Goal: Task Accomplishment & Management: Use online tool/utility

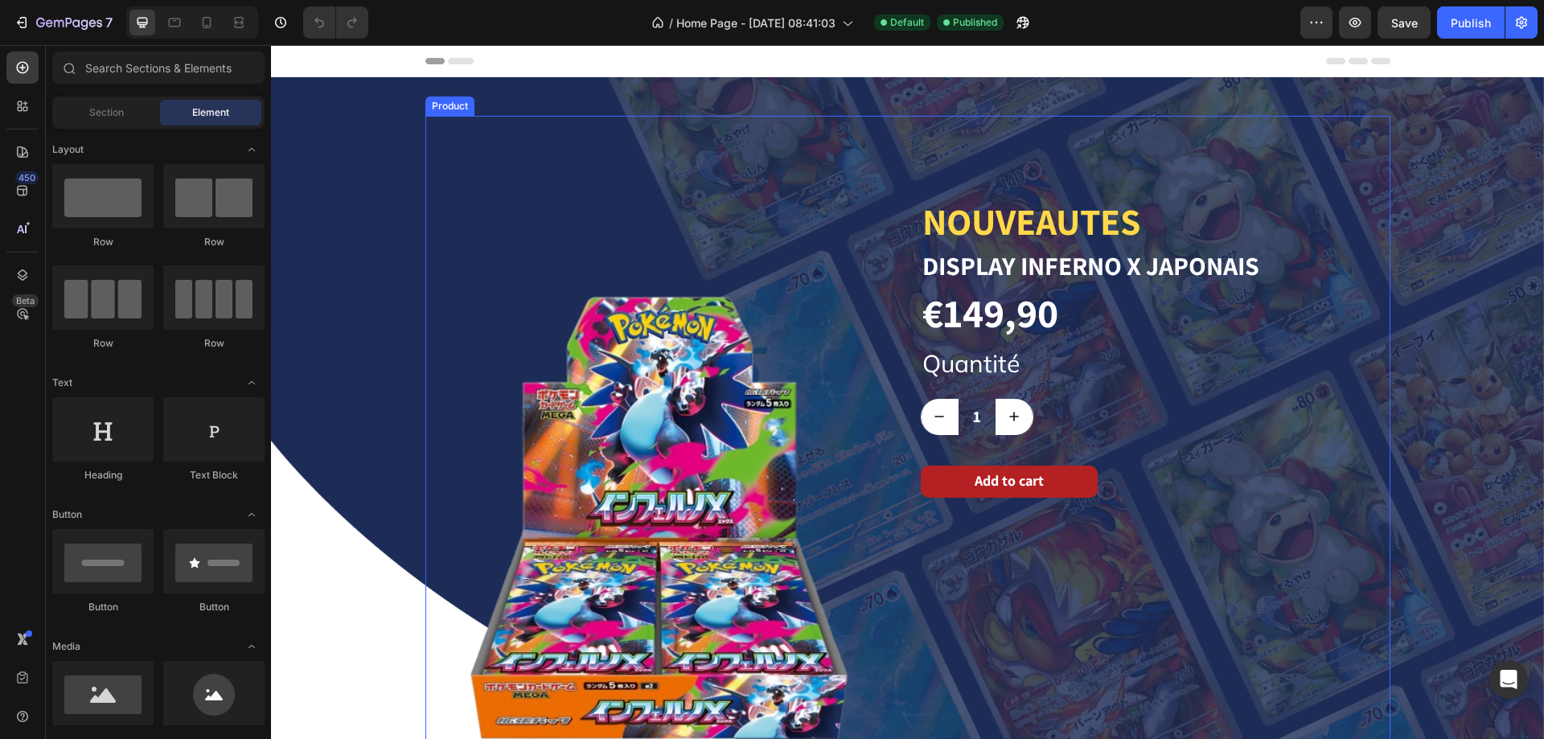
click at [935, 149] on div "NOUVEAUTES Heading Display Inferno X Japonais Product Title €149,90 Product Pri…" at bounding box center [1156, 518] width 470 height 804
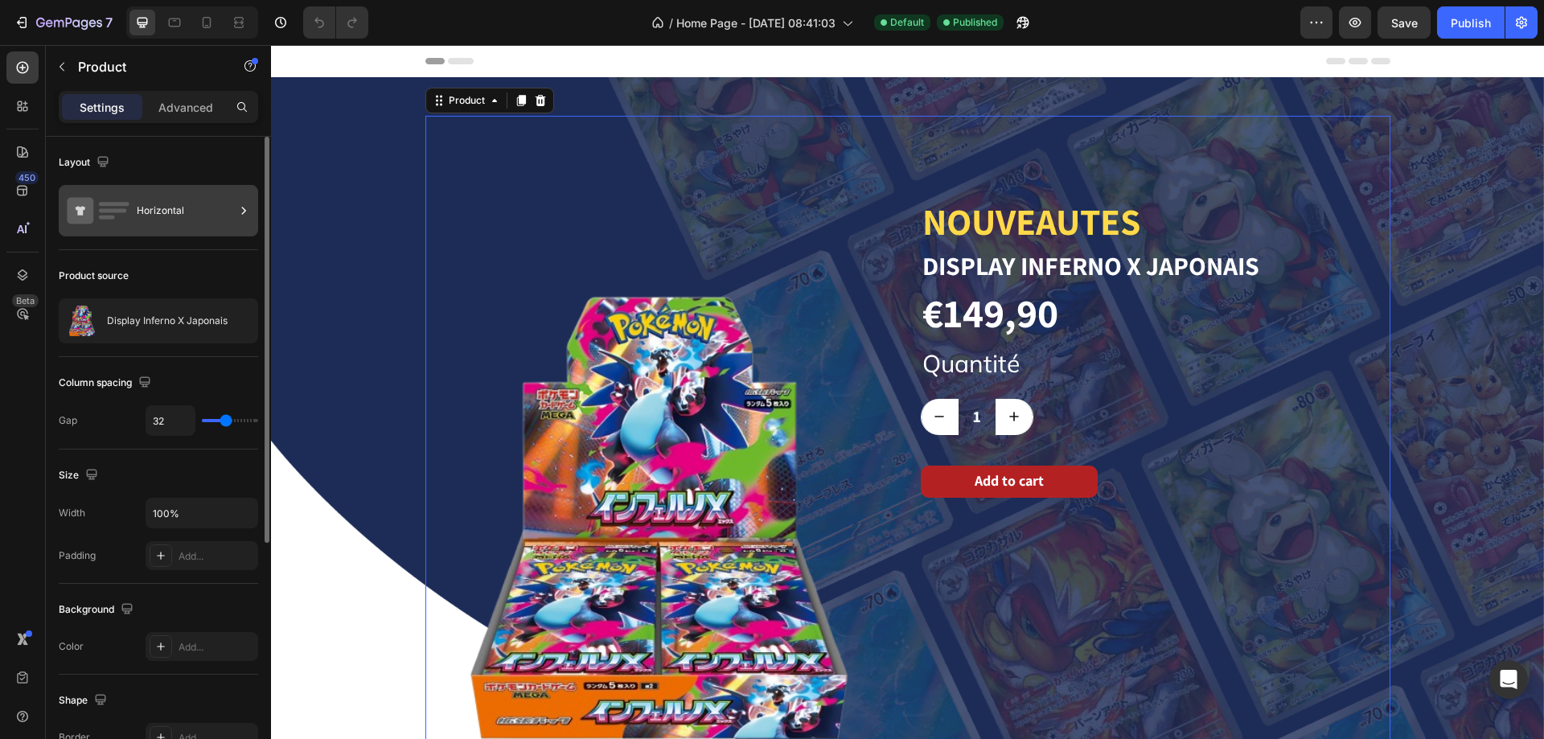
click at [170, 212] on div "Horizontal" at bounding box center [186, 210] width 98 height 37
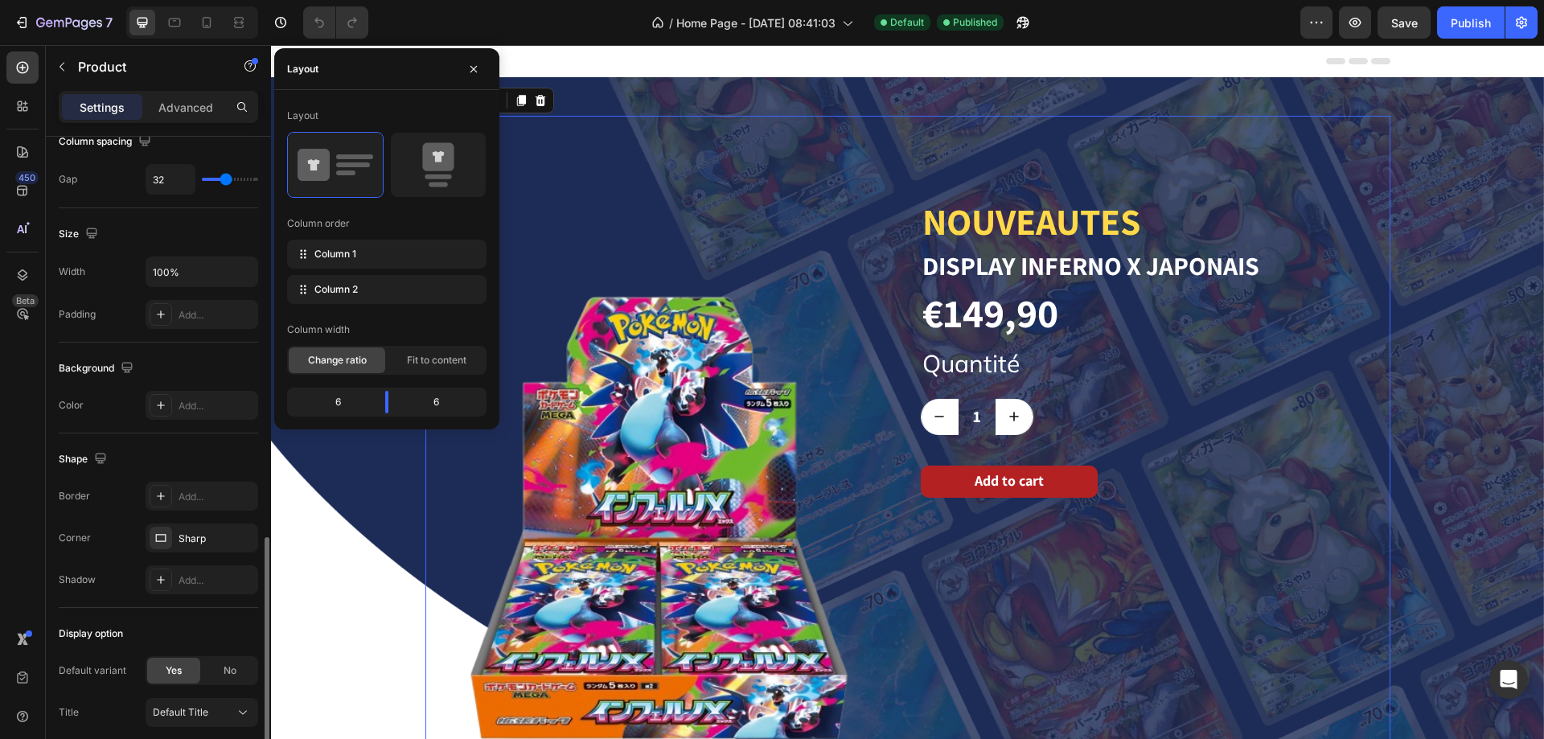
scroll to position [402, 0]
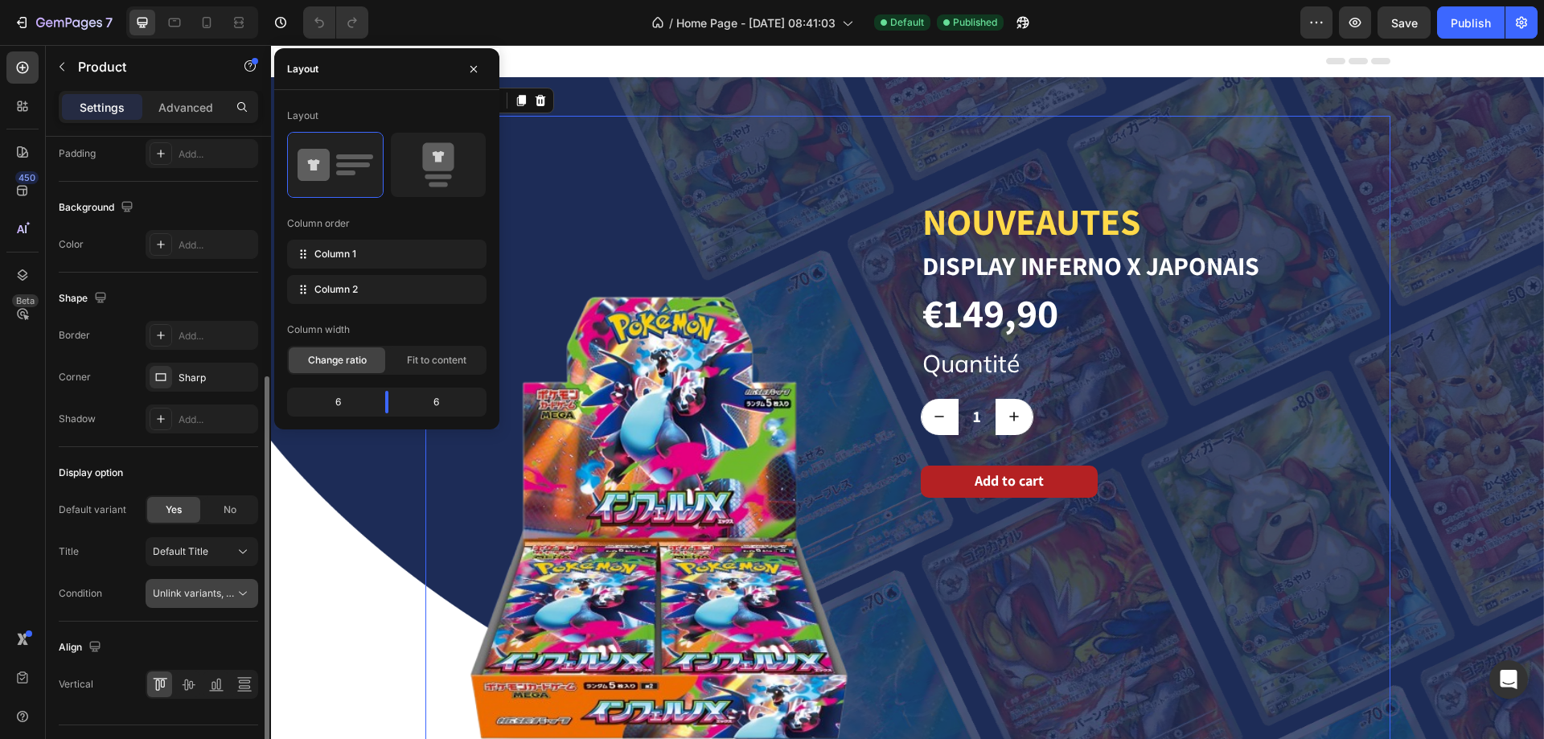
click at [244, 598] on icon at bounding box center [243, 594] width 16 height 16
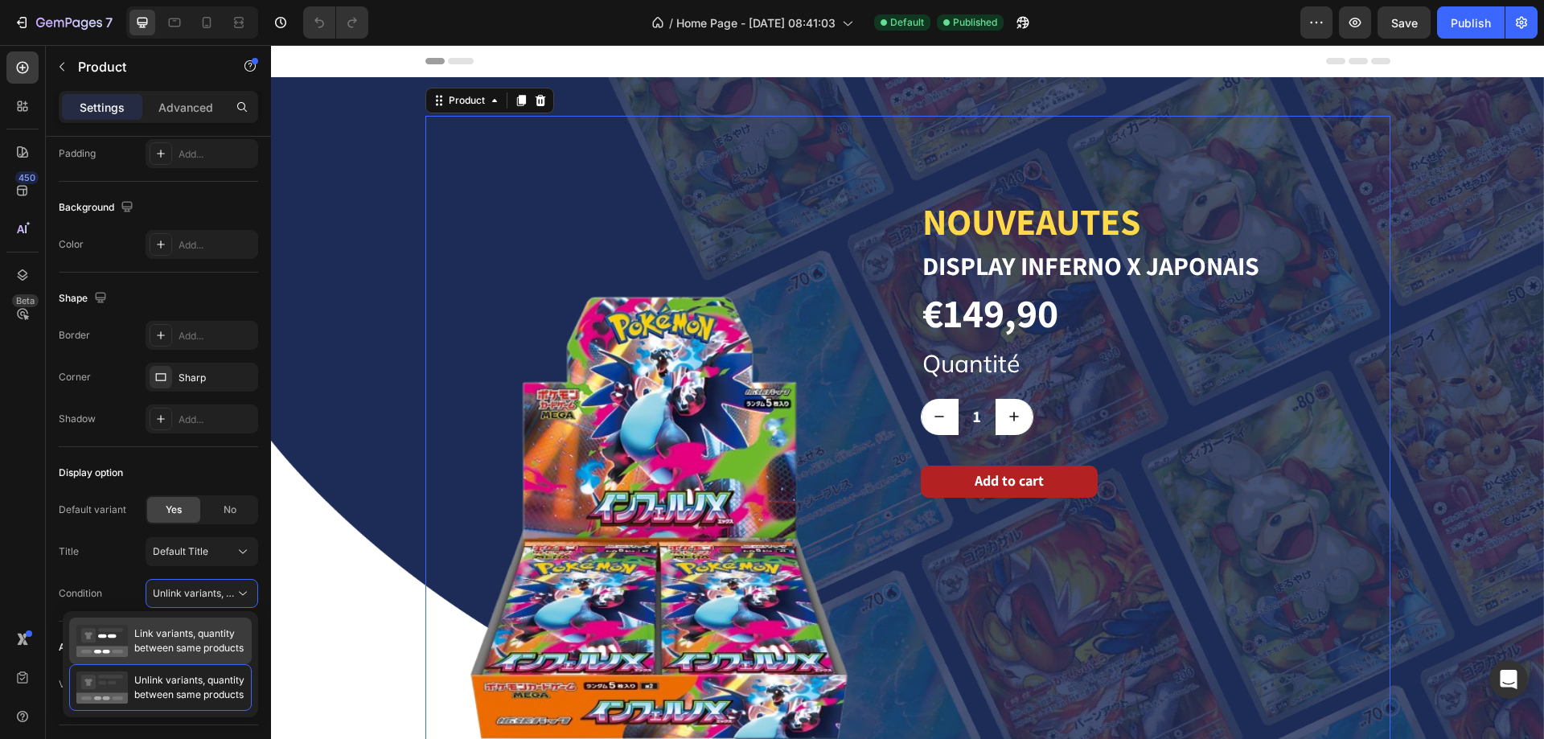
click at [233, 641] on span "Link variants, quantity between same products" at bounding box center [188, 641] width 109 height 29
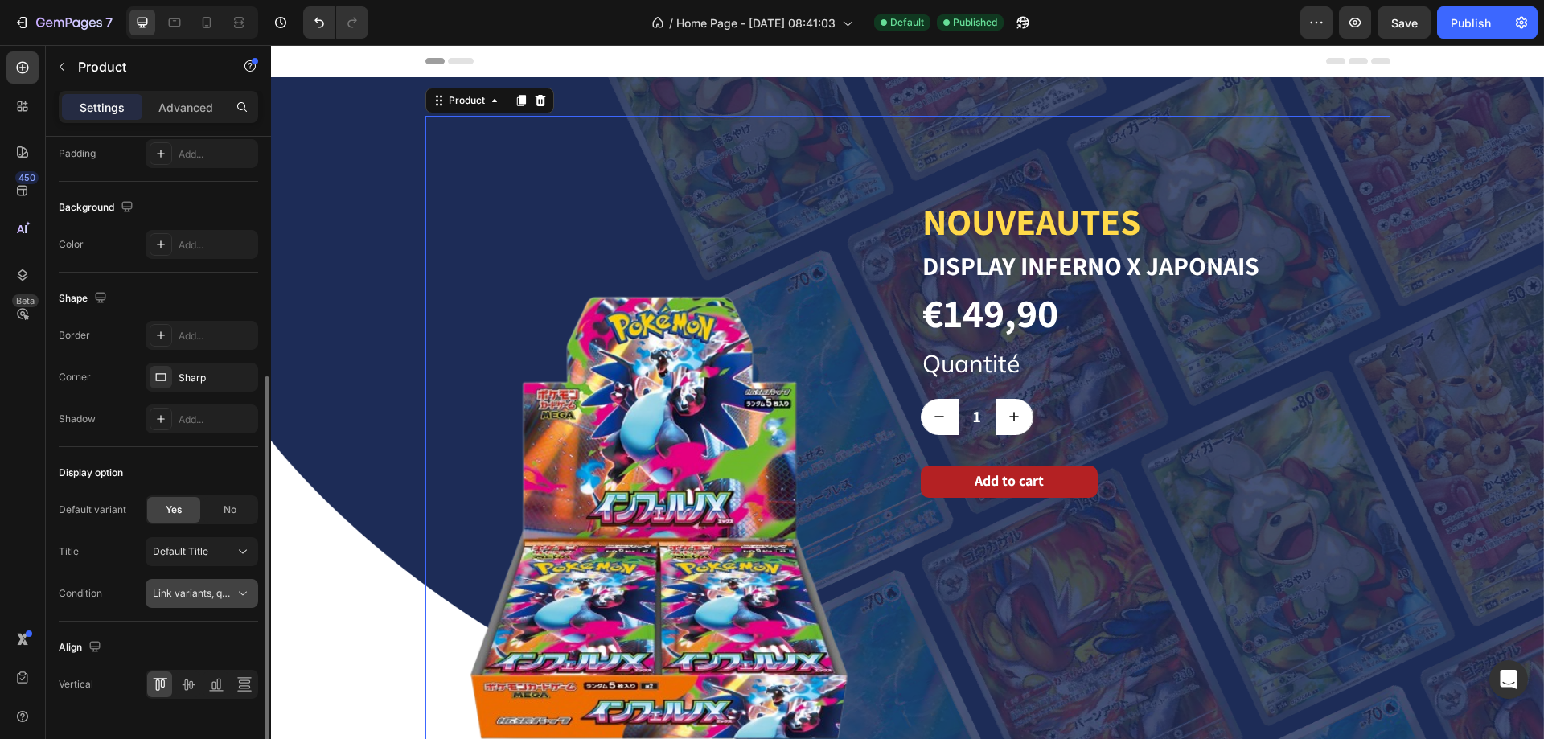
click at [237, 594] on icon at bounding box center [243, 594] width 16 height 16
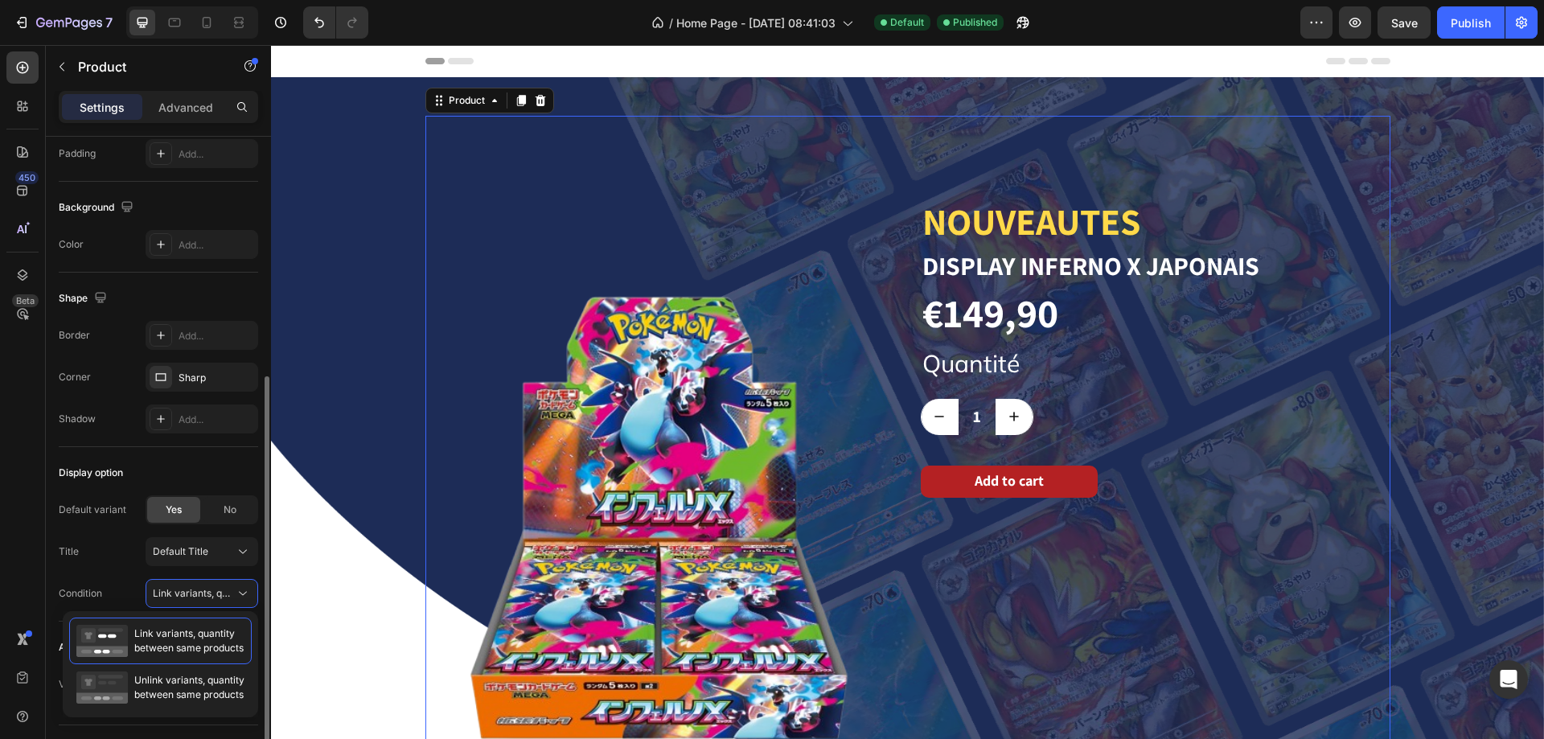
click at [120, 523] on div "Default variant Yes No" at bounding box center [158, 509] width 199 height 29
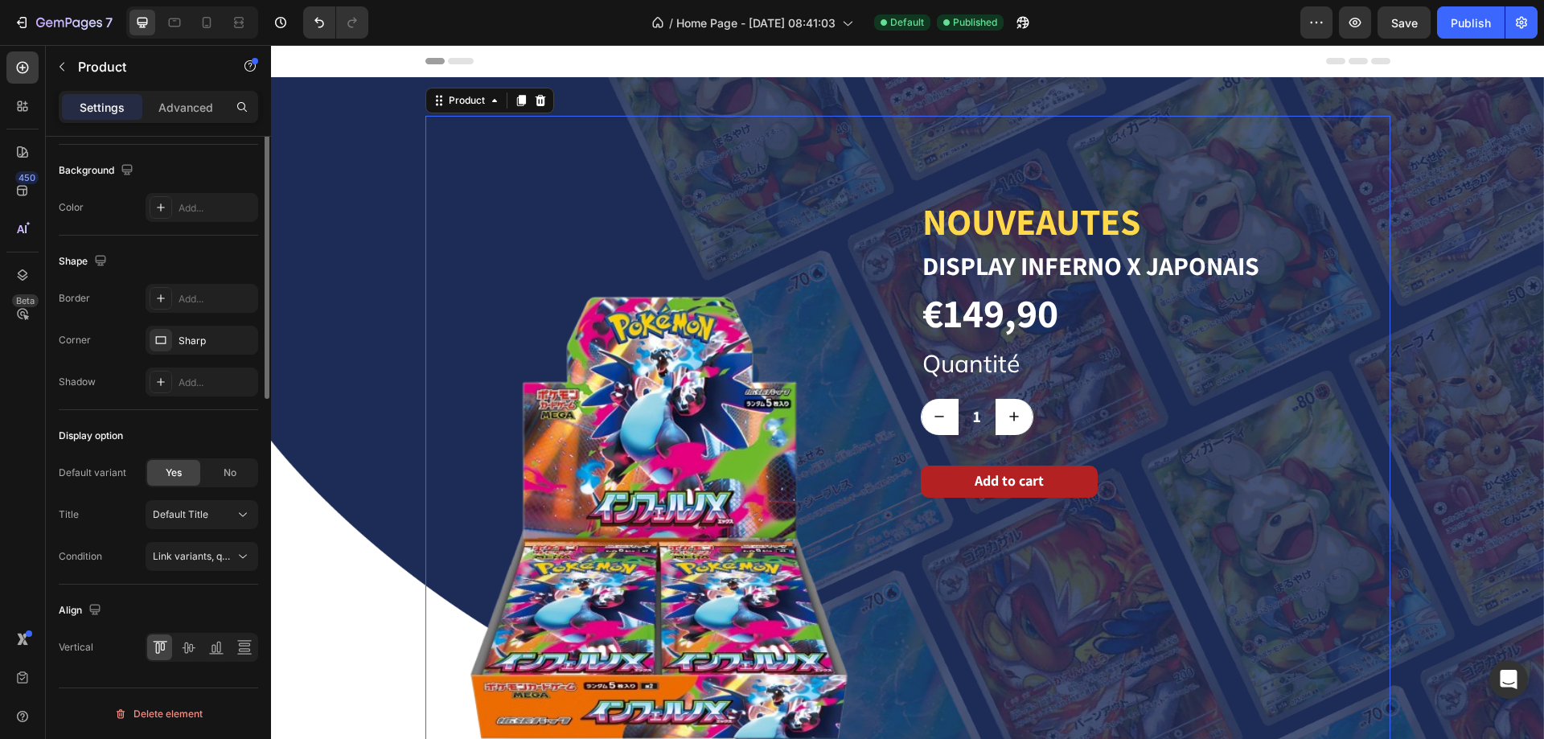
scroll to position [0, 0]
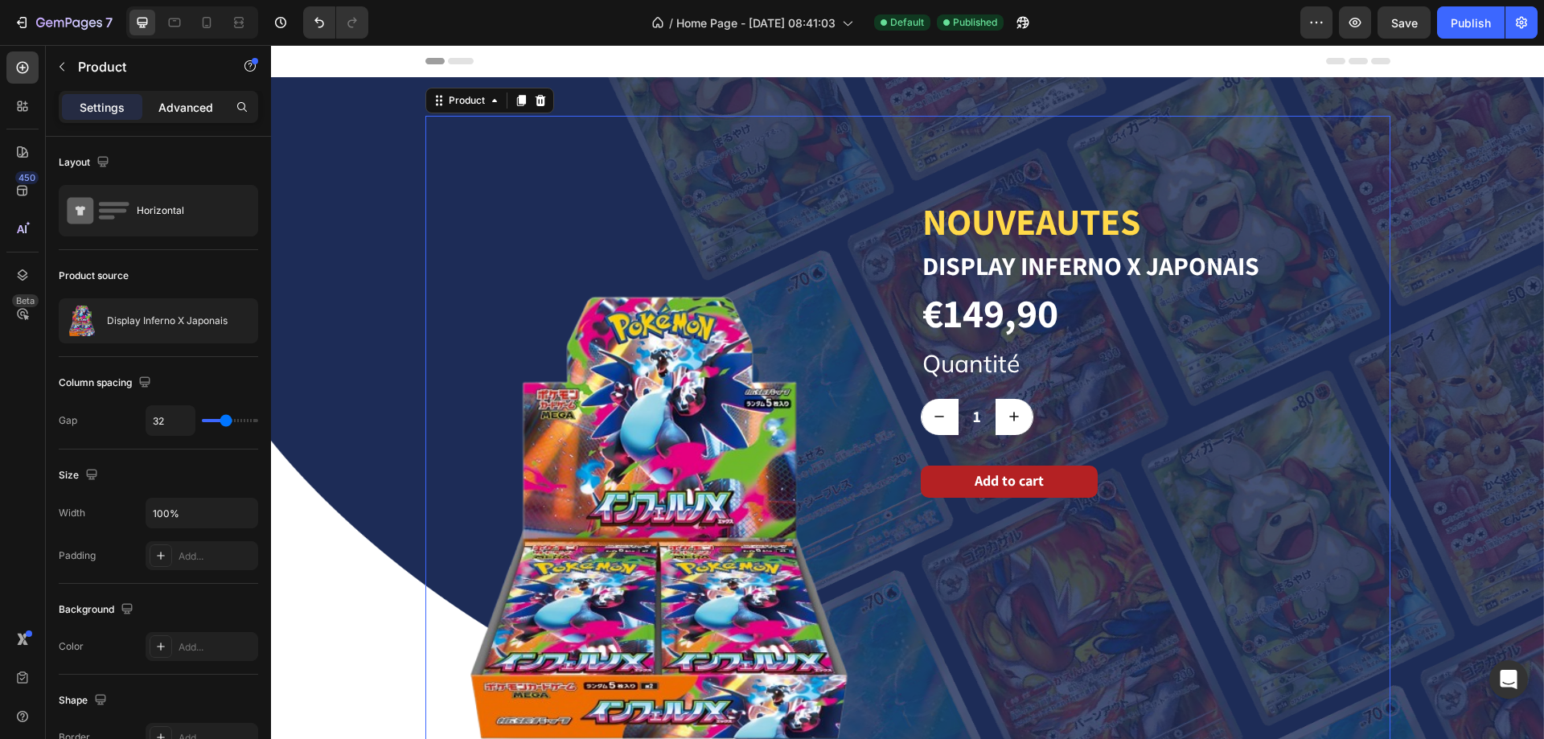
click at [203, 111] on p "Advanced" at bounding box center [185, 107] width 55 height 17
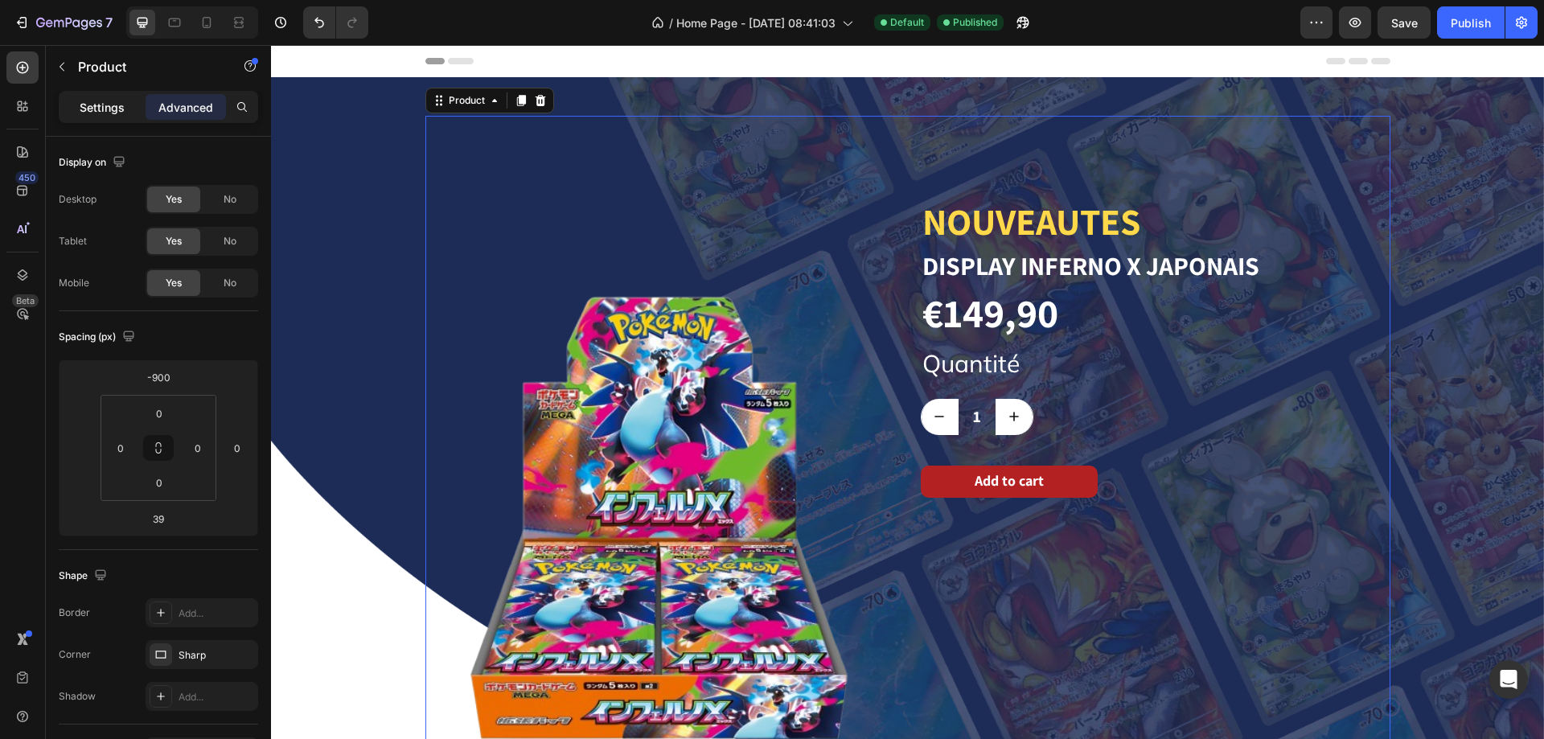
drag, startPoint x: 117, startPoint y: 101, endPoint x: 112, endPoint y: 135, distance: 34.1
click at [117, 101] on p "Settings" at bounding box center [102, 107] width 45 height 17
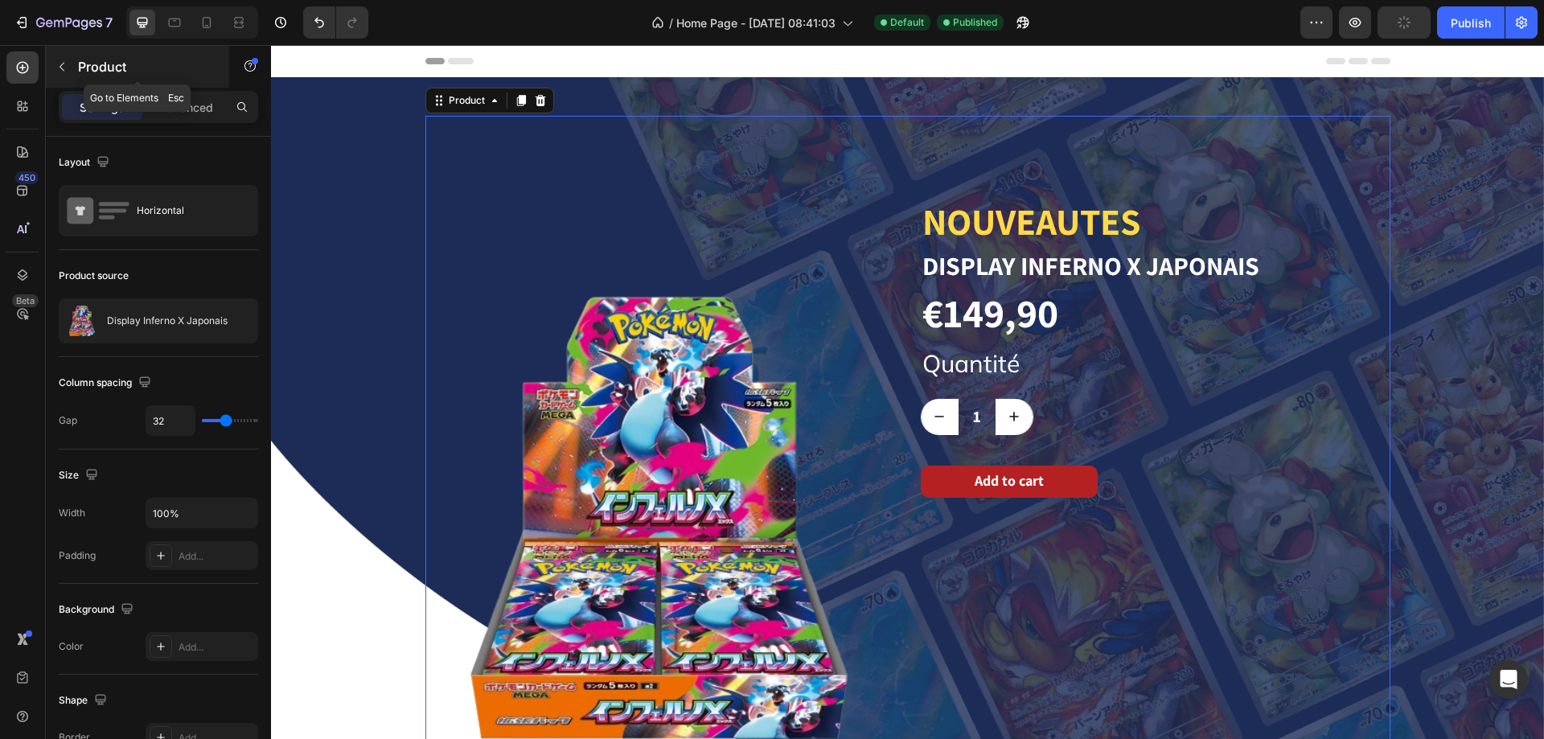
click at [65, 69] on icon "button" at bounding box center [61, 66] width 13 height 13
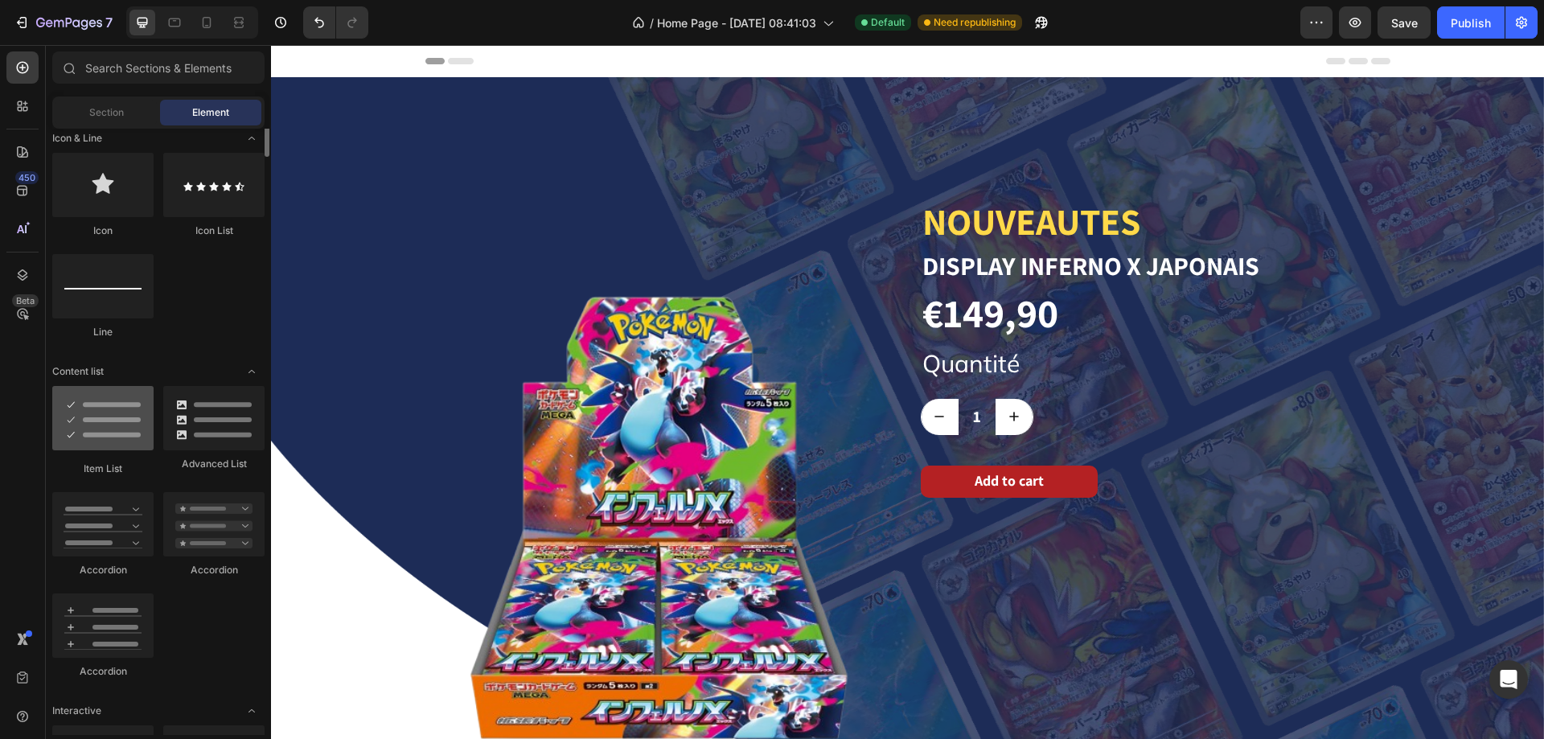
scroll to position [885, 0]
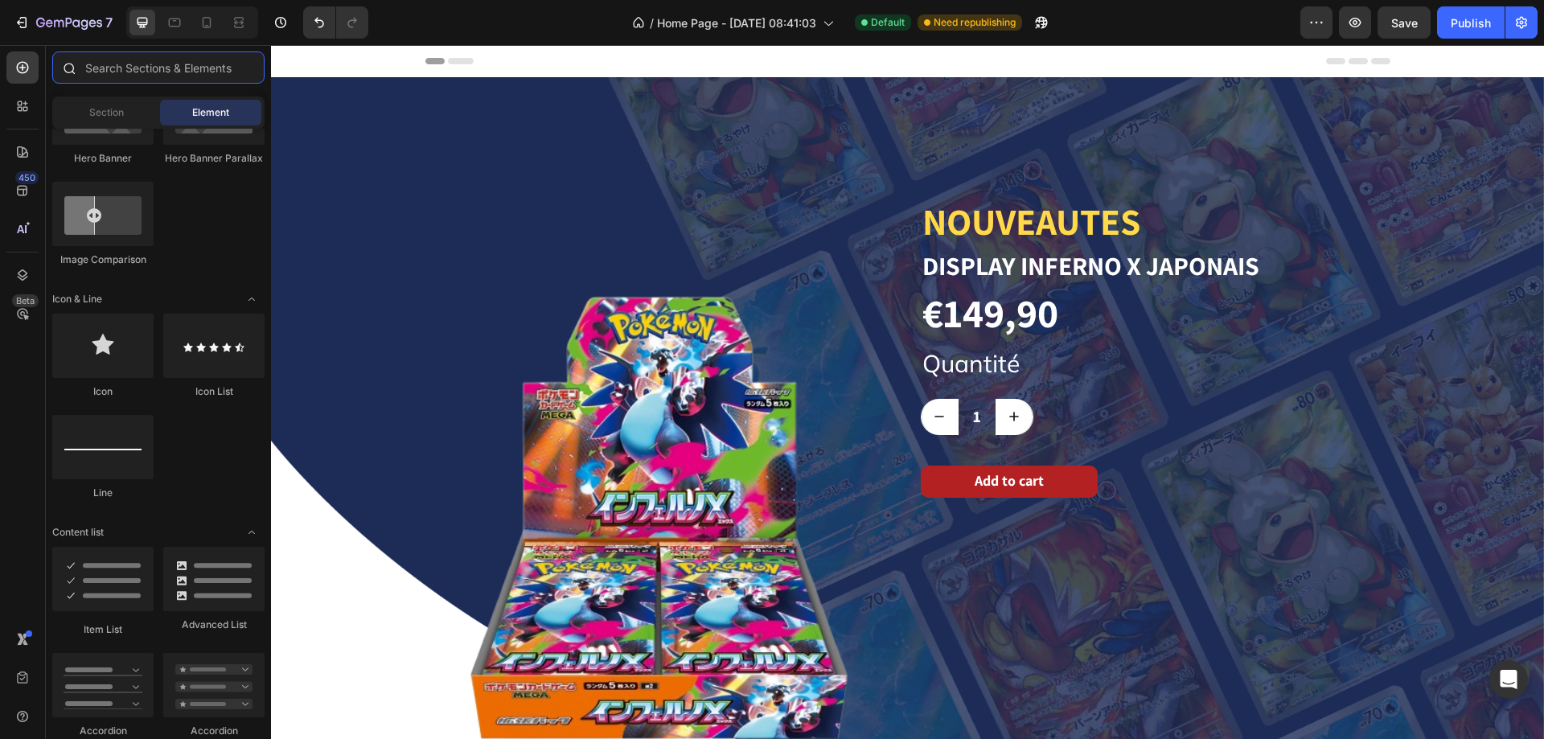
click at [150, 76] on input "text" at bounding box center [158, 67] width 212 height 32
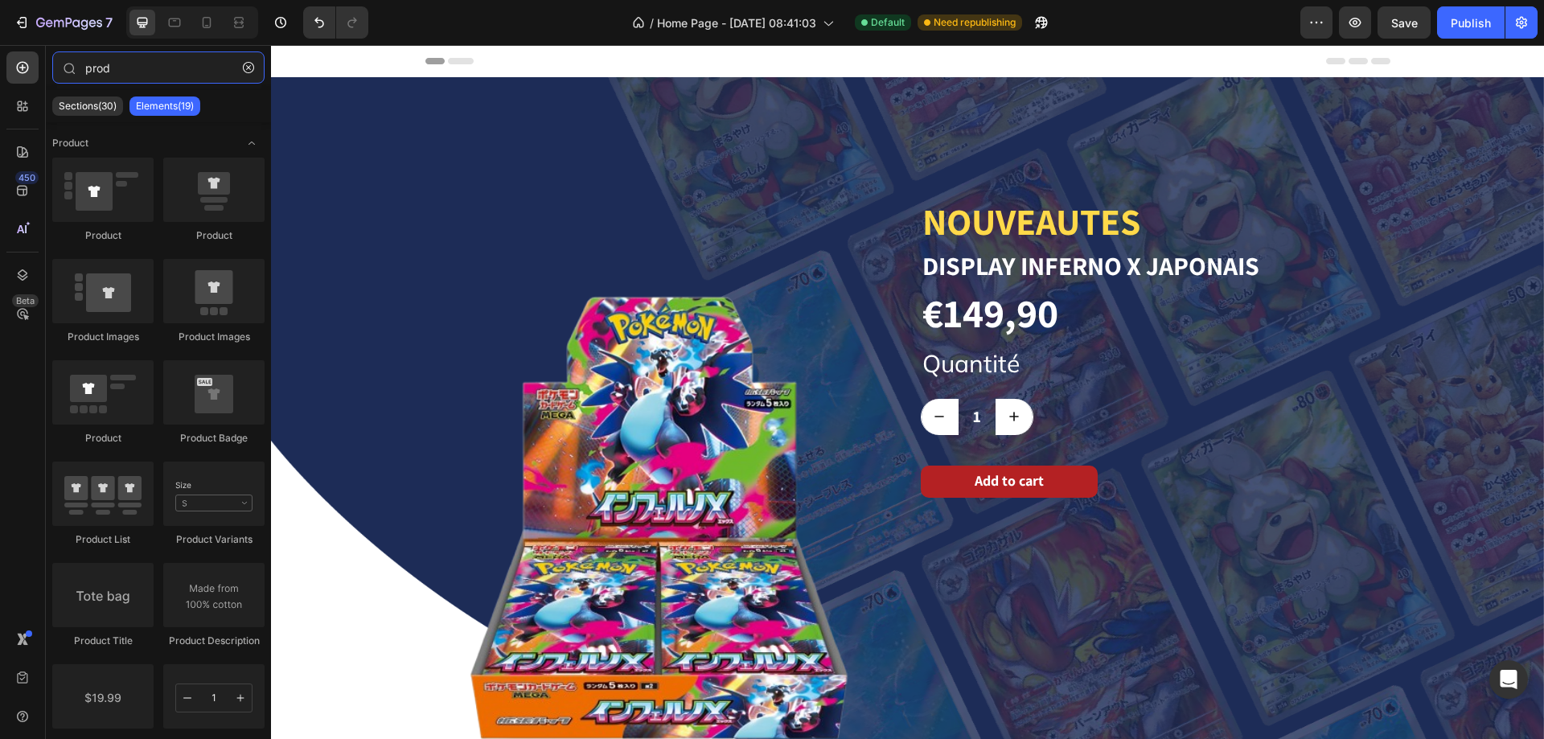
type input "prod"
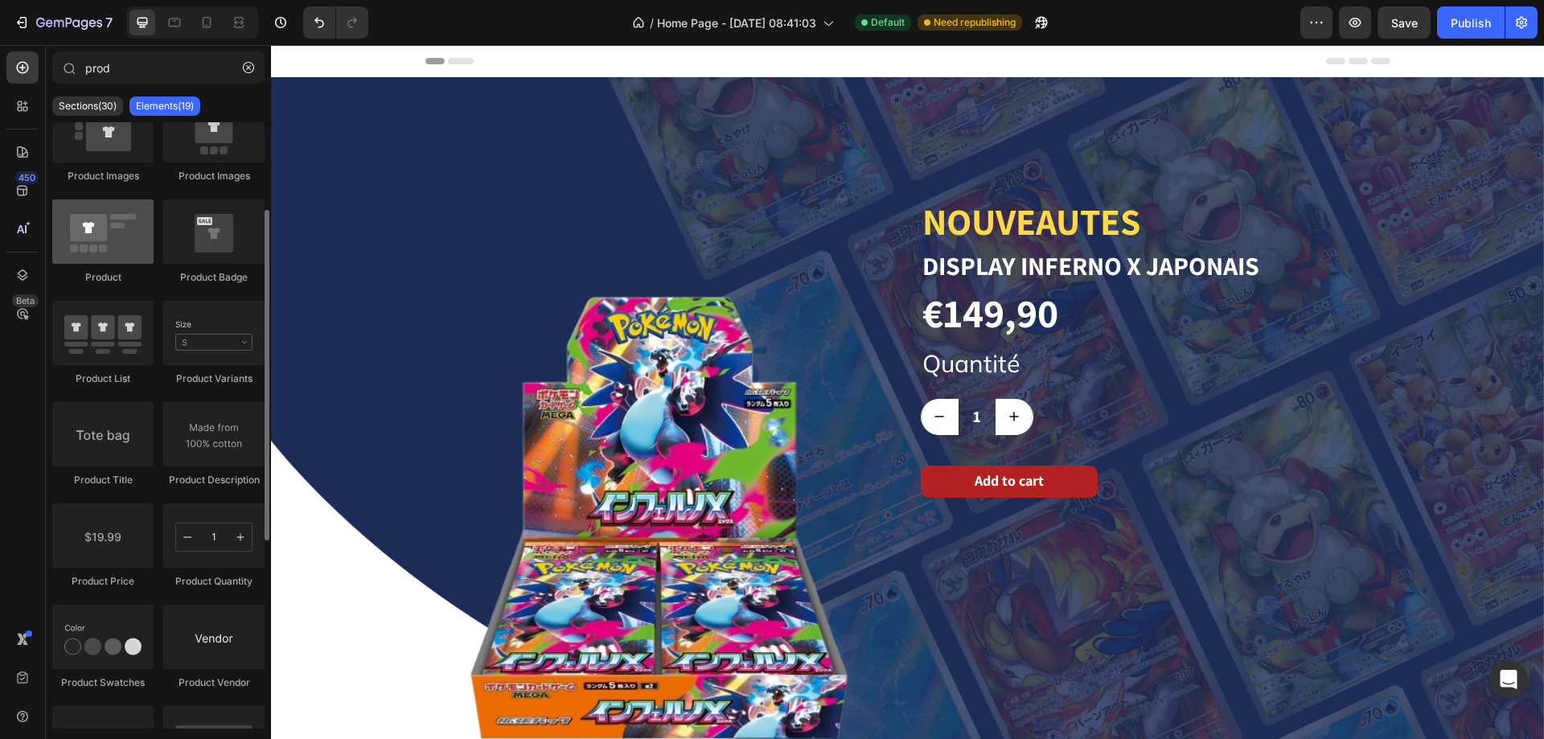
scroll to position [241, 0]
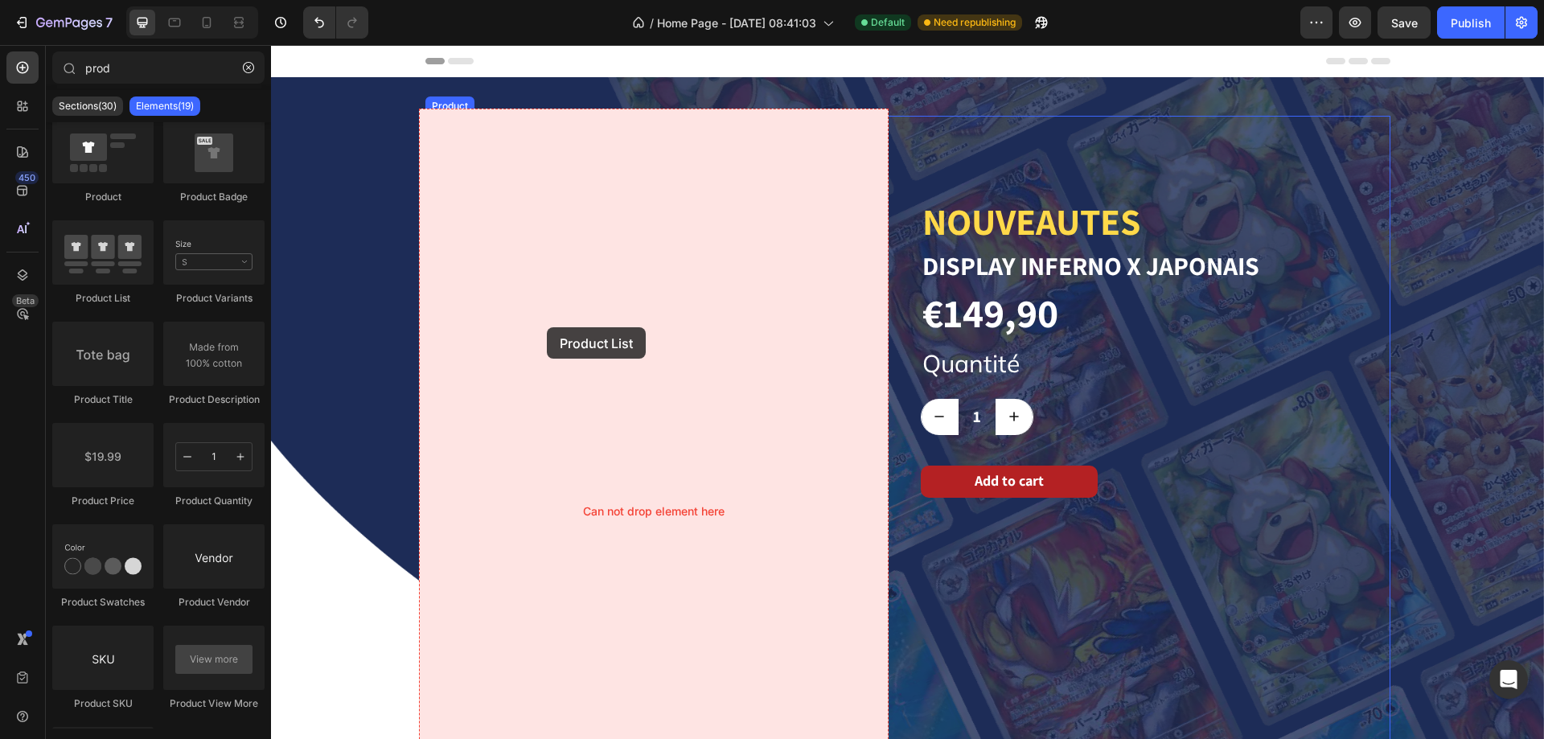
drag, startPoint x: 437, startPoint y: 307, endPoint x: 547, endPoint y: 327, distance: 112.0
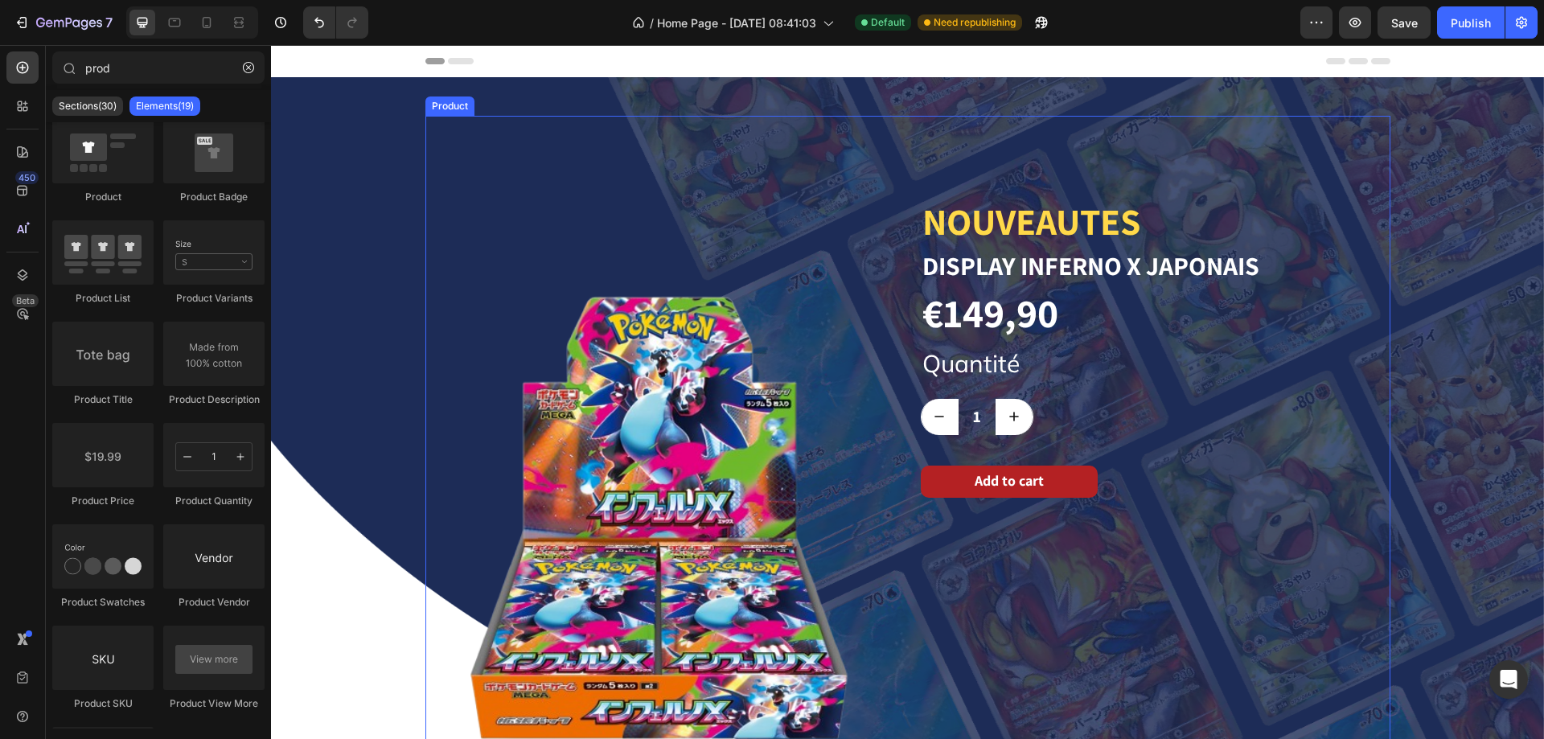
click at [957, 125] on div "NOUVEAUTES Heading Display Inferno X Japonais Product Title €149,90 Product Pri…" at bounding box center [1156, 518] width 470 height 804
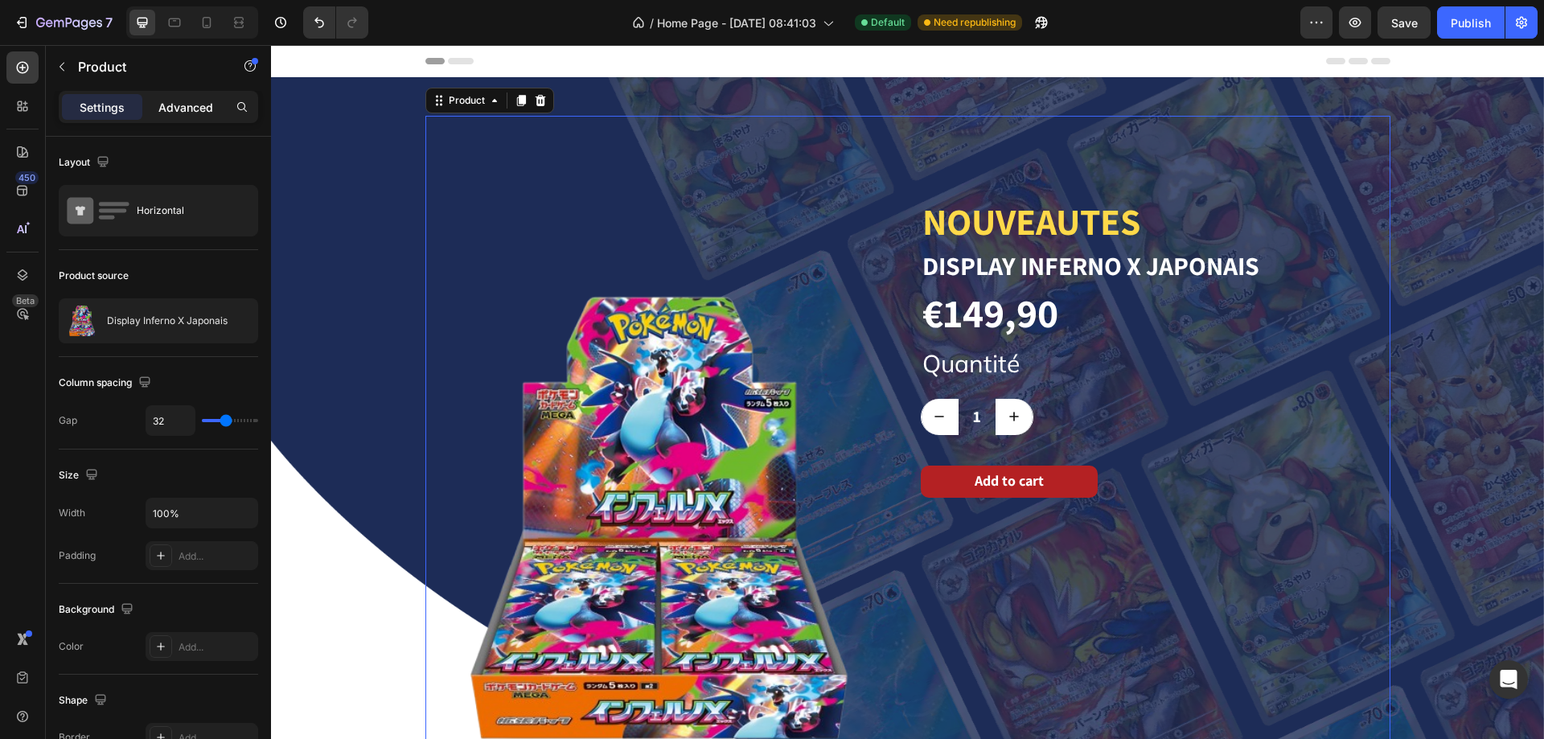
drag, startPoint x: 177, startPoint y: 96, endPoint x: 166, endPoint y: 101, distance: 11.5
click at [177, 96] on div "Advanced" at bounding box center [186, 107] width 80 height 26
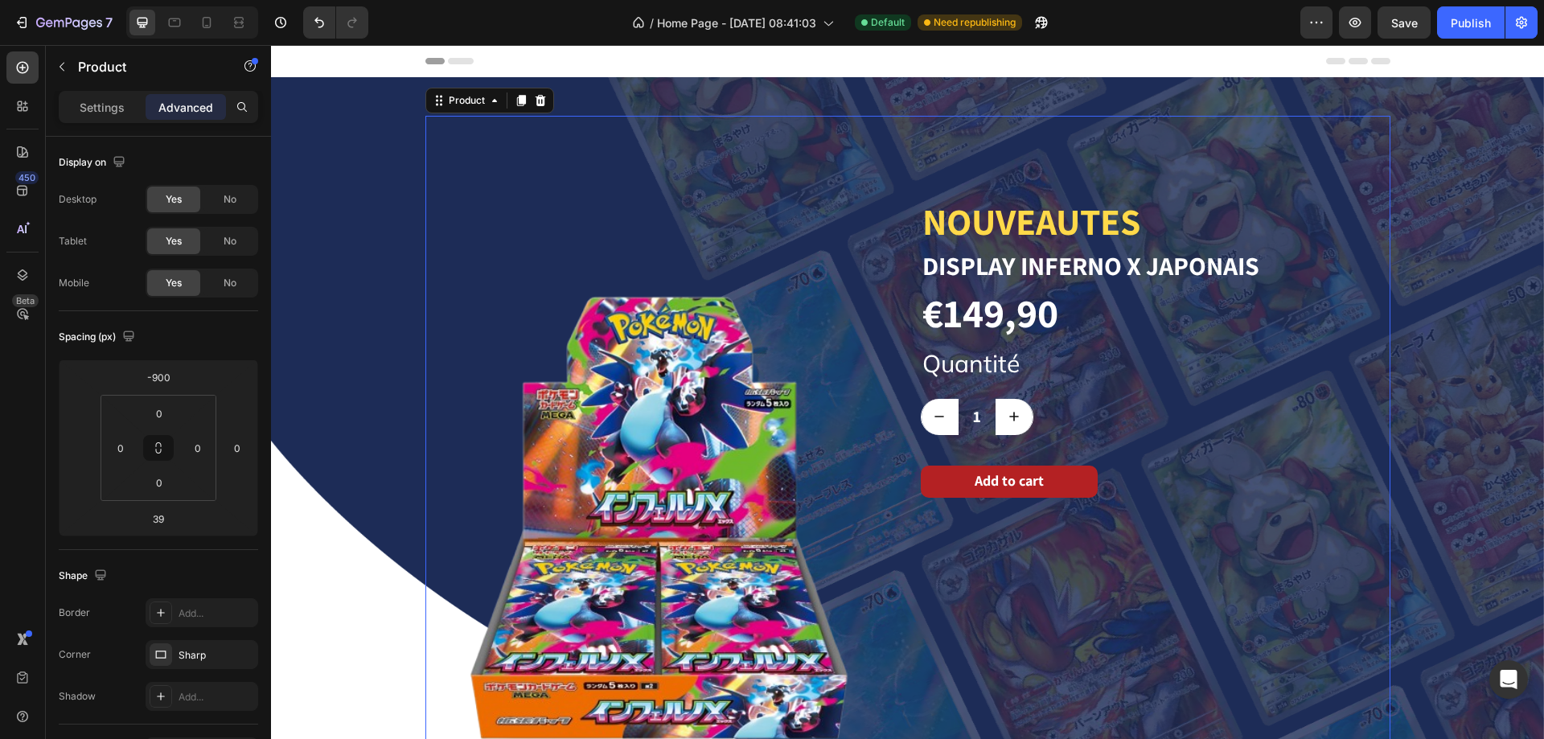
click at [907, 164] on div "Product Images NOUVEAUTES Heading Display Inferno X Japonais Product Title €149…" at bounding box center [907, 518] width 965 height 804
click at [488, 94] on icon at bounding box center [494, 100] width 13 height 13
click at [613, 147] on img at bounding box center [660, 518] width 470 height 804
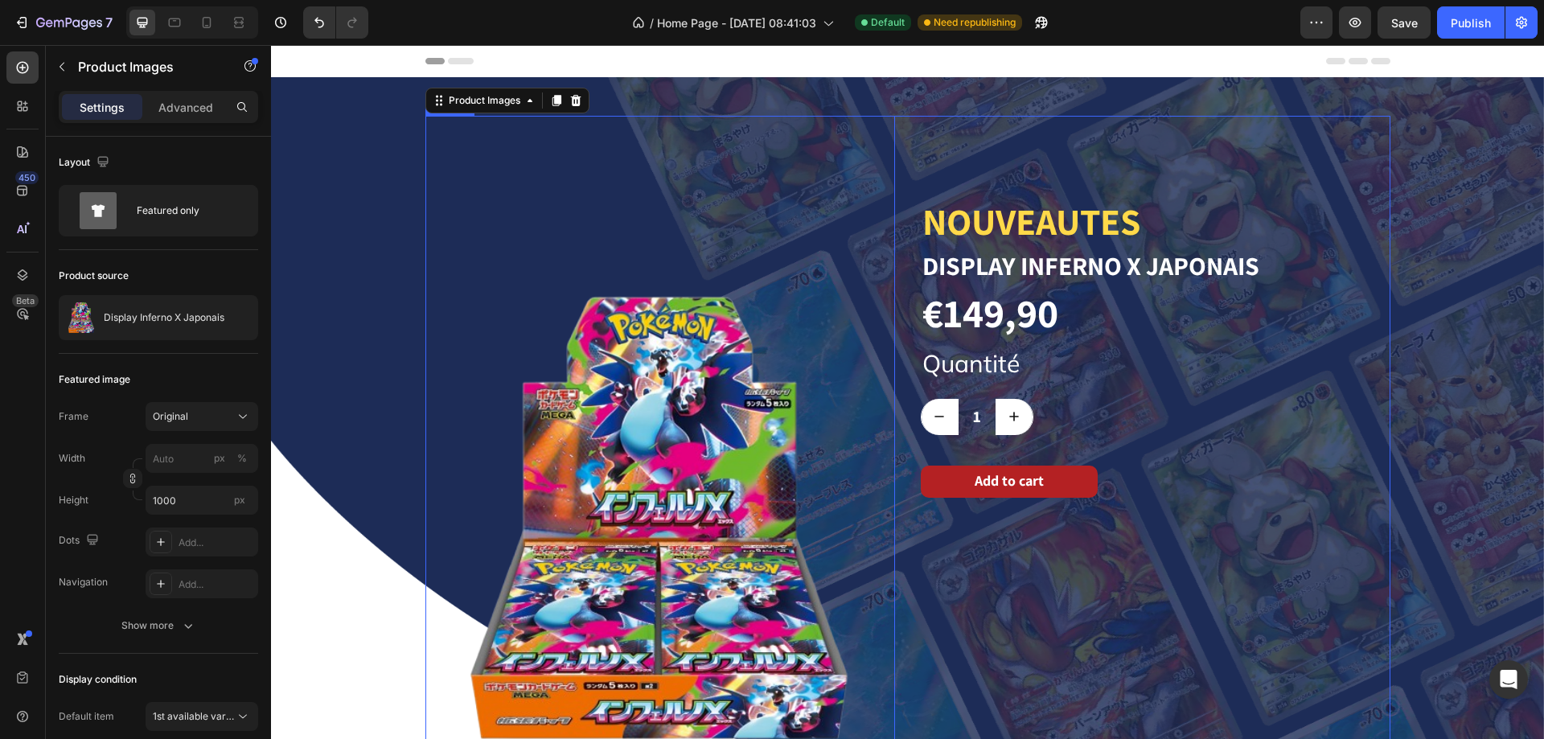
click at [949, 125] on div "NOUVEAUTES Heading Display Inferno X Japonais Product Title €149,90 Product Pri…" at bounding box center [1156, 518] width 470 height 804
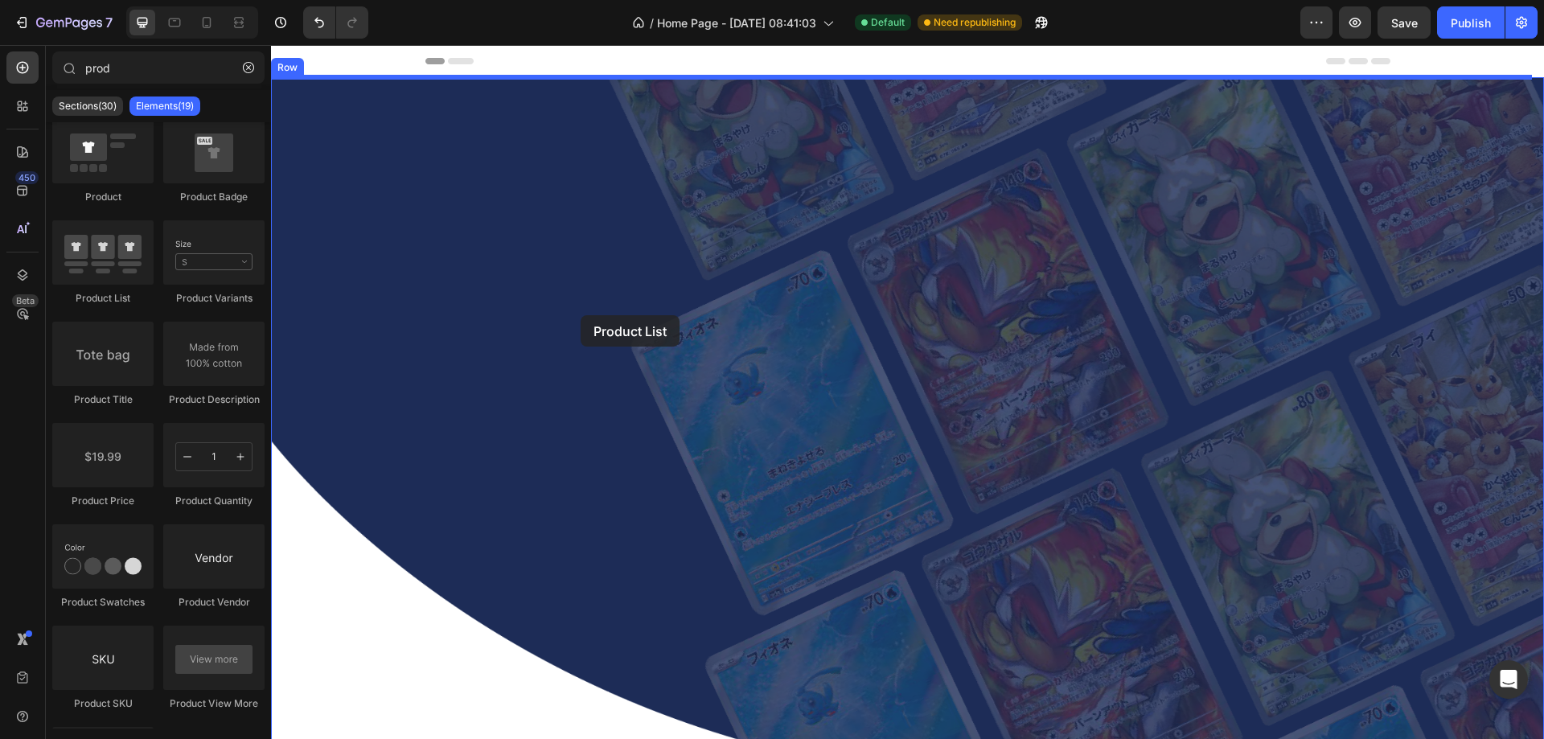
drag, startPoint x: 323, startPoint y: 279, endPoint x: 581, endPoint y: 315, distance: 260.7
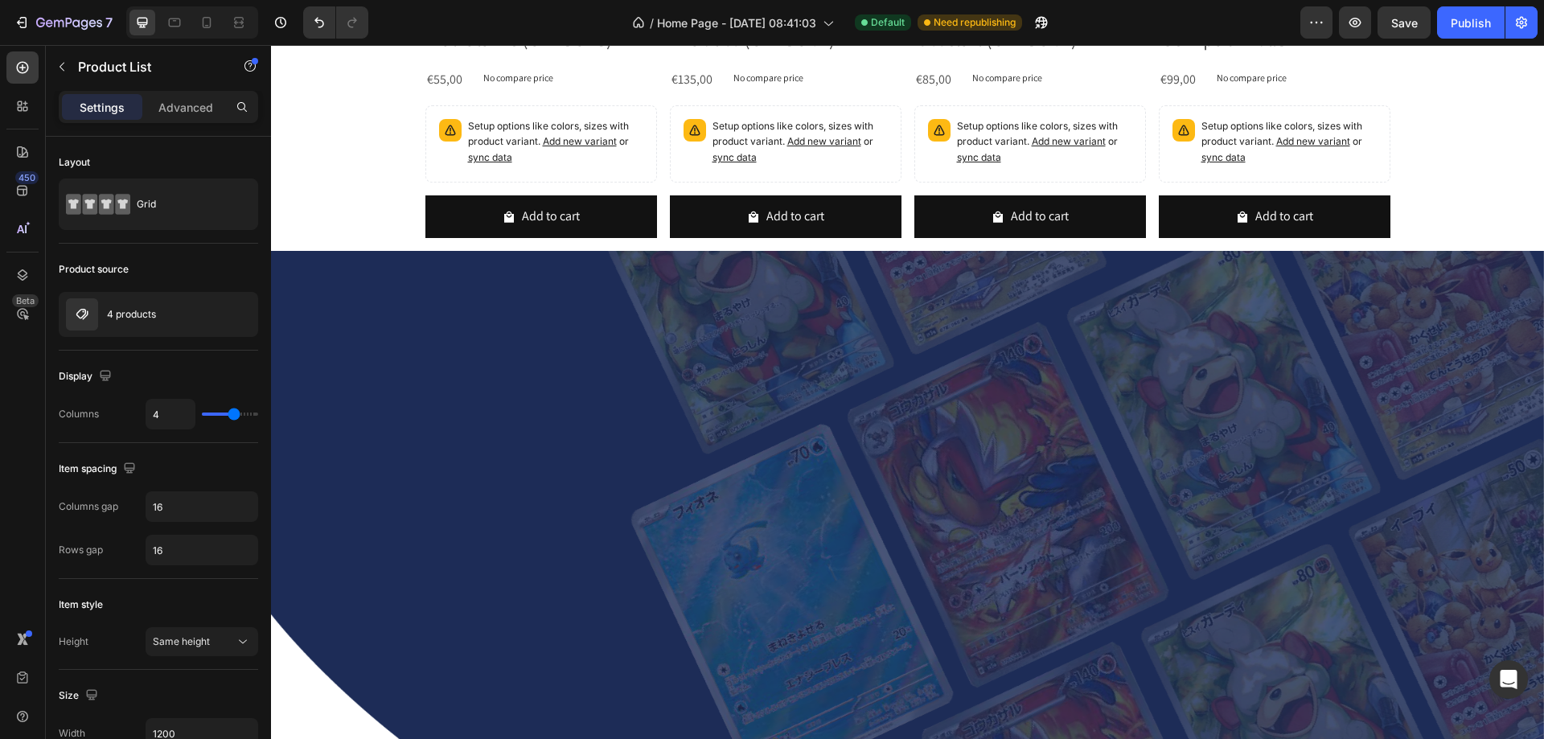
scroll to position [0, 0]
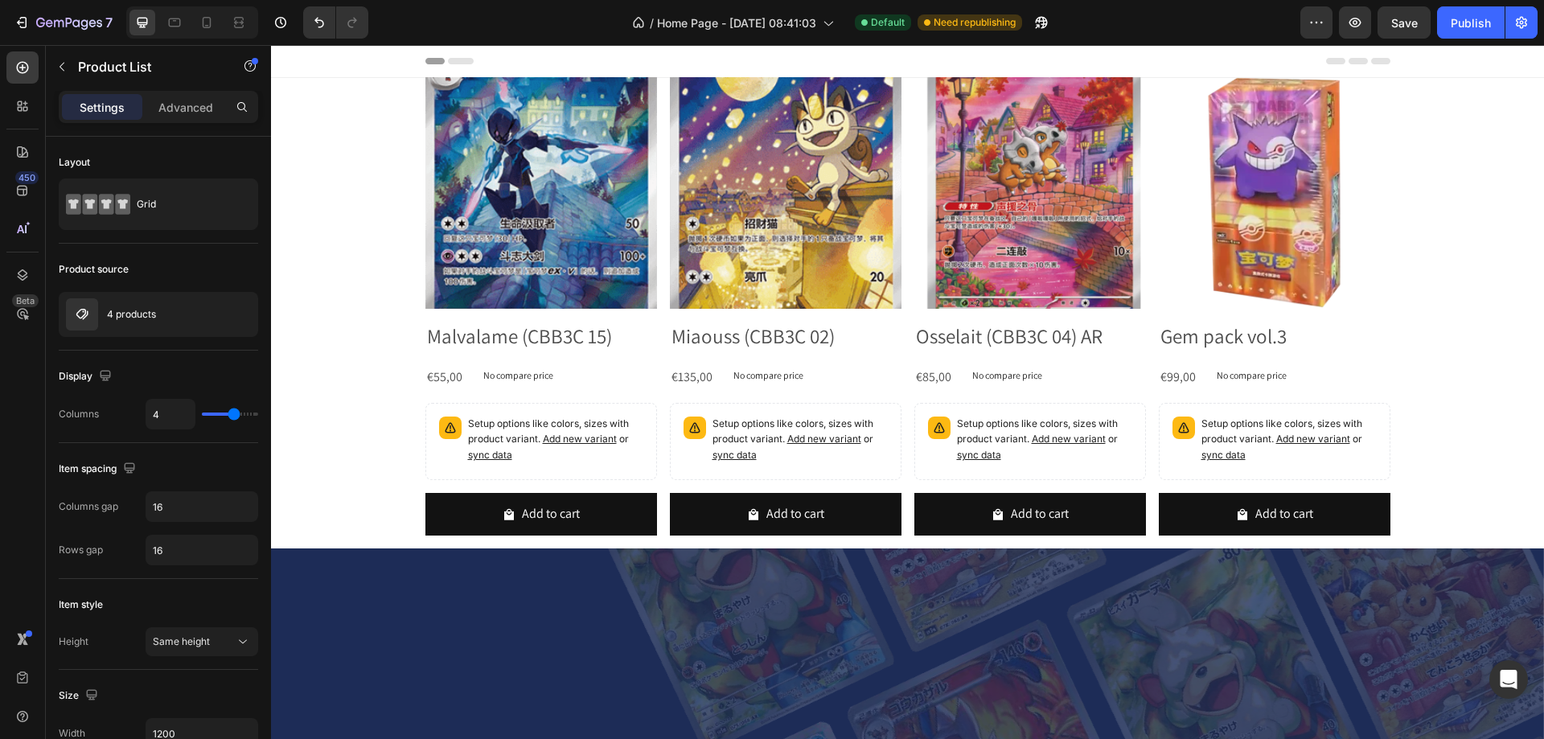
click at [339, 315] on div "Product Images Malvalame (CBB3C 15) Product Title €55,00 Product Price Product …" at bounding box center [907, 312] width 1273 height 471
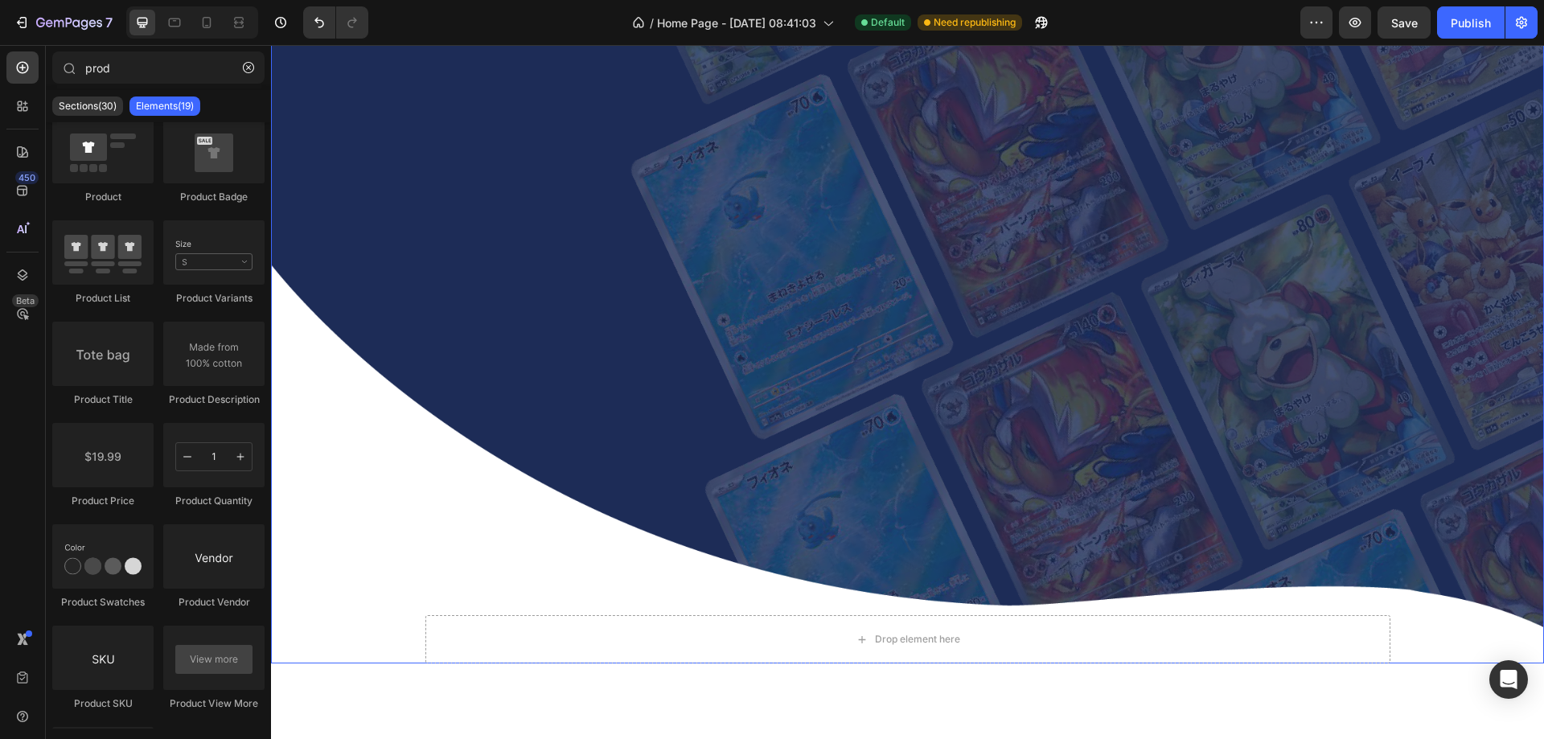
scroll to position [241, 0]
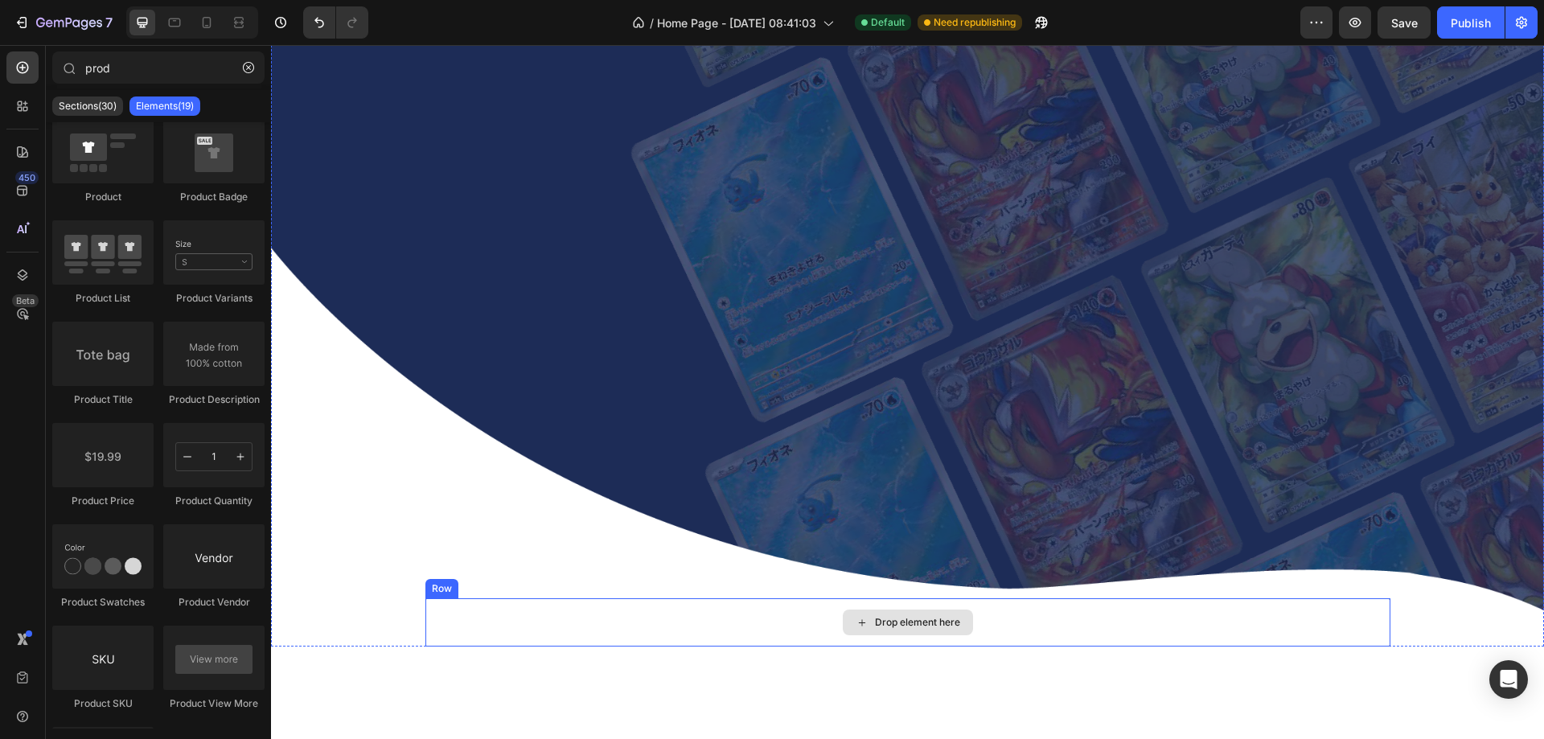
click at [717, 613] on div "Drop element here" at bounding box center [907, 622] width 965 height 48
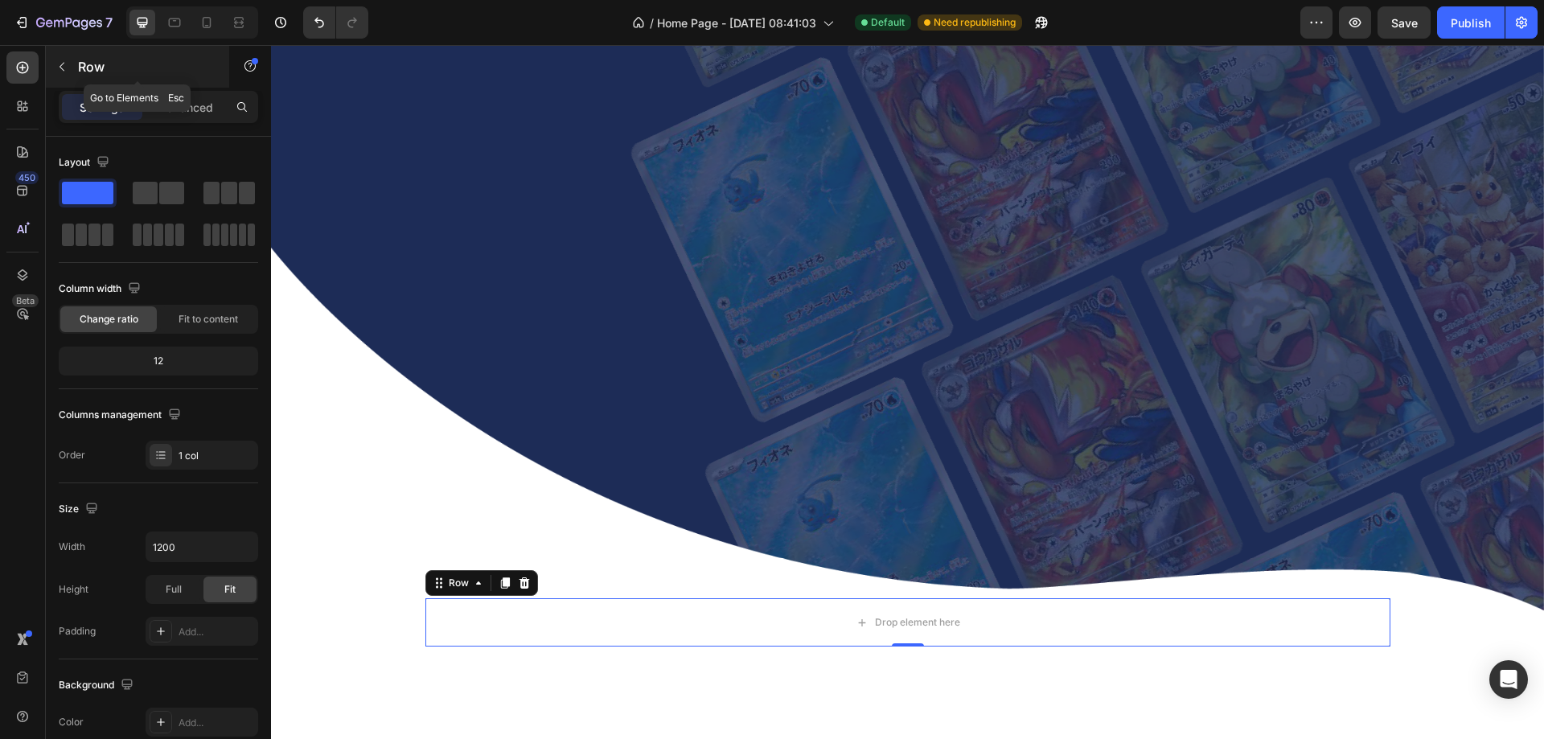
click at [69, 67] on button "button" at bounding box center [62, 67] width 26 height 26
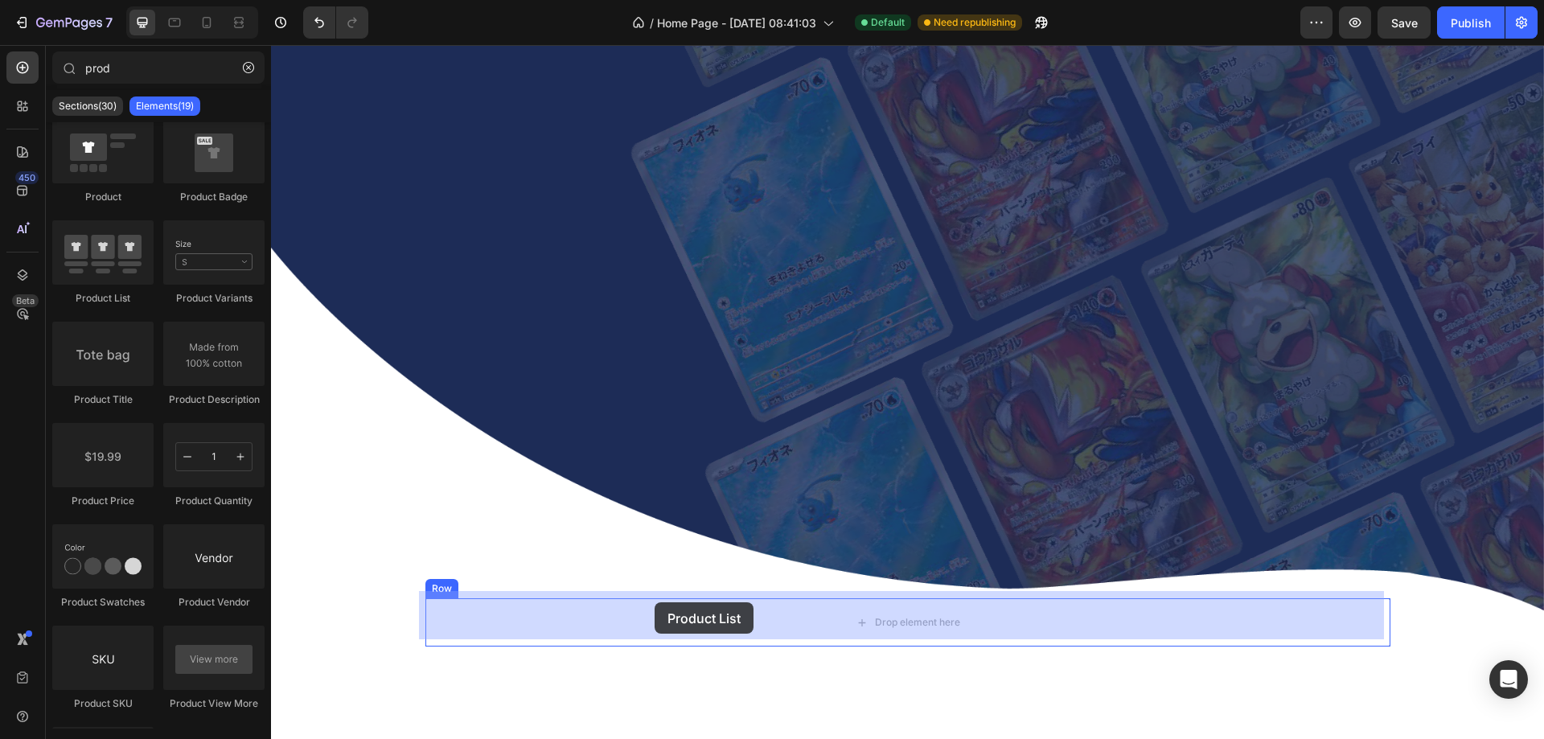
drag, startPoint x: 368, startPoint y: 314, endPoint x: 655, endPoint y: 602, distance: 406.7
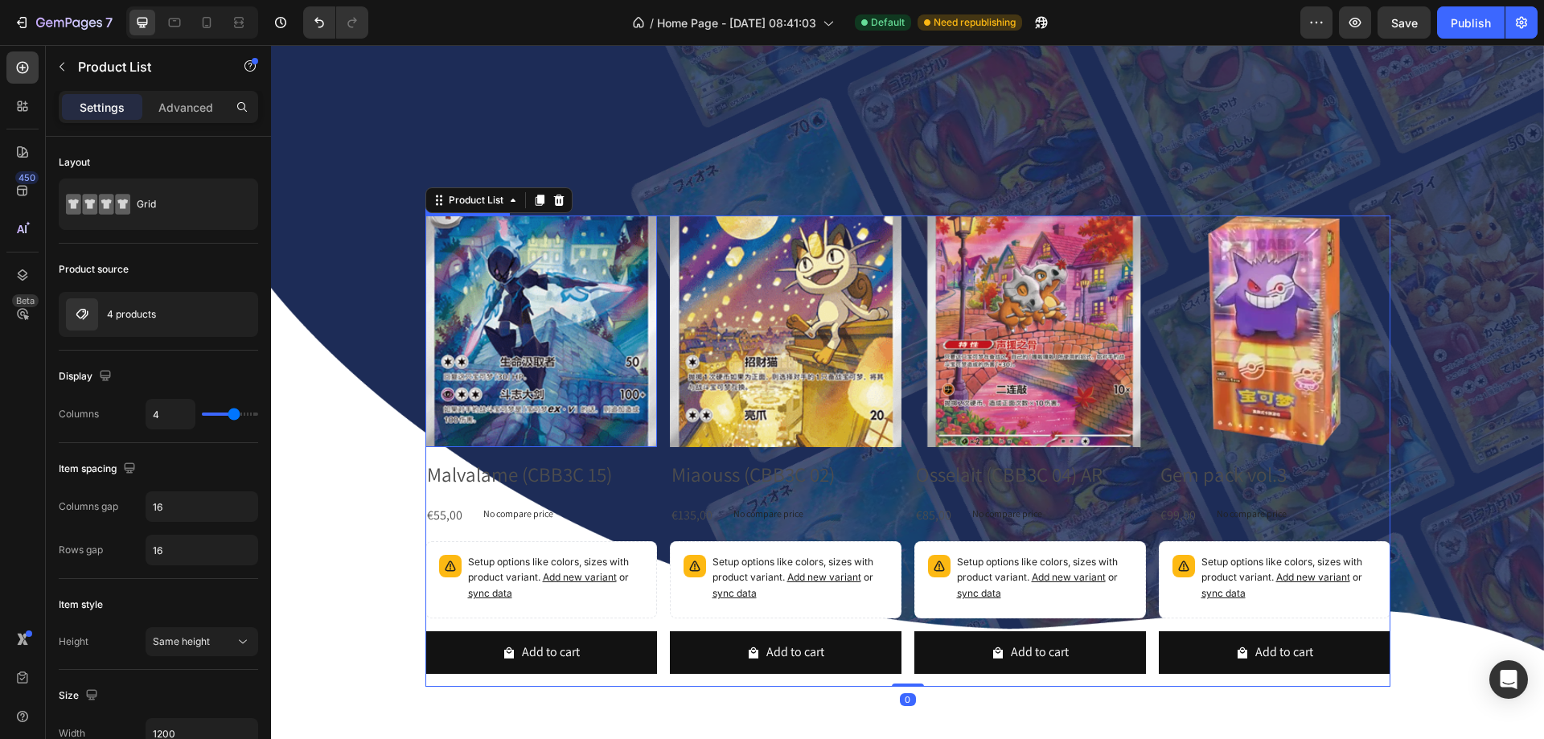
scroll to position [643, 0]
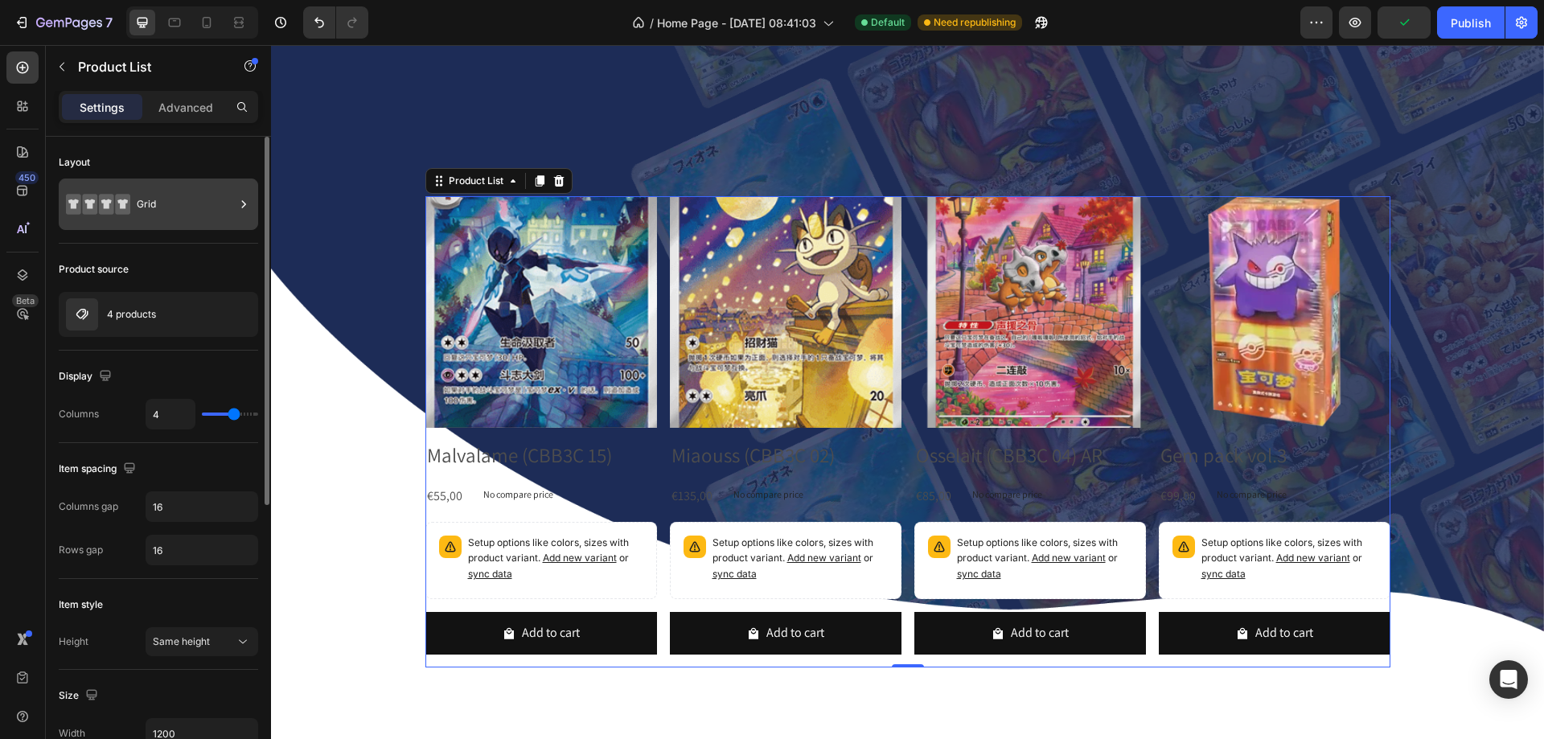
click at [157, 208] on div "Grid" at bounding box center [186, 204] width 98 height 37
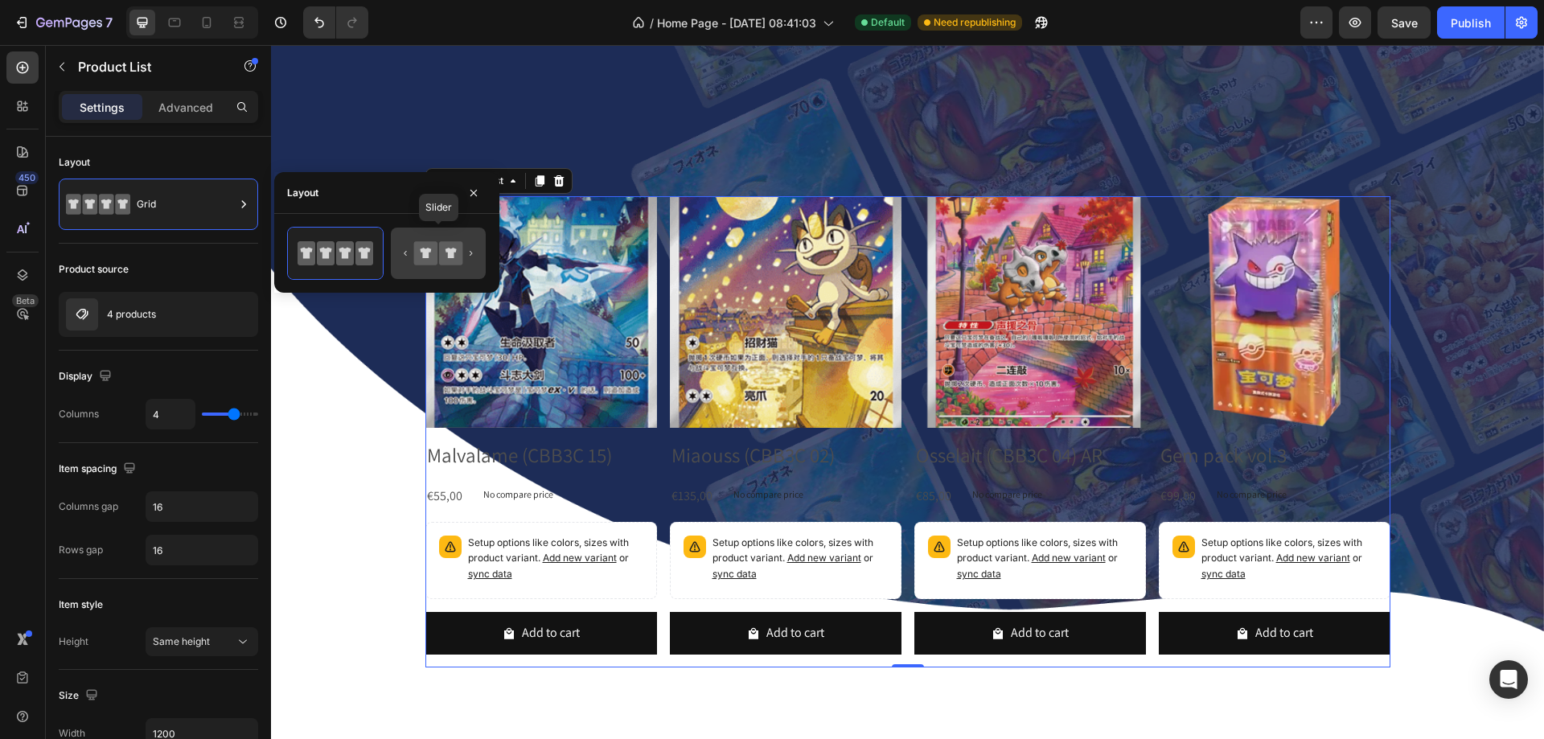
click at [426, 240] on icon at bounding box center [439, 253] width 76 height 32
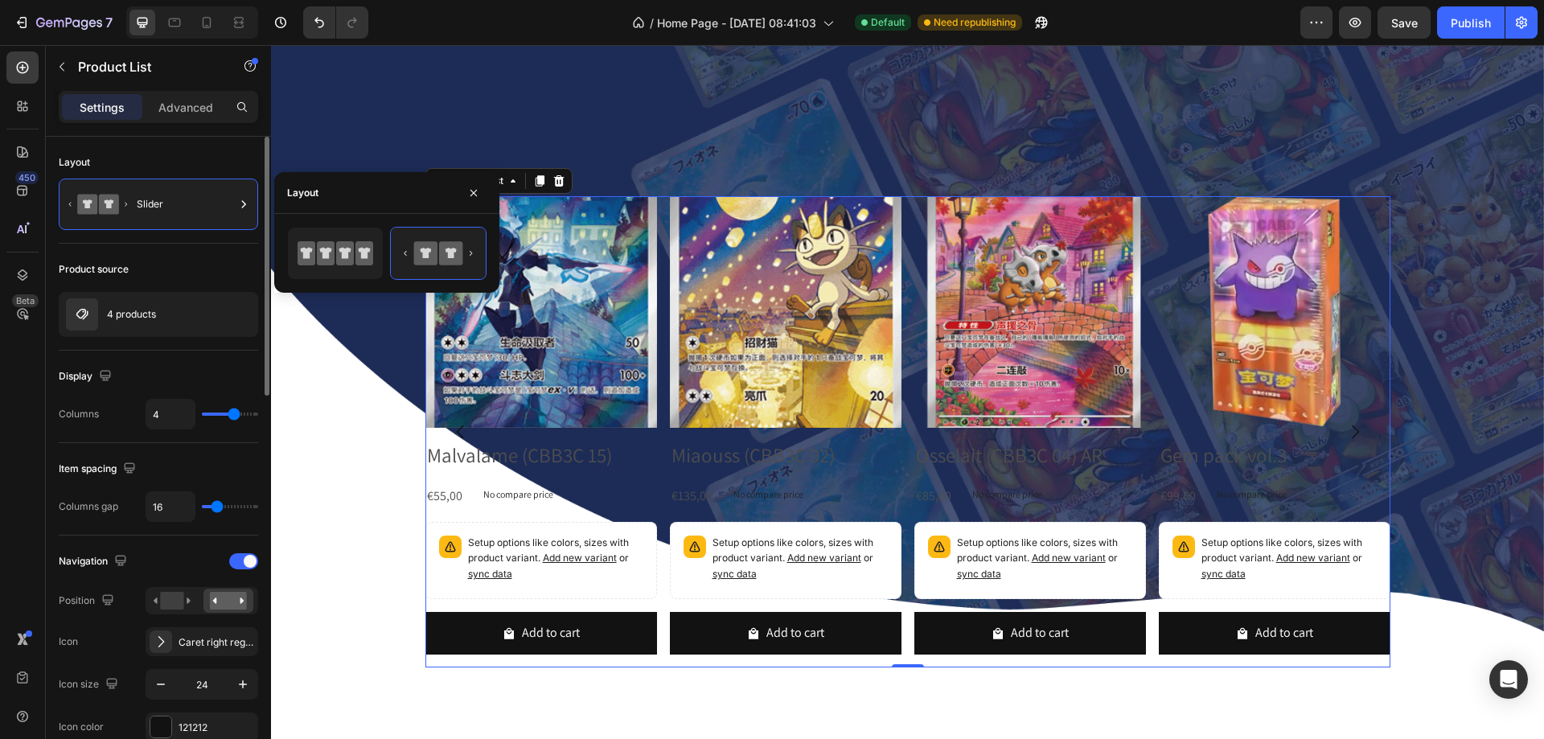
type input "1"
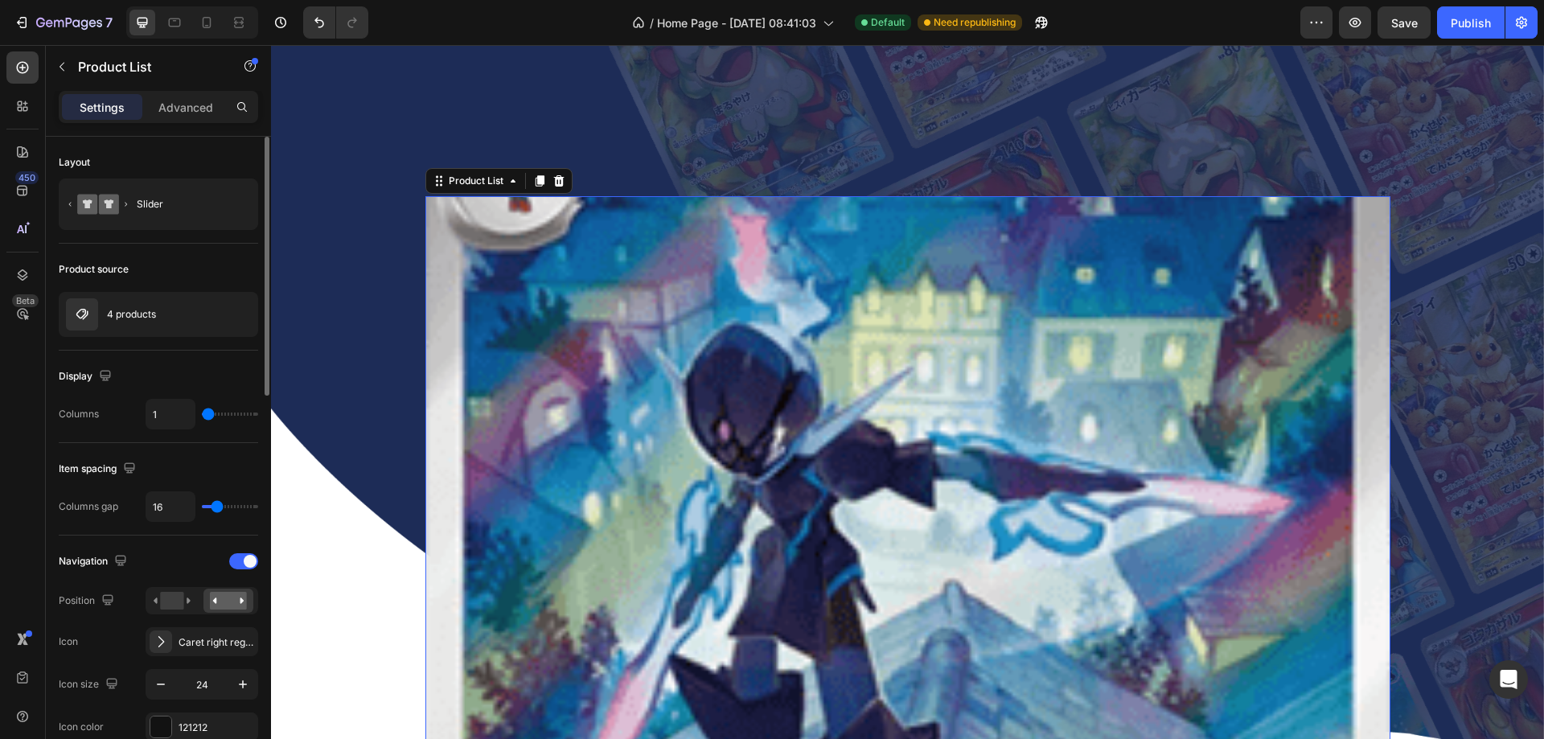
type input "1"
click at [202, 416] on input "range" at bounding box center [230, 414] width 56 height 3
click at [207, 418] on div "1" at bounding box center [202, 414] width 113 height 31
click at [208, 416] on input "range" at bounding box center [230, 414] width 56 height 3
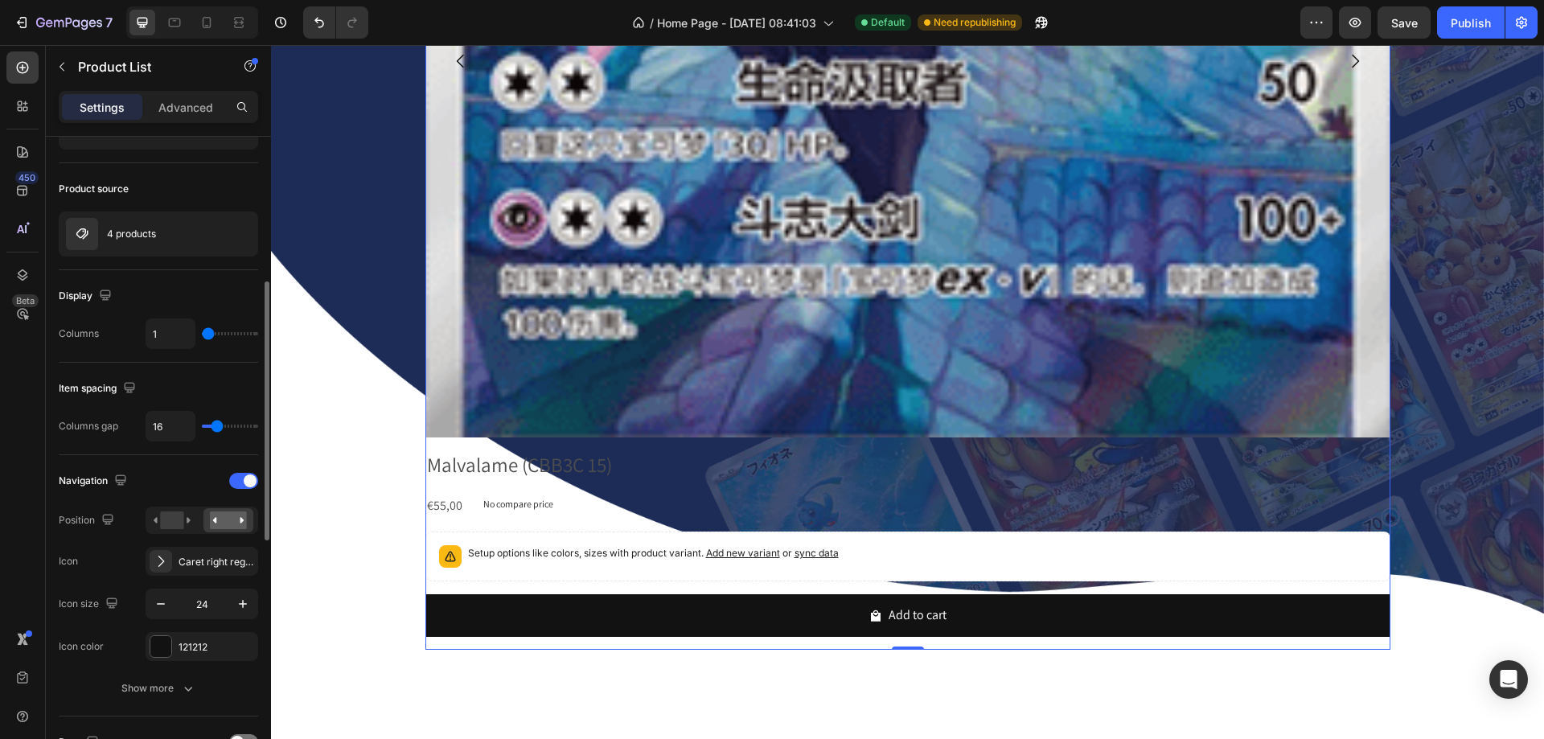
scroll to position [161, 0]
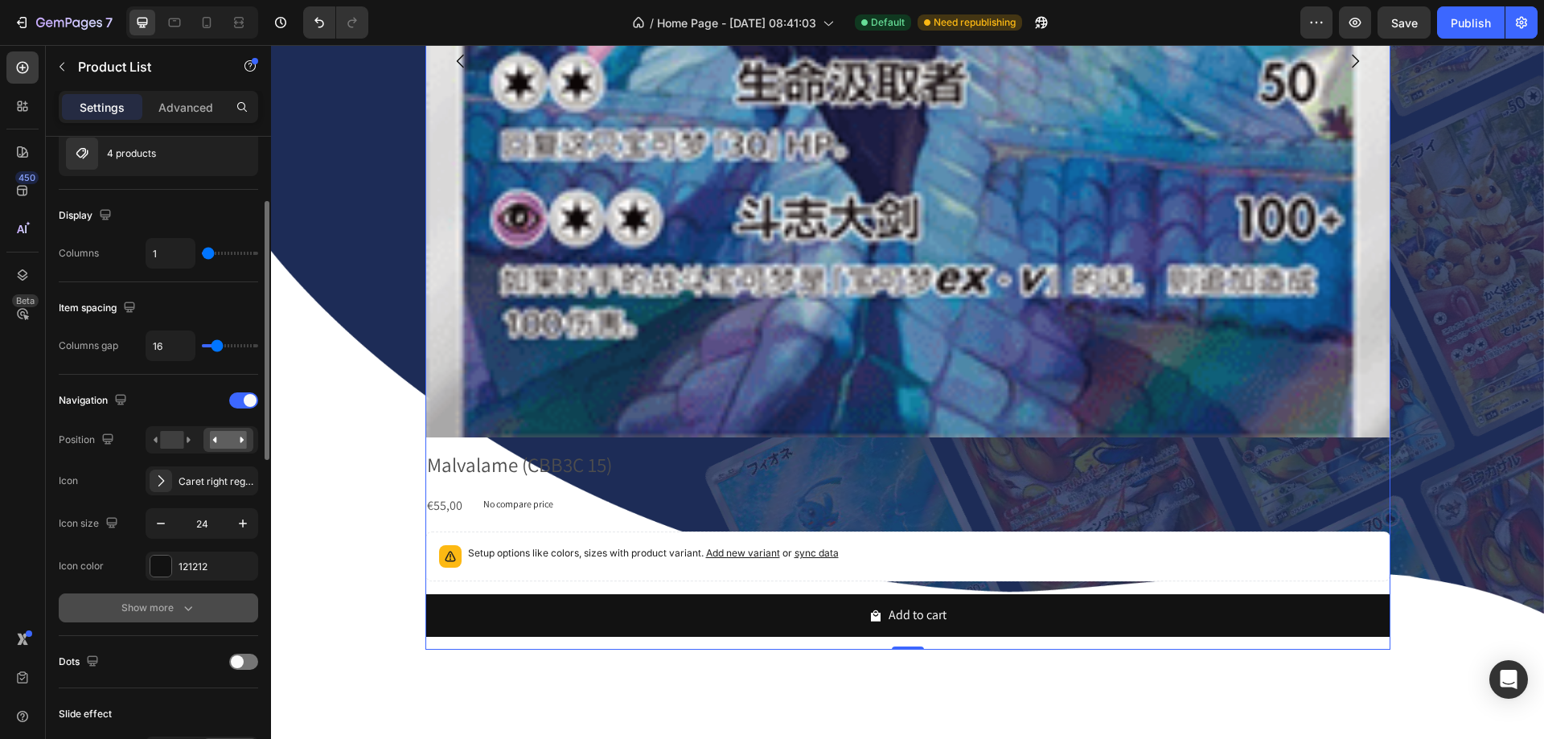
click at [151, 611] on div "Show more" at bounding box center [158, 608] width 75 height 16
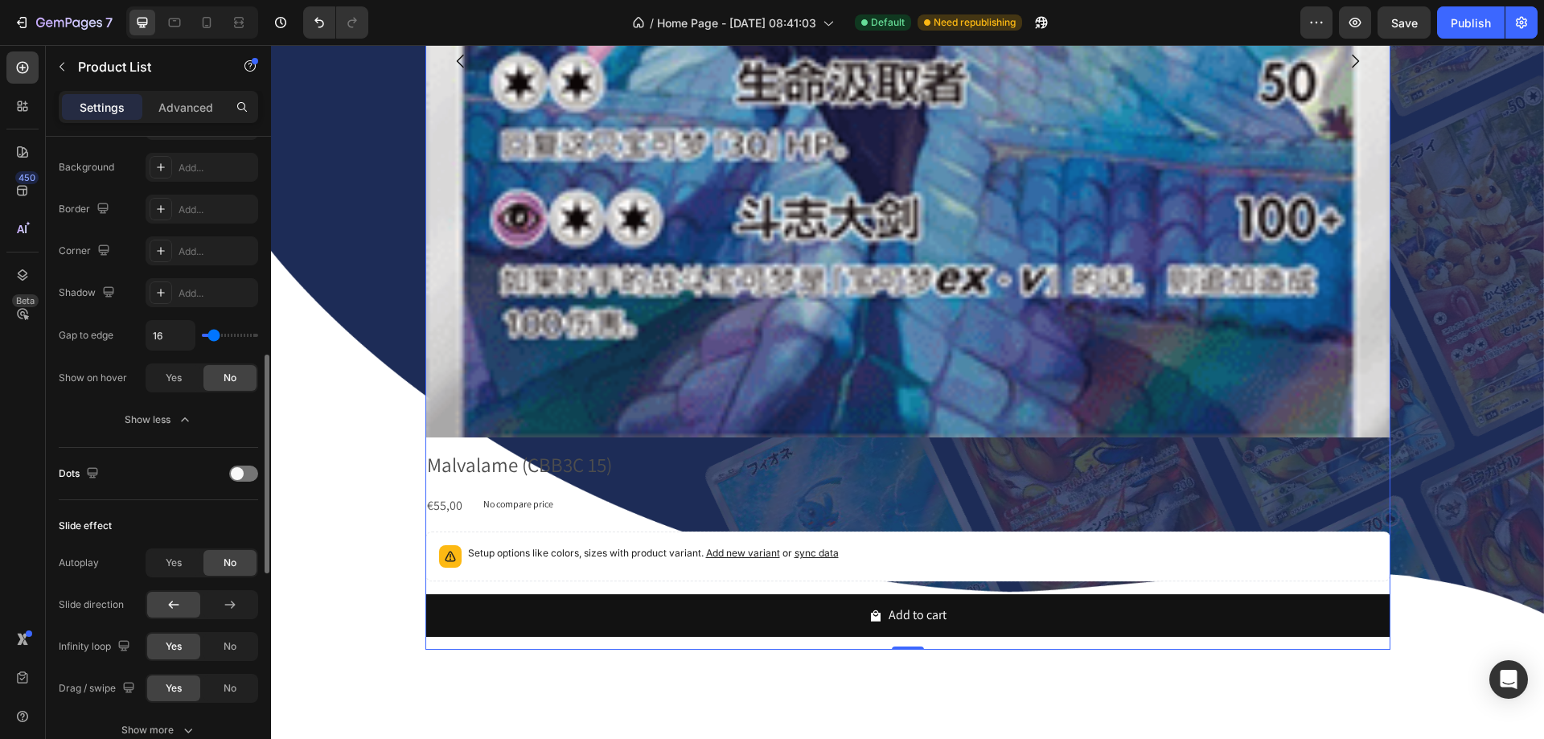
scroll to position [804, 0]
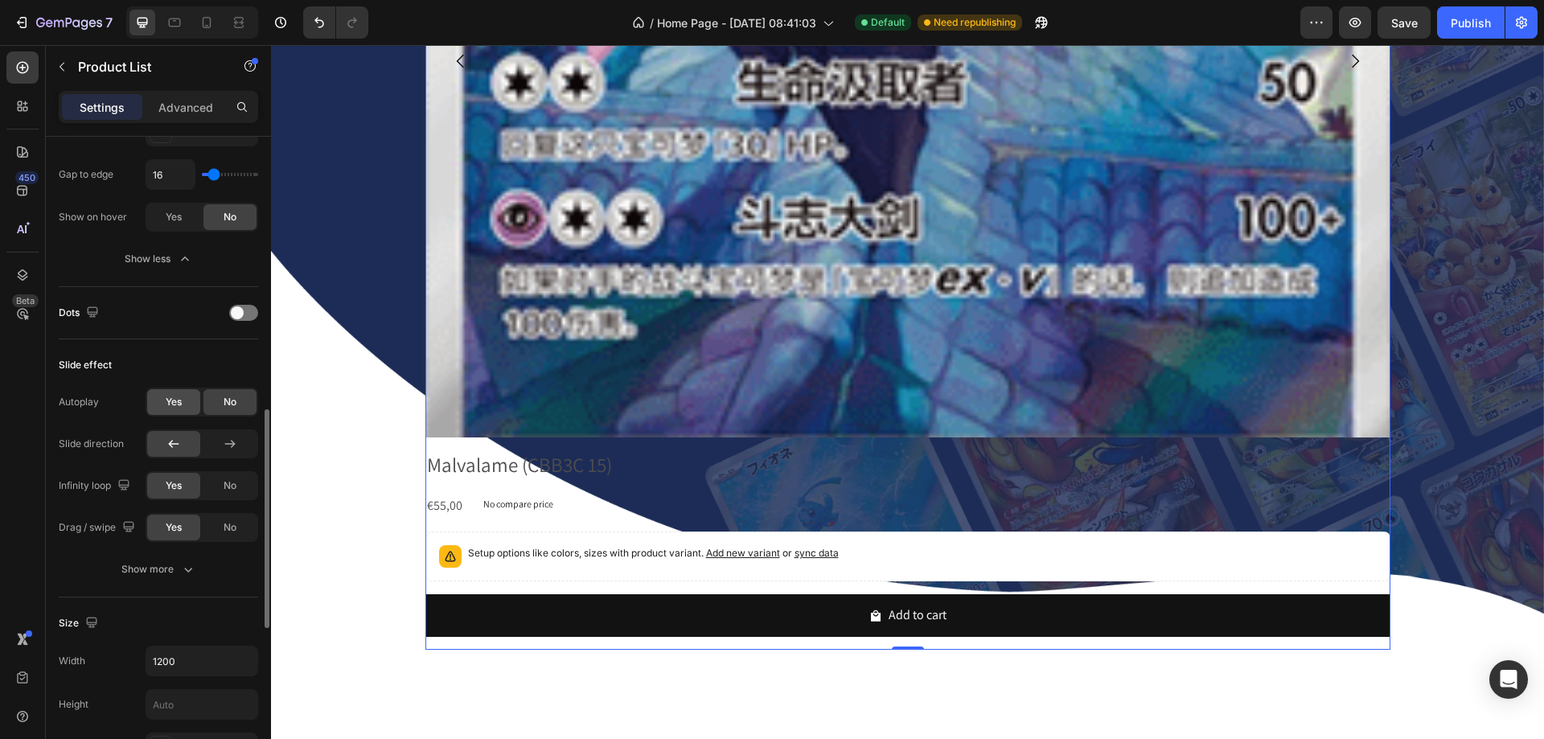
drag, startPoint x: 165, startPoint y: 405, endPoint x: 156, endPoint y: 405, distance: 8.8
click at [166, 405] on span "Yes" at bounding box center [174, 402] width 16 height 14
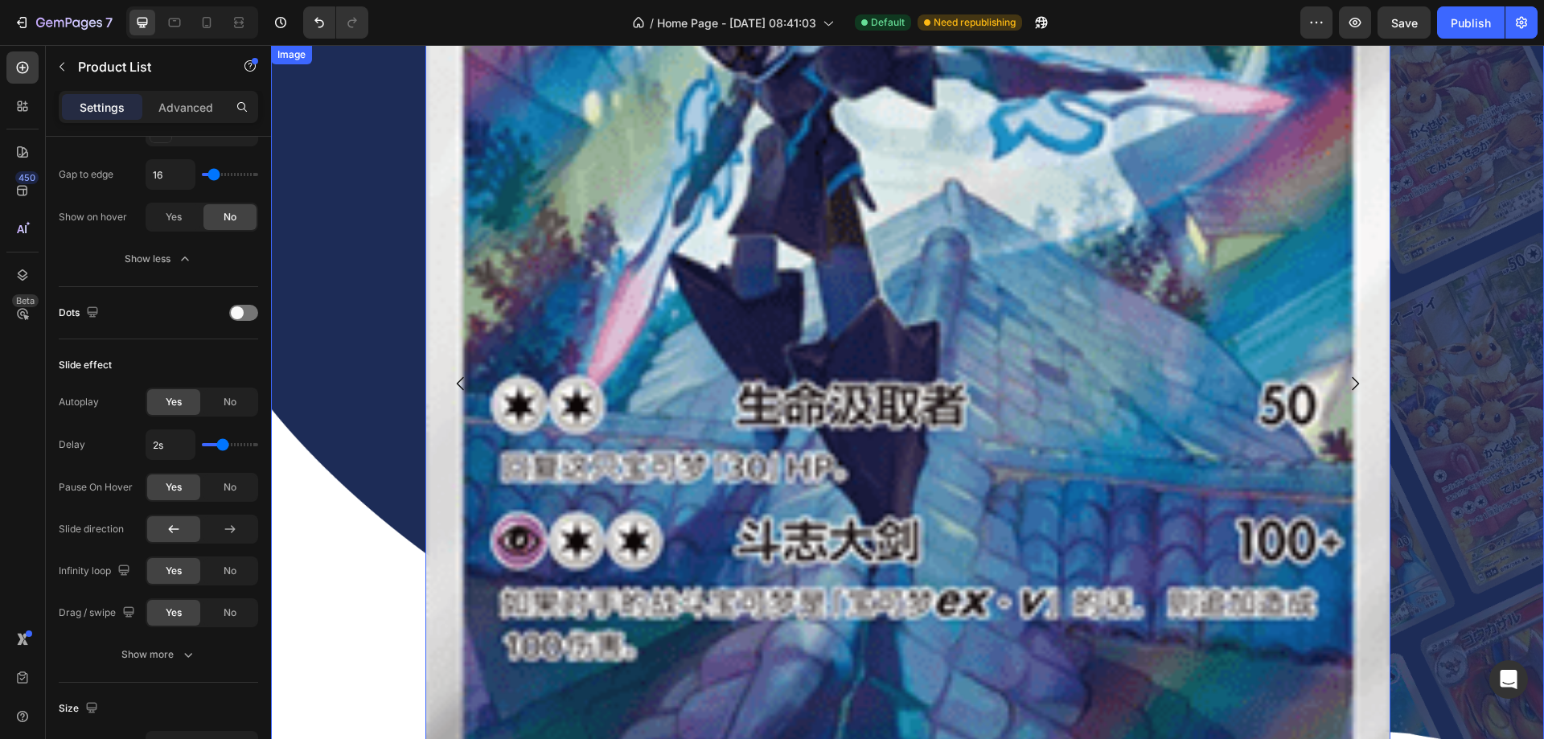
scroll to position [1046, 0]
click at [684, 391] on img at bounding box center [907, 276] width 965 height 965
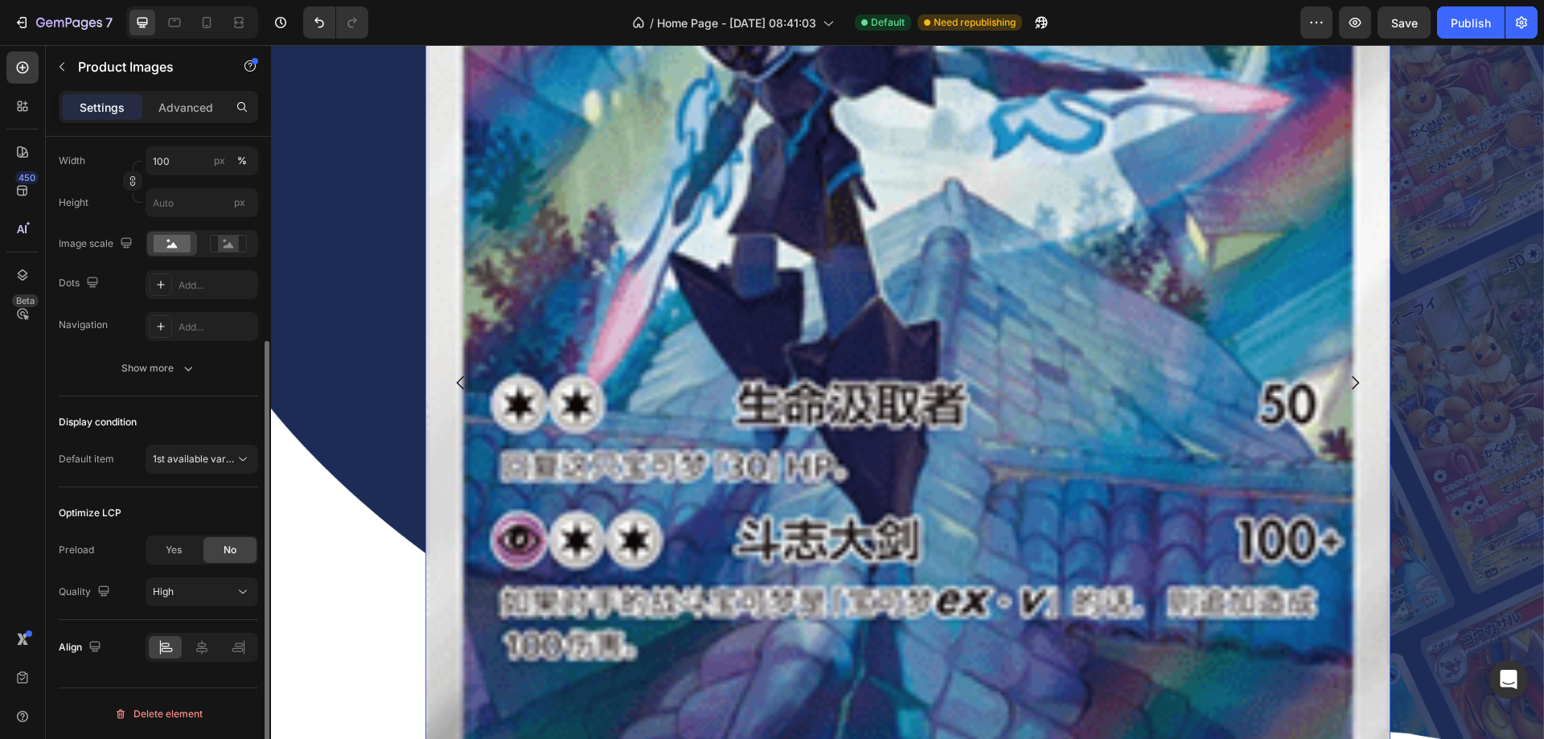
scroll to position [0, 0]
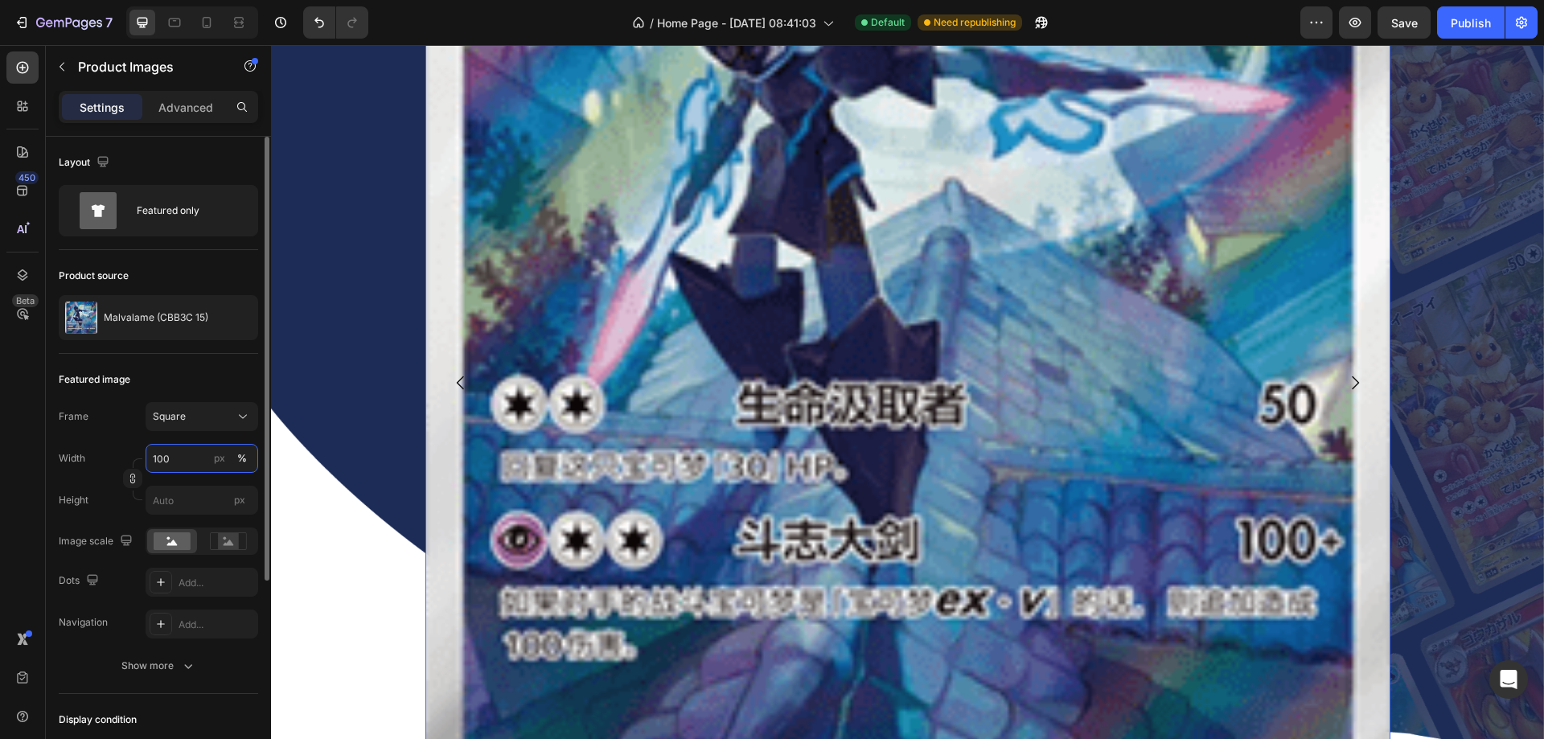
click at [171, 462] on input "100" at bounding box center [202, 458] width 113 height 29
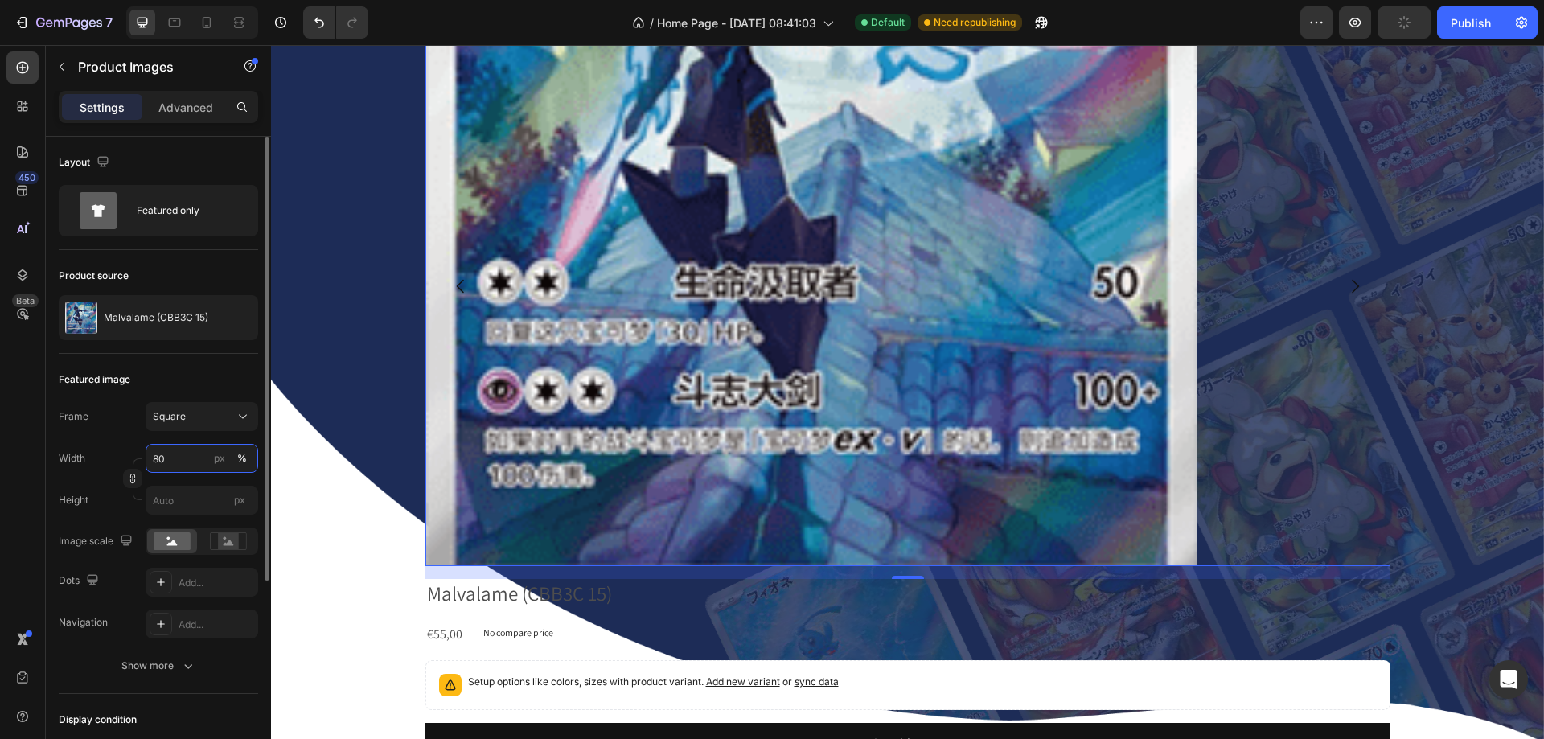
scroll to position [949, 0]
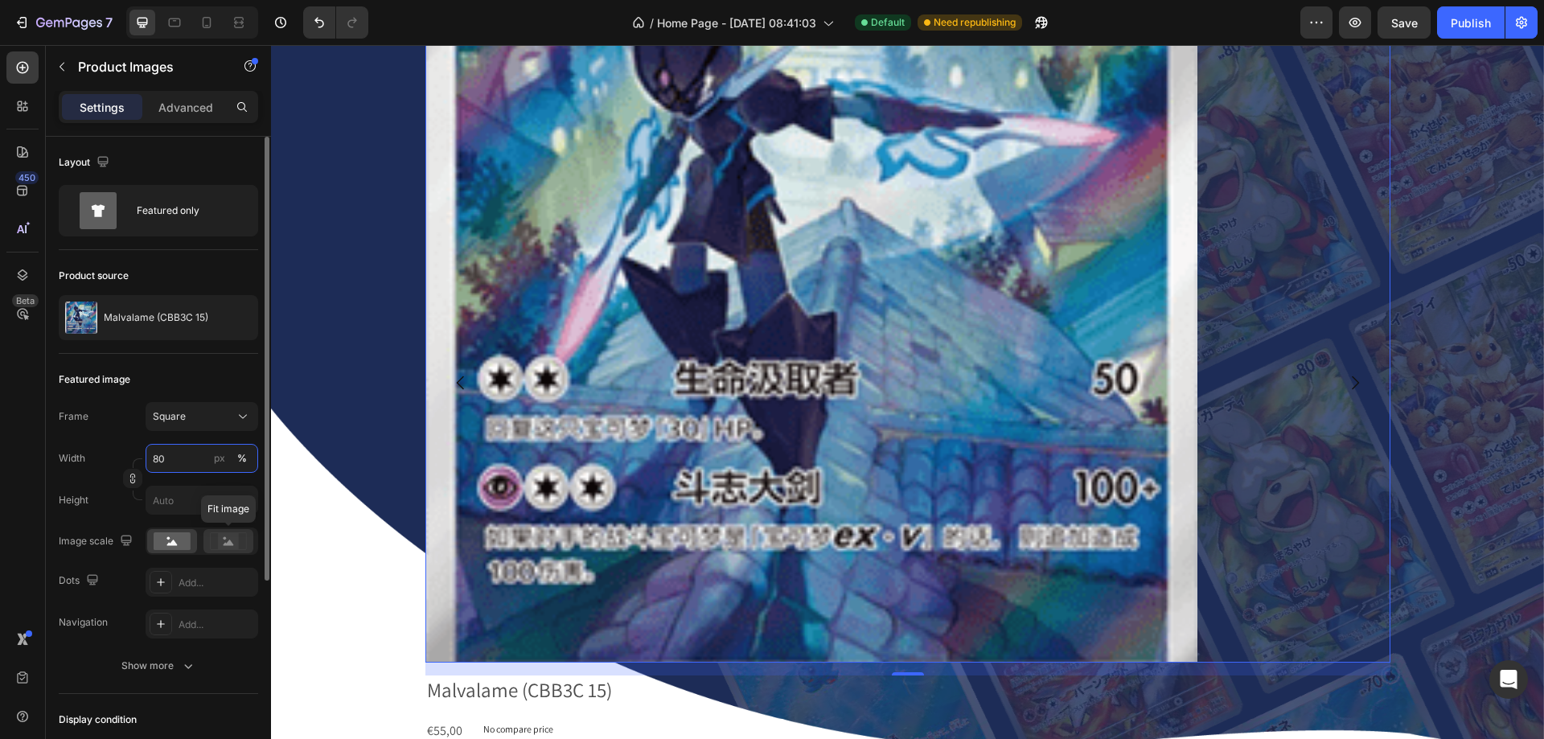
type input "80"
click at [215, 545] on icon at bounding box center [228, 541] width 37 height 18
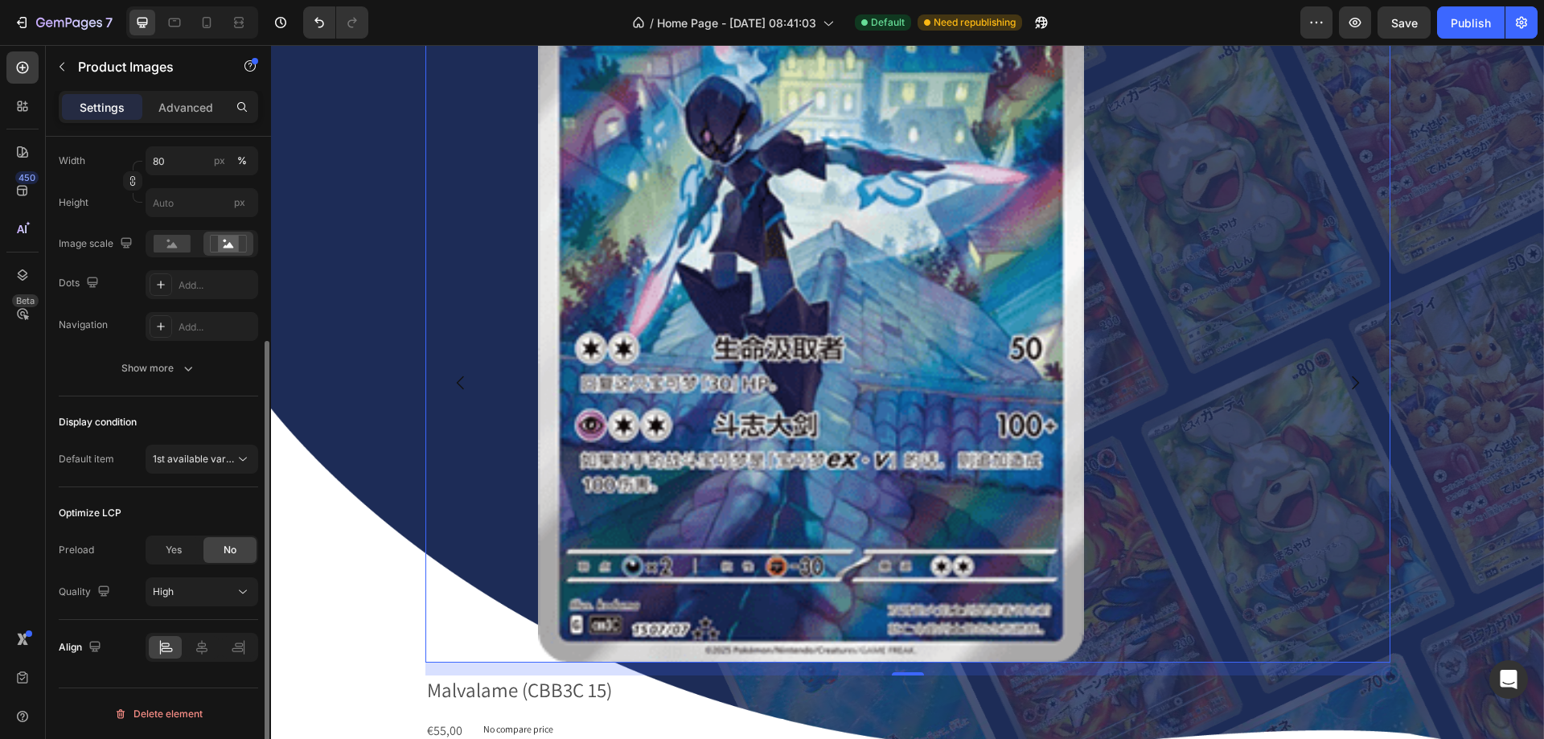
scroll to position [137, 0]
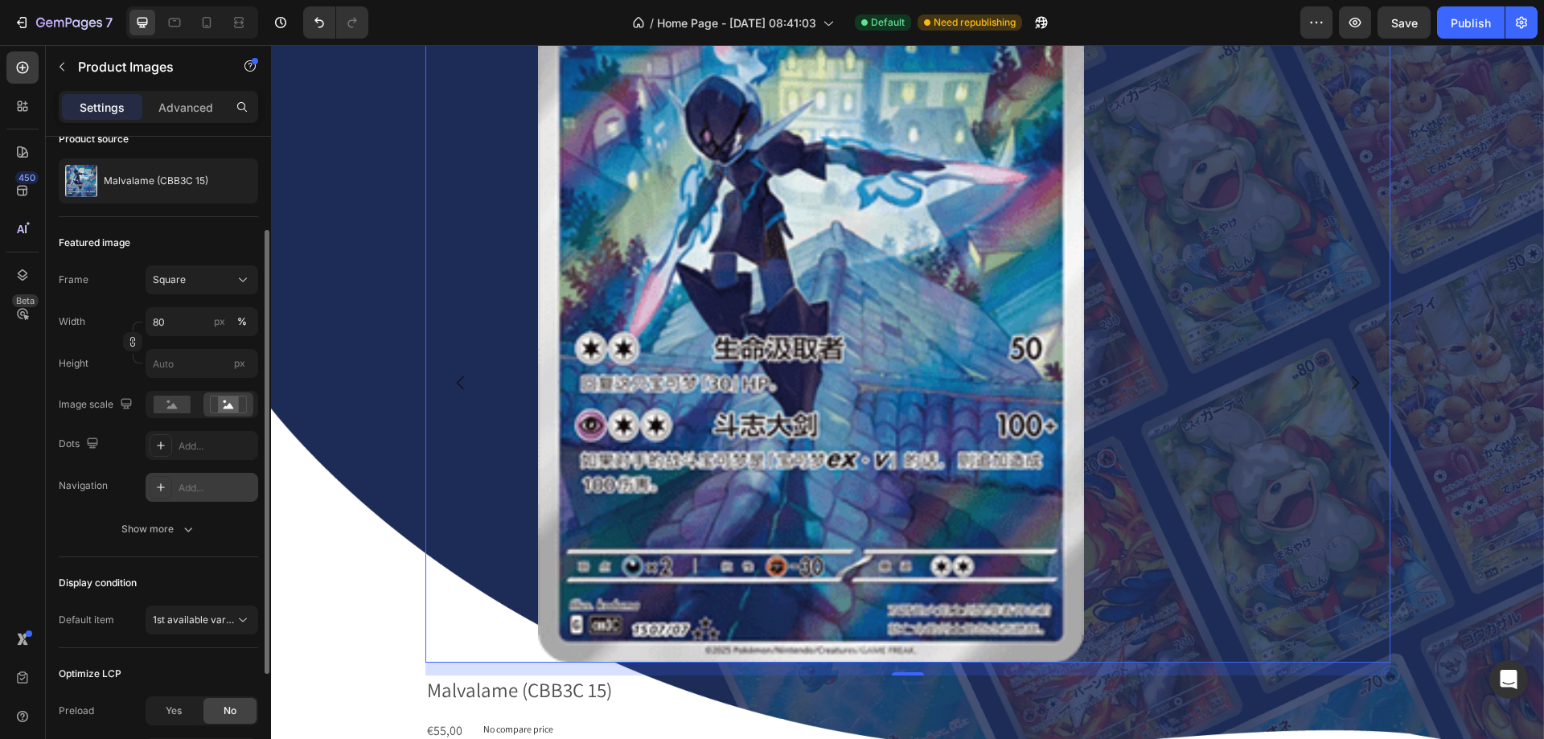
click at [177, 496] on div "Add..." at bounding box center [202, 487] width 113 height 29
click at [183, 228] on div "Featured image Frame Square Width 80 px % Height px Image scale Dots Add... Nav…" at bounding box center [158, 387] width 199 height 340
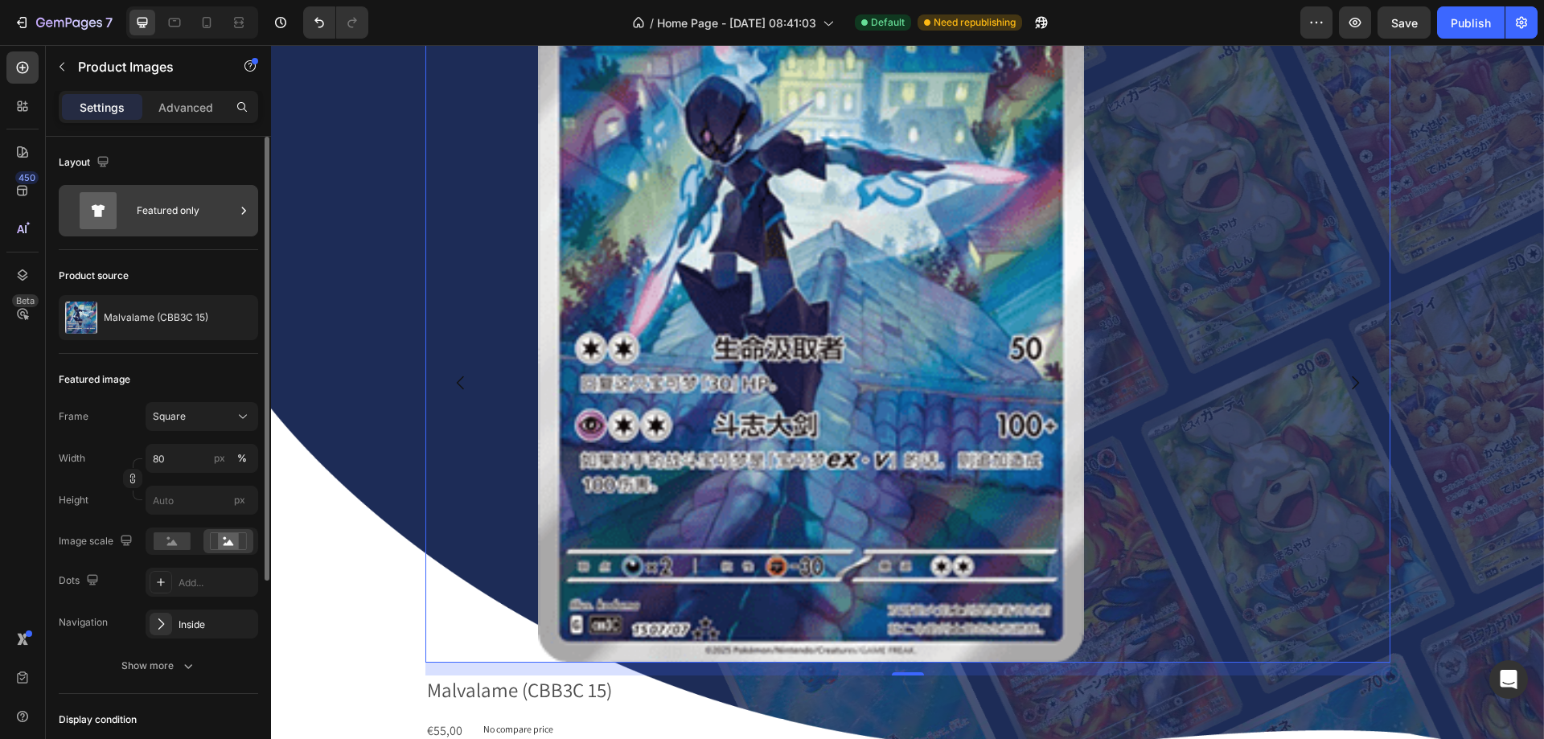
click at [183, 225] on div "Featured only" at bounding box center [186, 210] width 98 height 37
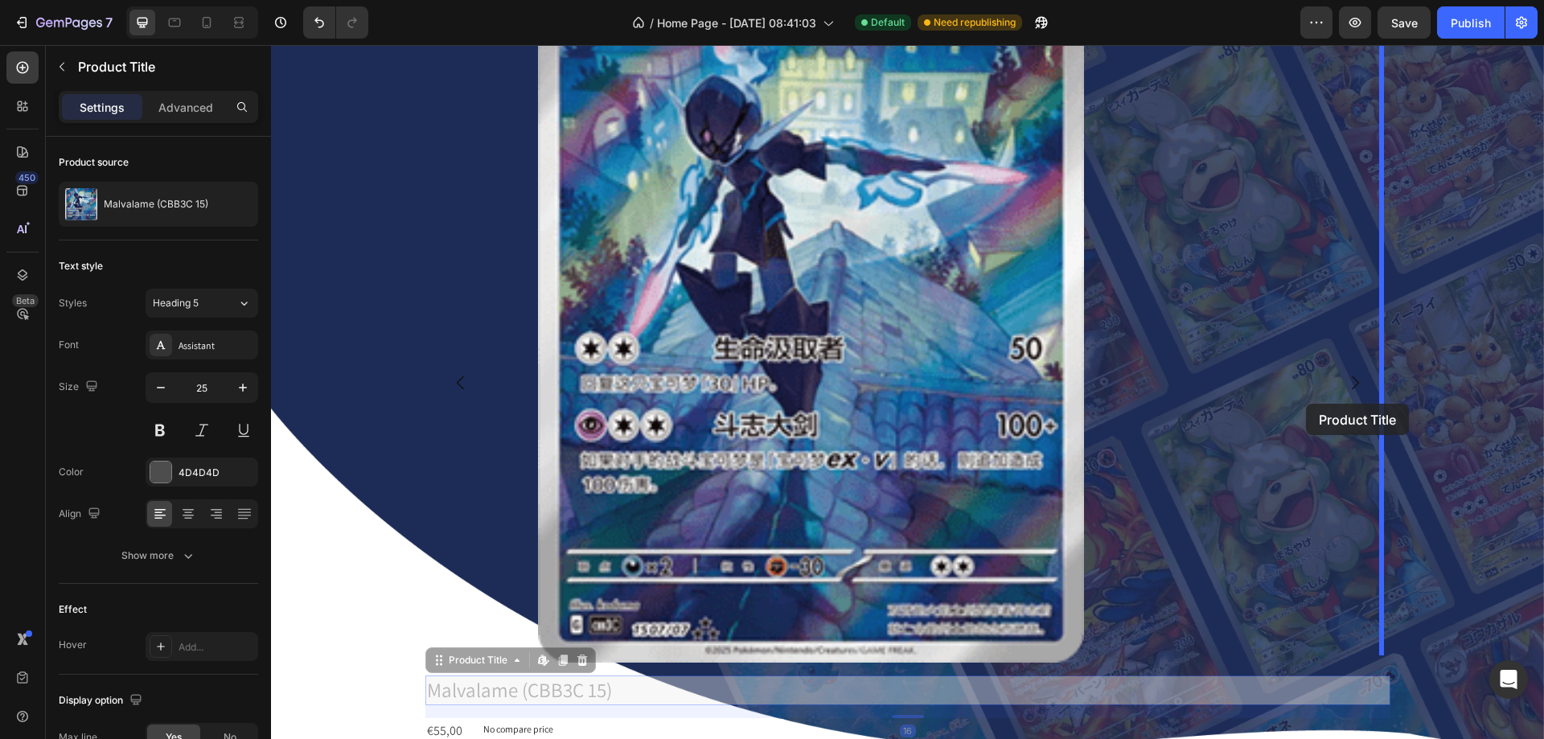
drag, startPoint x: 538, startPoint y: 692, endPoint x: 1306, endPoint y: 404, distance: 820.3
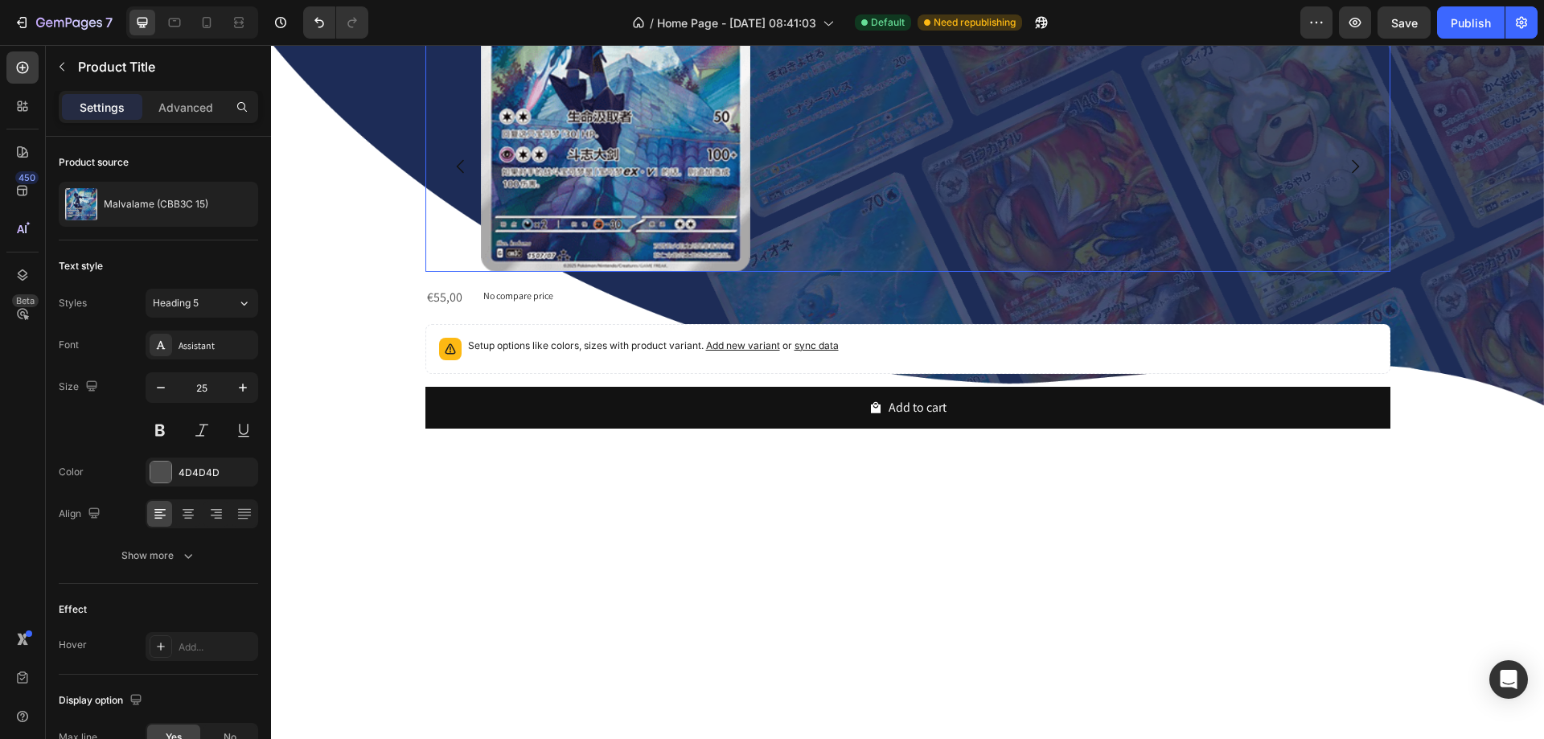
scroll to position [733, 0]
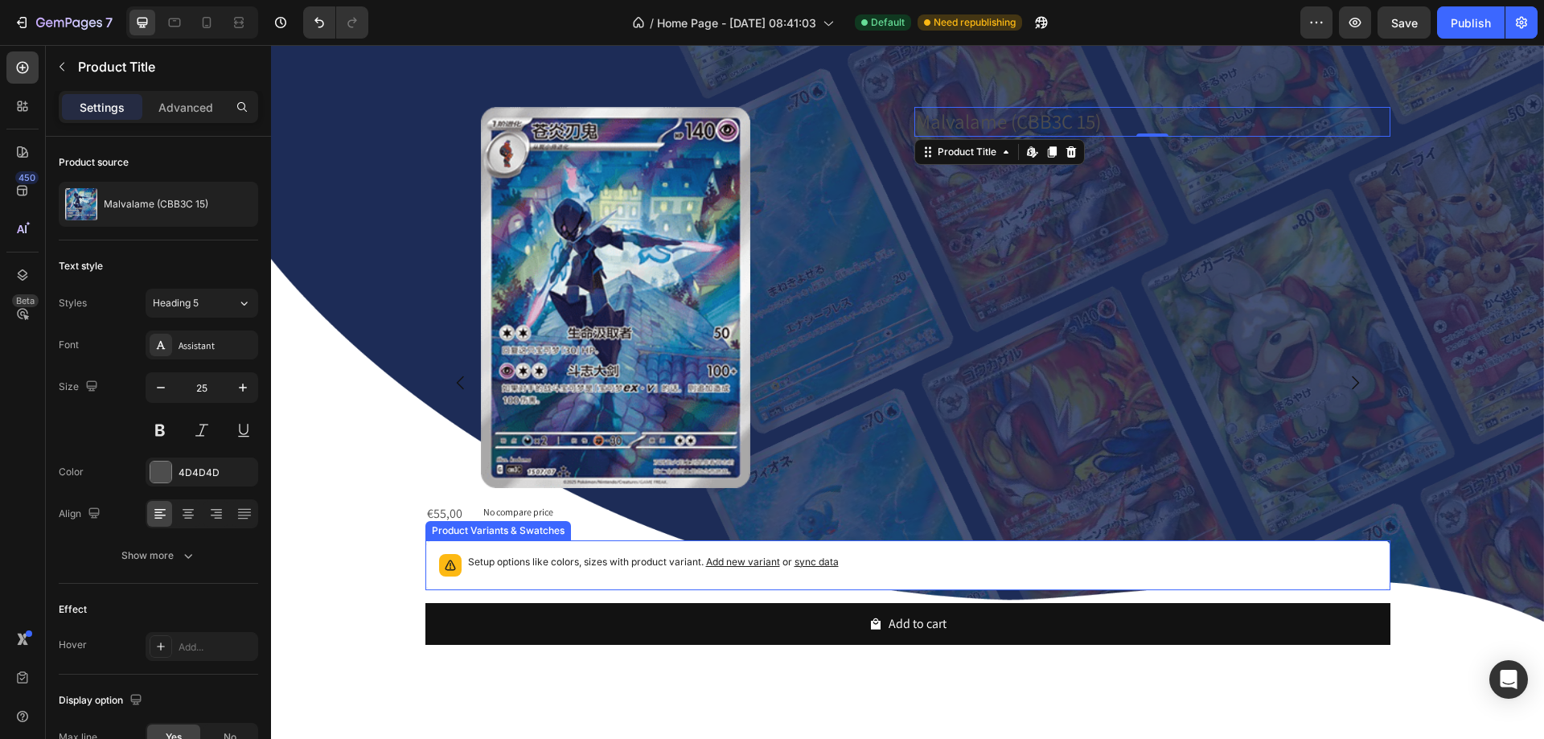
click at [586, 564] on div "Setup options like colors, sizes with product variant. Add new variant or sync …" at bounding box center [653, 565] width 371 height 23
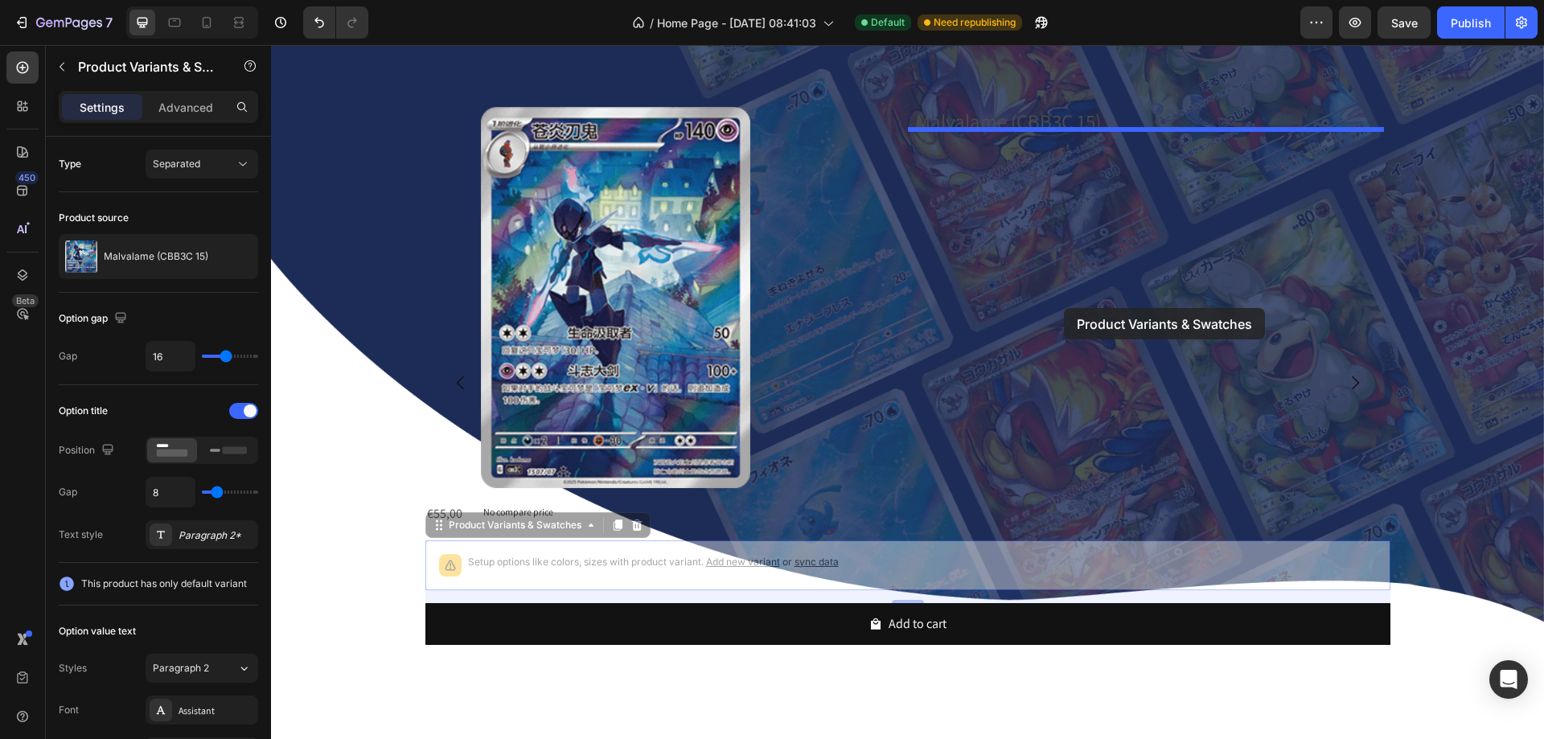
drag, startPoint x: 586, startPoint y: 564, endPoint x: 1064, endPoint y: 308, distance: 542.6
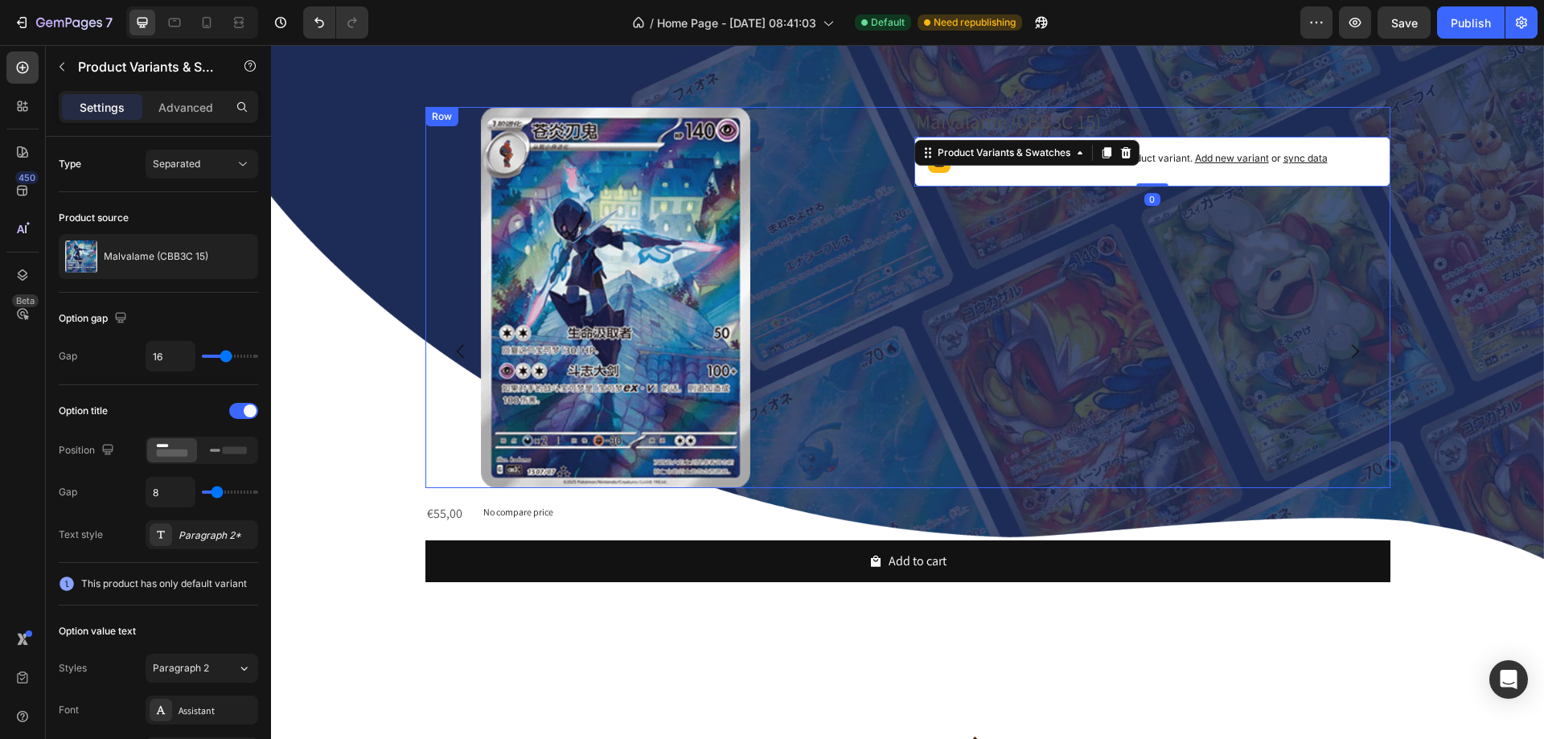
scroll to position [701, 0]
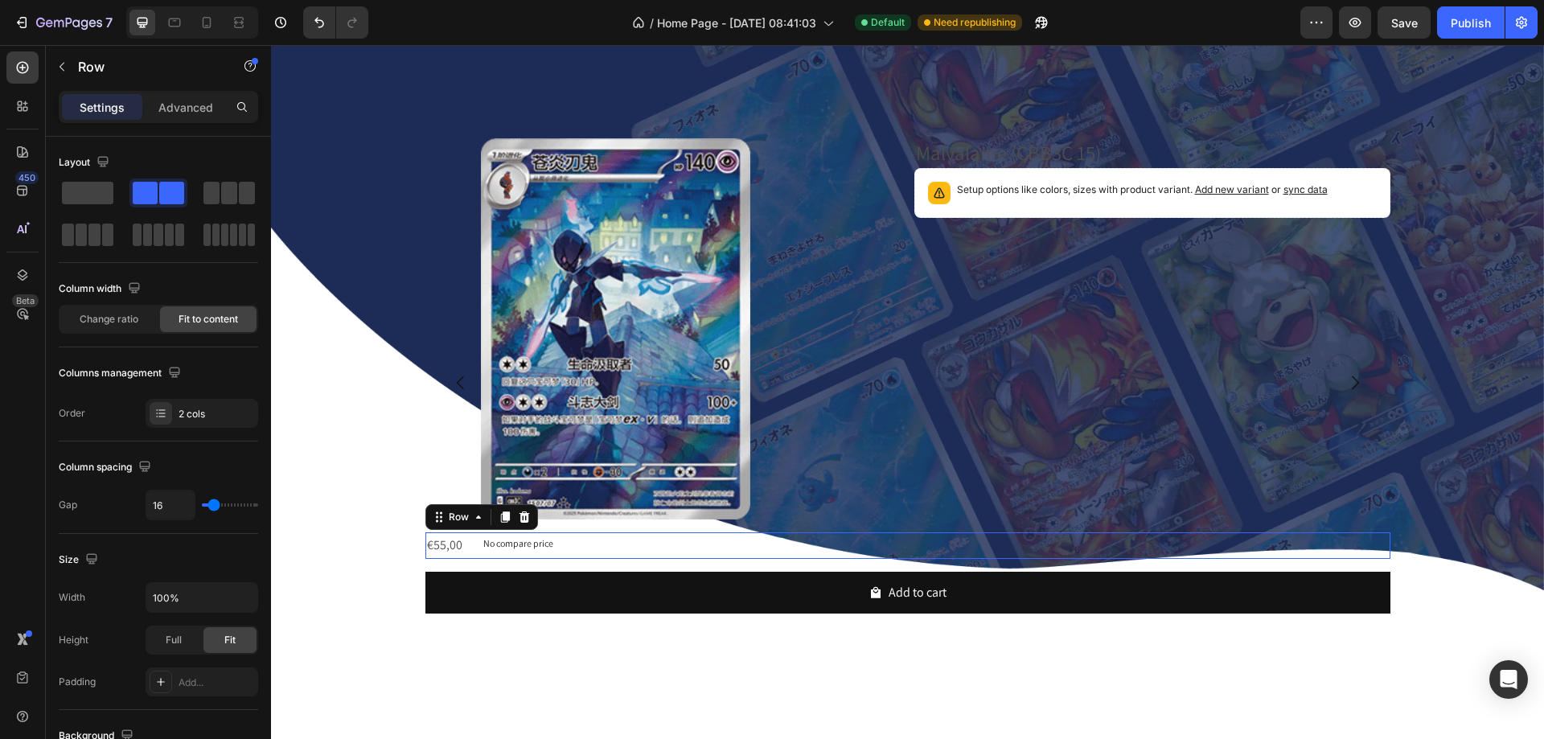
click at [466, 538] on div "€55,00 Product Price Product Price No compare price Product Price Row 0" at bounding box center [907, 545] width 965 height 27
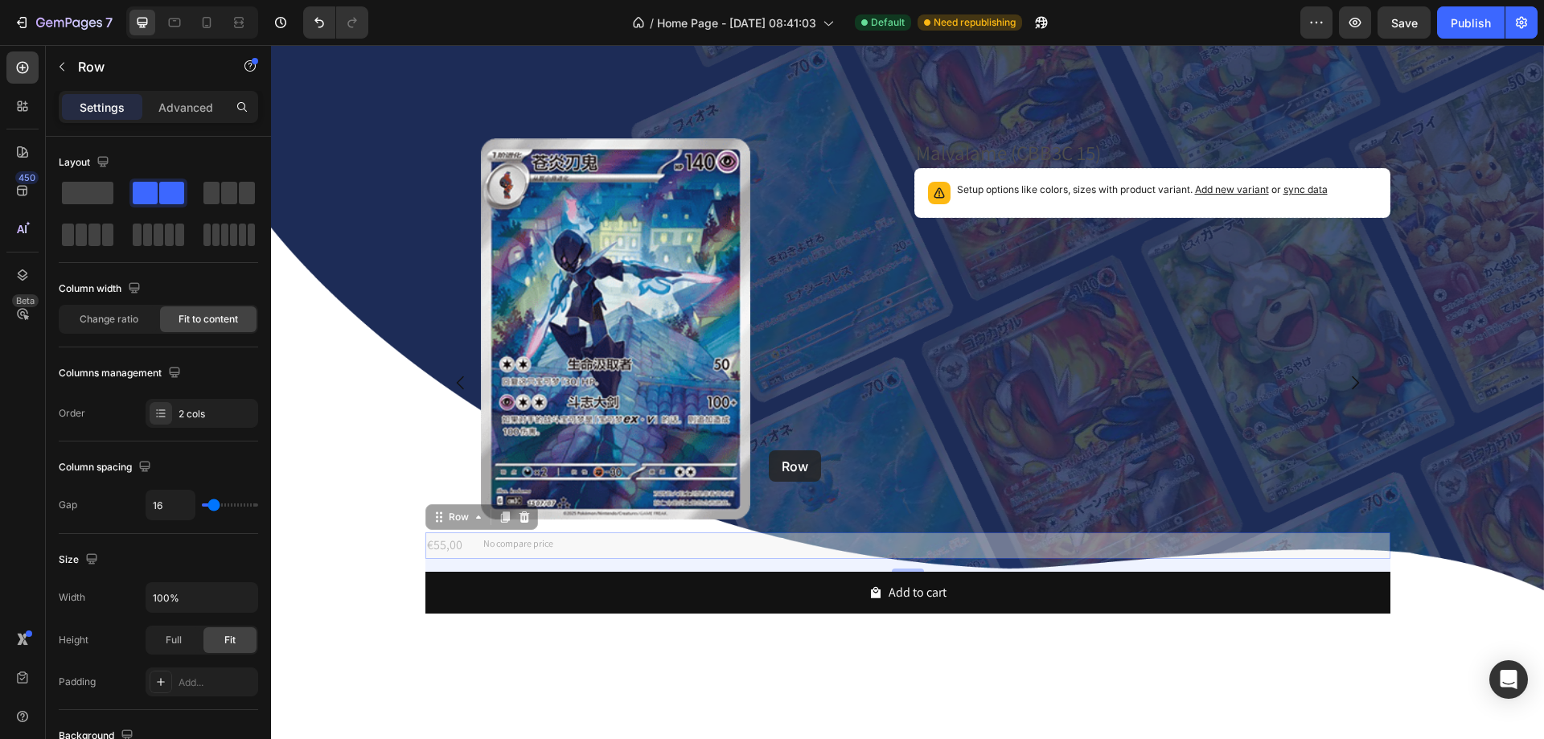
drag, startPoint x: 466, startPoint y: 538, endPoint x: 769, endPoint y: 450, distance: 315.6
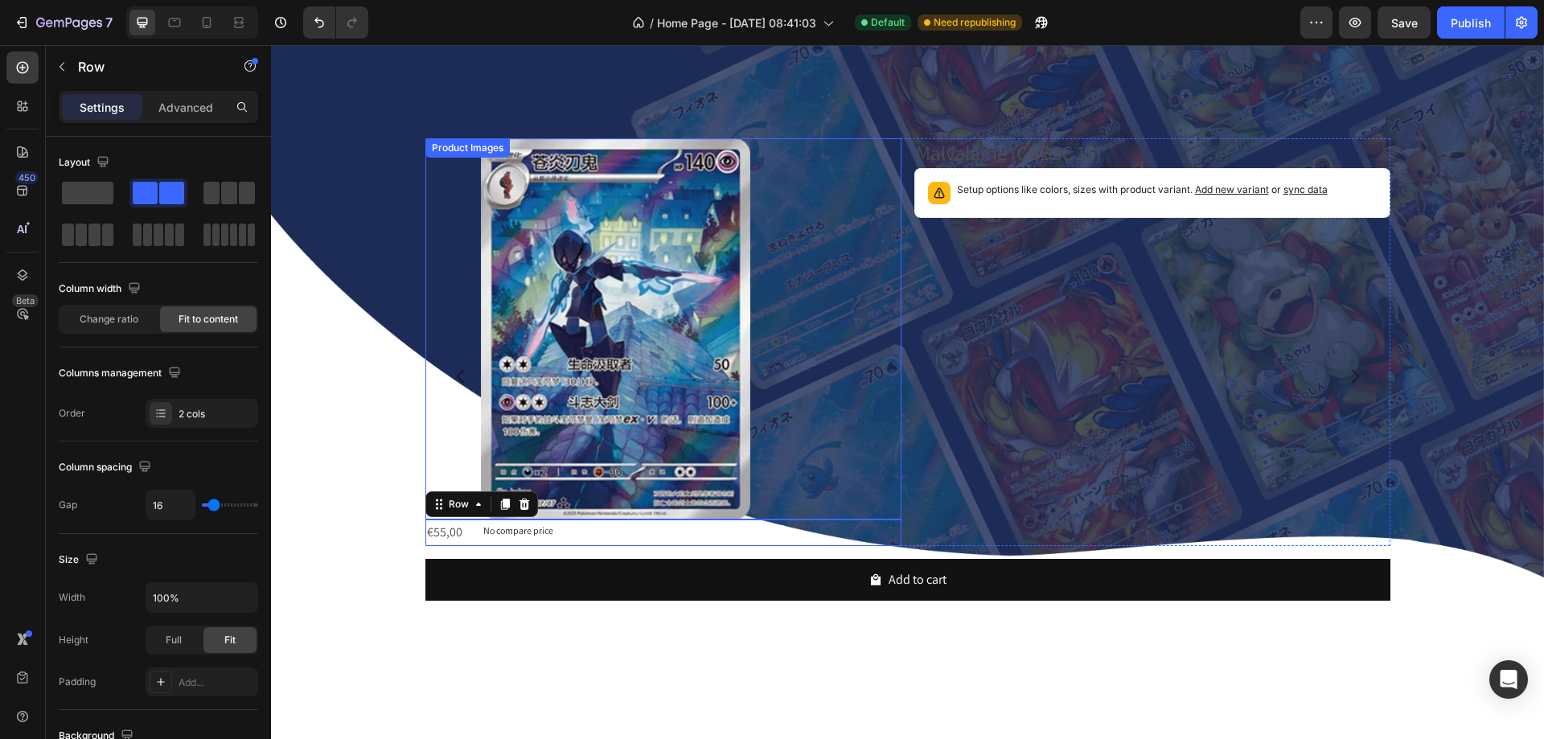
scroll to position [695, 0]
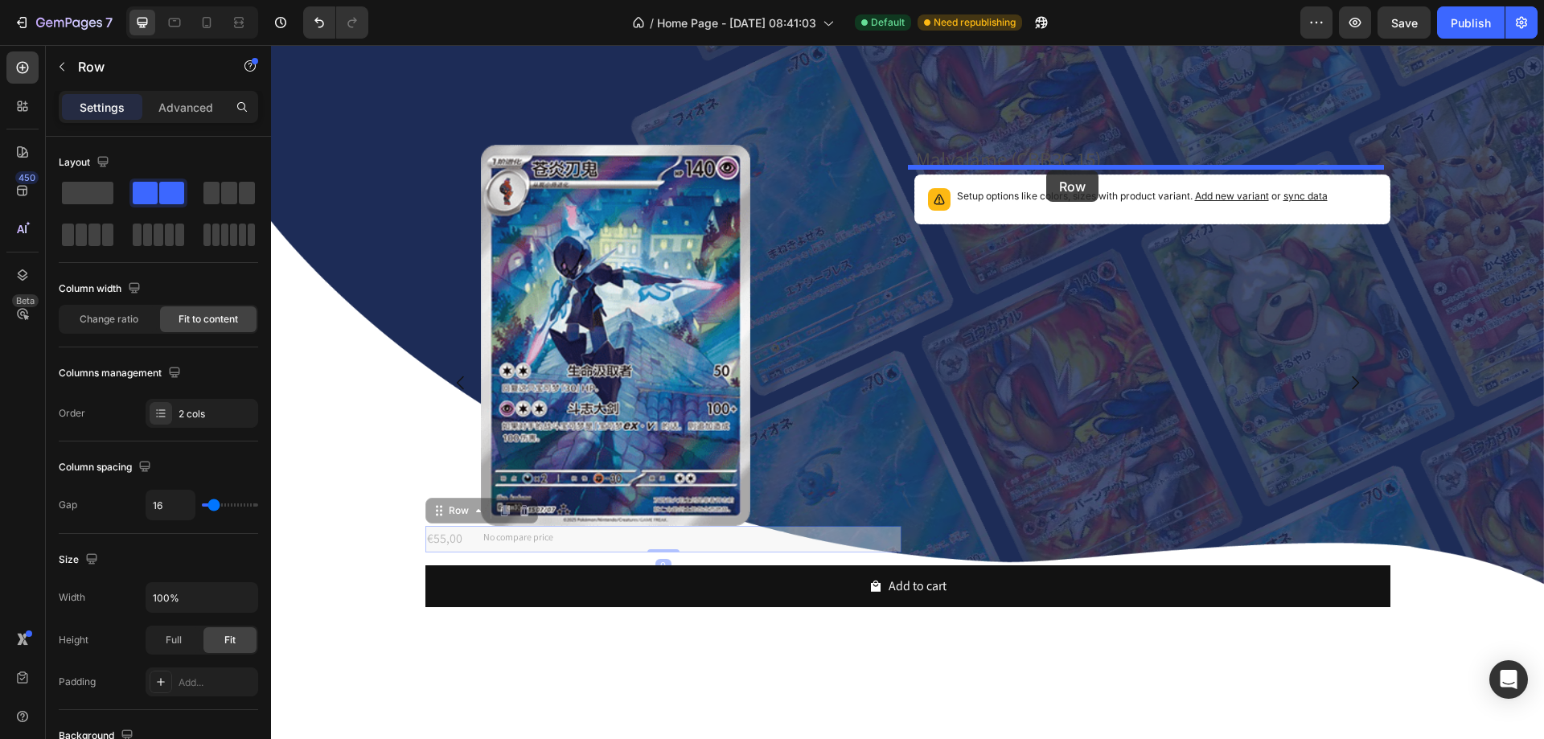
drag, startPoint x: 573, startPoint y: 540, endPoint x: 1046, endPoint y: 171, distance: 600.0
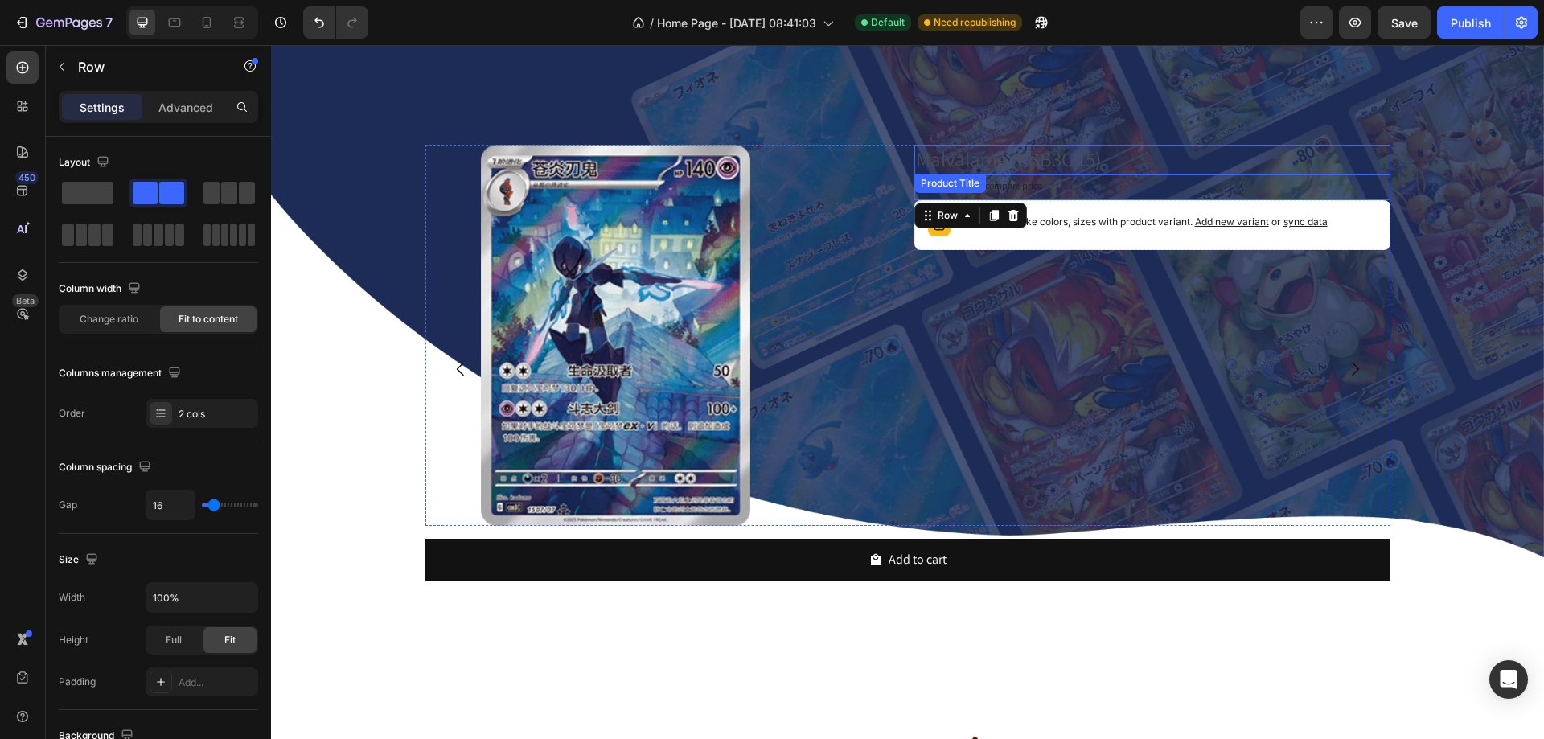
scroll to position [681, 0]
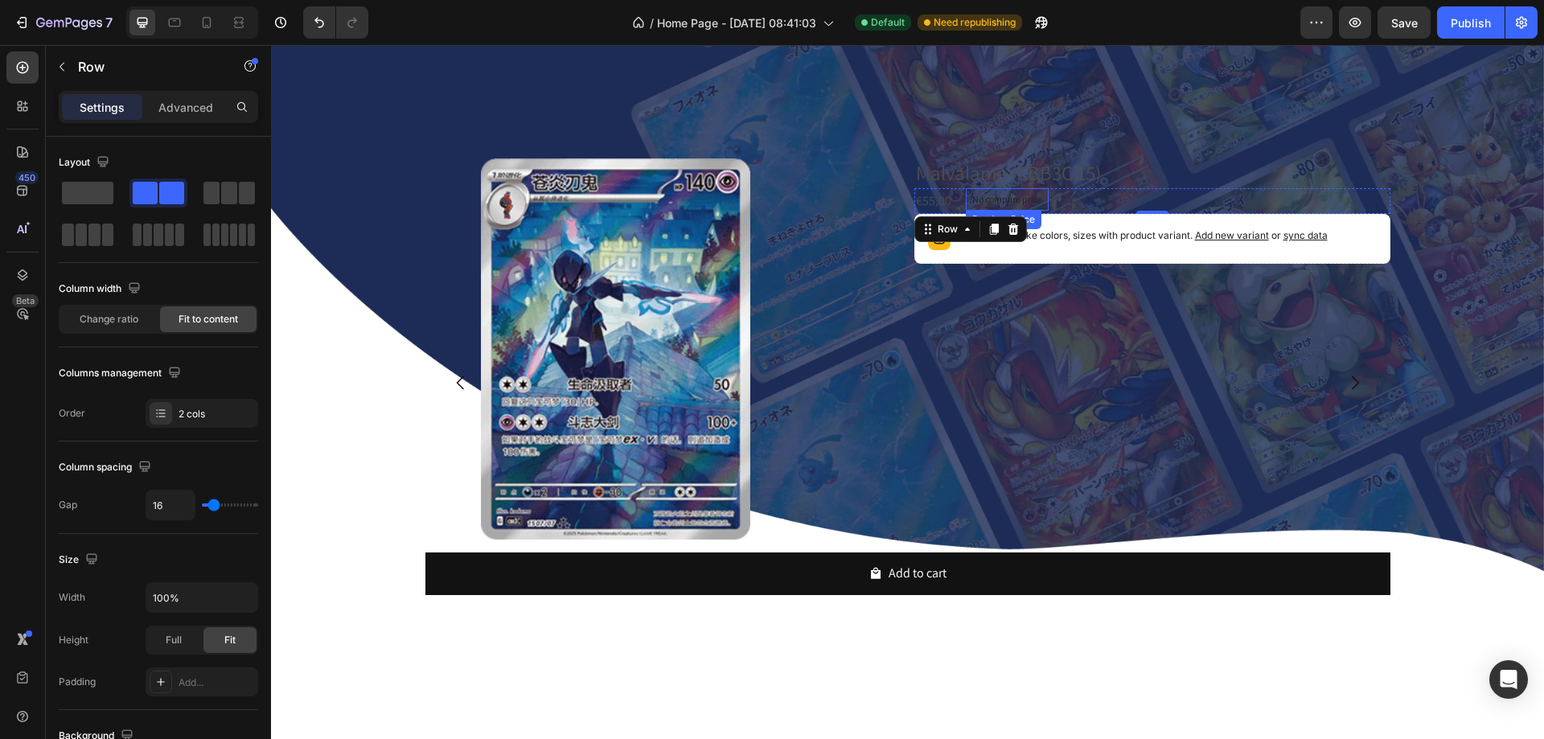
click at [1024, 195] on p "No compare price" at bounding box center [1007, 200] width 70 height 10
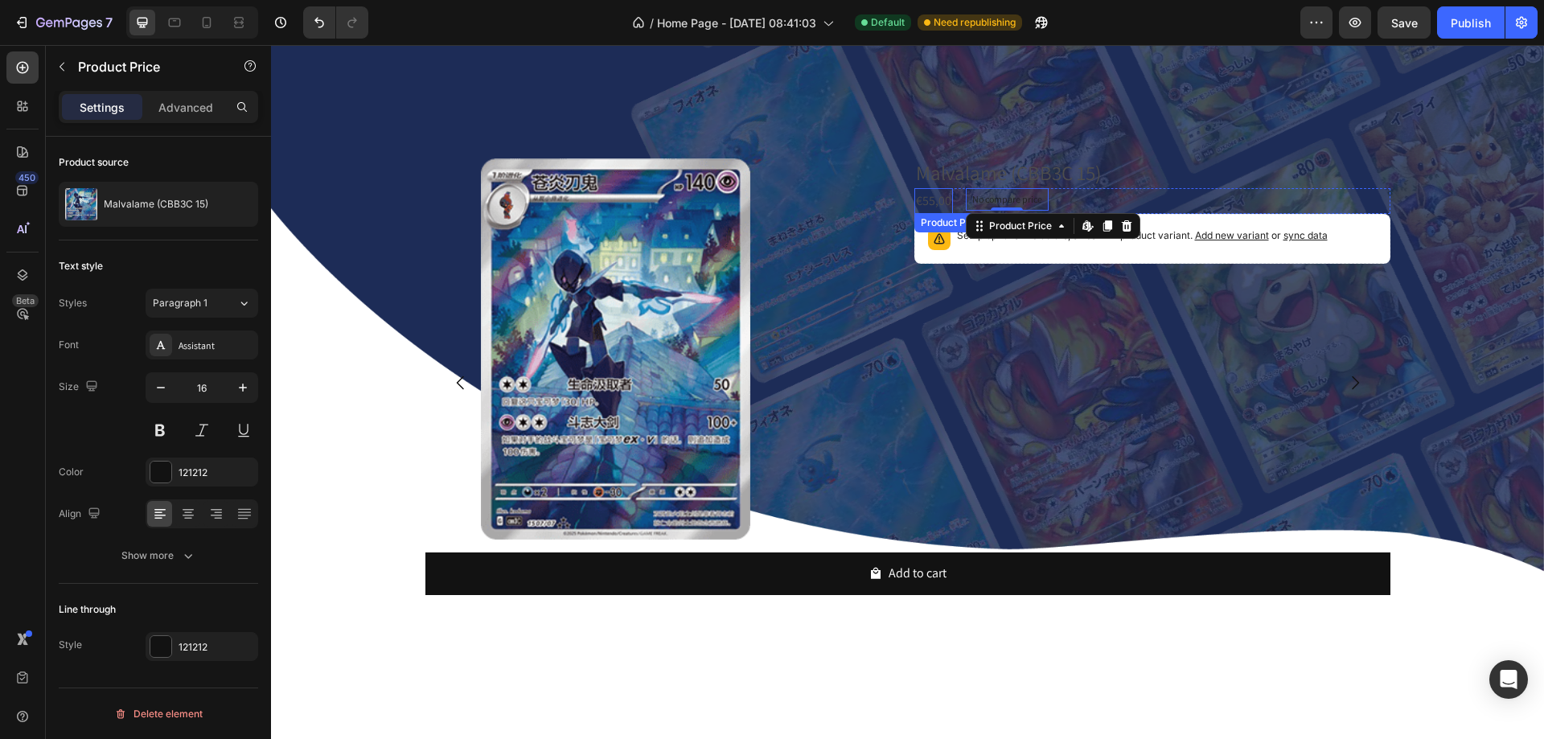
click at [918, 188] on div "€55,00" at bounding box center [934, 201] width 39 height 27
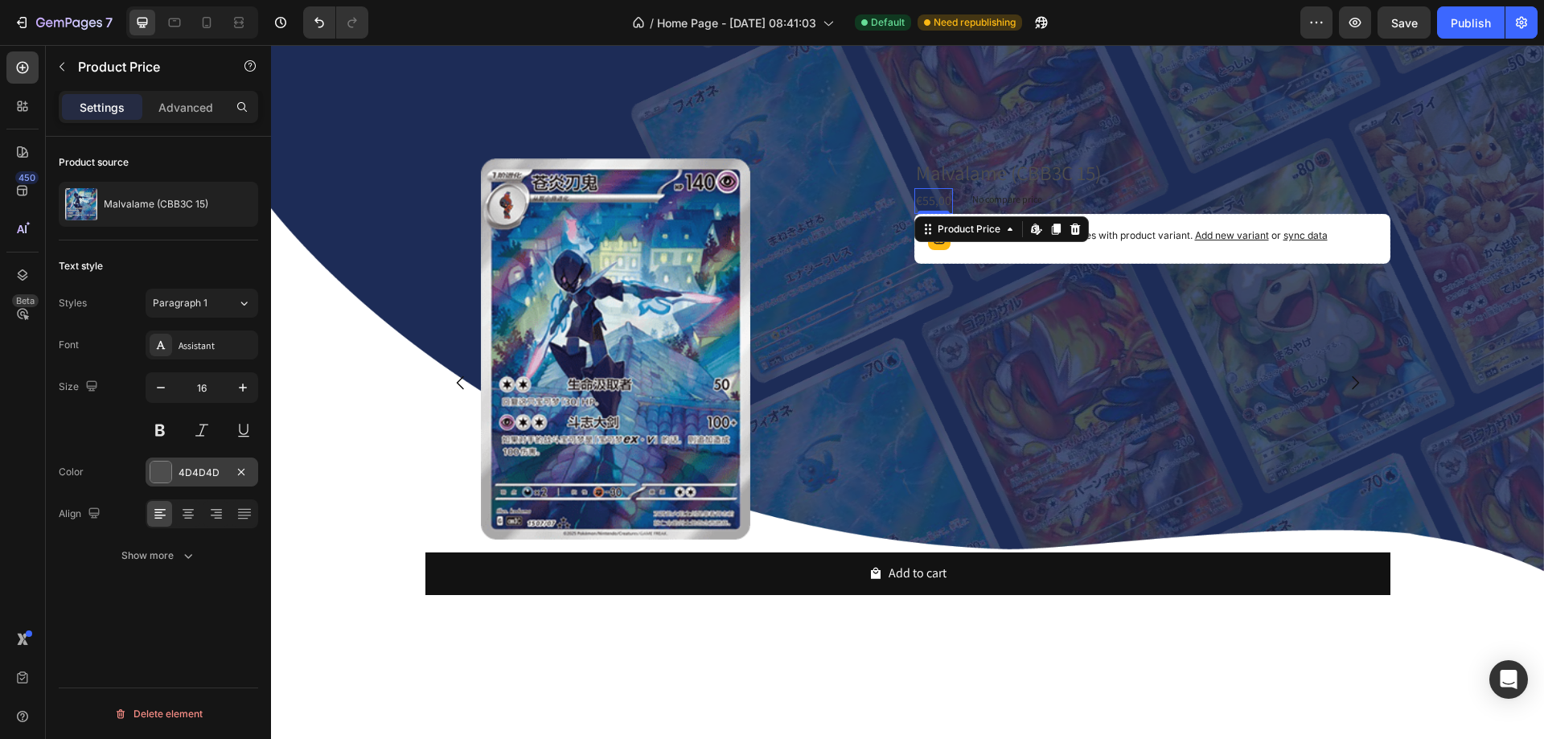
click at [192, 477] on div "4D4D4D" at bounding box center [202, 473] width 47 height 14
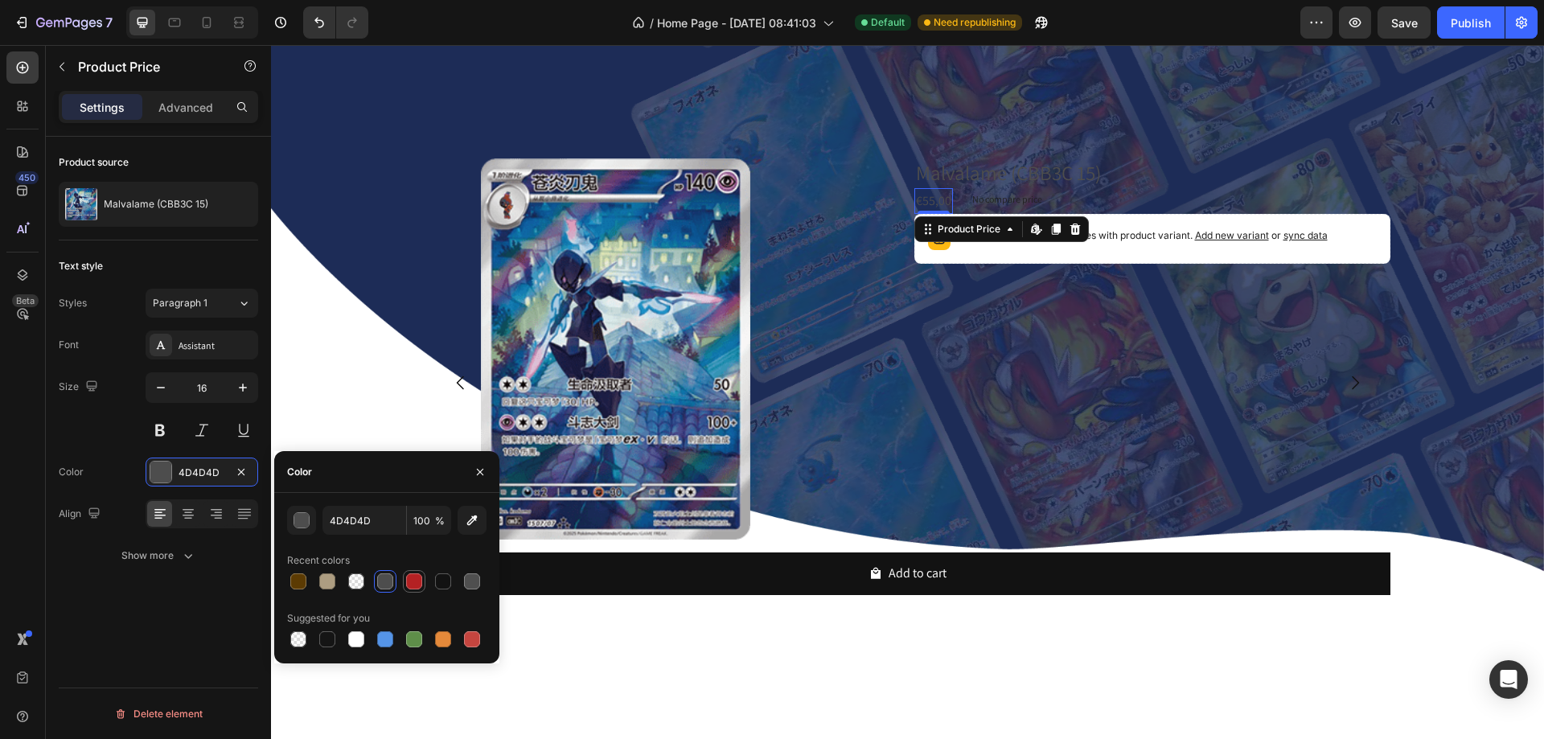
click at [418, 584] on div at bounding box center [414, 581] width 16 height 16
type input "B42123"
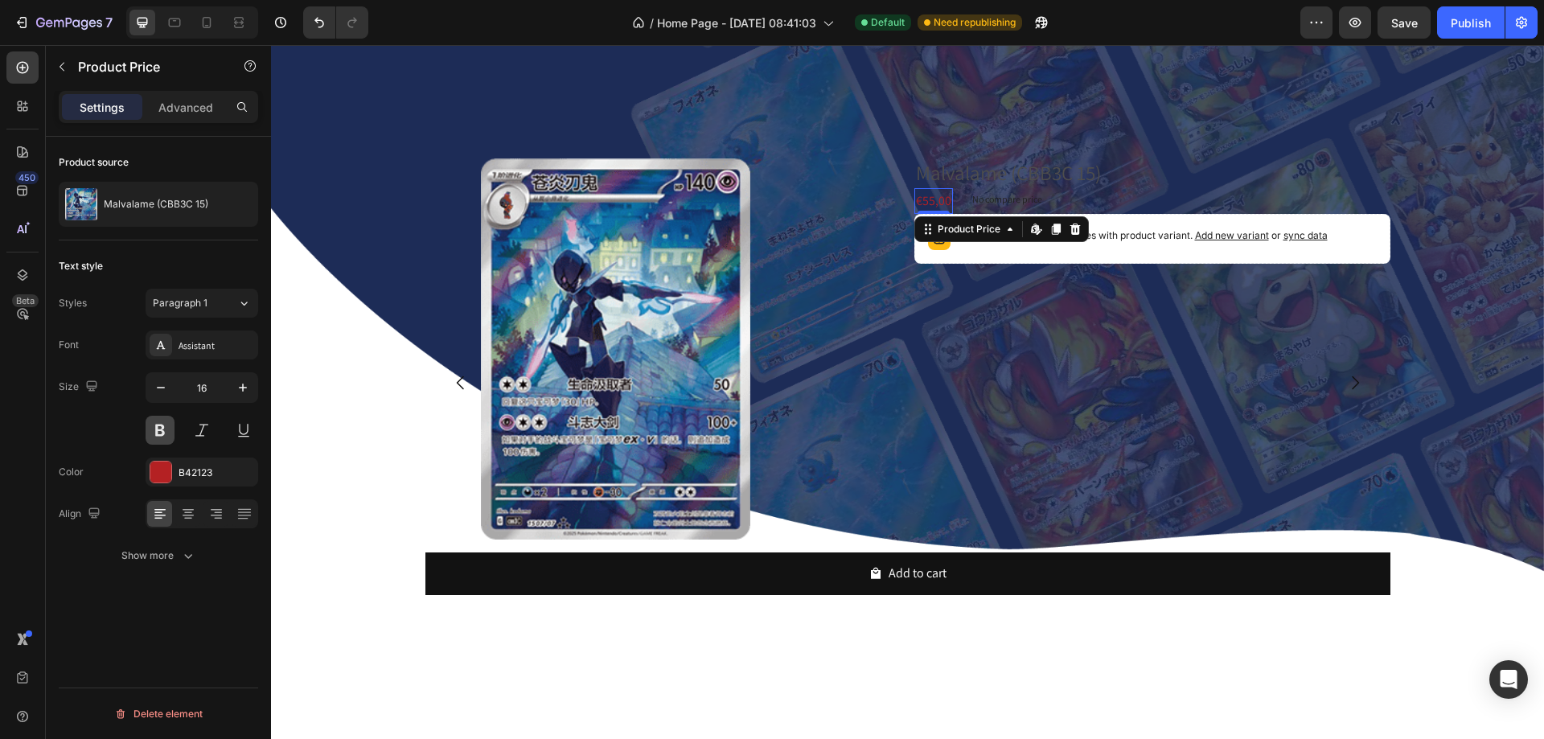
click at [162, 430] on button at bounding box center [160, 430] width 29 height 29
click at [245, 389] on icon "button" at bounding box center [243, 388] width 16 height 16
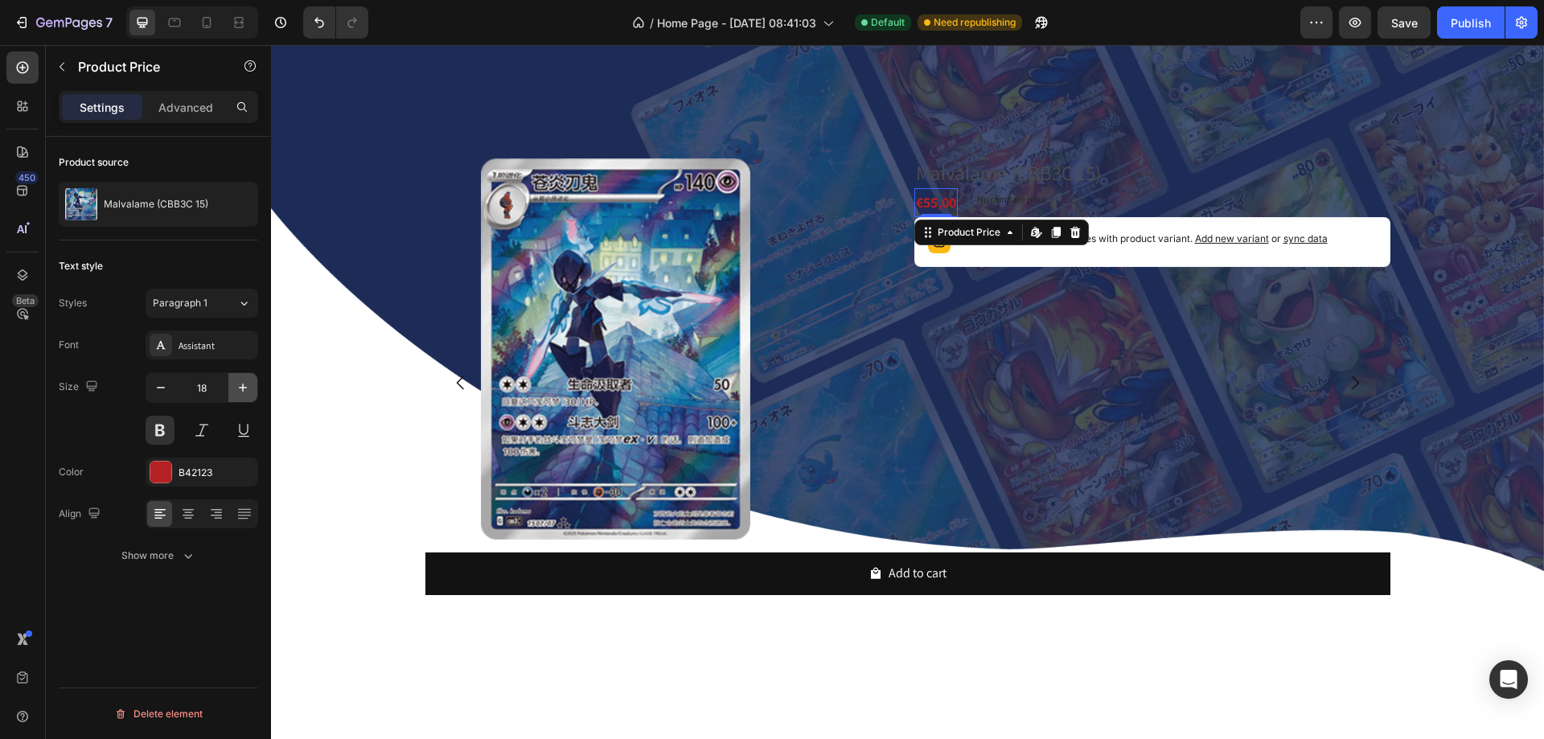
click at [245, 389] on icon "button" at bounding box center [243, 388] width 16 height 16
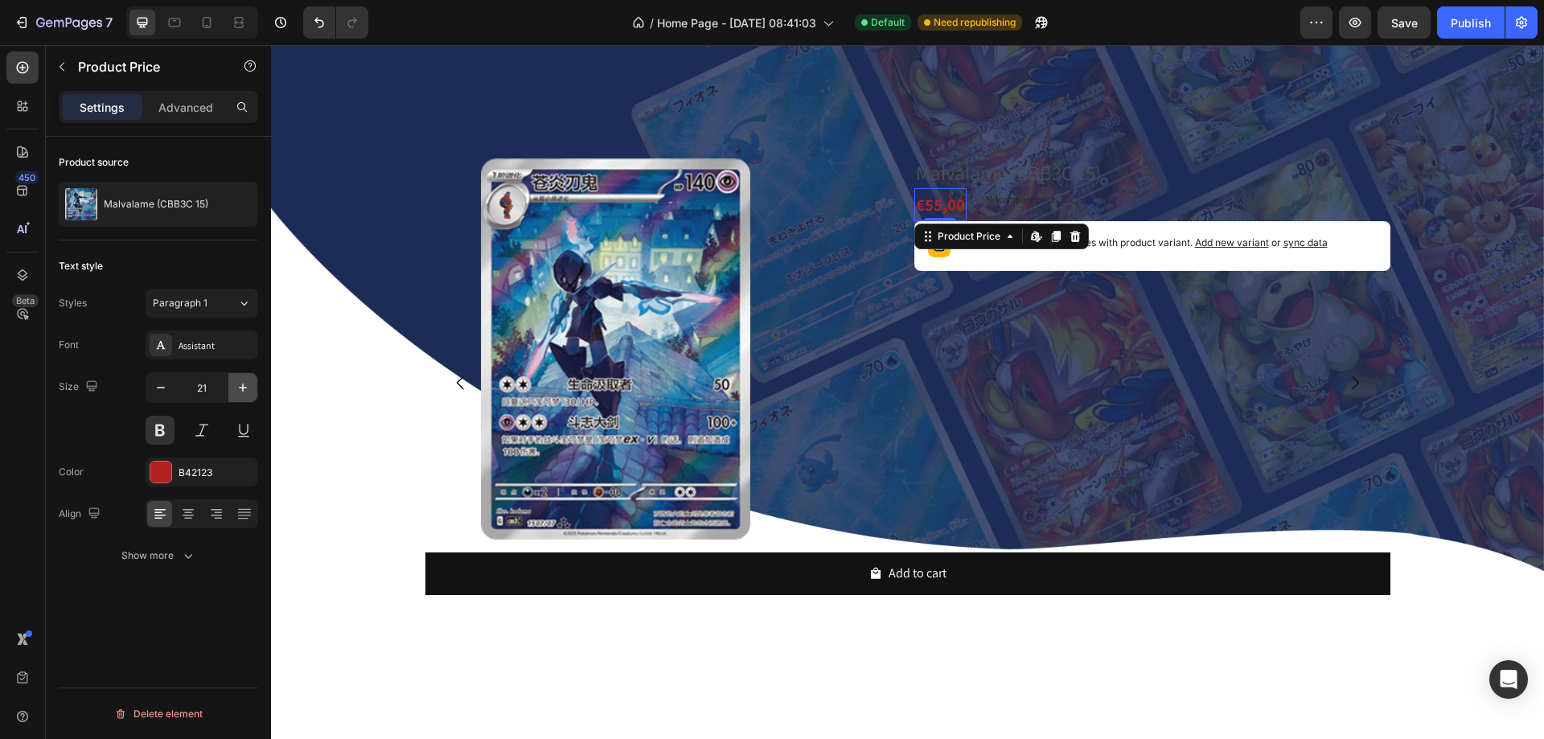
click at [245, 389] on icon "button" at bounding box center [243, 388] width 16 height 16
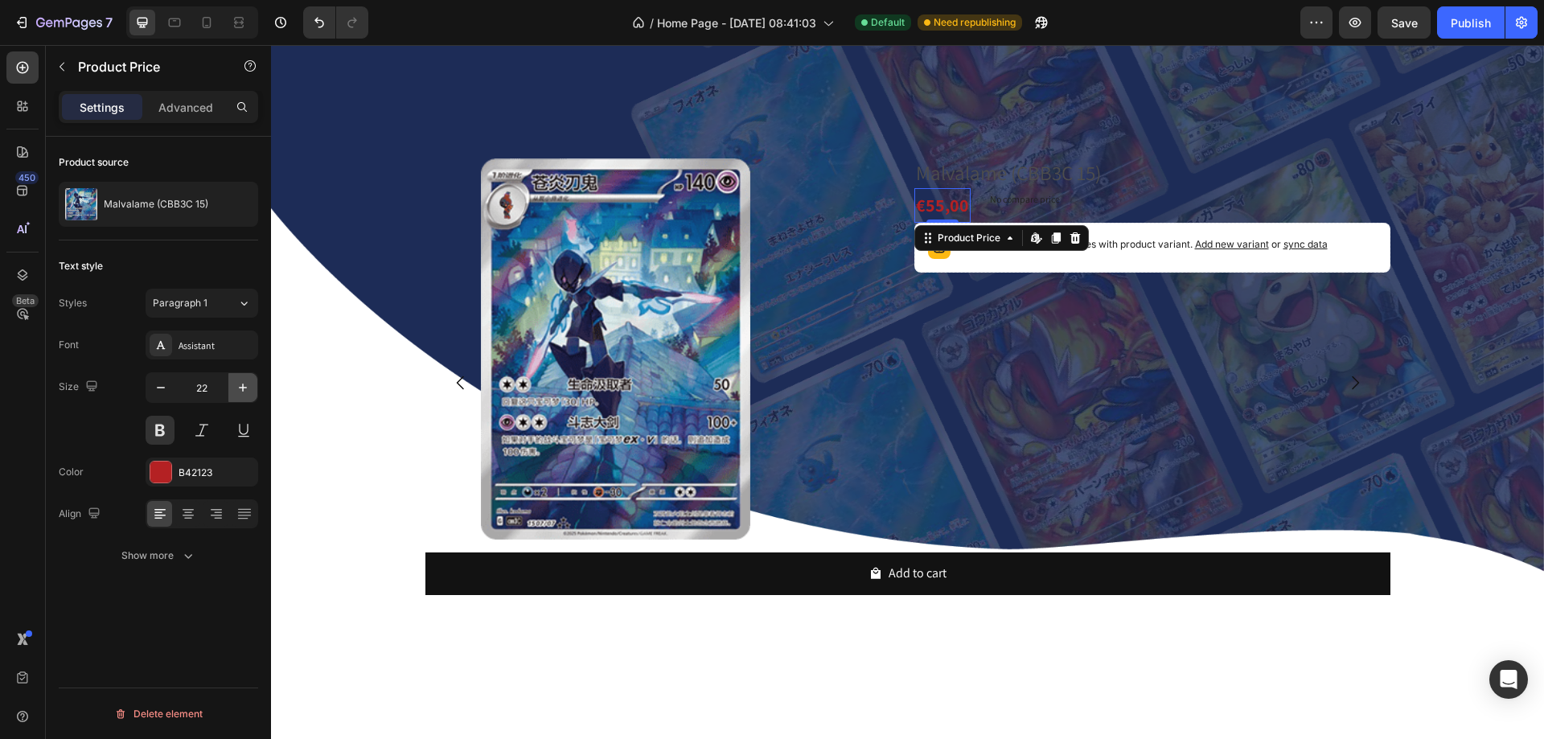
click at [245, 389] on icon "button" at bounding box center [243, 388] width 16 height 16
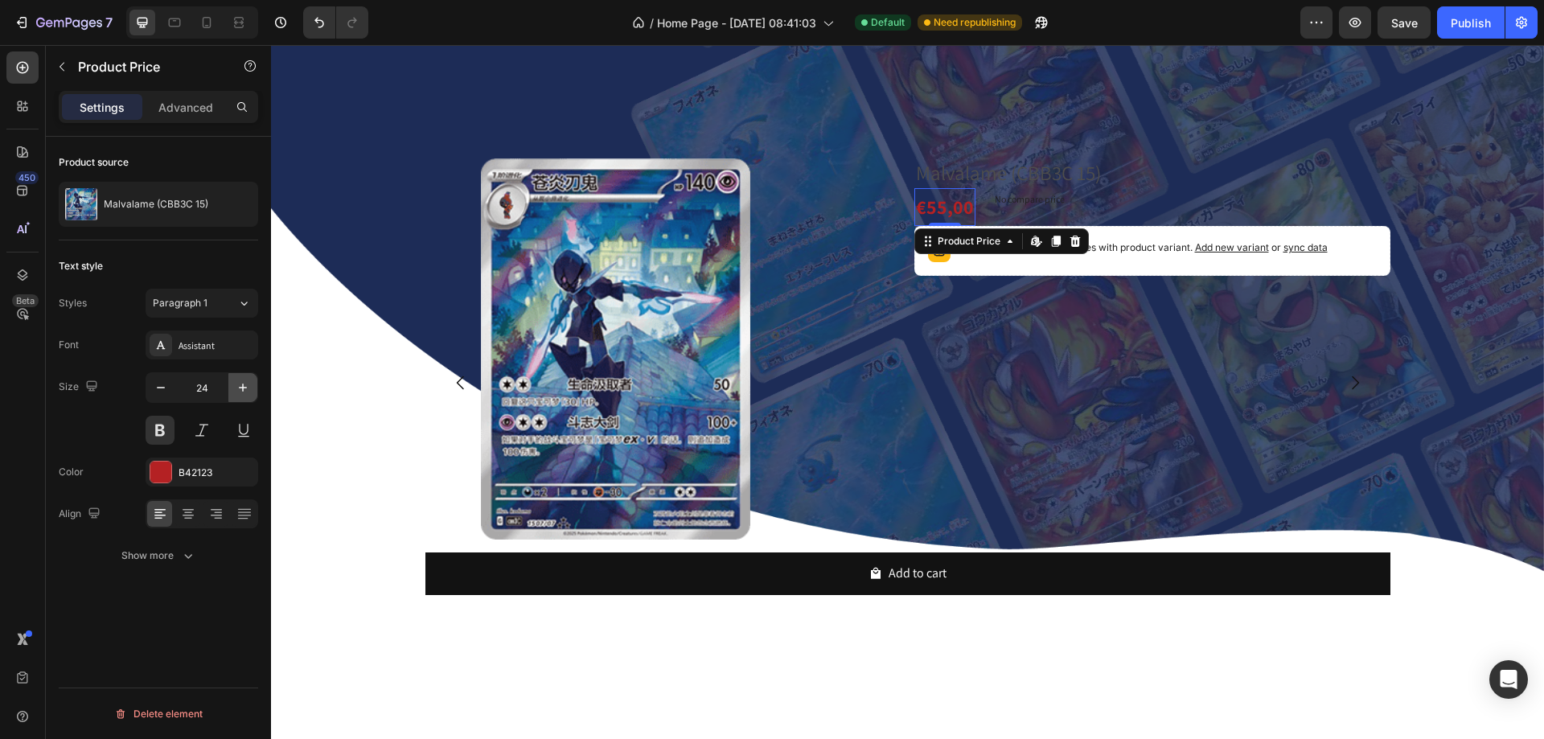
click at [245, 389] on icon "button" at bounding box center [243, 388] width 16 height 16
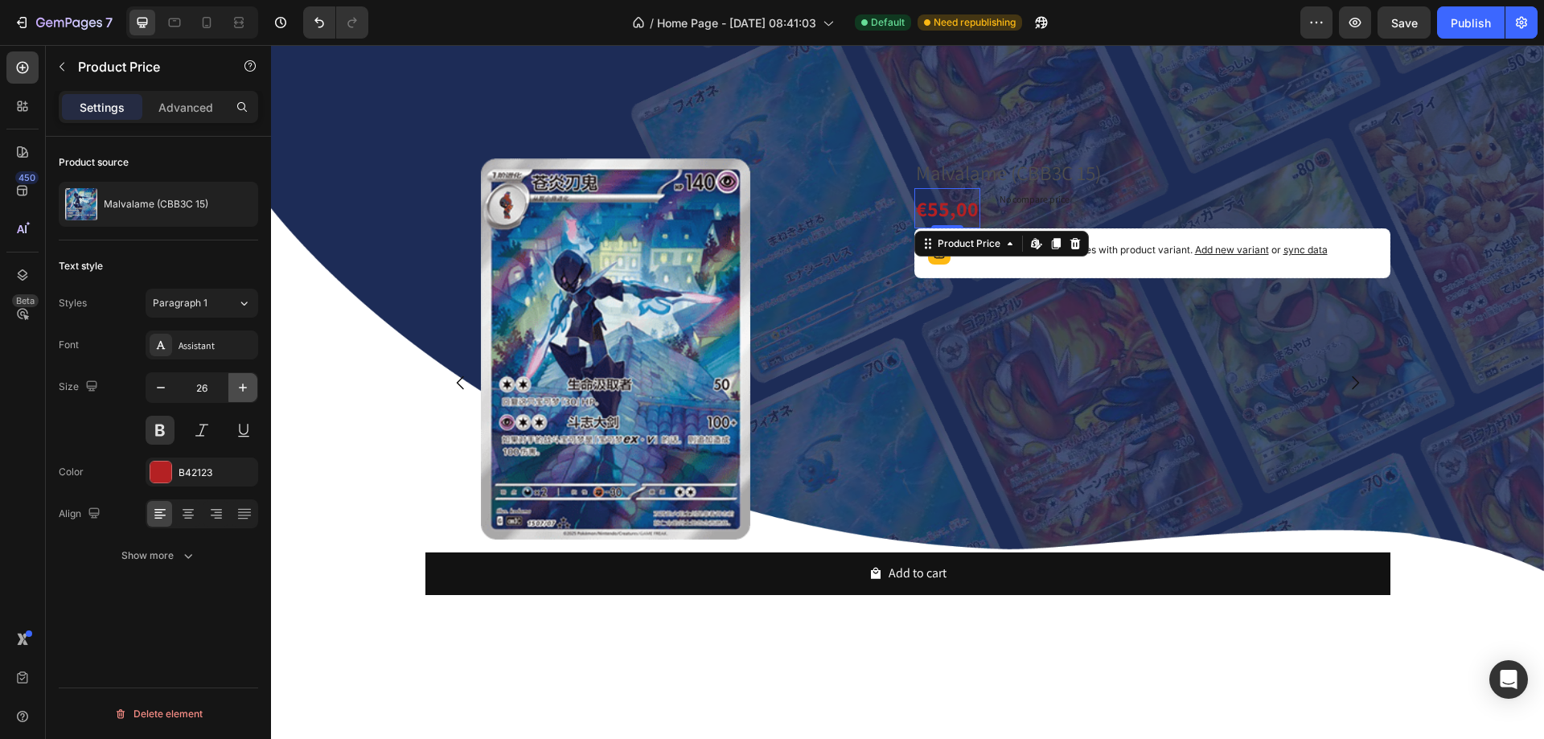
click at [245, 389] on icon "button" at bounding box center [243, 388] width 16 height 16
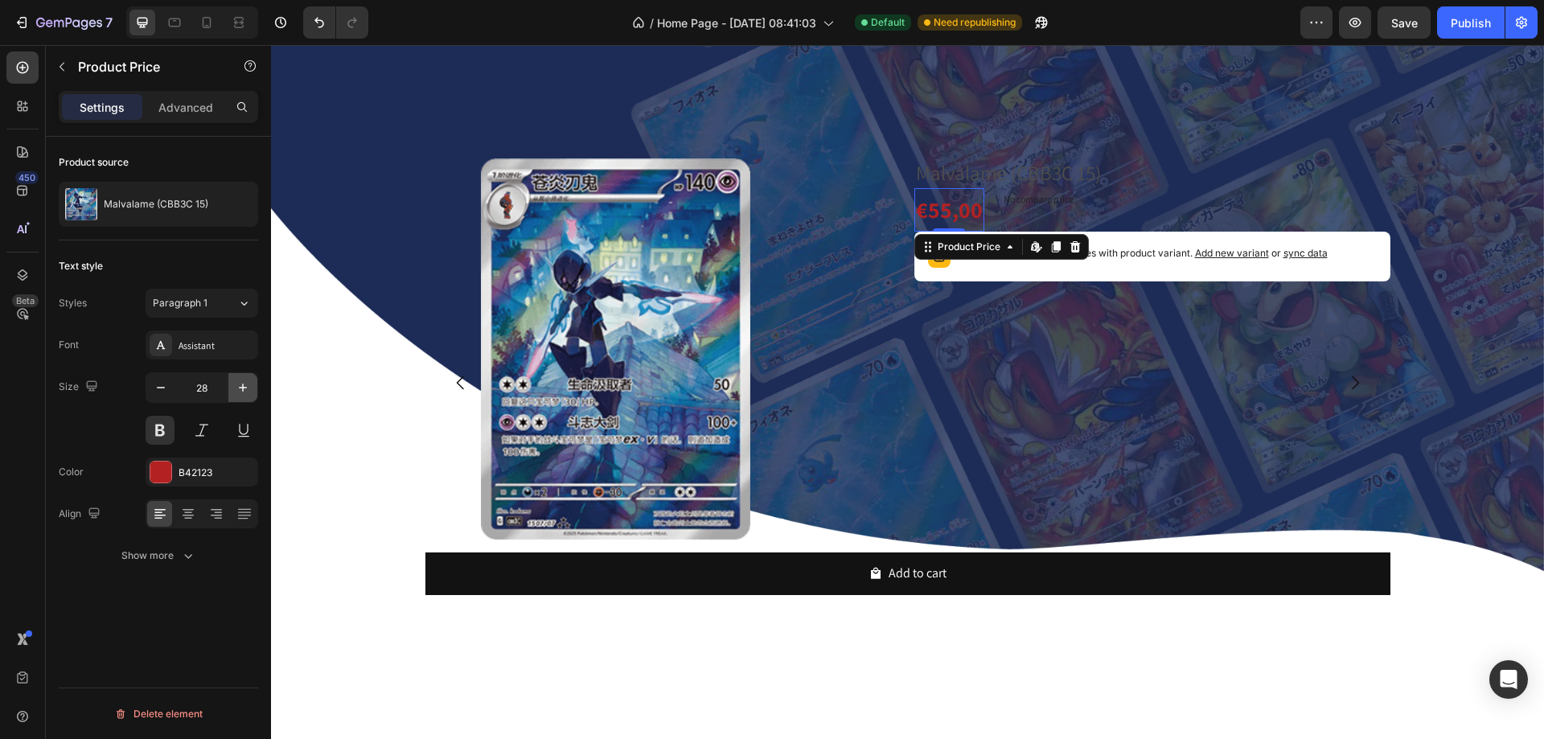
click at [245, 389] on icon "button" at bounding box center [243, 388] width 16 height 16
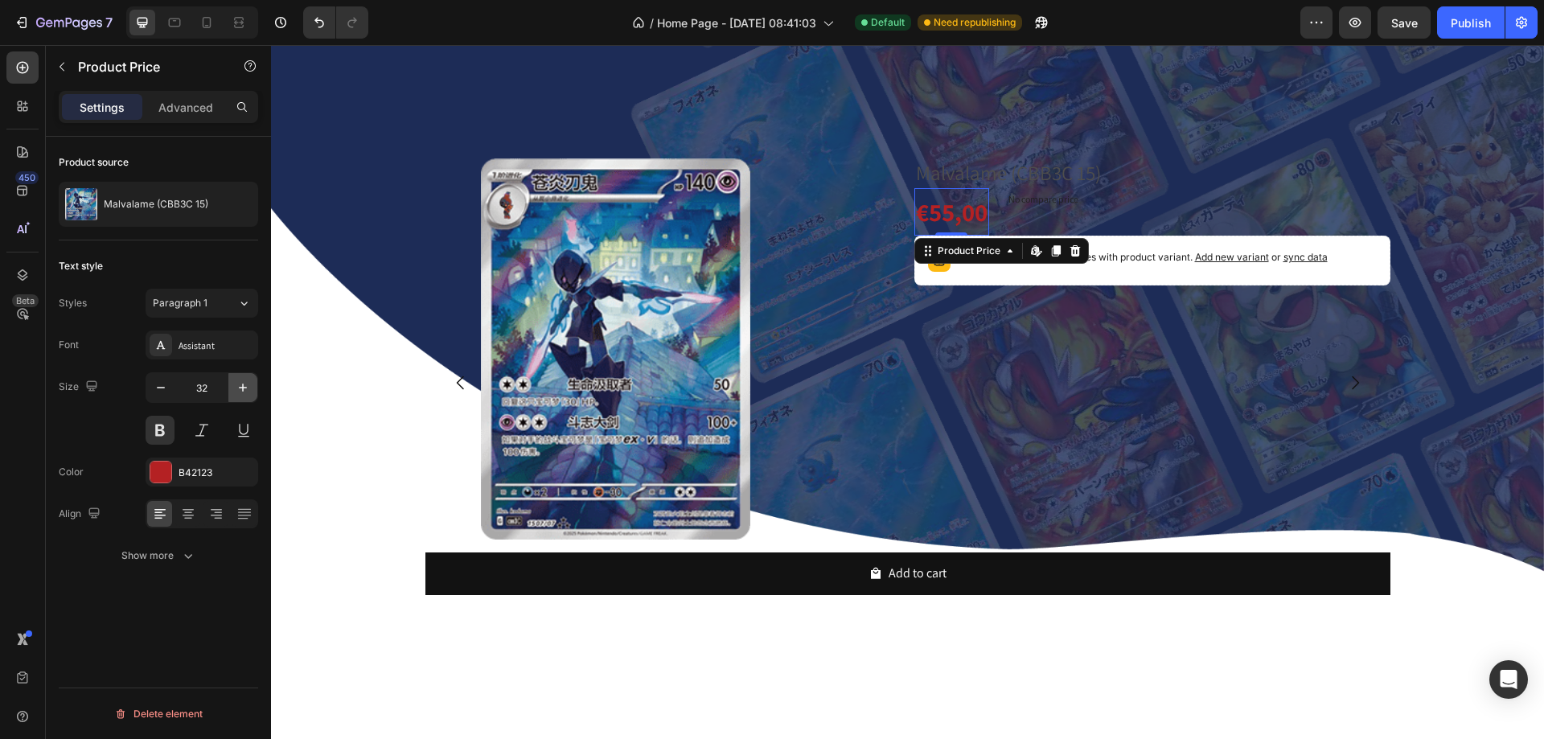
click at [245, 389] on icon "button" at bounding box center [243, 388] width 16 height 16
type input "33"
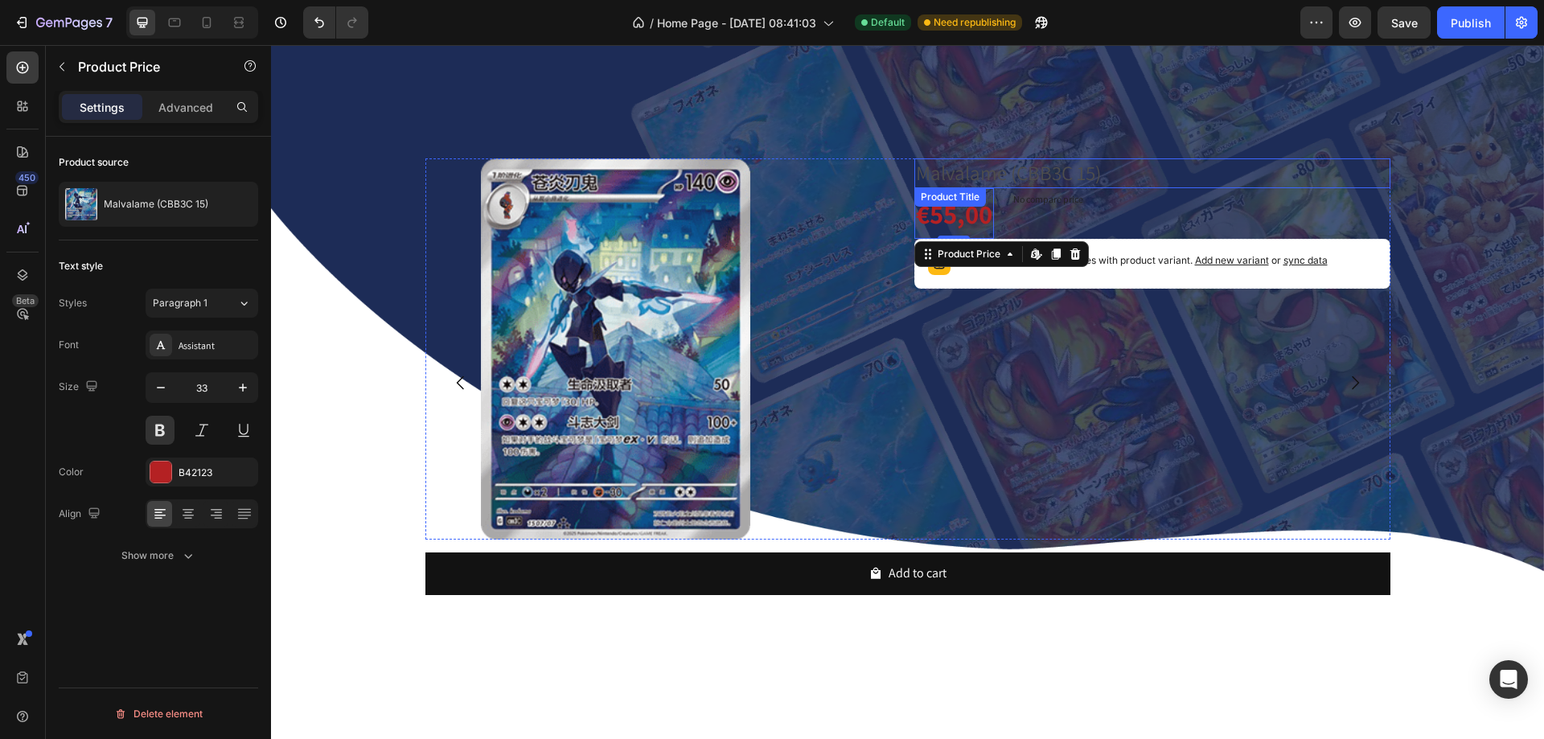
click at [964, 171] on h2 "Malvalame (CBB3C 15)" at bounding box center [1153, 173] width 476 height 30
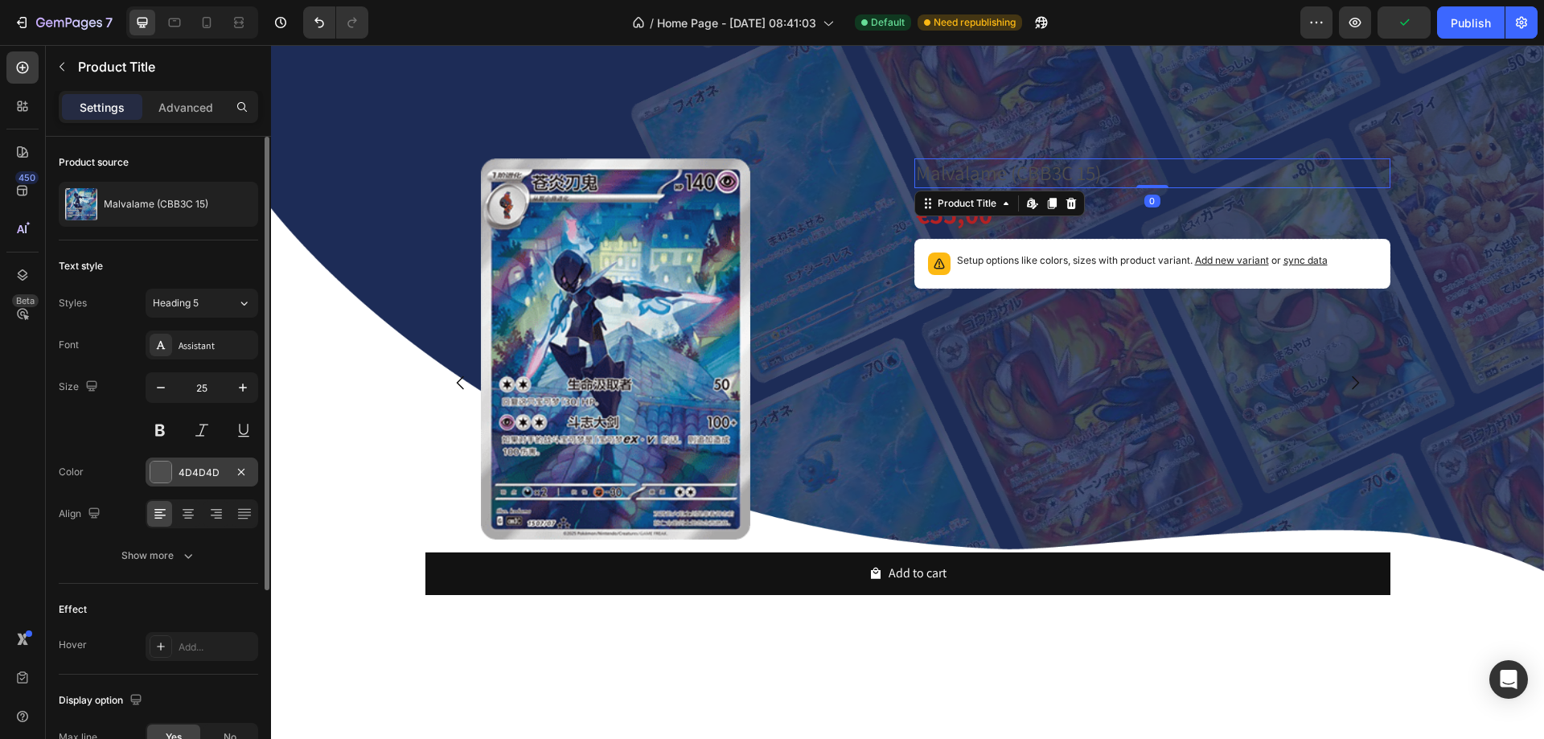
click at [191, 479] on div "4D4D4D" at bounding box center [202, 473] width 47 height 14
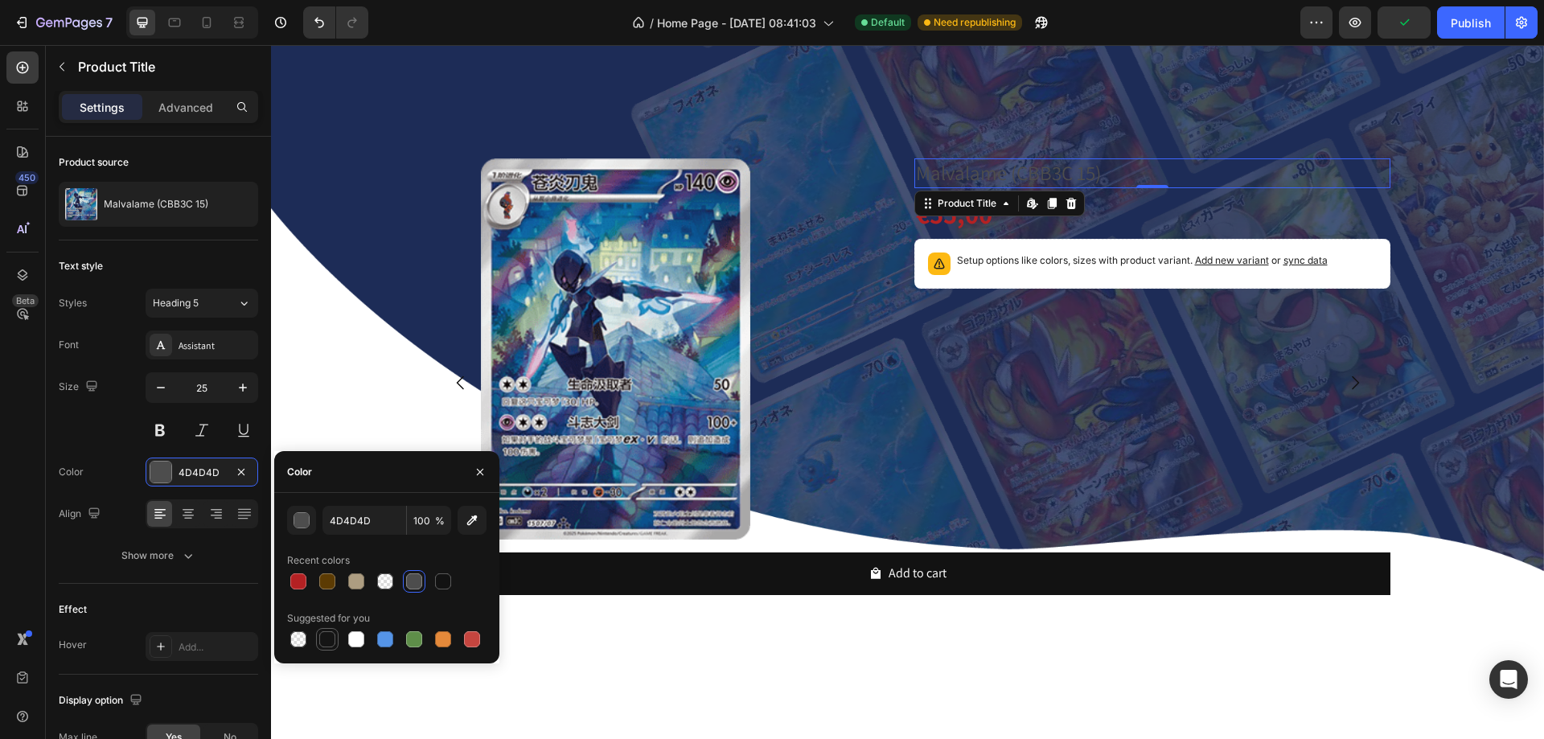
click at [326, 635] on div at bounding box center [327, 639] width 16 height 16
click at [364, 639] on div at bounding box center [356, 639] width 16 height 16
type input "FFFFFF"
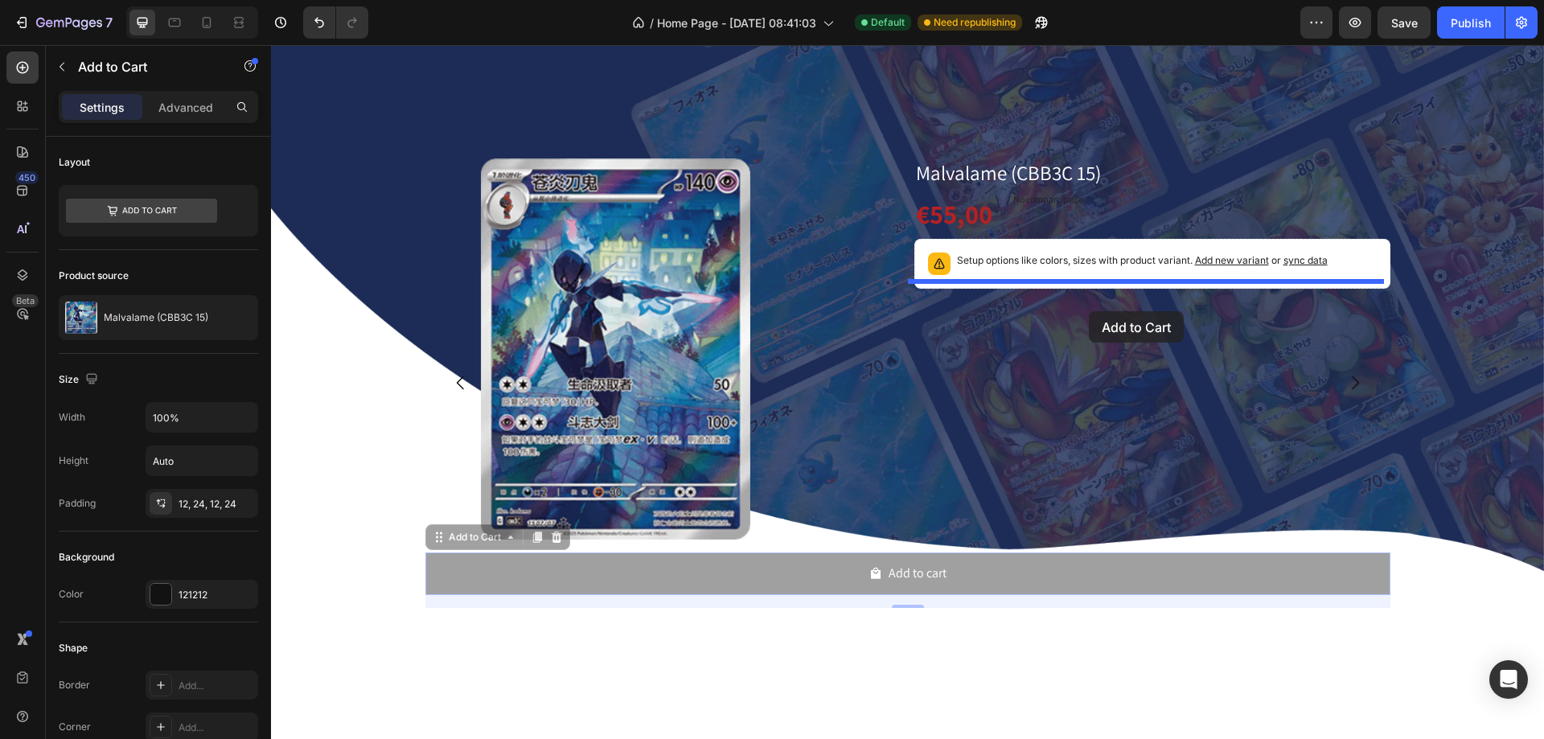
drag, startPoint x: 931, startPoint y: 580, endPoint x: 1088, endPoint y: 311, distance: 311.5
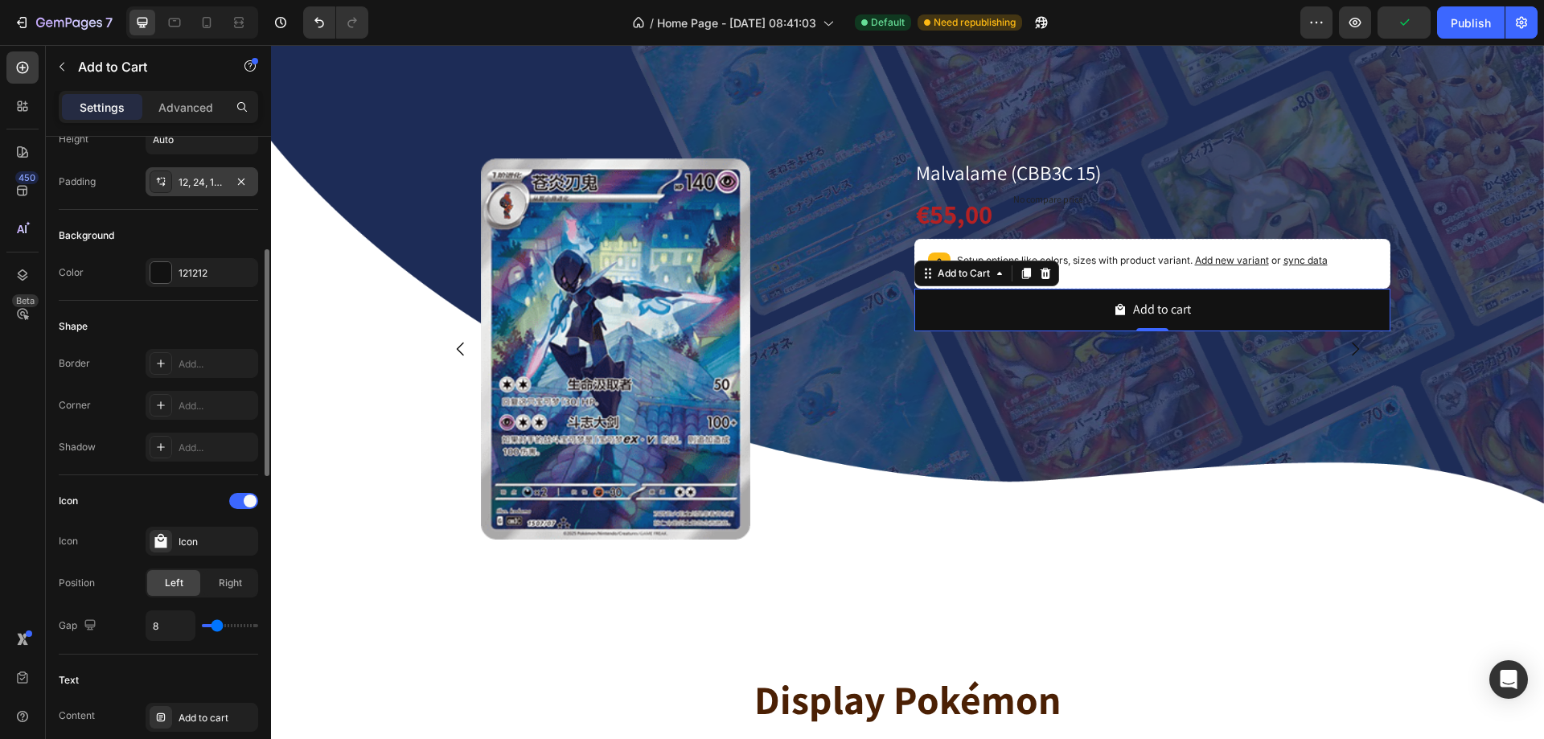
scroll to position [643, 0]
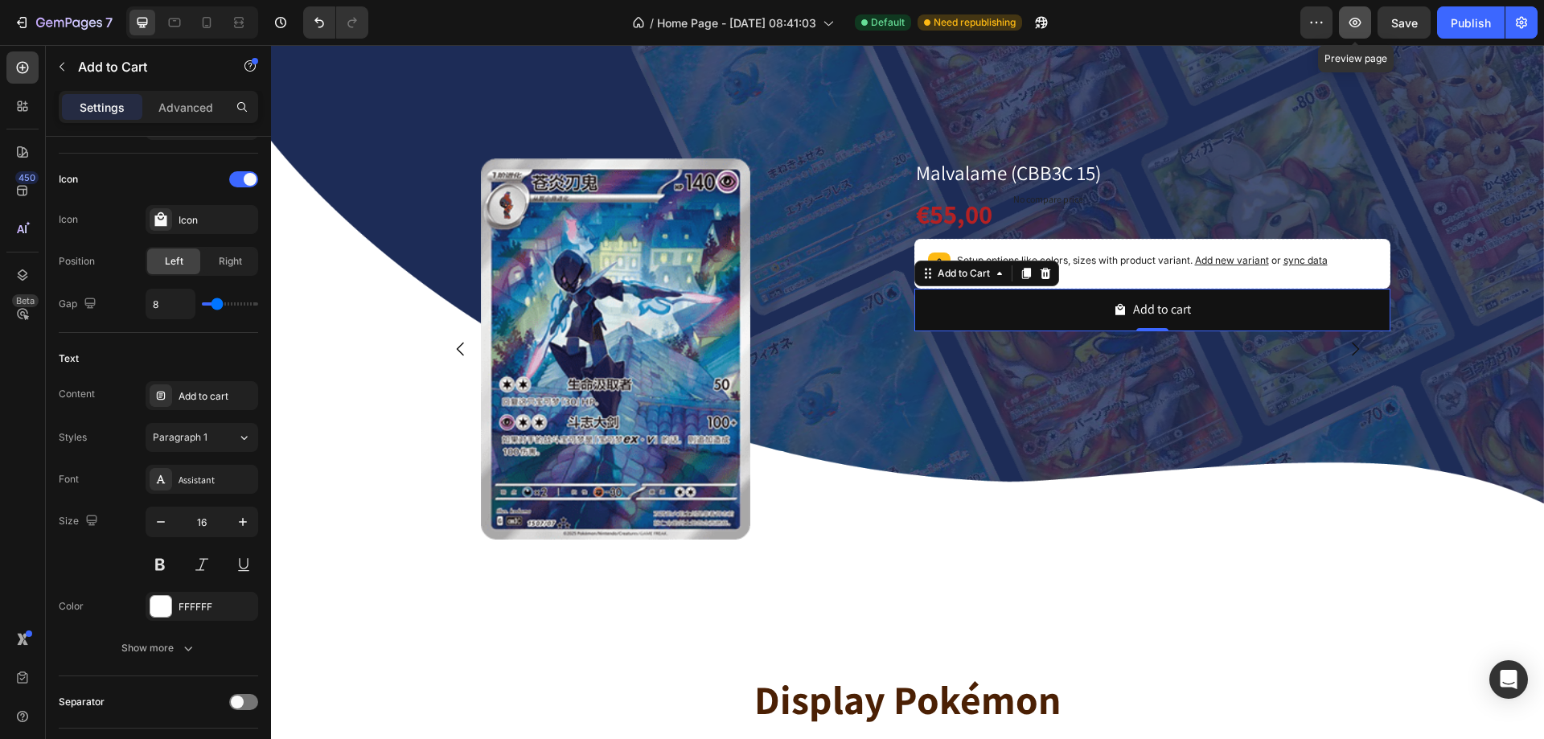
click at [1362, 28] on icon "button" at bounding box center [1355, 22] width 16 height 16
click at [952, 166] on h2 "Malvalame (CBB3C 15)" at bounding box center [1153, 173] width 476 height 30
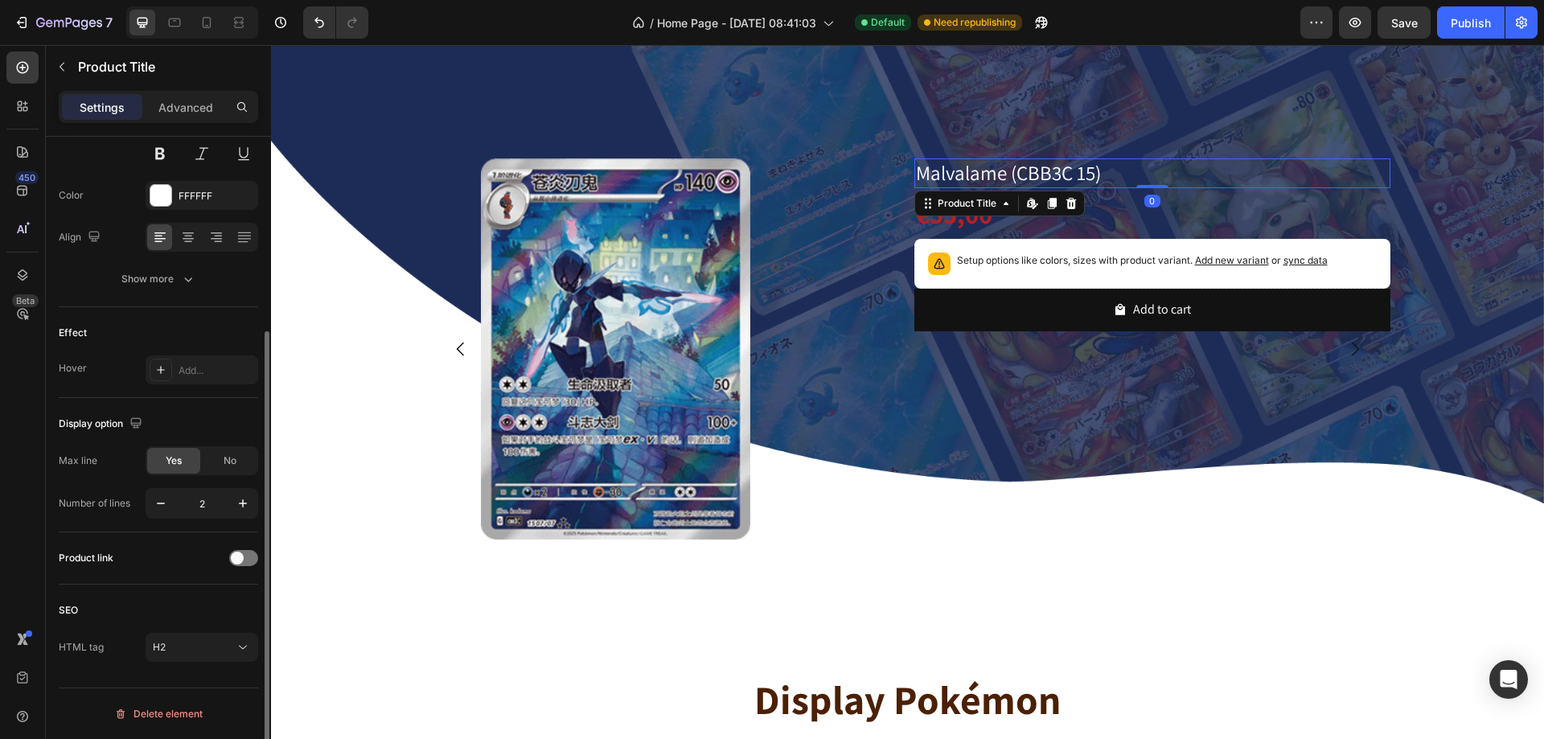
scroll to position [0, 0]
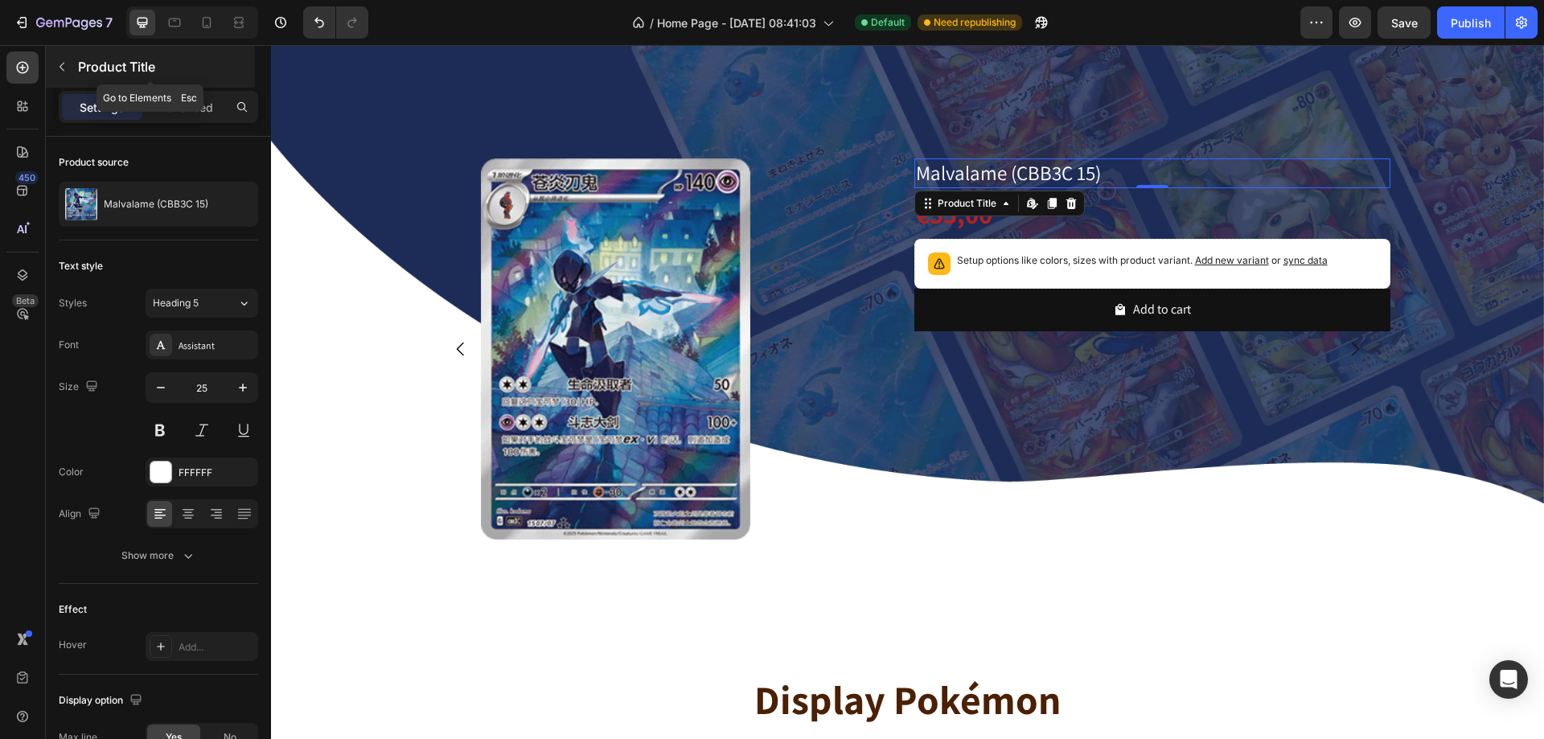
click at [55, 62] on button "button" at bounding box center [62, 67] width 26 height 26
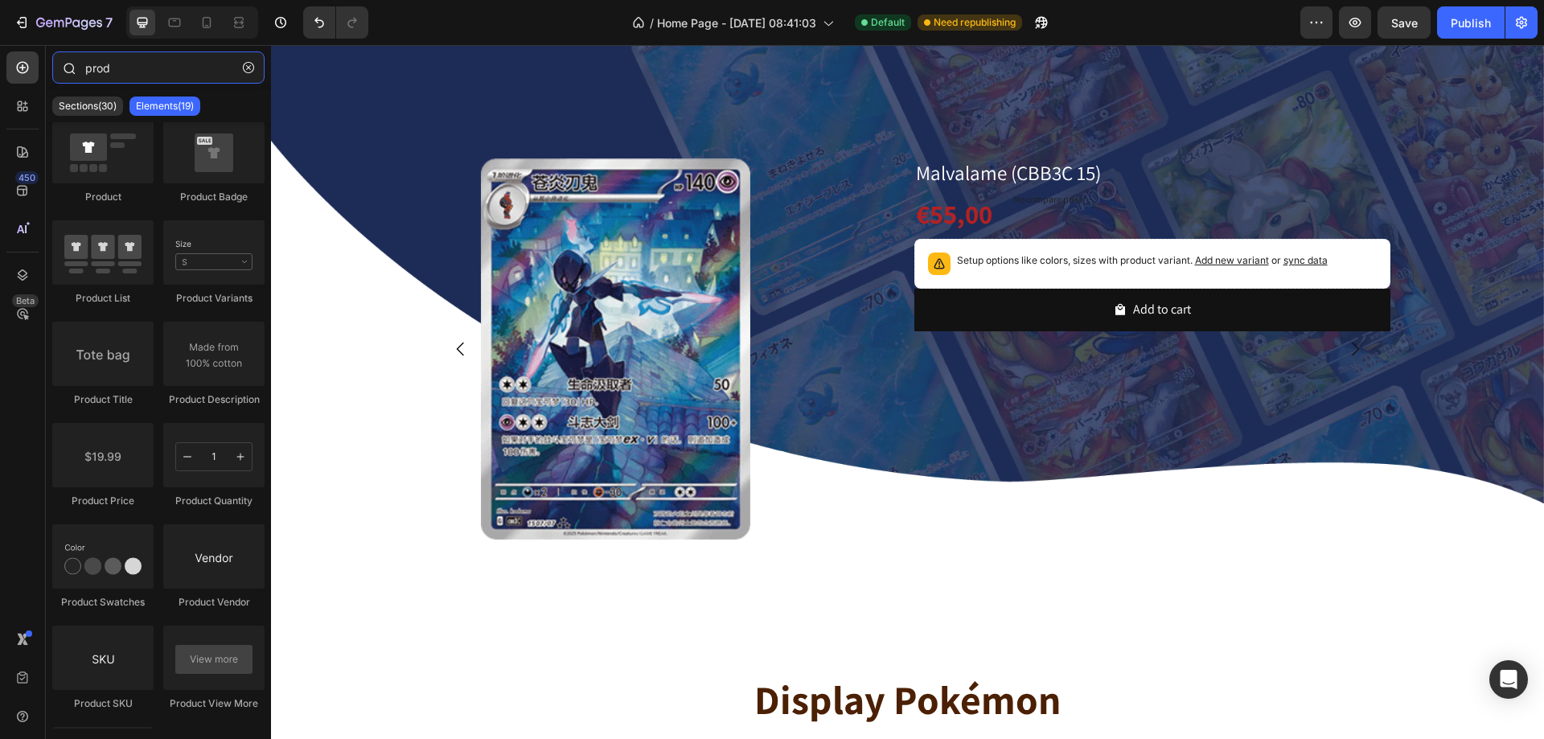
click at [134, 67] on input "prod" at bounding box center [158, 67] width 212 height 32
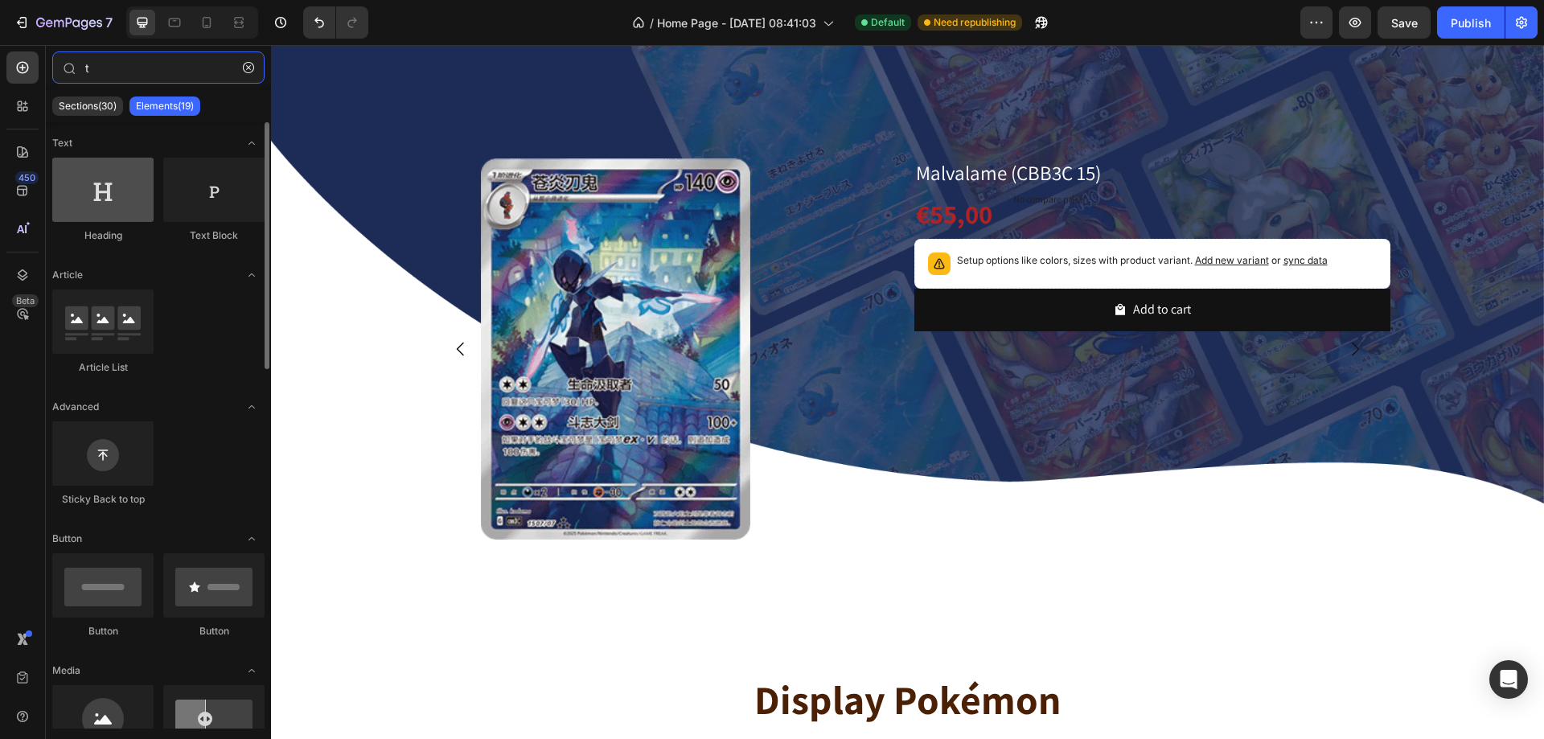
type input "t"
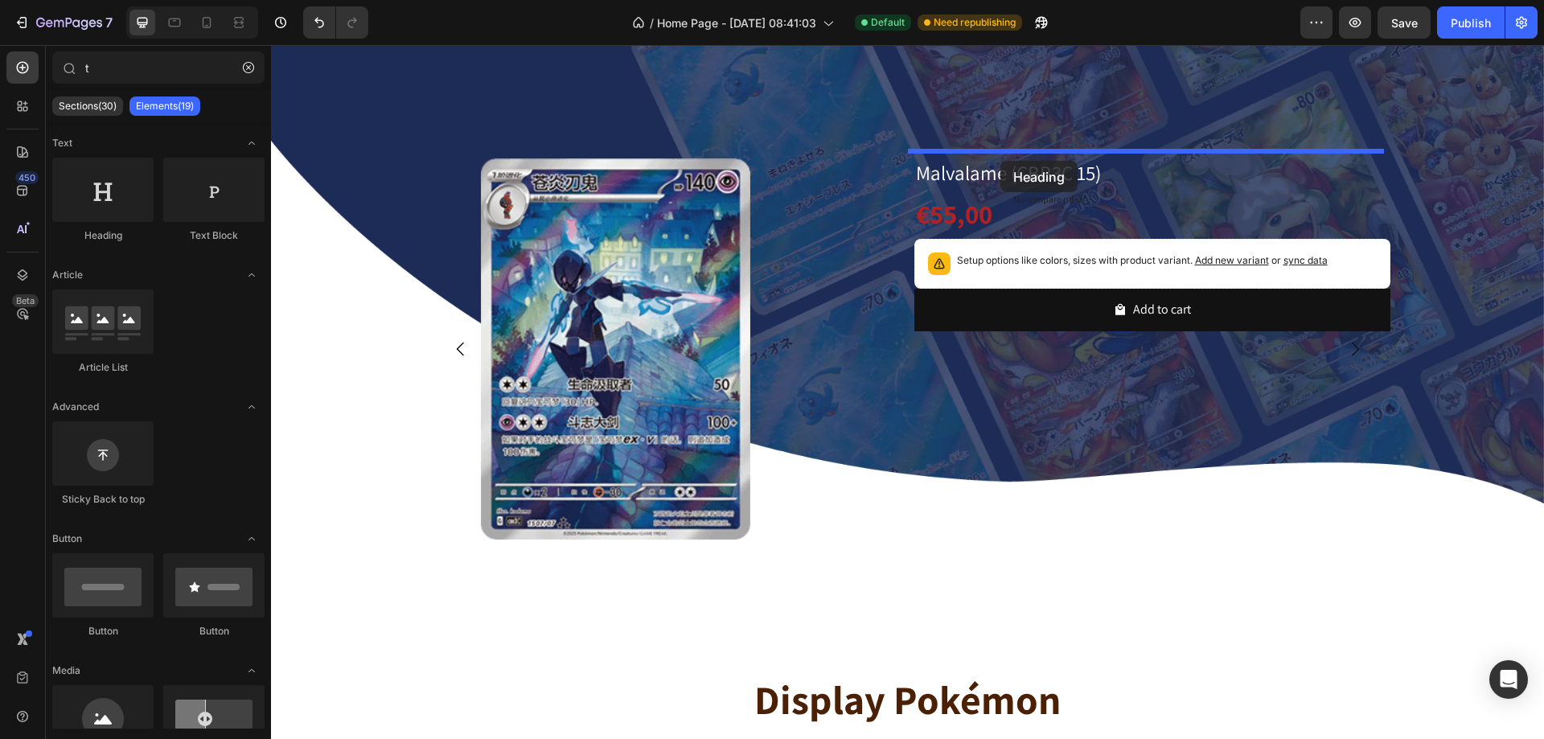
drag, startPoint x: 380, startPoint y: 222, endPoint x: 1001, endPoint y: 158, distance: 625.0
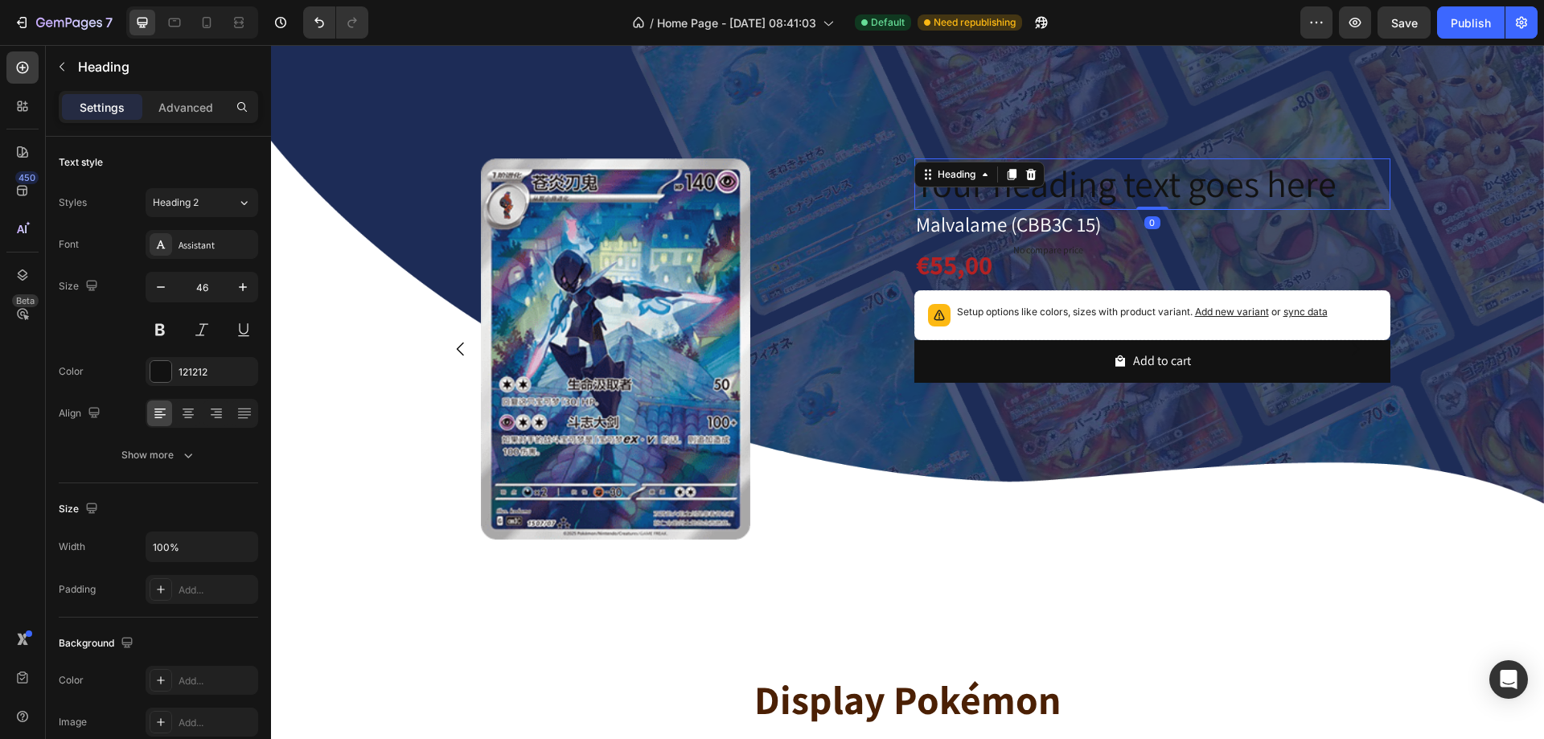
click at [1207, 183] on h2 "Your heading text goes here" at bounding box center [1153, 183] width 476 height 51
click at [1207, 183] on p "Your heading text goes here" at bounding box center [1152, 184] width 473 height 48
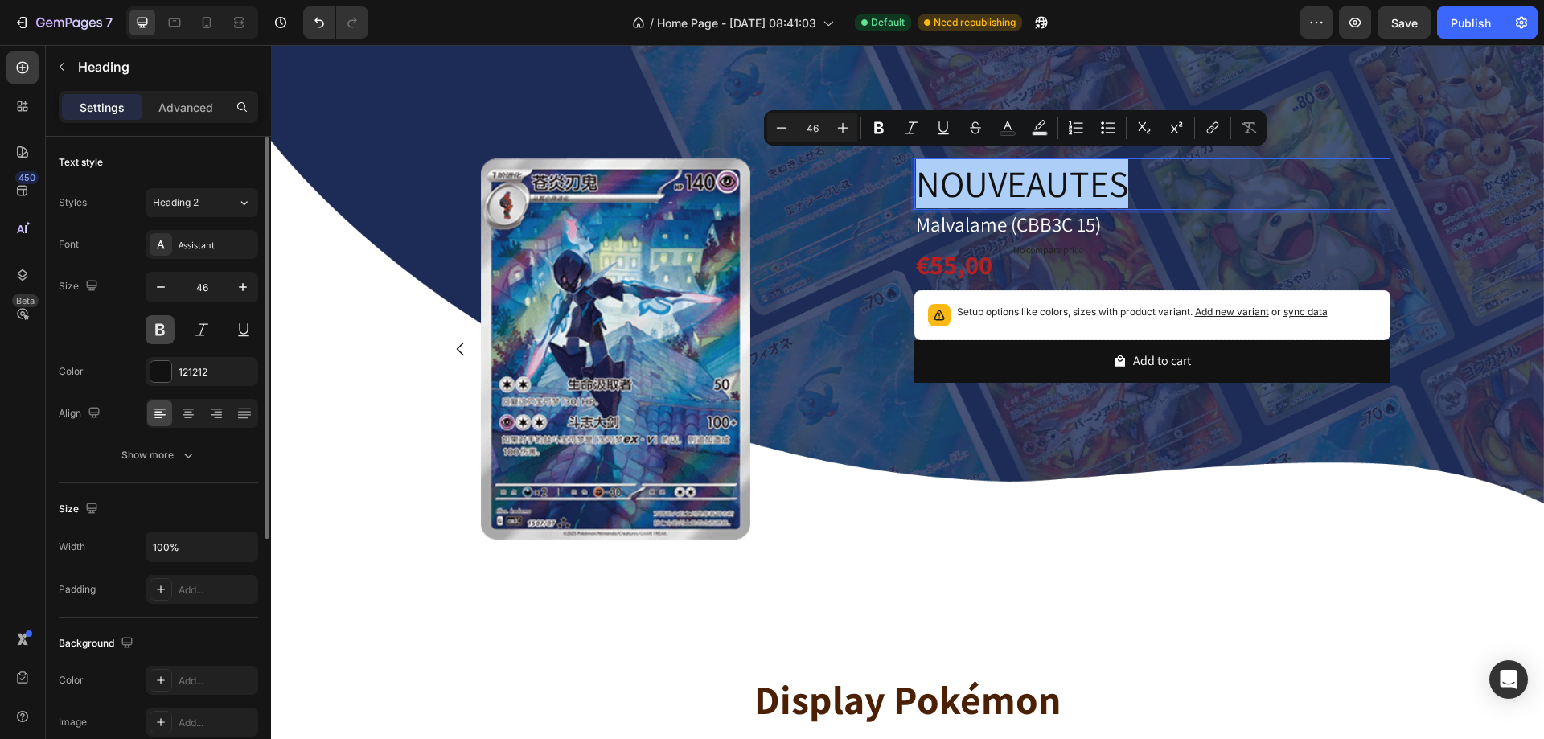
click at [162, 331] on button at bounding box center [160, 329] width 29 height 29
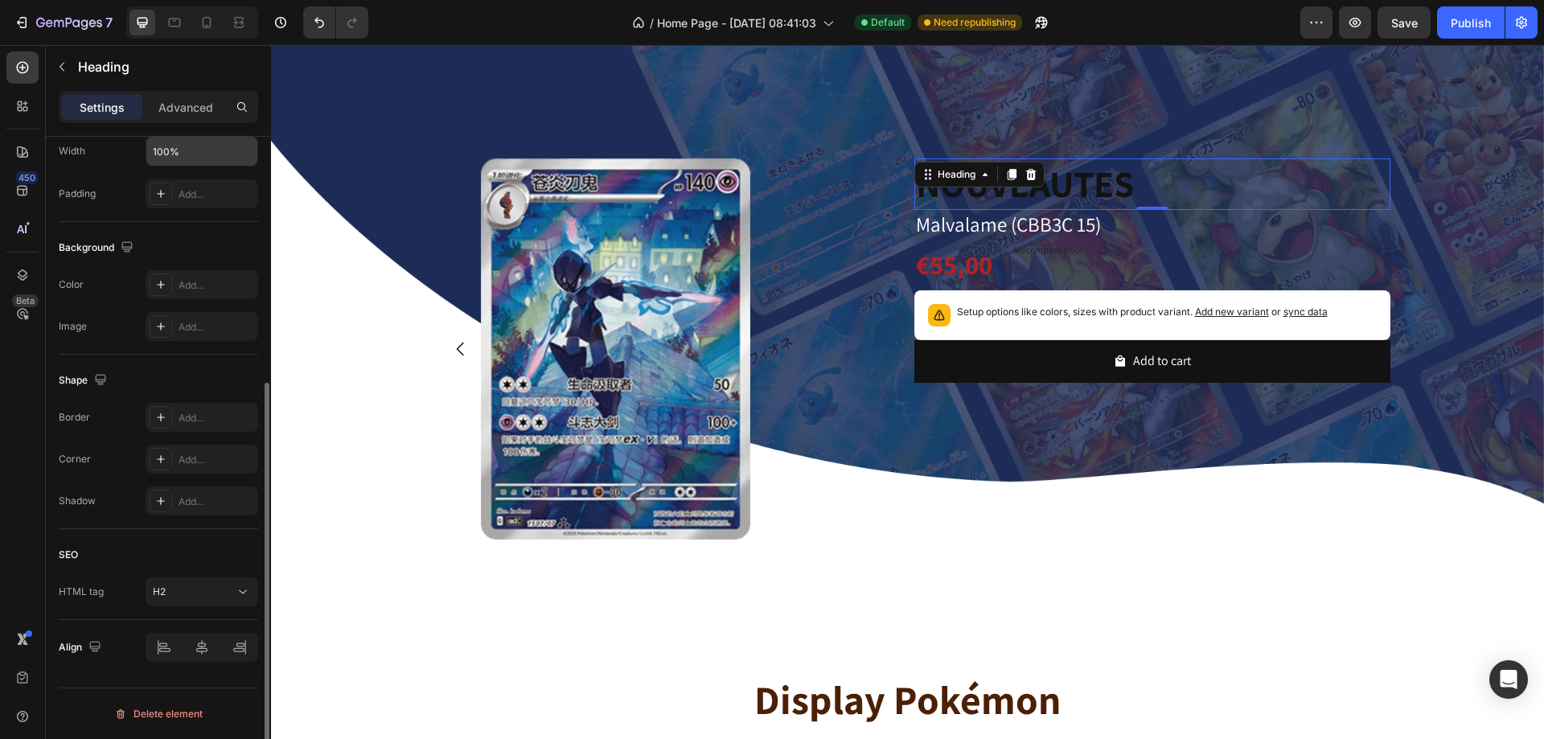
scroll to position [74, 0]
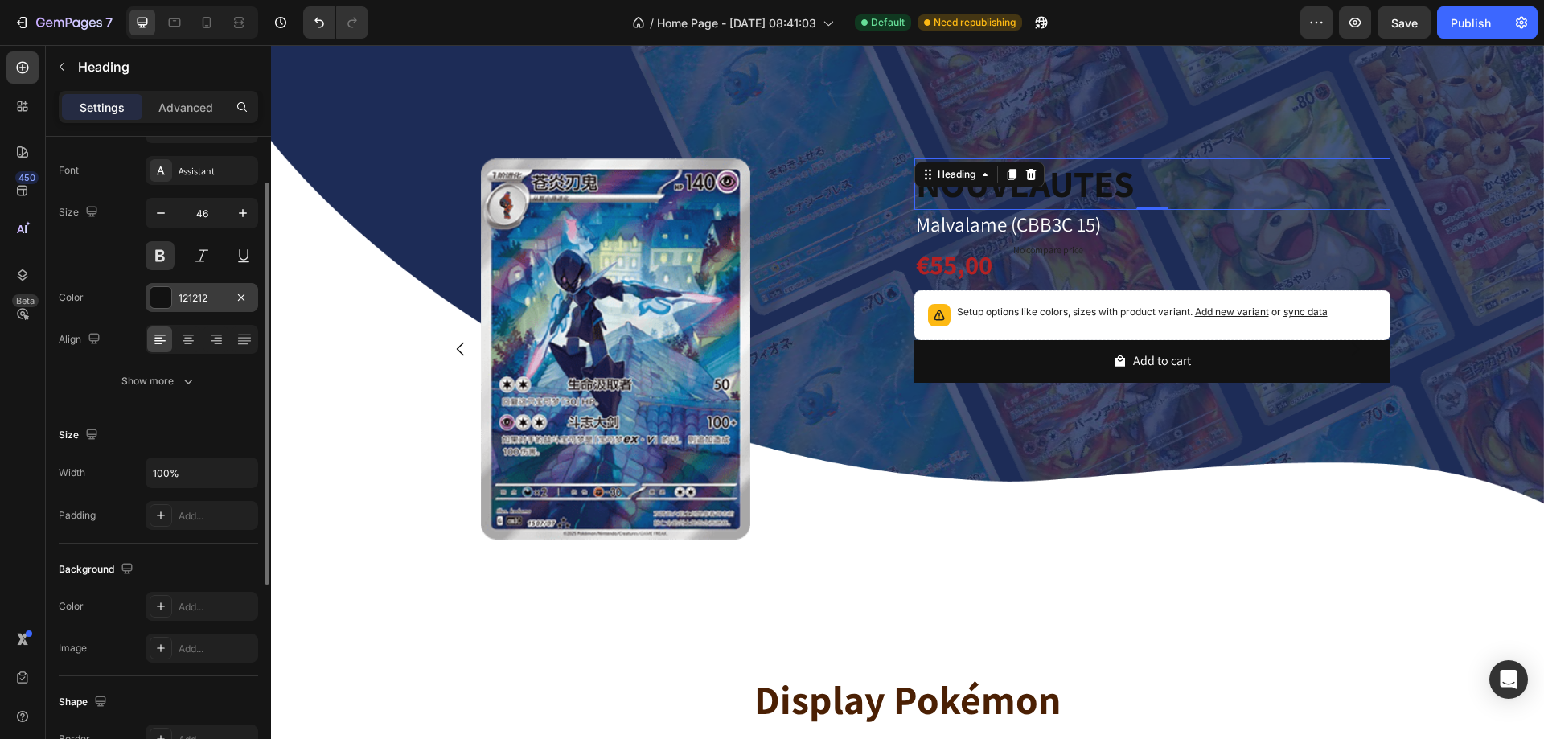
click at [203, 306] on div "121212" at bounding box center [202, 297] width 113 height 29
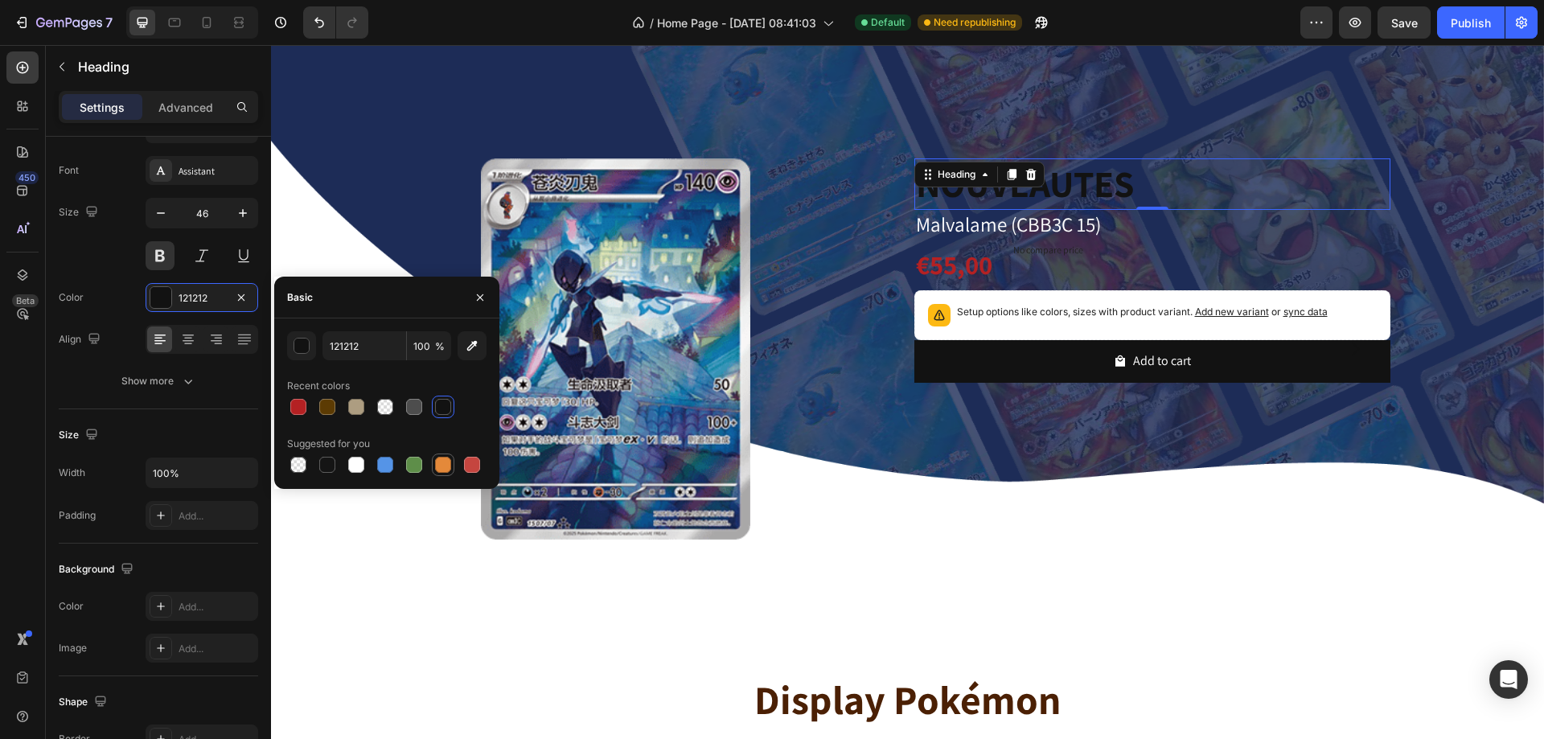
click at [450, 469] on div at bounding box center [443, 465] width 16 height 16
click at [296, 350] on div "button" at bounding box center [302, 347] width 16 height 16
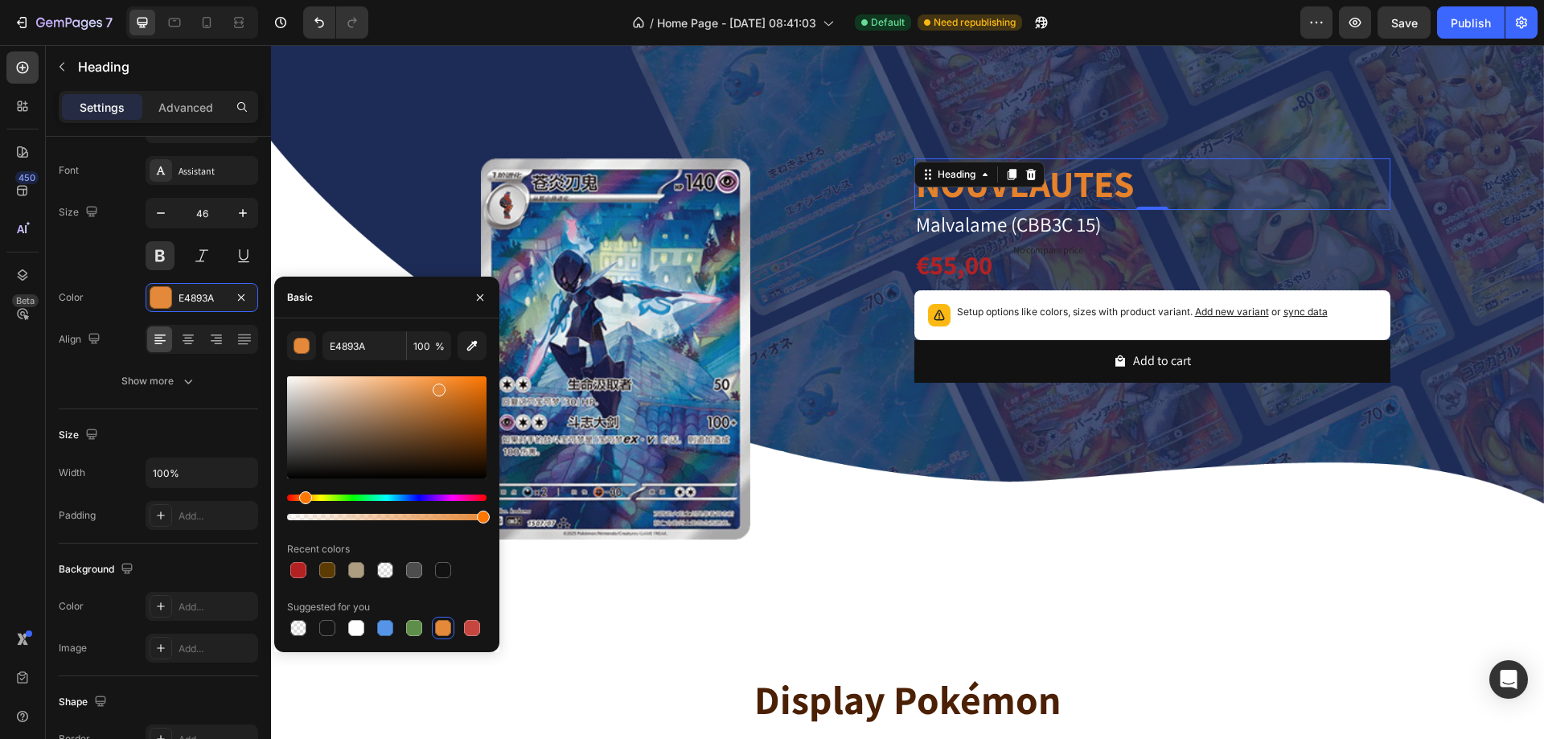
click at [446, 386] on div at bounding box center [439, 390] width 13 height 13
click at [311, 496] on div "Hue" at bounding box center [305, 497] width 13 height 13
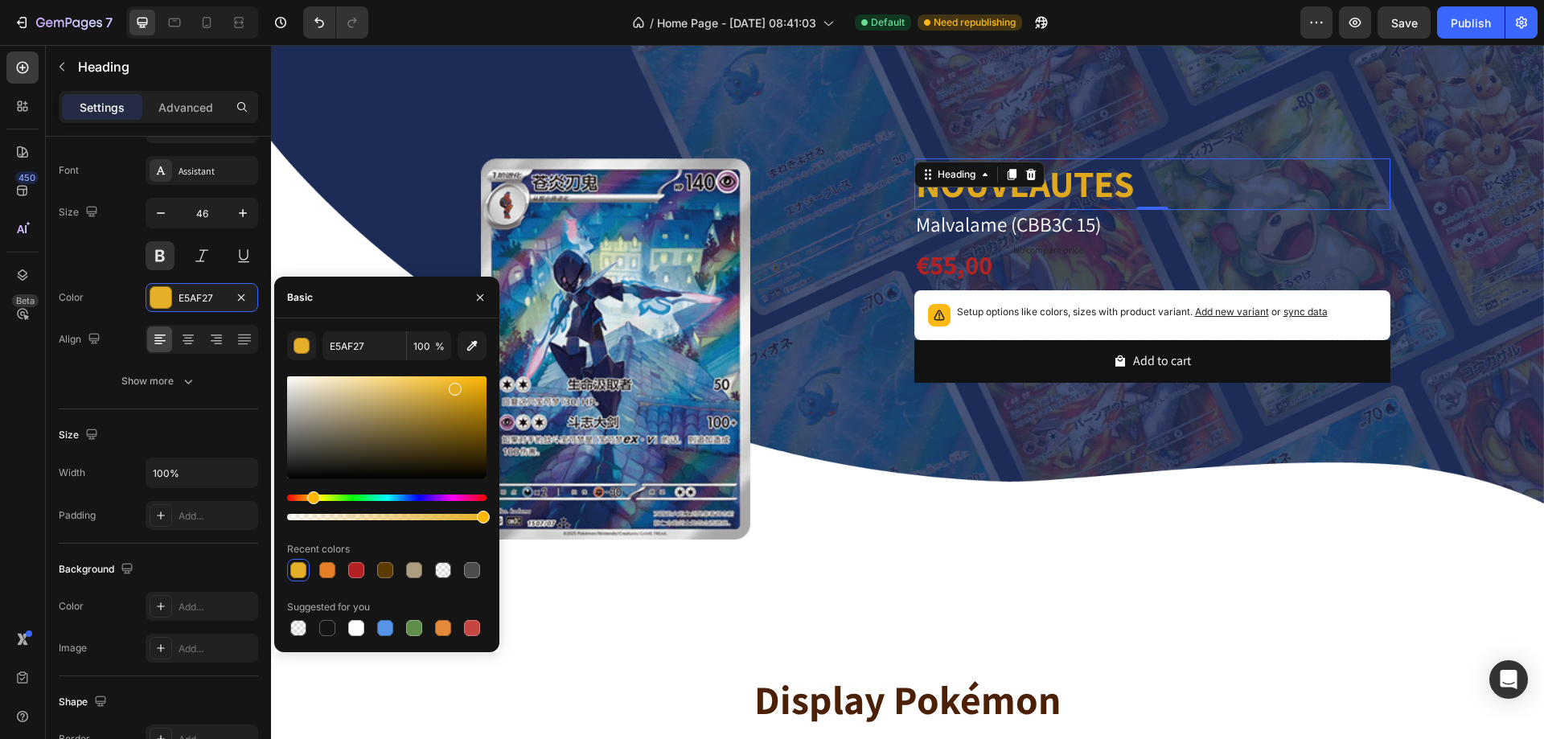
click at [462, 388] on div at bounding box center [455, 389] width 13 height 13
click at [478, 384] on div at bounding box center [386, 427] width 199 height 102
type input "EAAB0B"
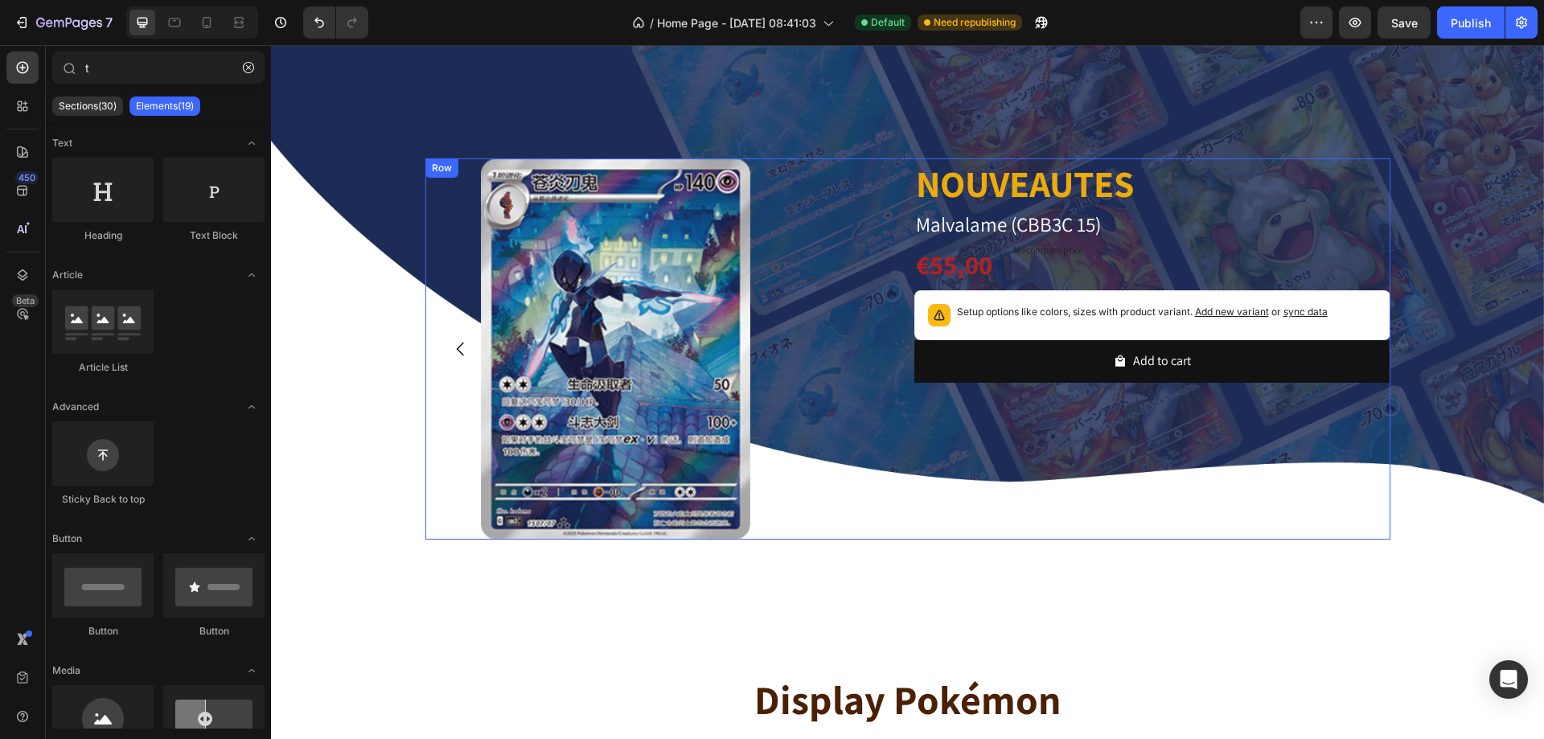
click at [980, 524] on div "NOUVEAUTES Heading Malvalame (CBB3C 15) Product Title €55,00 Product Price Prod…" at bounding box center [1153, 348] width 476 height 381
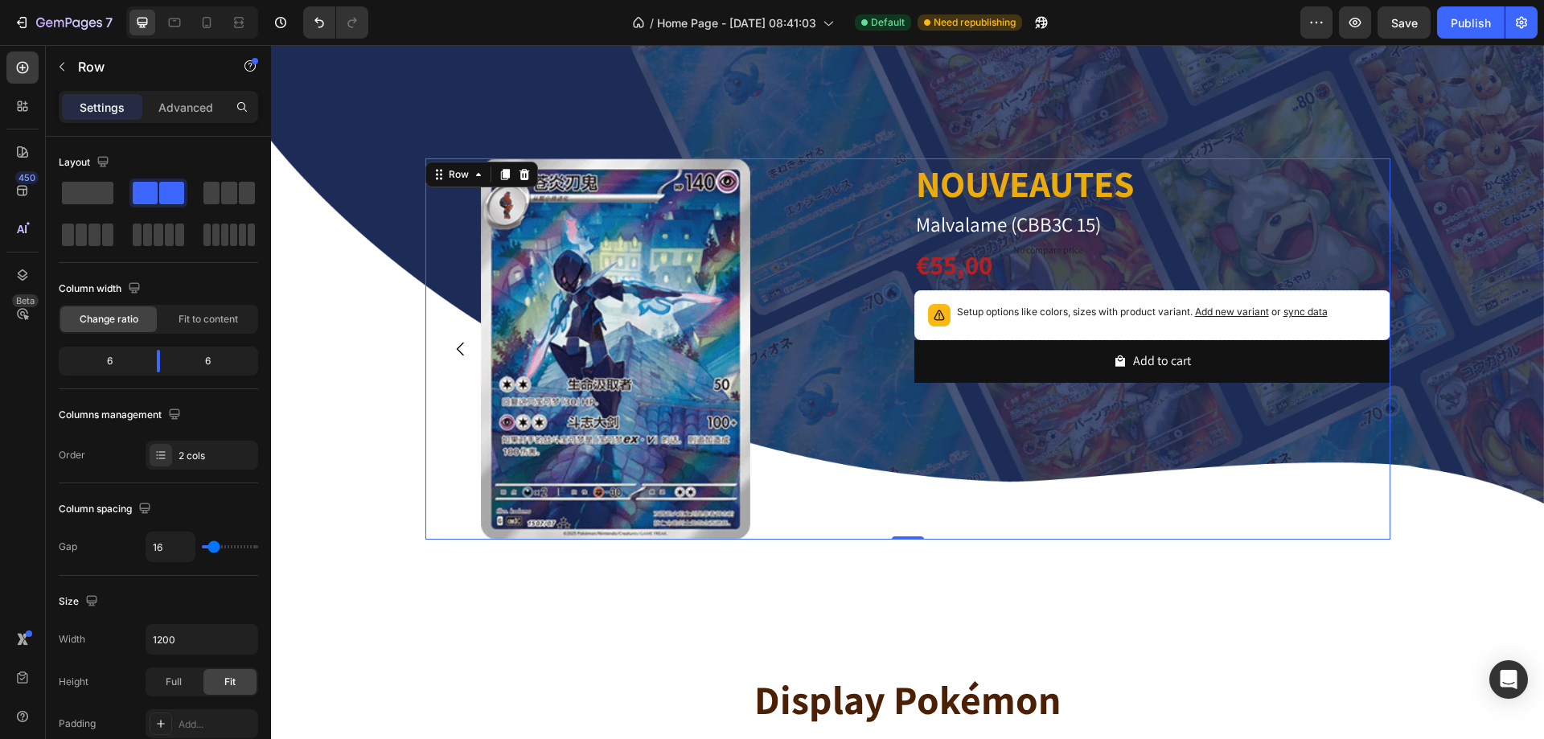
click at [193, 92] on div "Settings Advanced" at bounding box center [158, 107] width 199 height 32
click at [191, 107] on p "Advanced" at bounding box center [185, 107] width 55 height 17
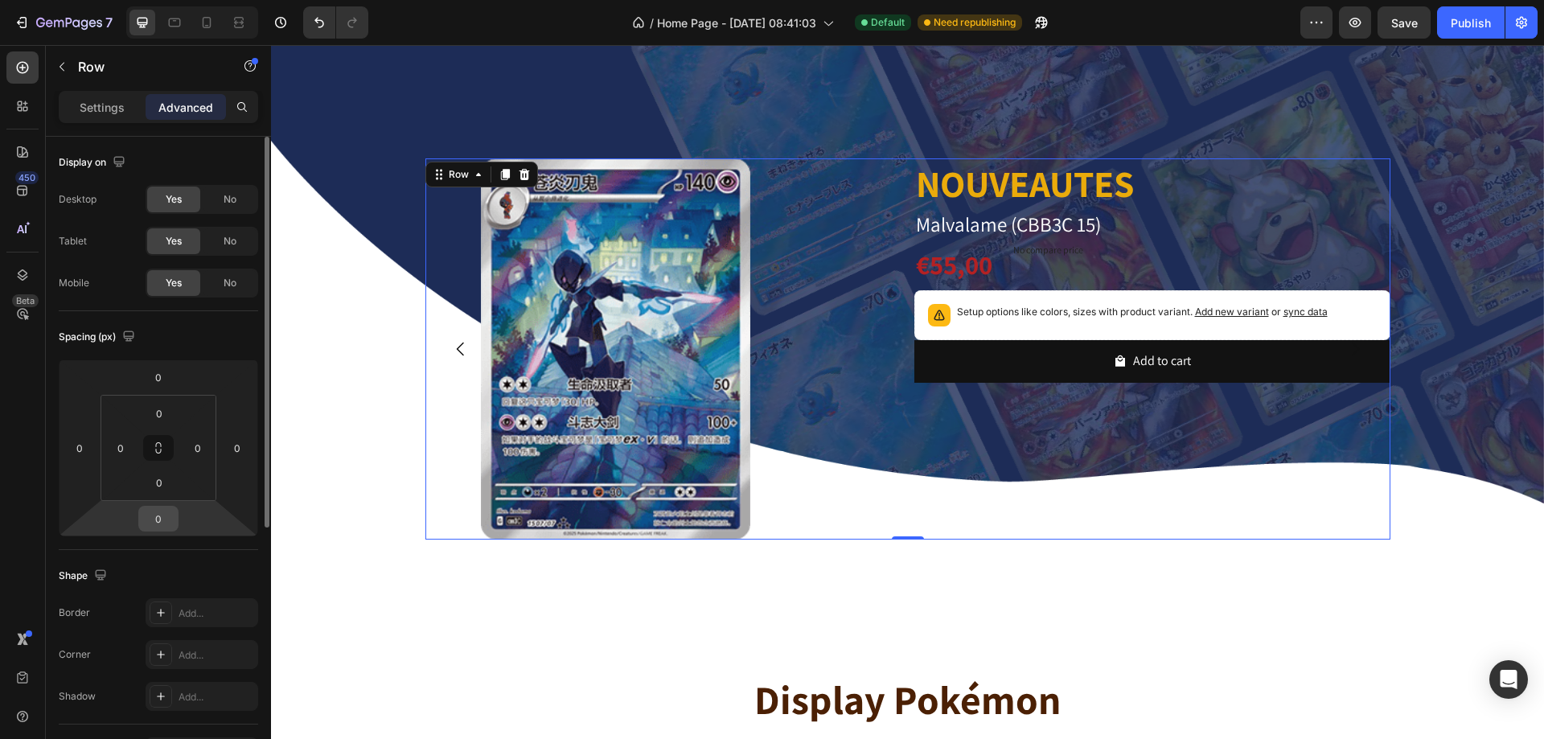
click at [154, 523] on input "0" at bounding box center [158, 519] width 32 height 24
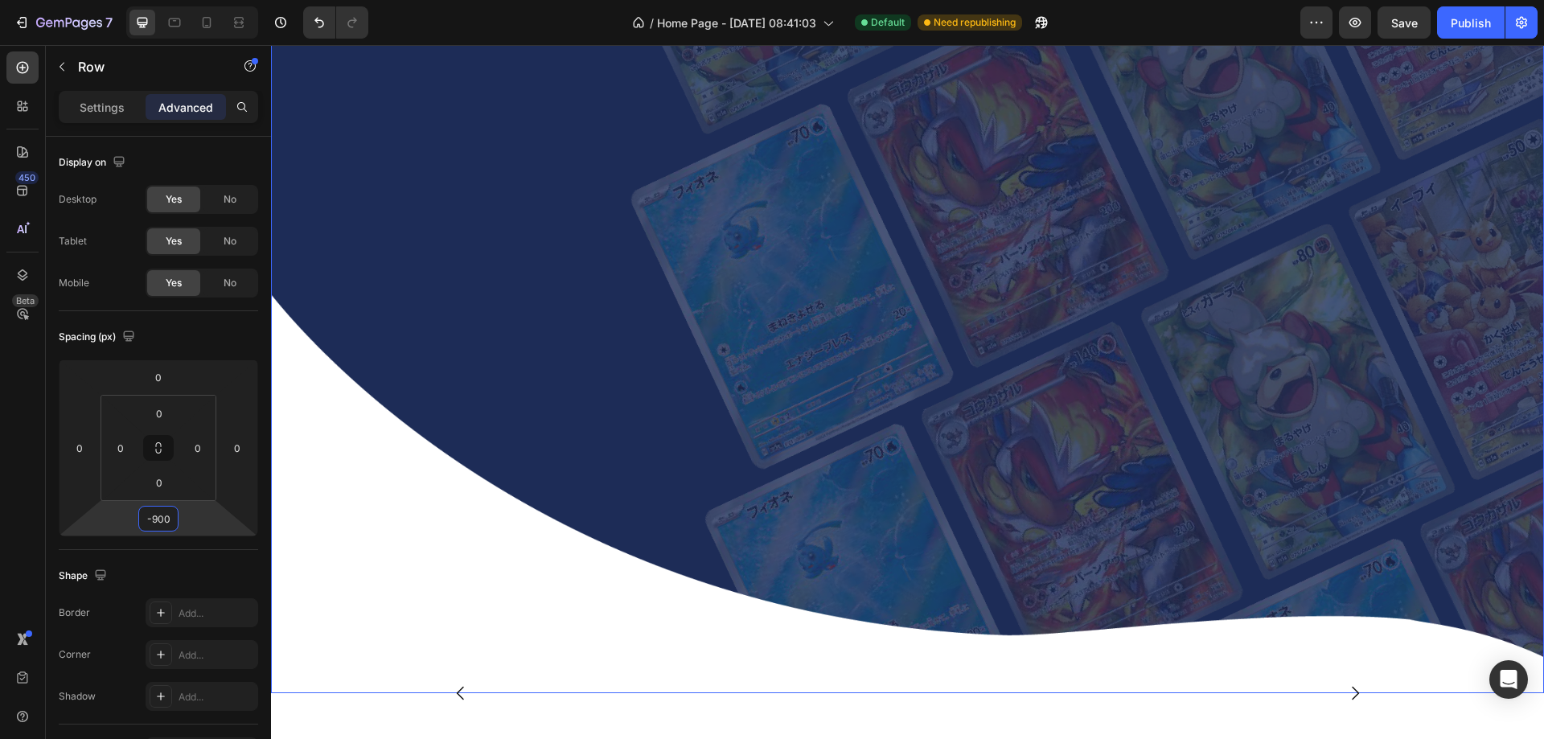
scroll to position [161, 0]
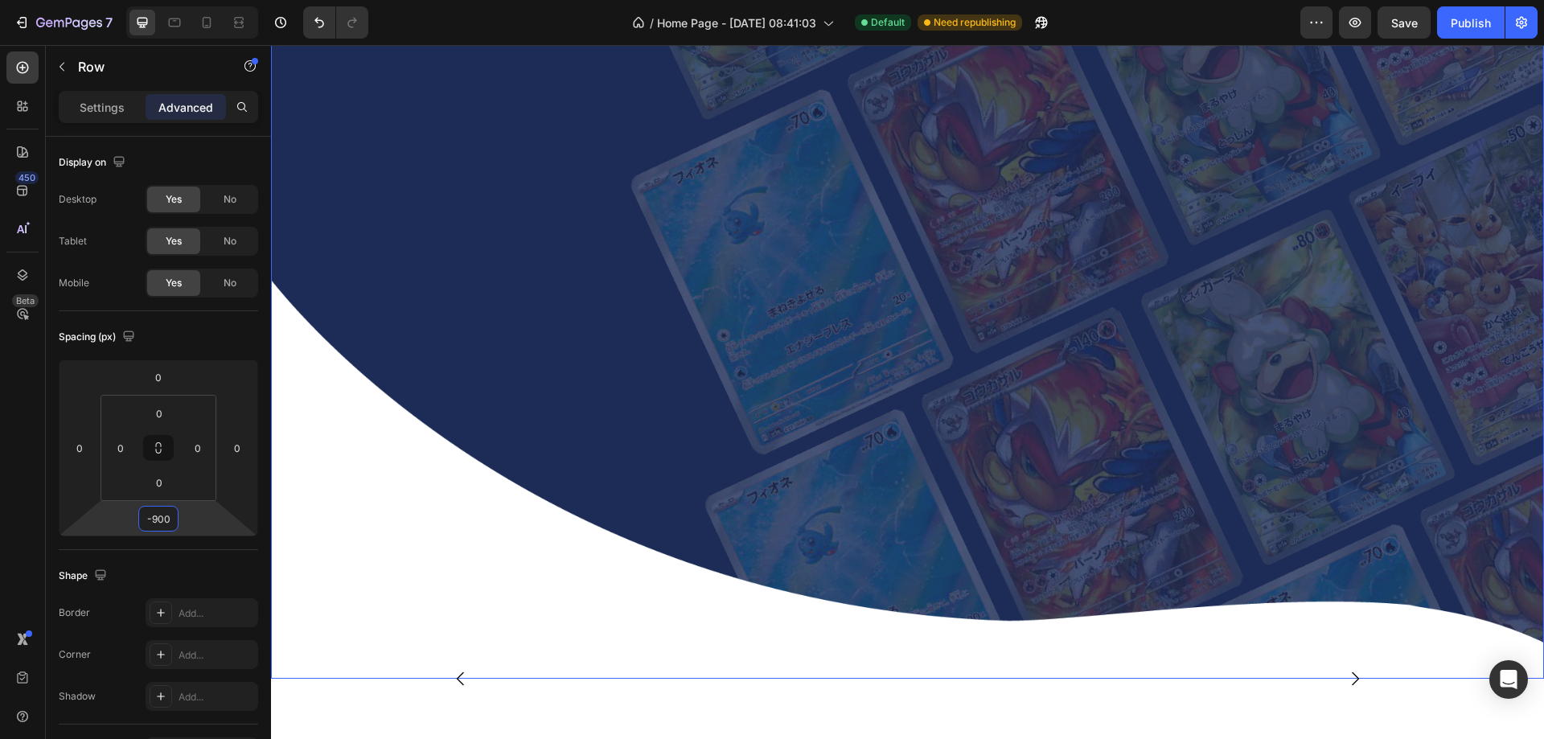
type input "0"
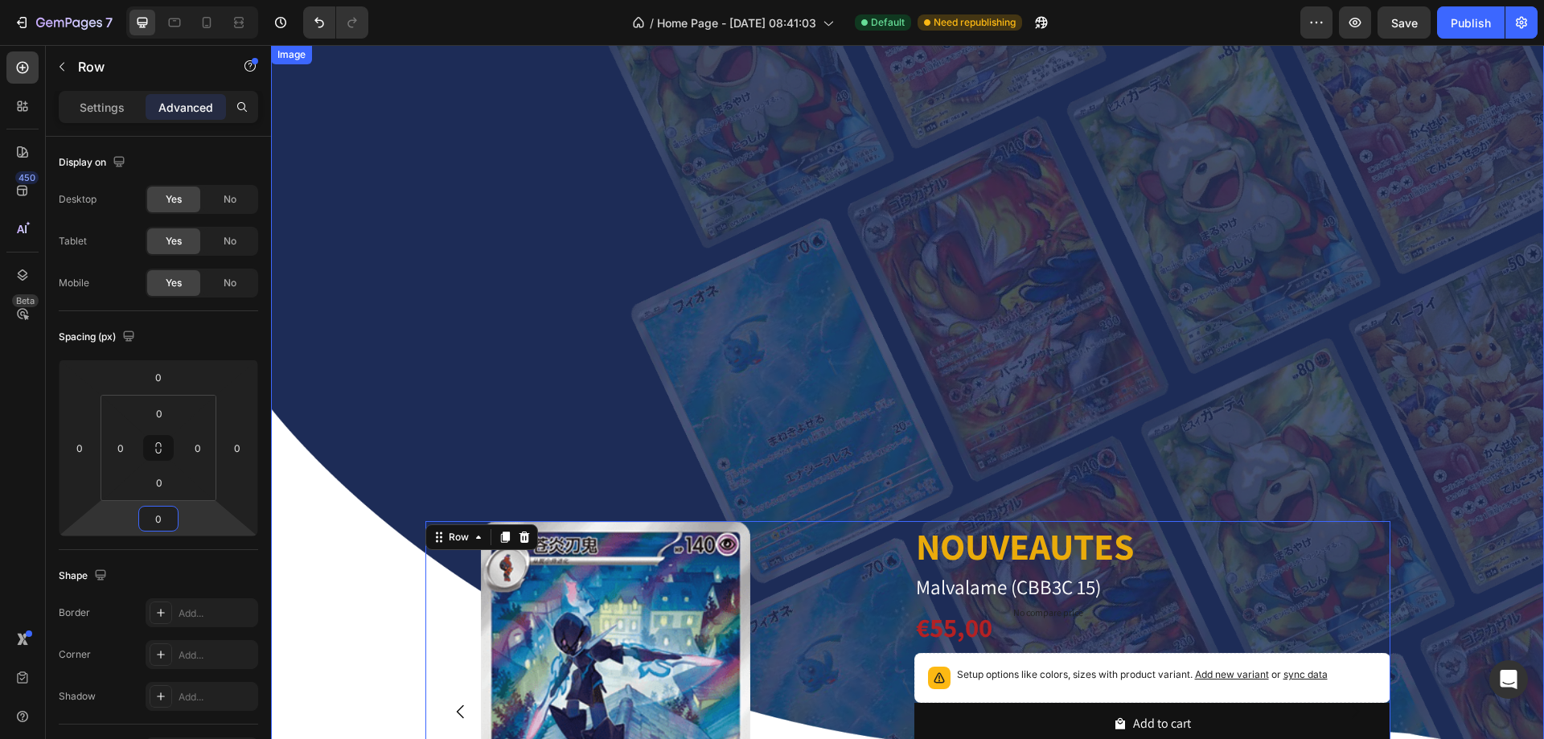
scroll to position [483, 0]
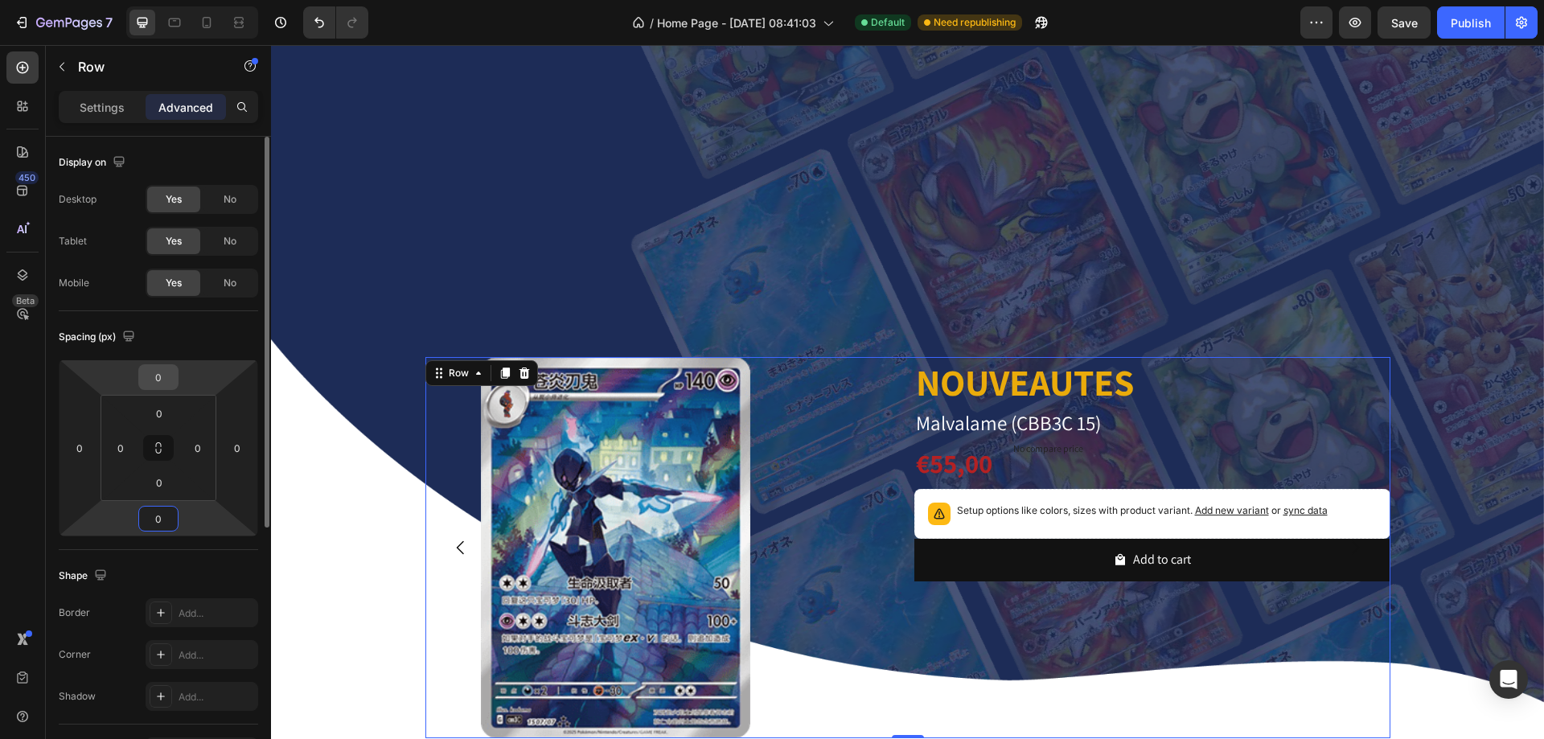
click at [162, 370] on input "0" at bounding box center [158, 377] width 32 height 24
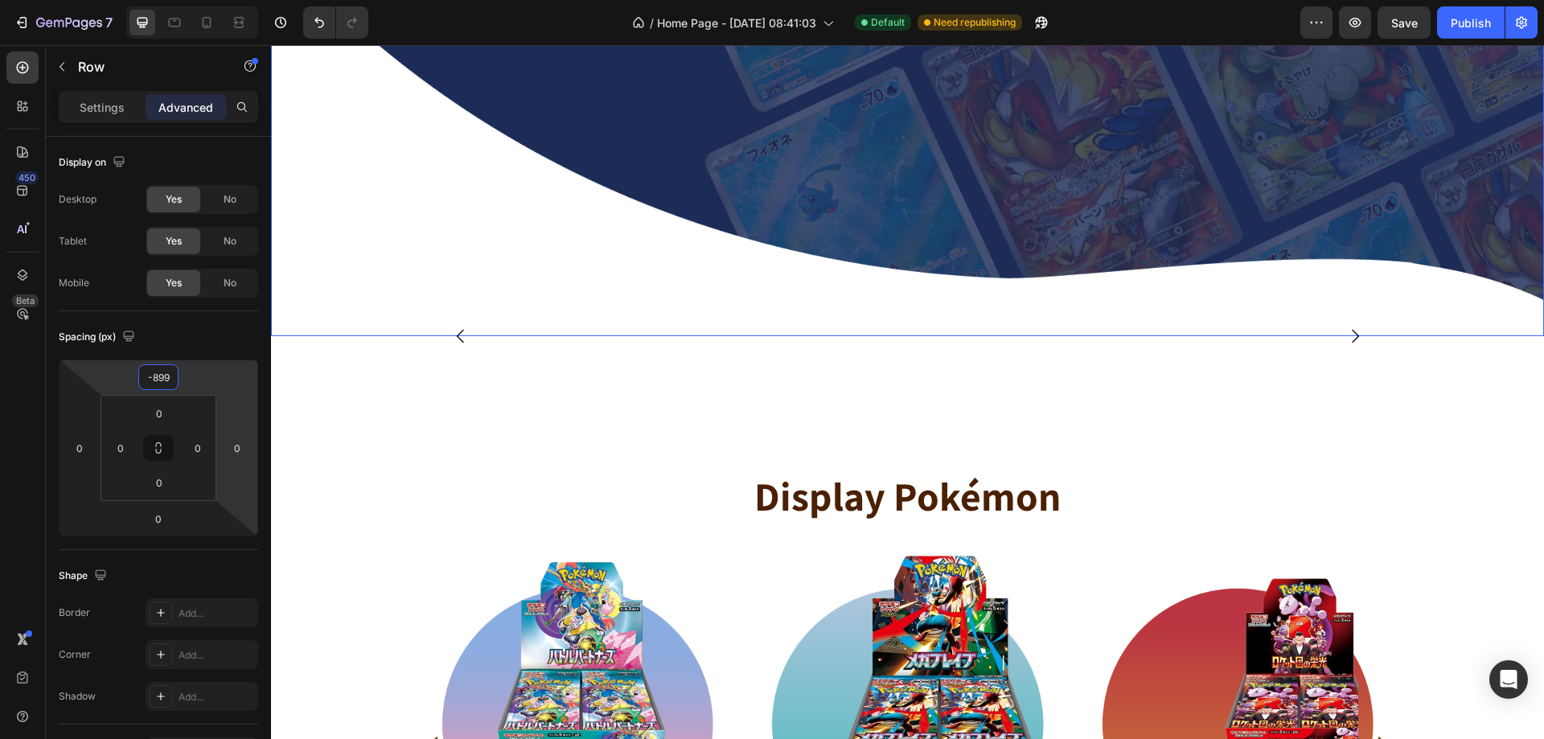
scroll to position [0, 0]
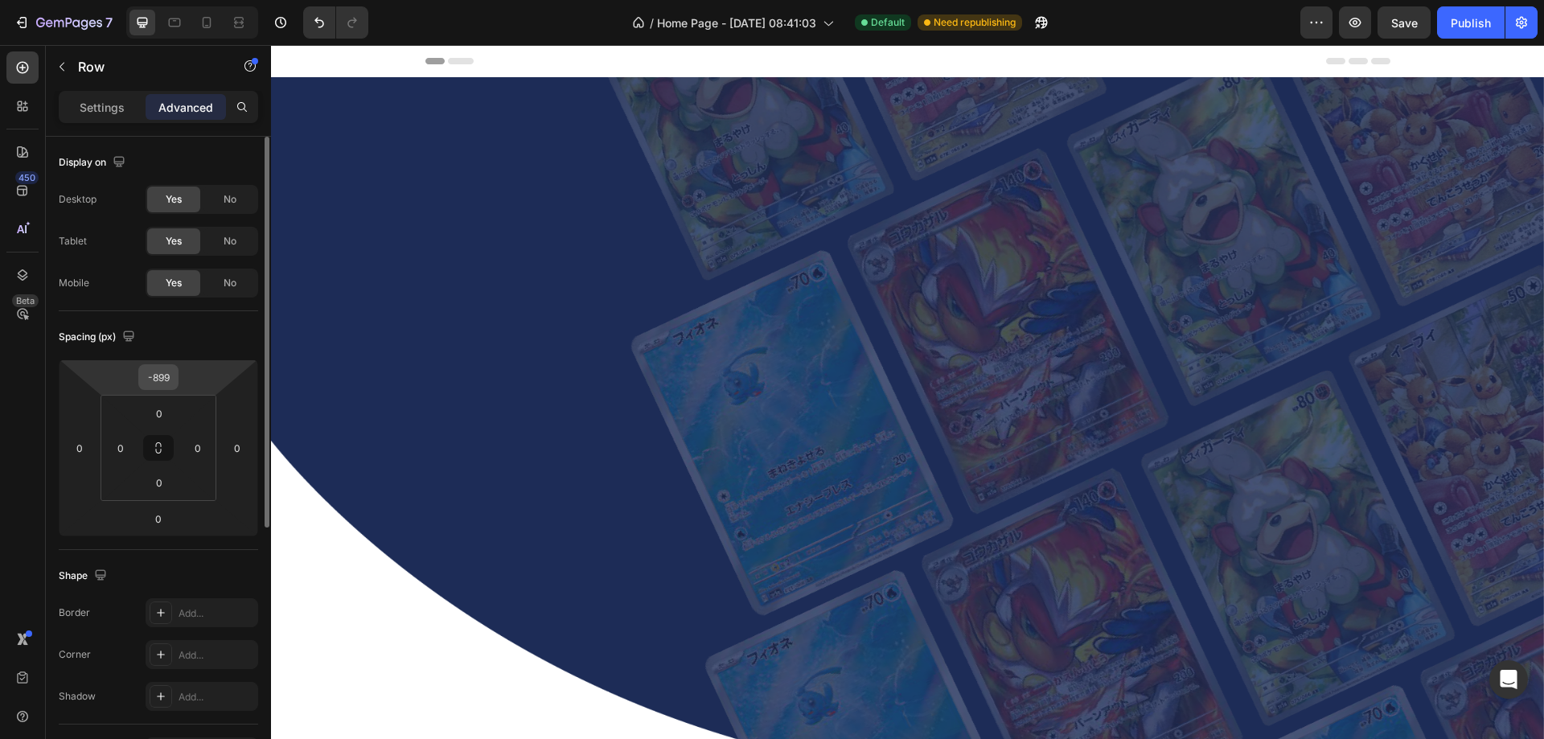
click at [170, 375] on input "-899" at bounding box center [158, 377] width 32 height 24
type input "-500"
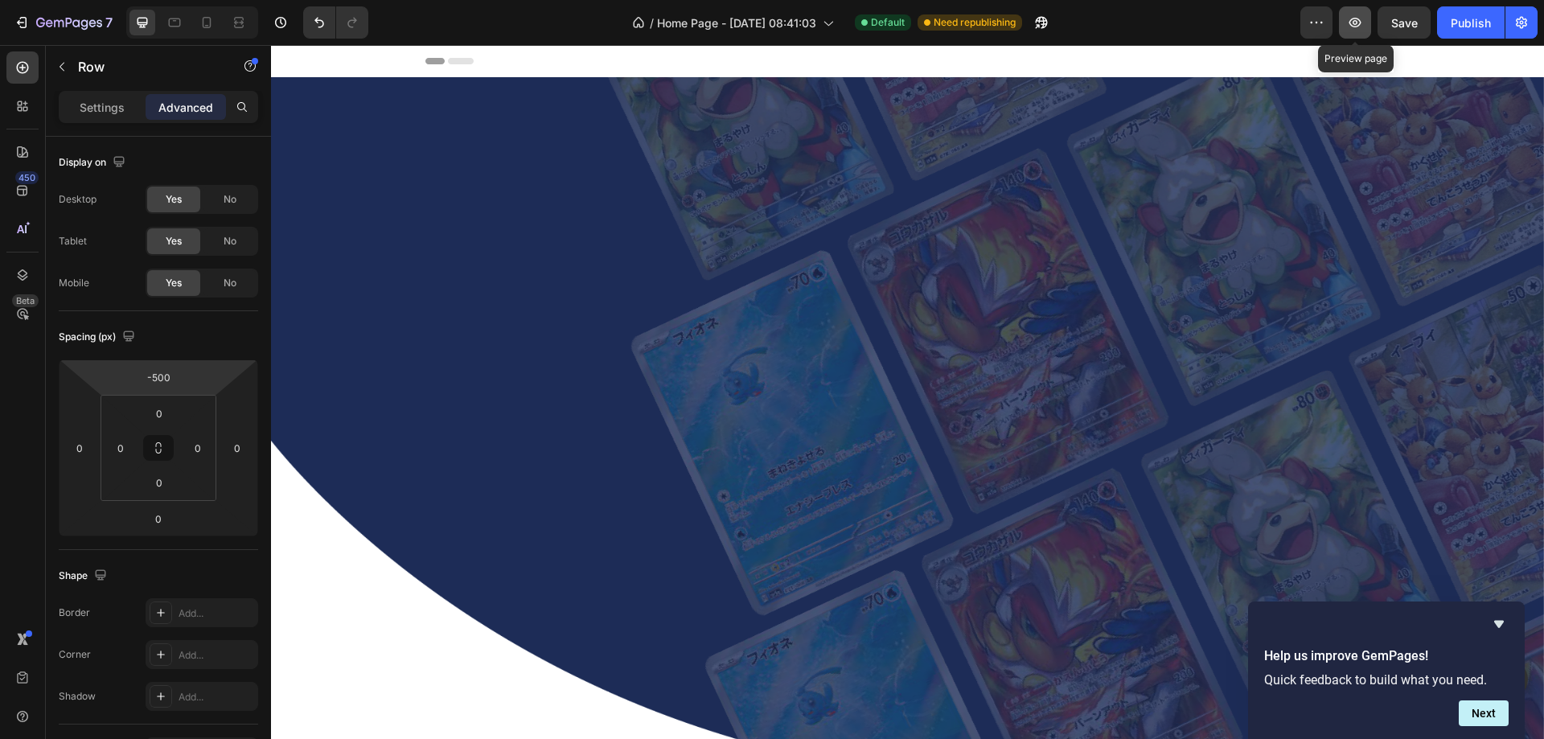
click at [1364, 26] on button "button" at bounding box center [1355, 22] width 32 height 32
click at [166, 380] on input "-500" at bounding box center [158, 377] width 32 height 24
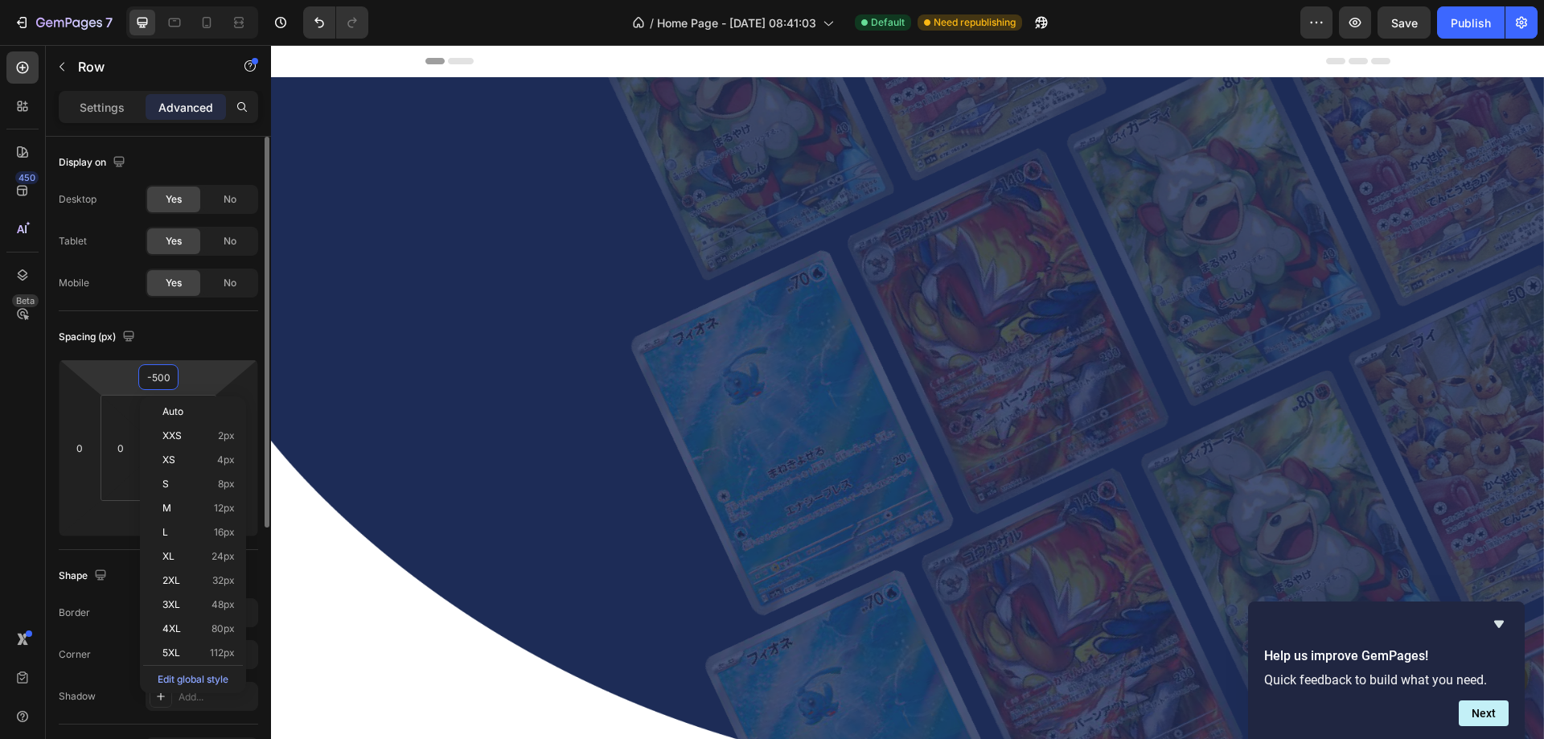
click at [166, 380] on input "-500" at bounding box center [158, 377] width 32 height 24
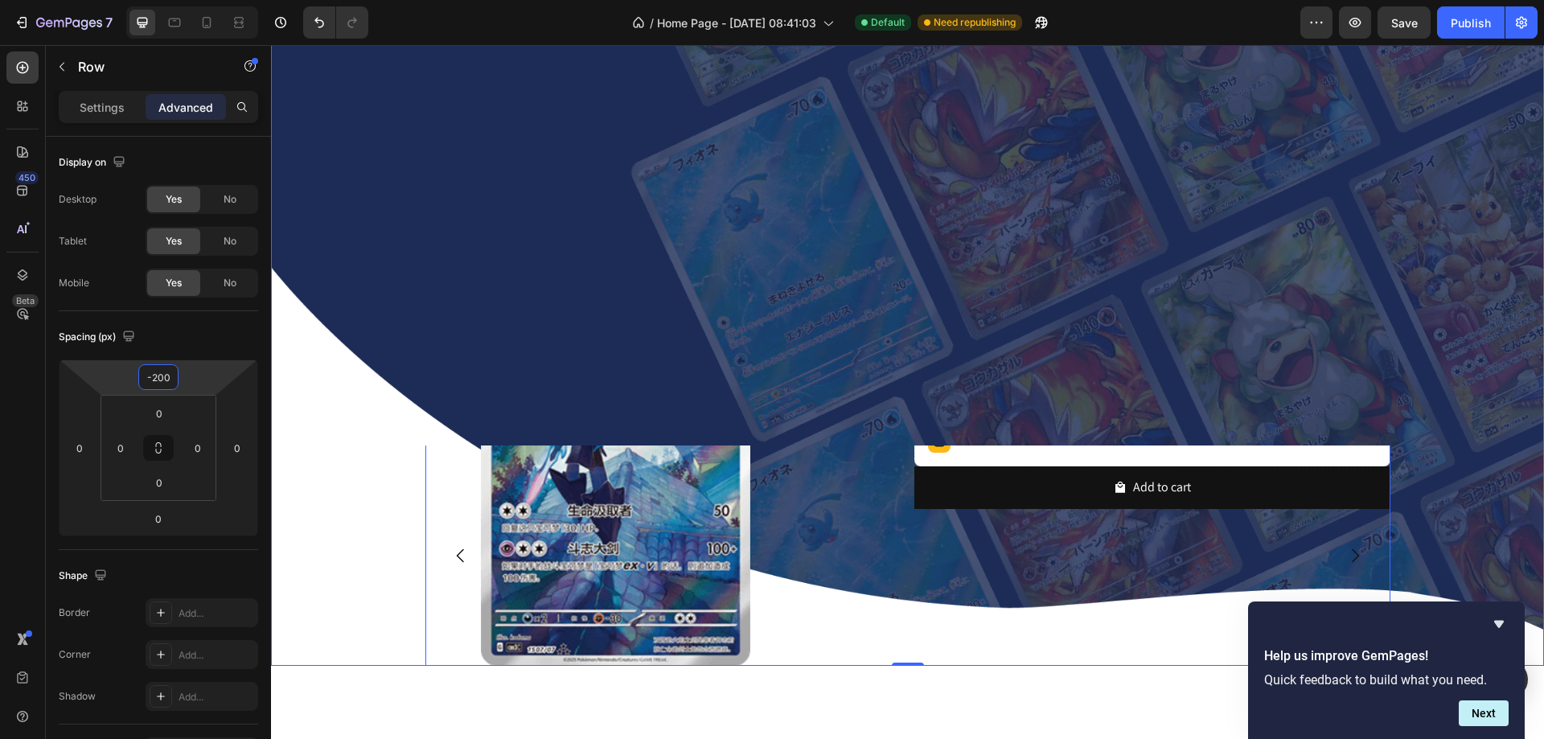
scroll to position [402, 0]
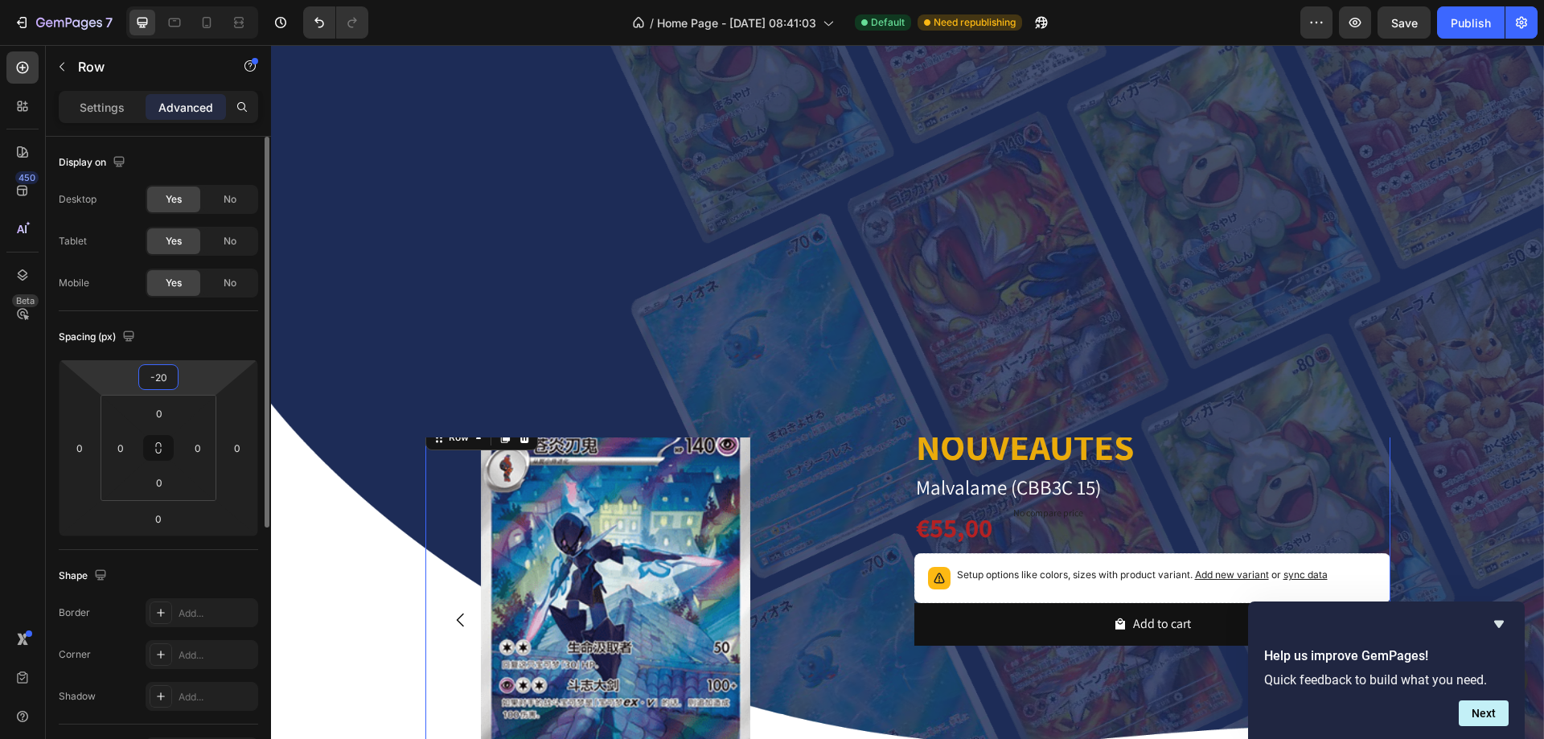
type input "-2"
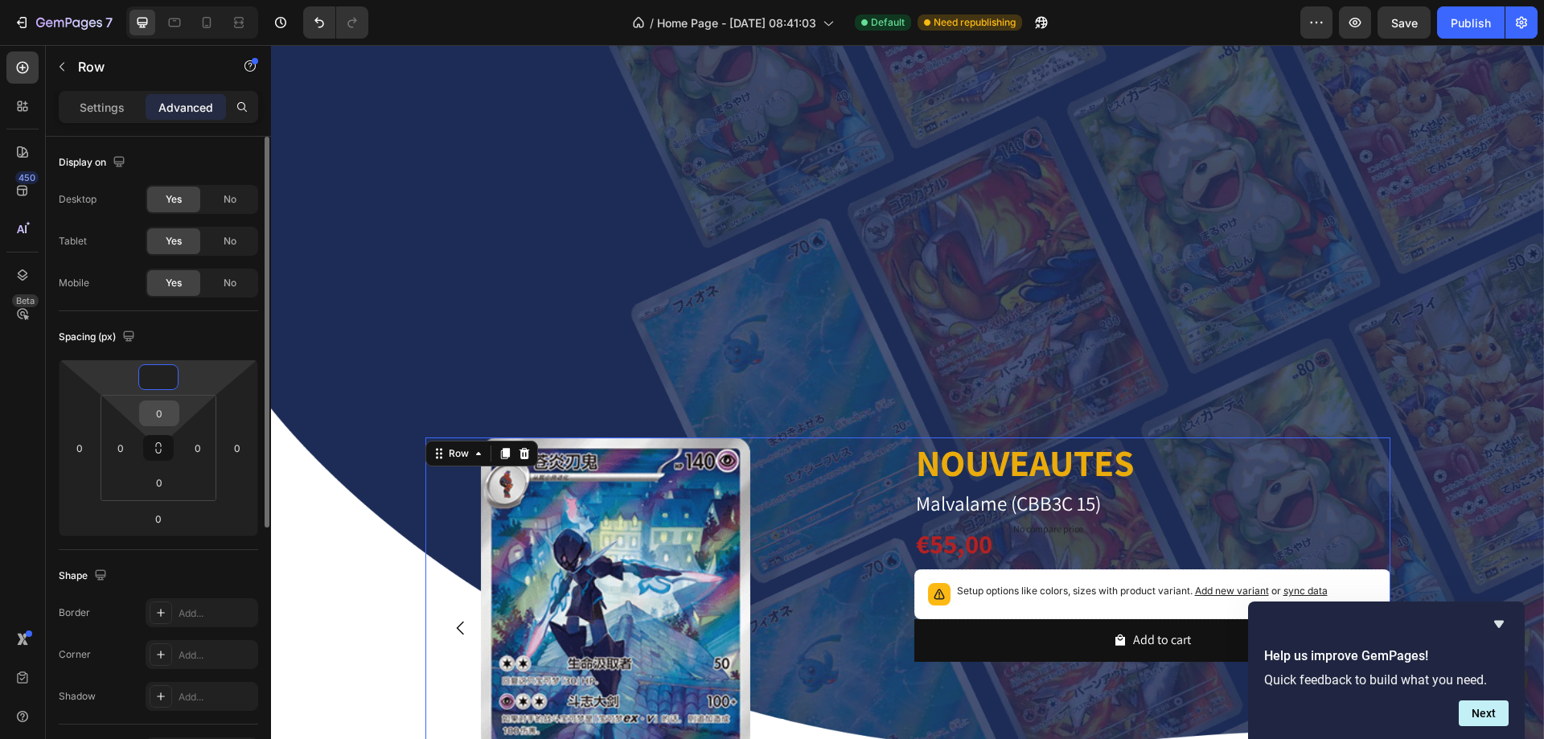
type input "0"
click at [162, 405] on input "0" at bounding box center [159, 413] width 32 height 24
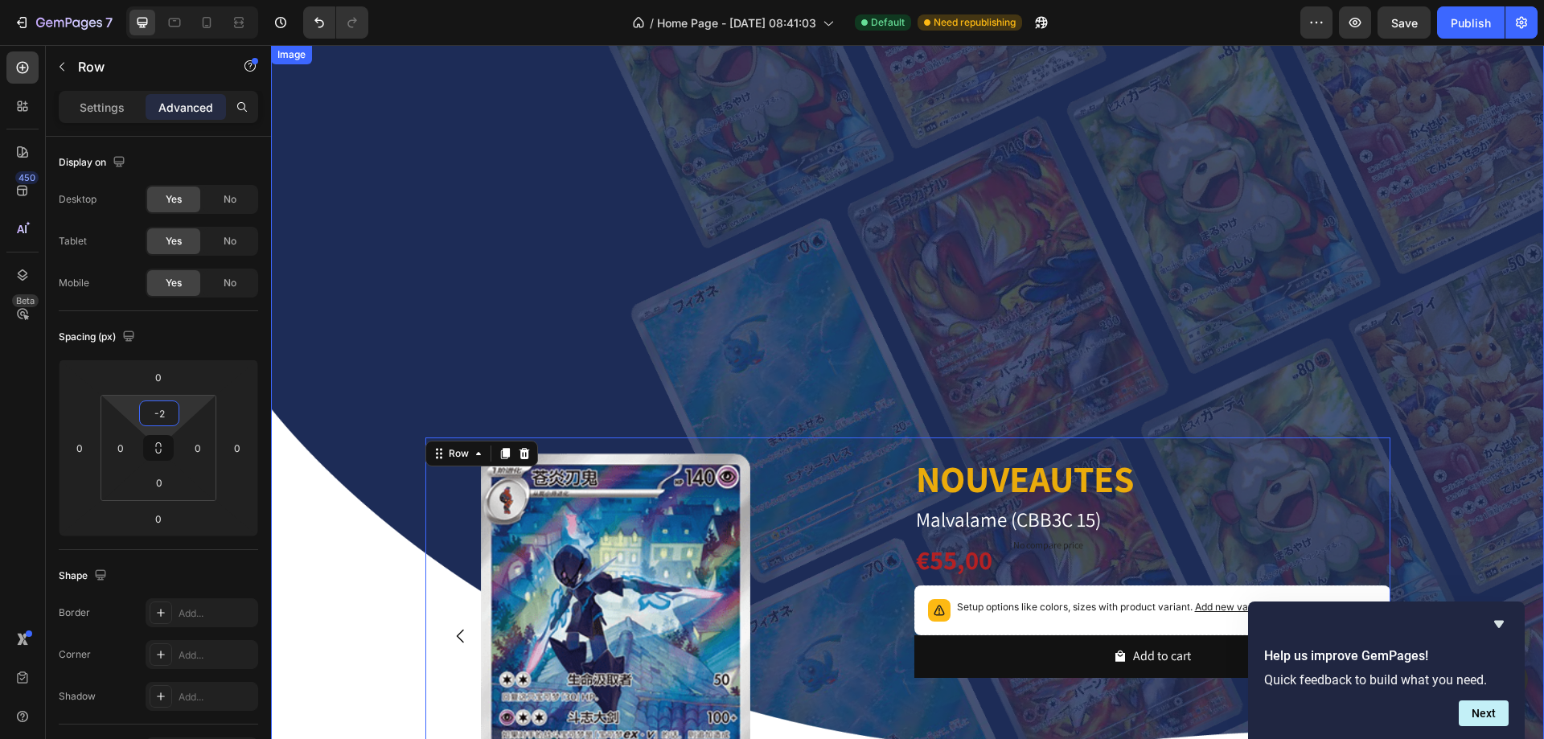
type input "-"
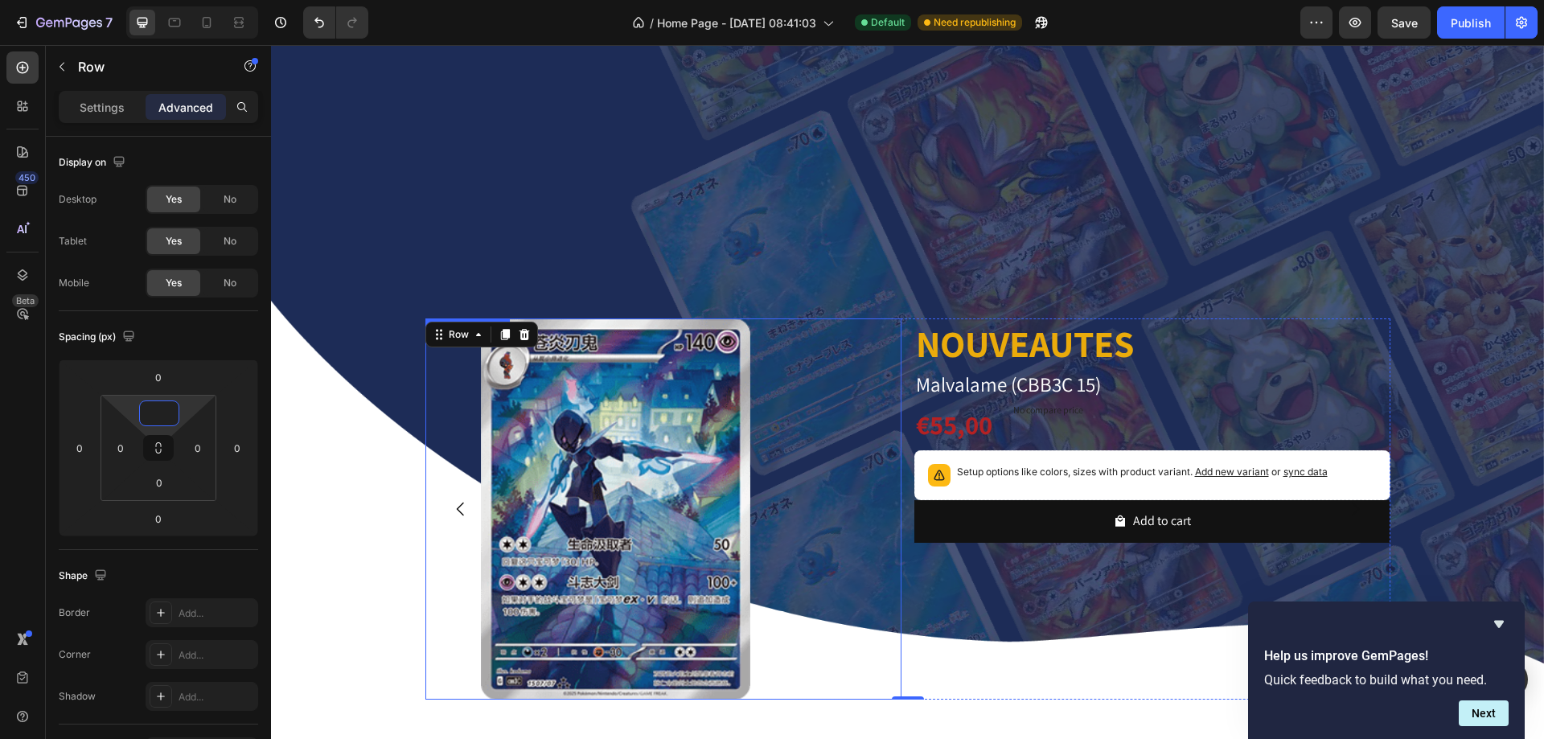
scroll to position [724, 0]
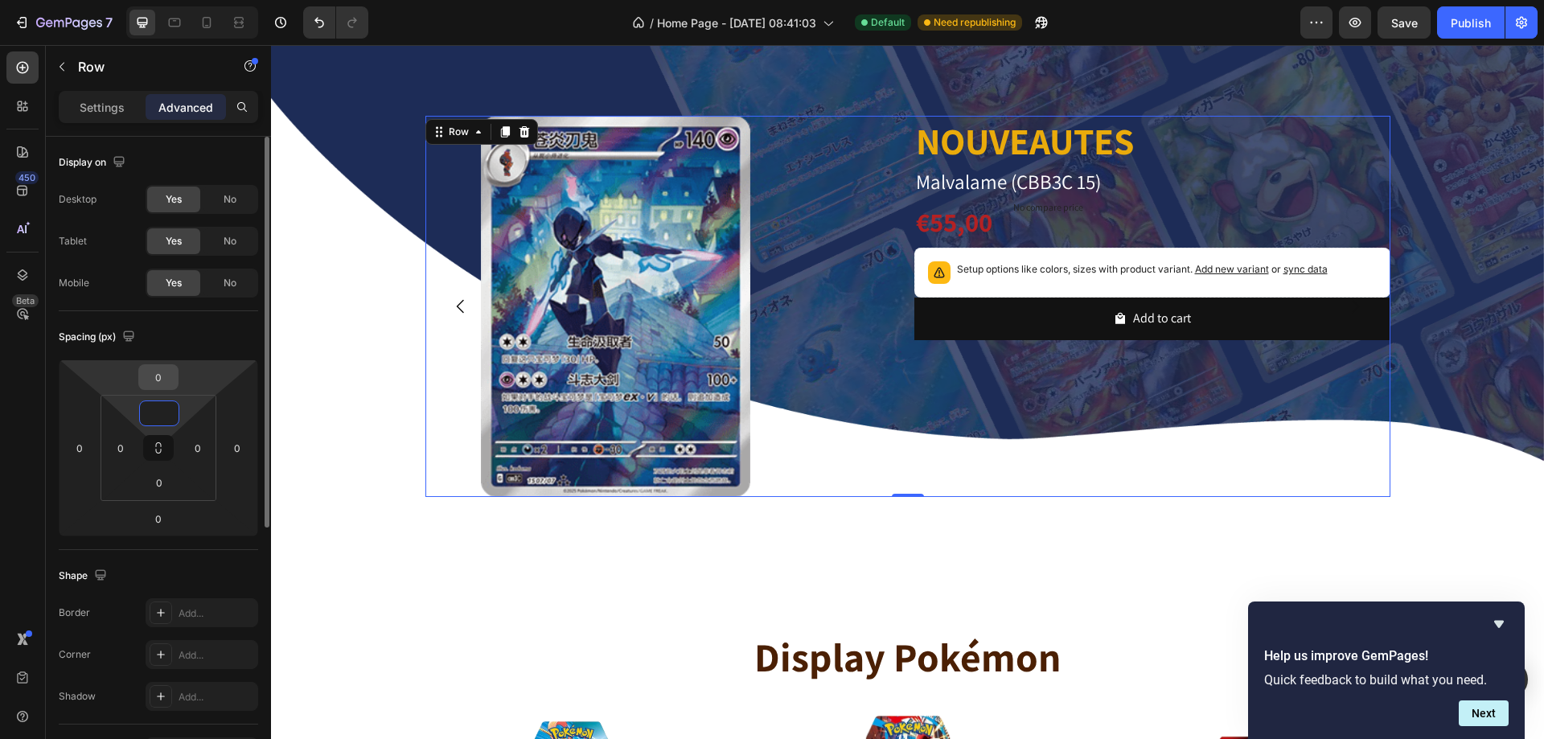
click at [160, 375] on input "0" at bounding box center [158, 377] width 32 height 24
type input "0"
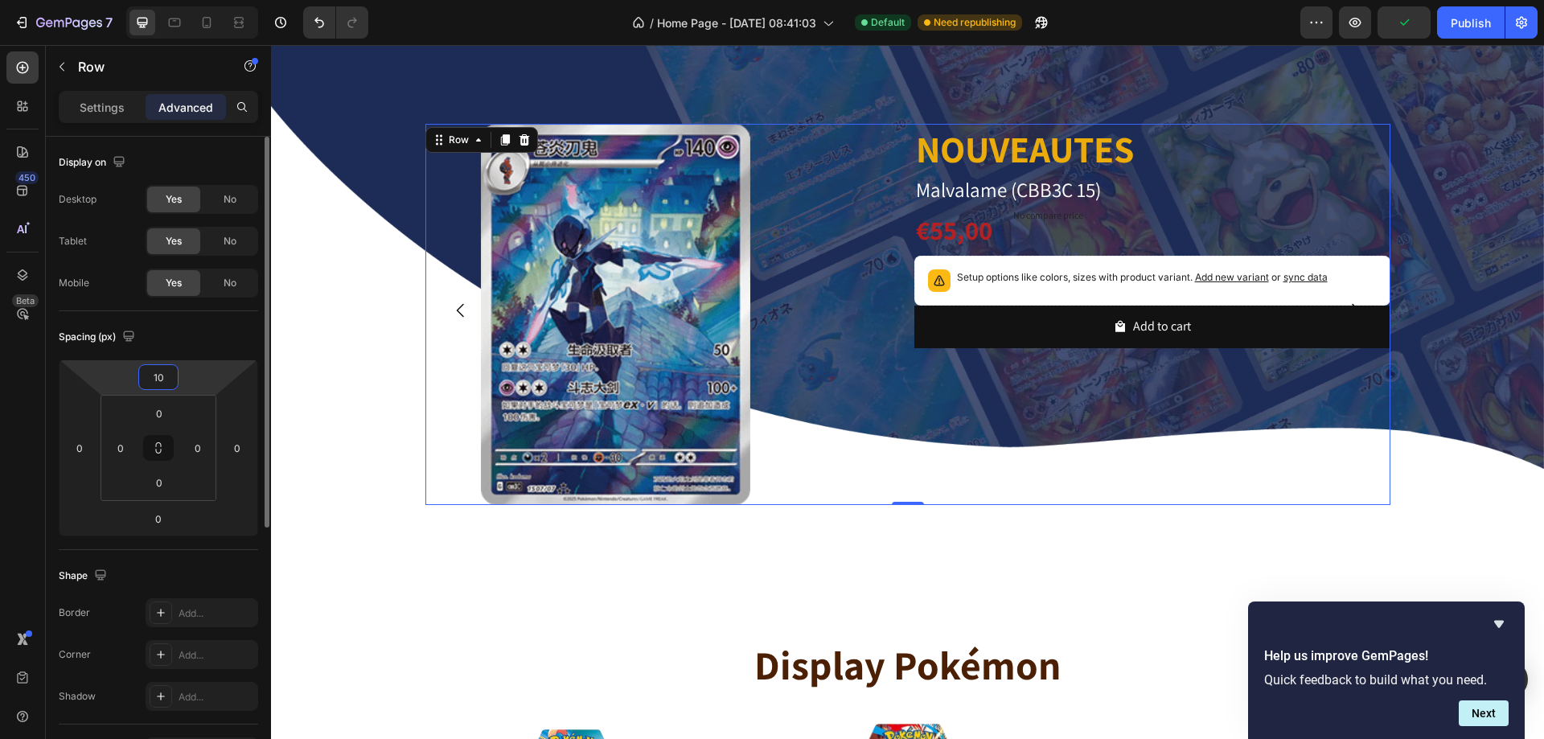
type input "1"
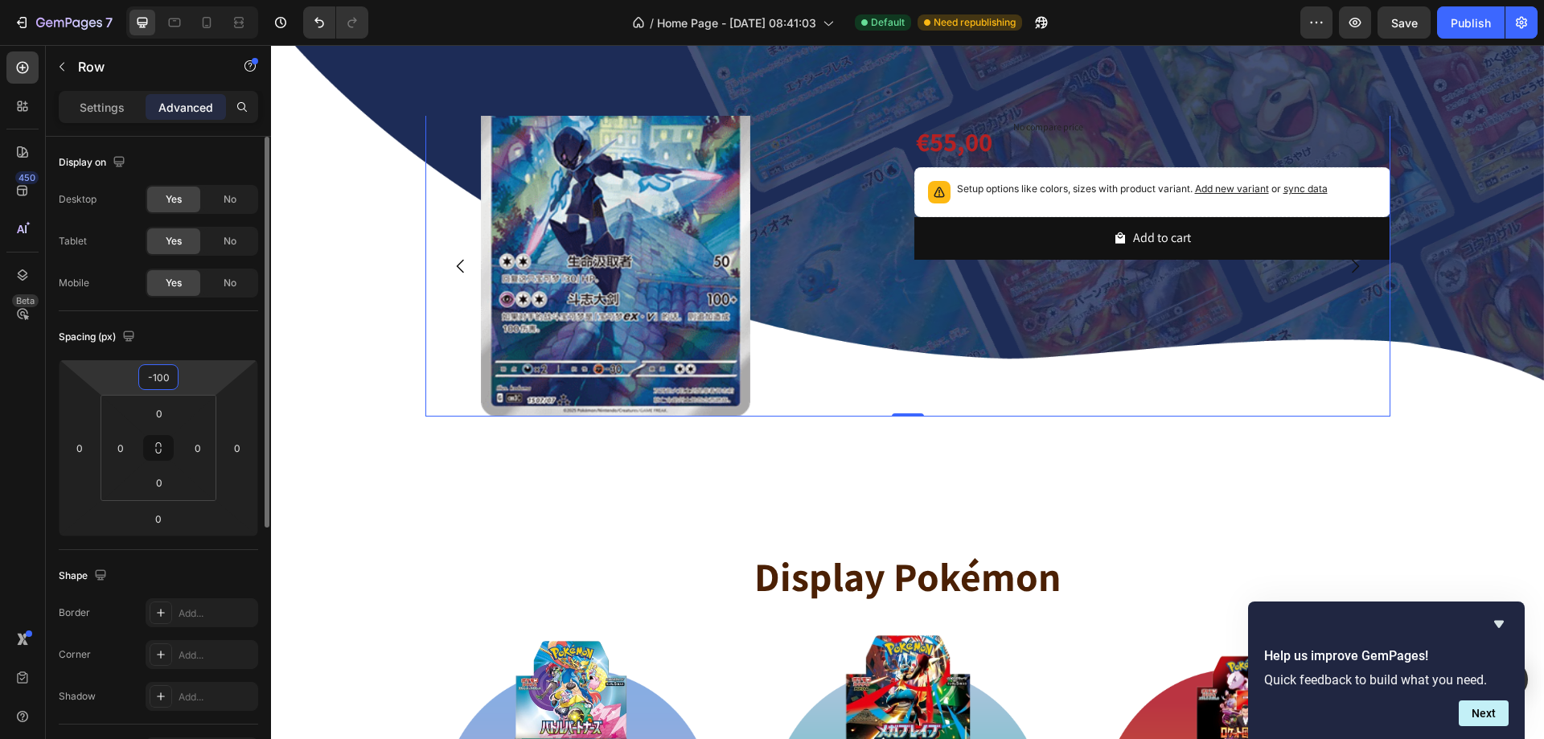
type input "-94"
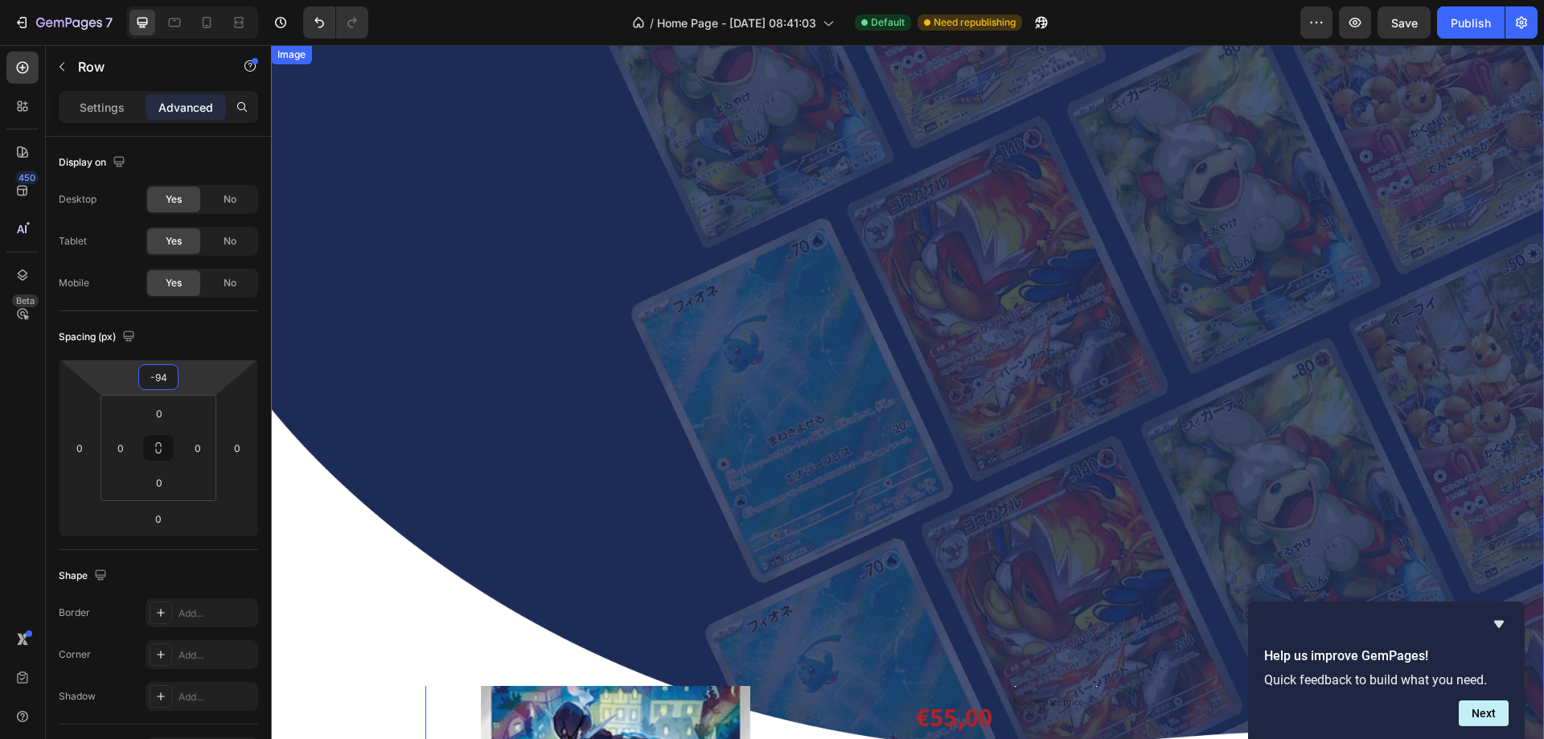
scroll to position [483, 0]
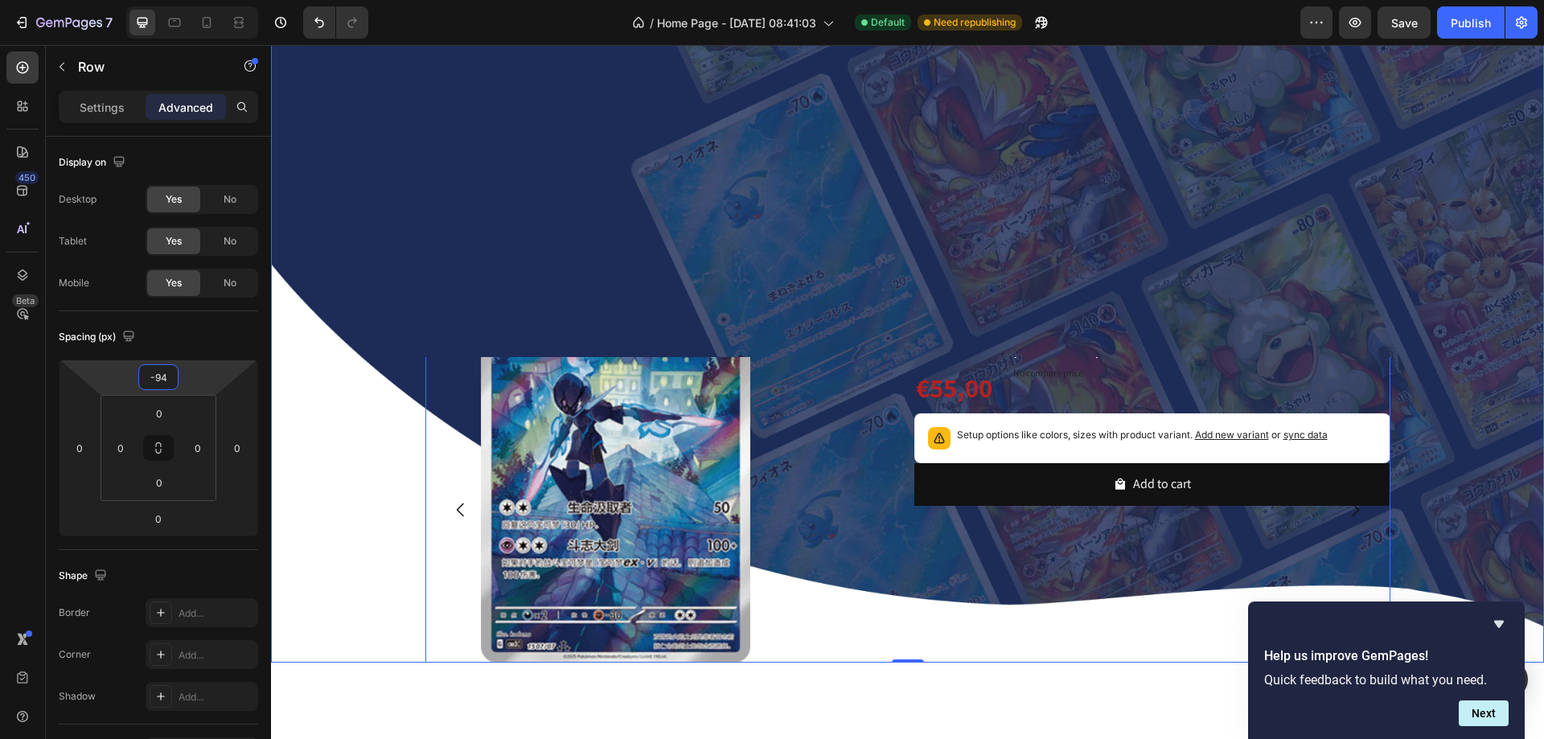
click at [305, 421] on img at bounding box center [907, 281] width 1273 height 762
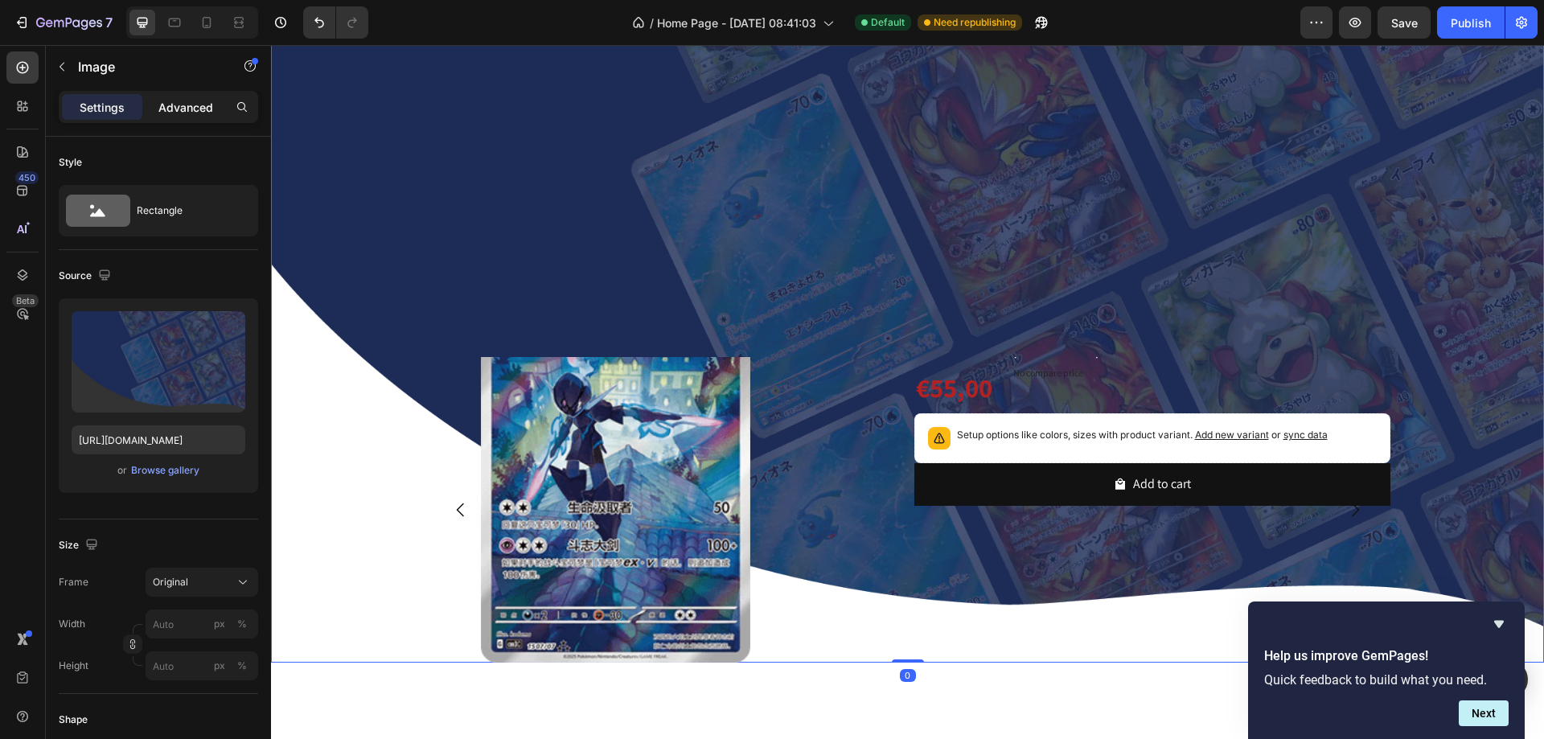
click at [178, 102] on p "Advanced" at bounding box center [185, 107] width 55 height 17
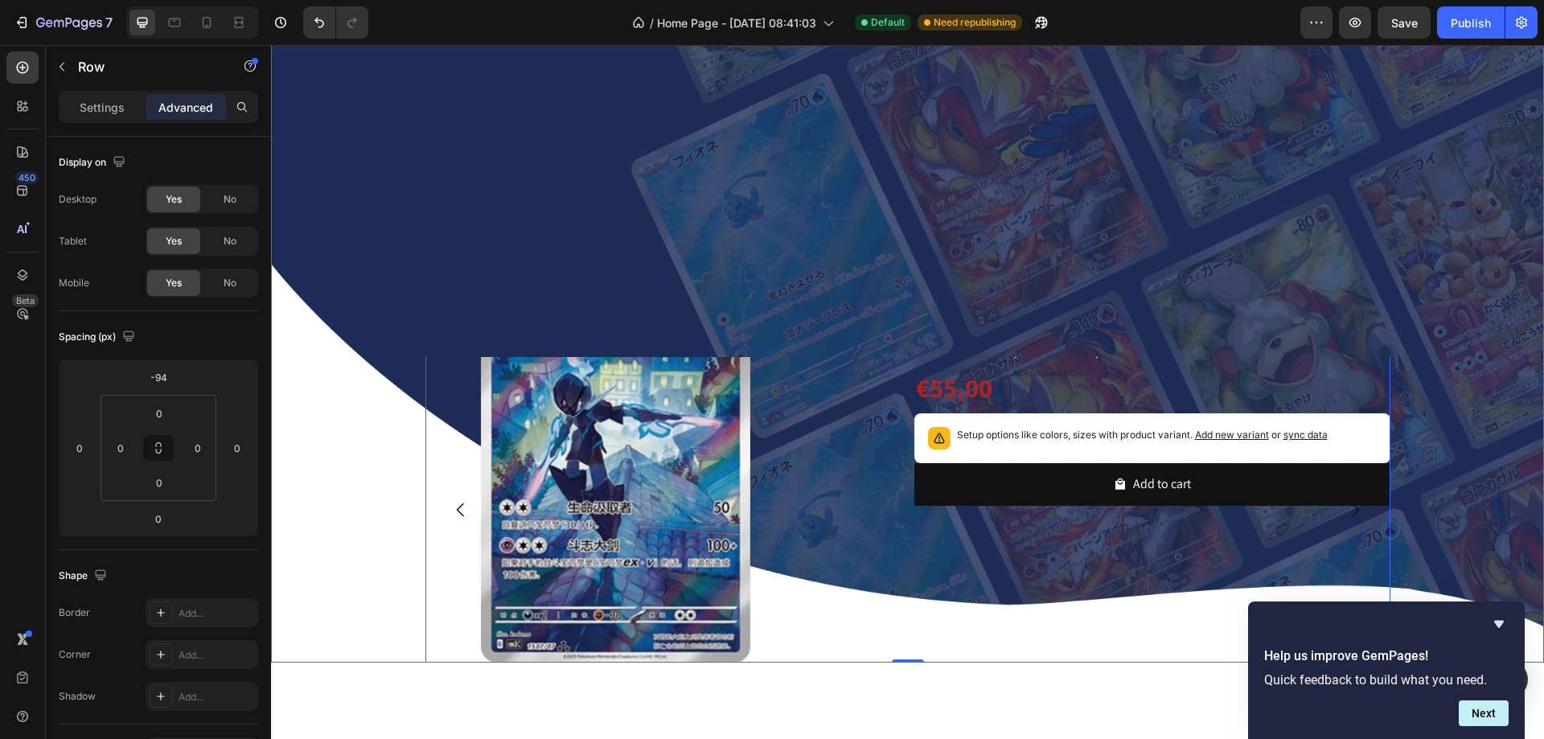
click at [916, 593] on div "NOUVEAUTES Heading Malvalame (CBB3C 15) Product Title €55,00 Product Price Prod…" at bounding box center [1153, 472] width 476 height 381
click at [172, 380] on input "-94" at bounding box center [158, 377] width 32 height 24
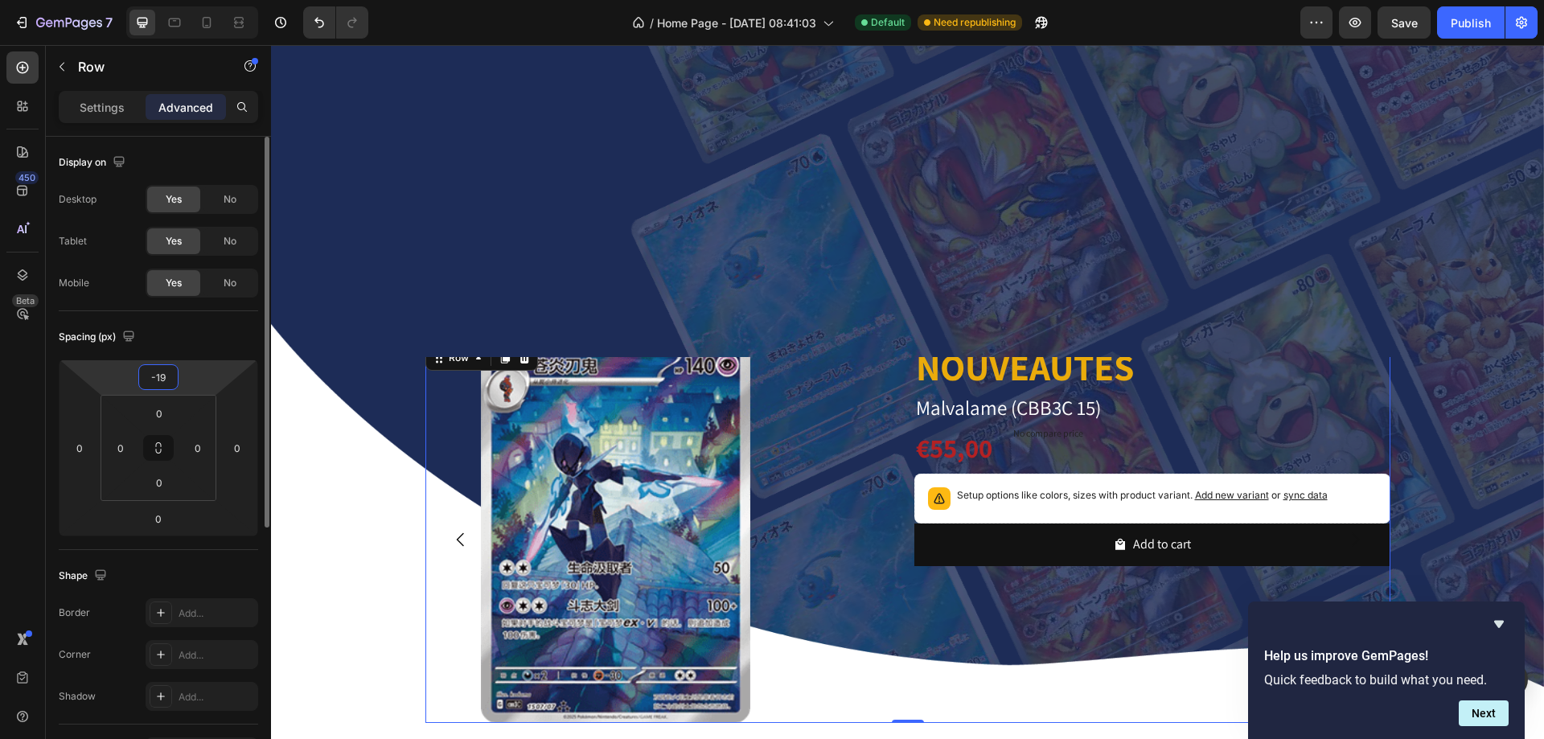
type input "-1"
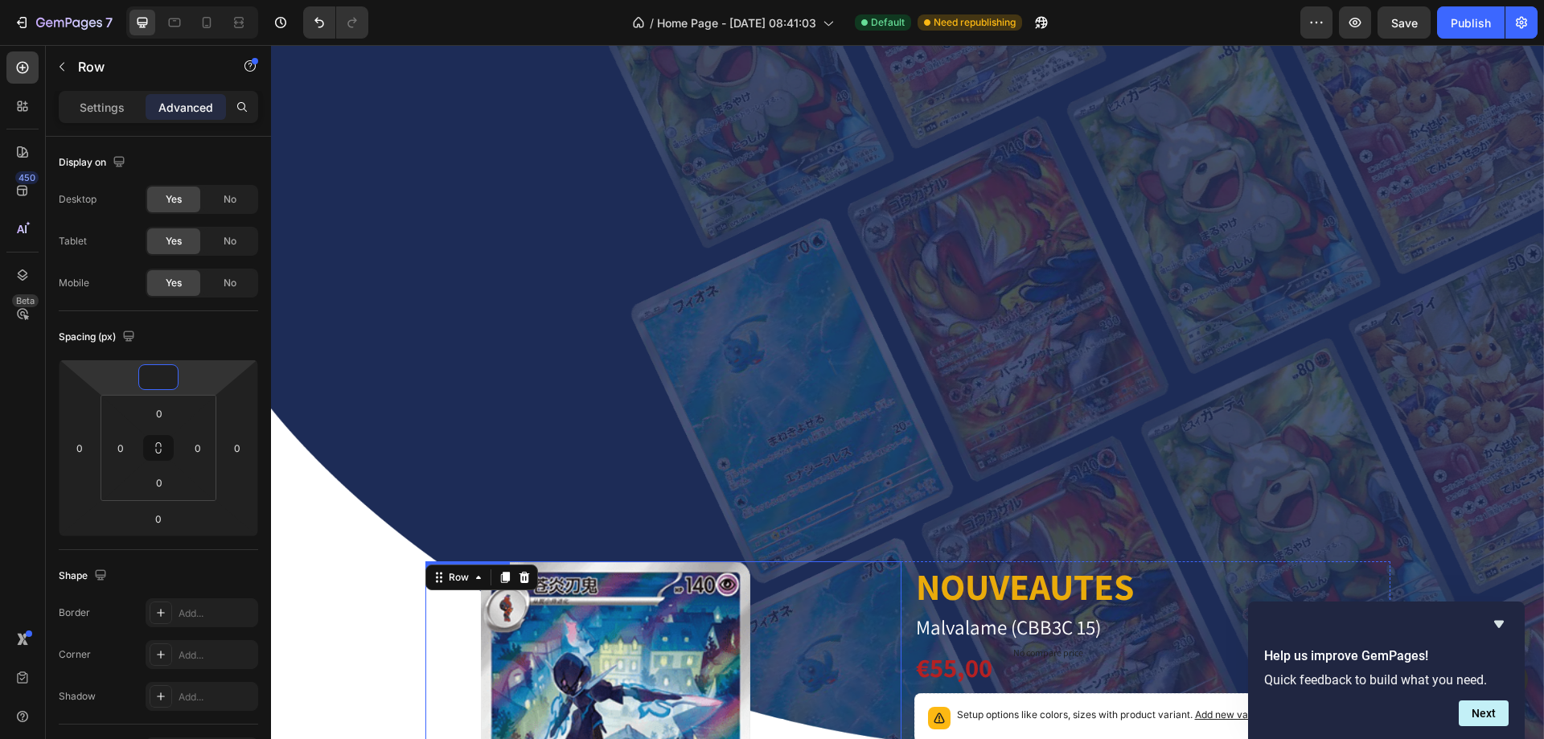
scroll to position [241, 0]
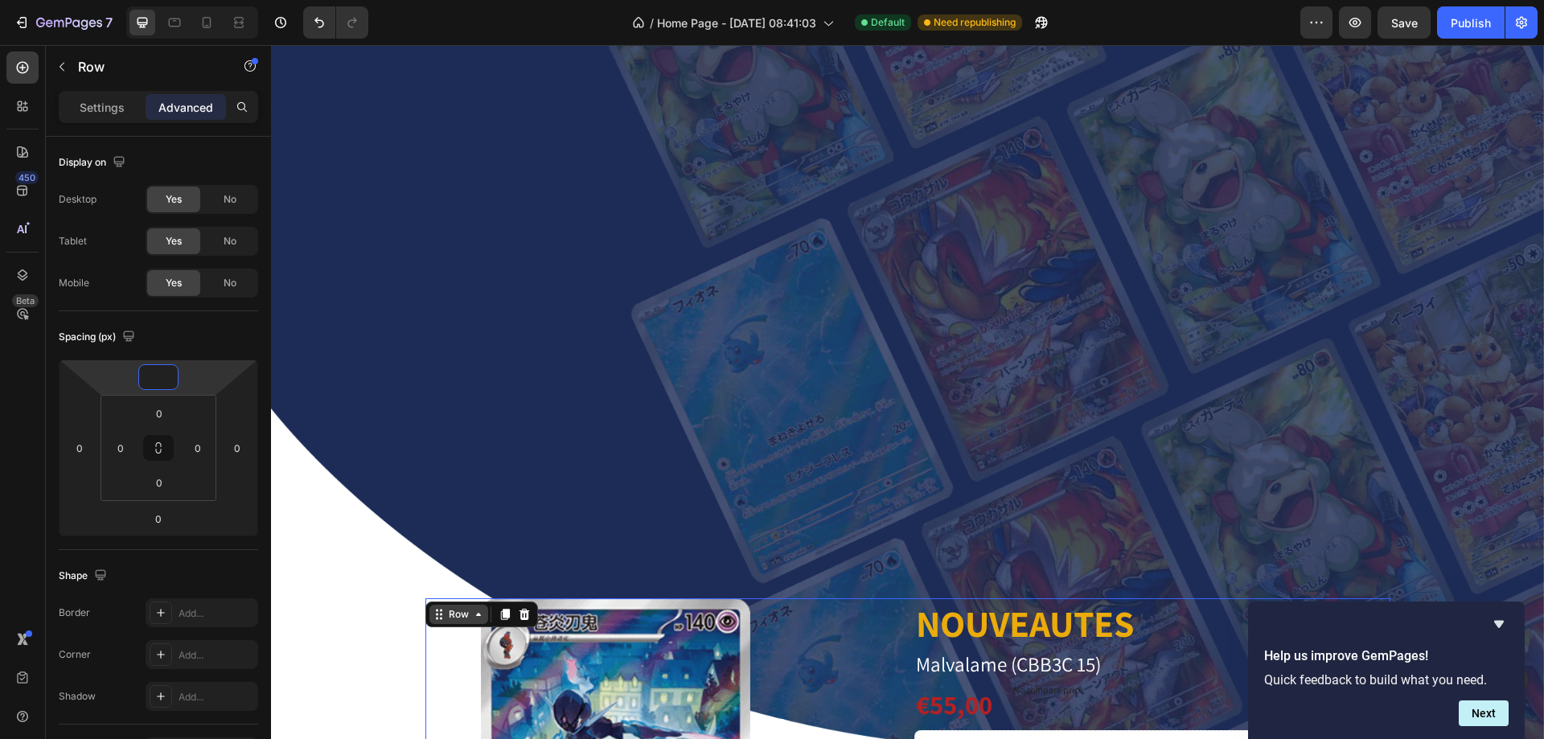
click at [474, 613] on icon at bounding box center [478, 614] width 13 height 13
type input "0"
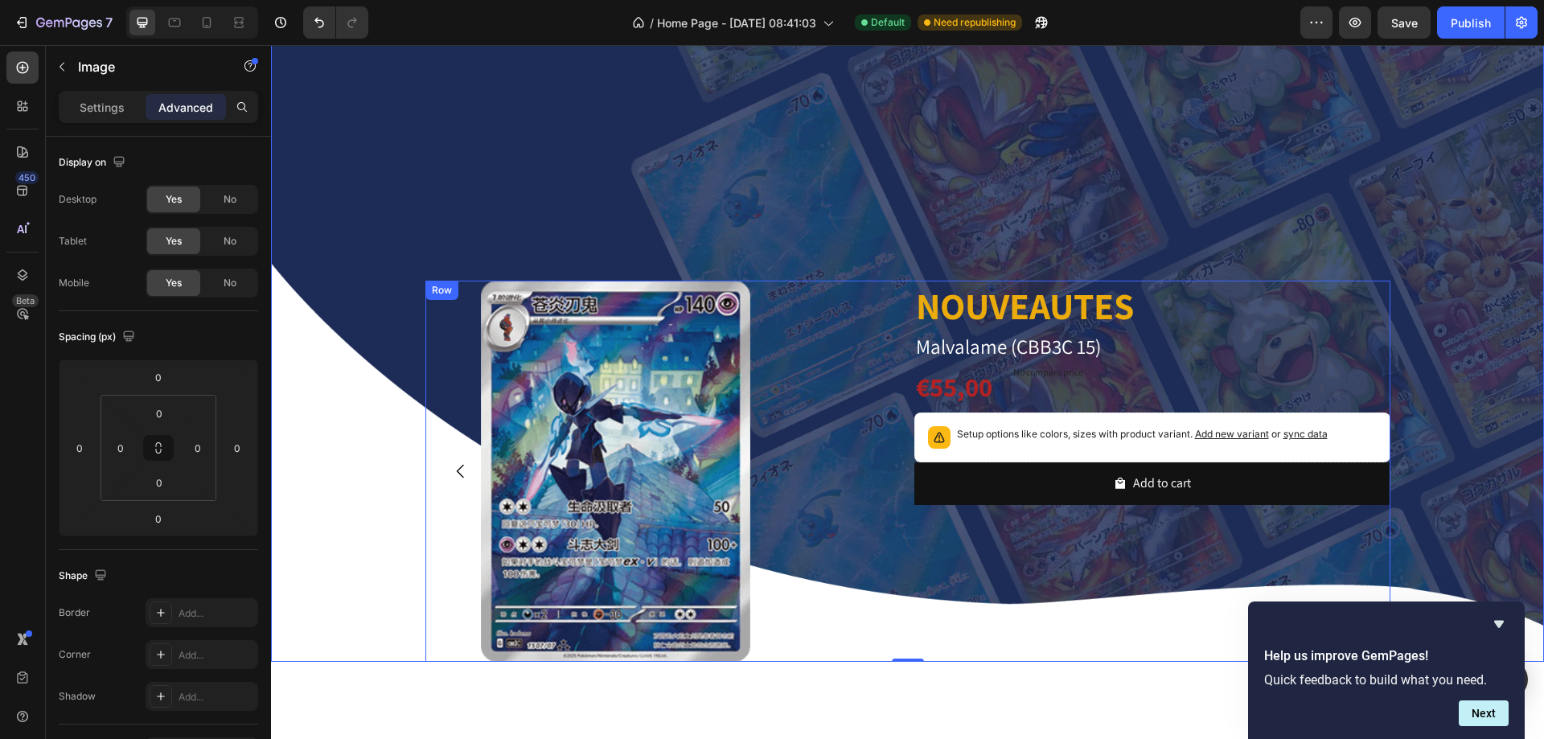
scroll to position [643, 0]
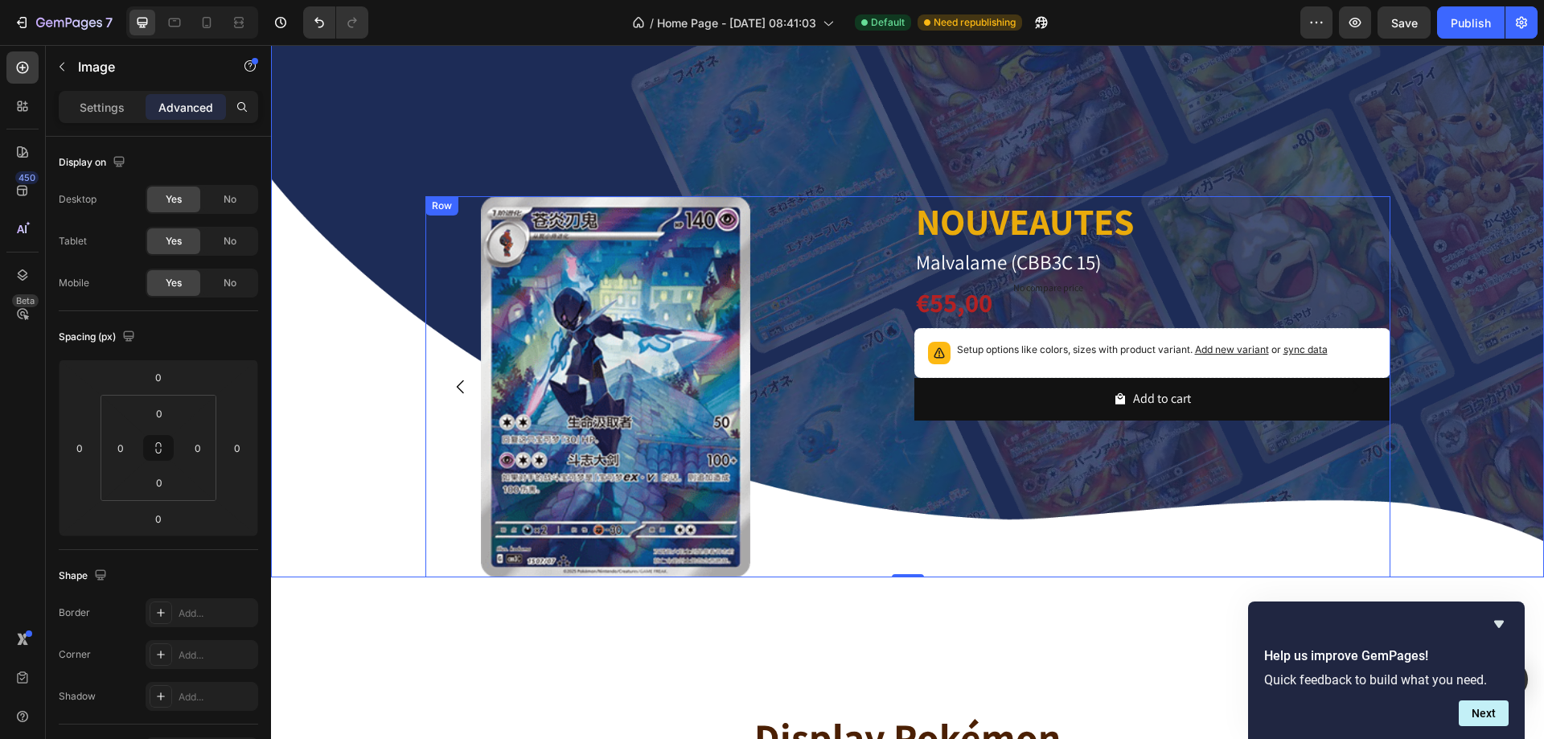
click at [940, 565] on div "NOUVEAUTES Heading Malvalame (CBB3C 15) Product Title €55,00 Product Price Prod…" at bounding box center [1153, 386] width 476 height 381
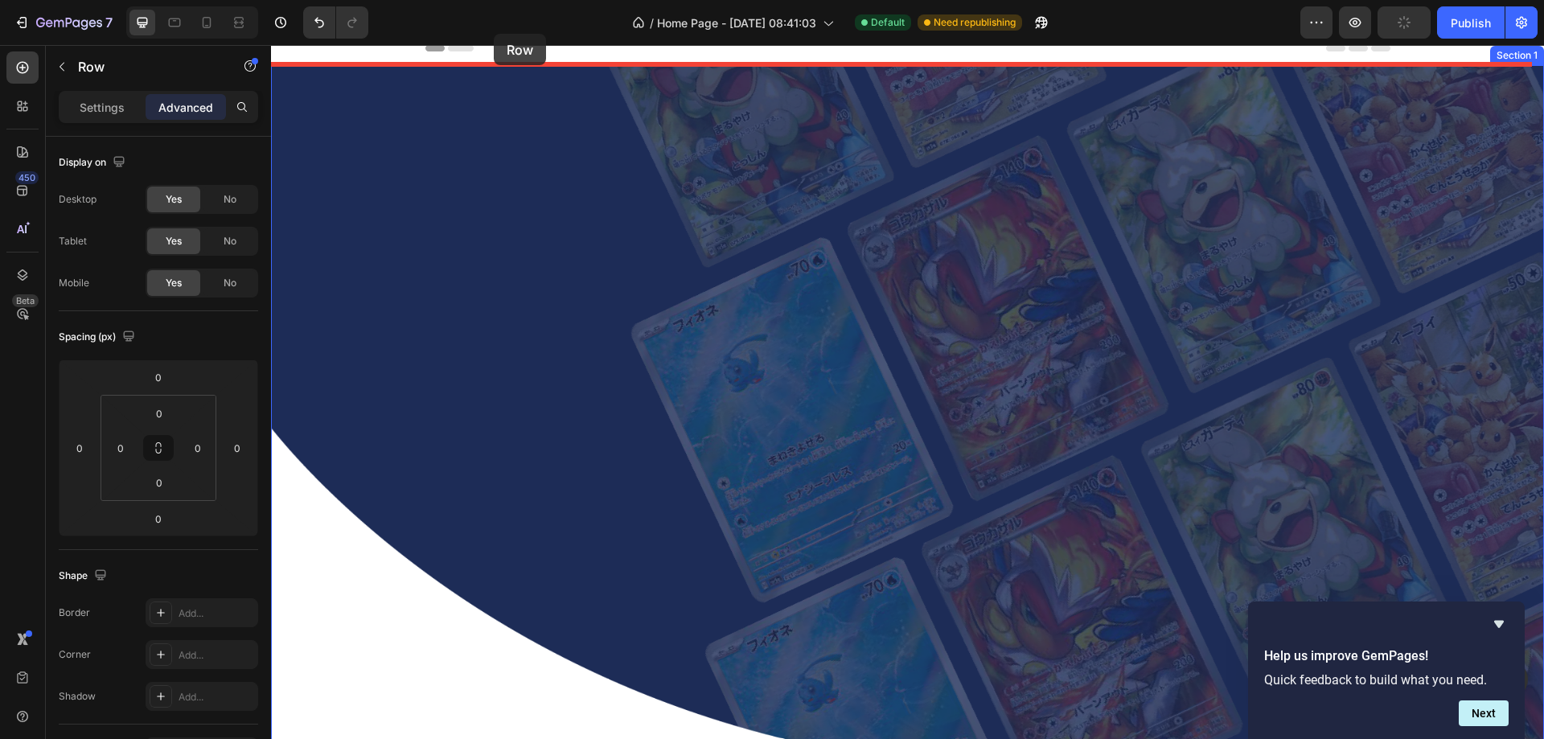
scroll to position [0, 0]
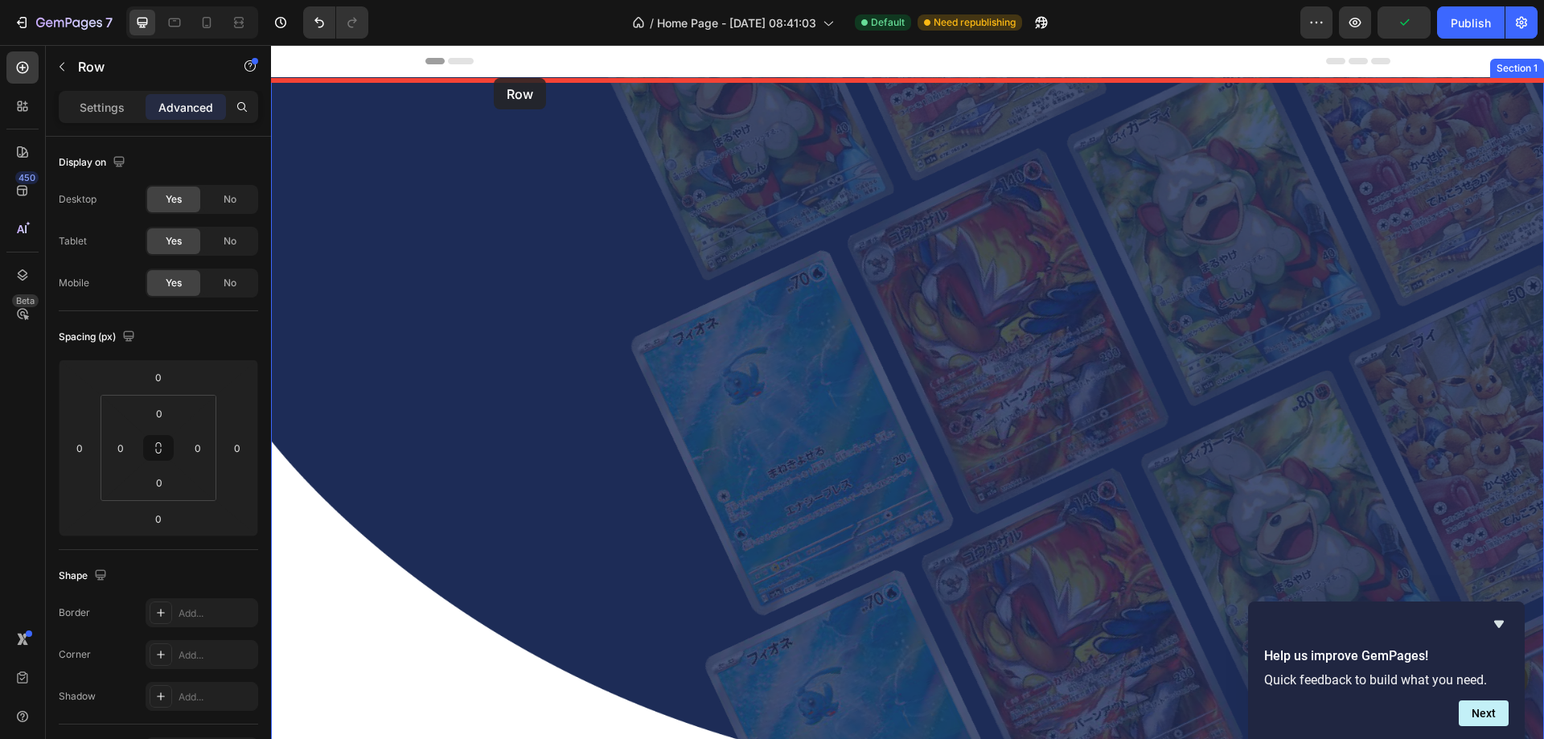
drag, startPoint x: 430, startPoint y: 207, endPoint x: 494, endPoint y: 76, distance: 146.0
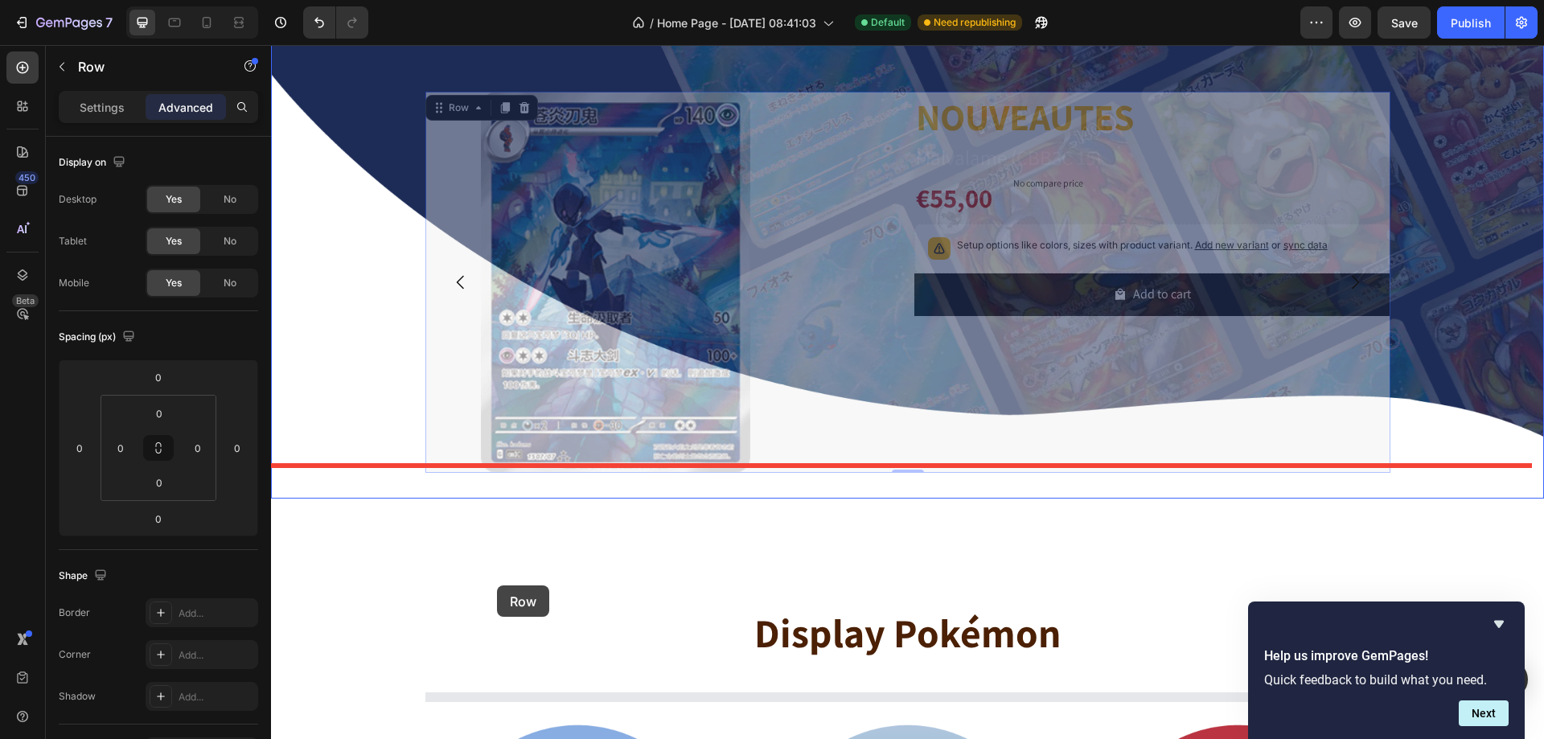
scroll to position [885, 0]
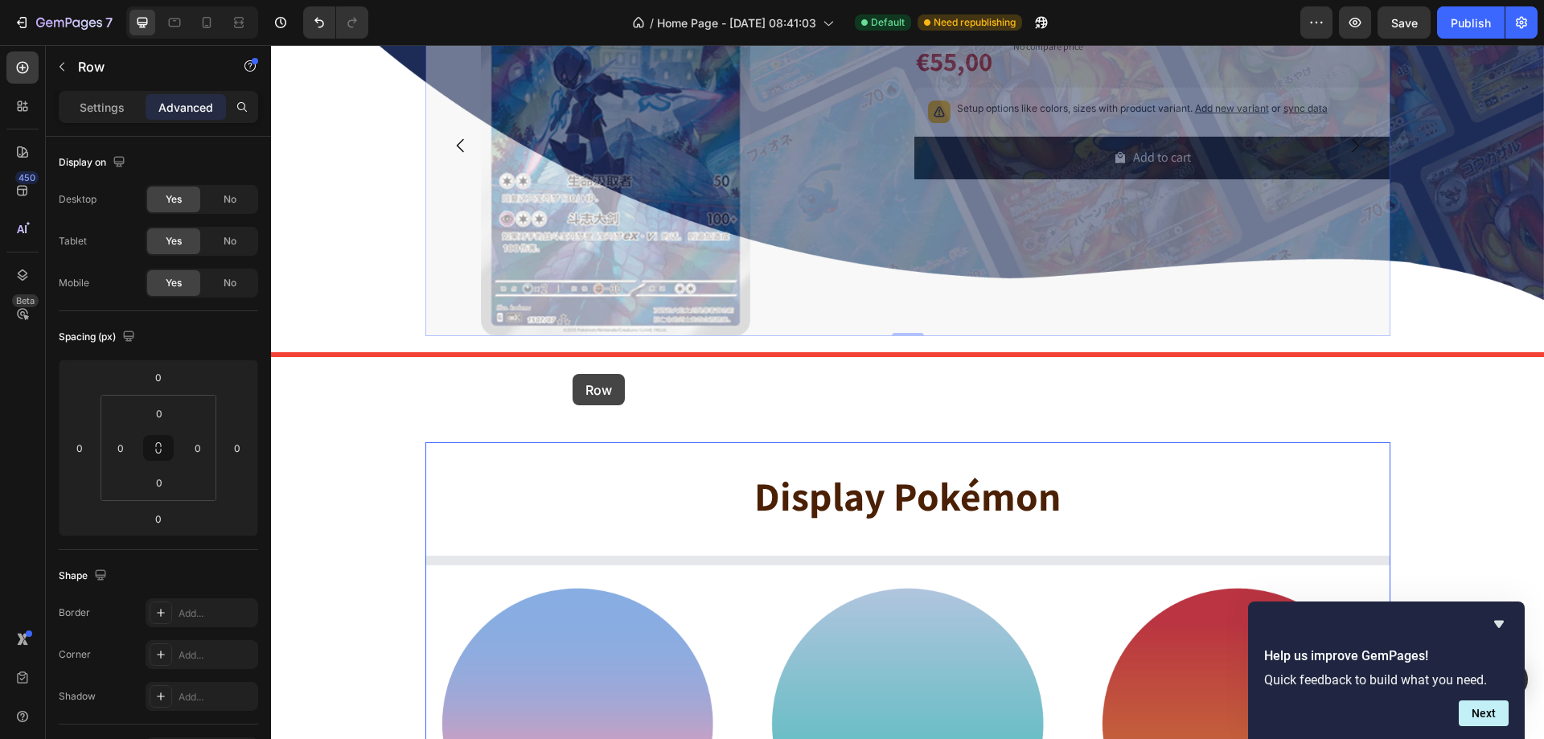
drag, startPoint x: 429, startPoint y: 684, endPoint x: 573, endPoint y: 374, distance: 341.5
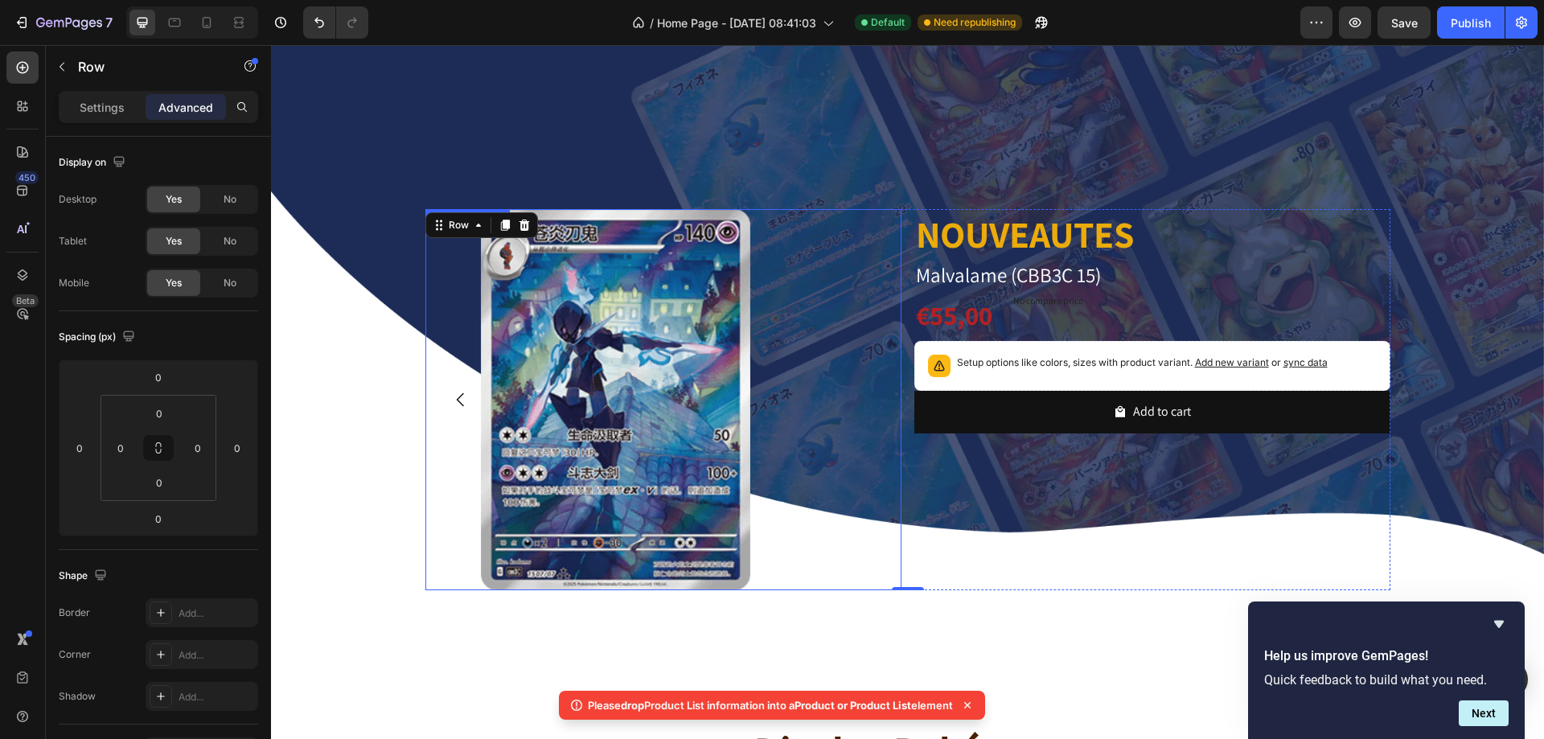
scroll to position [724, 0]
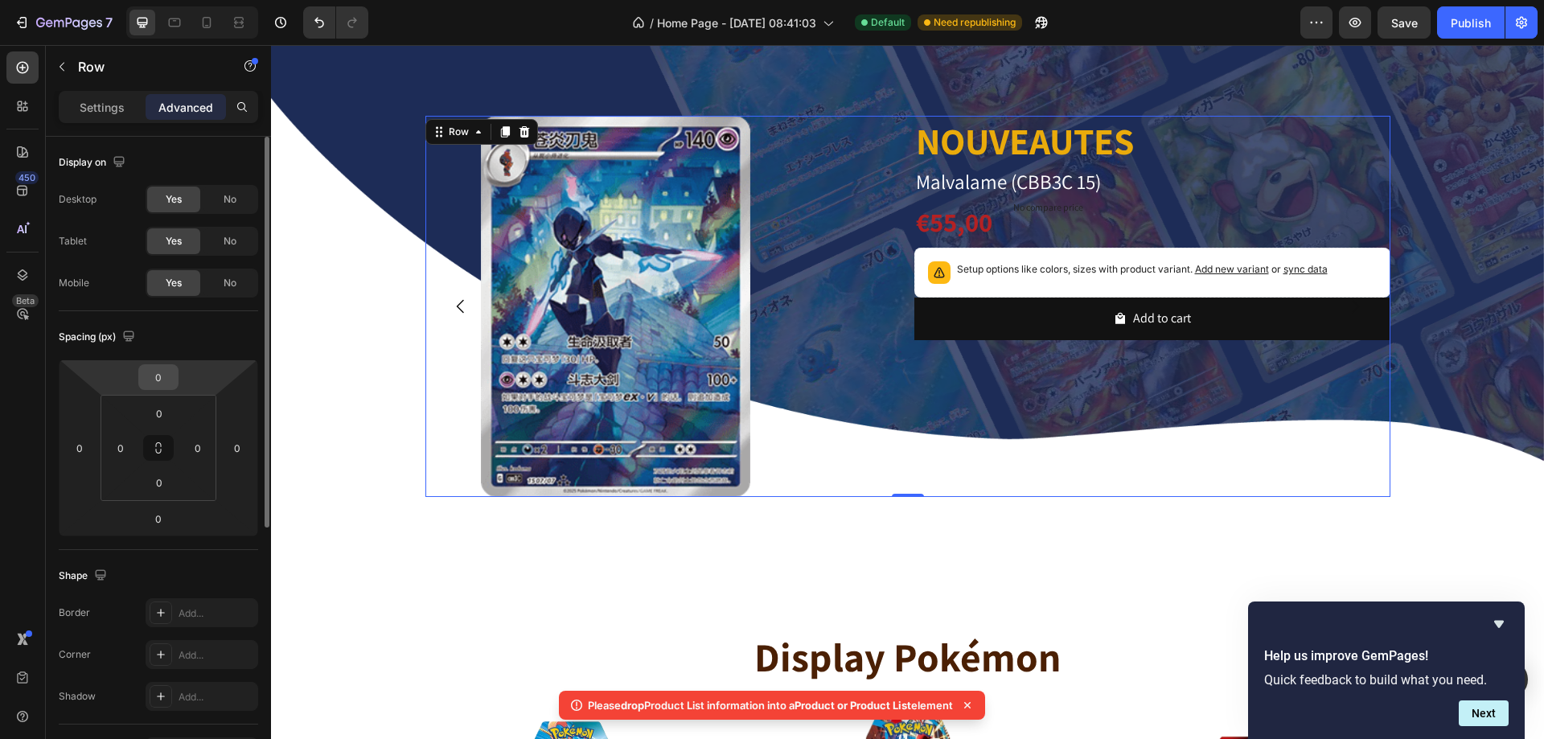
click at [178, 369] on div "0" at bounding box center [158, 377] width 40 height 26
click at [155, 370] on input "0" at bounding box center [158, 377] width 32 height 24
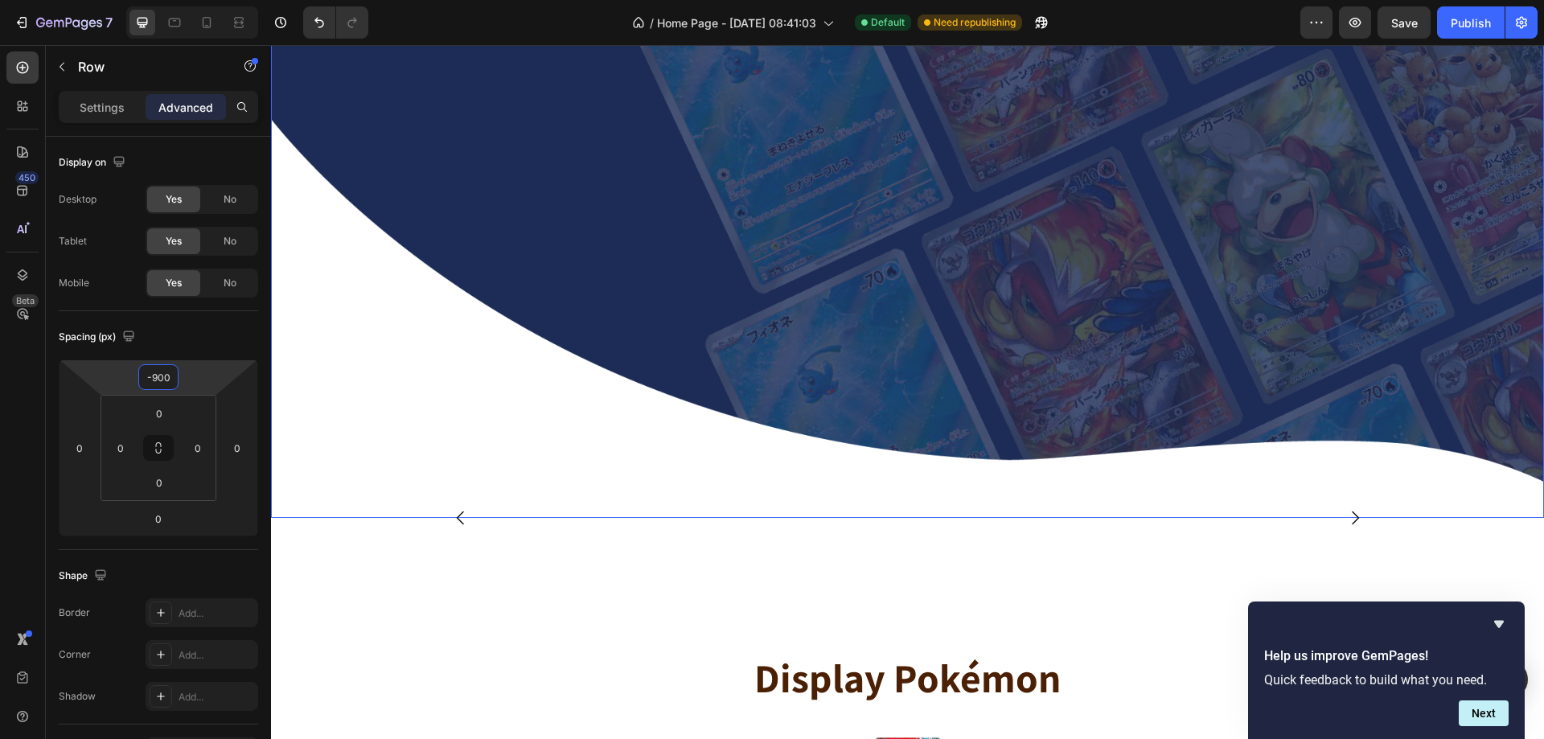
scroll to position [0, 0]
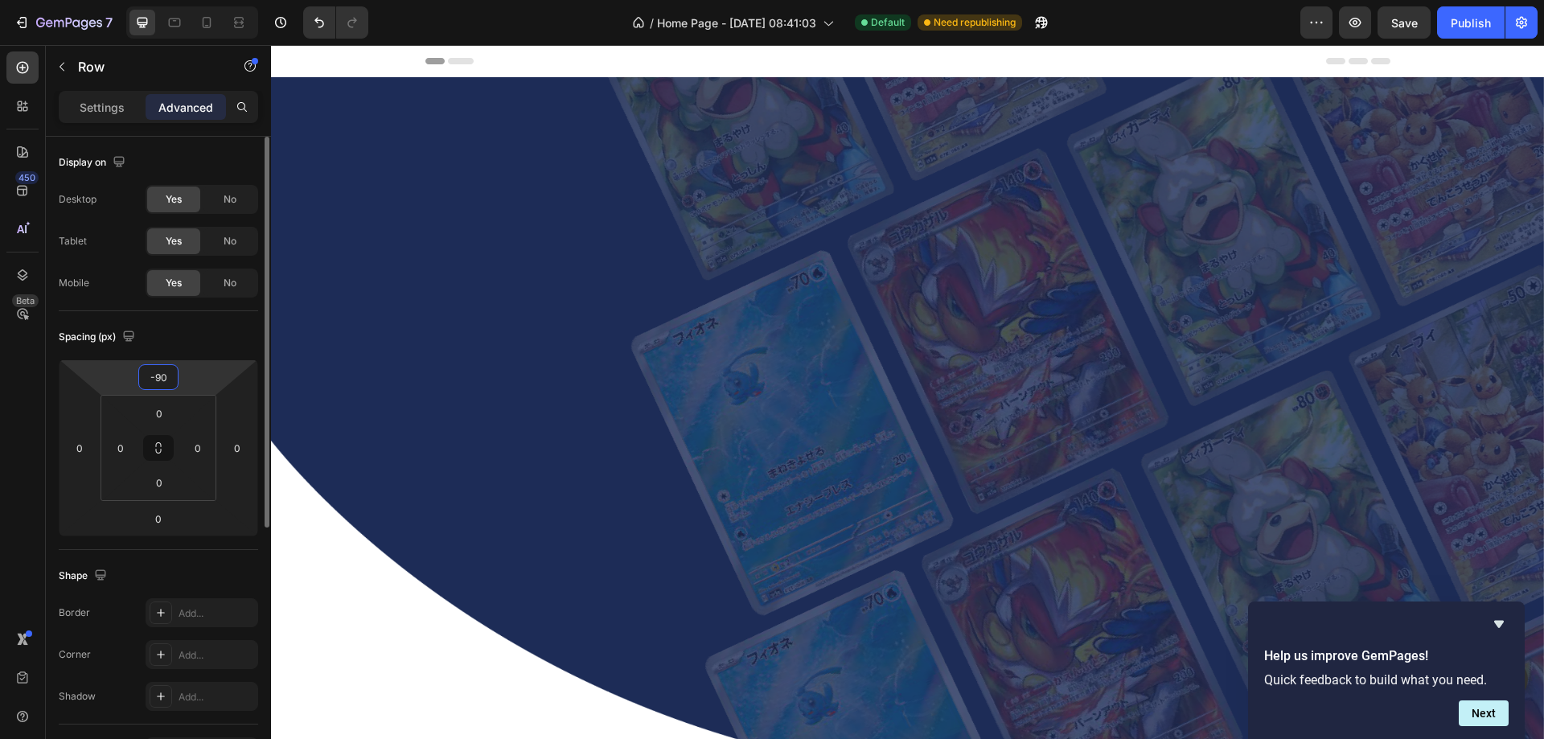
type input "-9"
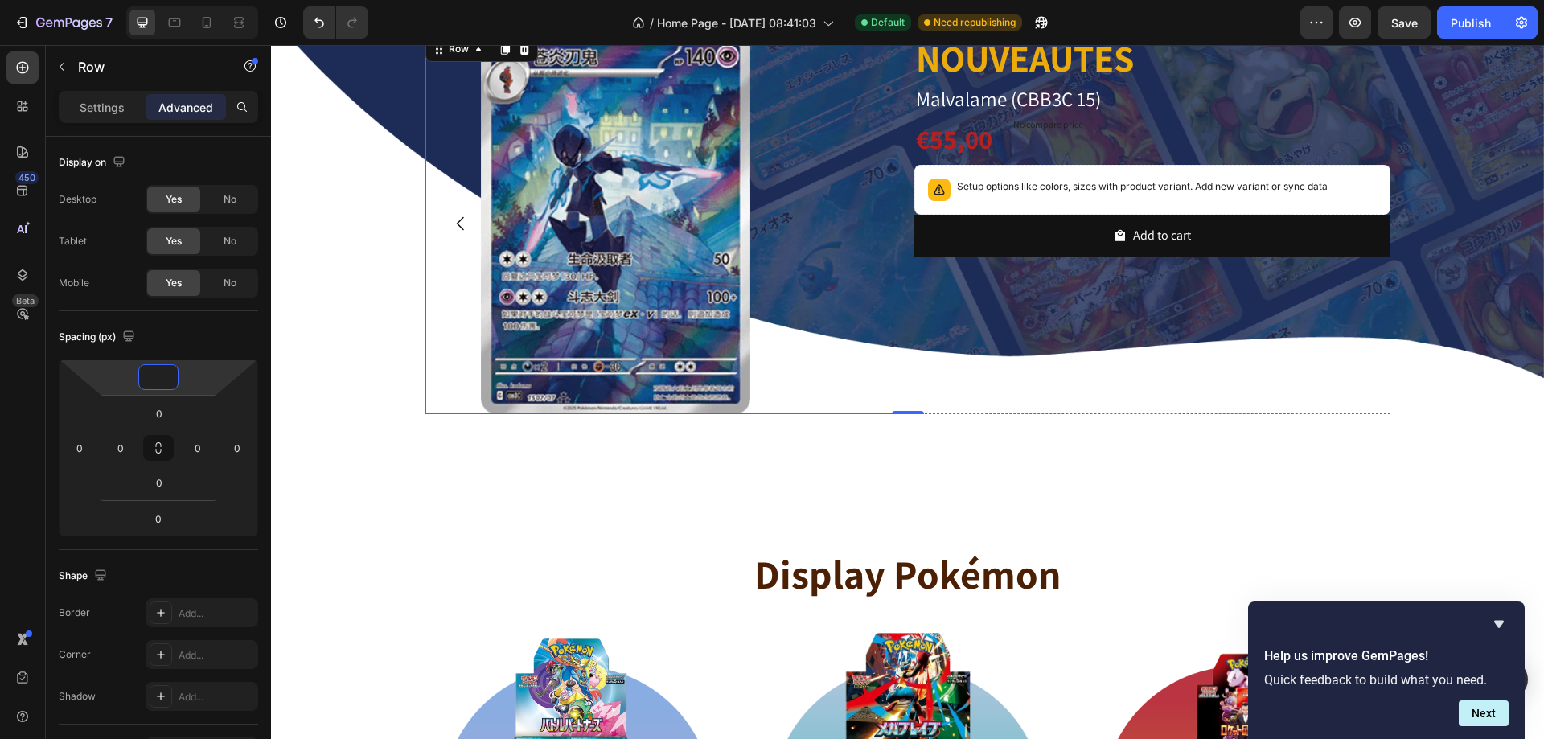
scroll to position [724, 0]
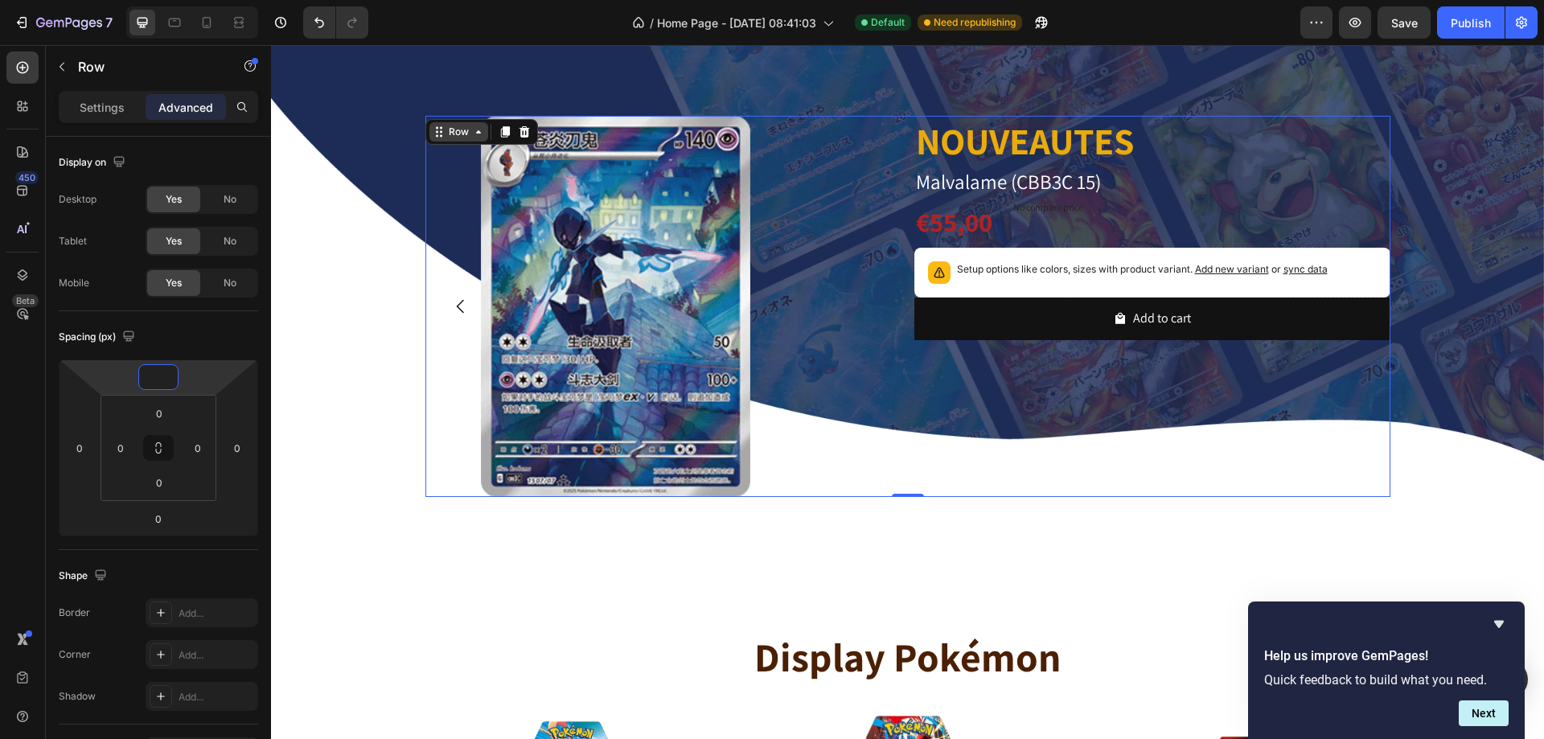
type input "0"
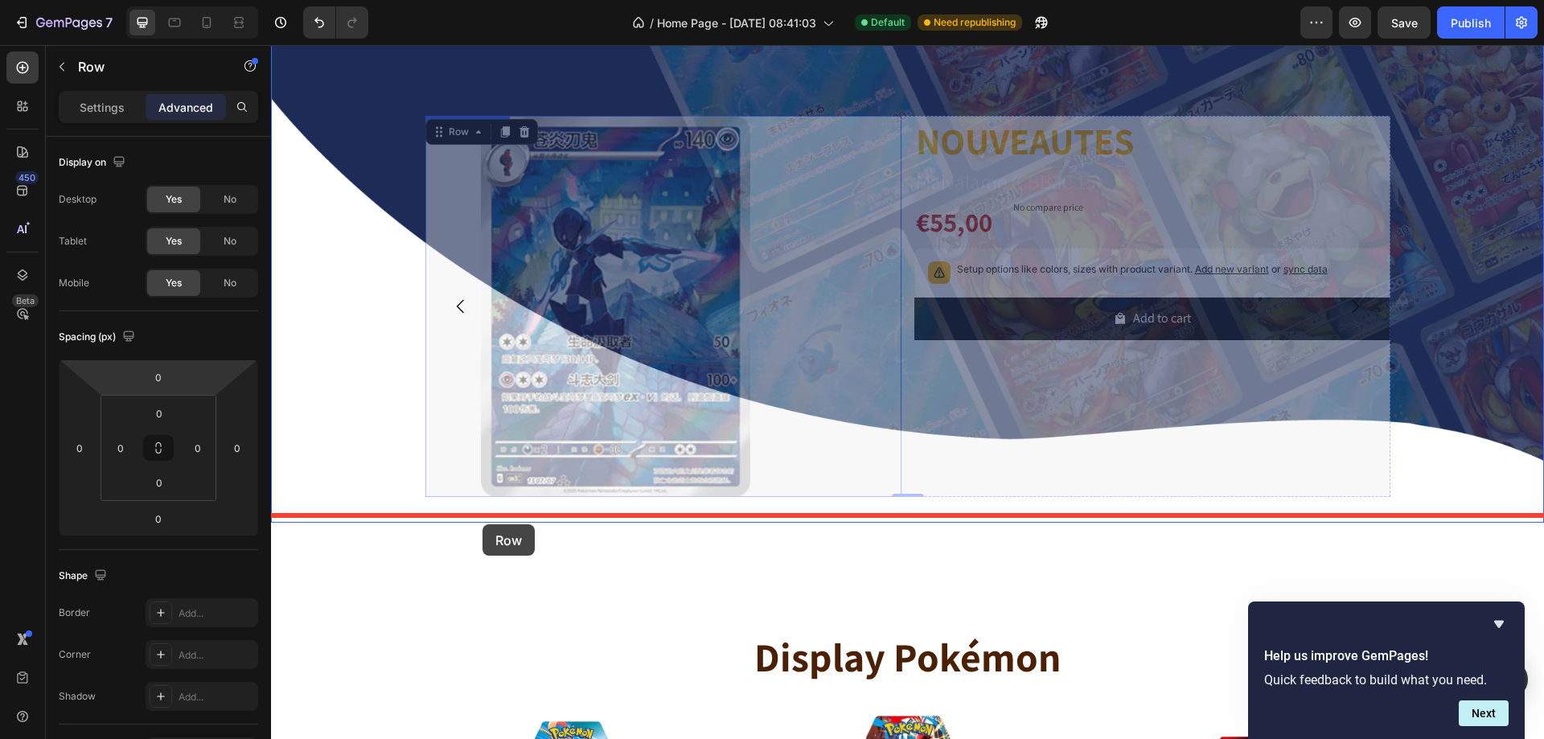
drag, startPoint x: 440, startPoint y: 122, endPoint x: 483, endPoint y: 524, distance: 404.4
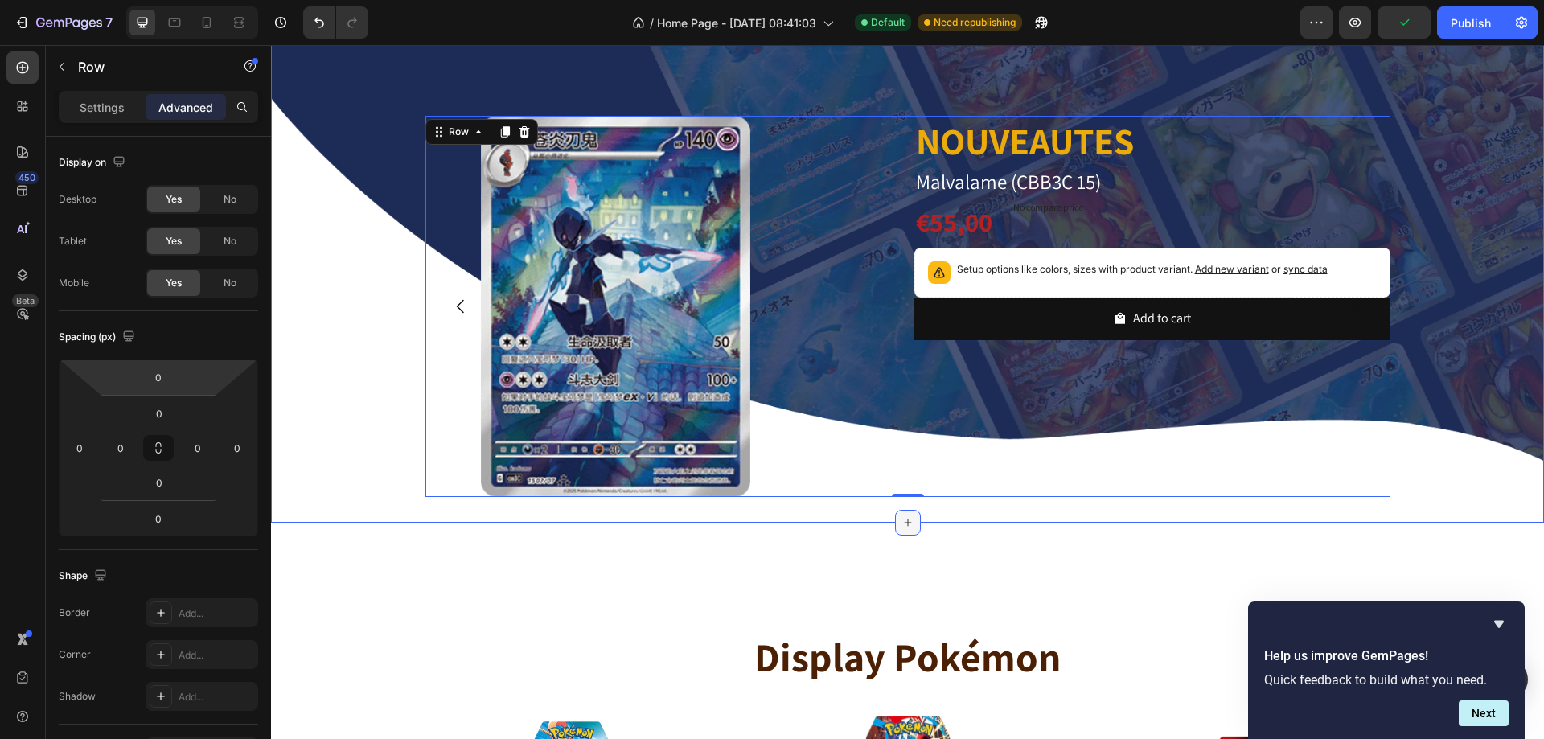
click at [902, 516] on icon at bounding box center [908, 522] width 13 height 13
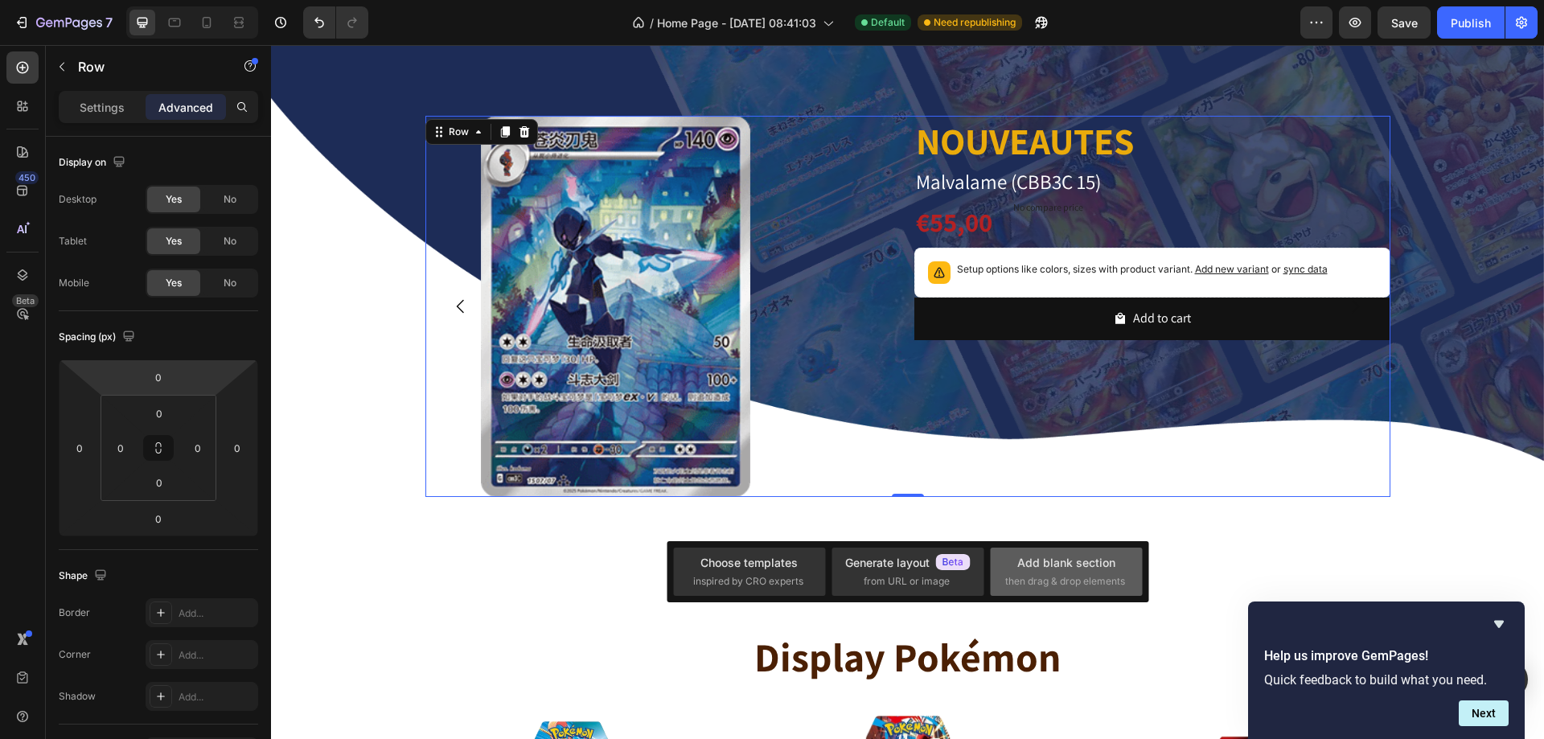
click at [1070, 564] on div "Add blank section" at bounding box center [1066, 562] width 98 height 17
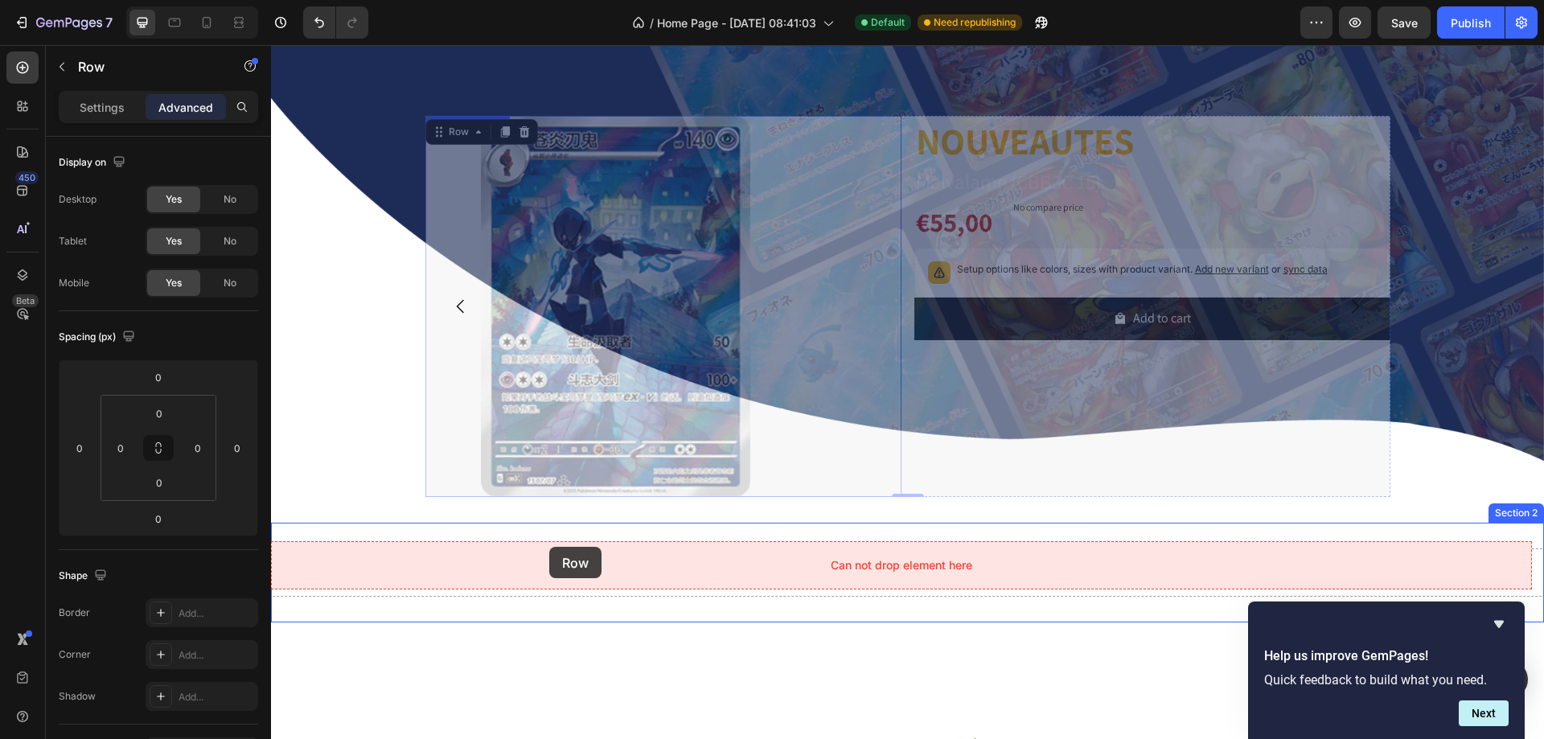
drag, startPoint x: 432, startPoint y: 125, endPoint x: 549, endPoint y: 548, distance: 438.1
drag, startPoint x: 430, startPoint y: 123, endPoint x: 726, endPoint y: 565, distance: 531.6
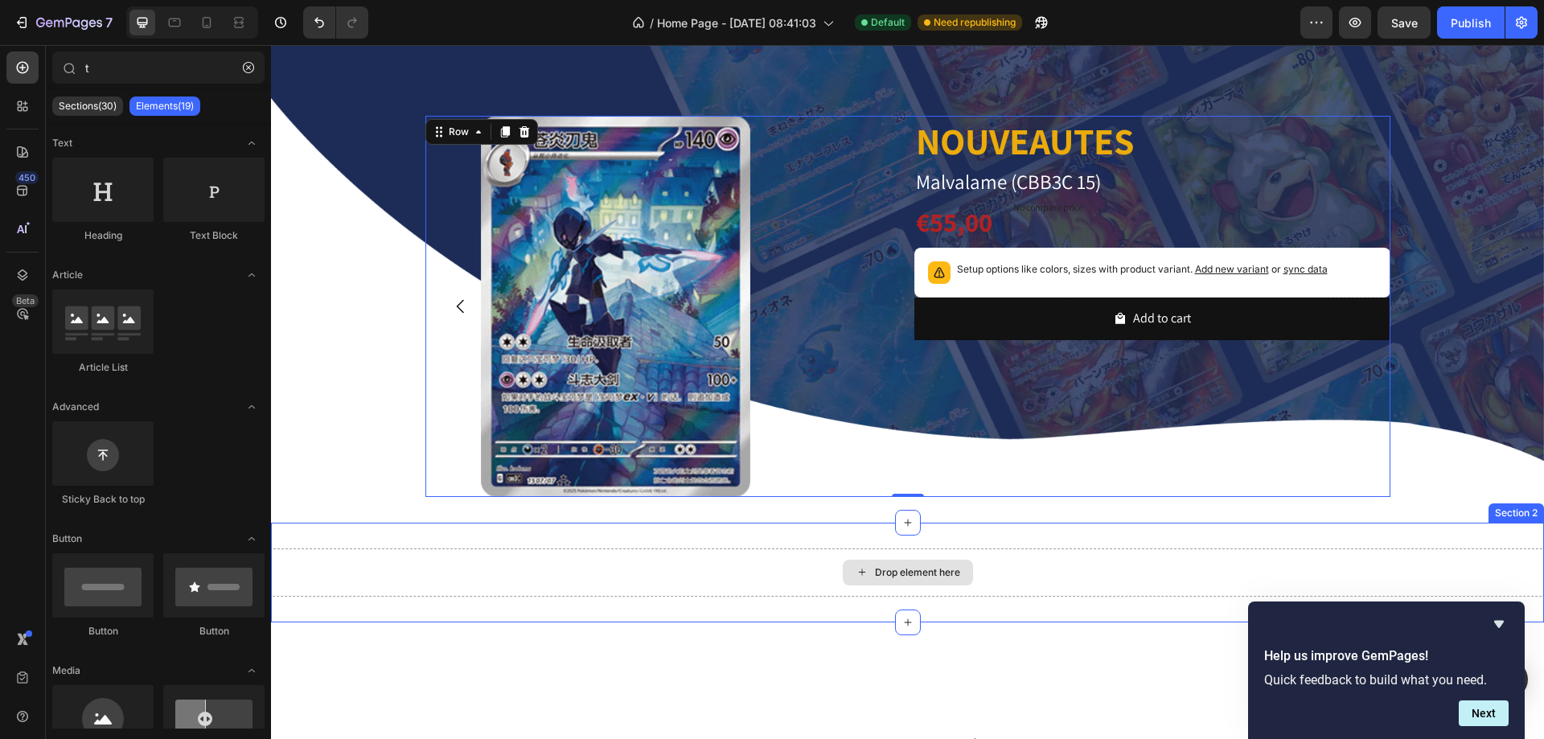
click at [885, 566] on div "Drop element here" at bounding box center [917, 572] width 85 height 13
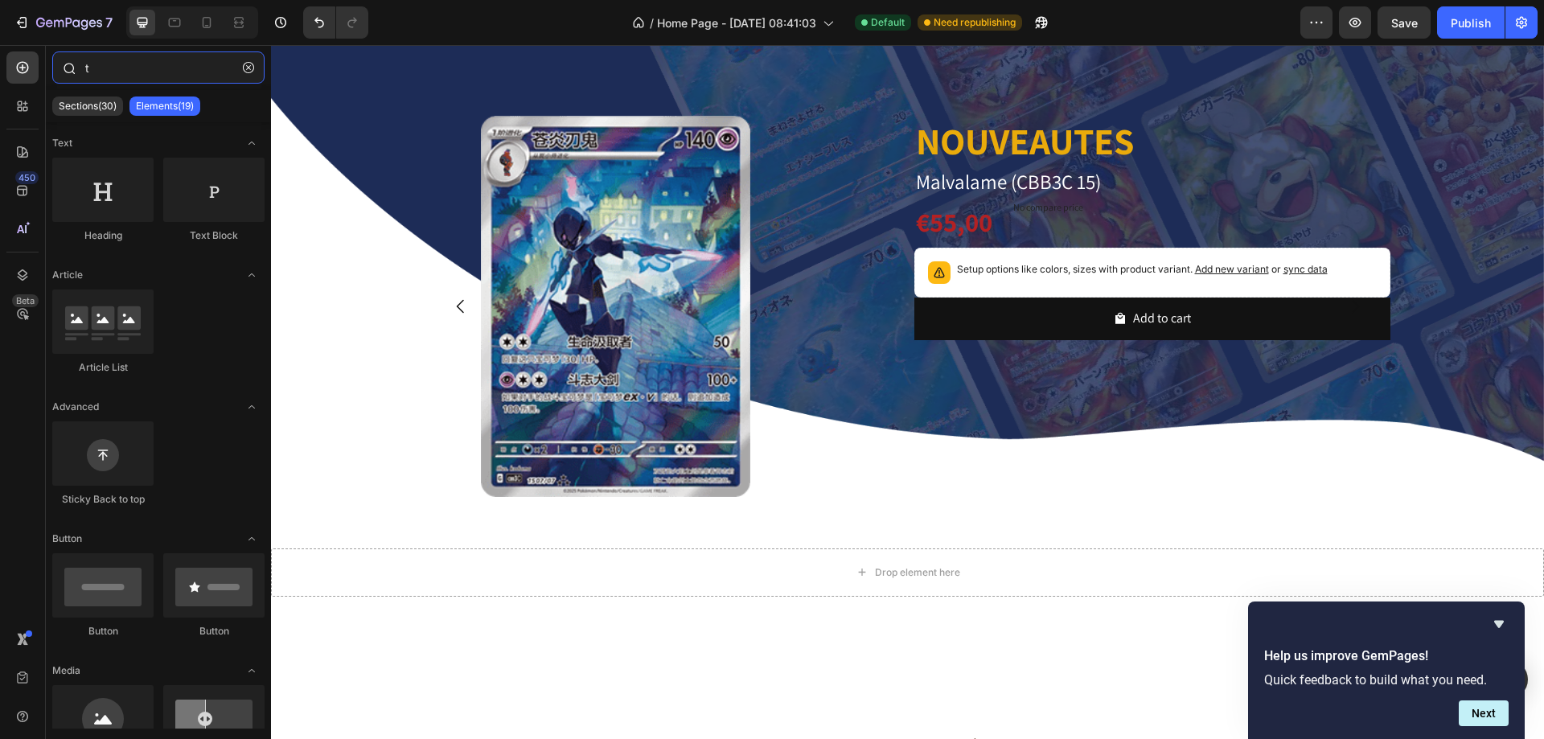
click at [113, 65] on input "t" at bounding box center [158, 67] width 212 height 32
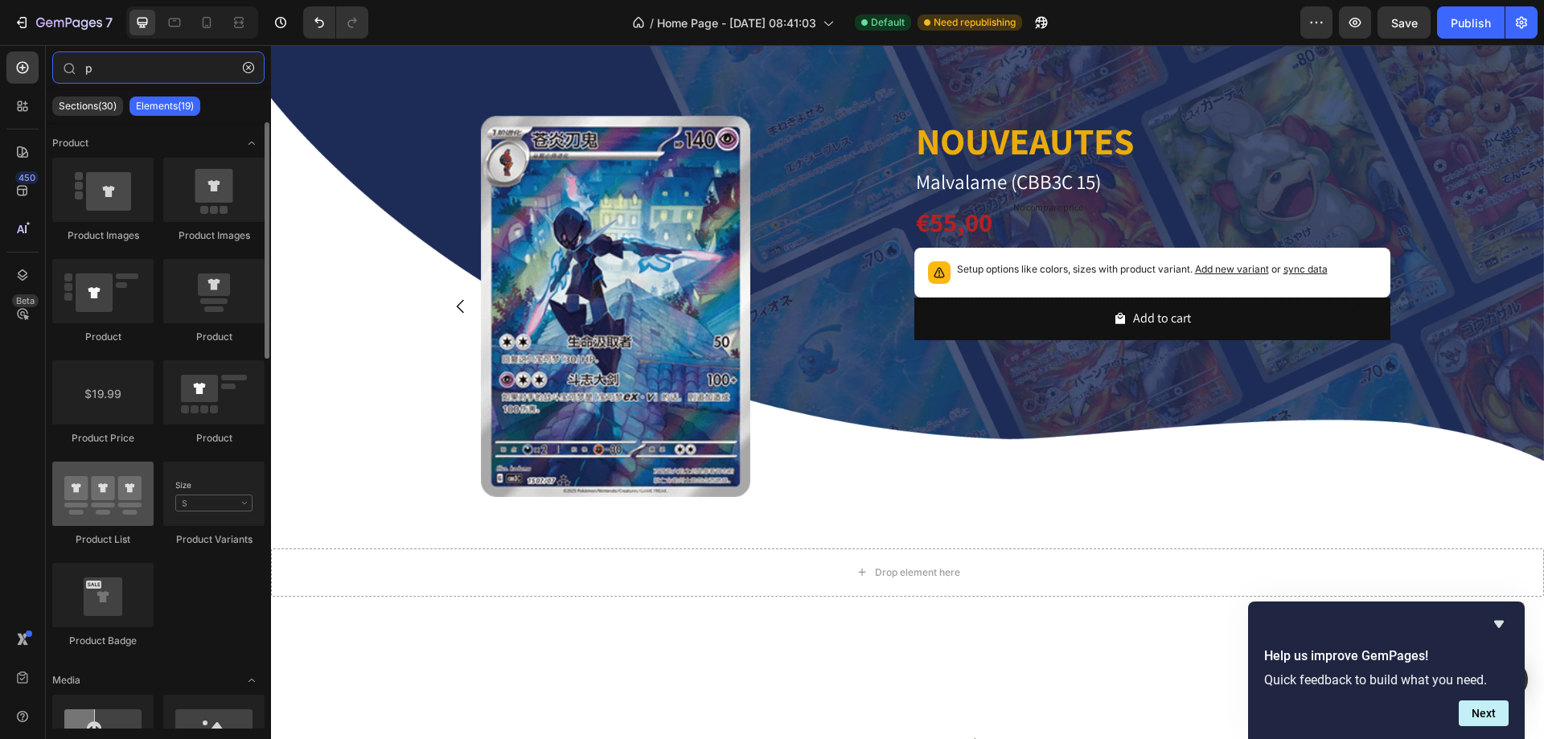
type input "p"
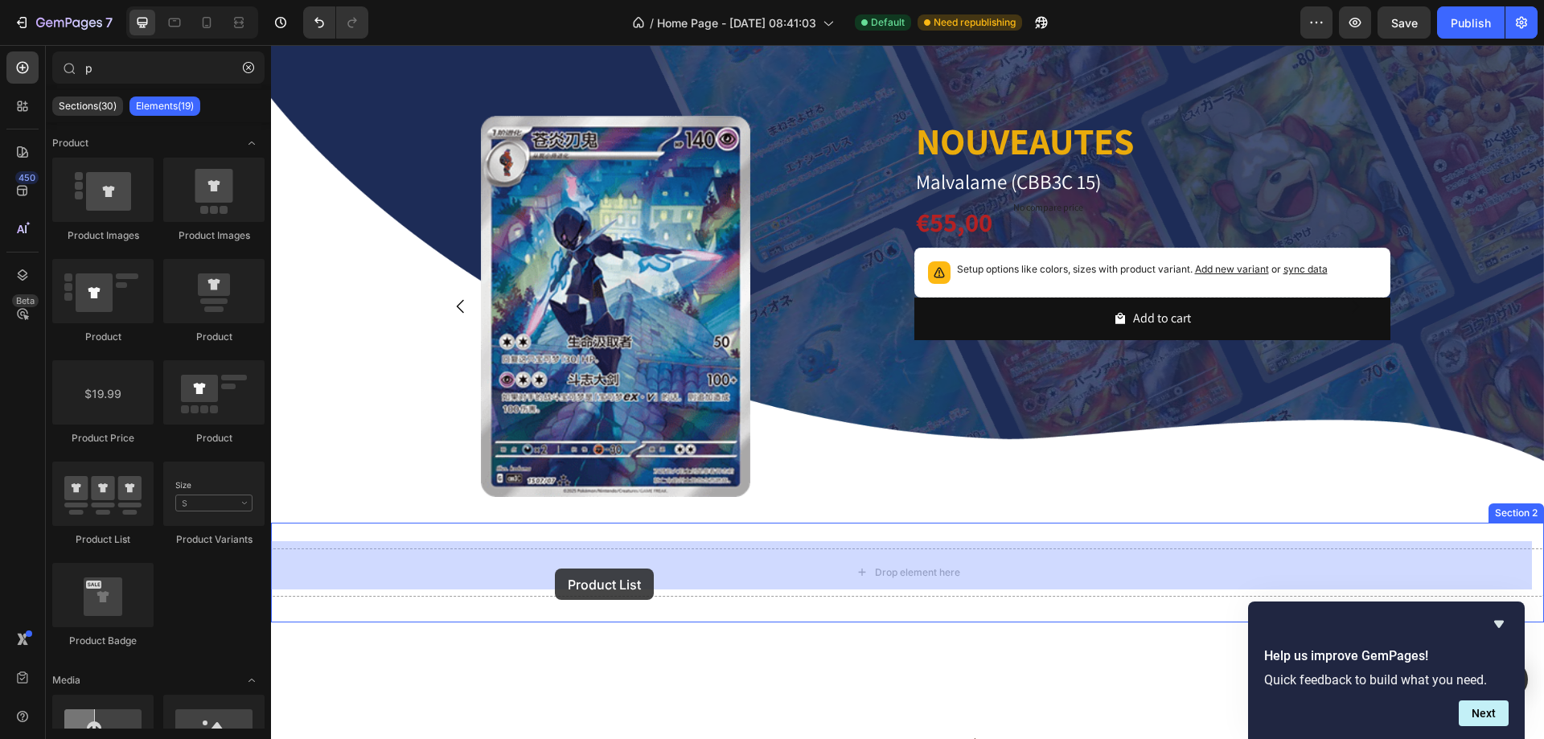
drag, startPoint x: 392, startPoint y: 536, endPoint x: 555, endPoint y: 569, distance: 166.4
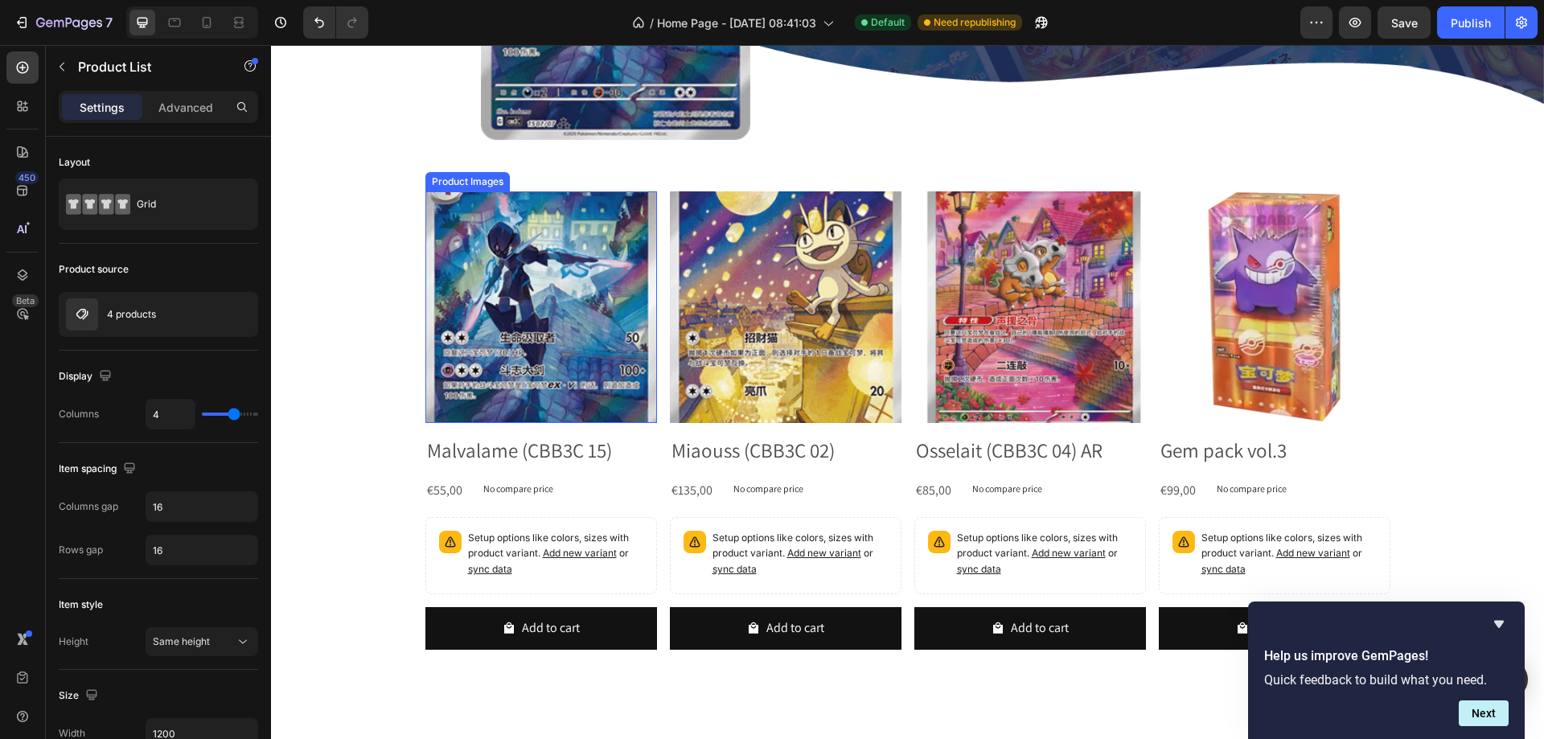
scroll to position [1126, 0]
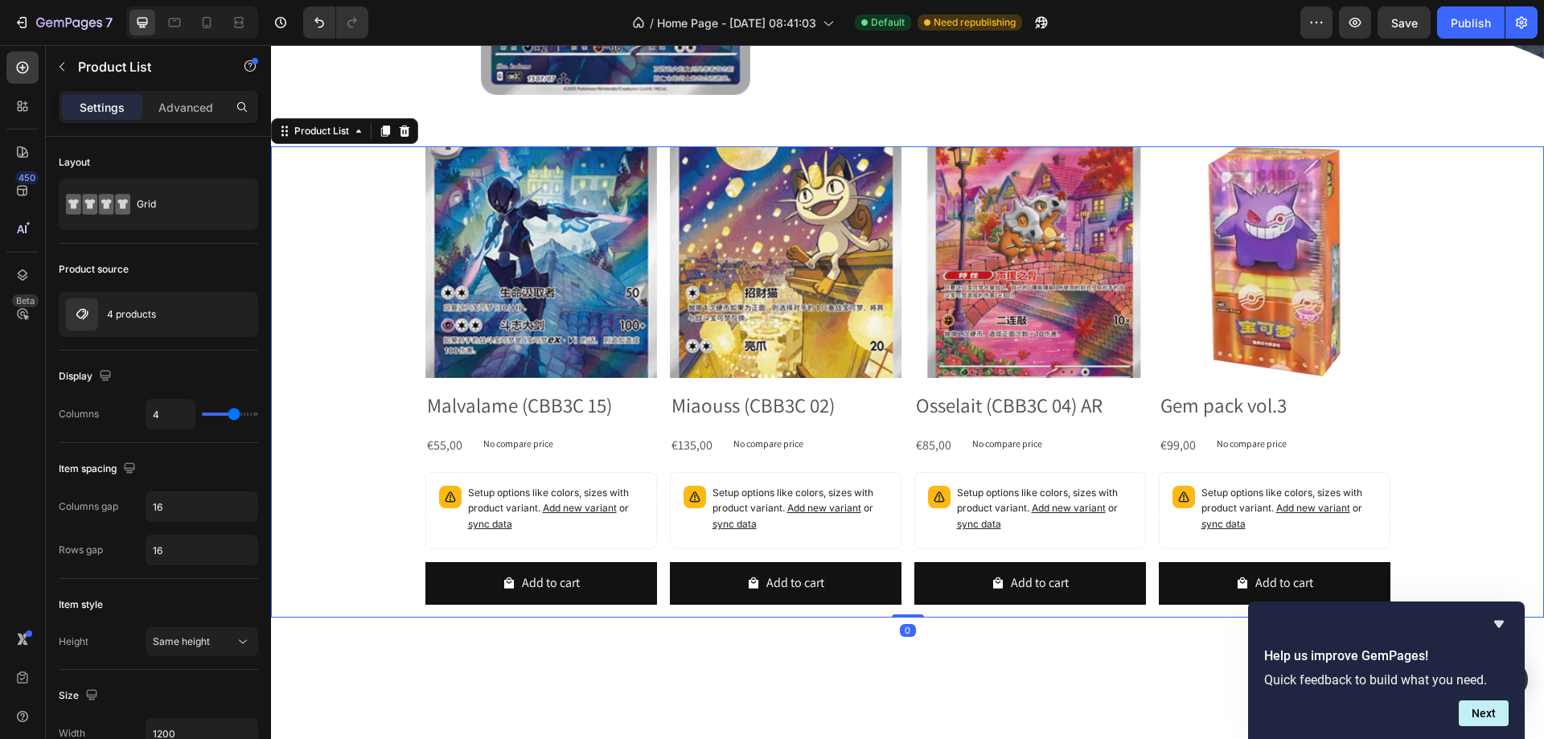
click at [357, 348] on div "Product Images Malvalame (CBB3C 15) Product Title €55,00 Product Price Product …" at bounding box center [907, 381] width 1273 height 471
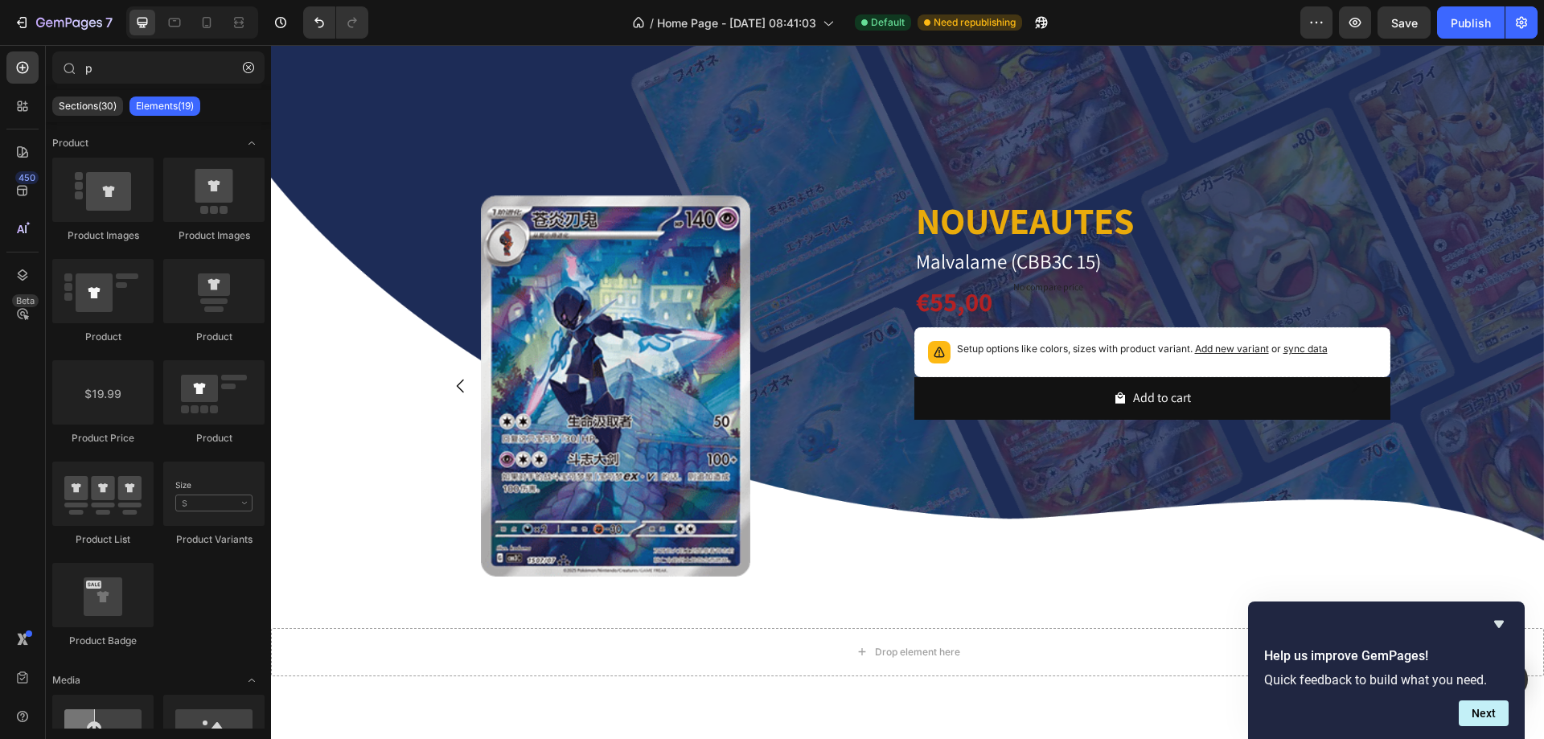
scroll to position [643, 0]
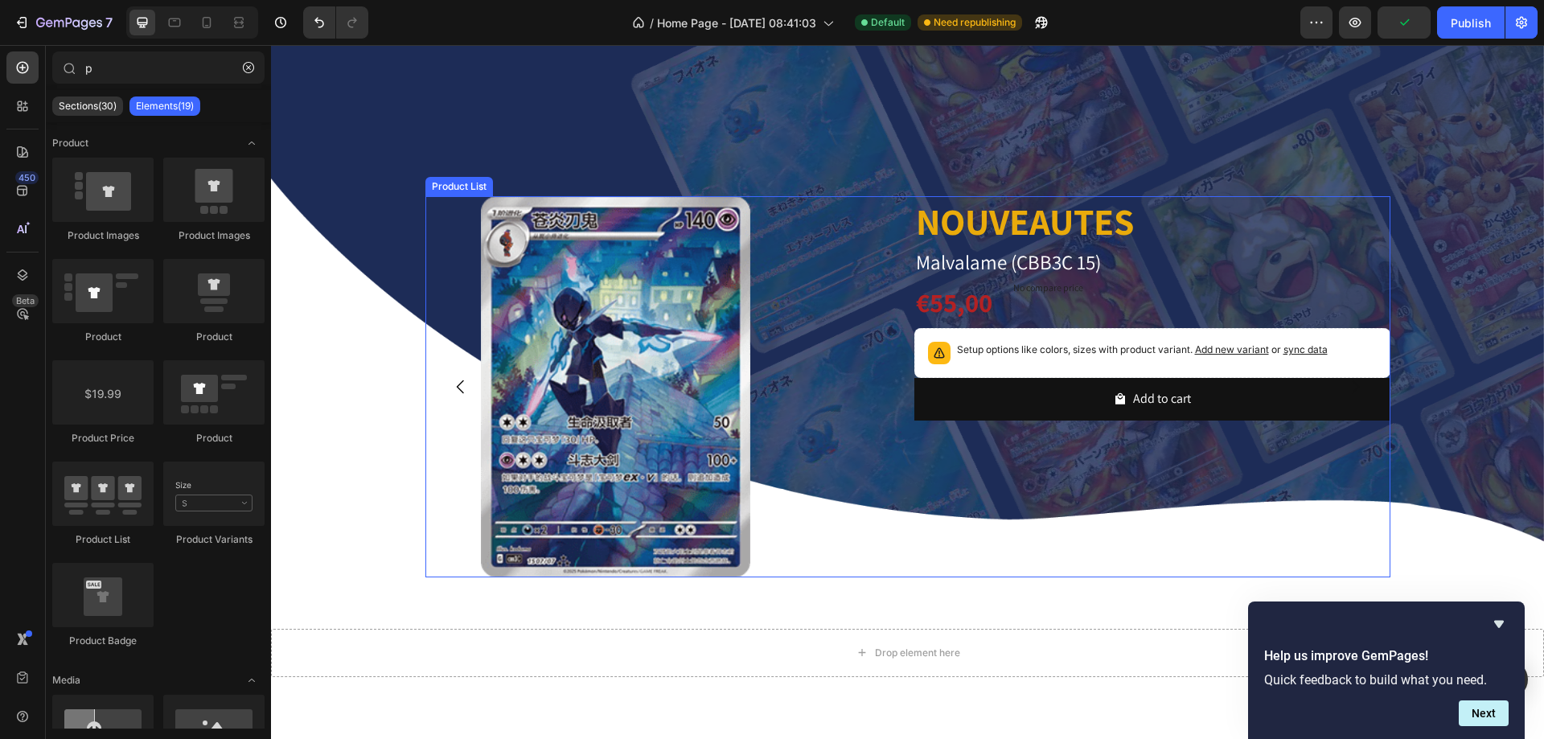
click at [451, 388] on icon "Carousel Back Arrow" at bounding box center [460, 386] width 19 height 19
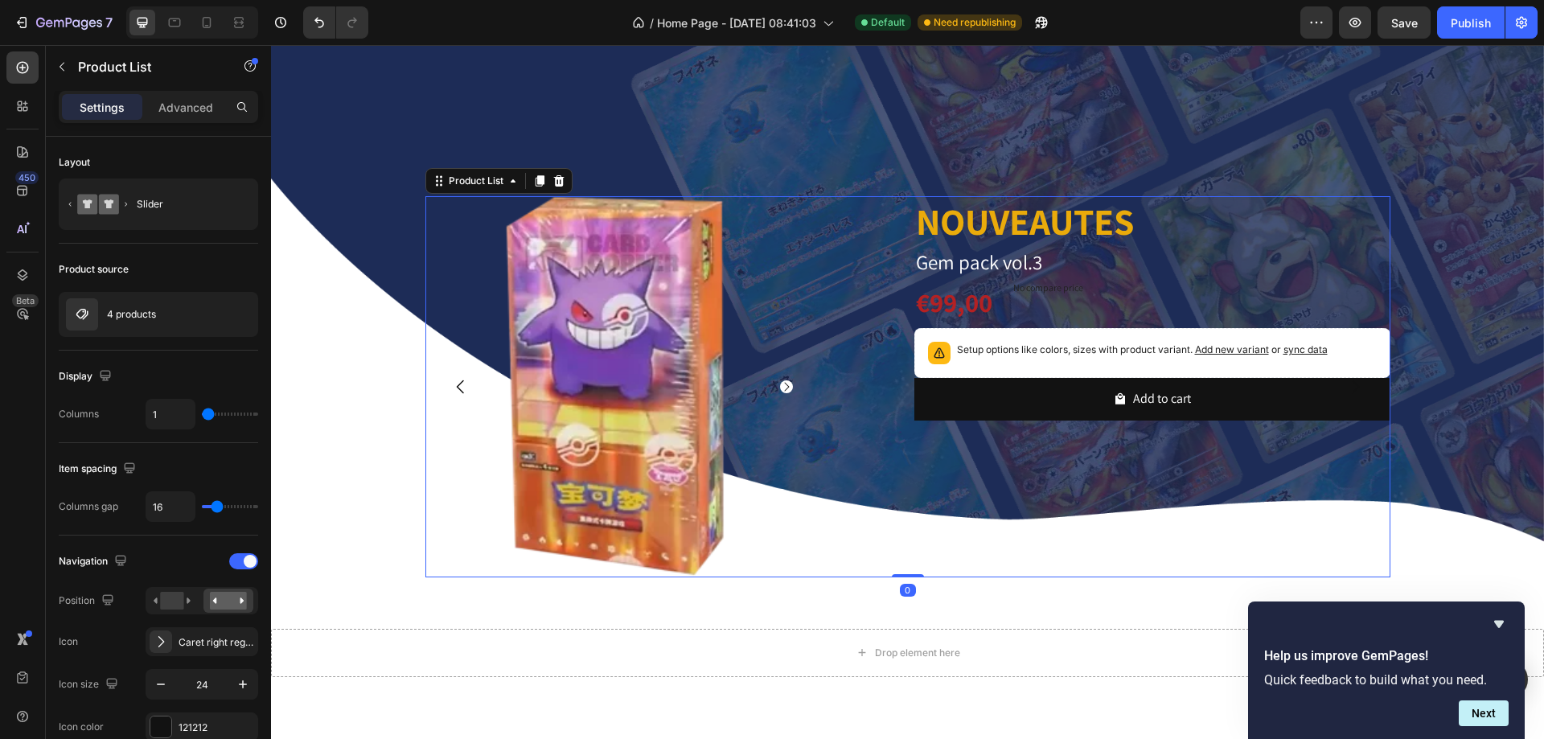
click at [451, 388] on icon "Carousel Back Arrow" at bounding box center [460, 386] width 19 height 19
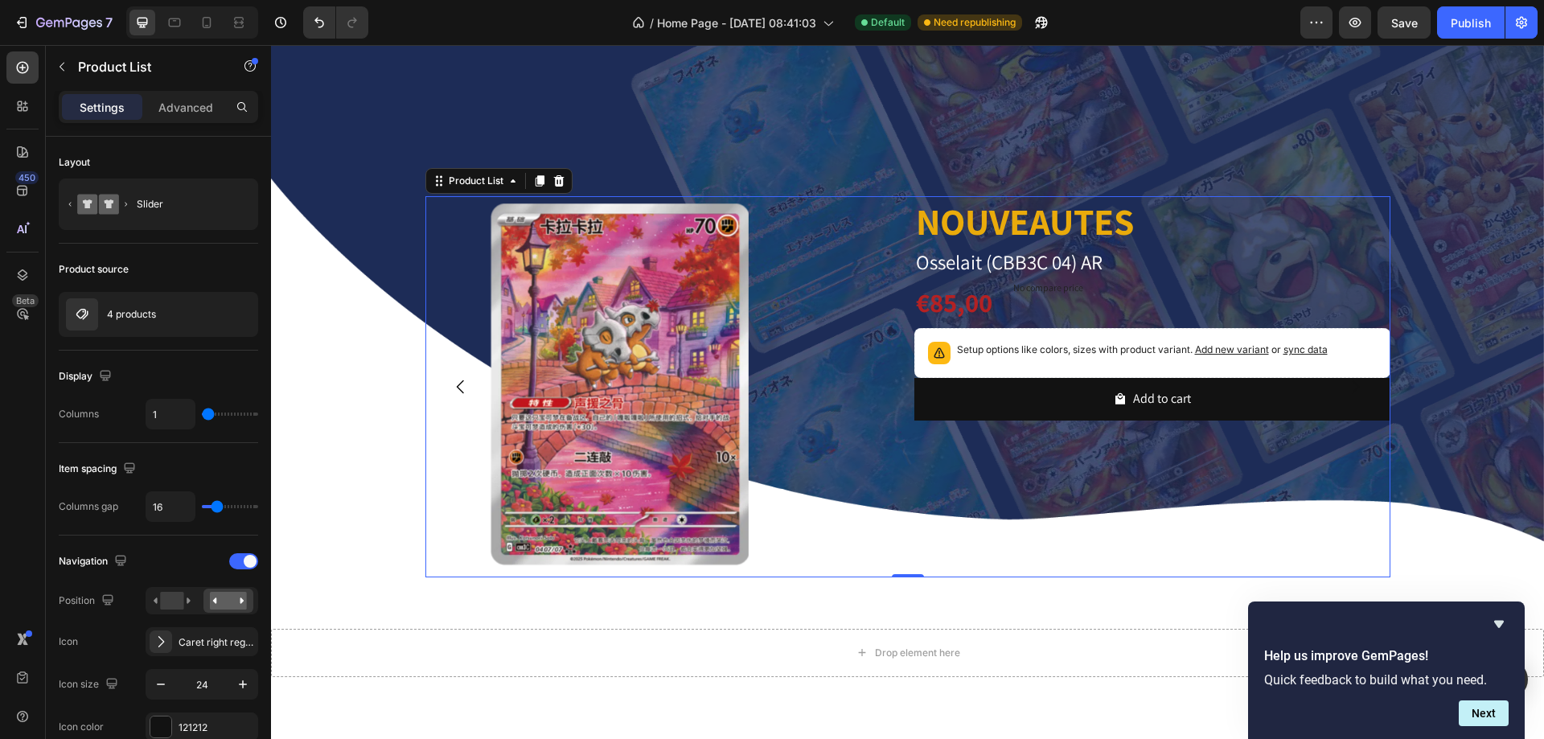
click at [451, 388] on icon "Carousel Back Arrow" at bounding box center [460, 386] width 19 height 19
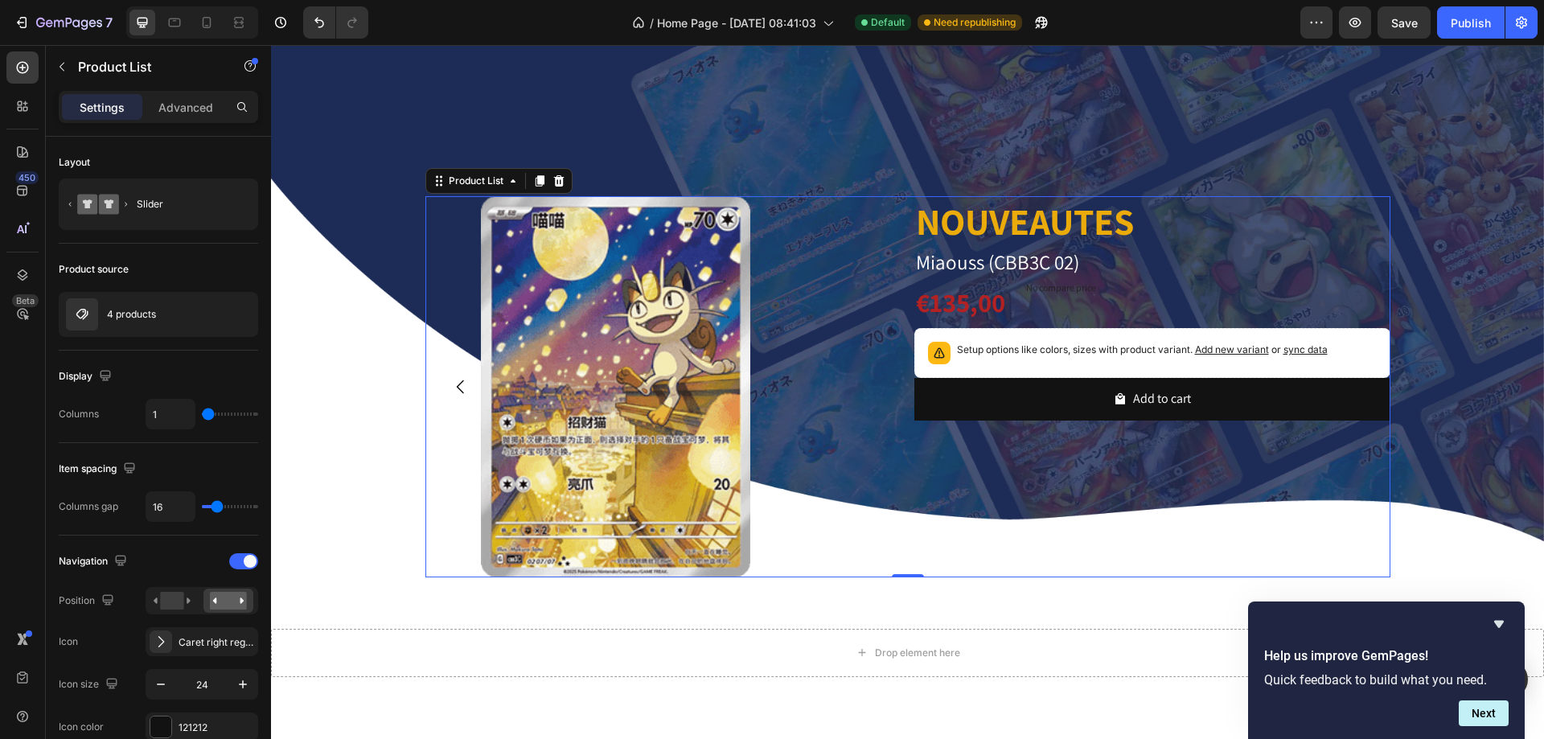
click at [451, 388] on icon "Carousel Back Arrow" at bounding box center [460, 386] width 19 height 19
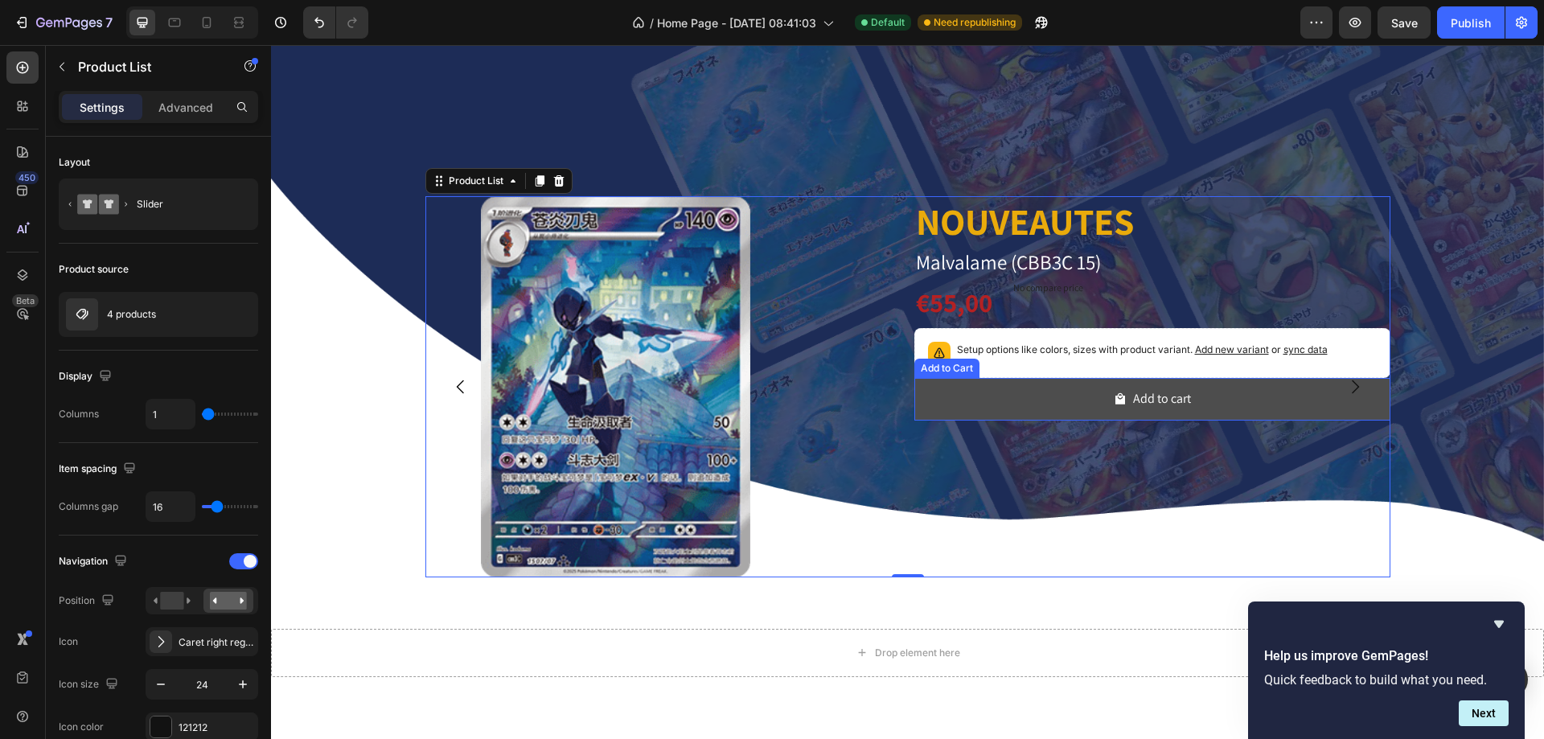
click at [1069, 397] on button "Add to cart" at bounding box center [1153, 399] width 476 height 43
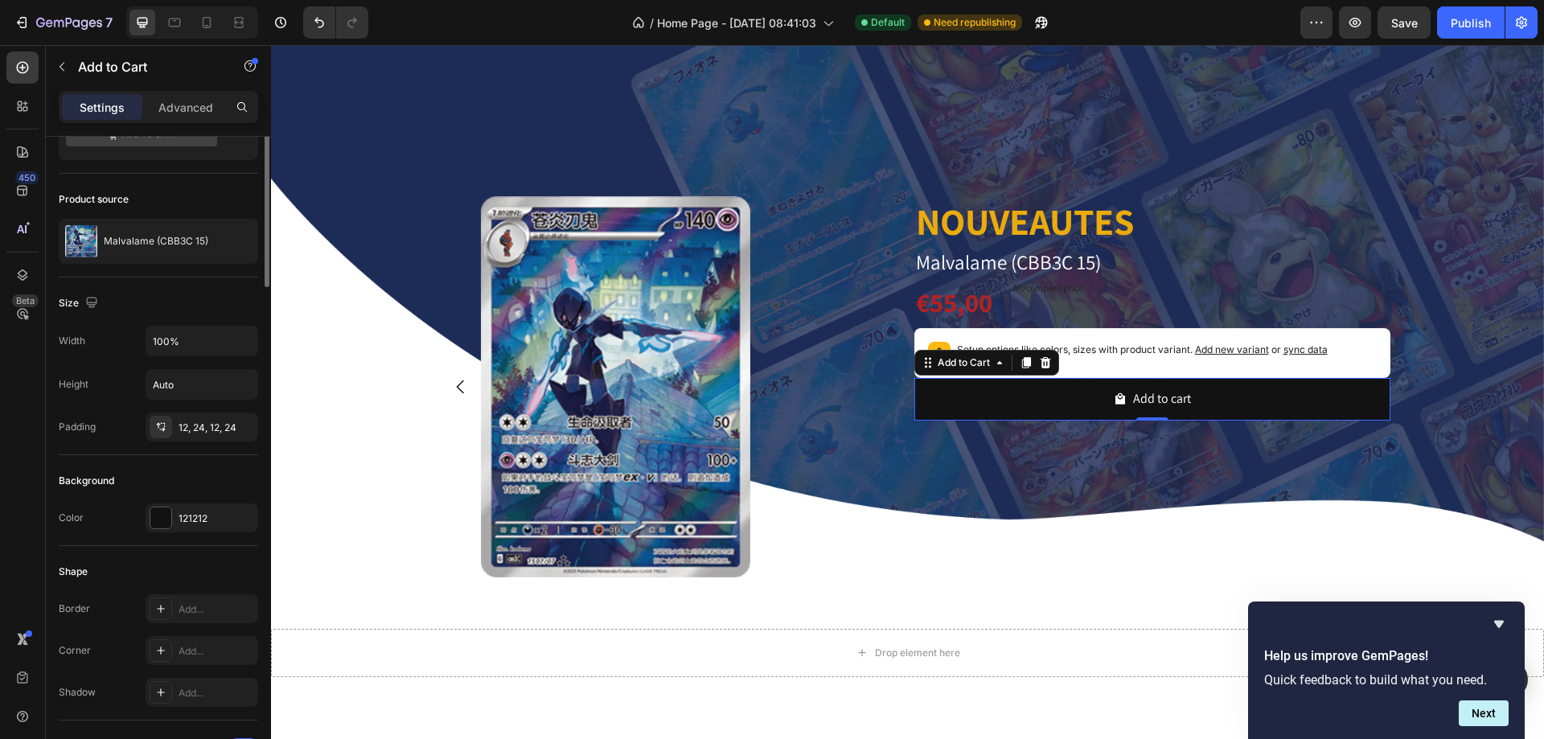
scroll to position [0, 0]
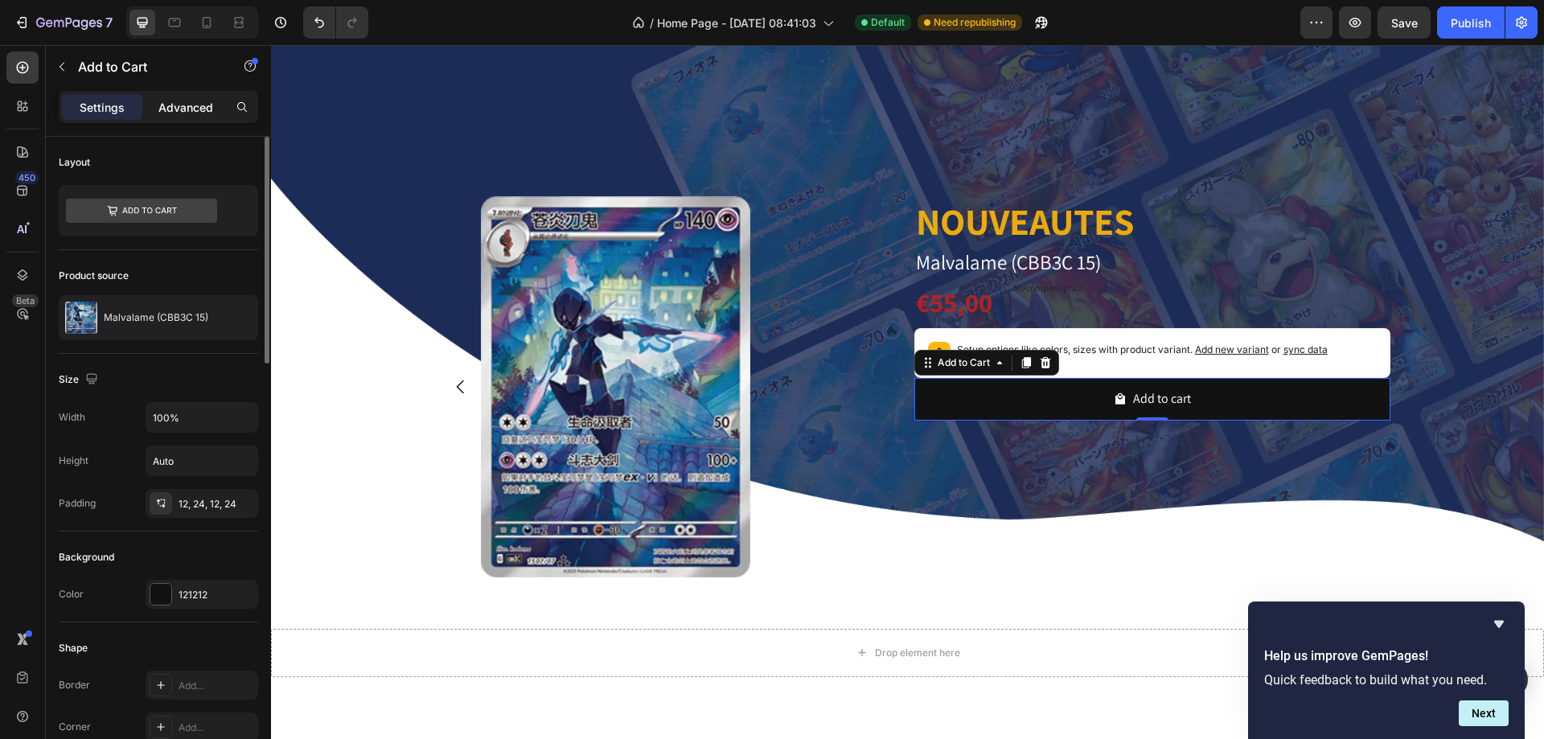
click at [188, 99] on p "Advanced" at bounding box center [185, 107] width 55 height 17
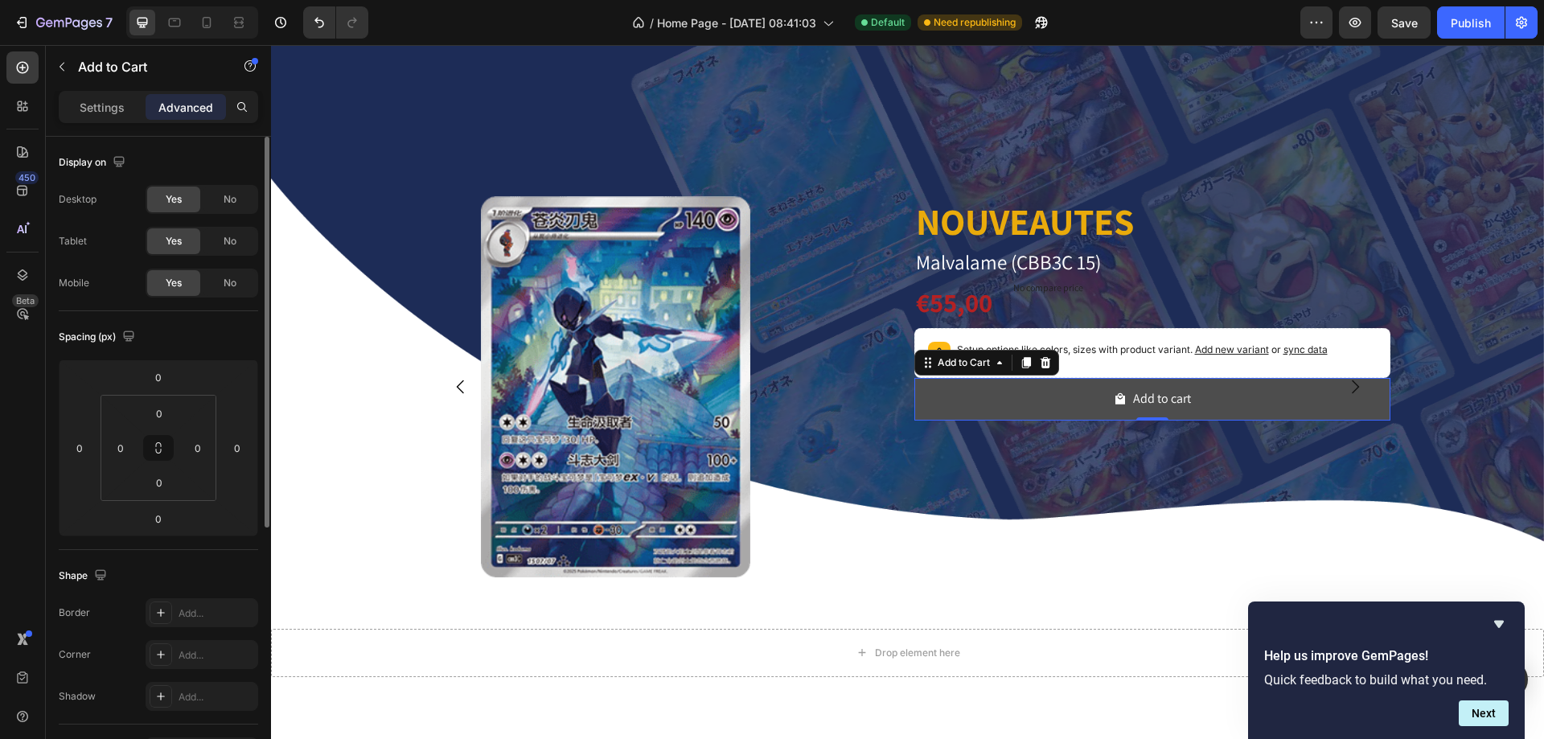
click at [976, 405] on button "Add to cart" at bounding box center [1153, 399] width 476 height 43
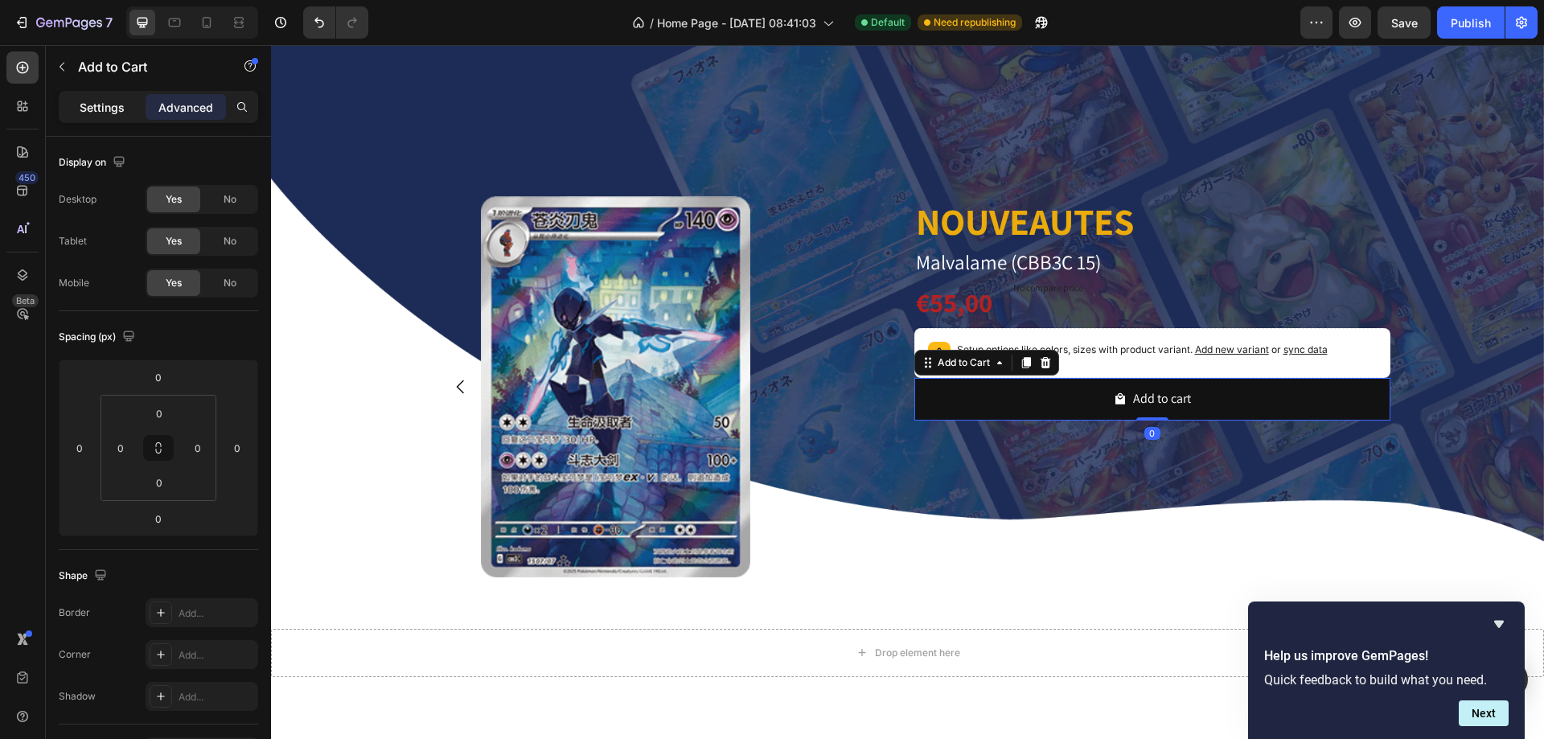
click at [94, 110] on p "Settings" at bounding box center [102, 107] width 45 height 17
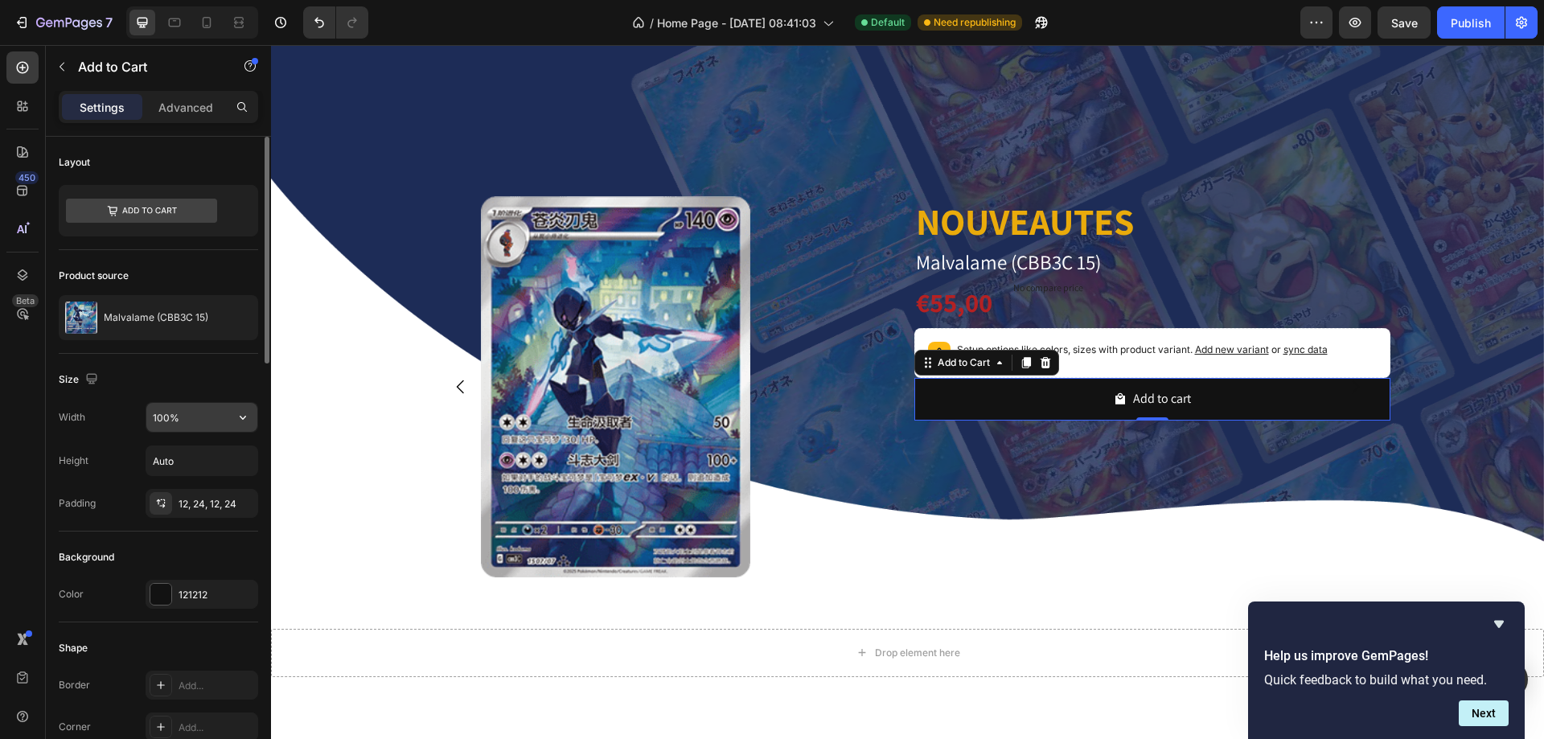
click at [156, 424] on input "100%" at bounding box center [201, 417] width 111 height 29
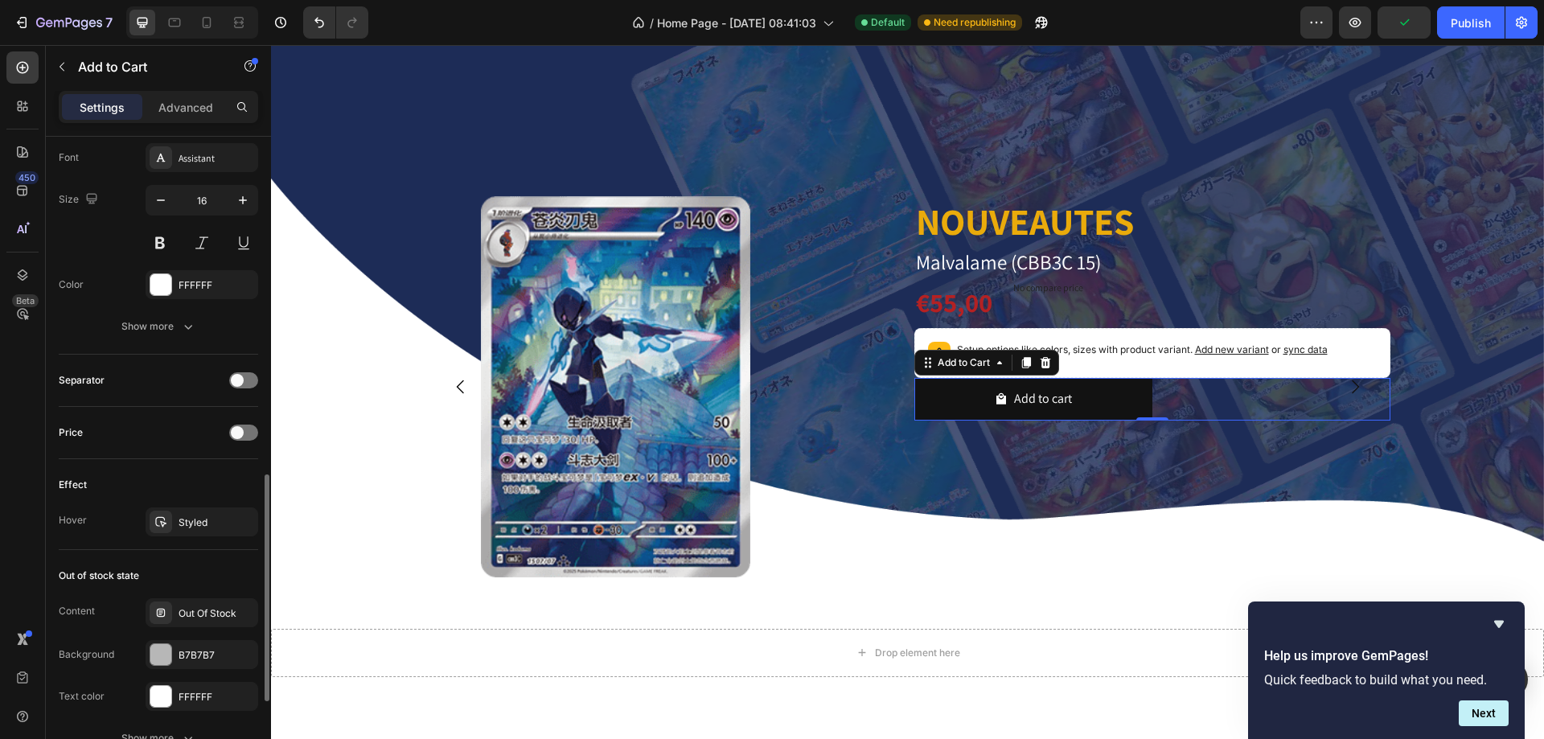
scroll to position [1202, 0]
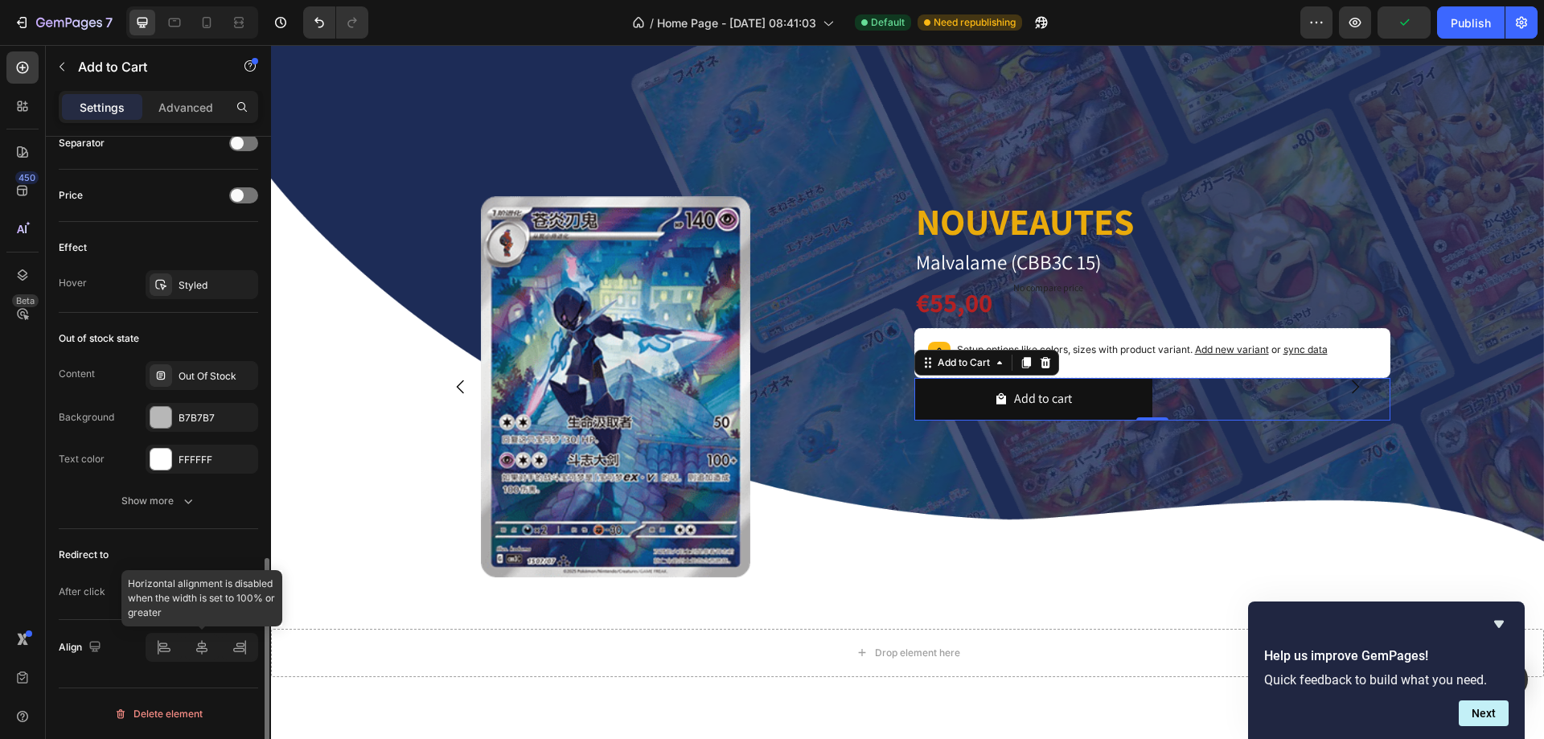
type input "50%"
click at [196, 650] on icon at bounding box center [202, 647] width 16 height 16
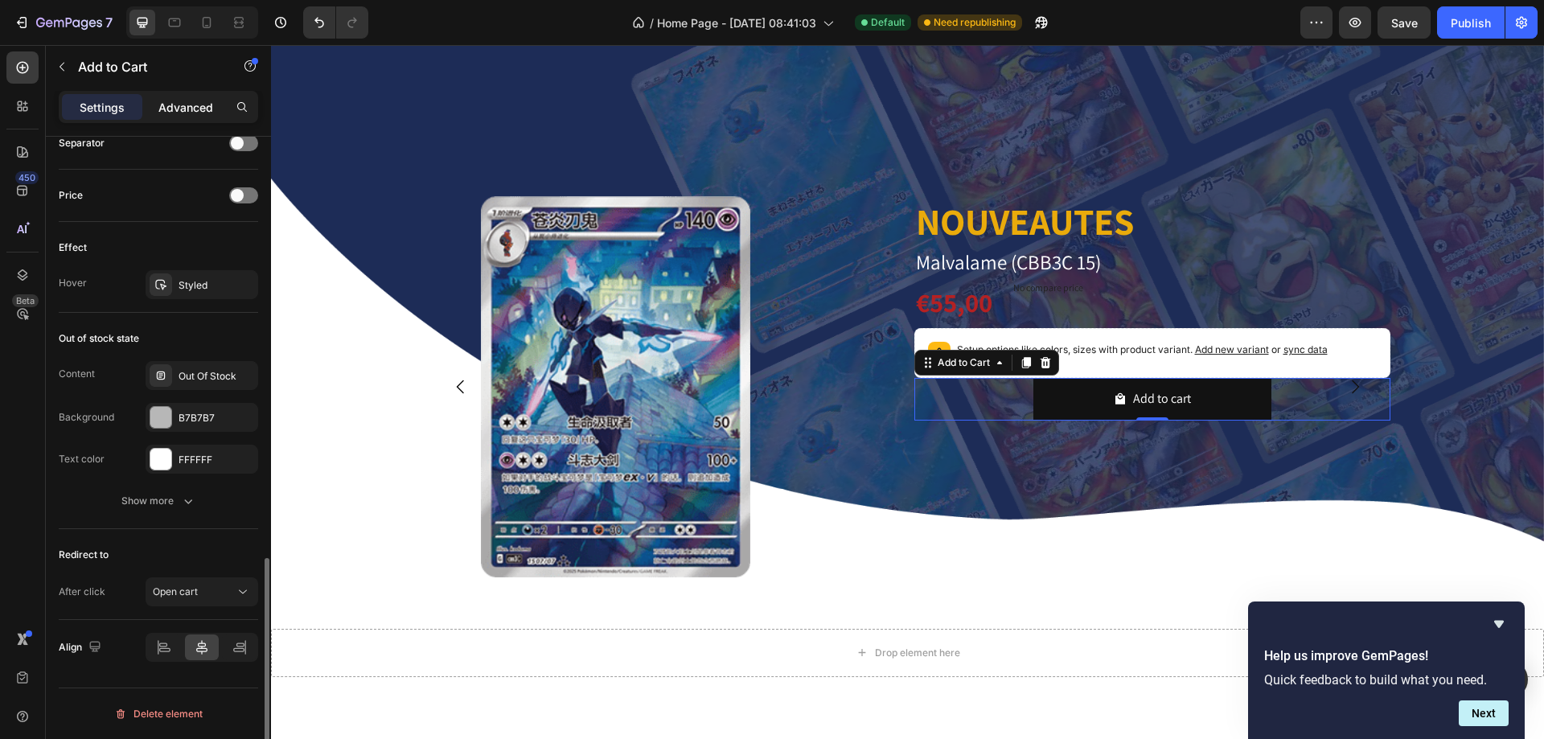
click at [170, 97] on div "Advanced" at bounding box center [186, 107] width 80 height 26
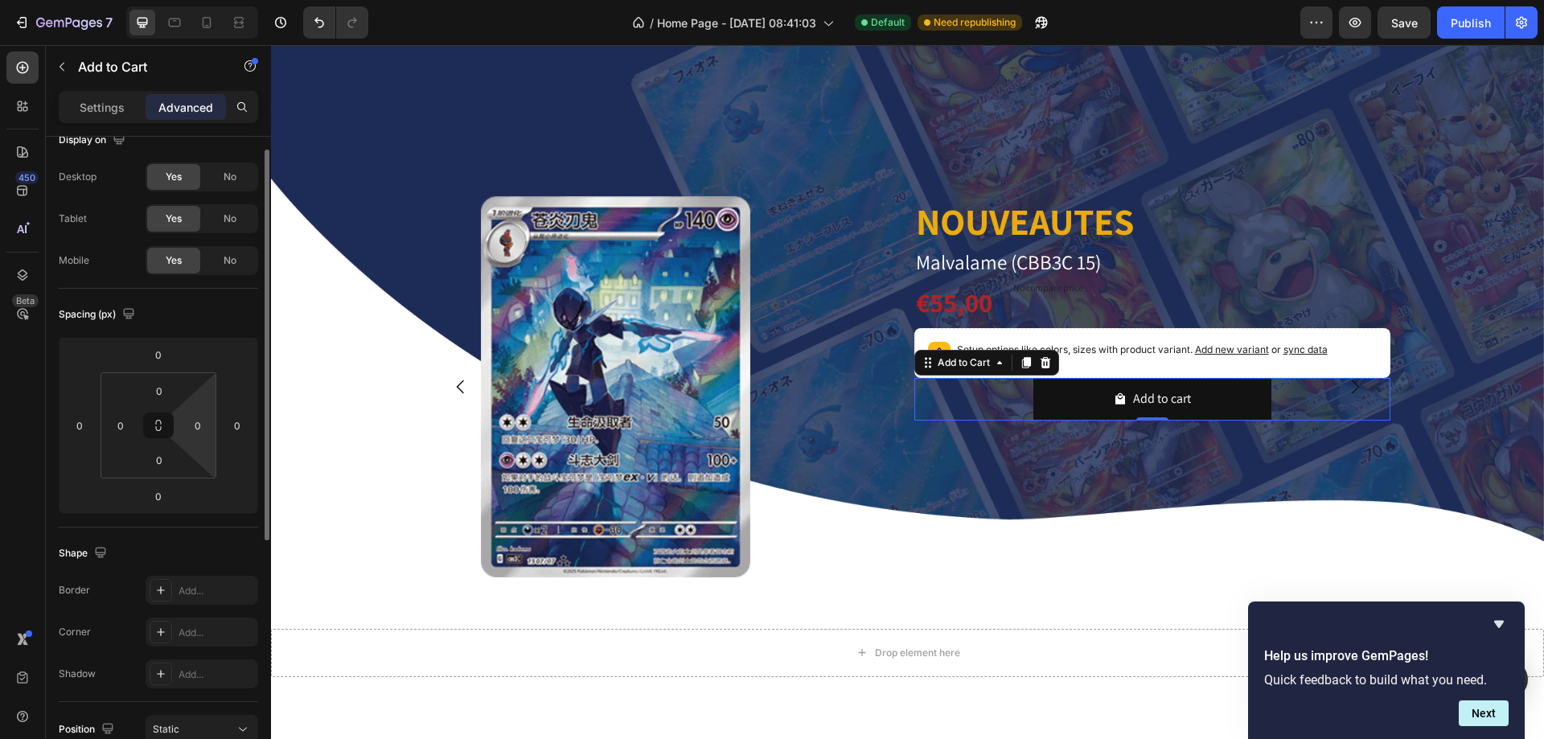
scroll to position [183, 0]
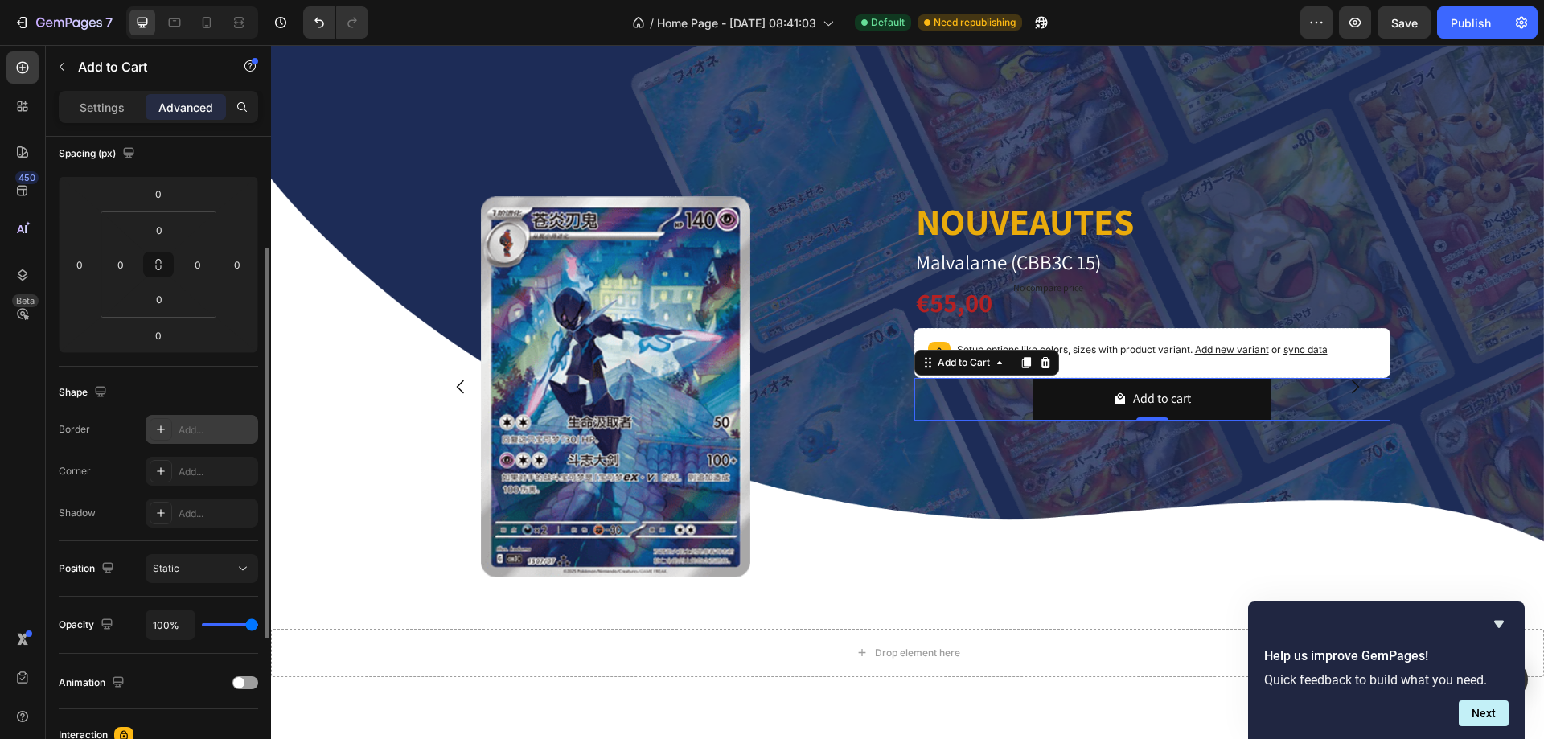
click at [194, 428] on div "Add..." at bounding box center [217, 430] width 76 height 14
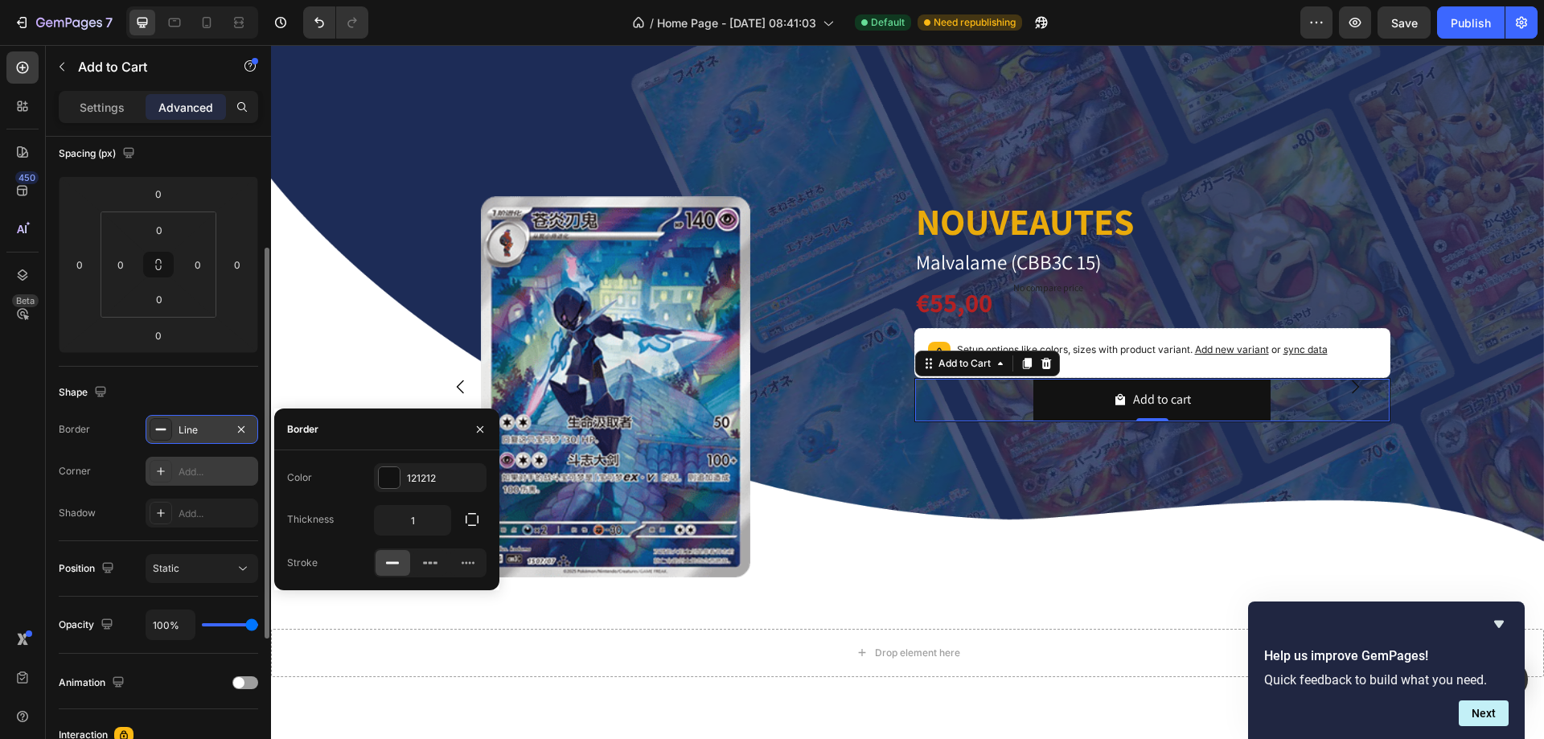
click at [230, 472] on div "Add..." at bounding box center [217, 472] width 76 height 14
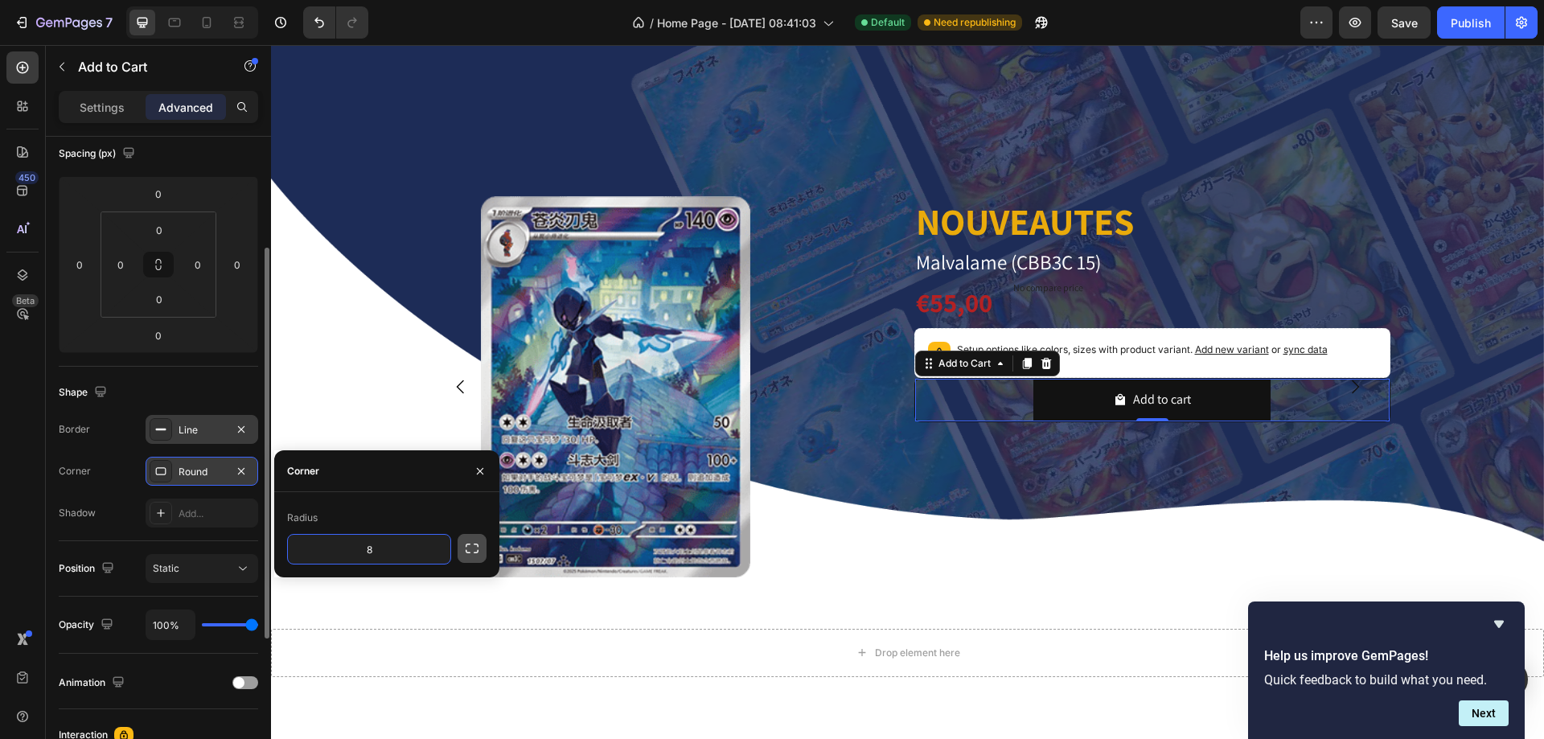
click at [469, 551] on icon "button" at bounding box center [472, 549] width 16 height 16
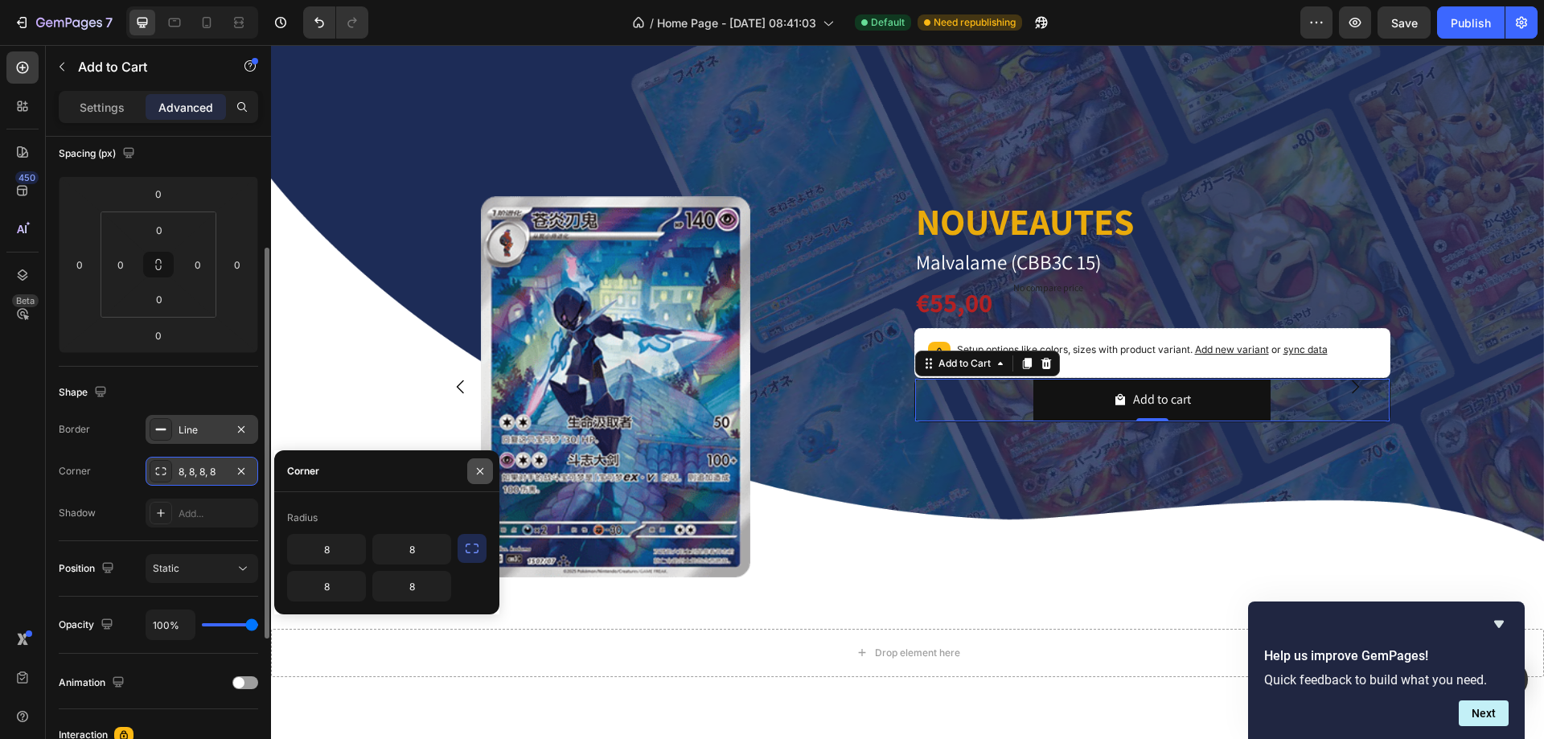
click at [474, 476] on icon "button" at bounding box center [480, 471] width 13 height 13
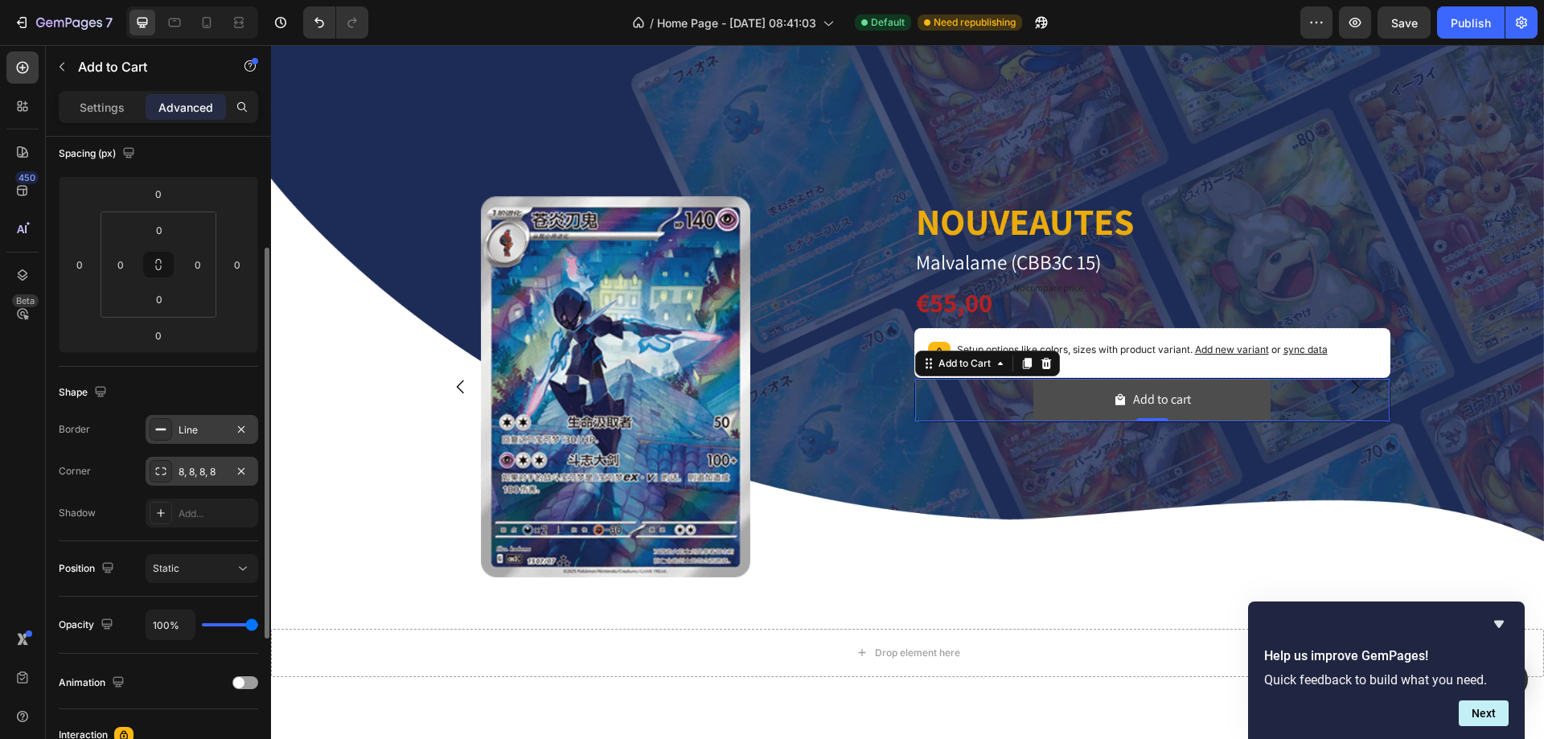
click at [1048, 405] on button "Add to cart" at bounding box center [1152, 400] width 237 height 43
click at [111, 109] on p "Settings" at bounding box center [102, 107] width 45 height 17
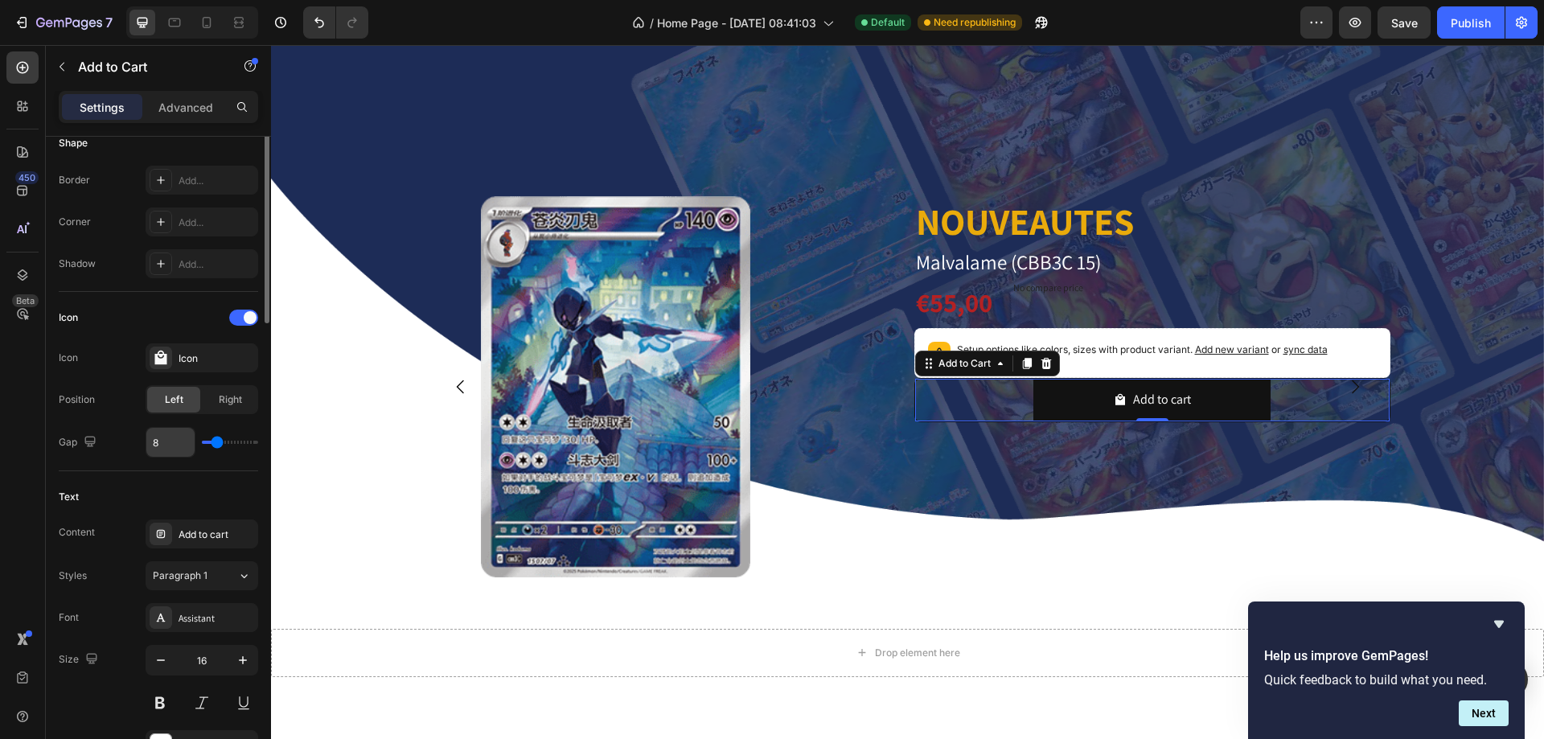
scroll to position [344, 0]
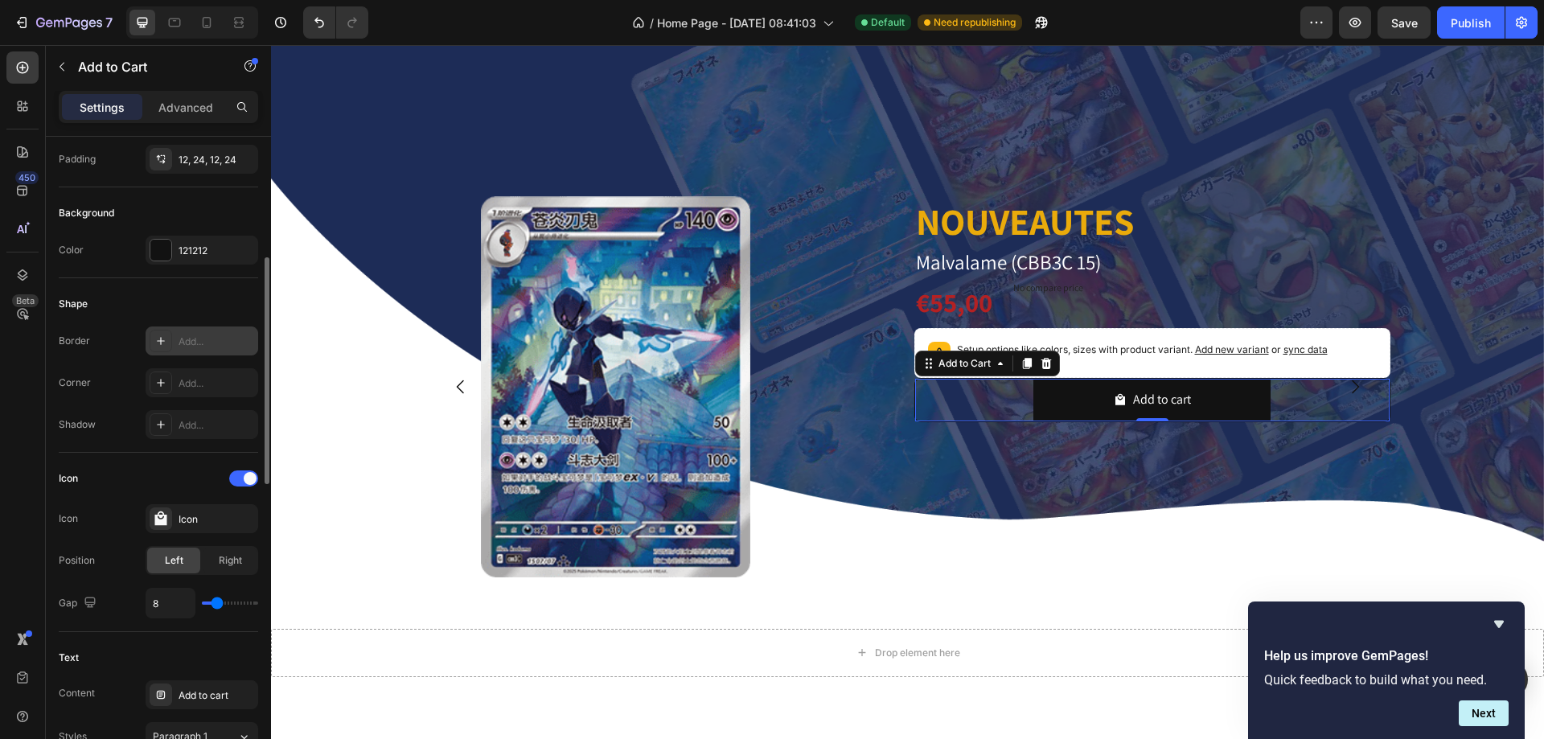
click at [216, 335] on div "Add..." at bounding box center [217, 342] width 76 height 14
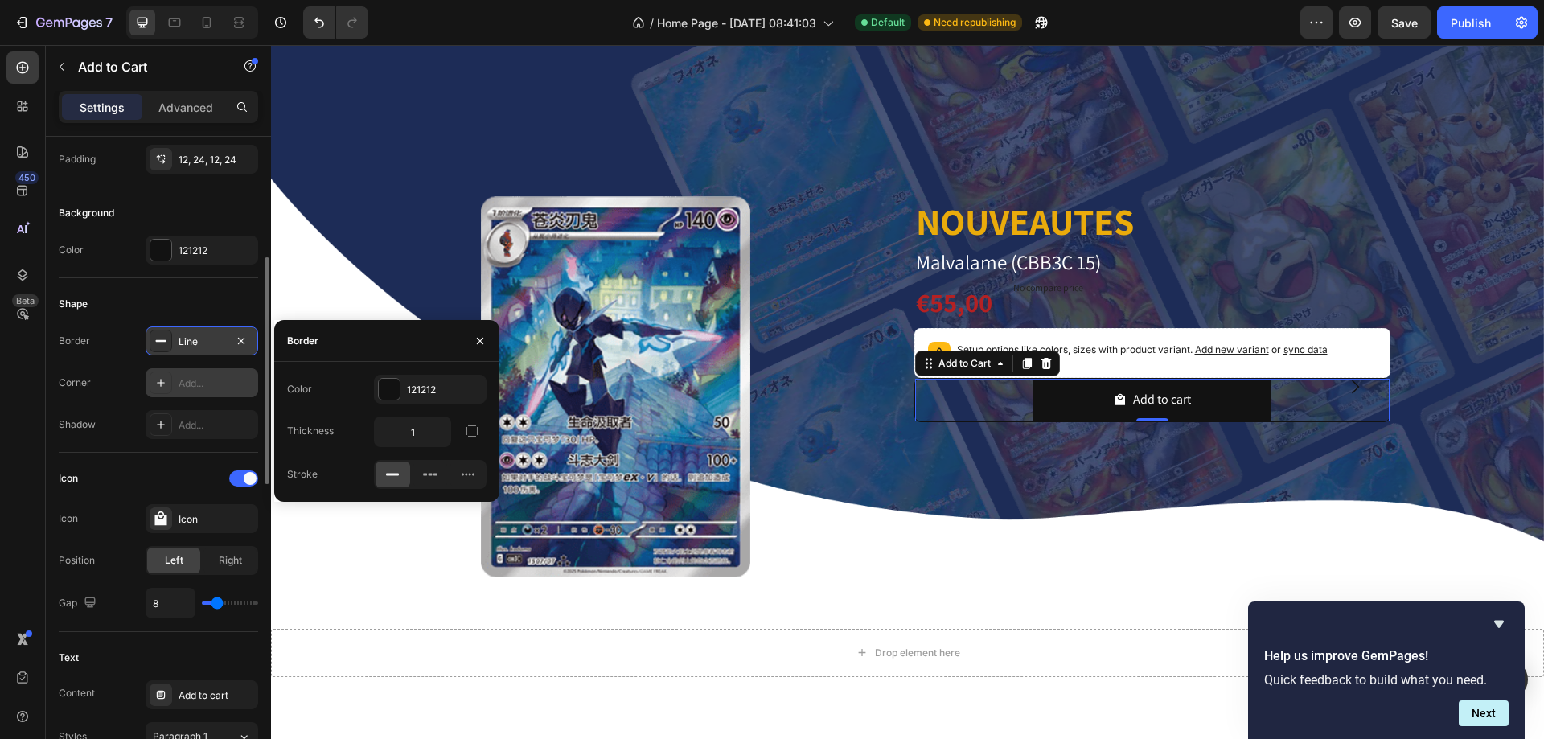
click at [220, 370] on div "Add..." at bounding box center [202, 382] width 113 height 29
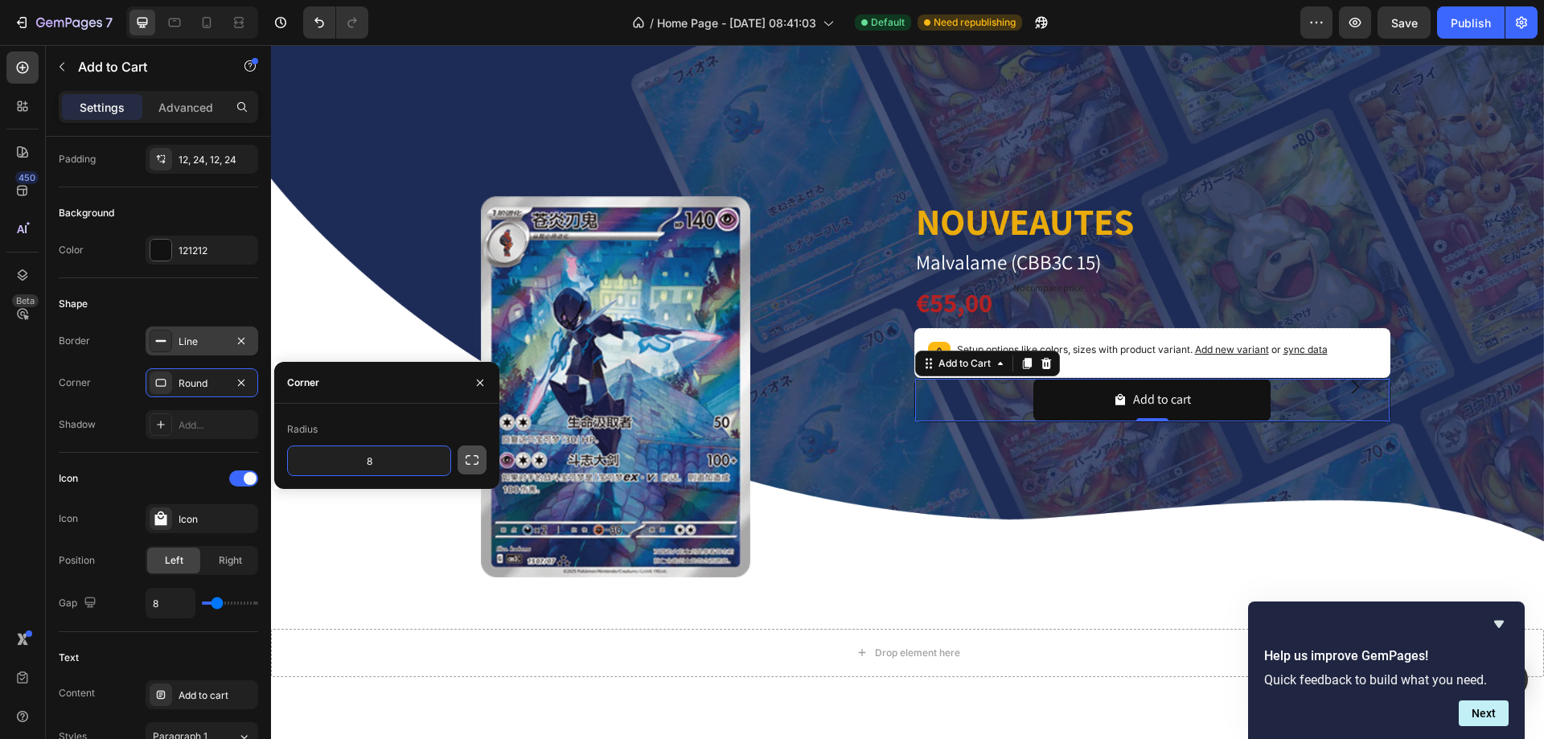
click at [472, 474] on button "button" at bounding box center [472, 460] width 29 height 29
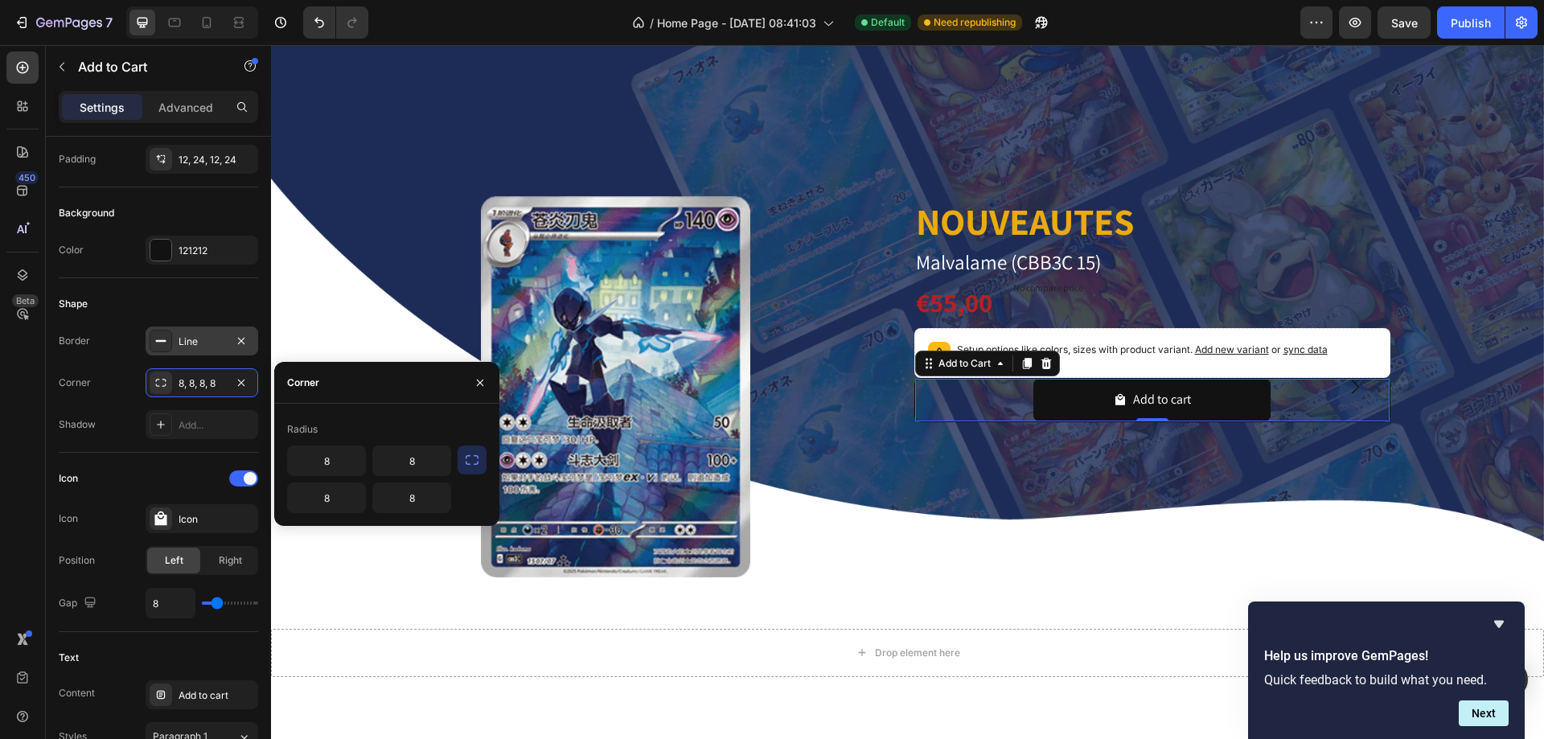
click at [470, 463] on icon "button" at bounding box center [472, 460] width 16 height 16
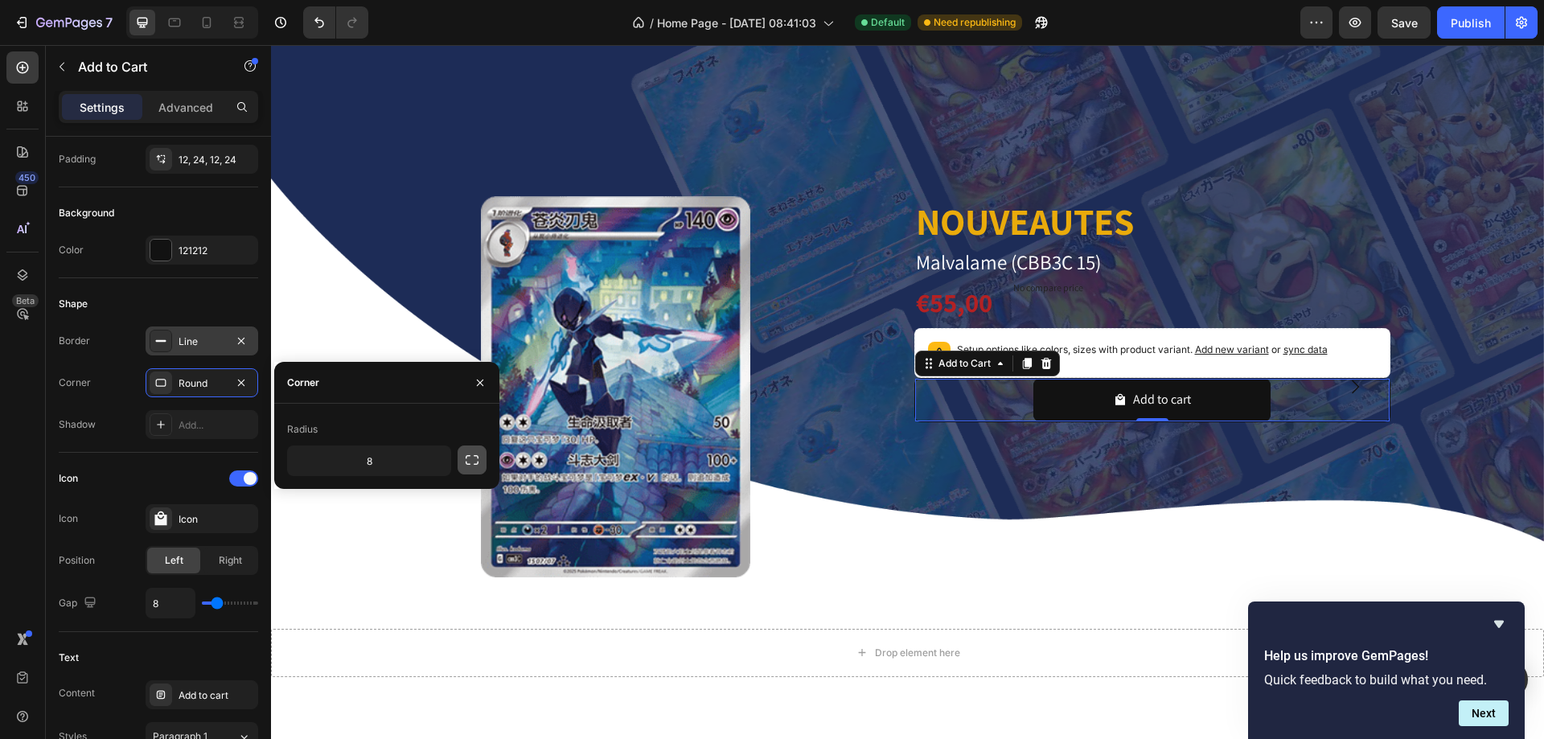
click at [470, 463] on icon "button" at bounding box center [472, 460] width 16 height 16
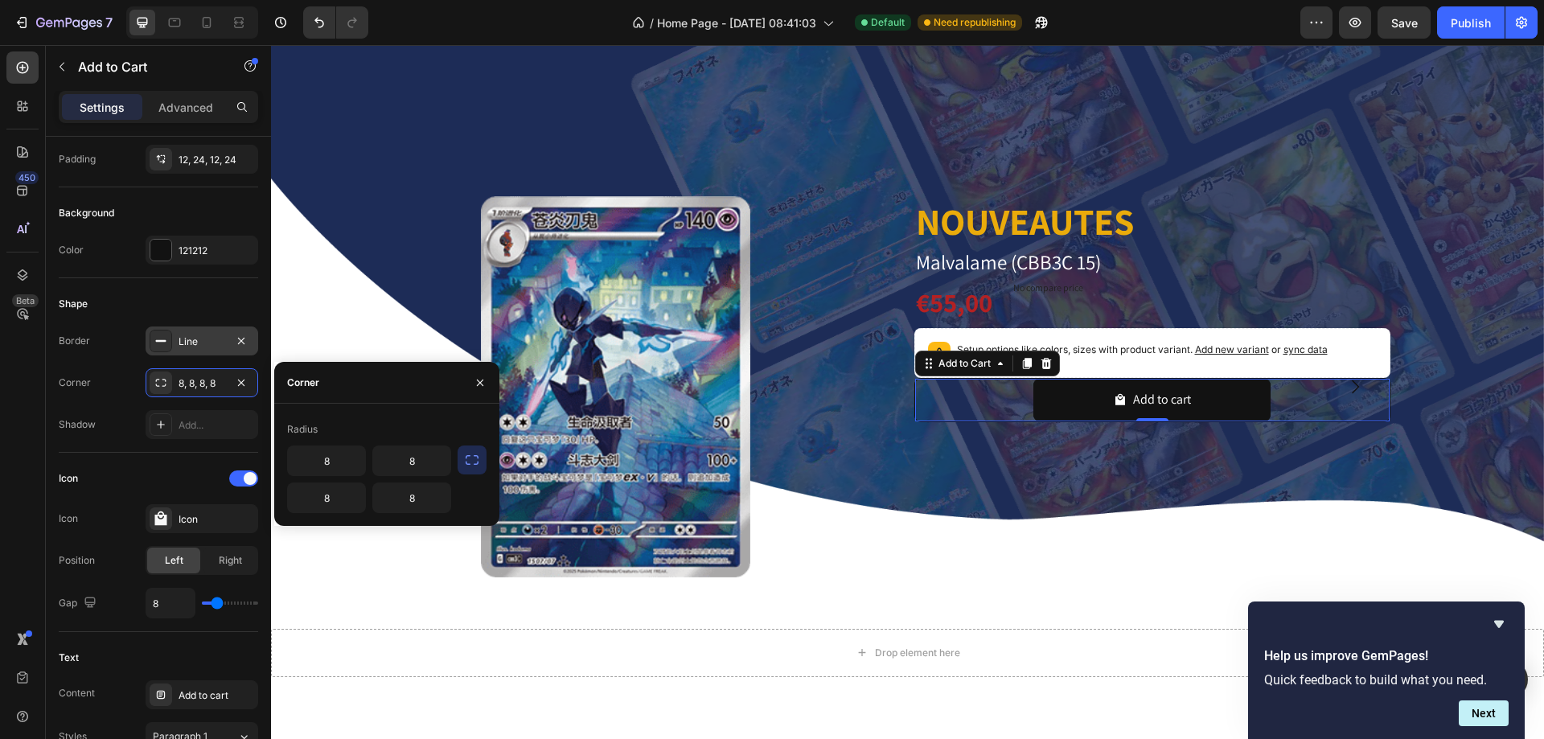
click at [458, 446] on button "button" at bounding box center [472, 460] width 29 height 29
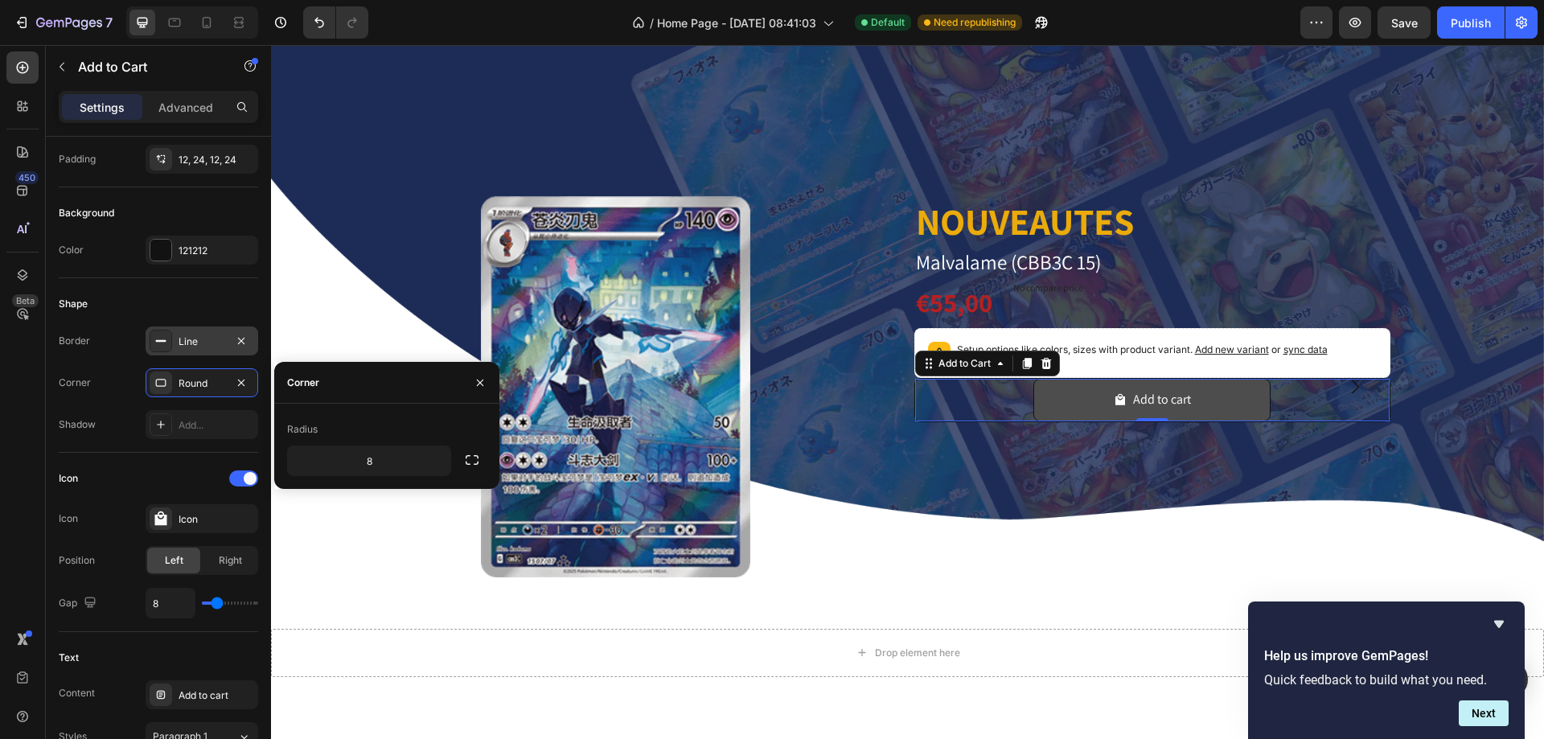
click at [1049, 398] on button "Add to cart" at bounding box center [1152, 400] width 237 height 43
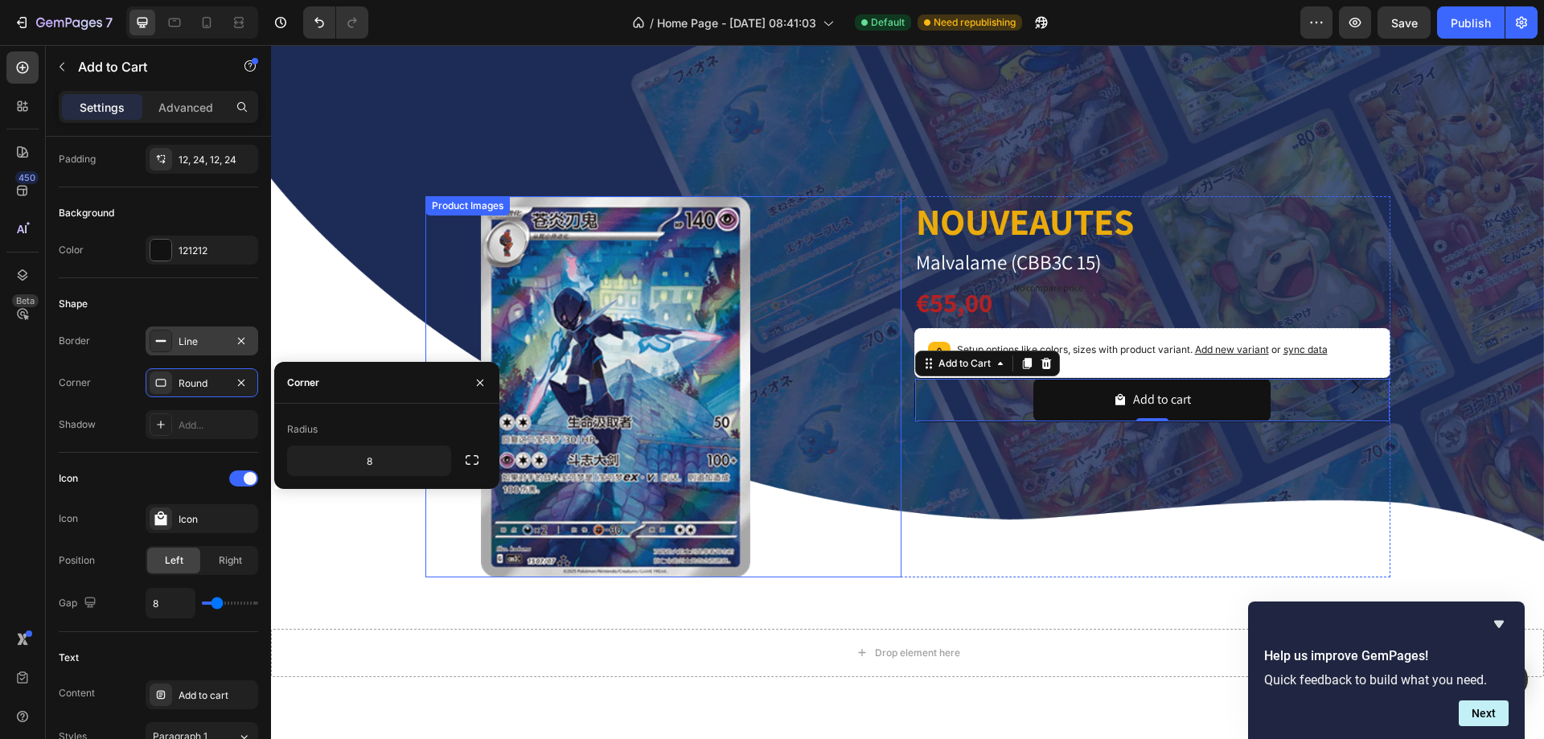
click at [894, 199] on div at bounding box center [663, 386] width 476 height 381
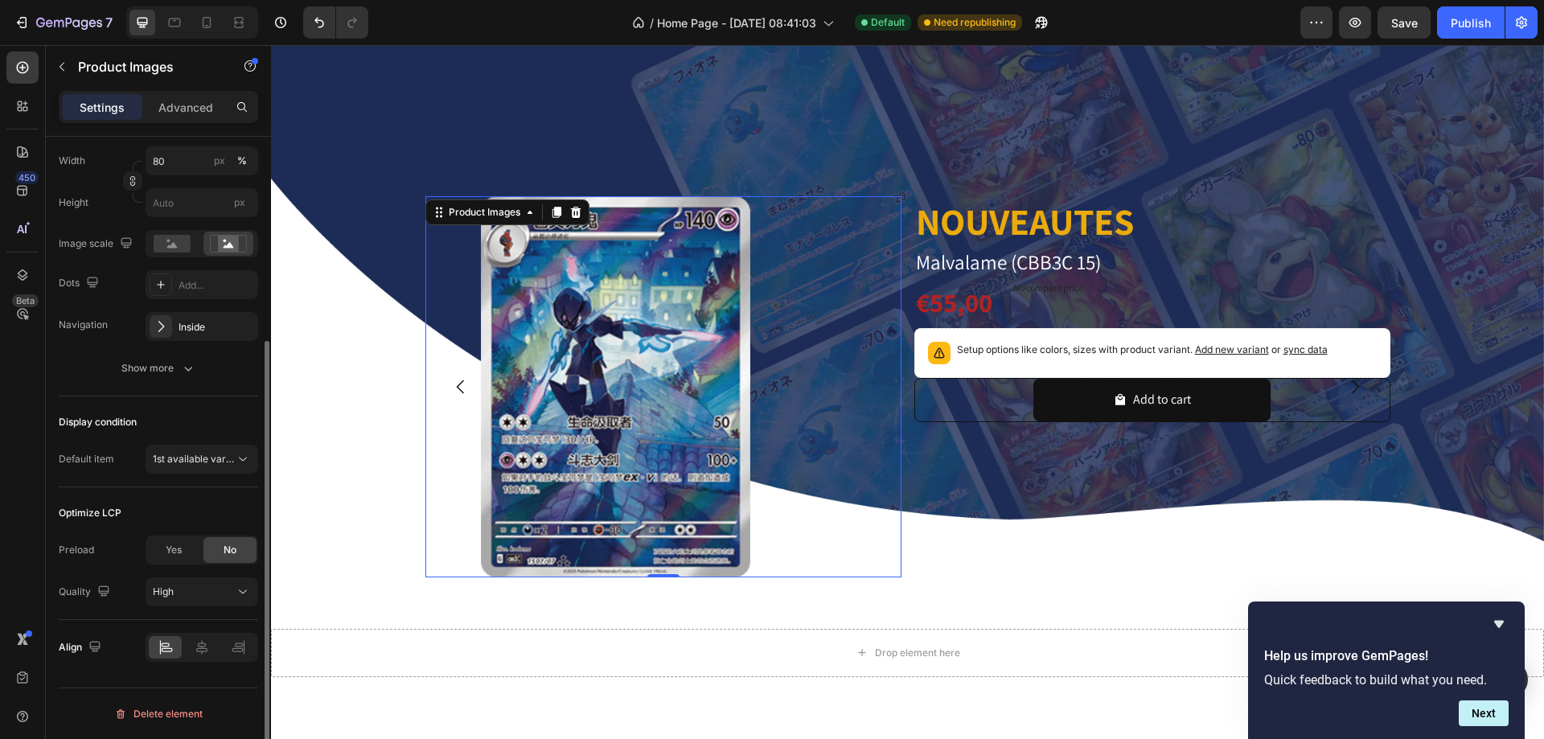
scroll to position [0, 0]
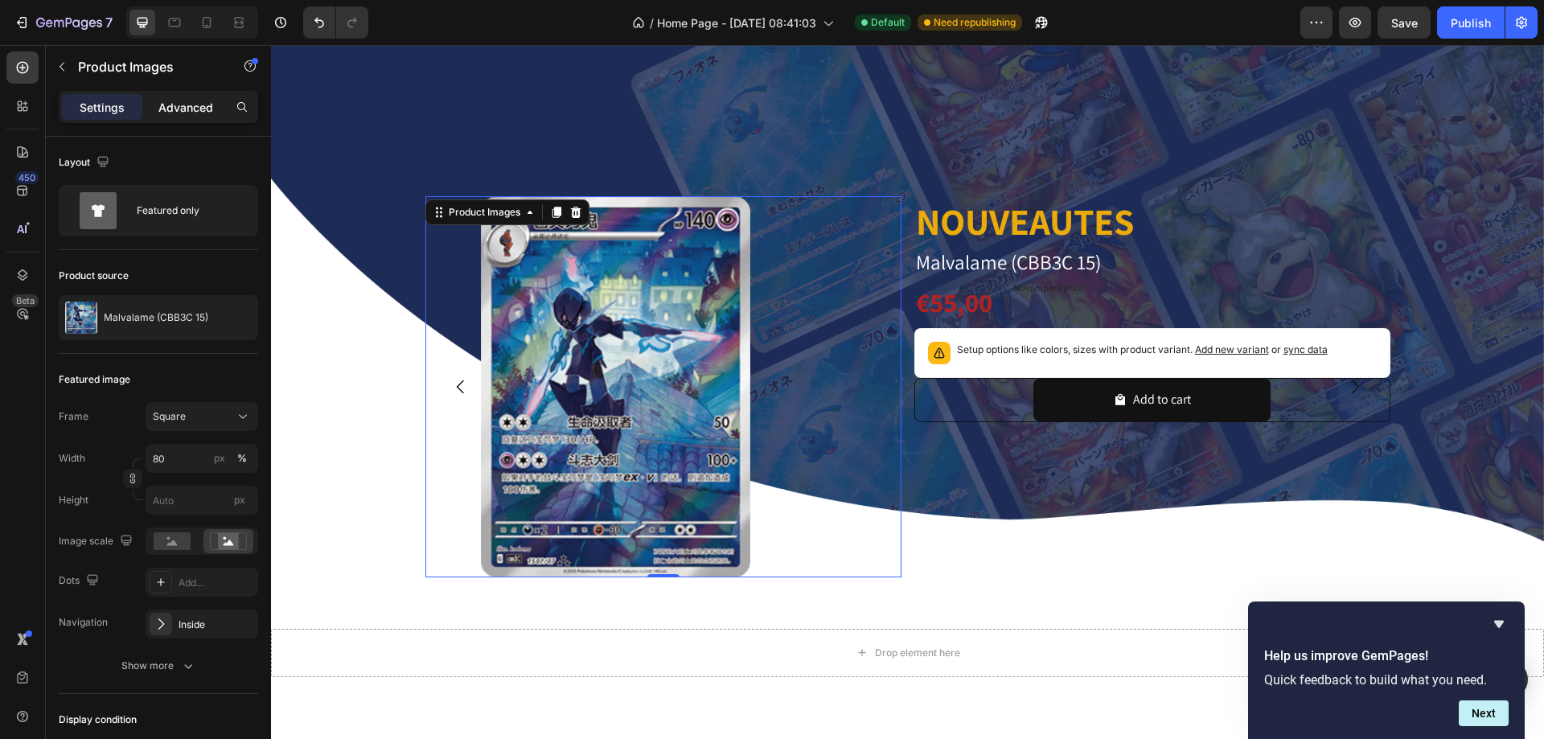
click at [174, 99] on p "Advanced" at bounding box center [185, 107] width 55 height 17
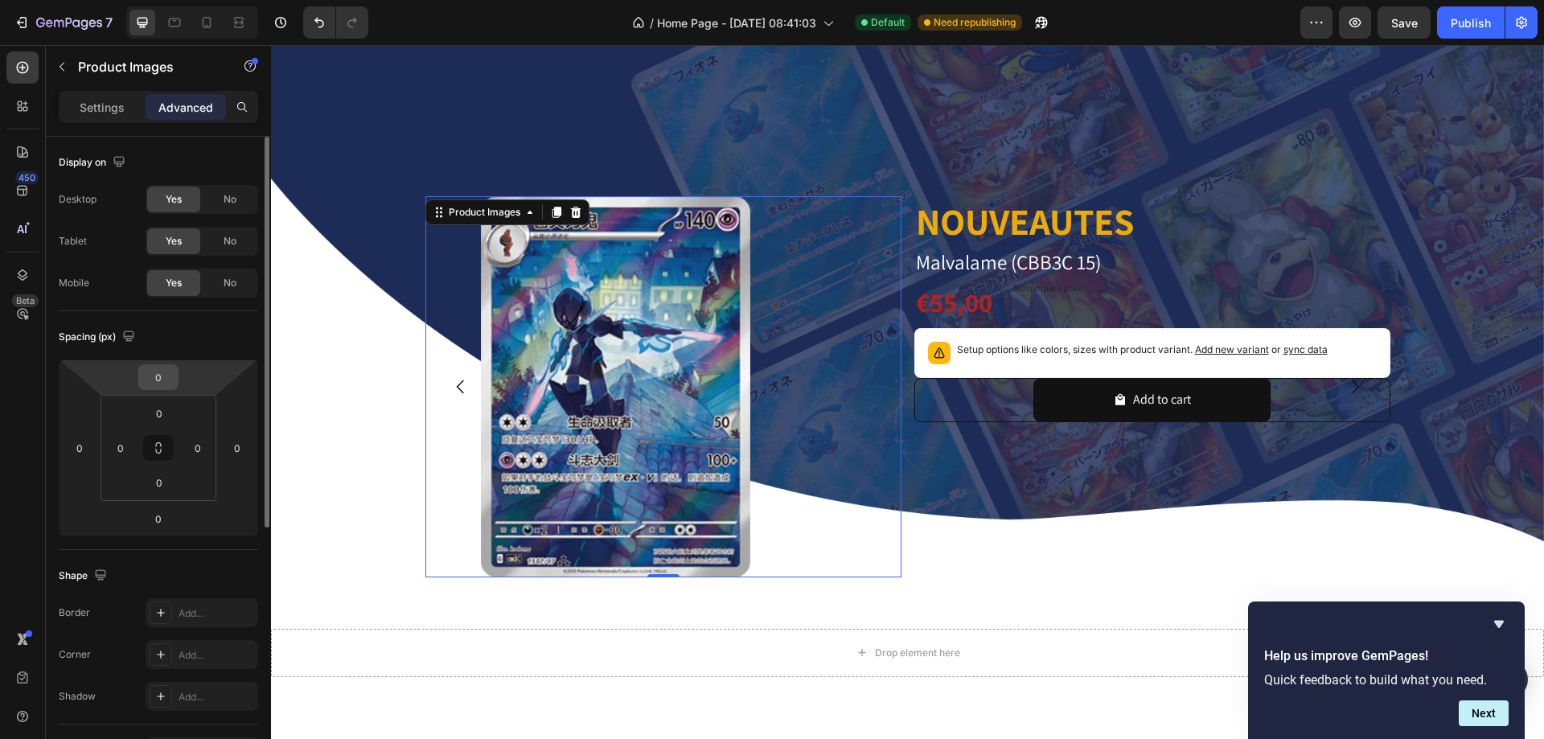
click at [150, 382] on input "0" at bounding box center [158, 377] width 32 height 24
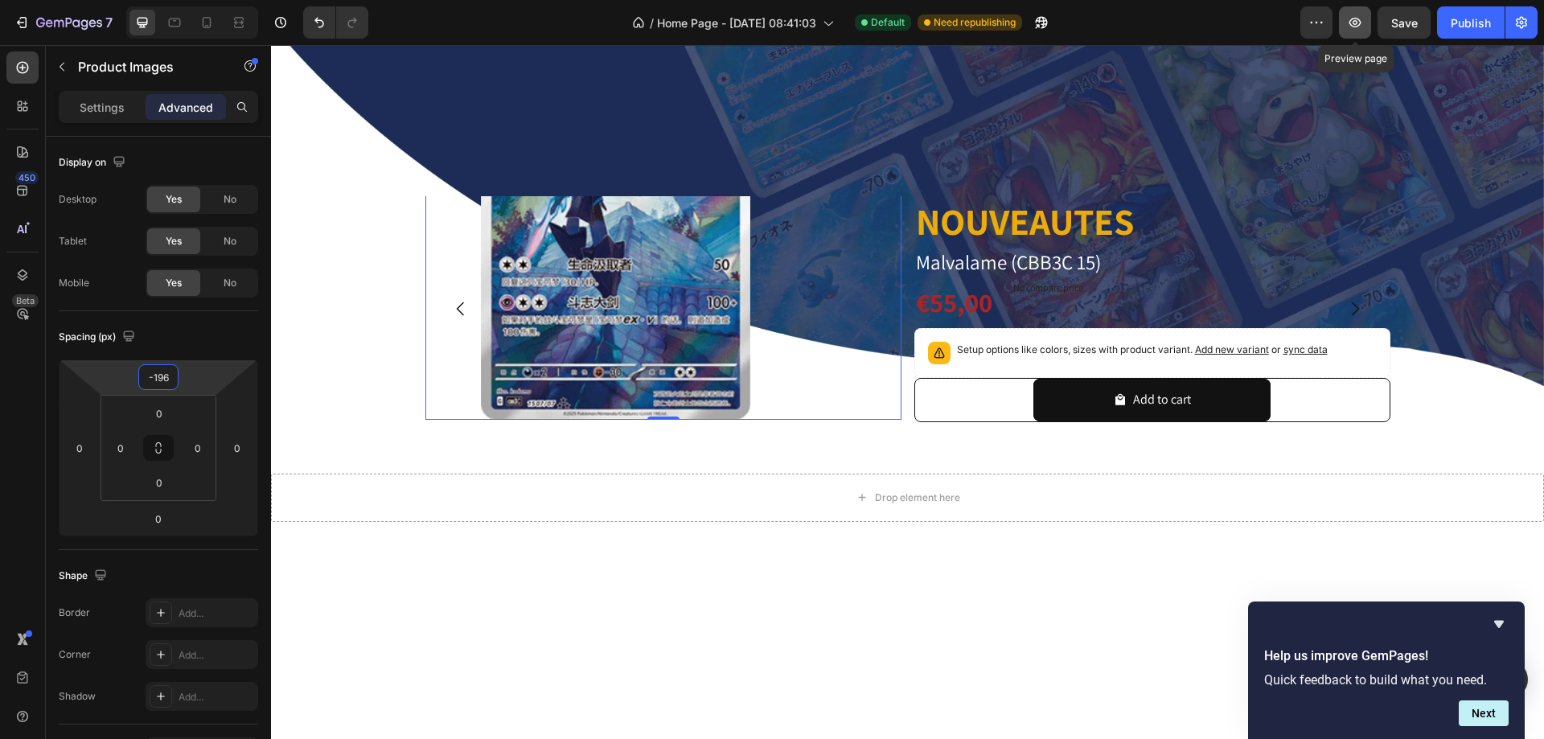
type input "-196"
click at [1359, 18] on icon "button" at bounding box center [1355, 22] width 16 height 16
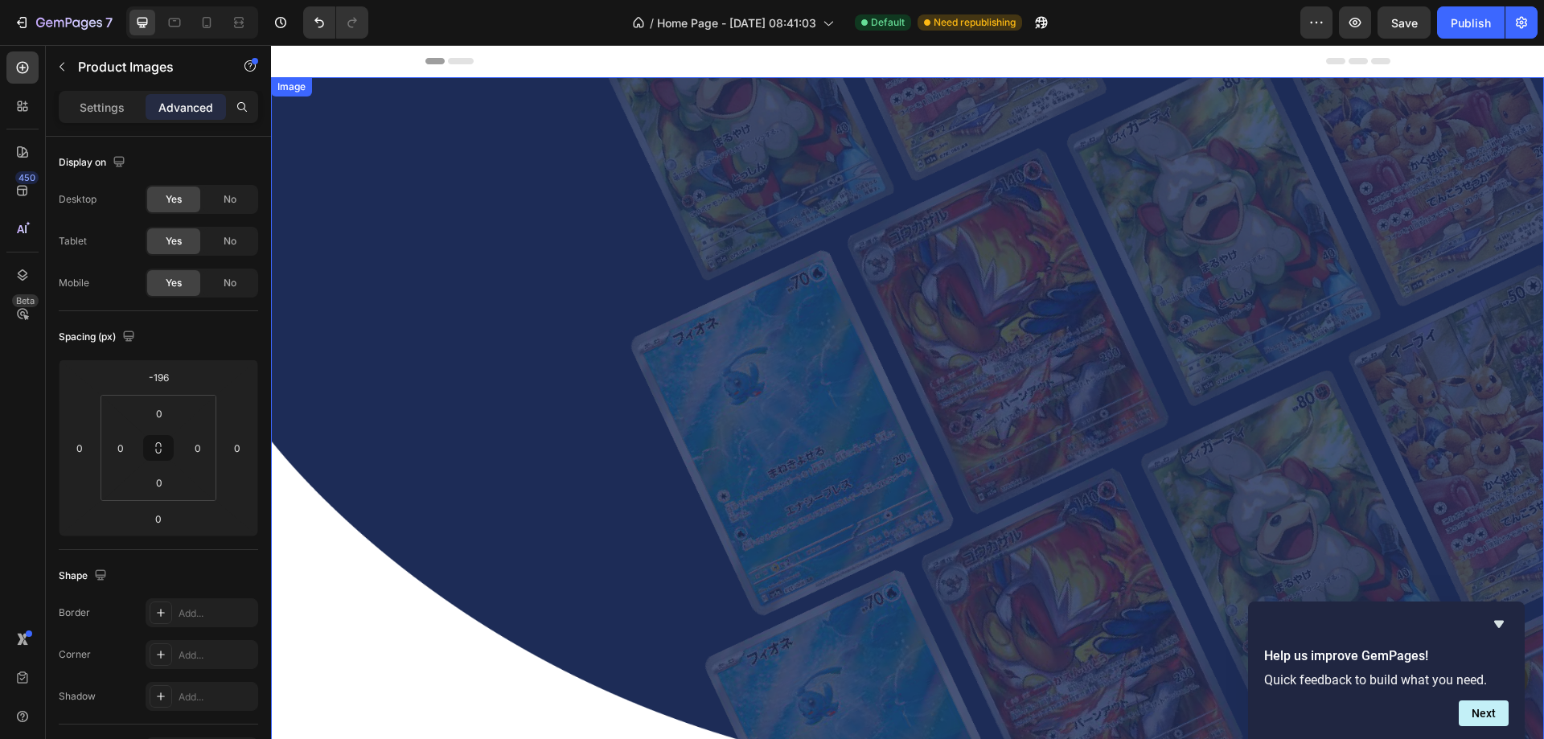
click at [519, 343] on img at bounding box center [907, 458] width 1273 height 762
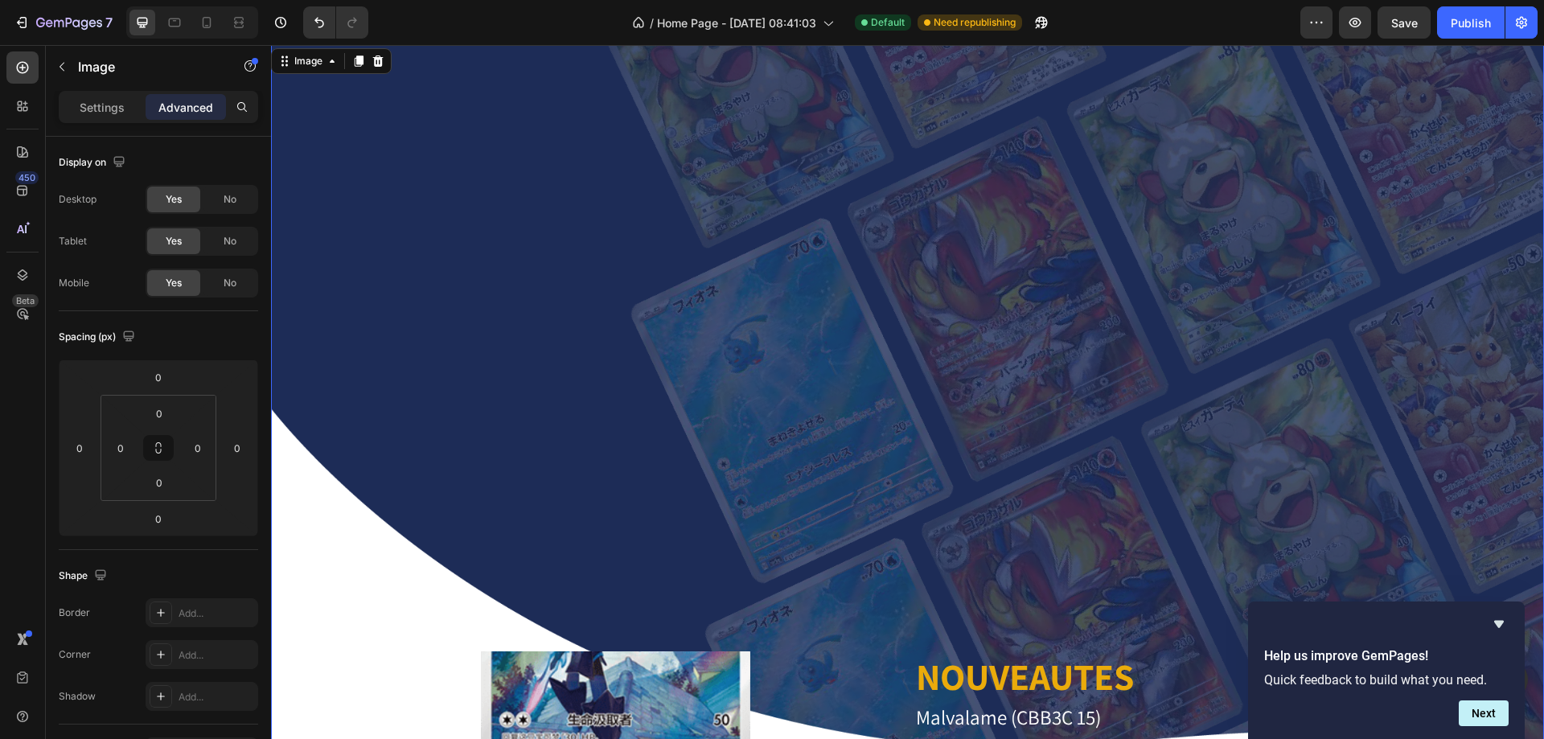
scroll to position [161, 0]
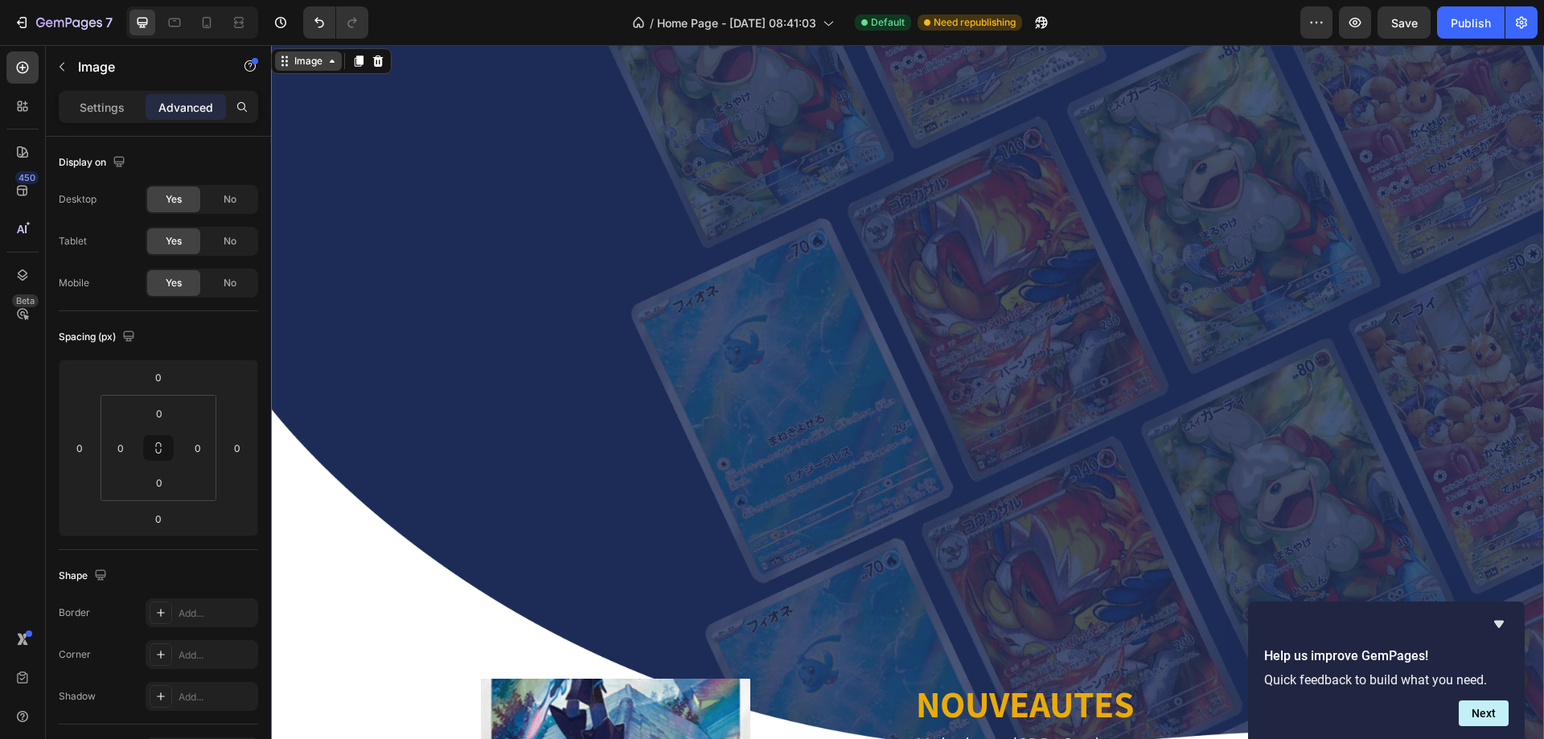
click at [294, 70] on div "Image" at bounding box center [308, 60] width 67 height 19
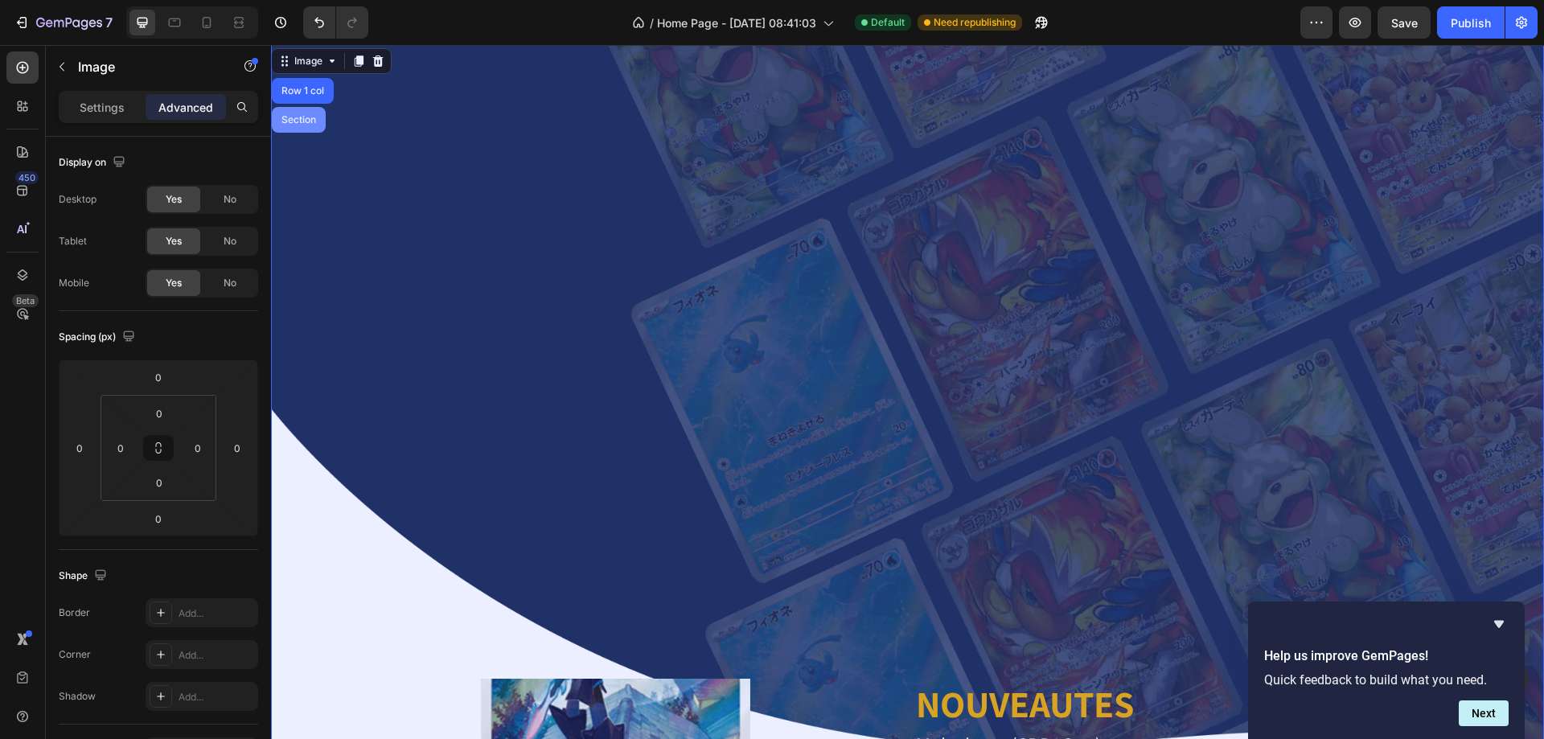
click at [292, 110] on div "Section" at bounding box center [299, 120] width 54 height 26
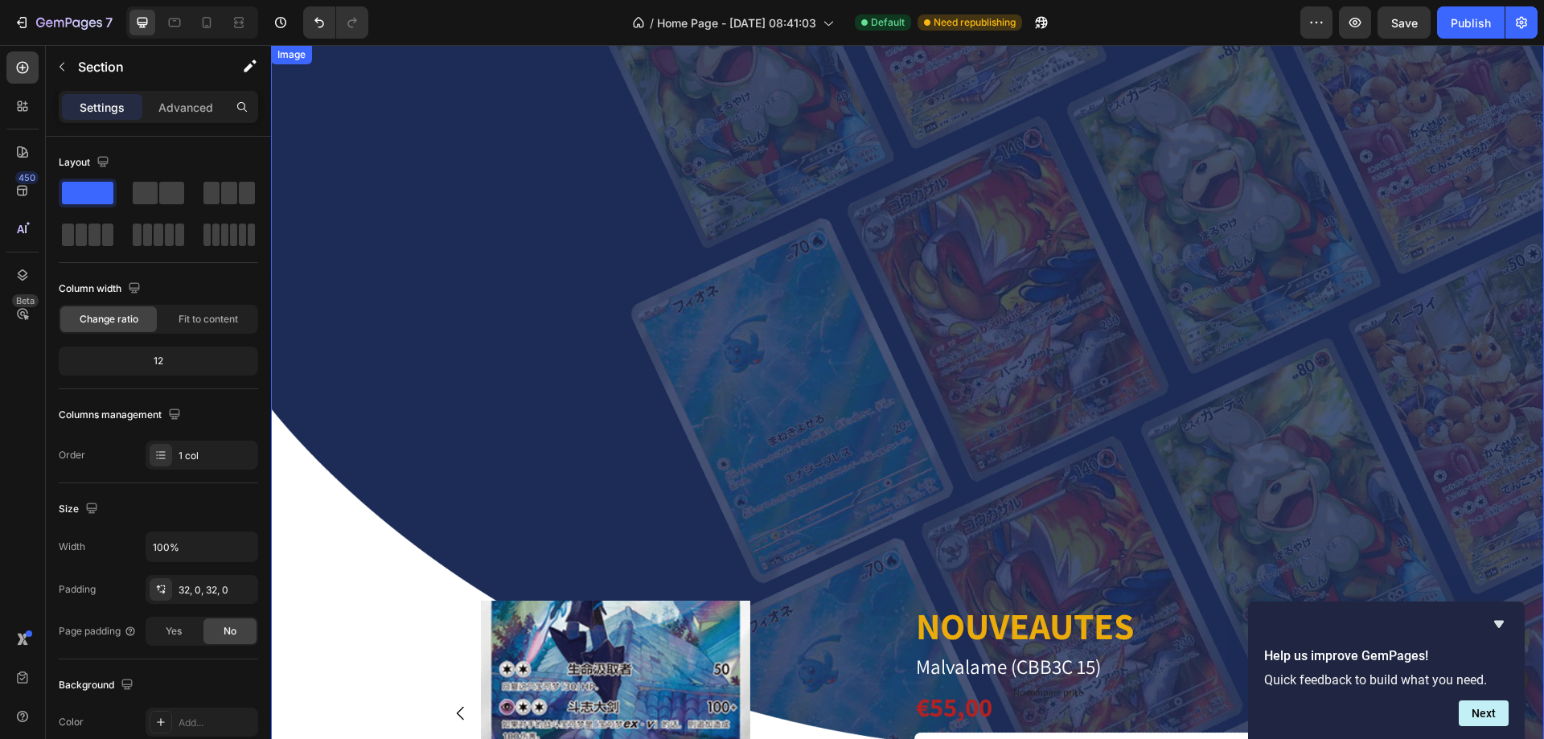
scroll to position [483, 0]
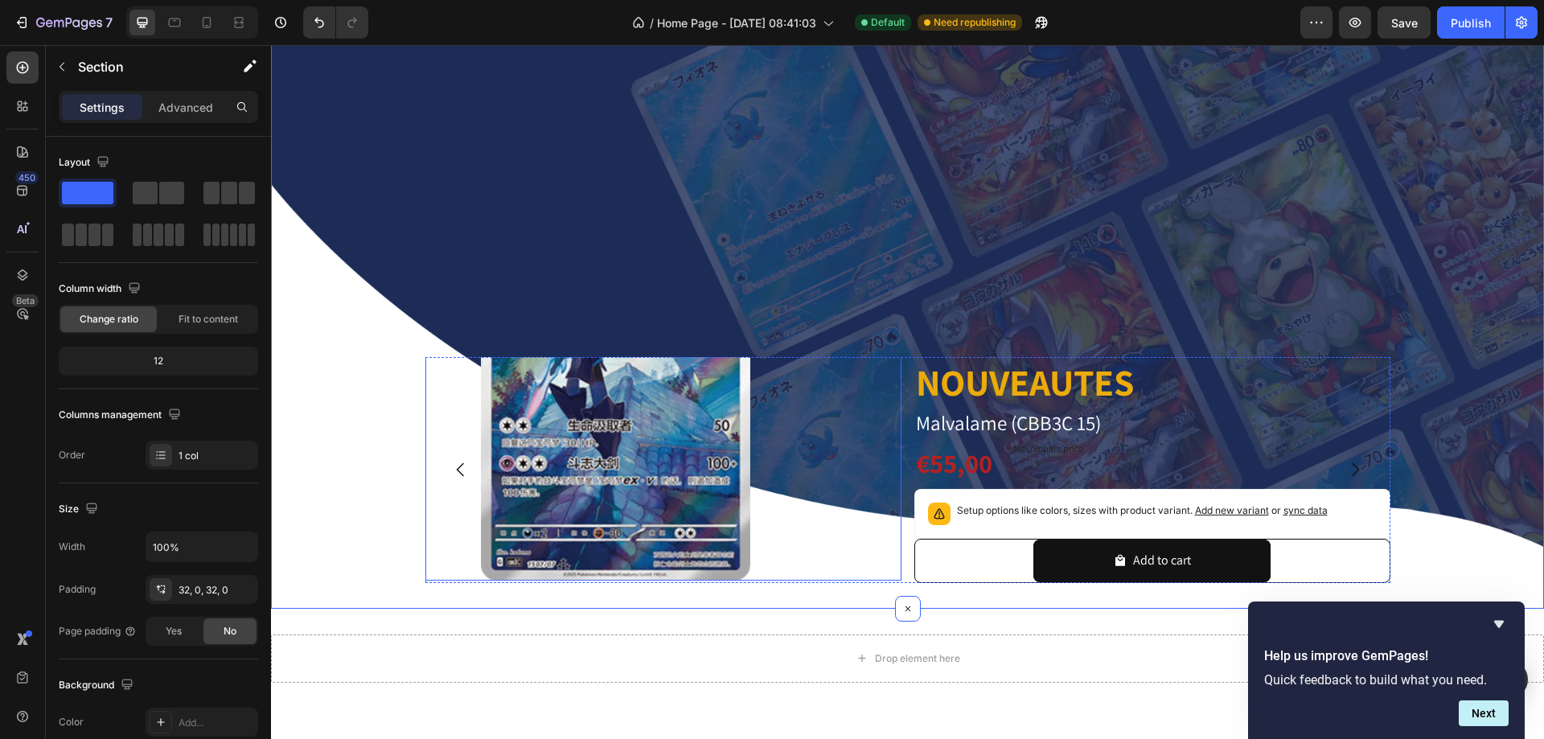
click at [469, 397] on img at bounding box center [615, 389] width 381 height 381
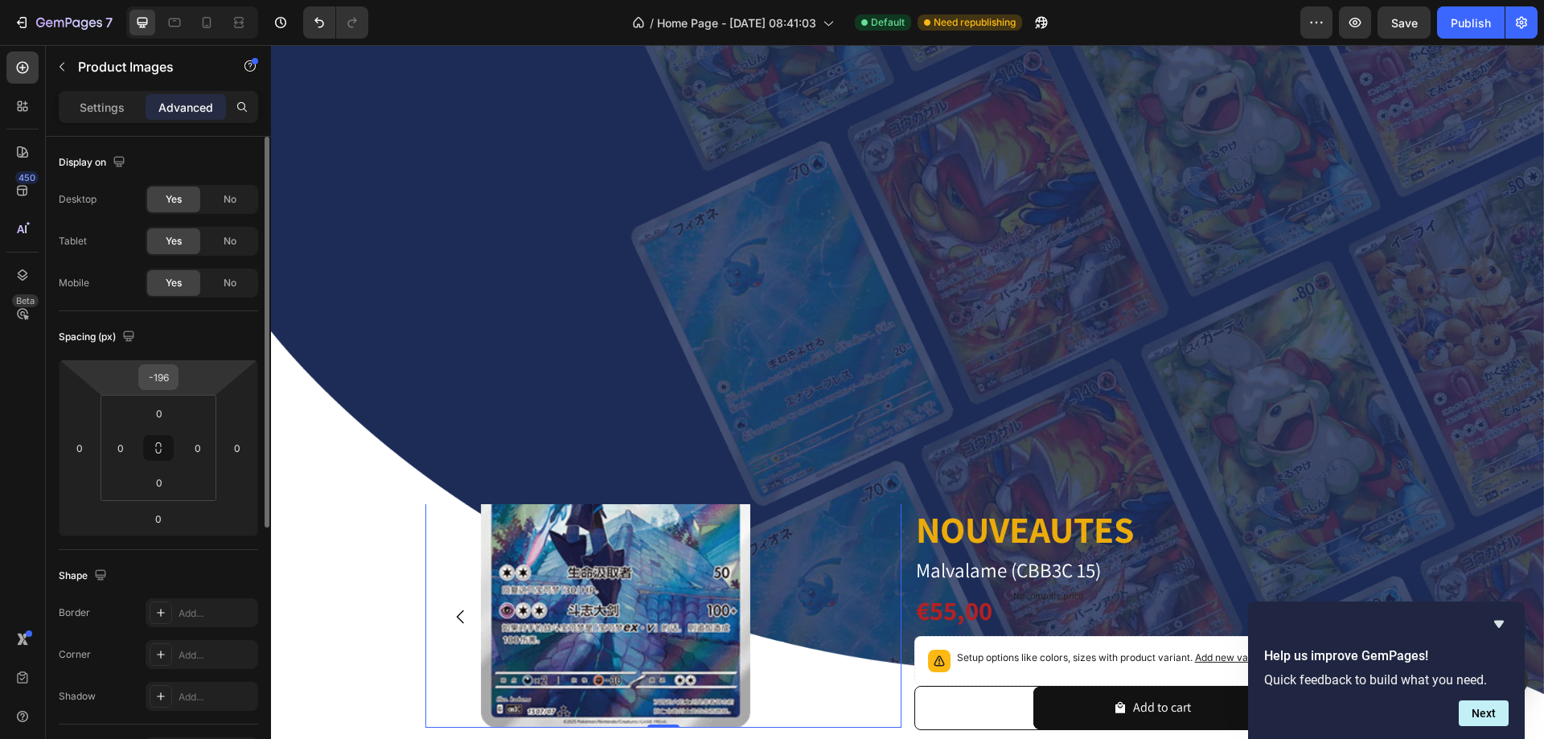
scroll to position [643, 0]
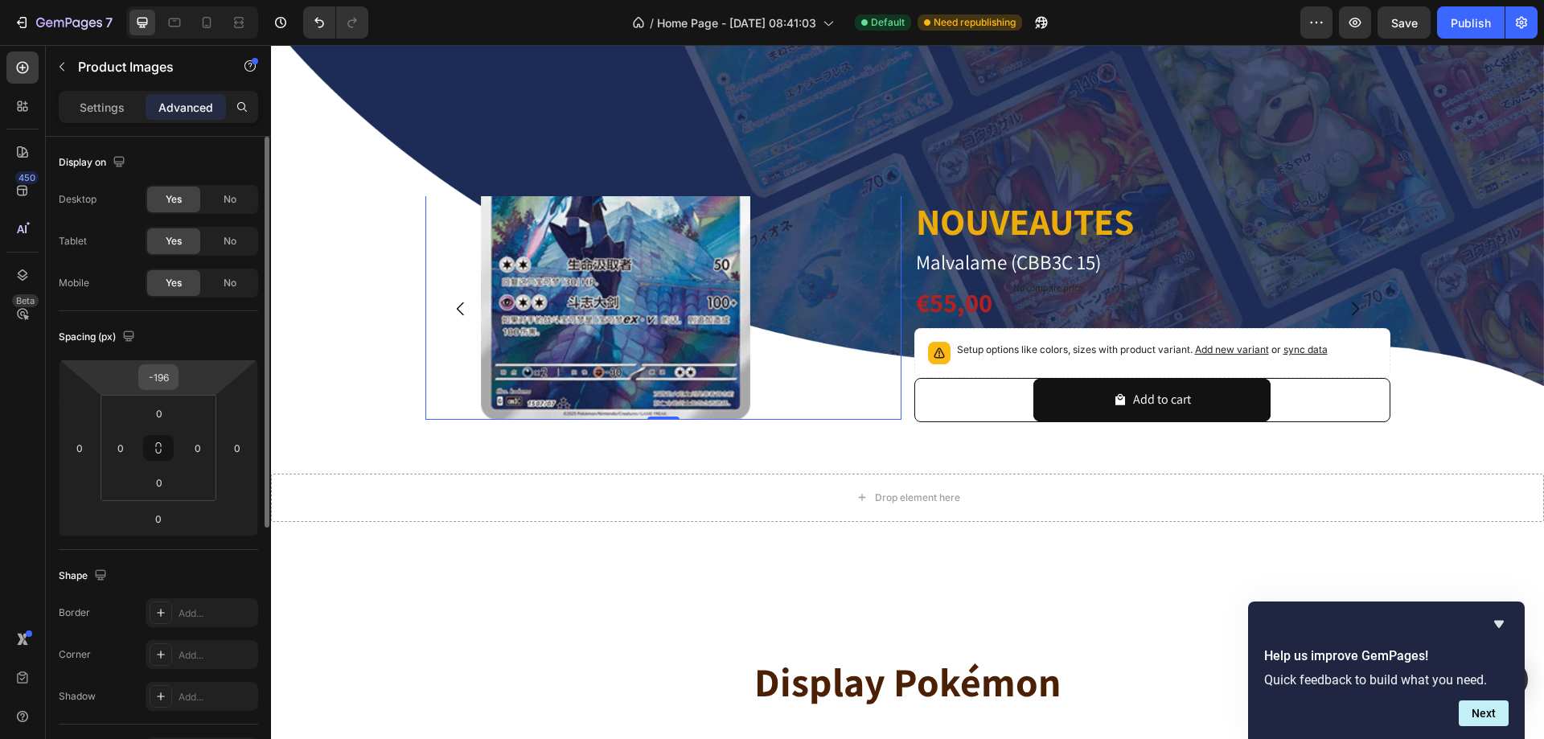
click at [154, 374] on input "-196" at bounding box center [158, 377] width 32 height 24
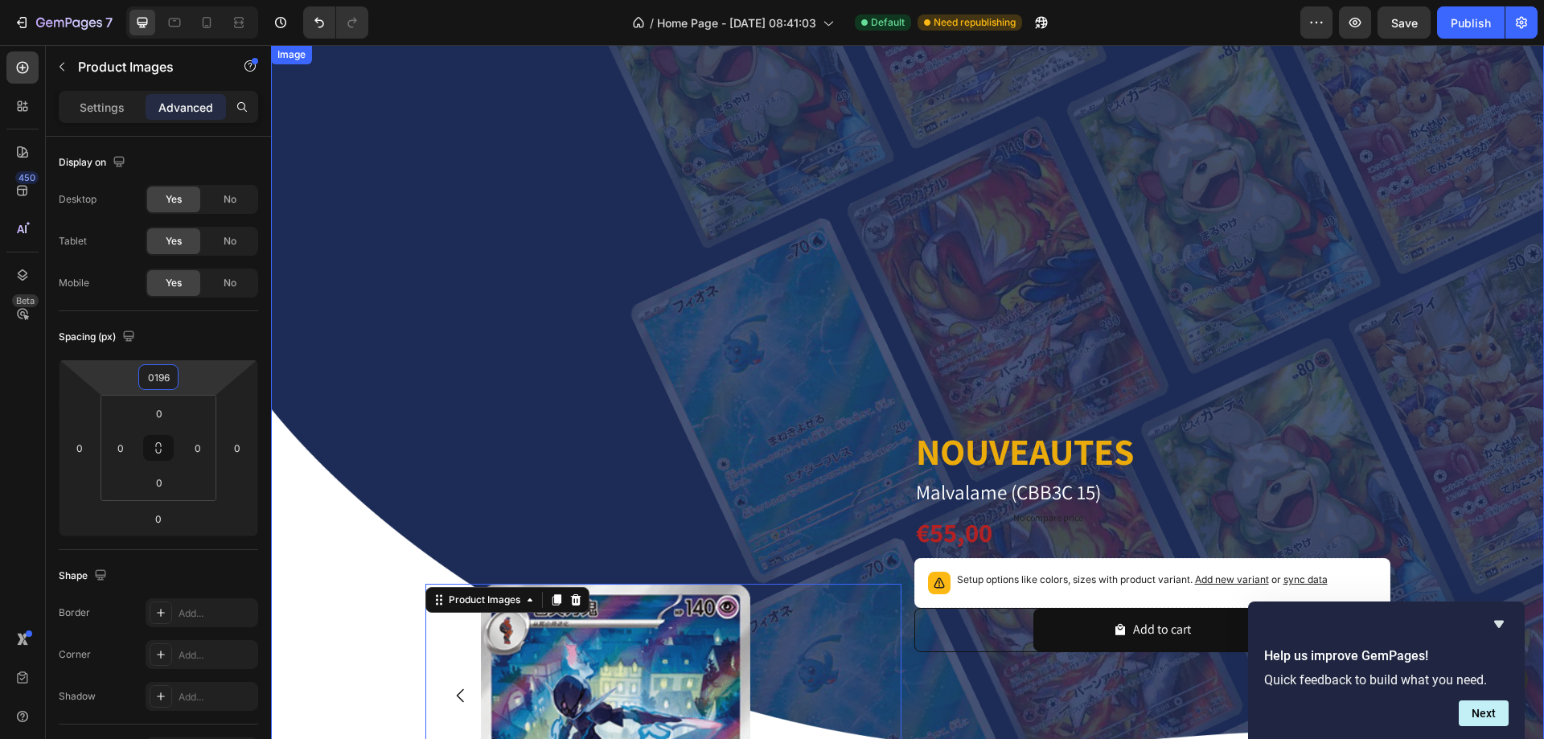
scroll to position [322, 0]
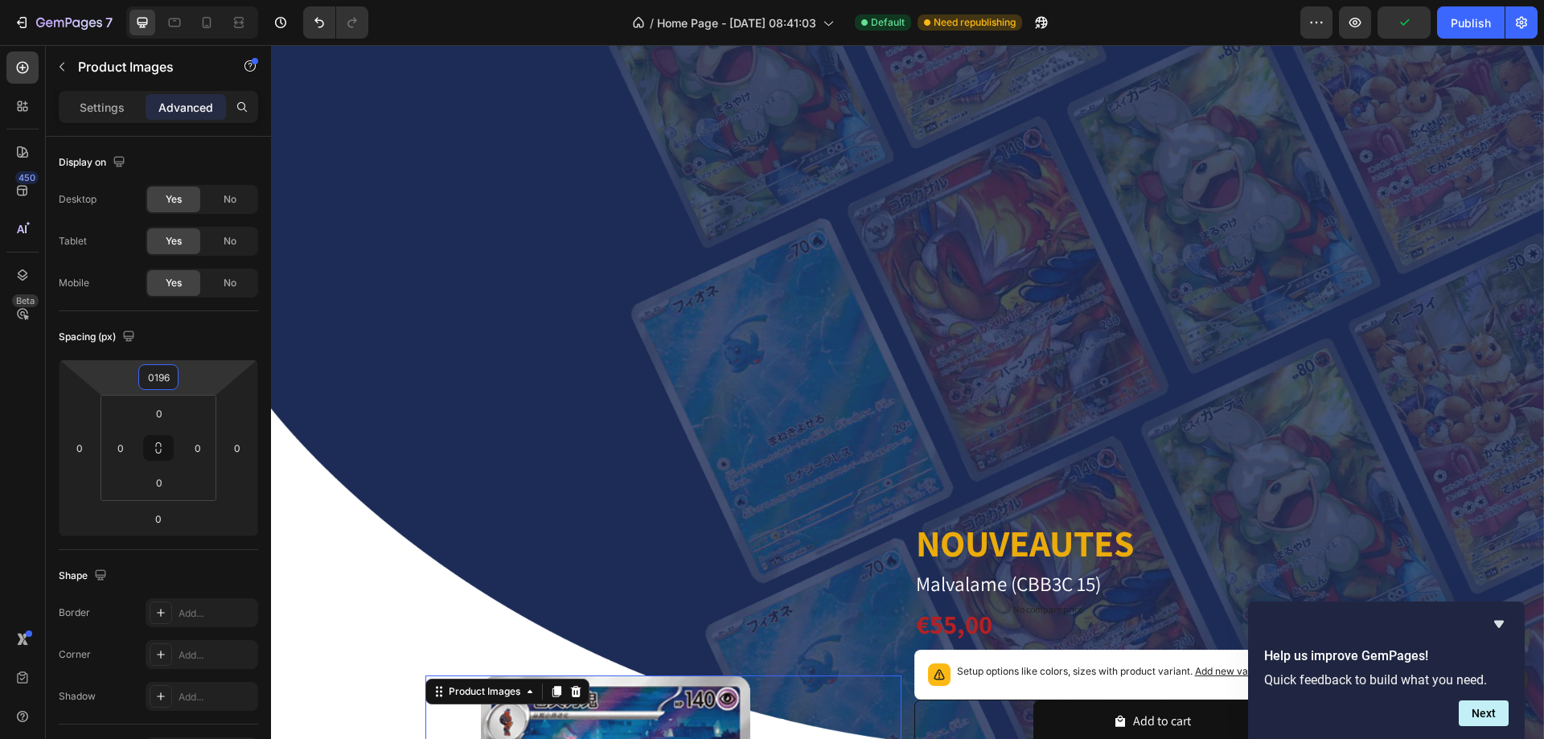
type input "196"
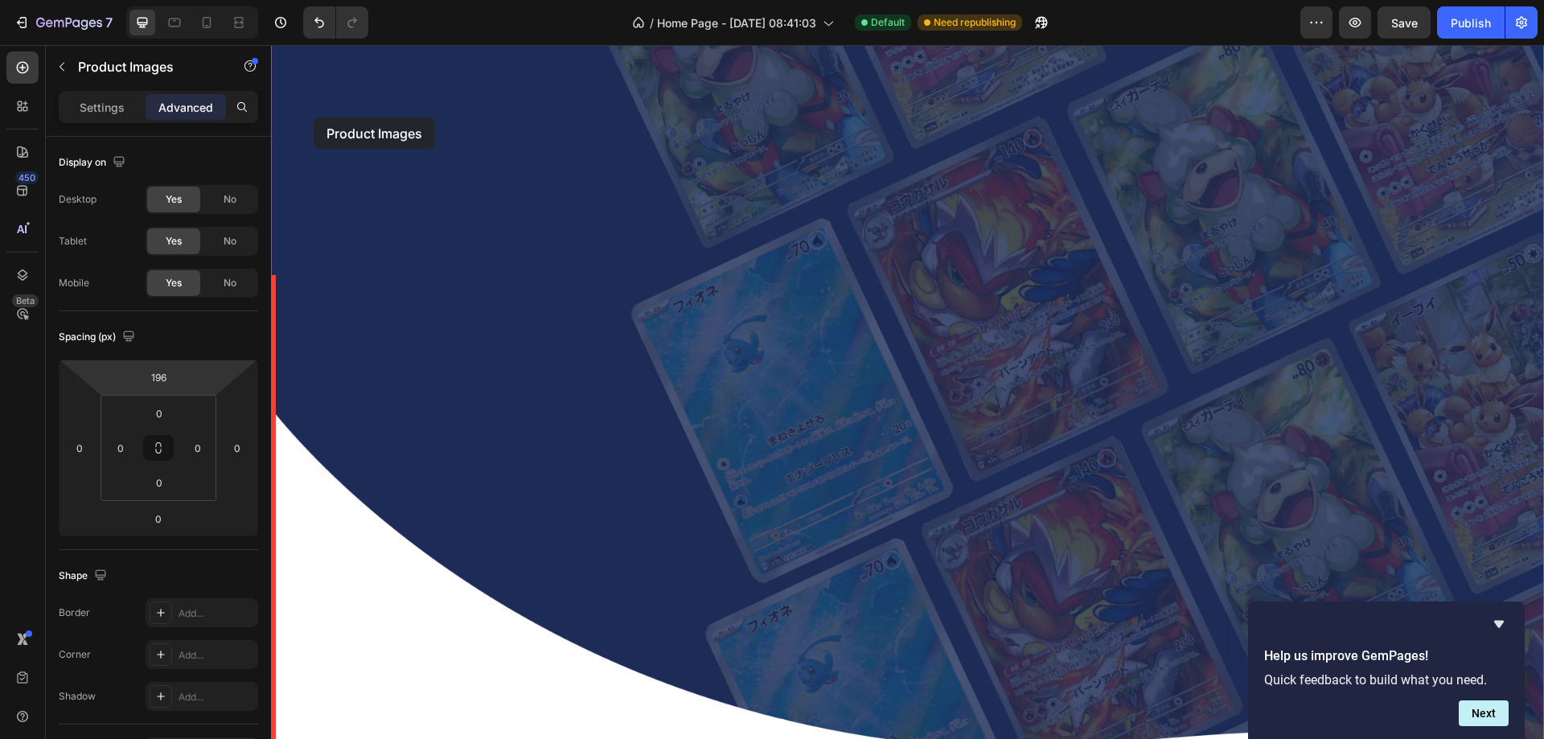
scroll to position [0, 0]
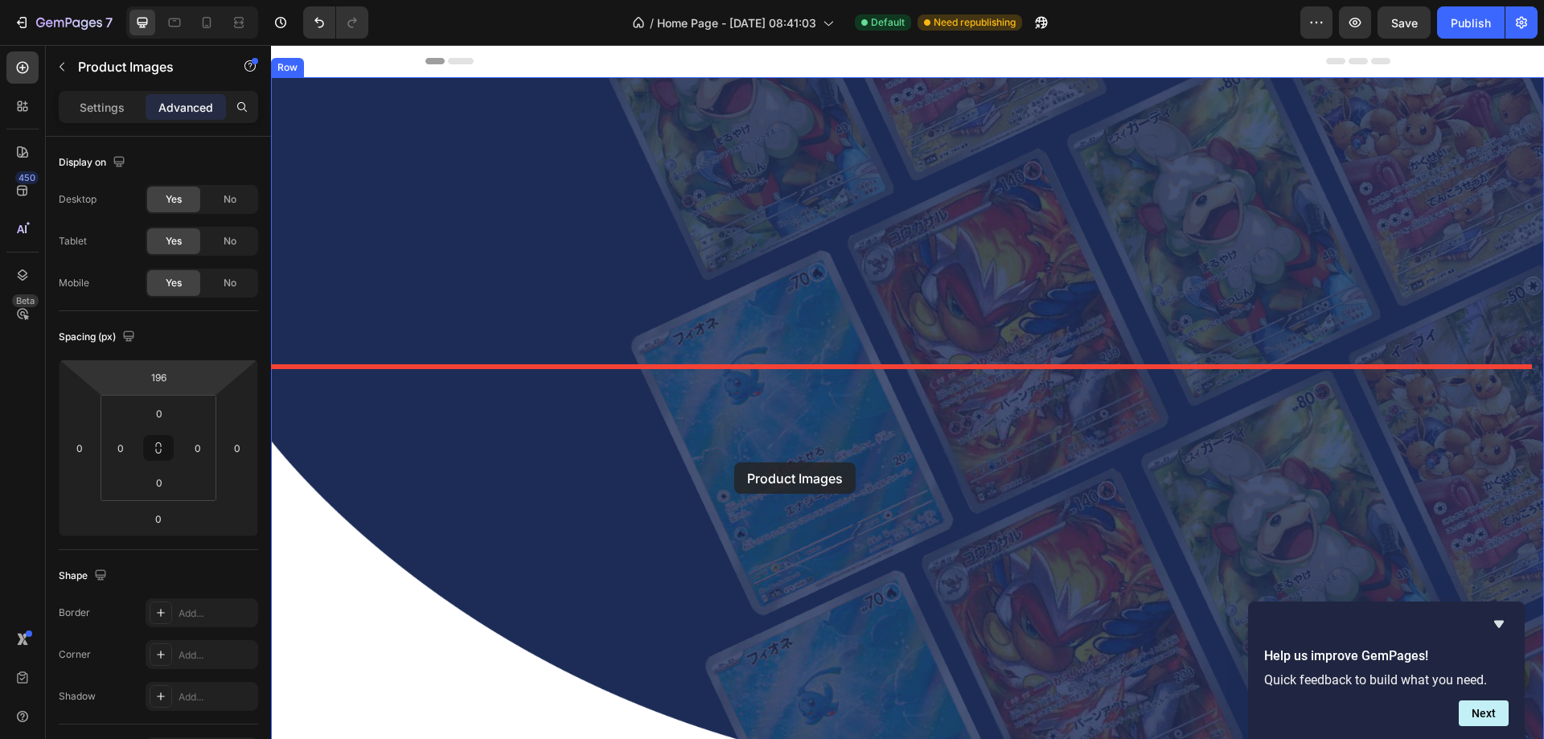
drag, startPoint x: 430, startPoint y: 682, endPoint x: 734, endPoint y: 462, distance: 375.7
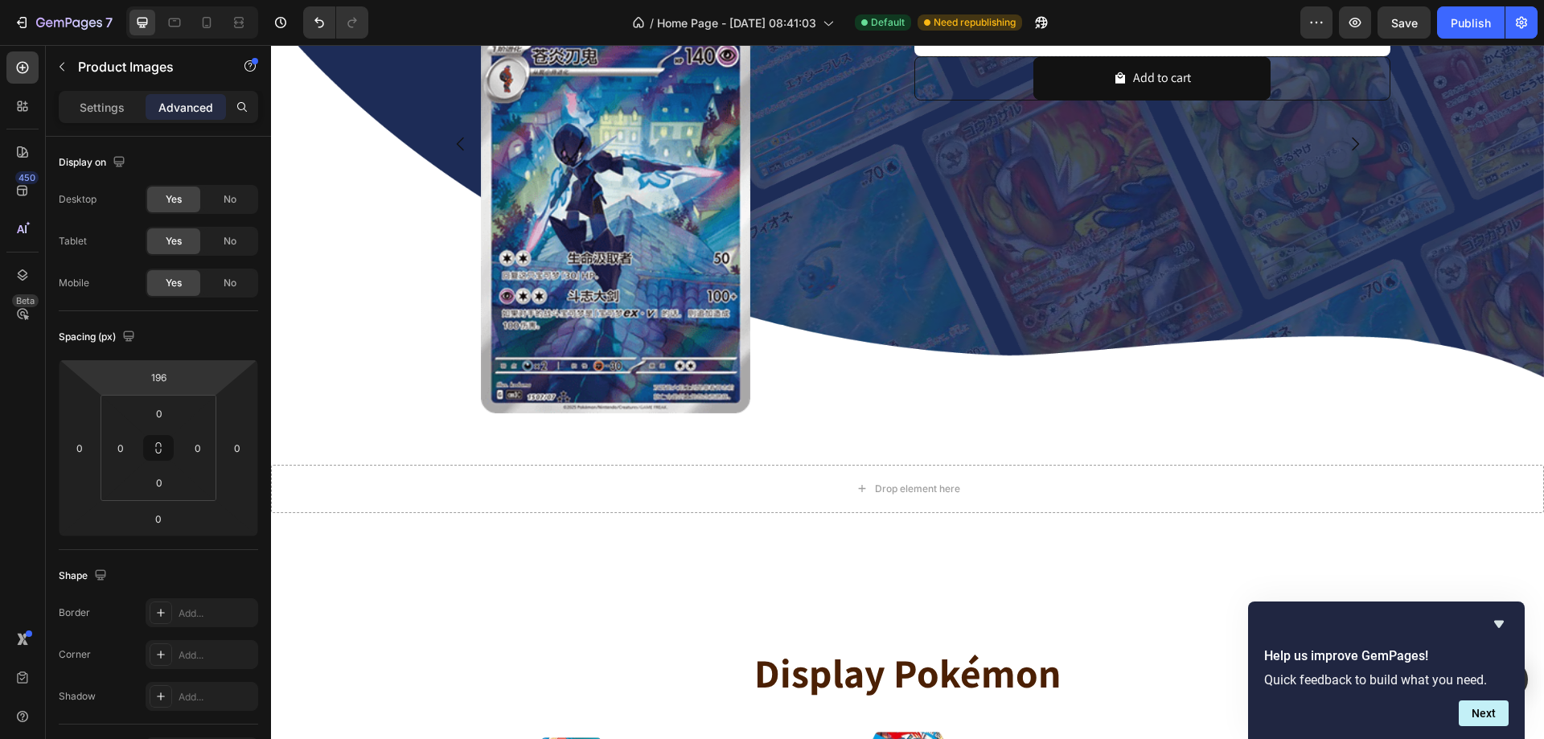
scroll to position [563, 0]
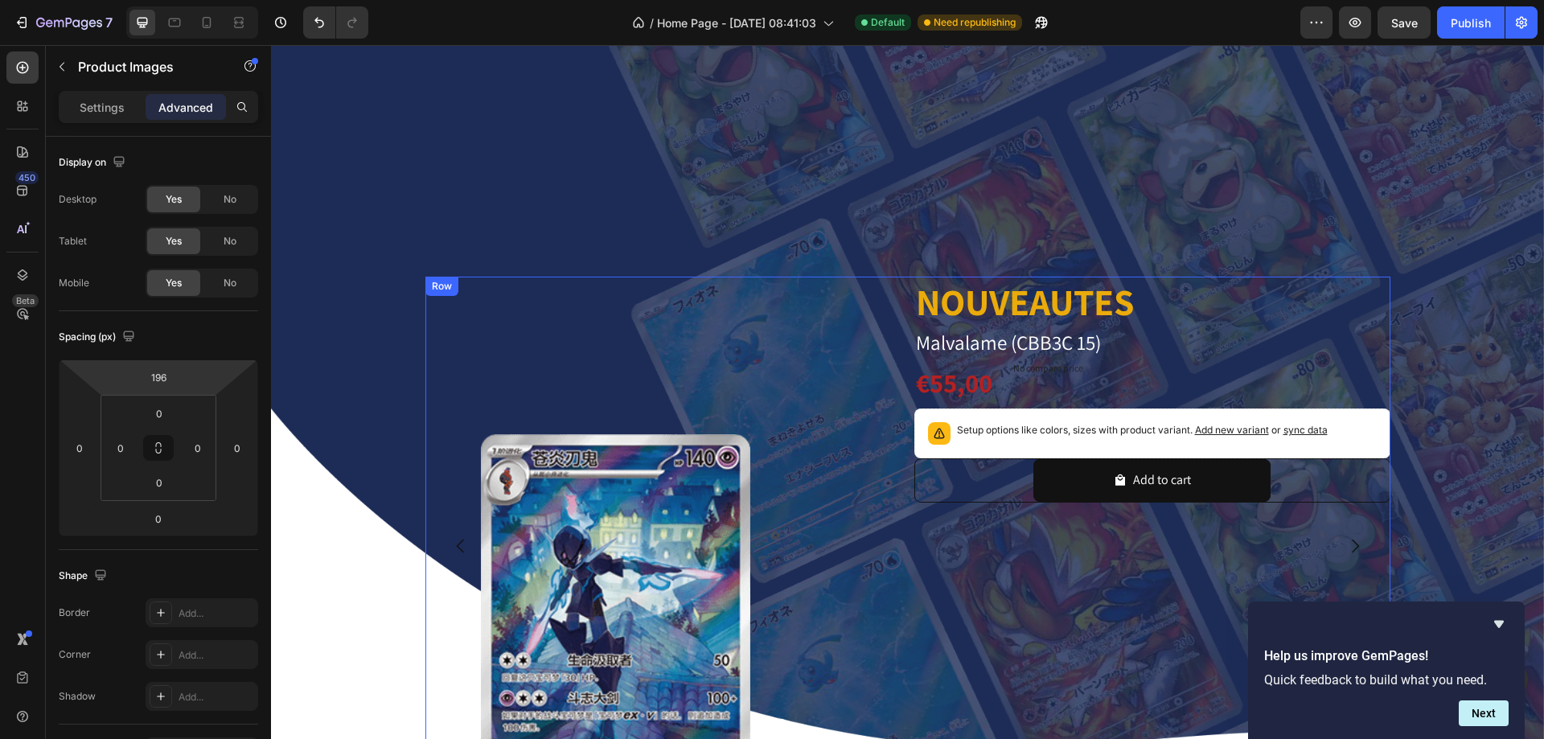
click at [623, 351] on div "Product Images" at bounding box center [663, 546] width 476 height 539
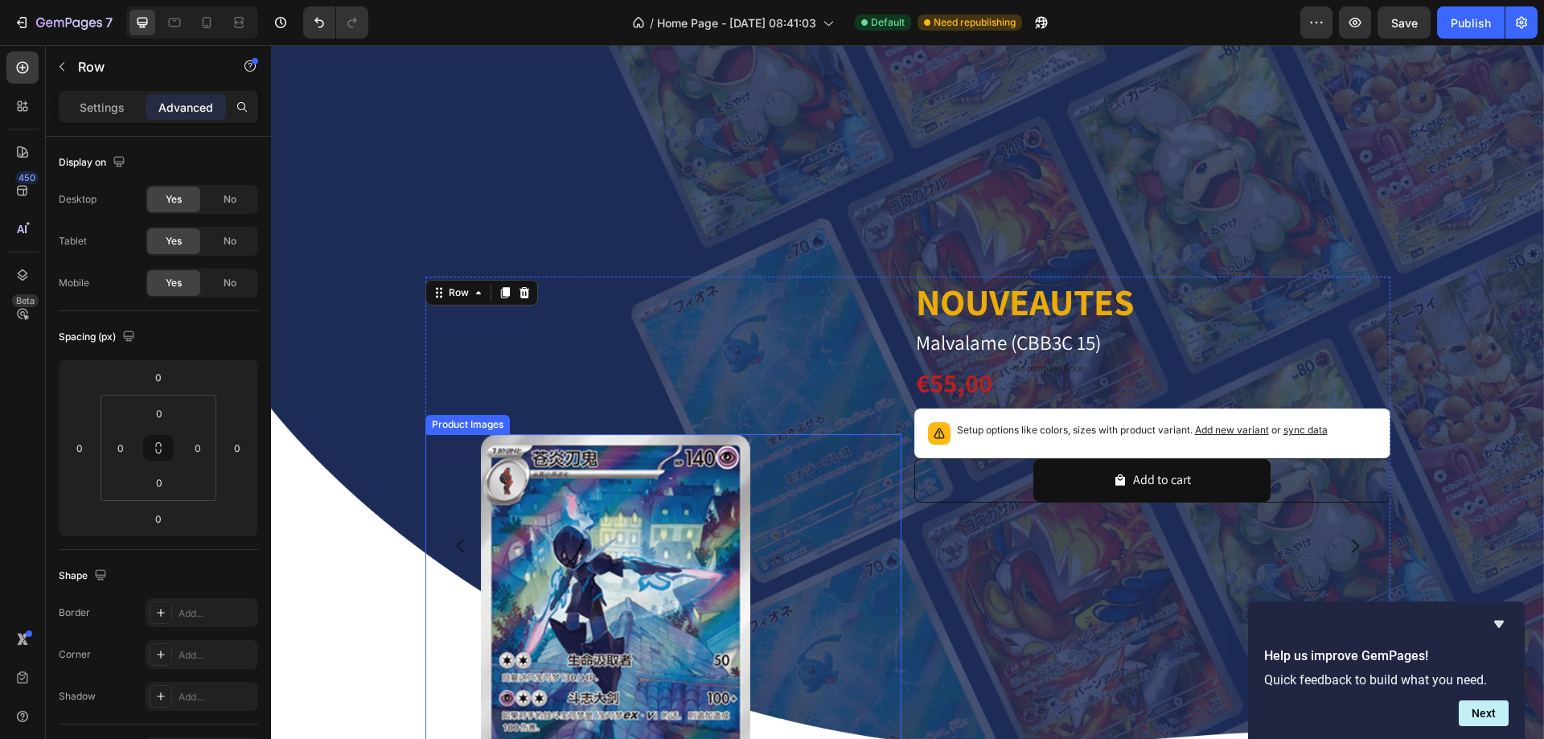
click at [843, 489] on div at bounding box center [663, 624] width 476 height 381
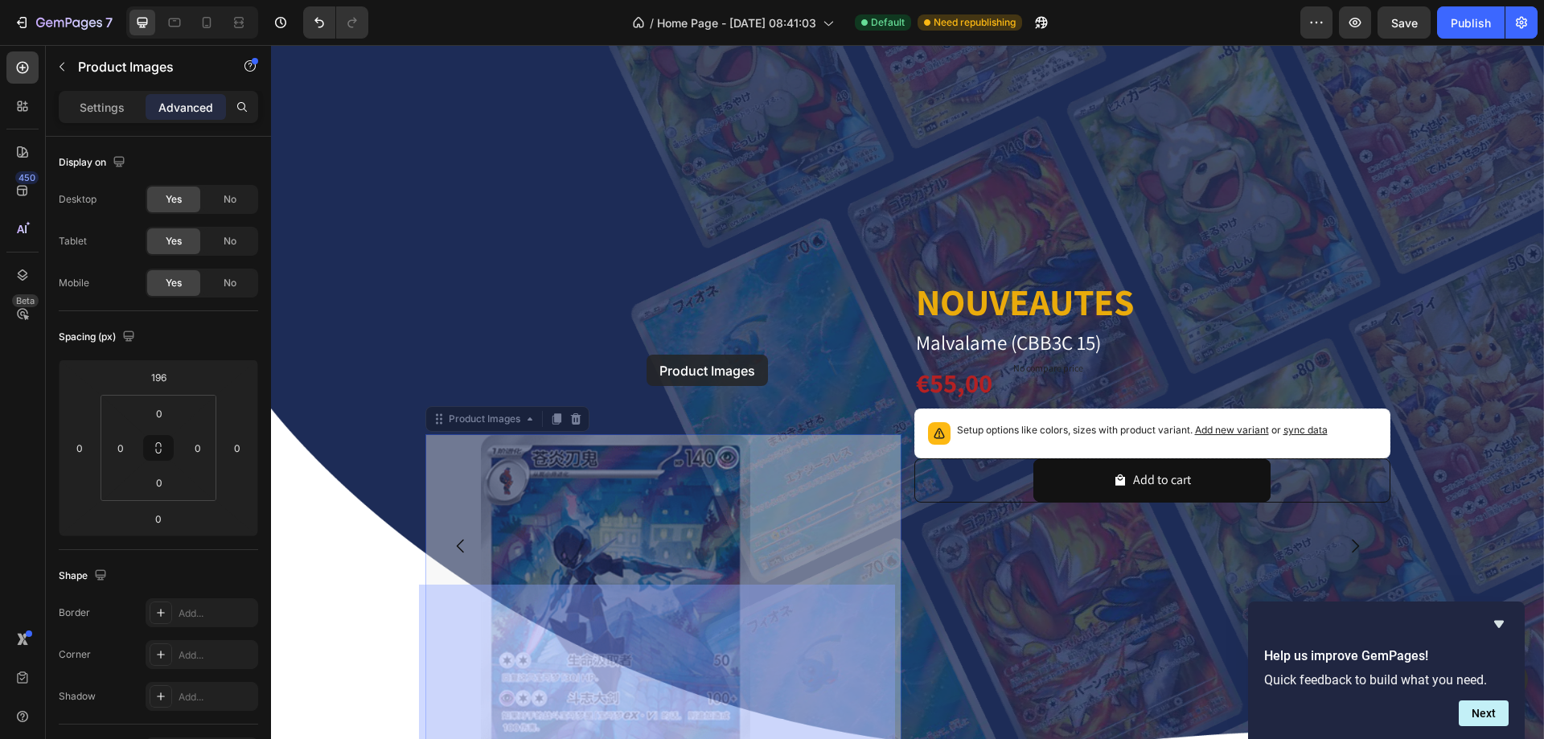
drag, startPoint x: 432, startPoint y: 417, endPoint x: 646, endPoint y: 356, distance: 222.5
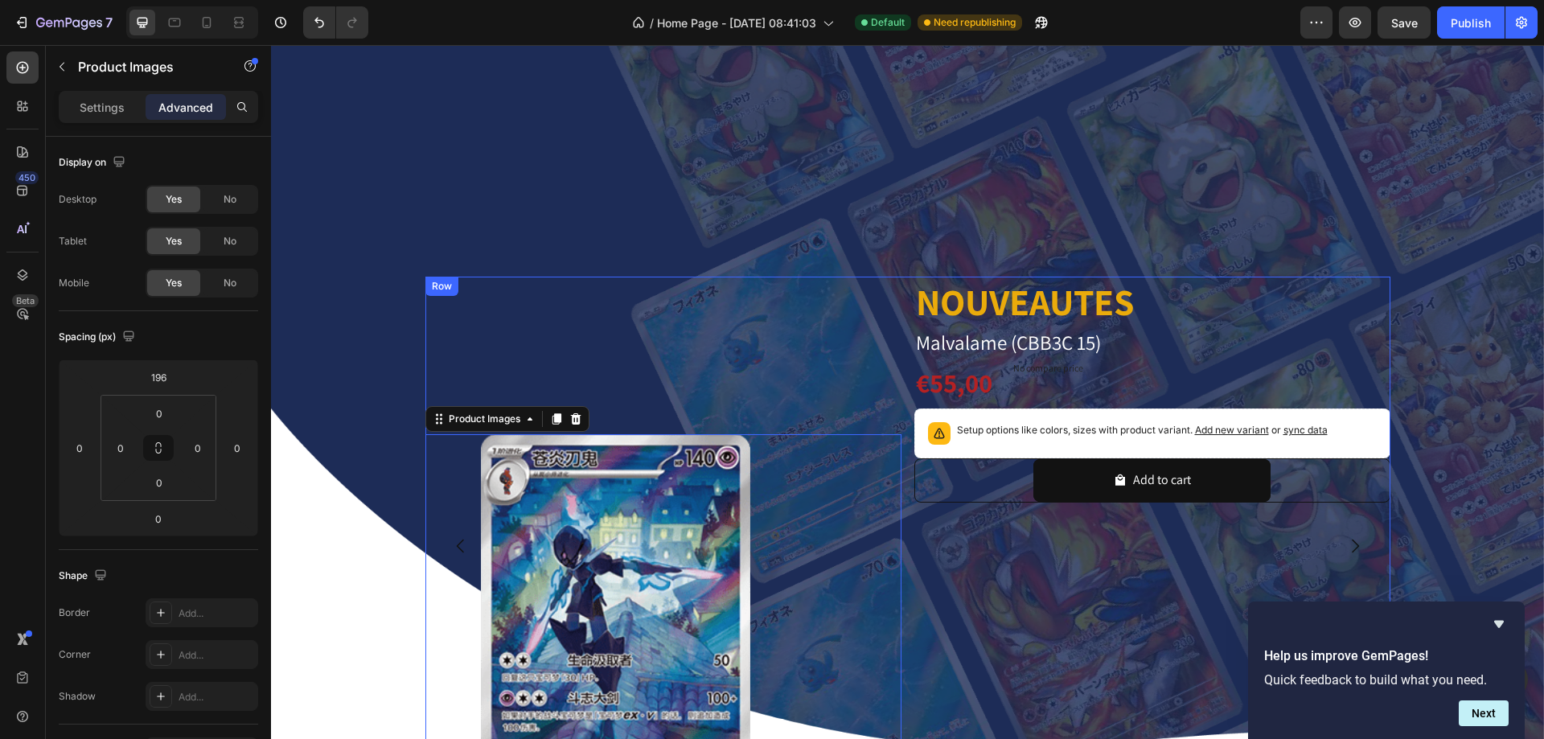
click at [725, 369] on div "Product Images 0" at bounding box center [663, 546] width 476 height 539
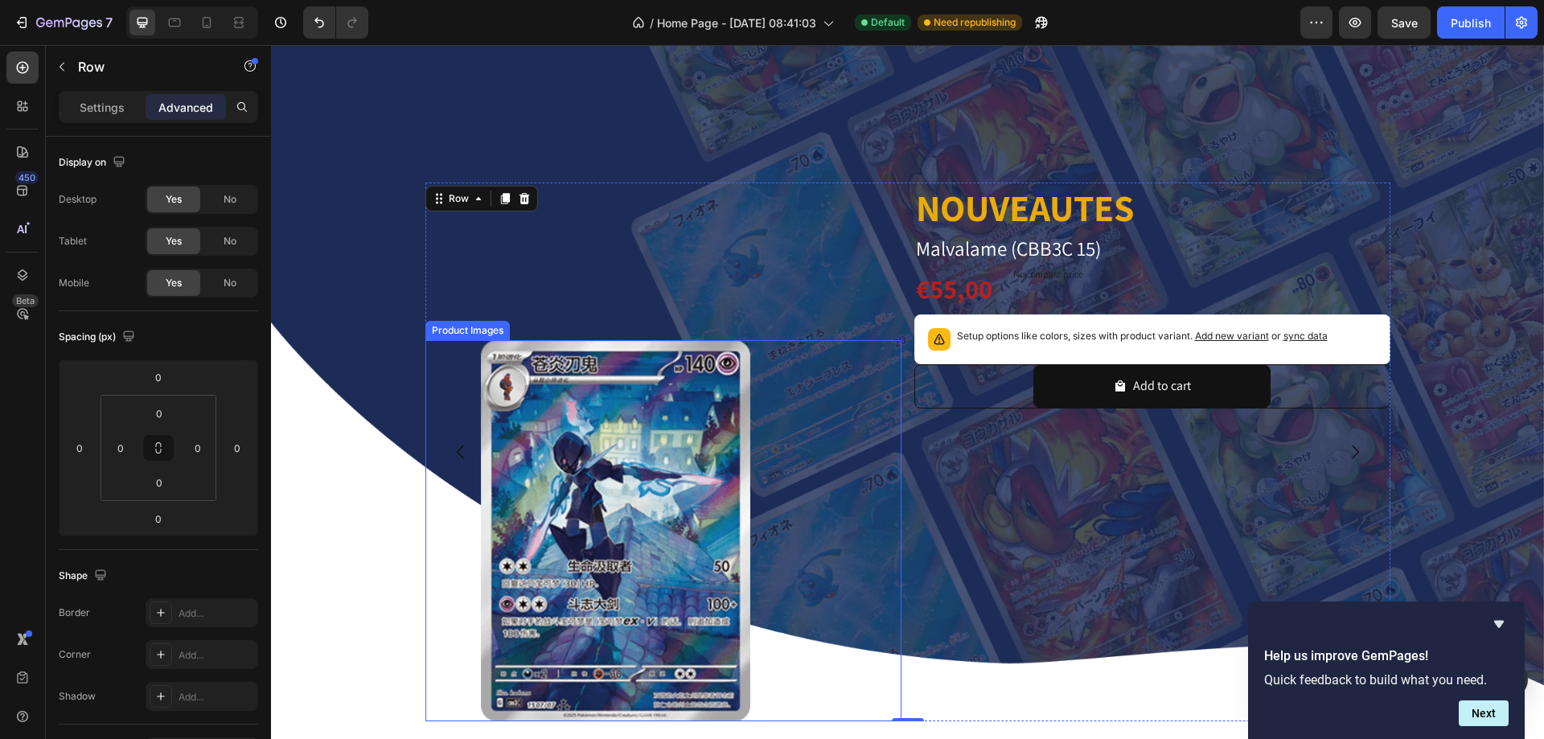
scroll to position [724, 0]
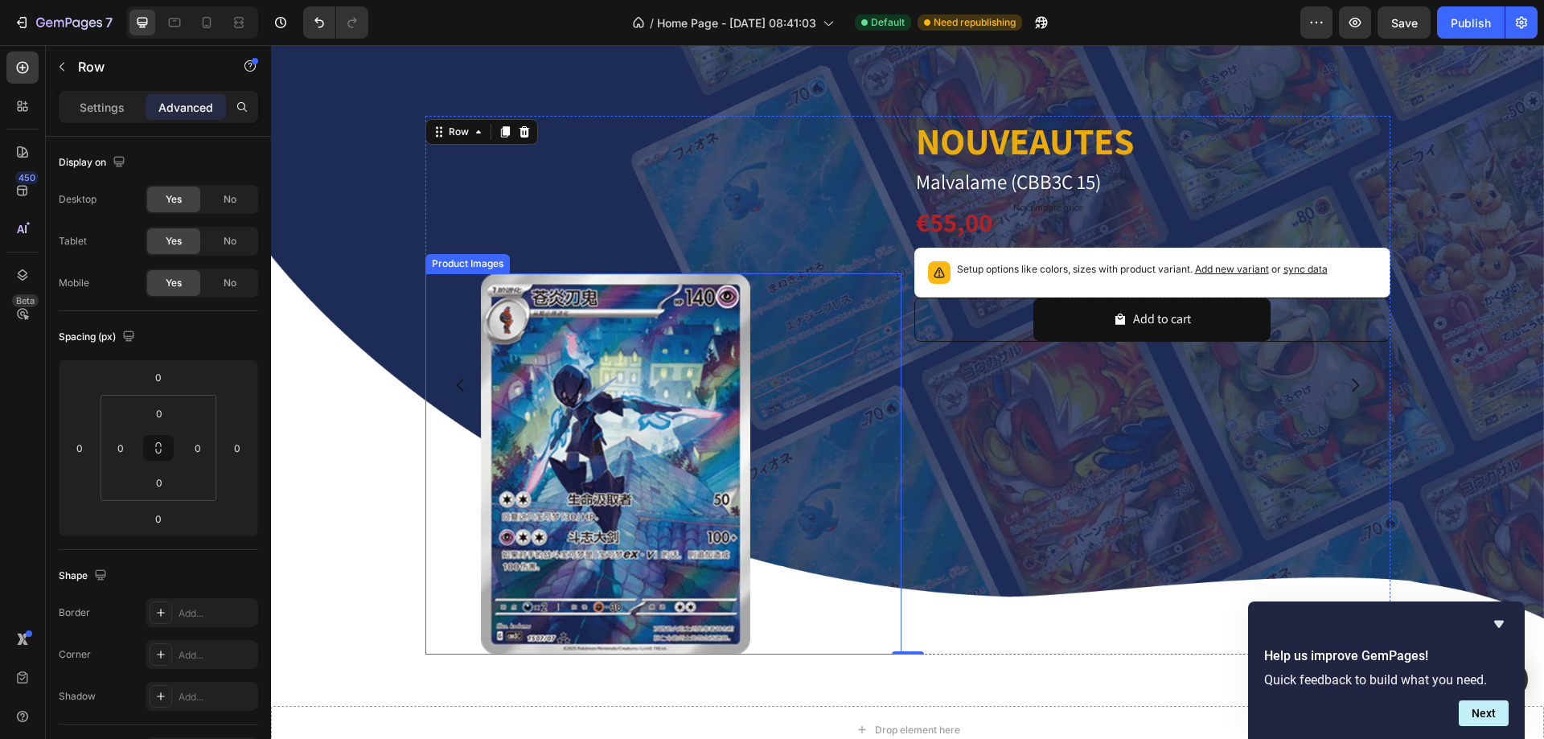
click at [772, 350] on img at bounding box center [615, 463] width 381 height 381
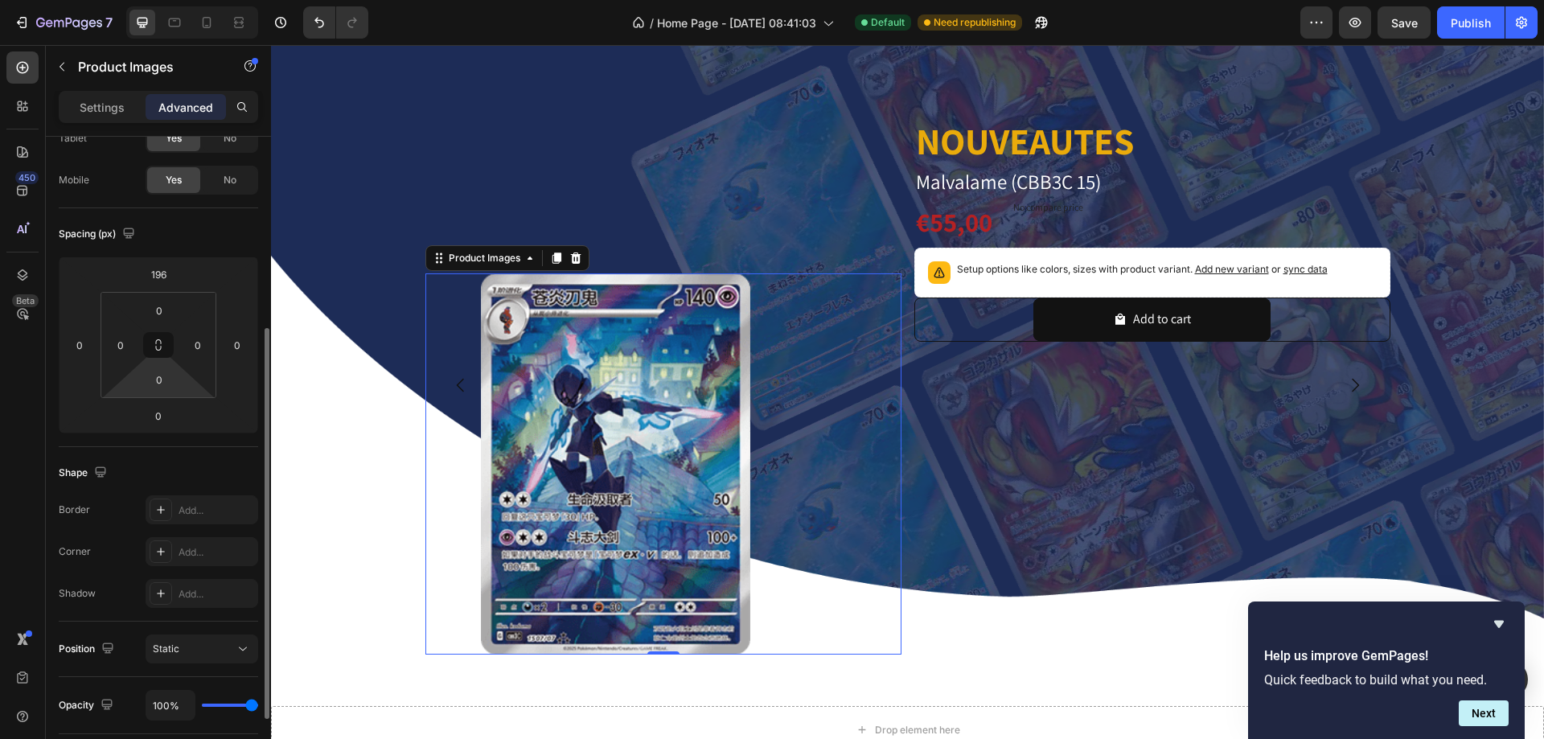
scroll to position [23, 0]
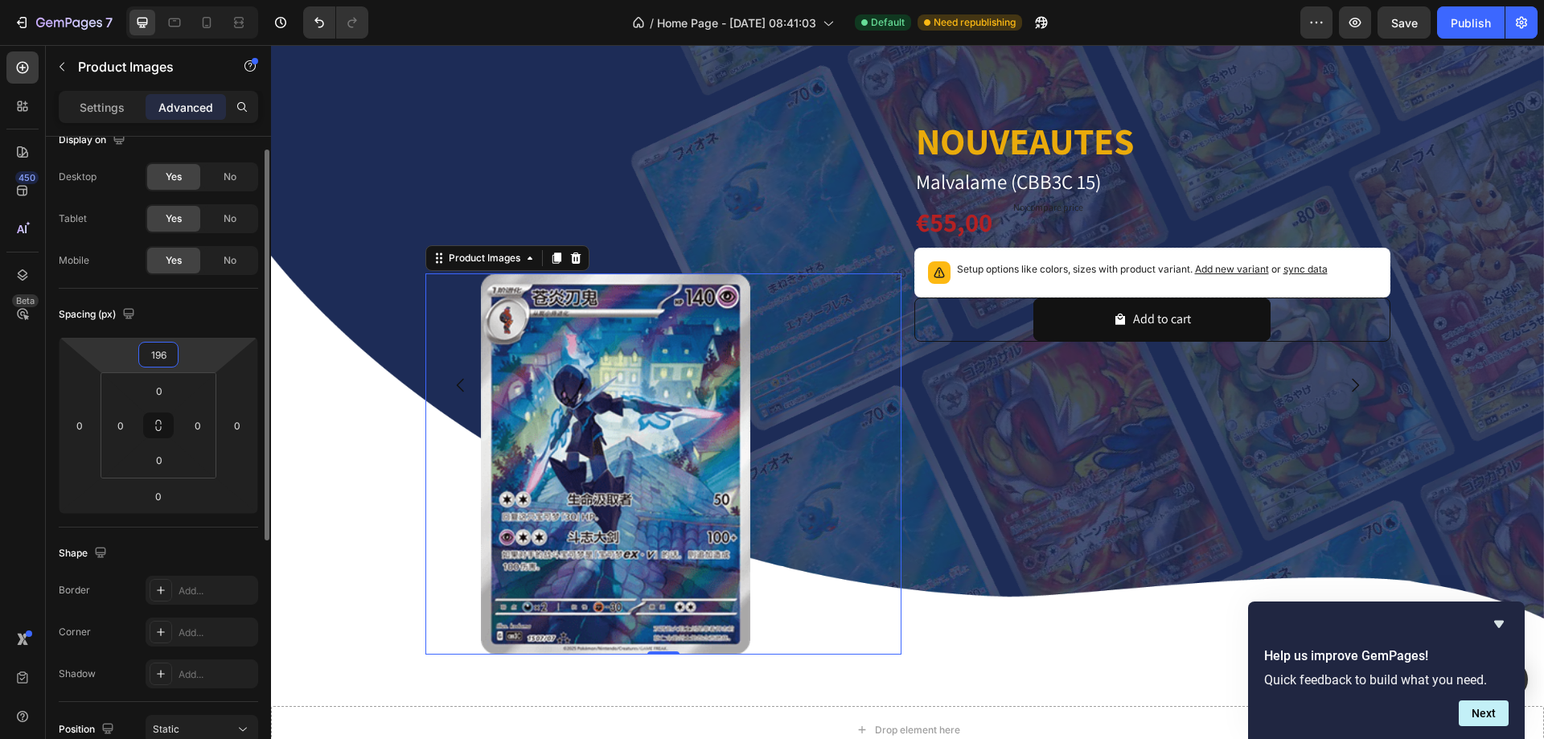
click at [155, 347] on input "196" at bounding box center [158, 355] width 32 height 24
type input "0"
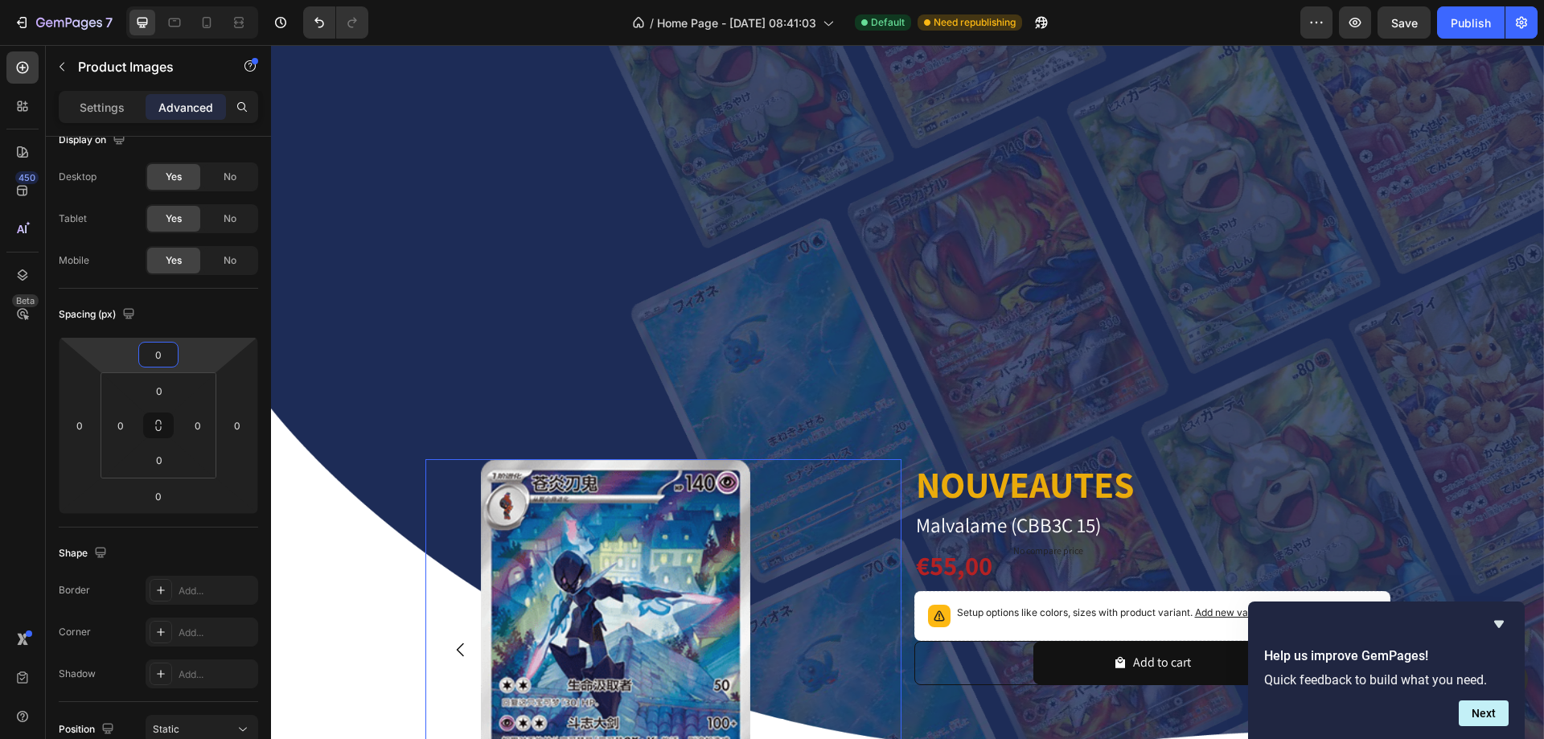
scroll to position [402, 0]
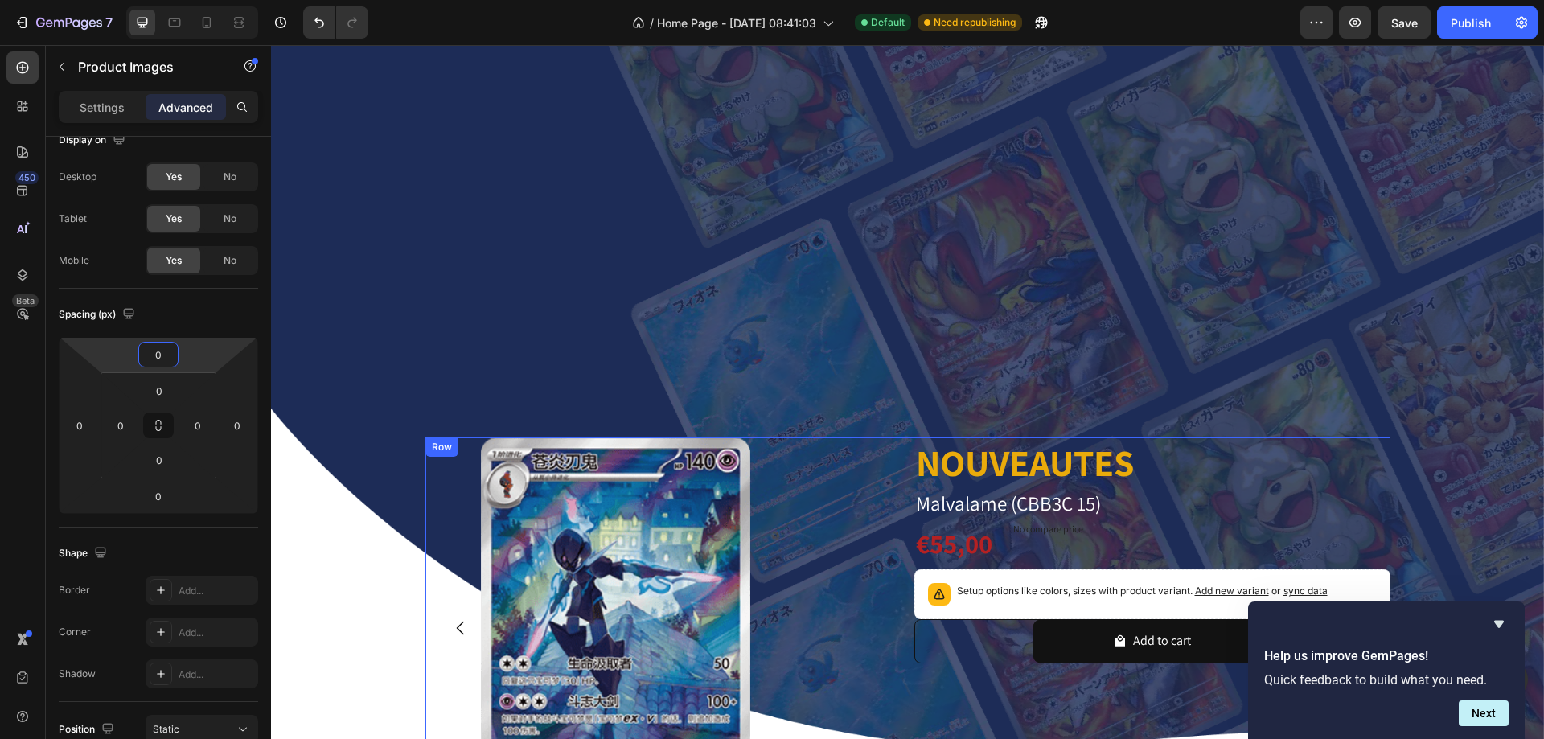
click at [903, 438] on div "Product Images 0 NOUVEAUTES Heading Malvalame (CBB3C 15) Product Title €55,00 P…" at bounding box center [907, 628] width 965 height 381
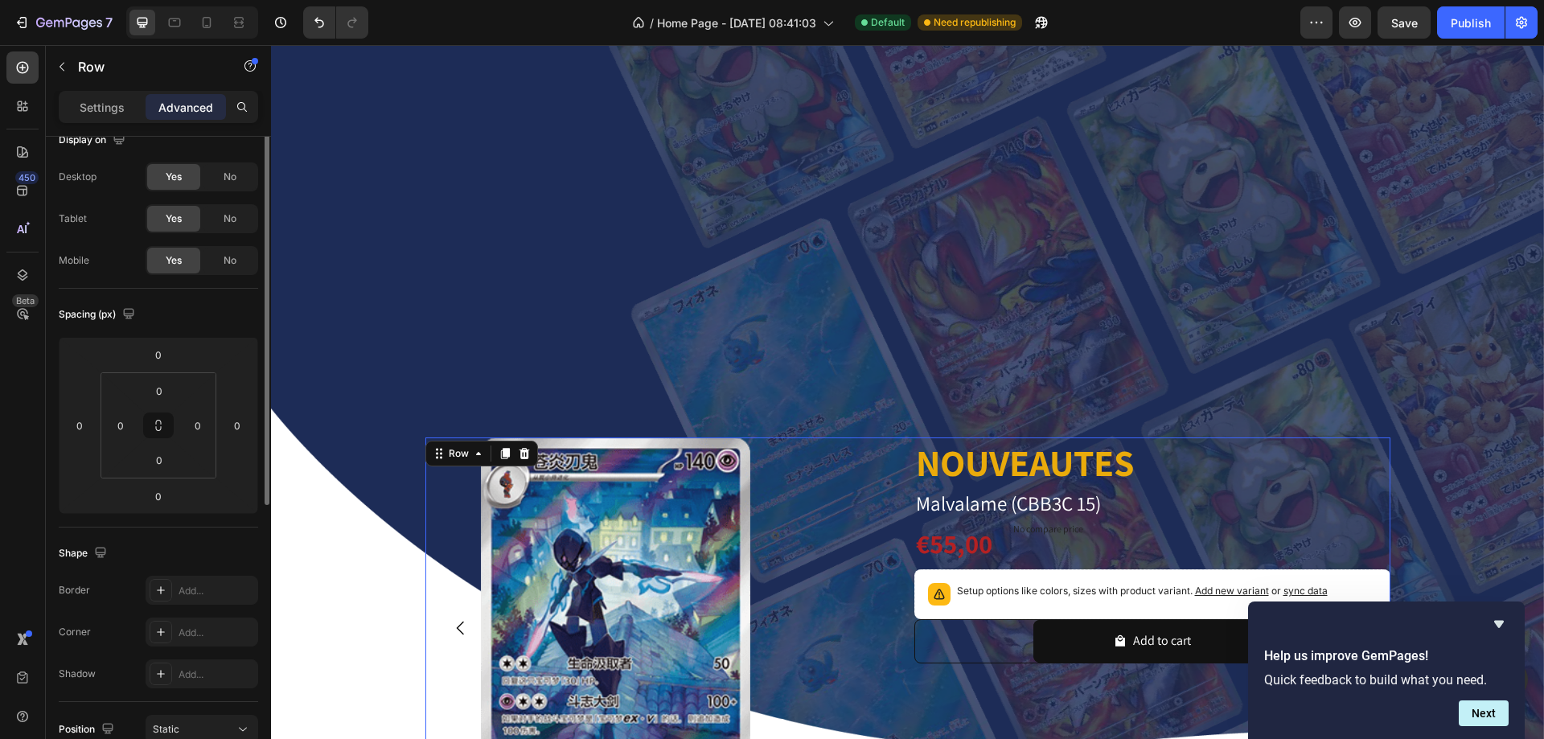
scroll to position [0, 0]
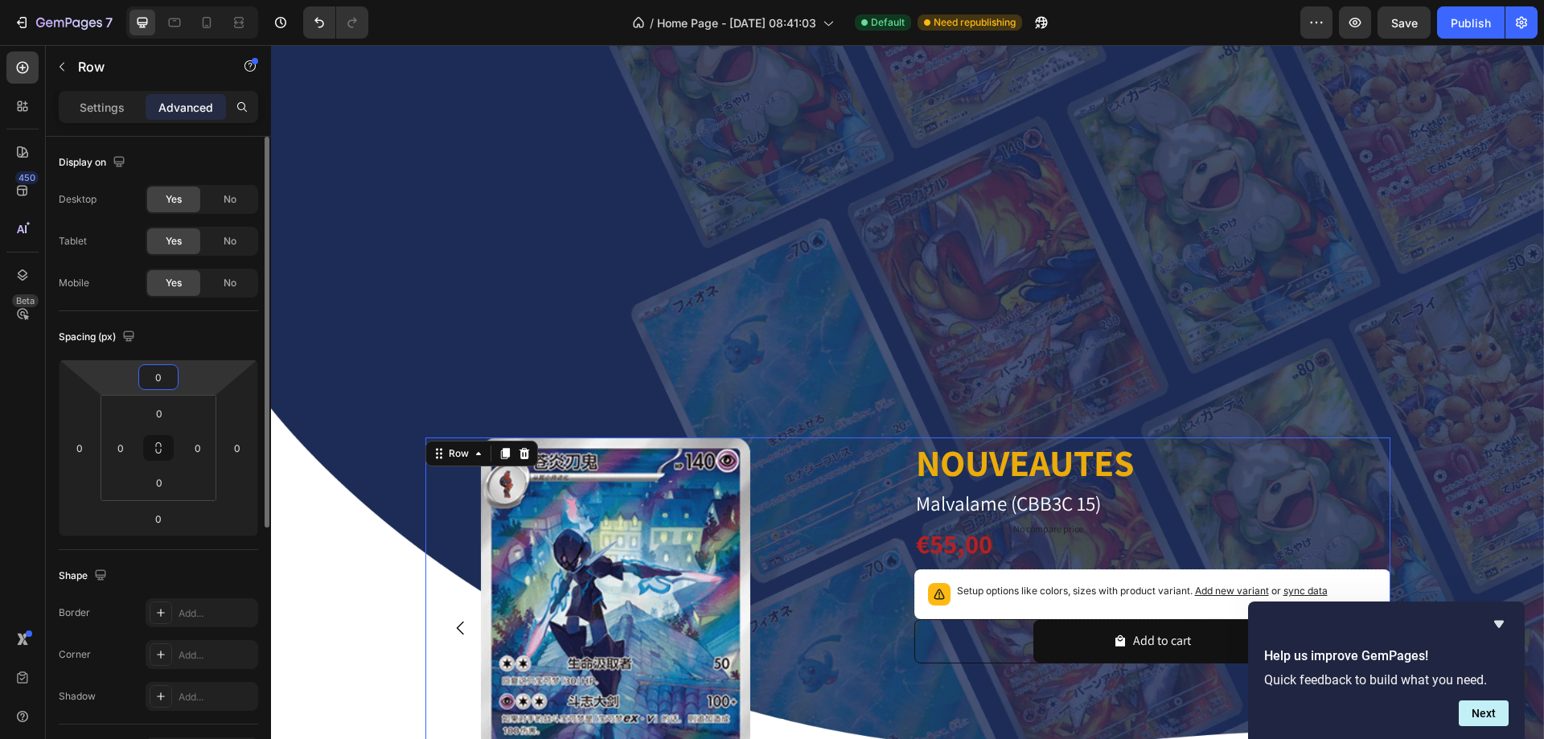
click at [157, 376] on input "0" at bounding box center [158, 377] width 32 height 24
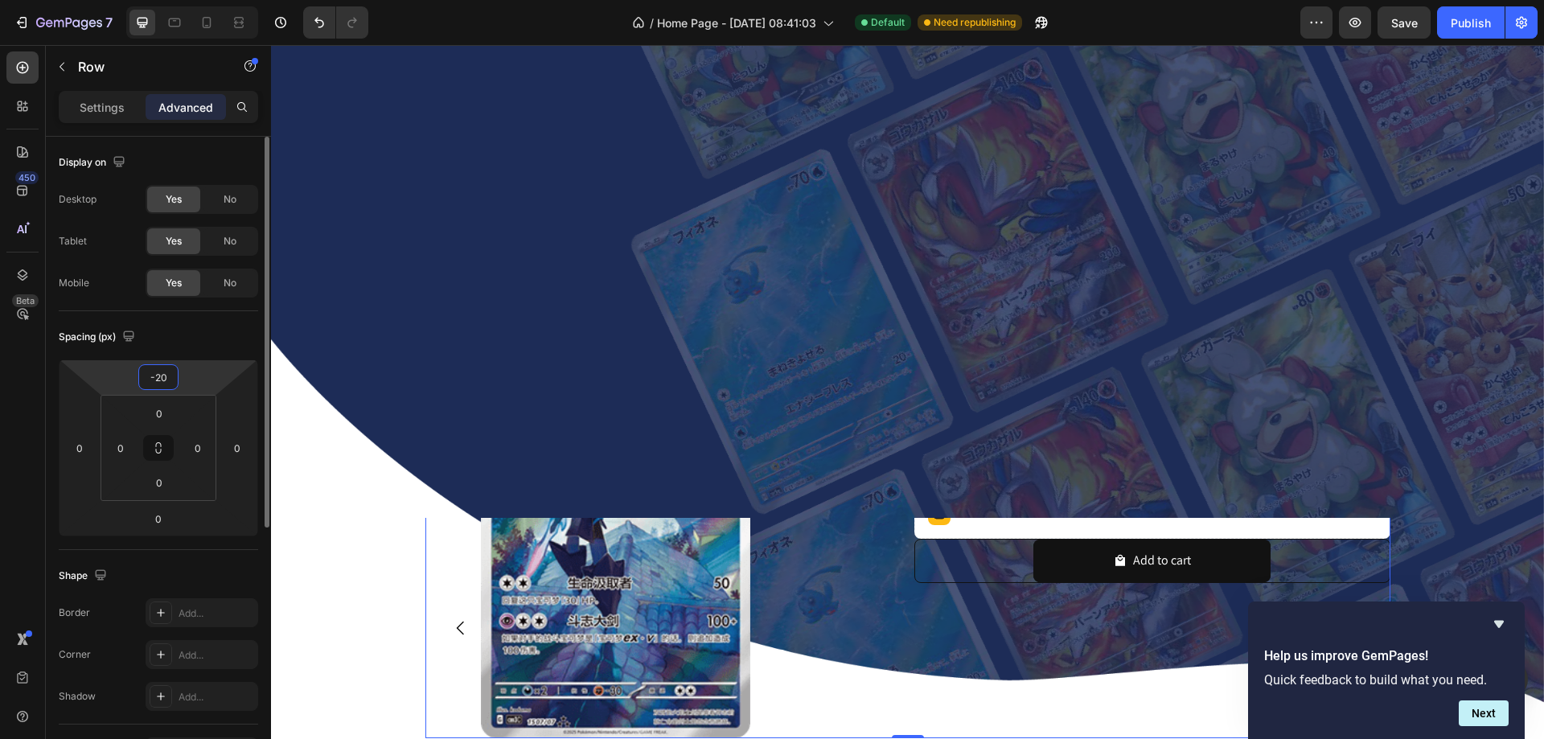
scroll to position [394, 0]
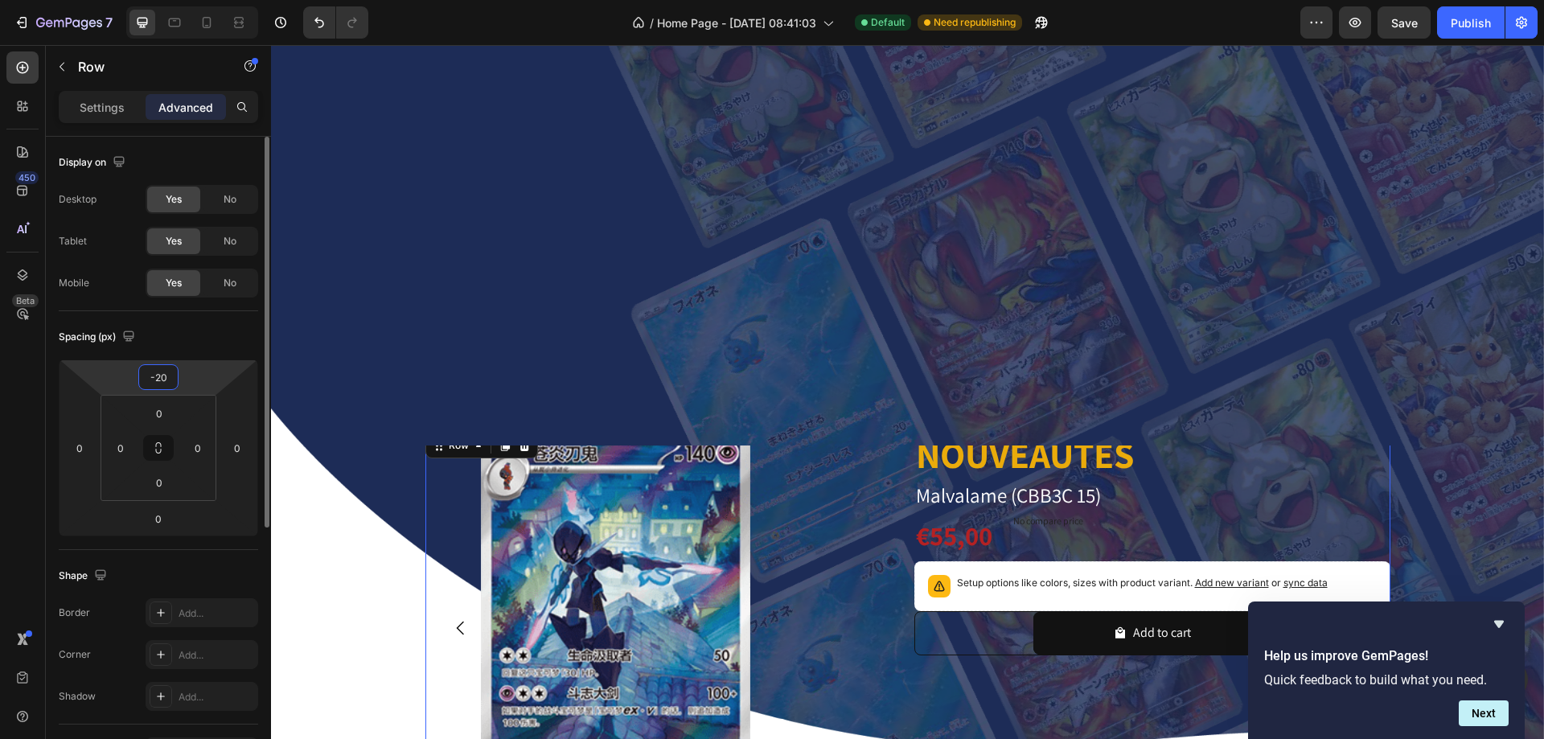
type input "-2"
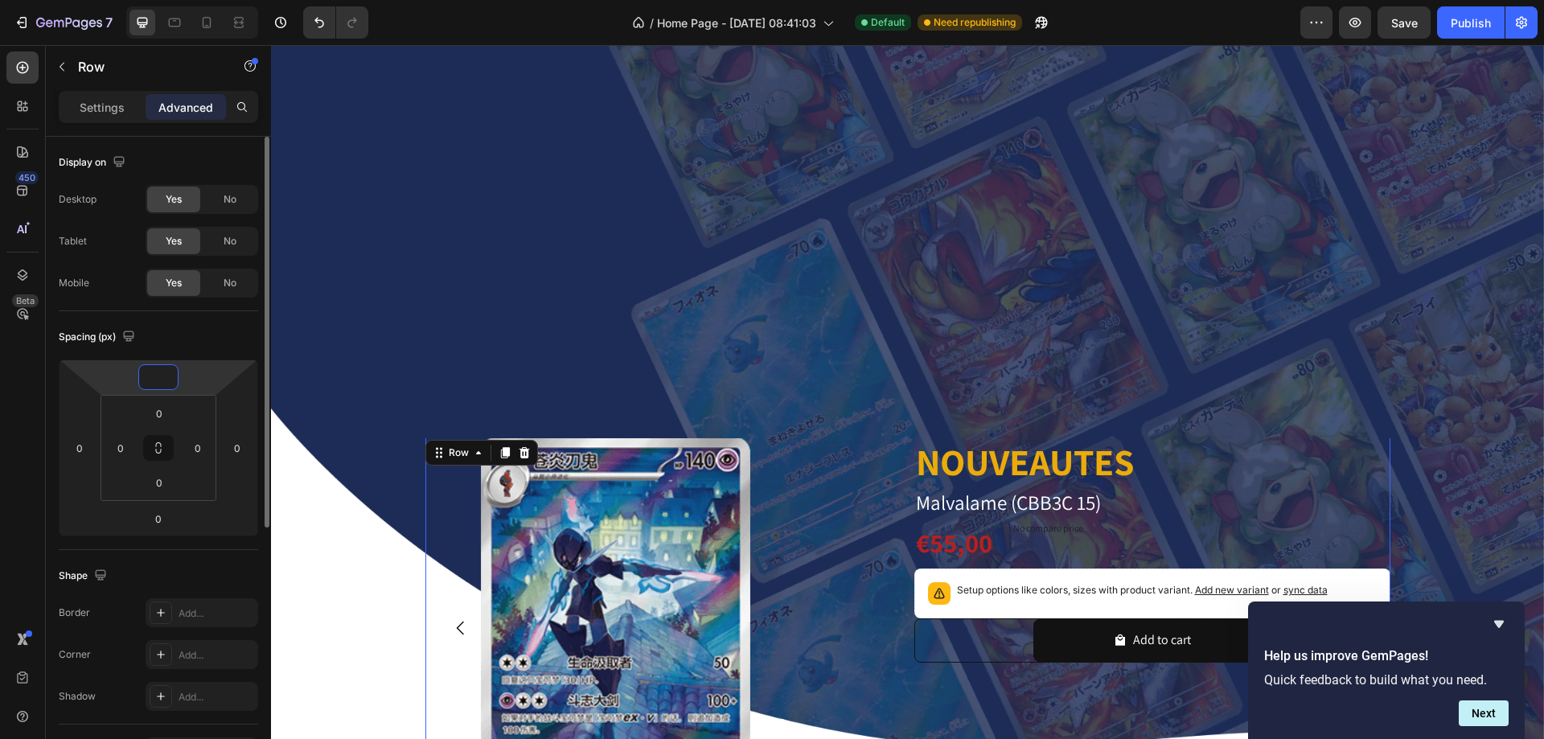
scroll to position [402, 0]
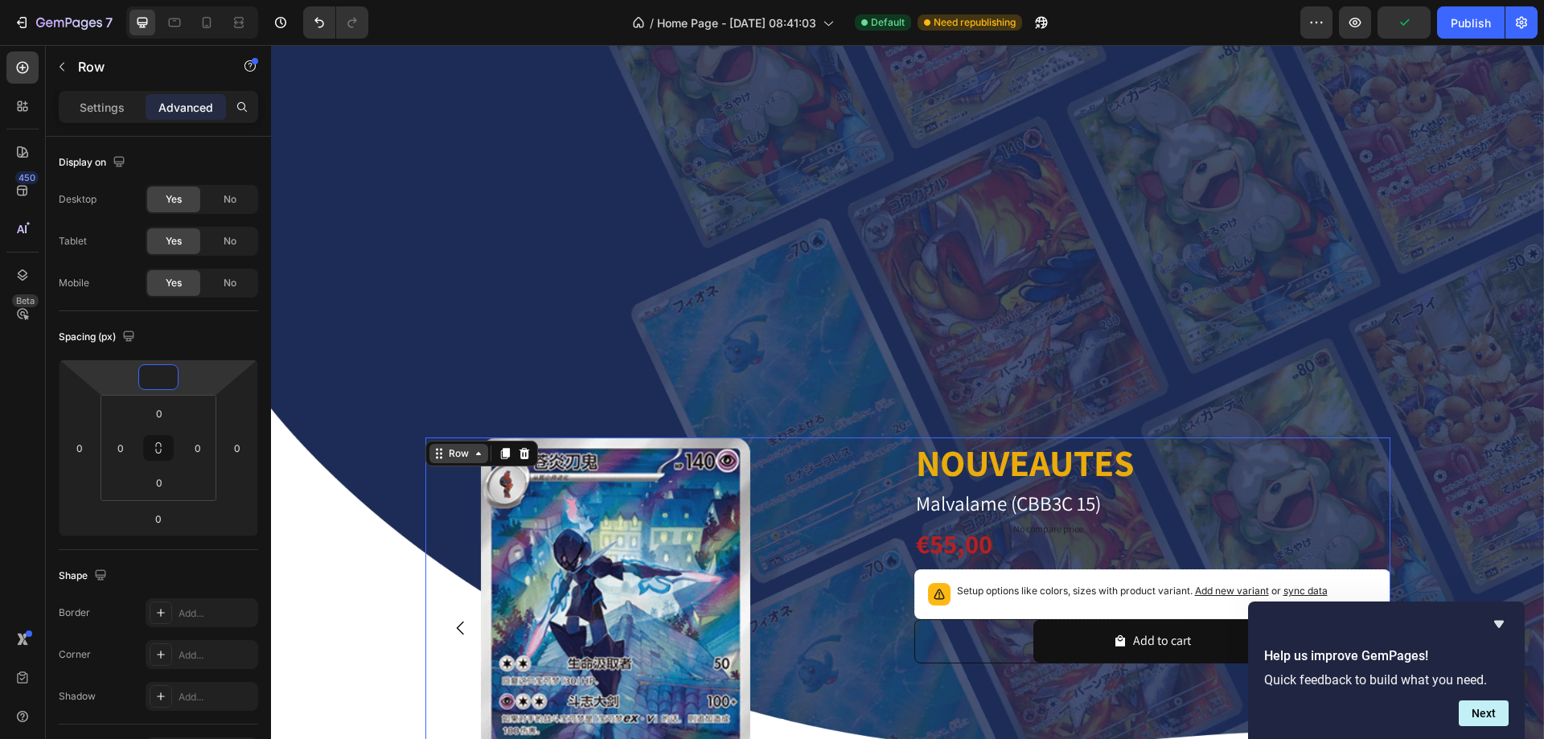
click at [446, 452] on div "Row" at bounding box center [459, 453] width 27 height 14
type input "0"
click at [377, 314] on img at bounding box center [907, 426] width 1273 height 762
click at [323, 60] on div "Image" at bounding box center [308, 61] width 35 height 14
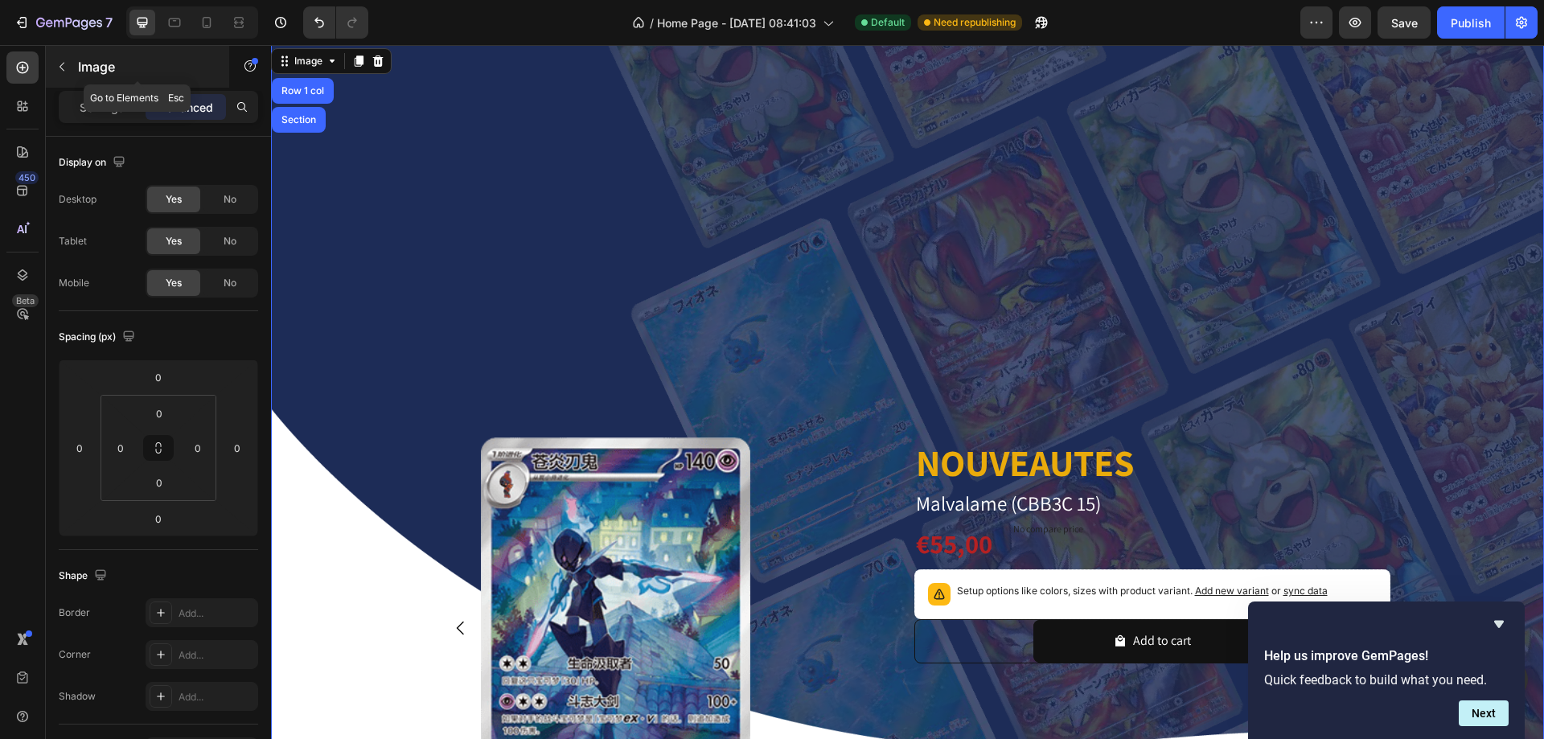
click at [68, 56] on button "button" at bounding box center [62, 67] width 26 height 26
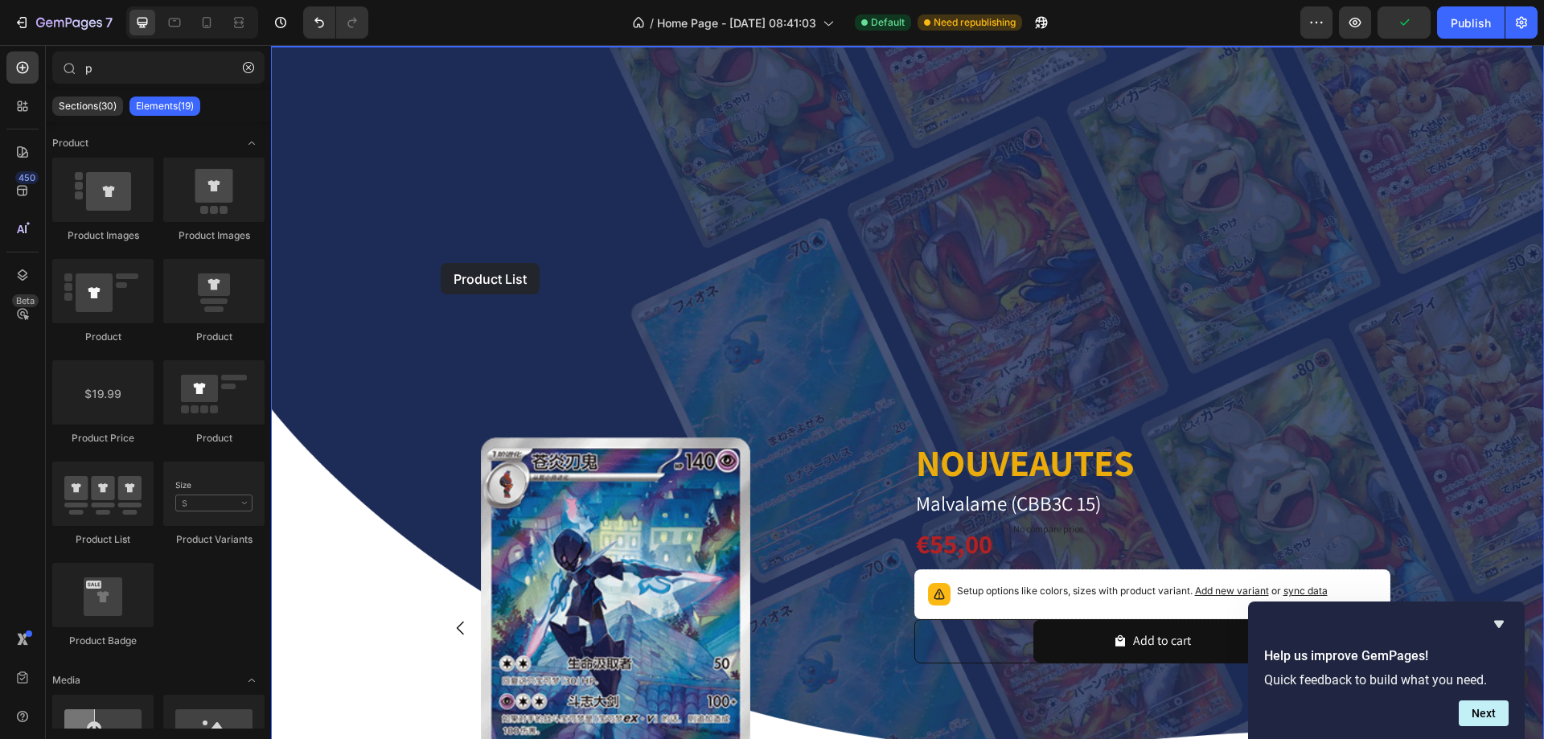
drag, startPoint x: 402, startPoint y: 537, endPoint x: 441, endPoint y: 263, distance: 277.0
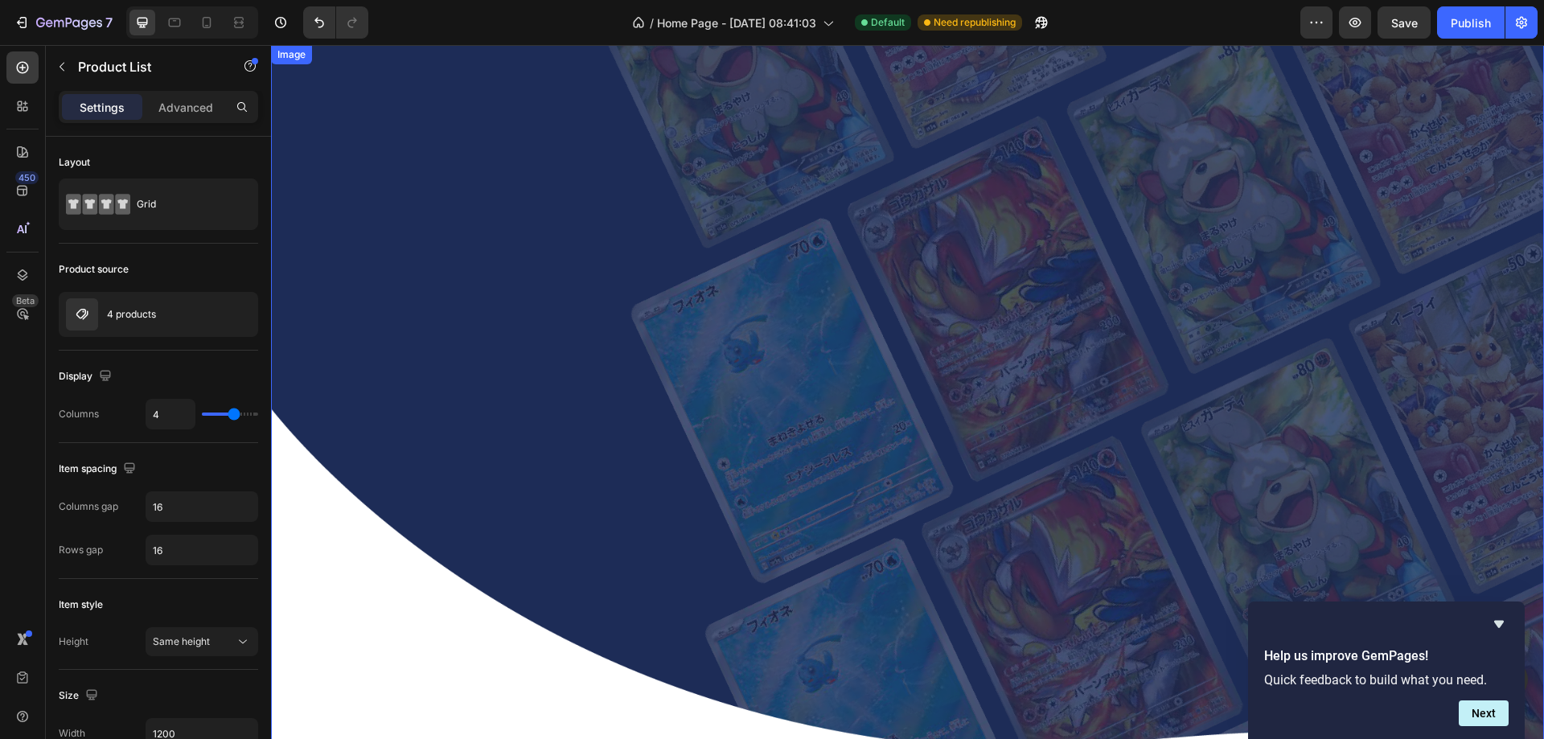
scroll to position [885, 0]
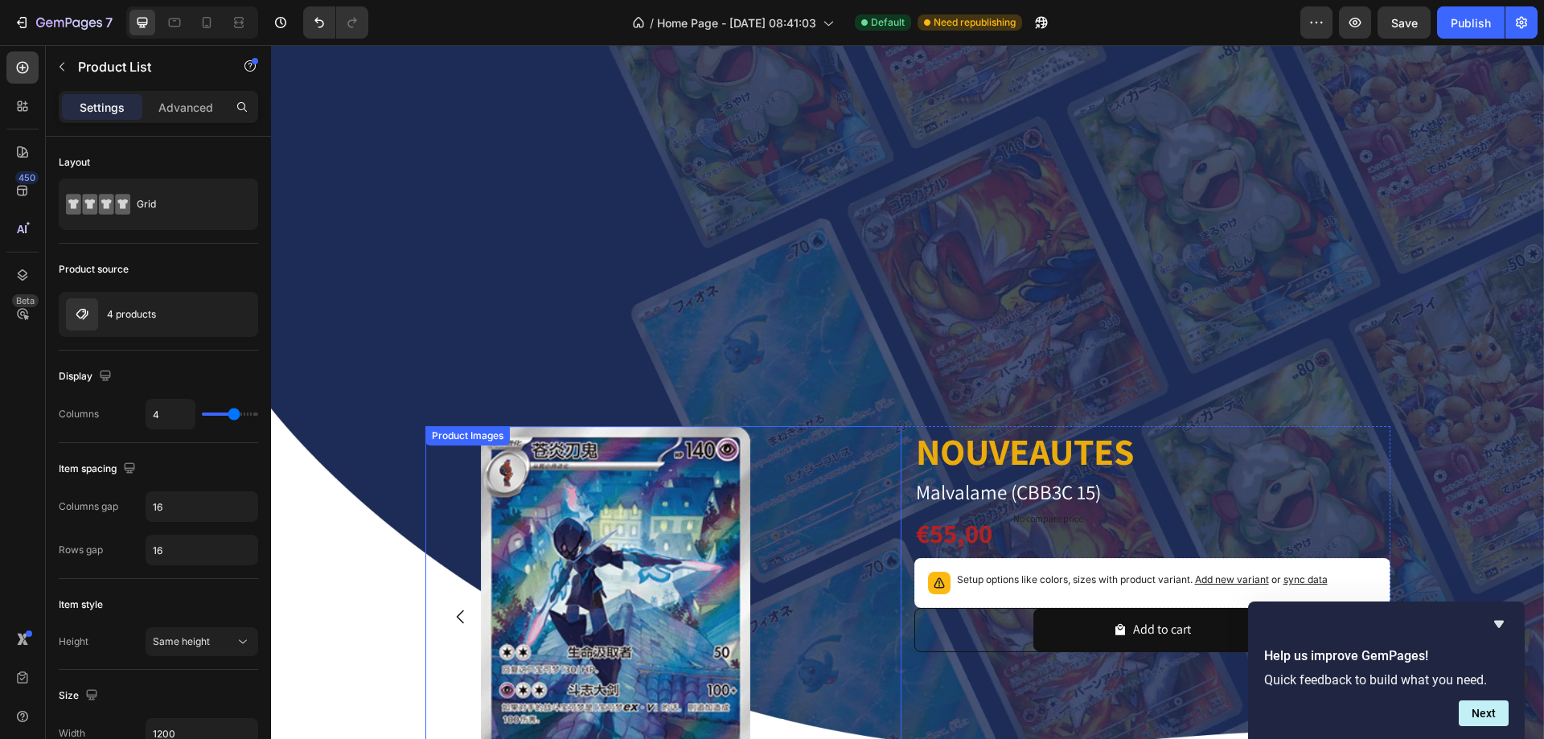
click at [811, 430] on div at bounding box center [663, 616] width 476 height 381
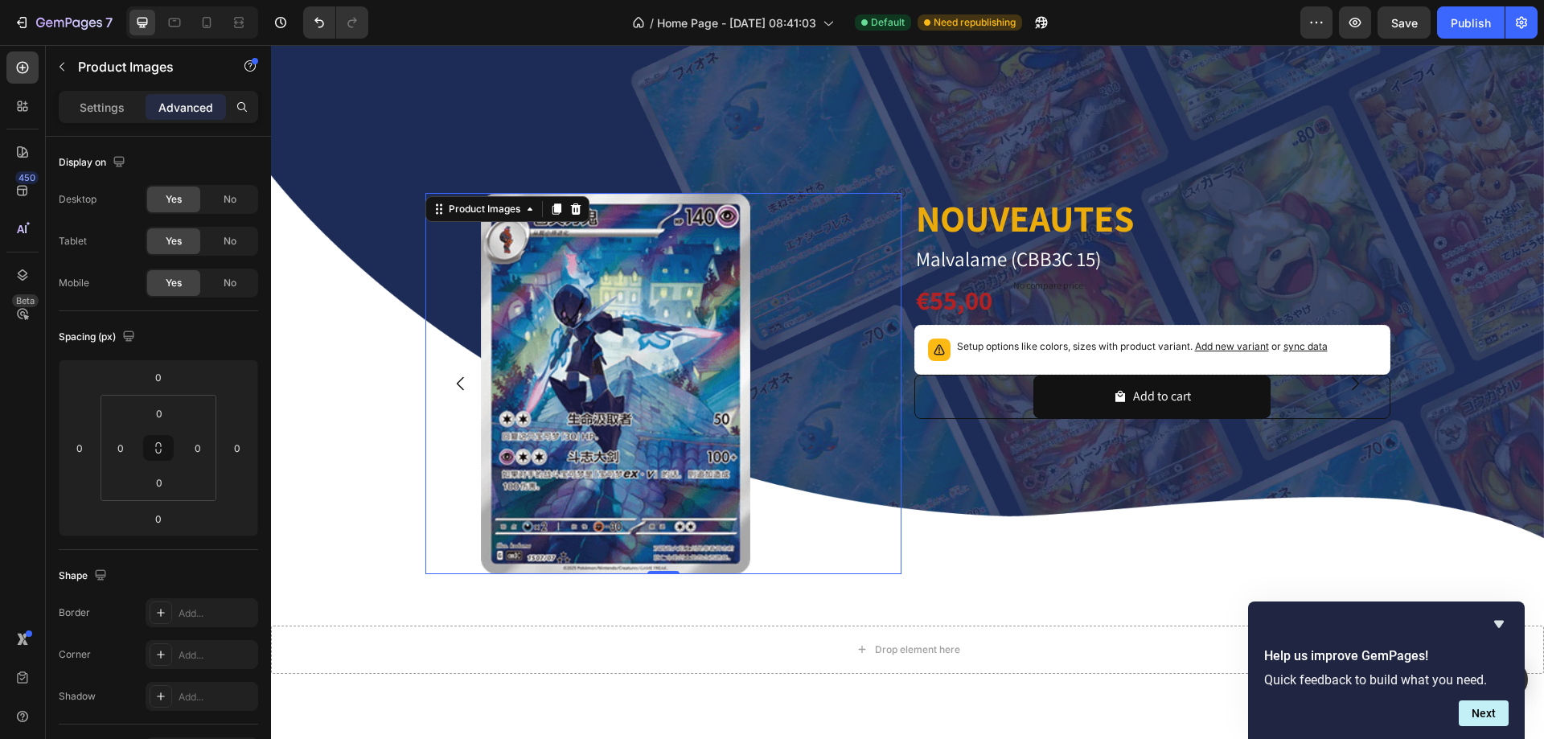
scroll to position [1206, 0]
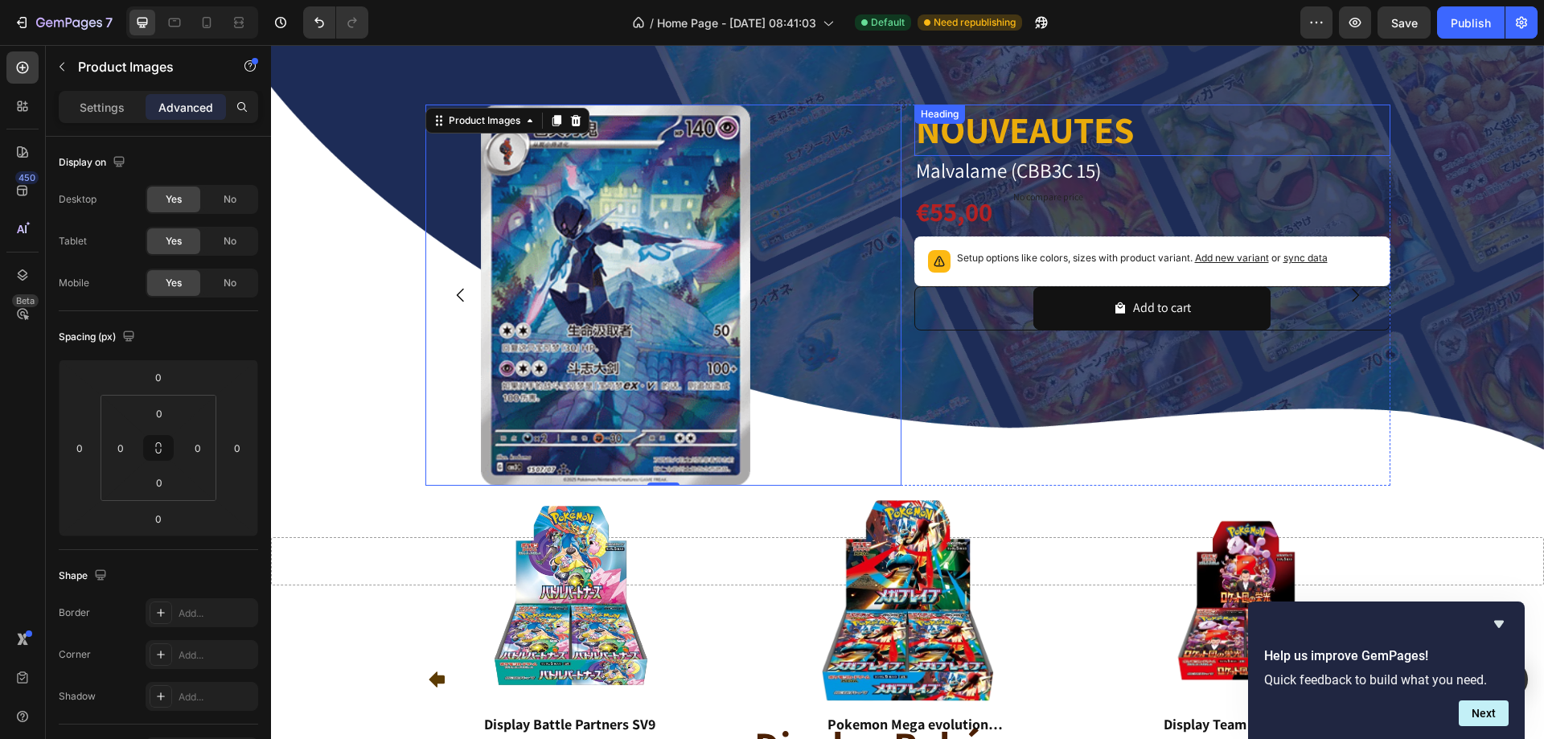
click at [942, 105] on div "NOUVEAUTES Heading" at bounding box center [1153, 130] width 476 height 51
click at [942, 105] on h2 "NOUVEAUTES" at bounding box center [1153, 130] width 476 height 51
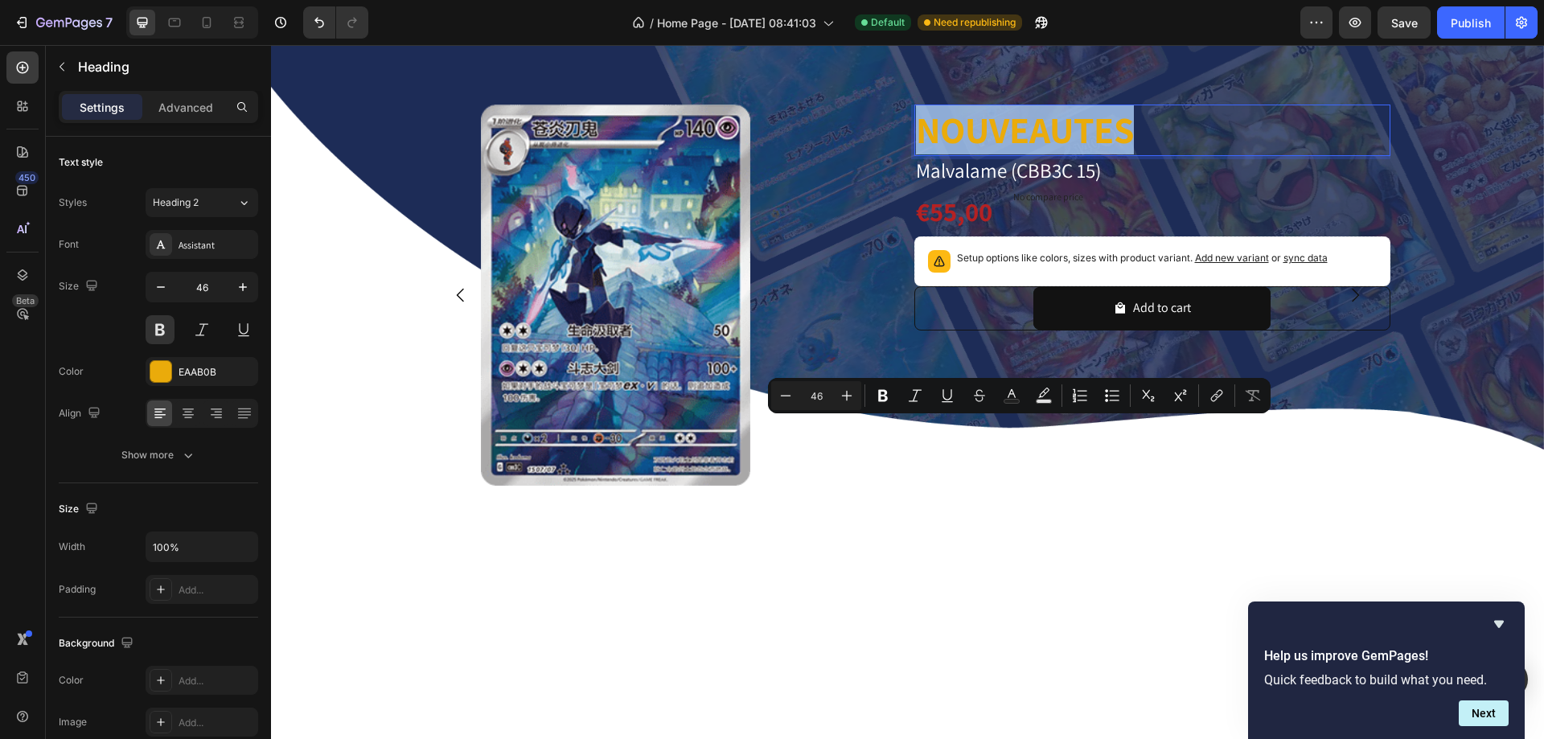
scroll to position [885, 0]
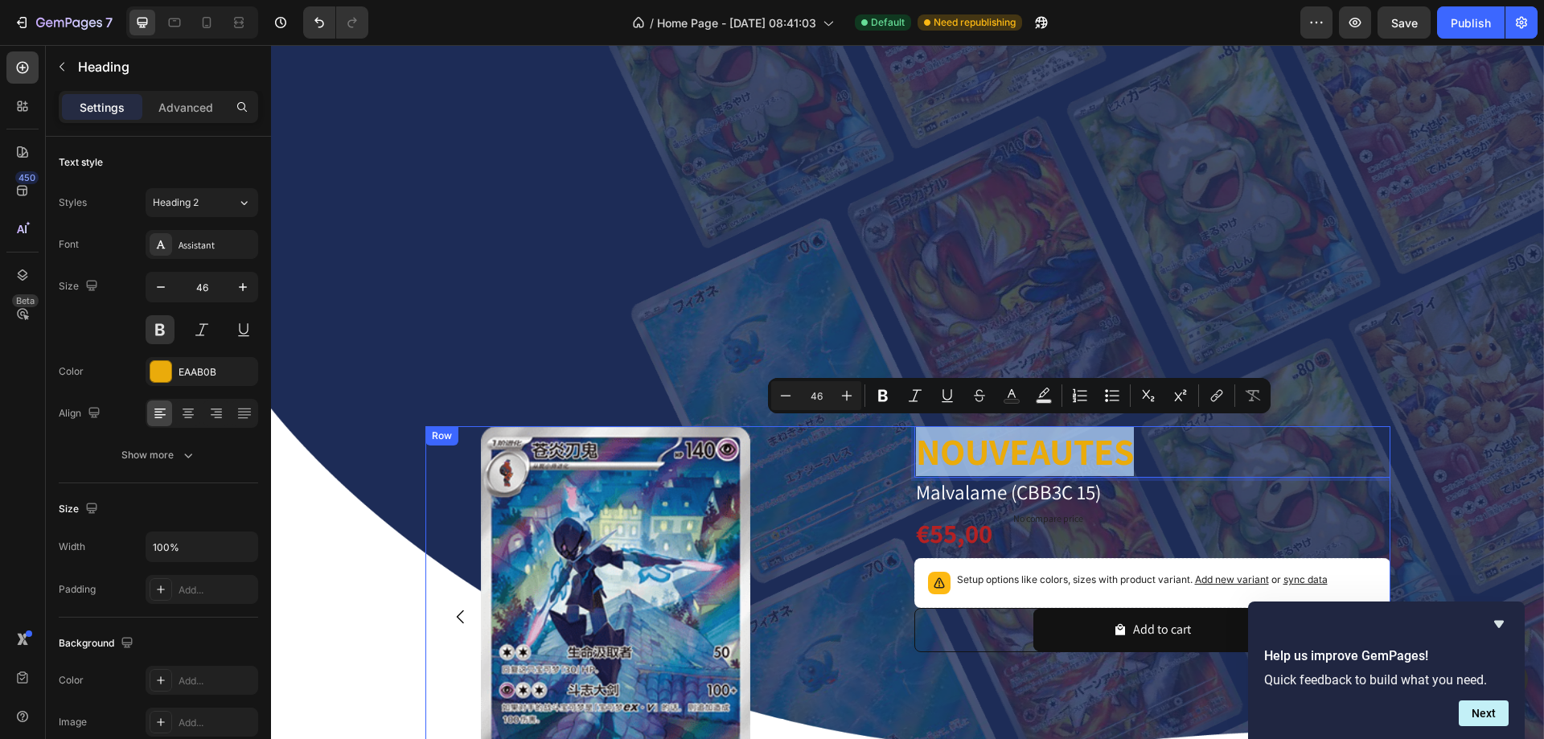
click at [903, 538] on div "Product Images NOUVEAUTES Heading 0 Malvalame (CBB3C 15) Product Title €55,00 P…" at bounding box center [907, 616] width 965 height 381
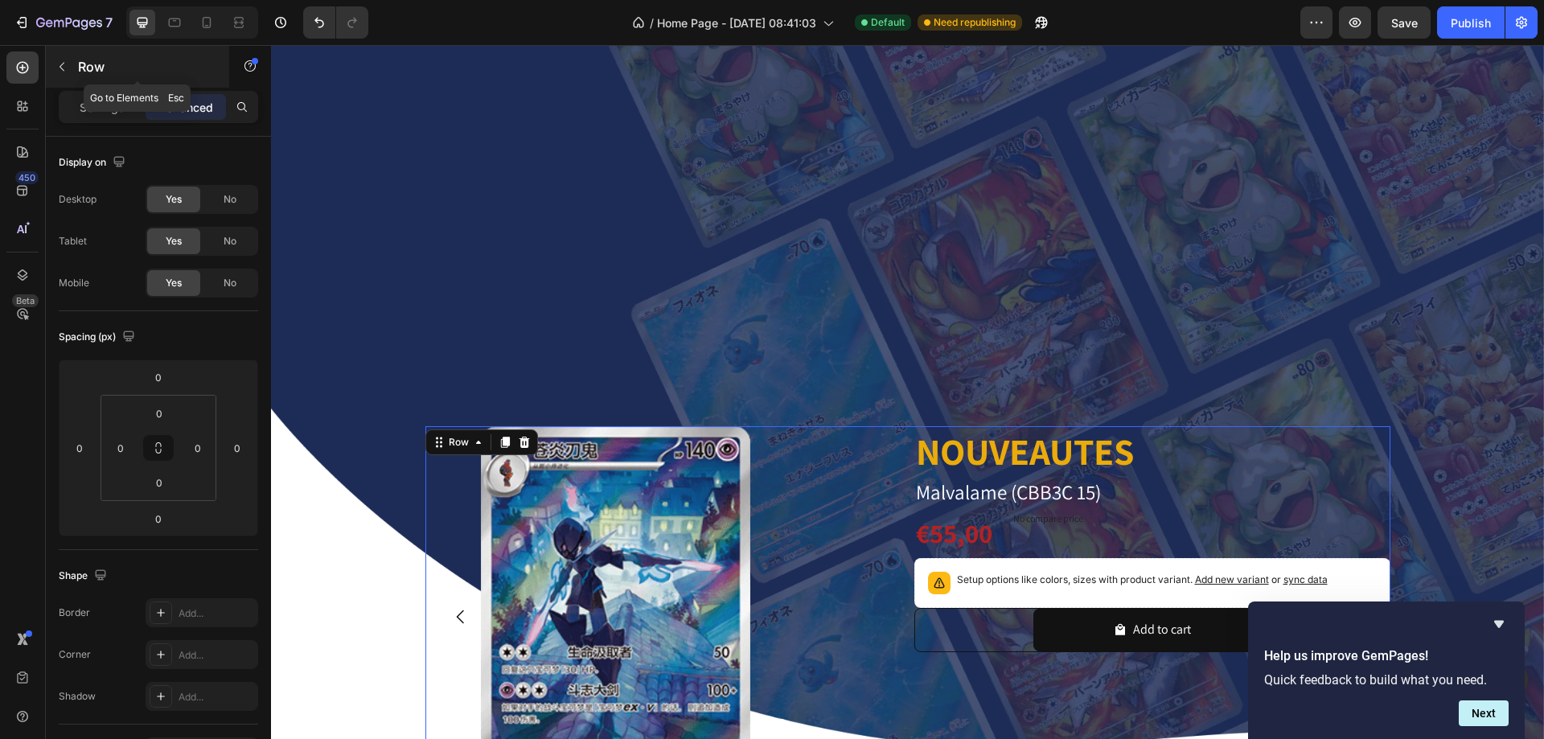
click at [65, 63] on icon "button" at bounding box center [61, 66] width 13 height 13
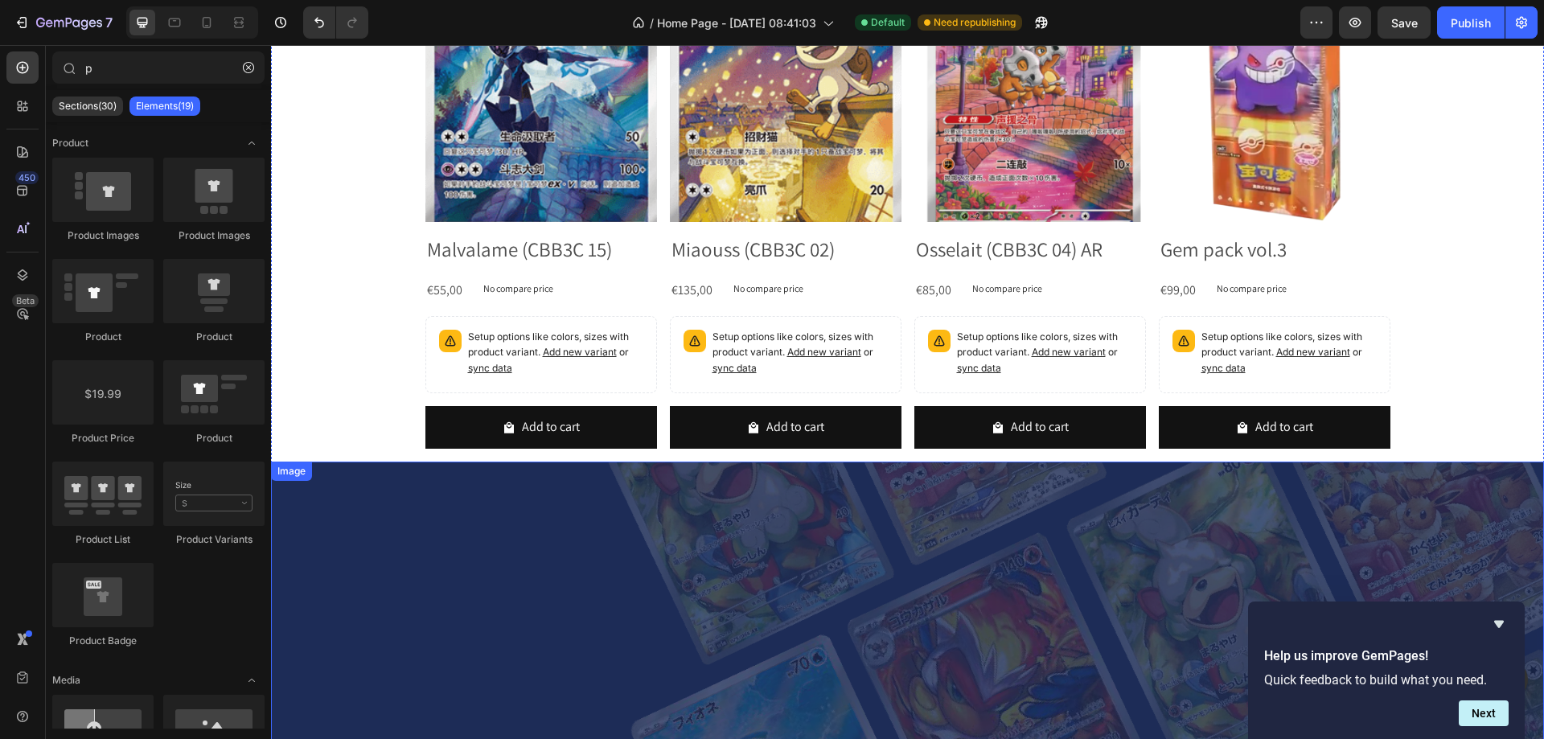
scroll to position [0, 0]
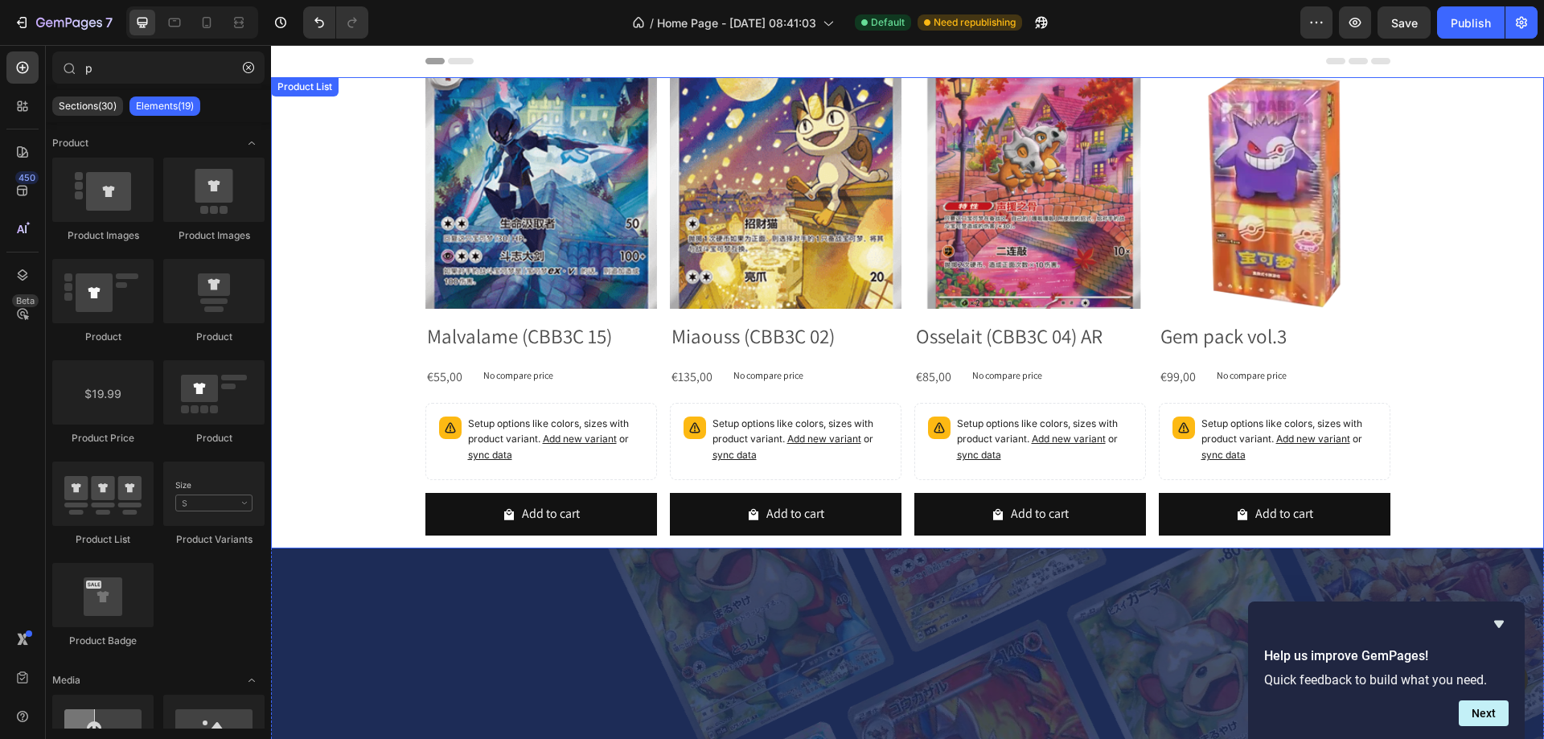
click at [405, 220] on div "Product Images Malvalame (CBB3C 15) Product Title €55,00 Product Price Product …" at bounding box center [907, 312] width 1273 height 471
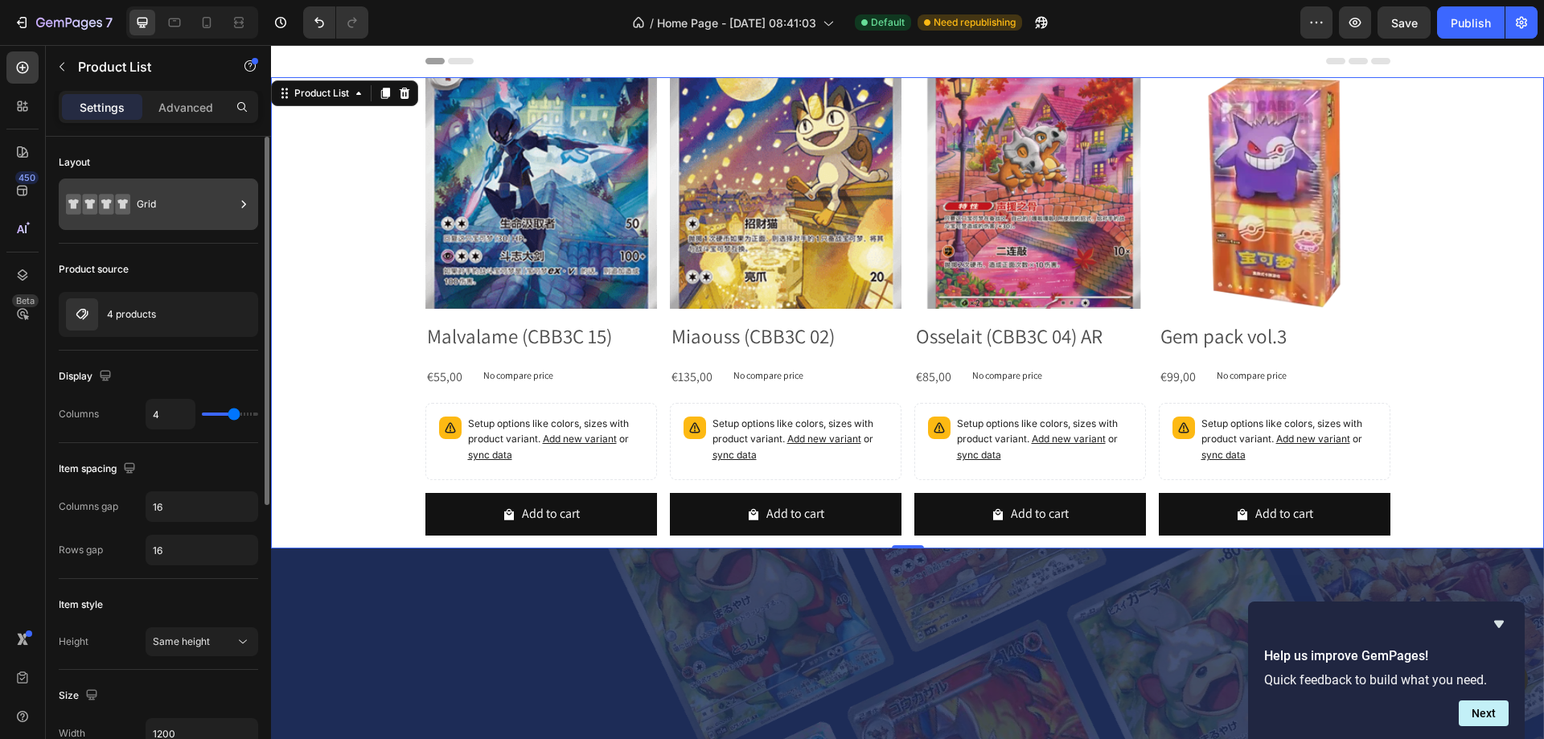
click at [113, 208] on icon at bounding box center [106, 204] width 15 height 21
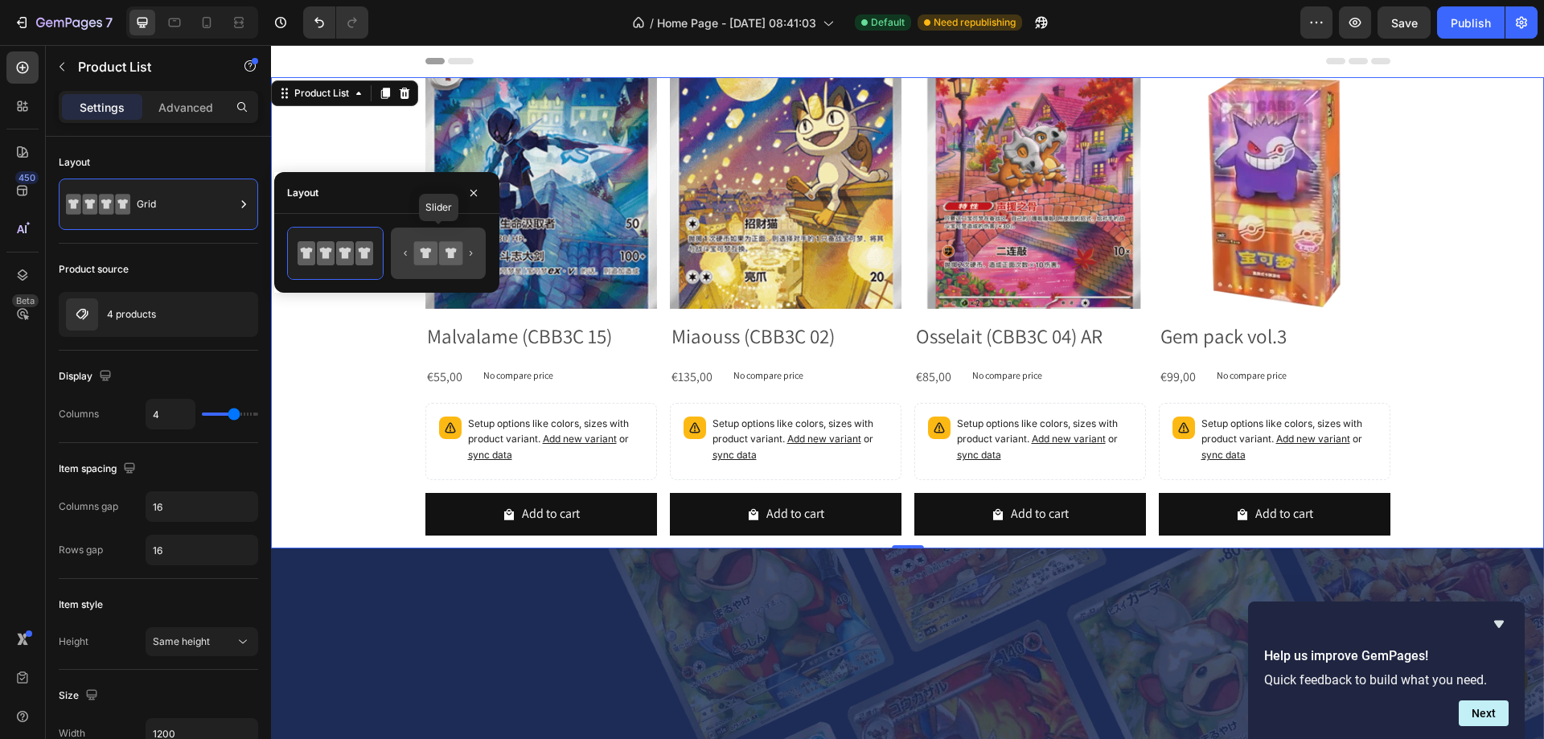
click at [414, 246] on icon at bounding box center [425, 252] width 23 height 23
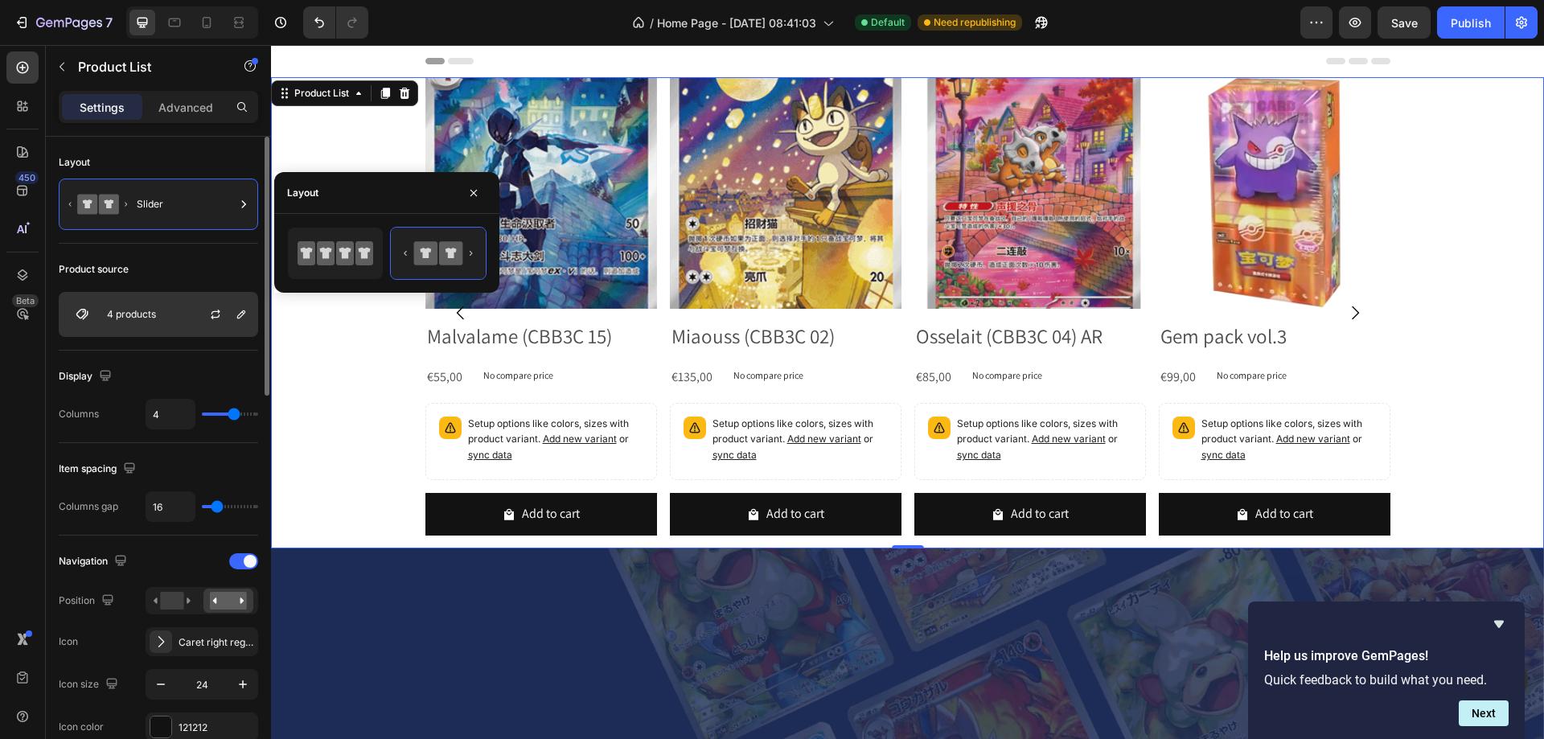
click at [167, 316] on div "4 products" at bounding box center [158, 314] width 199 height 45
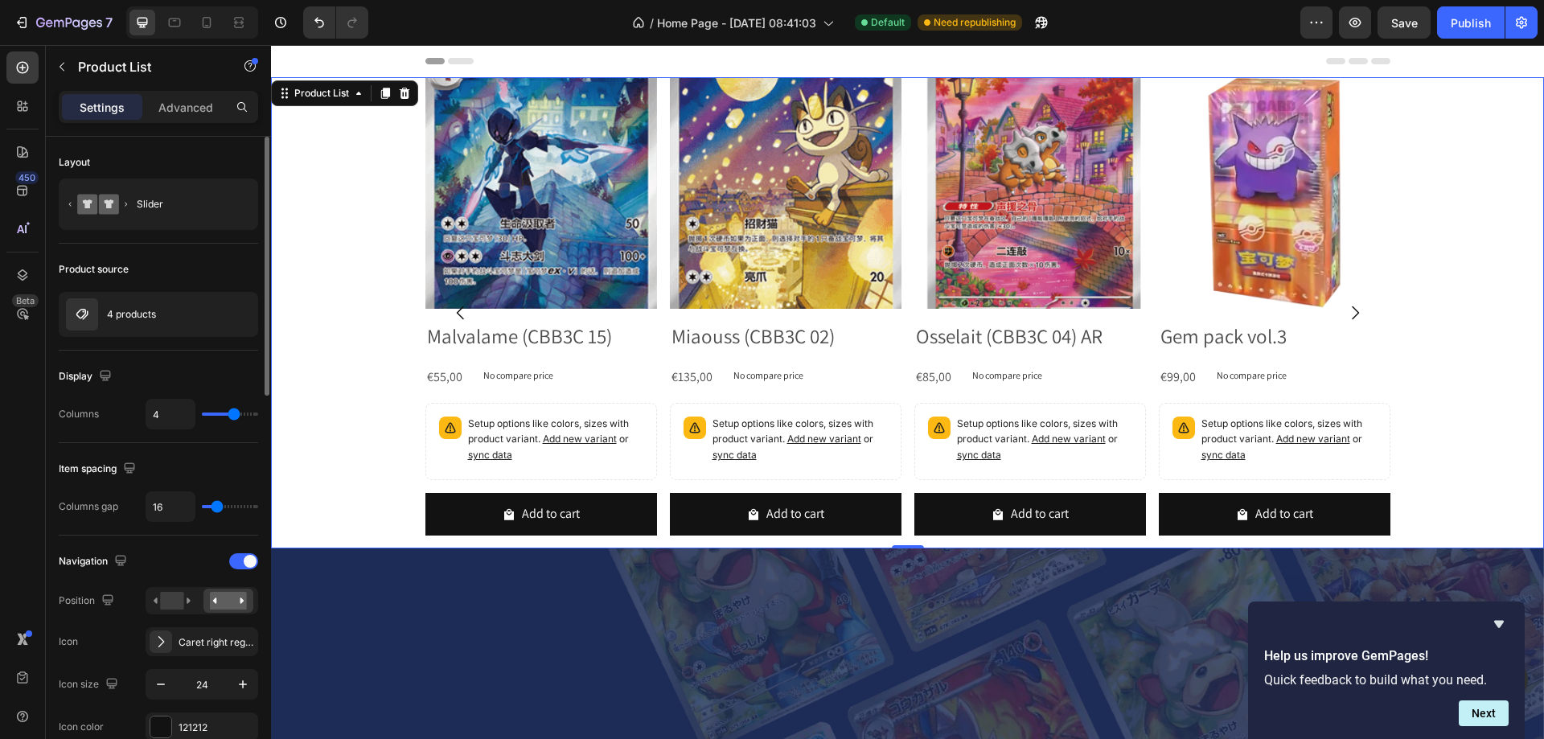
click at [221, 421] on div "4" at bounding box center [202, 414] width 113 height 31
drag, startPoint x: 219, startPoint y: 417, endPoint x: 193, endPoint y: 414, distance: 25.9
click at [193, 414] on div "4" at bounding box center [202, 414] width 113 height 31
drag, startPoint x: 227, startPoint y: 412, endPoint x: 195, endPoint y: 412, distance: 31.4
click at [195, 412] on div "4" at bounding box center [202, 414] width 113 height 31
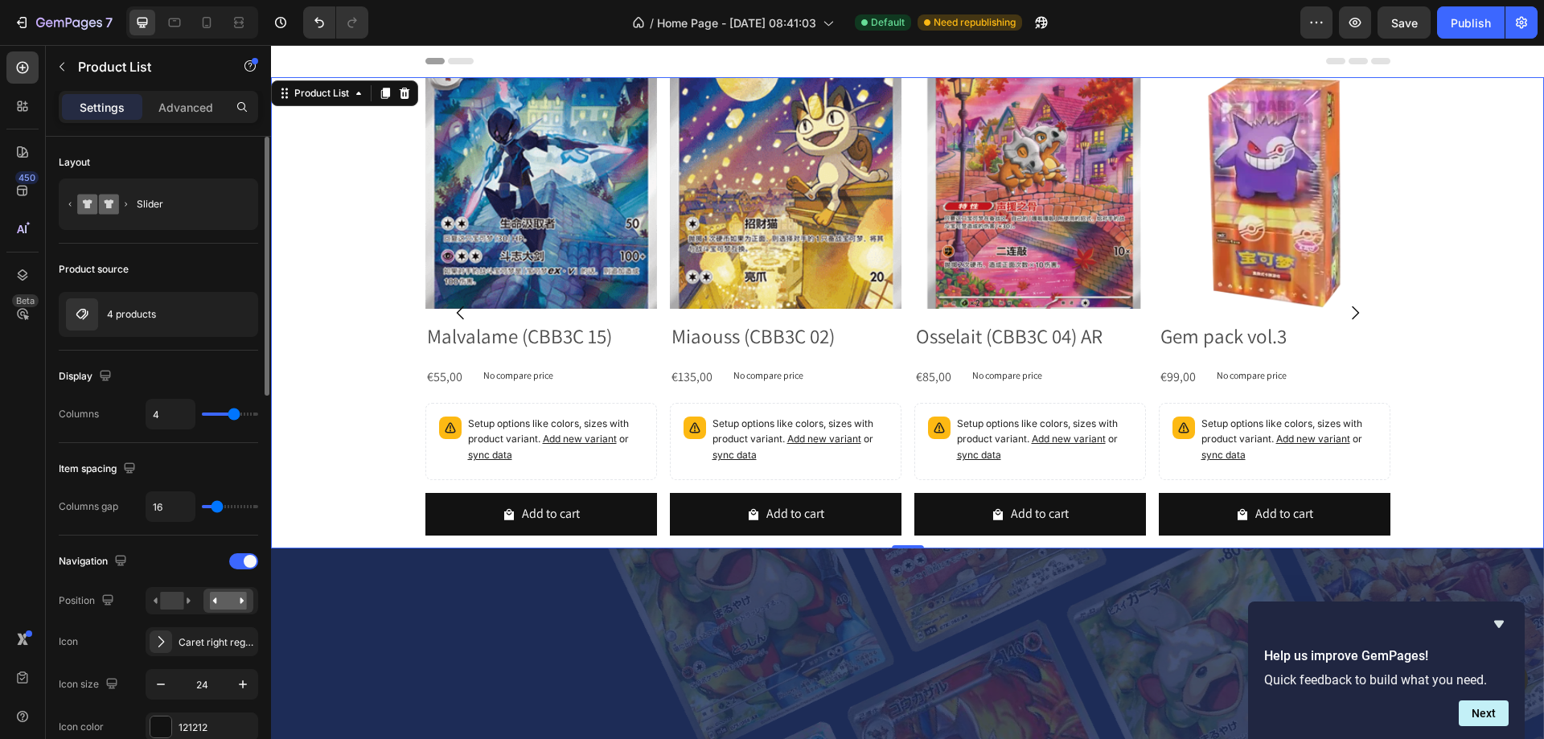
type input "1"
click at [204, 413] on input "range" at bounding box center [230, 414] width 56 height 3
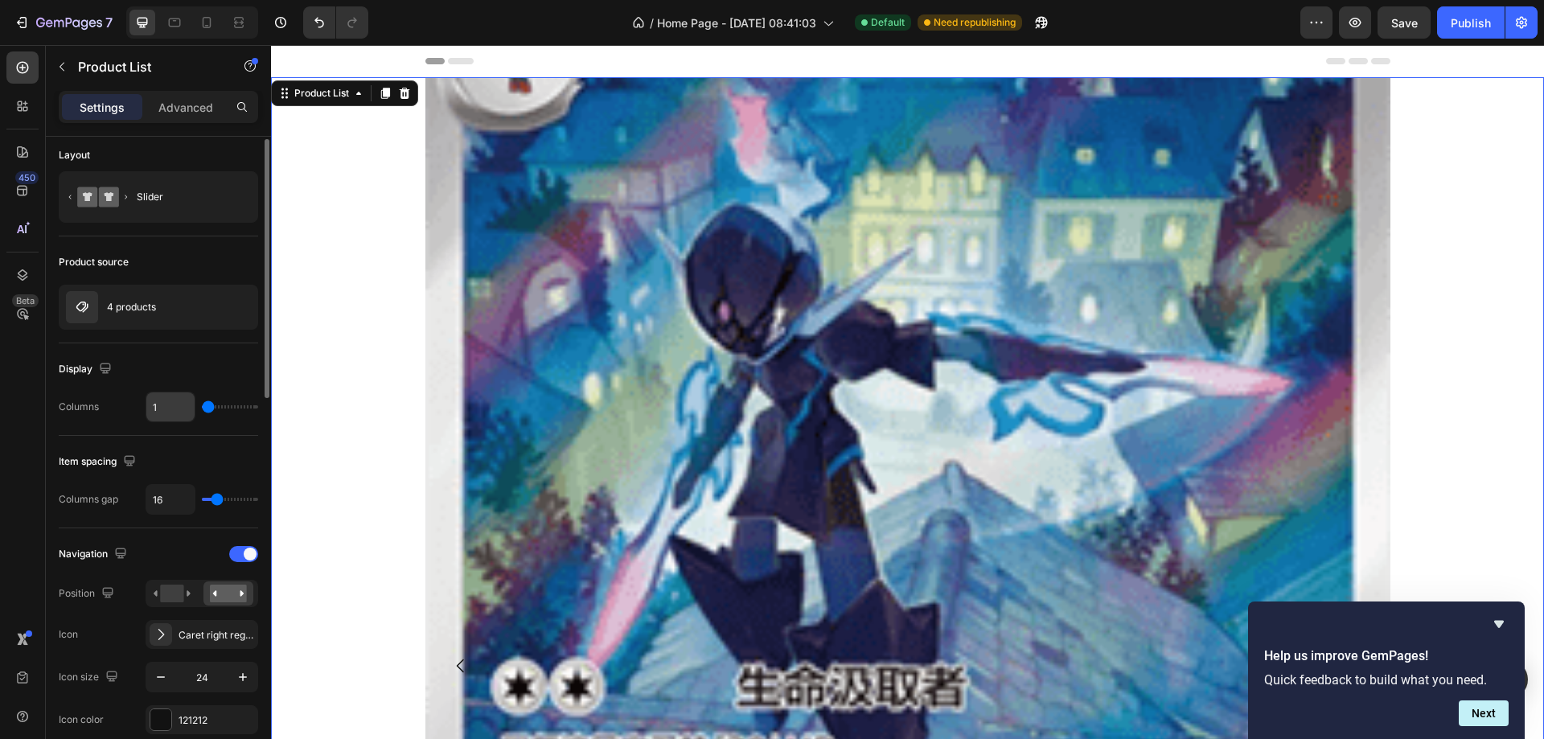
scroll to position [329, 0]
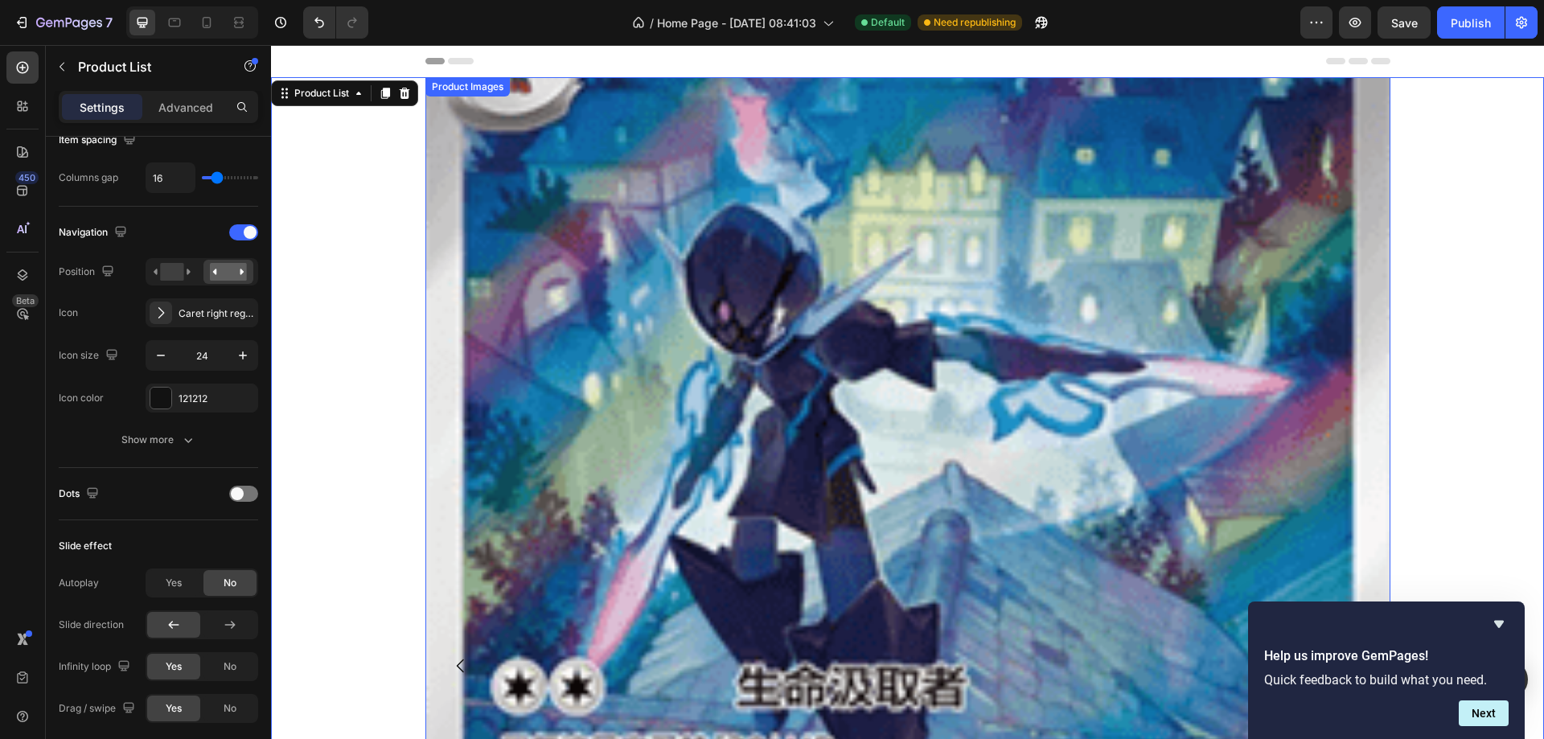
click at [631, 411] on img at bounding box center [907, 559] width 965 height 965
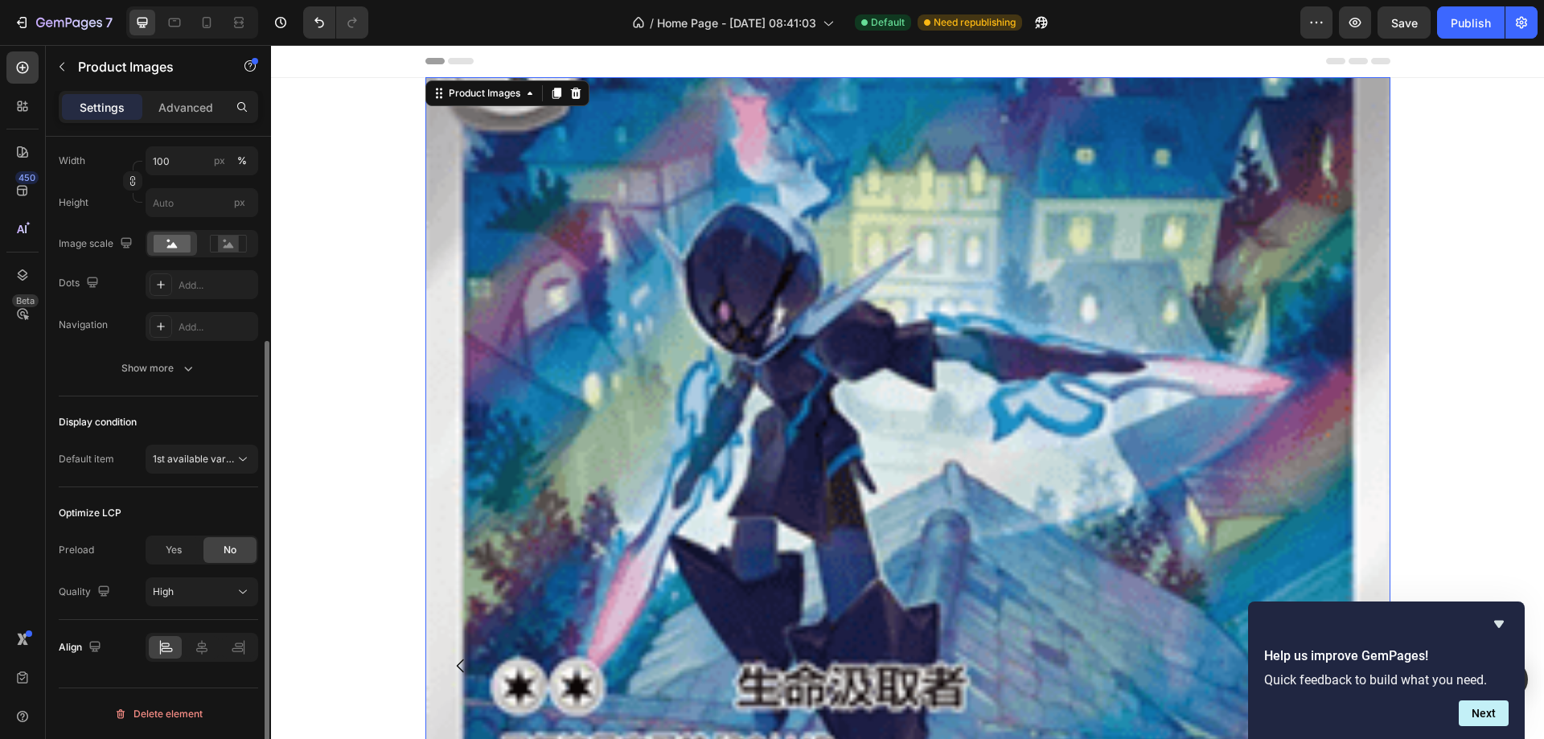
scroll to position [0, 0]
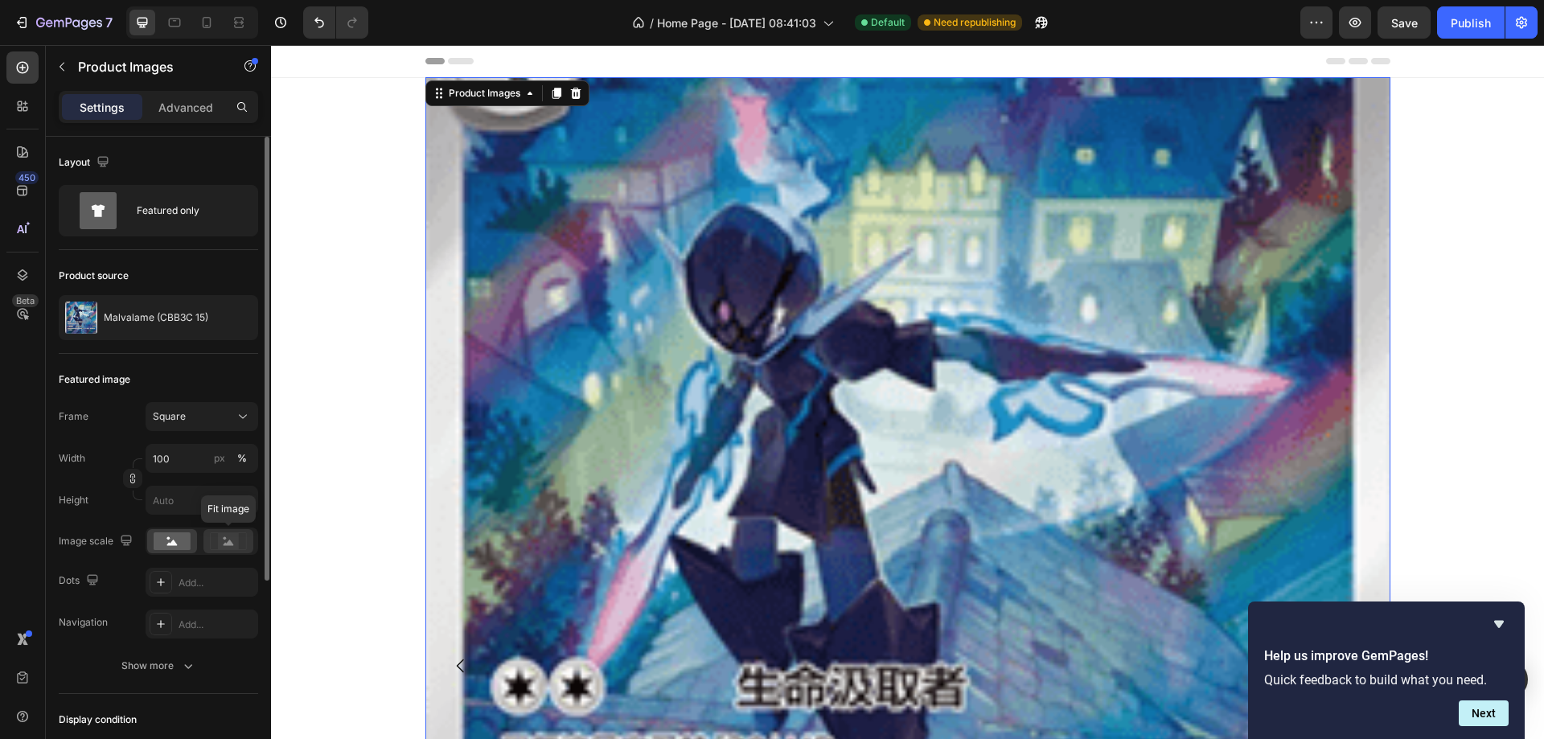
click at [231, 545] on icon at bounding box center [229, 543] width 10 height 6
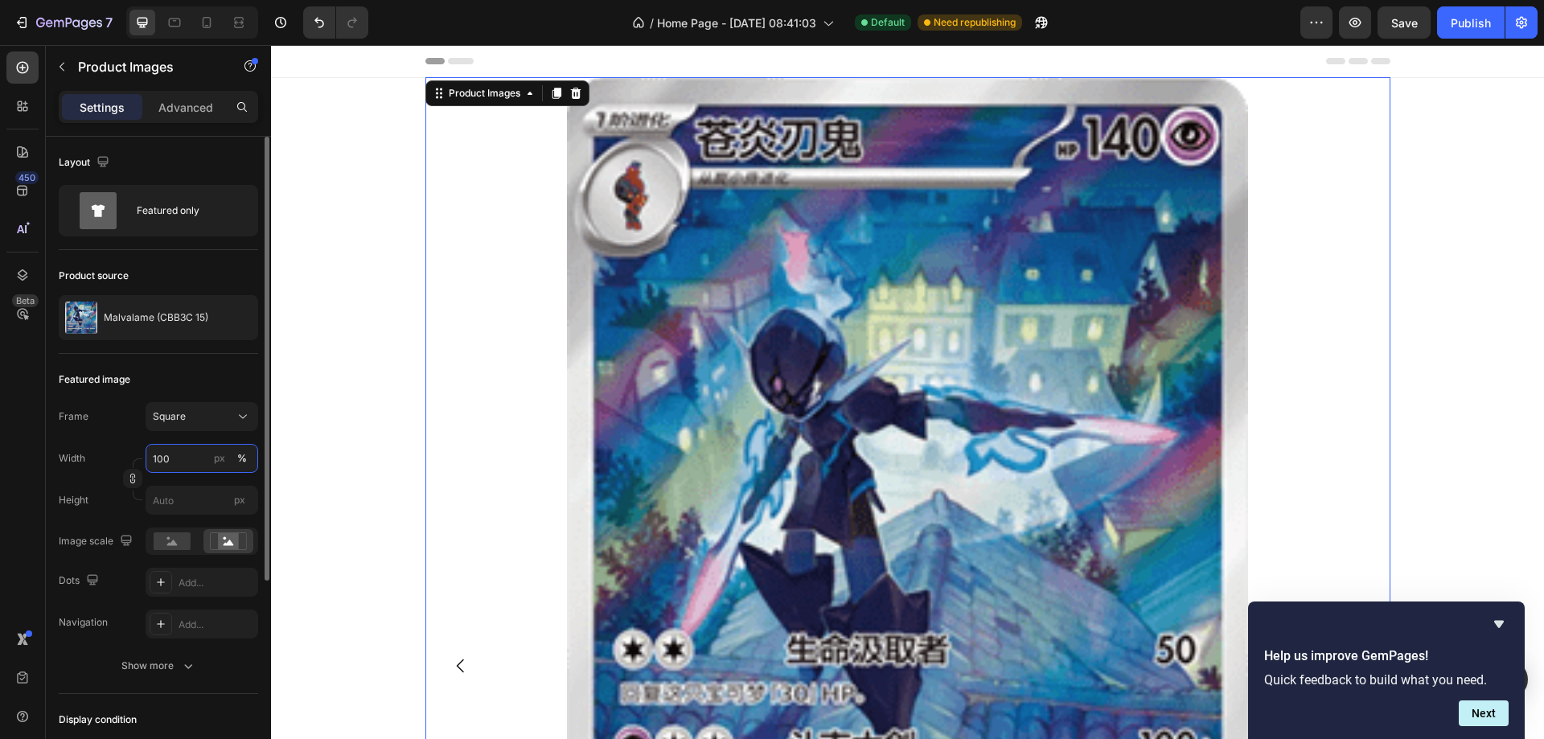
click at [164, 461] on input "100" at bounding box center [202, 458] width 113 height 29
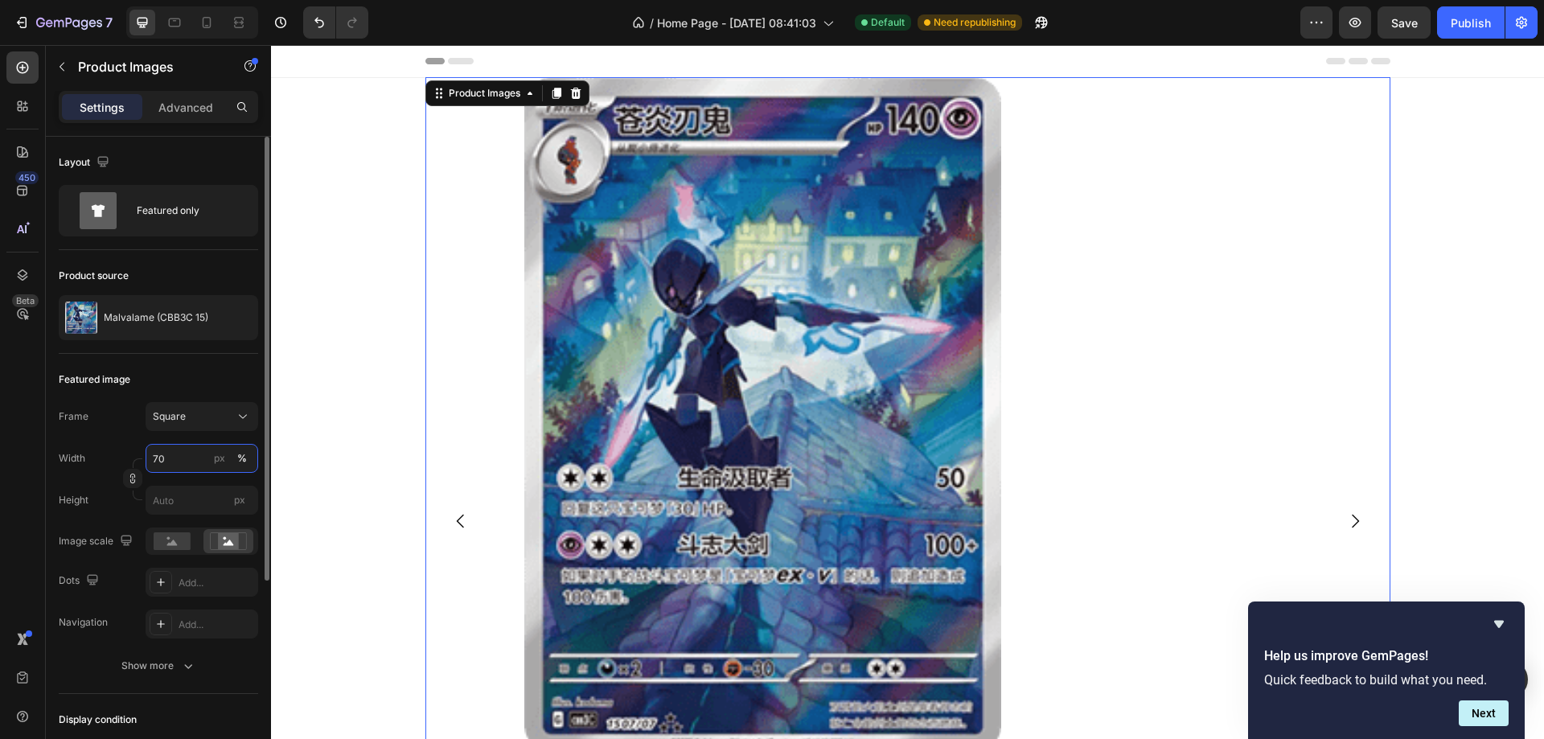
type input "7"
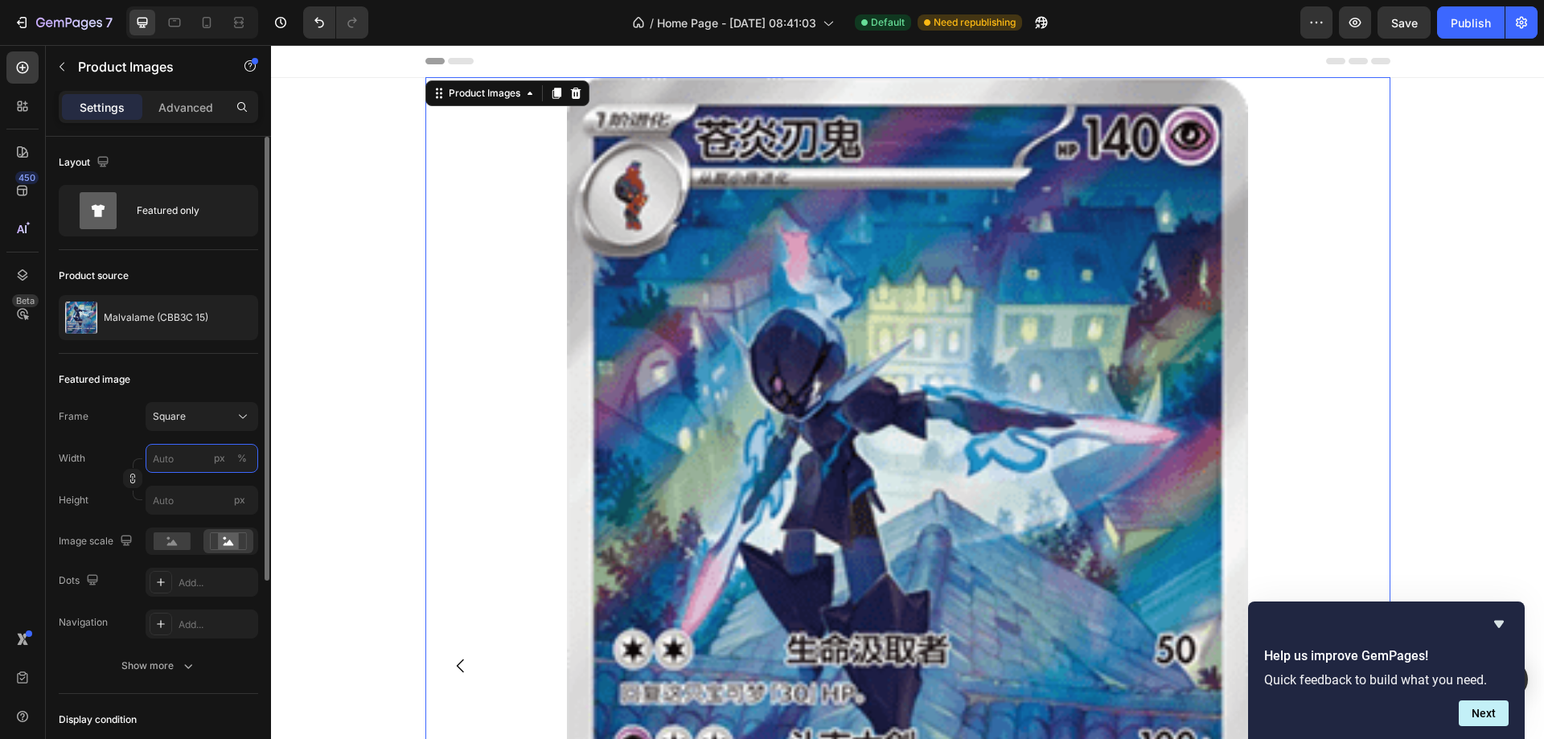
type input "5"
type input "50"
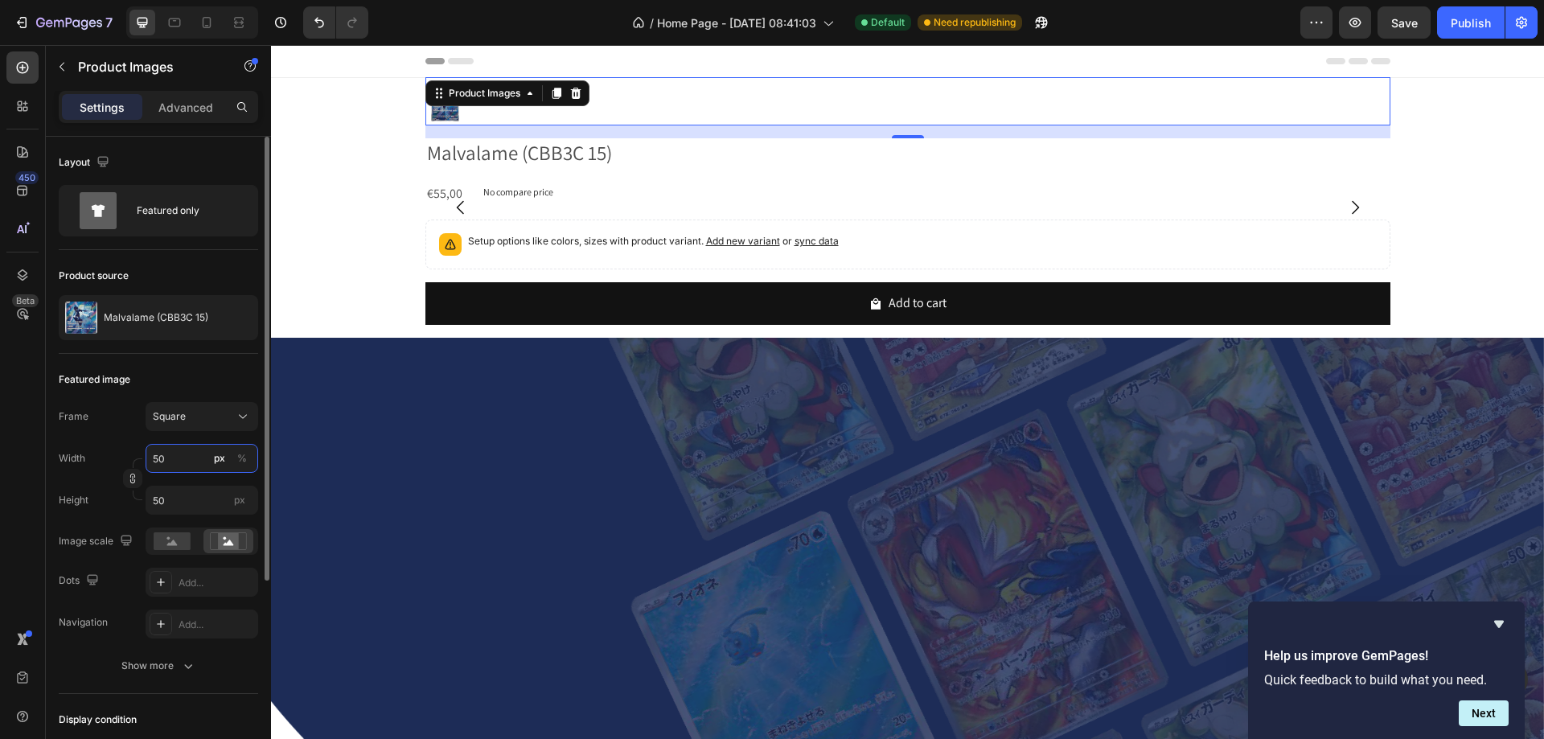
type input "5"
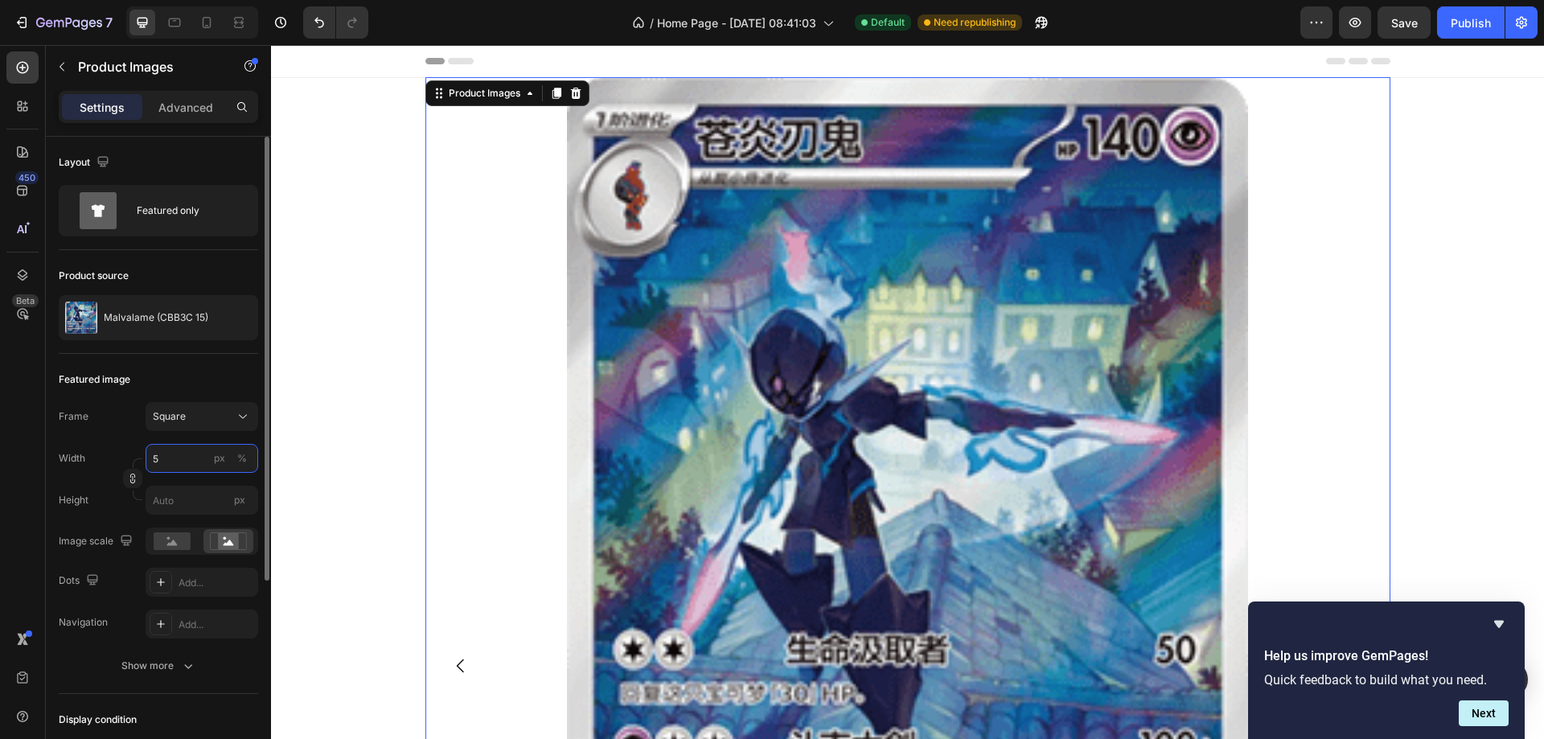
type input "53"
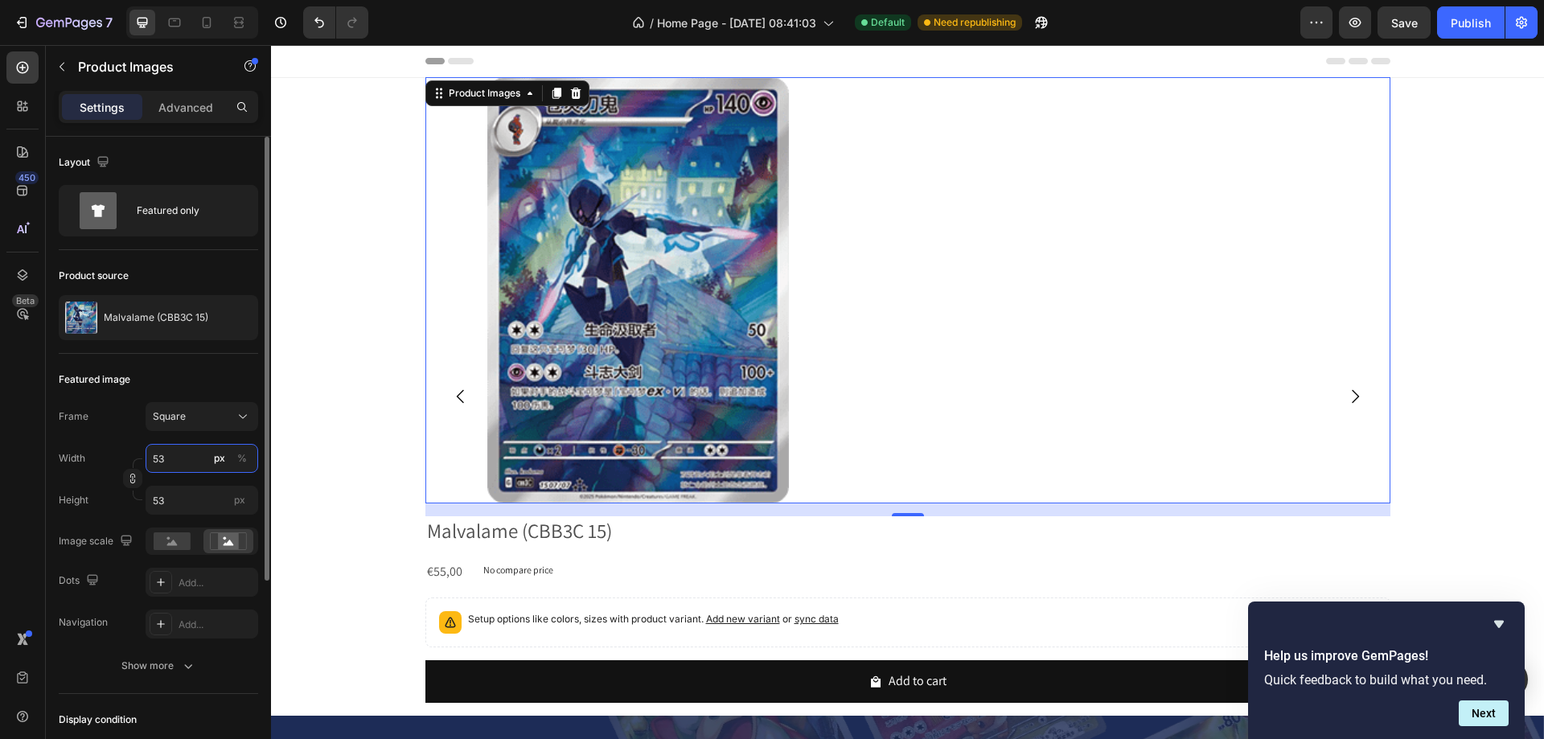
type input "530"
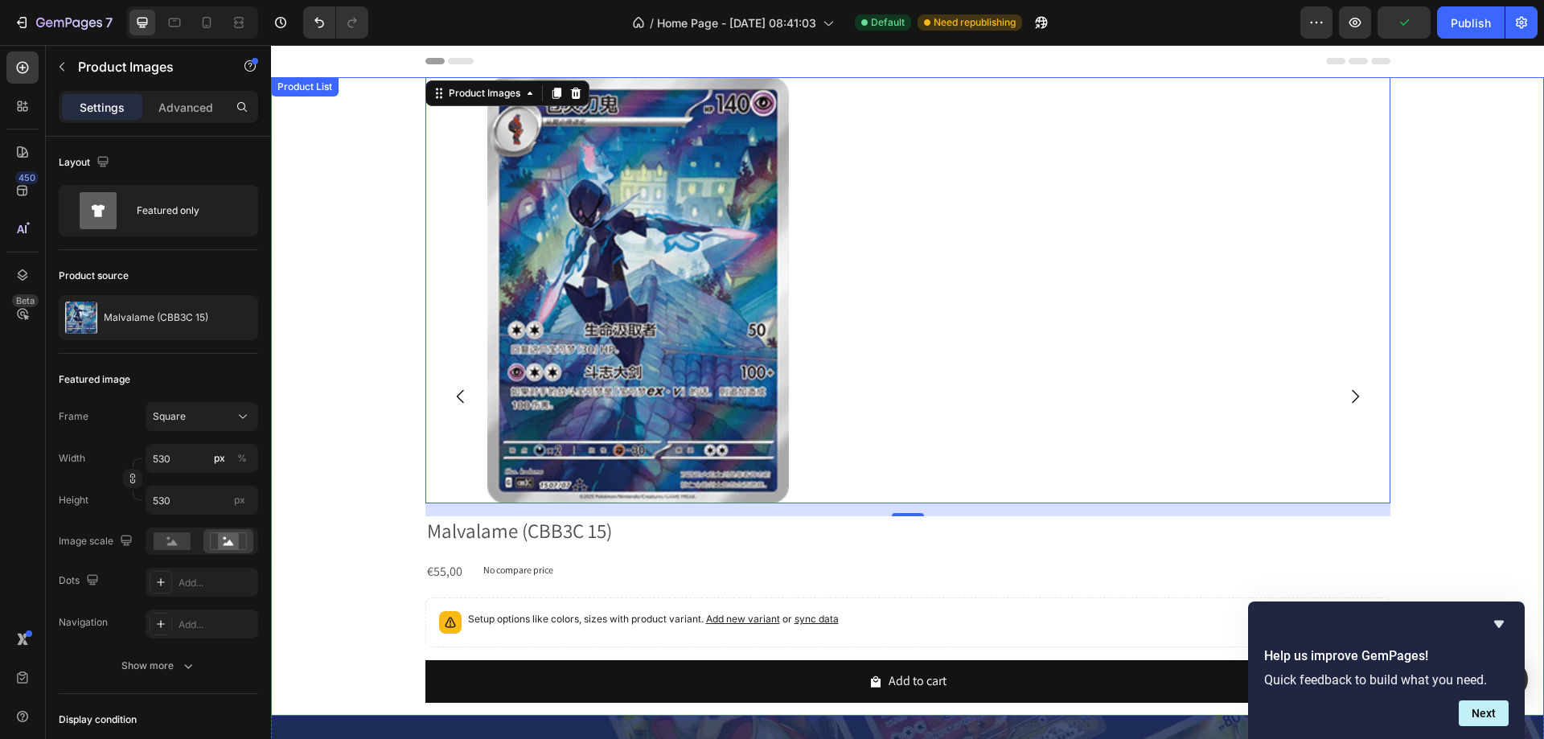
click at [356, 282] on div "Product Images 16 Malvalame (CBB3C 15) Product Title €55,00 Product Price Produ…" at bounding box center [907, 396] width 1273 height 639
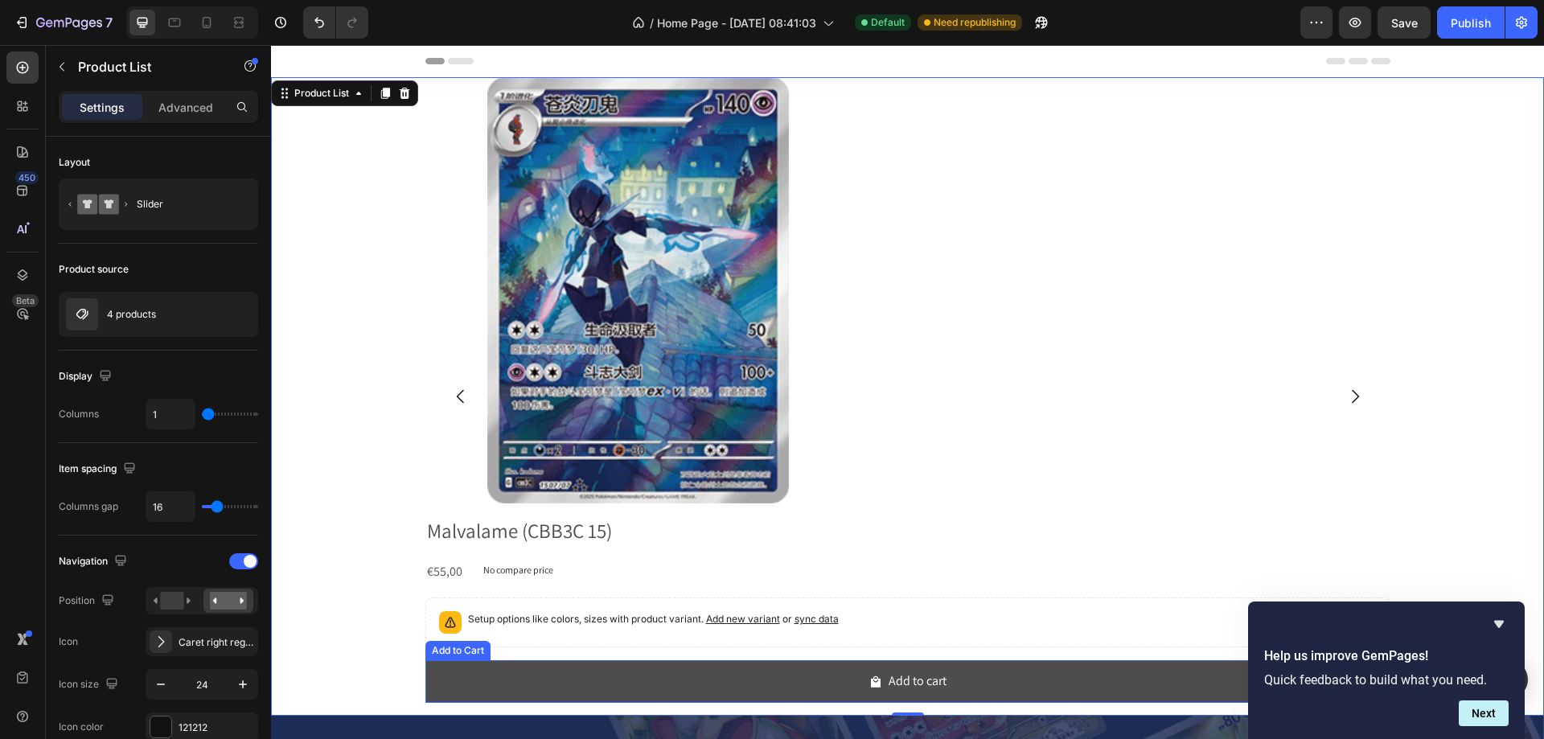
click at [527, 661] on button "Add to cart" at bounding box center [907, 681] width 965 height 43
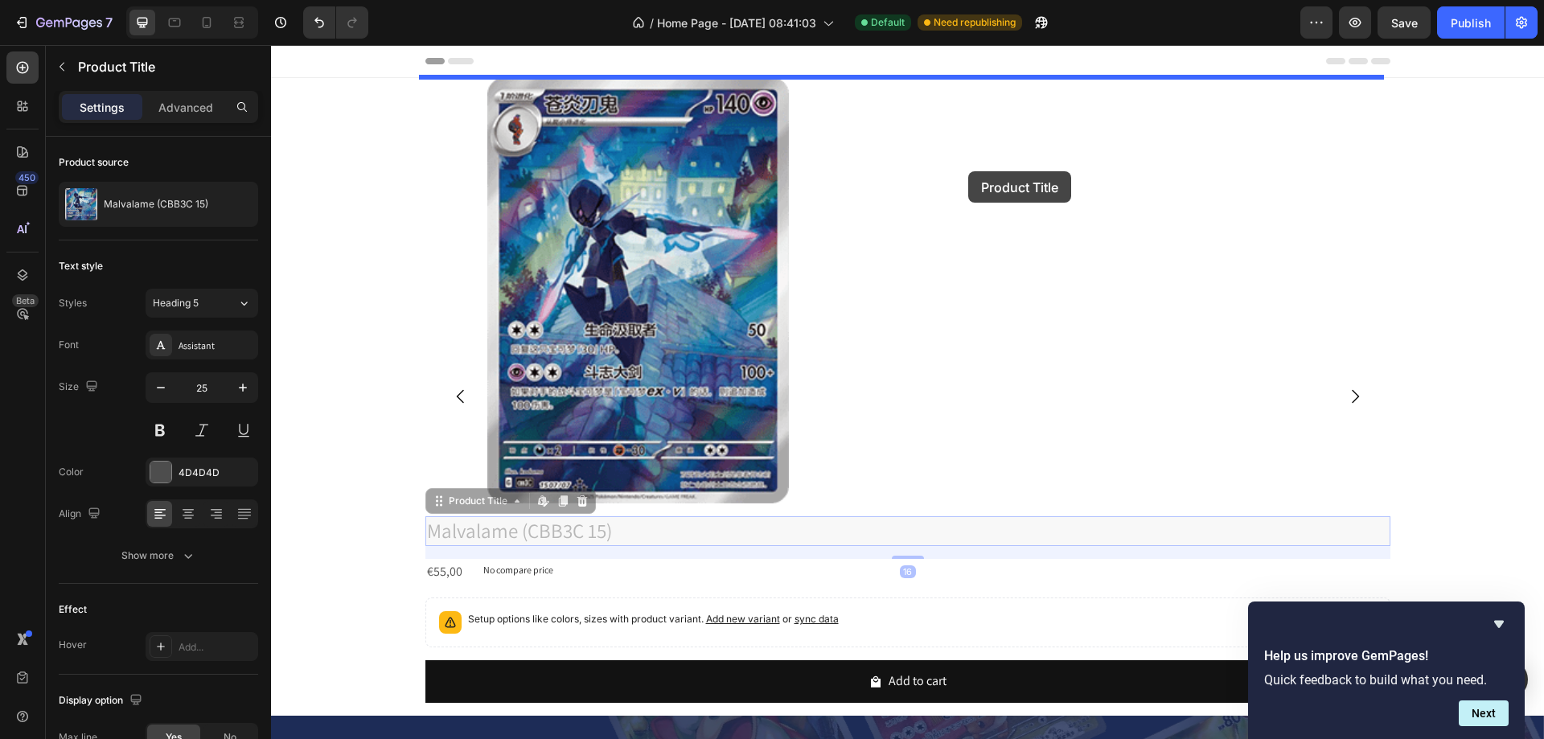
drag, startPoint x: 449, startPoint y: 512, endPoint x: 968, endPoint y: 171, distance: 621.1
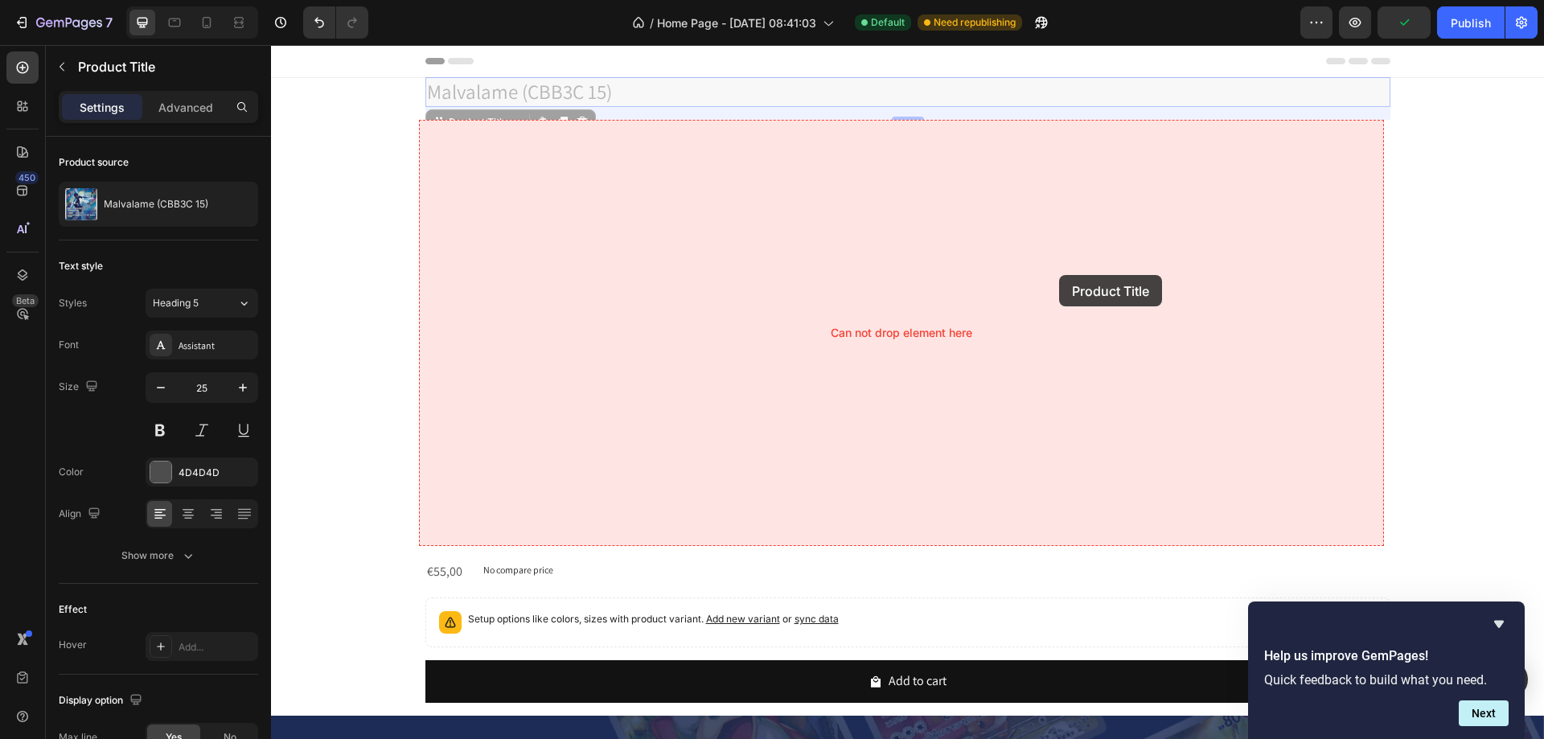
drag, startPoint x: 434, startPoint y: 124, endPoint x: 860, endPoint y: 276, distance: 452.6
click at [1009, 276] on div at bounding box center [907, 333] width 965 height 426
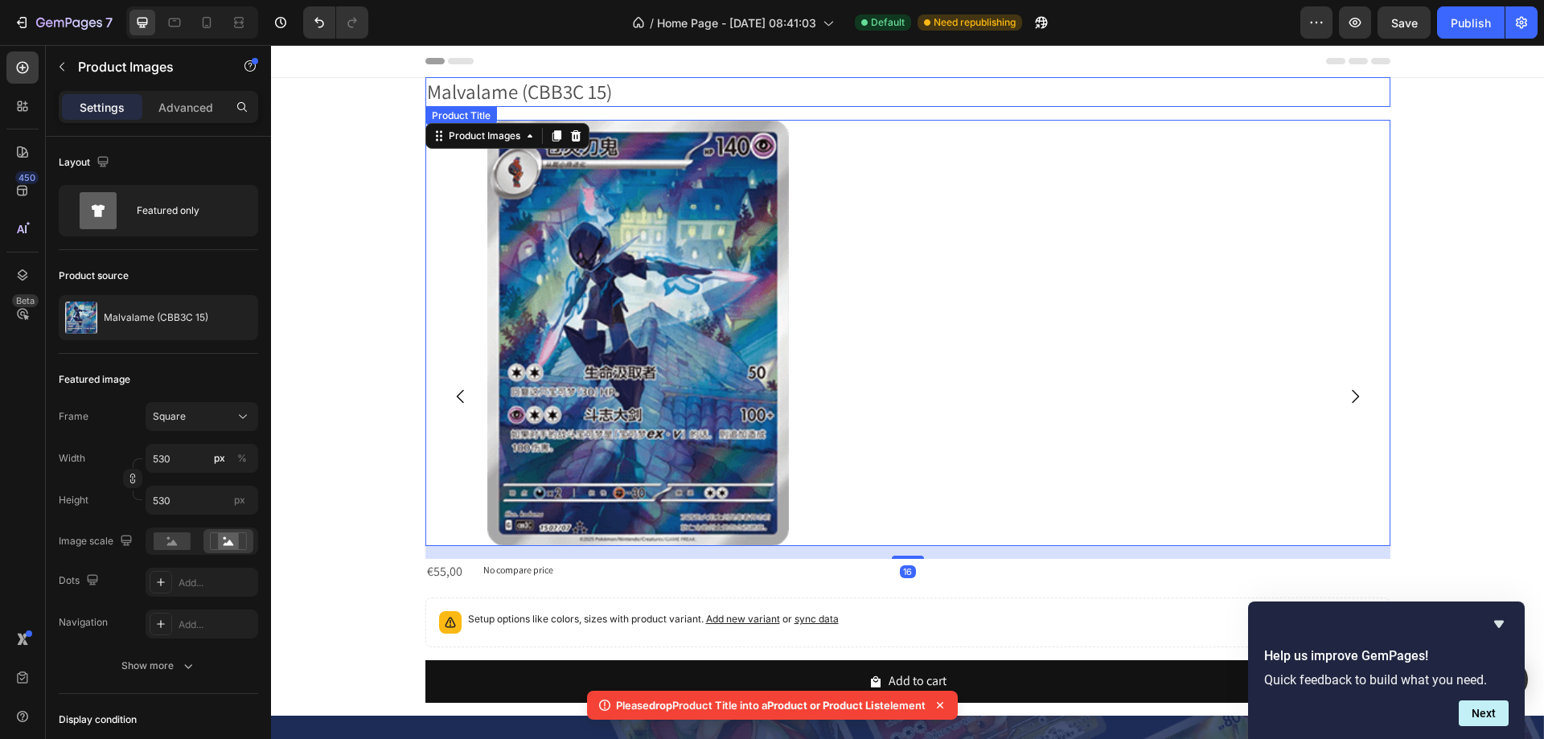
click at [456, 84] on h2 "Malvalame (CBB3C 15)" at bounding box center [907, 92] width 965 height 30
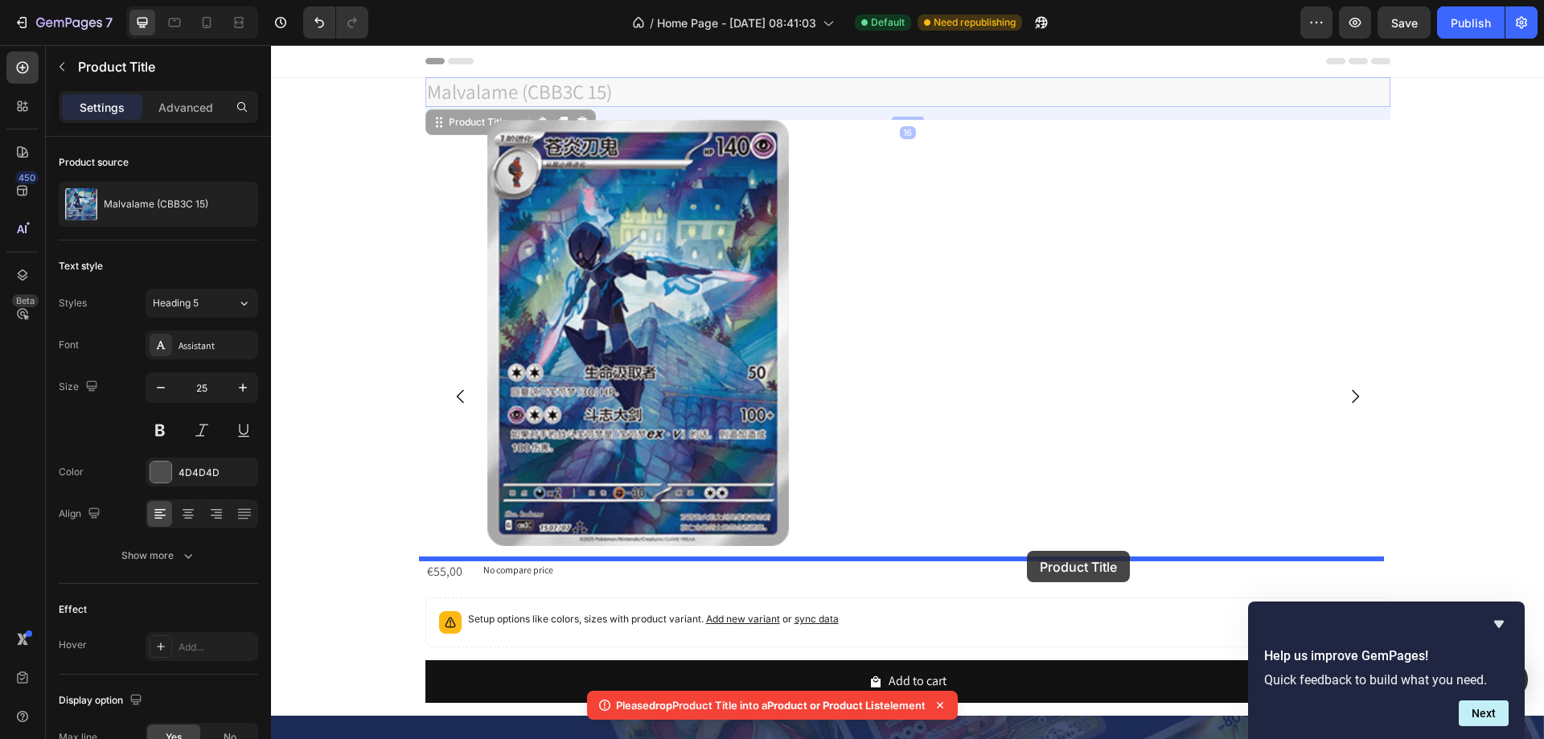
drag, startPoint x: 434, startPoint y: 125, endPoint x: 1027, endPoint y: 551, distance: 730.2
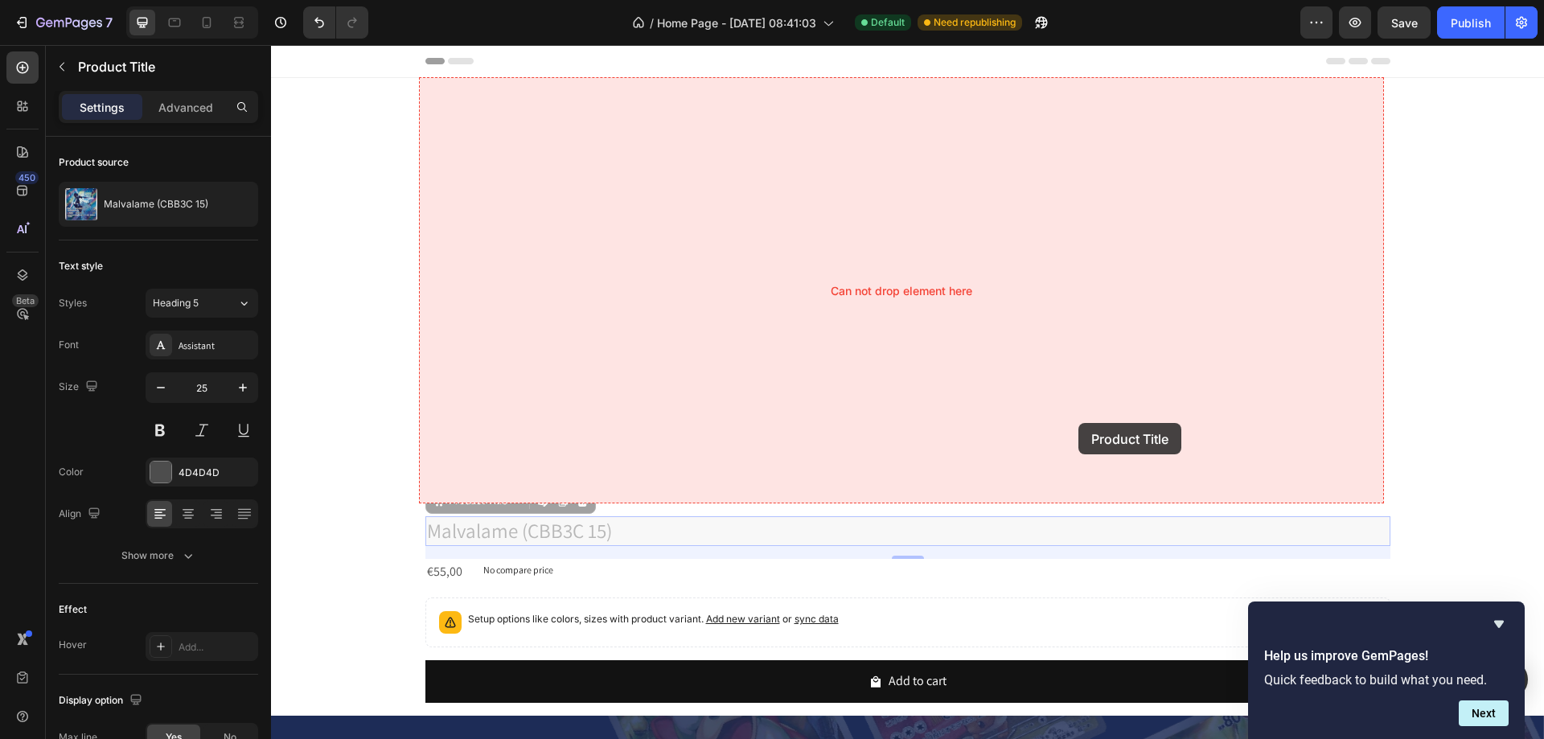
drag, startPoint x: 428, startPoint y: 504, endPoint x: 1079, endPoint y: 423, distance: 655.7
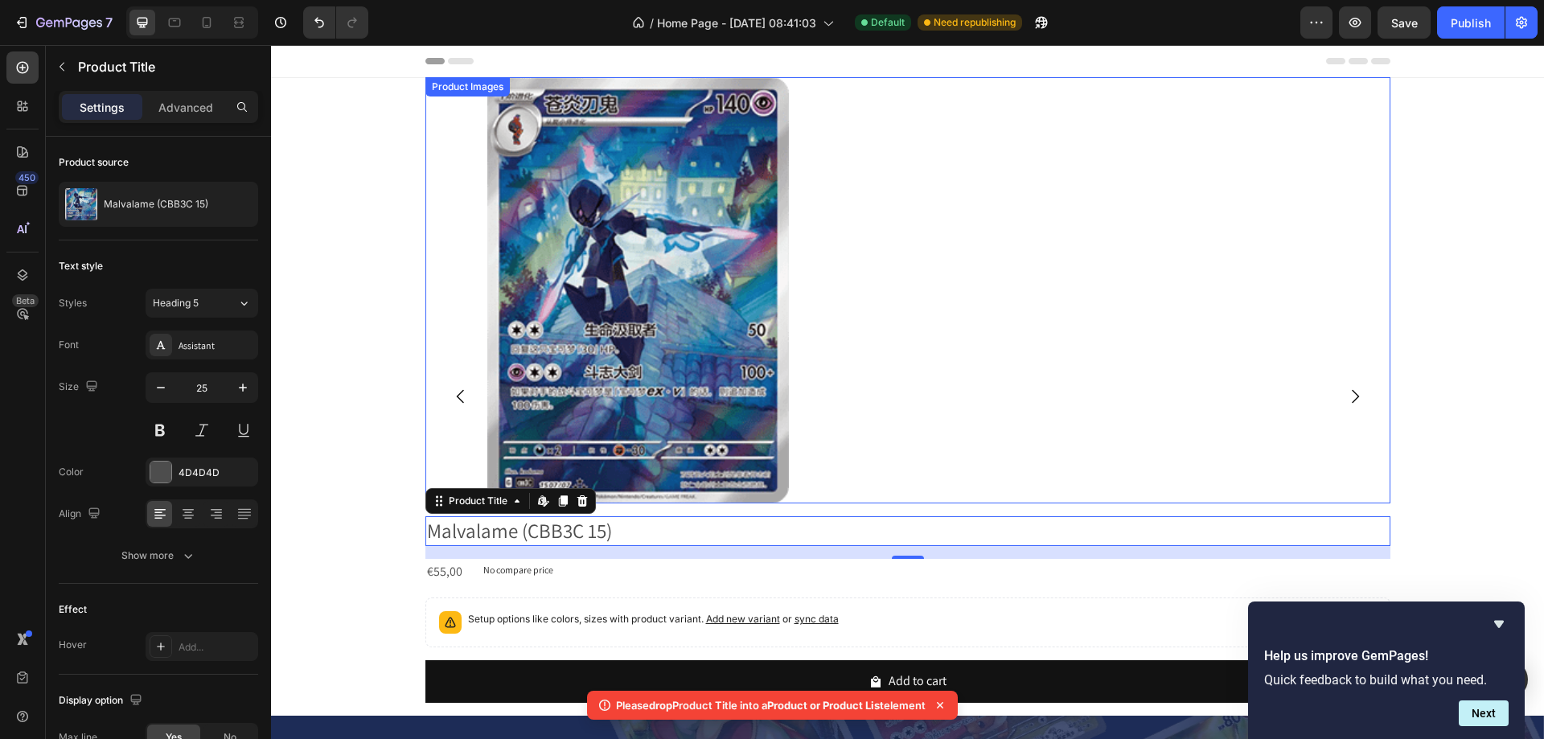
click at [860, 345] on div at bounding box center [907, 290] width 965 height 426
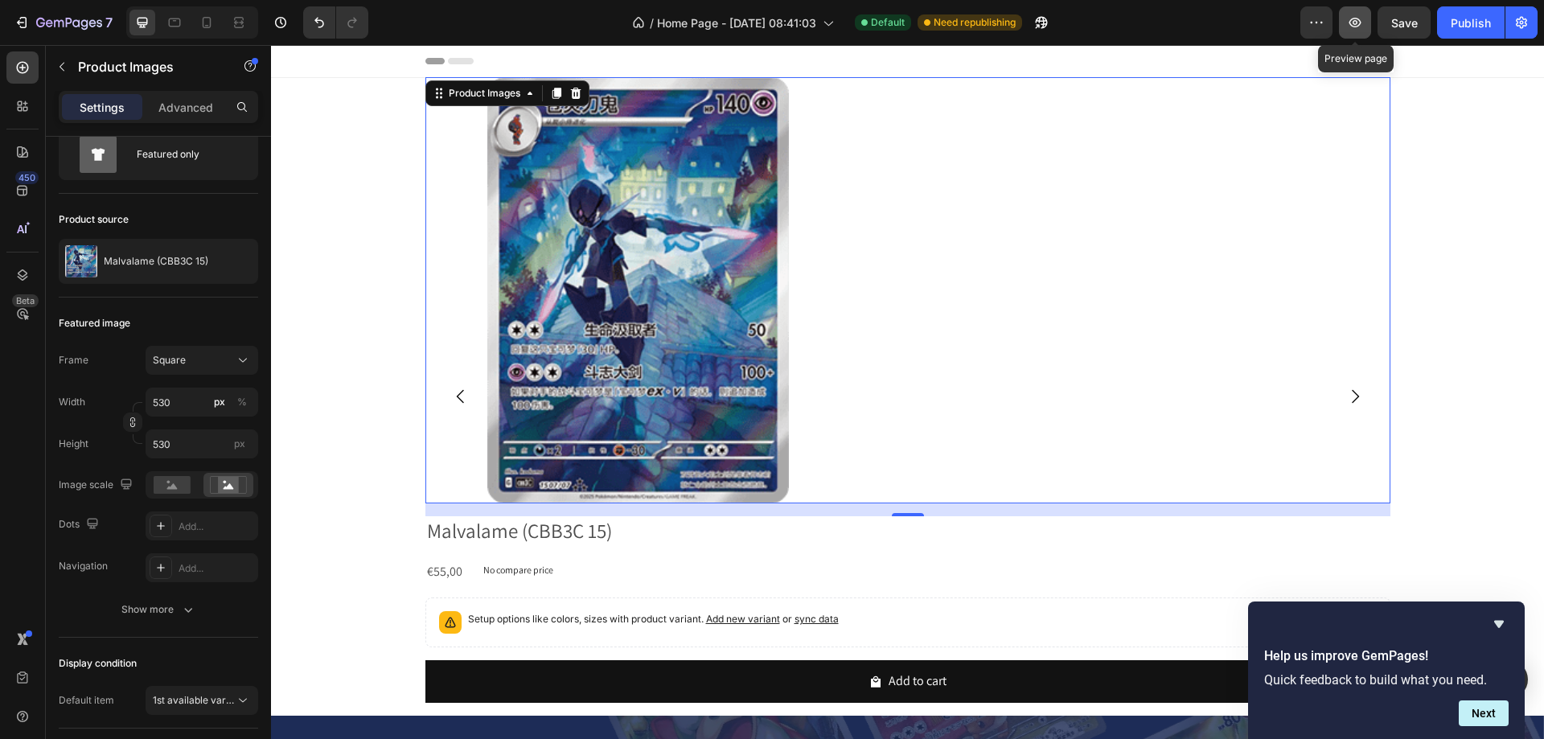
click at [1364, 19] on button "button" at bounding box center [1355, 22] width 32 height 32
click at [27, 23] on icon "button" at bounding box center [22, 22] width 16 height 16
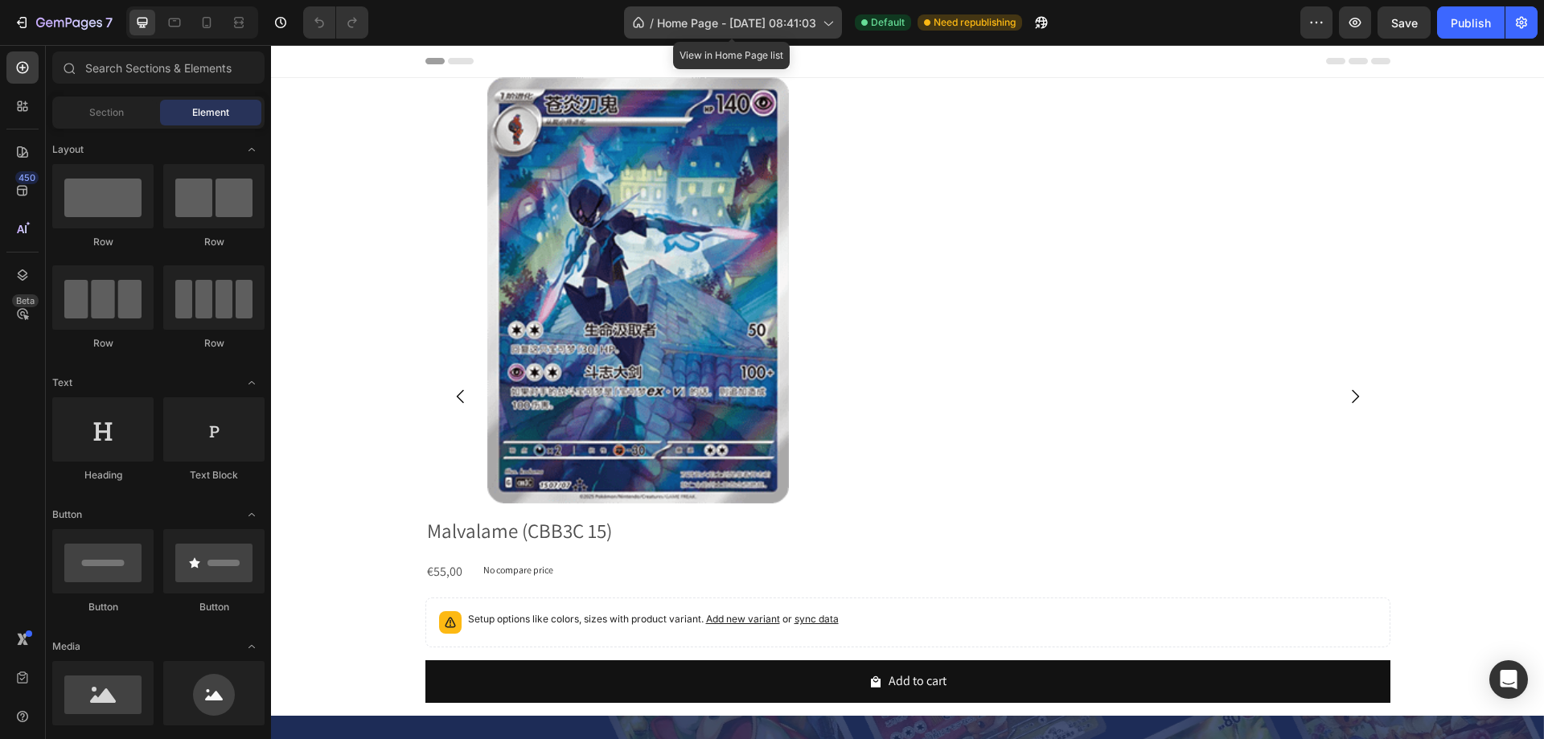
click at [813, 29] on span "Home Page - [DATE] 08:41:03" at bounding box center [736, 22] width 159 height 17
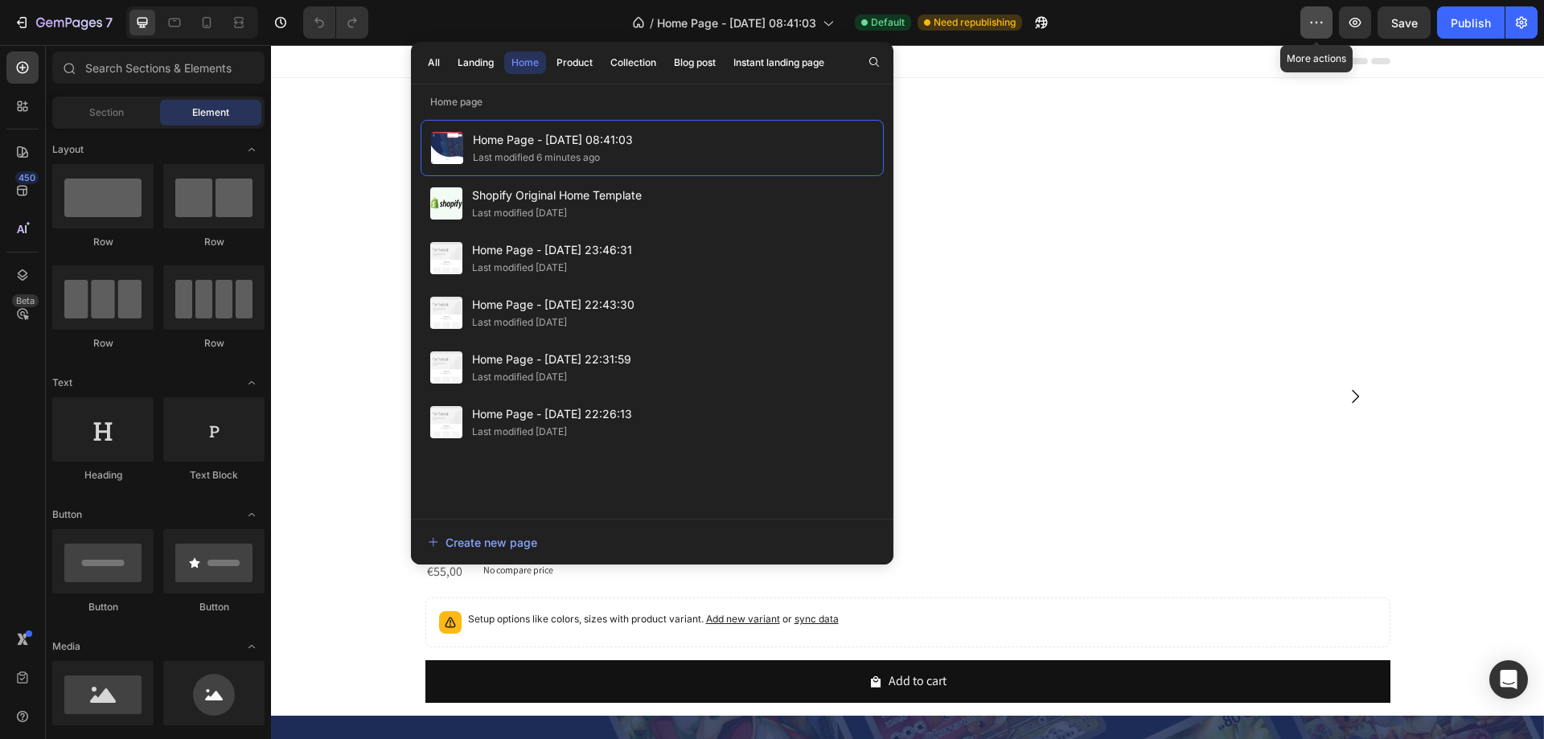
click at [1309, 19] on icon "button" at bounding box center [1317, 22] width 16 height 16
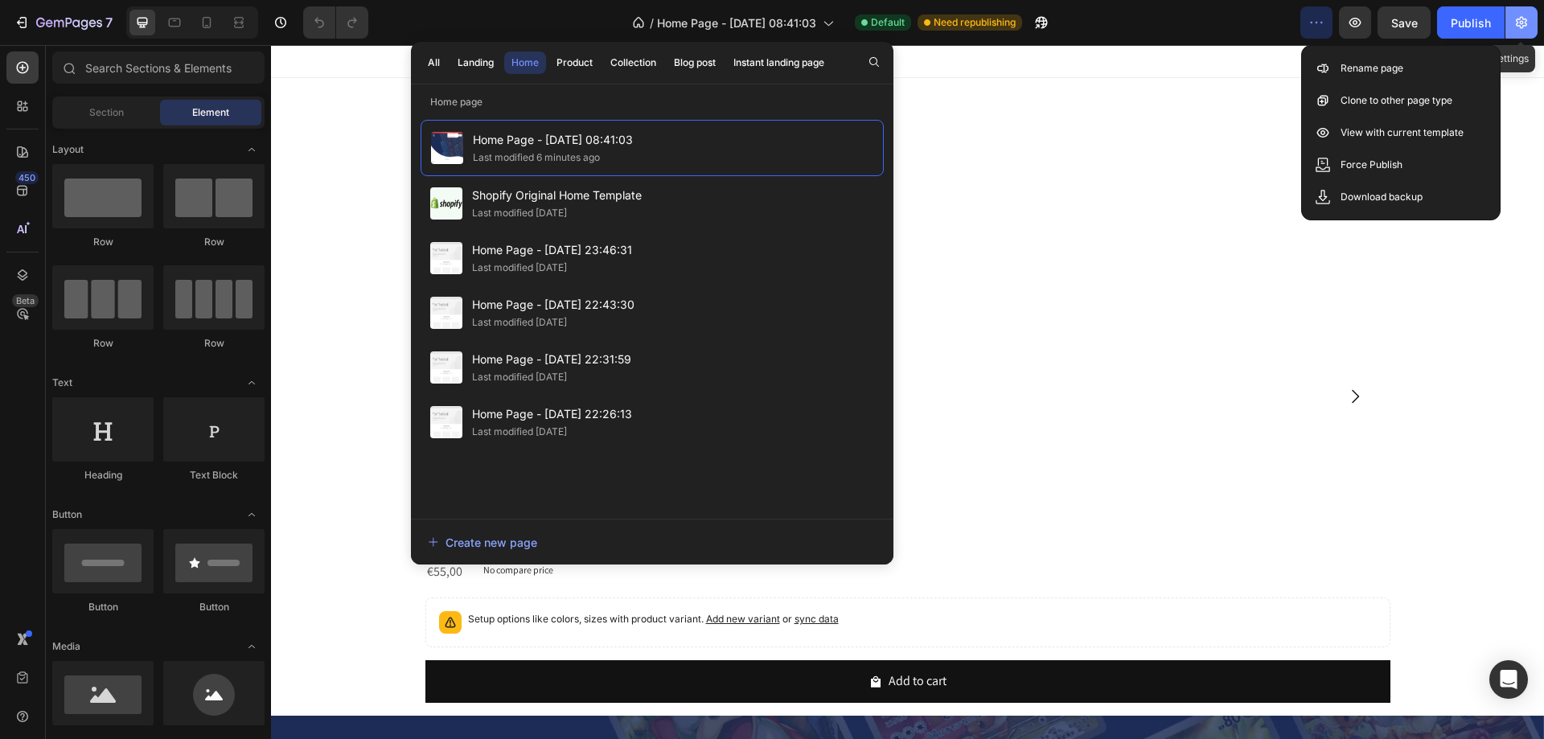
click at [1525, 22] on icon "button" at bounding box center [1522, 22] width 16 height 16
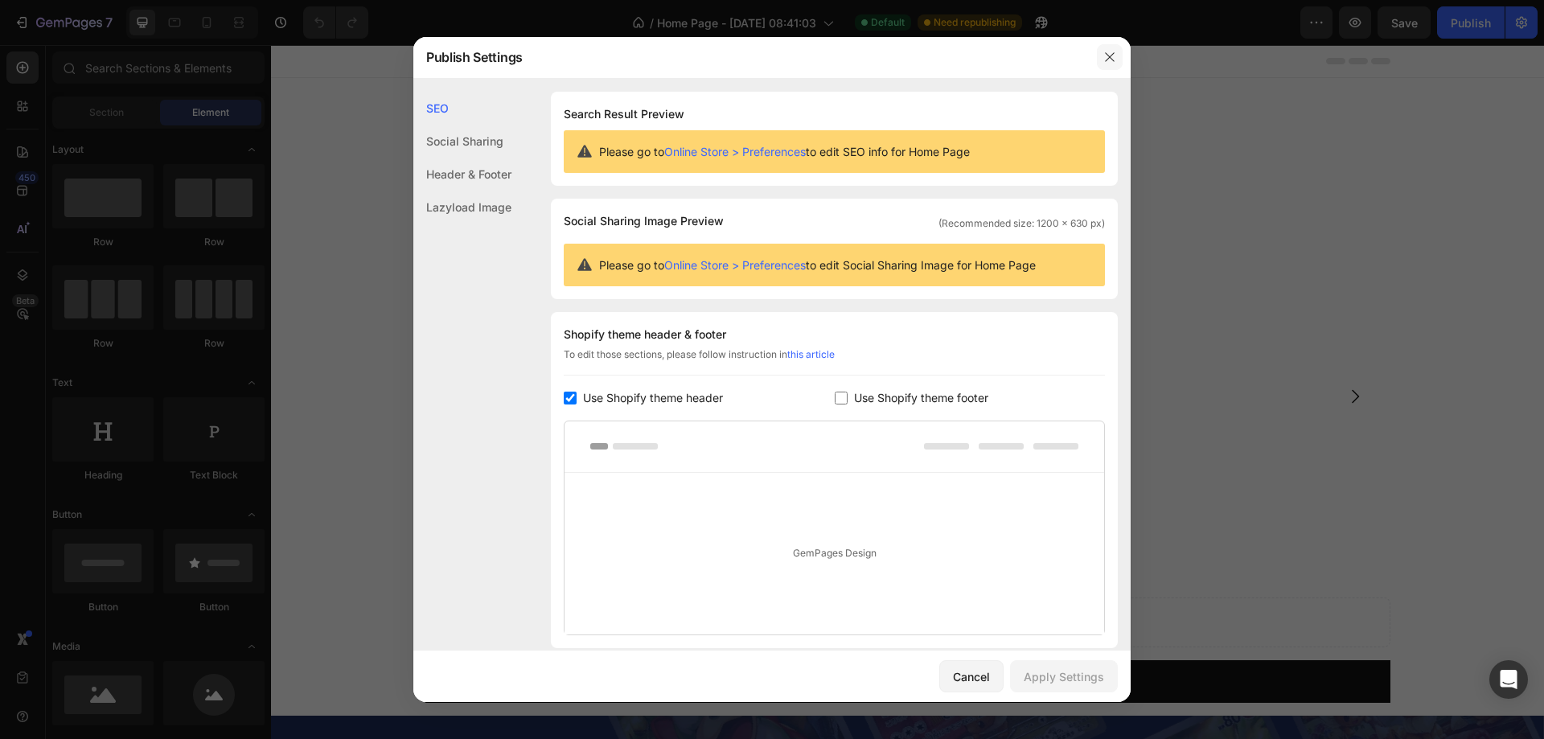
click at [1112, 56] on icon "button" at bounding box center [1109, 57] width 9 height 9
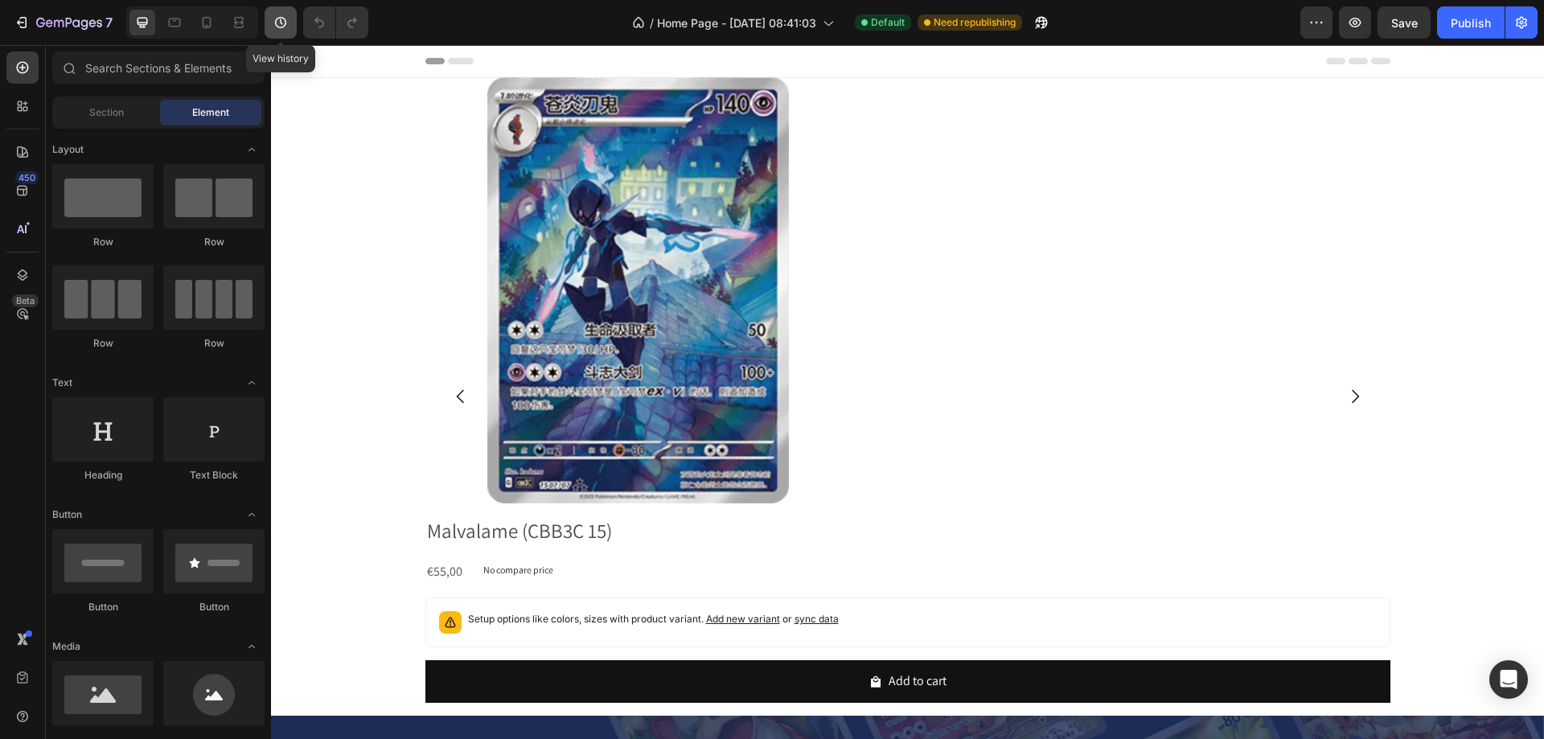
click at [282, 27] on icon "button" at bounding box center [281, 22] width 16 height 16
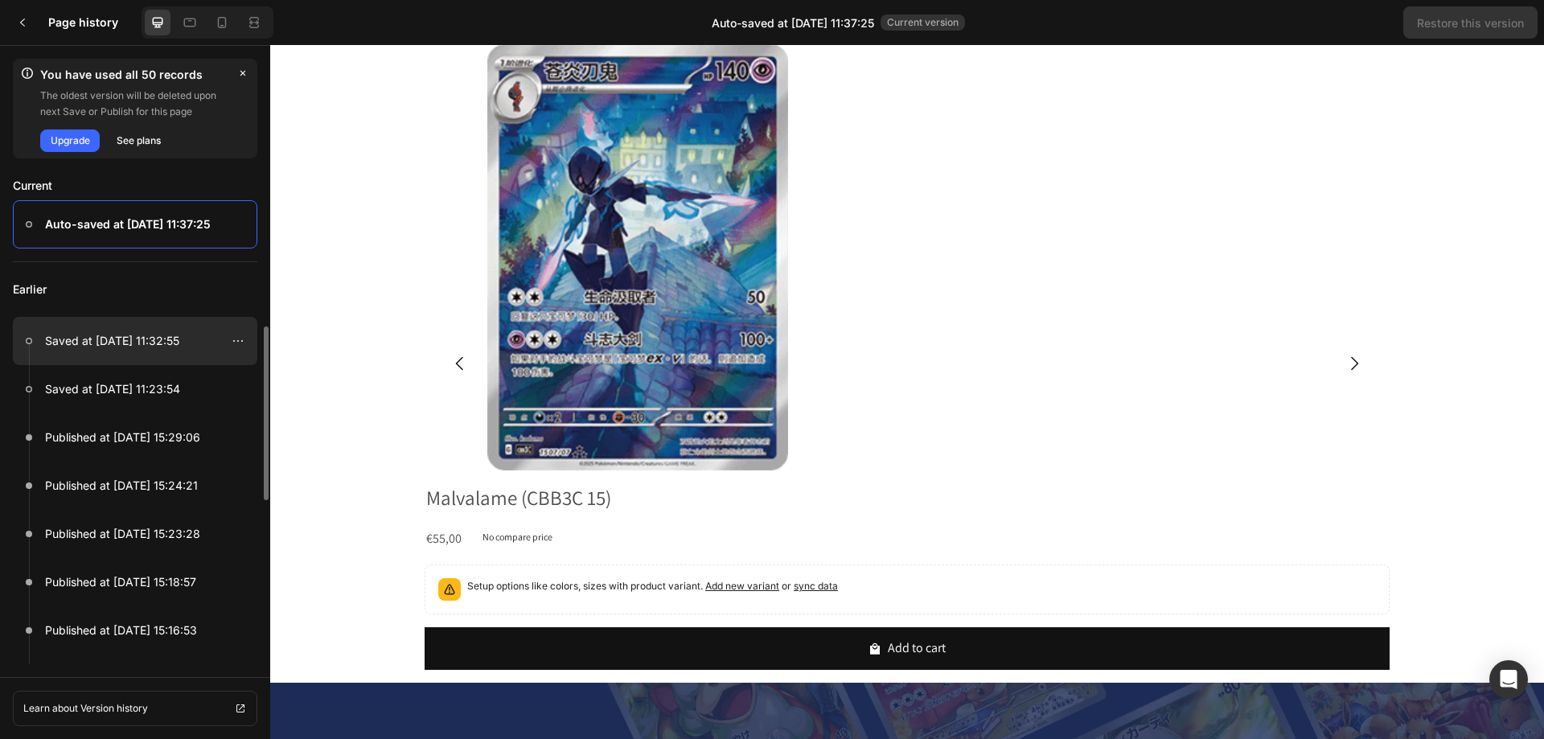
click at [113, 347] on p "Saved at Sep 28, 11:32:55" at bounding box center [112, 340] width 134 height 19
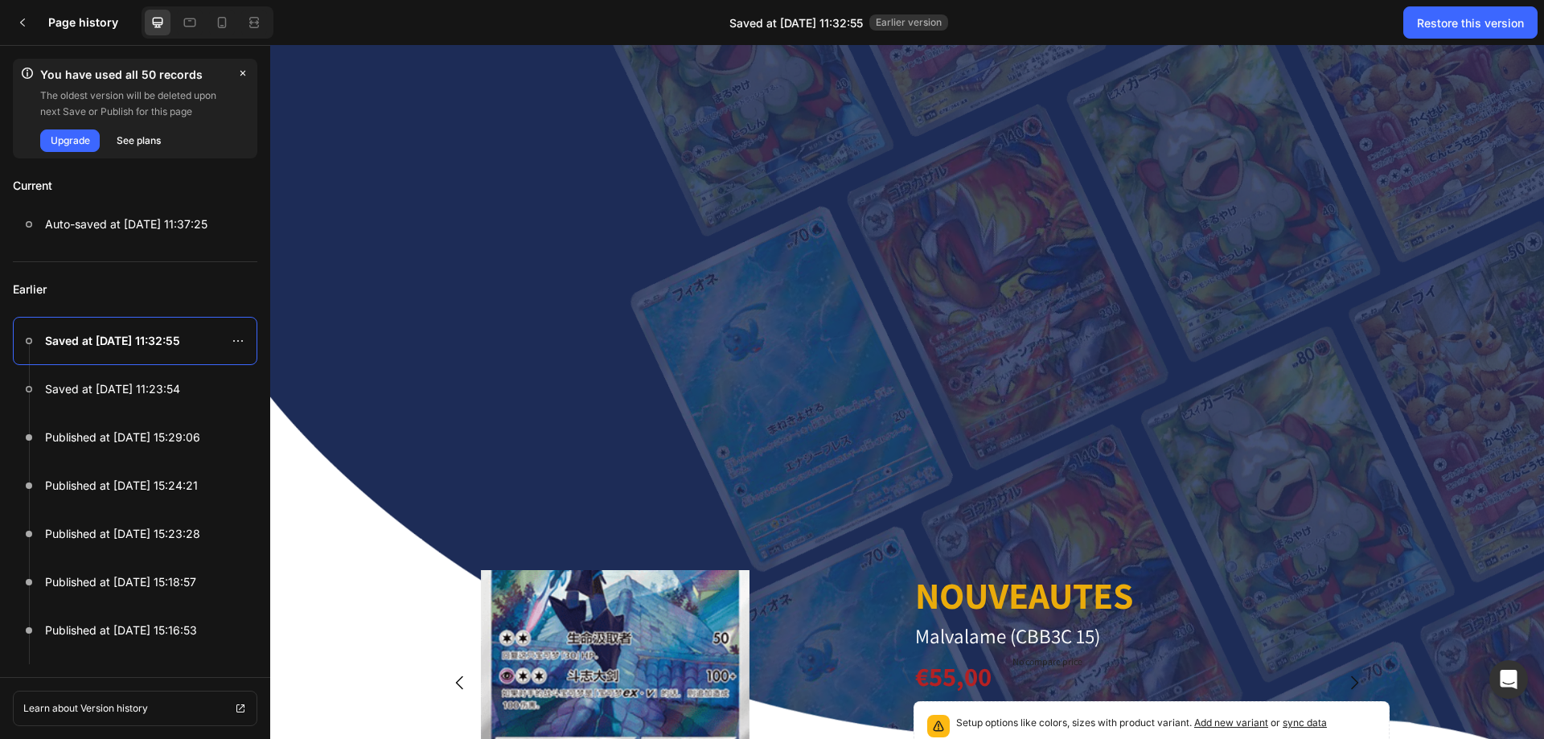
scroll to position [402, 0]
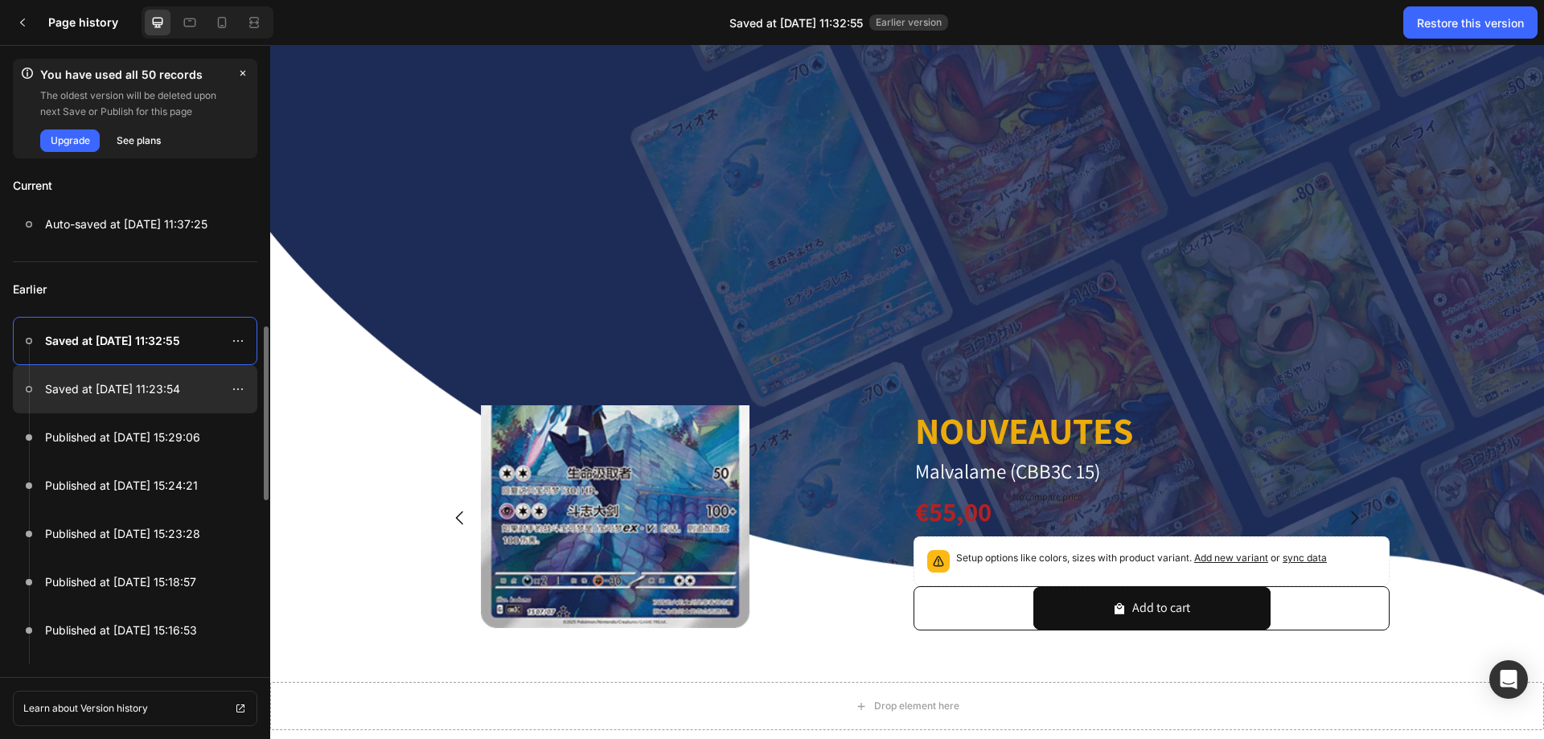
click at [140, 395] on p "Saved at Sep 28, 11:23:54" at bounding box center [112, 389] width 135 height 19
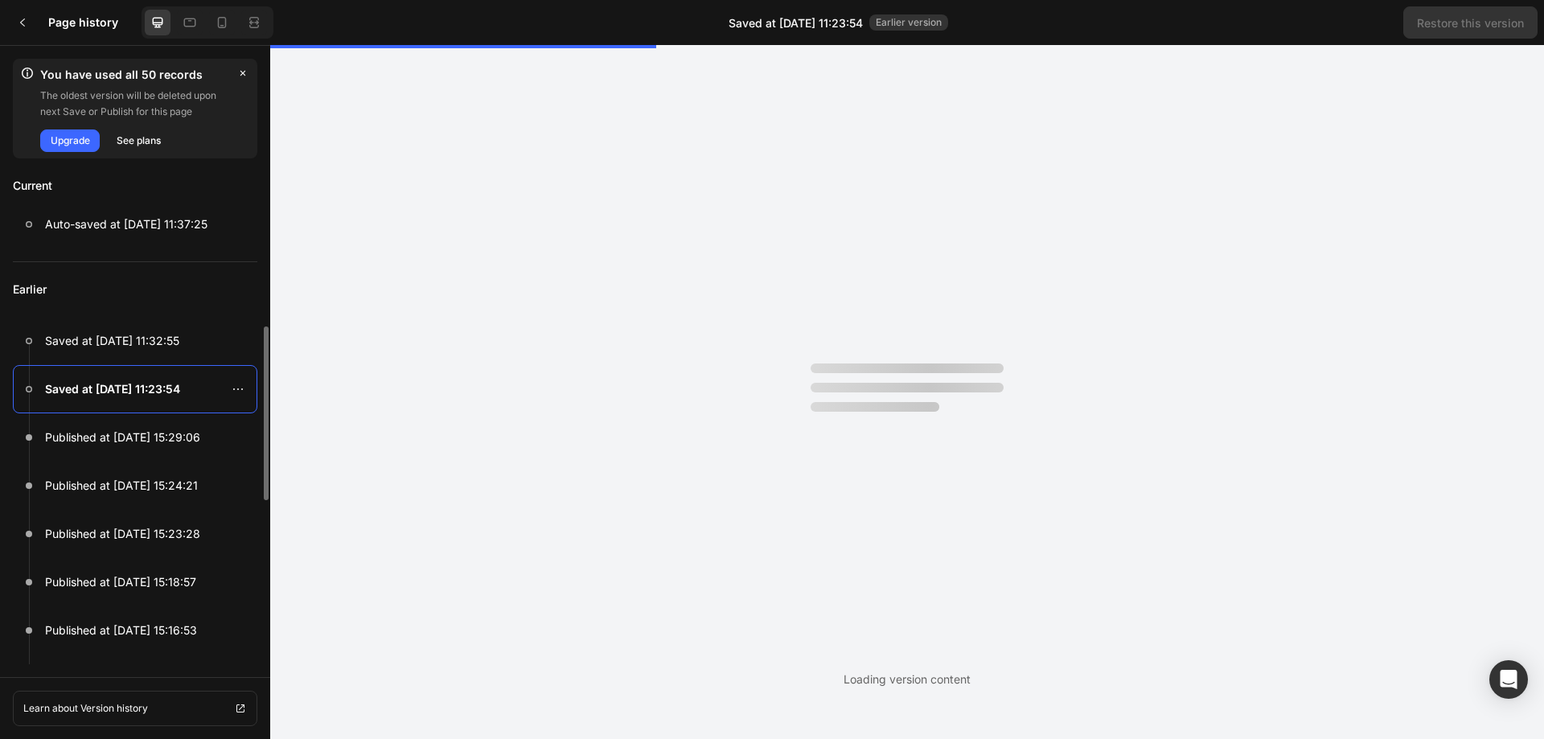
scroll to position [0, 0]
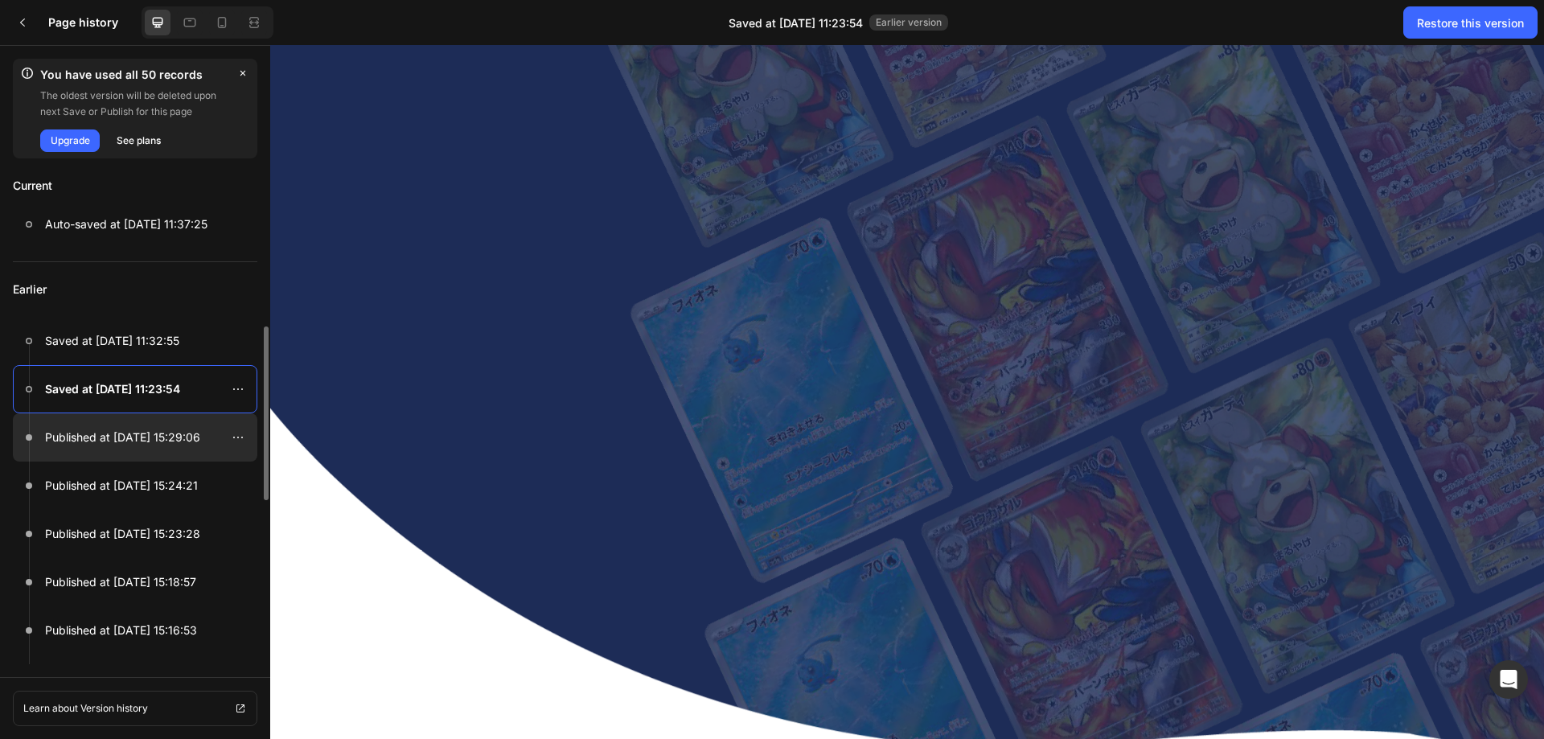
click at [142, 439] on p "Published at Sep 26, 15:29:06" at bounding box center [122, 437] width 155 height 19
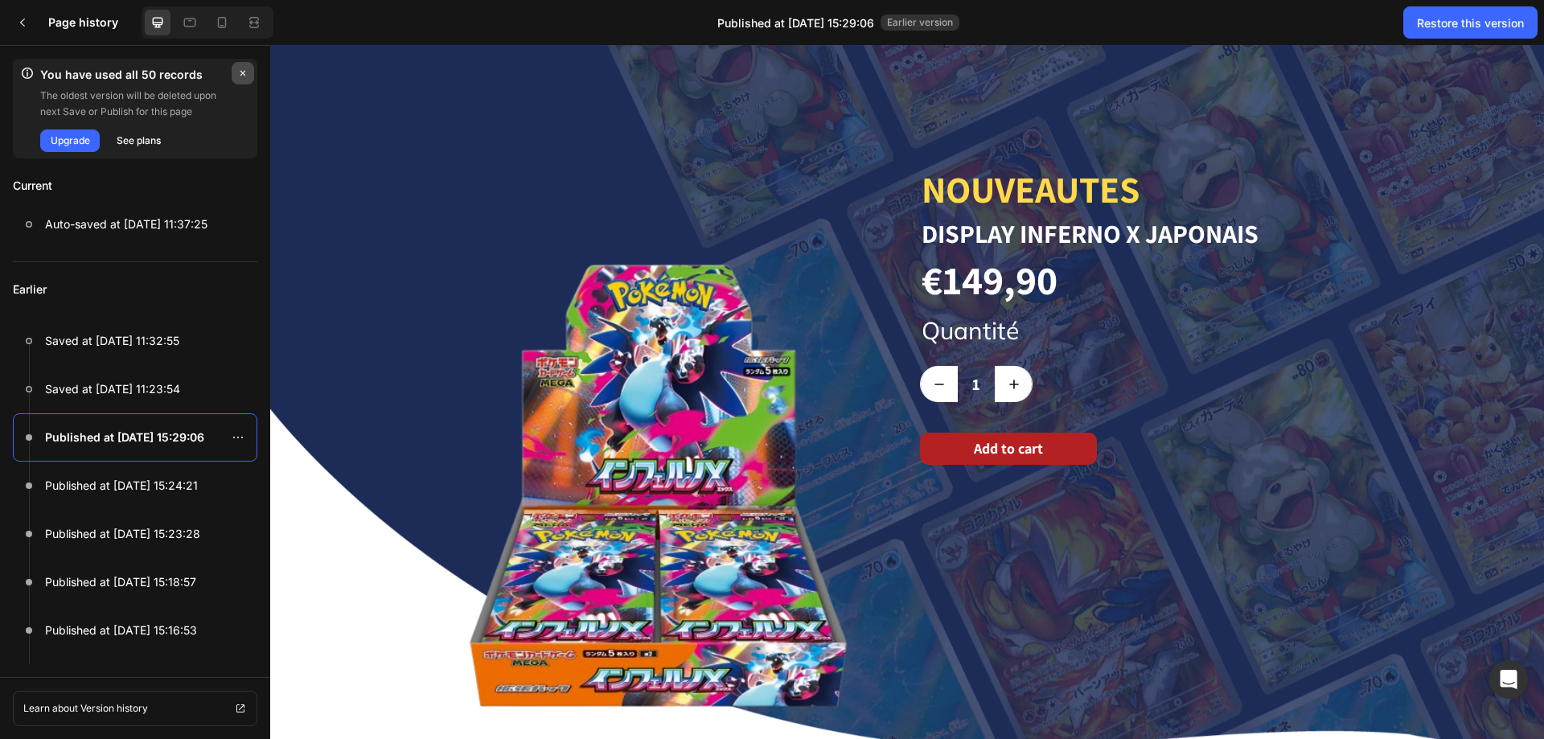
click at [249, 75] on icon "button" at bounding box center [242, 73] width 13 height 13
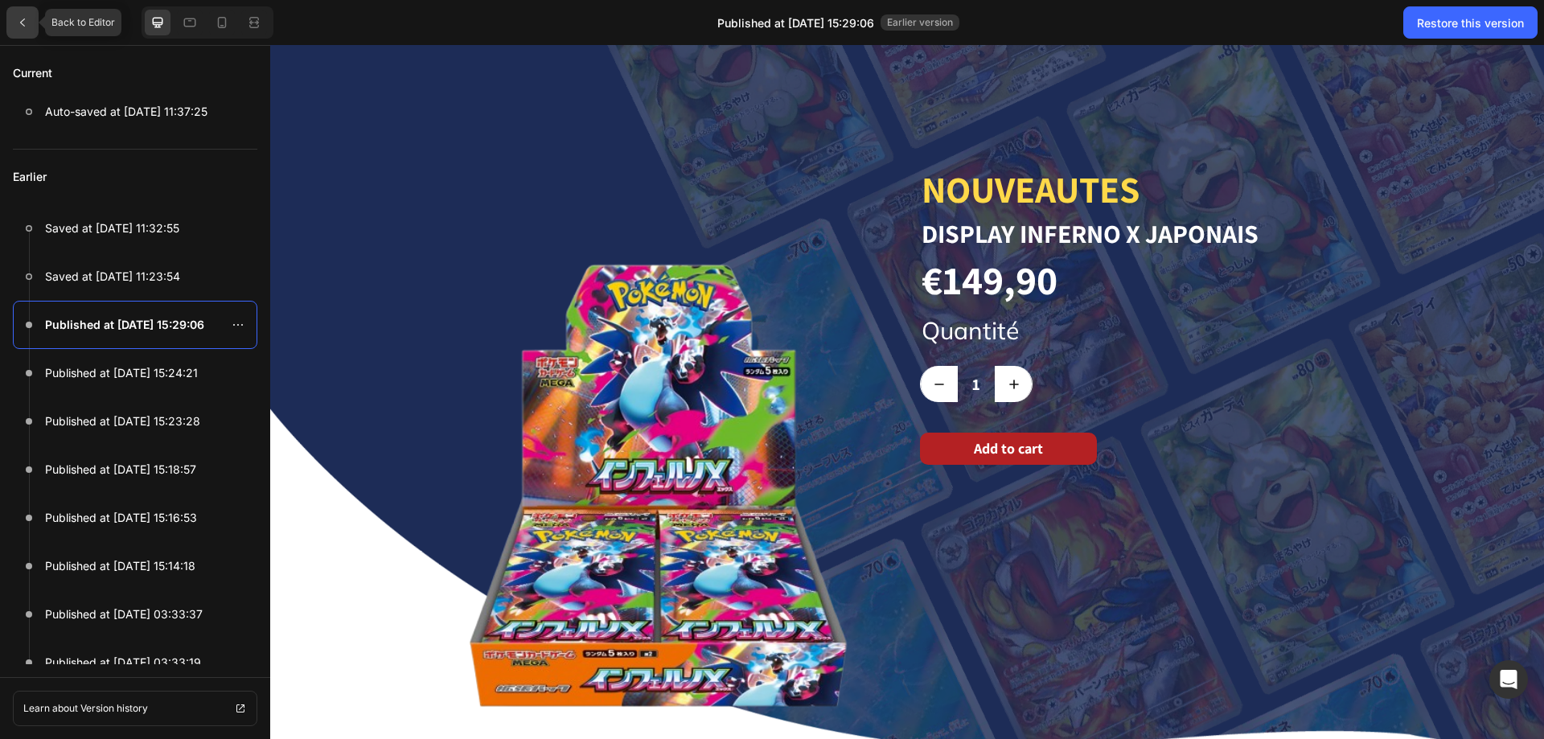
click at [15, 21] on div at bounding box center [22, 22] width 32 height 32
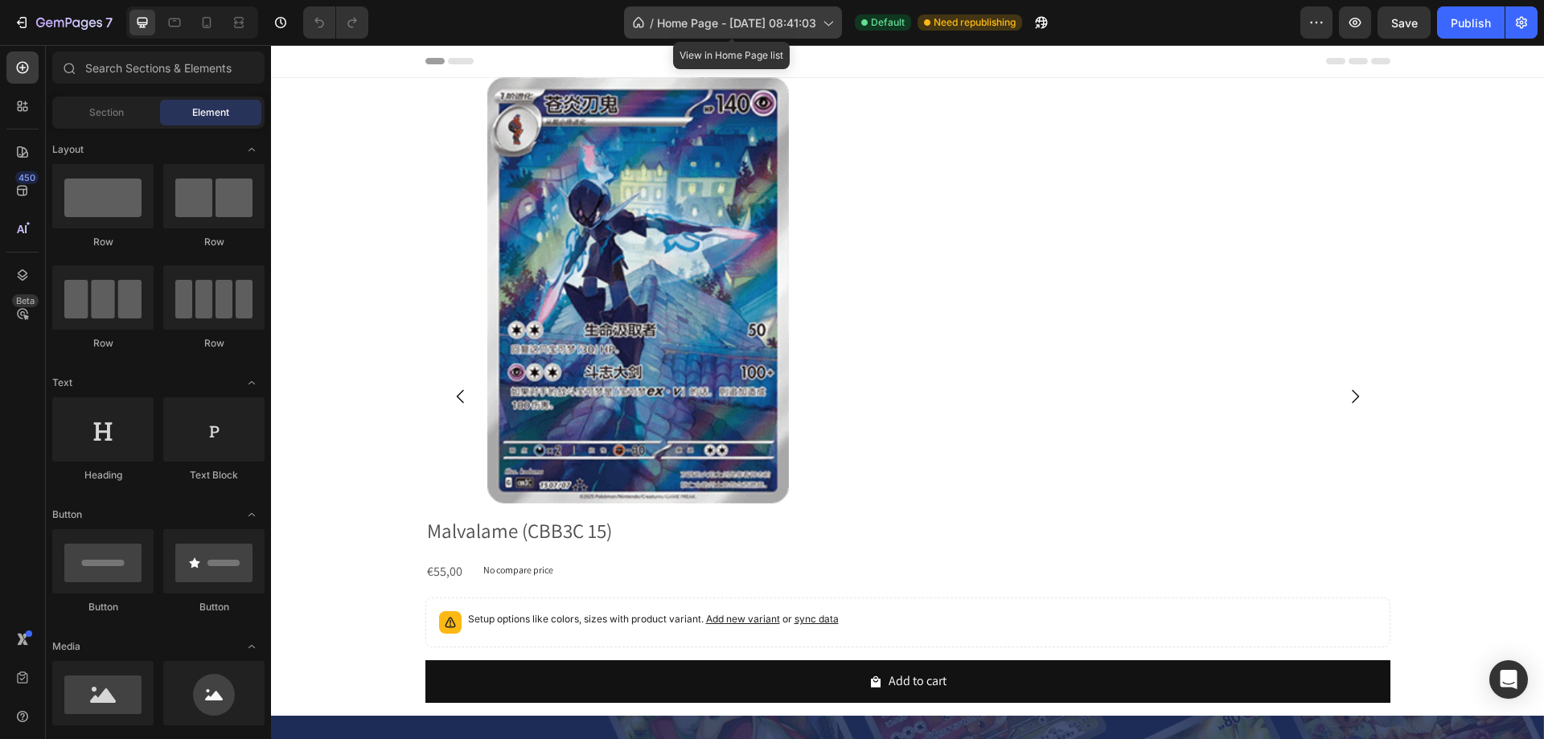
click at [754, 19] on span "Home Page - [DATE] 08:41:03" at bounding box center [736, 22] width 159 height 17
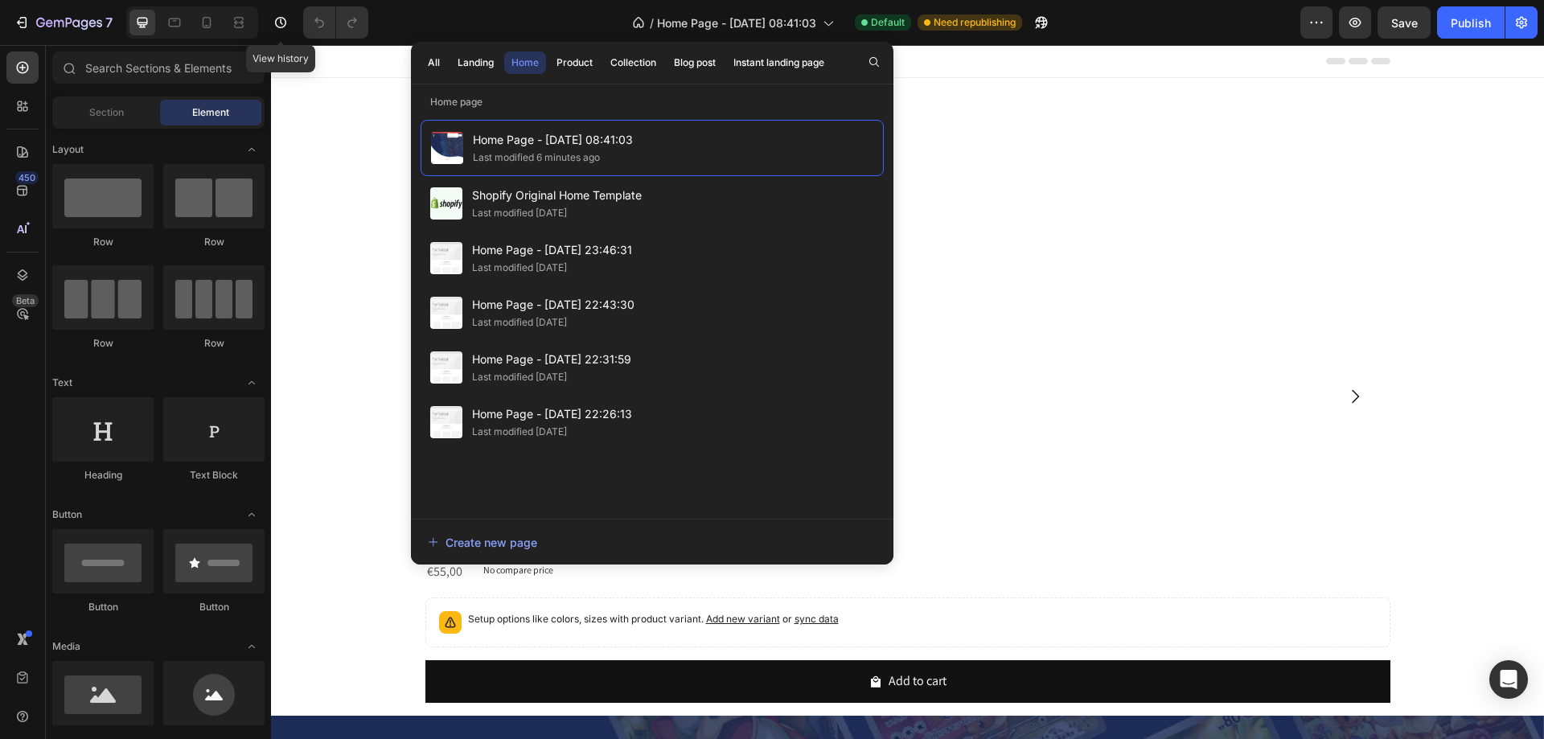
click at [290, 5] on div "7 Version history View history / Home Page - Apr 8, 08:41:03 Default Need repub…" at bounding box center [772, 23] width 1544 height 46
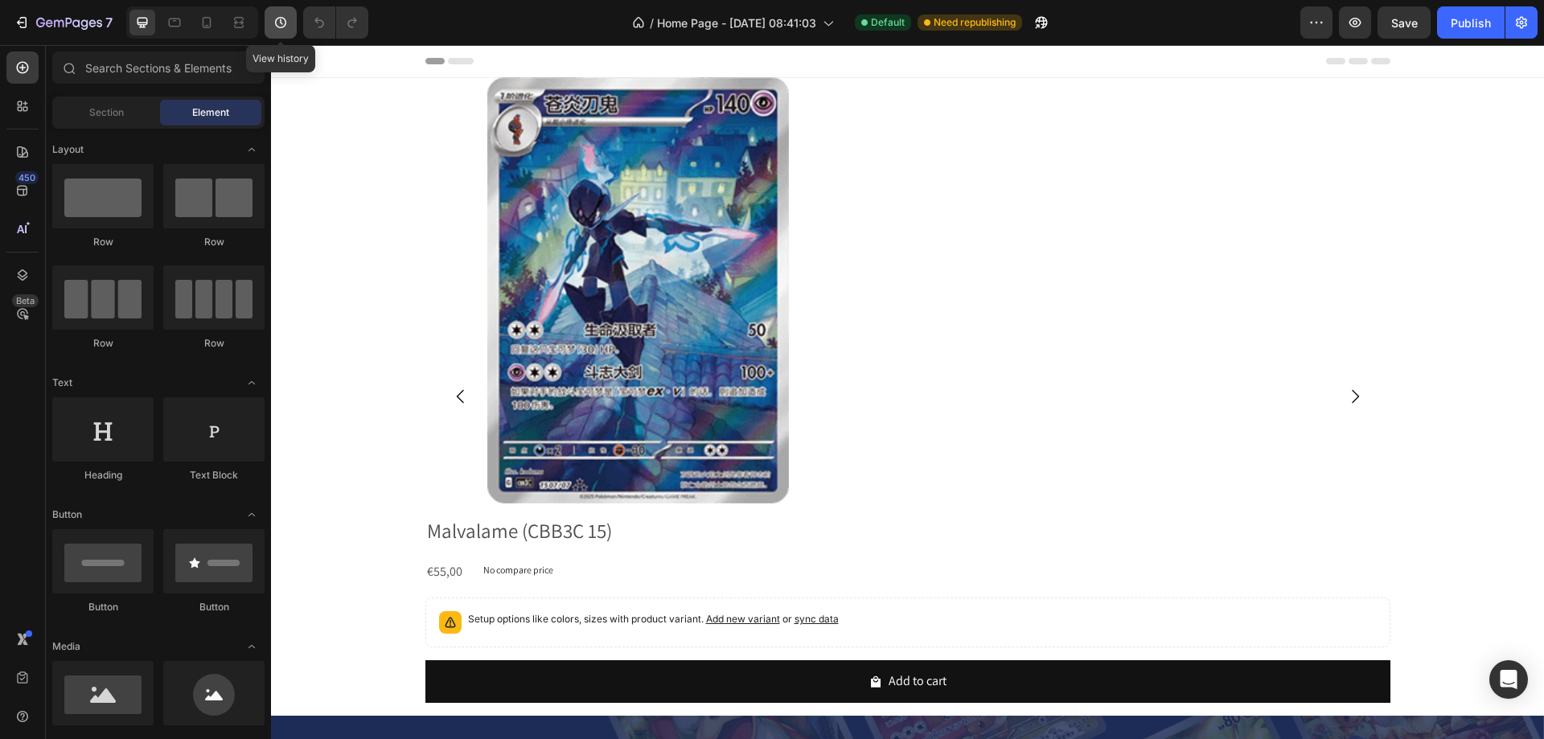
click at [280, 6] on button "button" at bounding box center [281, 22] width 32 height 32
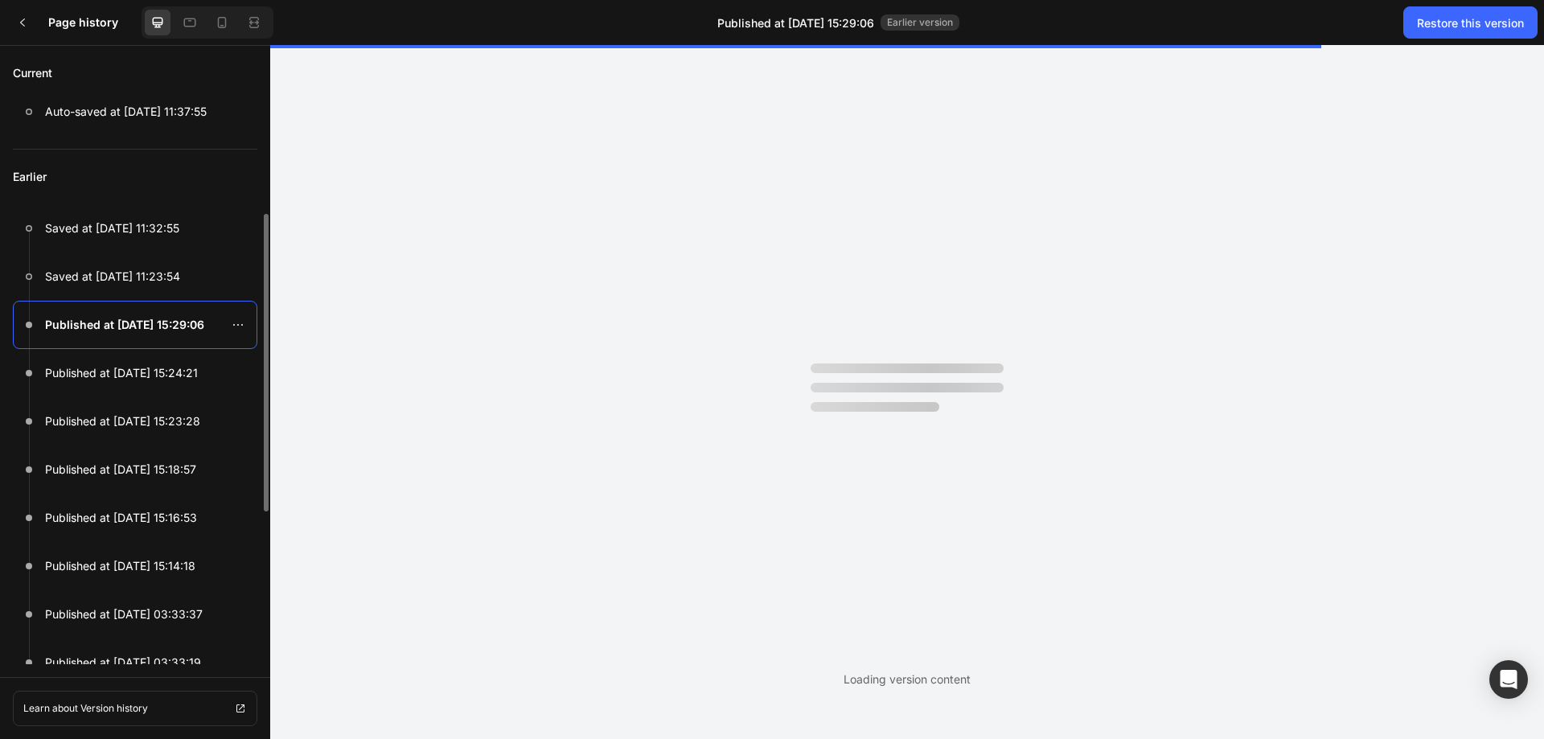
click at [125, 319] on p "Published at Sep 26, 15:29:06" at bounding box center [124, 324] width 159 height 19
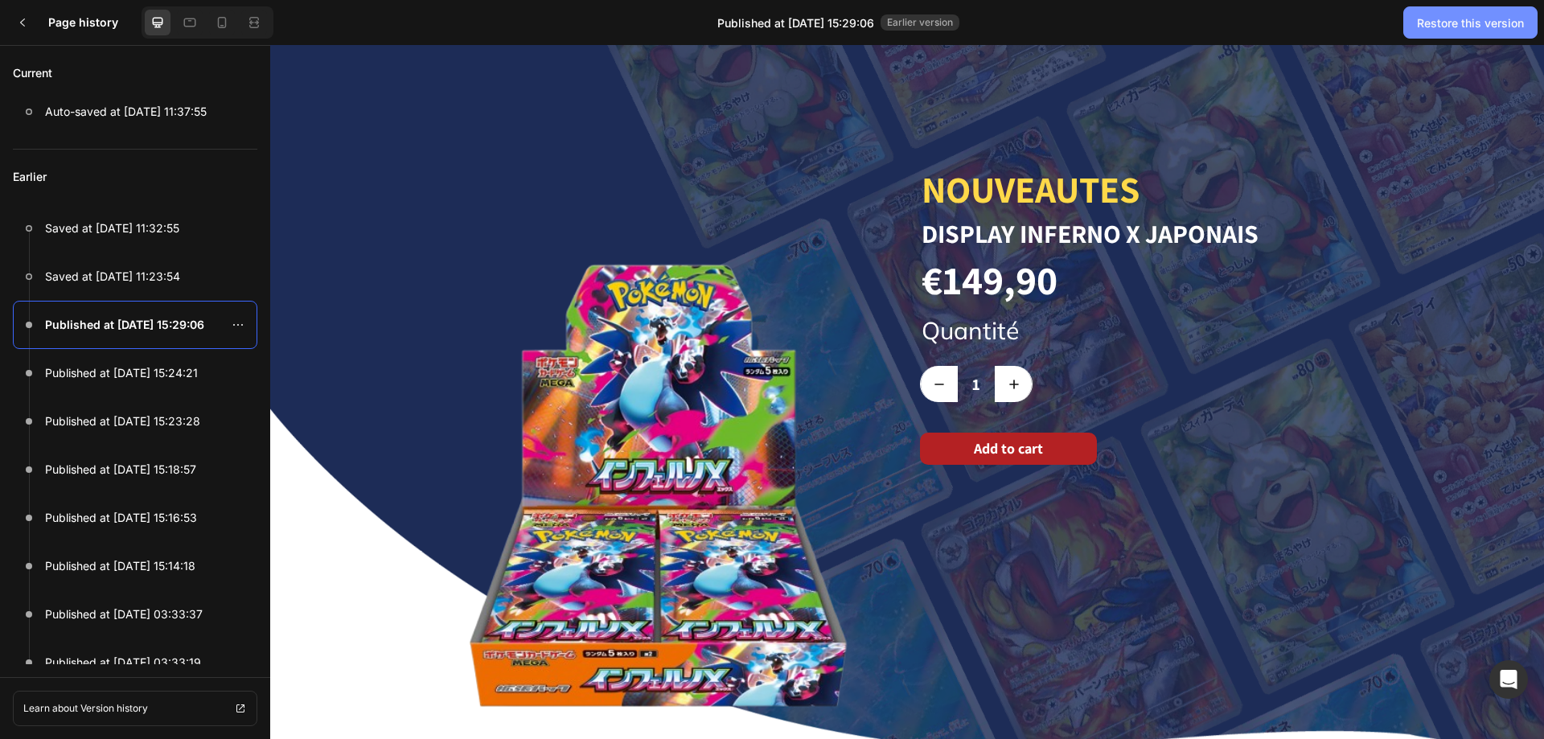
click at [1473, 32] on button "Restore this version" at bounding box center [1471, 22] width 134 height 32
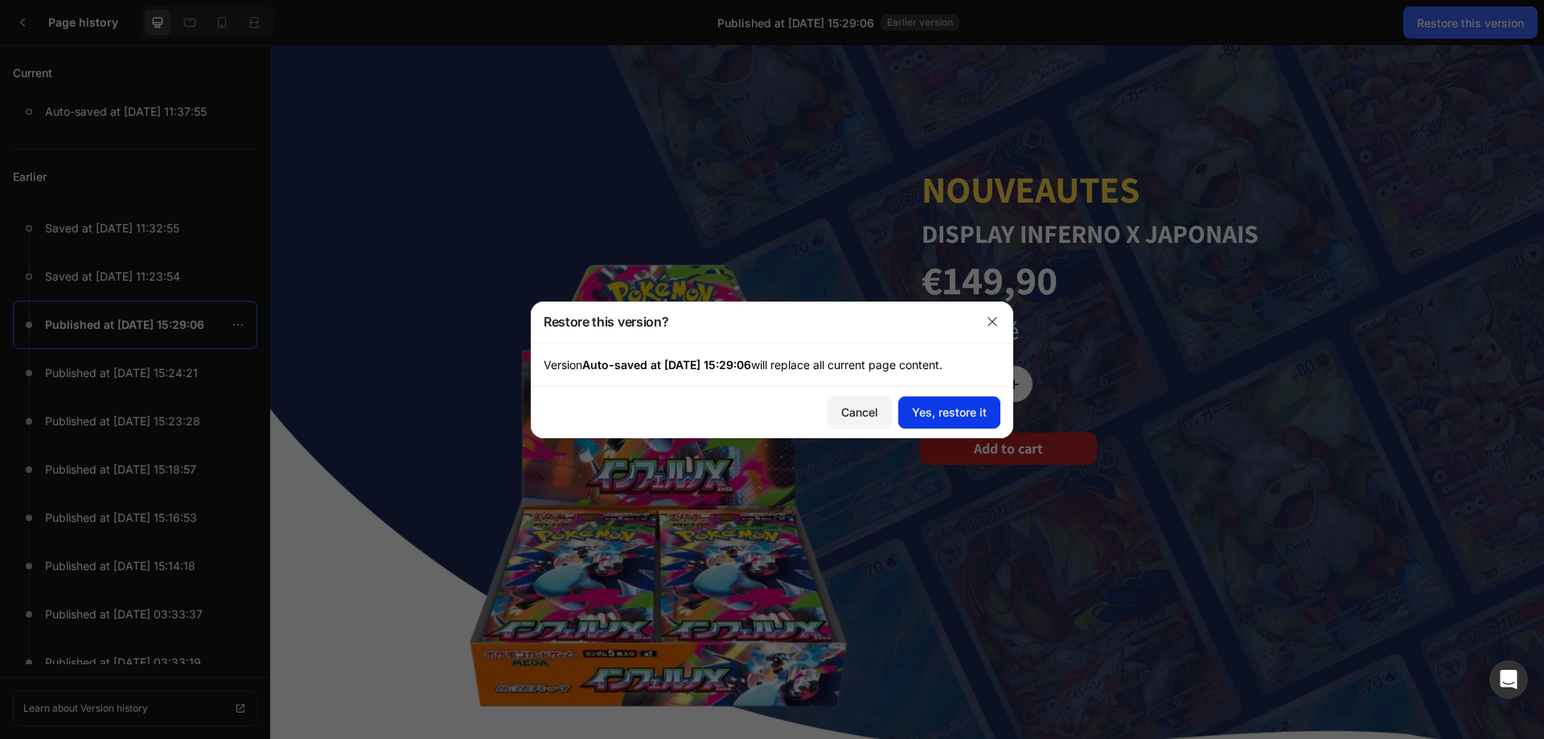
click at [935, 412] on div "Yes, restore it" at bounding box center [949, 412] width 75 height 17
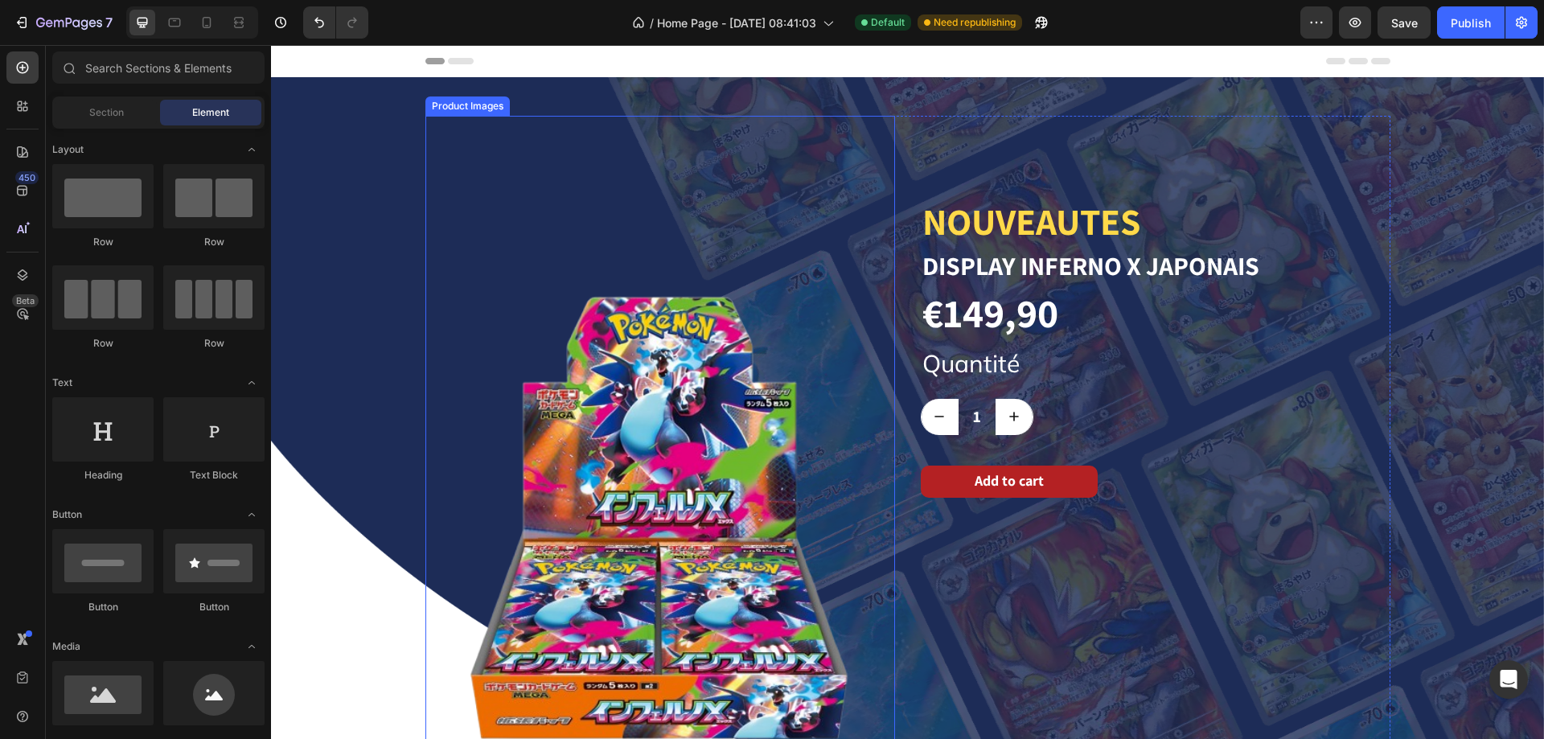
click at [570, 147] on img at bounding box center [660, 518] width 470 height 804
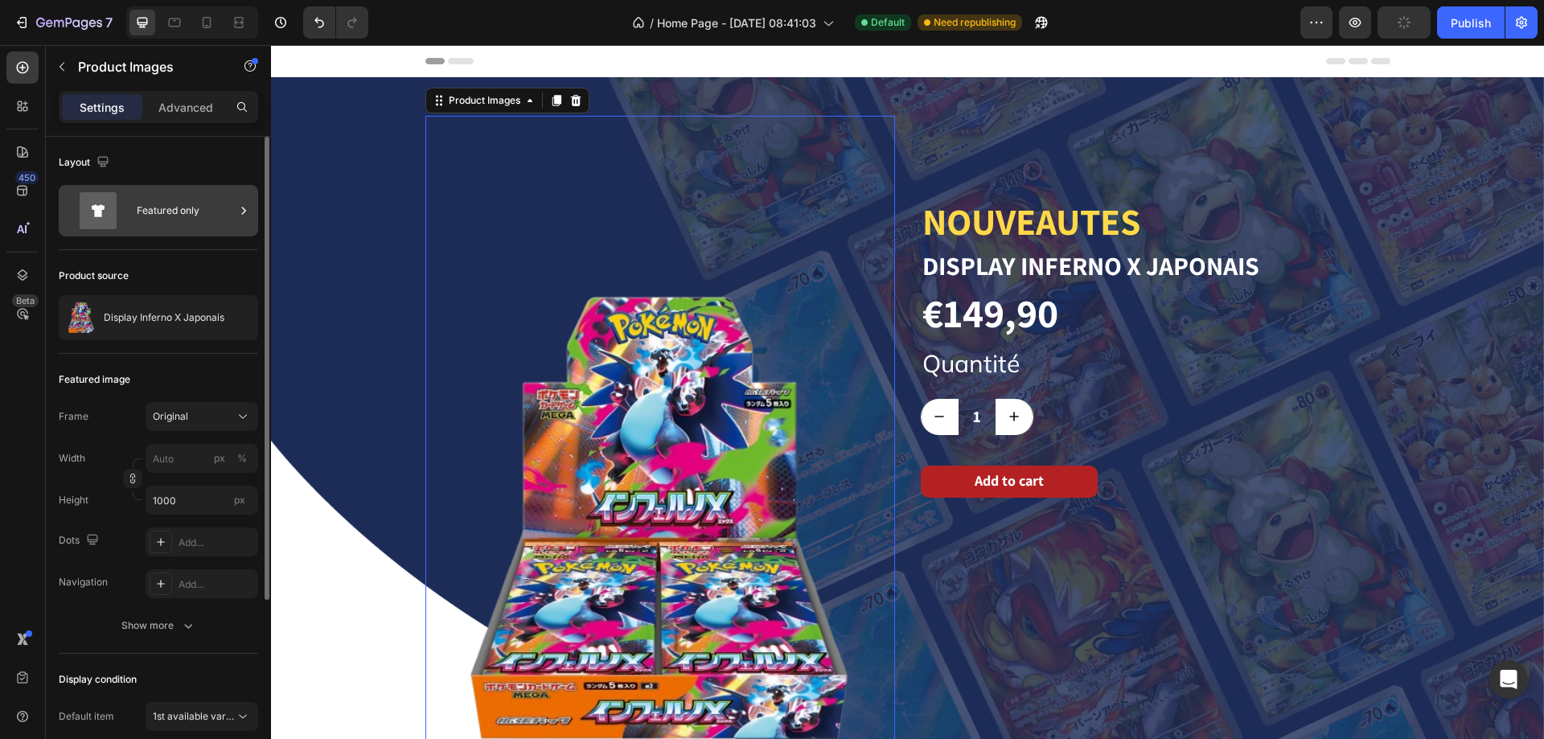
click at [152, 224] on div "Featured only" at bounding box center [186, 210] width 98 height 37
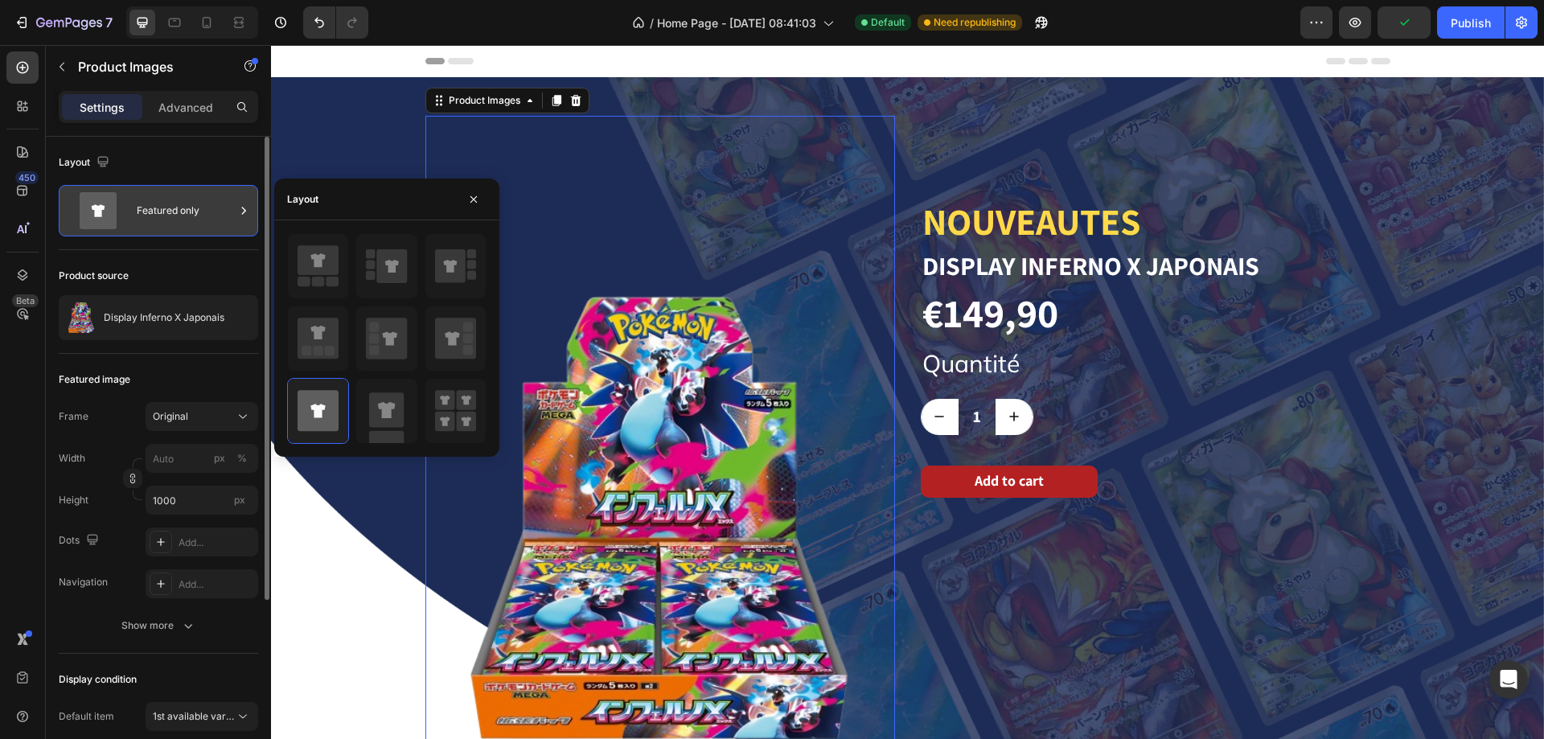
click at [152, 224] on div "Featured only" at bounding box center [186, 210] width 98 height 37
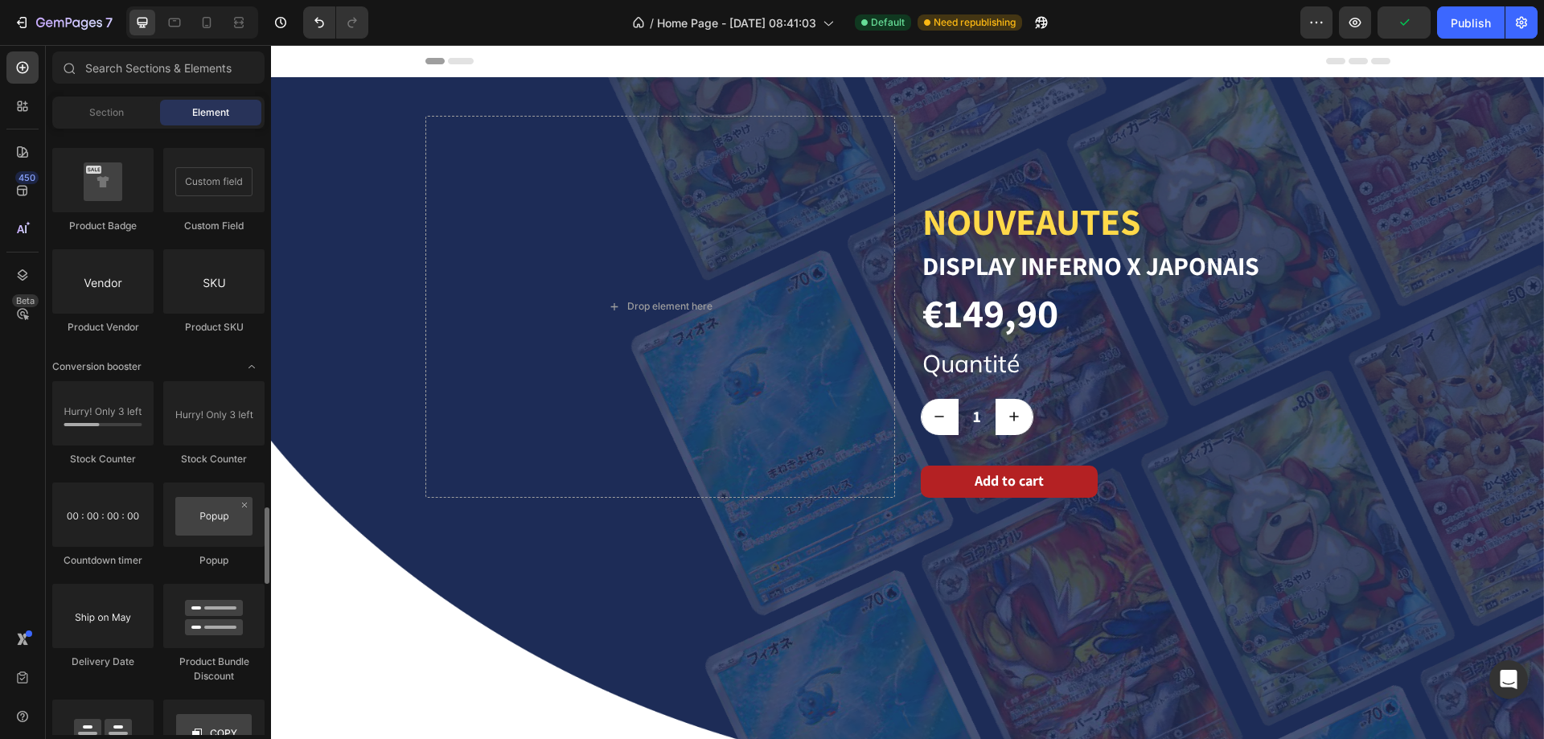
scroll to position [2654, 0]
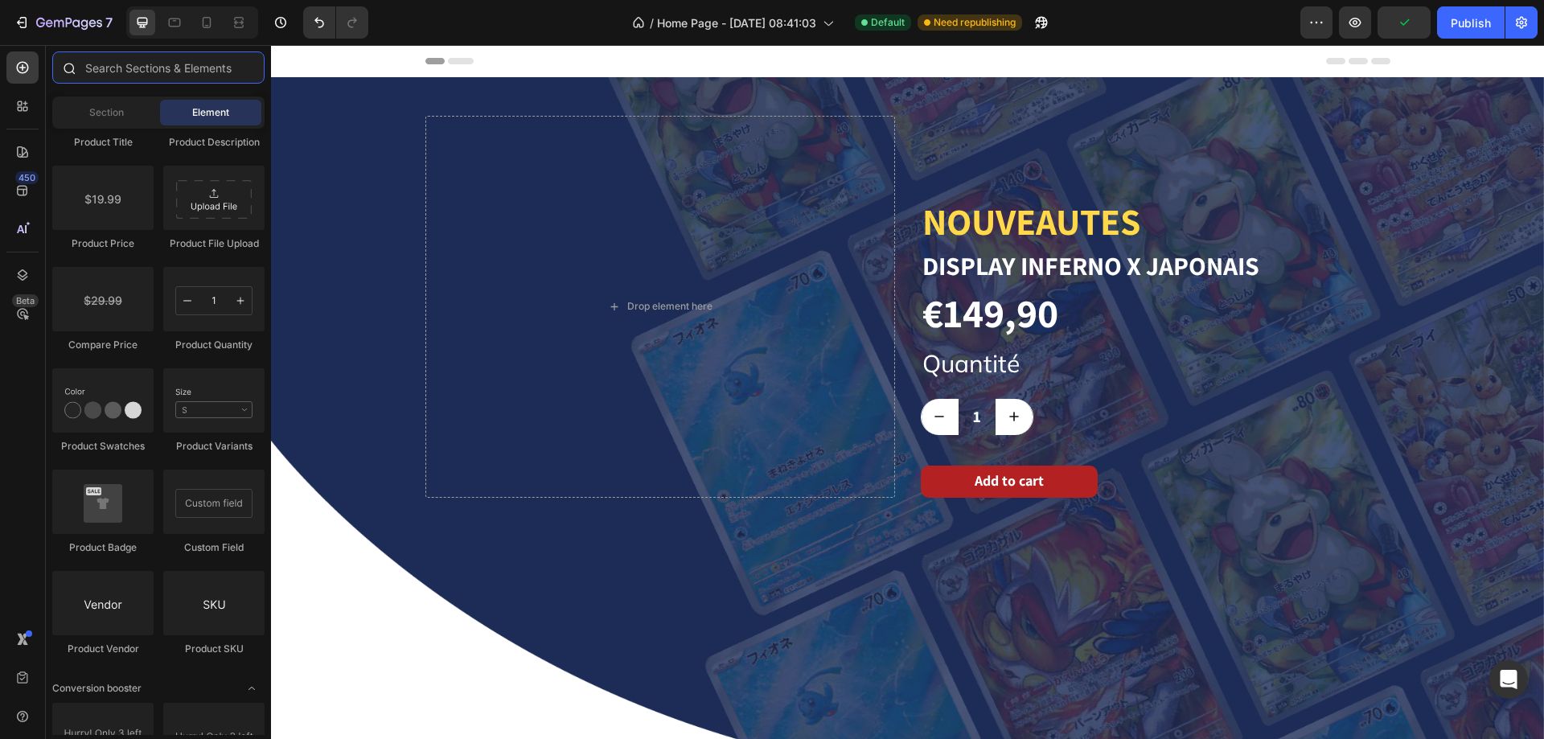
click at [134, 65] on input "text" at bounding box center [158, 67] width 212 height 32
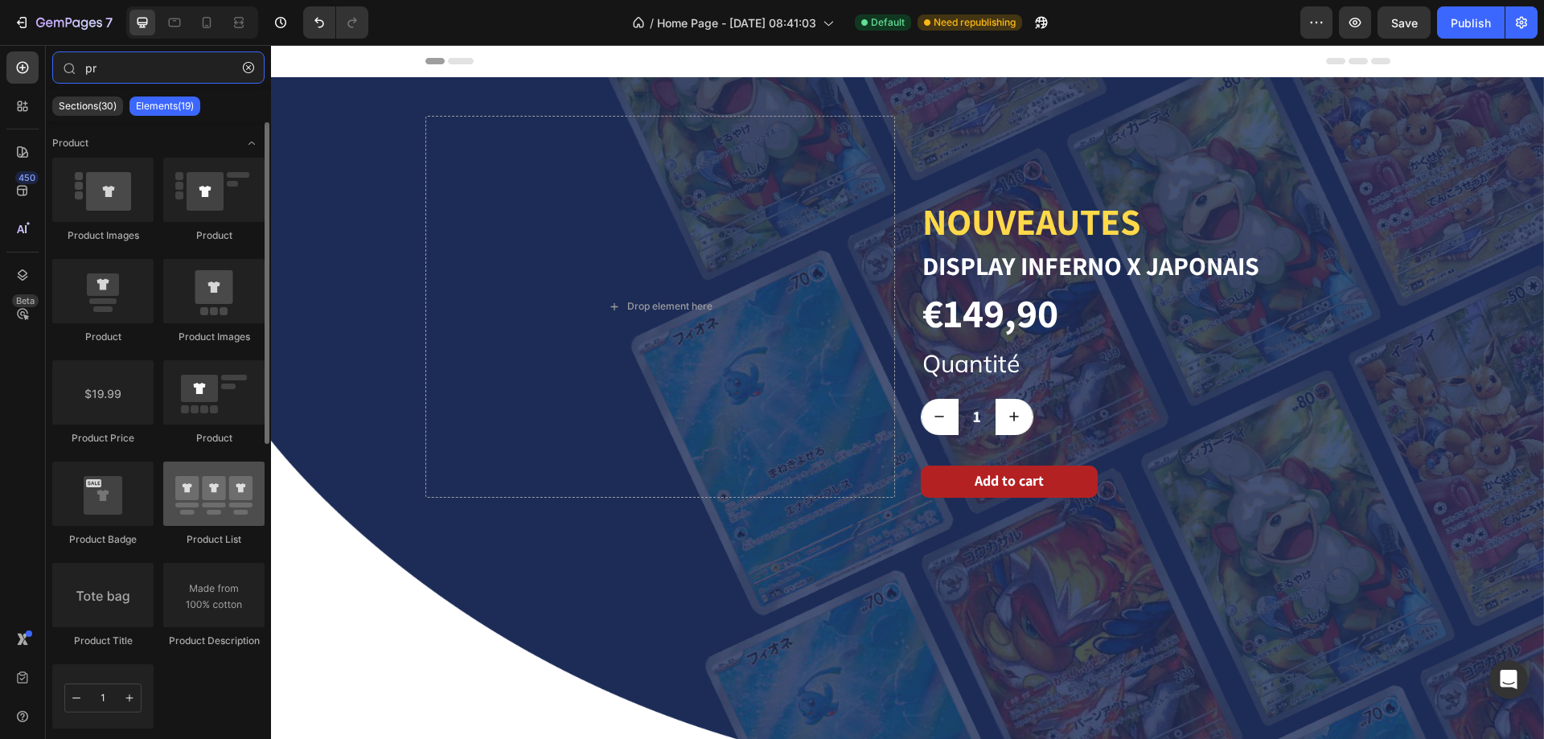
type input "pr"
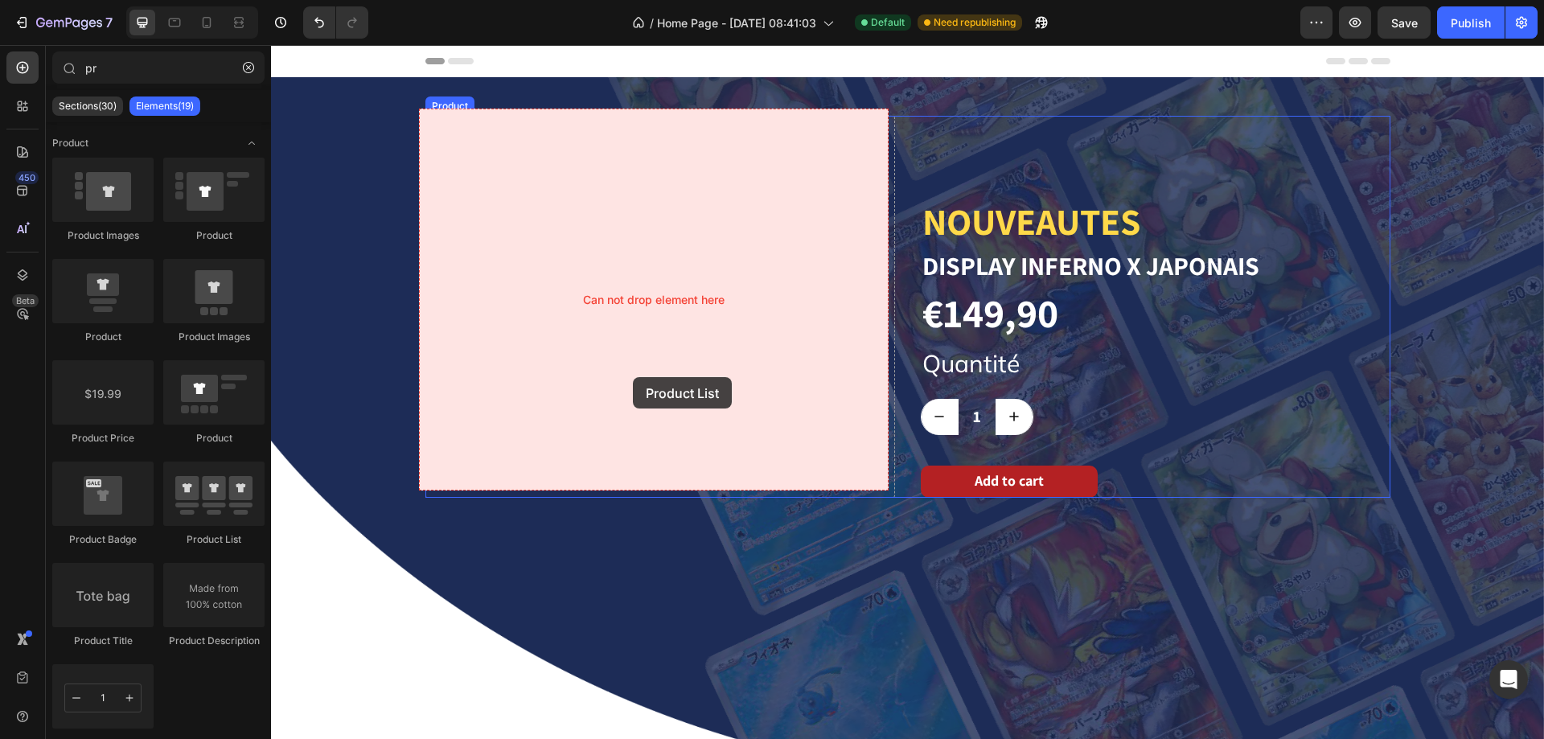
drag, startPoint x: 496, startPoint y: 557, endPoint x: 633, endPoint y: 377, distance: 225.5
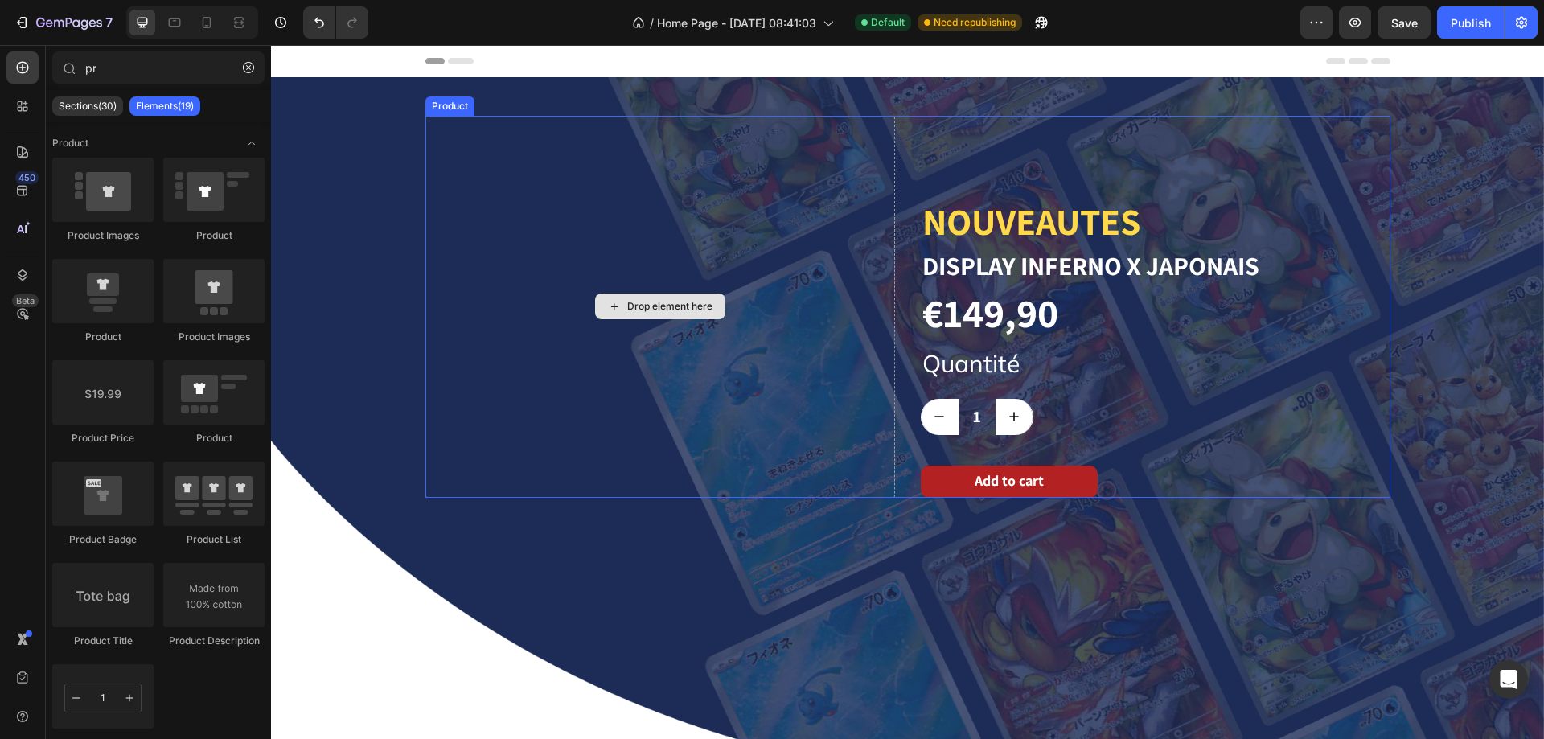
click at [582, 380] on div "Drop element here" at bounding box center [660, 306] width 470 height 381
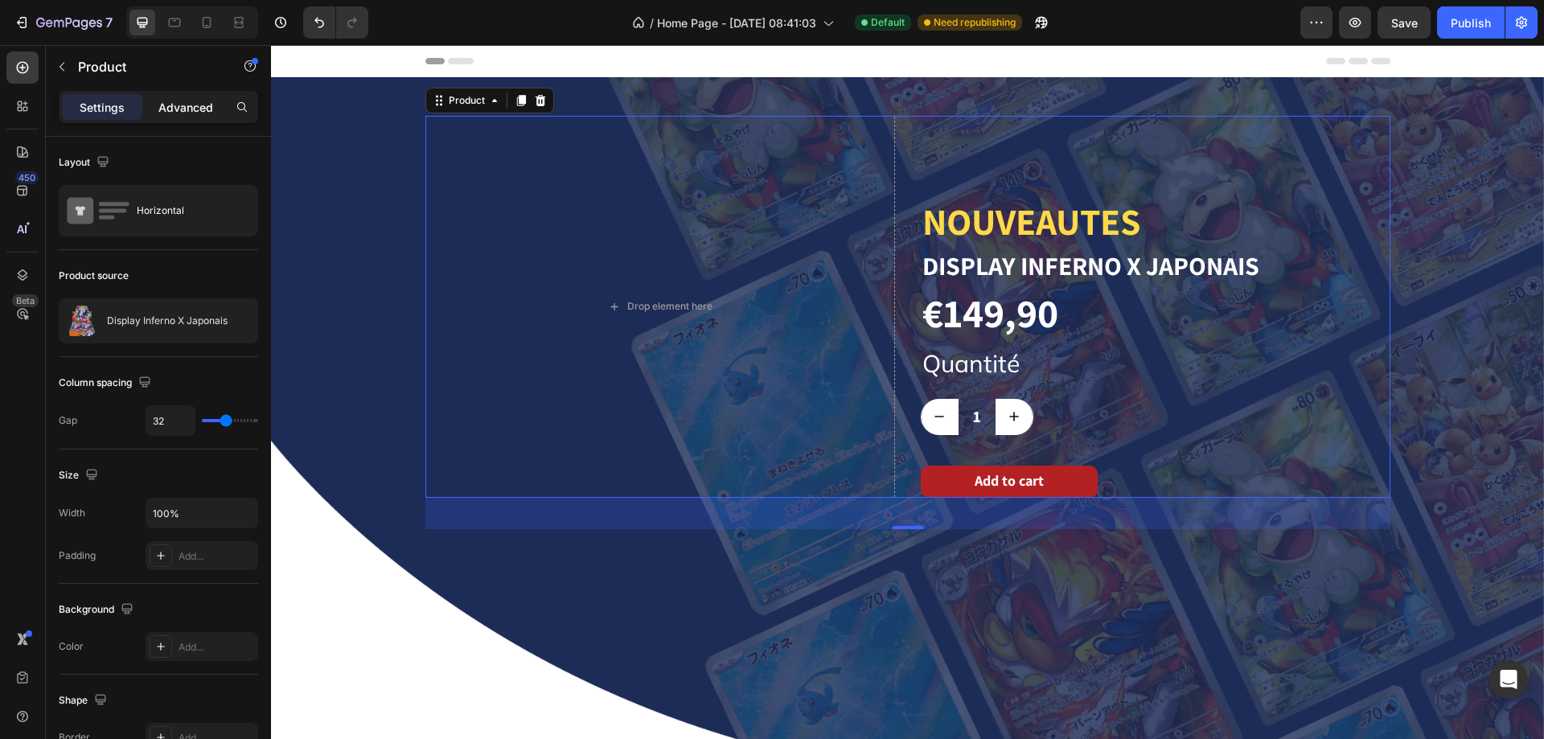
click at [179, 104] on p "Advanced" at bounding box center [185, 107] width 55 height 17
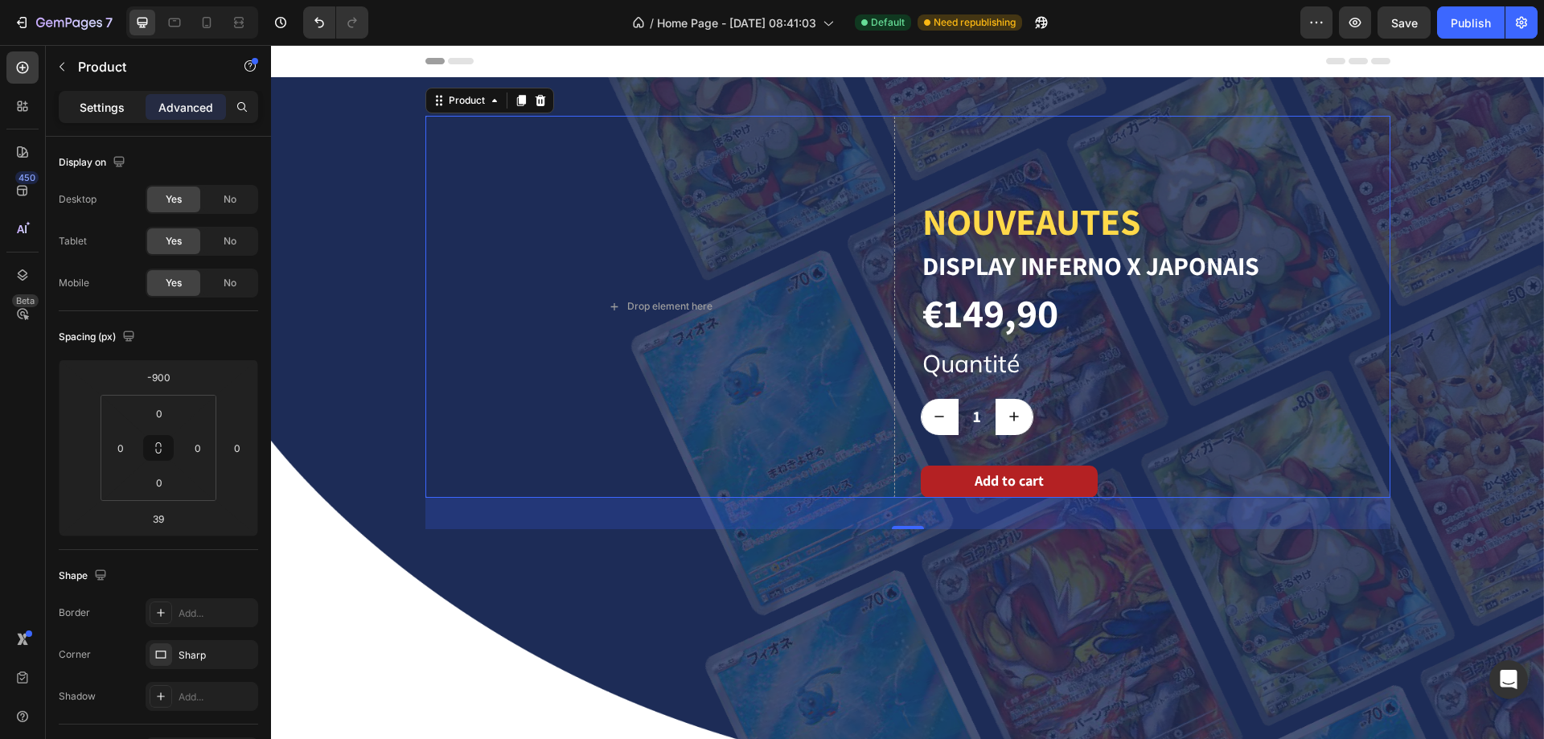
click at [104, 100] on p "Settings" at bounding box center [102, 107] width 45 height 17
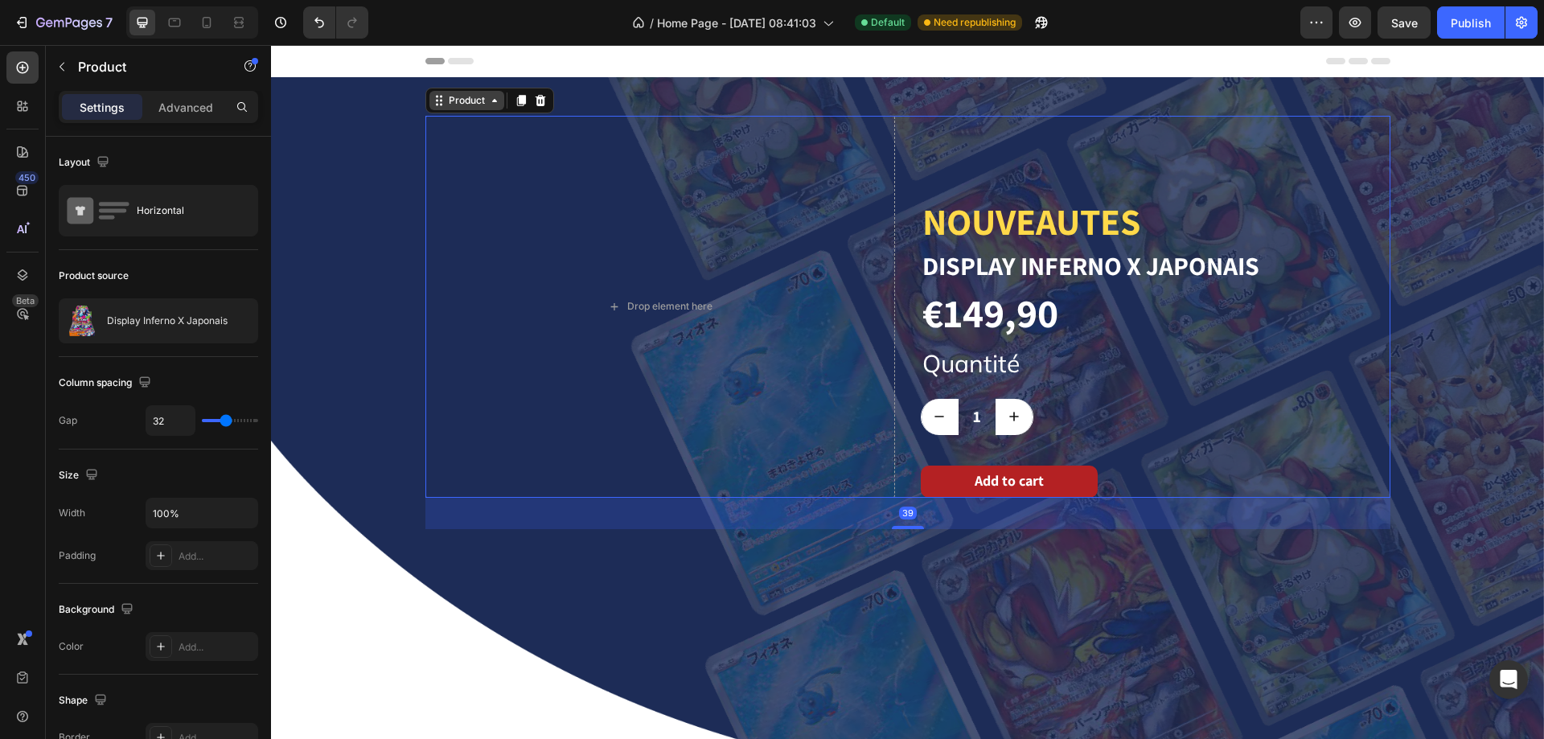
click at [433, 94] on icon at bounding box center [439, 100] width 13 height 13
click at [435, 125] on div "Row 1 col" at bounding box center [457, 130] width 49 height 10
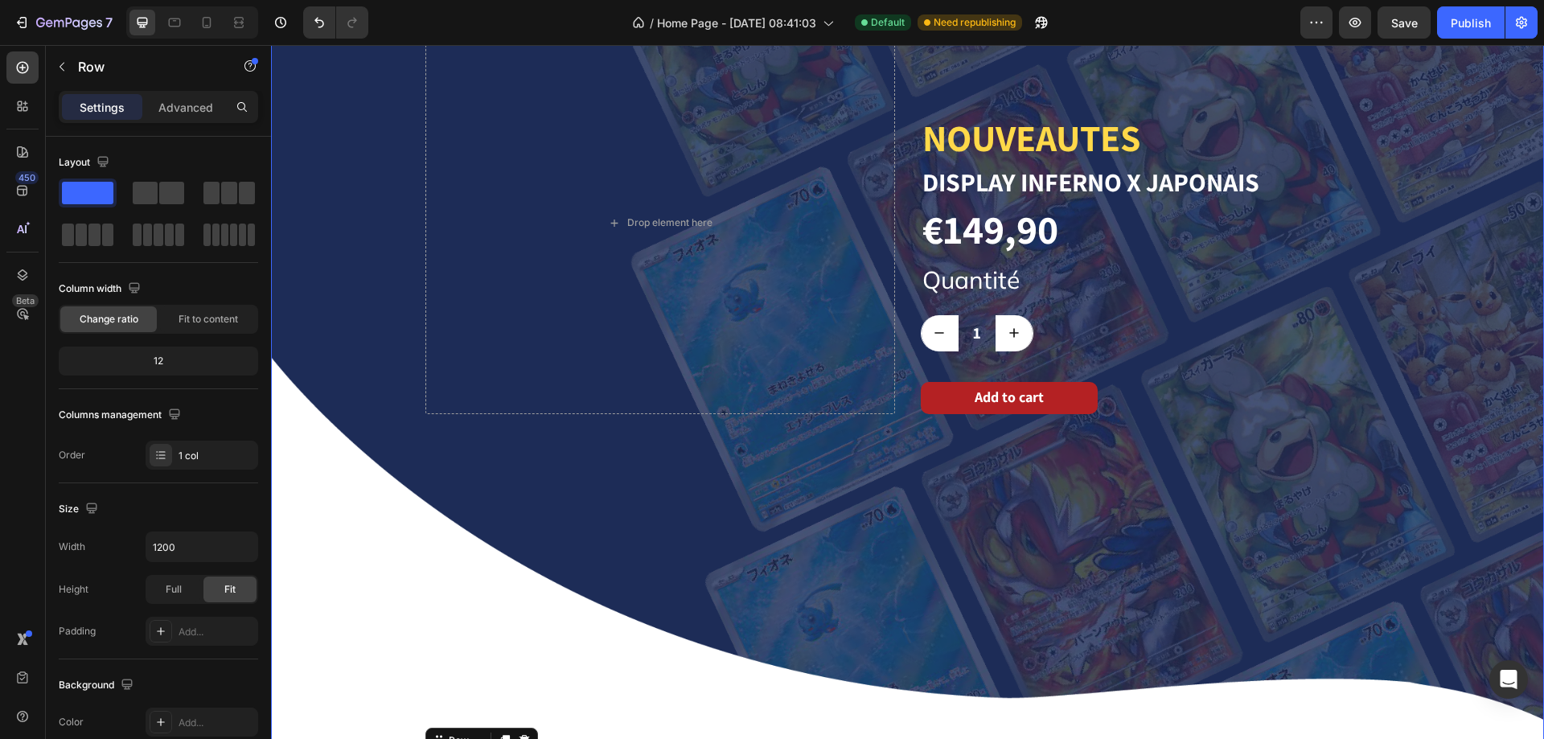
scroll to position [161, 0]
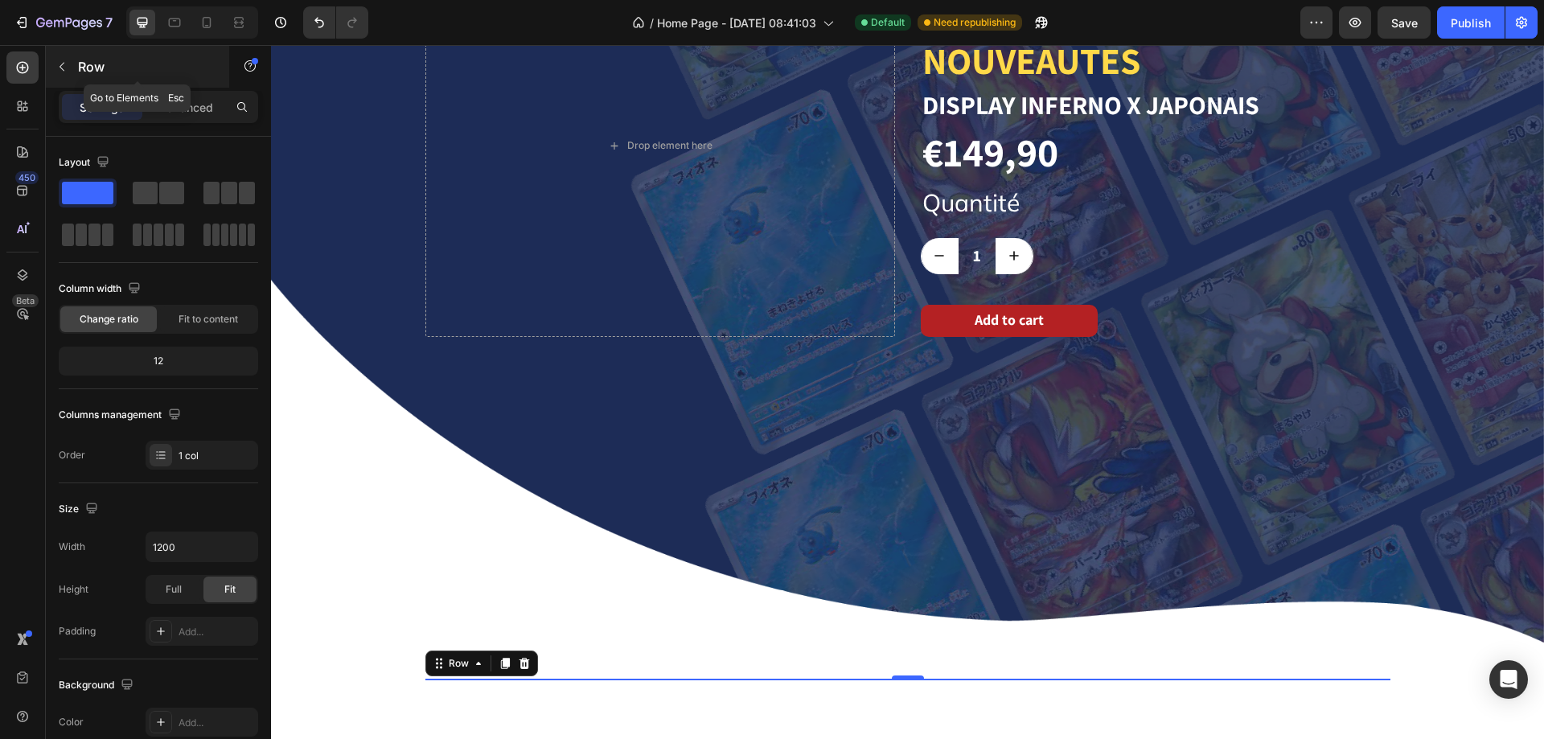
click at [68, 63] on icon "button" at bounding box center [61, 66] width 13 height 13
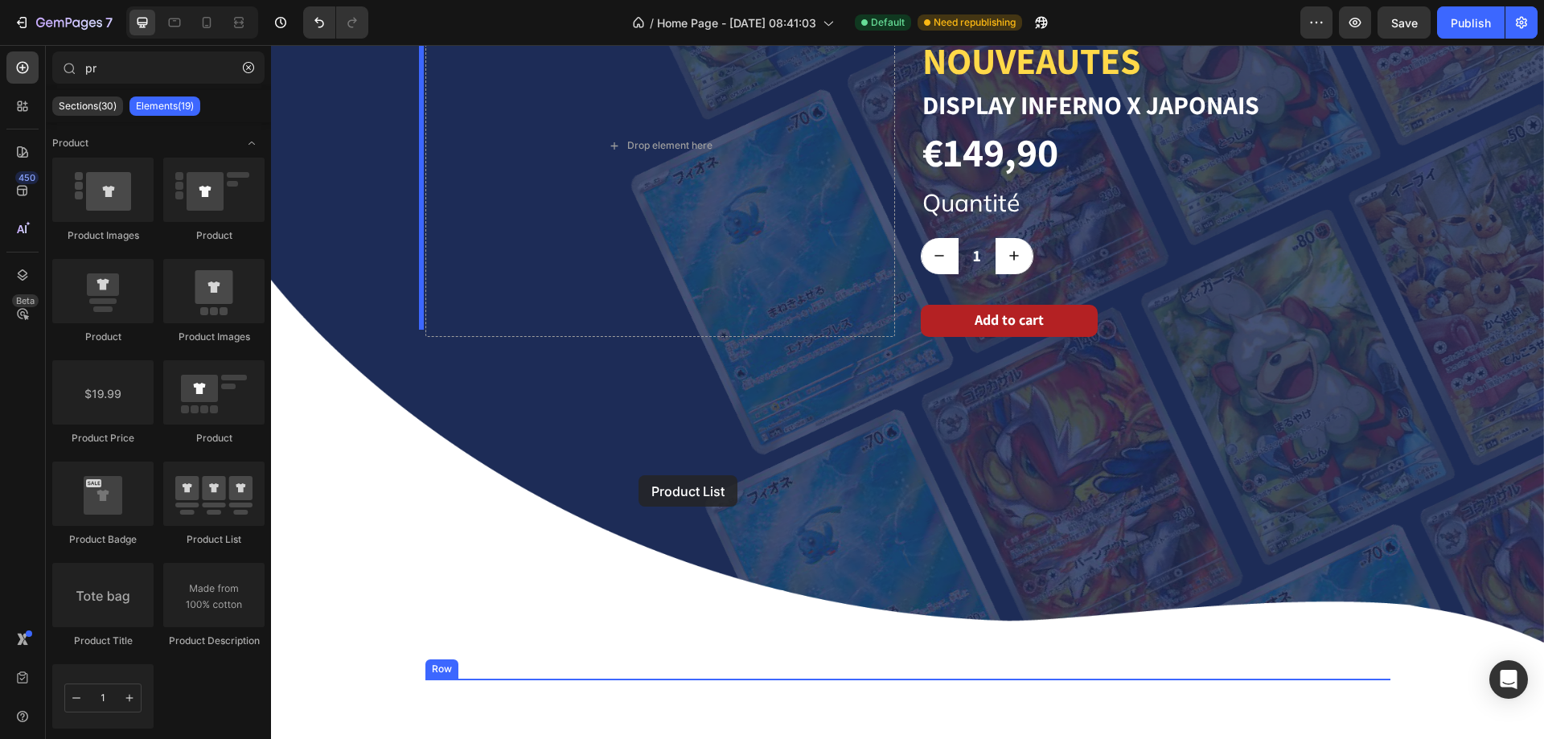
drag, startPoint x: 477, startPoint y: 523, endPoint x: 640, endPoint y: 475, distance: 170.0
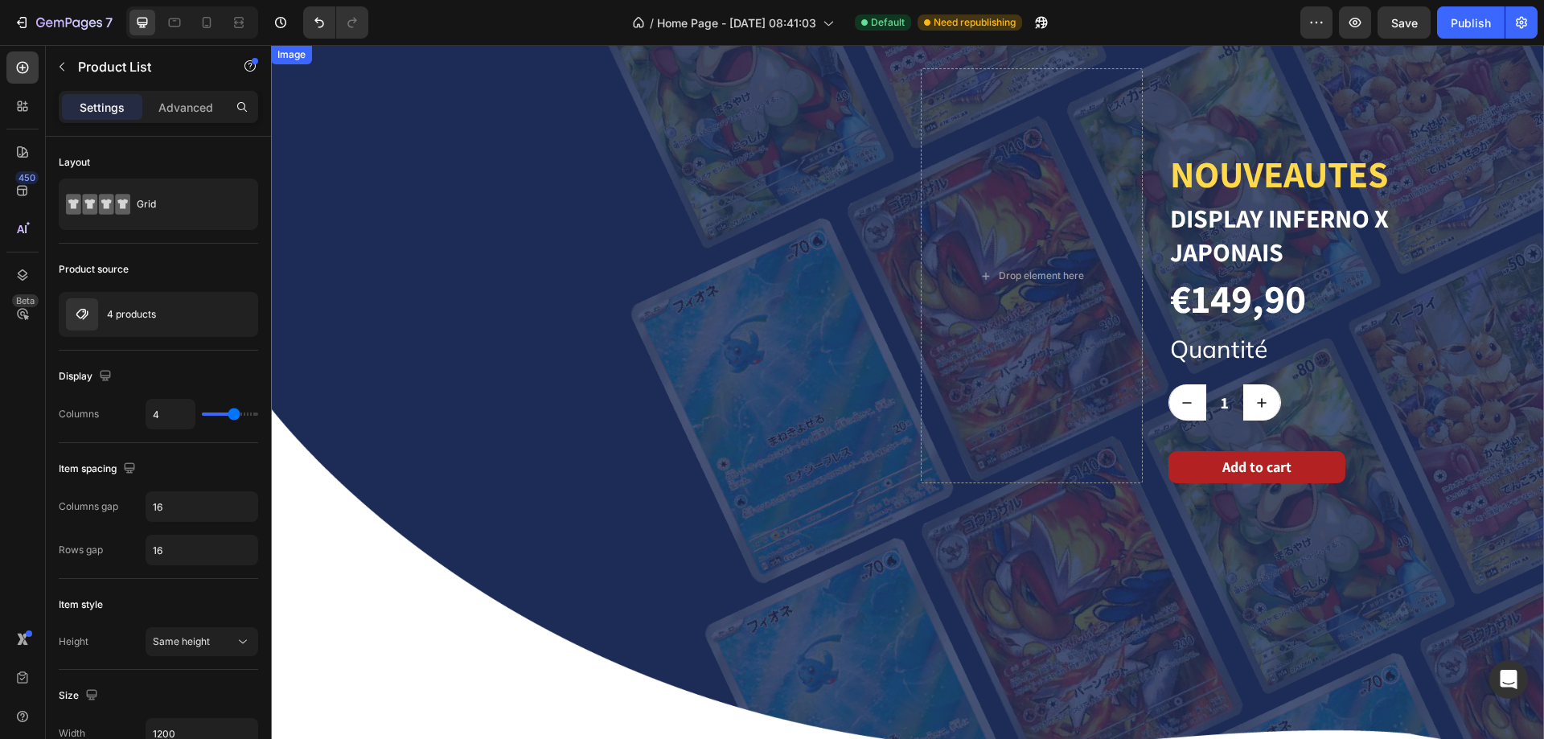
scroll to position [0, 0]
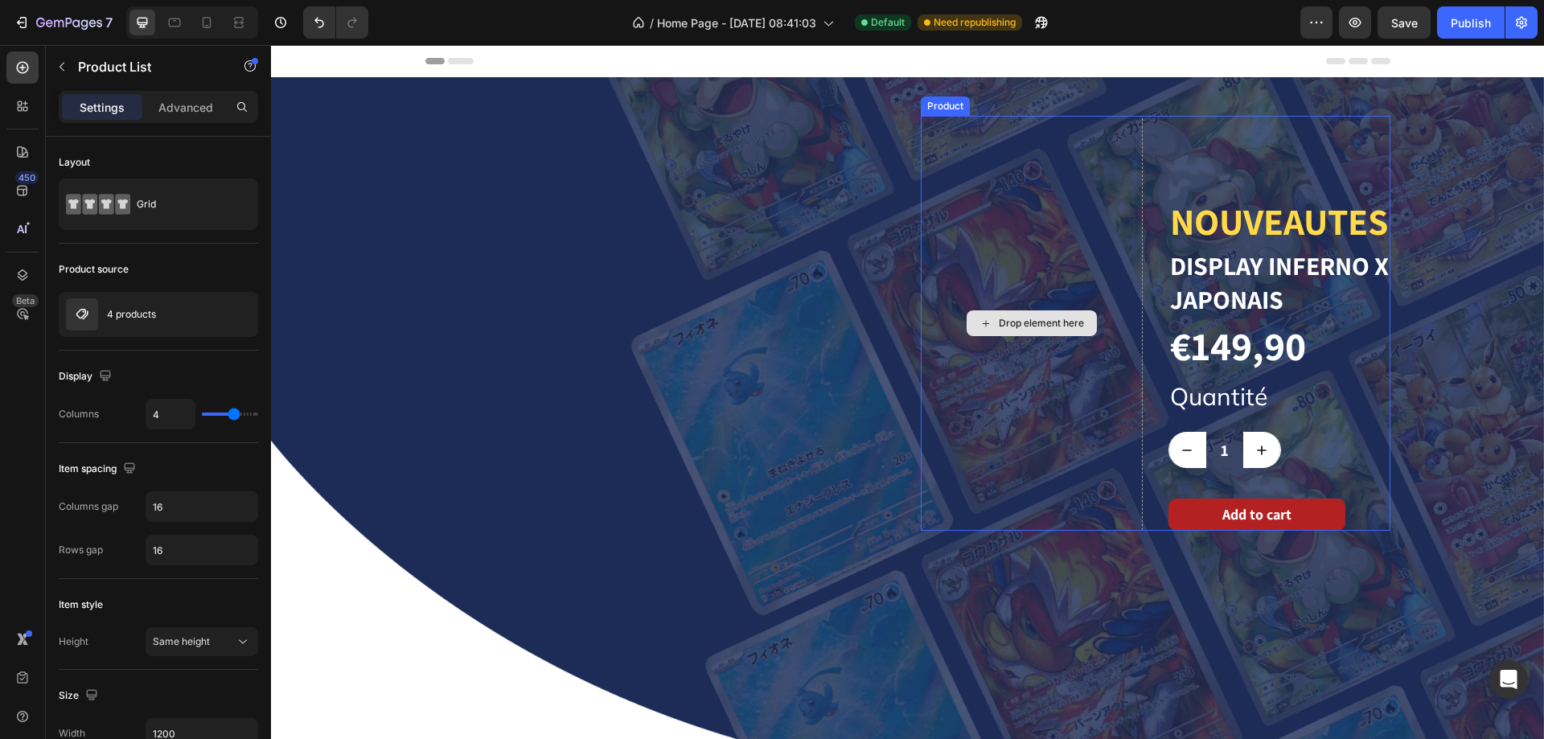
click at [958, 392] on div "Drop element here" at bounding box center [1032, 323] width 222 height 415
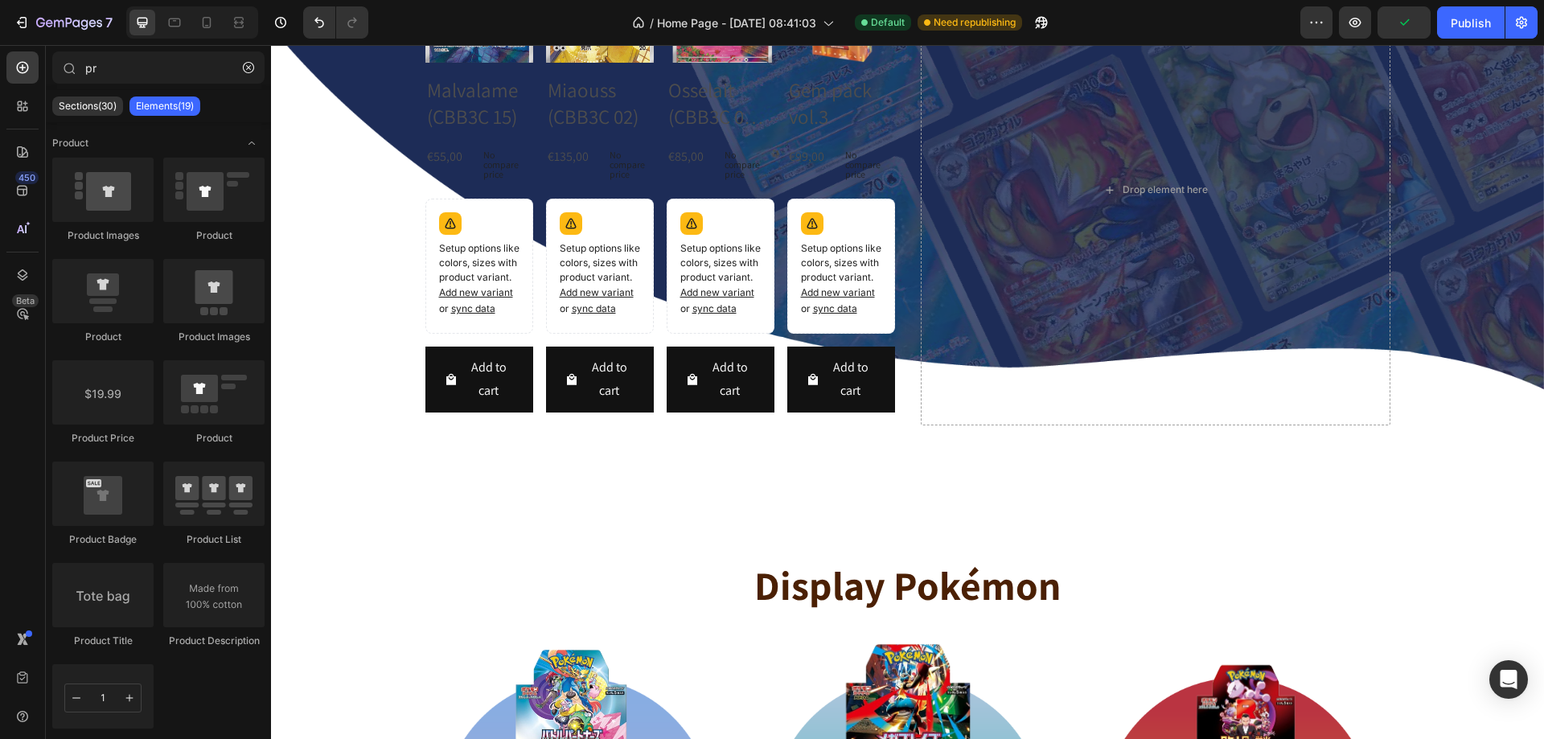
scroll to position [563, 0]
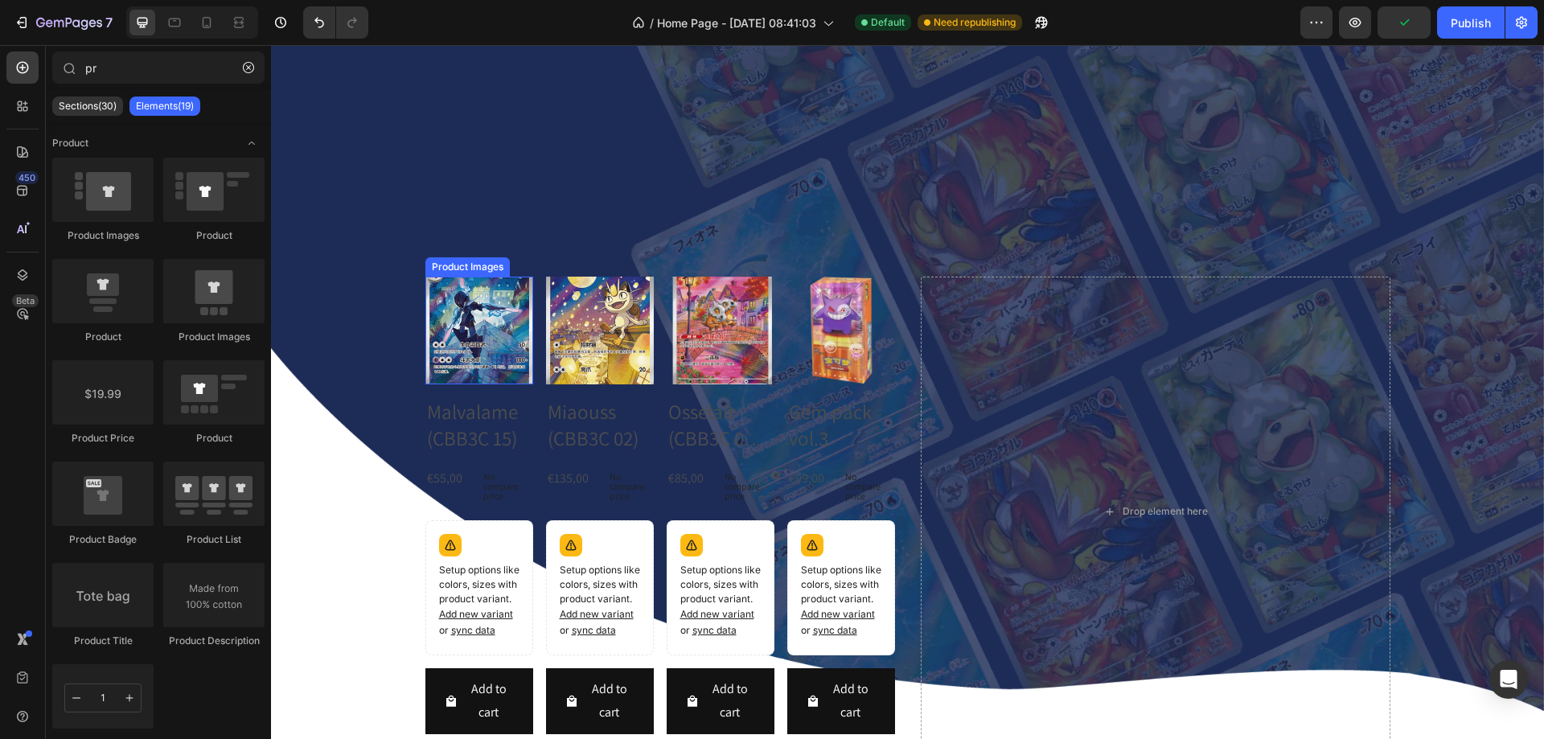
click at [486, 268] on div "Image Product Images Malvalame (CBB3C 15) Product Title €55,00 Product Price Pr…" at bounding box center [907, 130] width 1273 height 1233
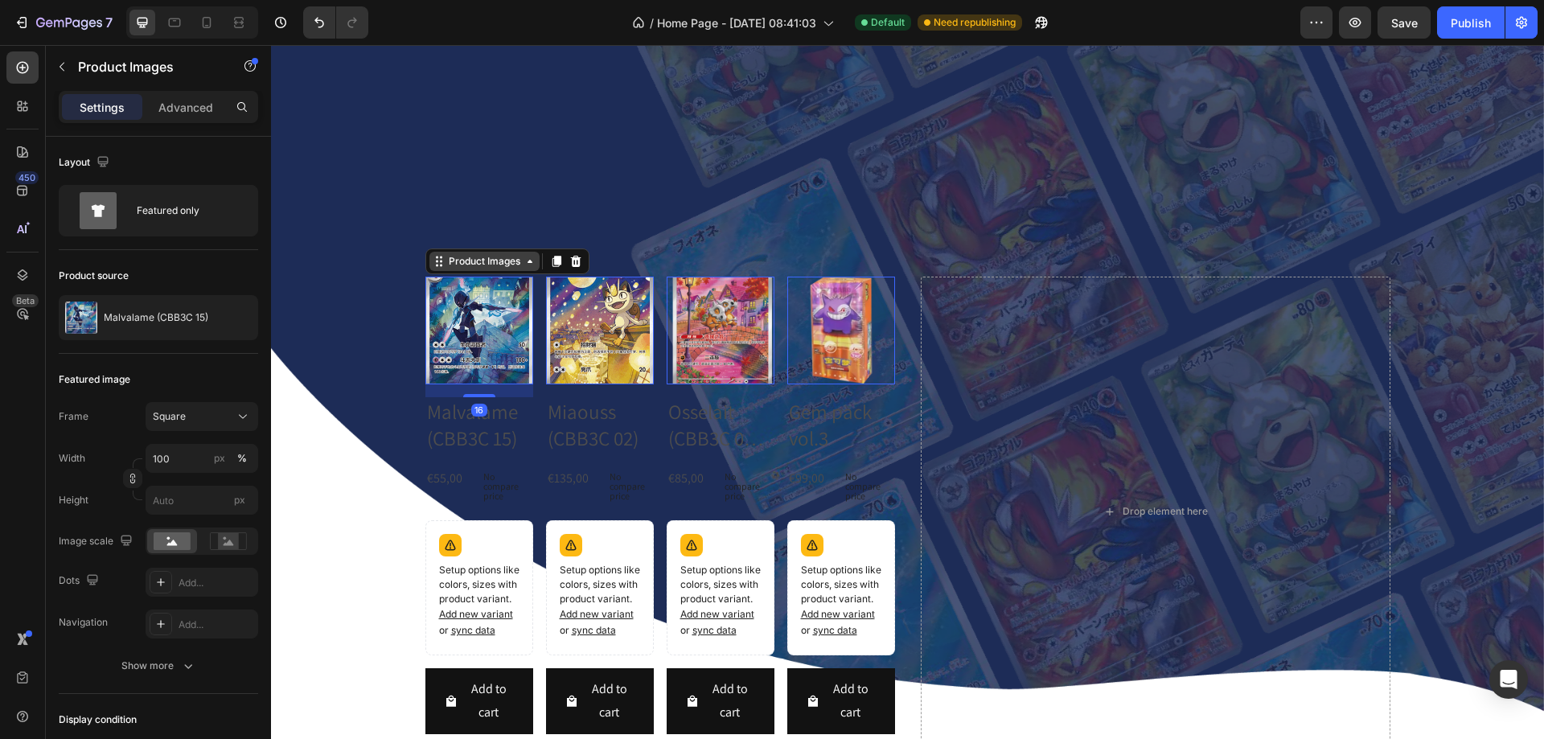
click at [450, 254] on div "Product Images" at bounding box center [485, 261] width 78 height 14
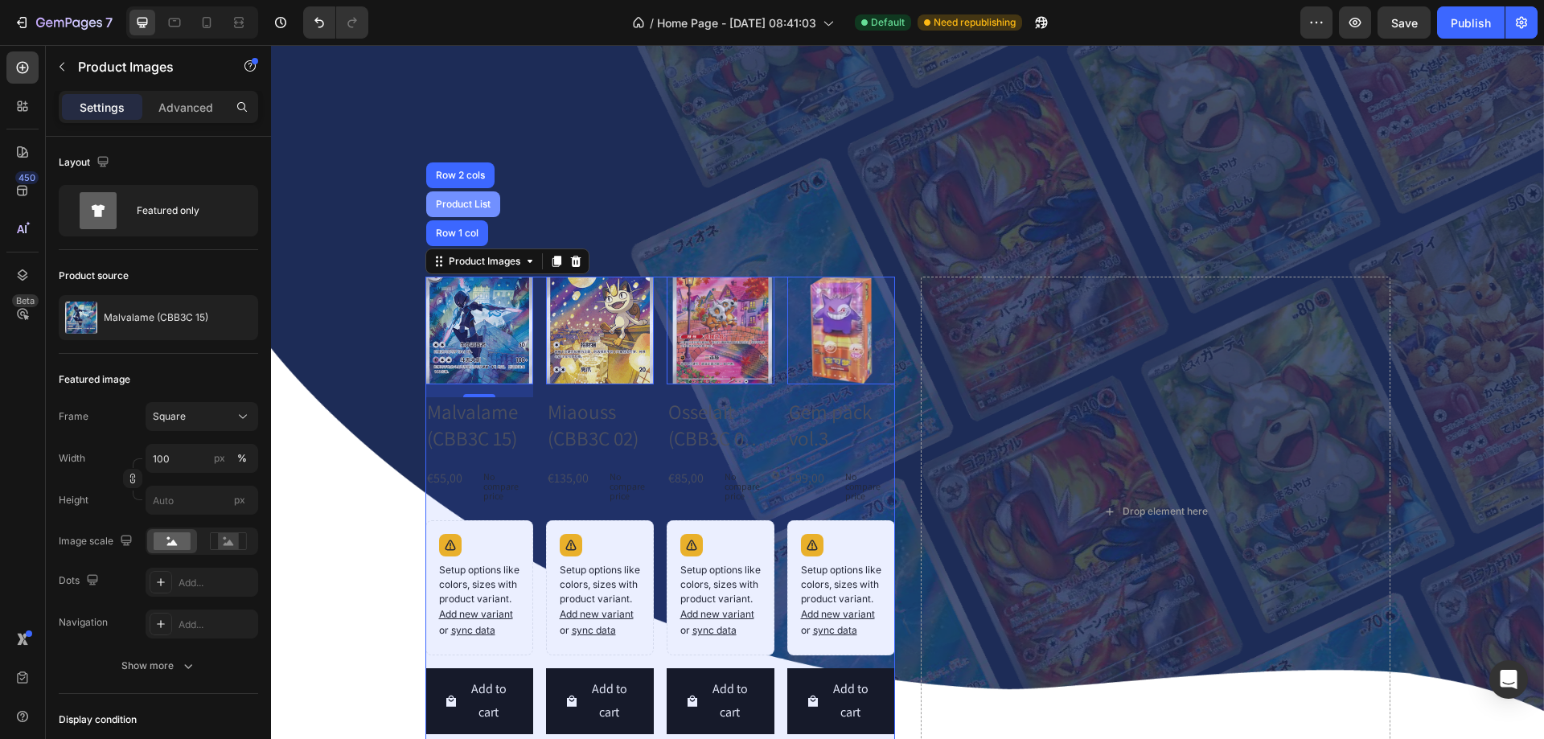
click at [449, 199] on div "Product List" at bounding box center [463, 204] width 61 height 10
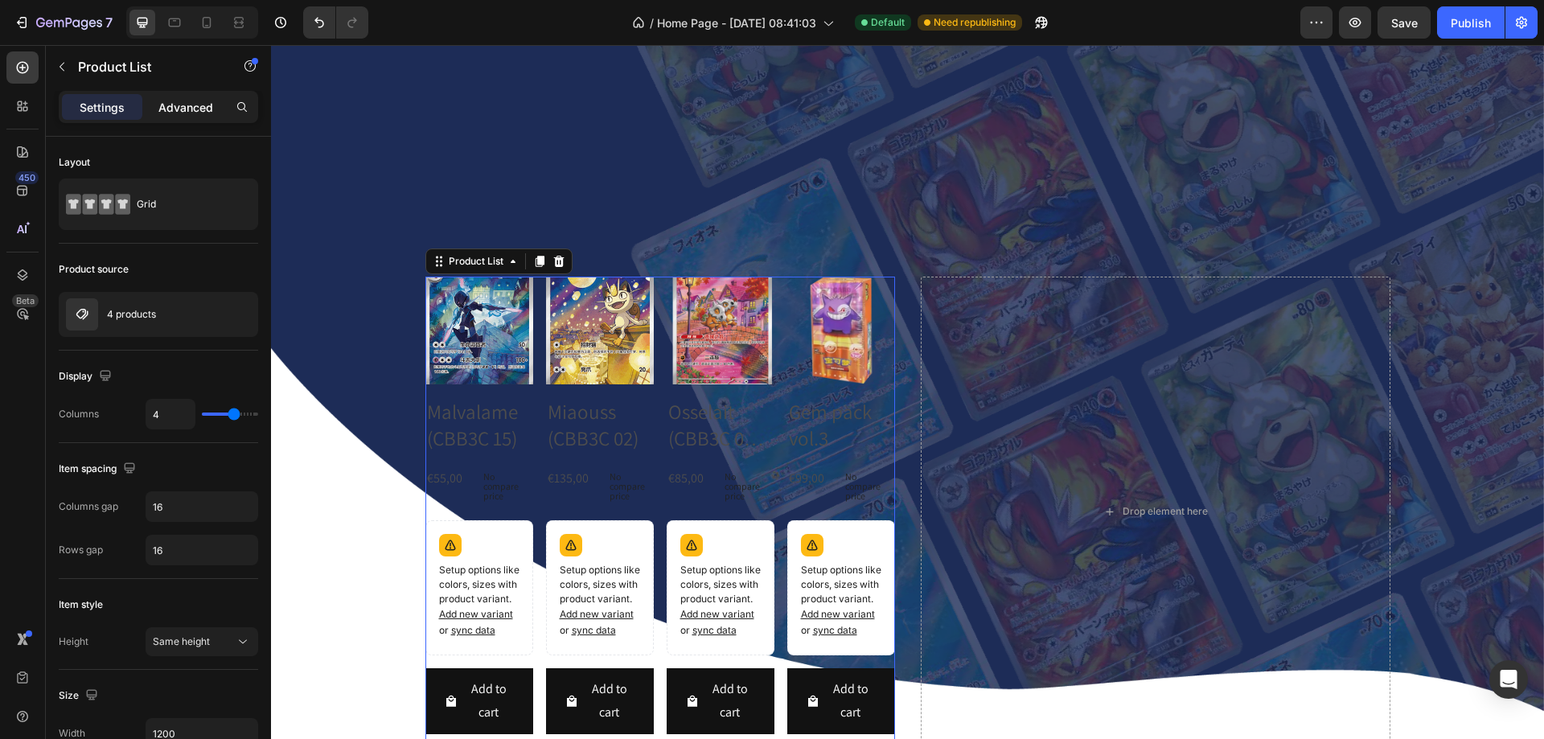
click at [169, 101] on p "Advanced" at bounding box center [185, 107] width 55 height 17
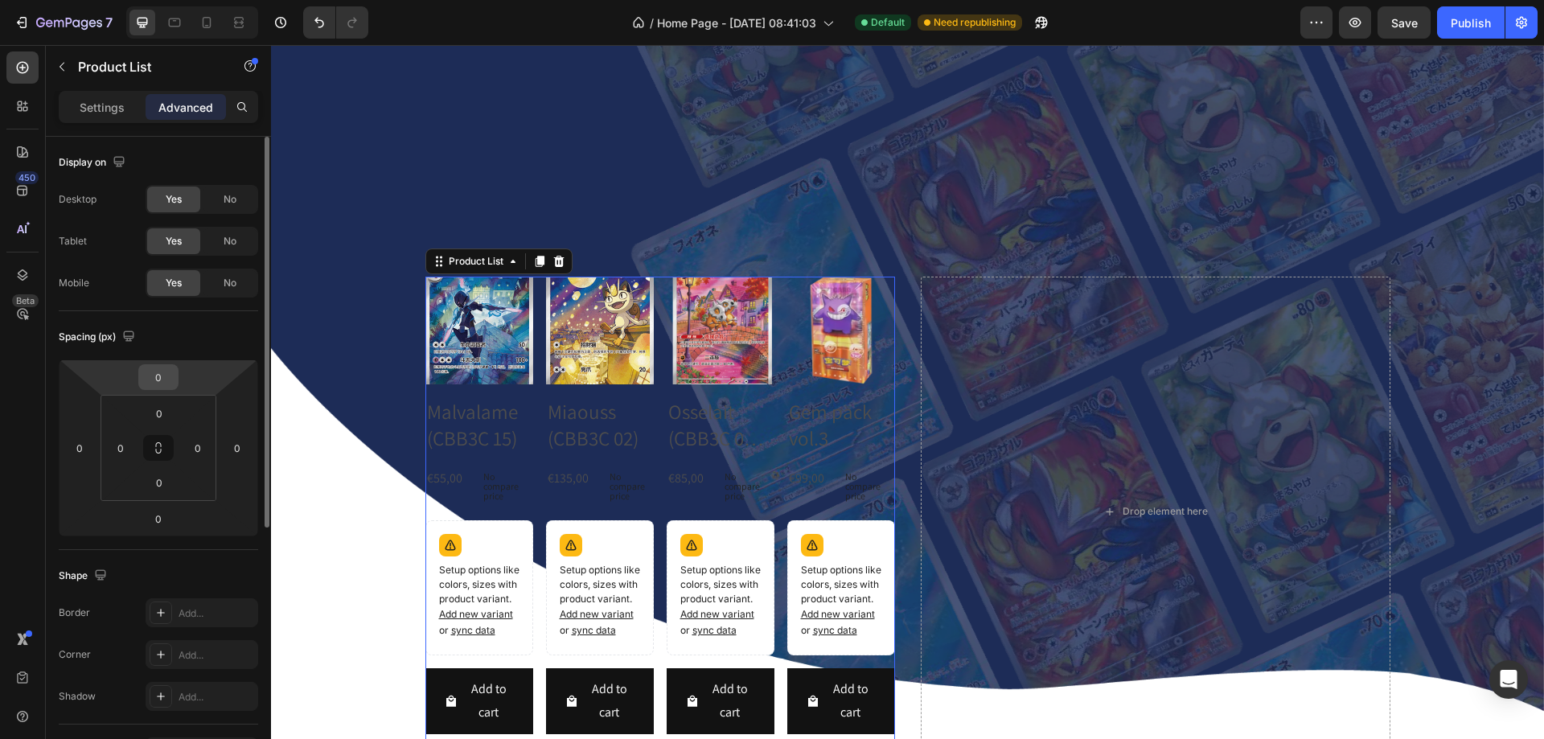
click at [161, 378] on input "0" at bounding box center [158, 377] width 32 height 24
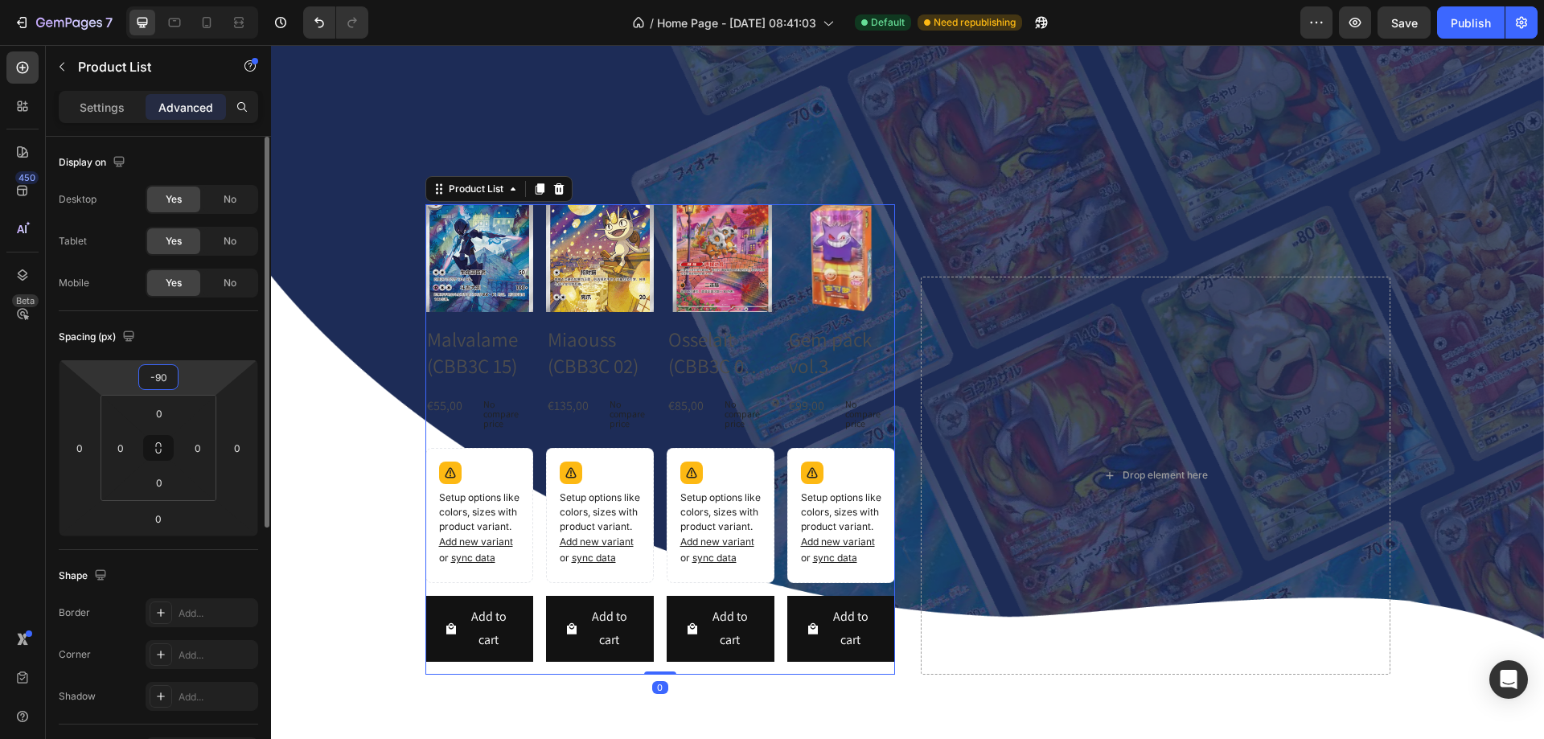
type input "-900"
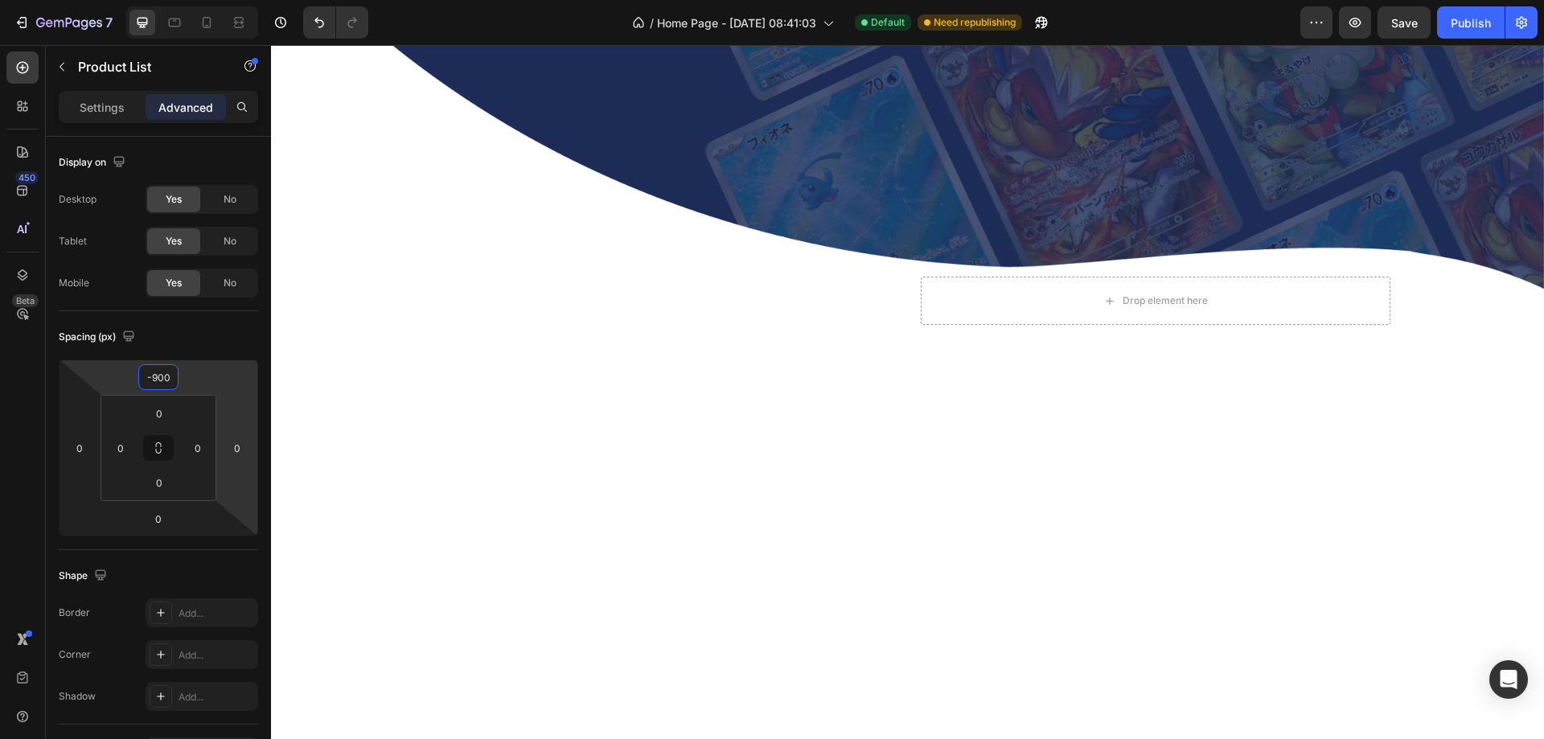
scroll to position [0, 0]
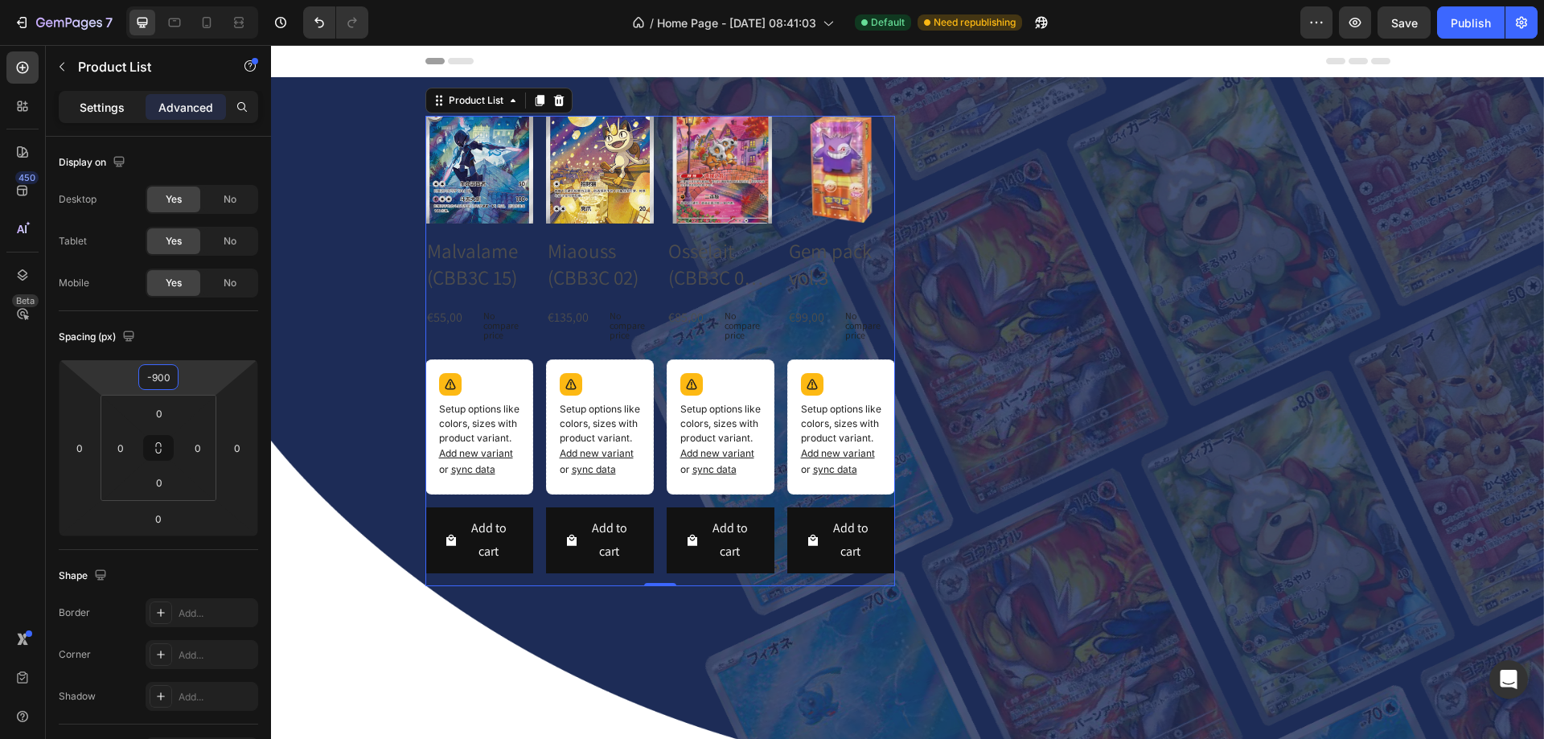
click at [104, 105] on p "Settings" at bounding box center [102, 107] width 45 height 17
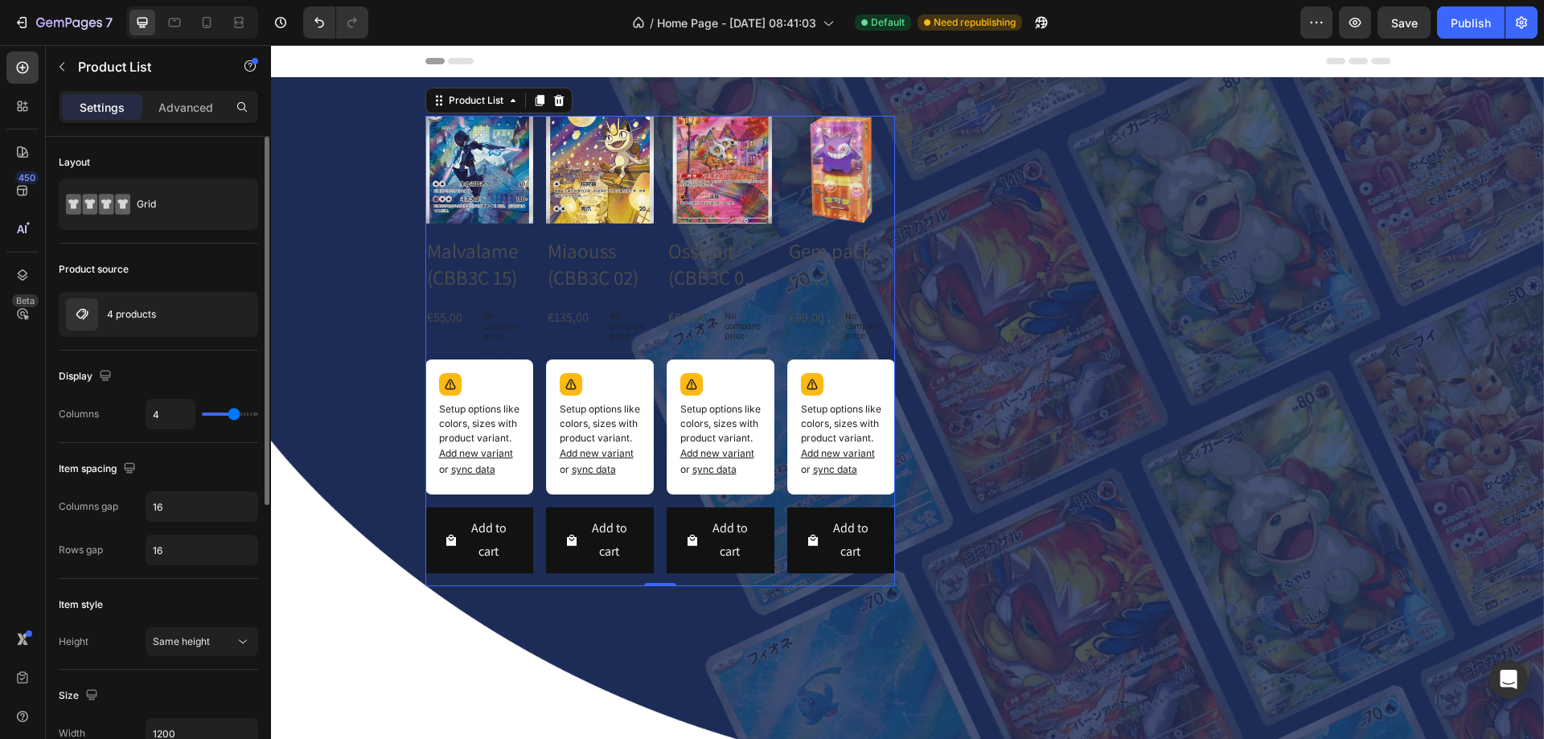
type input "2"
type input "1"
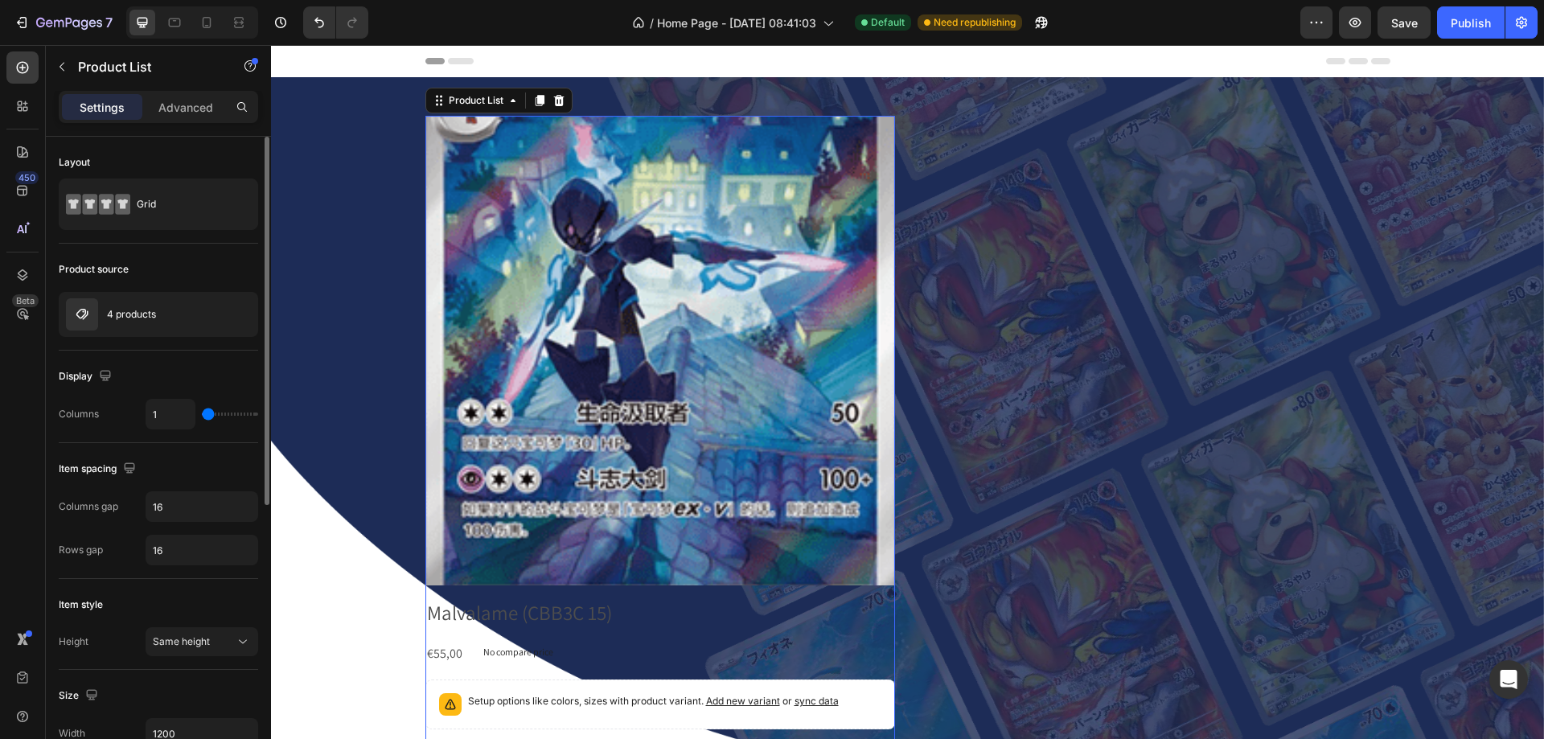
drag, startPoint x: 232, startPoint y: 409, endPoint x: 209, endPoint y: 409, distance: 22.5
type input "1"
click at [209, 413] on input "range" at bounding box center [230, 414] width 56 height 3
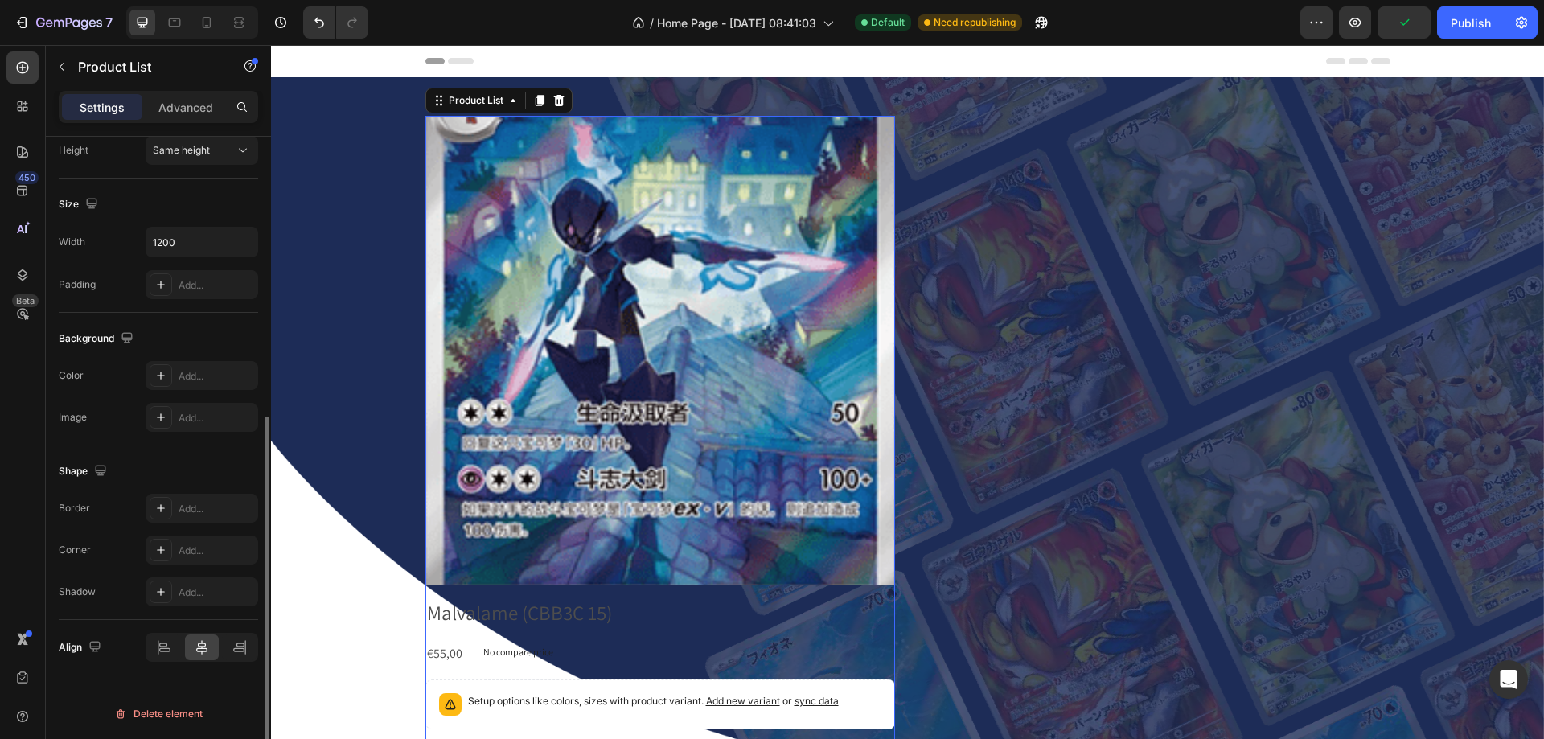
scroll to position [331, 0]
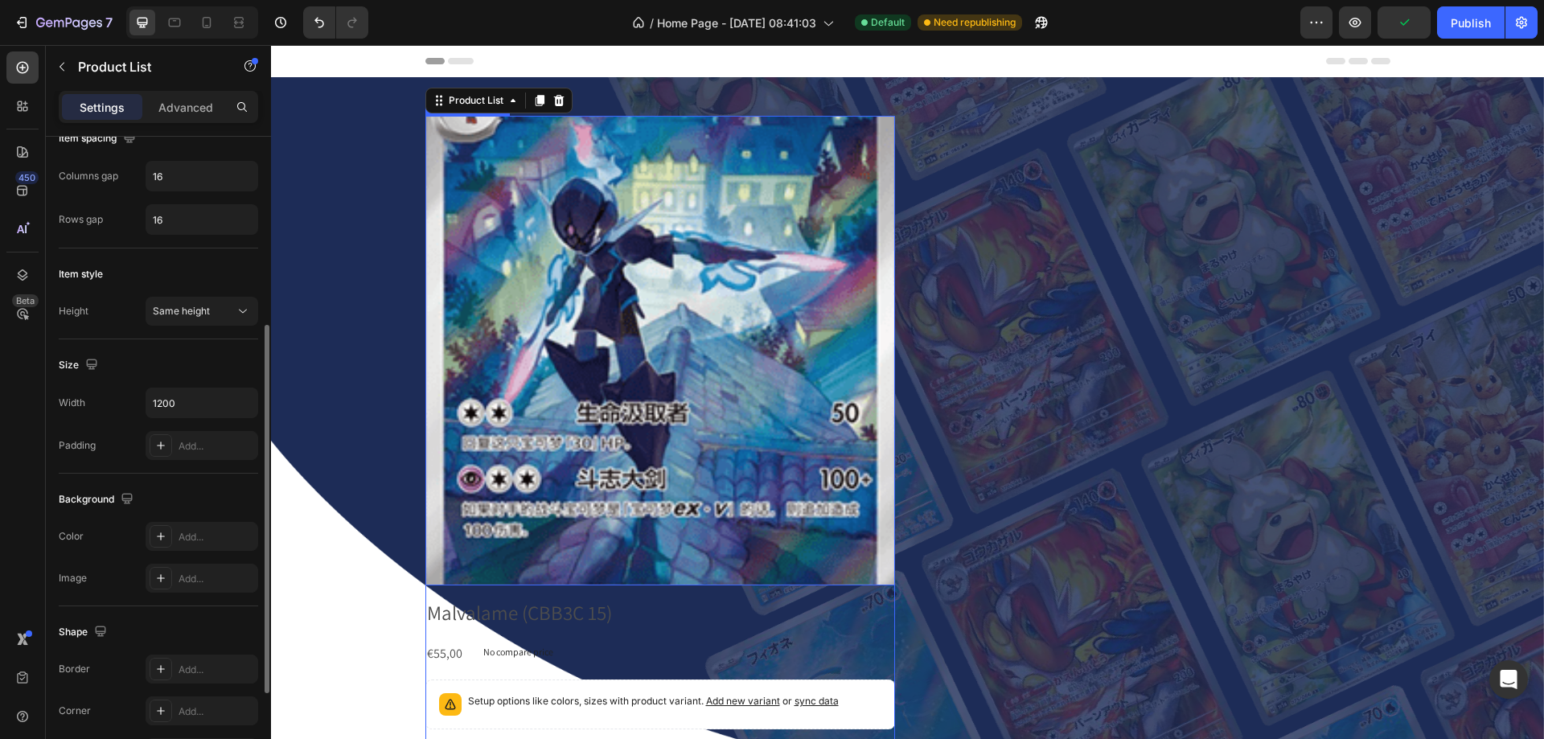
click at [539, 412] on img at bounding box center [660, 351] width 470 height 470
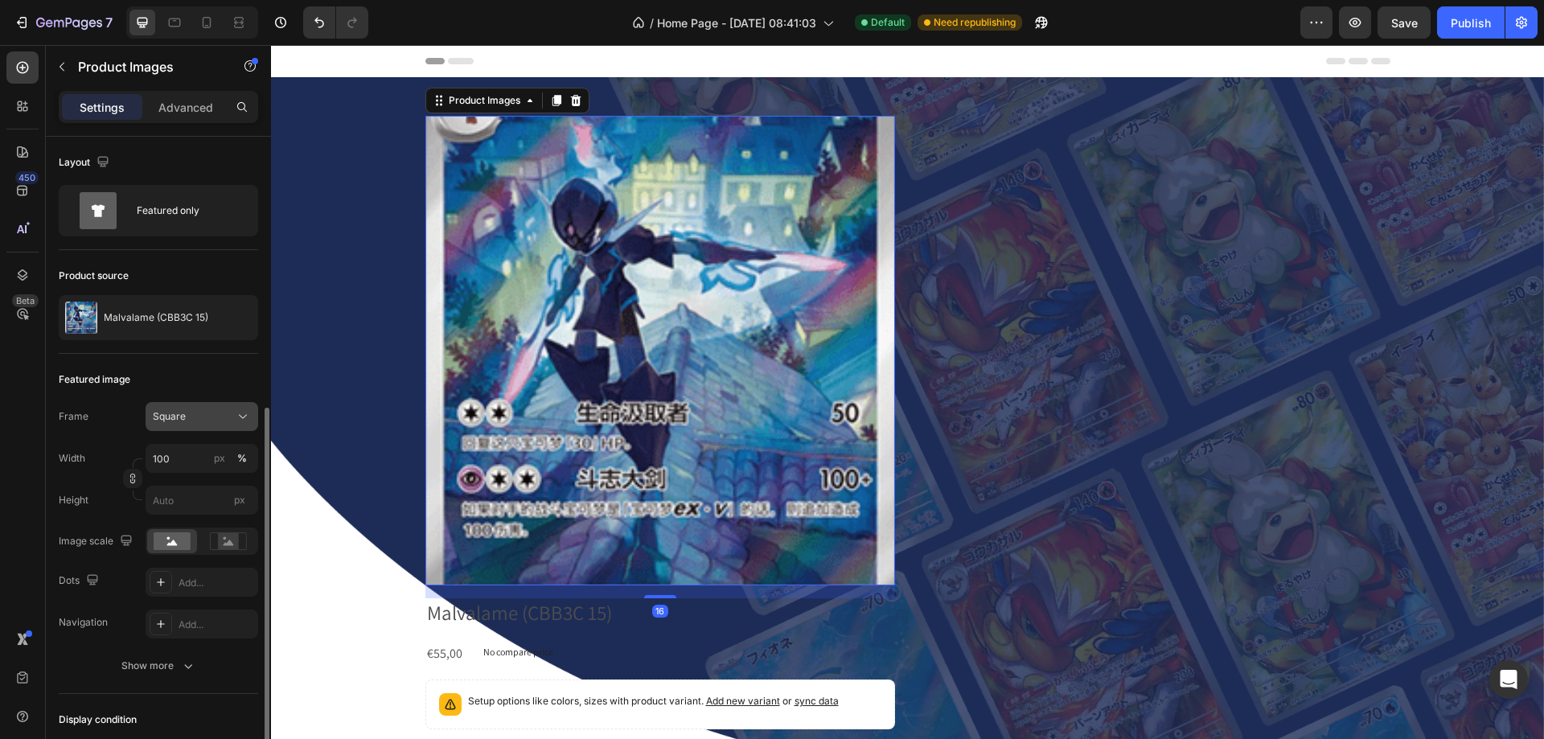
scroll to position [241, 0]
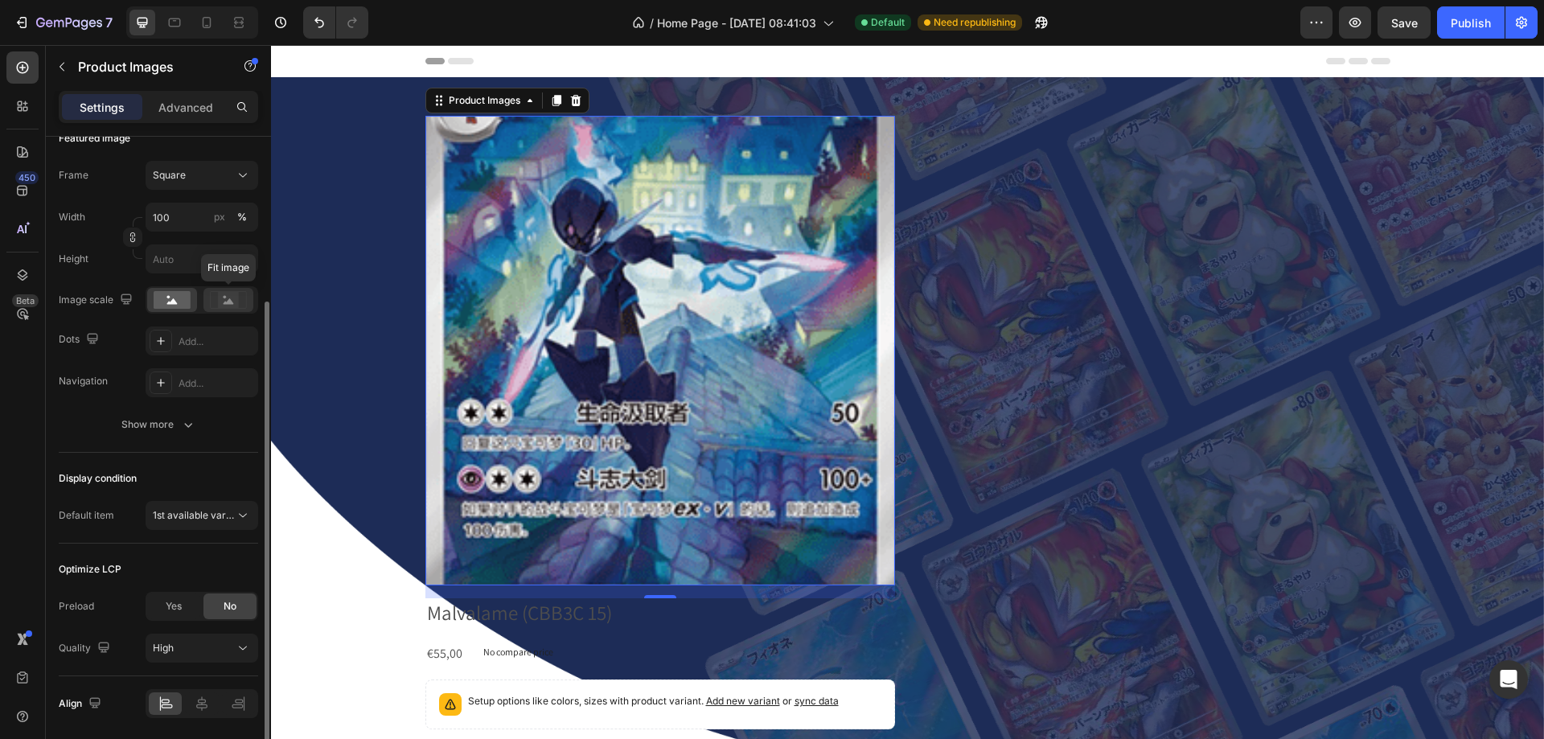
click at [234, 302] on rect at bounding box center [228, 300] width 21 height 16
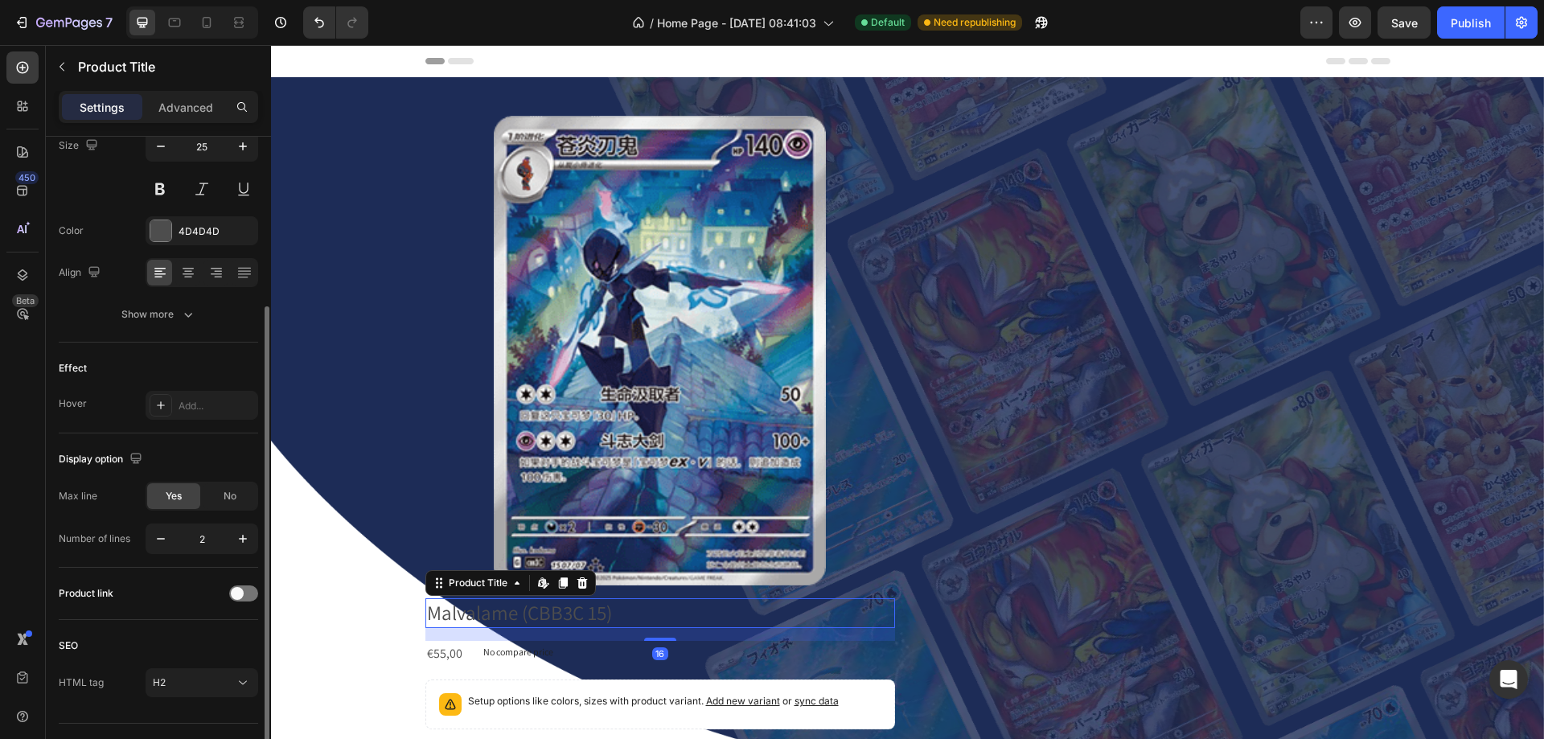
scroll to position [0, 0]
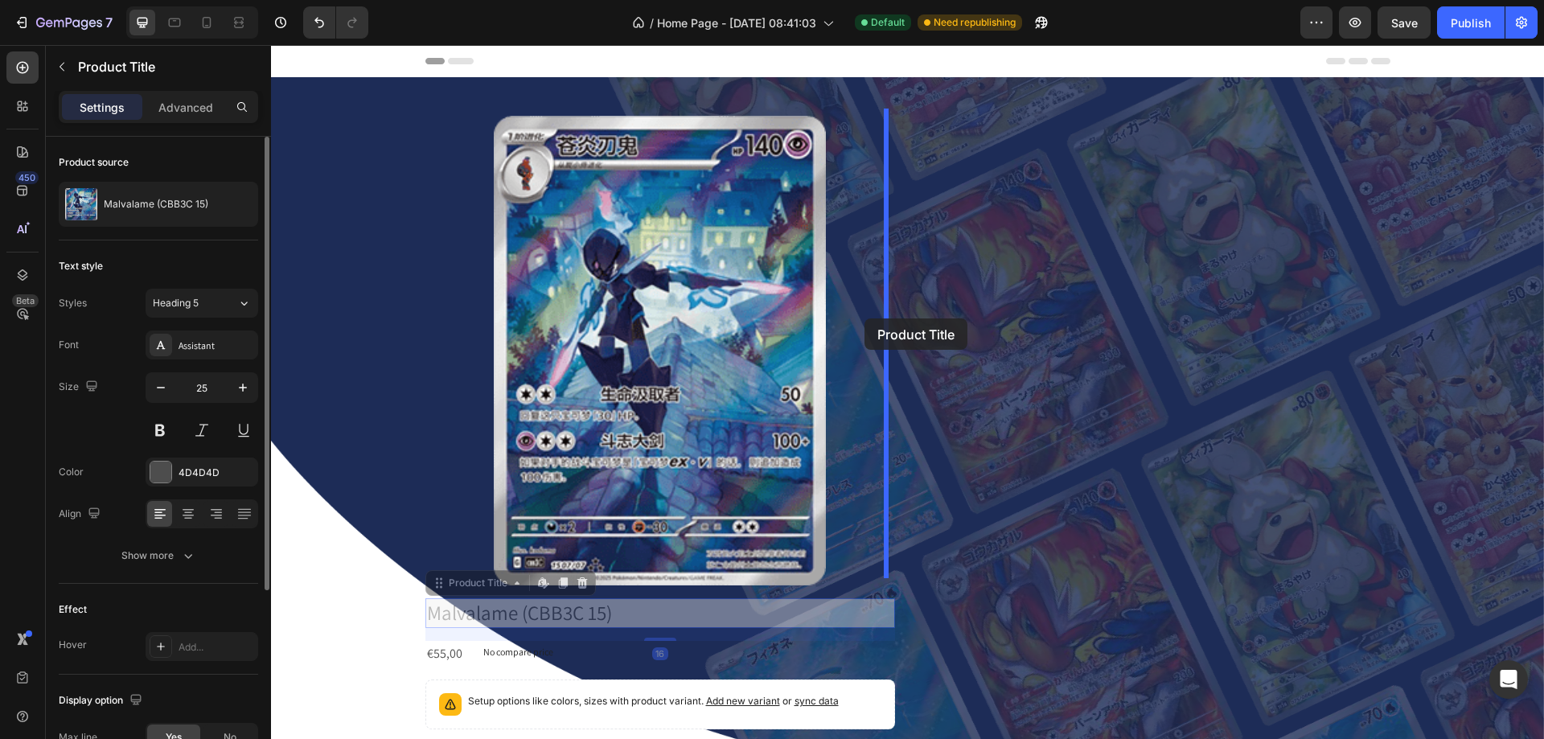
drag, startPoint x: 447, startPoint y: 620, endPoint x: 865, endPoint y: 319, distance: 515.0
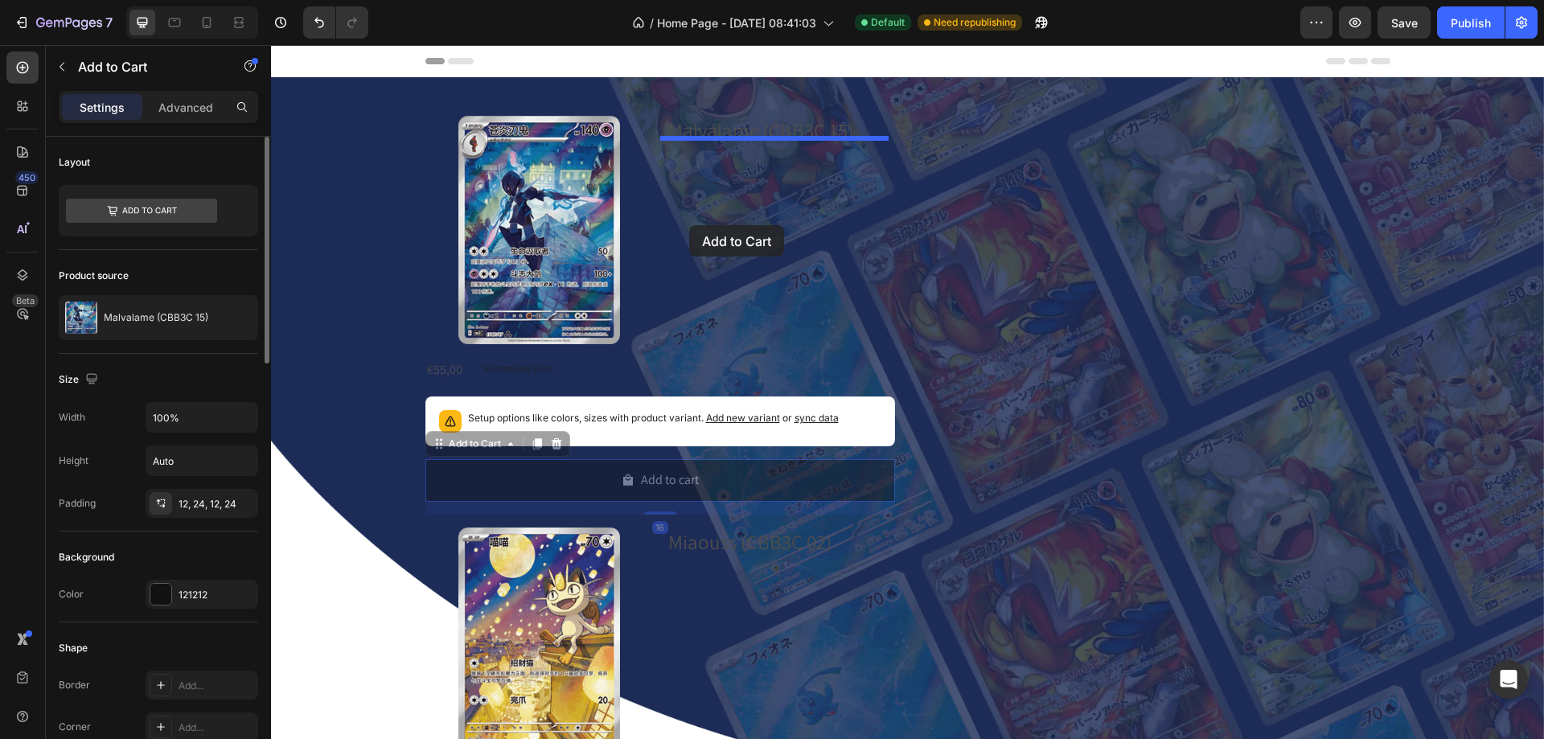
drag, startPoint x: 435, startPoint y: 442, endPoint x: 689, endPoint y: 225, distance: 334.3
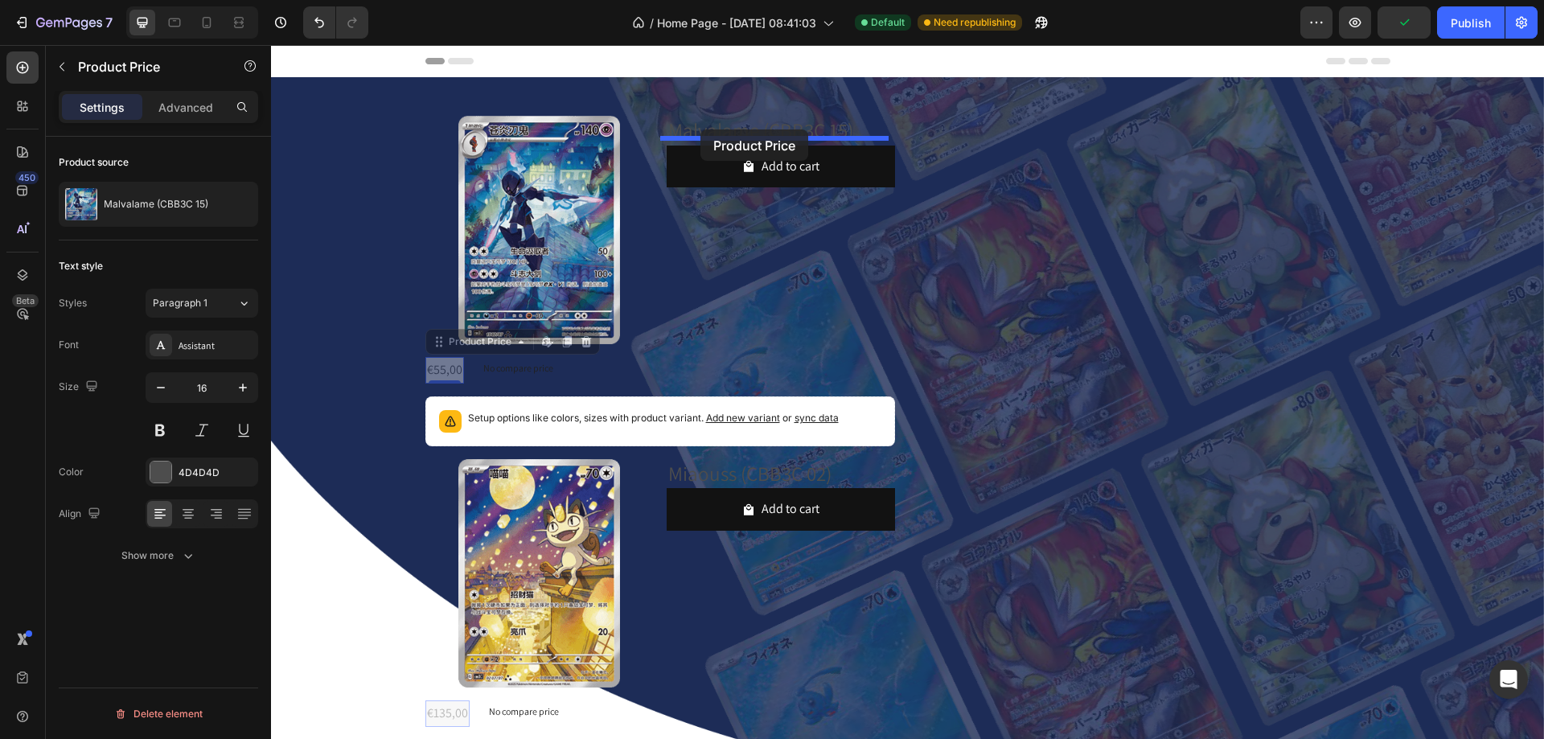
drag, startPoint x: 428, startPoint y: 360, endPoint x: 701, endPoint y: 129, distance: 356.7
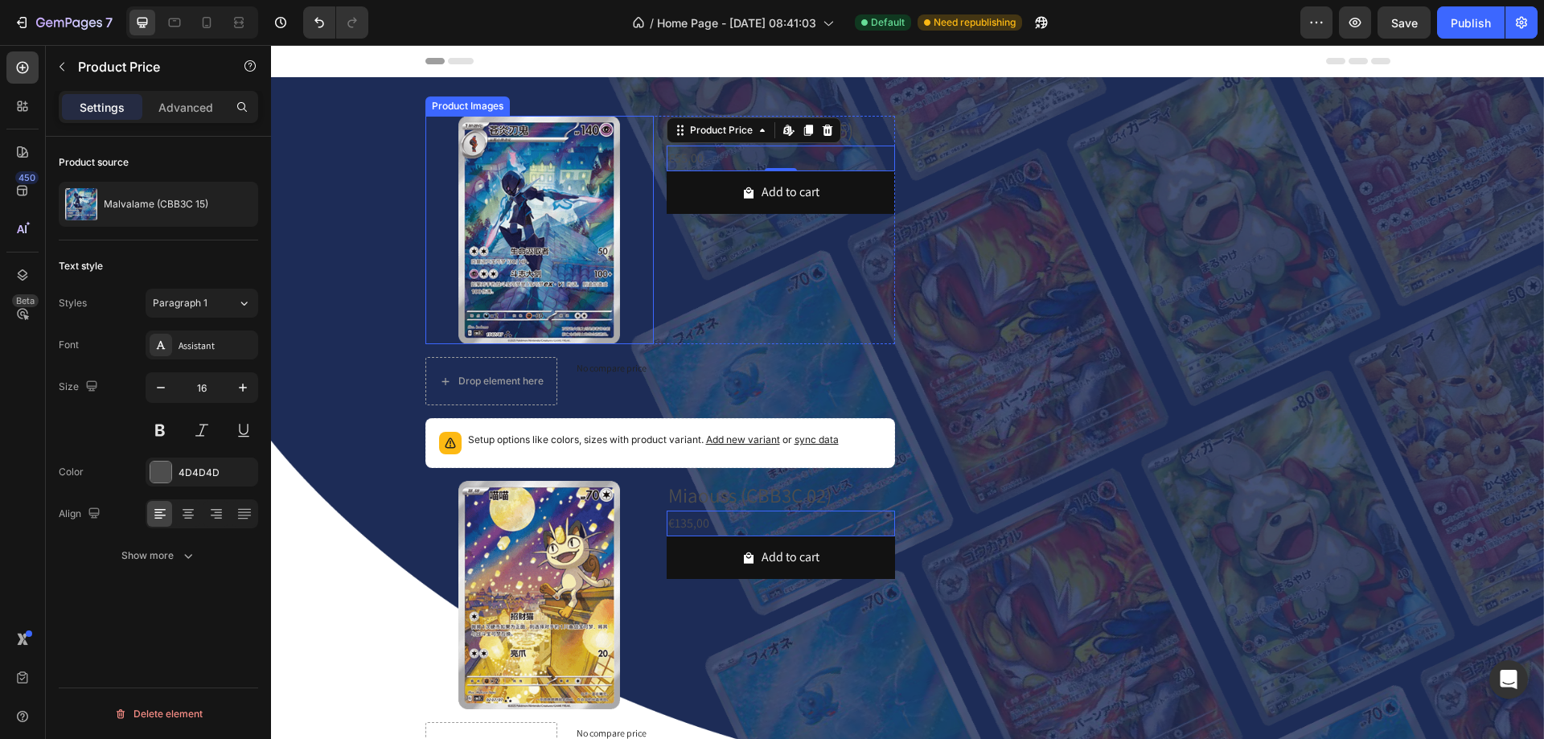
click at [433, 142] on img at bounding box center [539, 230] width 228 height 228
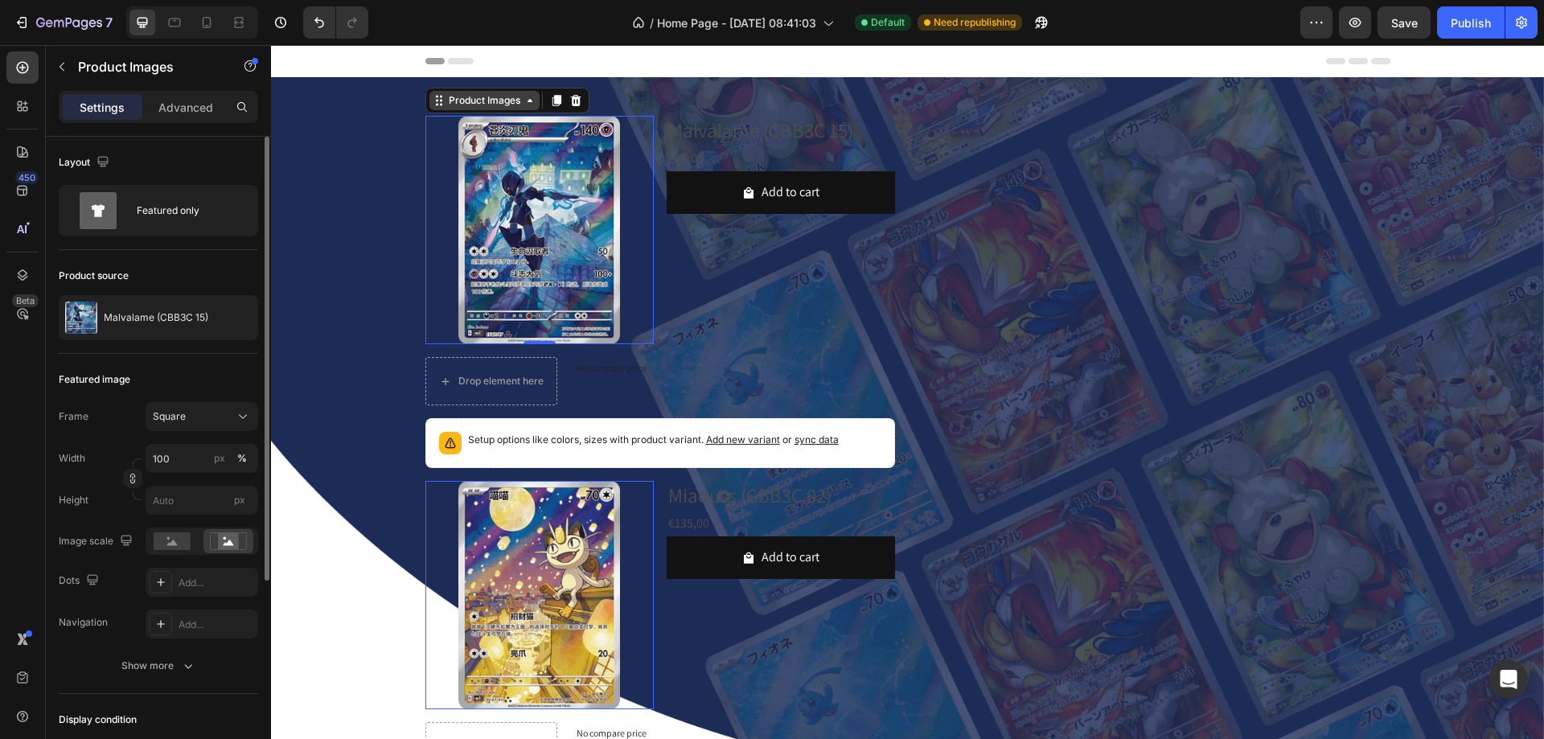
click at [479, 95] on div "Product Images" at bounding box center [485, 100] width 78 height 14
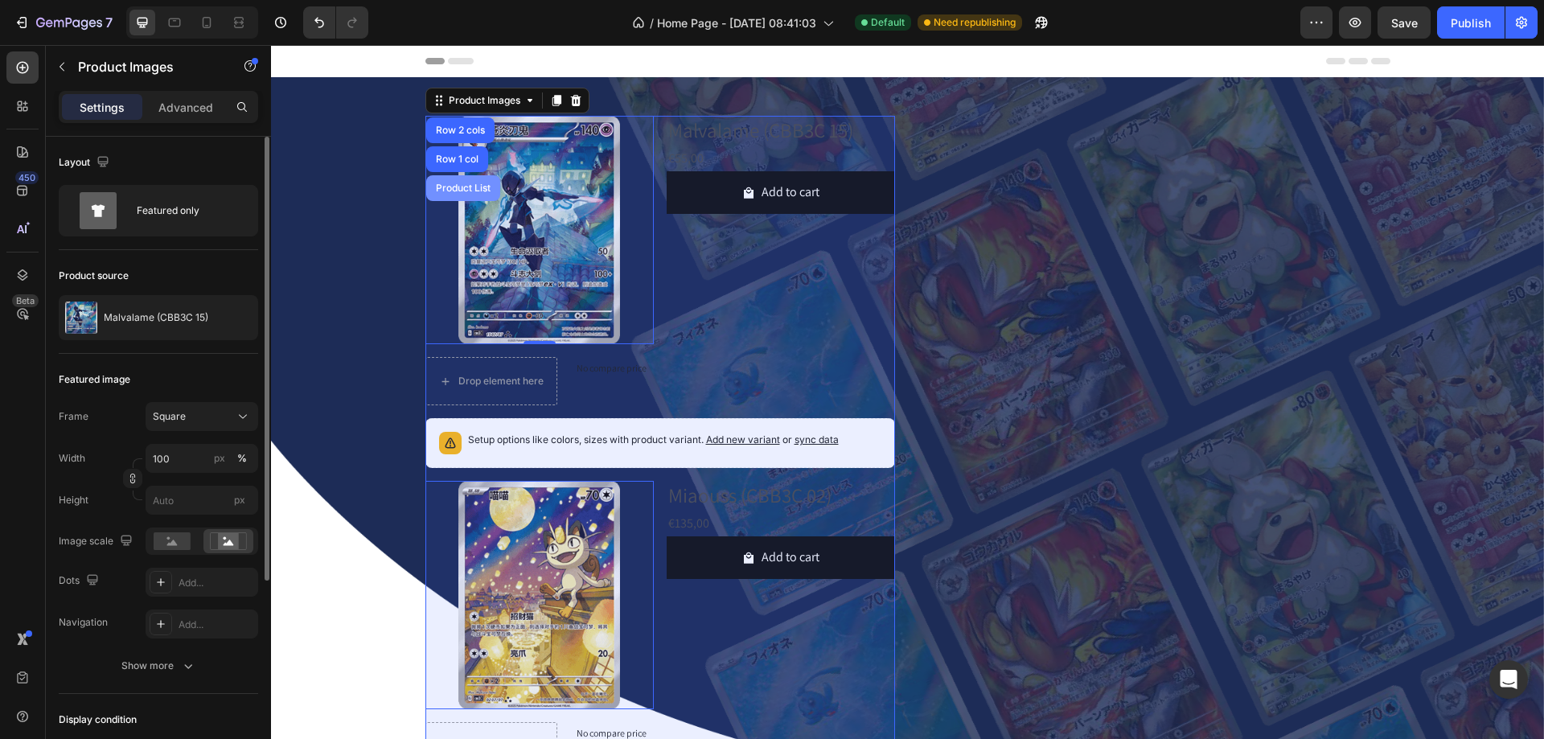
click at [455, 175] on div "Product List" at bounding box center [463, 188] width 74 height 26
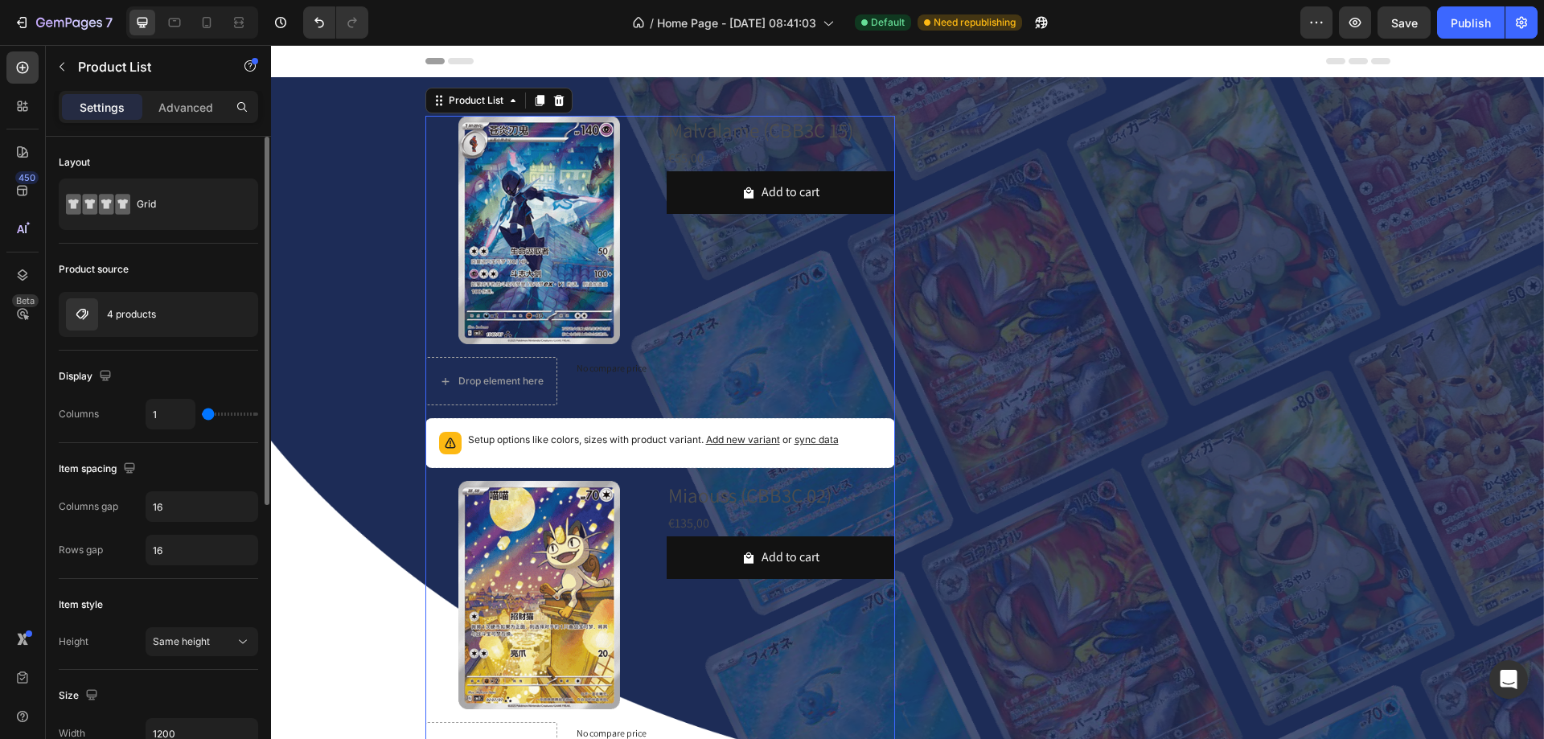
click at [213, 413] on input "range" at bounding box center [230, 414] width 56 height 3
click at [215, 412] on div "1" at bounding box center [202, 414] width 113 height 31
click at [216, 412] on div "1" at bounding box center [202, 414] width 113 height 31
click at [220, 412] on div "1" at bounding box center [202, 414] width 113 height 31
click at [228, 413] on div "1" at bounding box center [202, 414] width 113 height 31
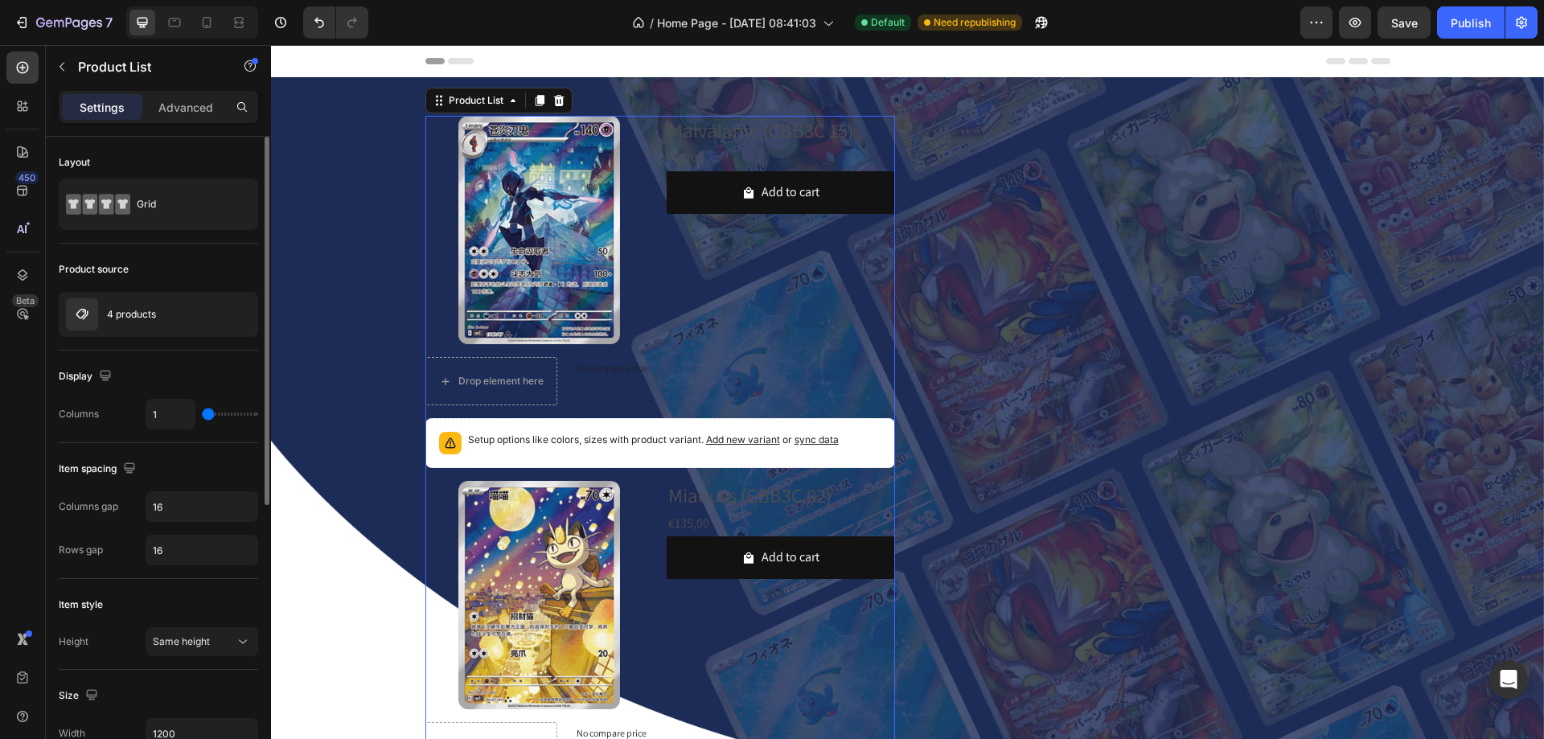
click at [223, 417] on div "1" at bounding box center [202, 414] width 113 height 31
type input "2"
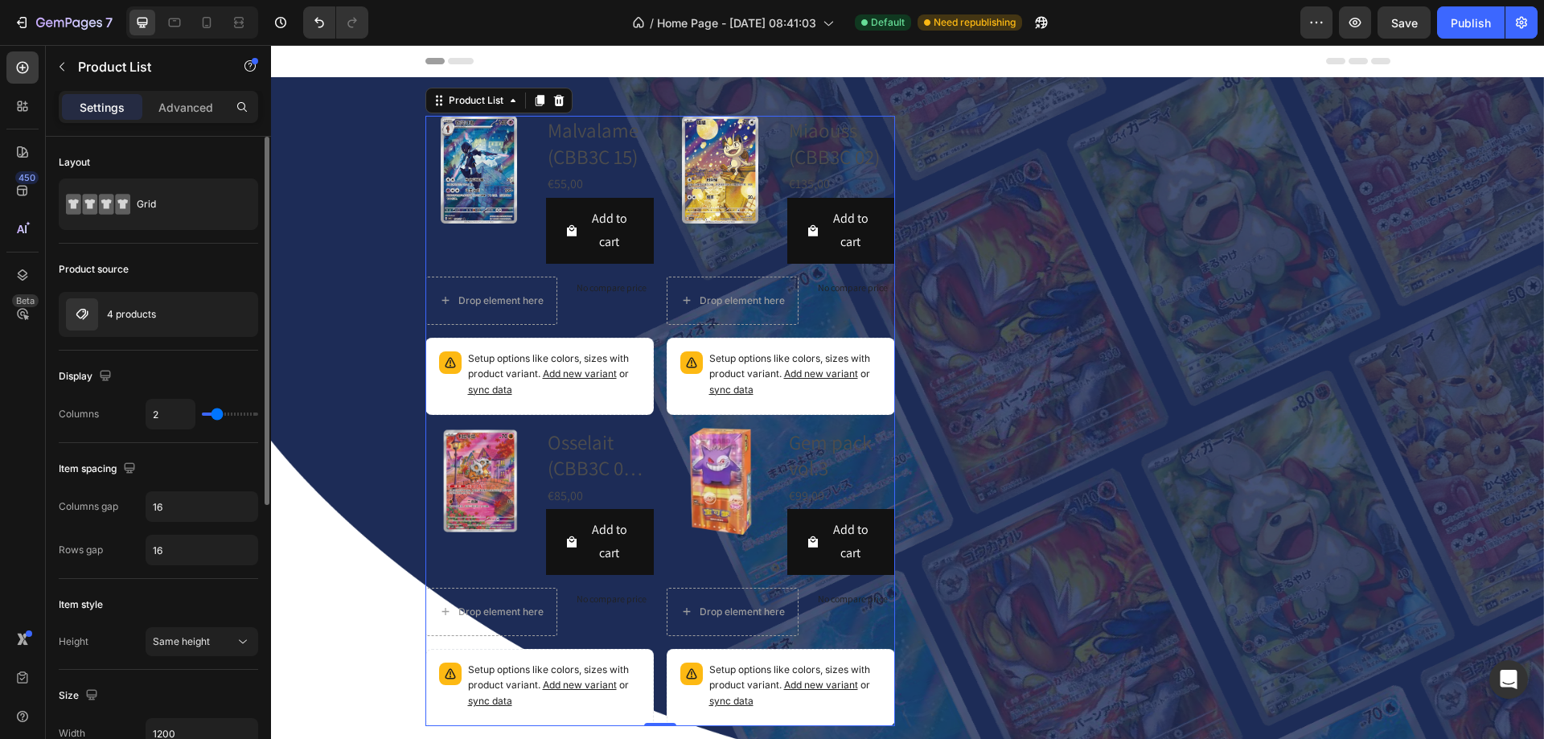
type input "3"
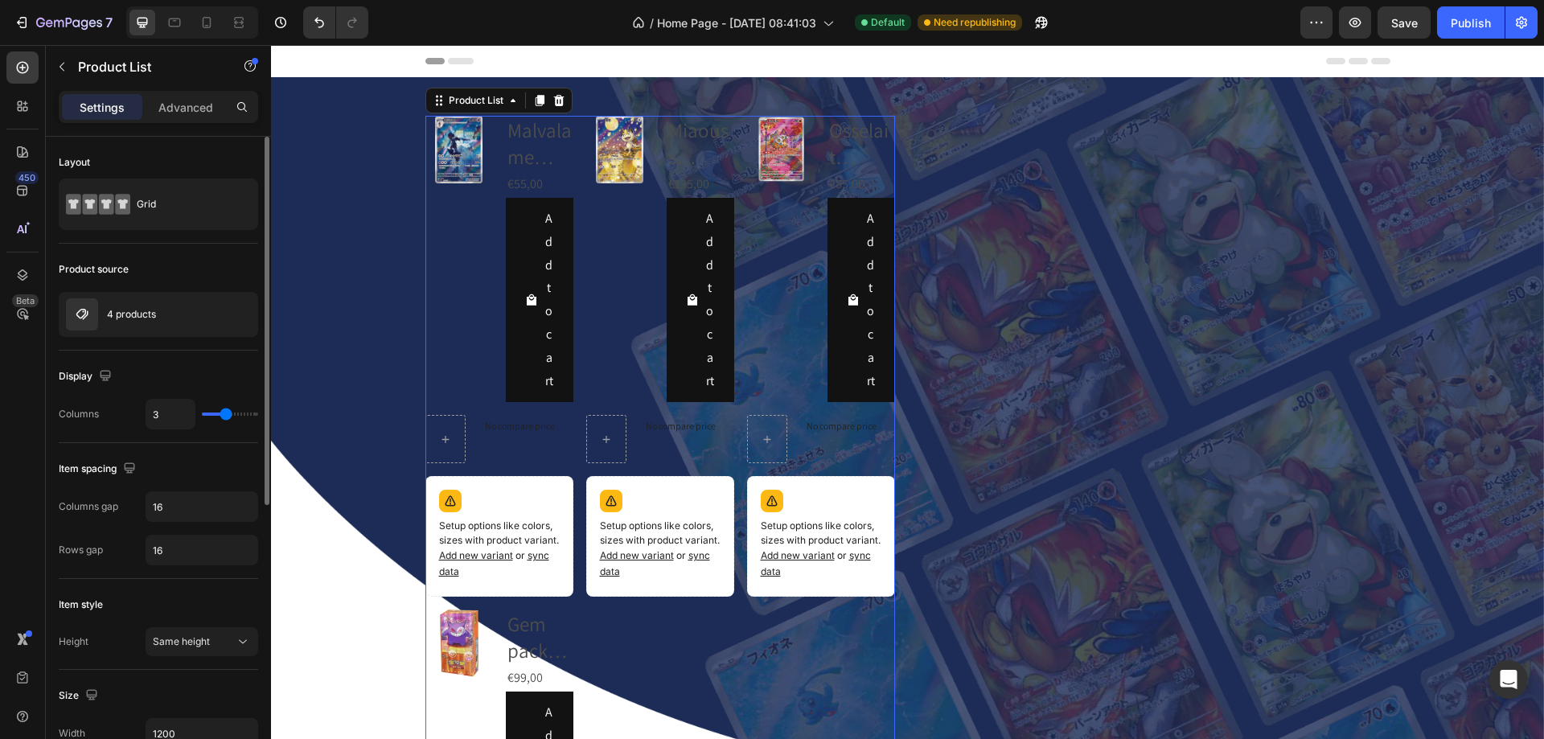
type input "2"
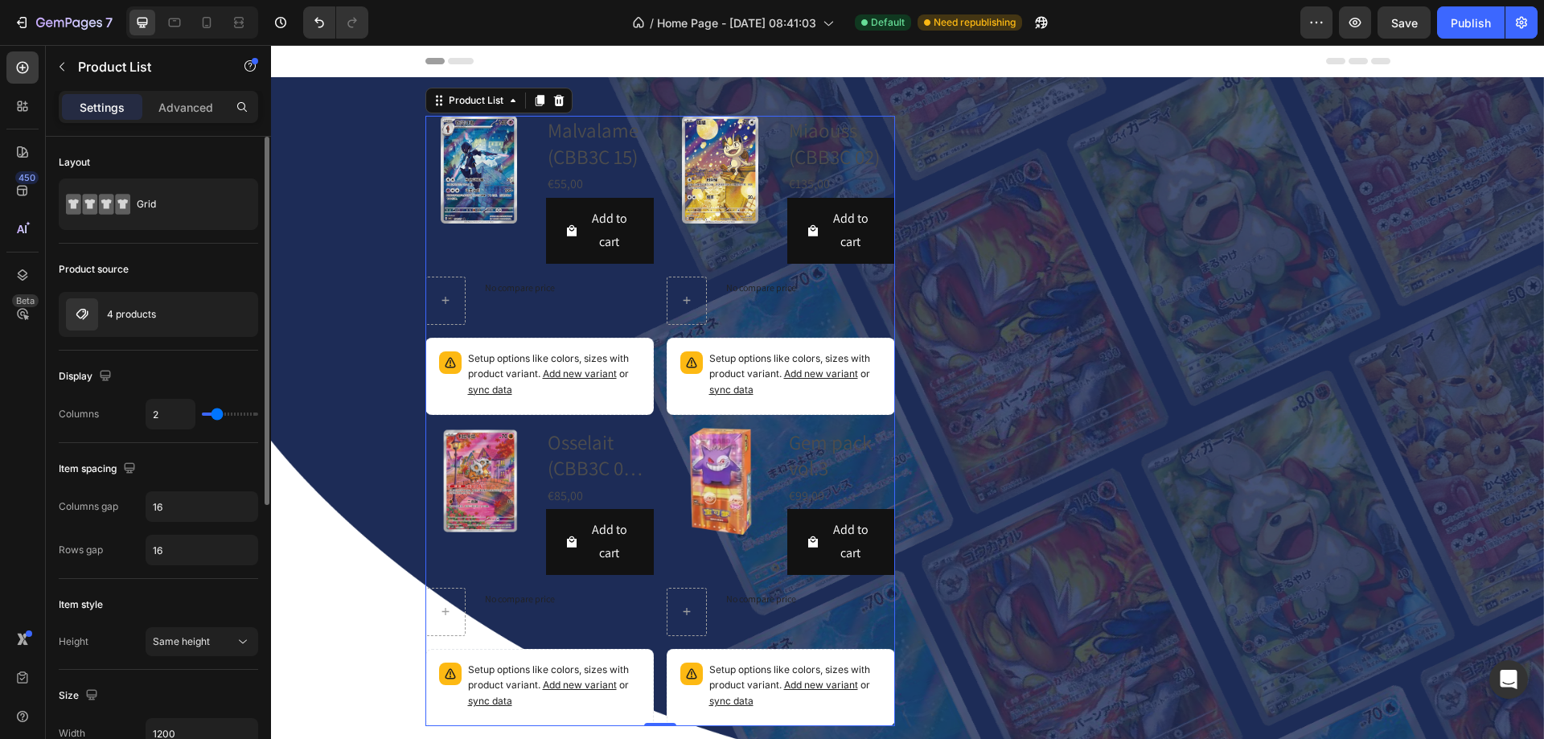
type input "1"
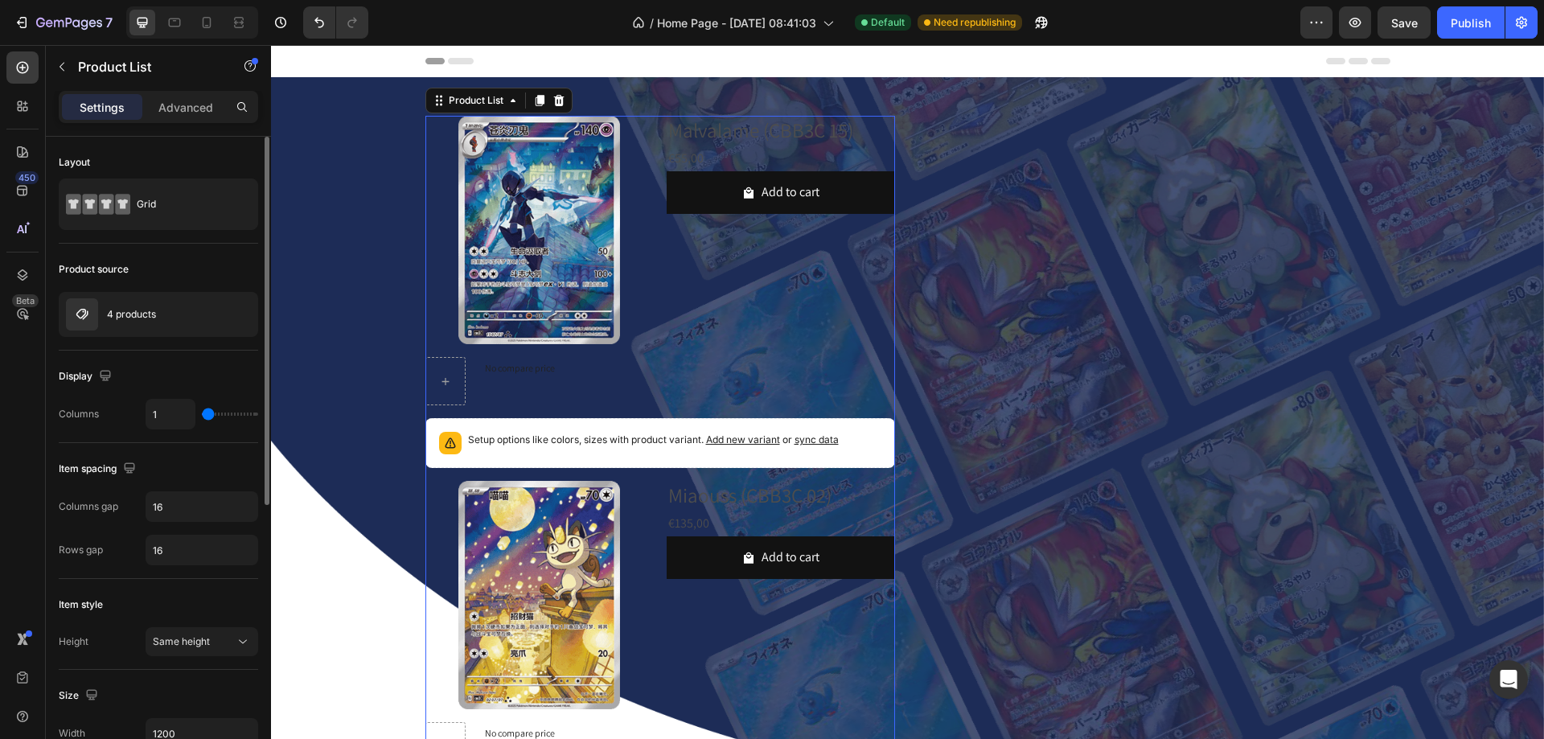
drag, startPoint x: 210, startPoint y: 419, endPoint x: 199, endPoint y: 421, distance: 11.5
click at [202, 416] on input "range" at bounding box center [230, 414] width 56 height 3
click at [133, 206] on div "Grid" at bounding box center [158, 204] width 199 height 51
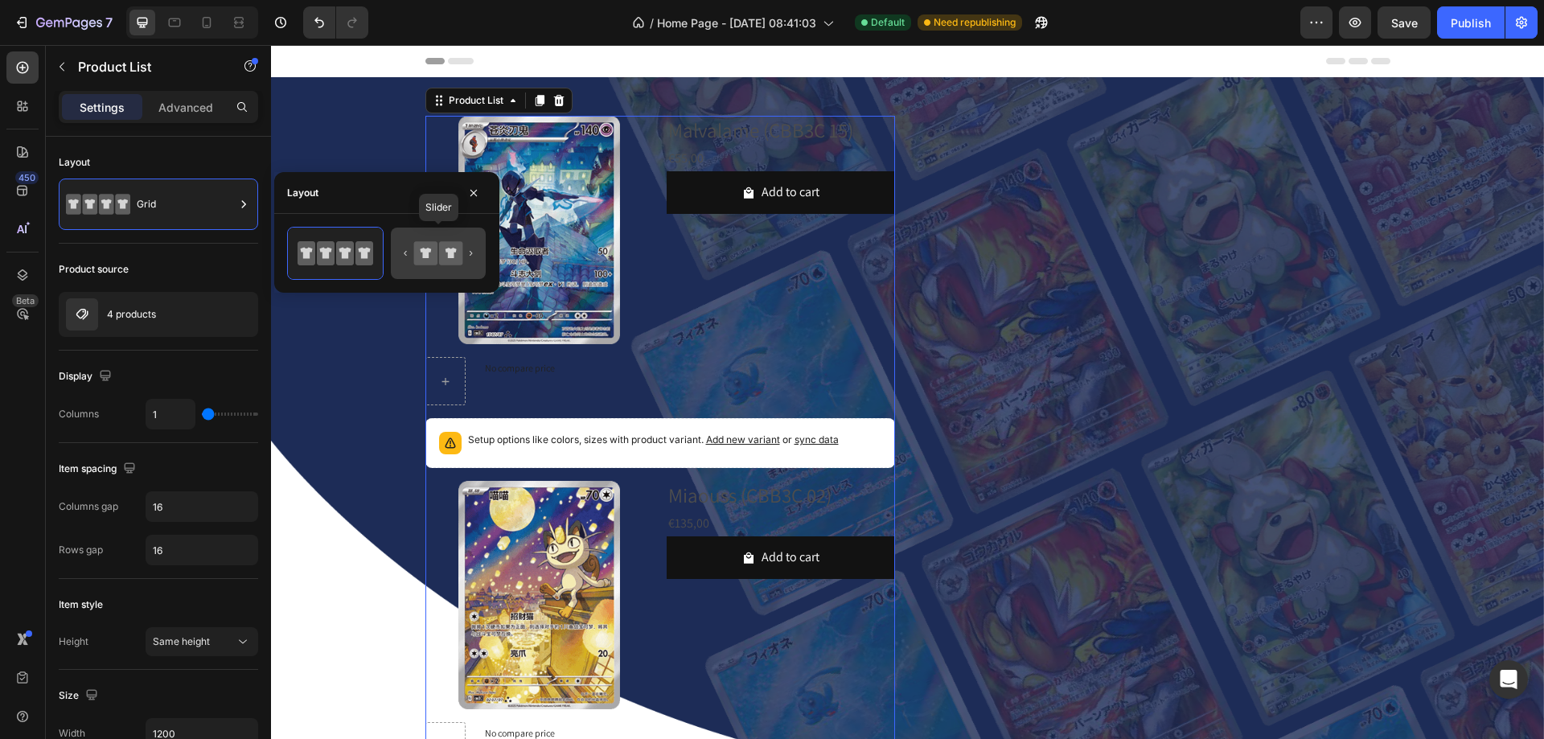
click at [436, 260] on icon at bounding box center [425, 252] width 23 height 23
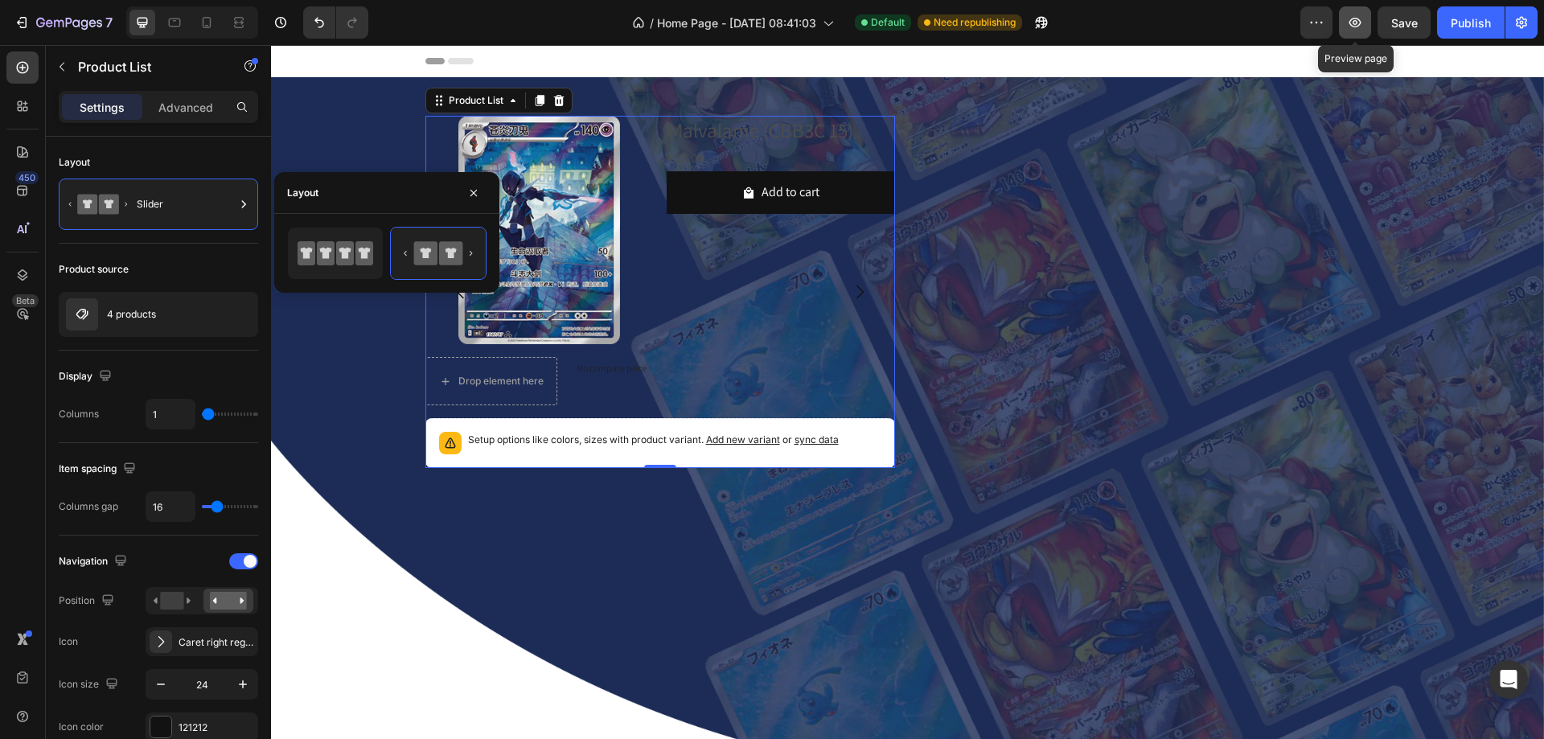
click at [1348, 23] on icon "button" at bounding box center [1355, 22] width 16 height 16
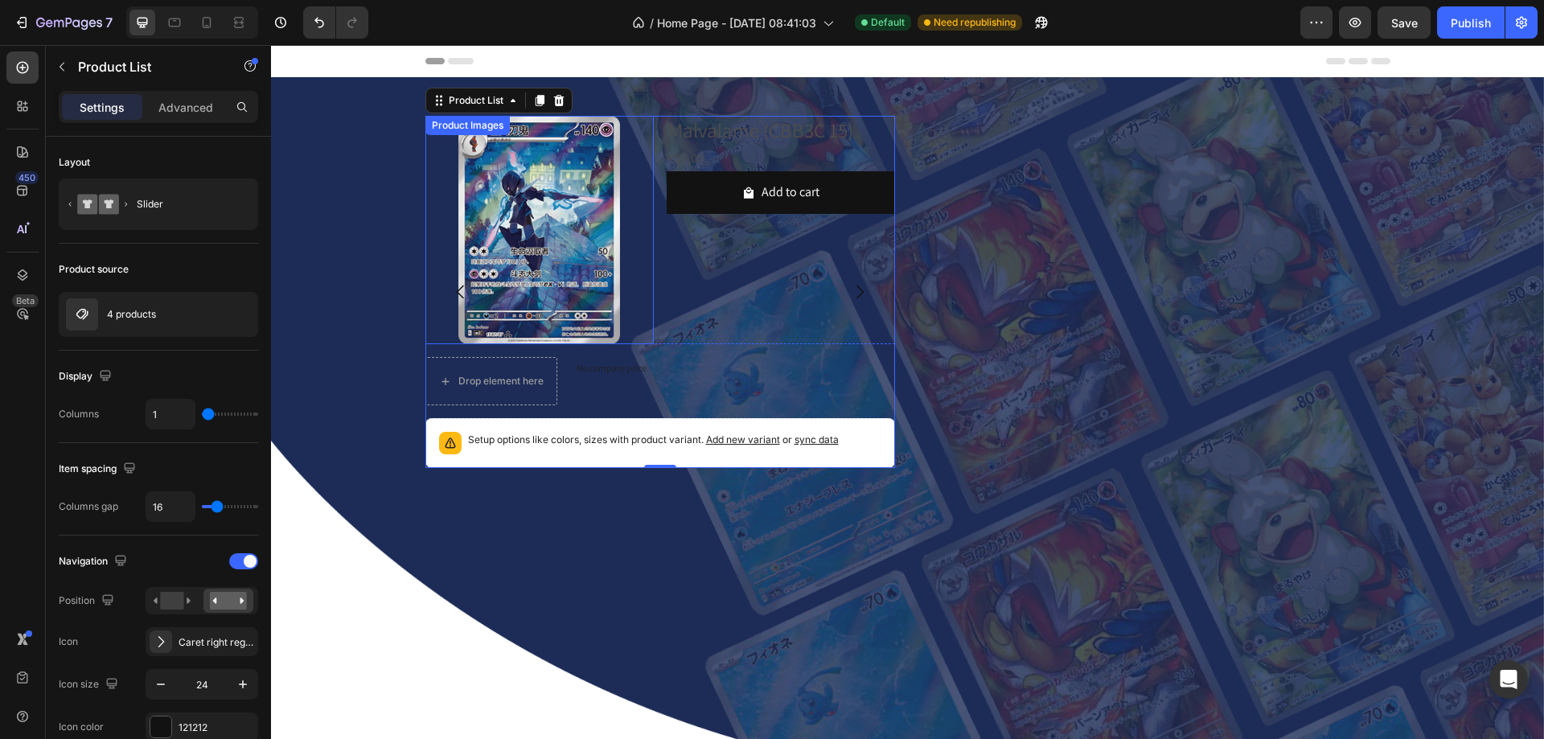
click at [495, 229] on img at bounding box center [539, 230] width 228 height 228
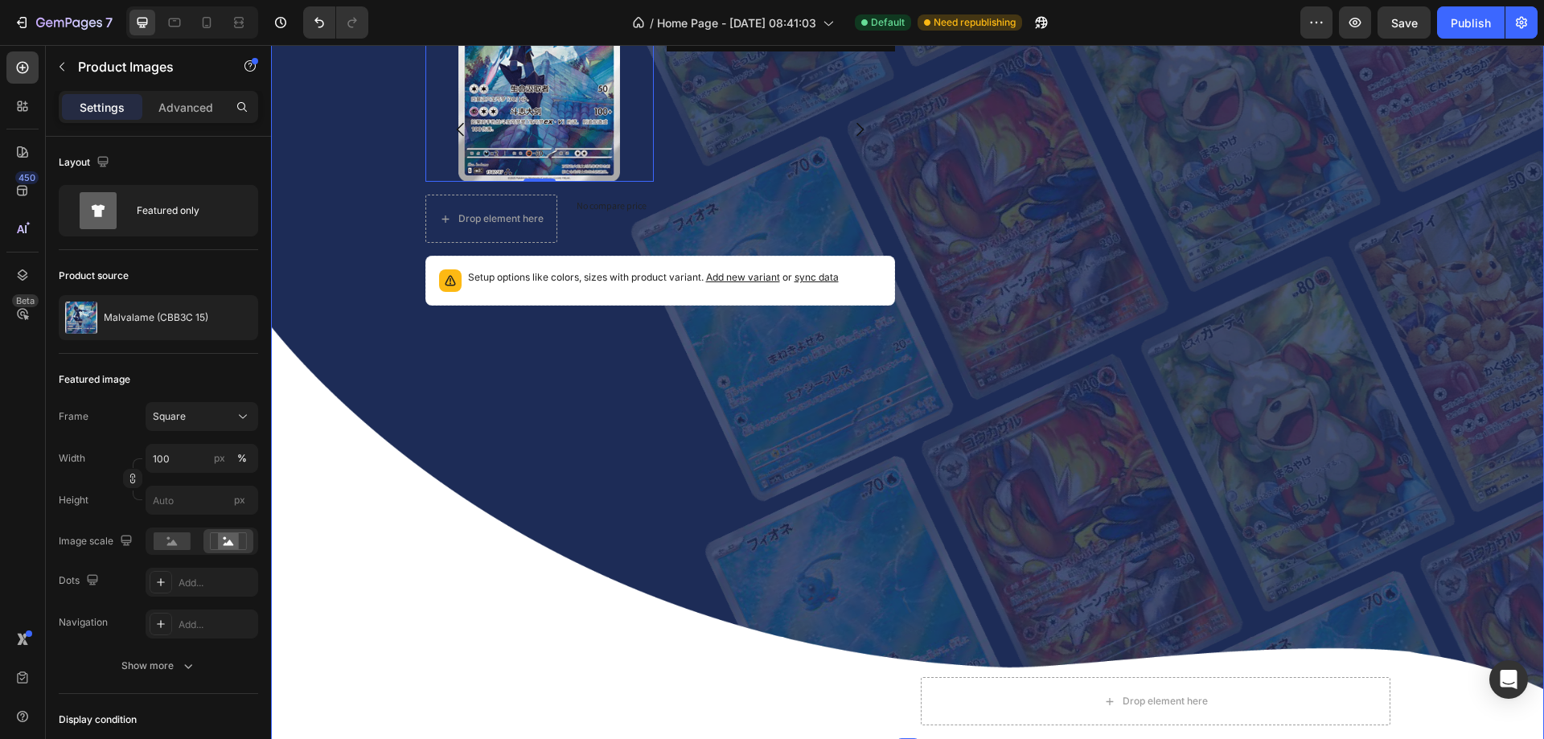
scroll to position [161, 0]
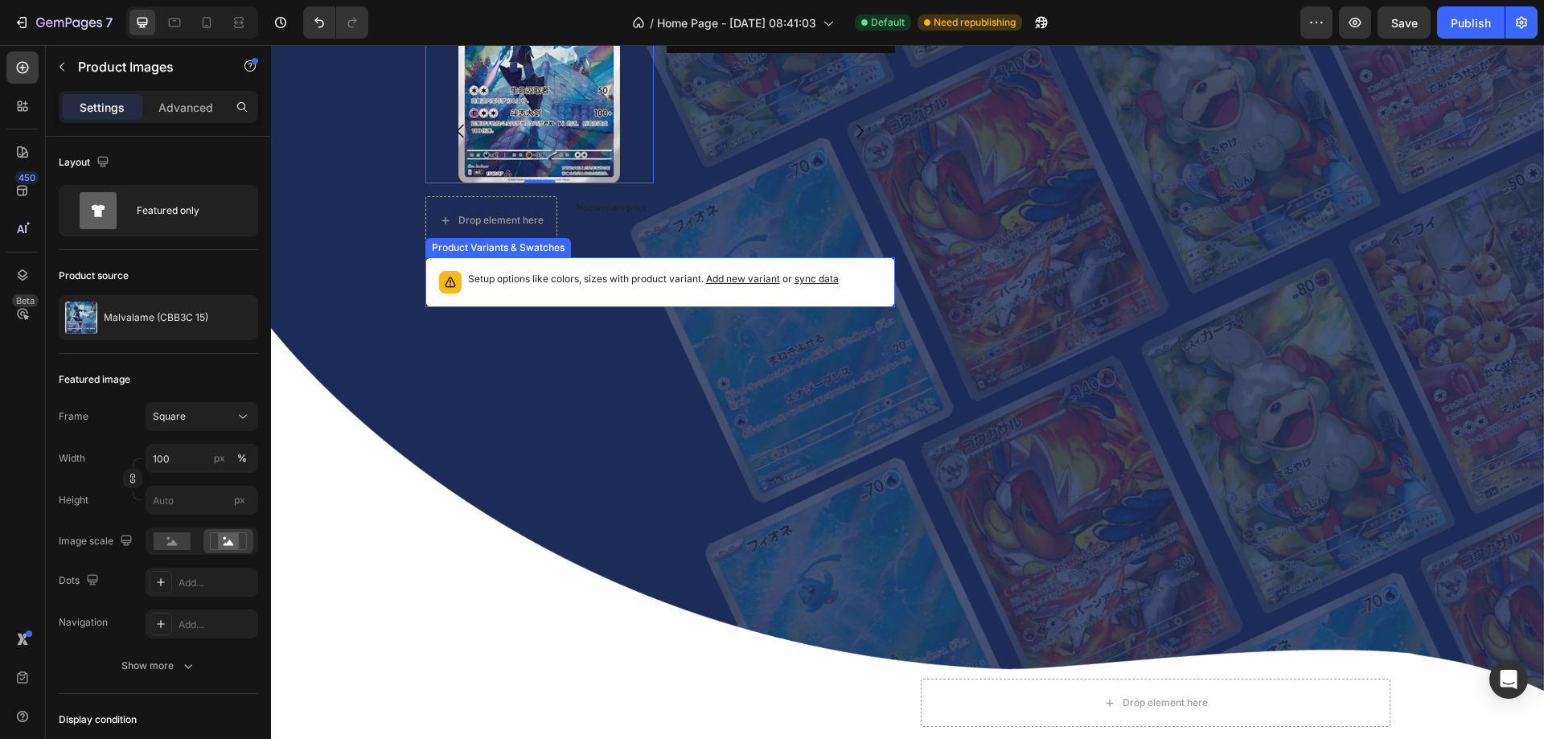
click at [602, 290] on div "Setup options like colors, sizes with product variant. Add new variant or sync …" at bounding box center [660, 282] width 455 height 35
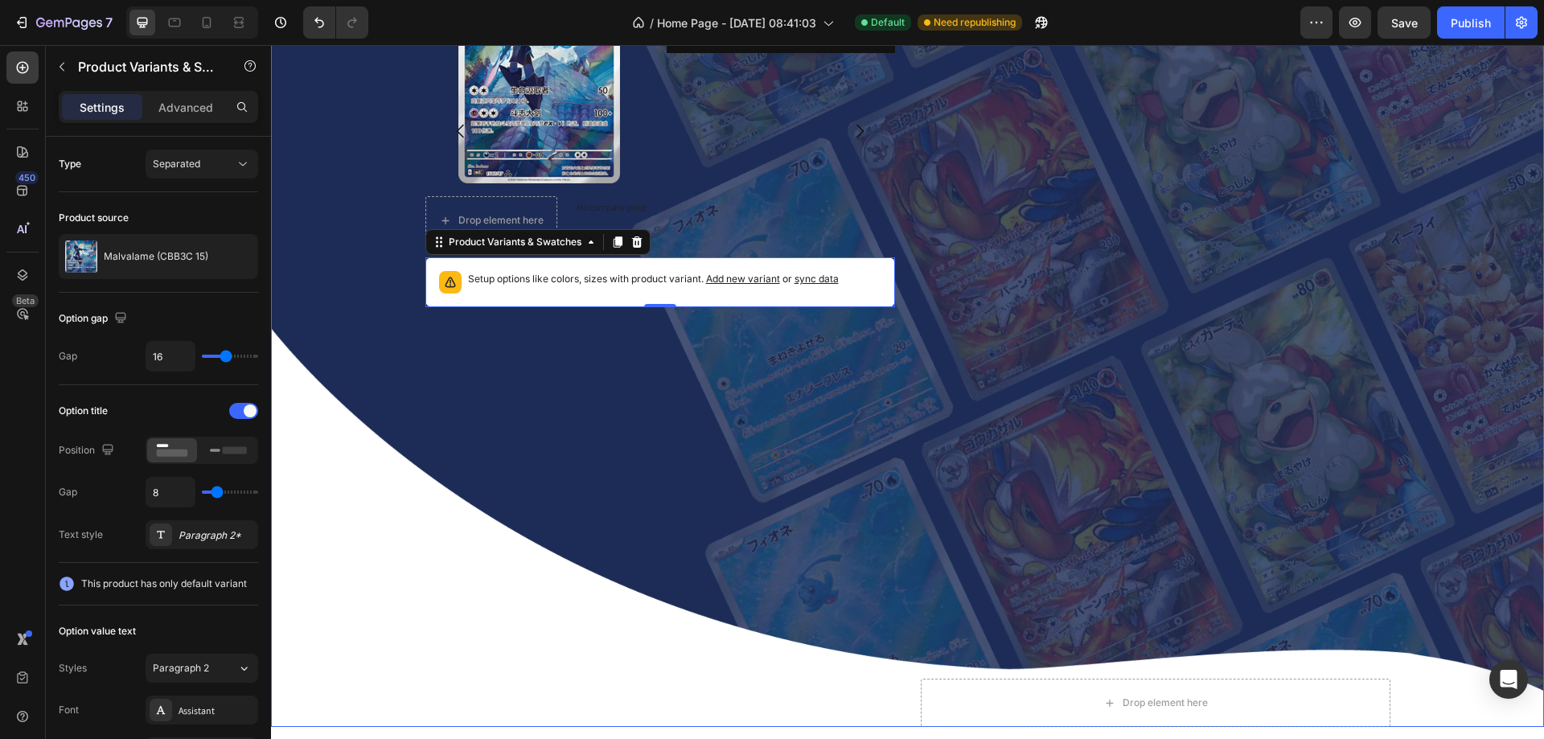
scroll to position [0, 0]
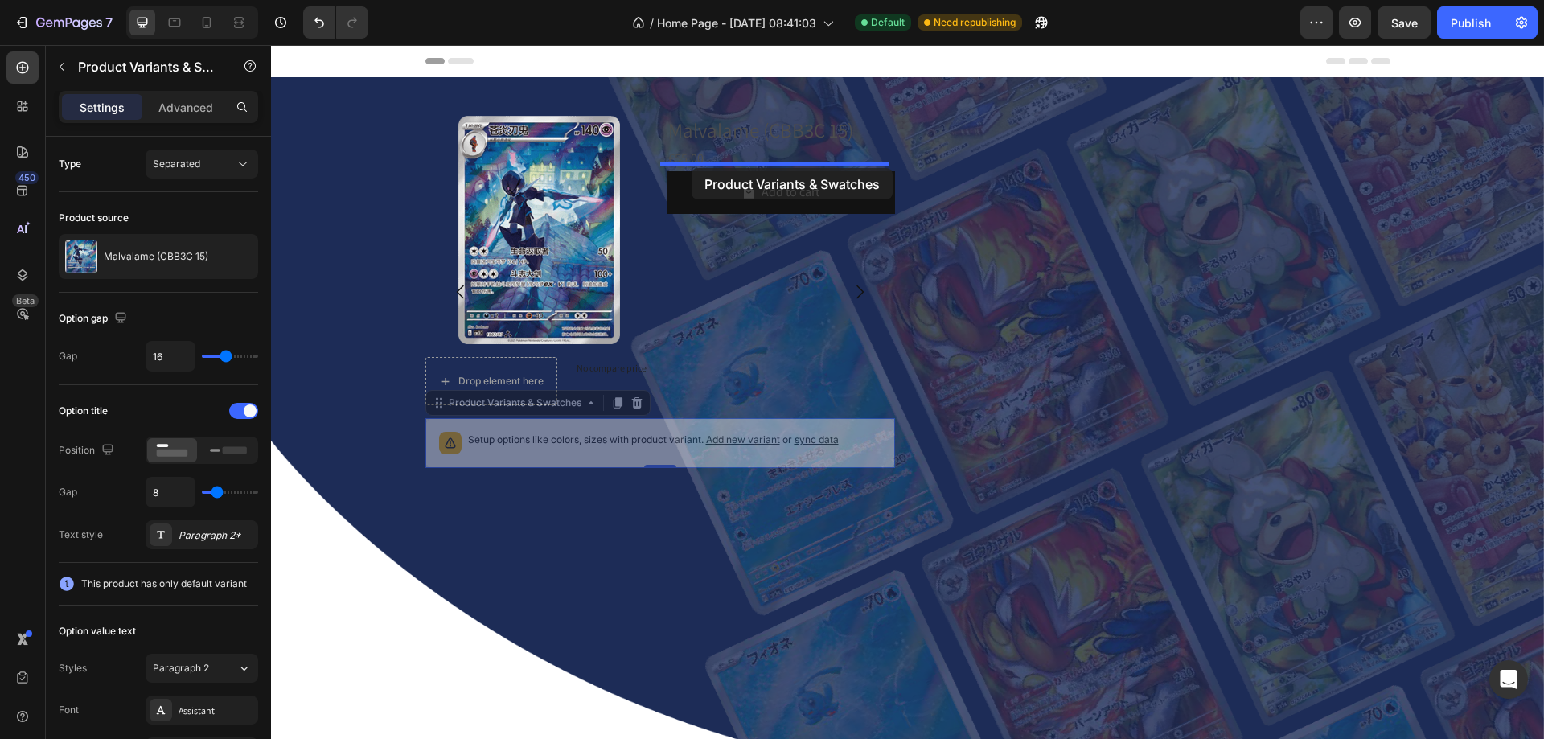
drag, startPoint x: 433, startPoint y: 397, endPoint x: 692, endPoint y: 168, distance: 345.9
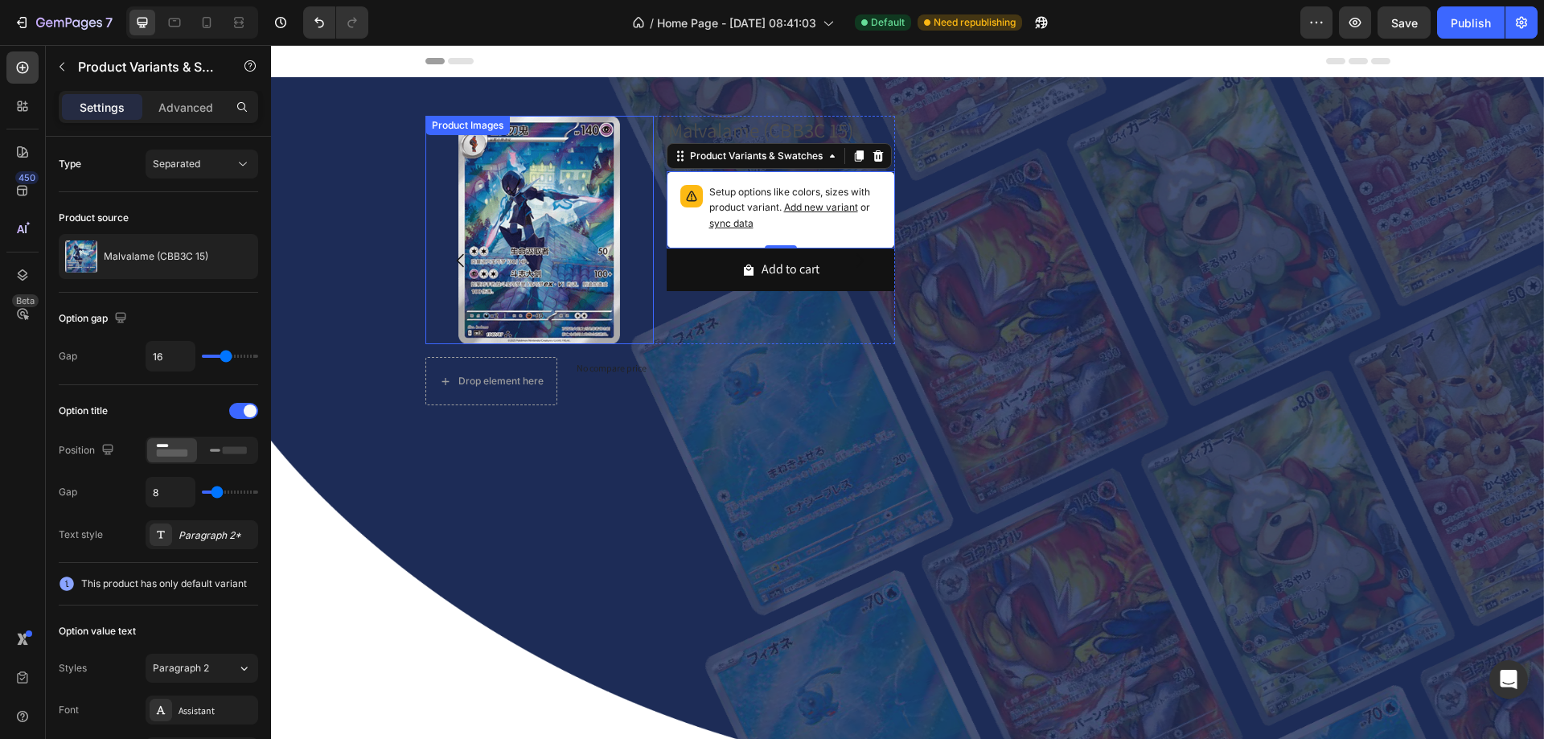
click at [433, 160] on img at bounding box center [539, 230] width 228 height 228
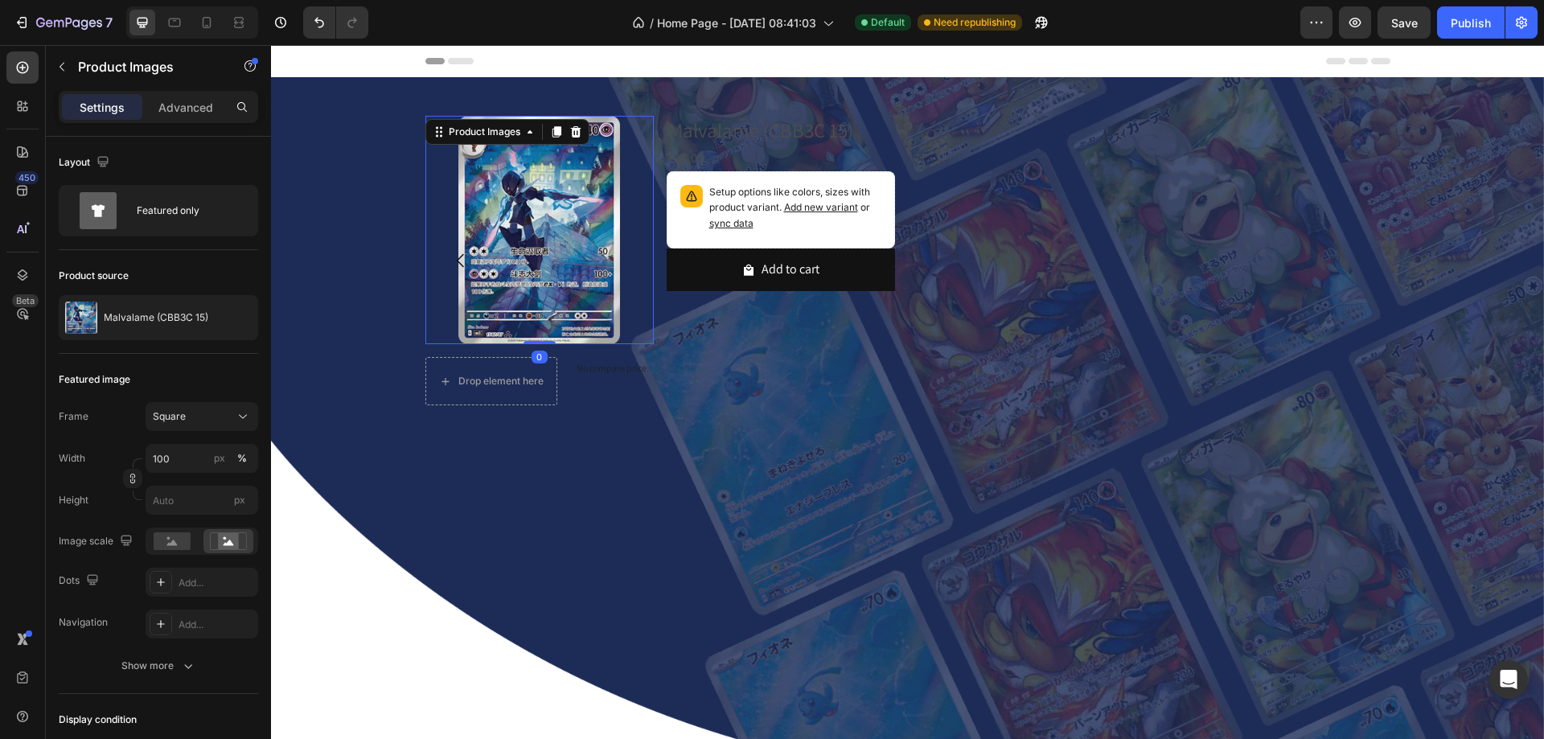
click at [488, 135] on div "Product Images" at bounding box center [507, 132] width 164 height 26
click at [486, 130] on div "Product Images" at bounding box center [485, 132] width 78 height 14
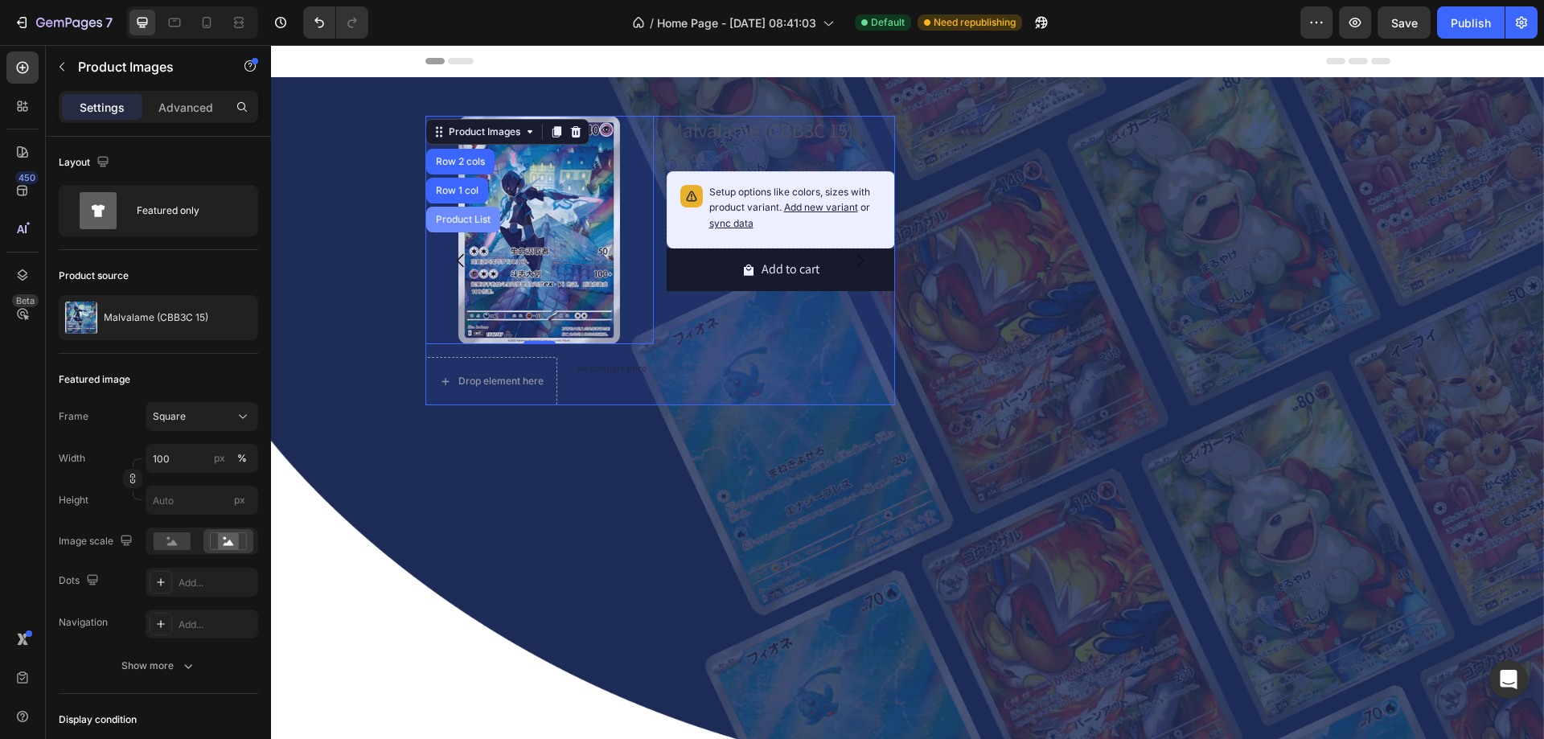
click at [454, 207] on div "Product List" at bounding box center [463, 220] width 74 height 26
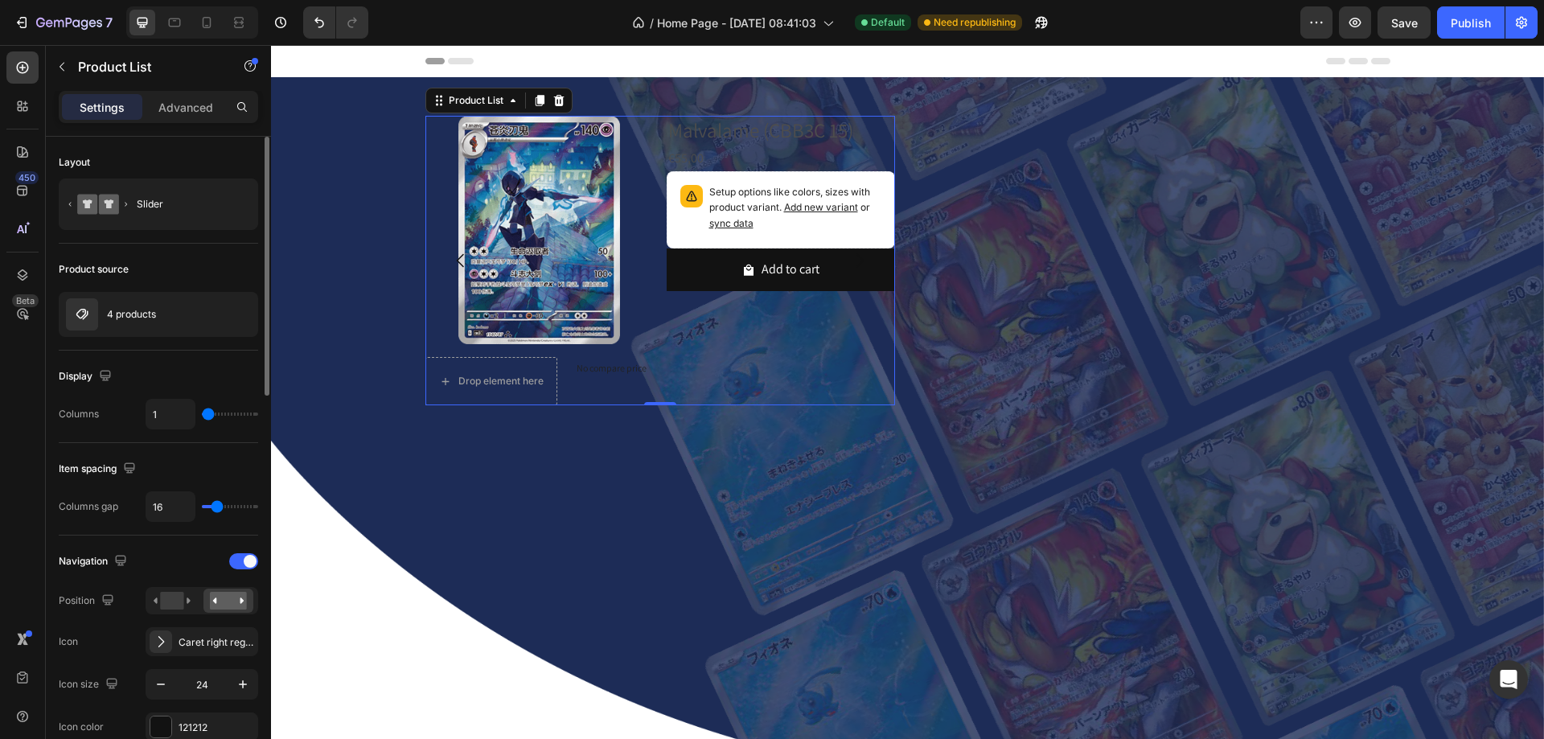
type input "37"
click at [228, 508] on input "range" at bounding box center [230, 506] width 56 height 3
click at [229, 508] on input "range" at bounding box center [230, 506] width 56 height 3
type input "7"
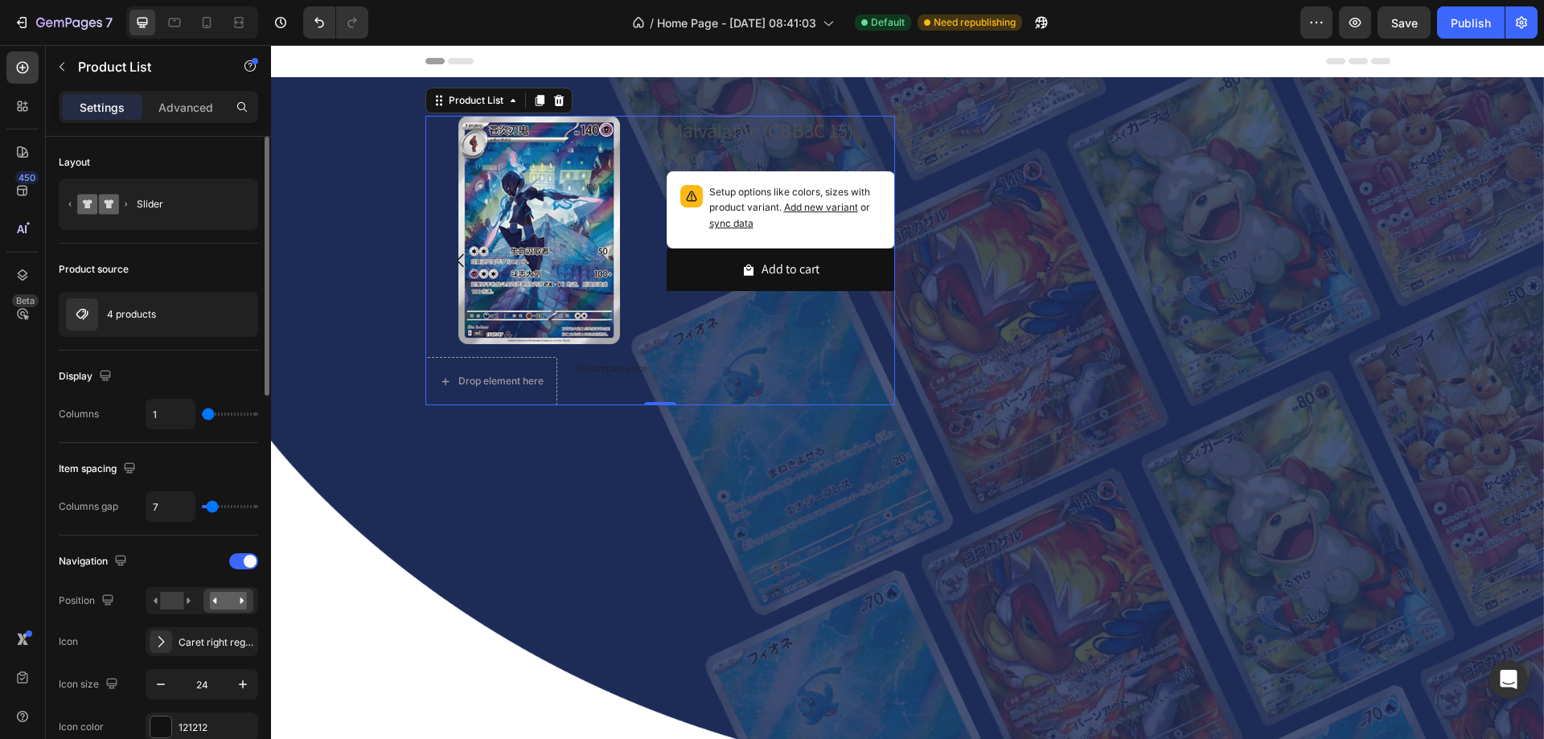
drag, startPoint x: 229, startPoint y: 508, endPoint x: 212, endPoint y: 508, distance: 16.9
type input "7"
click at [212, 508] on input "range" at bounding box center [230, 506] width 56 height 3
type input "12"
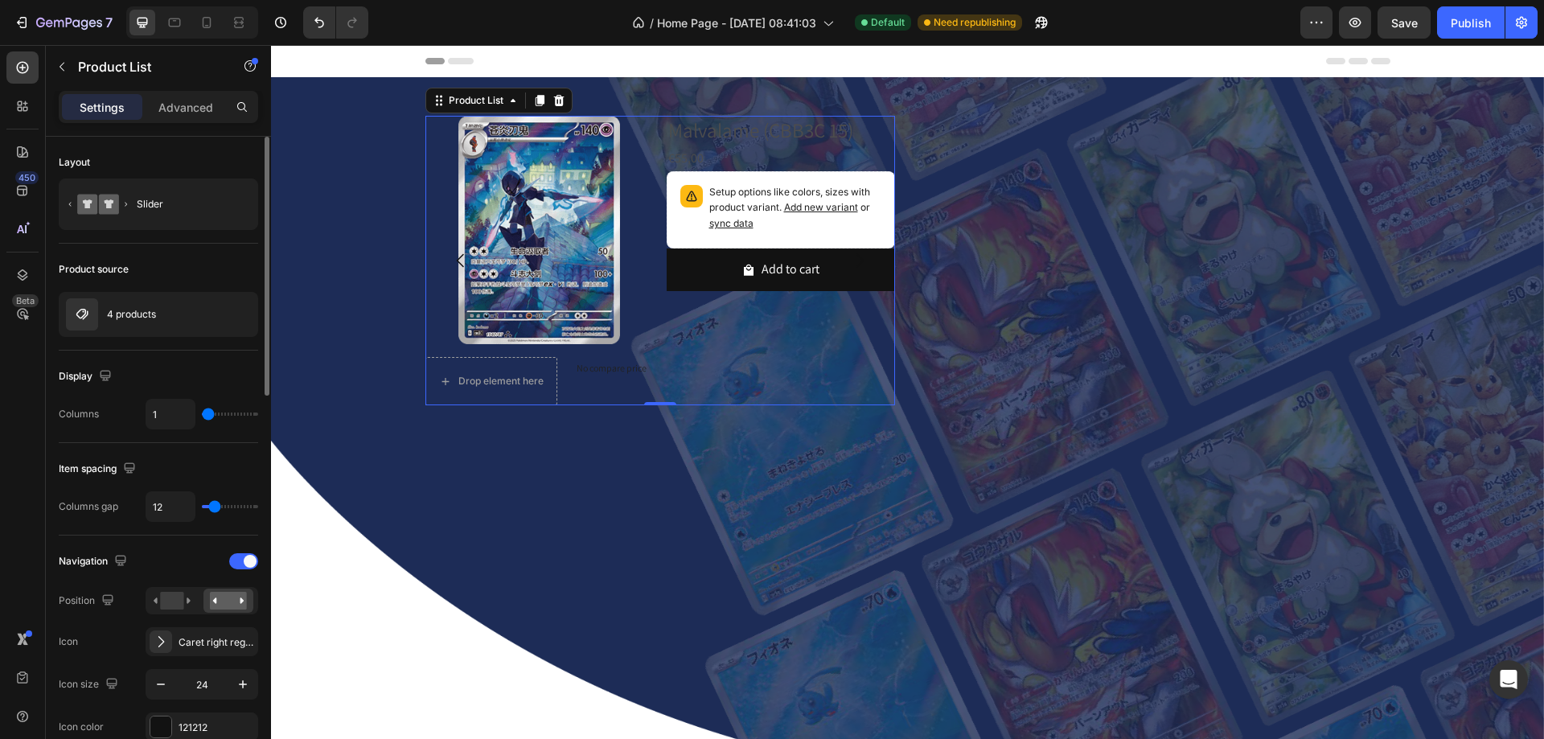
click at [215, 508] on input "range" at bounding box center [230, 506] width 56 height 3
click at [216, 421] on div "1" at bounding box center [202, 414] width 113 height 31
click at [221, 421] on div "1" at bounding box center [202, 414] width 113 height 31
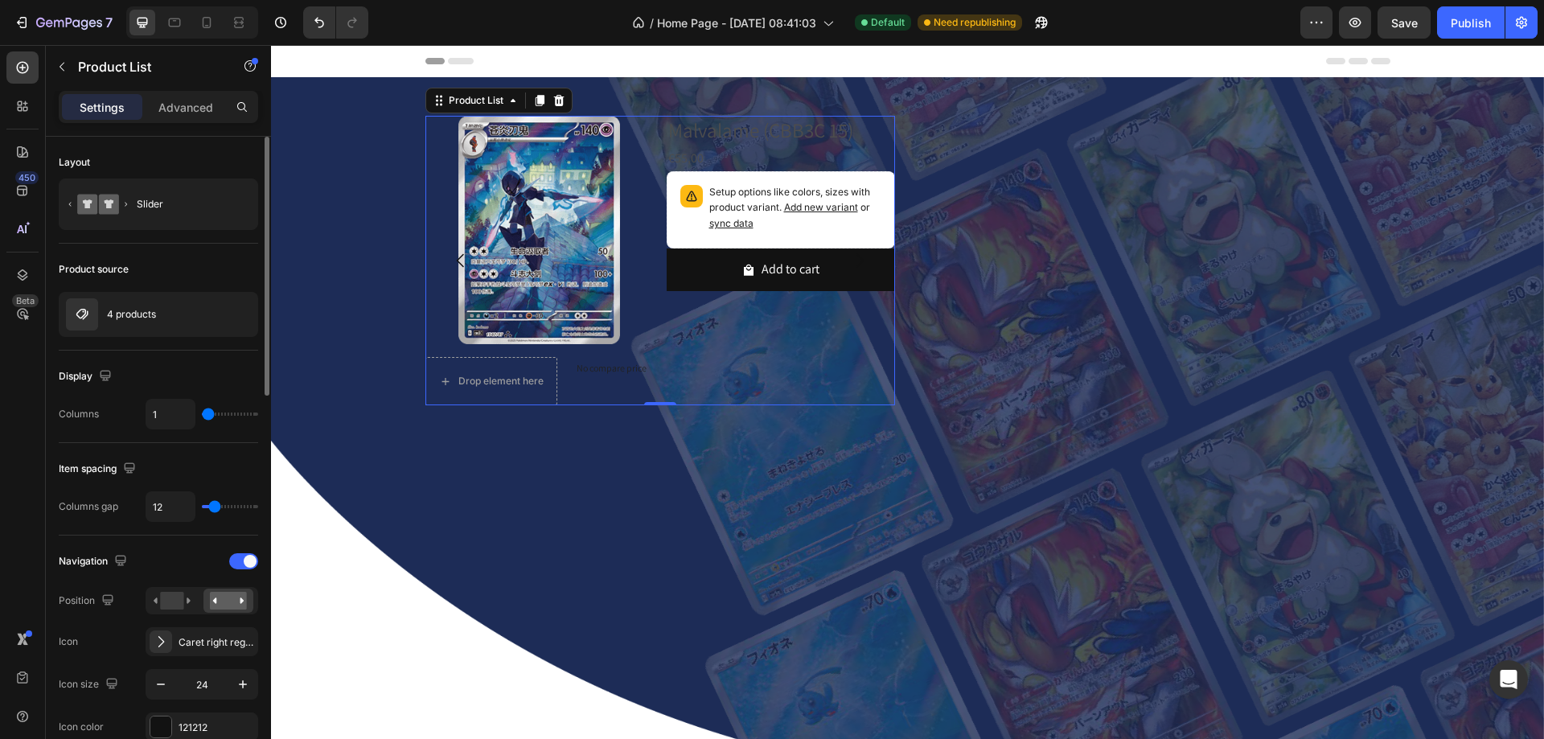
click at [223, 416] on div "1" at bounding box center [202, 414] width 113 height 31
type input "2"
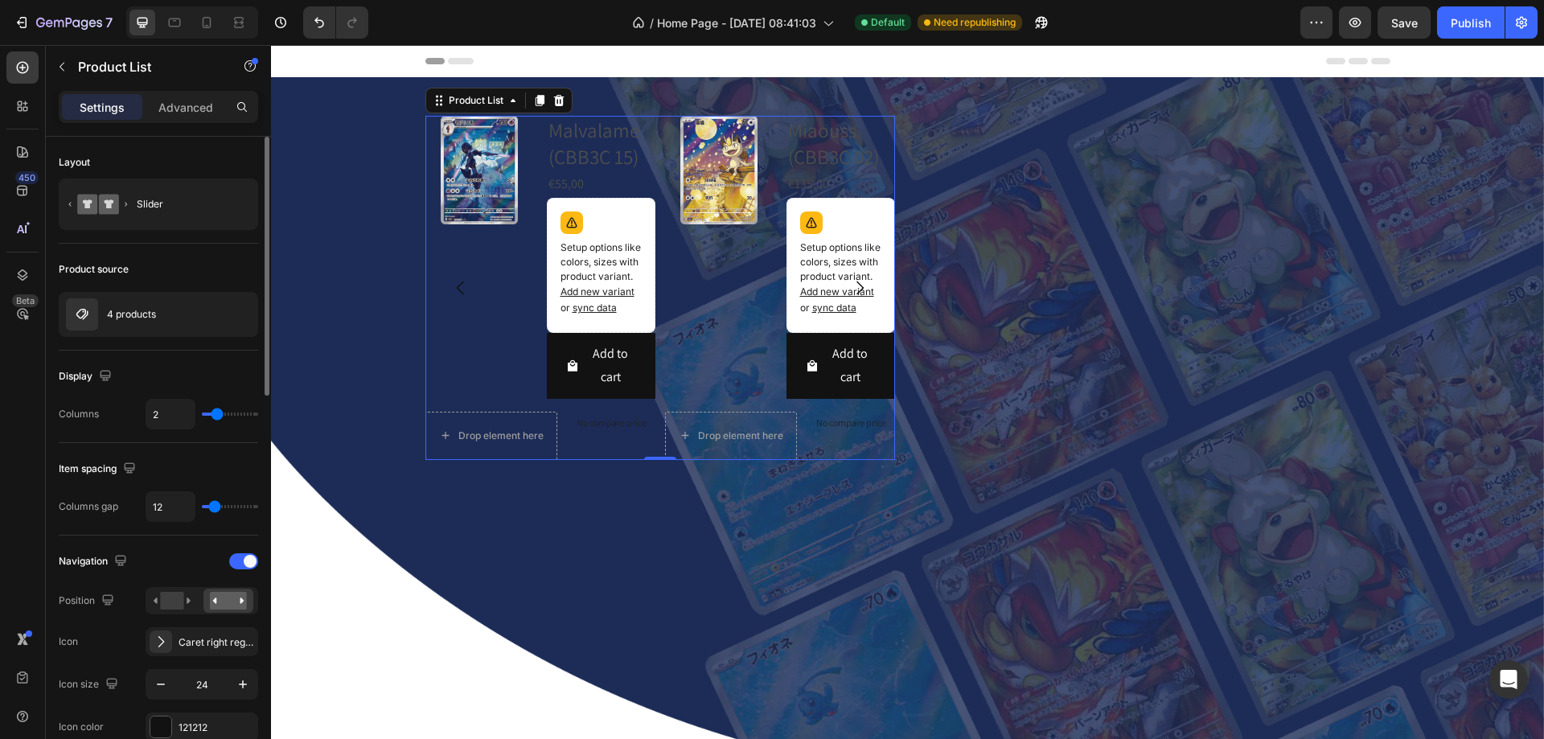
type input "3"
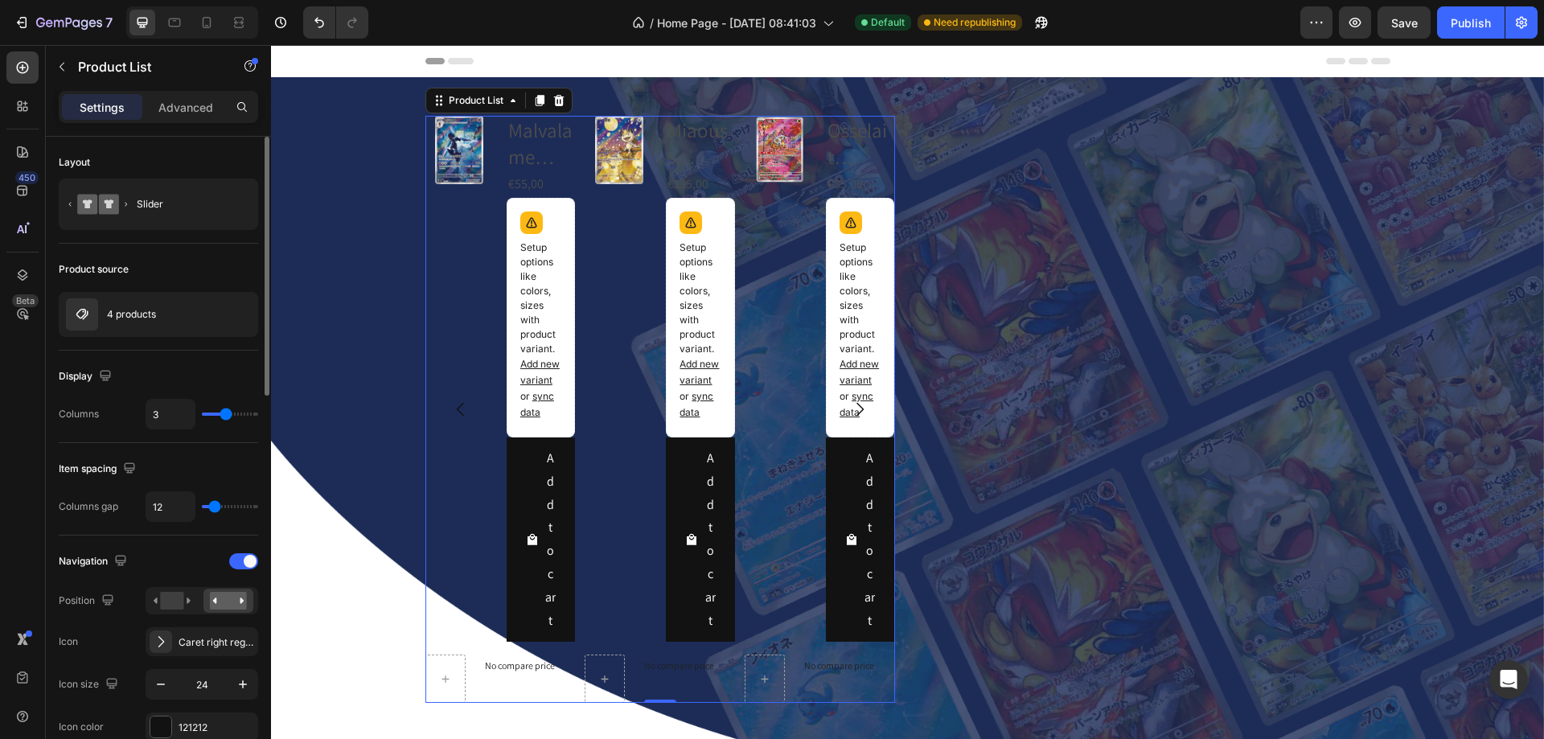
type input "2"
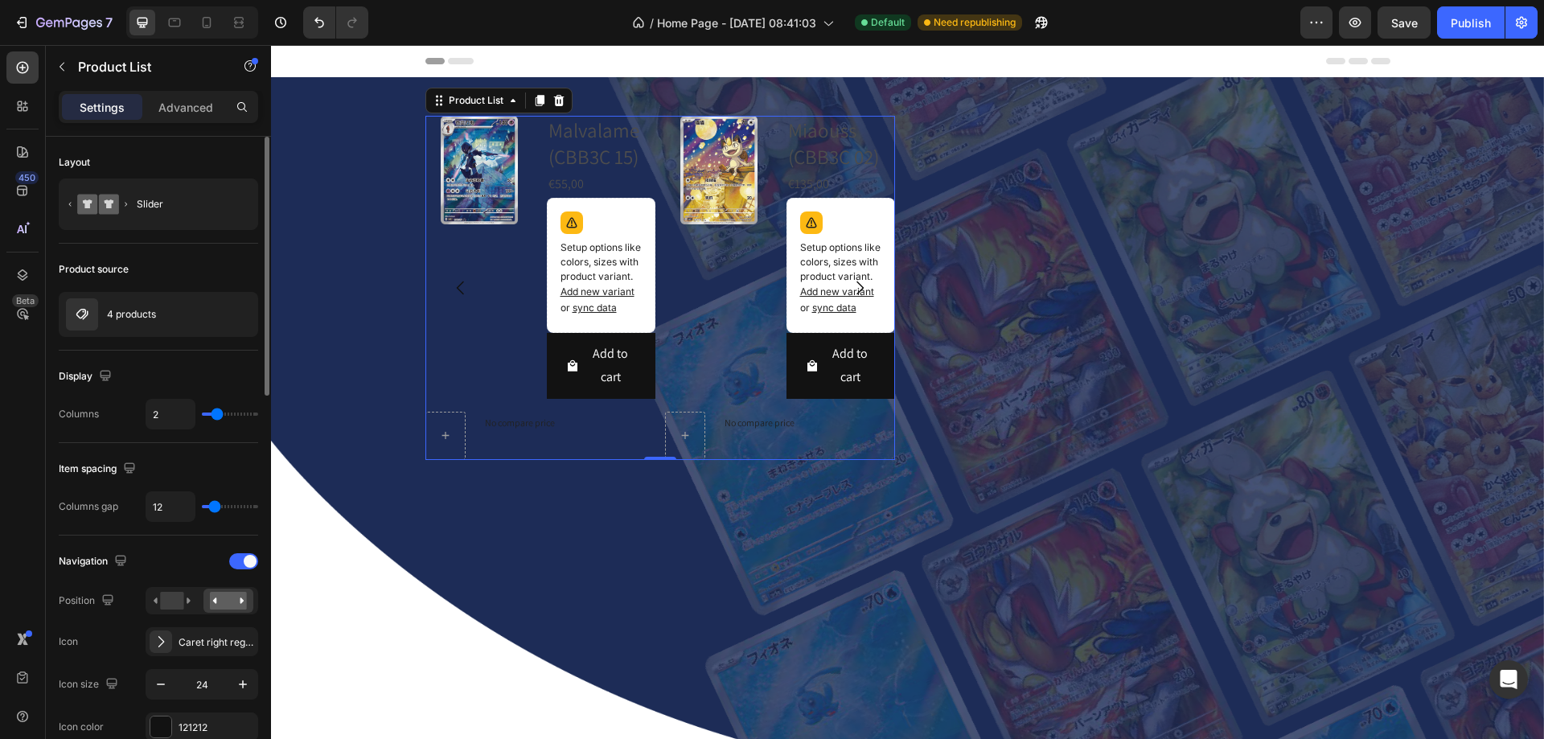
type input "1"
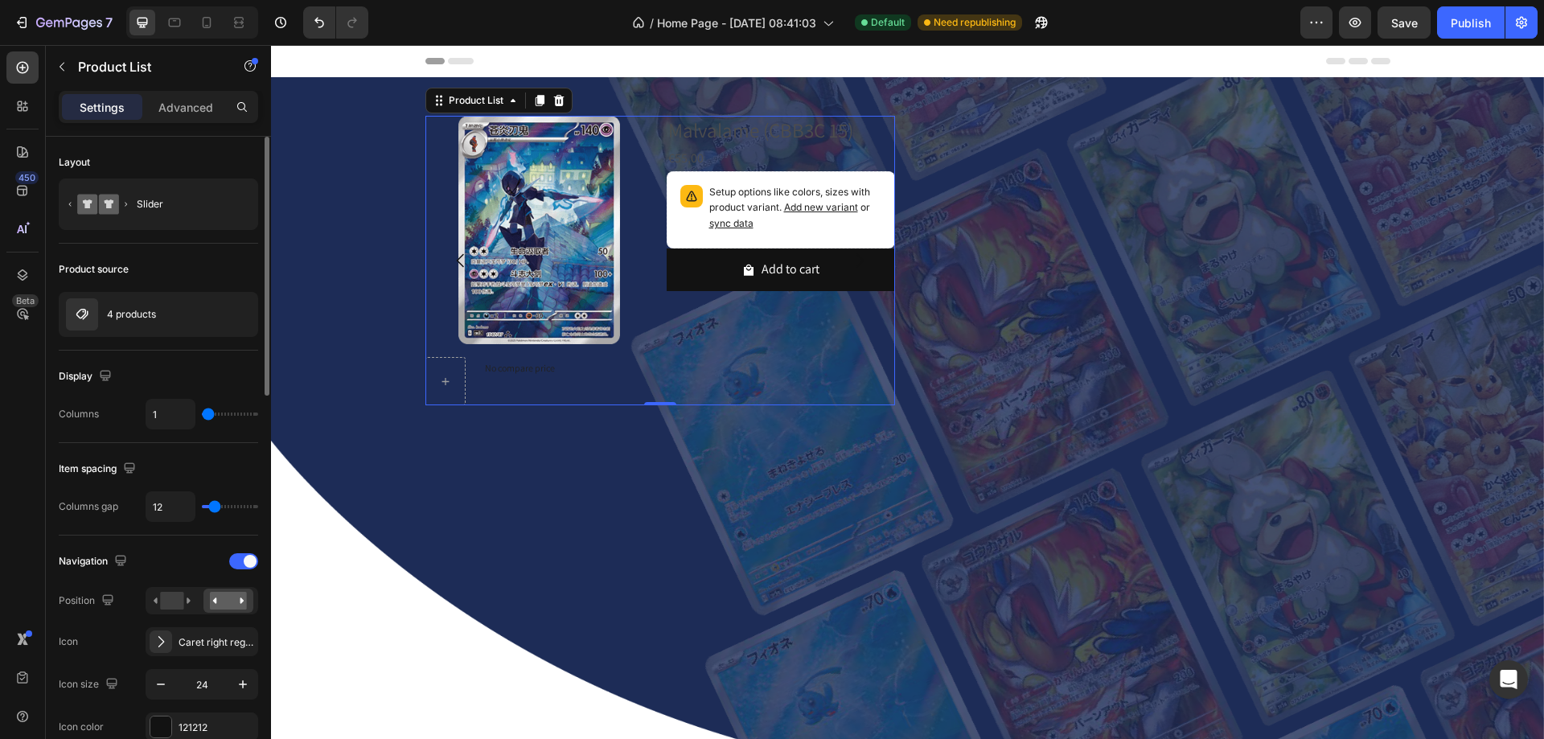
click at [205, 415] on input "range" at bounding box center [230, 414] width 56 height 3
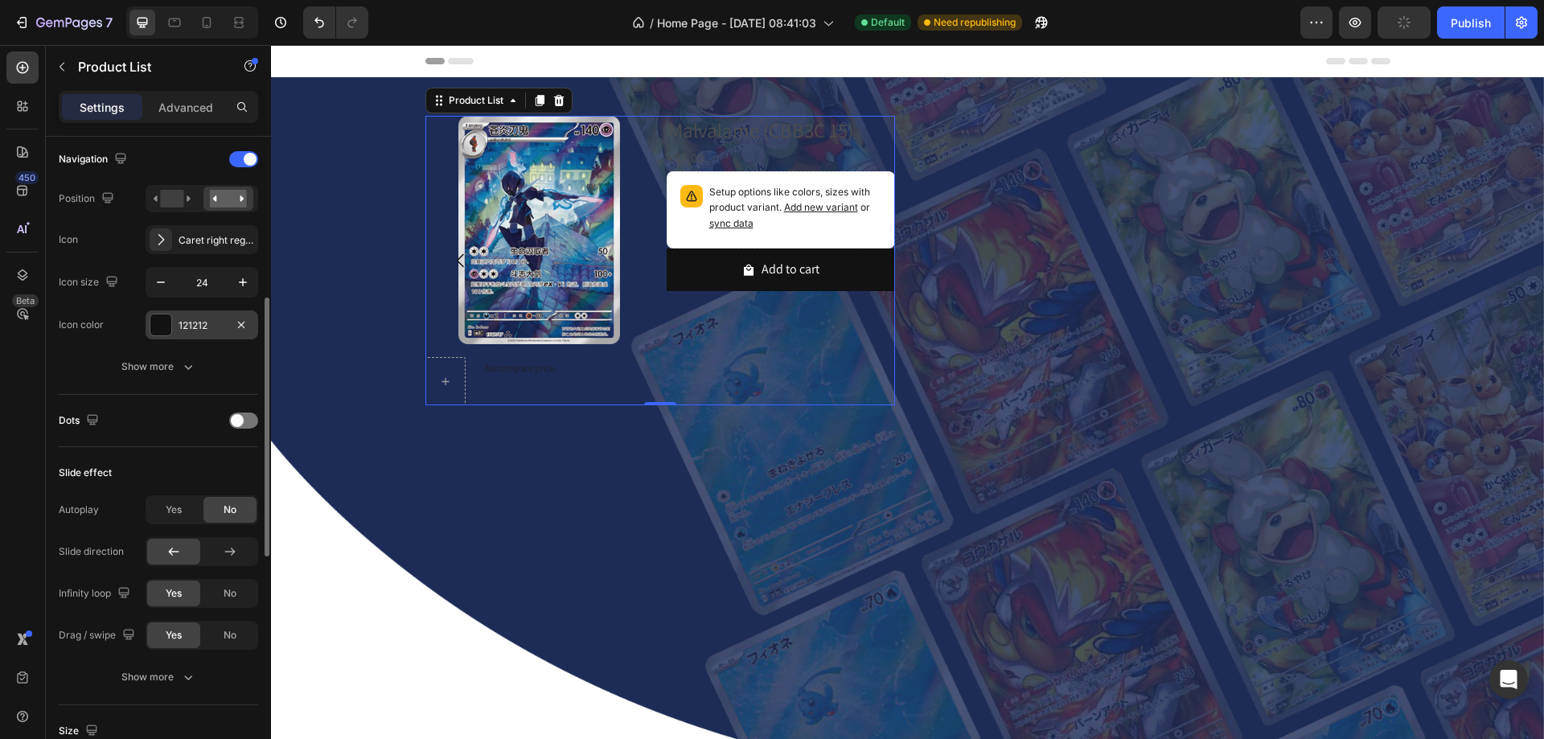
scroll to position [724, 0]
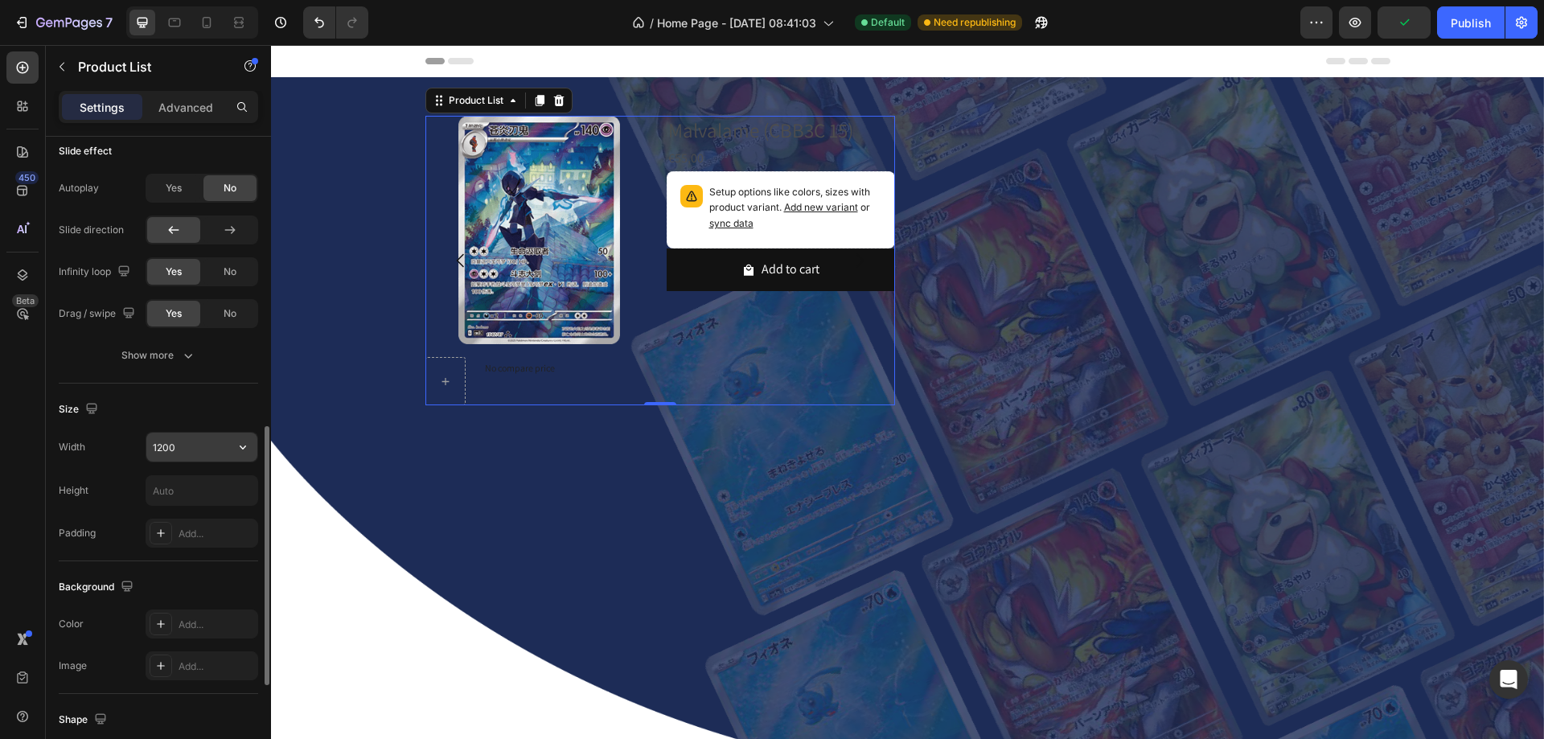
click at [167, 454] on input "1200" at bounding box center [201, 447] width 111 height 29
click at [240, 451] on icon "button" at bounding box center [243, 447] width 16 height 16
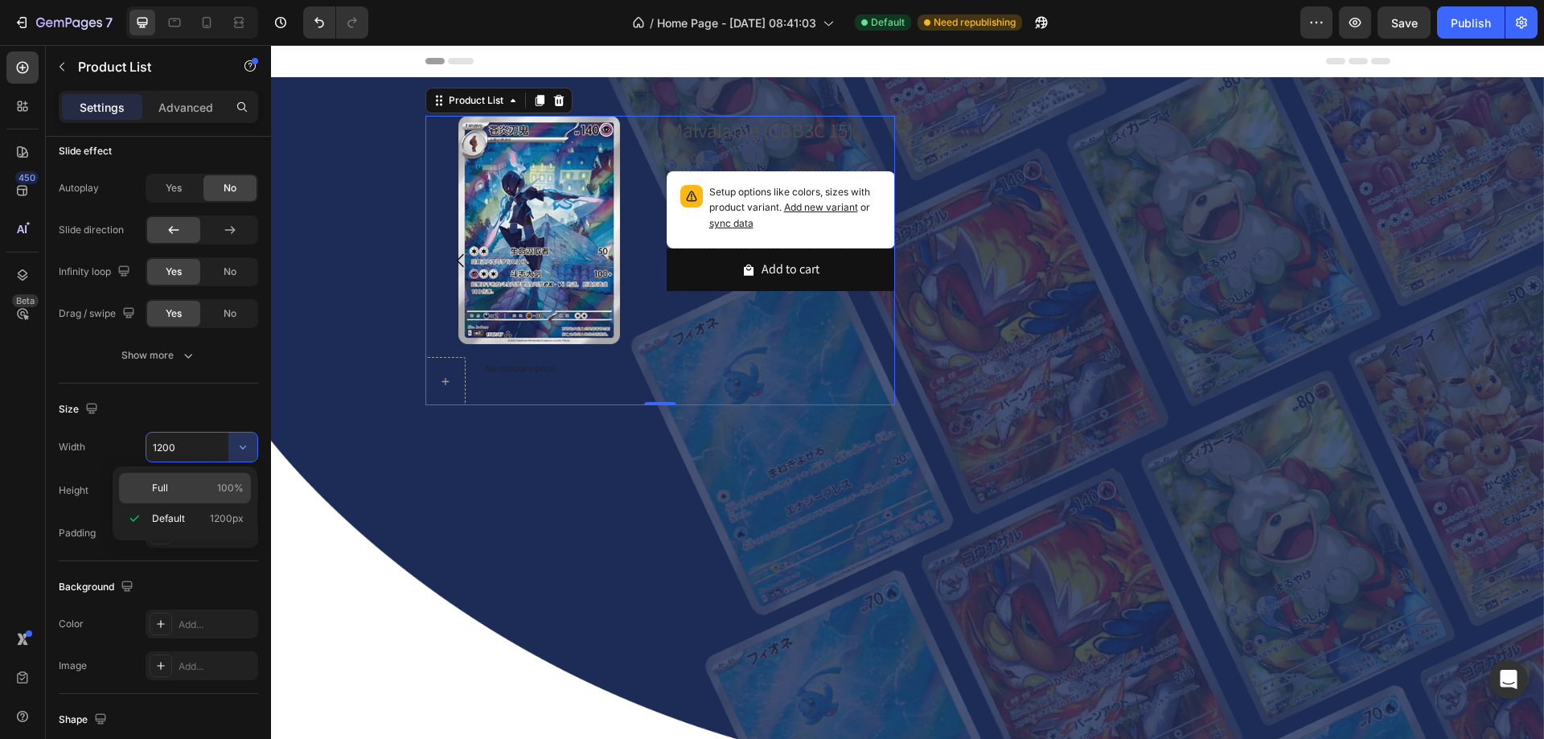
click at [187, 482] on p "Full 100%" at bounding box center [198, 488] width 92 height 14
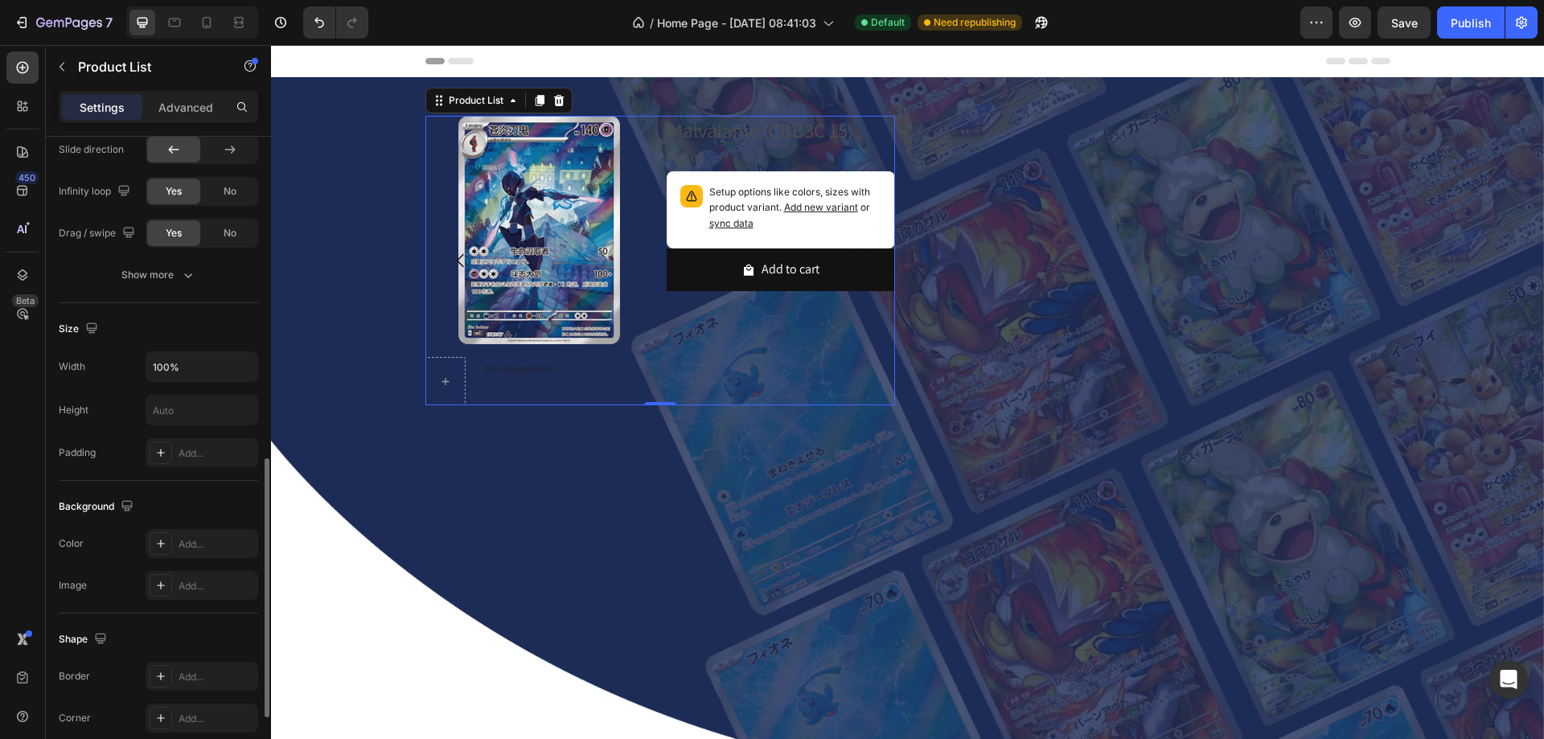
scroll to position [643, 0]
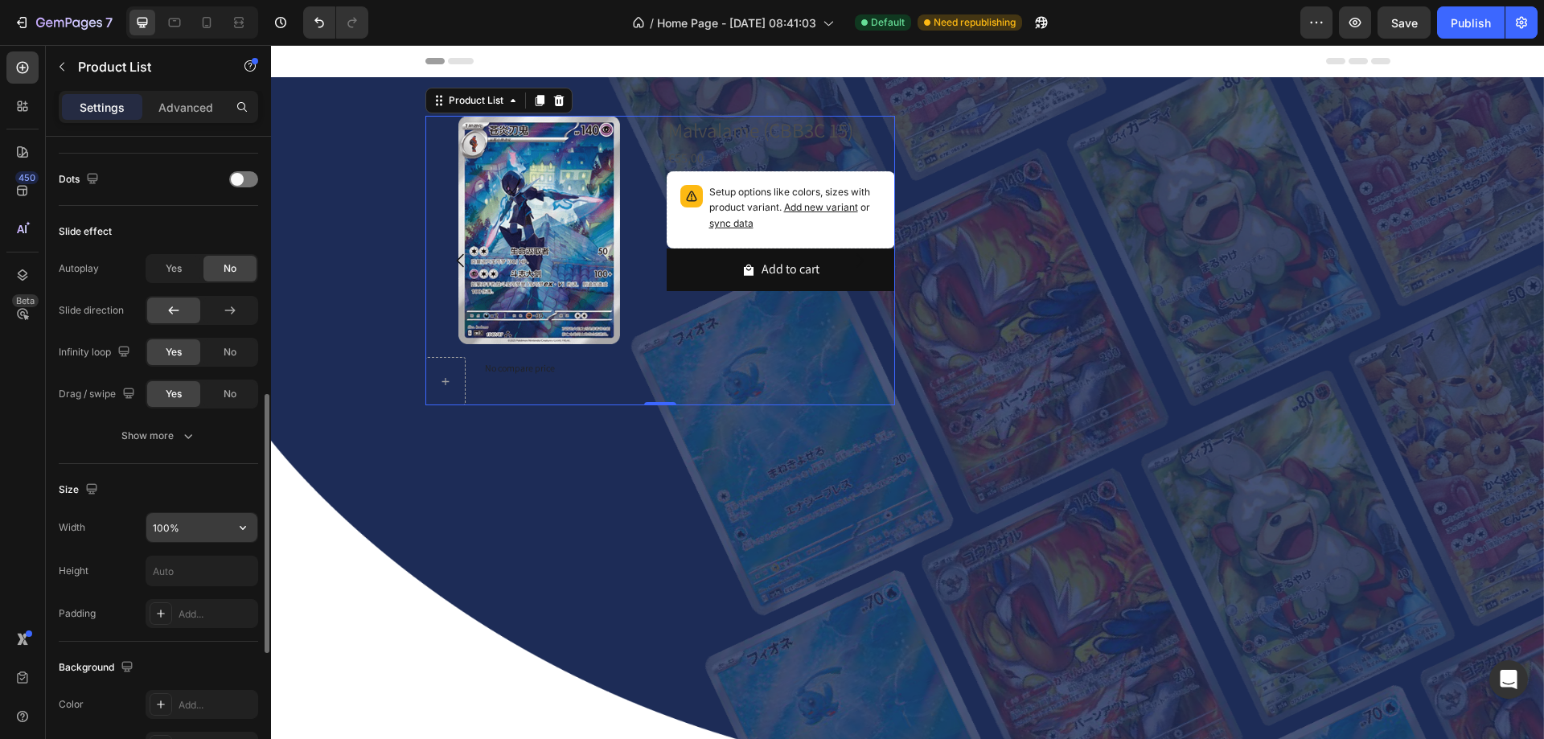
click at [213, 539] on input "100%" at bounding box center [201, 527] width 111 height 29
click at [250, 535] on icon "button" at bounding box center [243, 528] width 16 height 16
click at [196, 594] on p "Default 1200px" at bounding box center [198, 599] width 92 height 14
click at [168, 511] on div "Size Width 1200 Height Padding Add..." at bounding box center [158, 553] width 199 height 178
click at [171, 528] on input "1200" at bounding box center [201, 527] width 111 height 29
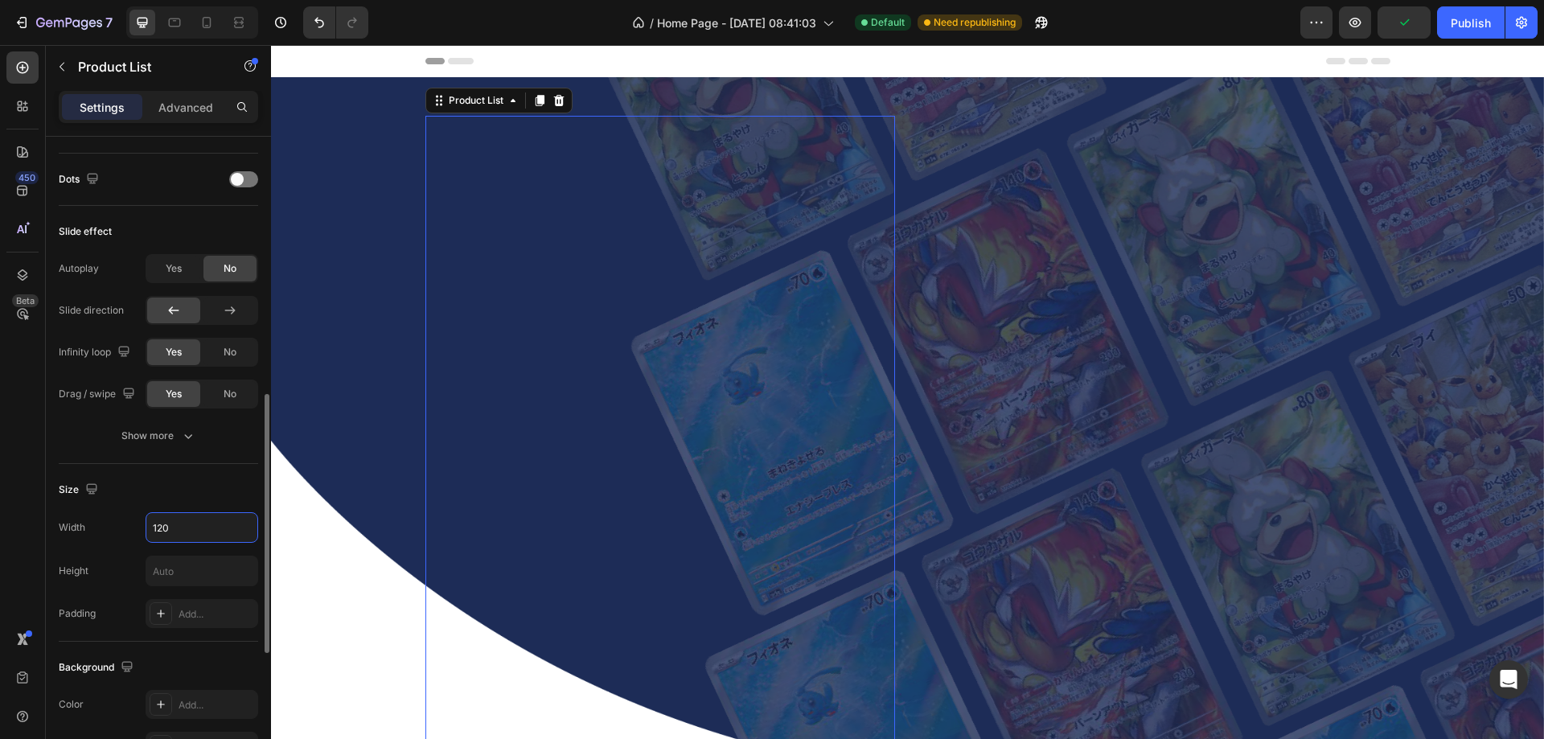
type input "1200"
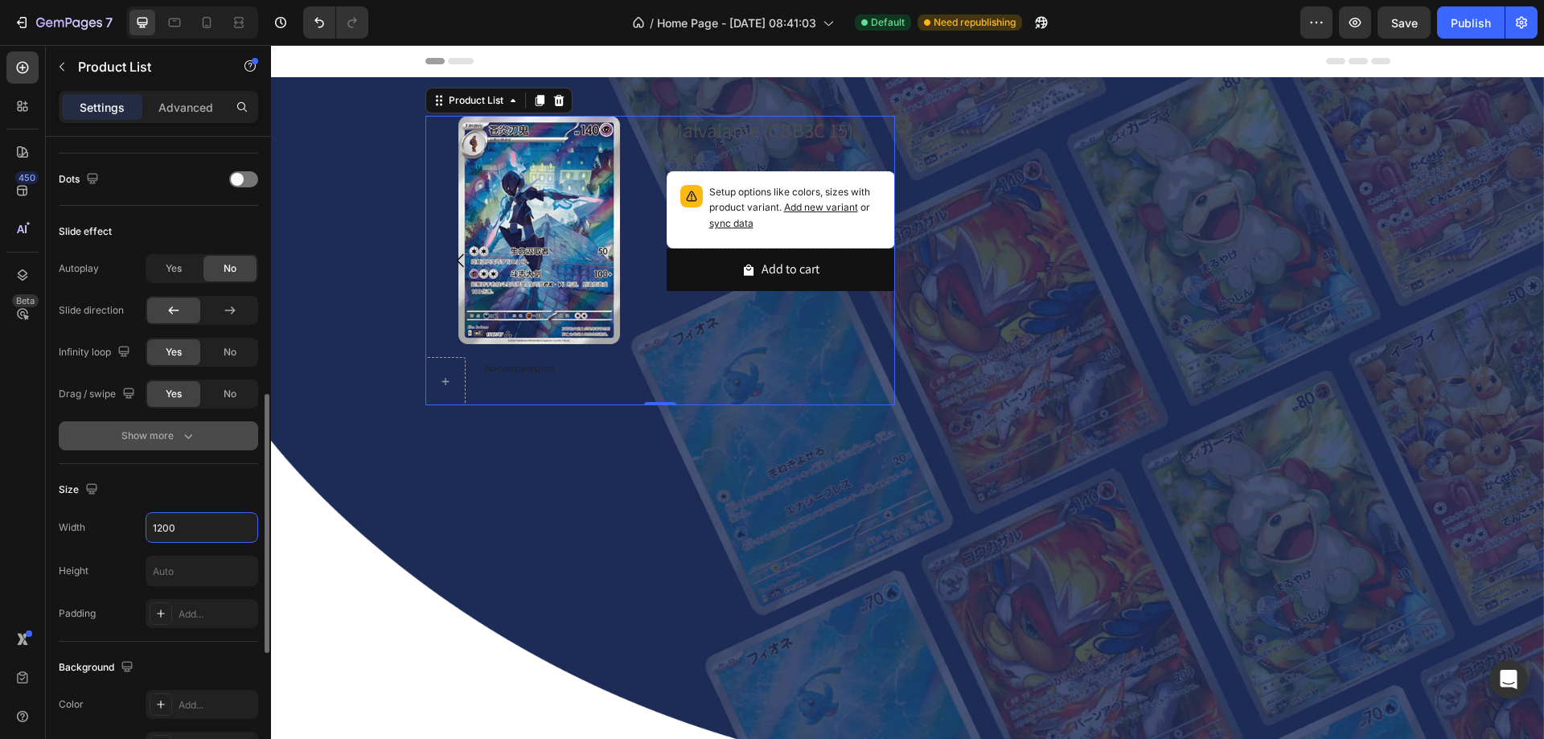
click at [146, 445] on button "Show more" at bounding box center [158, 435] width 199 height 29
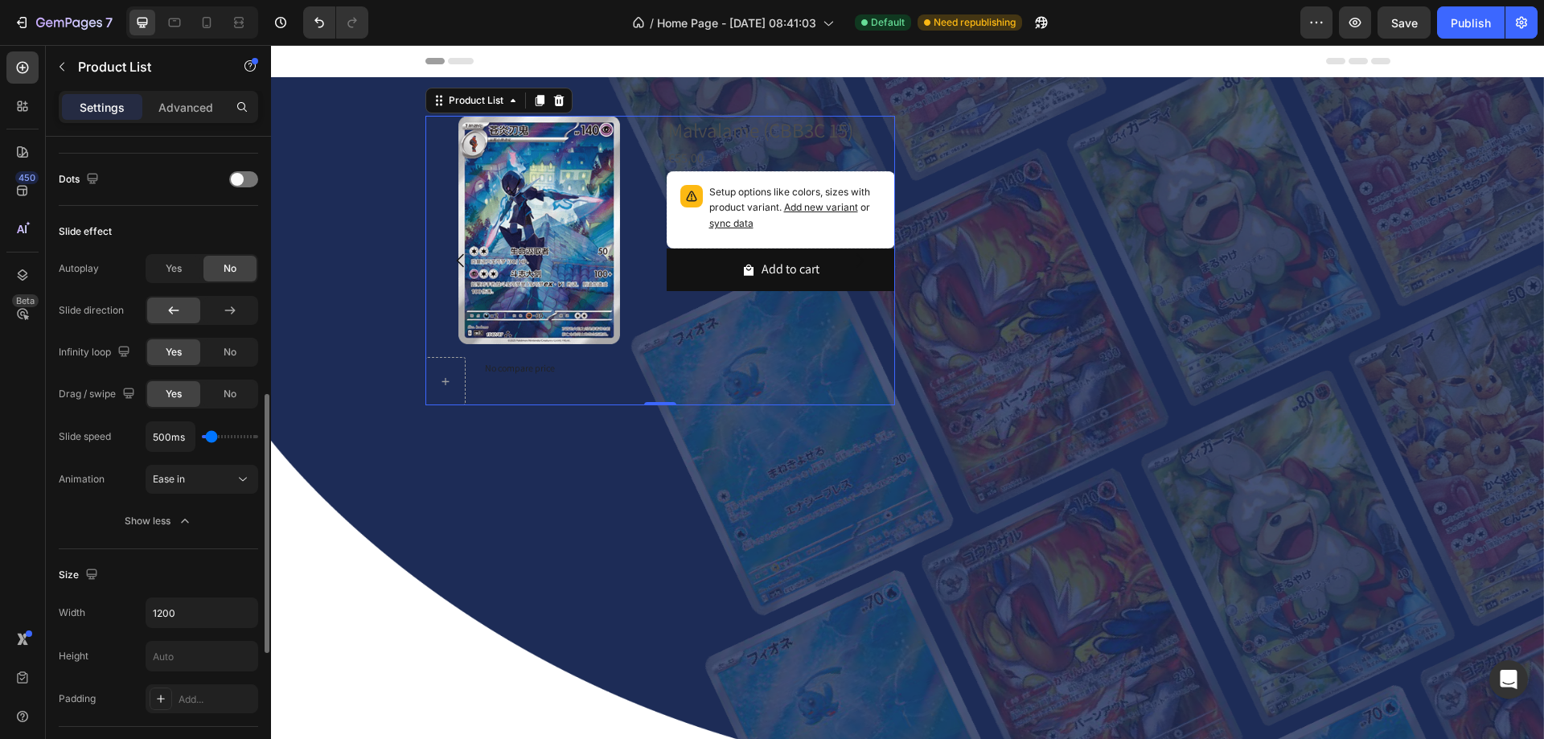
click at [216, 438] on input "range" at bounding box center [230, 436] width 56 height 3
click at [224, 440] on div "500ms" at bounding box center [202, 436] width 113 height 31
click at [228, 440] on div "500ms" at bounding box center [202, 436] width 113 height 31
click at [216, 438] on input "range" at bounding box center [230, 436] width 56 height 3
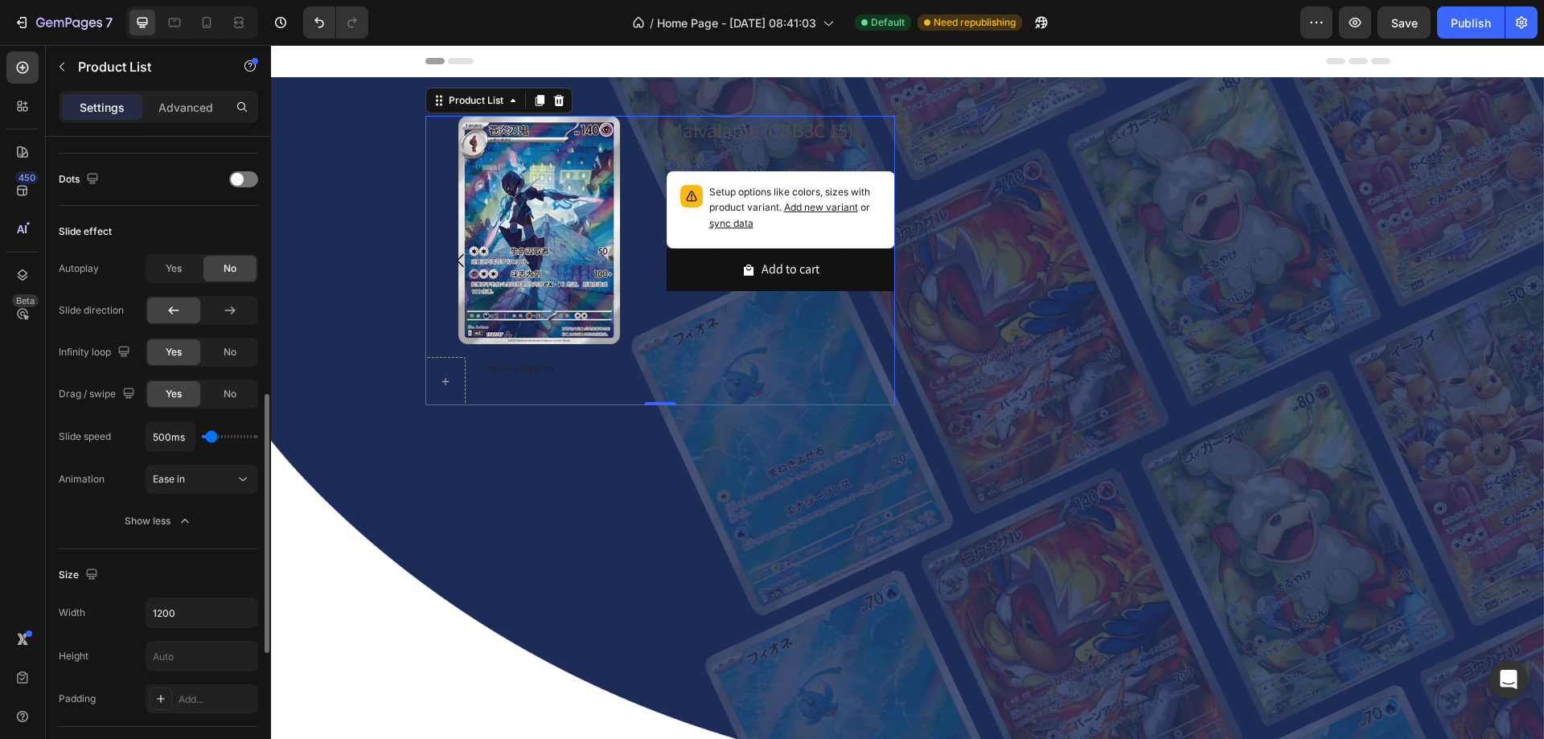
drag, startPoint x: 217, startPoint y: 440, endPoint x: 227, endPoint y: 440, distance: 9.7
click at [227, 440] on div "500ms" at bounding box center [202, 436] width 113 height 31
click at [220, 439] on div "500ms" at bounding box center [202, 436] width 113 height 31
type input "1100ms"
type input "1100"
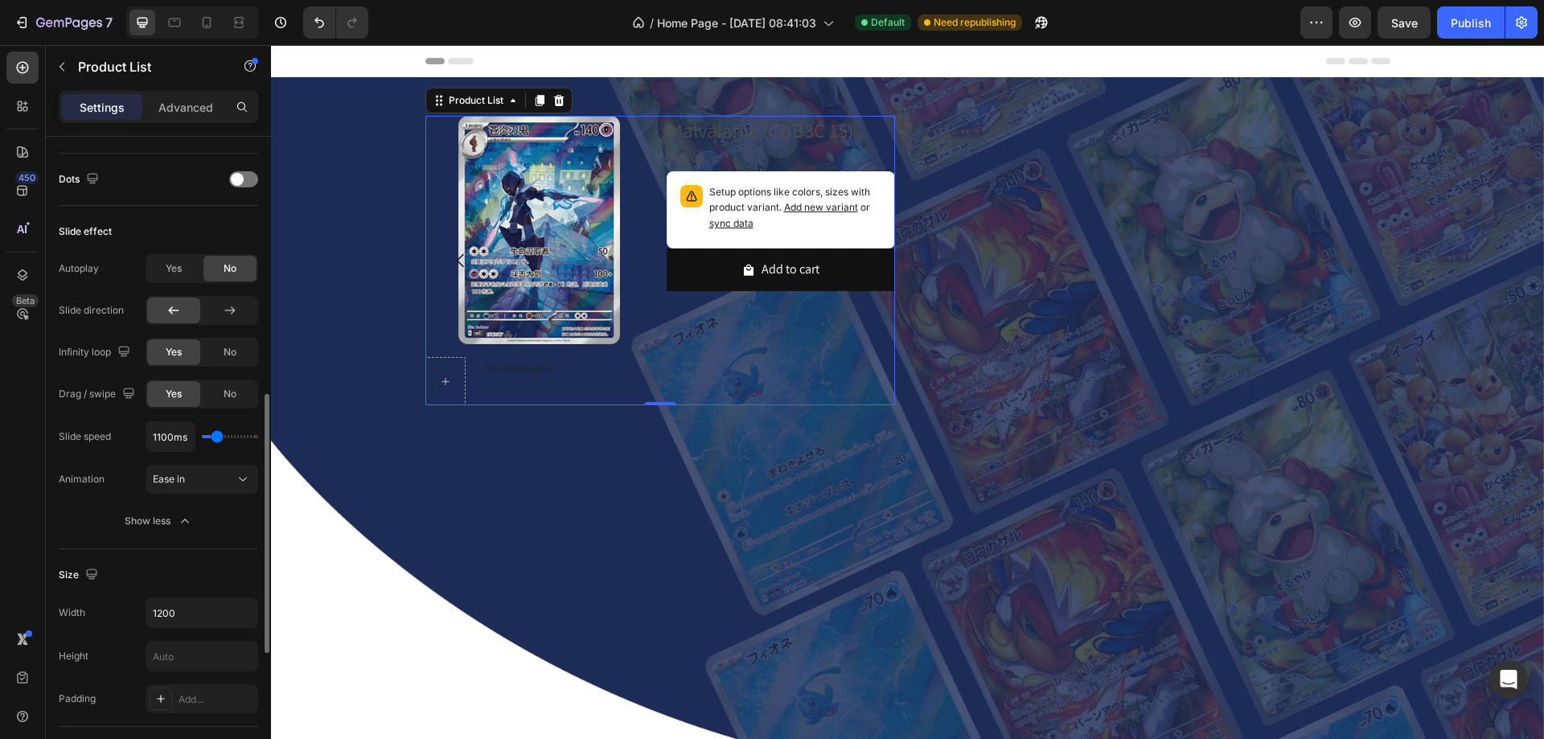
type input "1200ms"
type input "1200"
type input "1550ms"
type input "1550"
type input "1000ms"
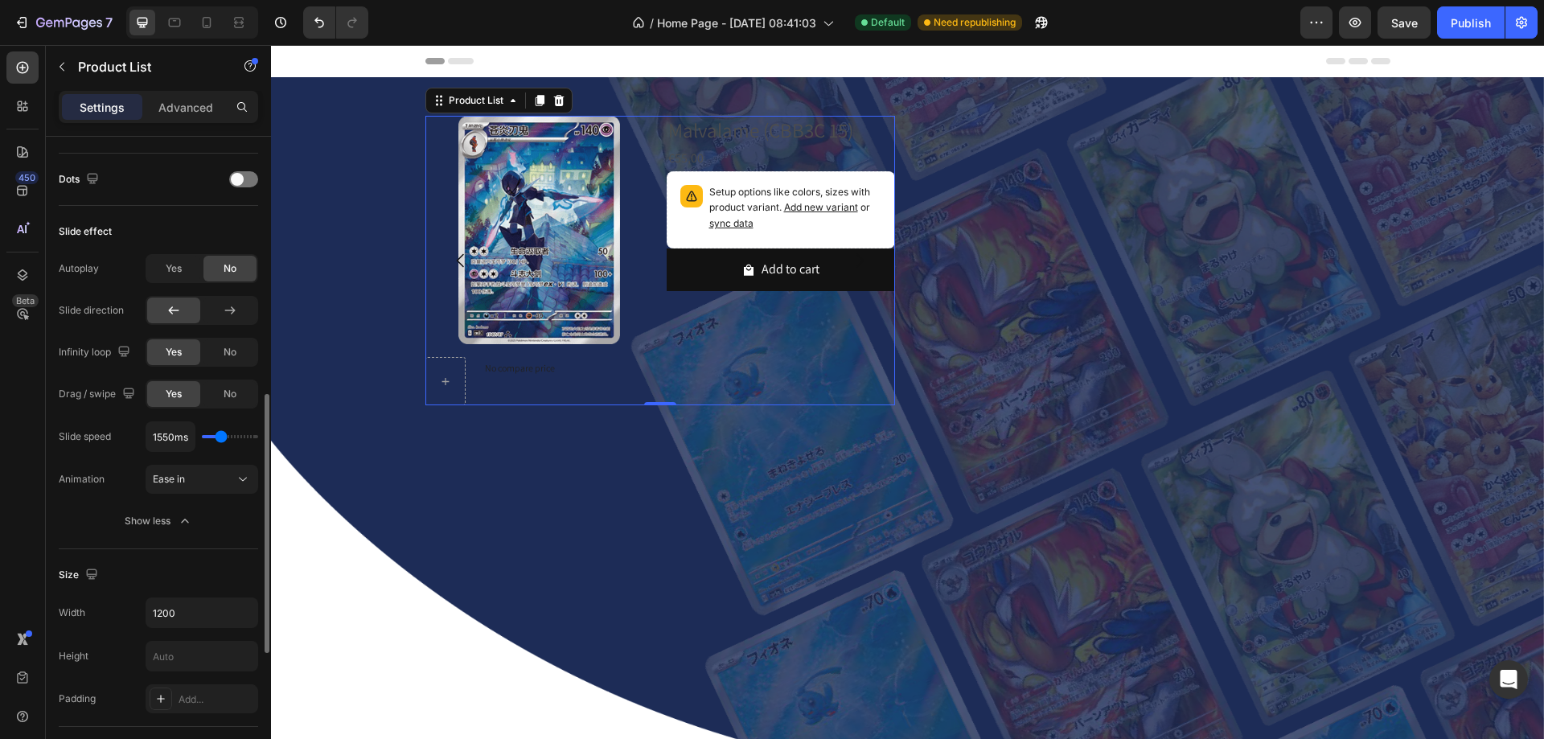
type input "1000"
type input "450ms"
type input "450"
type input "350ms"
type input "350"
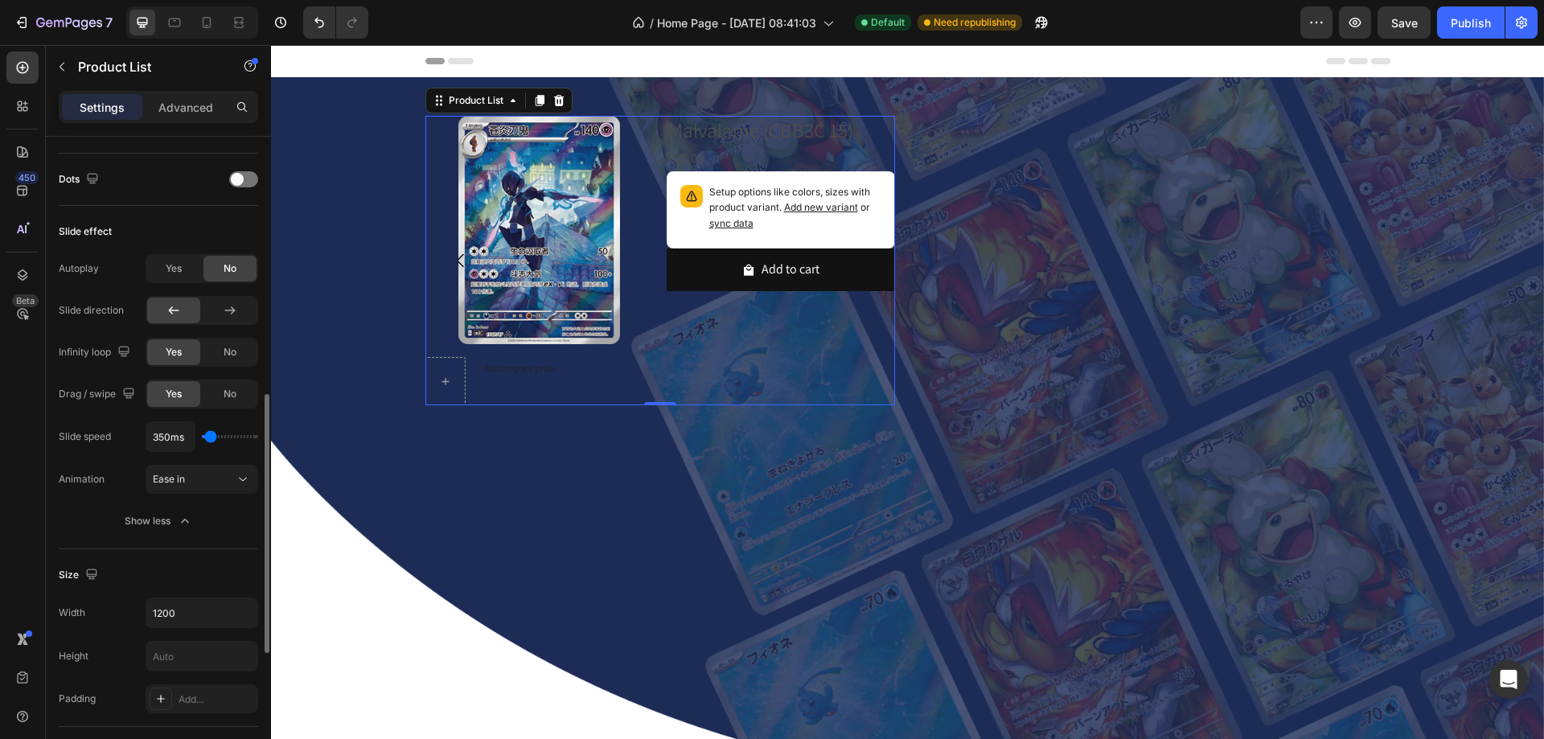
click at [211, 437] on input "range" at bounding box center [230, 436] width 56 height 3
type input "100ms"
type input "100"
type input "200ms"
type input "200"
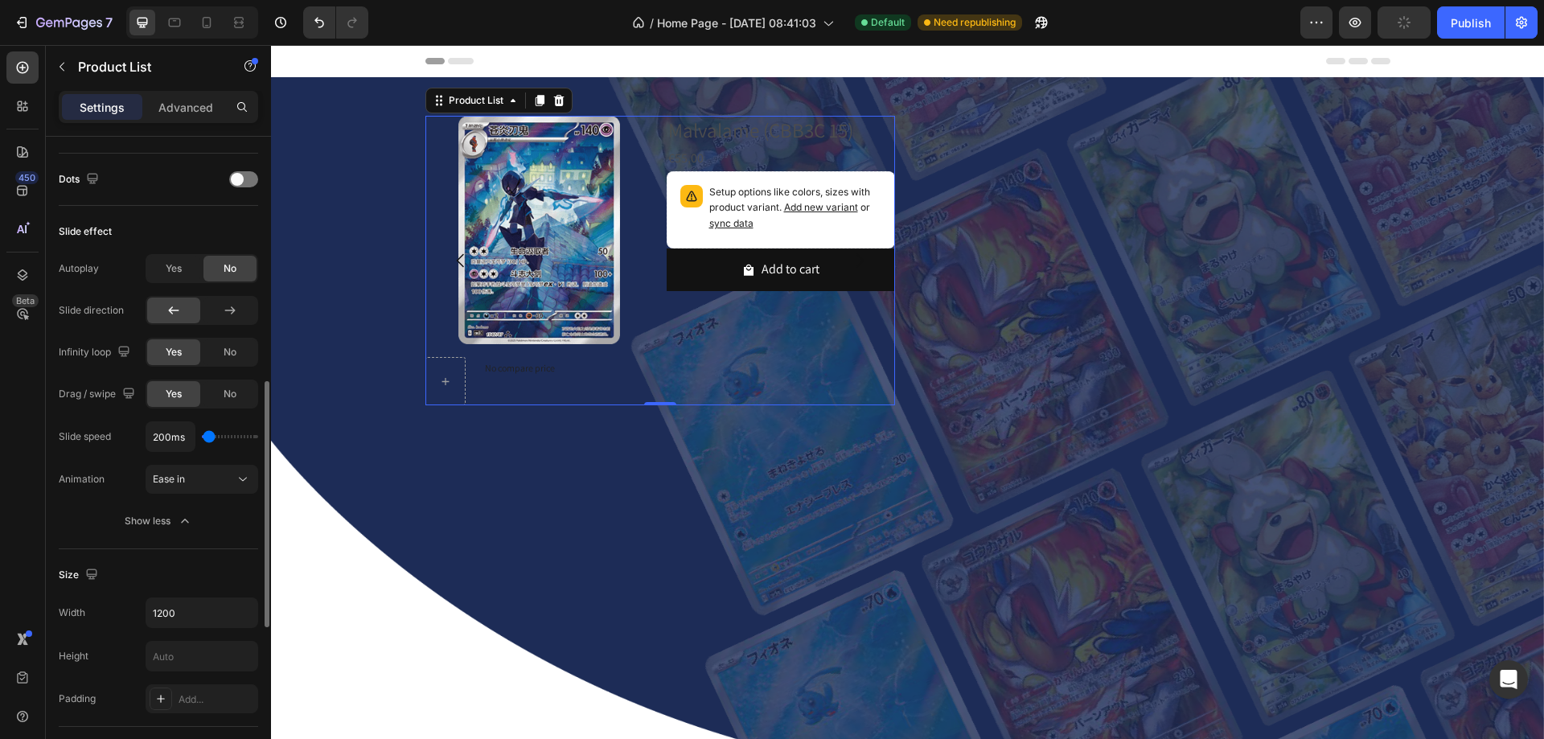
type input "300ms"
type input "300"
click at [210, 437] on input "range" at bounding box center [230, 436] width 56 height 3
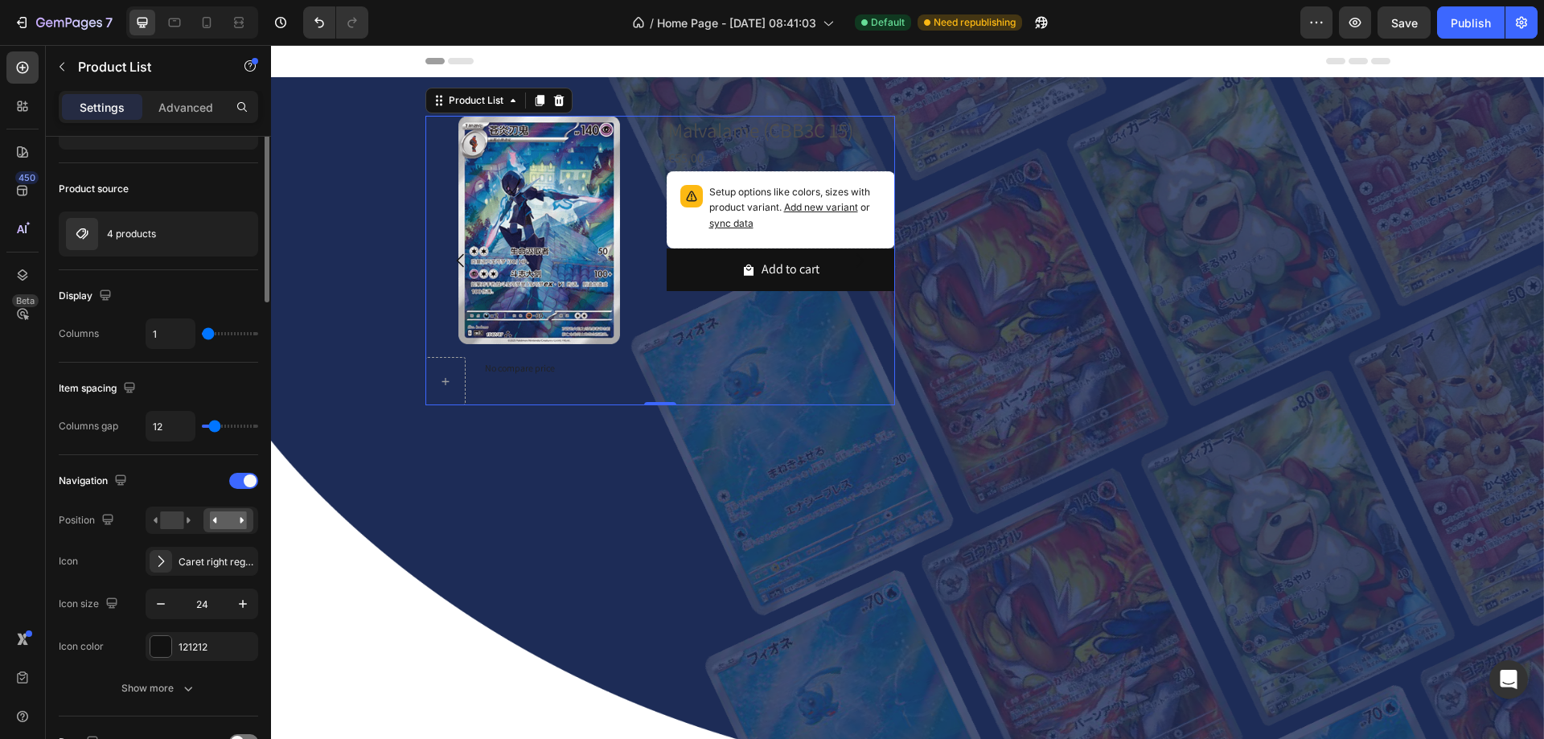
scroll to position [0, 0]
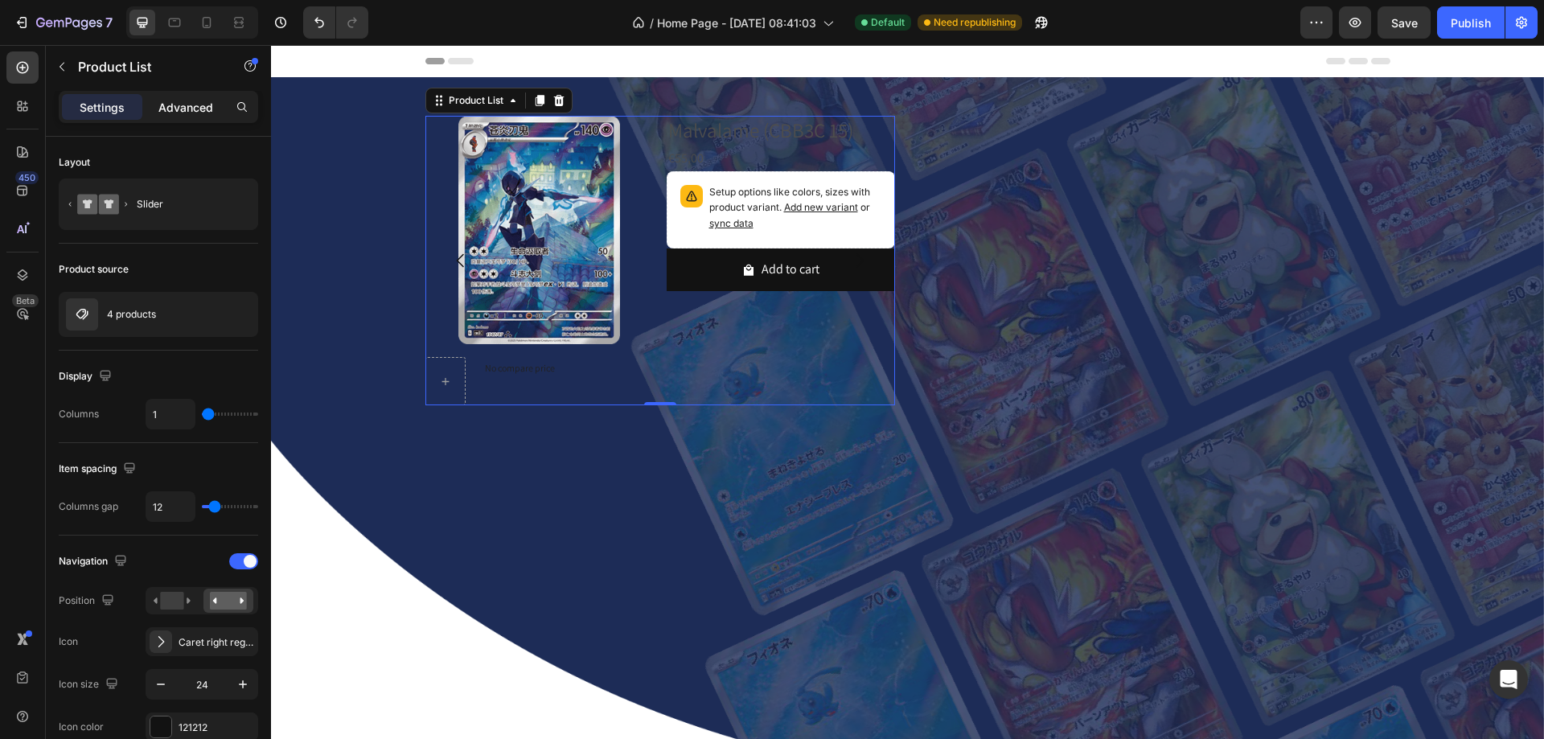
click at [171, 109] on p "Advanced" at bounding box center [185, 107] width 55 height 17
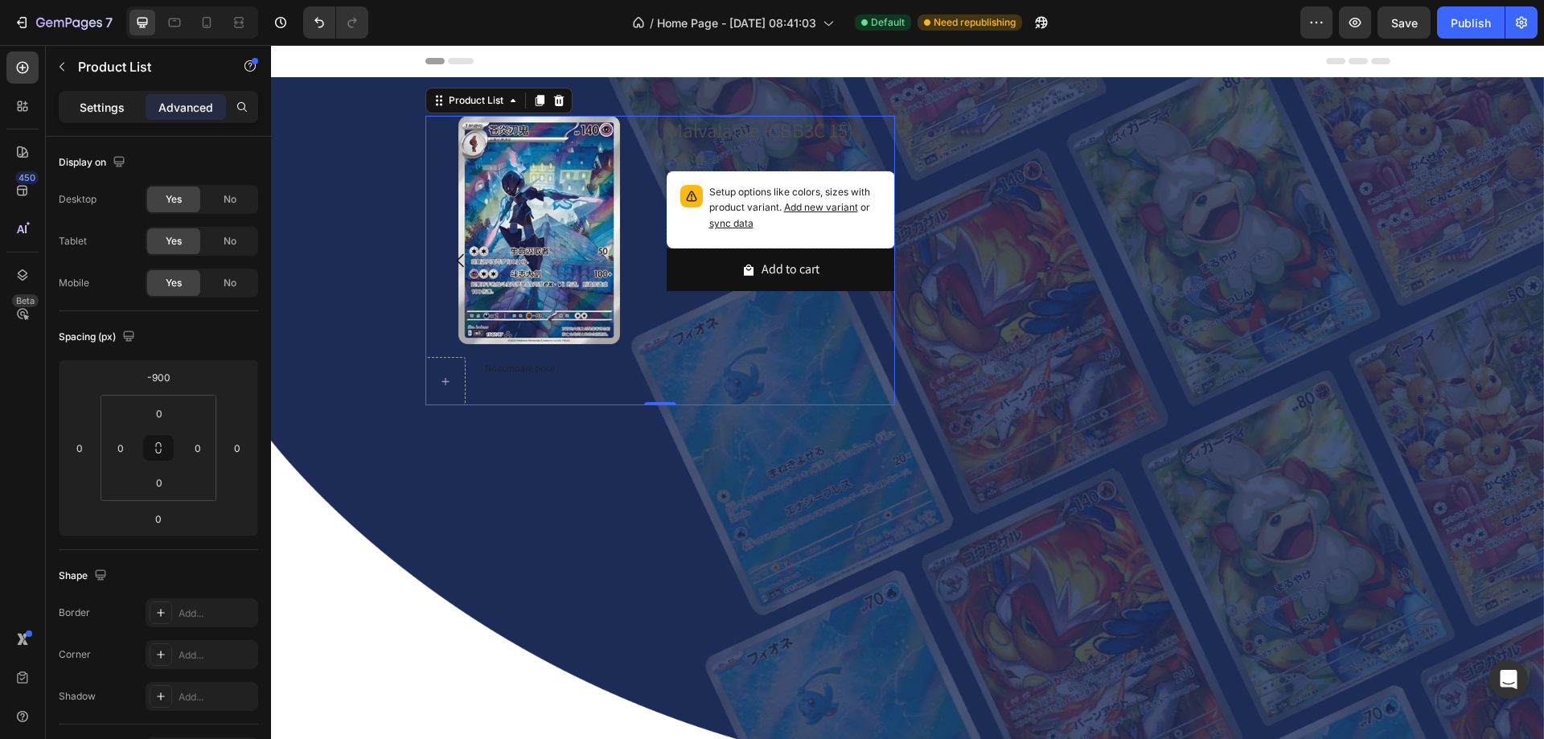
click at [90, 108] on p "Settings" at bounding box center [102, 107] width 45 height 17
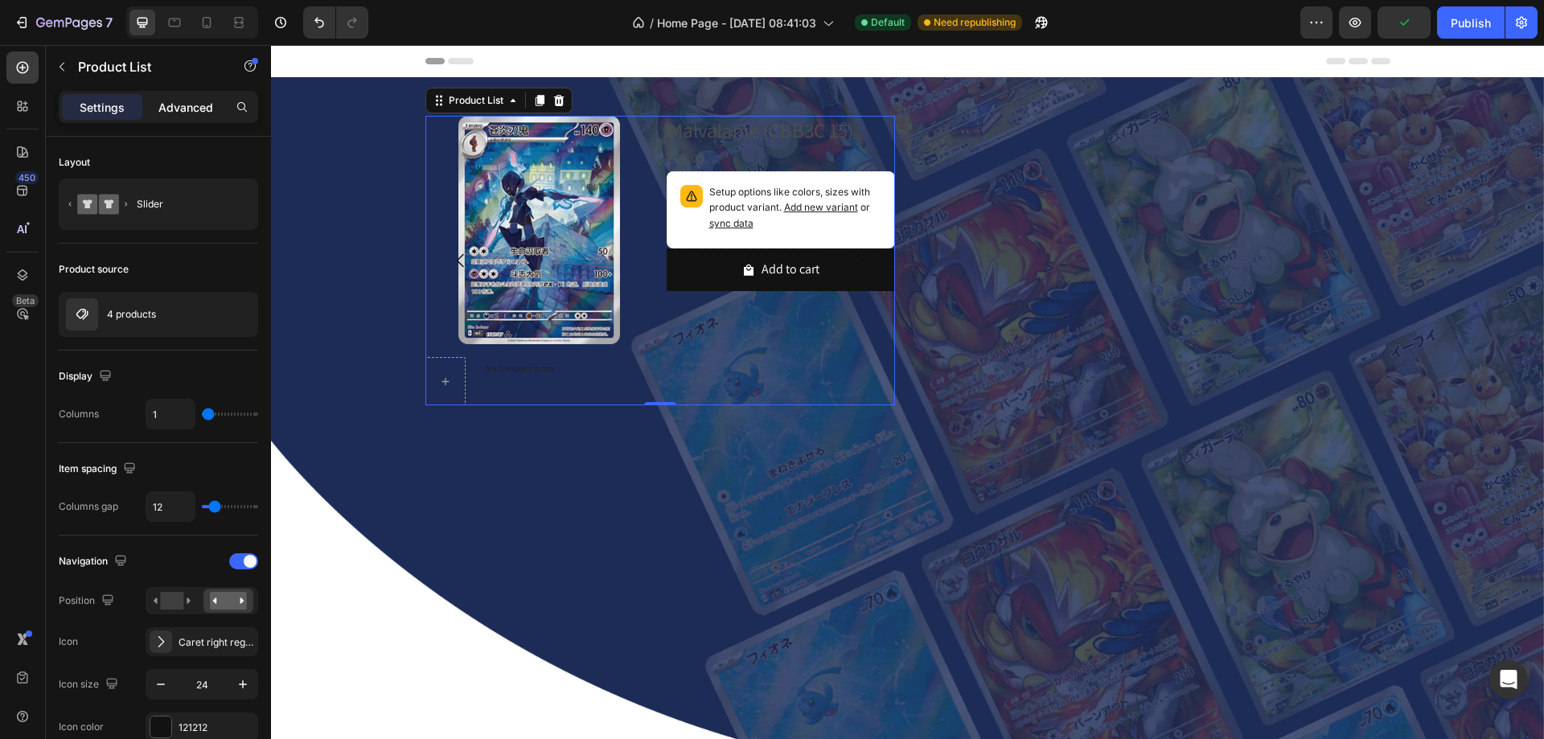
click at [160, 105] on p "Advanced" at bounding box center [185, 107] width 55 height 17
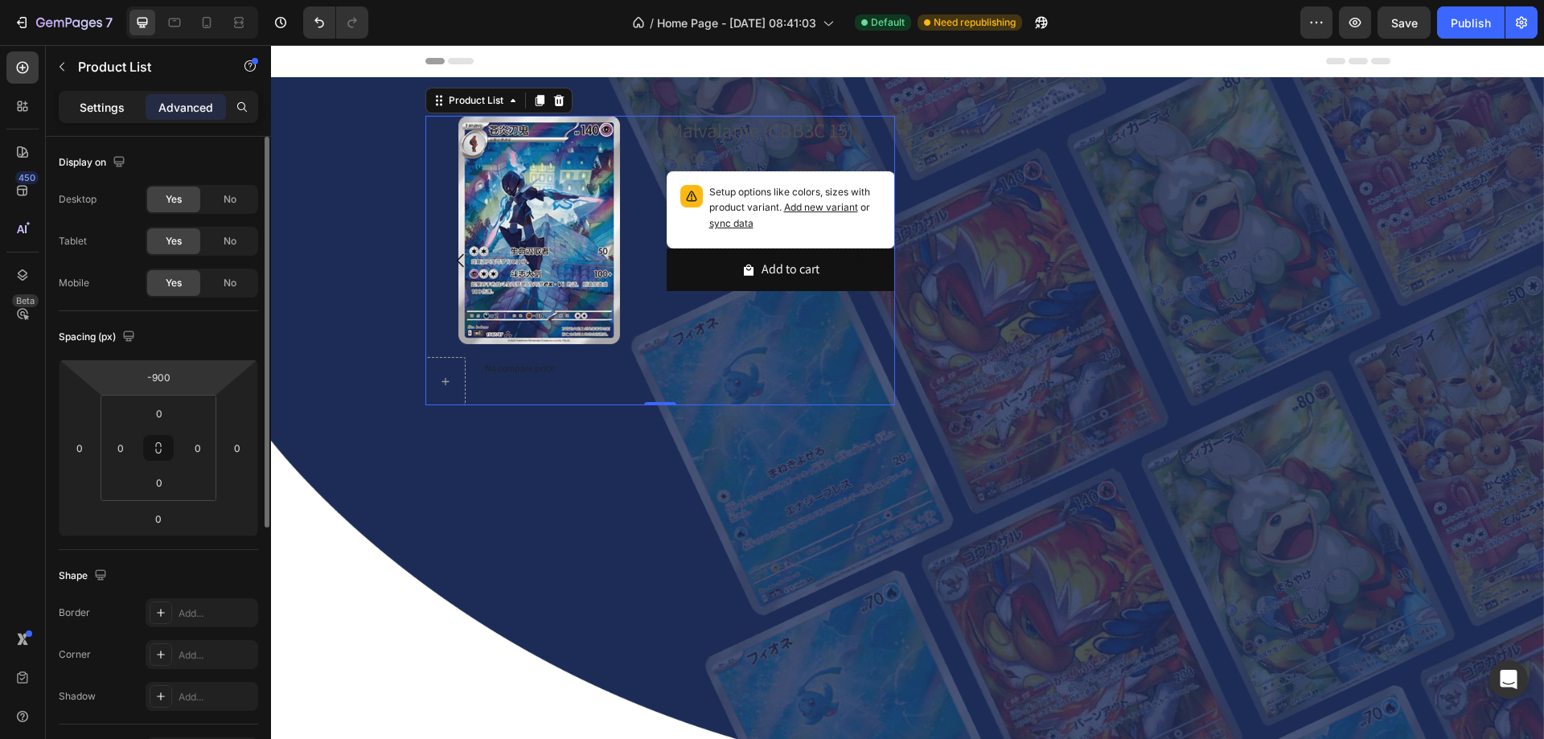
click at [94, 96] on div "Settings" at bounding box center [102, 107] width 80 height 26
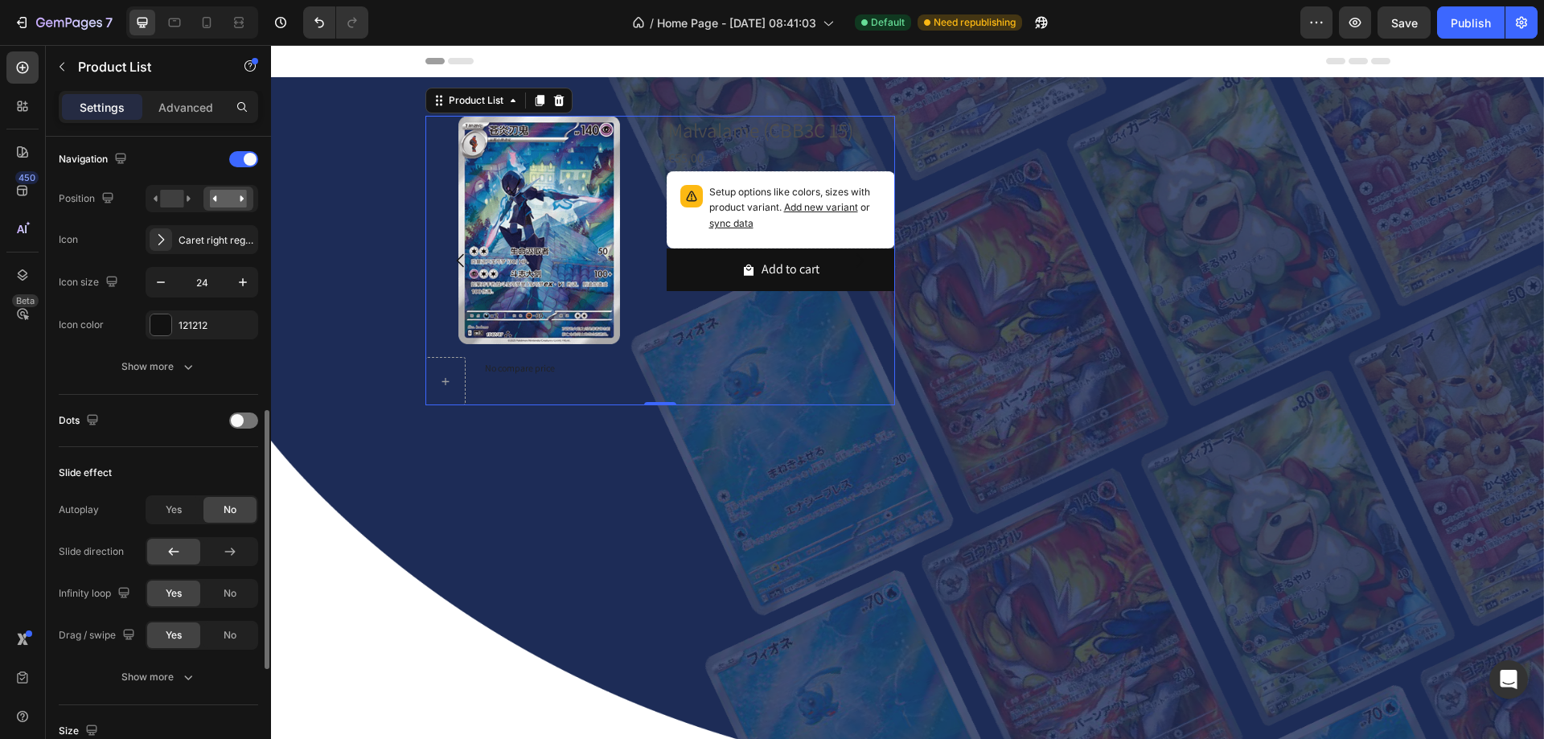
scroll to position [563, 0]
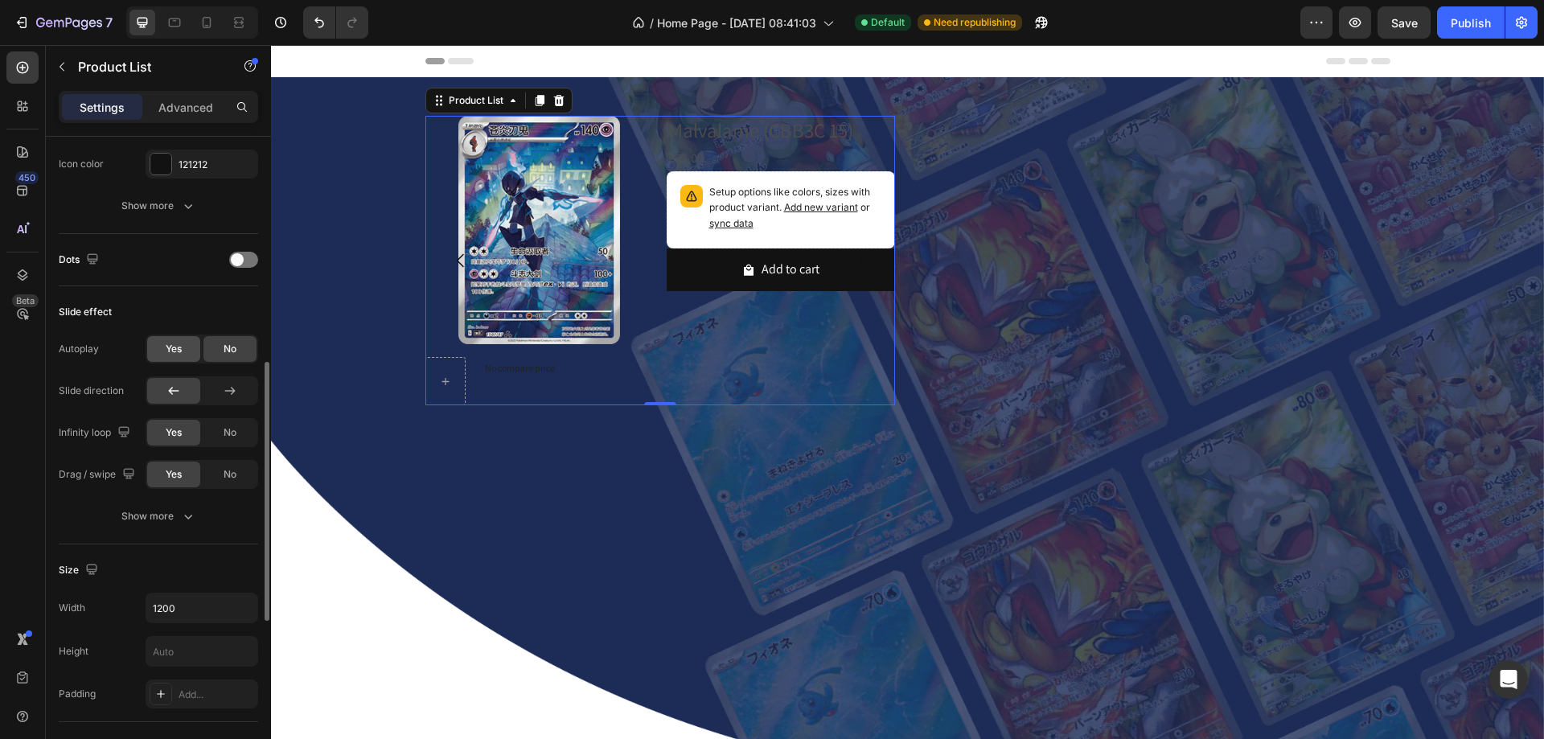
click at [170, 350] on span "Yes" at bounding box center [174, 349] width 16 height 14
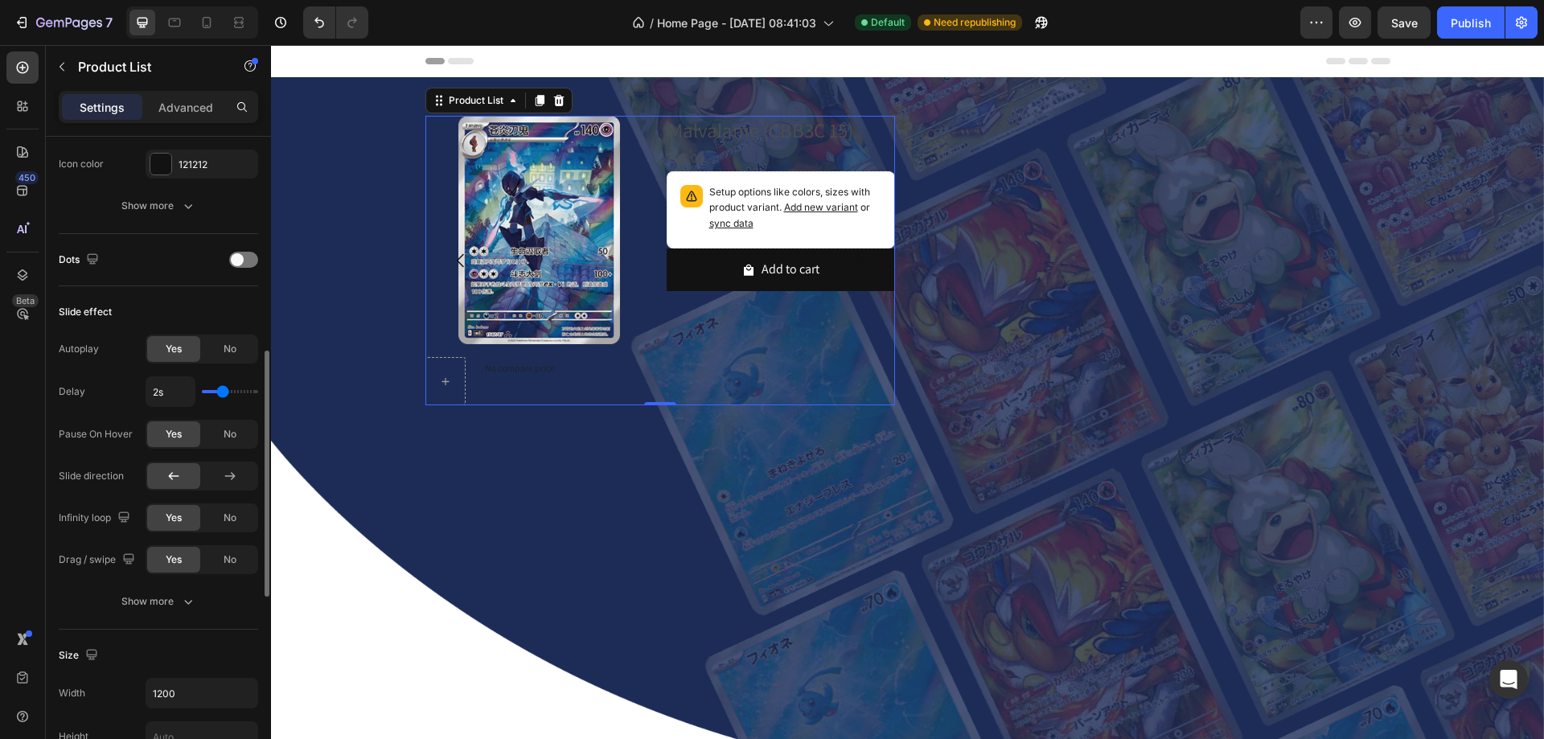
type input "2.8"
click at [234, 393] on input "range" at bounding box center [230, 391] width 56 height 3
type input "2.9s"
type input "2.9"
type input "3s"
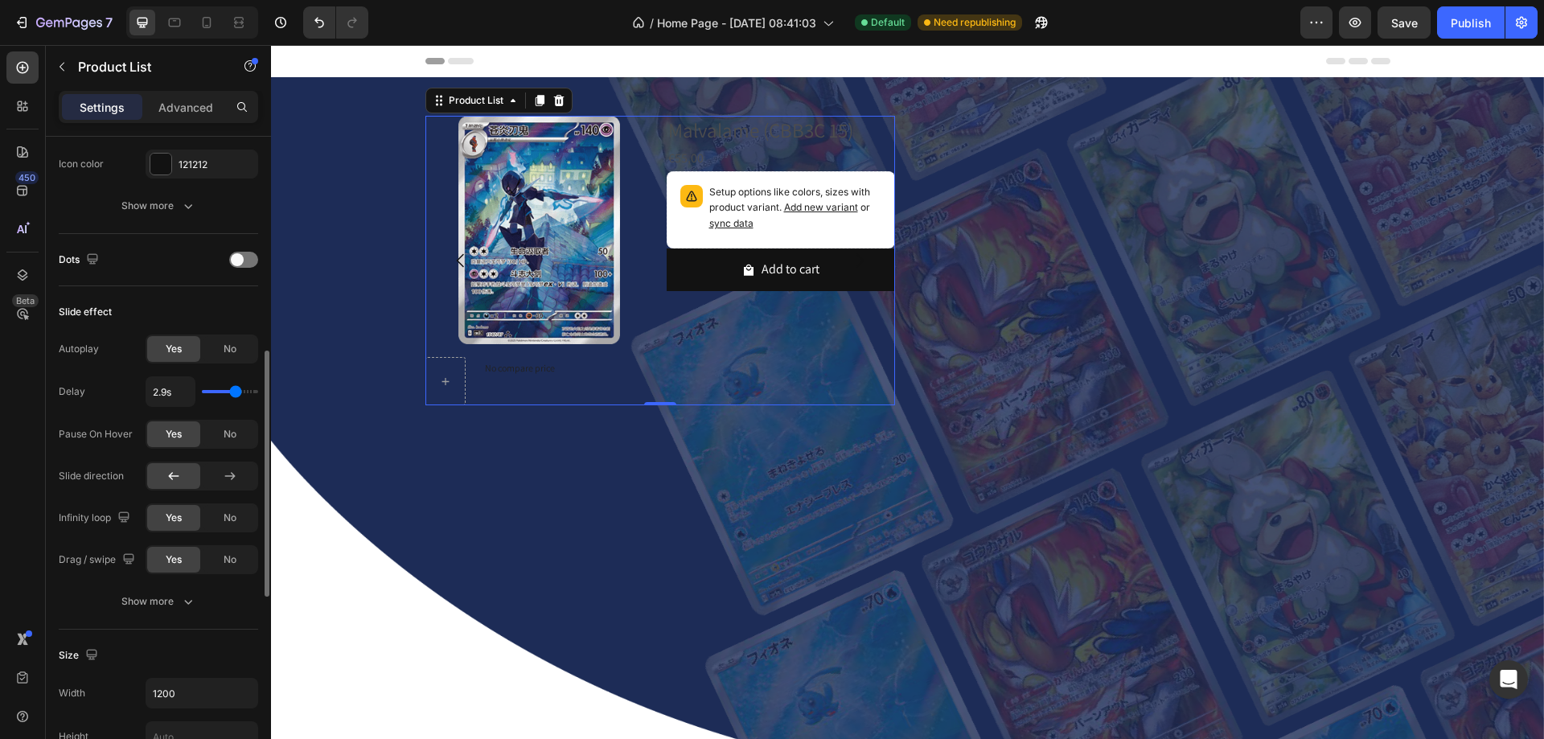
type input "3"
type input "3.1s"
type input "3.1"
type input "3.2s"
type input "3.2"
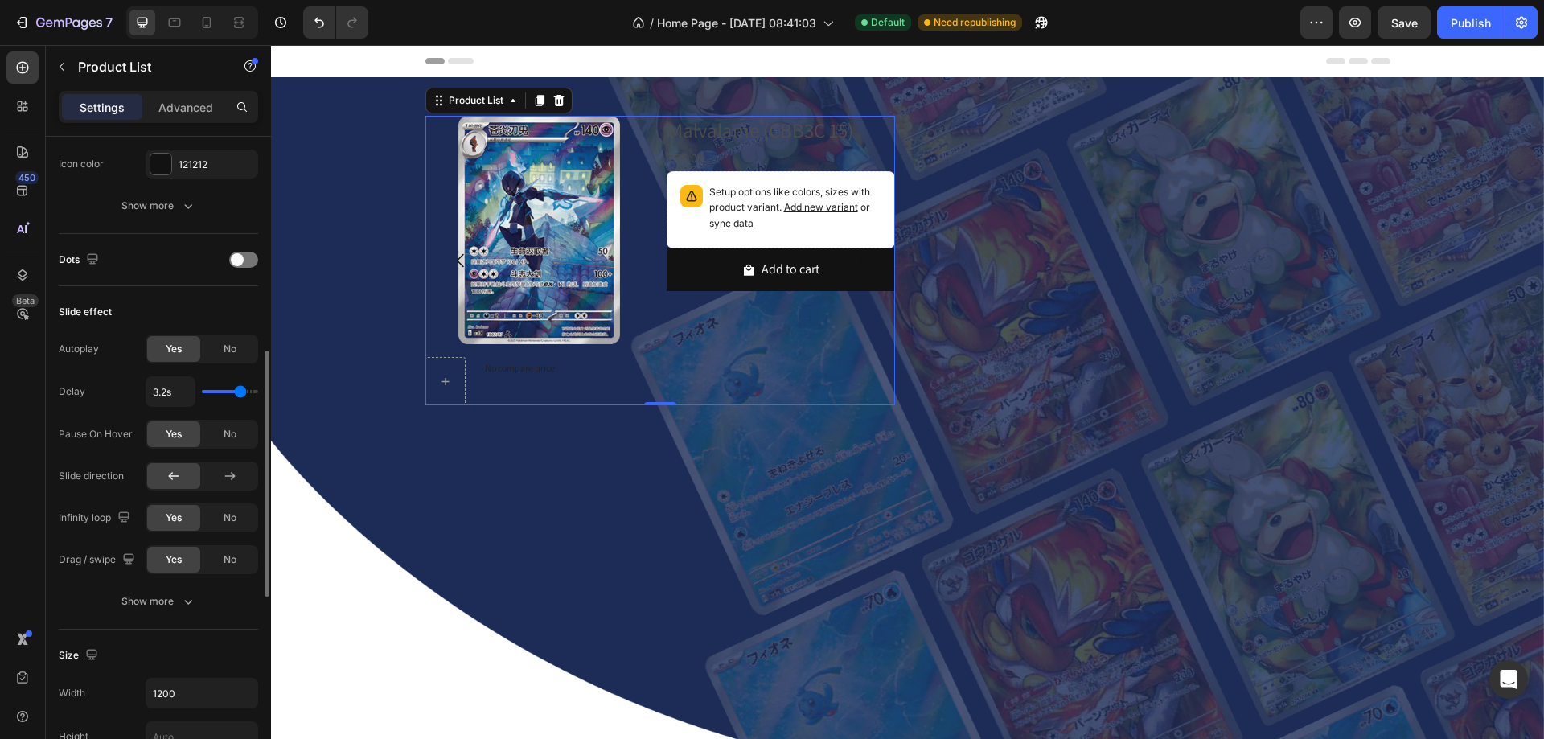
click at [240, 393] on input "range" at bounding box center [230, 391] width 56 height 3
click at [173, 393] on input "3.2s" at bounding box center [170, 391] width 48 height 29
type input "3s"
type input "3"
type input "3s"
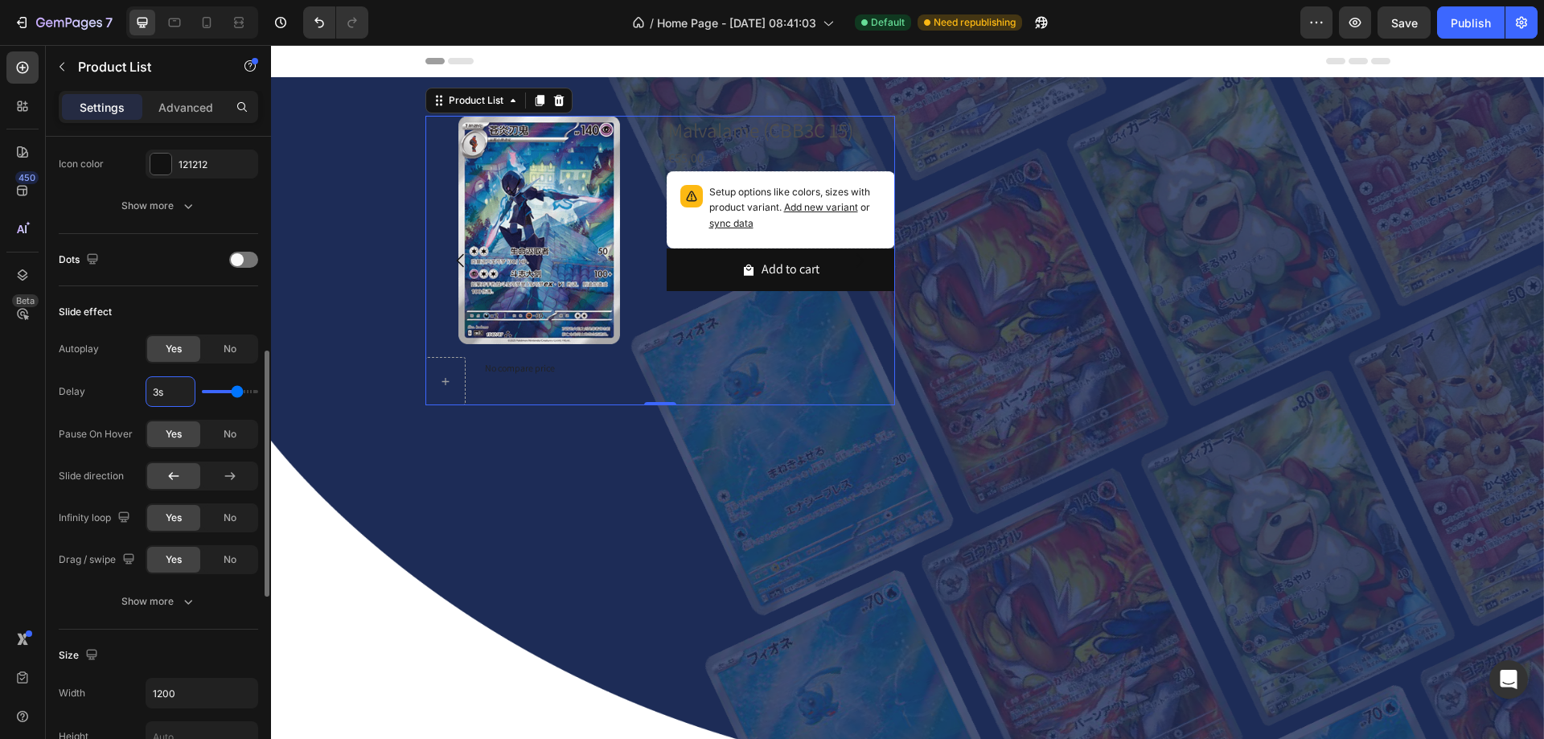
click at [82, 383] on div "Delay" at bounding box center [72, 392] width 27 height 26
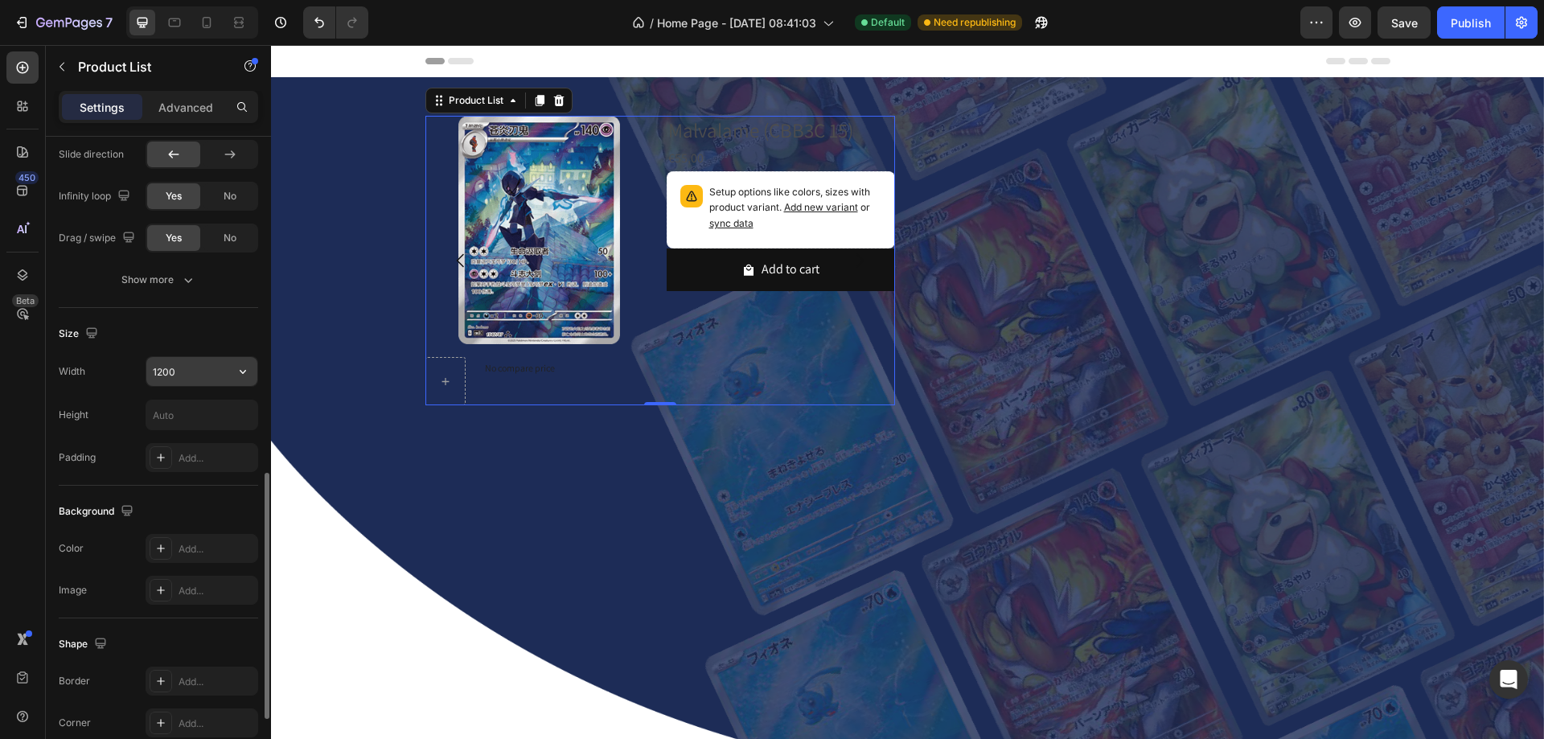
click at [187, 372] on input "1200" at bounding box center [201, 371] width 111 height 29
click at [487, 94] on div "Product List" at bounding box center [476, 100] width 61 height 14
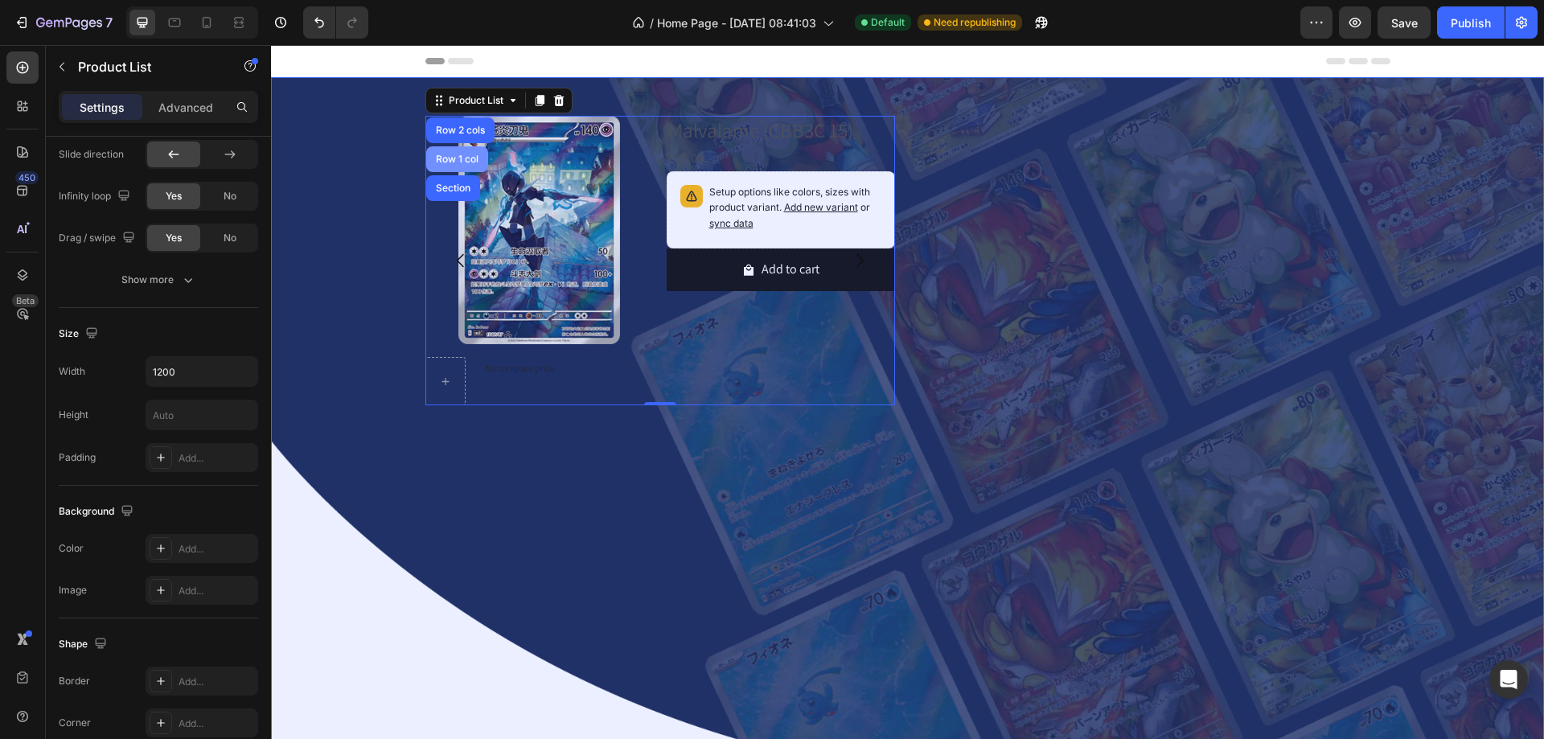
click at [448, 154] on div "Row 1 col" at bounding box center [457, 159] width 49 height 10
click at [448, 152] on div "Row 1 col" at bounding box center [457, 159] width 62 height 26
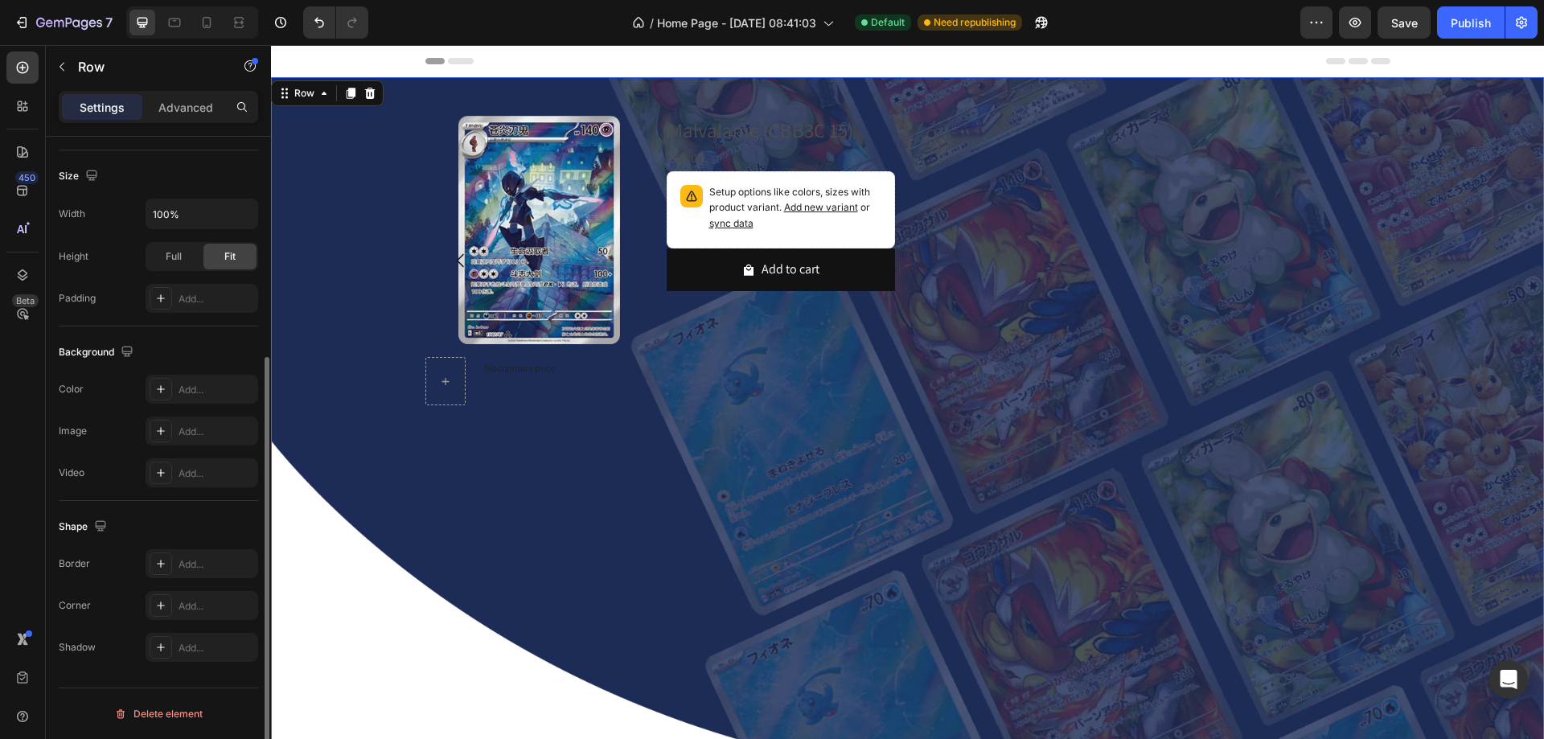
scroll to position [0, 0]
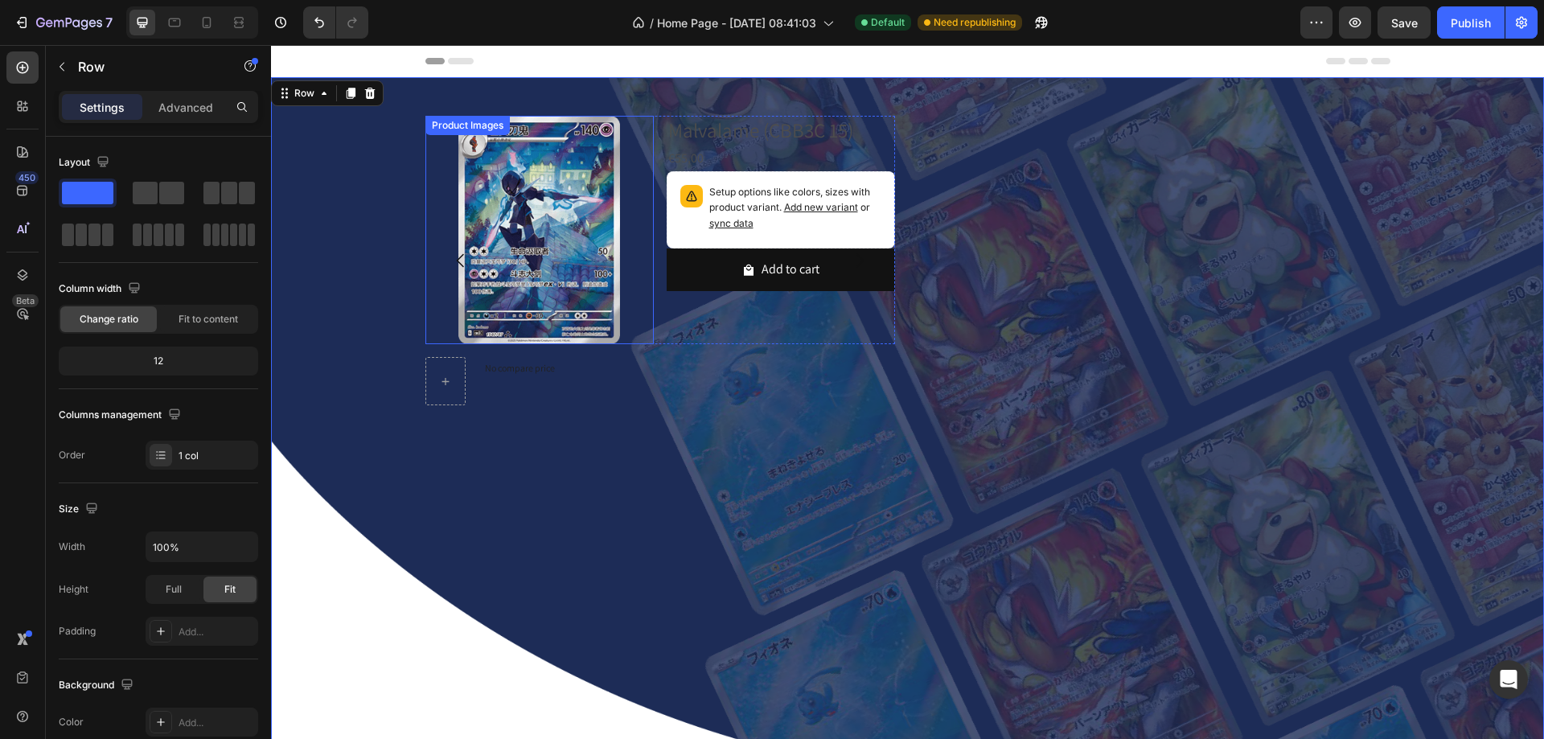
click at [447, 203] on img at bounding box center [539, 230] width 228 height 228
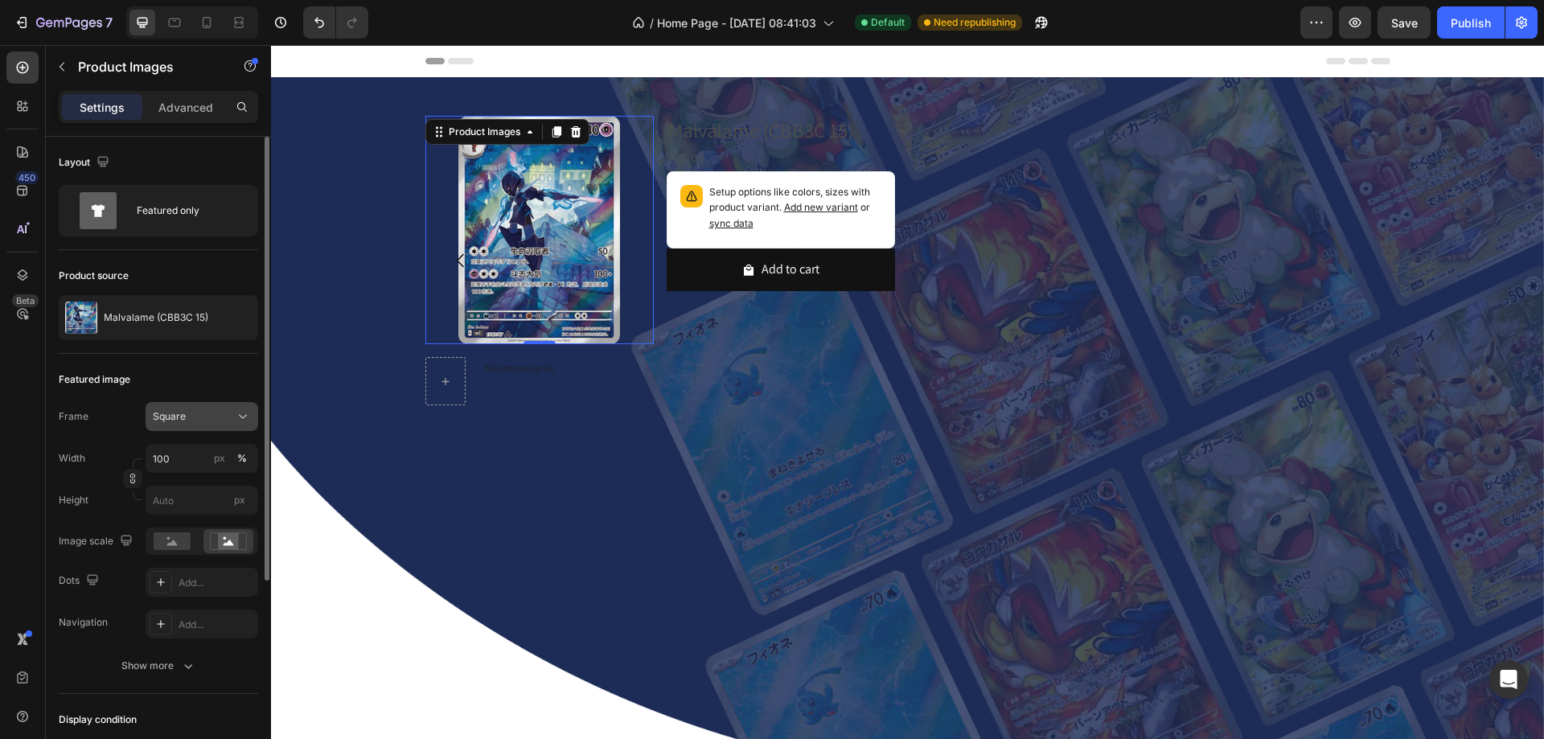
click at [204, 422] on div "Square" at bounding box center [192, 416] width 79 height 14
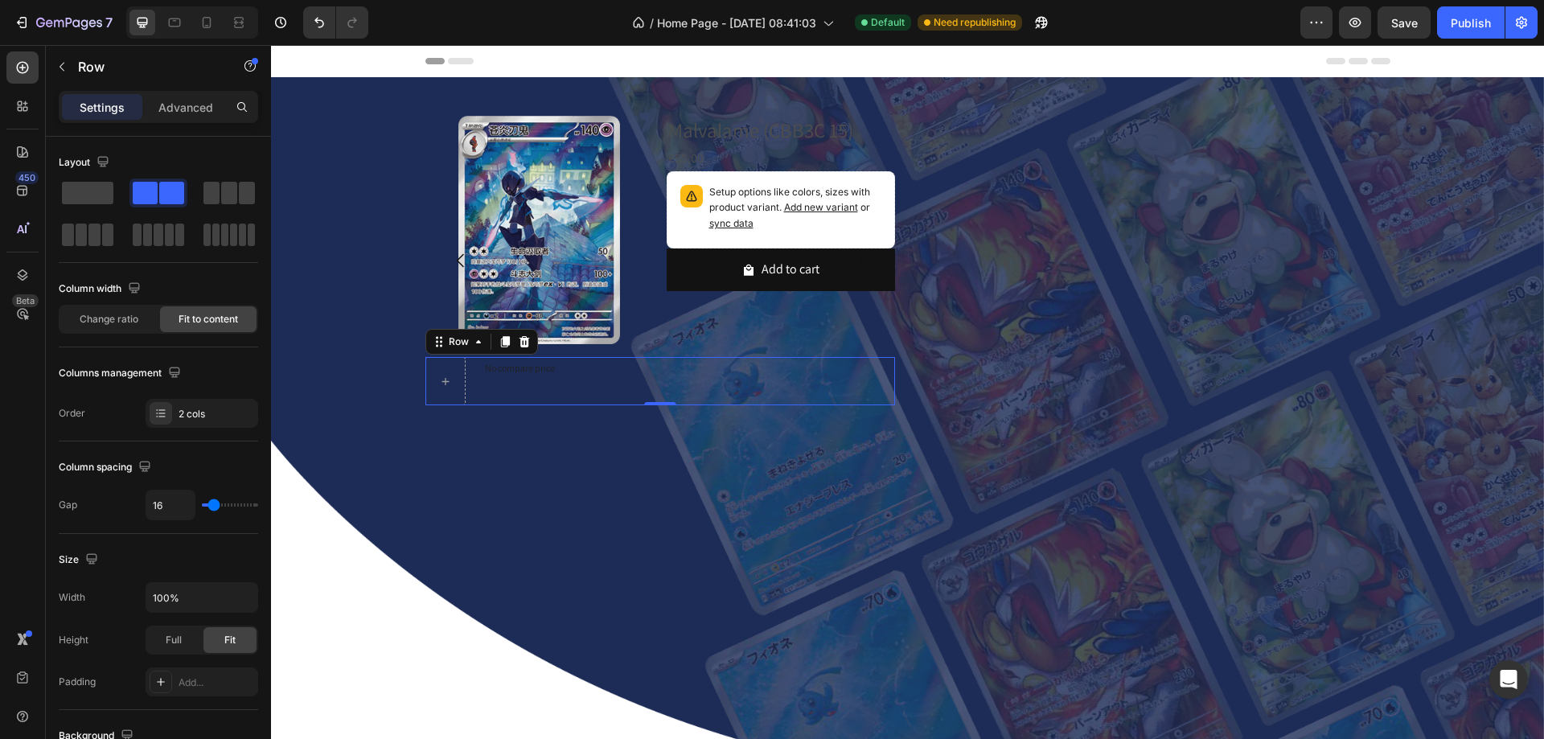
click at [518, 378] on div "No compare price Product Price" at bounding box center [520, 381] width 83 height 48
click at [99, 199] on span at bounding box center [87, 193] width 51 height 23
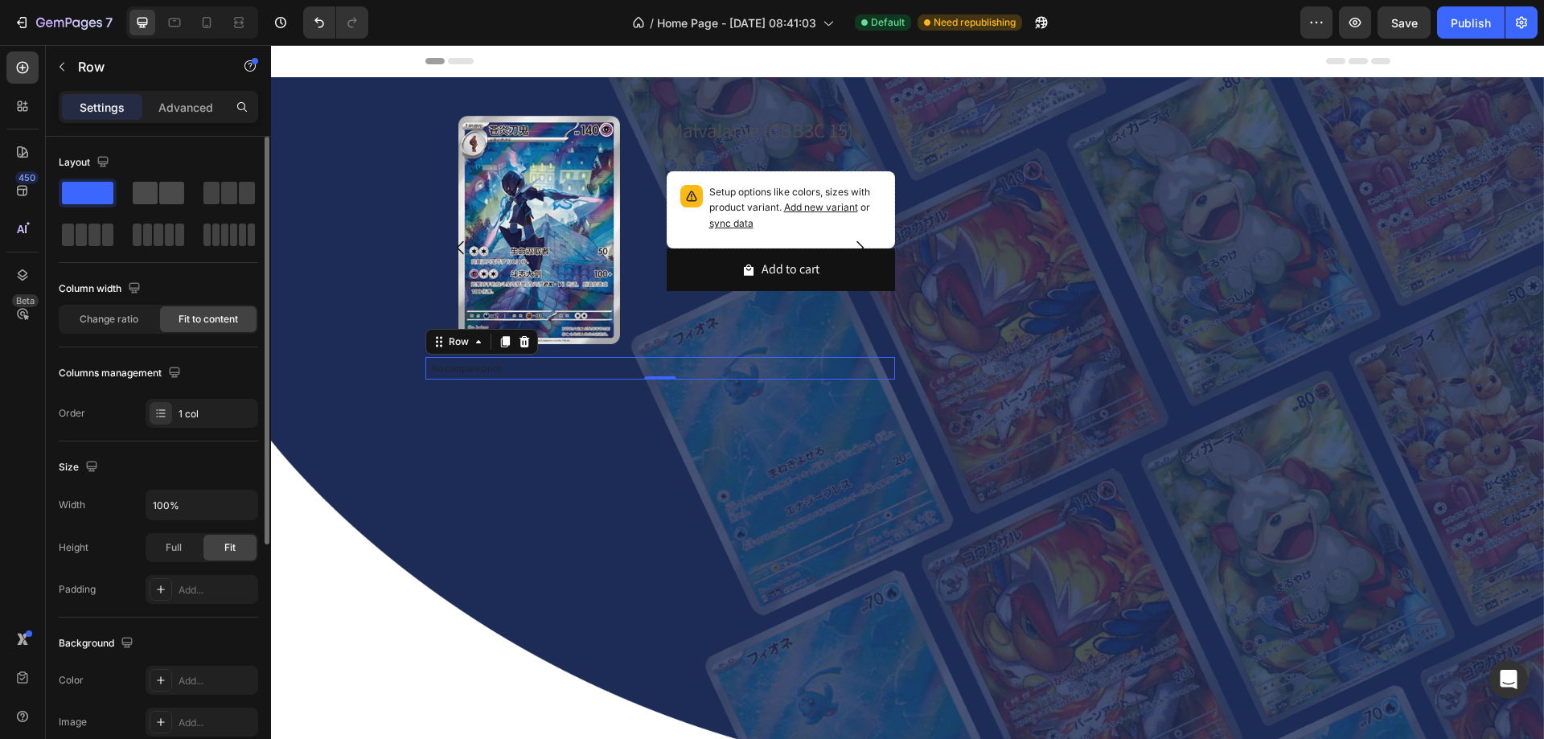
click at [149, 195] on span at bounding box center [145, 193] width 25 height 23
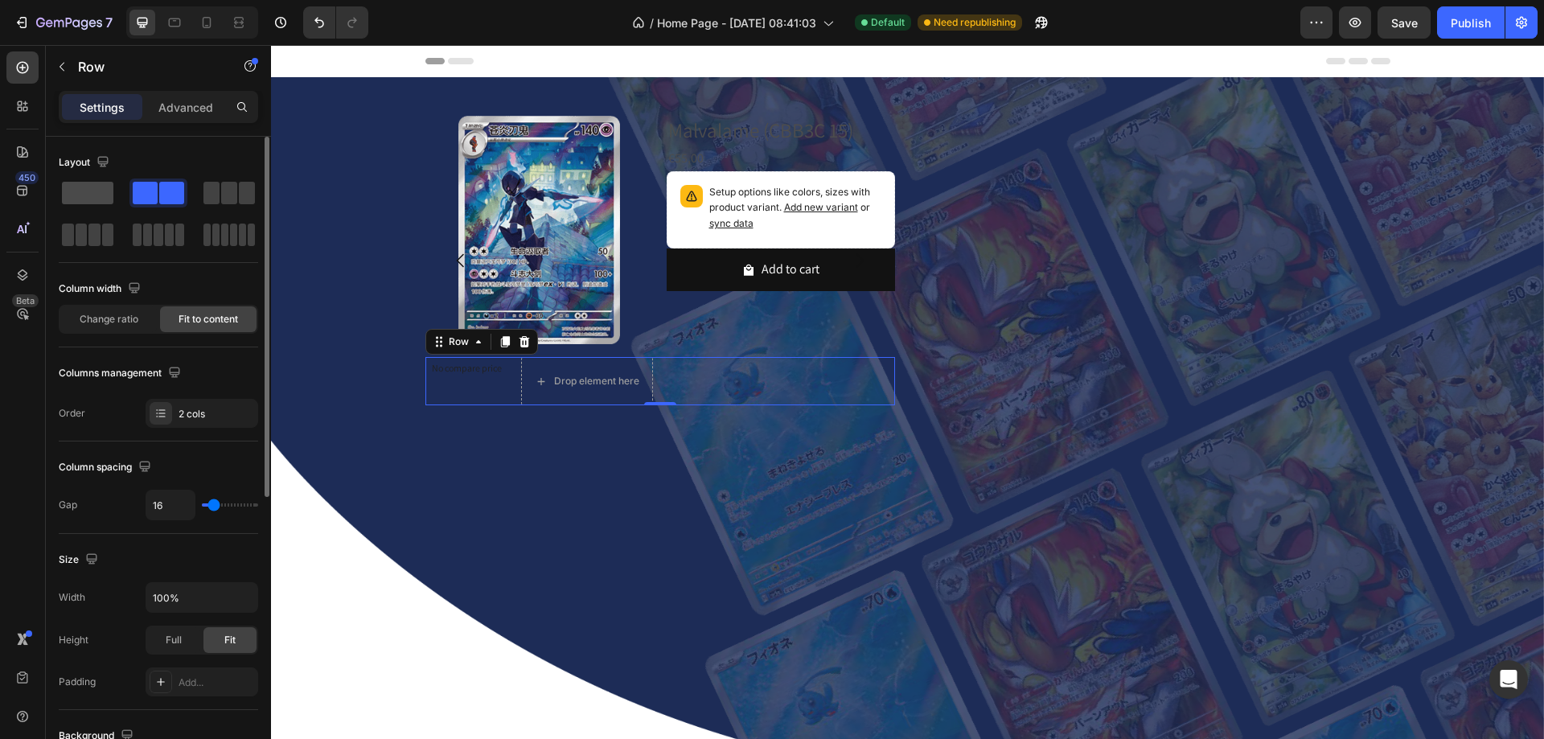
click at [83, 193] on span at bounding box center [87, 193] width 51 height 23
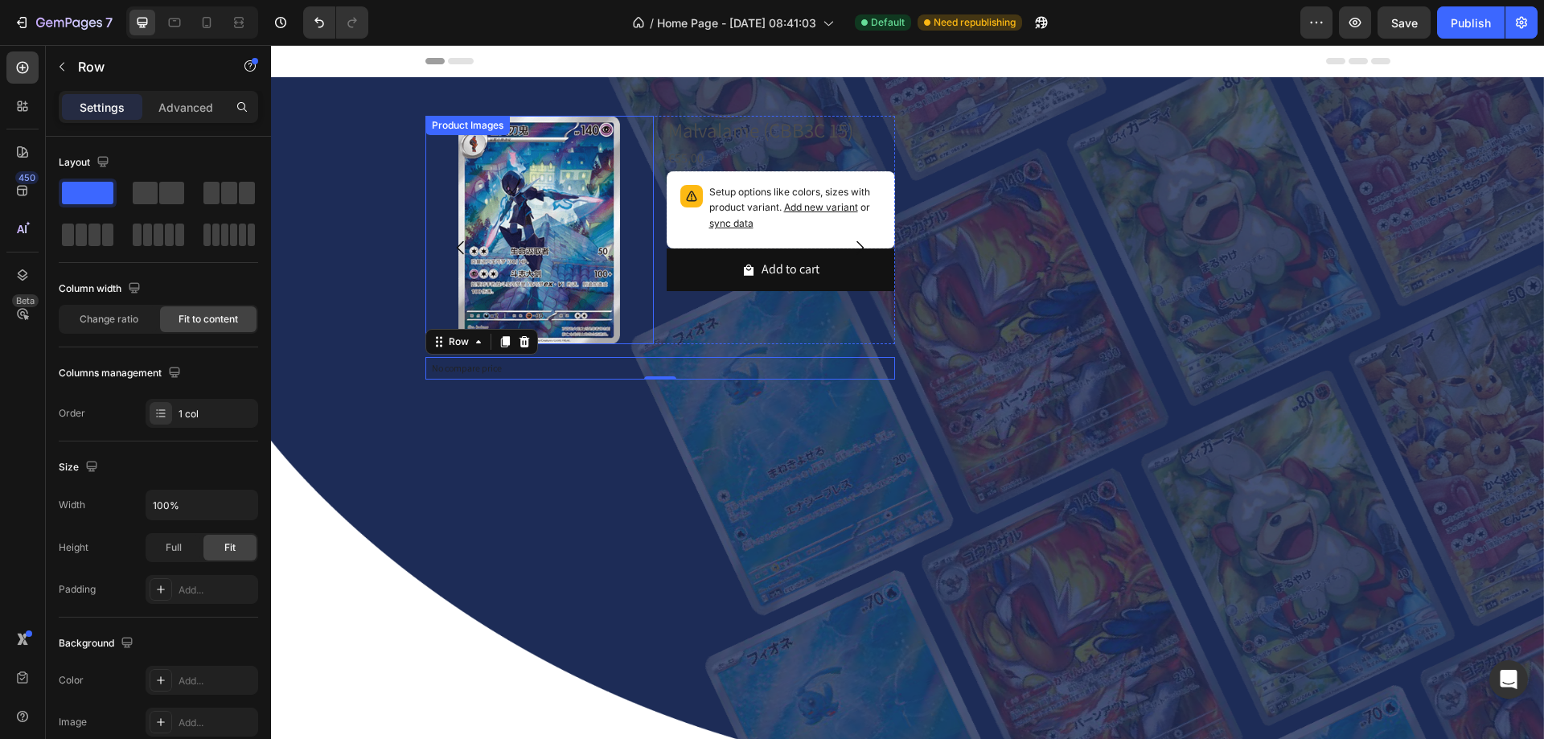
click at [444, 151] on img at bounding box center [539, 230] width 228 height 228
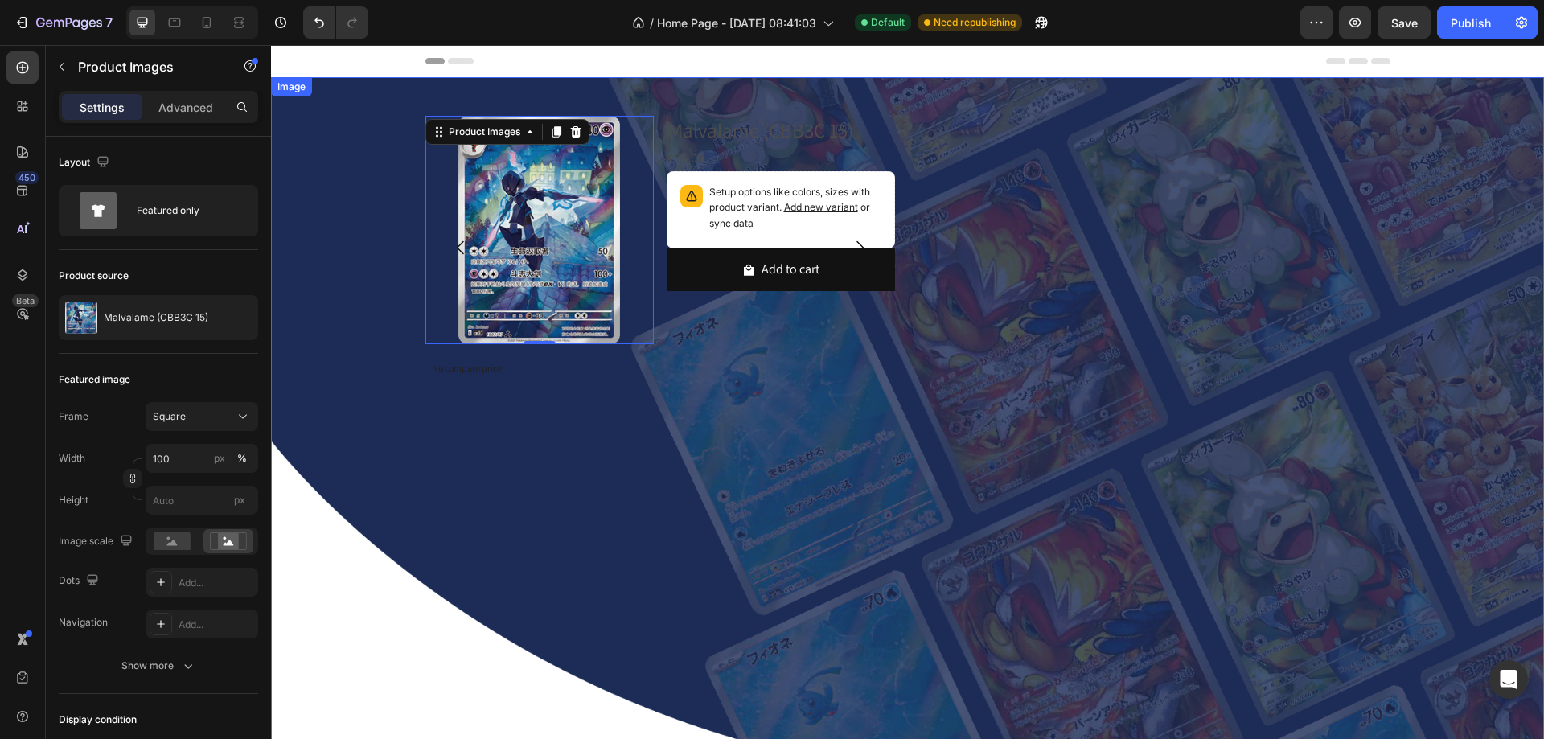
click at [393, 118] on img at bounding box center [907, 458] width 1273 height 762
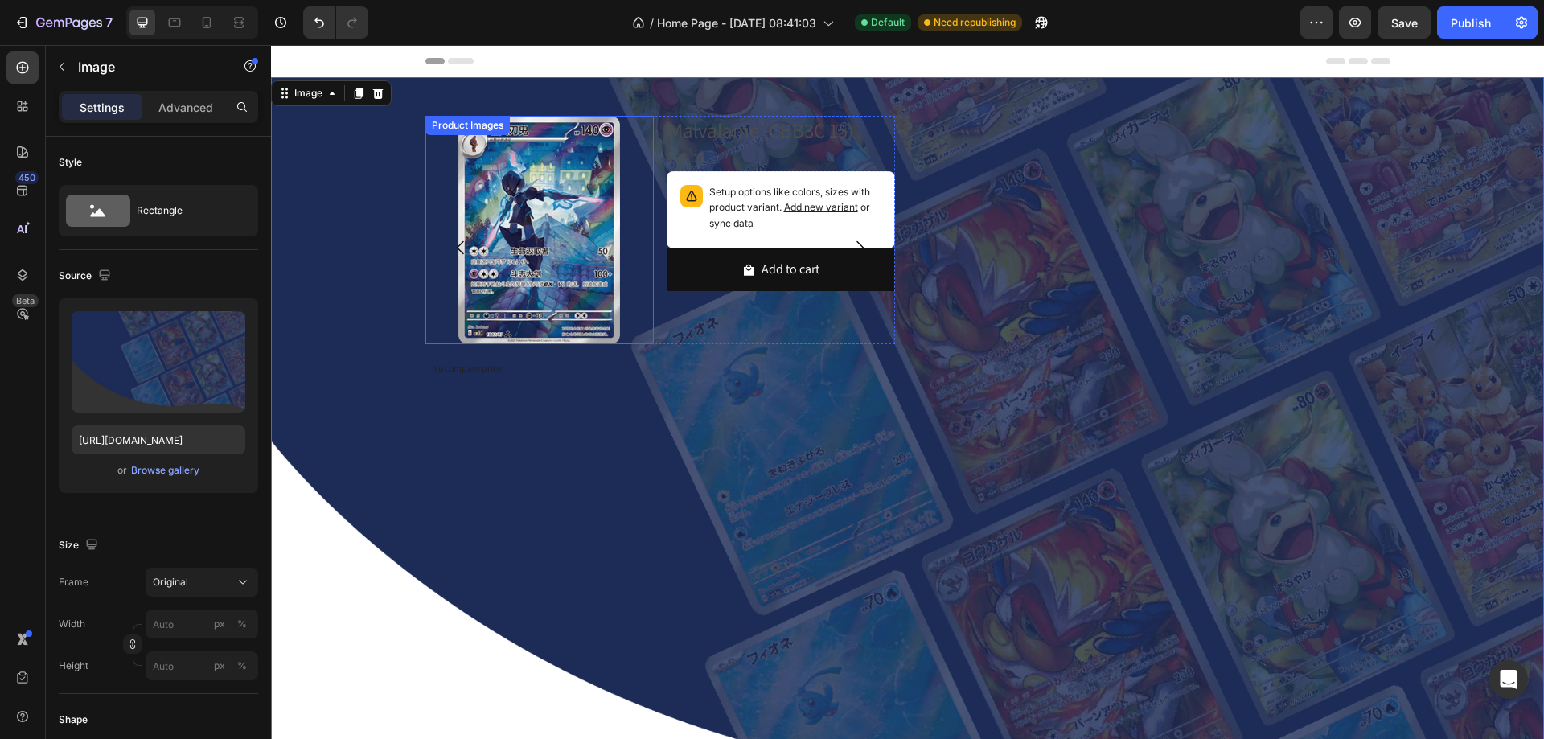
click at [430, 120] on div "Product Images" at bounding box center [468, 125] width 78 height 14
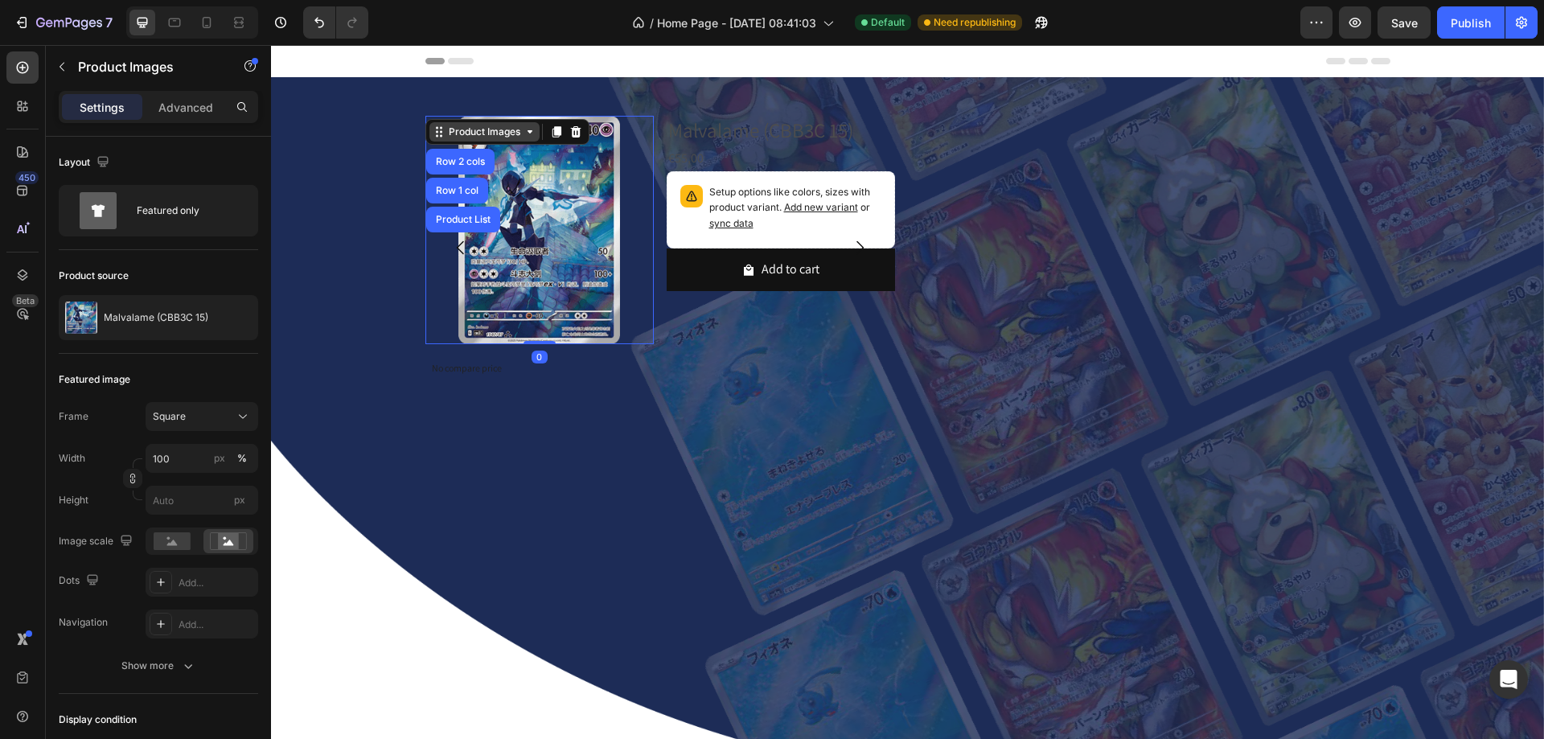
click at [446, 126] on div "Product Images" at bounding box center [485, 132] width 78 height 14
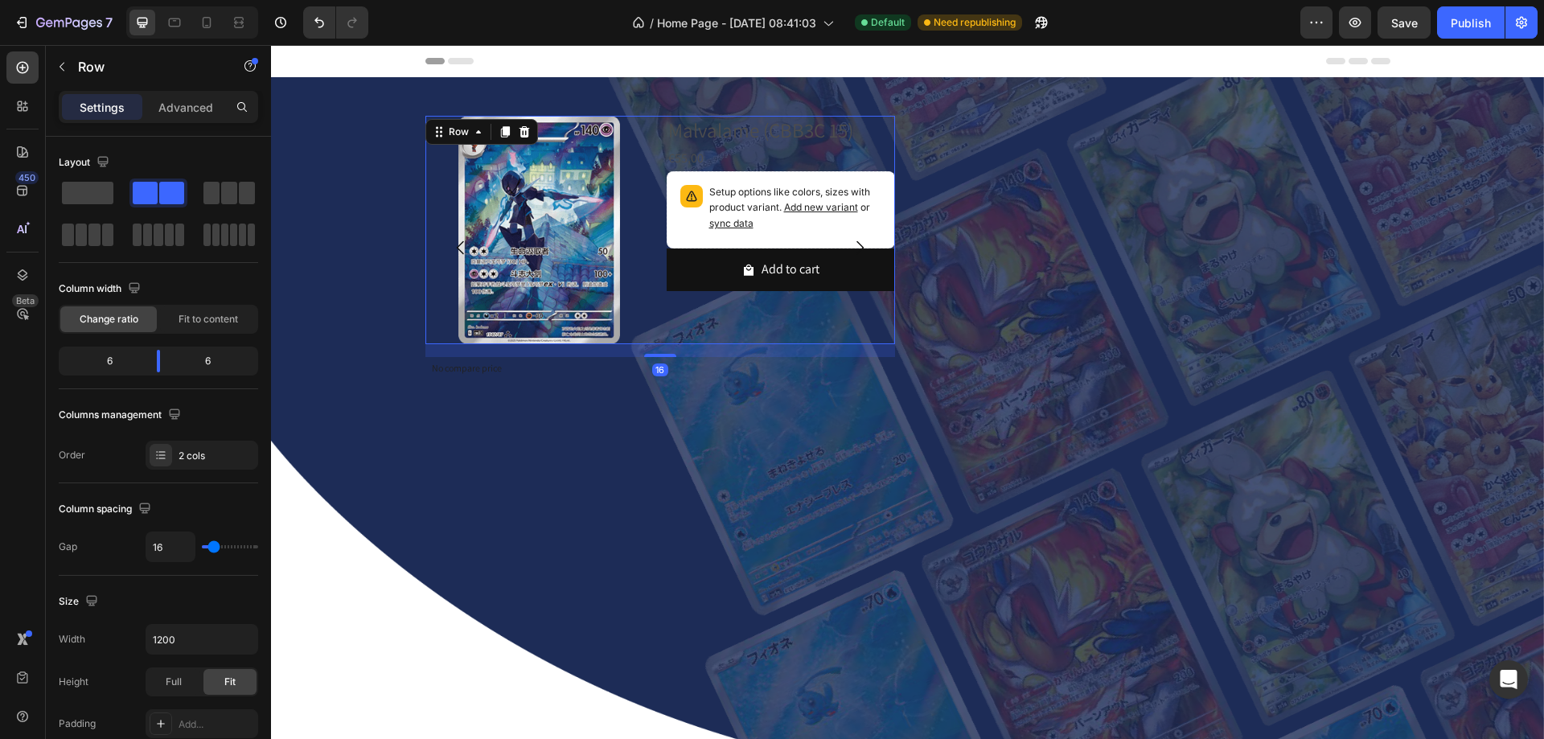
click at [655, 122] on div "Product Images Malvalame (CBB3C 15) Product Title €55,00 Product Price Product …" at bounding box center [660, 230] width 470 height 228
click at [108, 195] on span at bounding box center [87, 193] width 51 height 23
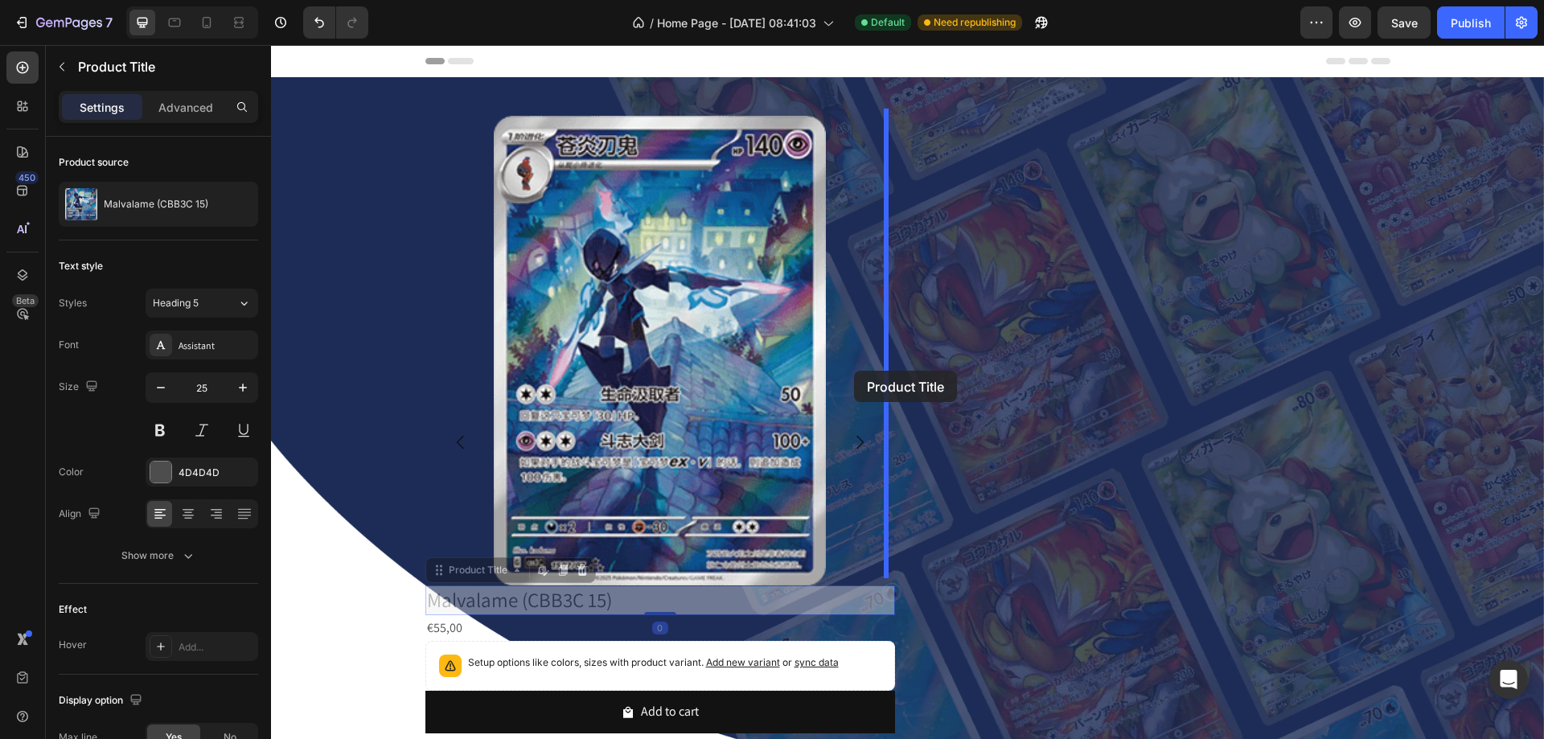
drag, startPoint x: 437, startPoint y: 572, endPoint x: 854, endPoint y: 371, distance: 463.3
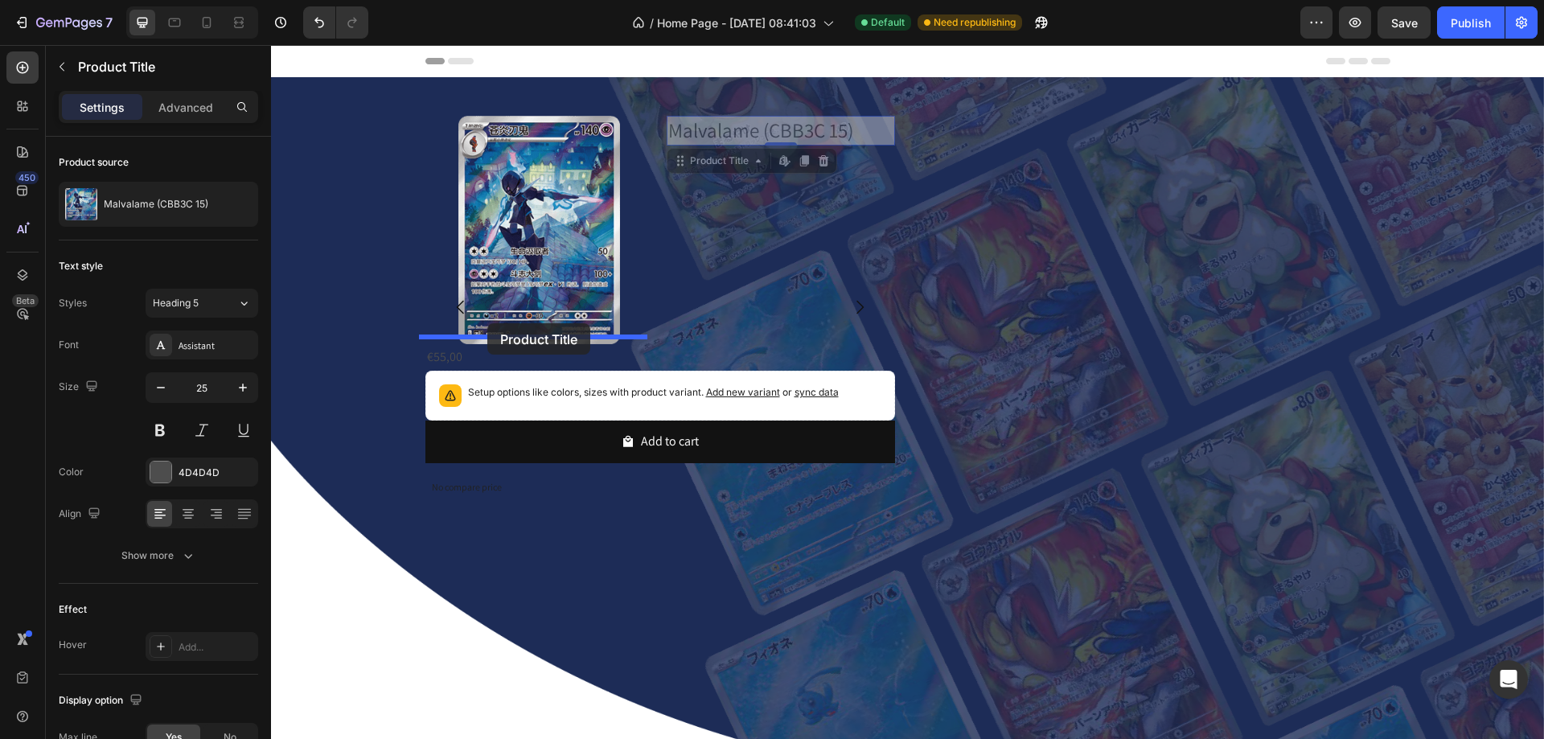
drag, startPoint x: 654, startPoint y: 171, endPoint x: 487, endPoint y: 323, distance: 225.5
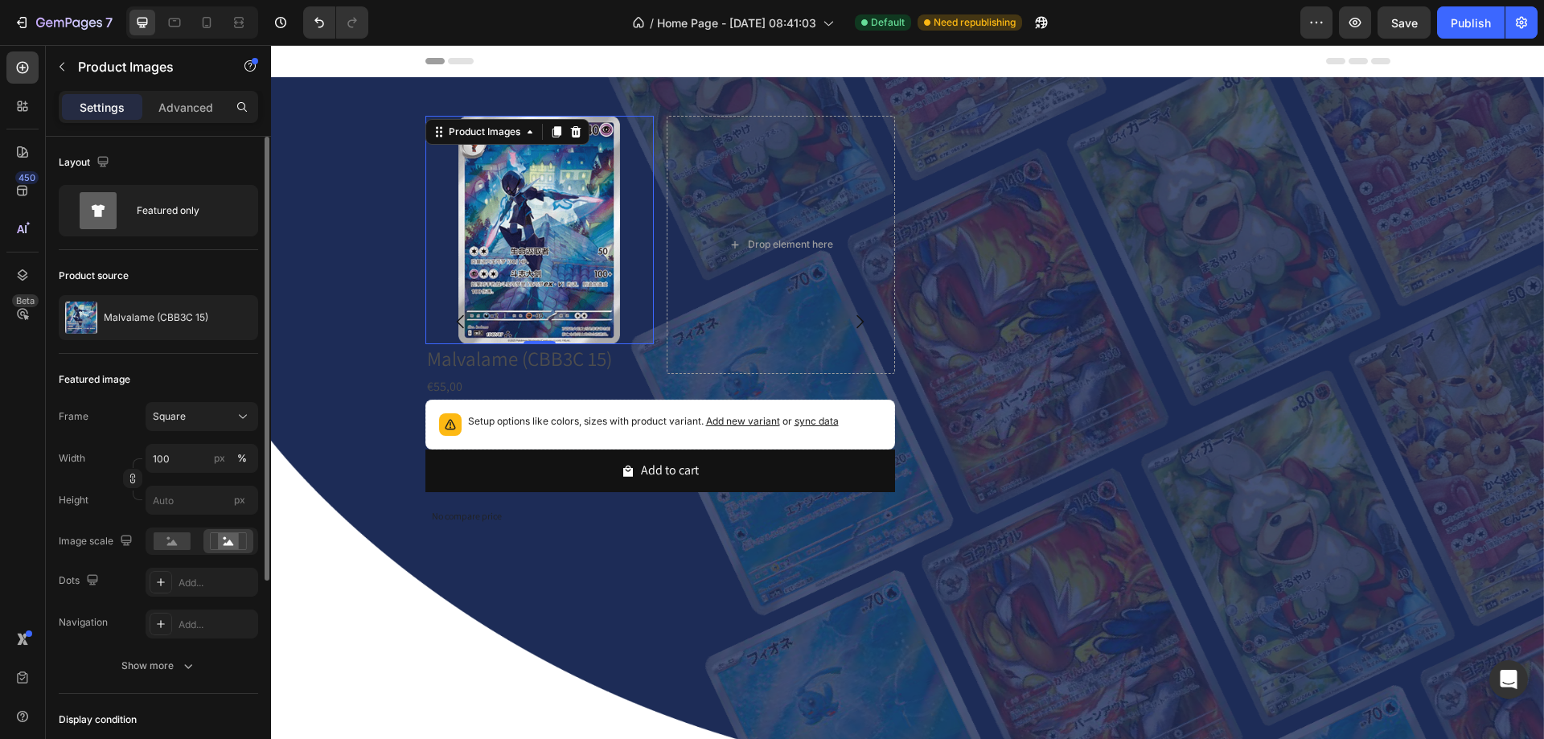
click at [430, 216] on img at bounding box center [539, 230] width 228 height 228
click at [166, 463] on input "100" at bounding box center [202, 458] width 113 height 29
type input "200"
click at [216, 461] on div "px" at bounding box center [219, 458] width 11 height 14
type input "200"
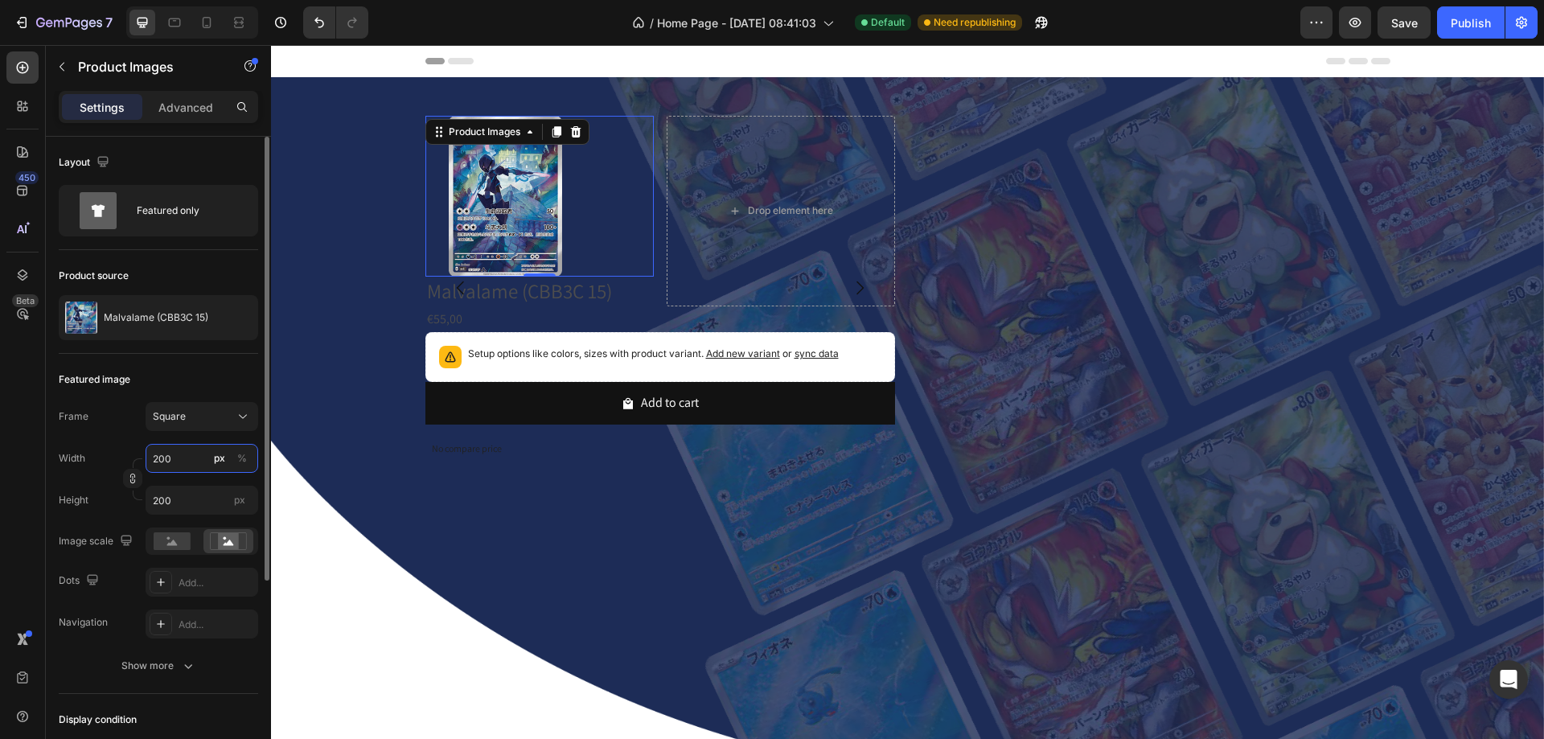
type input "2"
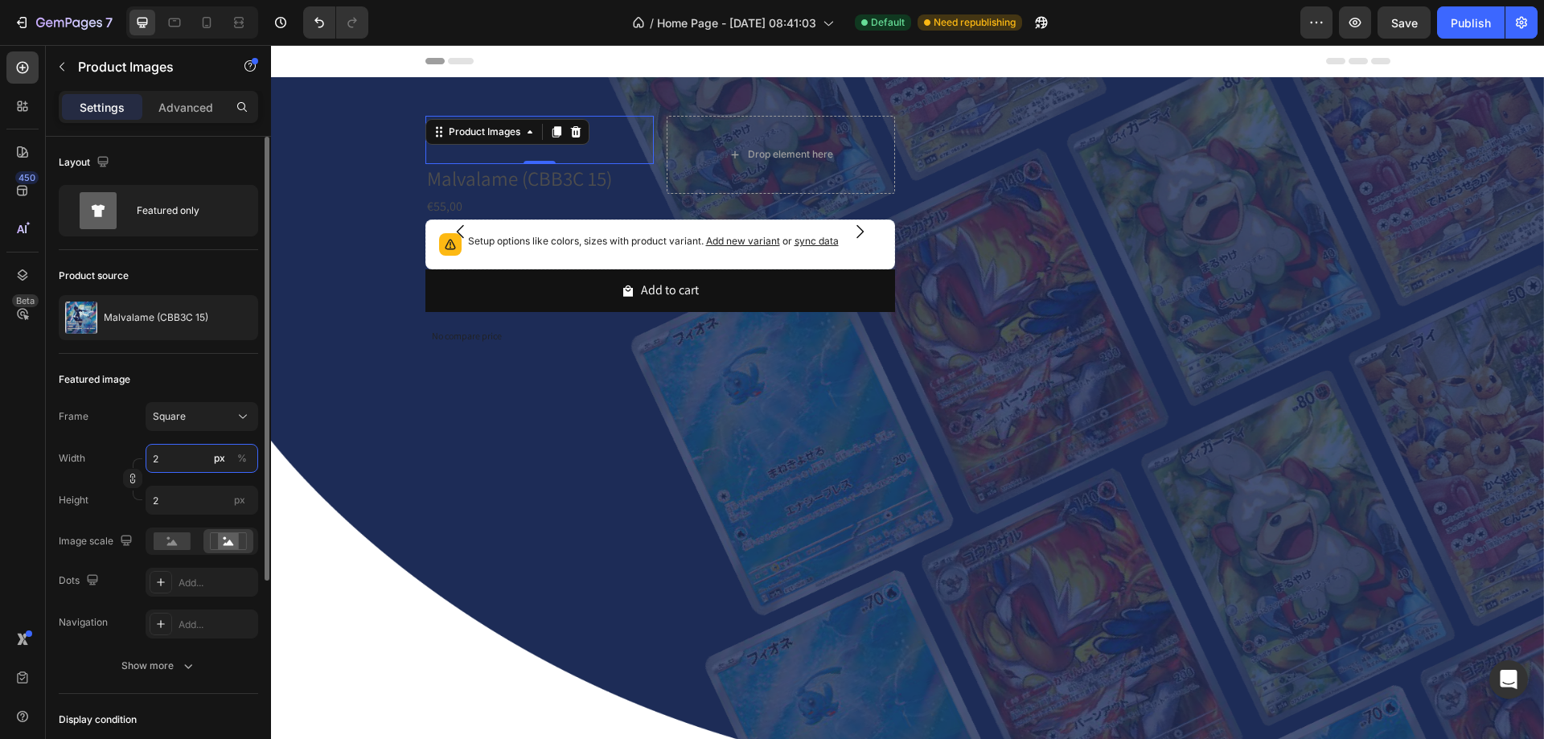
type input "20"
type input "2000"
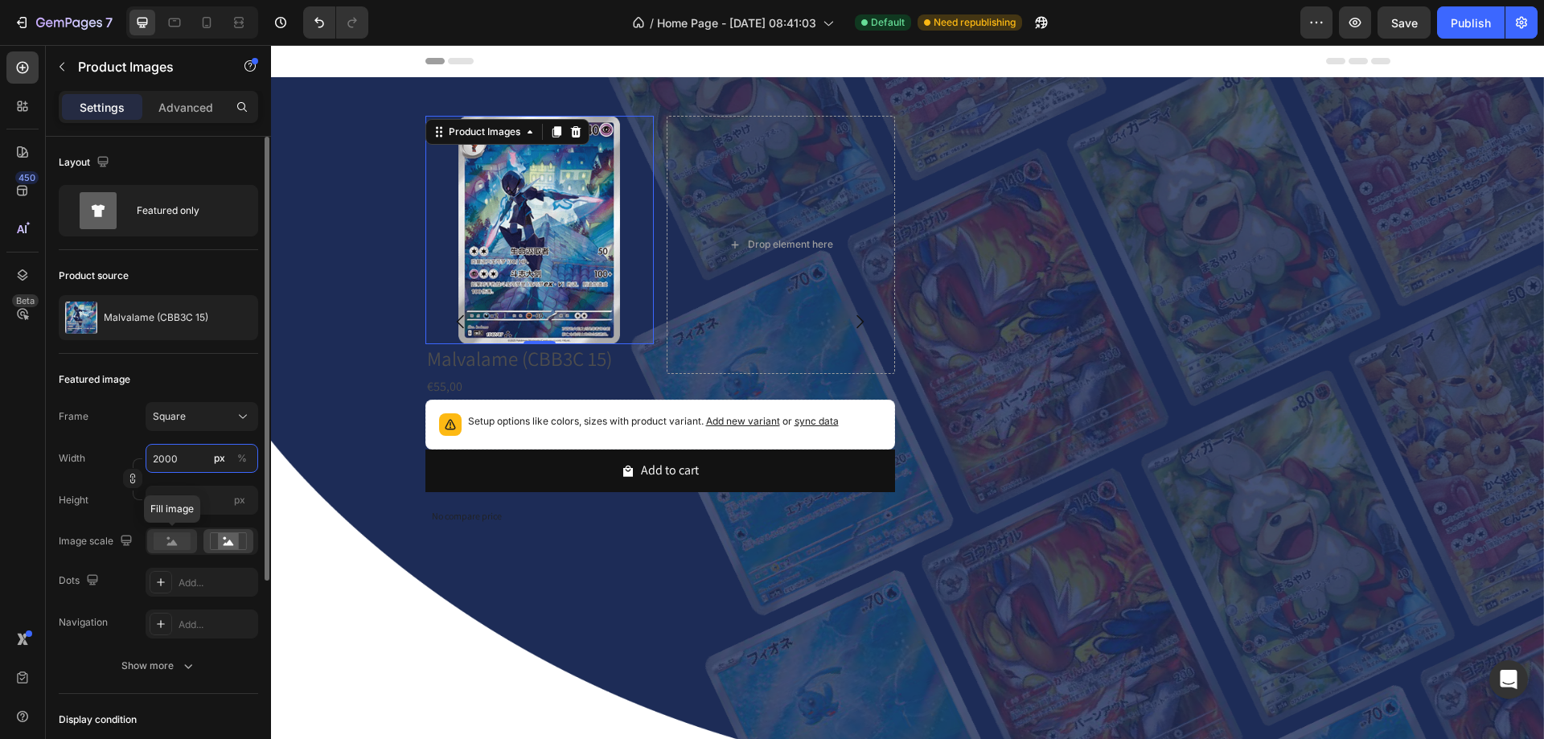
type input "2000"
click at [183, 547] on rect at bounding box center [172, 541] width 37 height 18
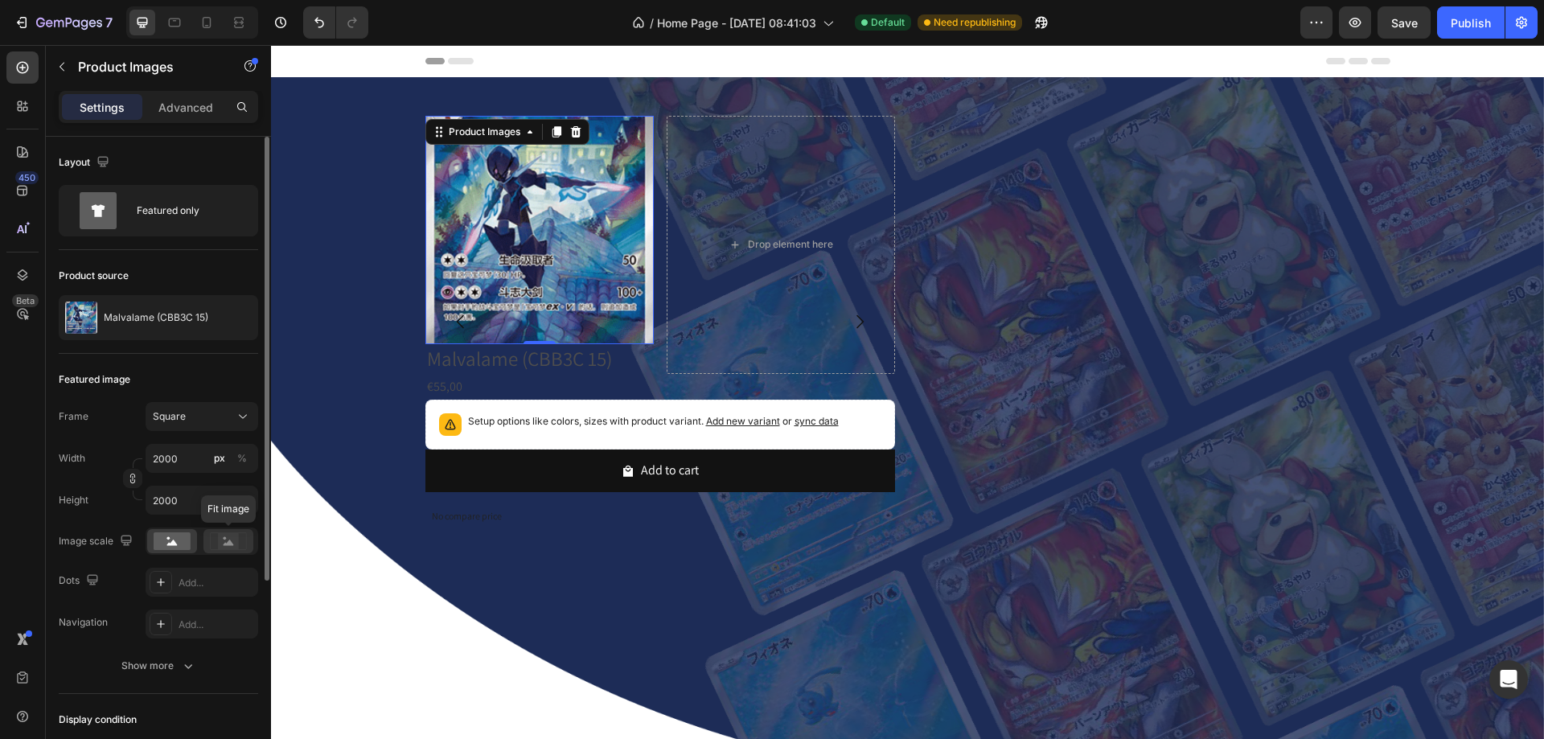
click at [213, 544] on icon at bounding box center [228, 541] width 37 height 18
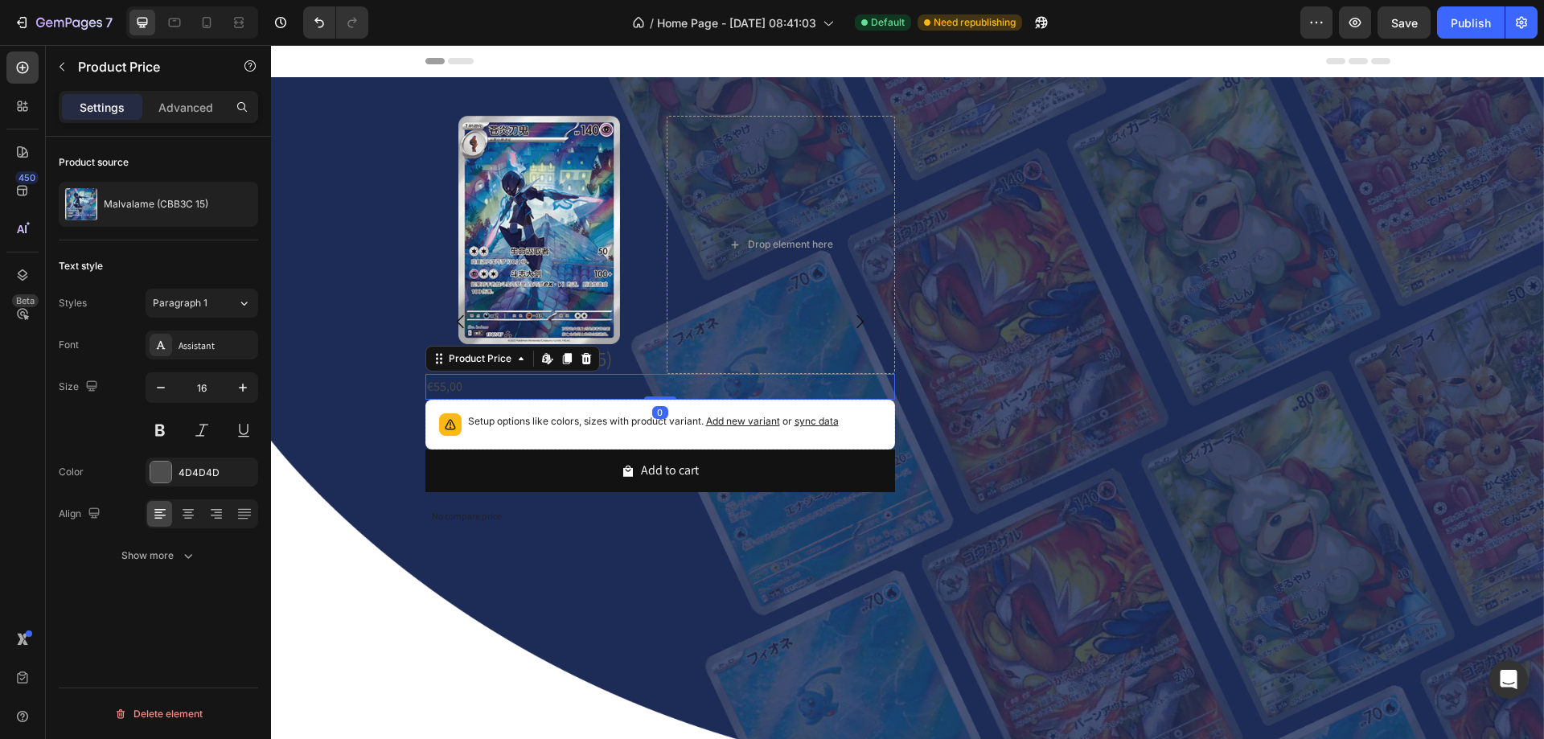
click at [660, 374] on div "€55,00" at bounding box center [660, 387] width 470 height 27
click at [654, 116] on div "Product Images Malvalame (CBB3C 15) Product Title Drop element here Row" at bounding box center [660, 245] width 470 height 258
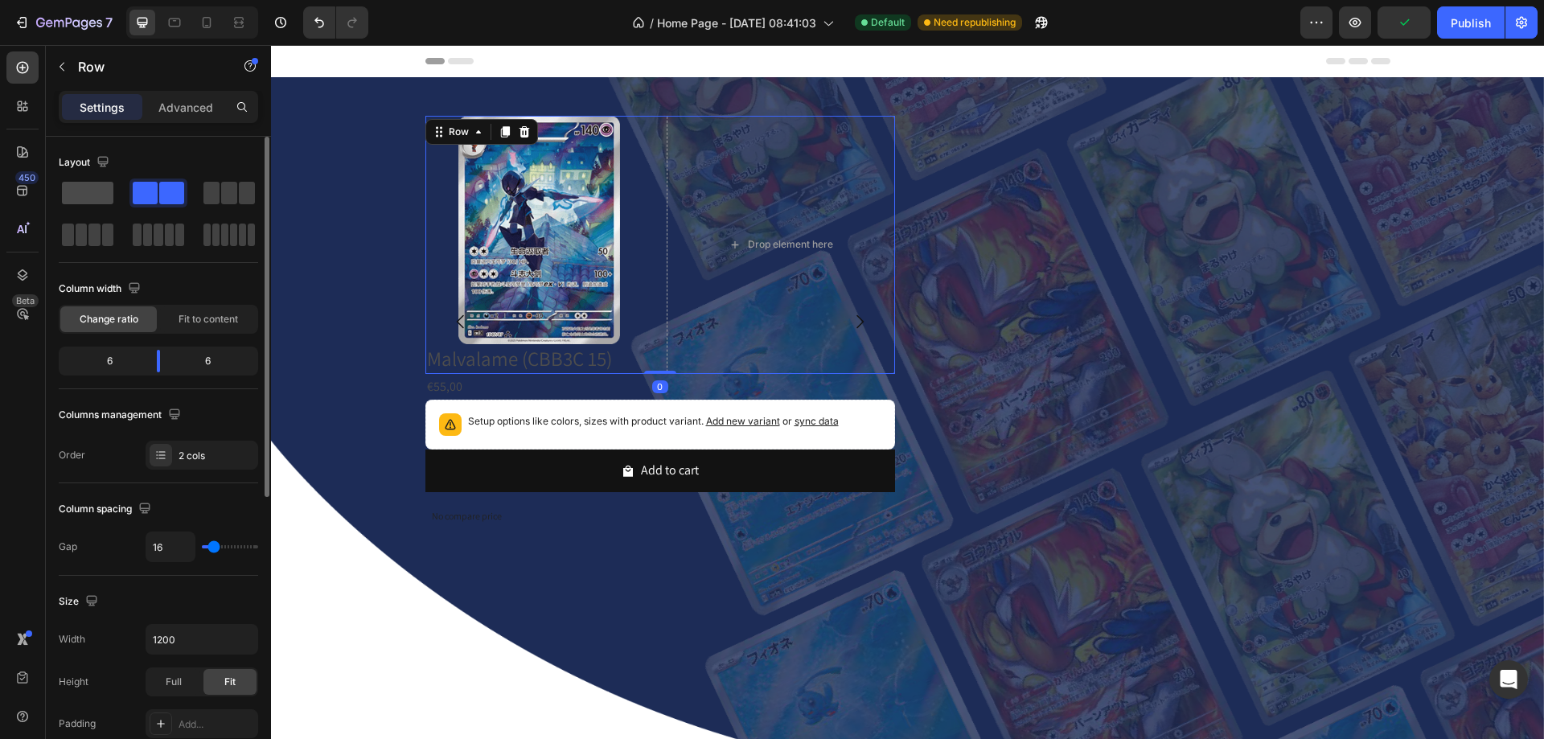
click at [90, 201] on span at bounding box center [87, 193] width 51 height 23
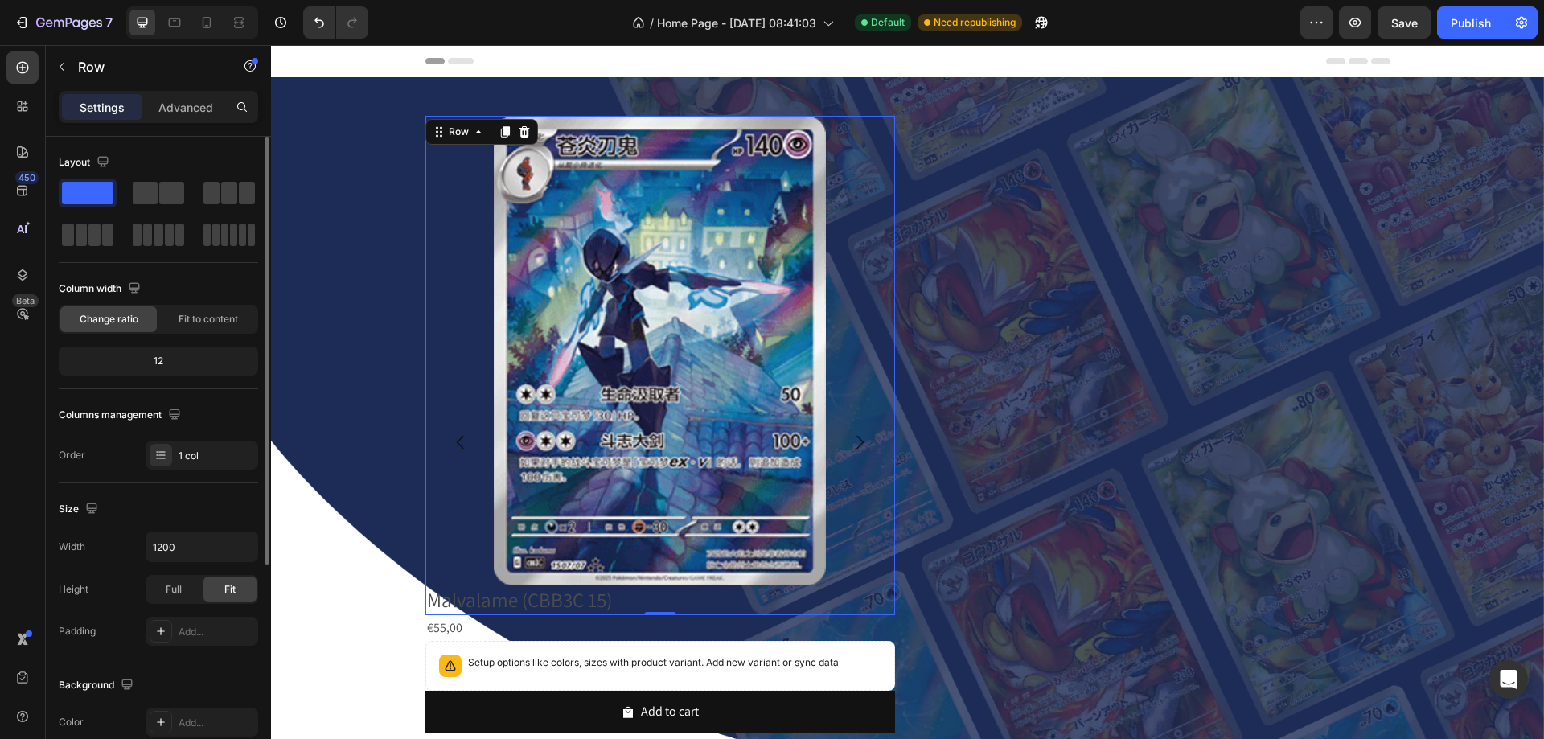
scroll to position [161, 0]
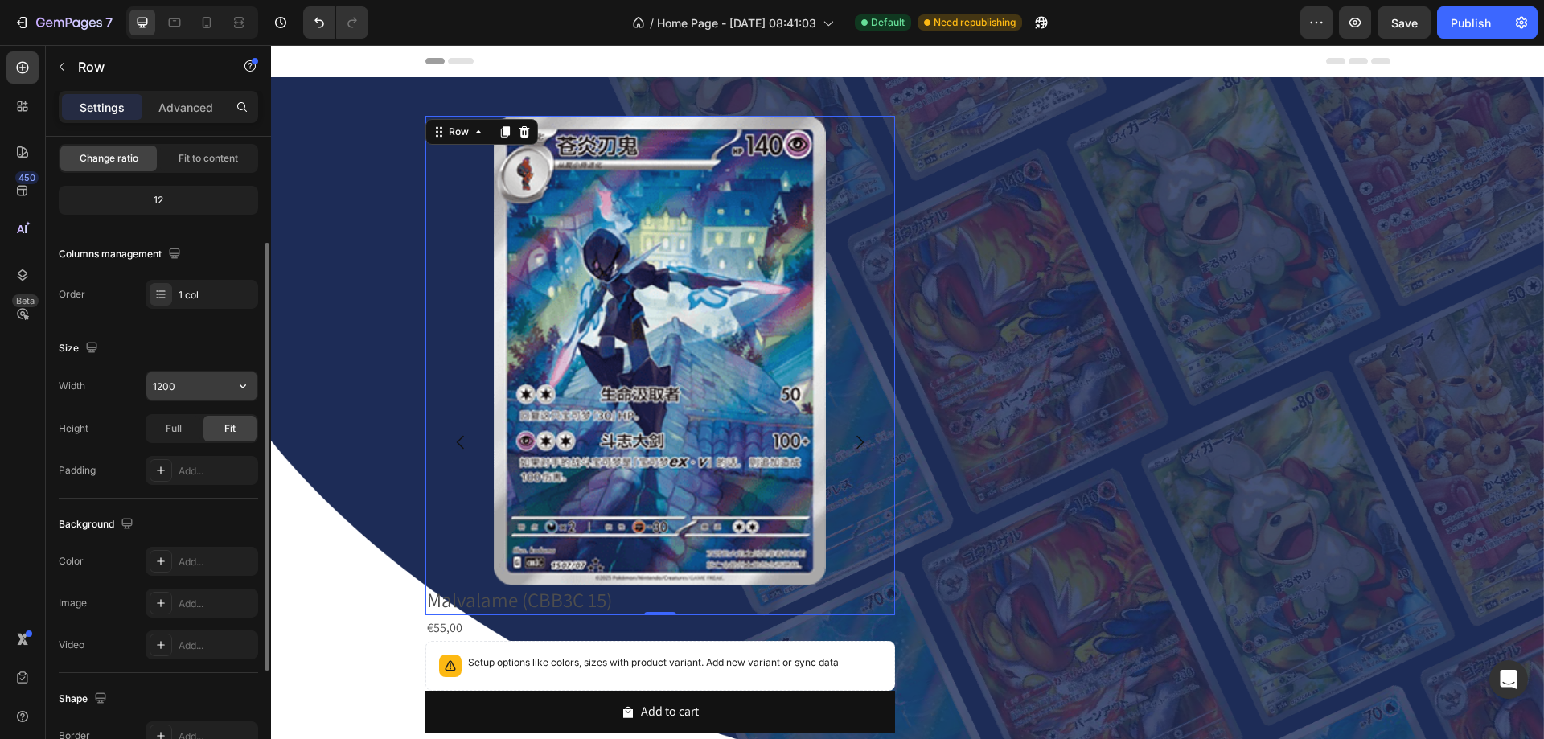
click at [168, 388] on input "1200" at bounding box center [201, 386] width 111 height 29
click at [169, 387] on input "1200" at bounding box center [201, 386] width 111 height 29
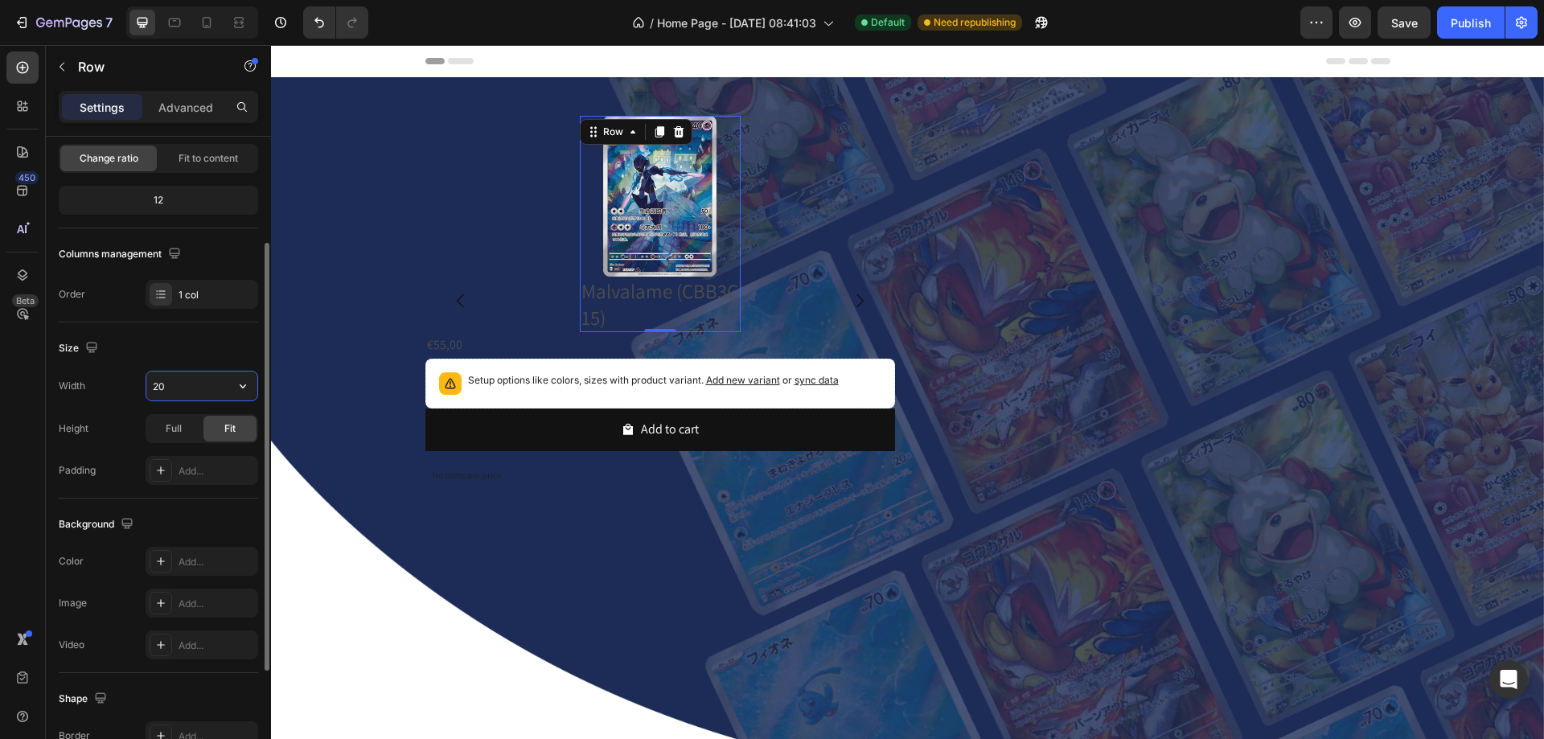
type input "0"
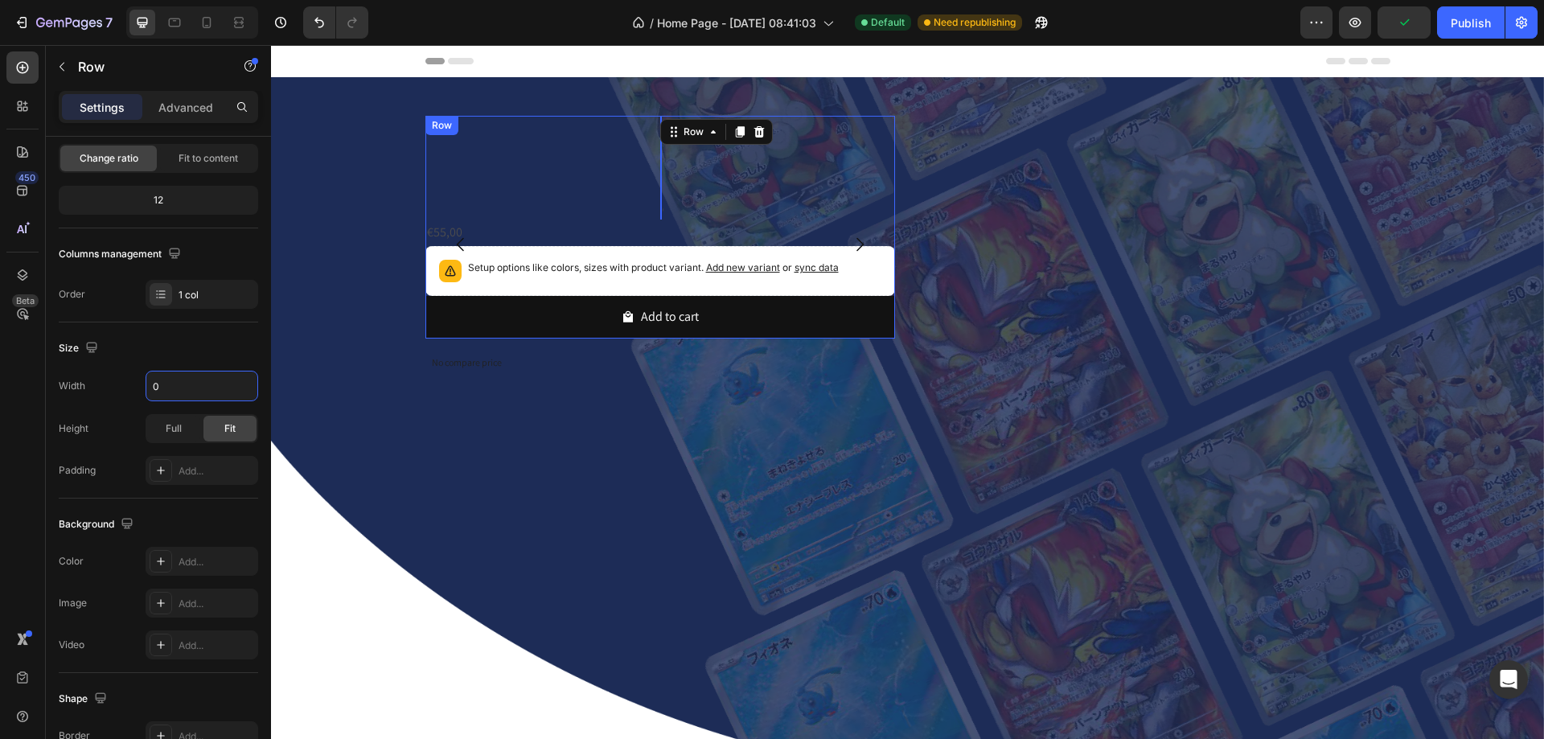
click at [537, 116] on div "Product Images Malvalame (CBB3C 15) Product Title Row 0 €55,00 Product Price Pr…" at bounding box center [660, 227] width 470 height 223
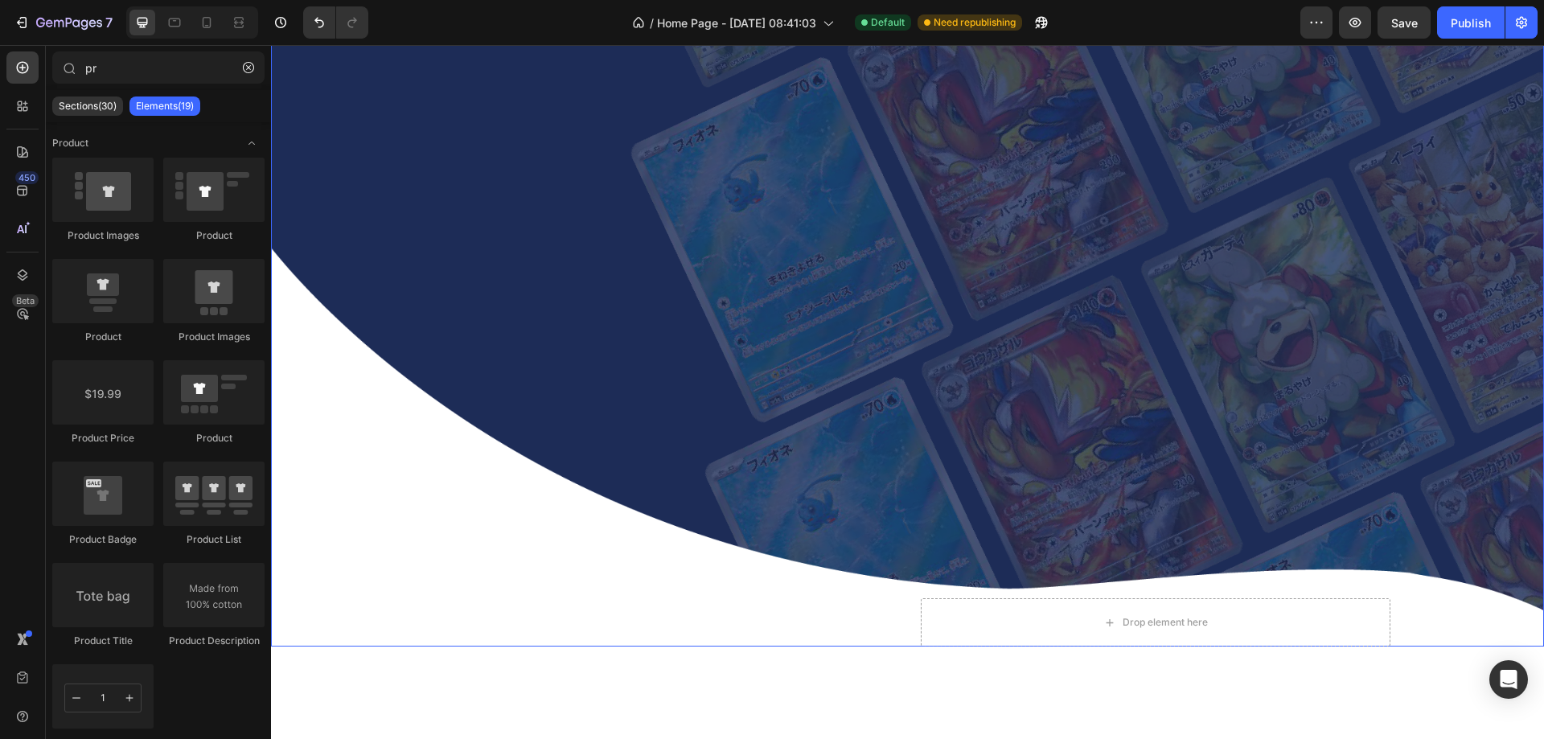
scroll to position [80, 0]
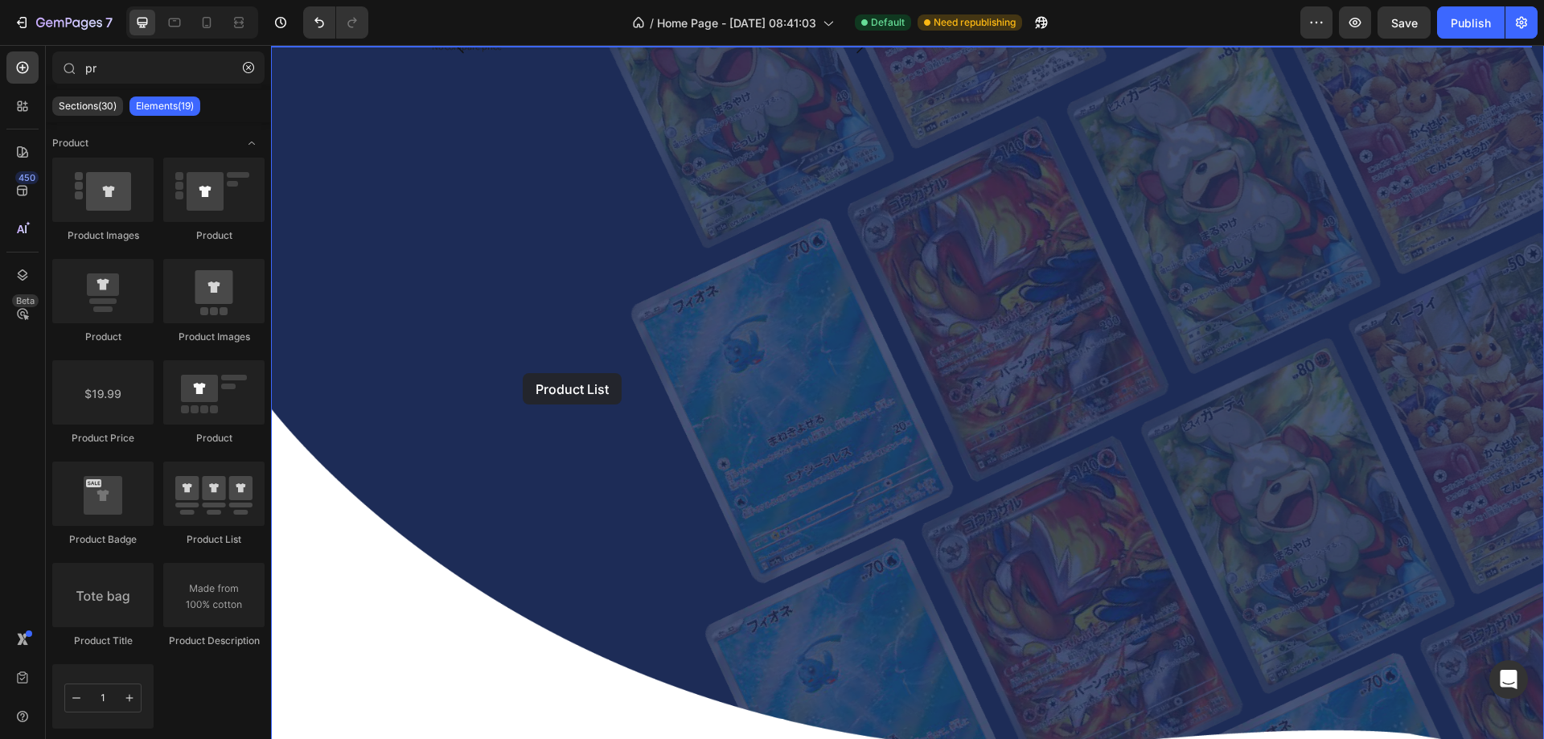
drag, startPoint x: 491, startPoint y: 541, endPoint x: 523, endPoint y: 373, distance: 170.4
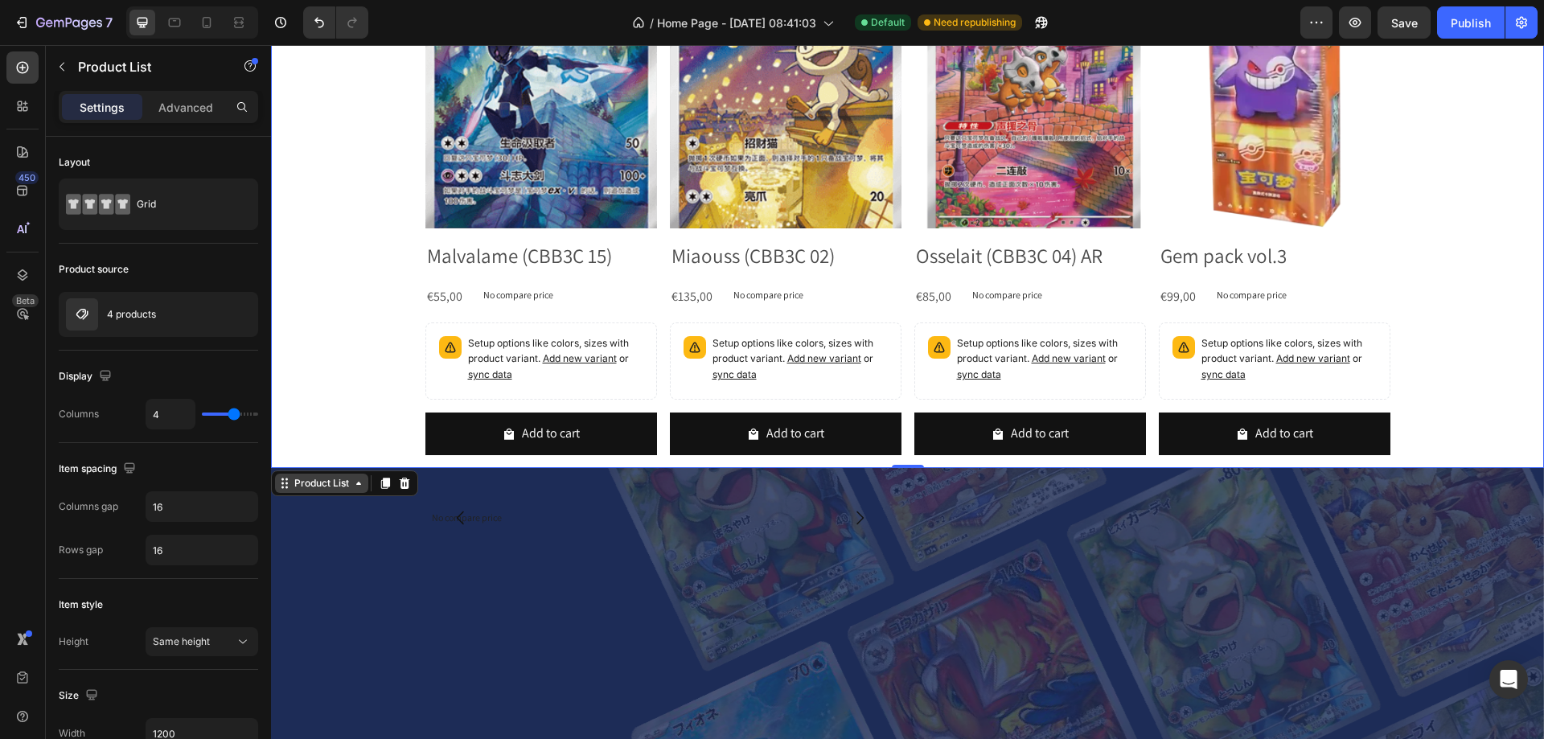
click at [286, 481] on div "Product Images Malvalame (CBB3C 15) Product Title €55,00 Product Price Product …" at bounding box center [907, 638] width 1273 height 1282
click at [319, 380] on div "Product Images Malvalame (CBB3C 15) Product Title €55,00 Product Price Product …" at bounding box center [907, 232] width 1273 height 471
click at [397, 354] on div "Product Images Malvalame (CBB3C 15) Product Title €55,00 Product Price Product …" at bounding box center [907, 232] width 1273 height 471
click at [417, 187] on div "Product Images Malvalame (CBB3C 15) Product Title €55,00 Product Price Product …" at bounding box center [907, 232] width 1273 height 471
click at [425, 183] on img at bounding box center [541, 113] width 232 height 232
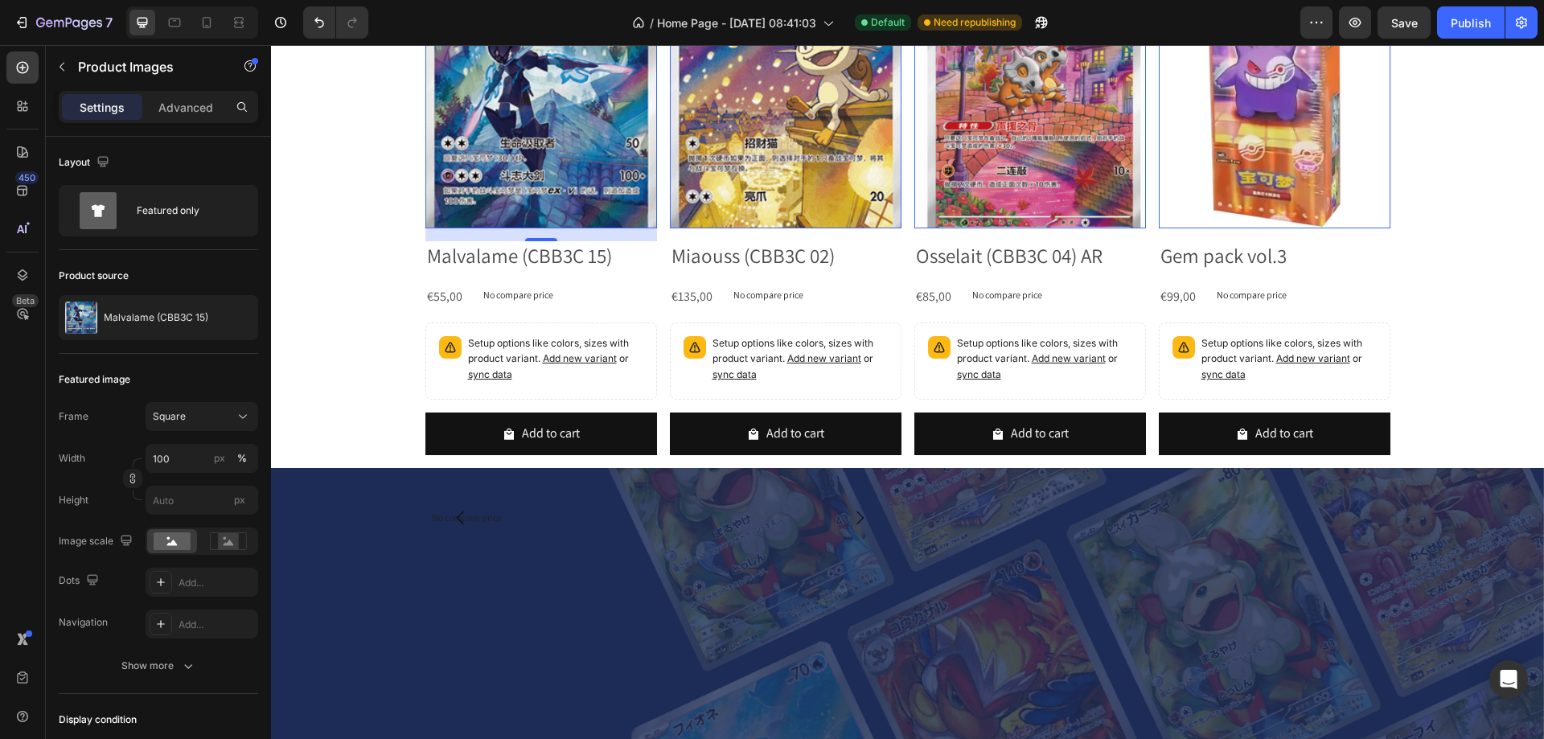
click at [425, 183] on img at bounding box center [541, 113] width 232 height 232
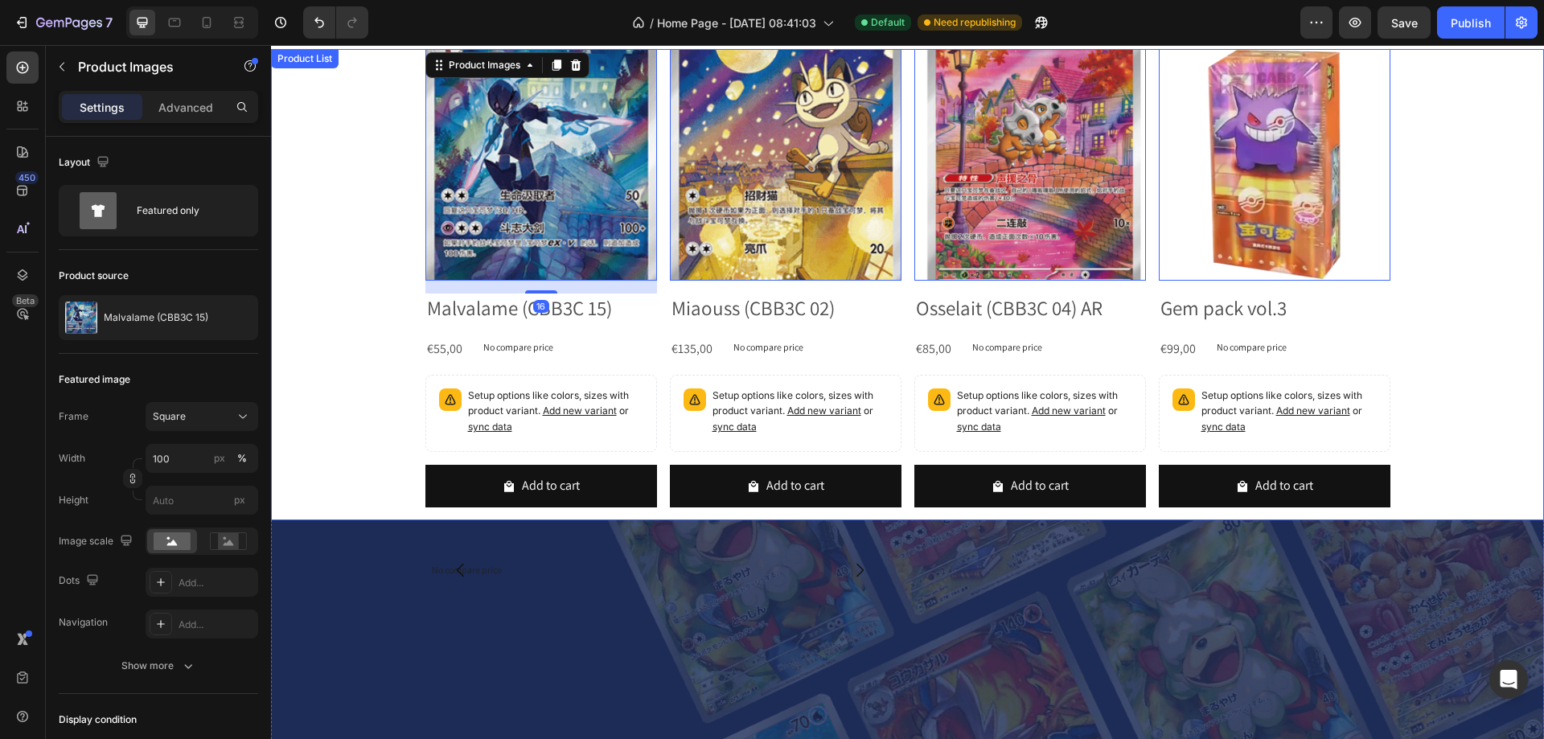
scroll to position [0, 0]
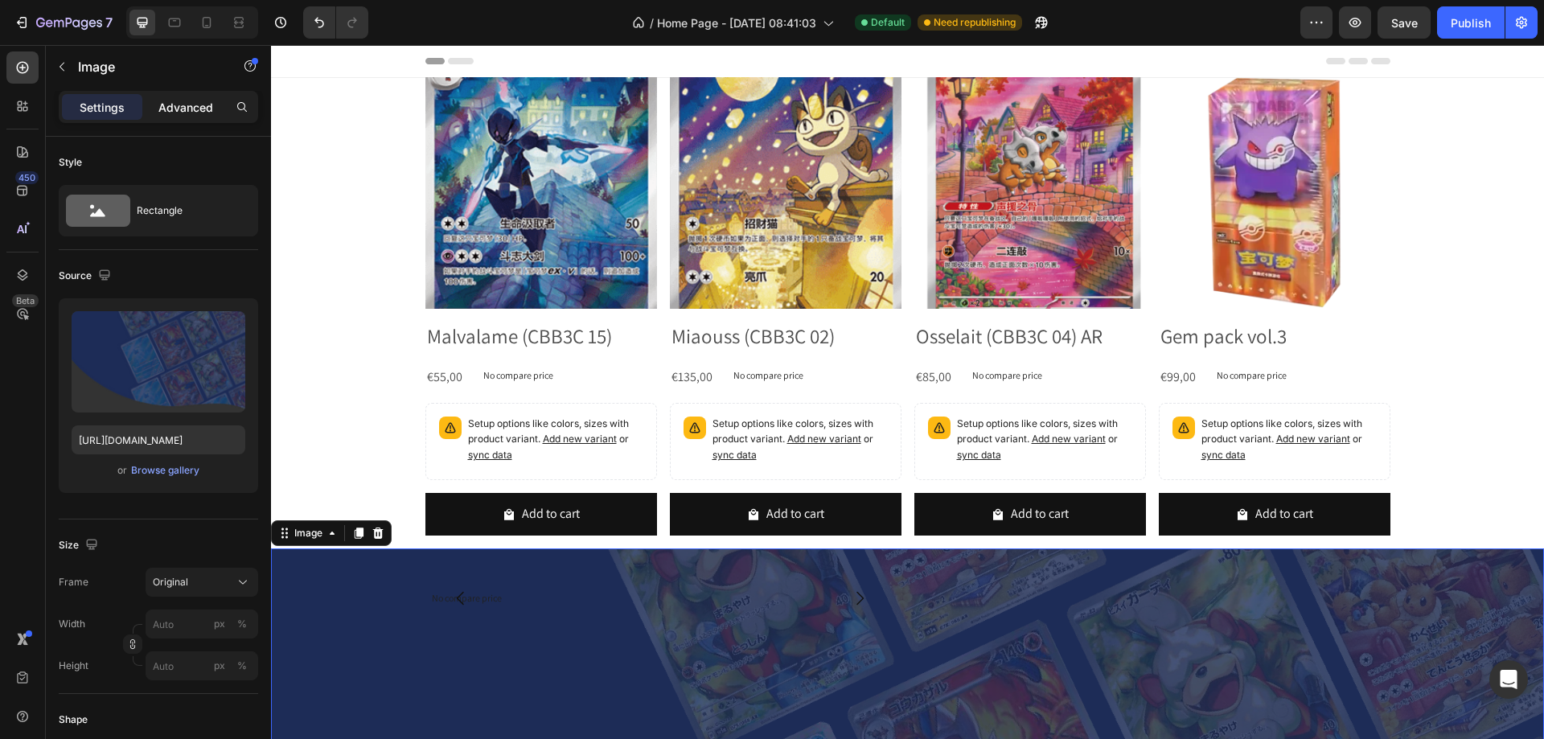
click at [186, 112] on p "Advanced" at bounding box center [185, 107] width 55 height 17
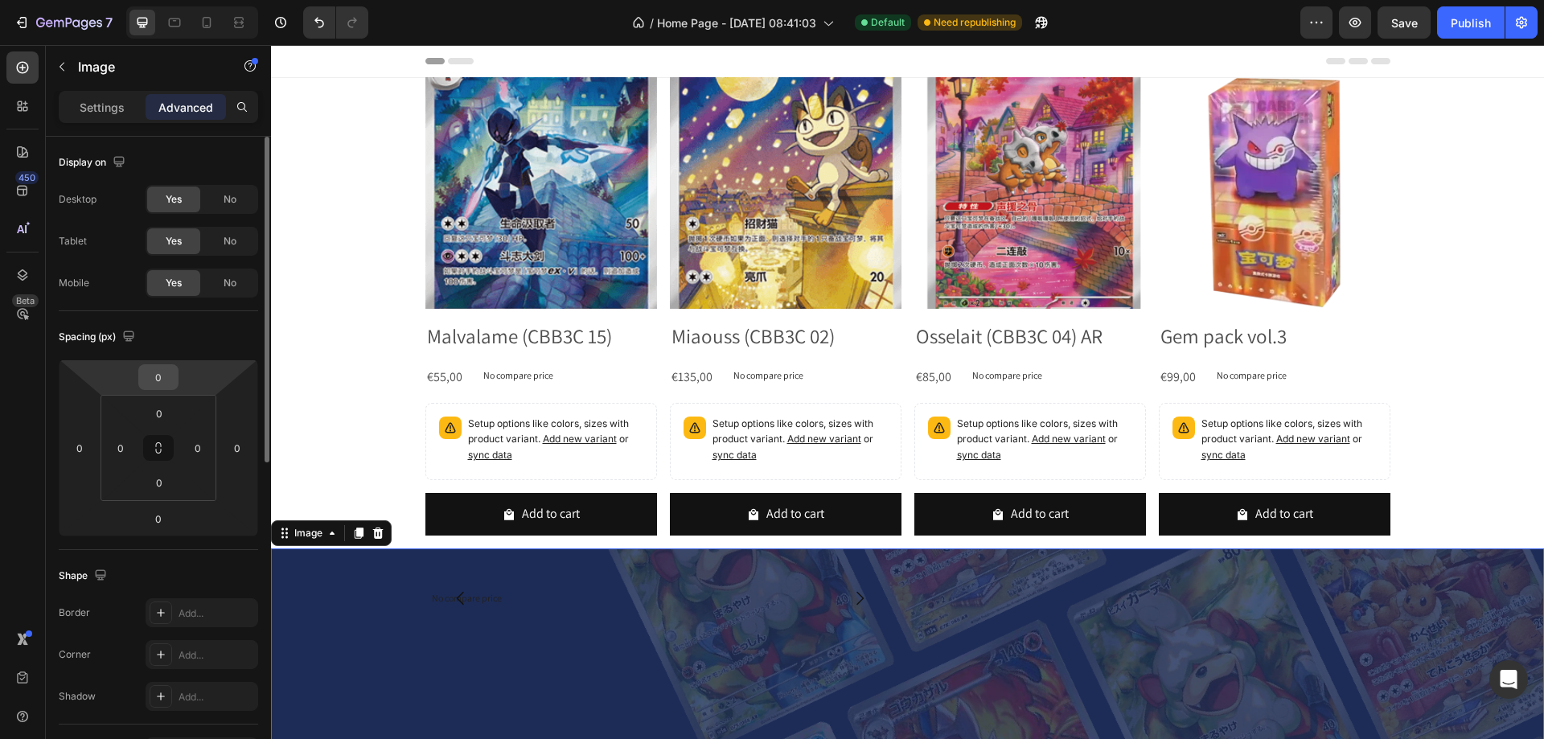
click at [166, 375] on input "0" at bounding box center [158, 377] width 32 height 24
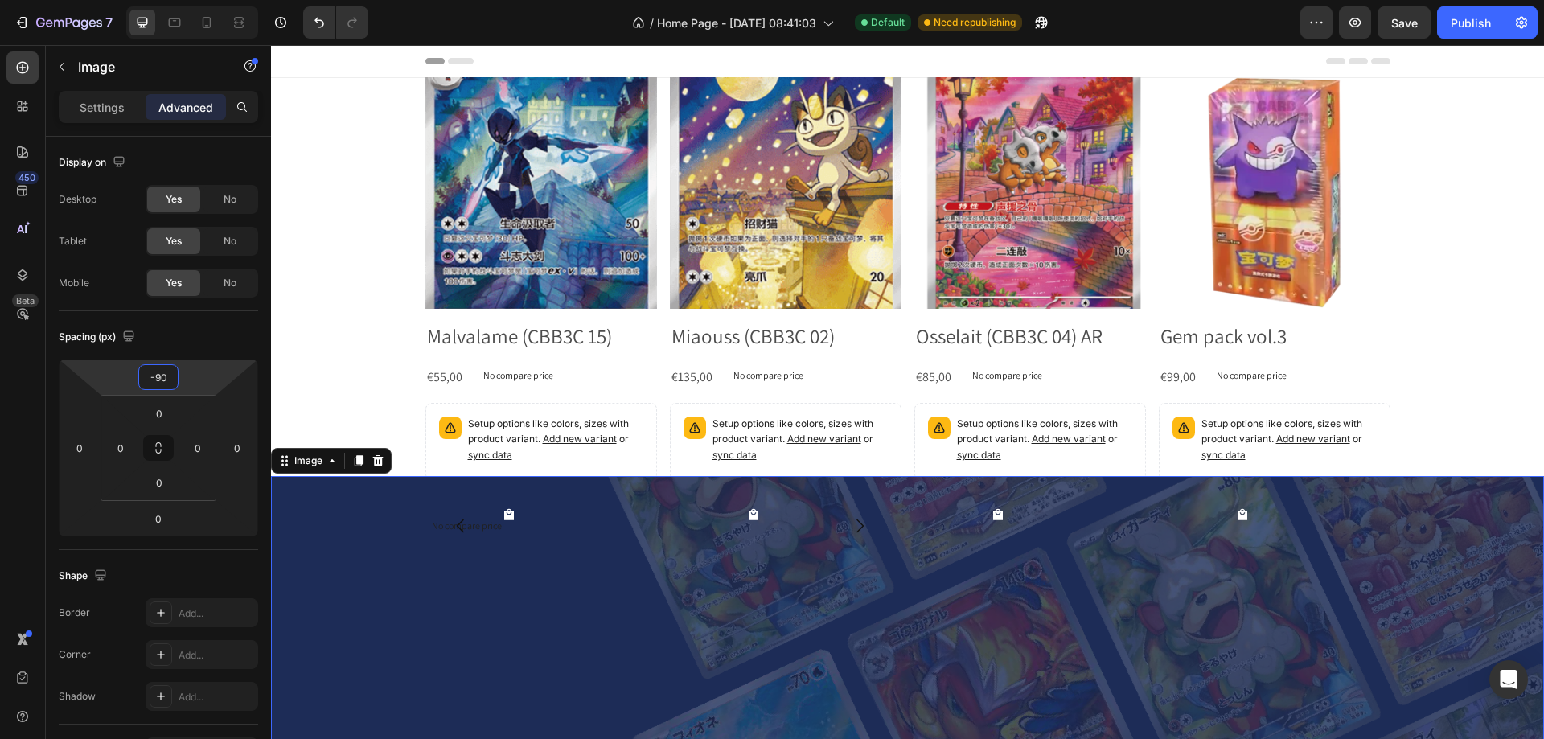
type input "-9"
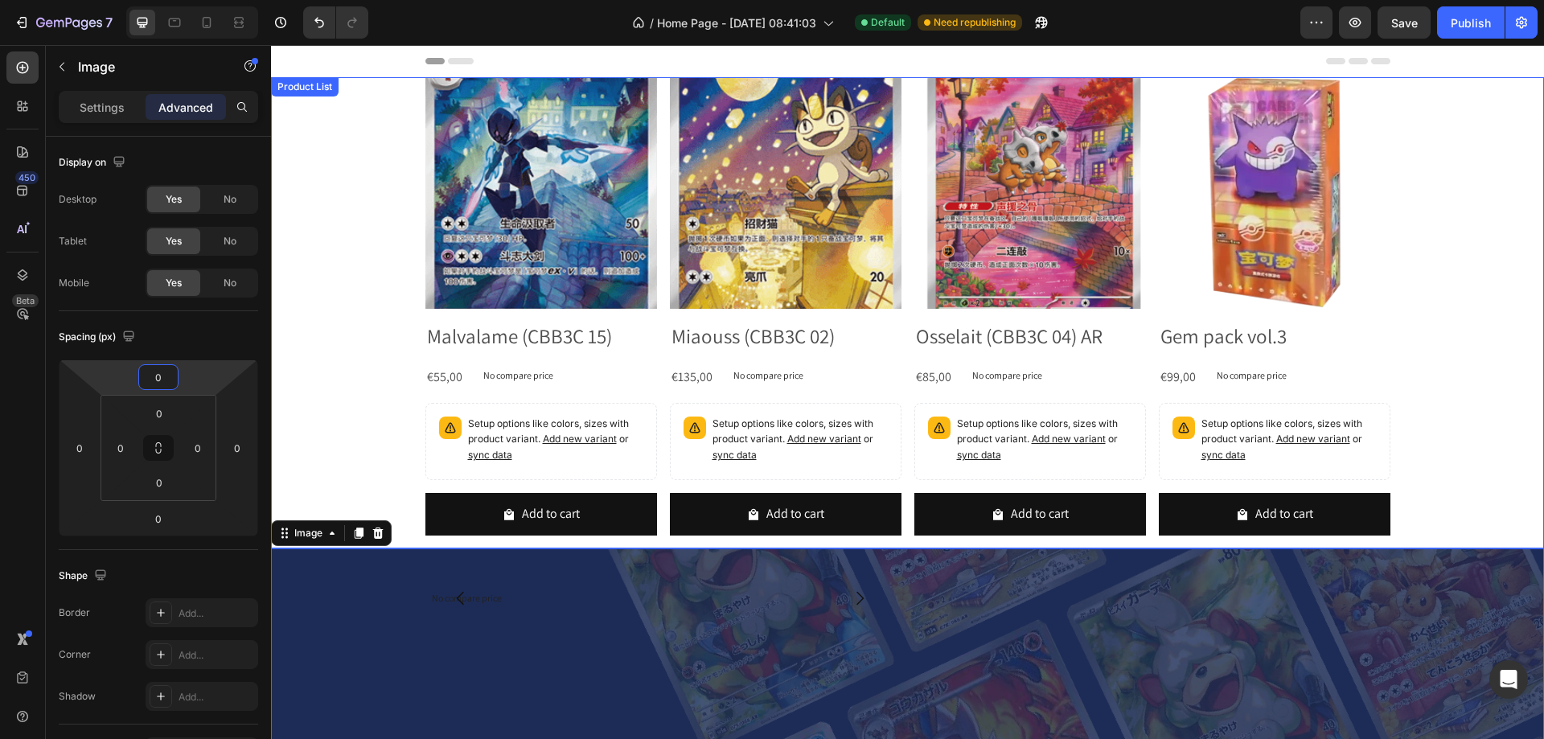
click at [286, 87] on div "Product List" at bounding box center [304, 87] width 61 height 14
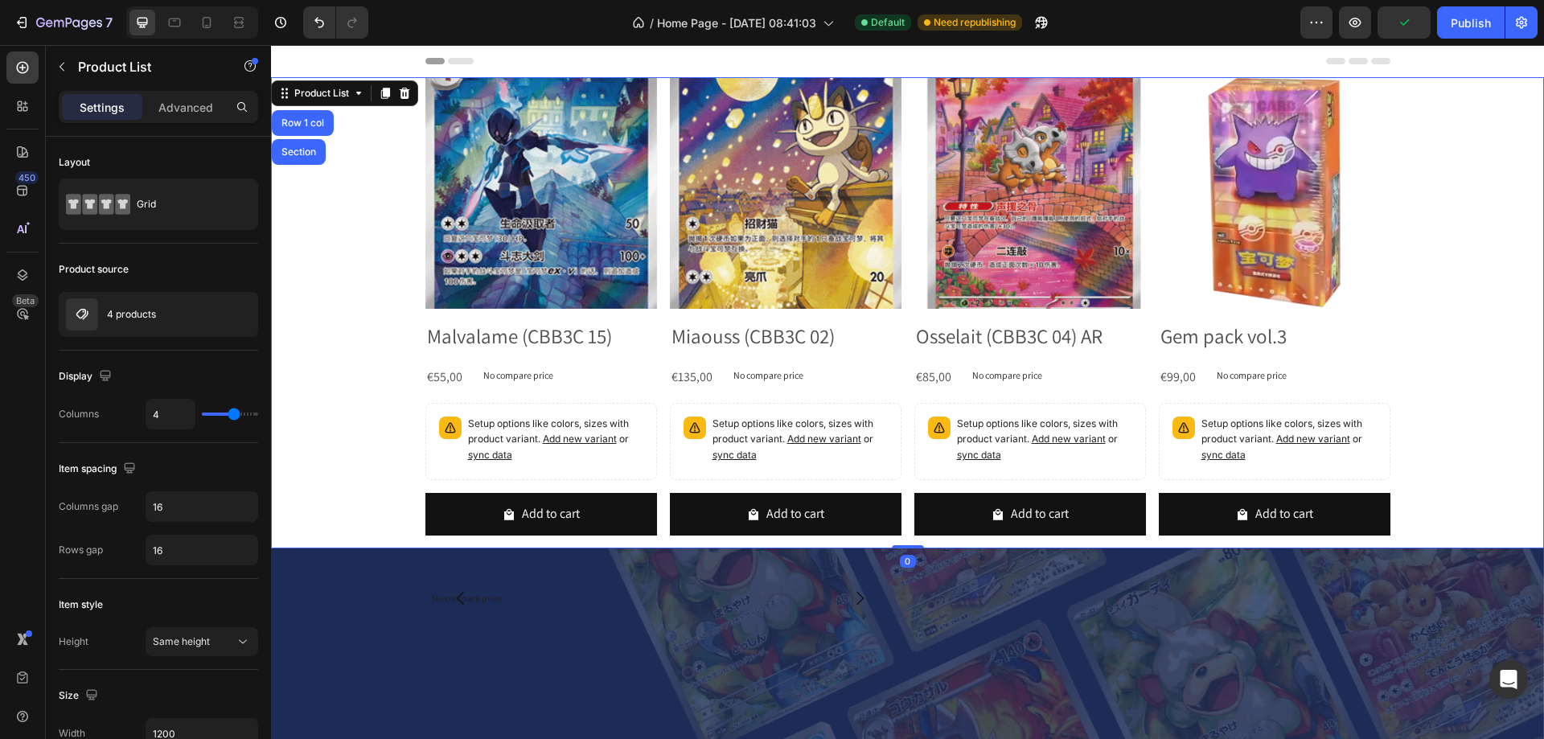
click at [504, 72] on div "Header" at bounding box center [907, 61] width 965 height 32
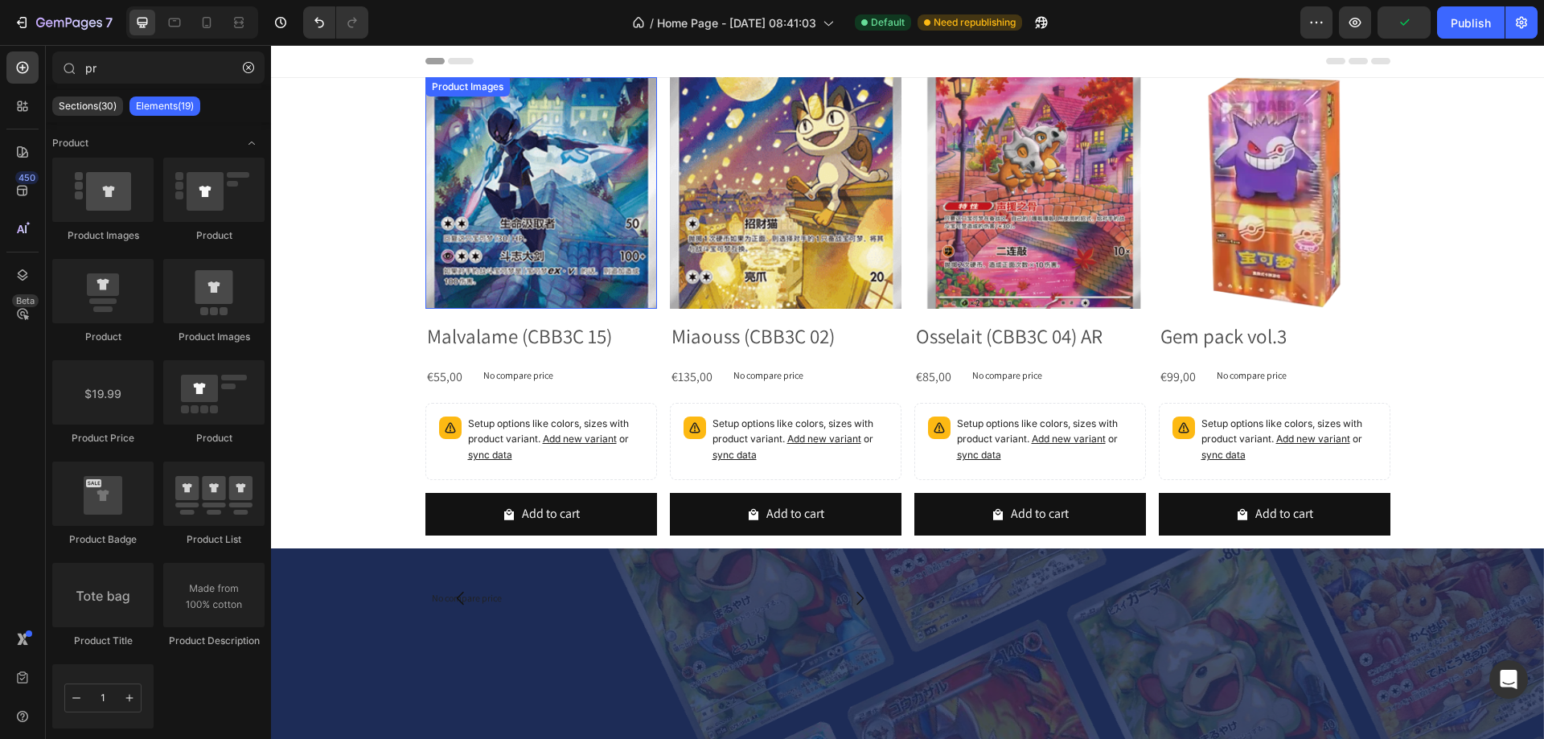
click at [405, 88] on div "Product Images Malvalame (CBB3C 15) Product Title €55,00 Product Price Product …" at bounding box center [907, 312] width 1273 height 471
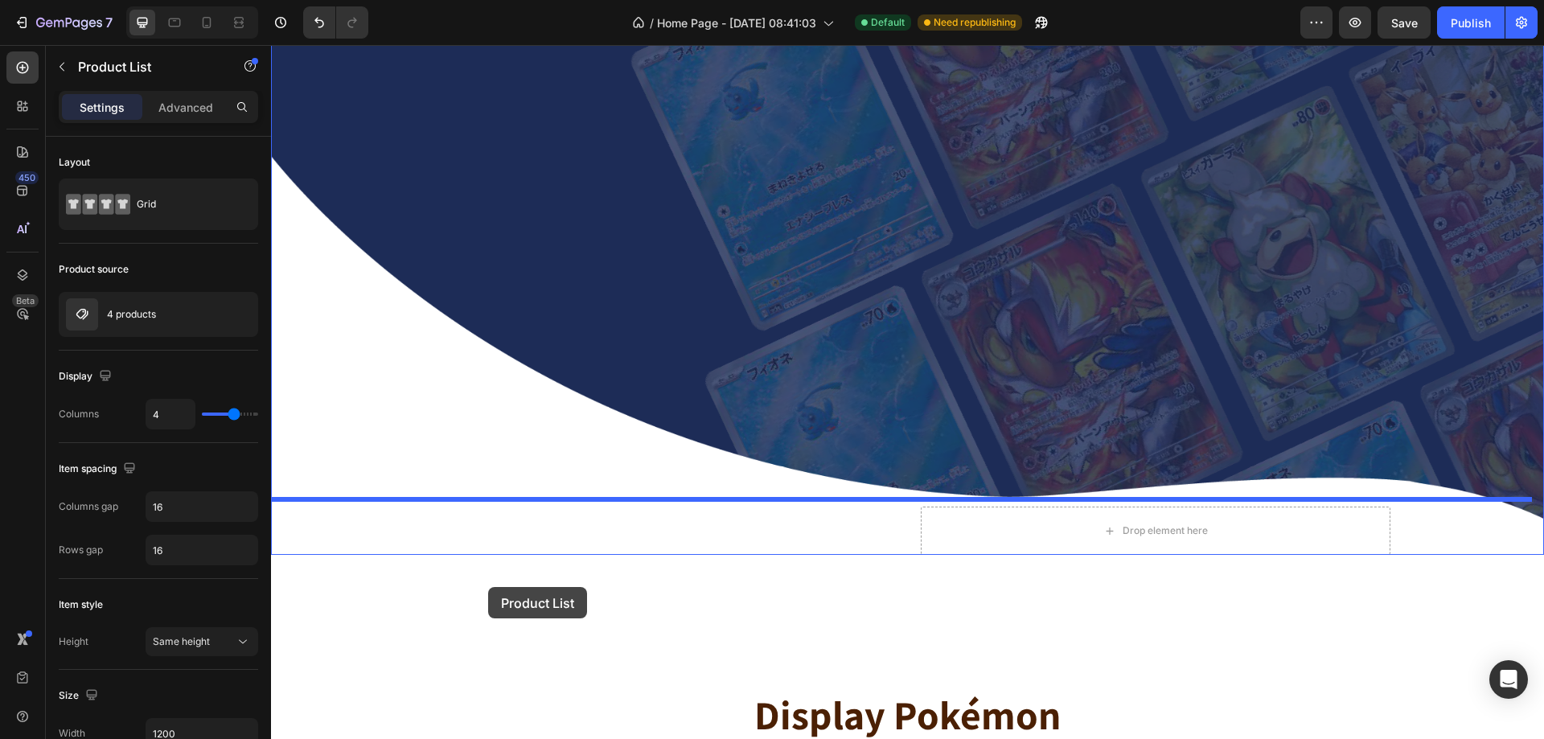
drag, startPoint x: 286, startPoint y: 98, endPoint x: 488, endPoint y: 587, distance: 529.1
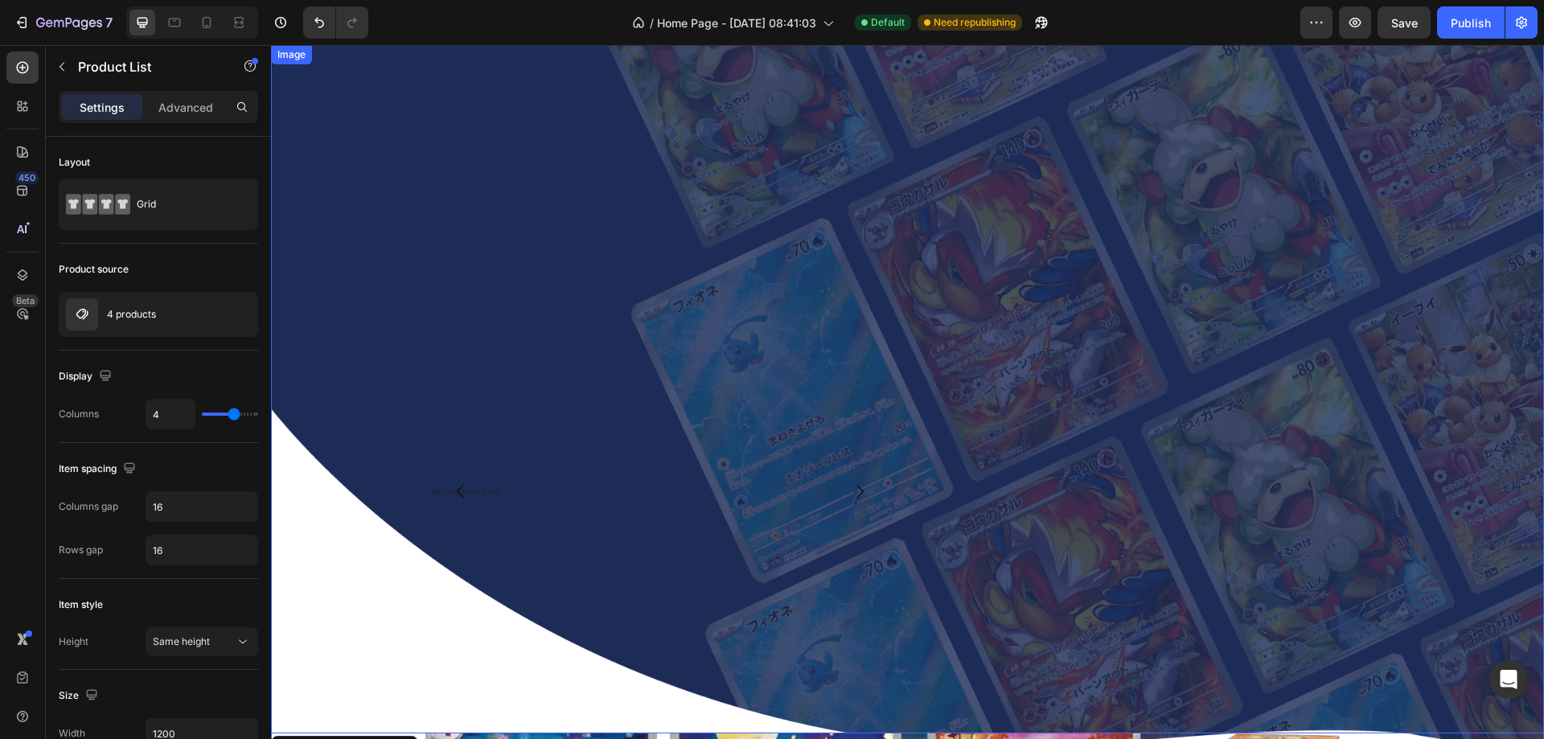
scroll to position [241, 0]
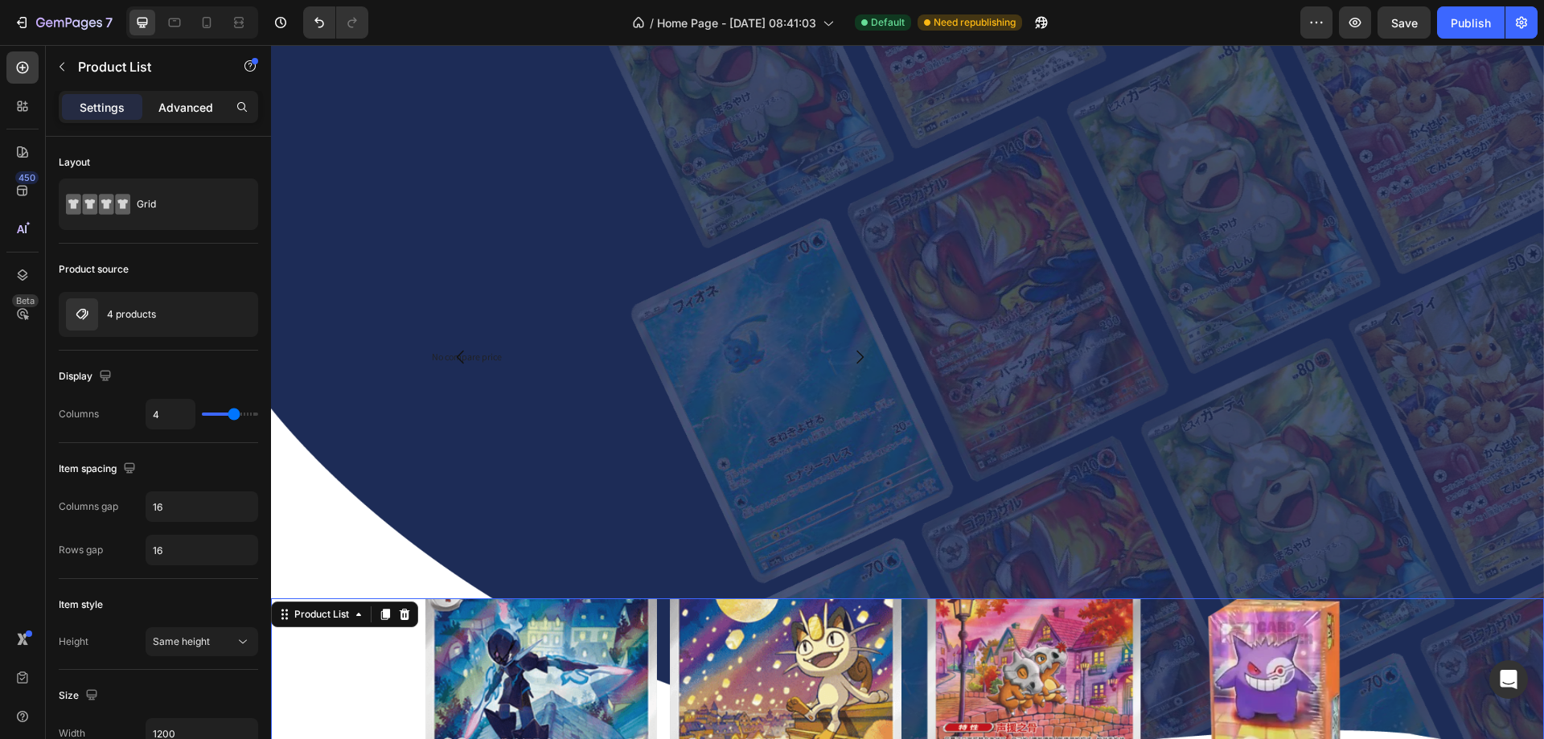
click at [191, 109] on p "Advanced" at bounding box center [185, 107] width 55 height 17
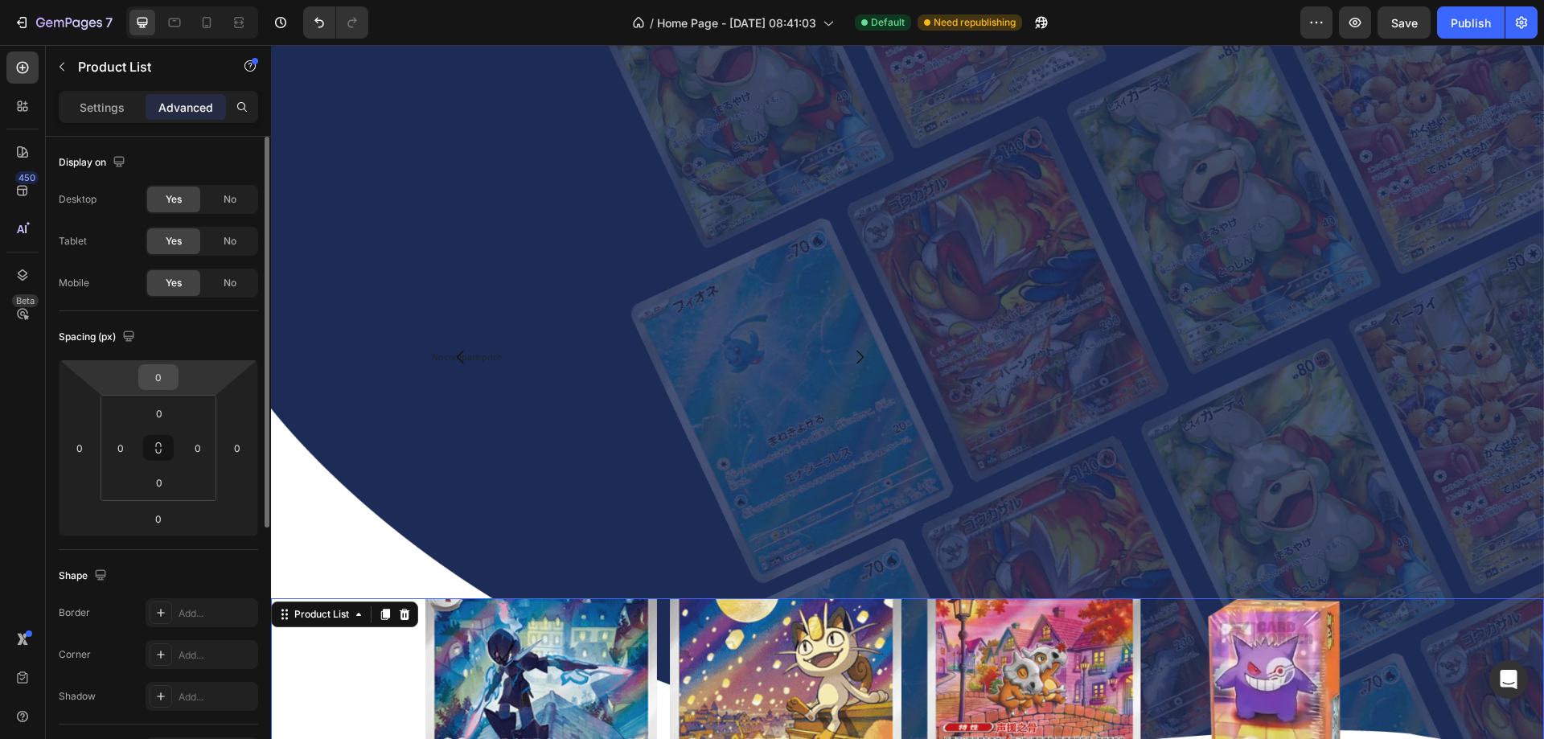
click at [171, 381] on input "0" at bounding box center [158, 377] width 32 height 24
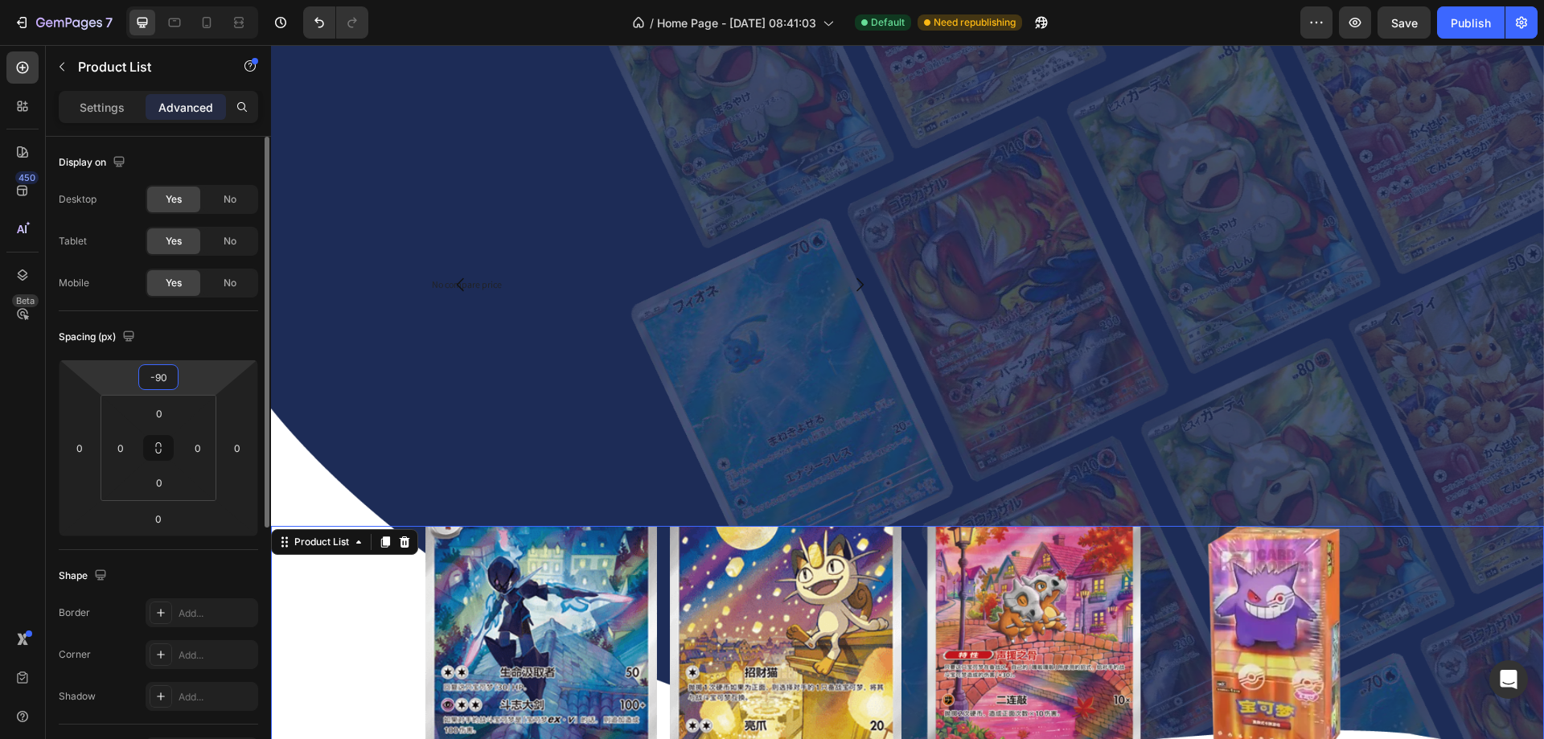
type input "-900"
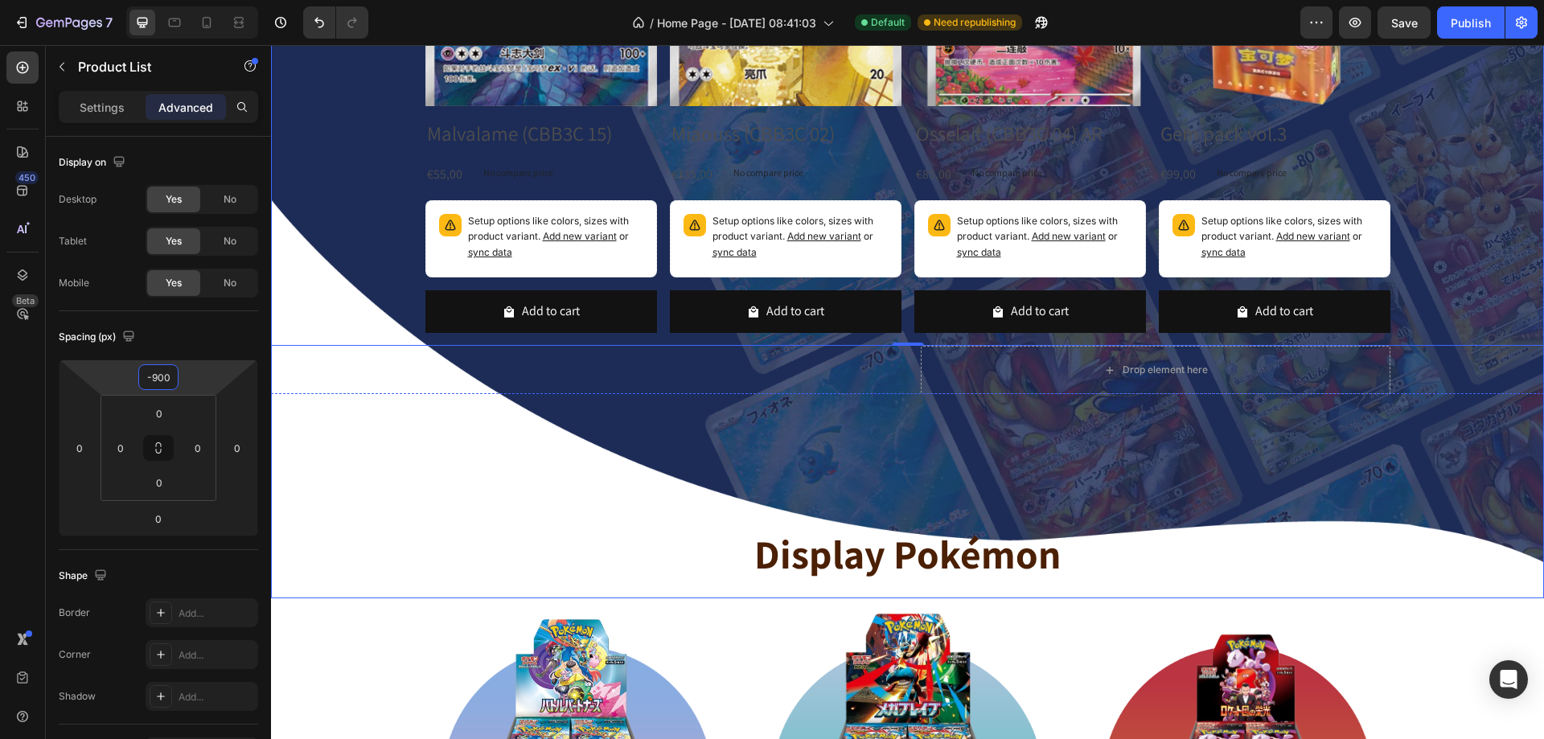
scroll to position [0, 0]
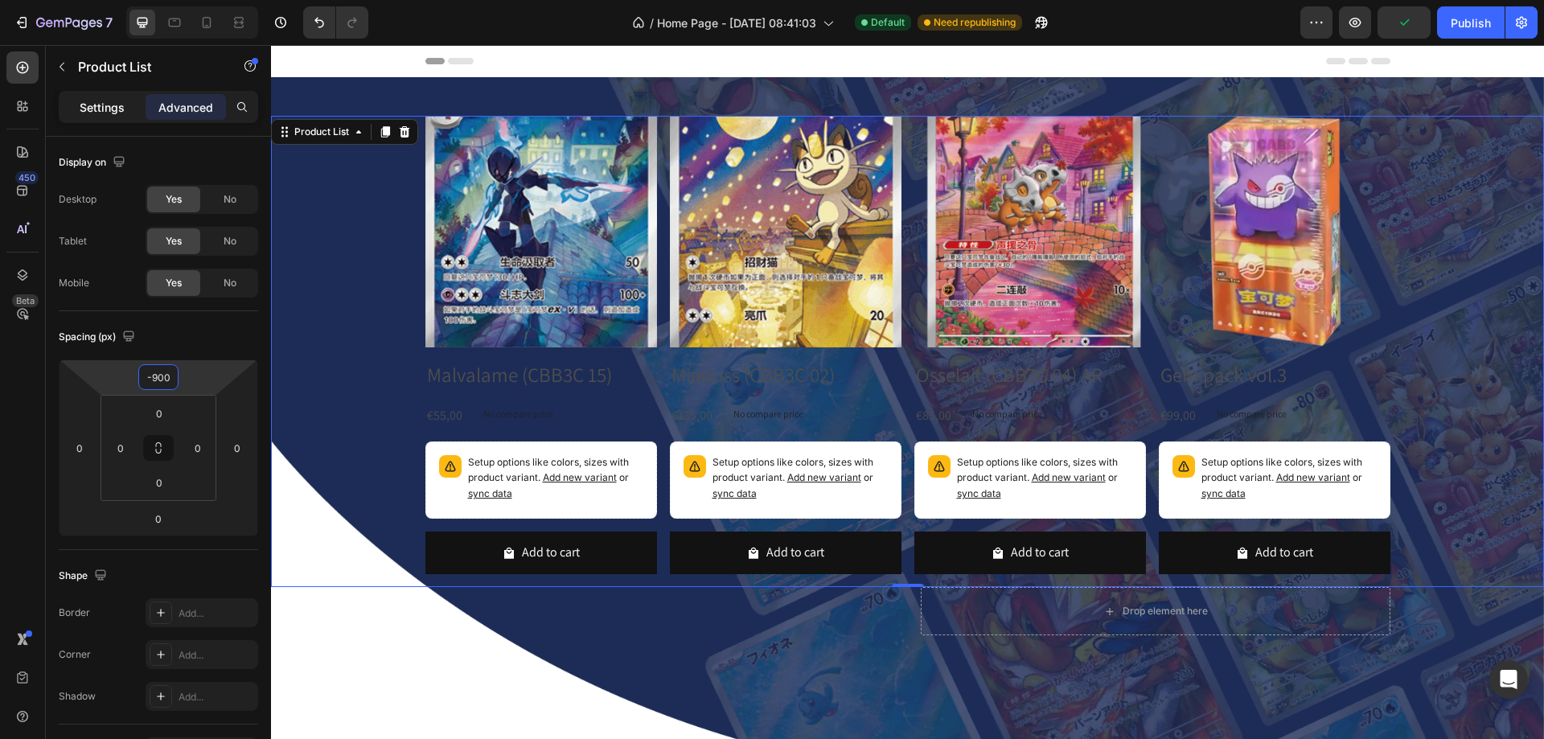
click at [117, 118] on div "Settings" at bounding box center [102, 107] width 80 height 26
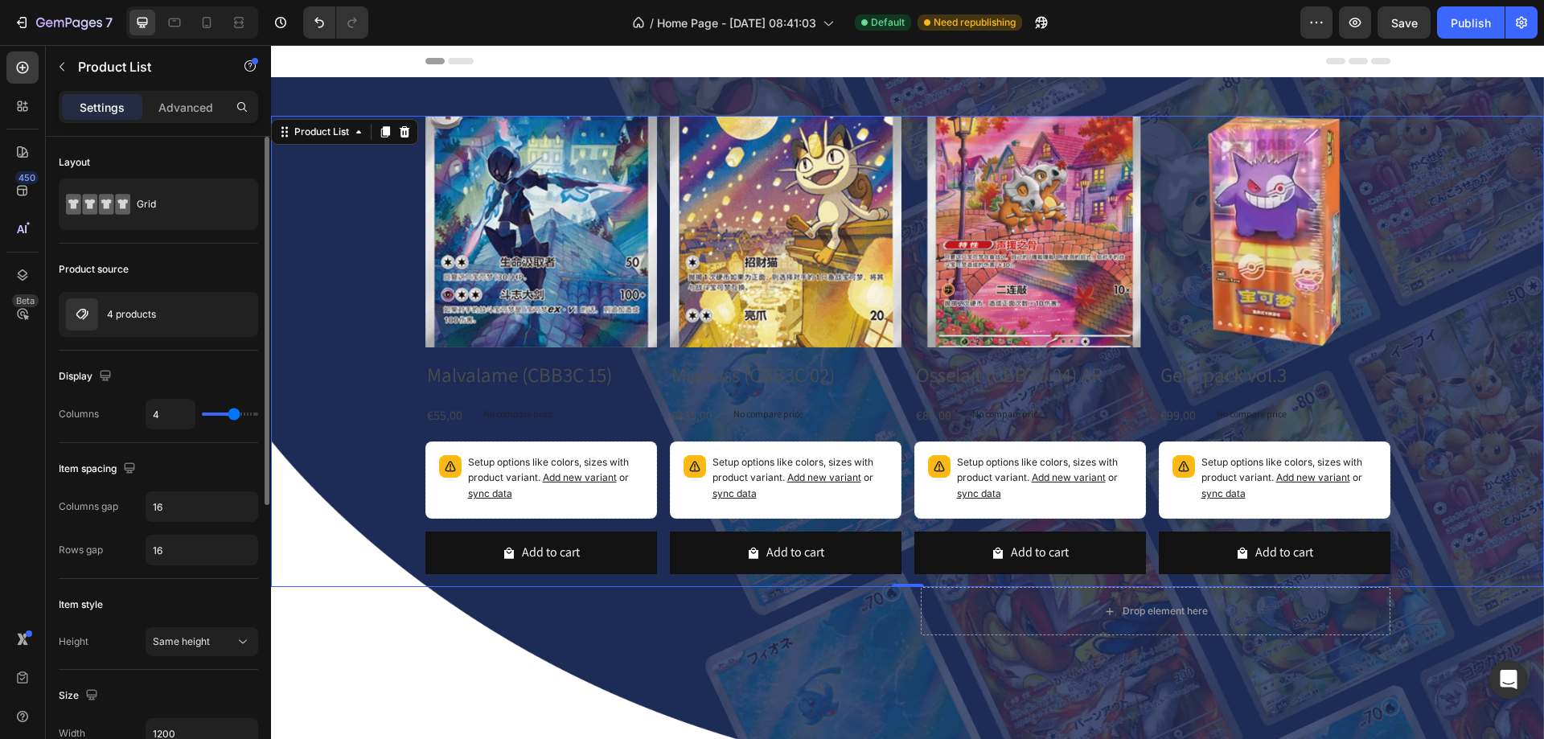
type input "3"
type input "2"
type input "1"
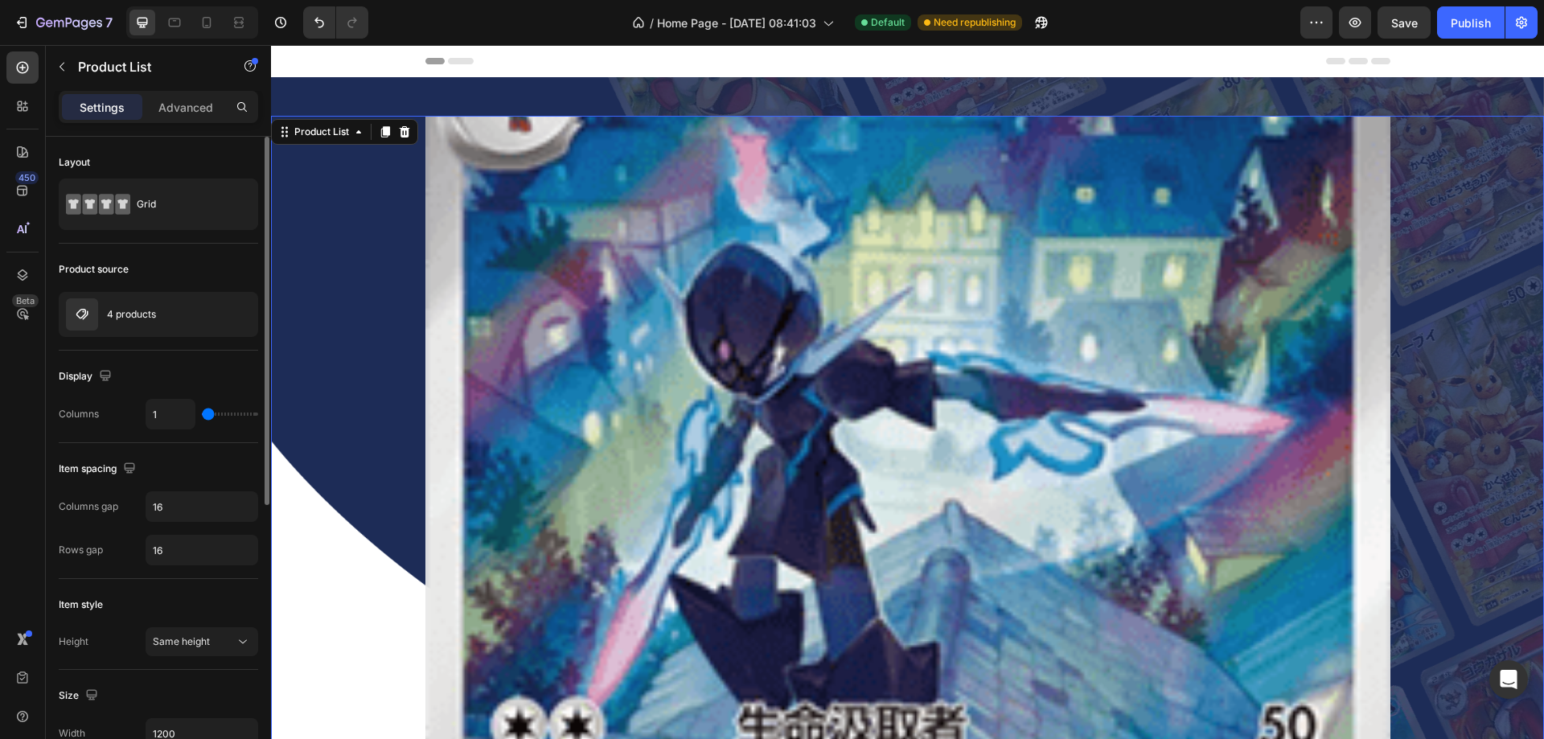
drag, startPoint x: 228, startPoint y: 412, endPoint x: 208, endPoint y: 412, distance: 19.3
type input "1"
click at [208, 413] on input "range" at bounding box center [230, 414] width 56 height 3
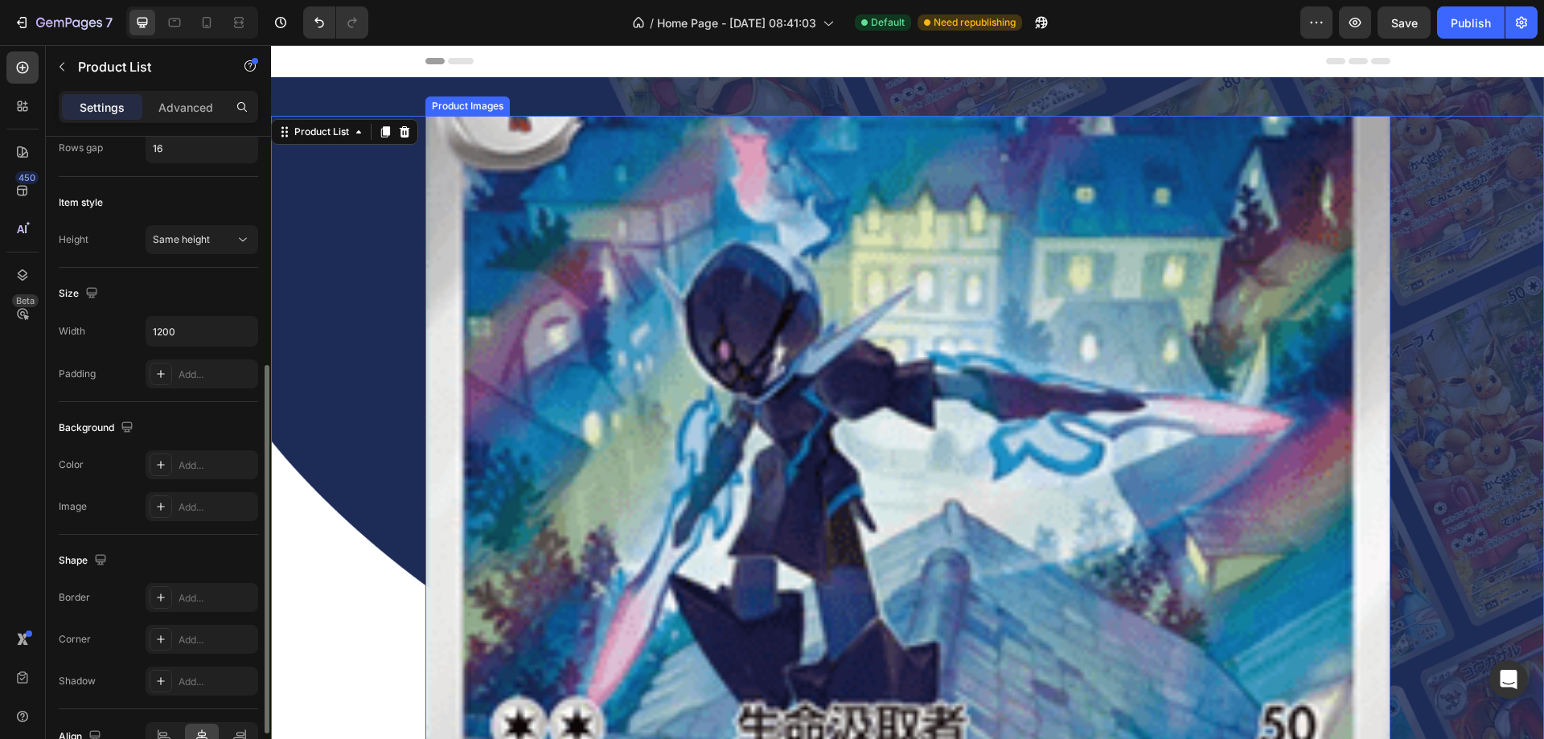
click at [588, 461] on img at bounding box center [907, 598] width 965 height 965
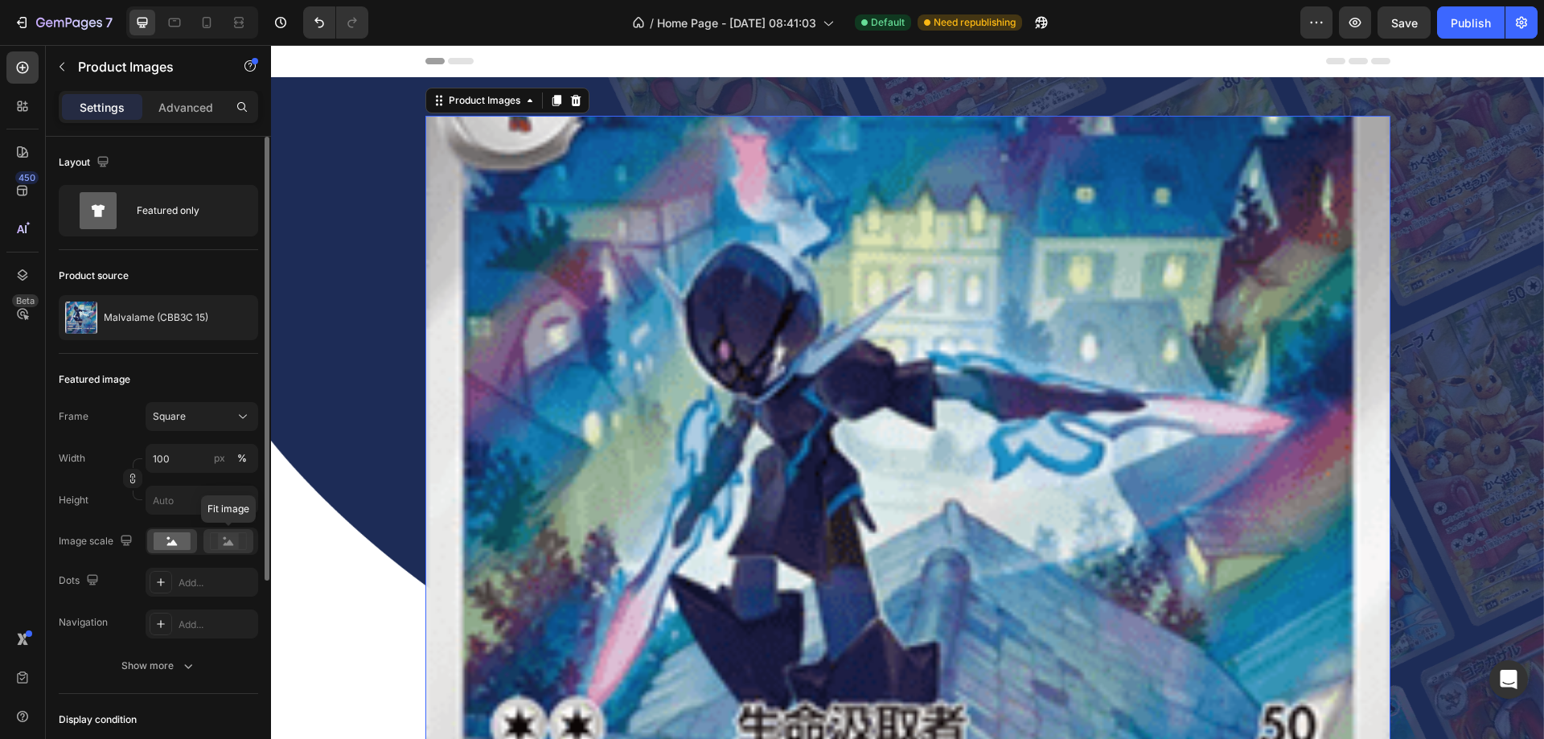
click at [220, 540] on rect at bounding box center [228, 541] width 21 height 16
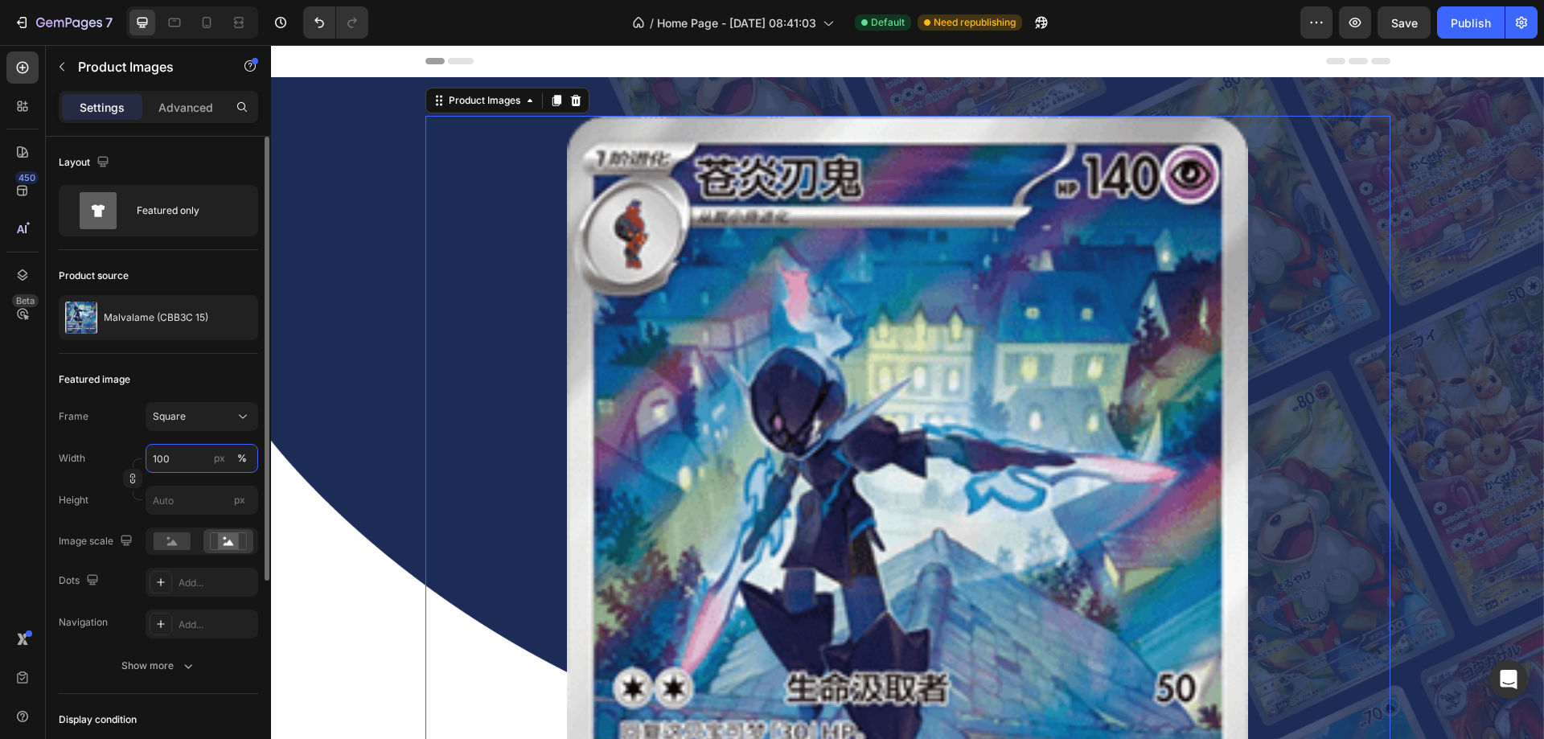
click at [163, 456] on input "100" at bounding box center [202, 458] width 113 height 29
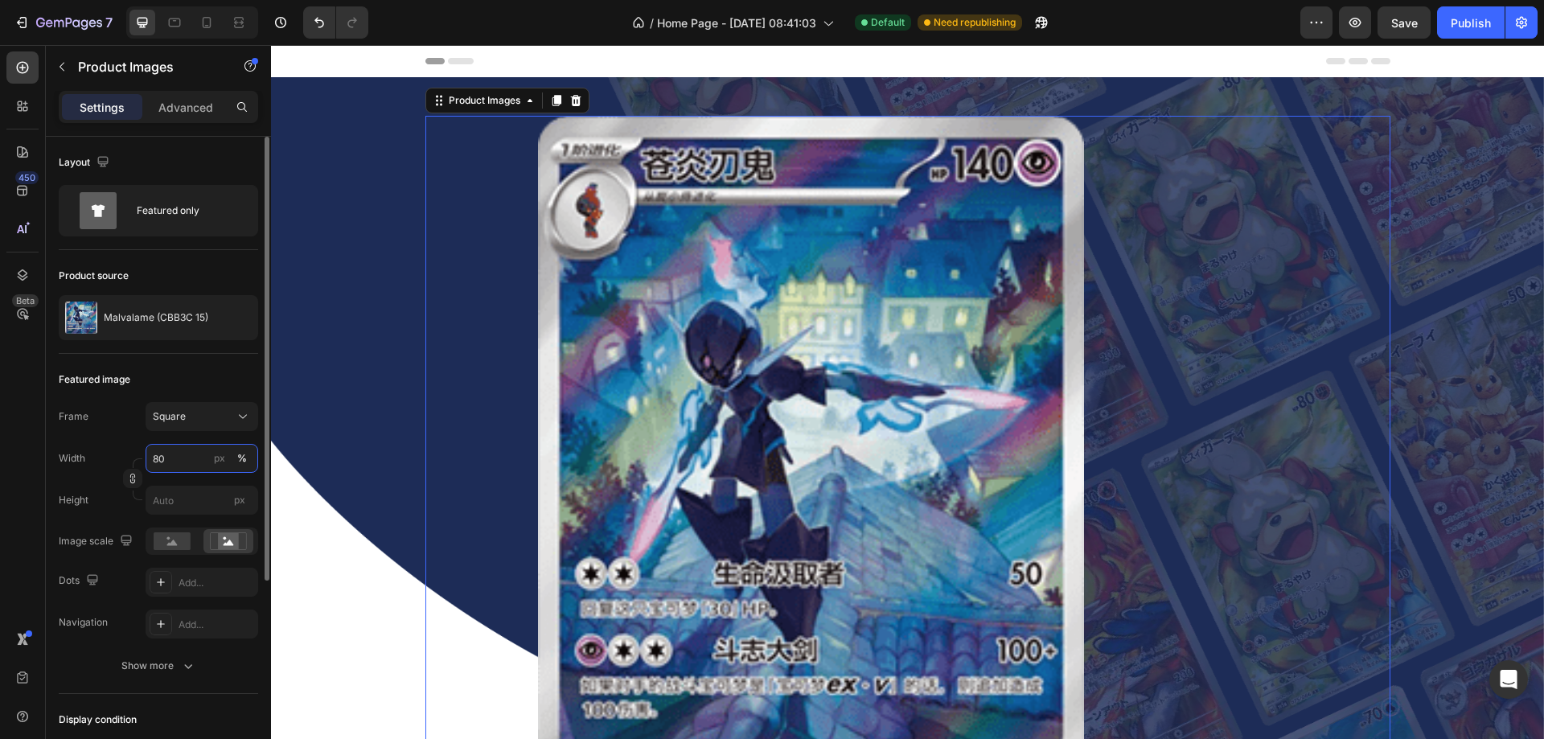
type input "8"
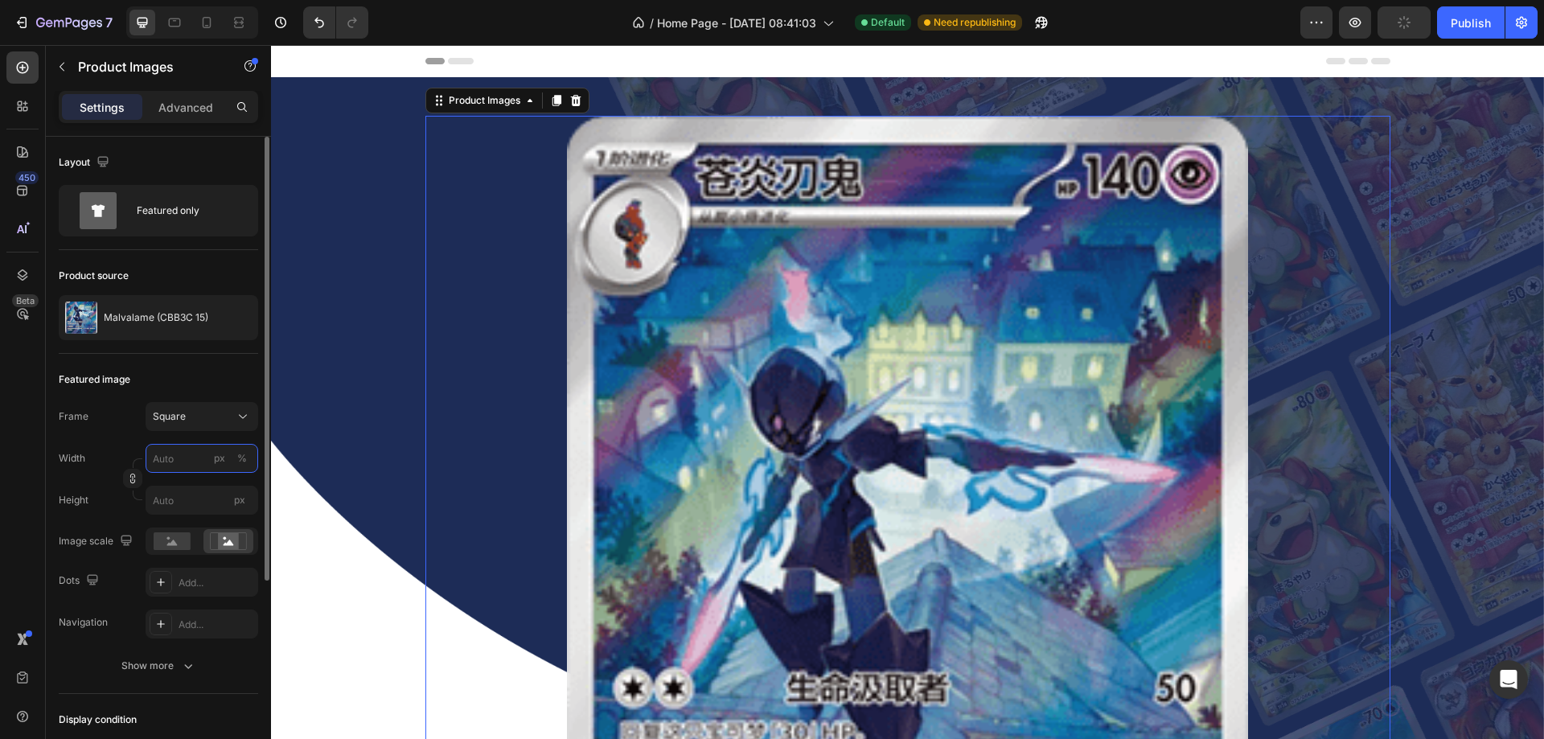
type input "7"
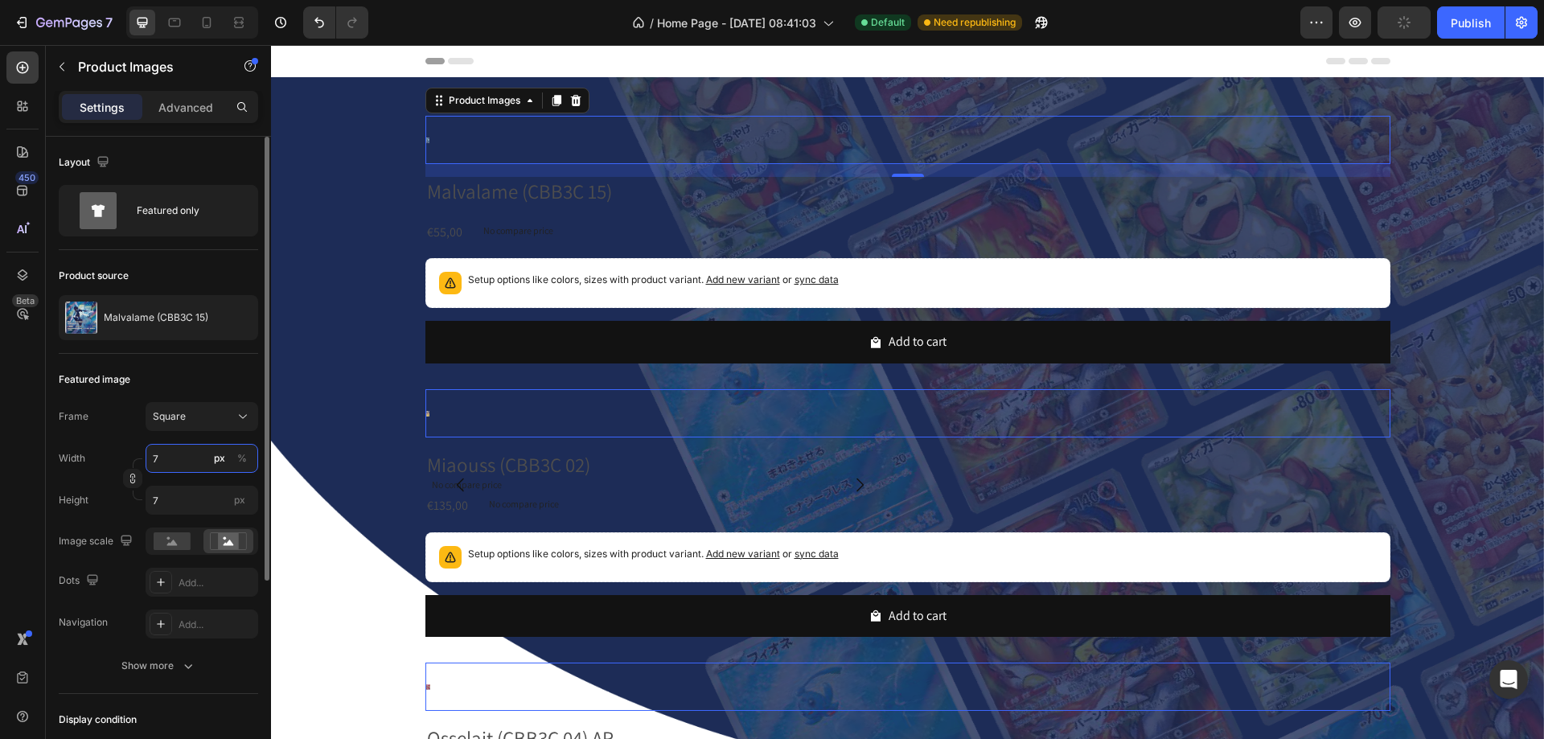
type input "70"
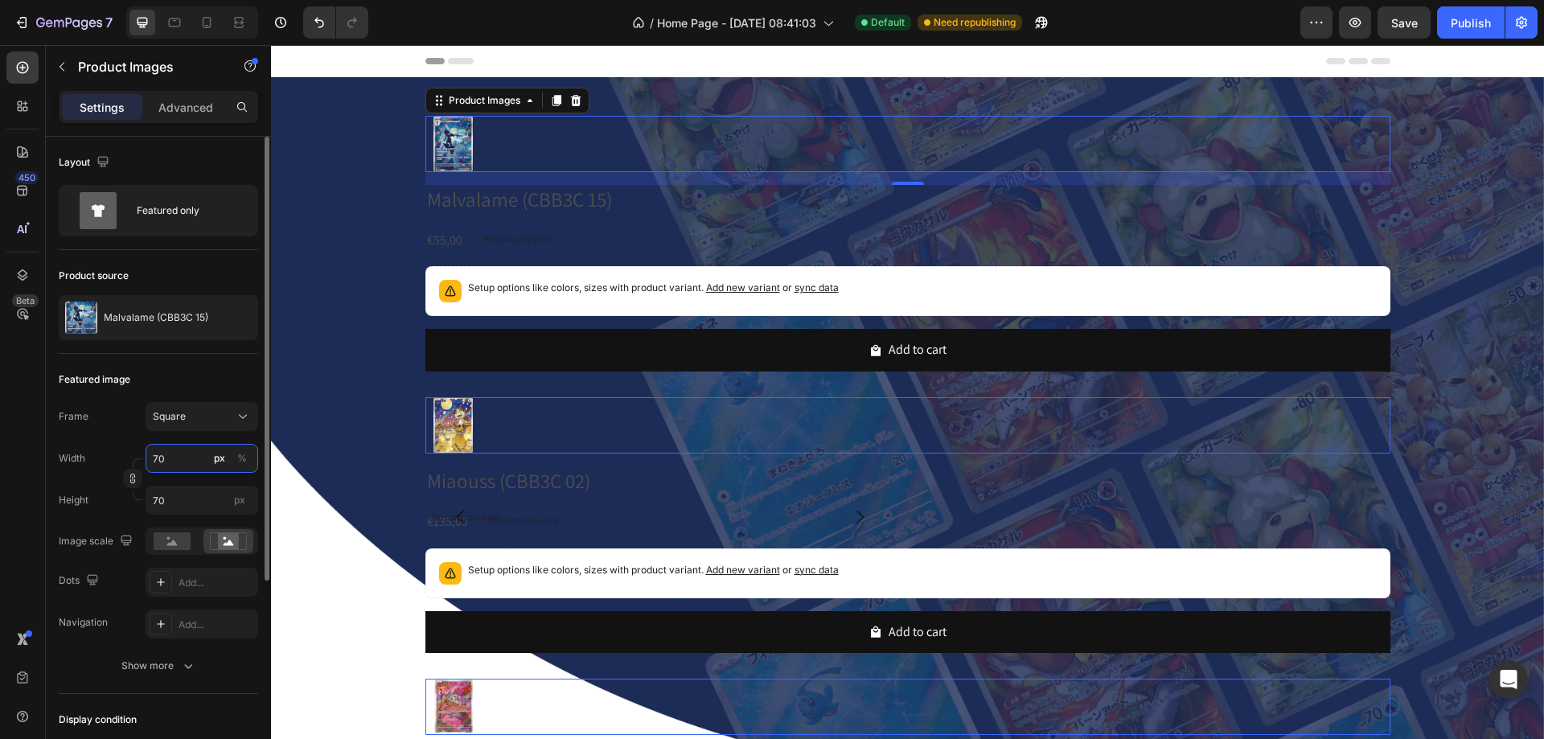
type input "7"
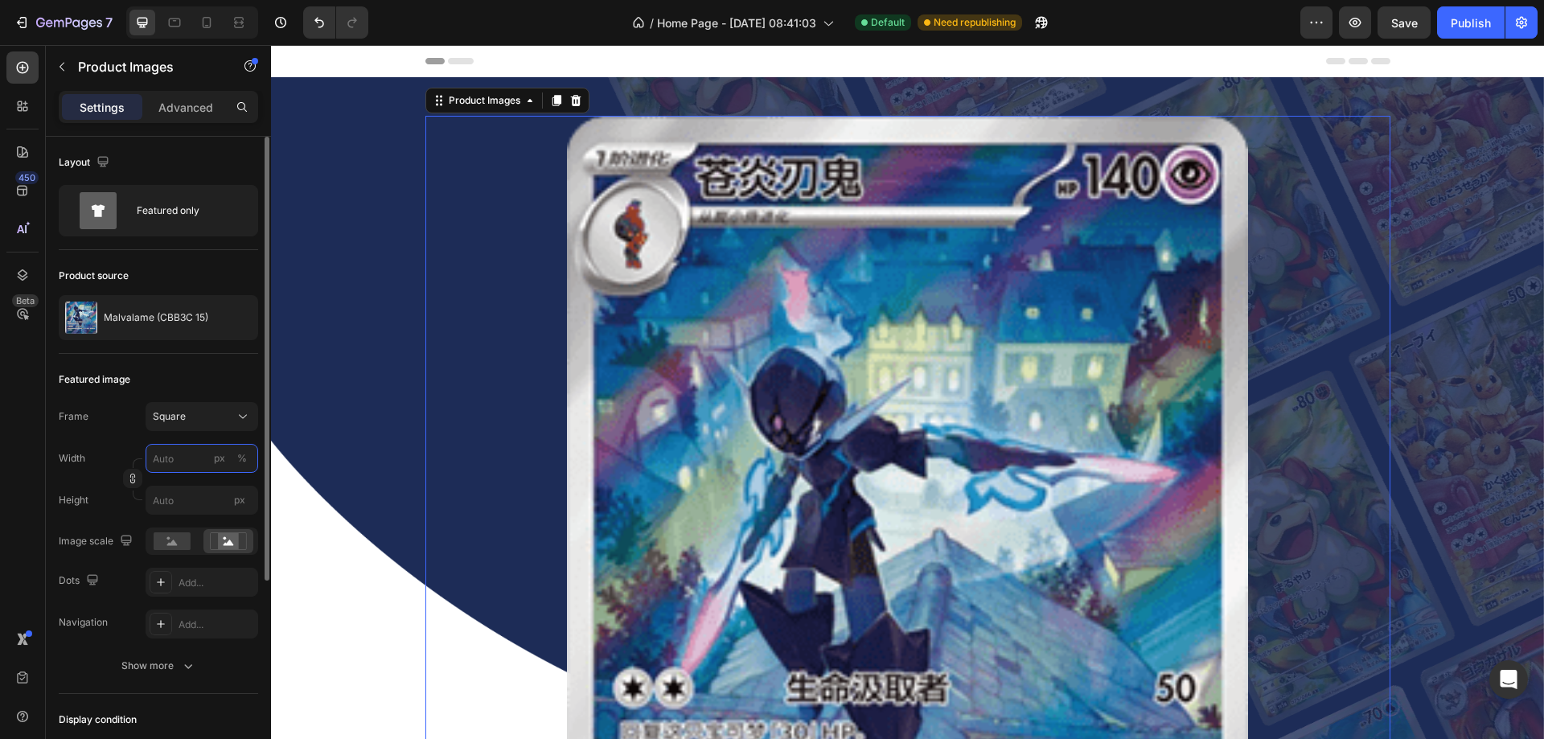
type input "7"
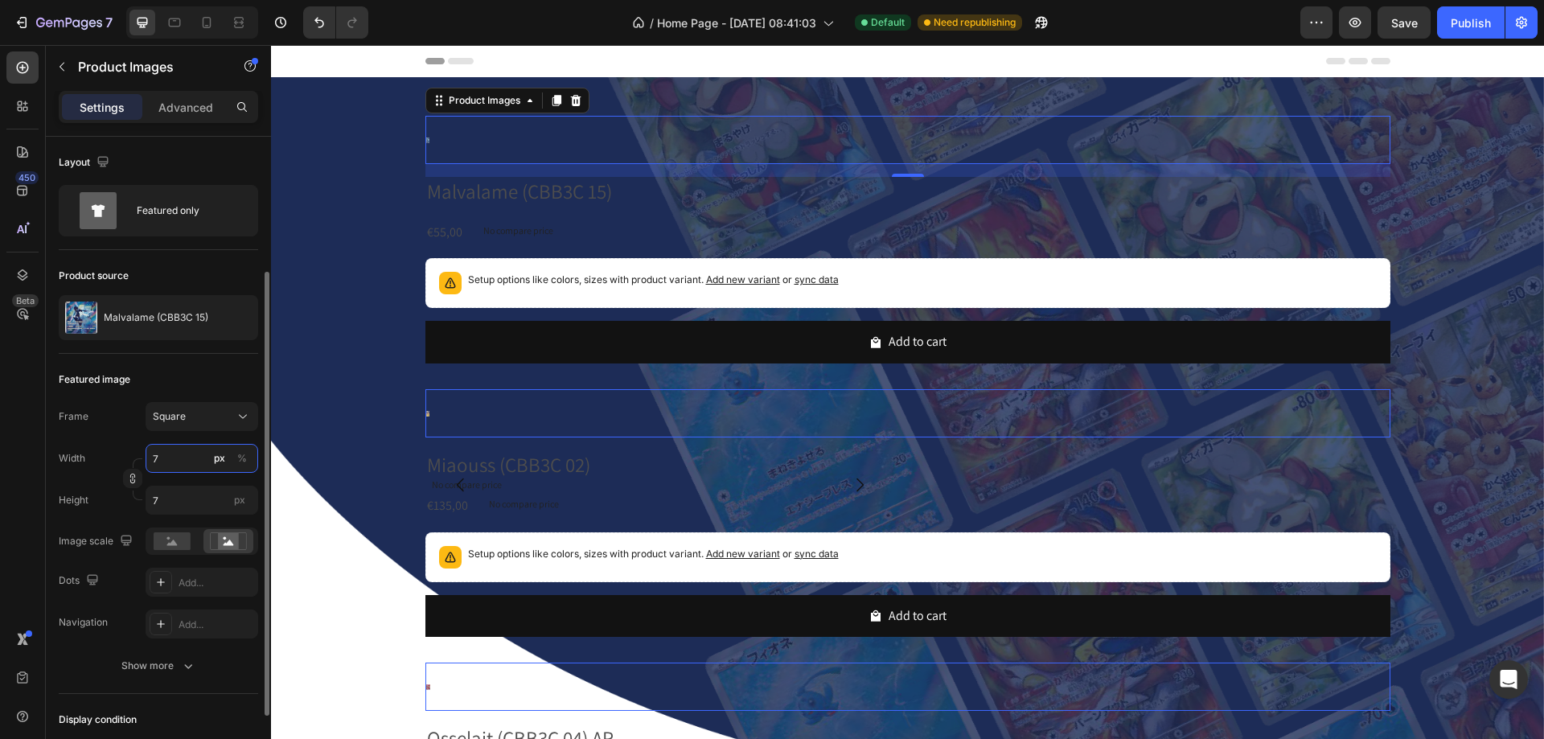
scroll to position [298, 0]
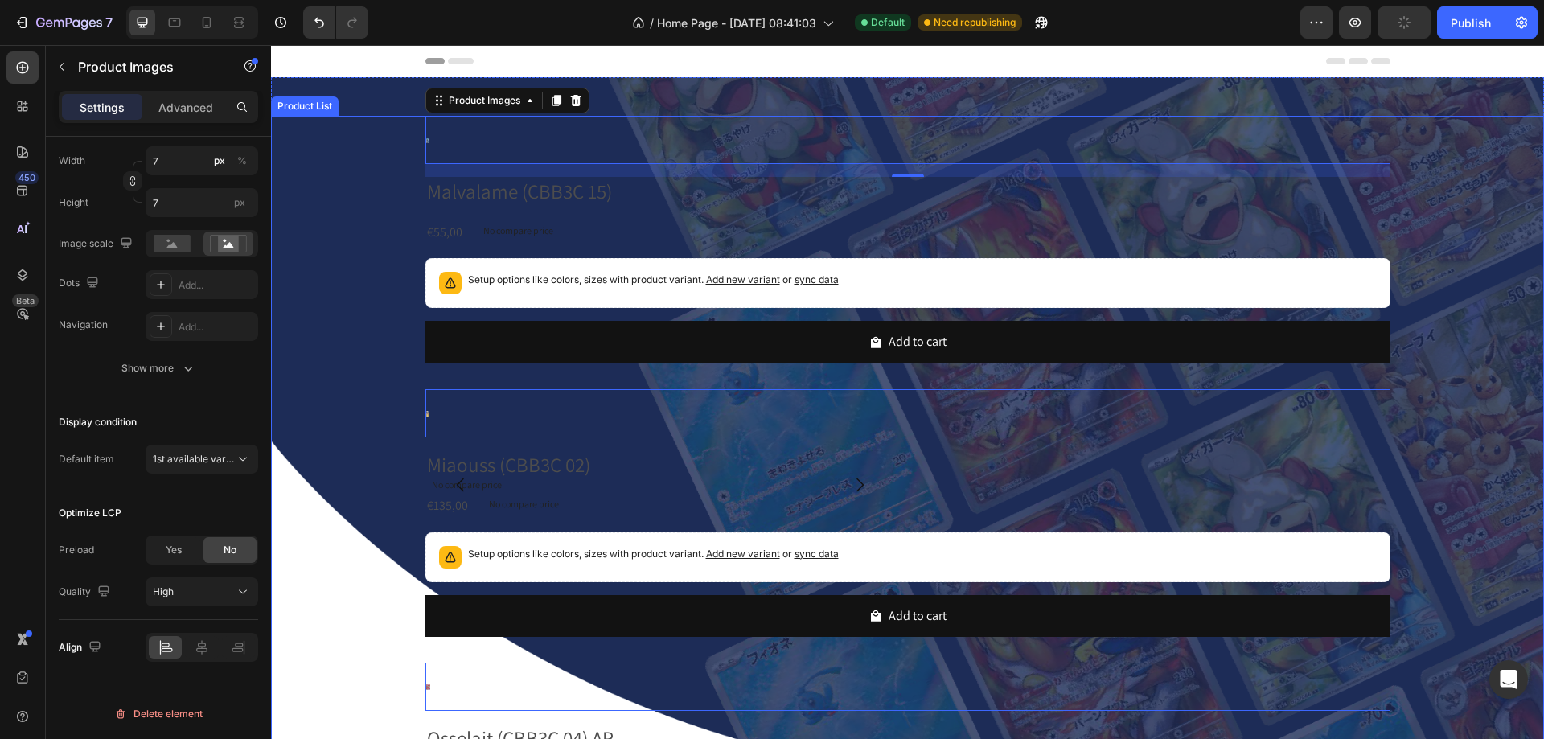
click at [383, 191] on div "Product Images 16 Malvalame (CBB3C 15) Product Title €55,00 Product Price Produ…" at bounding box center [907, 656] width 1273 height 1081
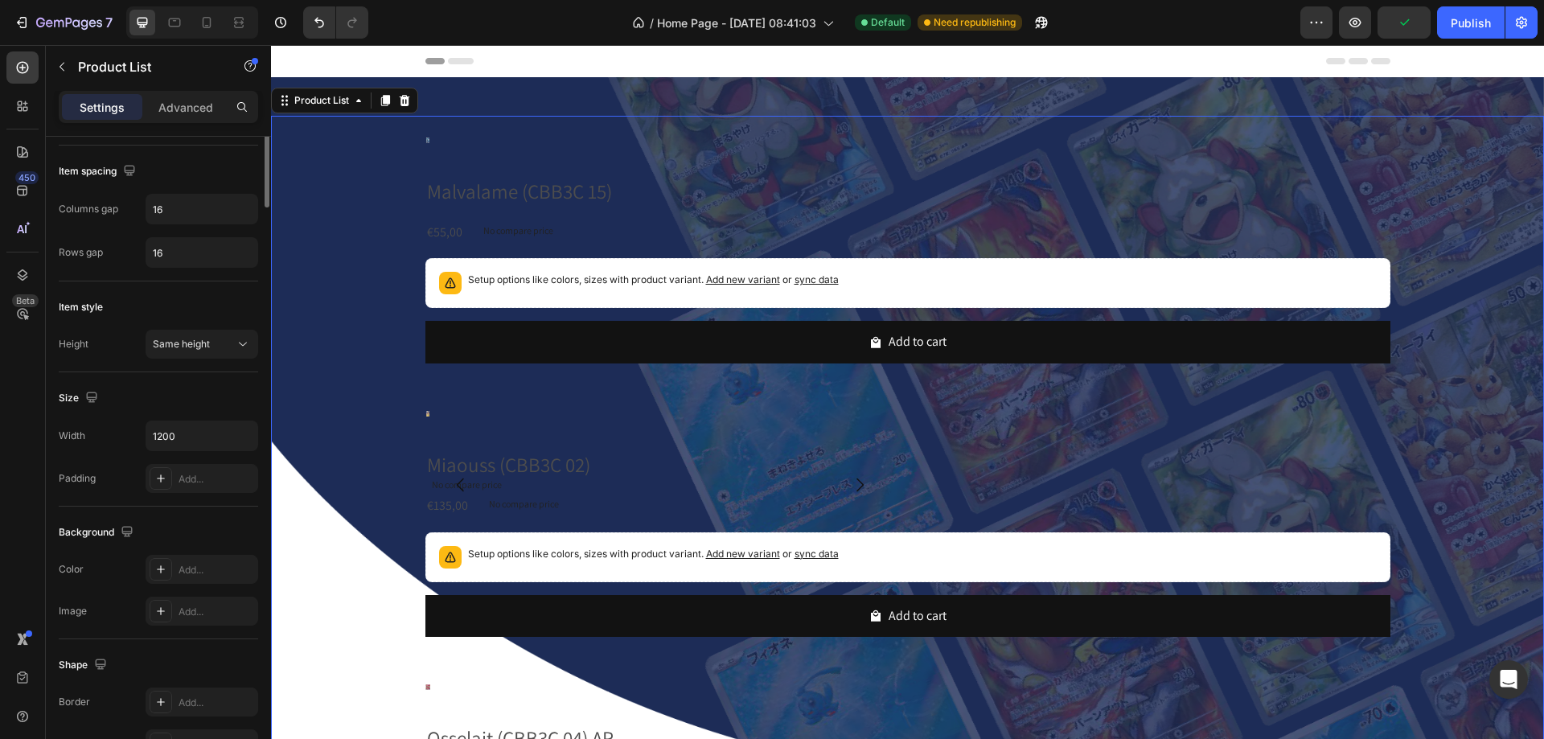
scroll to position [0, 0]
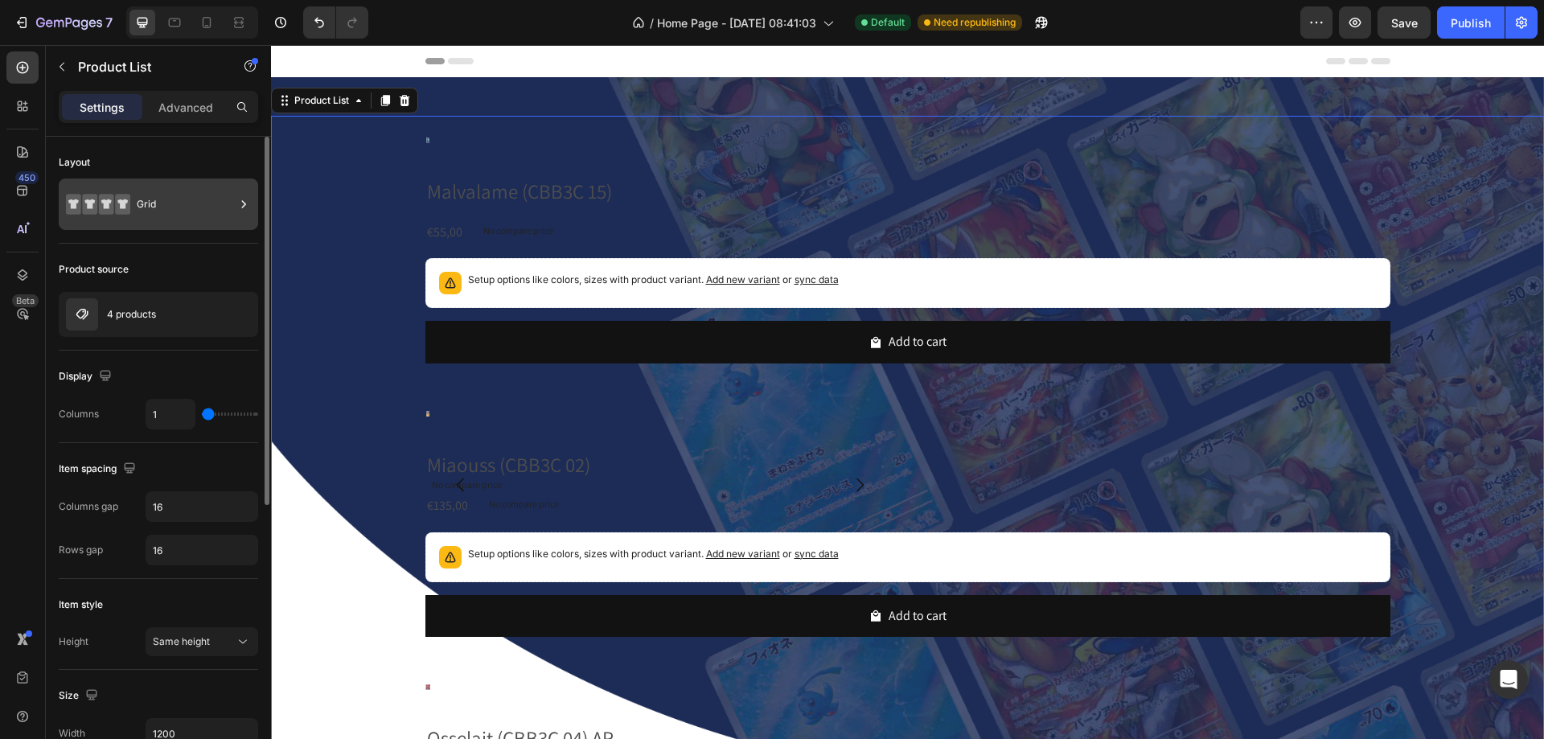
click at [168, 201] on div "Grid" at bounding box center [186, 204] width 98 height 37
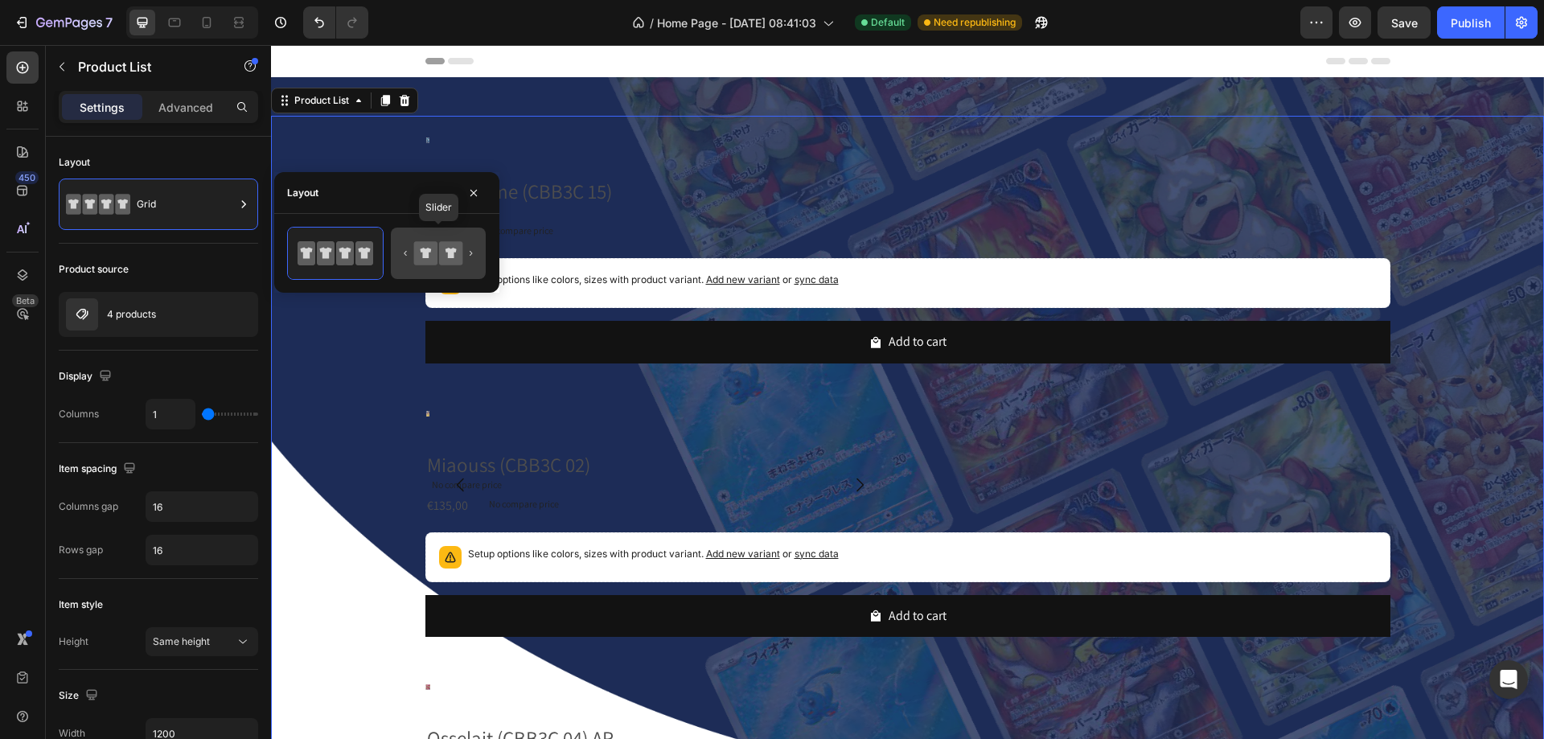
click at [438, 258] on icon at bounding box center [425, 252] width 23 height 23
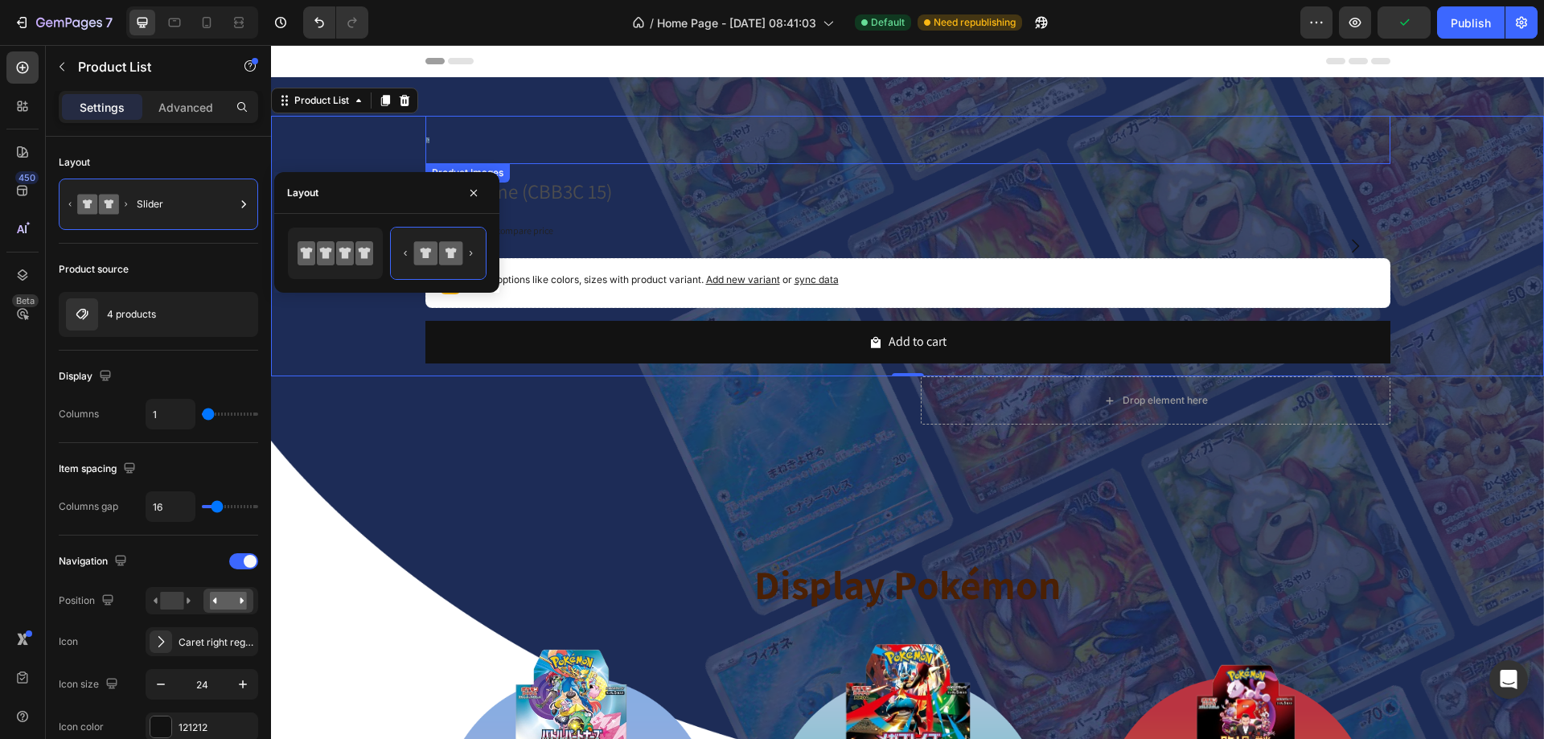
click at [532, 144] on div at bounding box center [907, 140] width 965 height 48
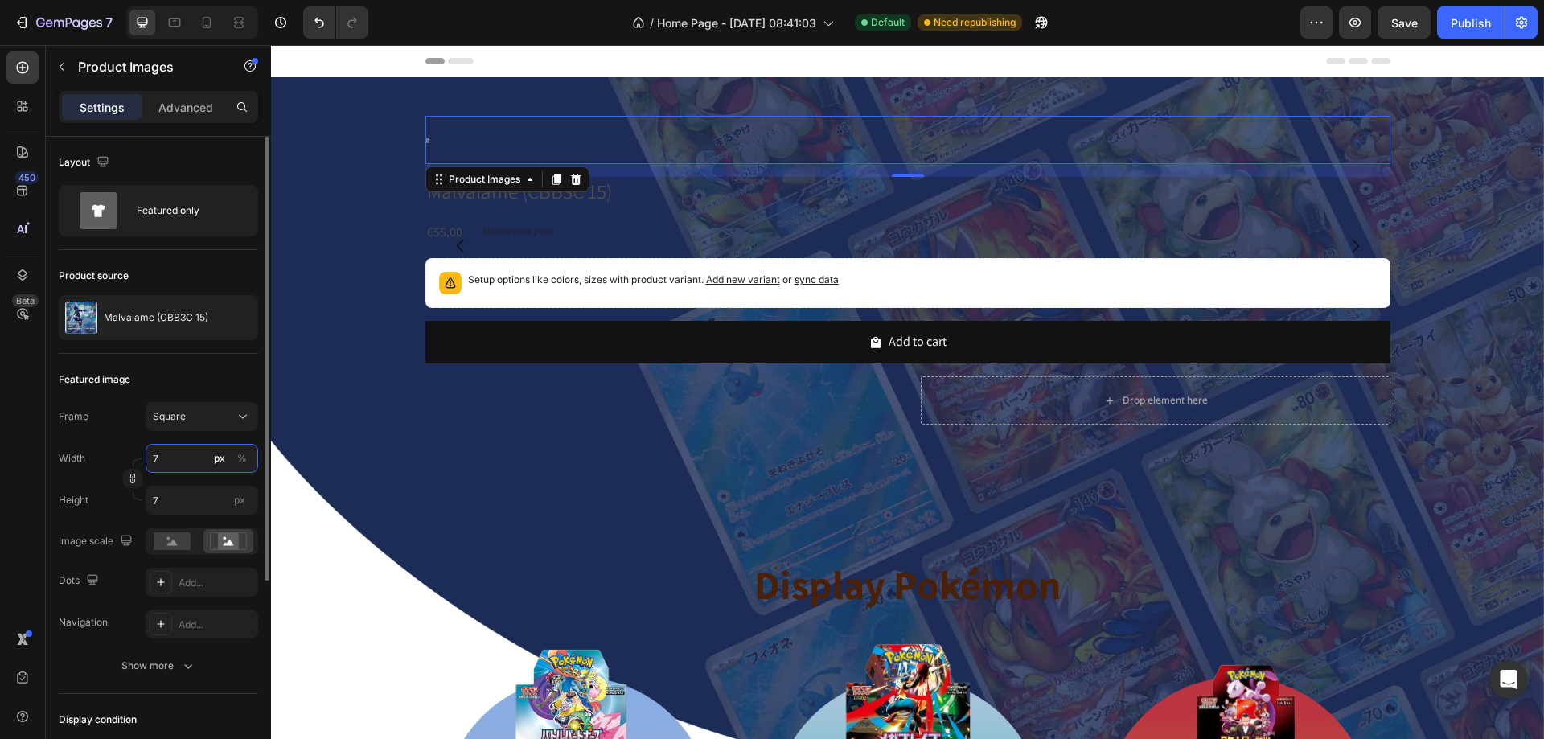
click at [178, 467] on input "7" at bounding box center [202, 458] width 113 height 29
type input "70"
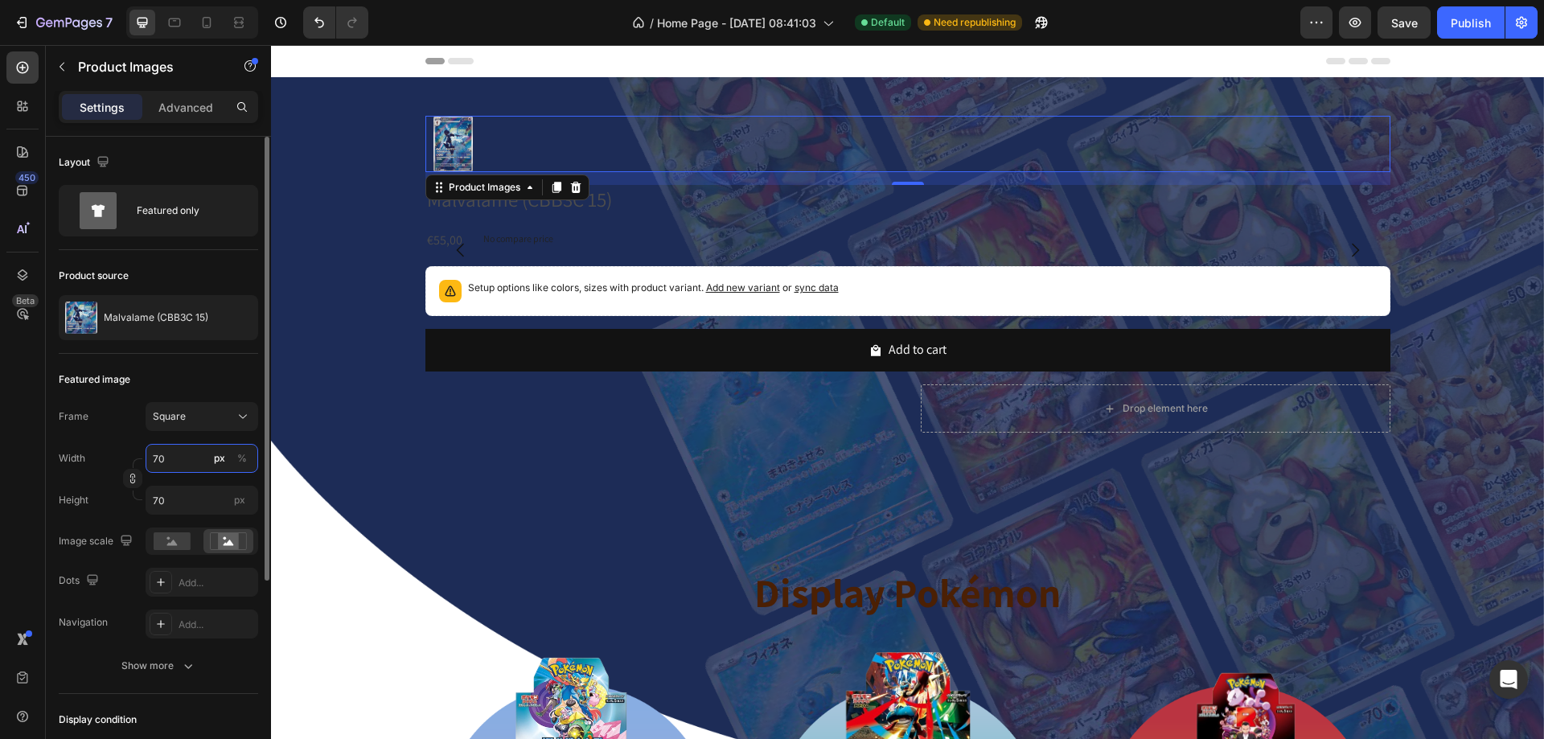
type input "7"
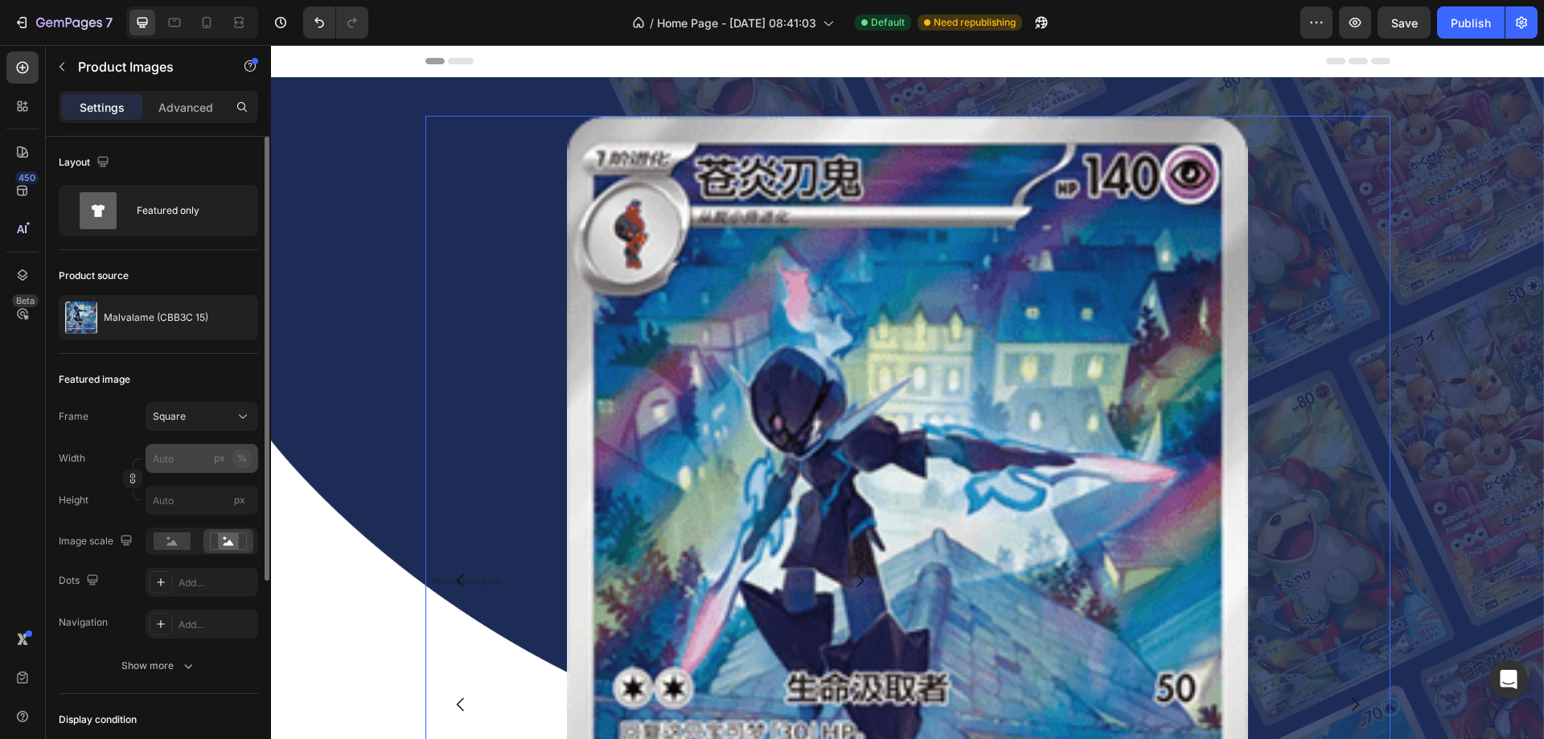
click at [240, 462] on div "%" at bounding box center [242, 458] width 10 height 14
click at [190, 462] on input "px %" at bounding box center [202, 458] width 113 height 29
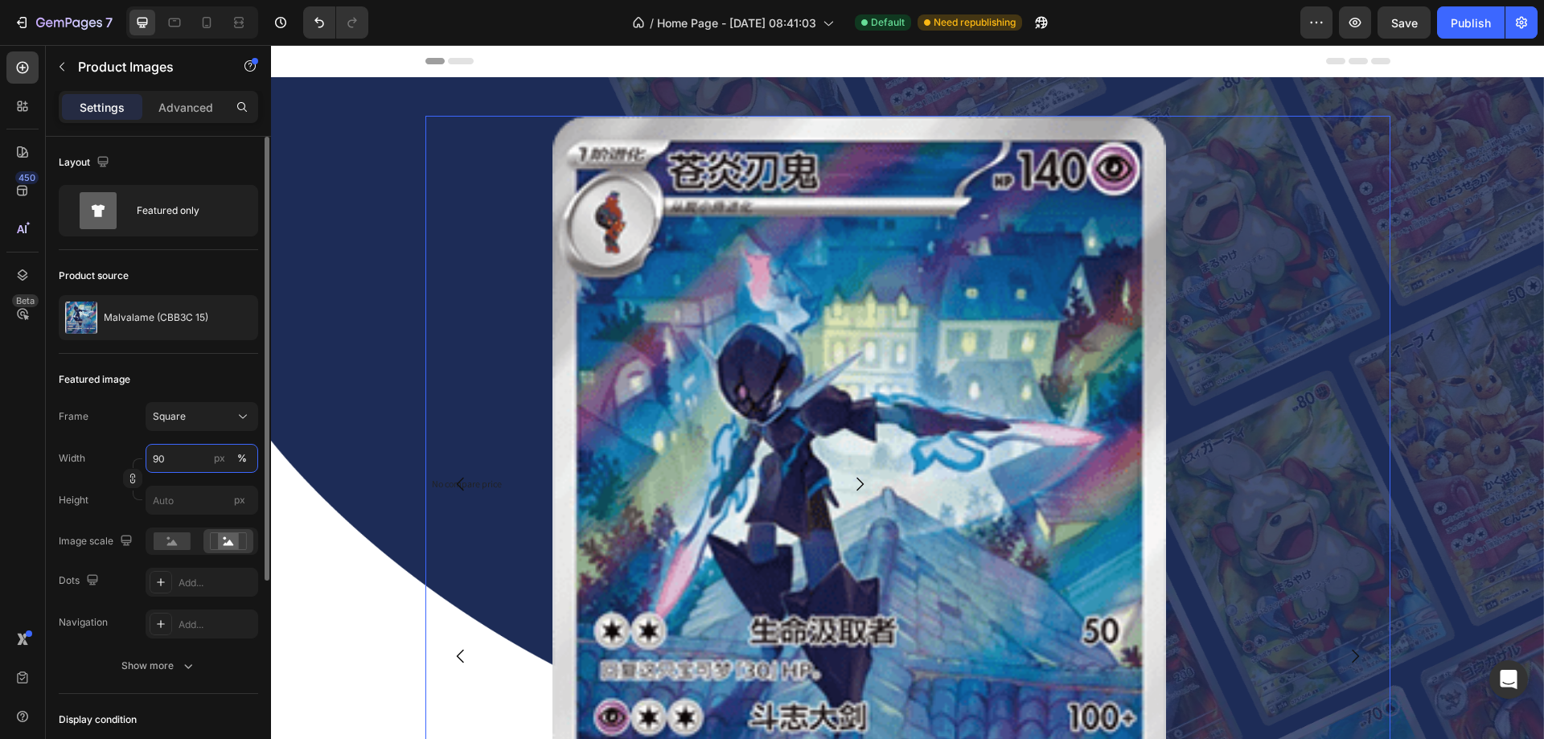
type input "9"
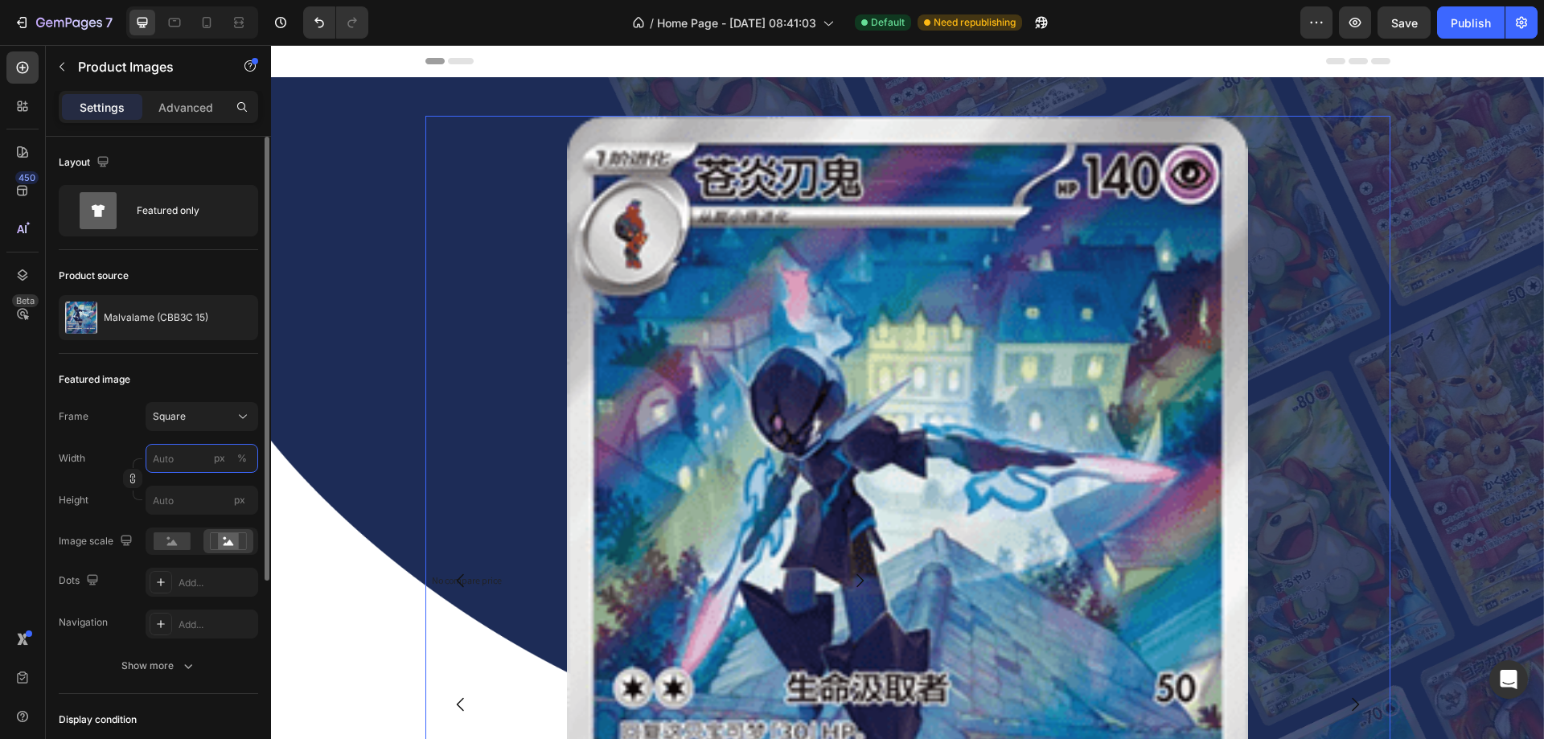
type input "8"
type input "80"
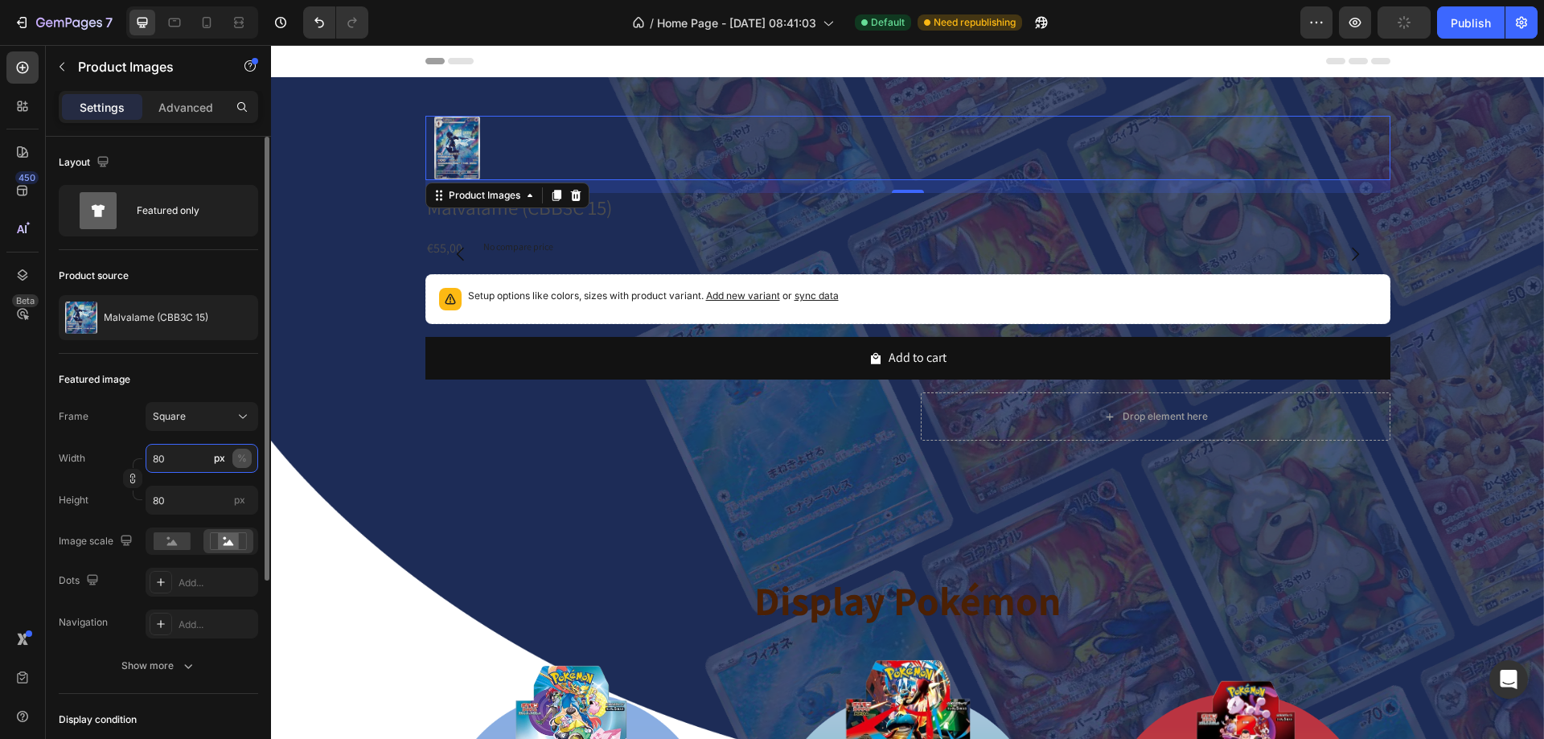
type input "80"
click at [240, 462] on div "%" at bounding box center [242, 458] width 10 height 14
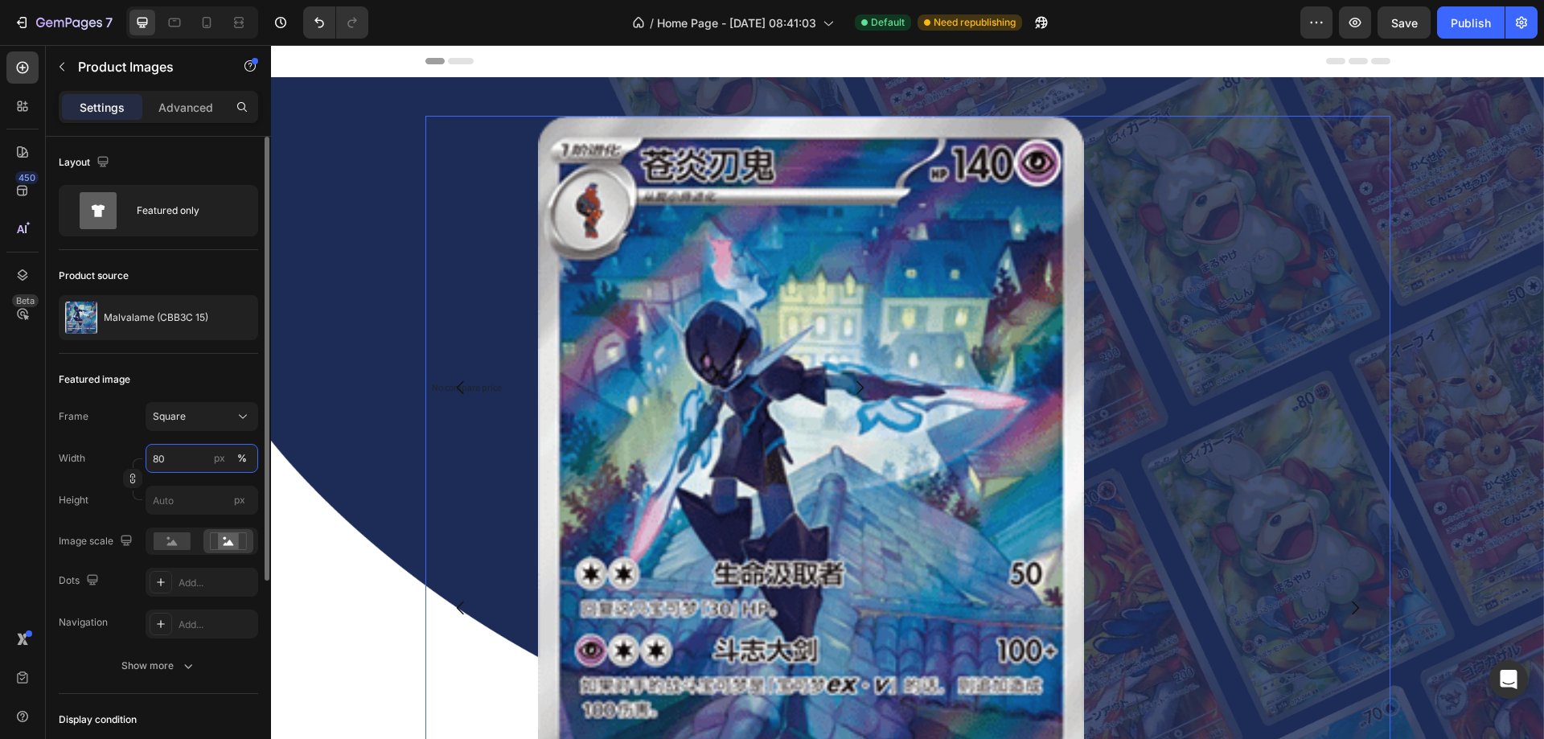
click at [184, 463] on input "80" at bounding box center [202, 458] width 113 height 29
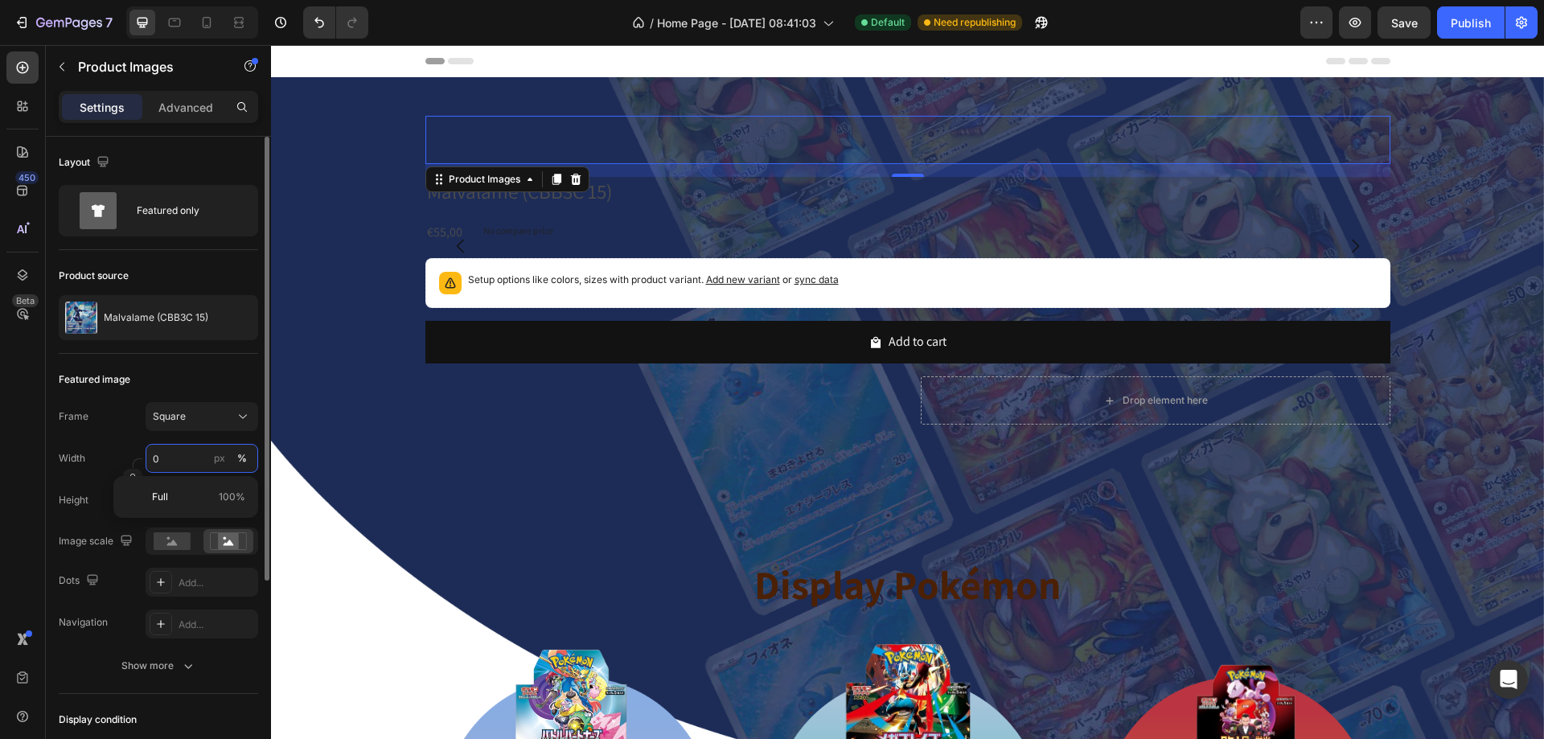
type input "60"
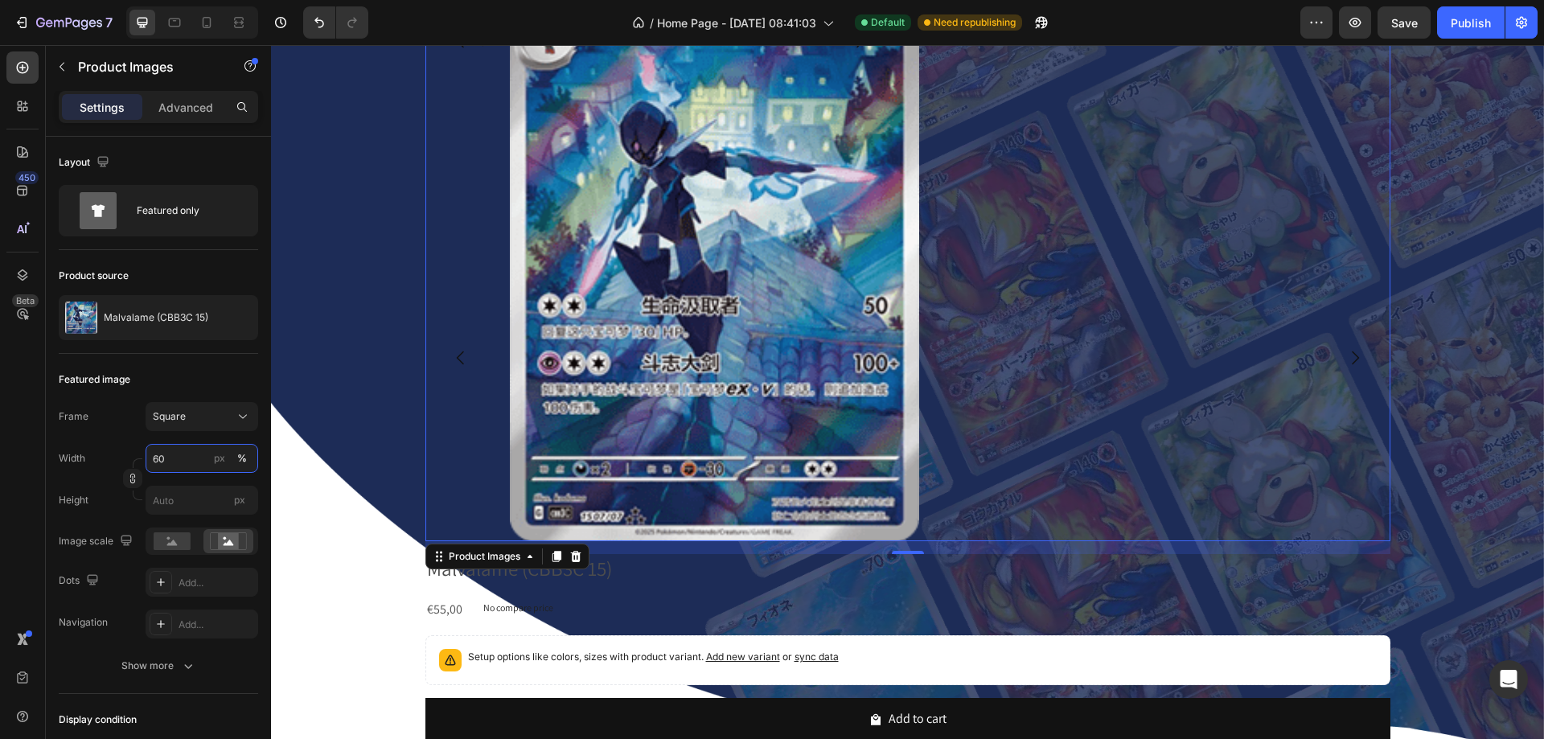
scroll to position [161, 0]
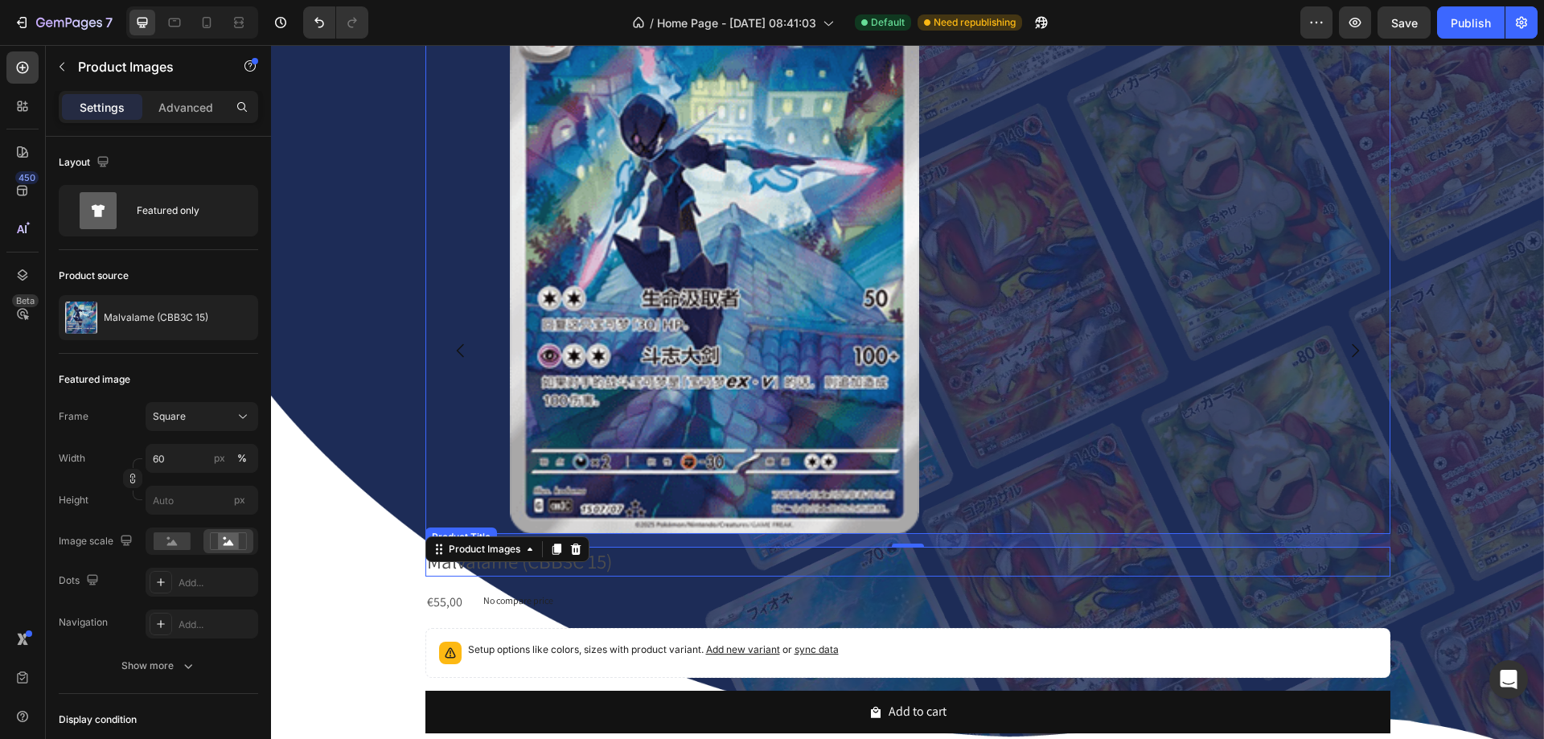
click at [432, 568] on h2 "Malvalame (CBB3C 15)" at bounding box center [907, 562] width 965 height 30
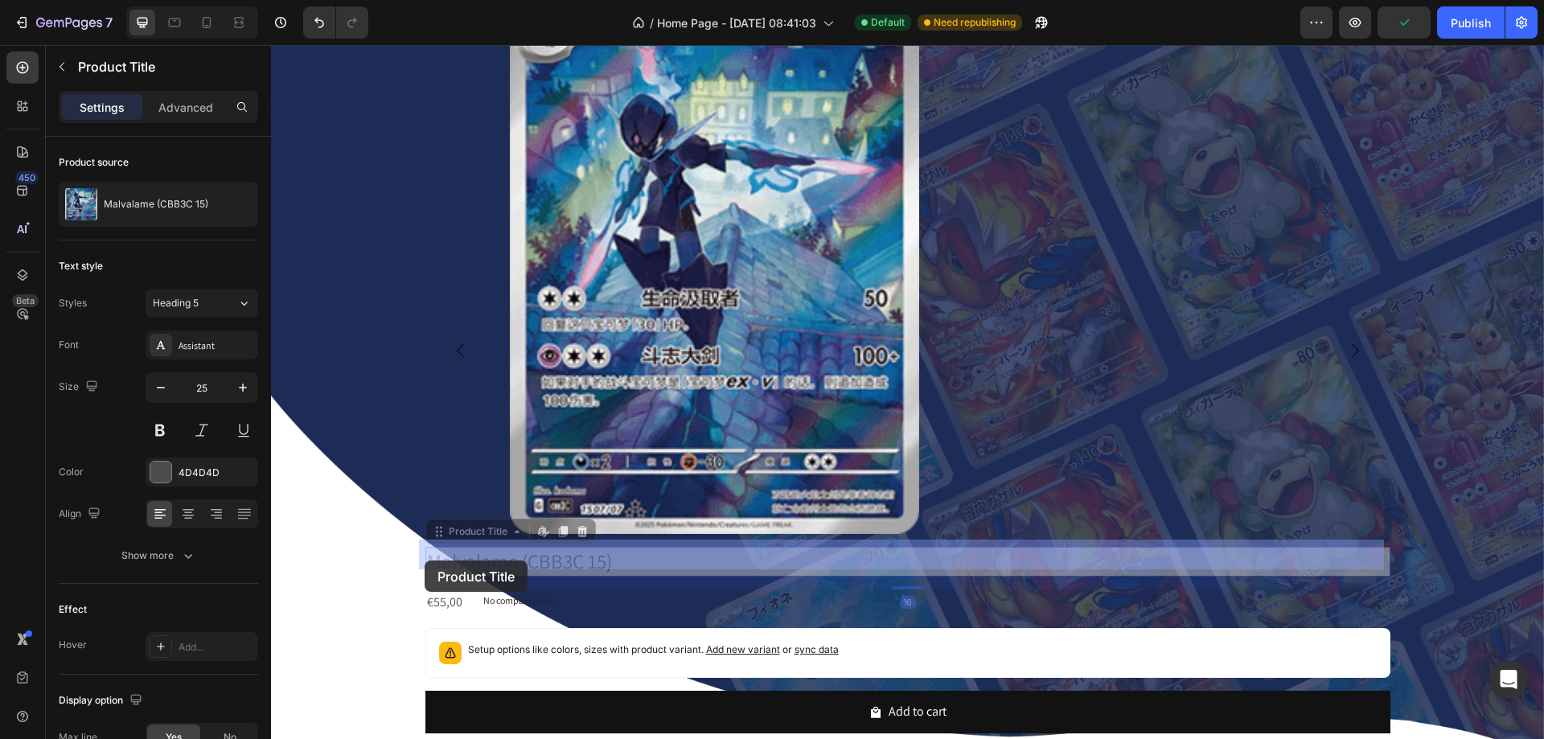
drag, startPoint x: 433, startPoint y: 530, endPoint x: 425, endPoint y: 561, distance: 31.6
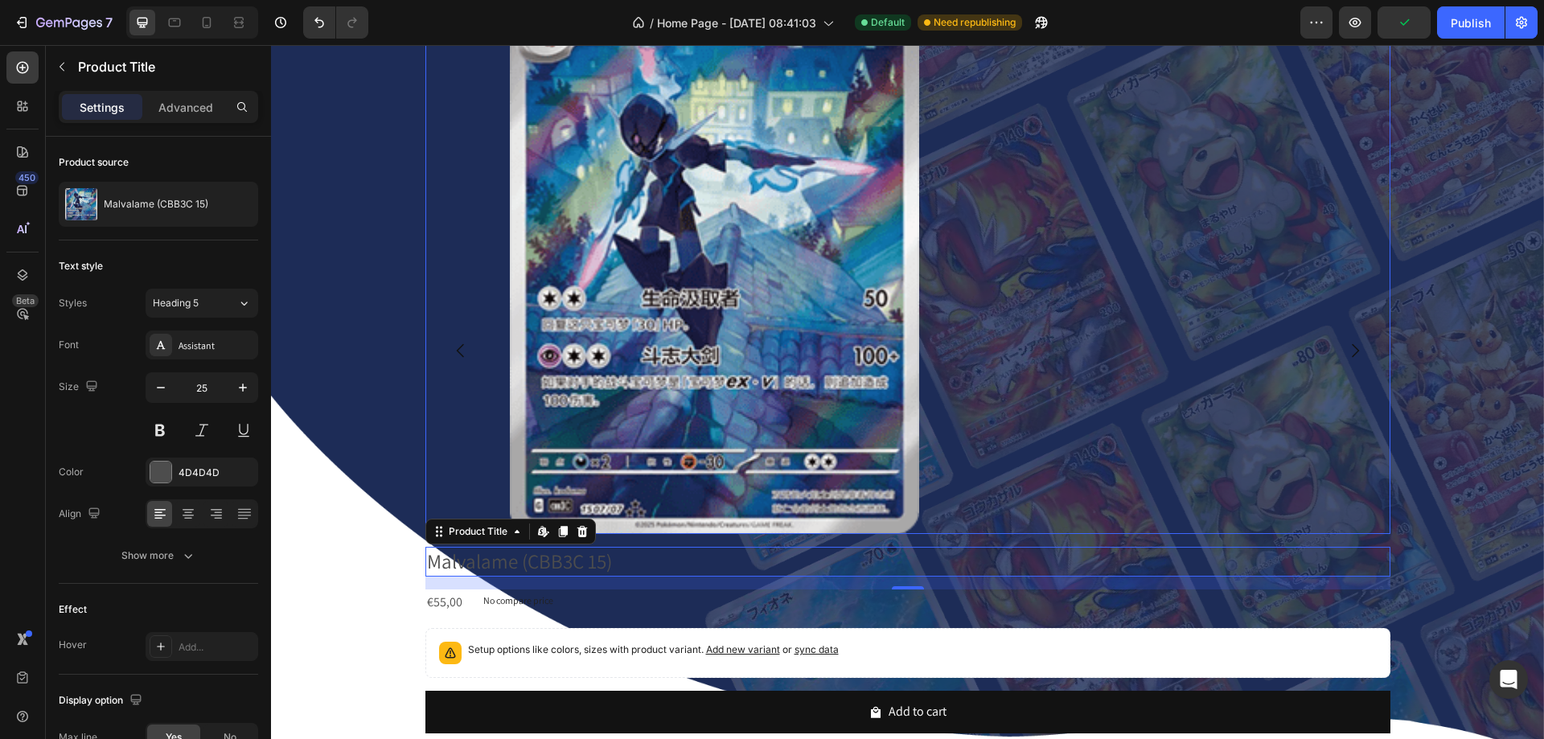
click at [947, 273] on img at bounding box center [714, 244] width 579 height 579
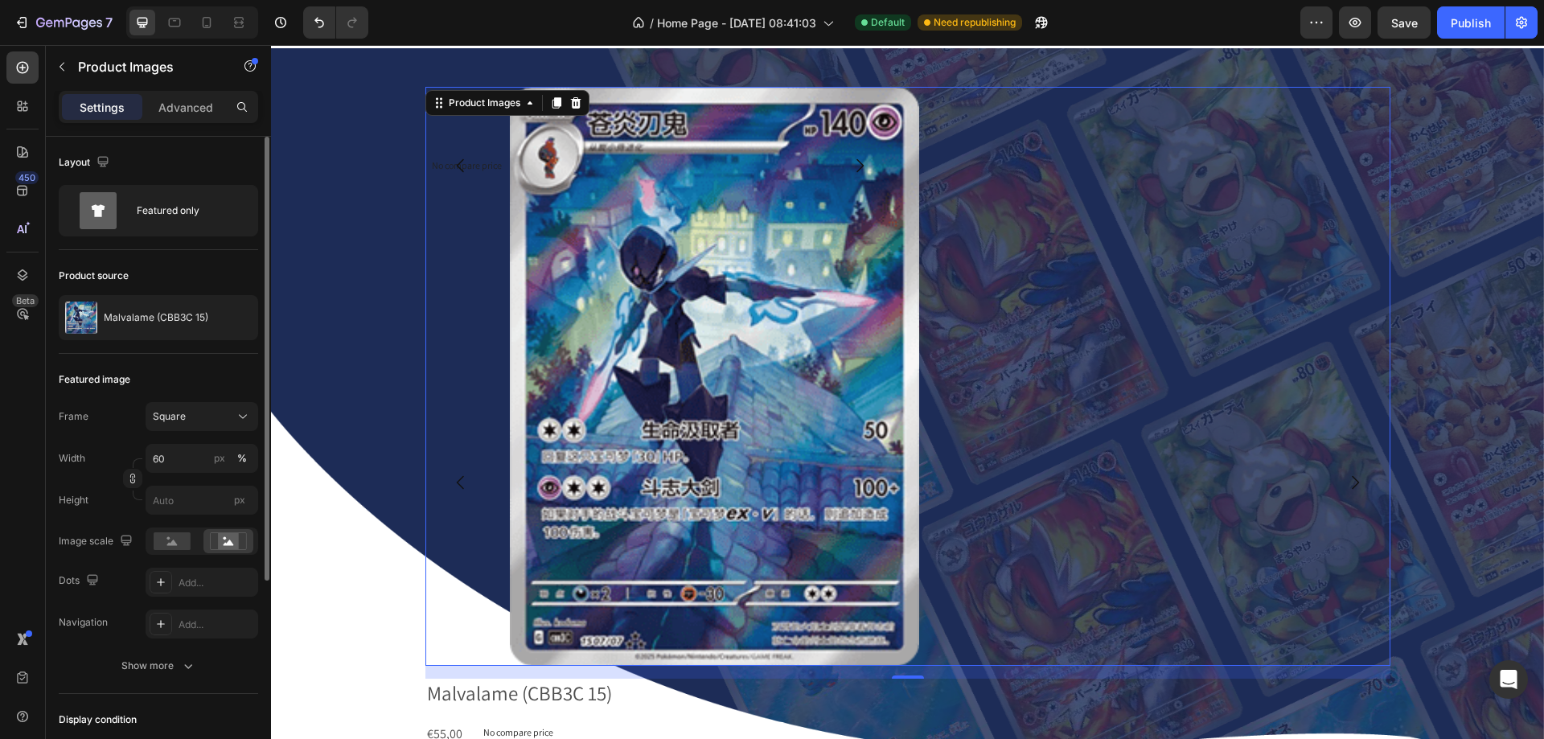
scroll to position [0, 0]
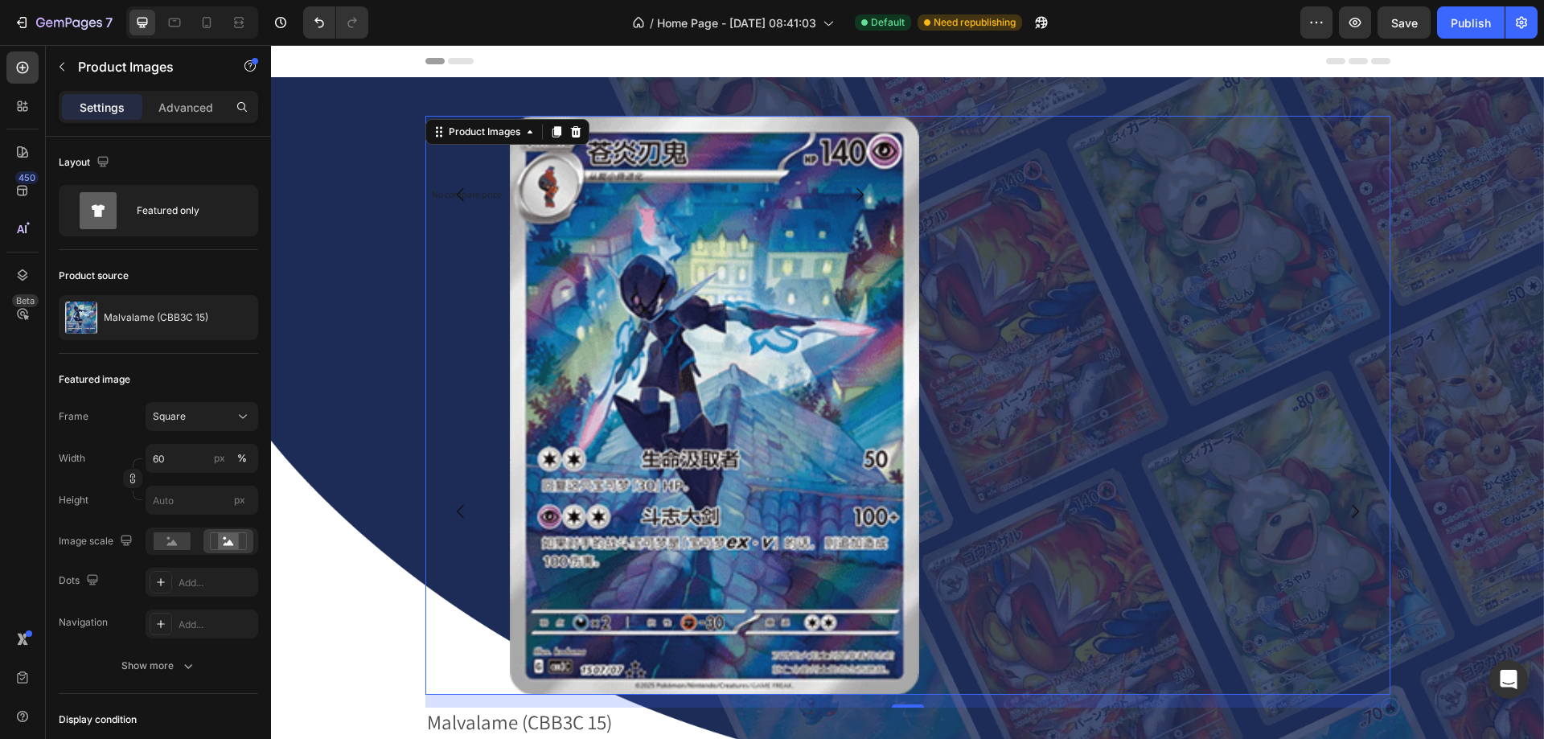
click at [998, 275] on div at bounding box center [907, 405] width 965 height 579
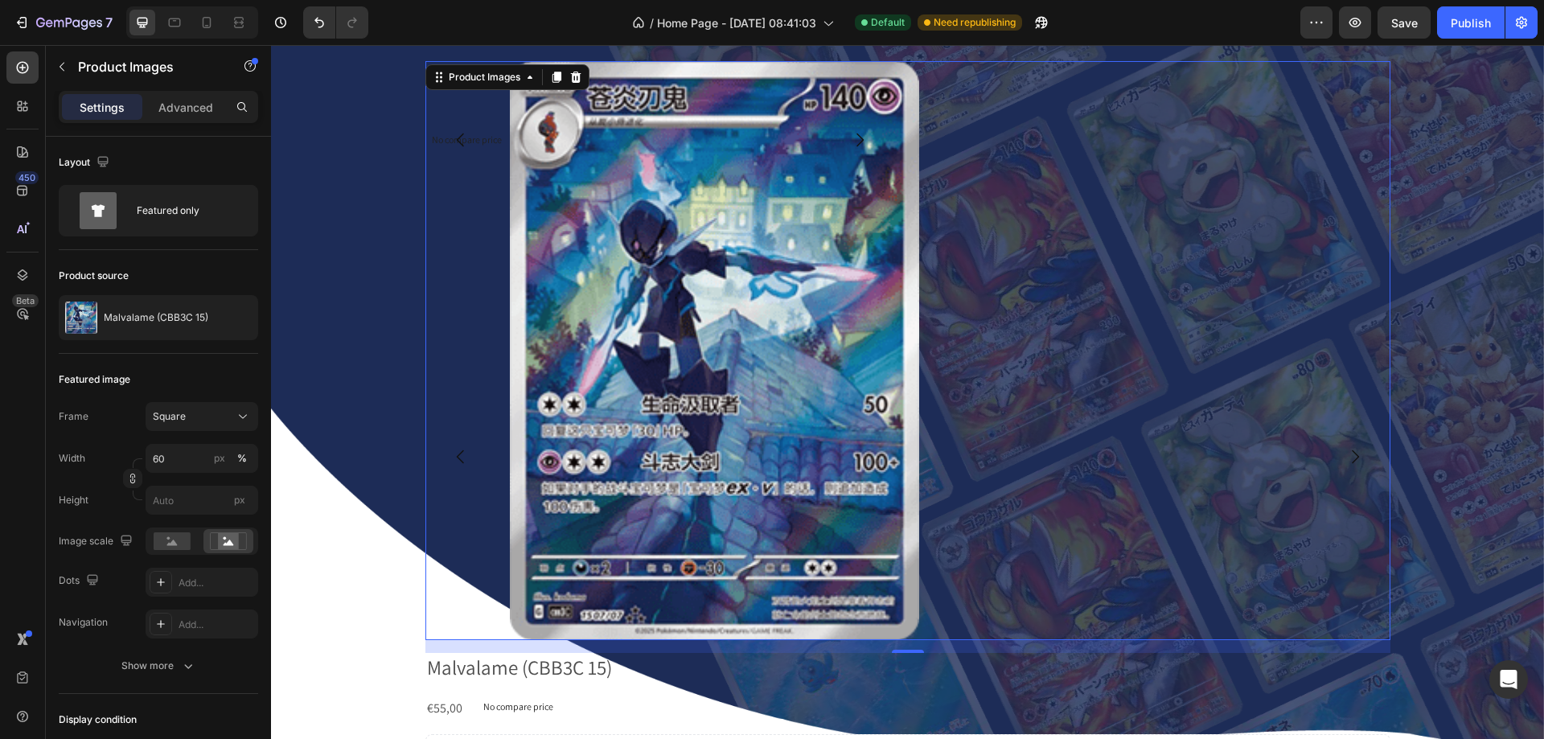
scroll to position [80, 0]
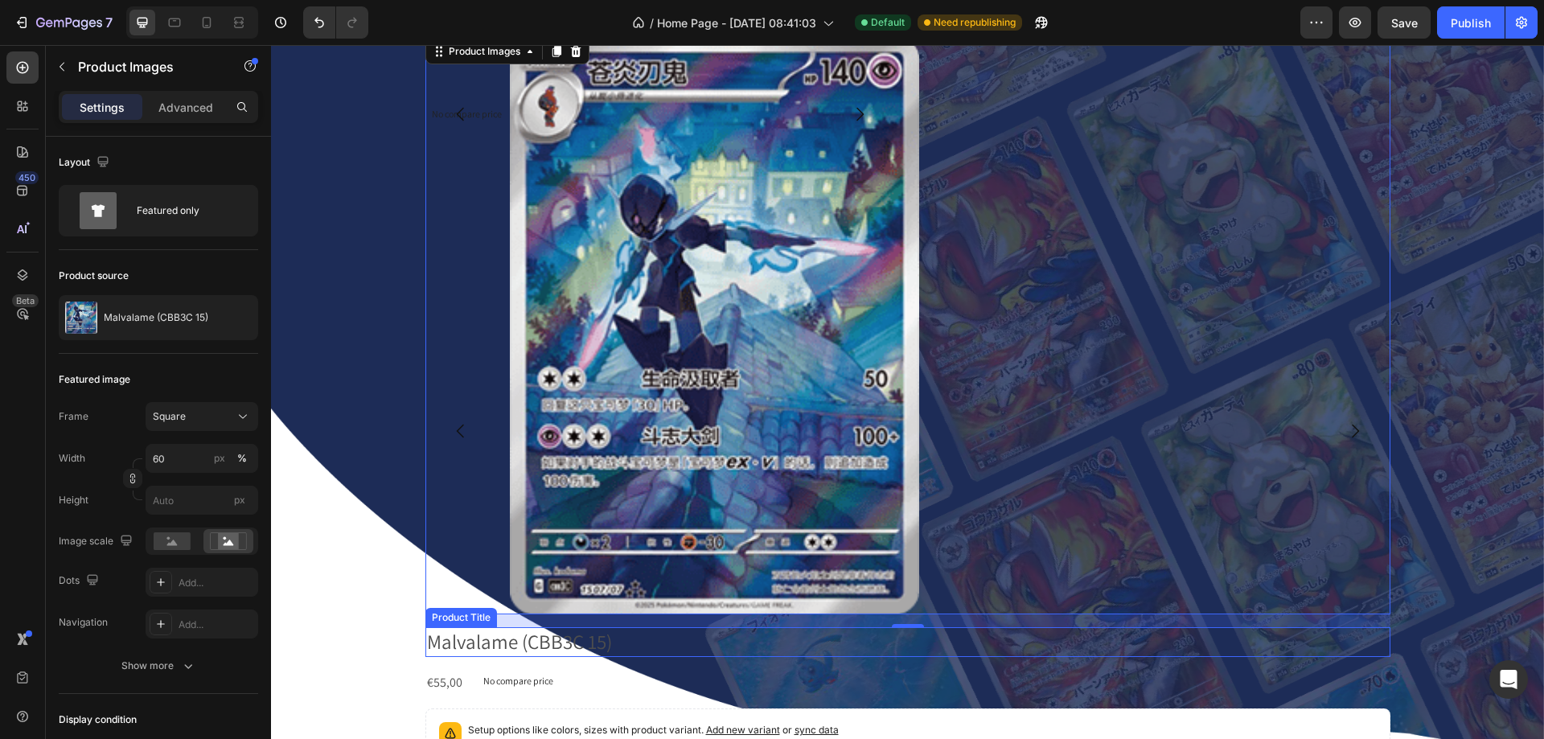
click at [431, 627] on h2 "Malvalame (CBB3C 15)" at bounding box center [907, 642] width 965 height 30
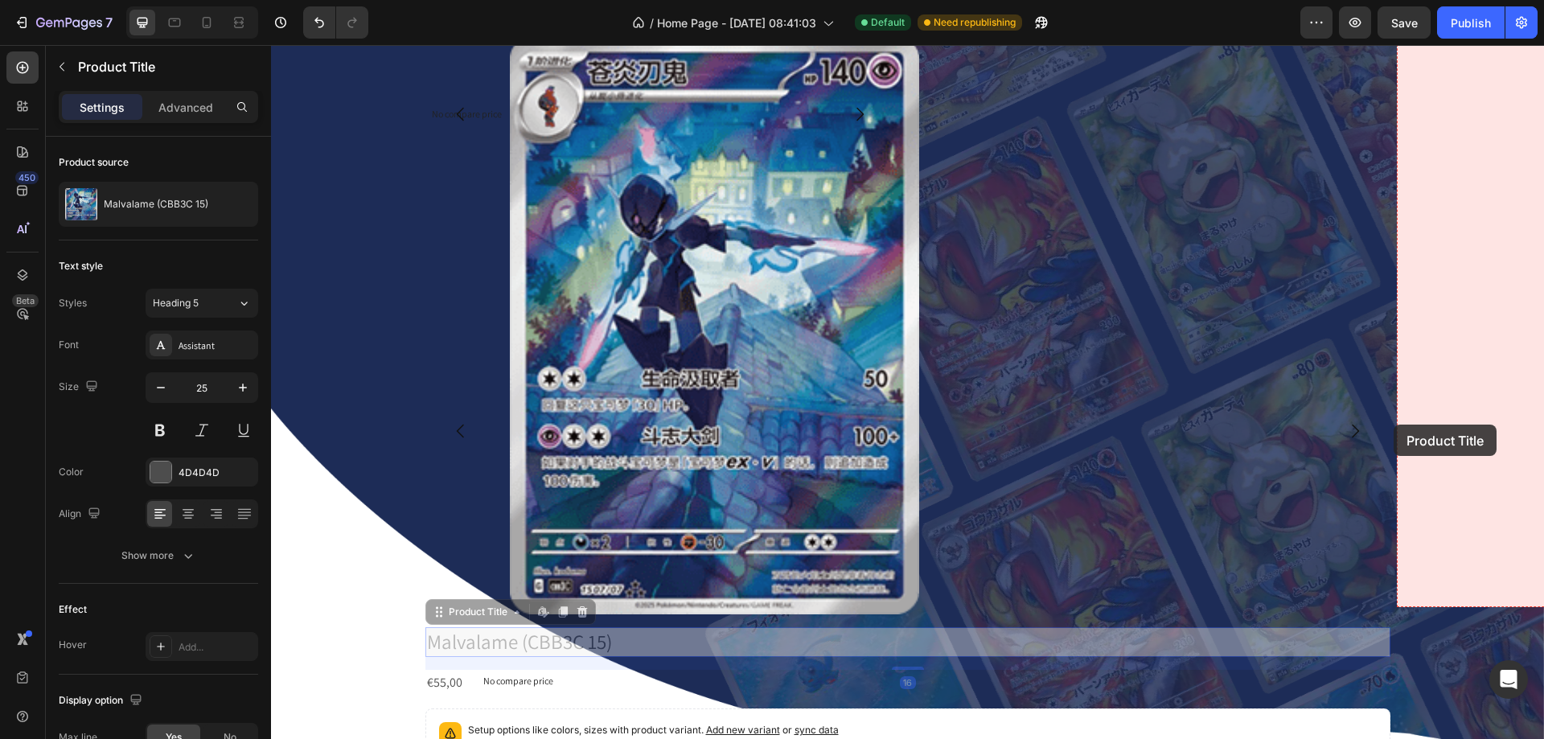
drag, startPoint x: 433, startPoint y: 610, endPoint x: 1394, endPoint y: 425, distance: 979.0
click at [1394, 425] on div "Product Images Malvalame (CBB3C 15) Product Title Edit content in Shopify 16 Ma…" at bounding box center [907, 430] width 1273 height 791
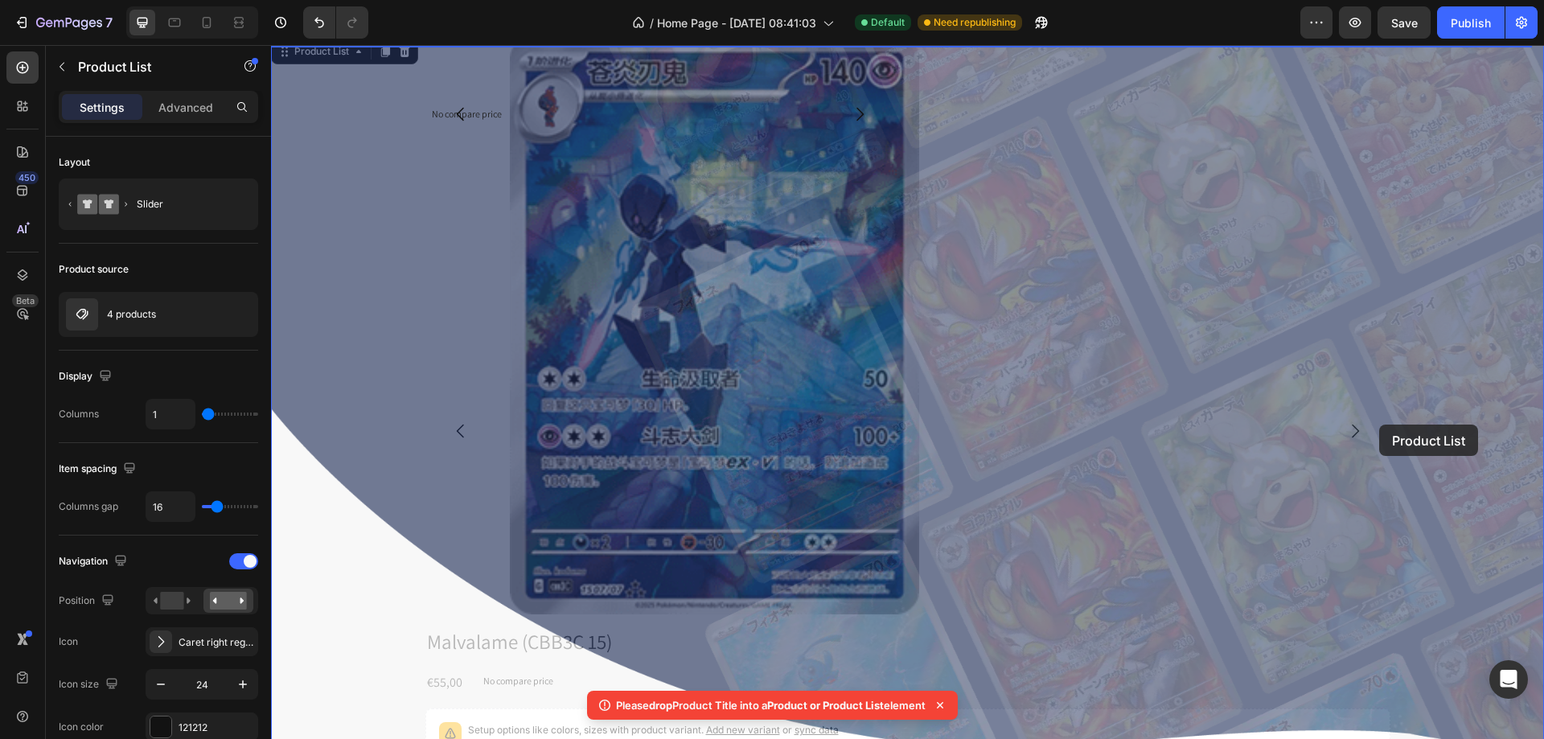
drag, startPoint x: 1393, startPoint y: 425, endPoint x: 1379, endPoint y: 425, distance: 13.7
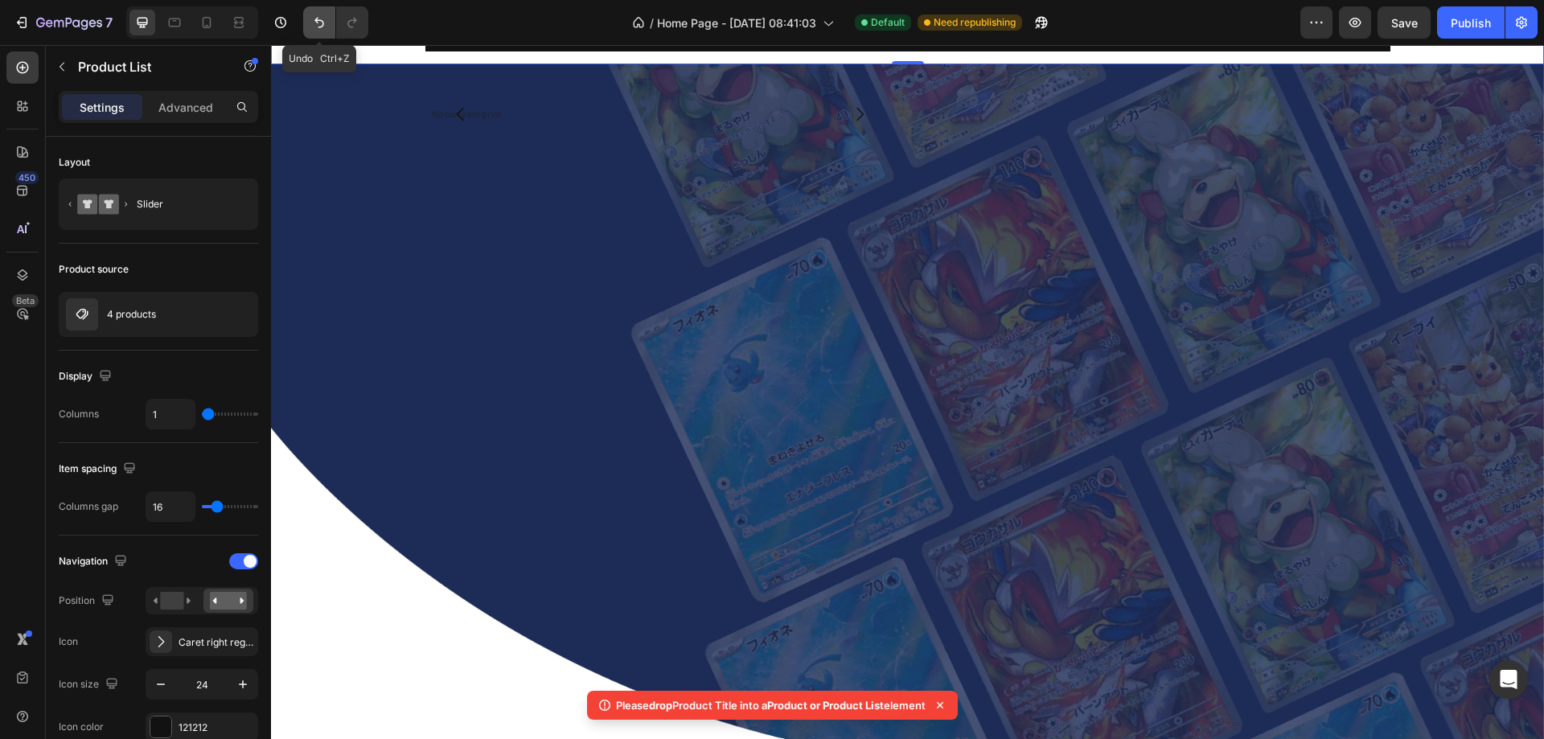
click at [313, 23] on icon "Undo/Redo" at bounding box center [319, 22] width 16 height 16
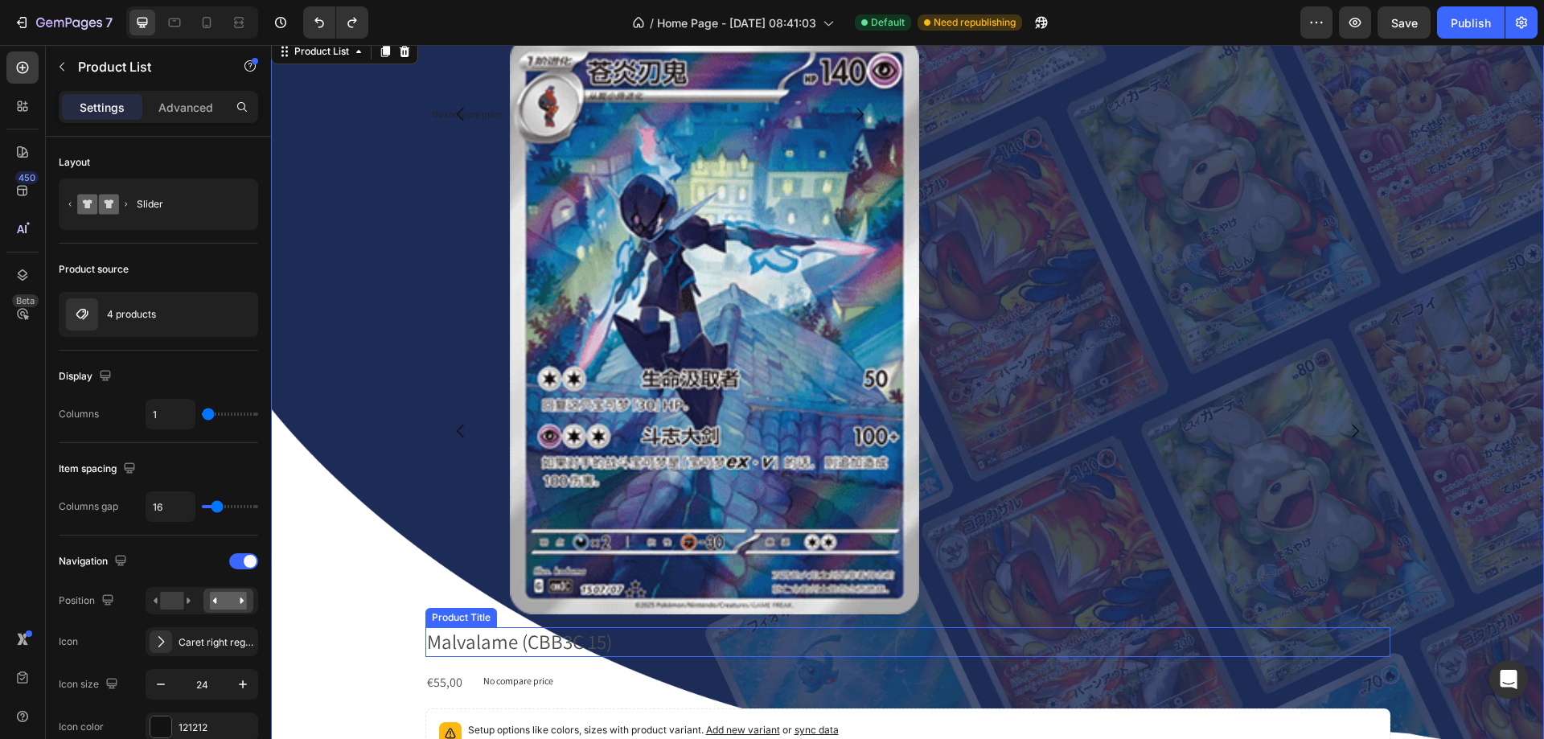
click at [434, 635] on h2 "Malvalame (CBB3C 15)" at bounding box center [907, 642] width 965 height 30
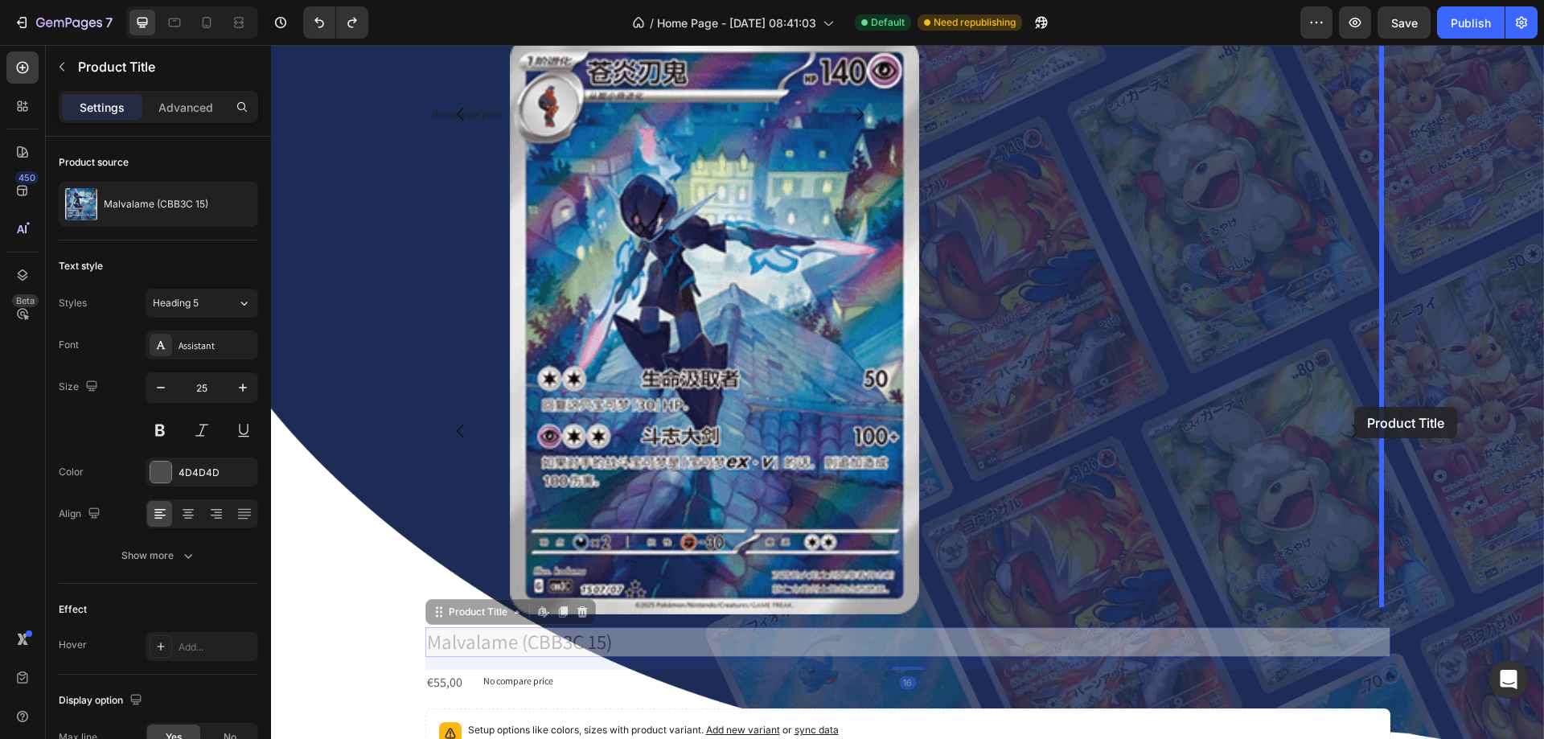
drag, startPoint x: 432, startPoint y: 603, endPoint x: 1354, endPoint y: 407, distance: 943.2
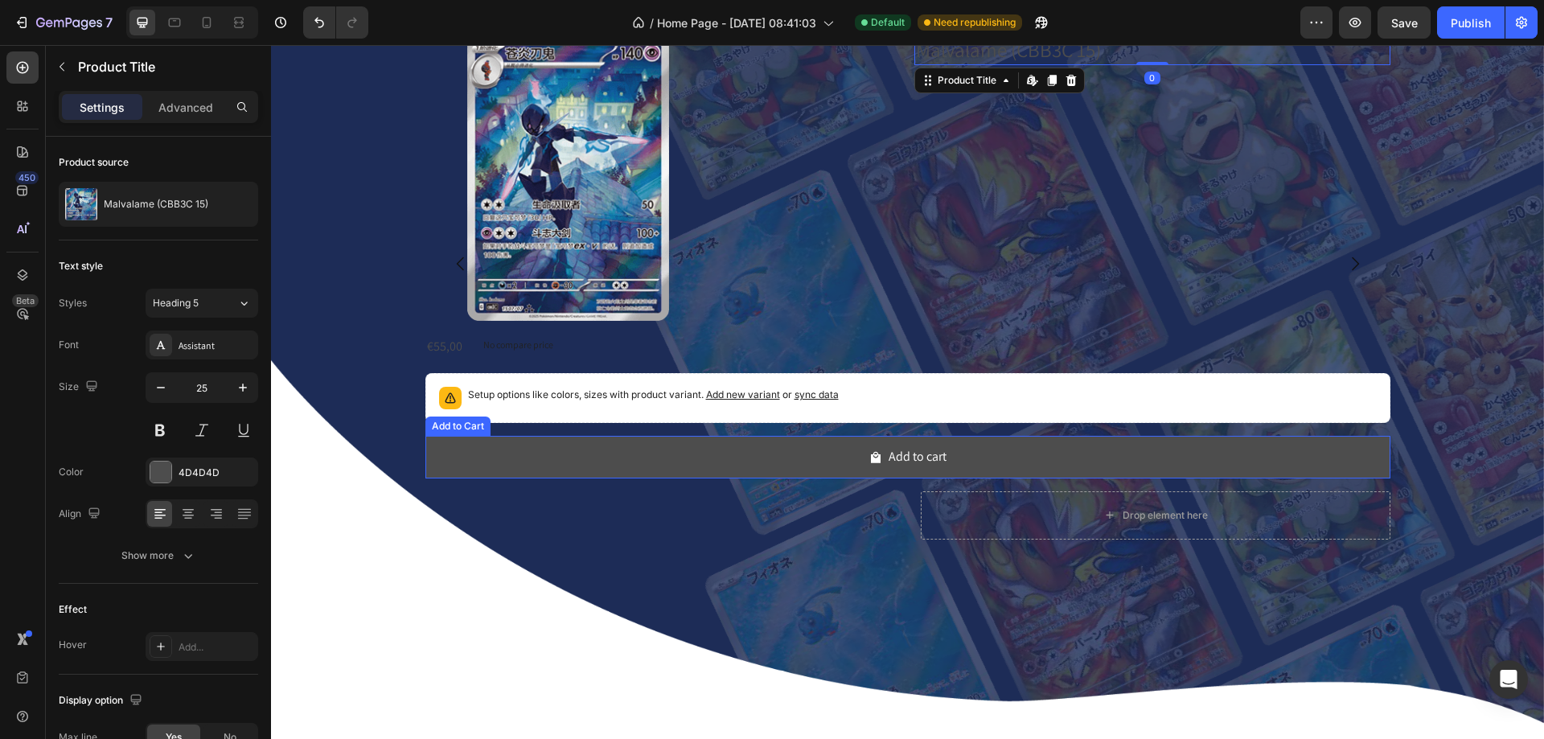
scroll to position [0, 0]
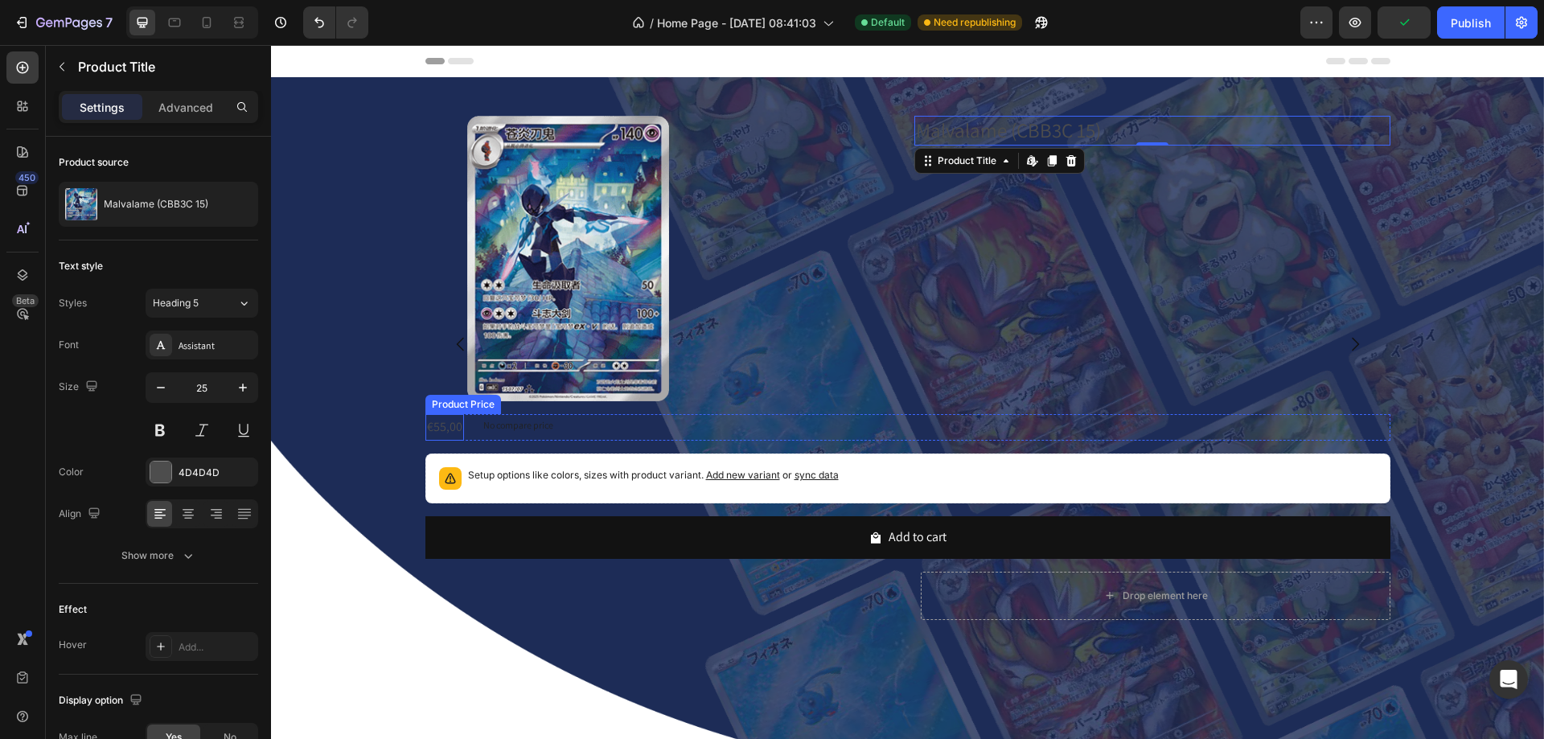
click at [425, 421] on div "€55,00" at bounding box center [444, 427] width 39 height 27
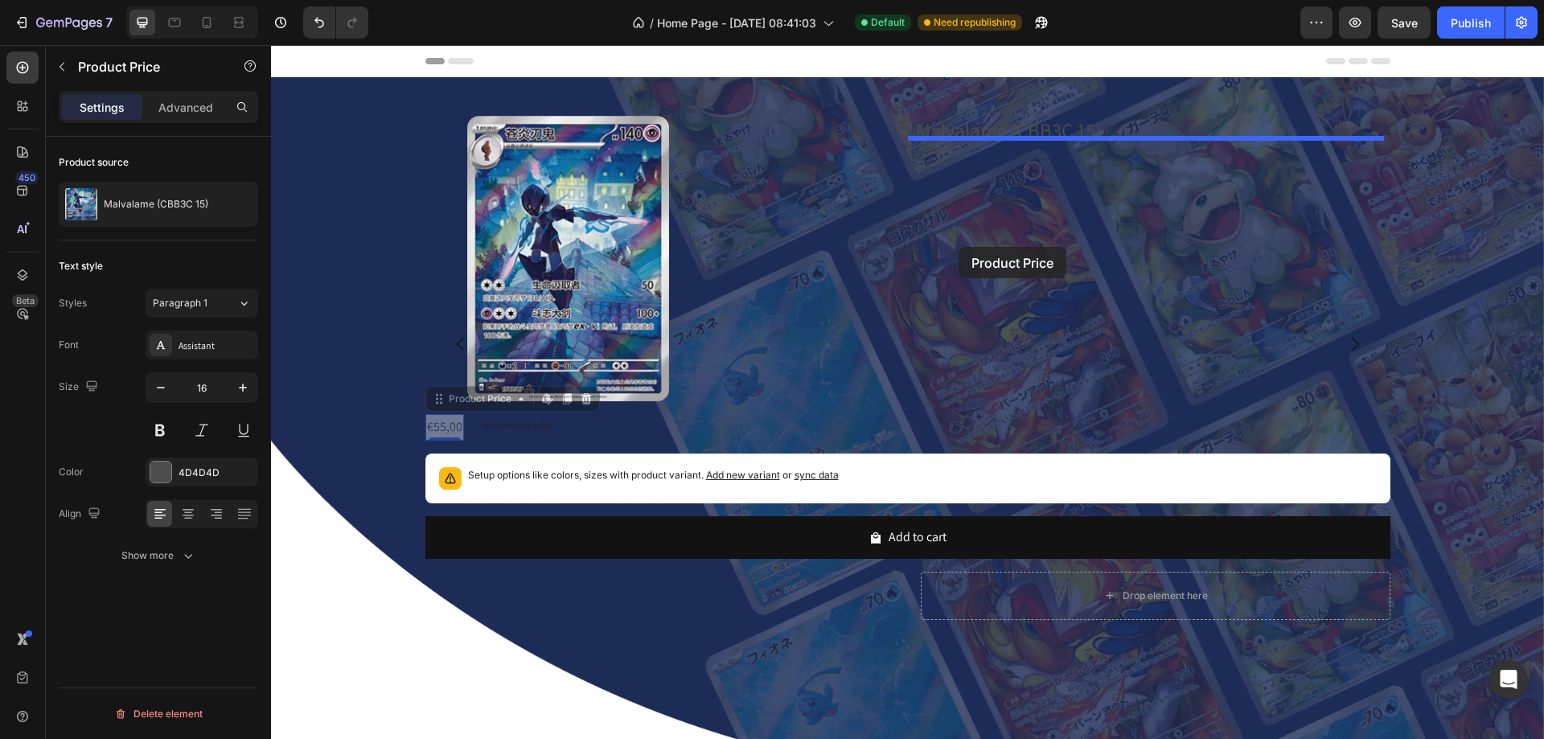
drag, startPoint x: 432, startPoint y: 396, endPoint x: 959, endPoint y: 247, distance: 547.4
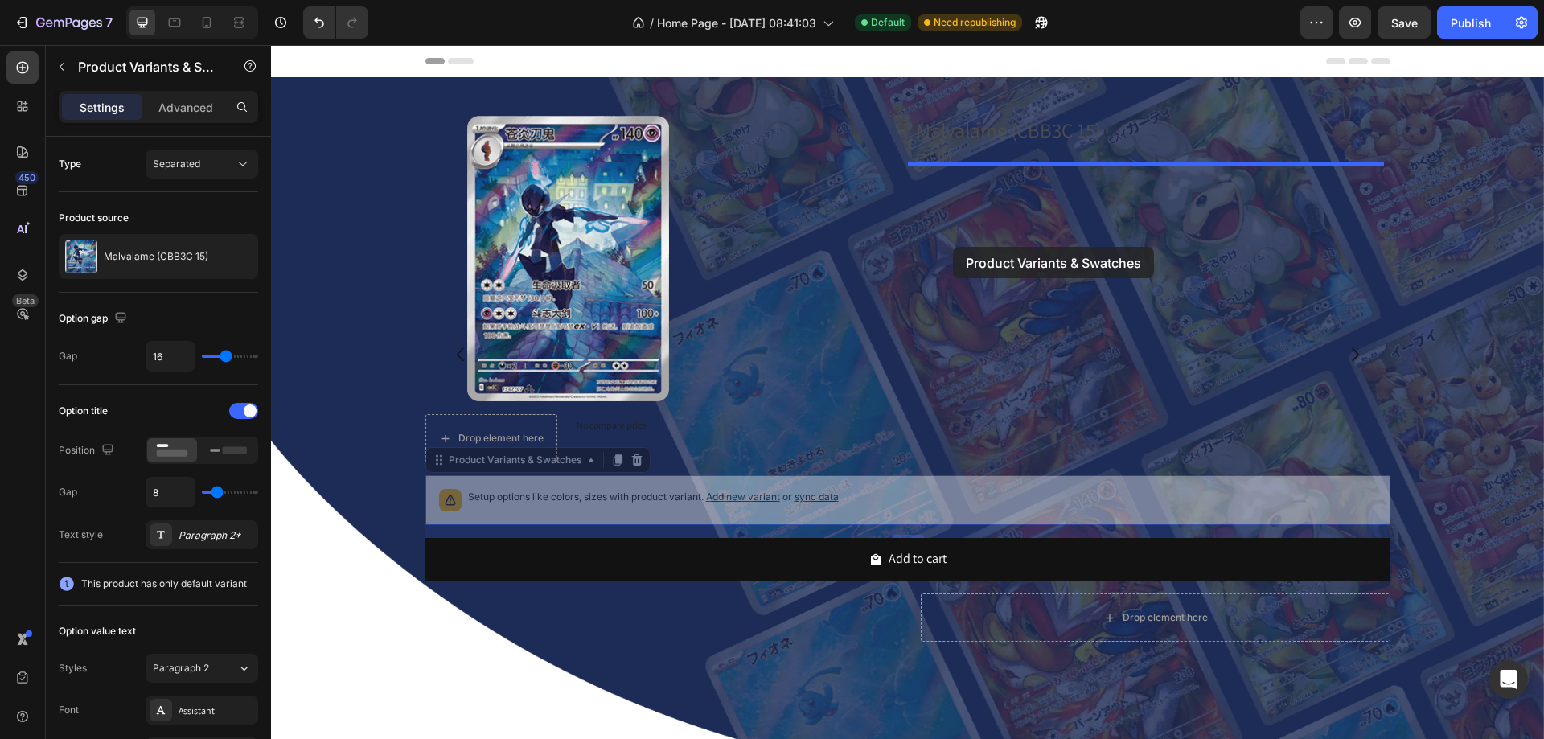
drag, startPoint x: 429, startPoint y: 462, endPoint x: 953, endPoint y: 247, distance: 566.7
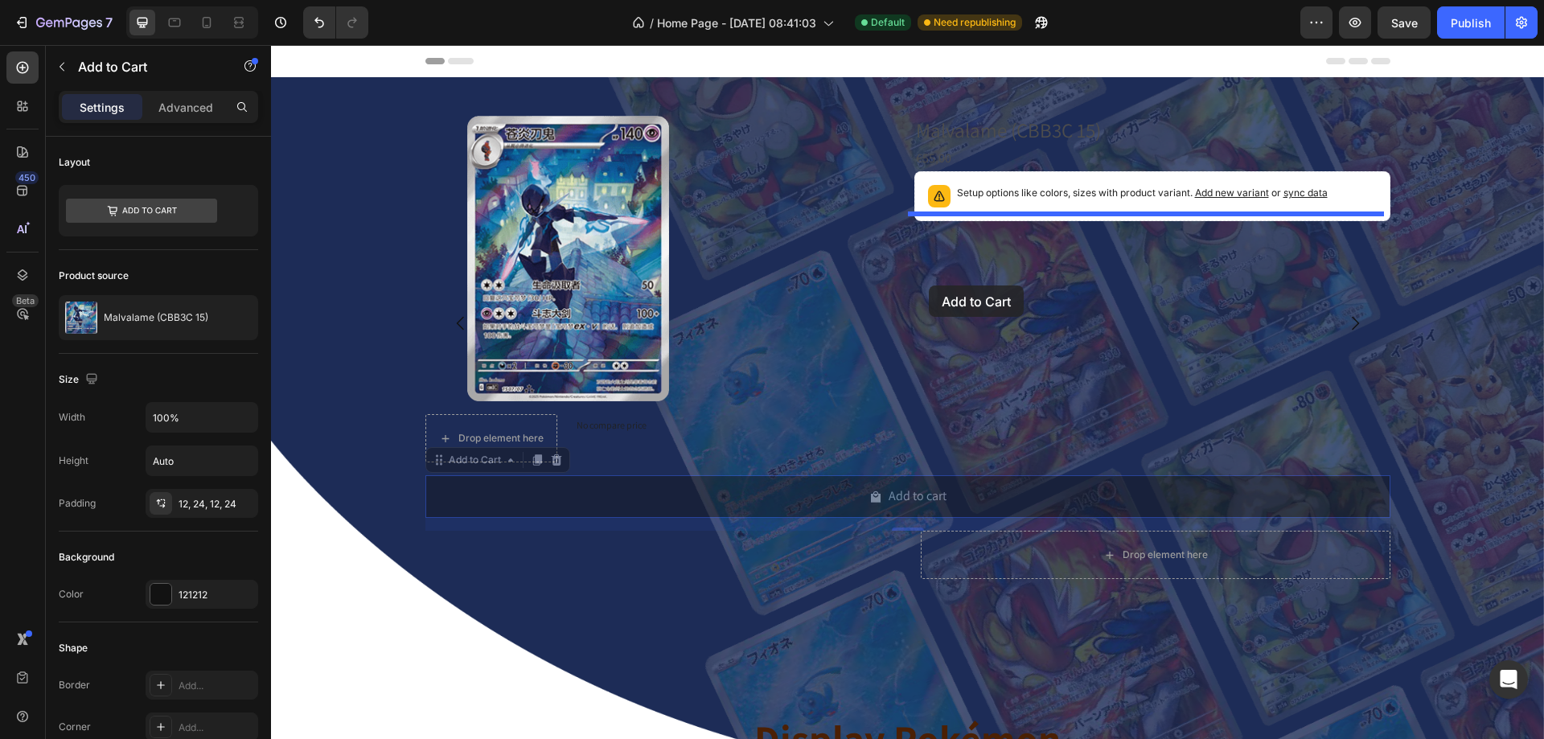
drag, startPoint x: 476, startPoint y: 450, endPoint x: 929, endPoint y: 286, distance: 481.6
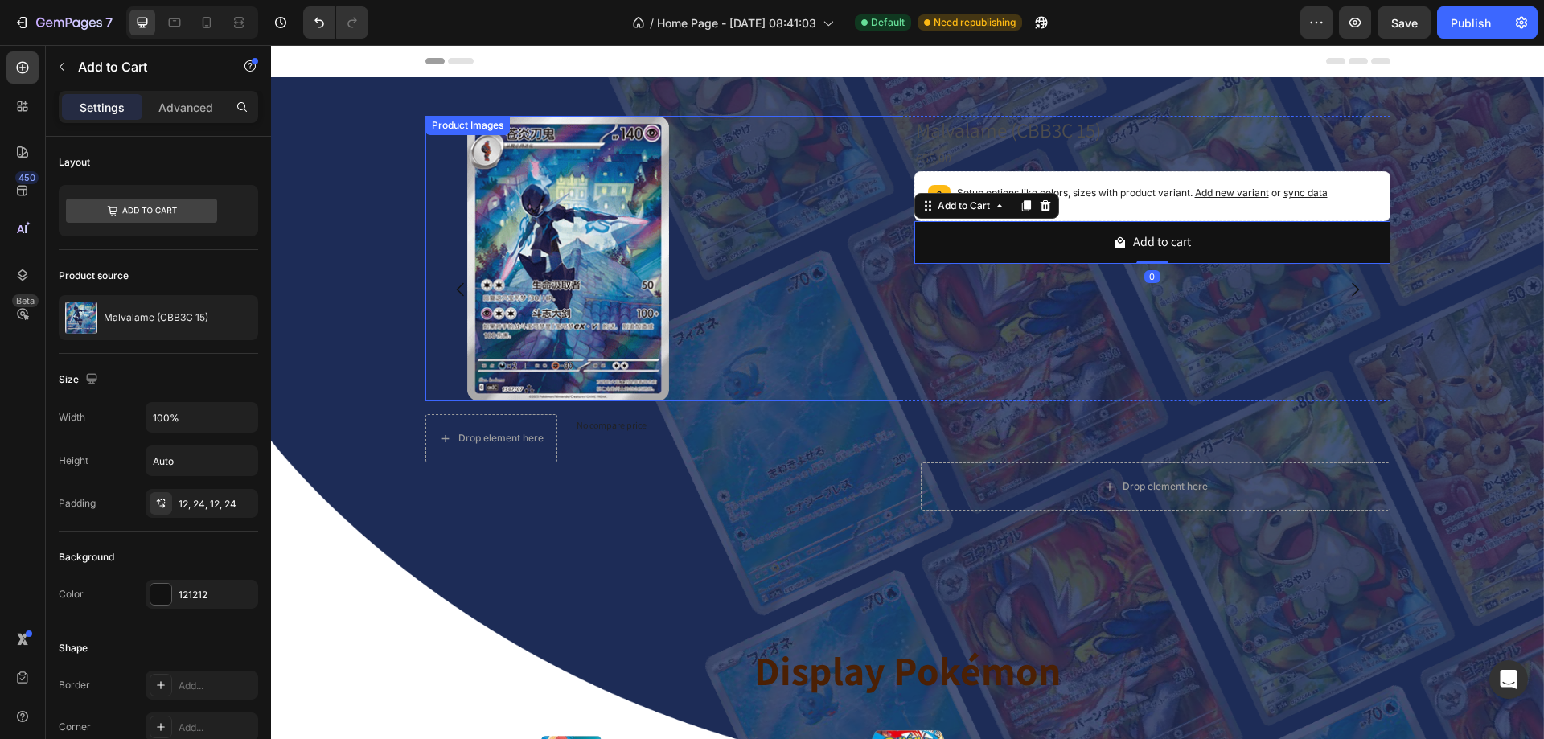
click at [787, 285] on div at bounding box center [663, 259] width 476 height 286
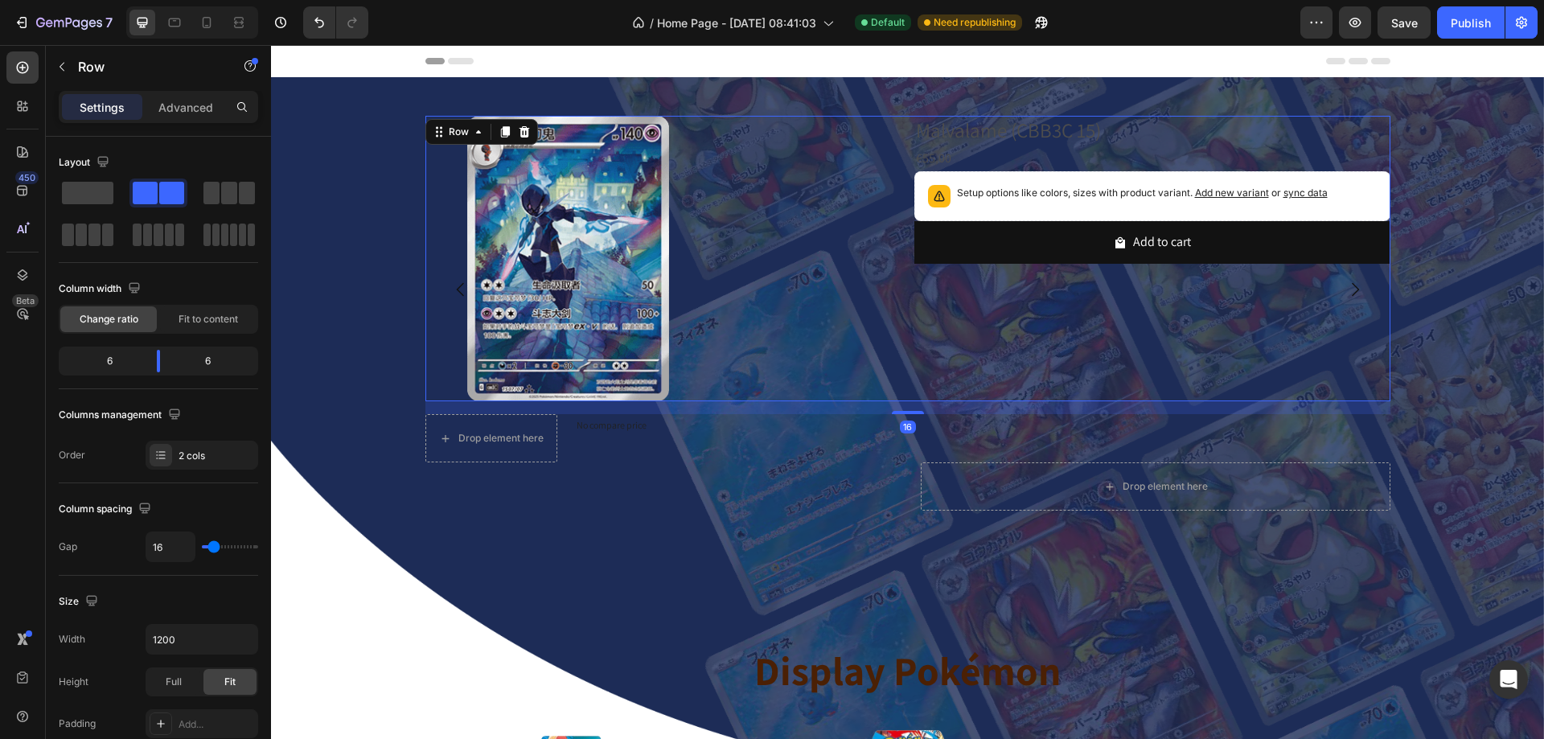
click at [898, 393] on div "Product Images Malvalame (CBB3C 15) Product Title €55,00 Product Price Product …" at bounding box center [907, 259] width 965 height 286
click at [185, 364] on div "6" at bounding box center [214, 361] width 82 height 23
click at [212, 364] on div "6" at bounding box center [214, 361] width 82 height 23
click at [203, 360] on div "6" at bounding box center [214, 361] width 82 height 23
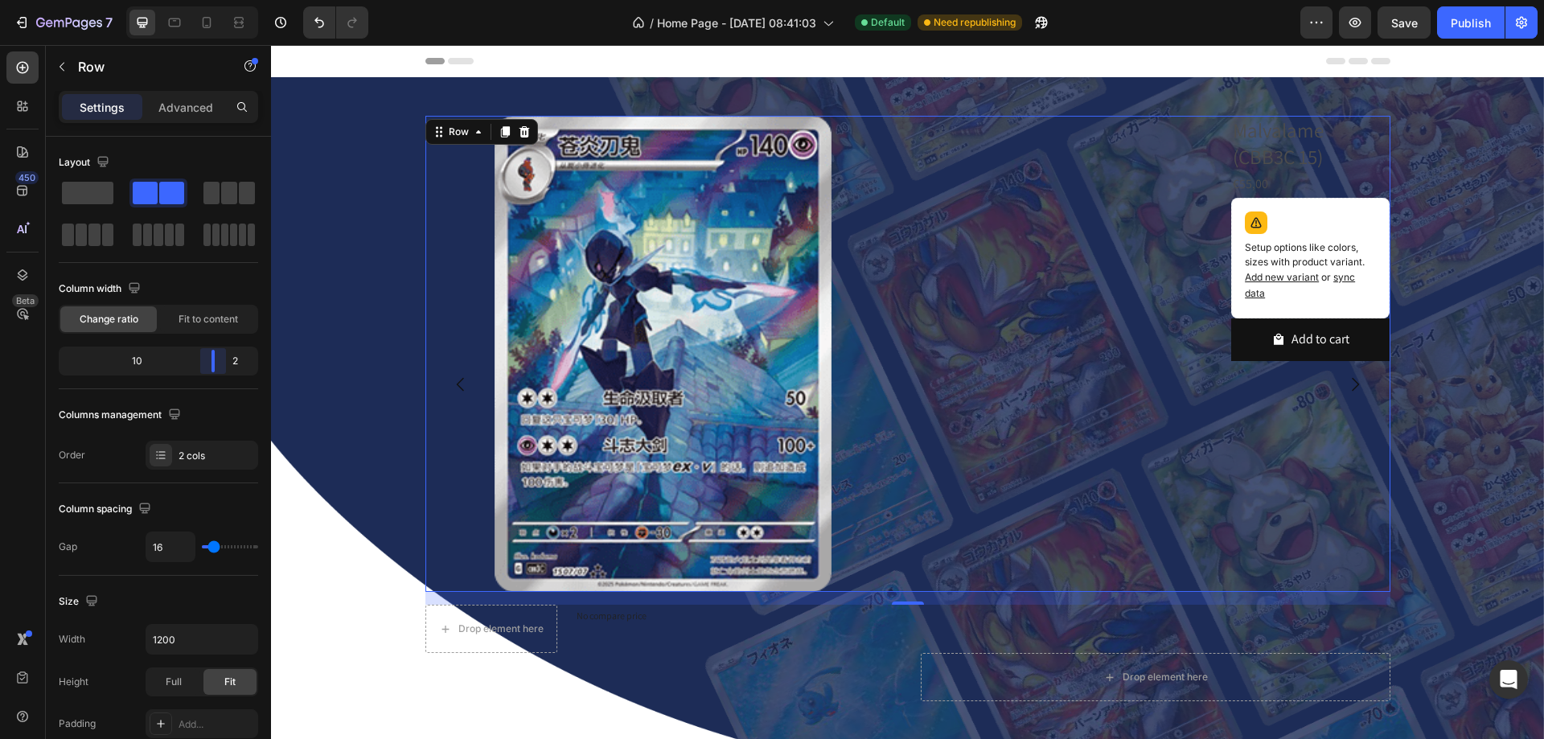
drag, startPoint x: 155, startPoint y: 356, endPoint x: 226, endPoint y: 360, distance: 70.9
click at [226, 0] on body "7 Version history / Home Page - Apr 8, 08:41:03 Default Need republishing Previ…" at bounding box center [772, 0] width 1544 height 0
click at [1285, 128] on div "Product Title" at bounding box center [1267, 125] width 72 height 19
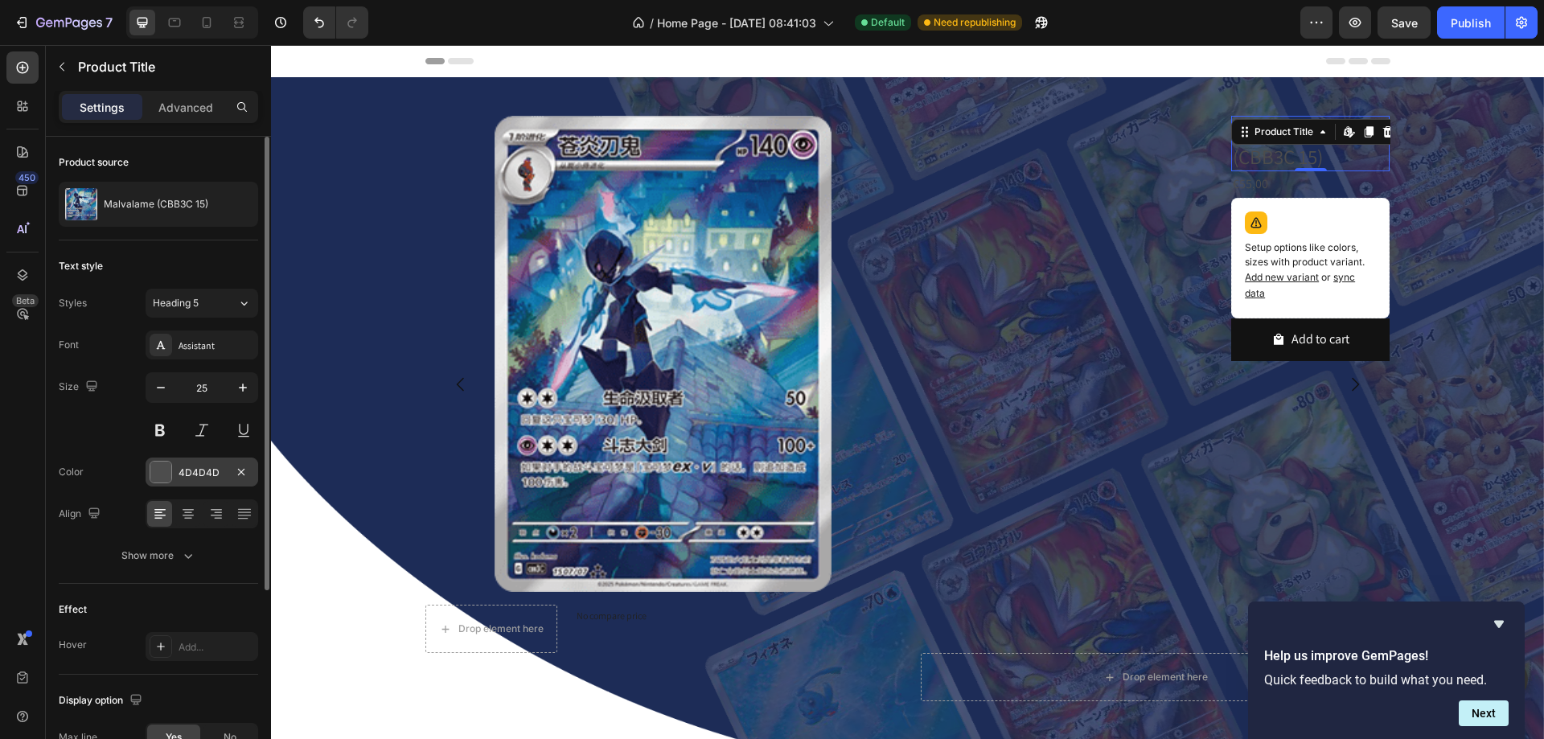
click at [211, 480] on div "4D4D4D" at bounding box center [202, 472] width 113 height 29
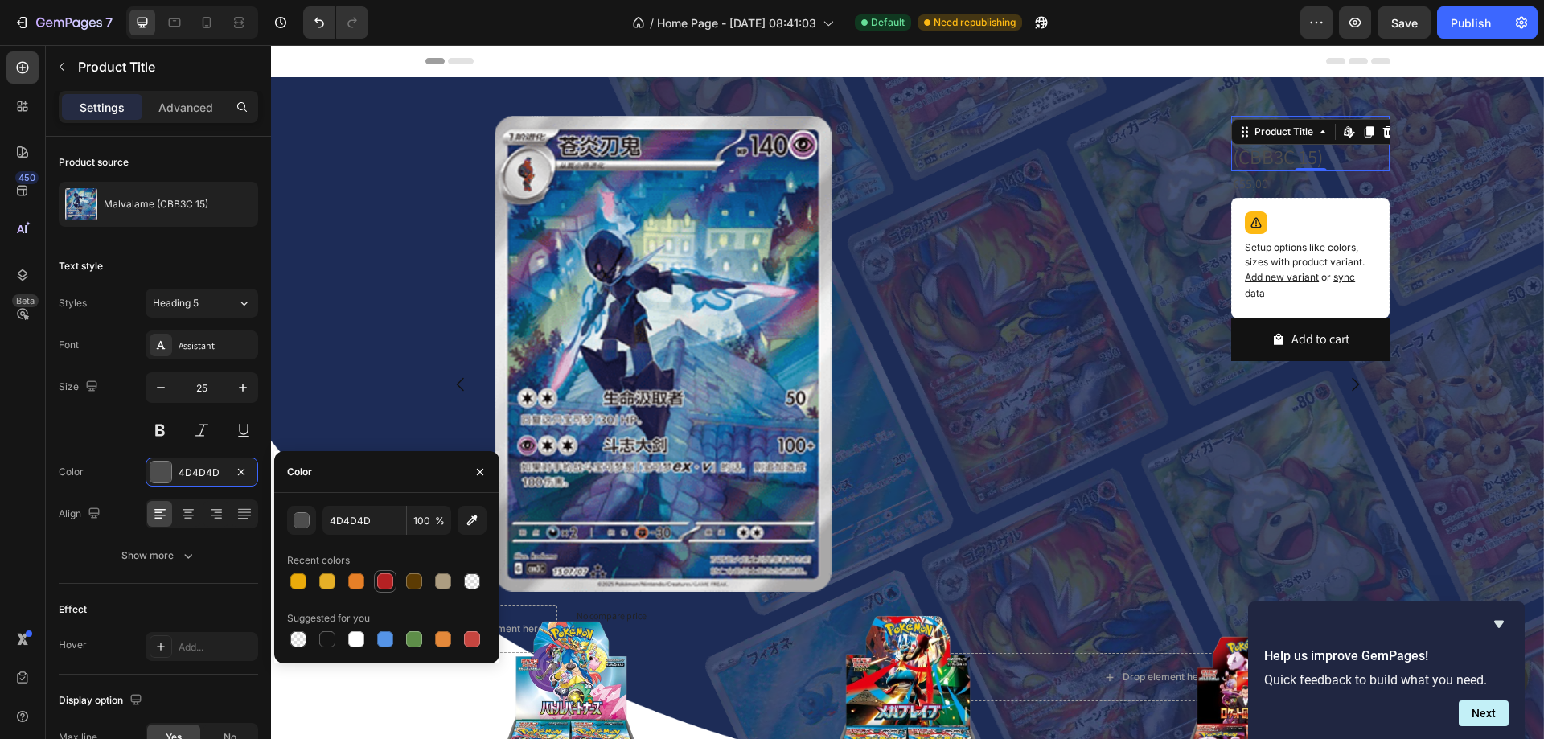
click at [384, 591] on div at bounding box center [385, 581] width 23 height 23
click at [332, 639] on div at bounding box center [327, 639] width 16 height 16
click at [339, 639] on div at bounding box center [386, 639] width 199 height 23
click at [356, 641] on div at bounding box center [356, 639] width 16 height 16
type input "FFFFFF"
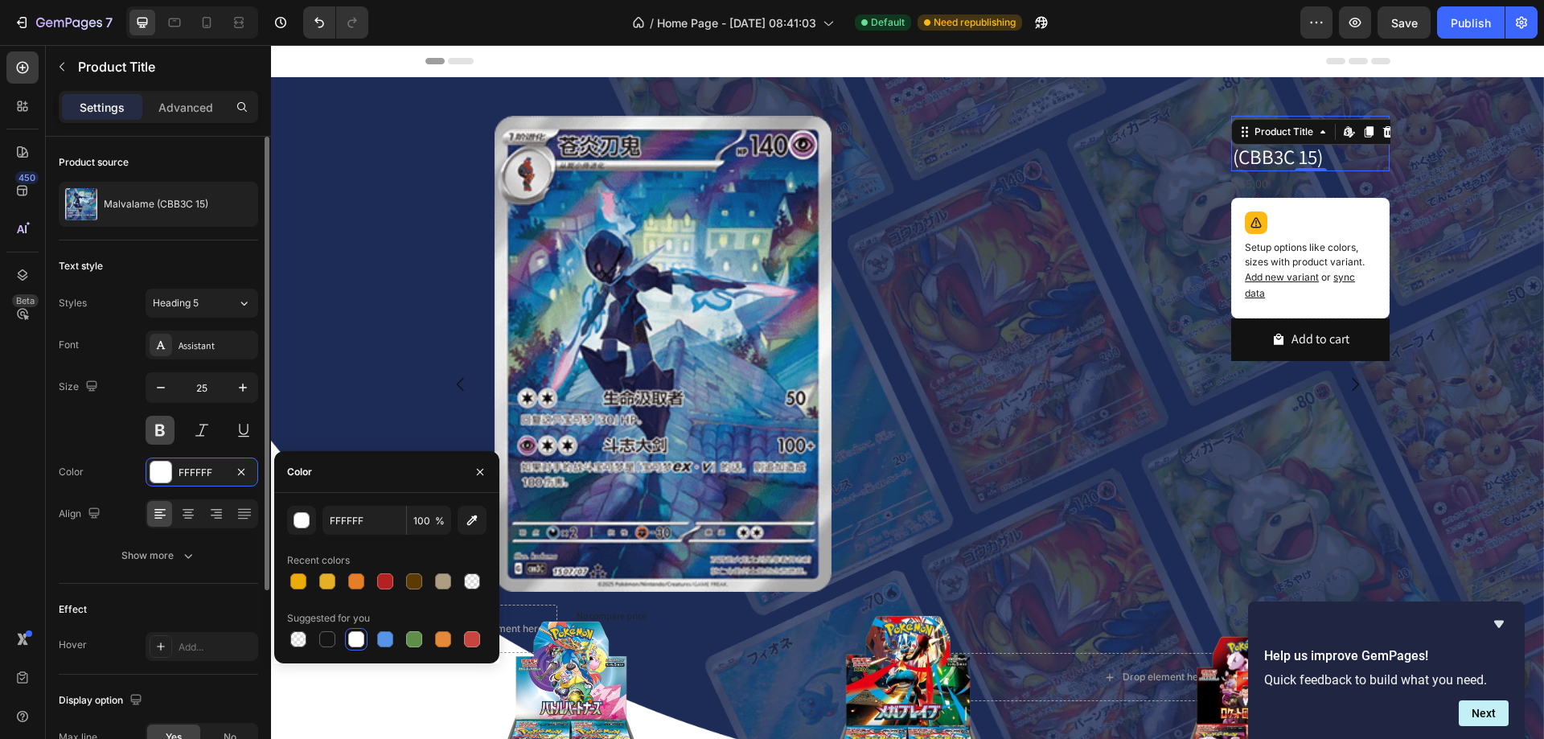
click at [163, 434] on button at bounding box center [160, 430] width 29 height 29
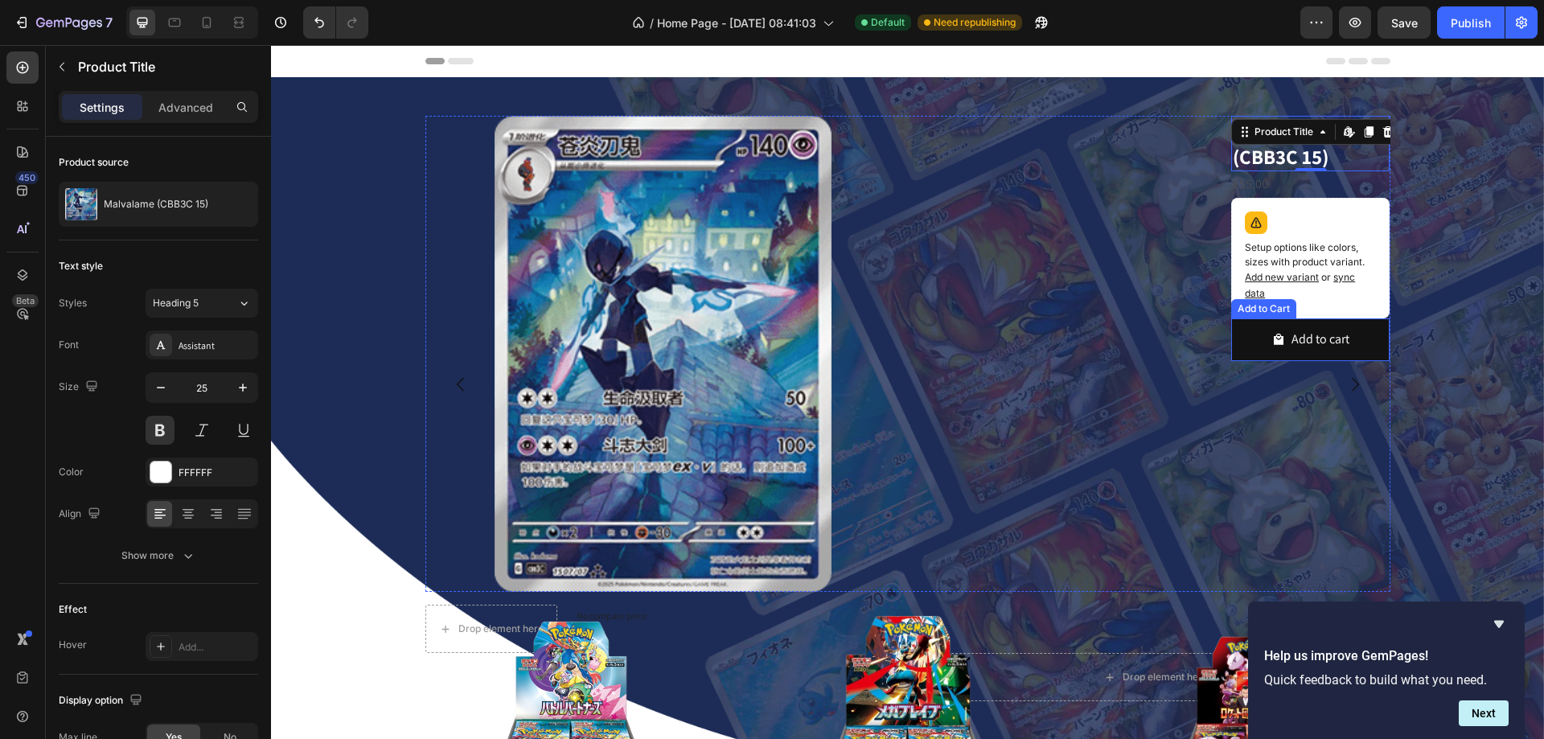
click at [1294, 374] on div "Malvalame (CBB3C 15) Product Title Edit content in Shopify 0 €55,00 Product Pri…" at bounding box center [1310, 354] width 158 height 476
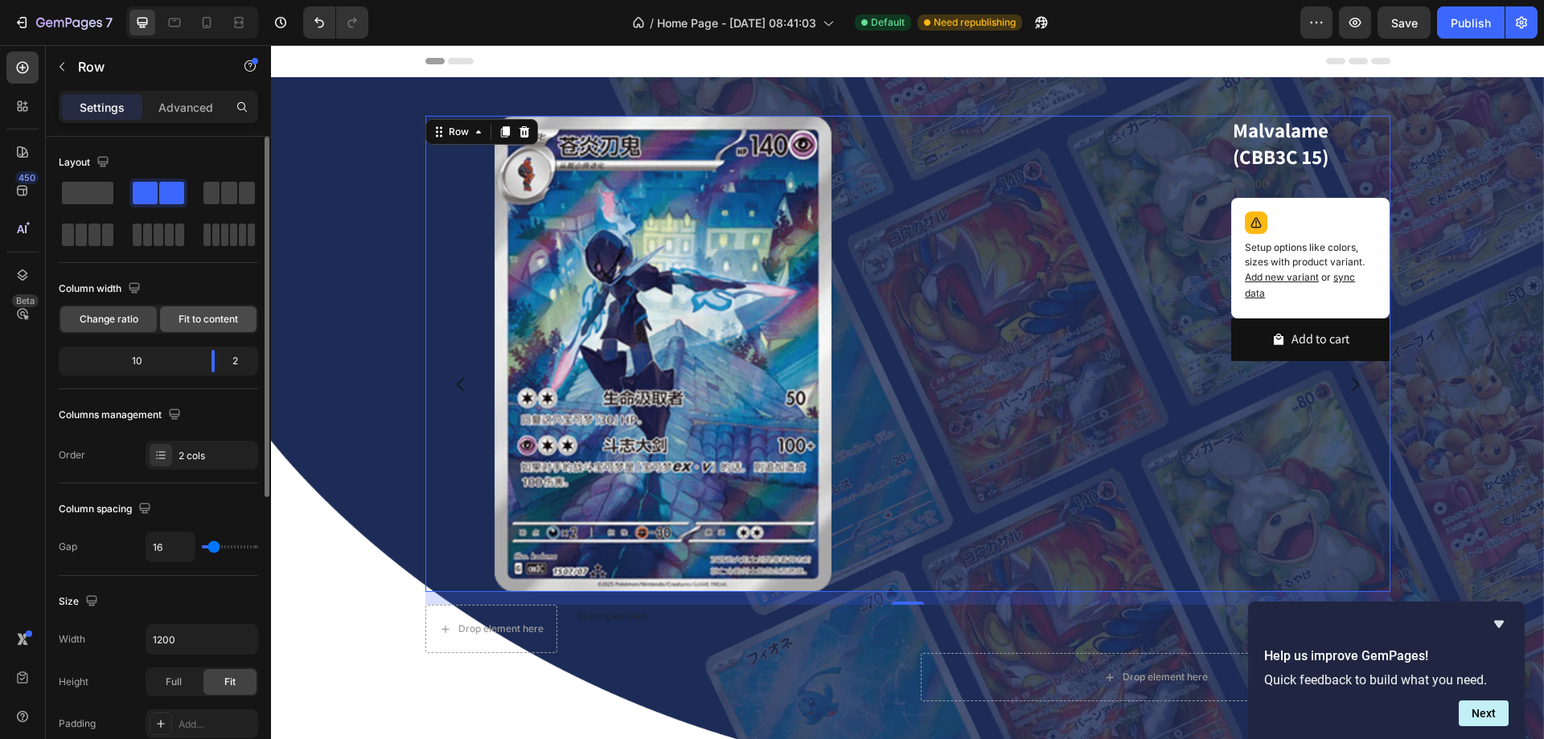
click at [195, 320] on span "Fit to content" at bounding box center [209, 319] width 60 height 14
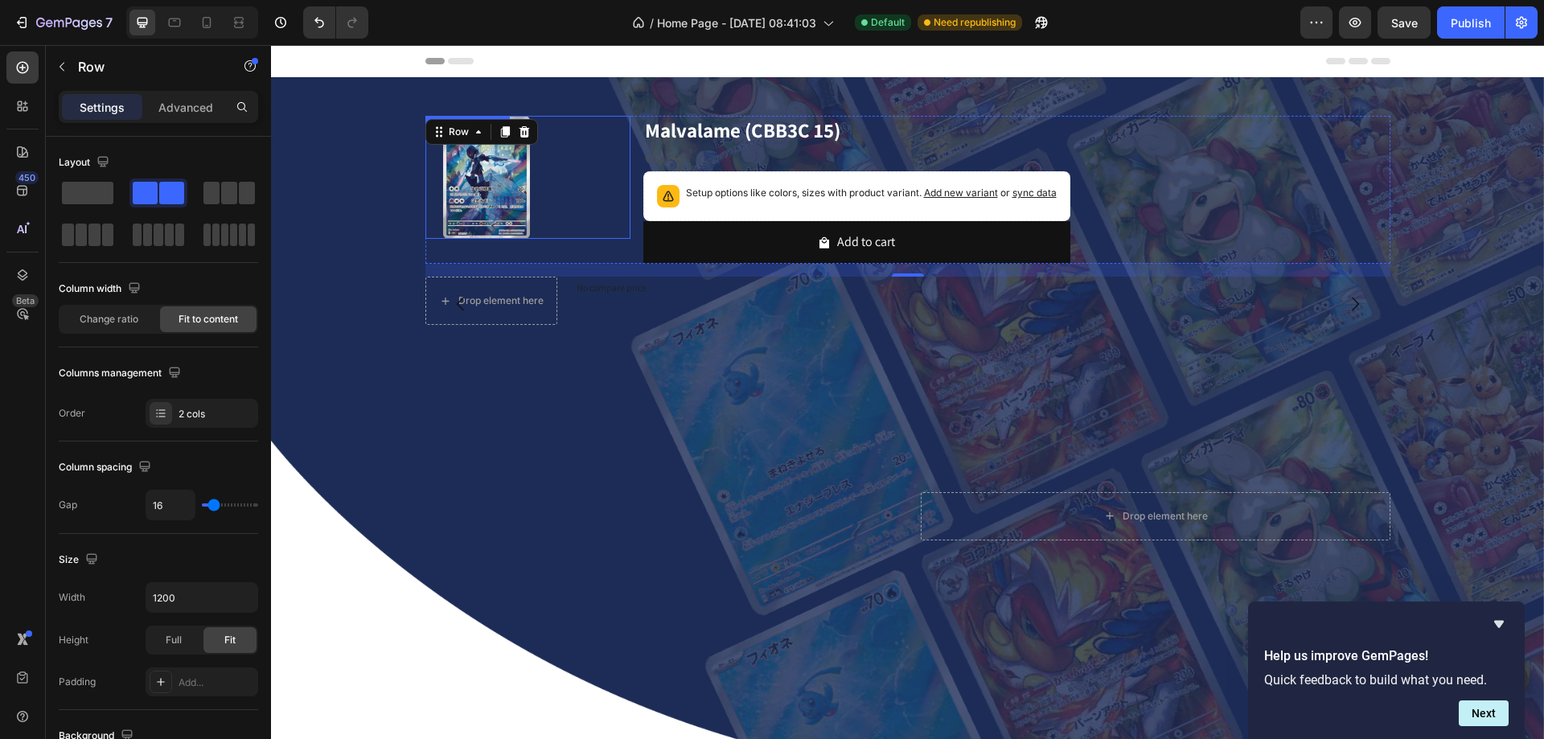
click at [601, 150] on div at bounding box center [527, 177] width 205 height 123
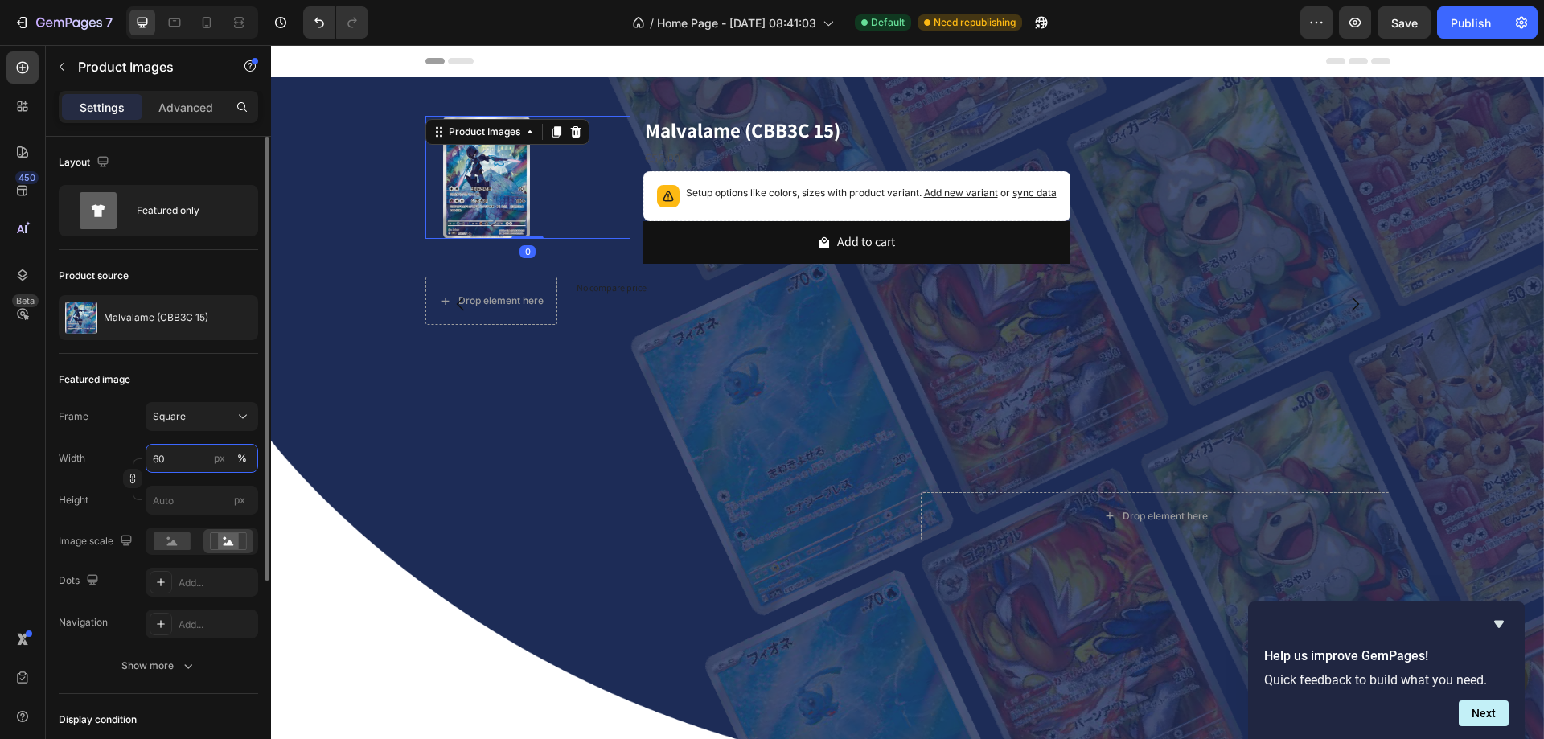
click at [182, 454] on input "60" at bounding box center [202, 458] width 113 height 29
click at [181, 500] on p "Full 100%" at bounding box center [198, 497] width 93 height 14
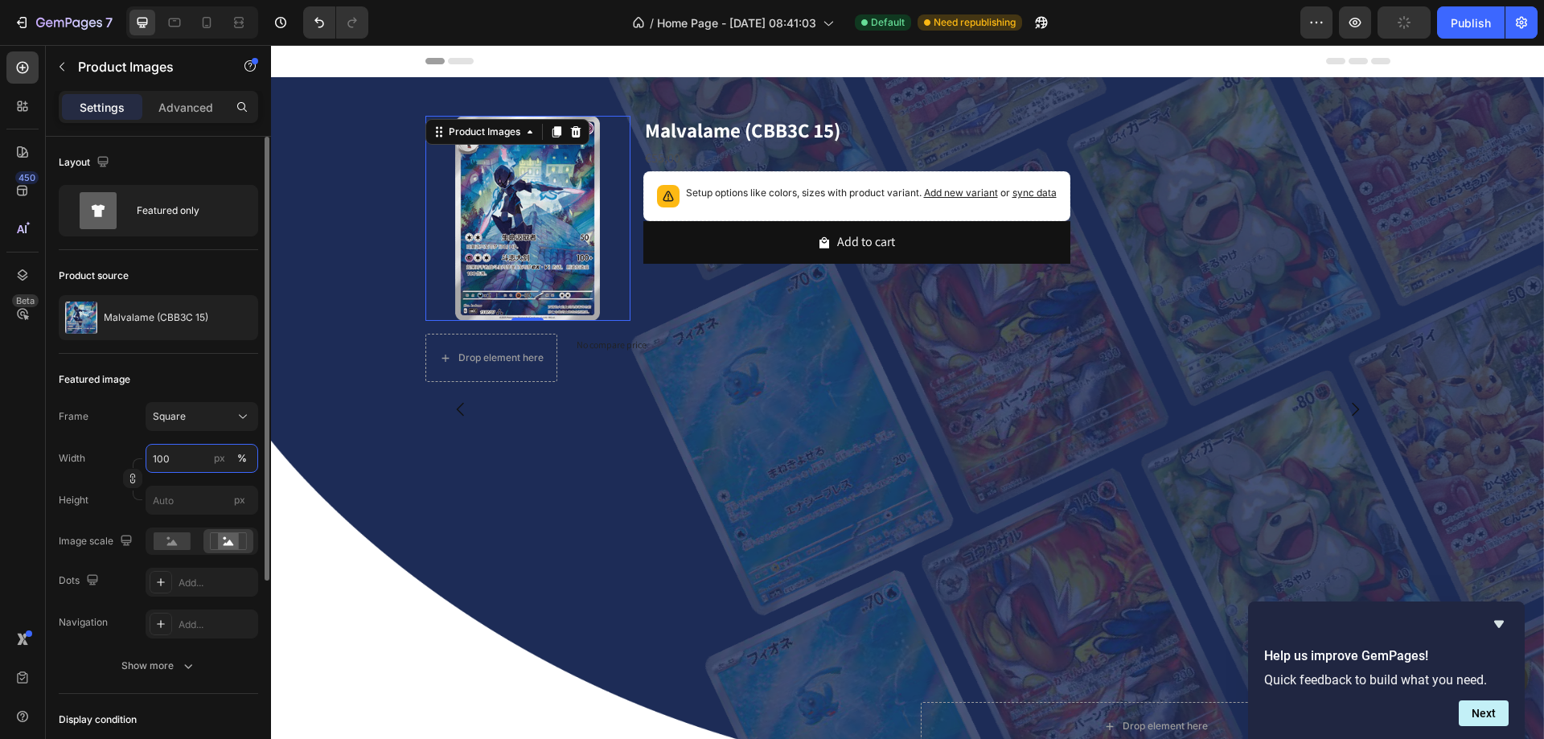
click at [165, 460] on input "100" at bounding box center [202, 458] width 113 height 29
type input "60"
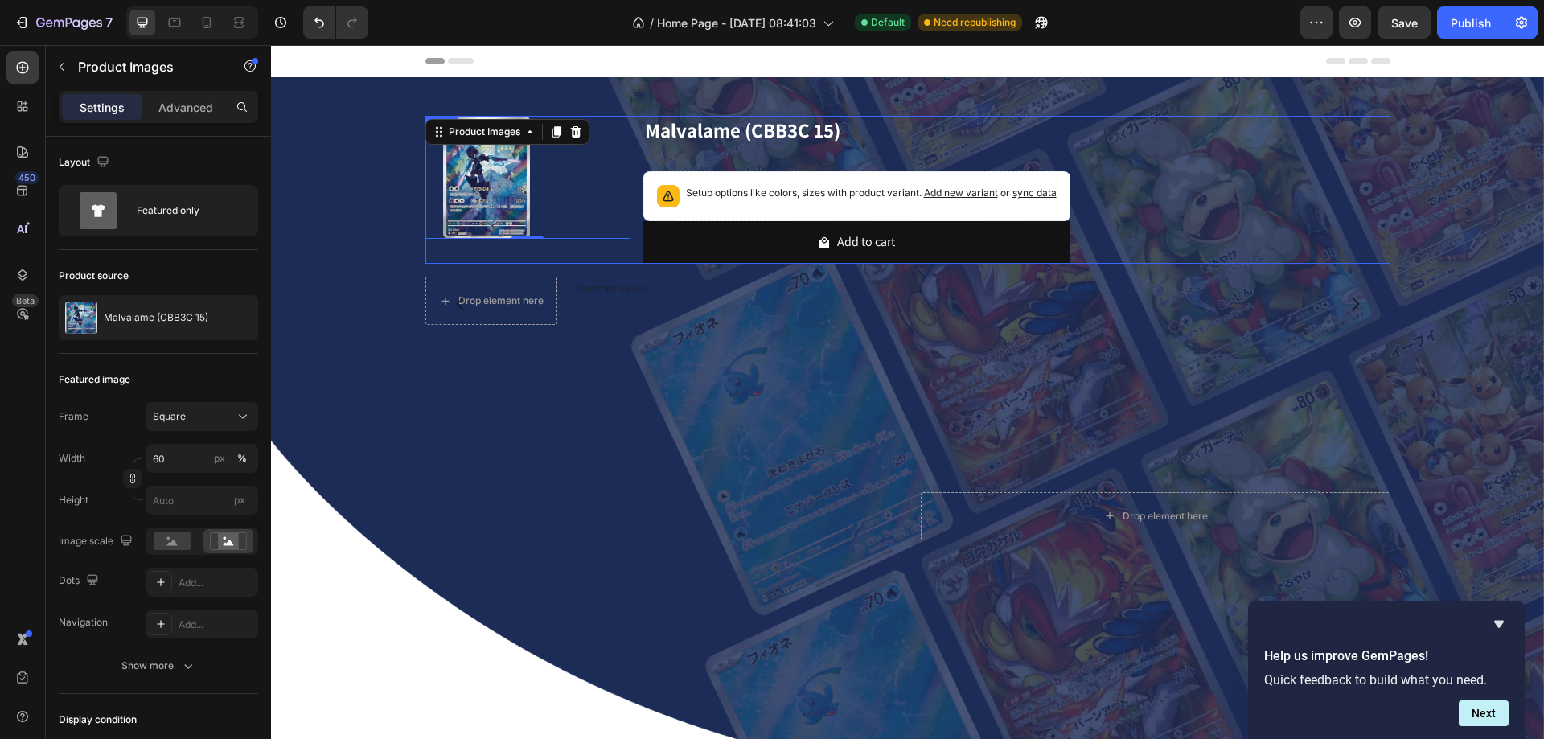
click at [630, 146] on div "Product Images 0 Malvalame (CBB3C 15) Product Title €55,00 Product Price Produc…" at bounding box center [907, 190] width 965 height 148
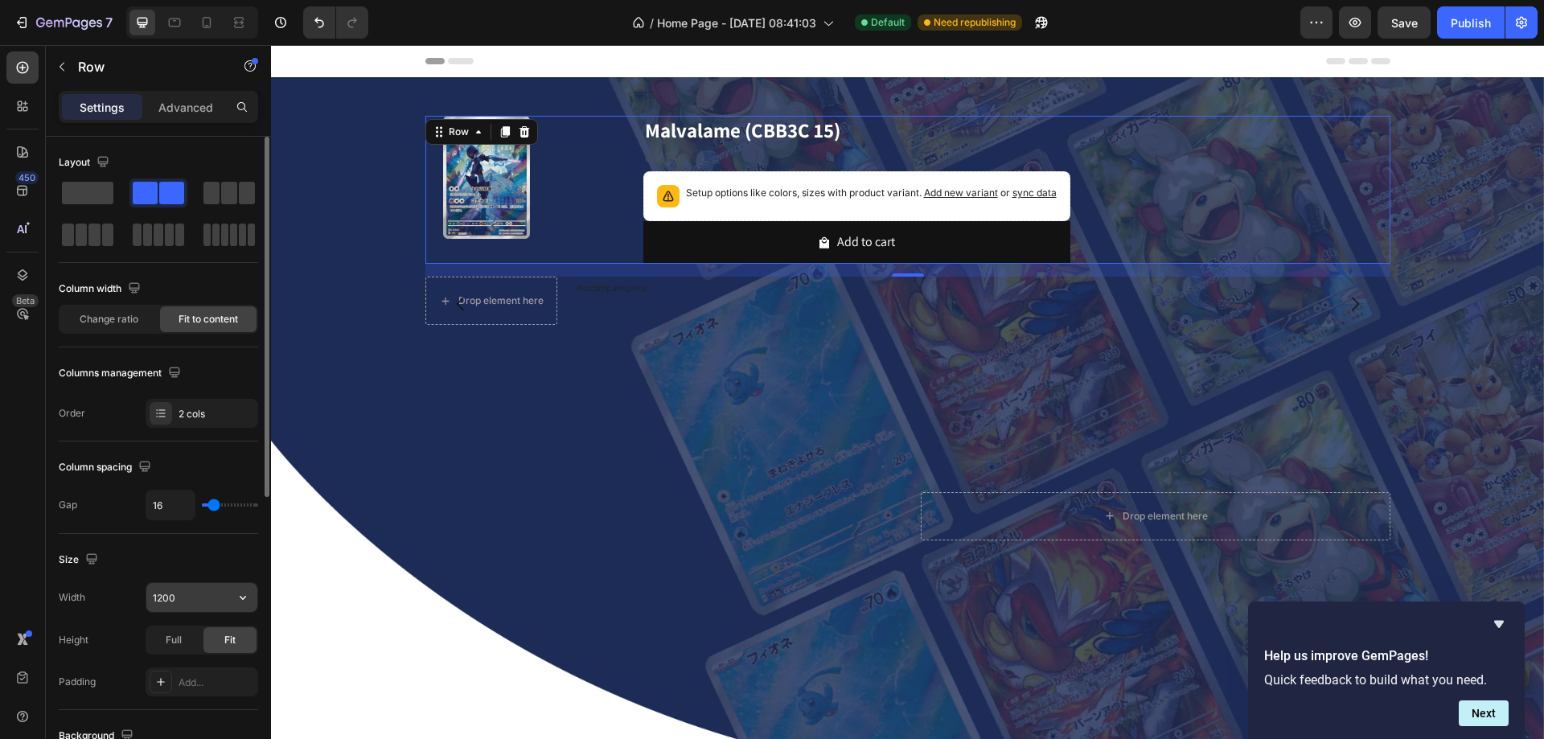
click at [177, 606] on input "1200" at bounding box center [201, 597] width 111 height 29
click at [172, 641] on span "Full" at bounding box center [174, 640] width 16 height 14
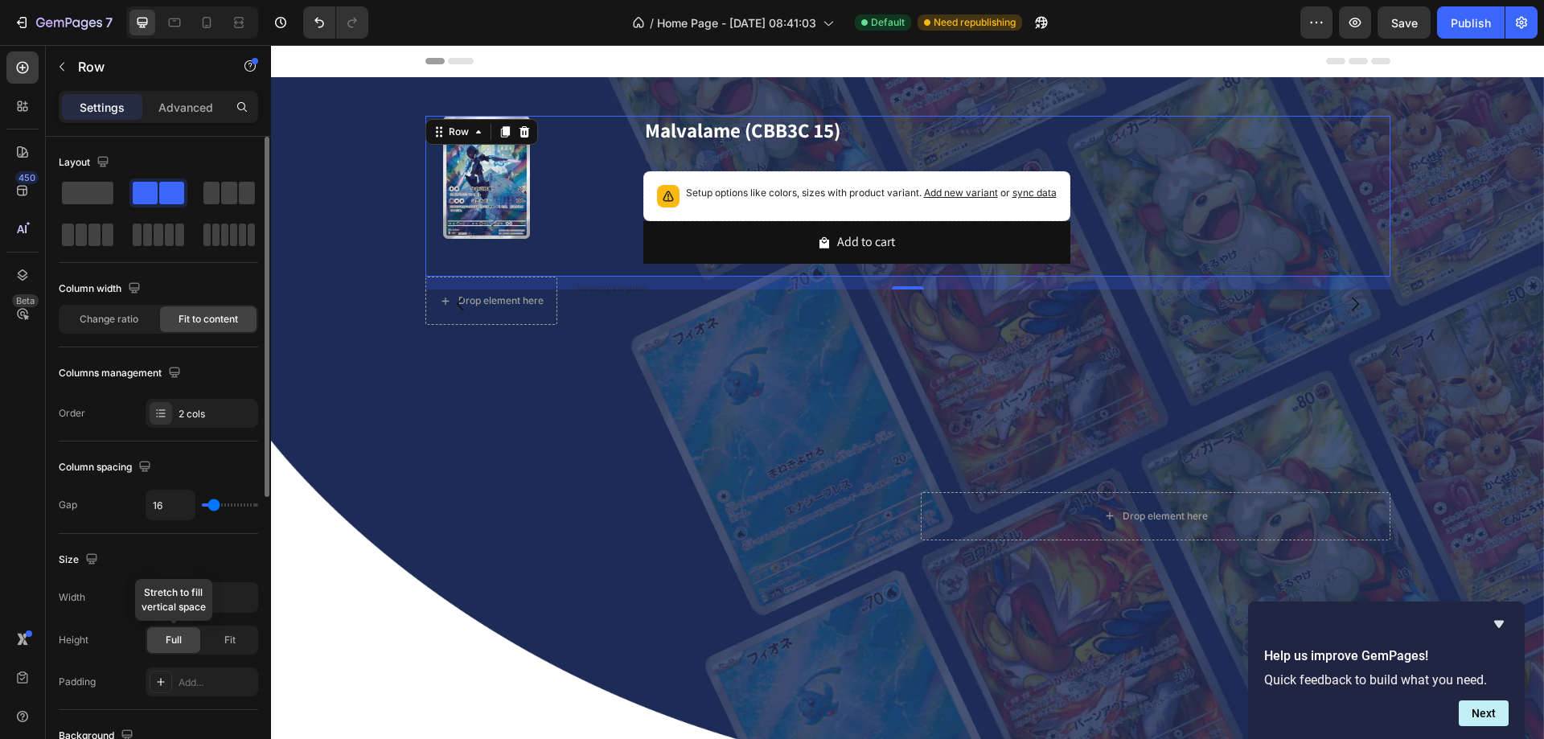
scroll to position [161, 0]
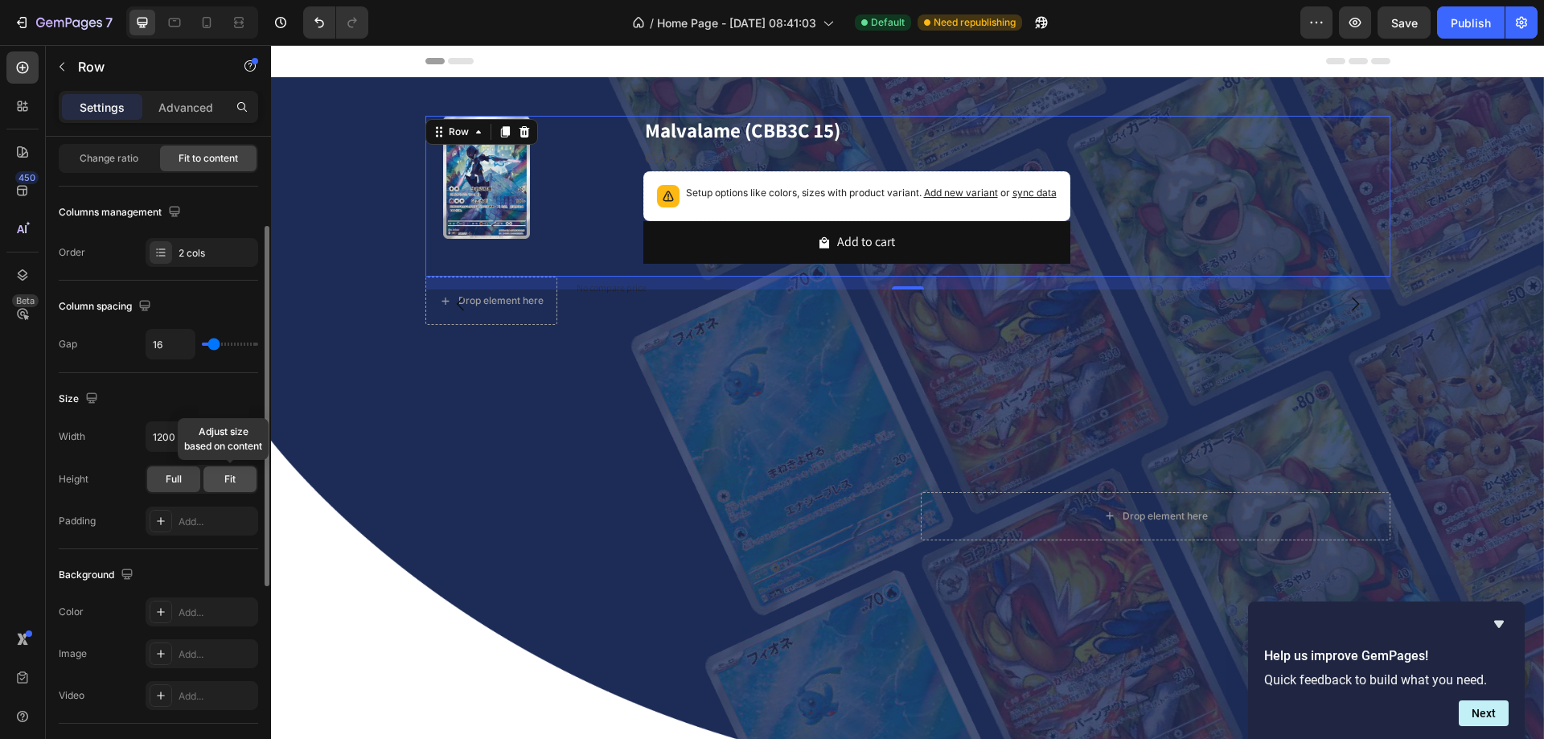
click at [213, 474] on div "Fit" at bounding box center [229, 480] width 53 height 26
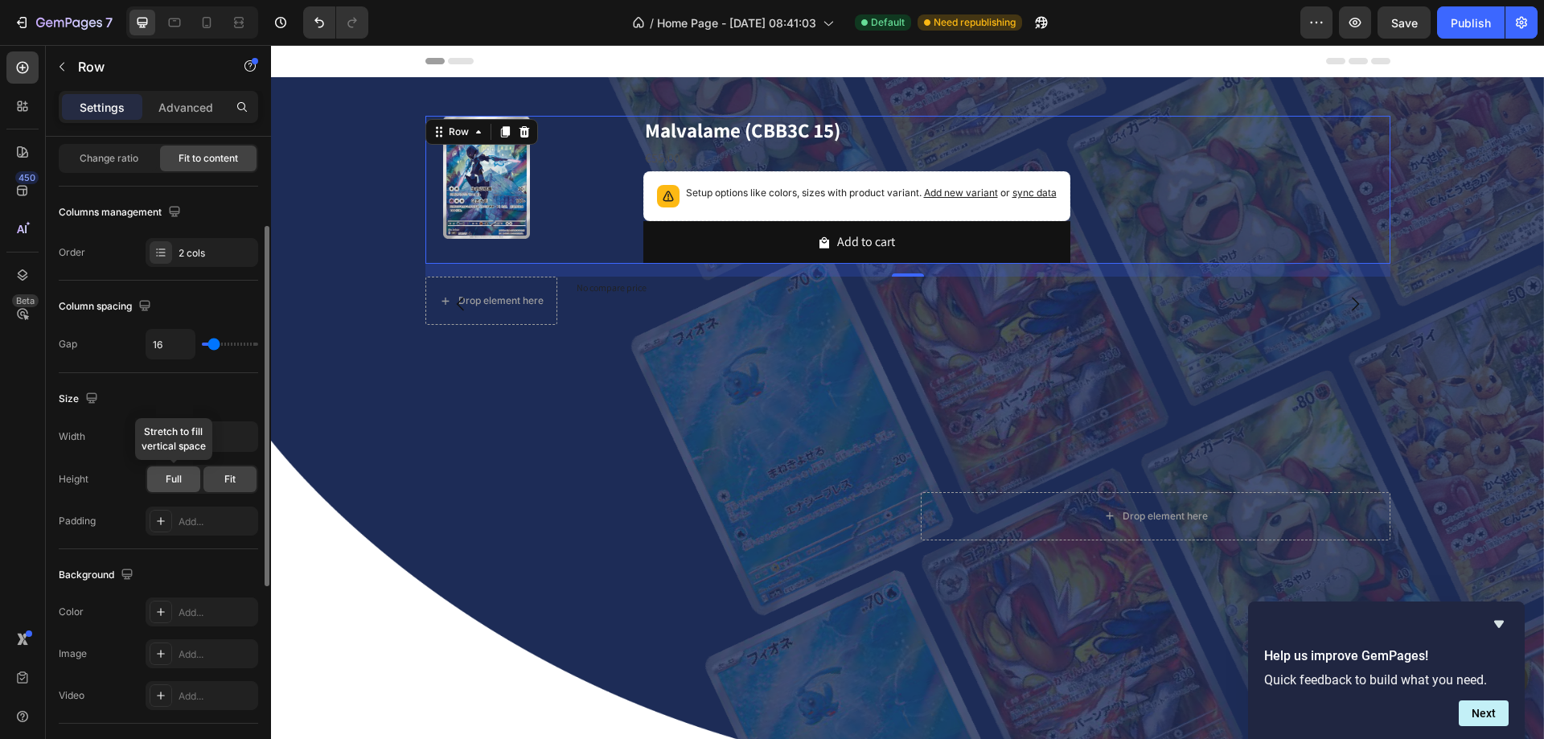
click at [188, 474] on div "Full" at bounding box center [173, 480] width 53 height 26
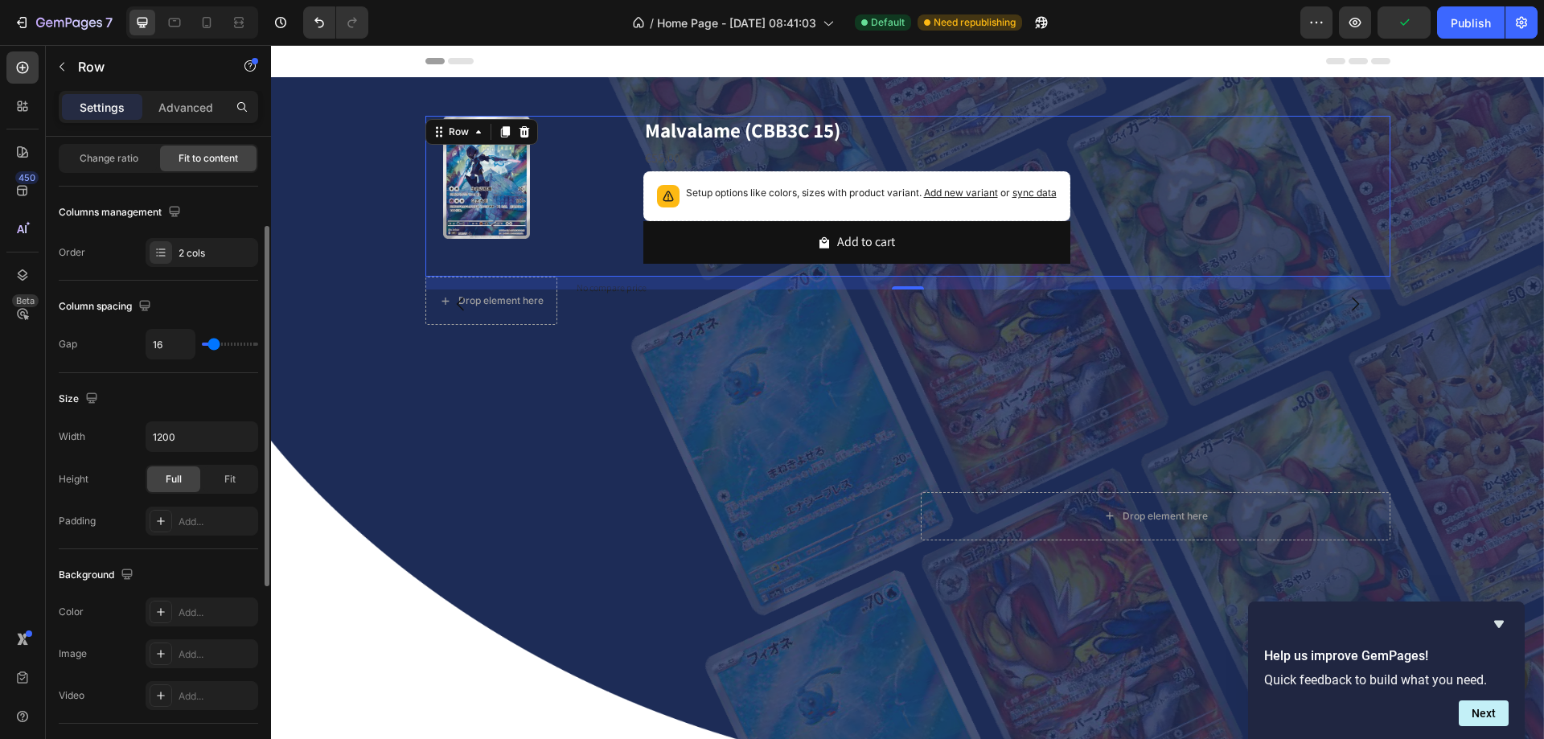
scroll to position [0, 0]
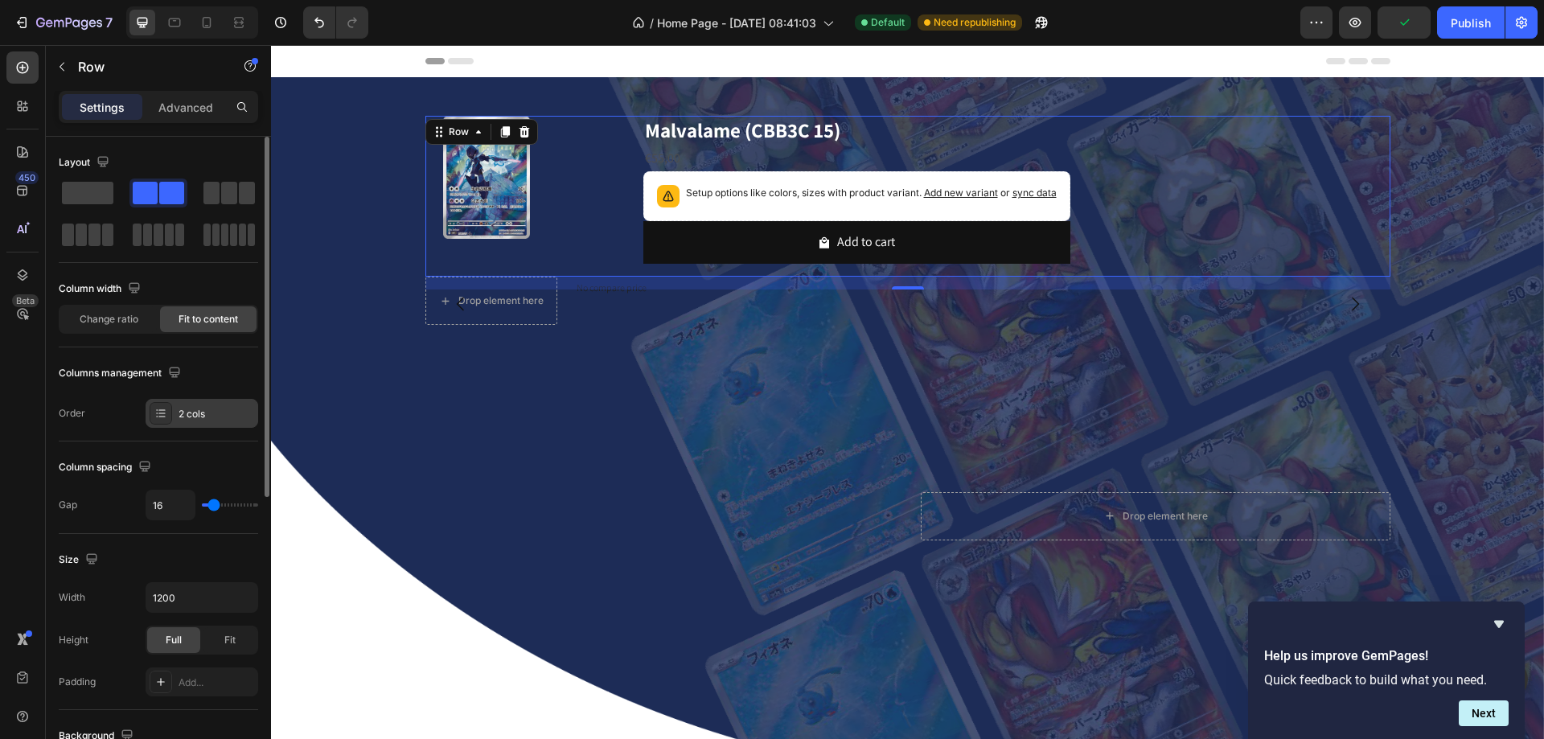
click at [191, 417] on div "2 cols" at bounding box center [217, 414] width 76 height 14
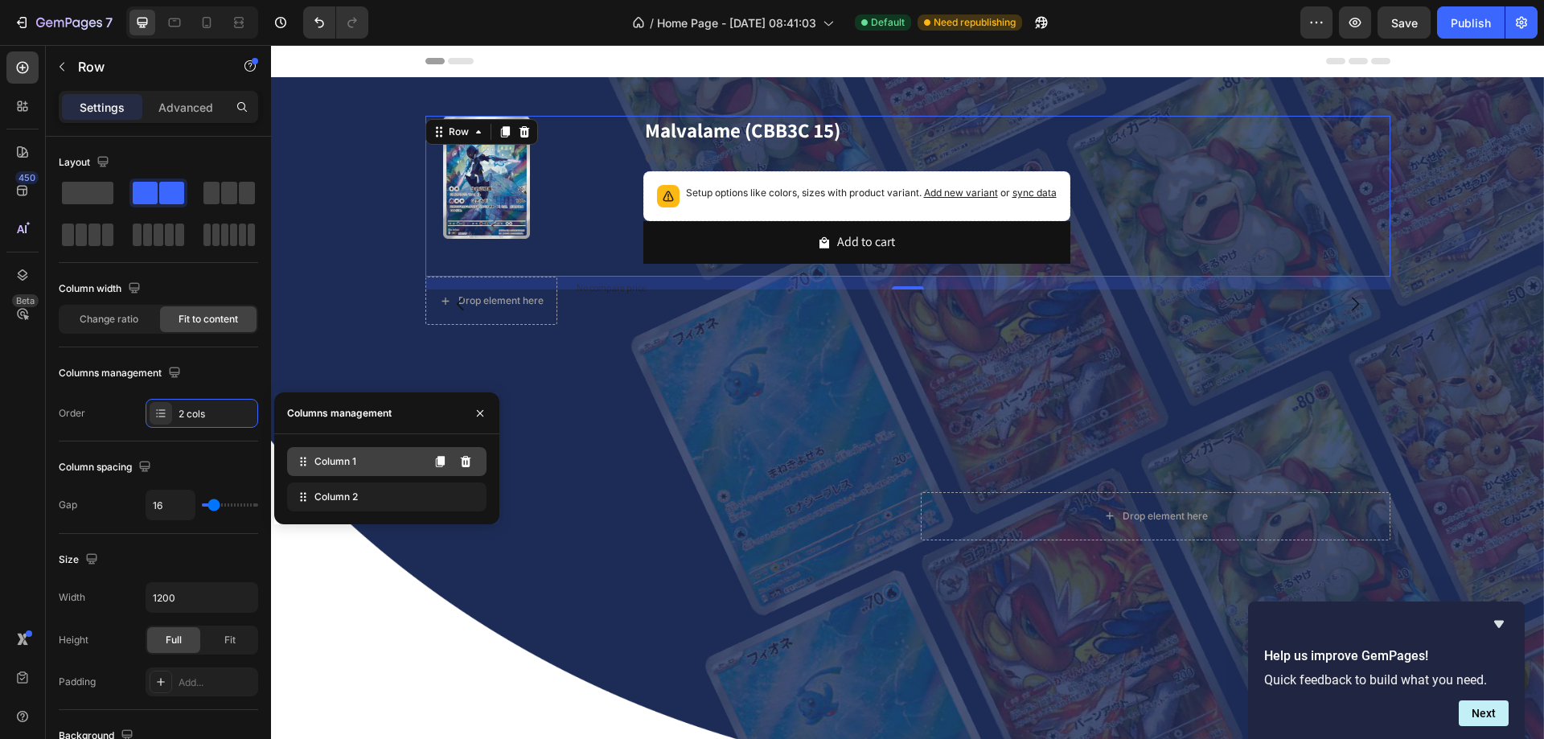
click at [339, 466] on span "Column 1" at bounding box center [335, 461] width 42 height 14
click at [341, 491] on span "Column 2" at bounding box center [335, 497] width 43 height 14
click at [121, 323] on span "Change ratio" at bounding box center [109, 319] width 59 height 14
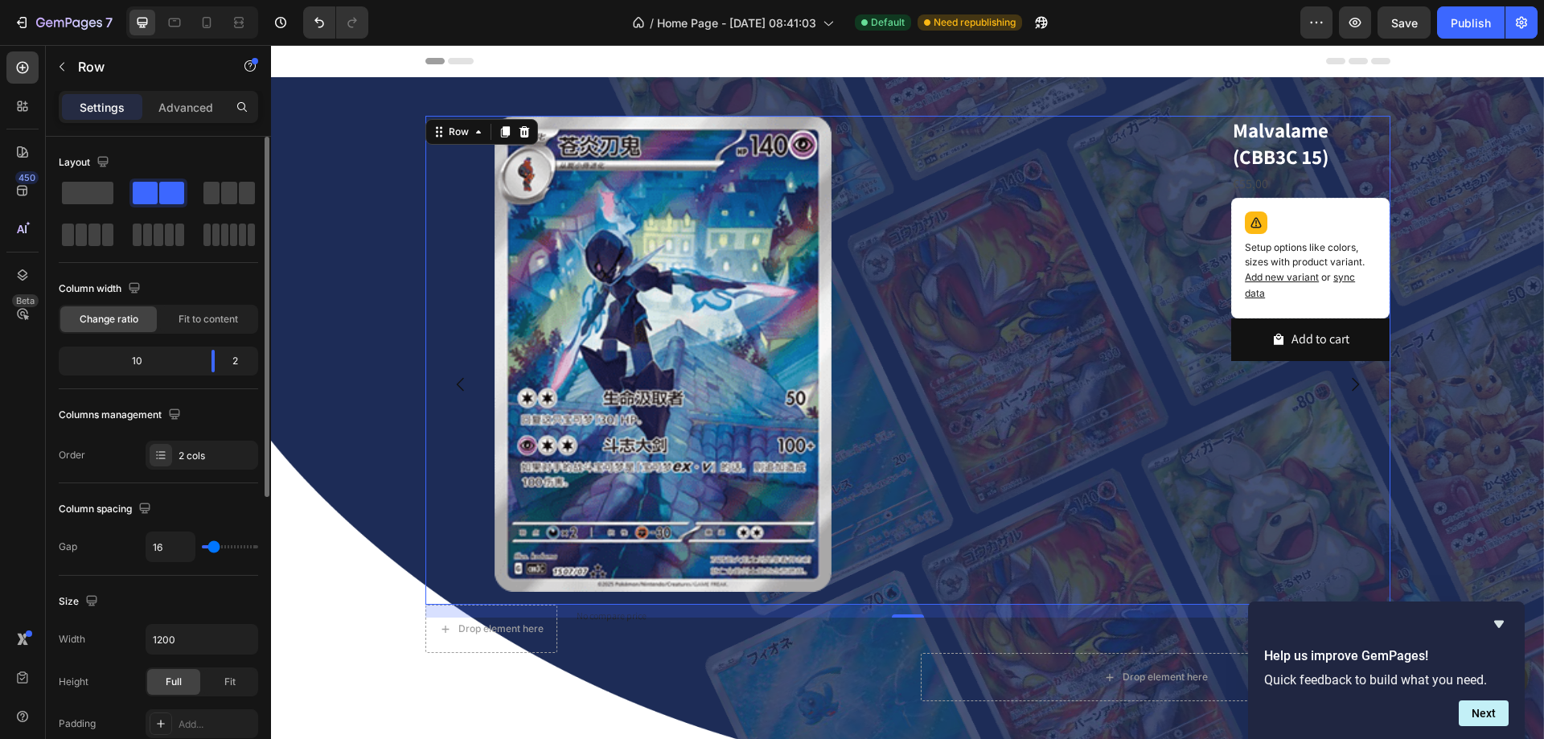
type input "0"
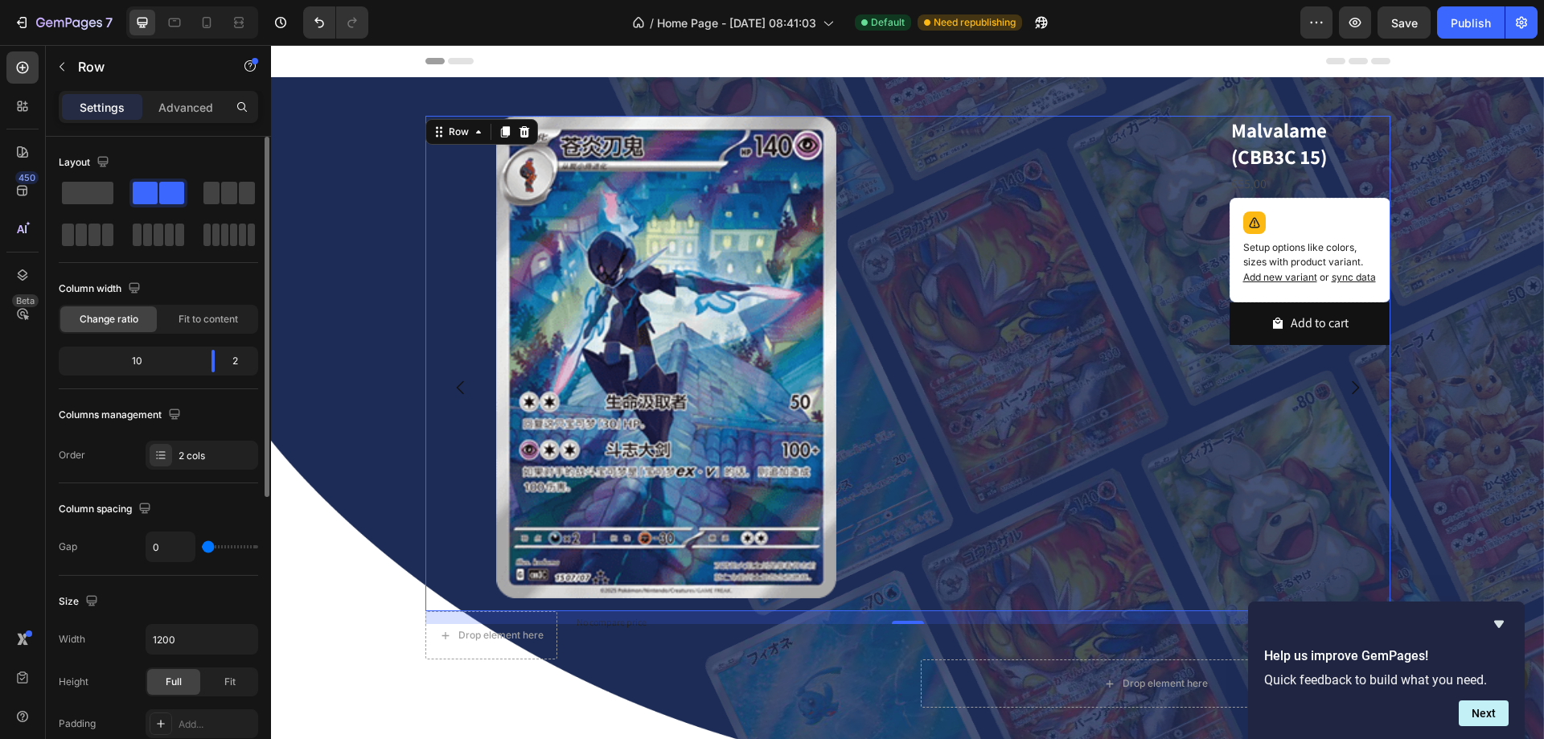
type input "38"
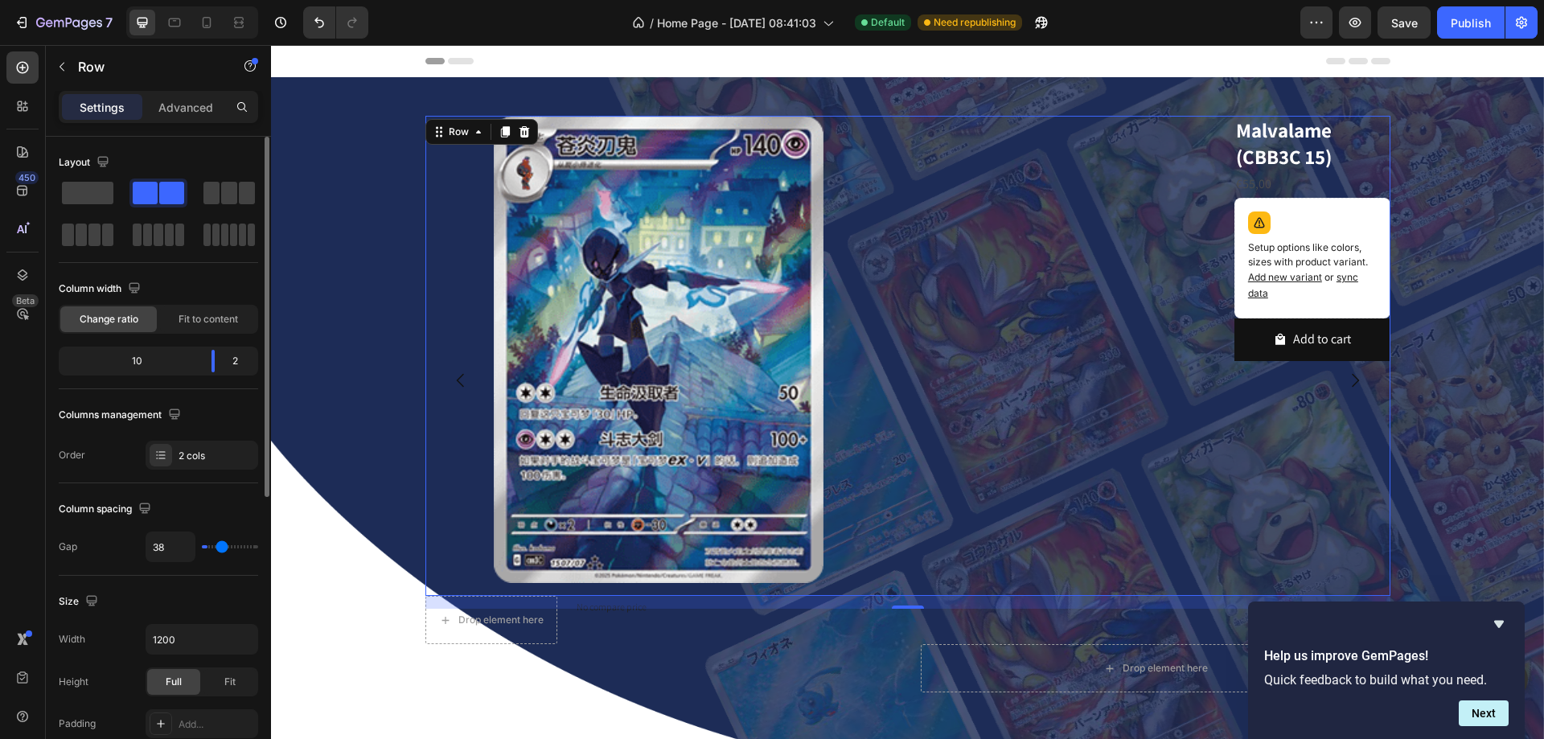
type input "40"
type input "44"
type input "56"
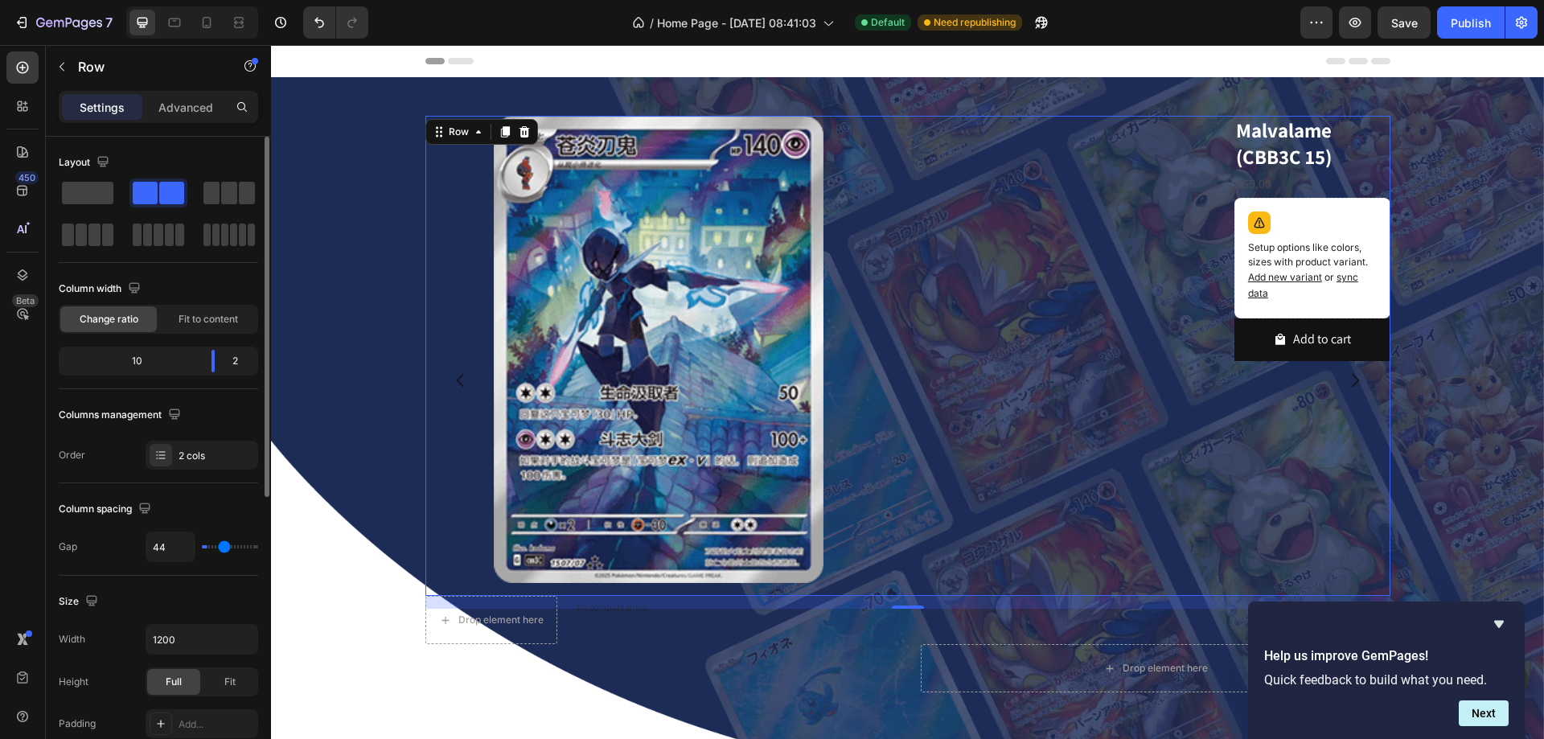
type input "56"
type input "67"
type input "69"
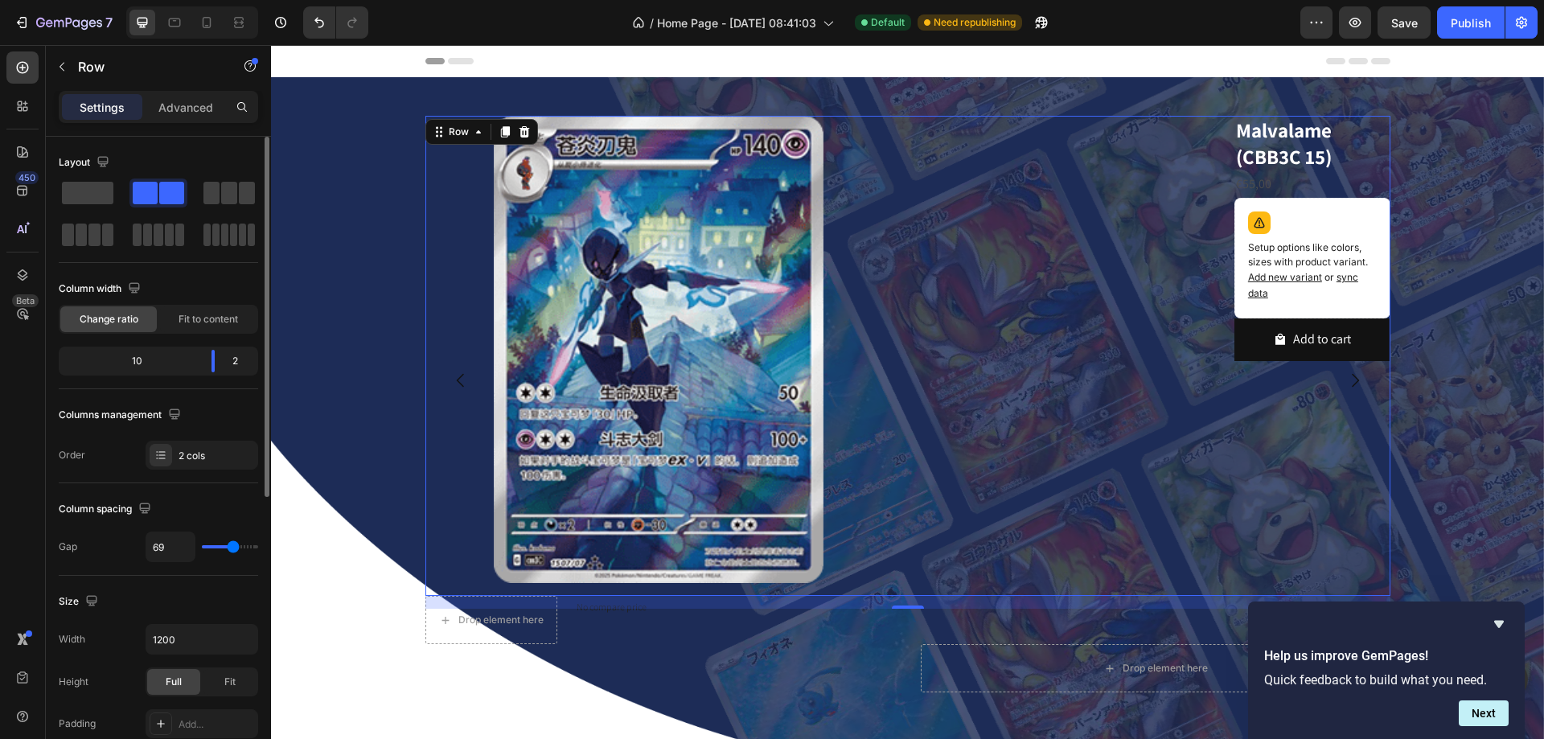
type input "73"
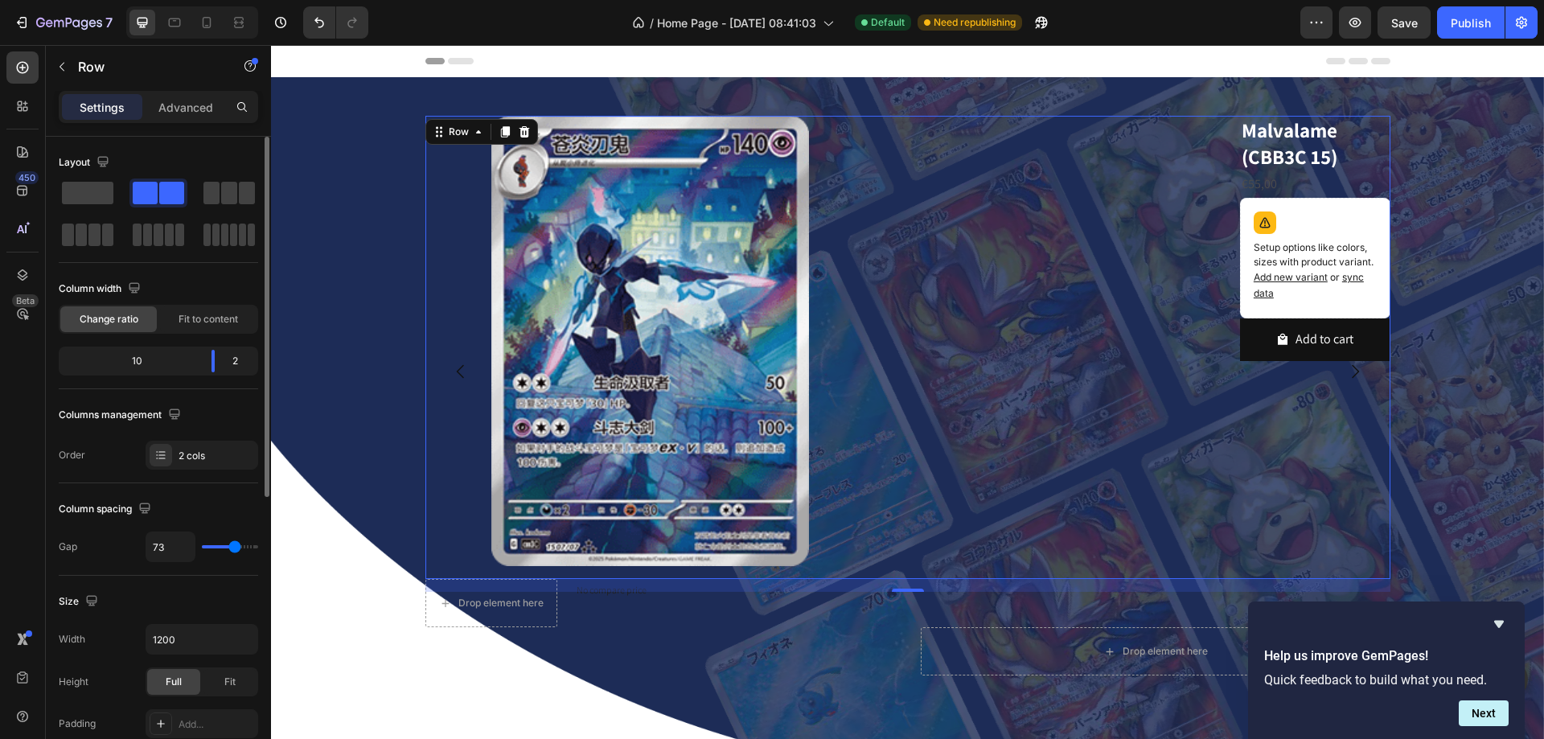
type input "80"
type input "89"
type input "93"
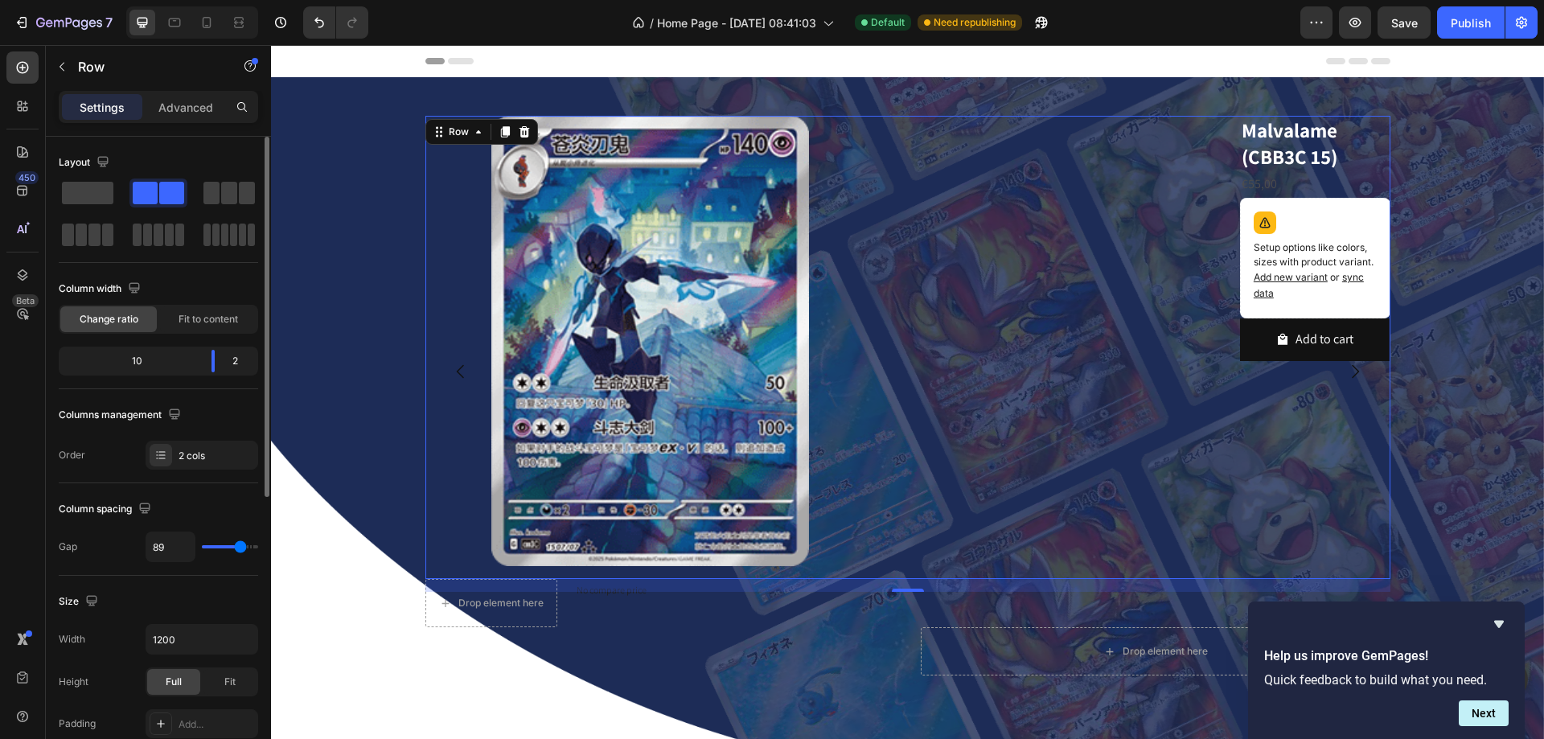
type input "93"
type input "98"
type input "109"
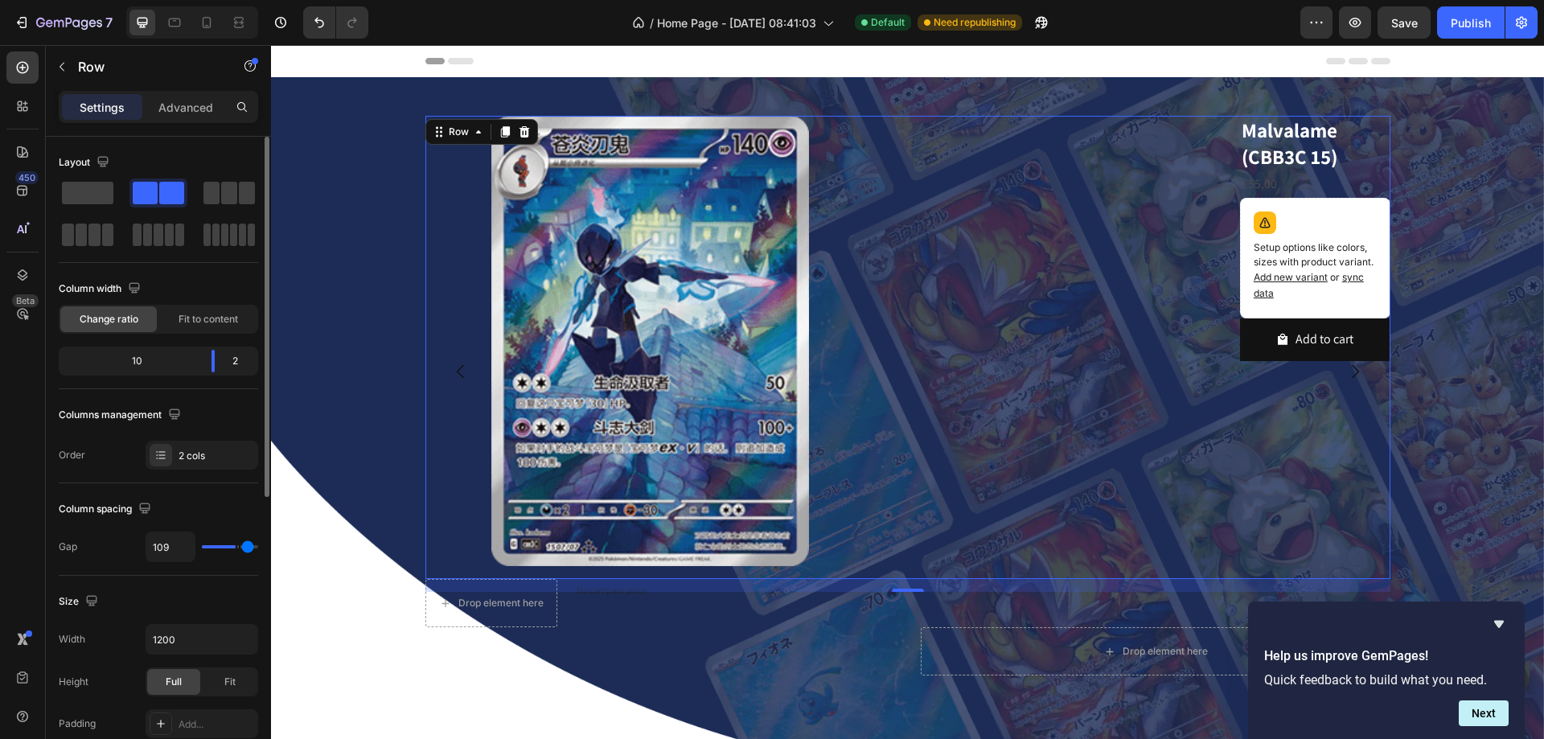
type input "116"
type input "120"
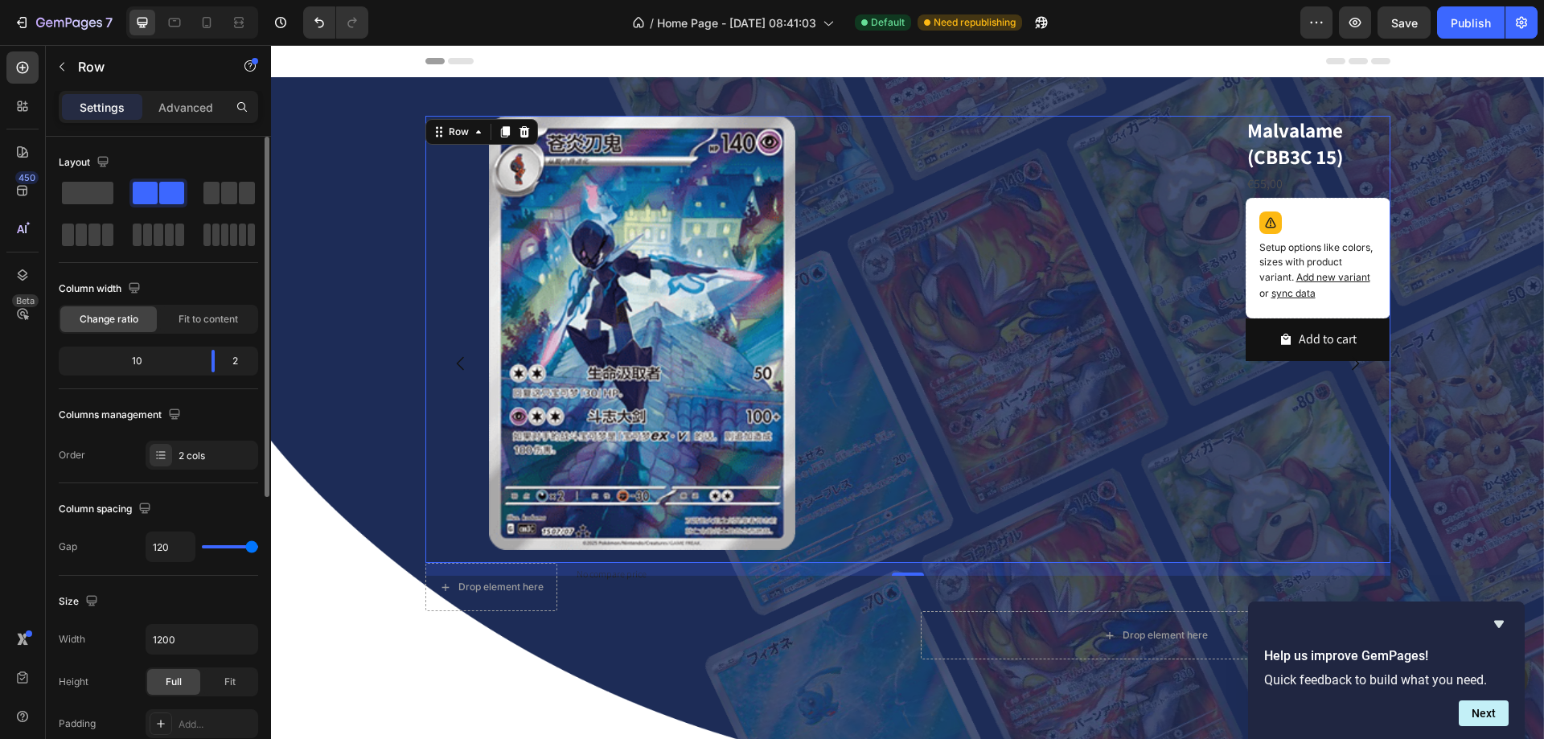
type input "36"
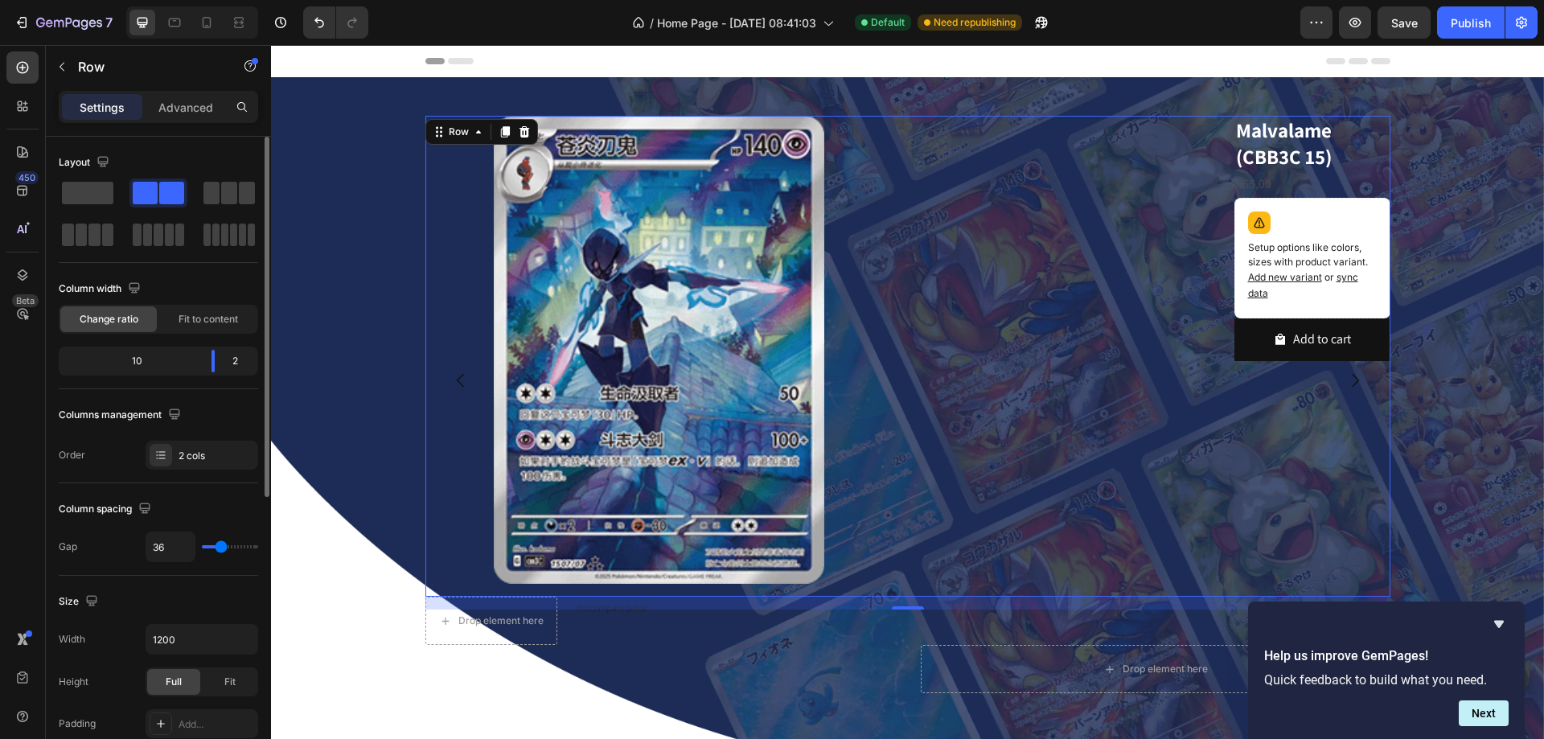
type input "27"
type input "22"
type input "16"
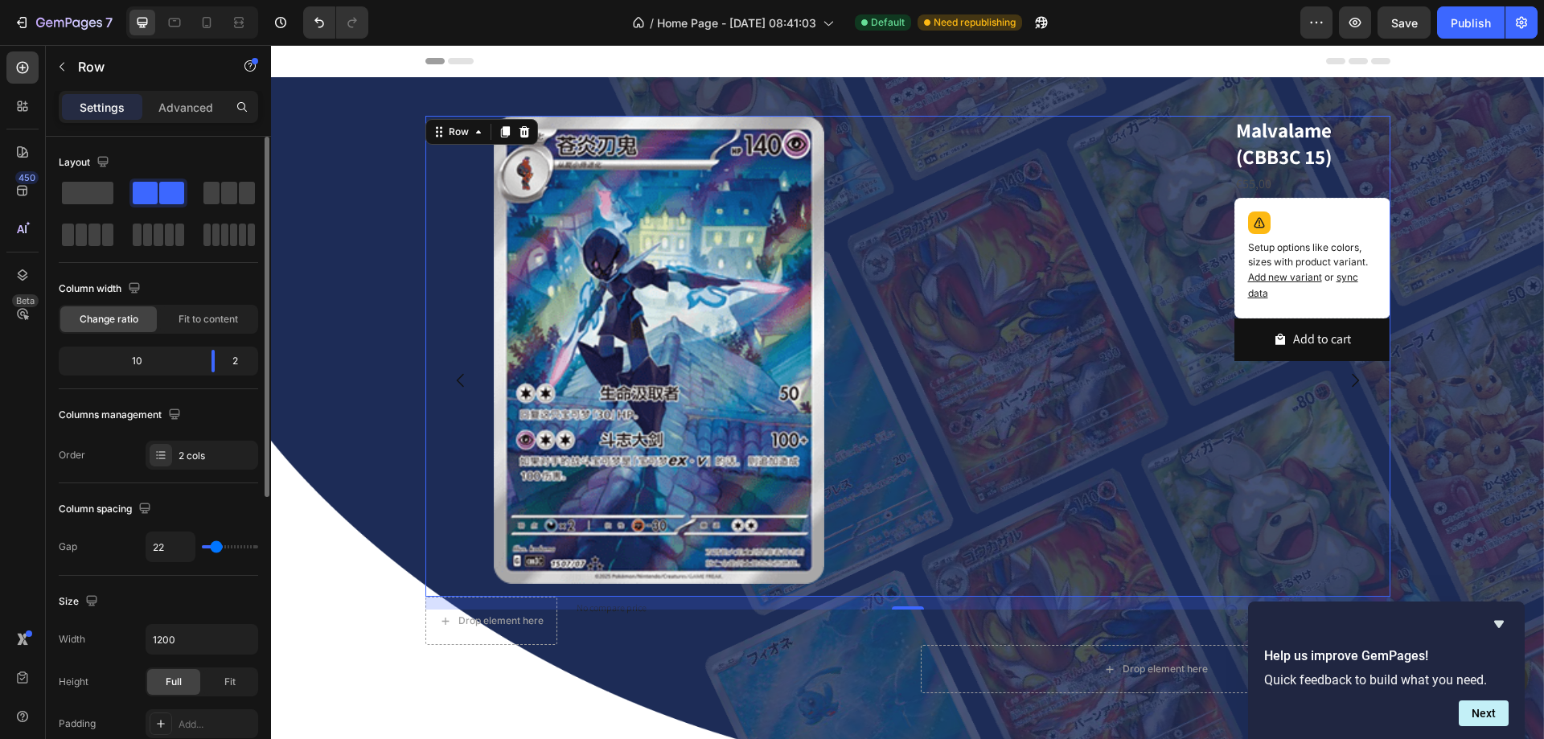
type input "16"
type input "11"
type input "9"
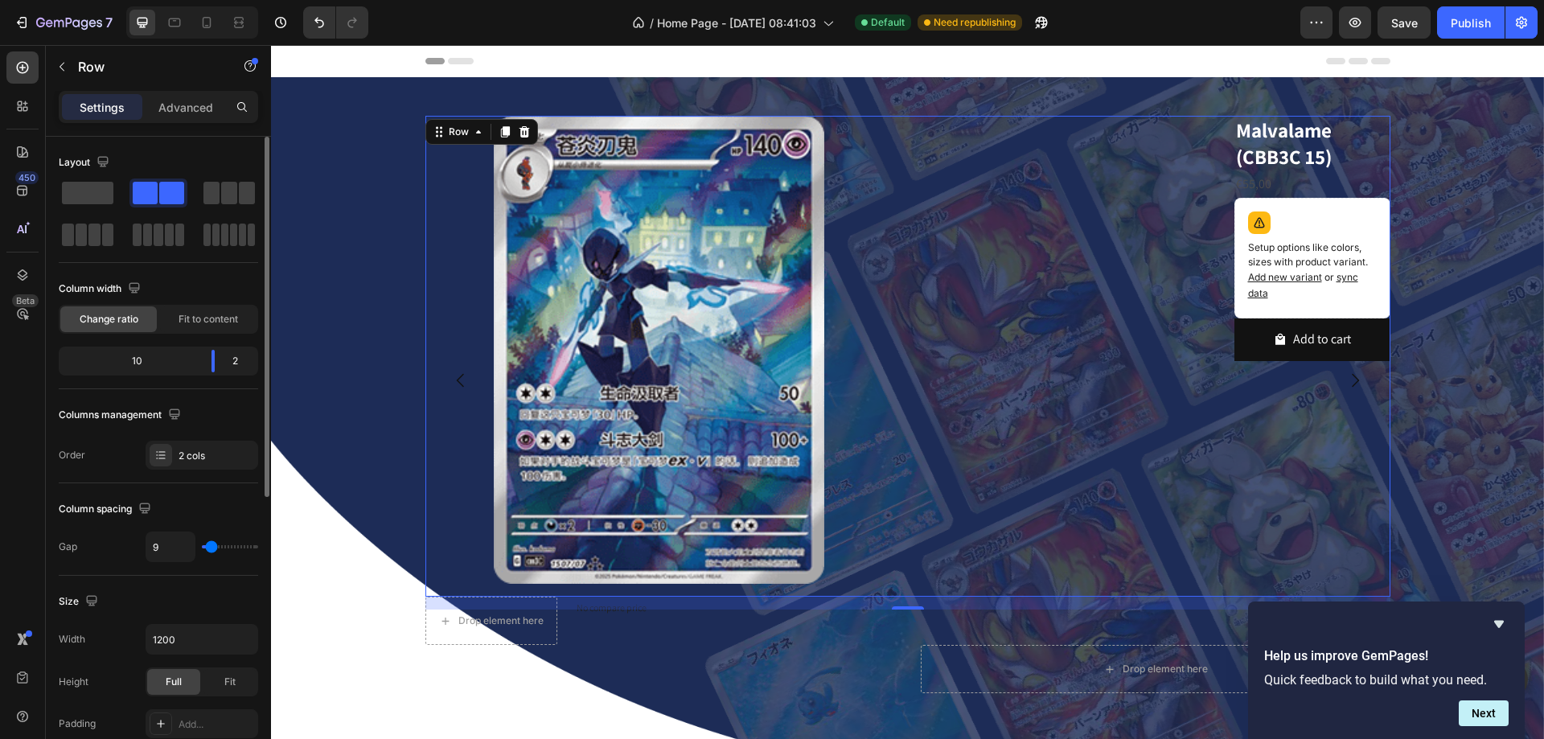
type input "7"
type input "2"
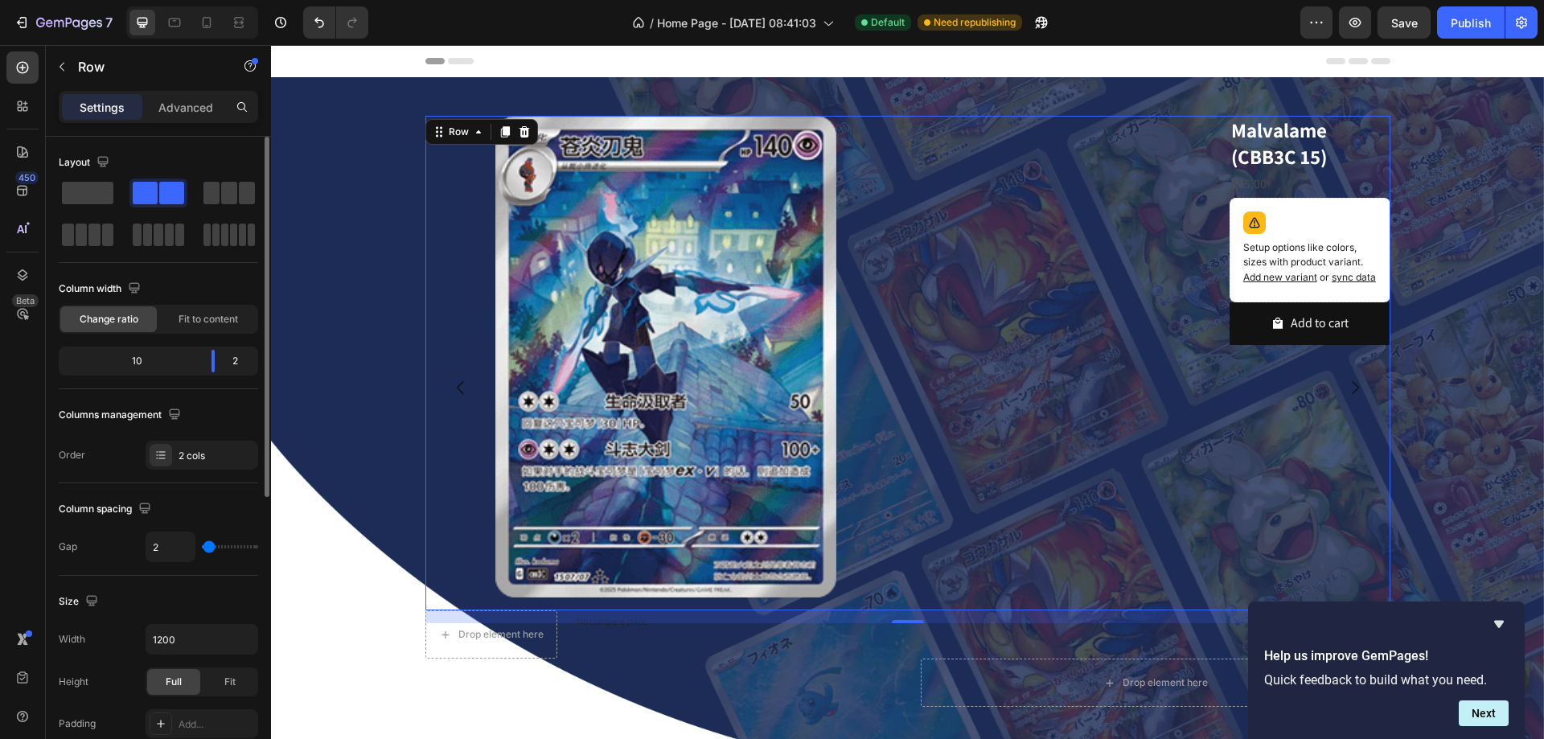
type input "7"
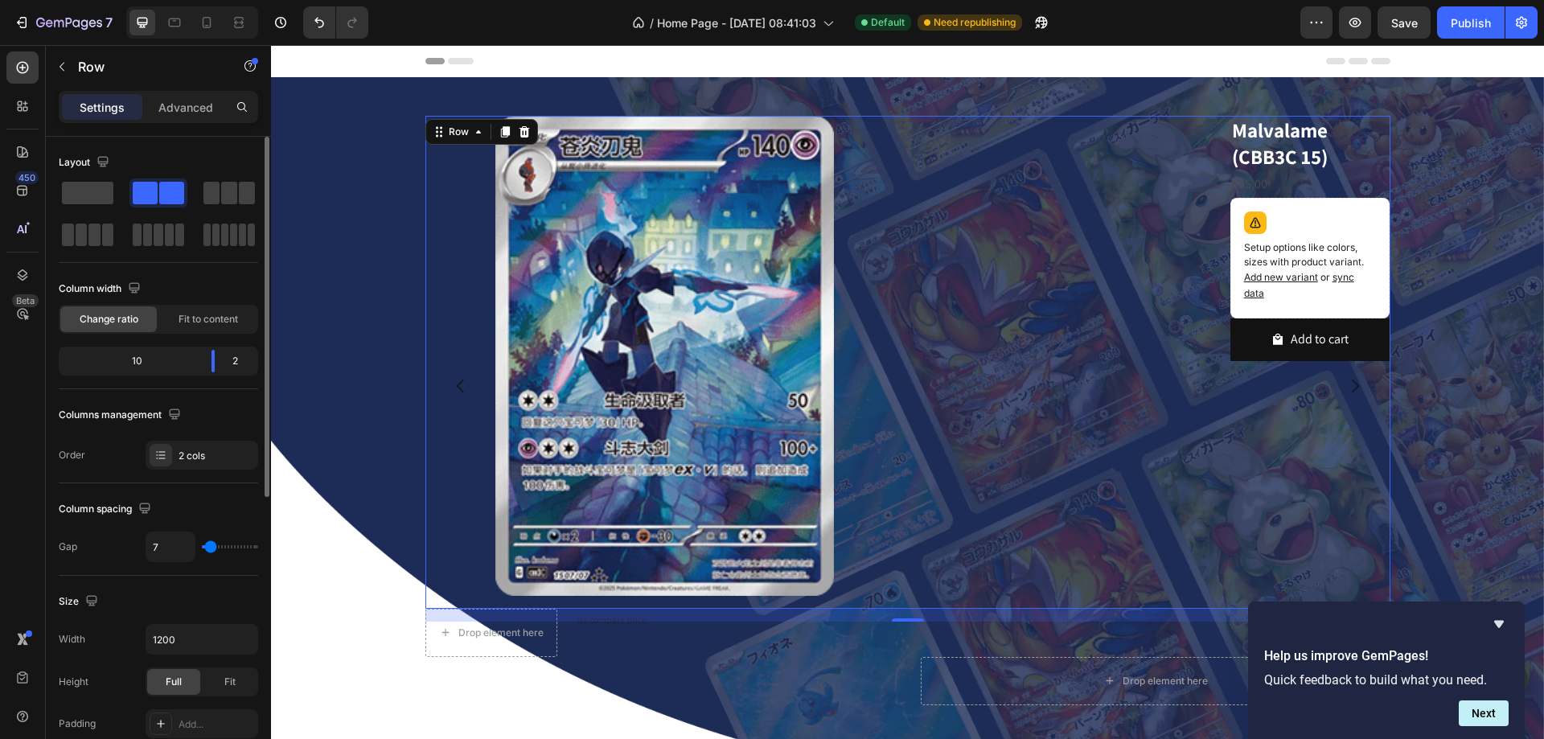
type input "9"
type input "11"
type input "13"
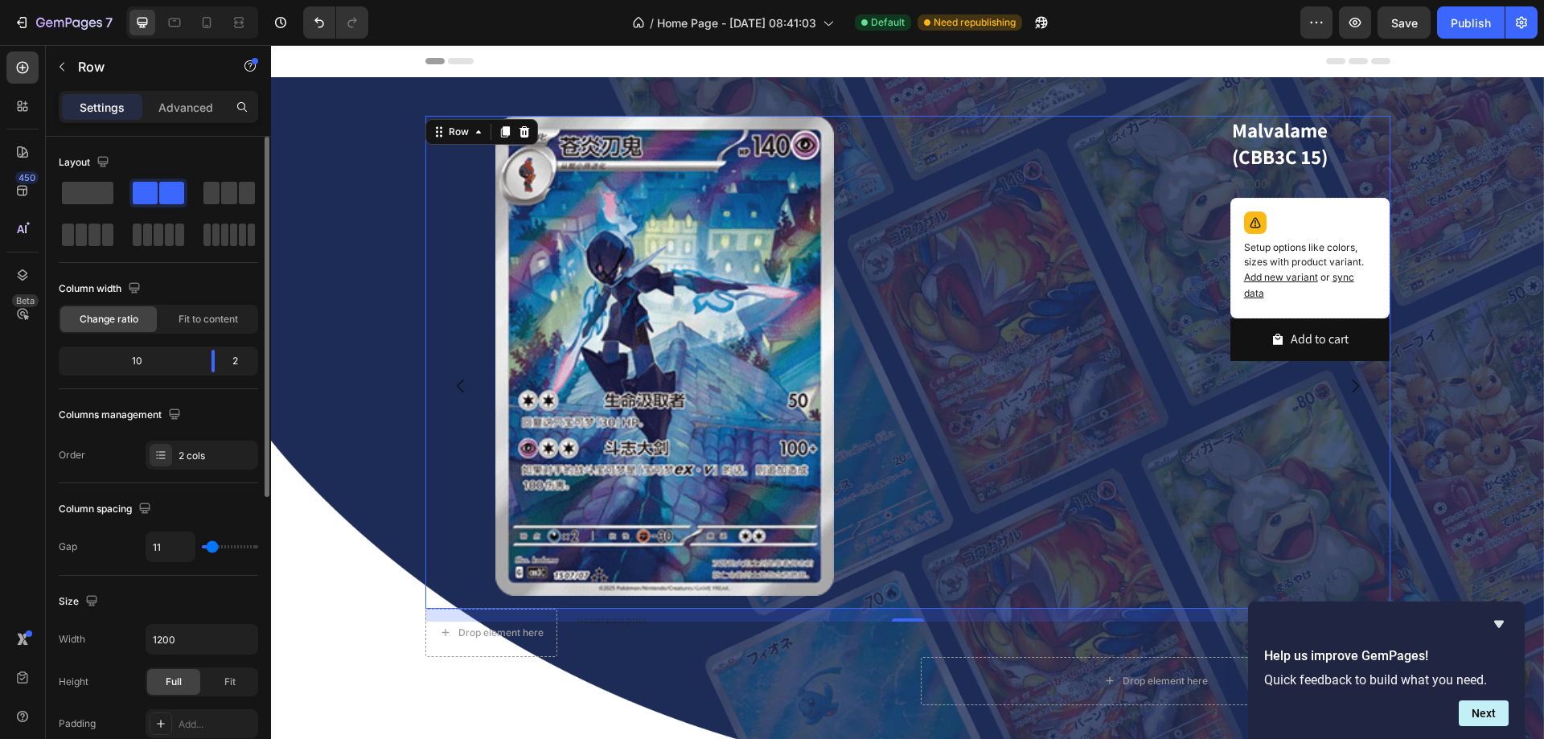
type input "13"
type input "16"
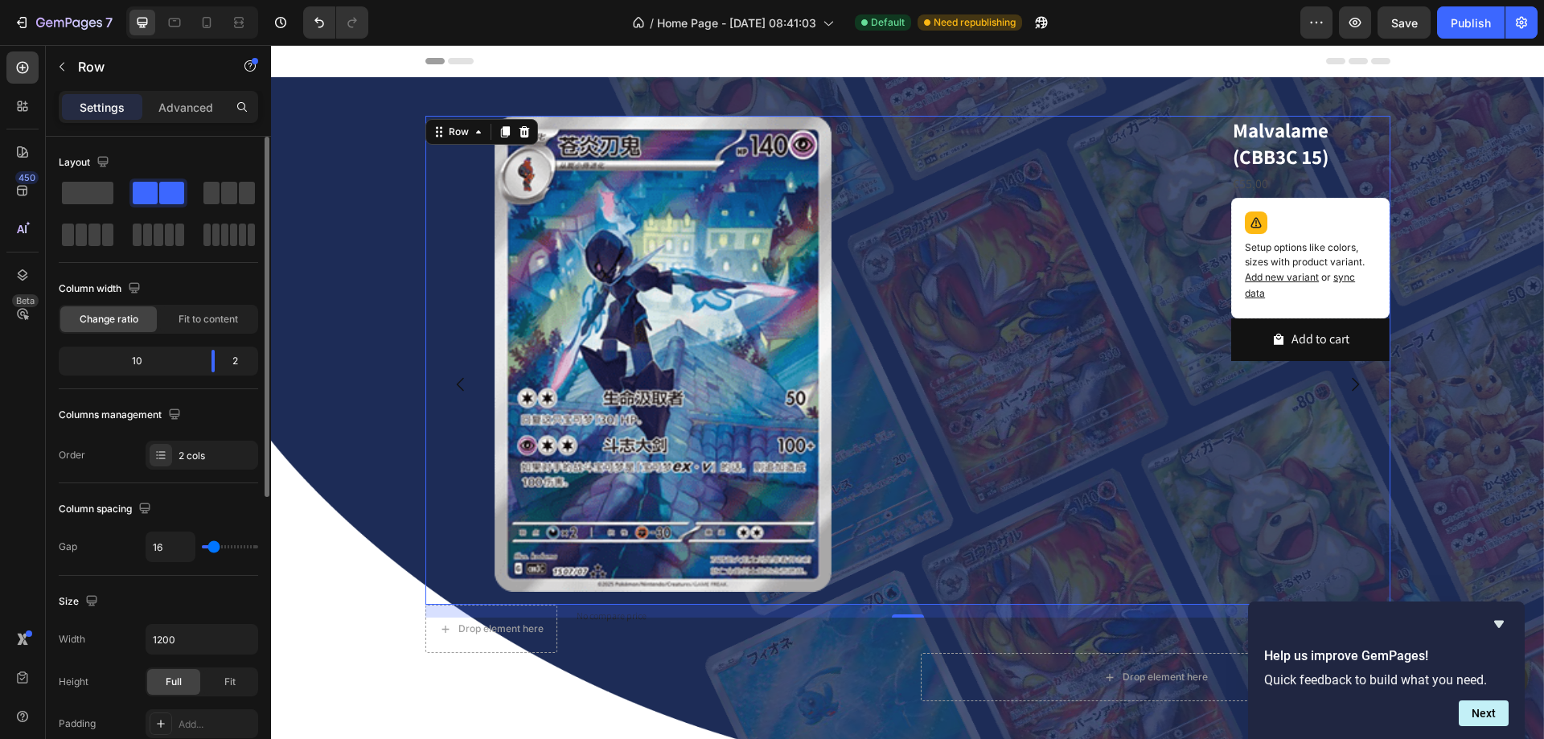
type input "13"
type input "4"
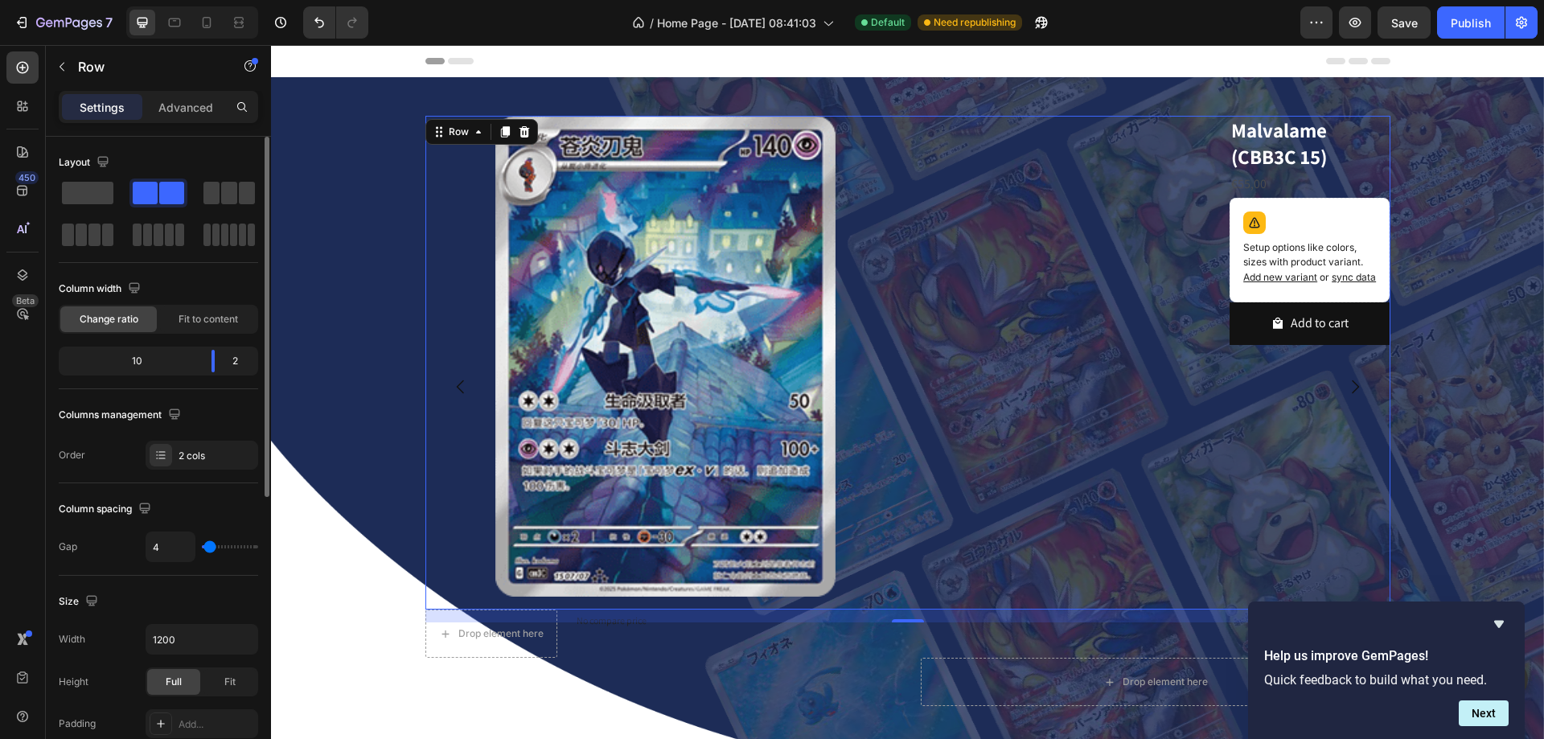
type input "7"
type input "13"
type input "20"
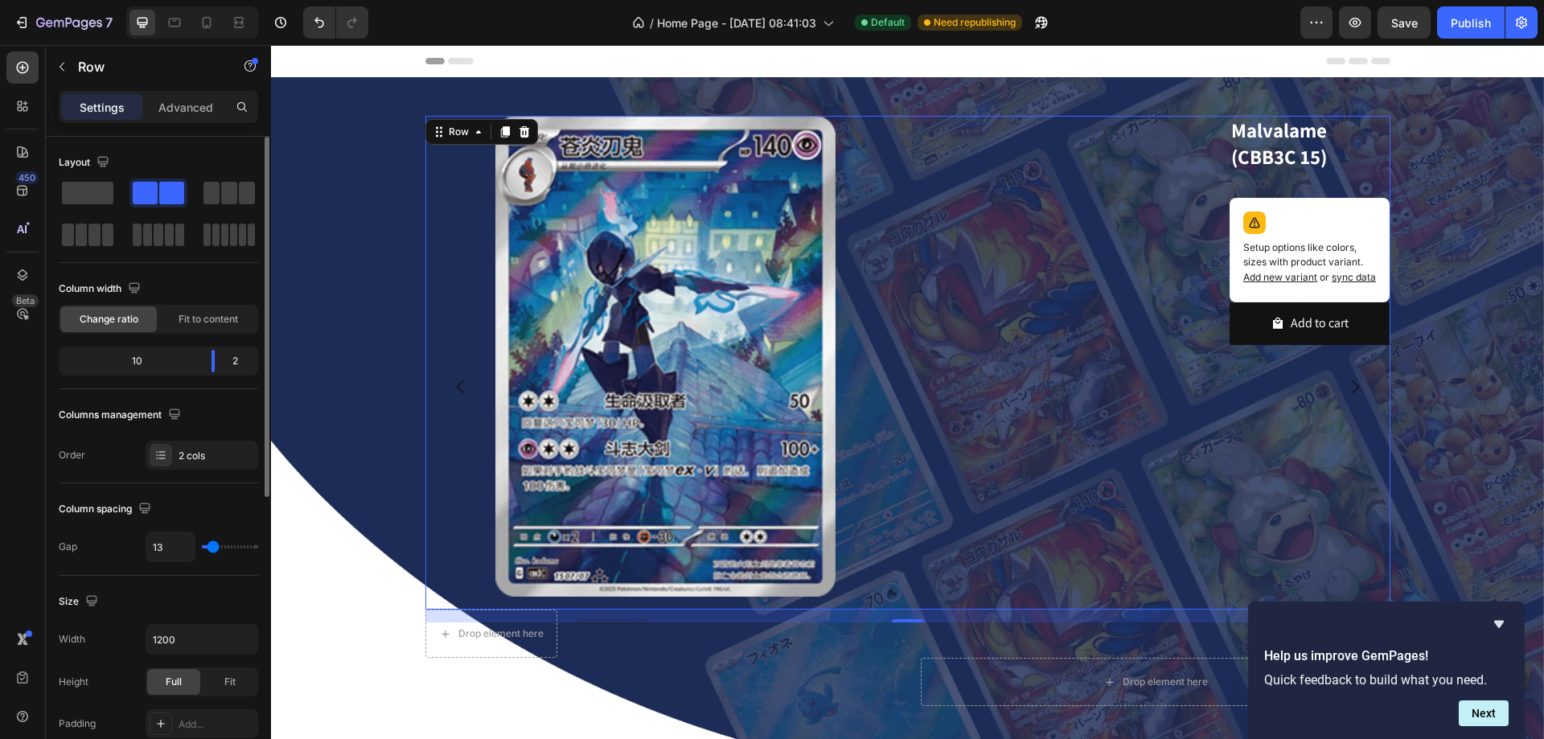
type input "20"
type input "22"
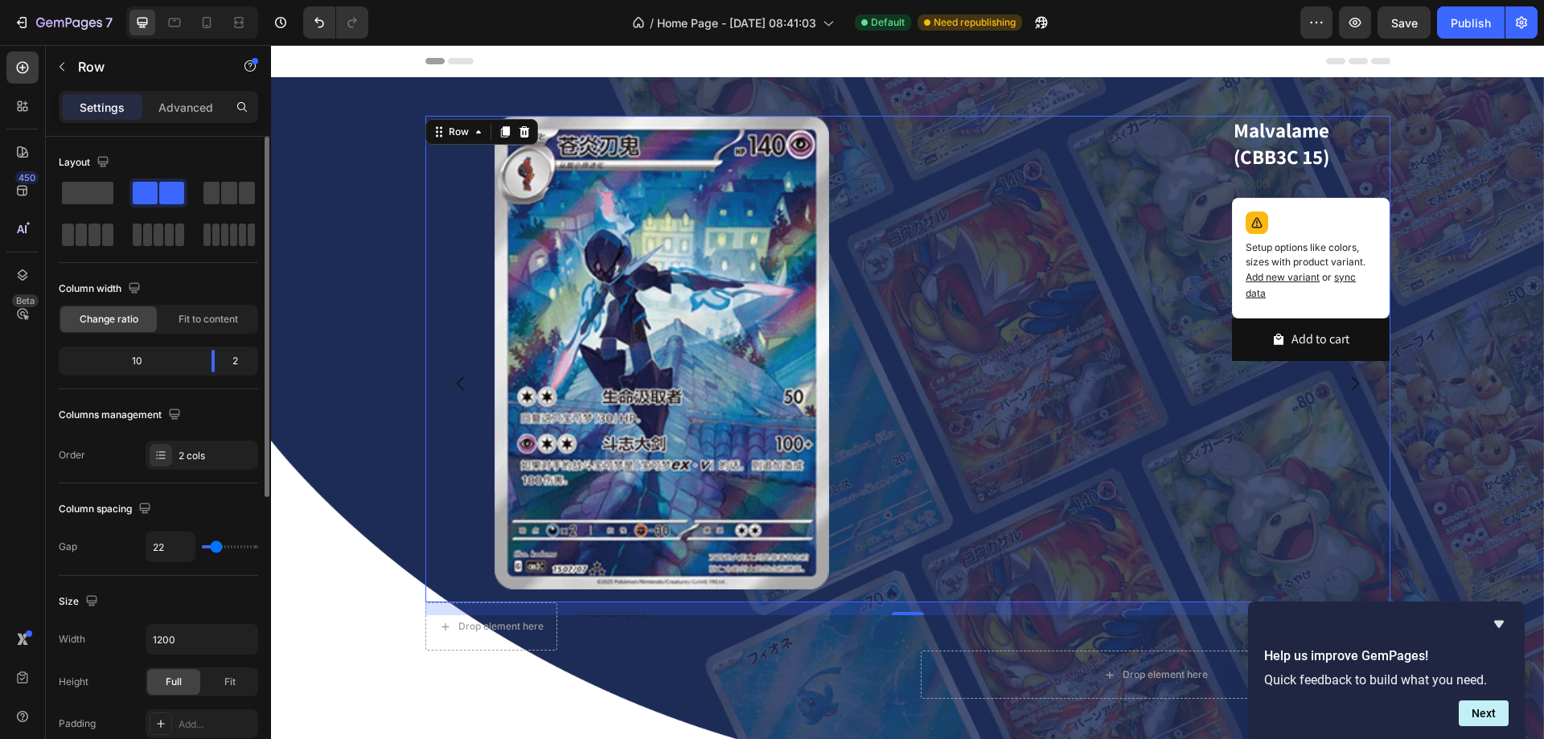
type input "20"
type input "18"
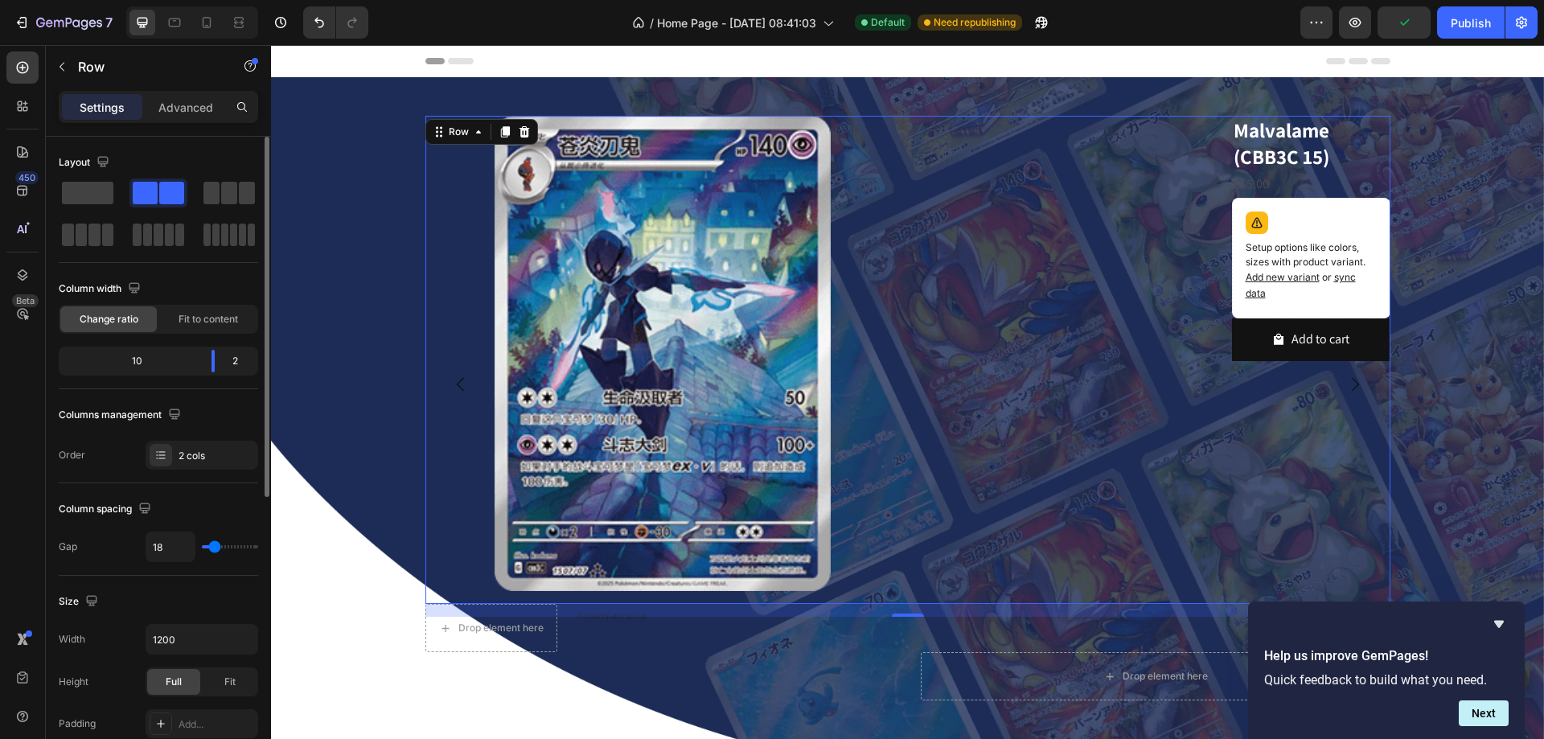
click at [214, 547] on input "range" at bounding box center [230, 546] width 56 height 3
type input "16"
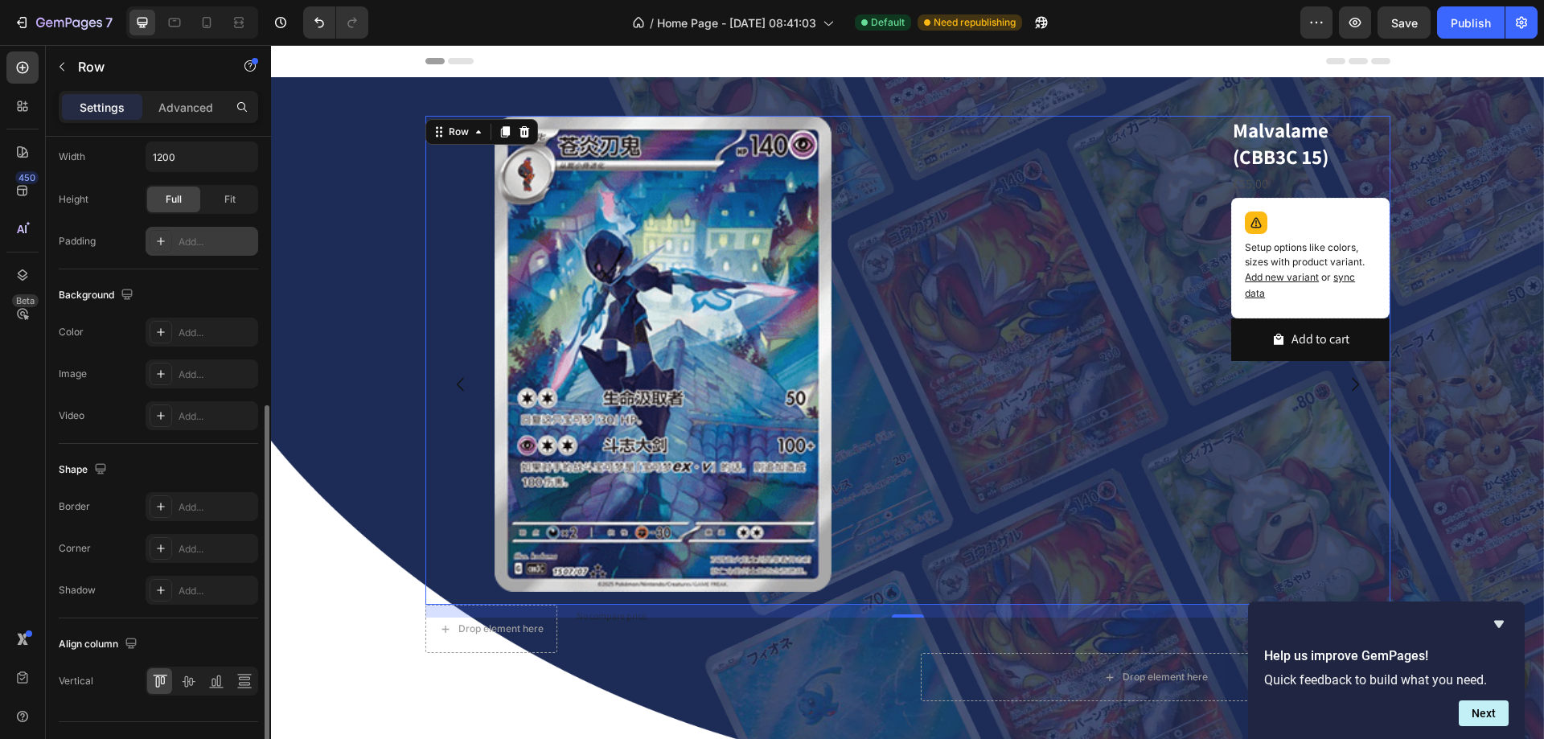
scroll to position [322, 0]
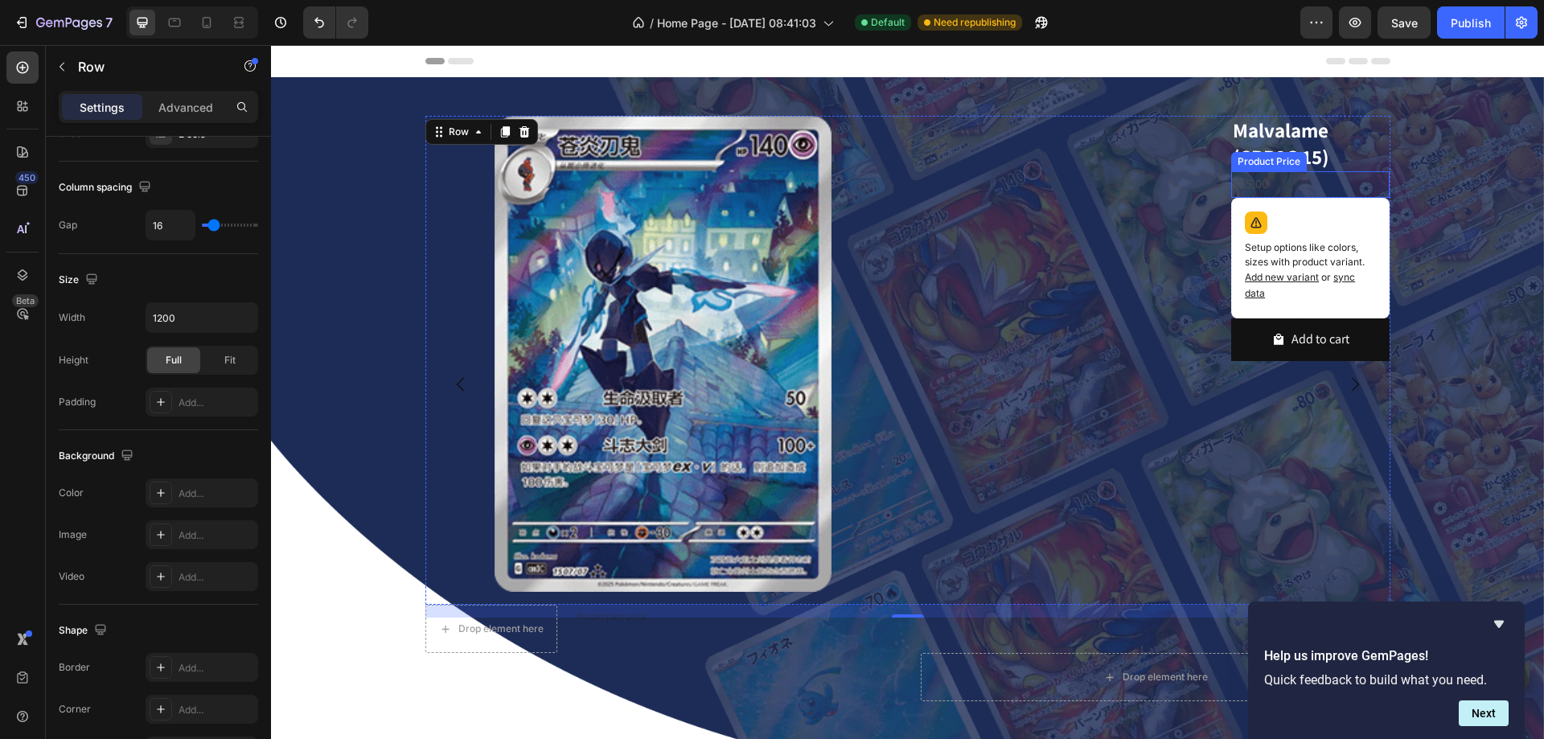
click at [1248, 179] on div "€55,00" at bounding box center [1310, 184] width 158 height 27
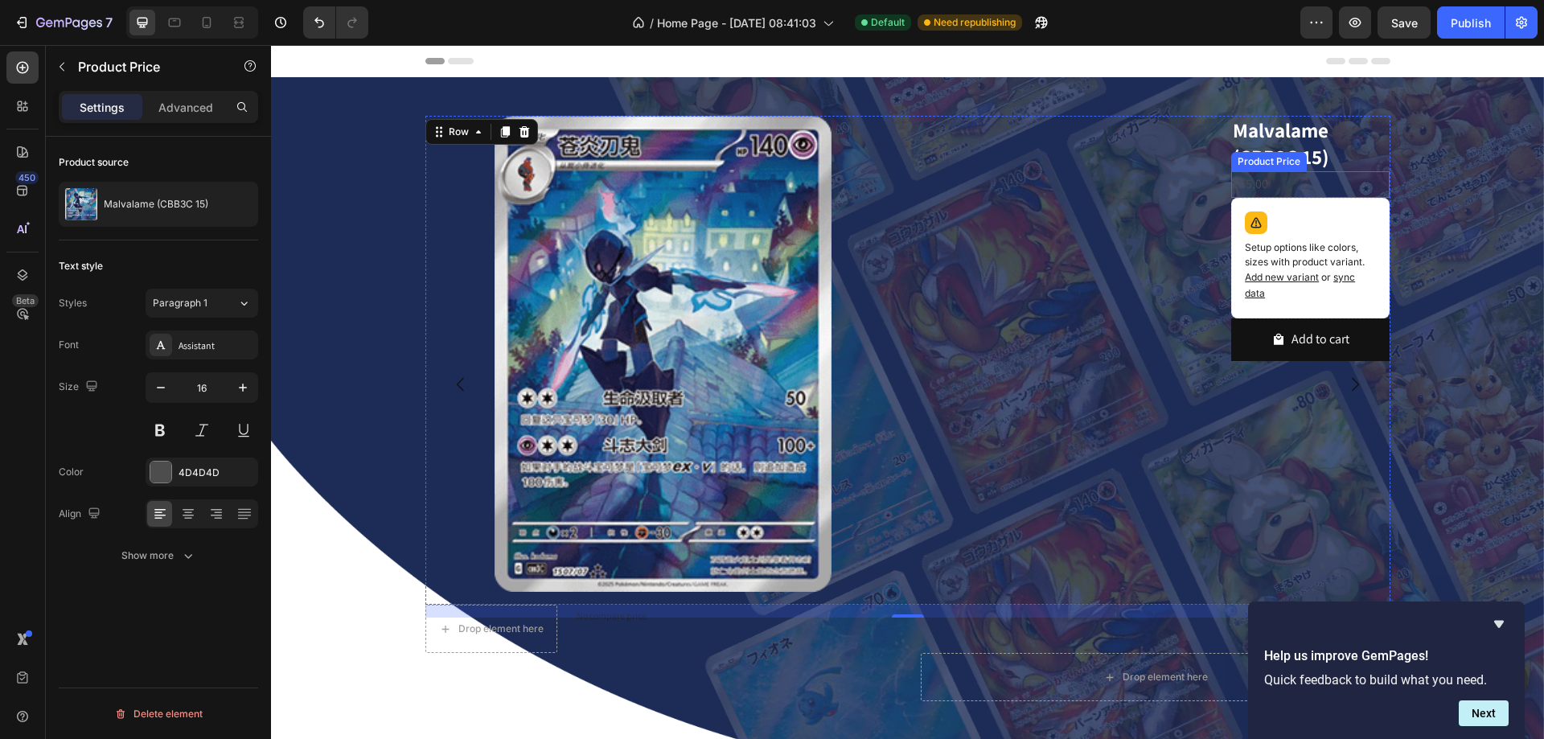
scroll to position [0, 0]
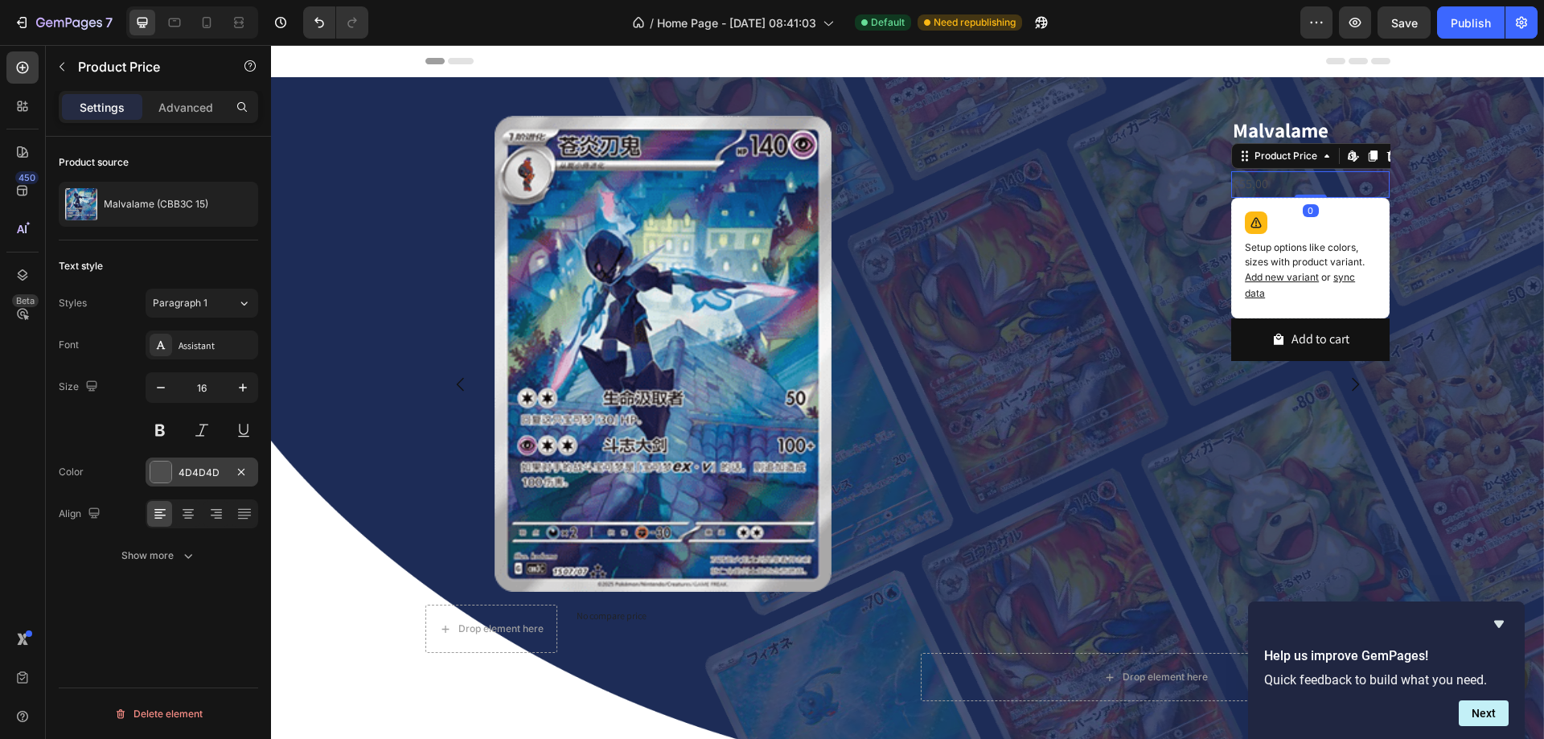
click at [161, 470] on div at bounding box center [160, 472] width 21 height 21
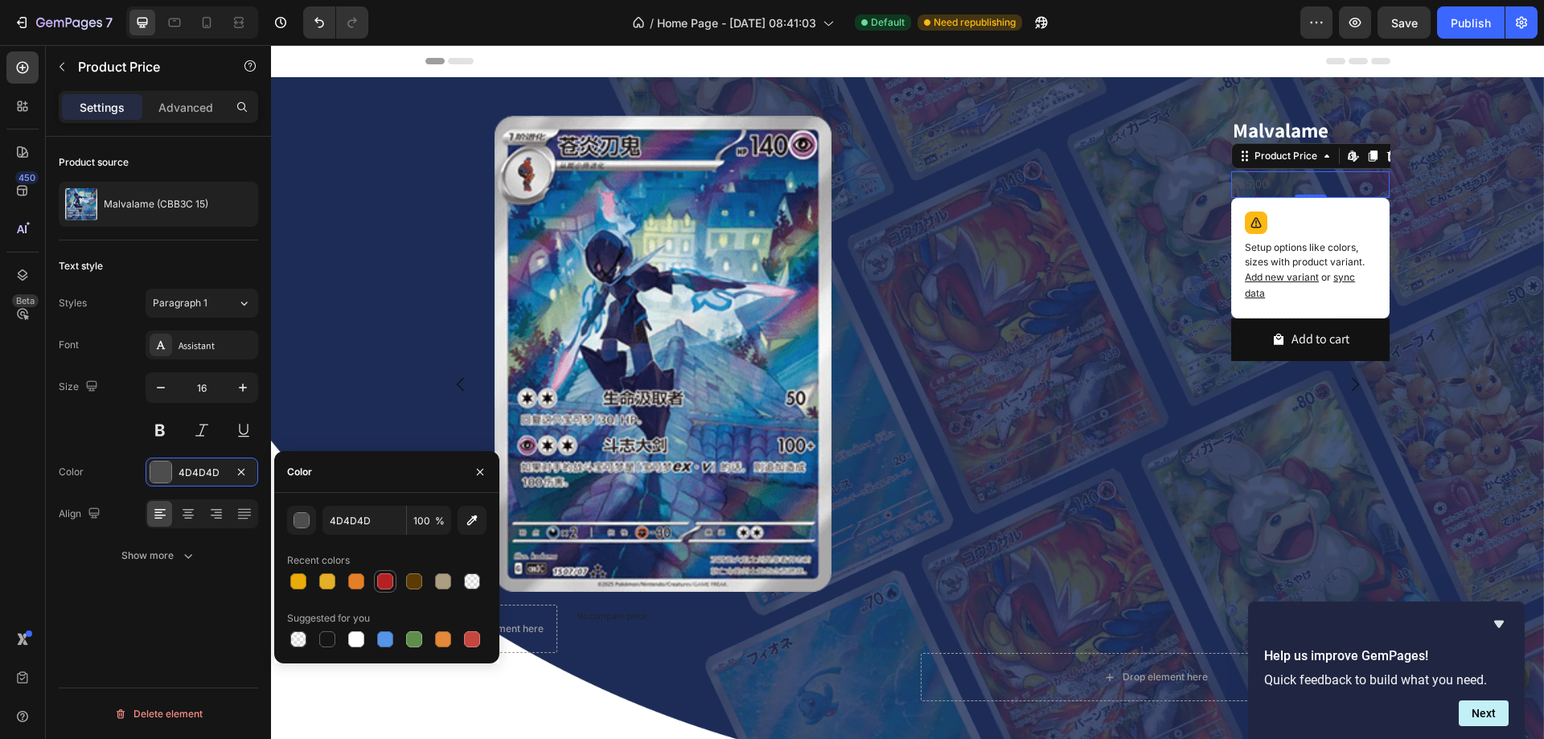
click at [382, 585] on div at bounding box center [385, 581] width 16 height 16
type input "B42123"
click at [153, 436] on button at bounding box center [160, 430] width 29 height 29
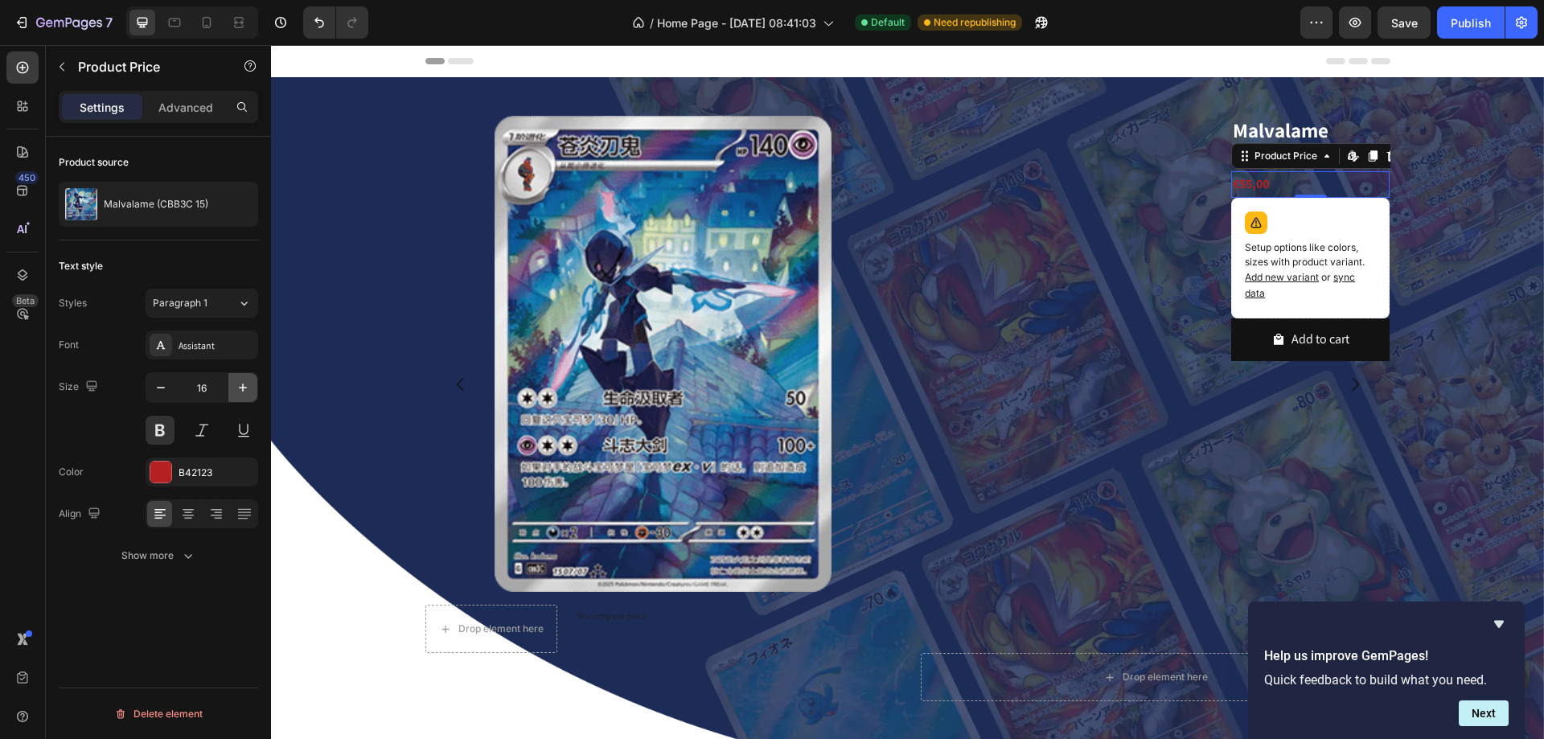
click at [250, 385] on icon "button" at bounding box center [243, 388] width 16 height 16
click at [249, 385] on icon "button" at bounding box center [243, 388] width 16 height 16
click at [248, 385] on icon "button" at bounding box center [243, 388] width 16 height 16
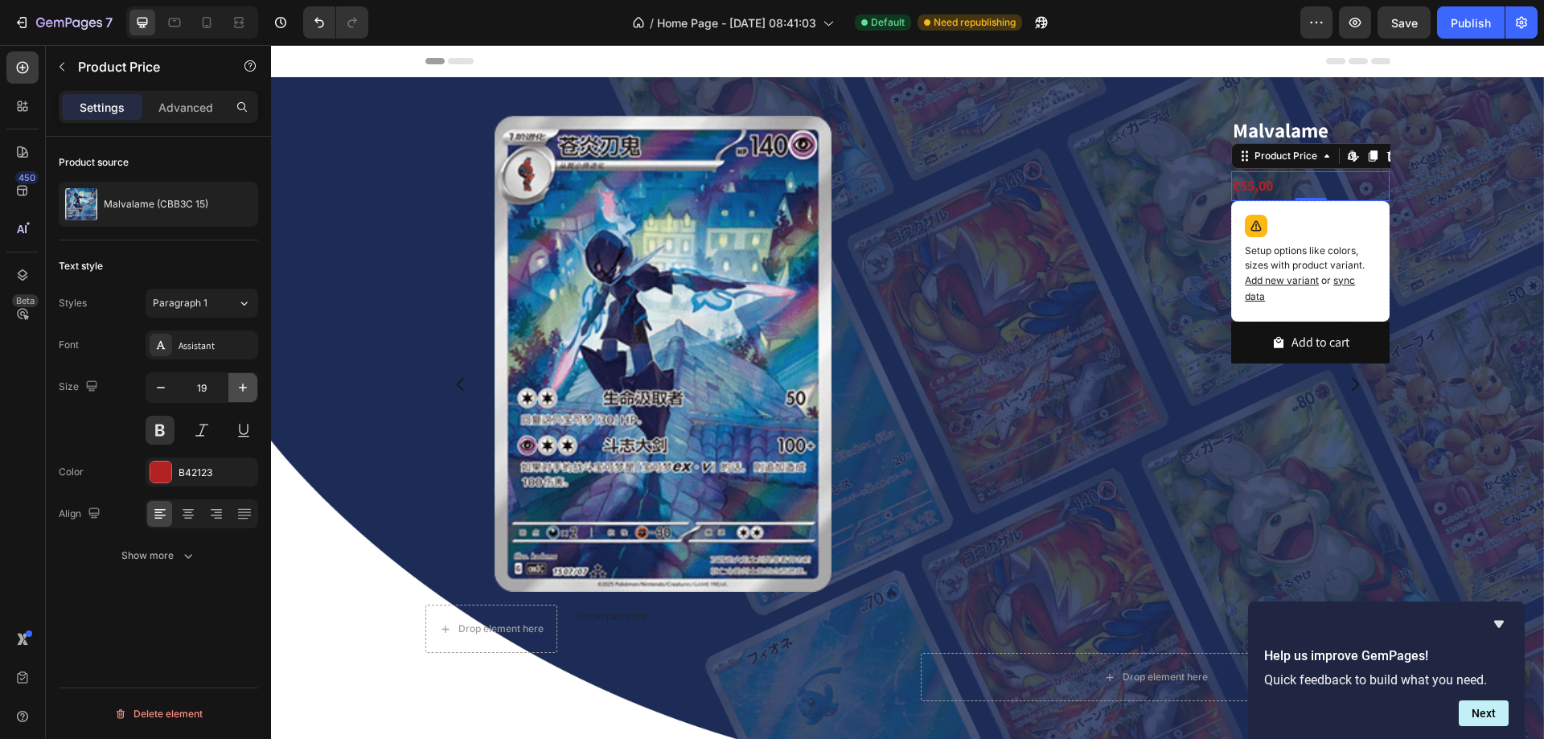
click at [248, 385] on icon "button" at bounding box center [243, 388] width 16 height 16
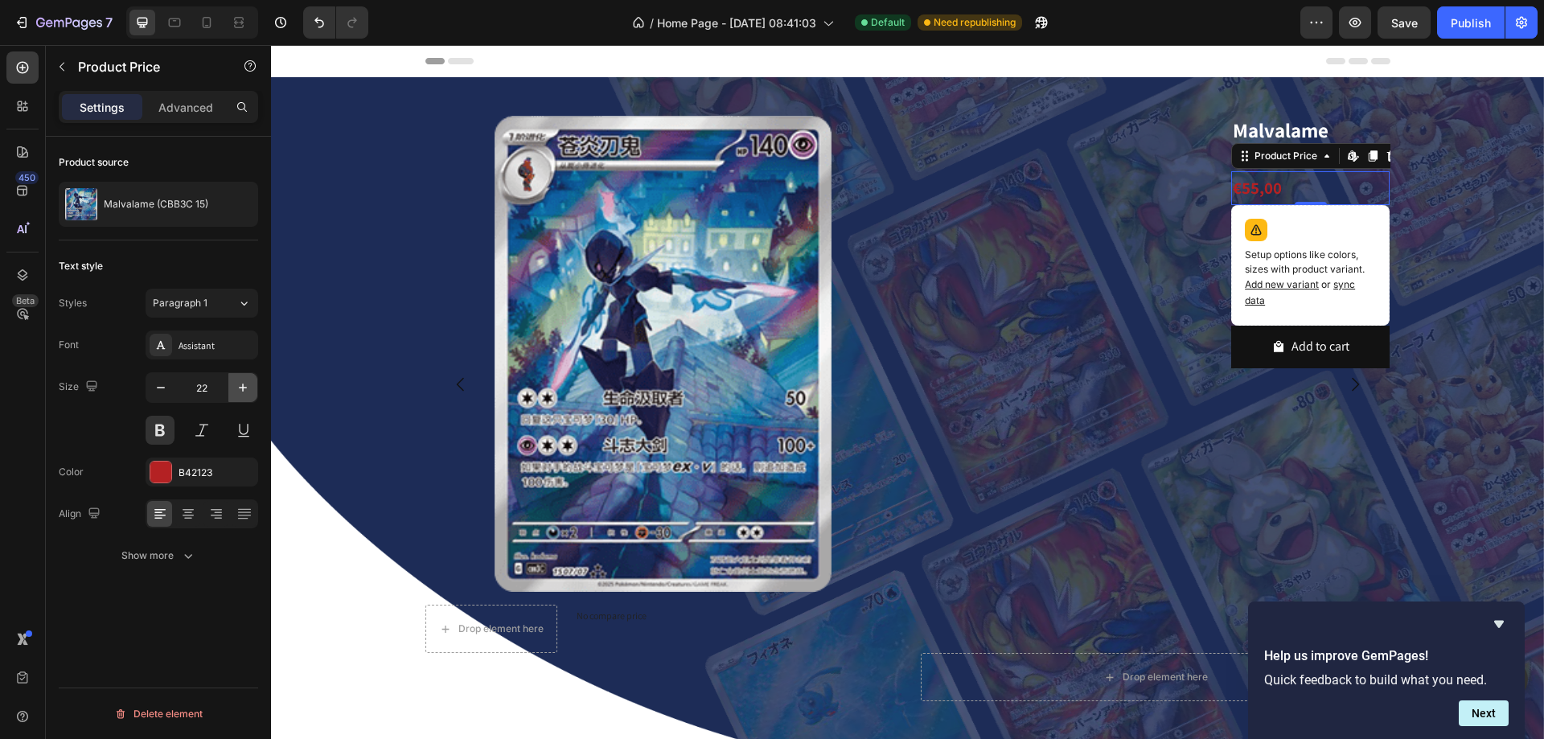
click at [248, 385] on icon "button" at bounding box center [243, 388] width 16 height 16
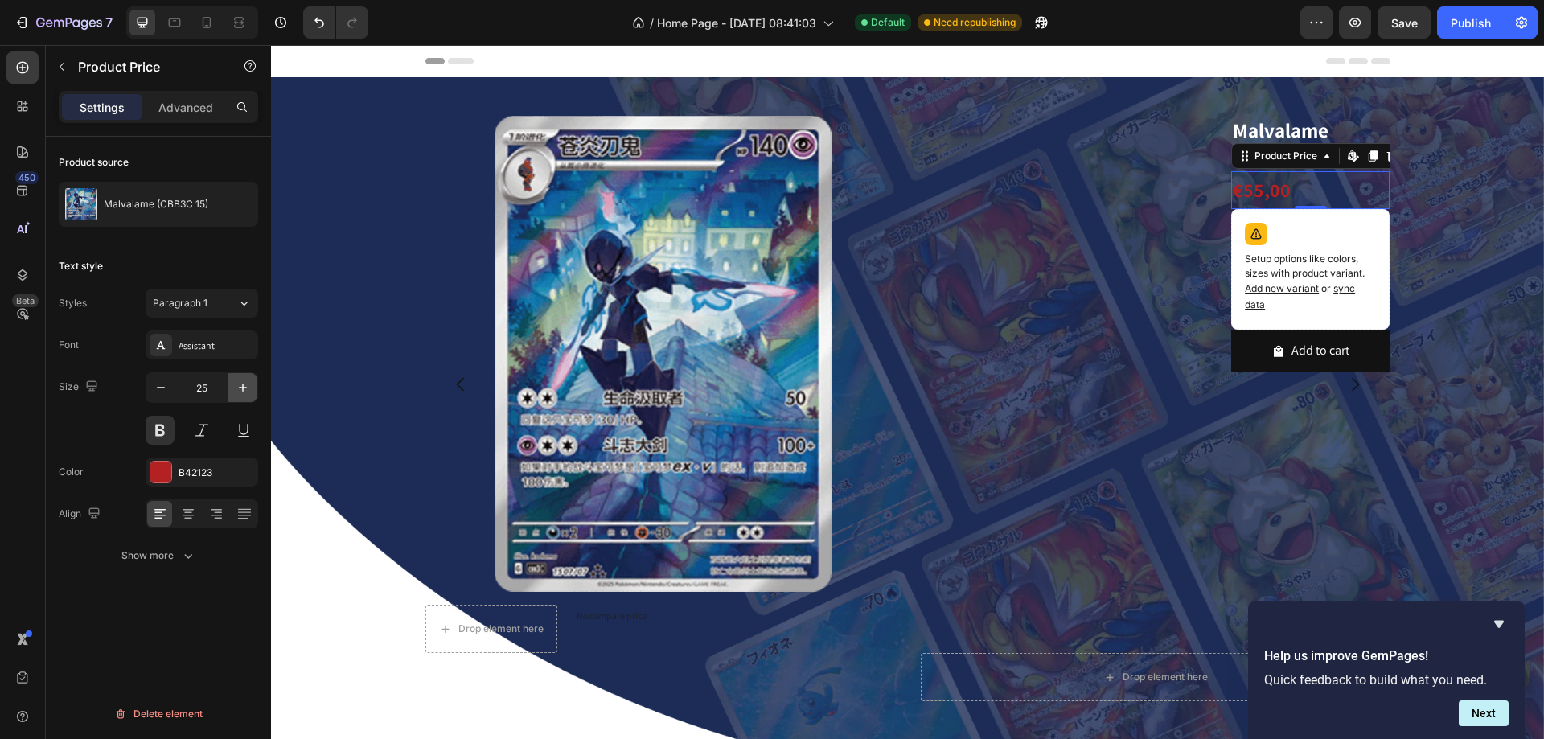
click at [248, 385] on icon "button" at bounding box center [243, 388] width 16 height 16
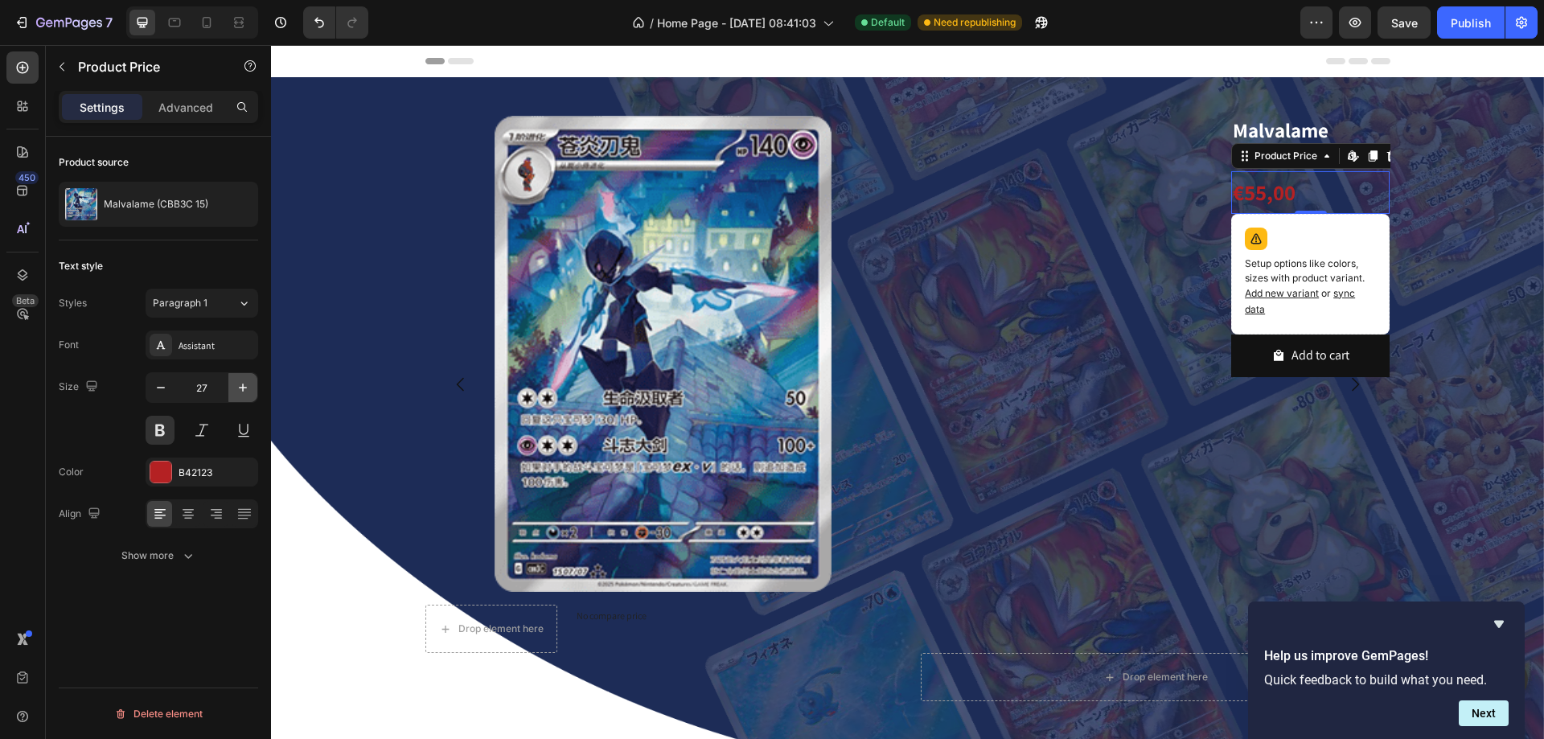
click at [248, 385] on icon "button" at bounding box center [243, 388] width 16 height 16
type input "30"
click at [195, 99] on p "Advanced" at bounding box center [185, 107] width 55 height 17
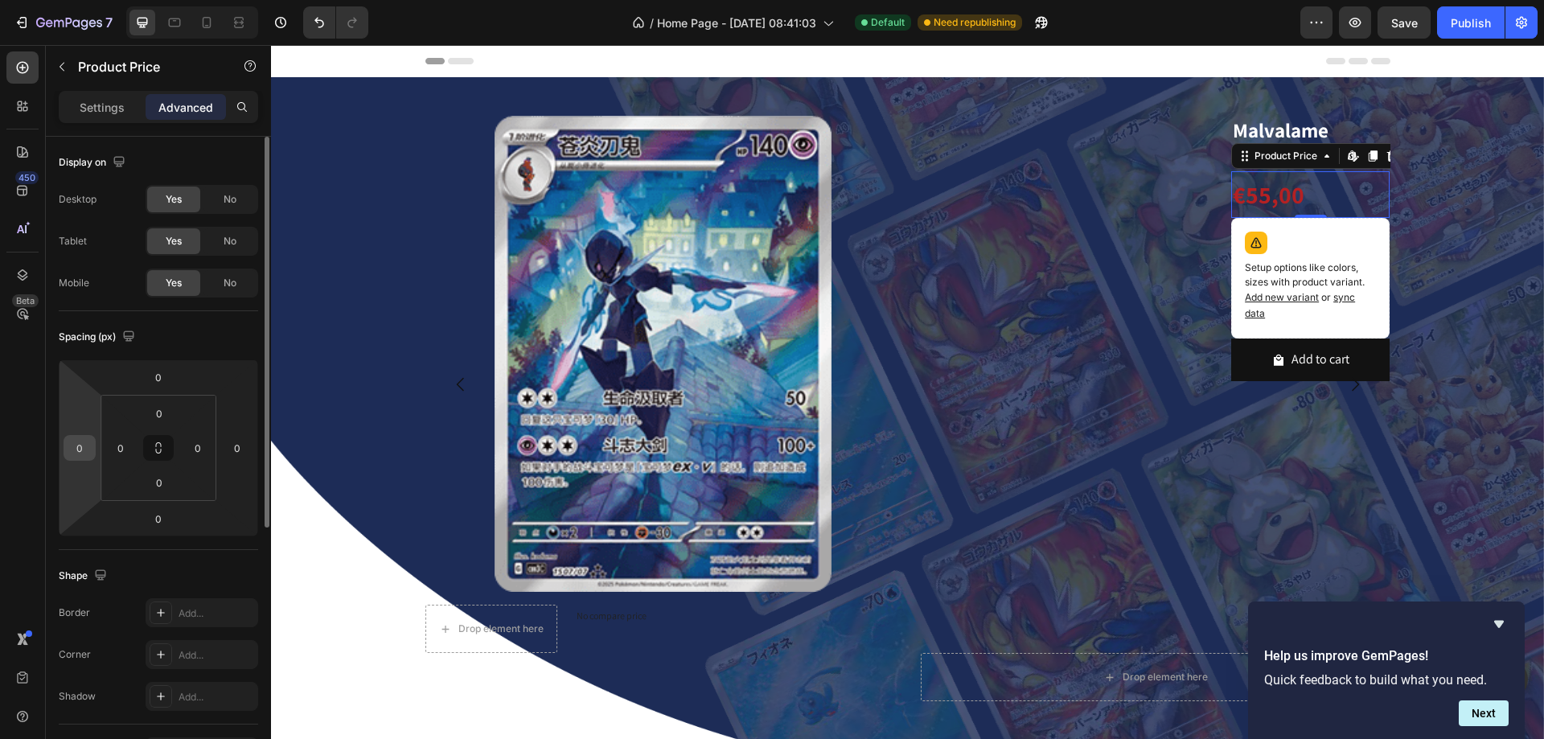
click at [90, 444] on input "0" at bounding box center [80, 448] width 24 height 24
type input "-2"
type input "-1"
type input "-6"
type input "-5"
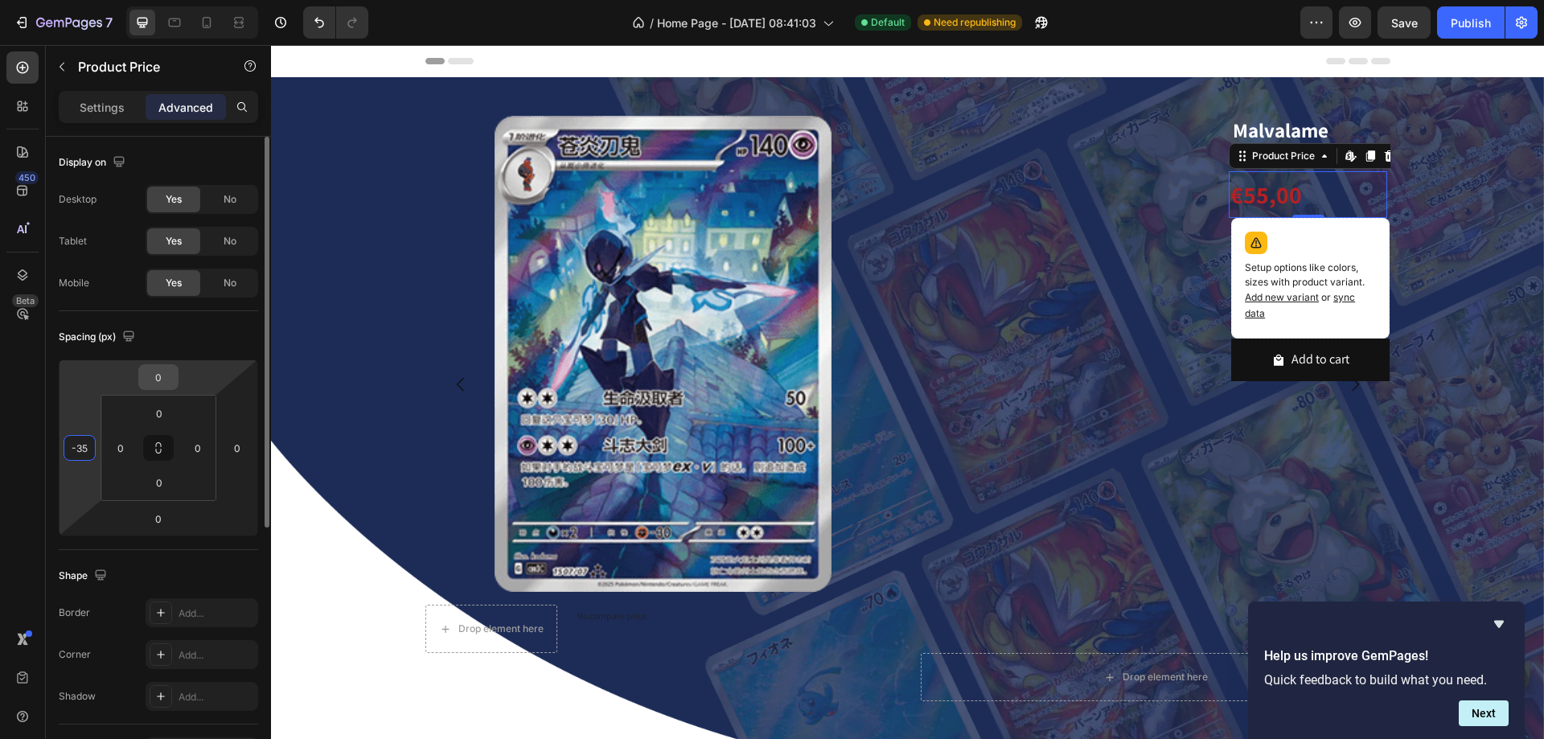
type input "-350"
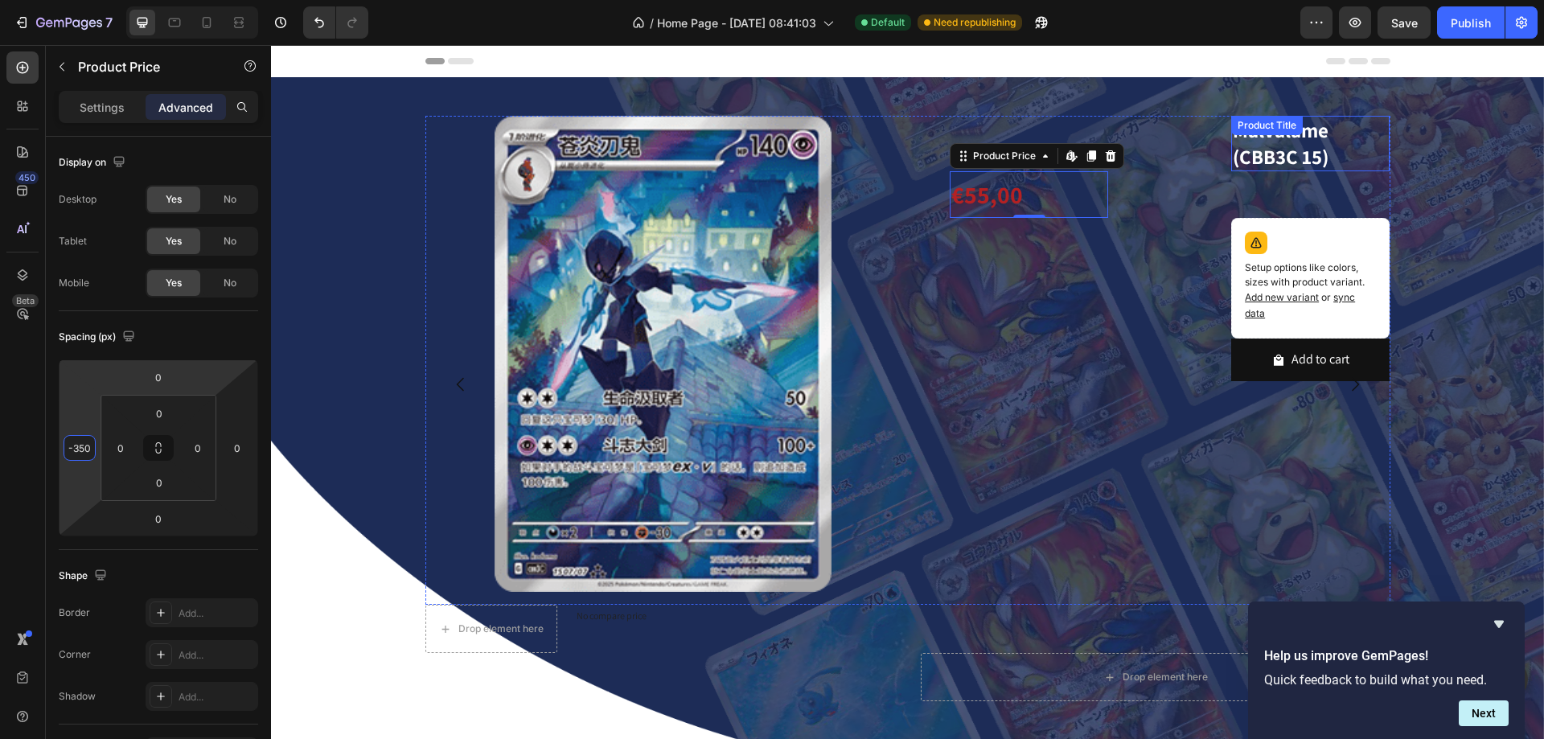
click at [1245, 157] on h2 "Malvalame (CBB3C 15)" at bounding box center [1310, 143] width 158 height 55
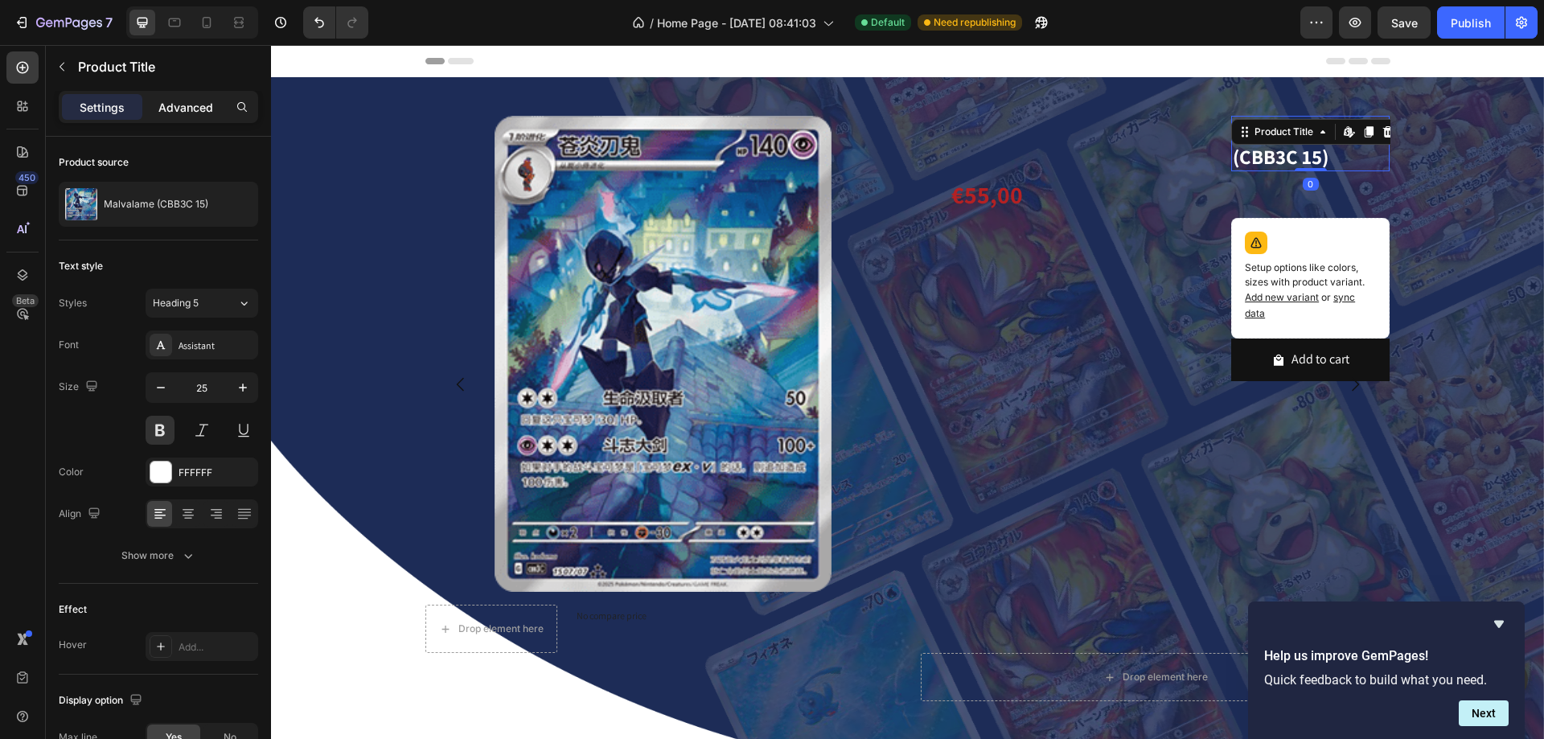
click at [225, 96] on div "Advanced" at bounding box center [186, 107] width 80 height 26
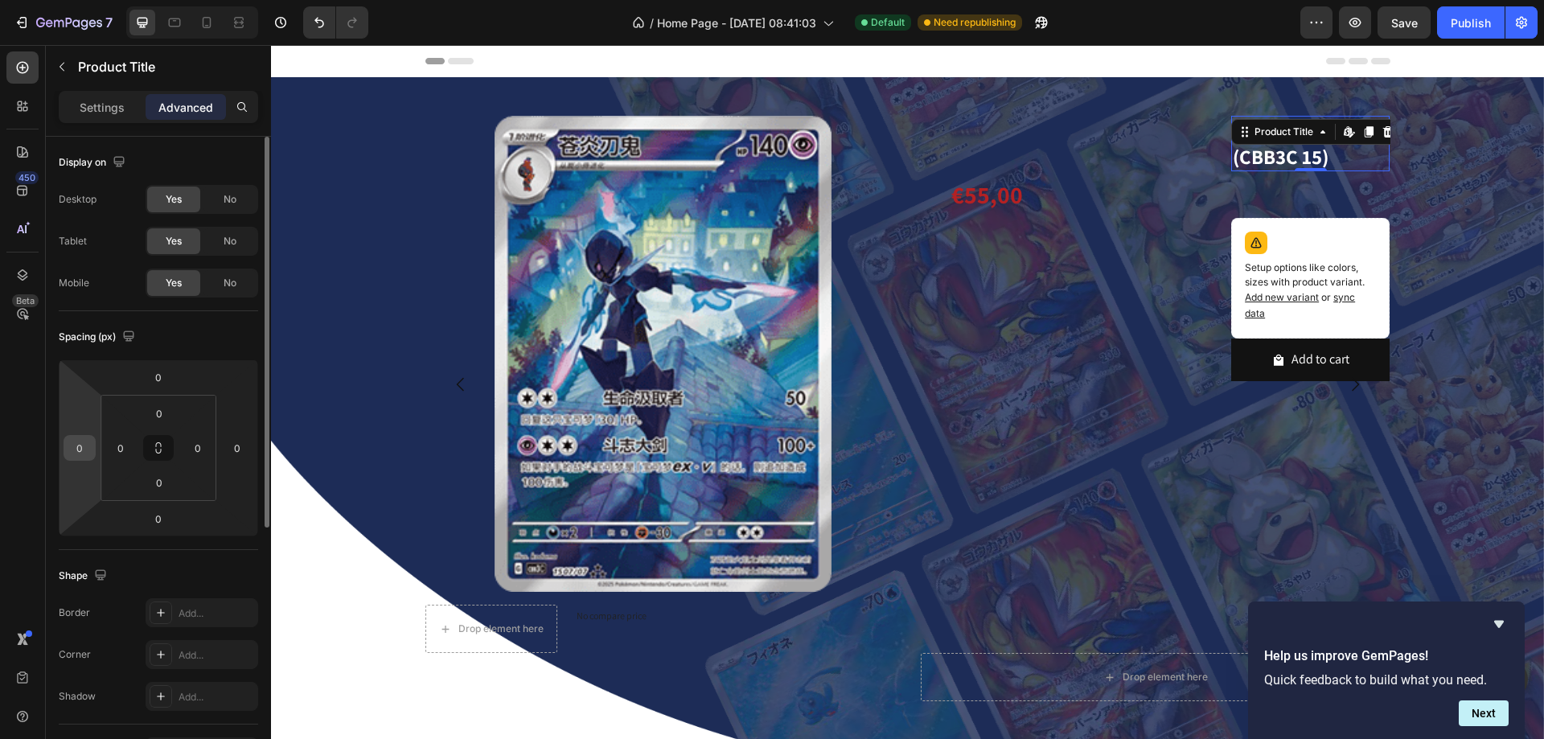
click at [85, 447] on input "0" at bounding box center [80, 448] width 24 height 24
type input "-350"
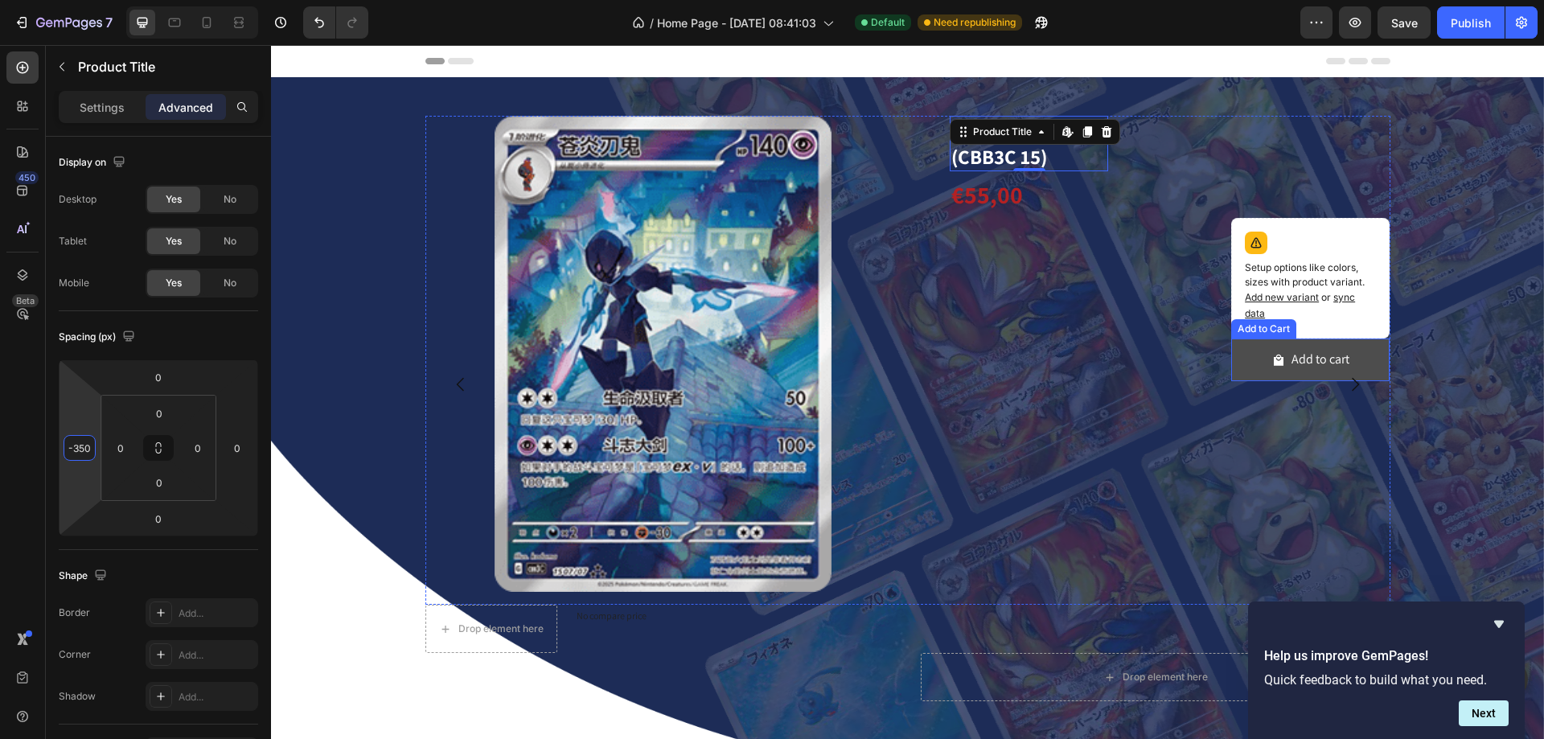
click at [1242, 352] on button "Add to cart" at bounding box center [1310, 360] width 158 height 43
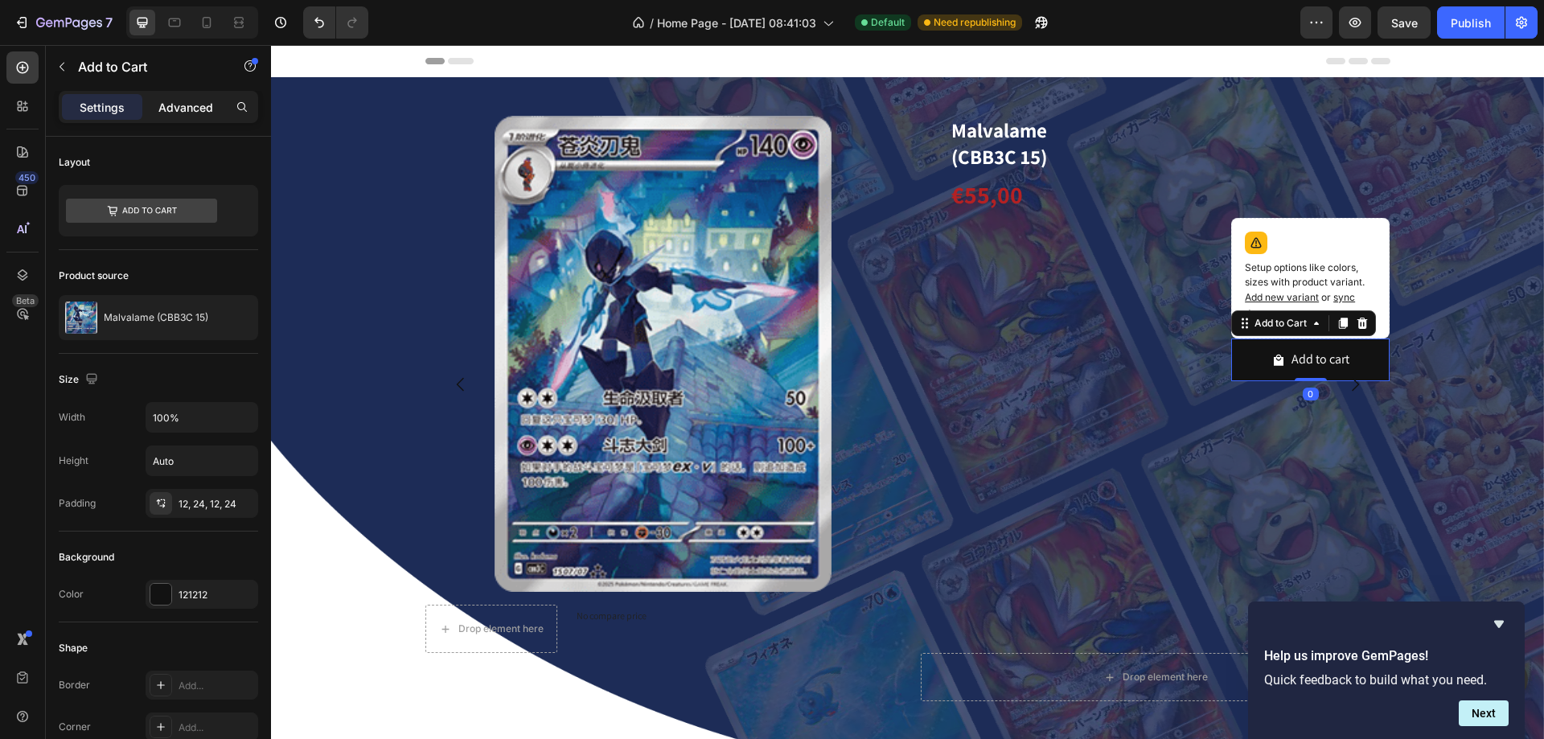
click at [184, 105] on p "Advanced" at bounding box center [185, 107] width 55 height 17
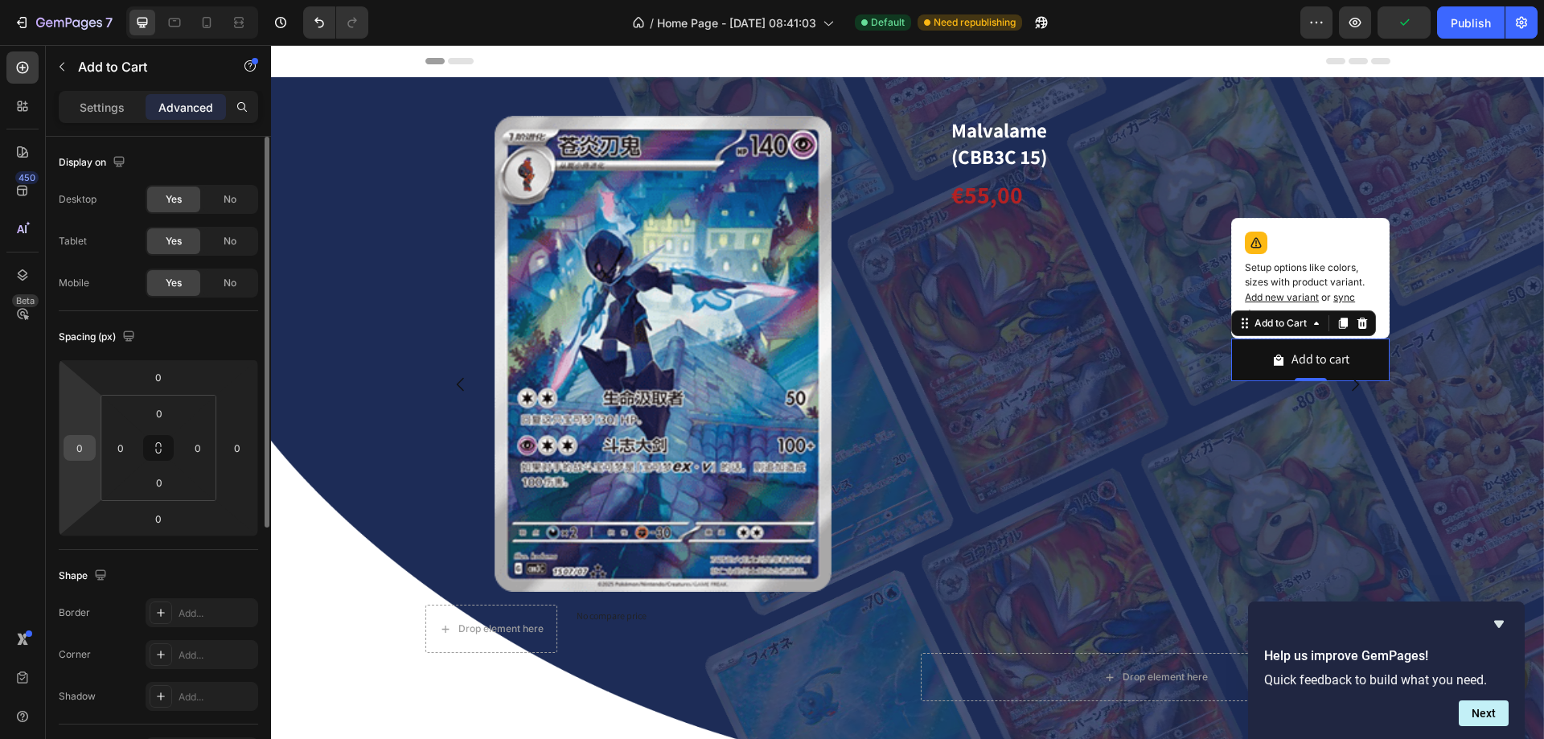
click at [85, 450] on input "0" at bounding box center [80, 448] width 24 height 24
type input "-350"
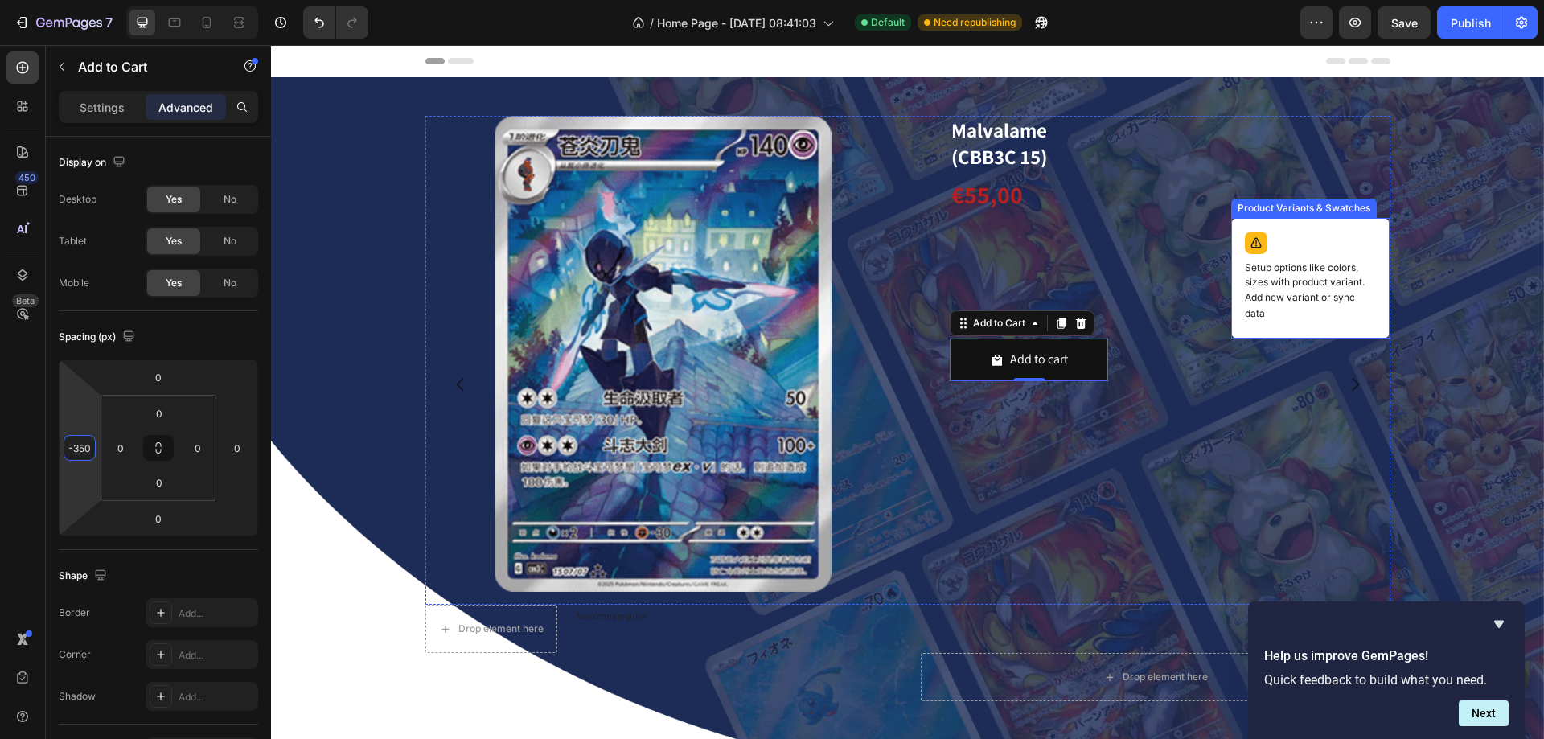
click at [1272, 261] on p "Setup options like colors, sizes with product variant. Add new variant or sync …" at bounding box center [1310, 291] width 131 height 61
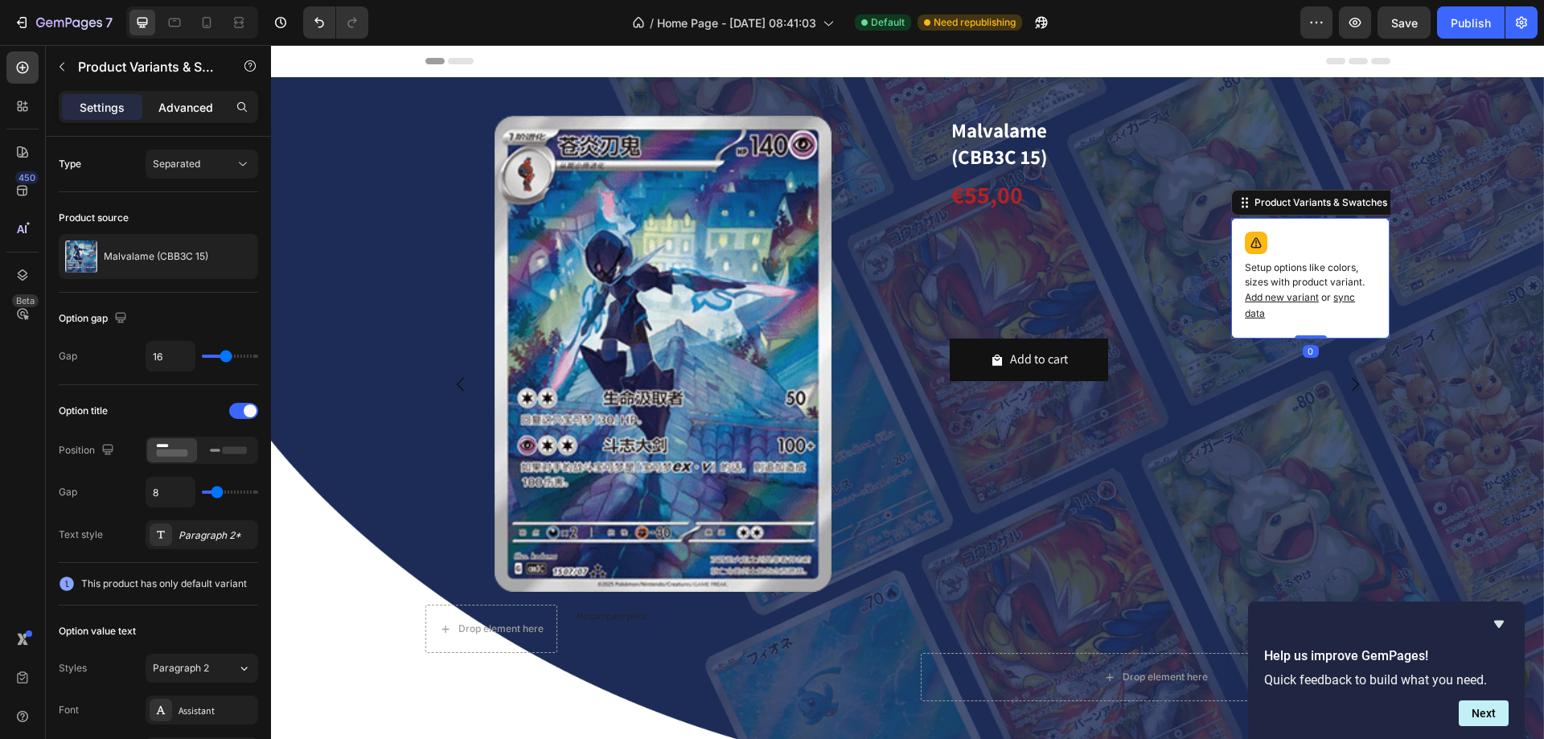
click at [187, 115] on p "Advanced" at bounding box center [185, 107] width 55 height 17
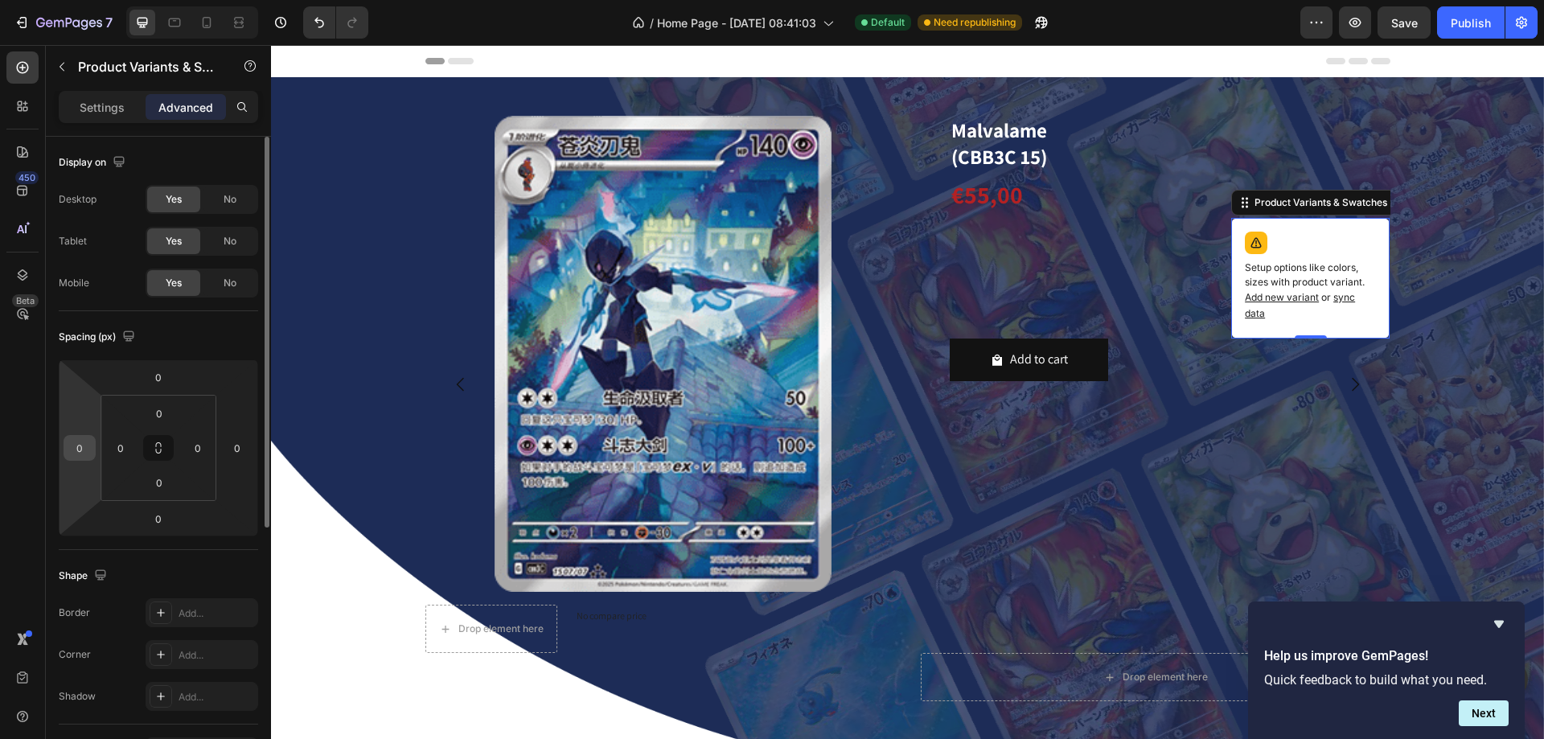
click at [83, 444] on input "0" at bounding box center [80, 448] width 24 height 24
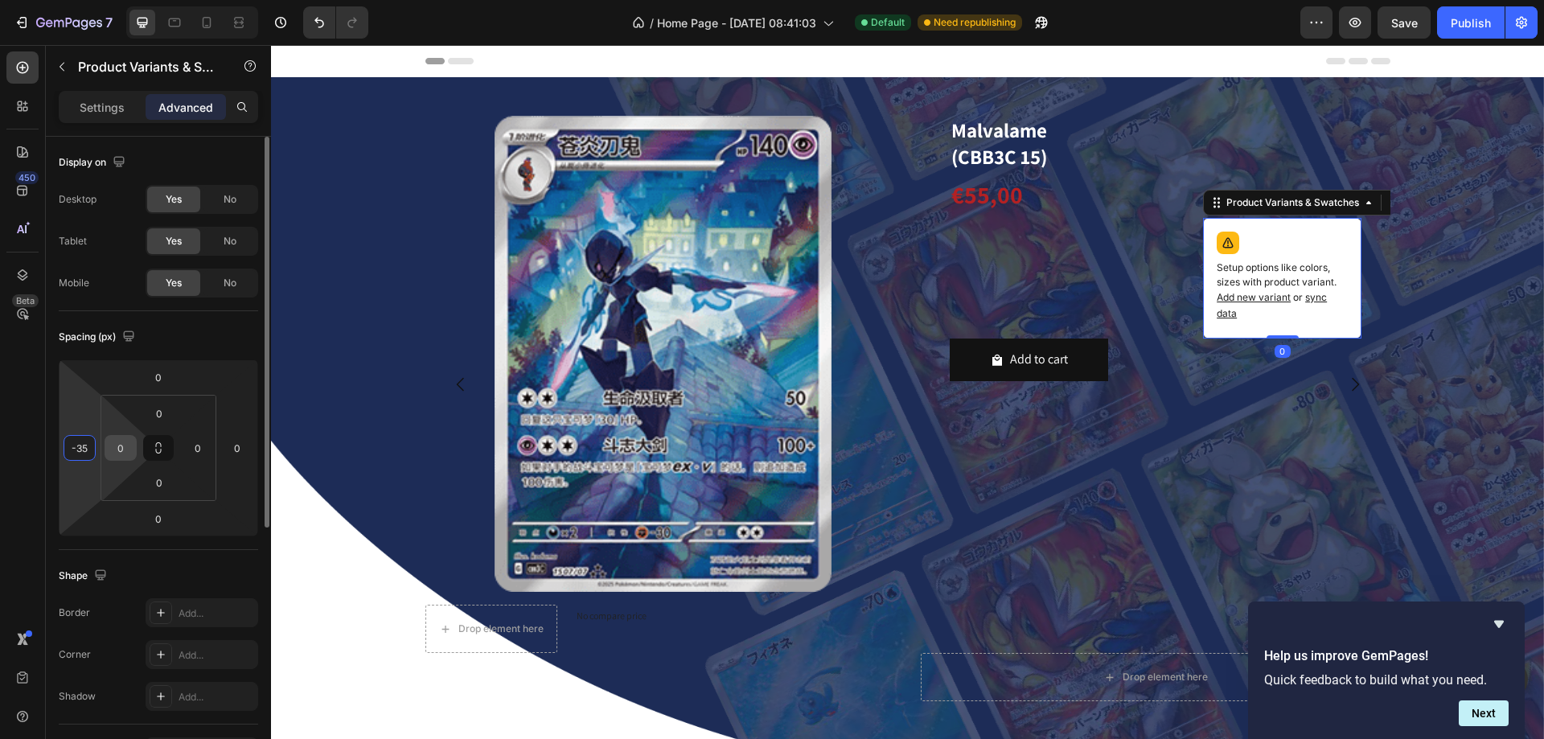
type input "-350"
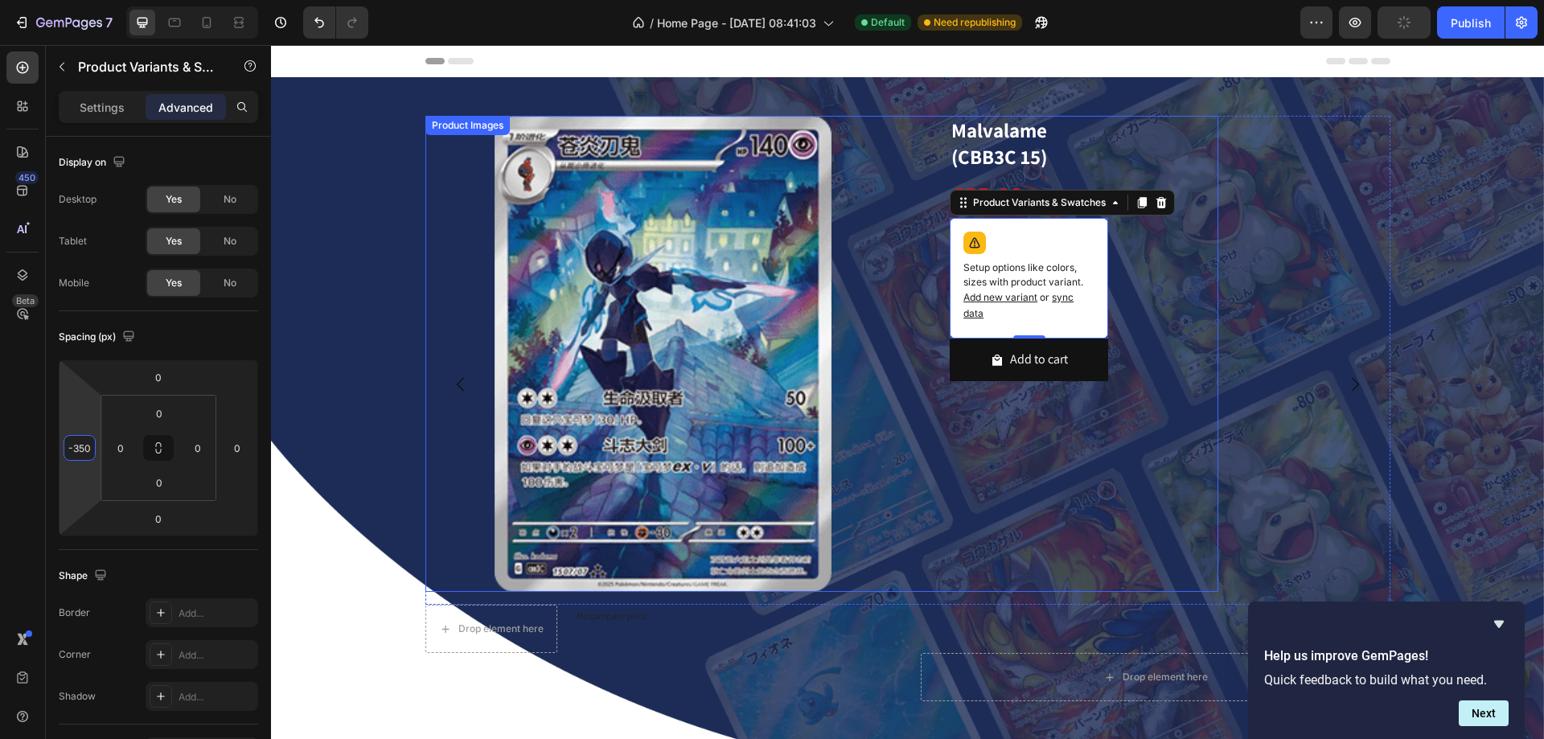
click at [1137, 417] on div at bounding box center [822, 354] width 794 height 476
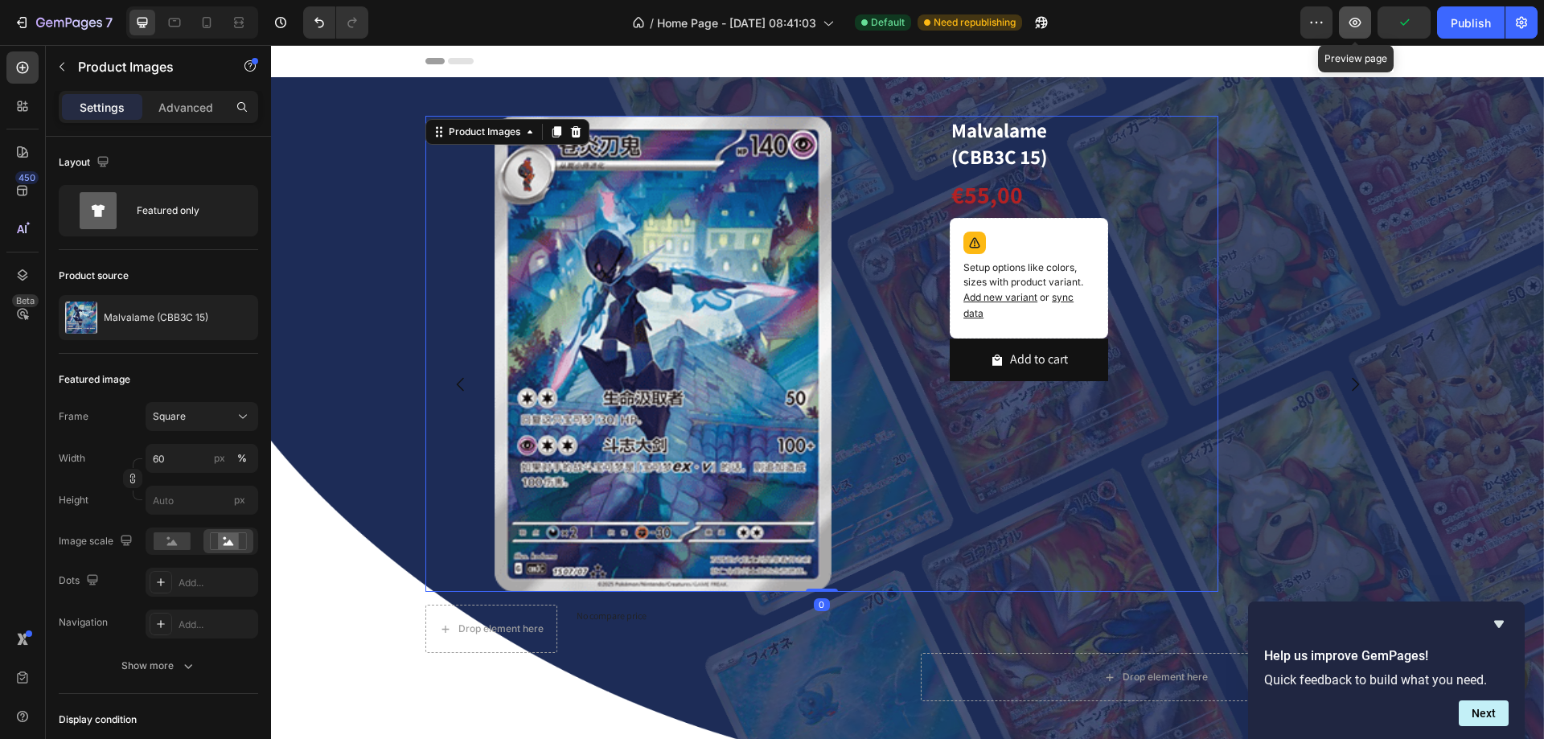
click at [1357, 21] on icon "button" at bounding box center [1355, 22] width 5 height 5
click at [105, 68] on p "Product Images" at bounding box center [146, 66] width 137 height 19
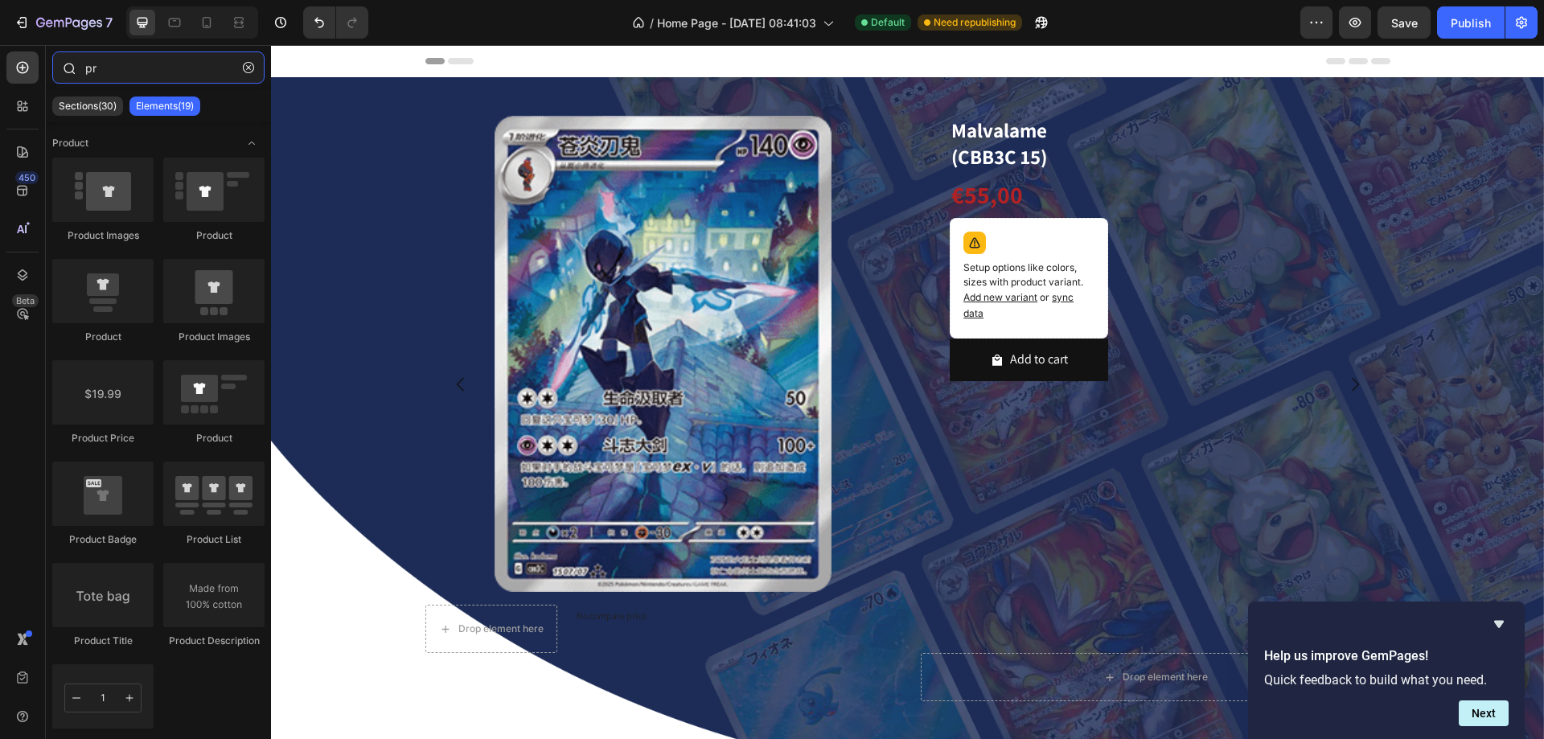
click at [107, 70] on input "pr" at bounding box center [158, 67] width 212 height 32
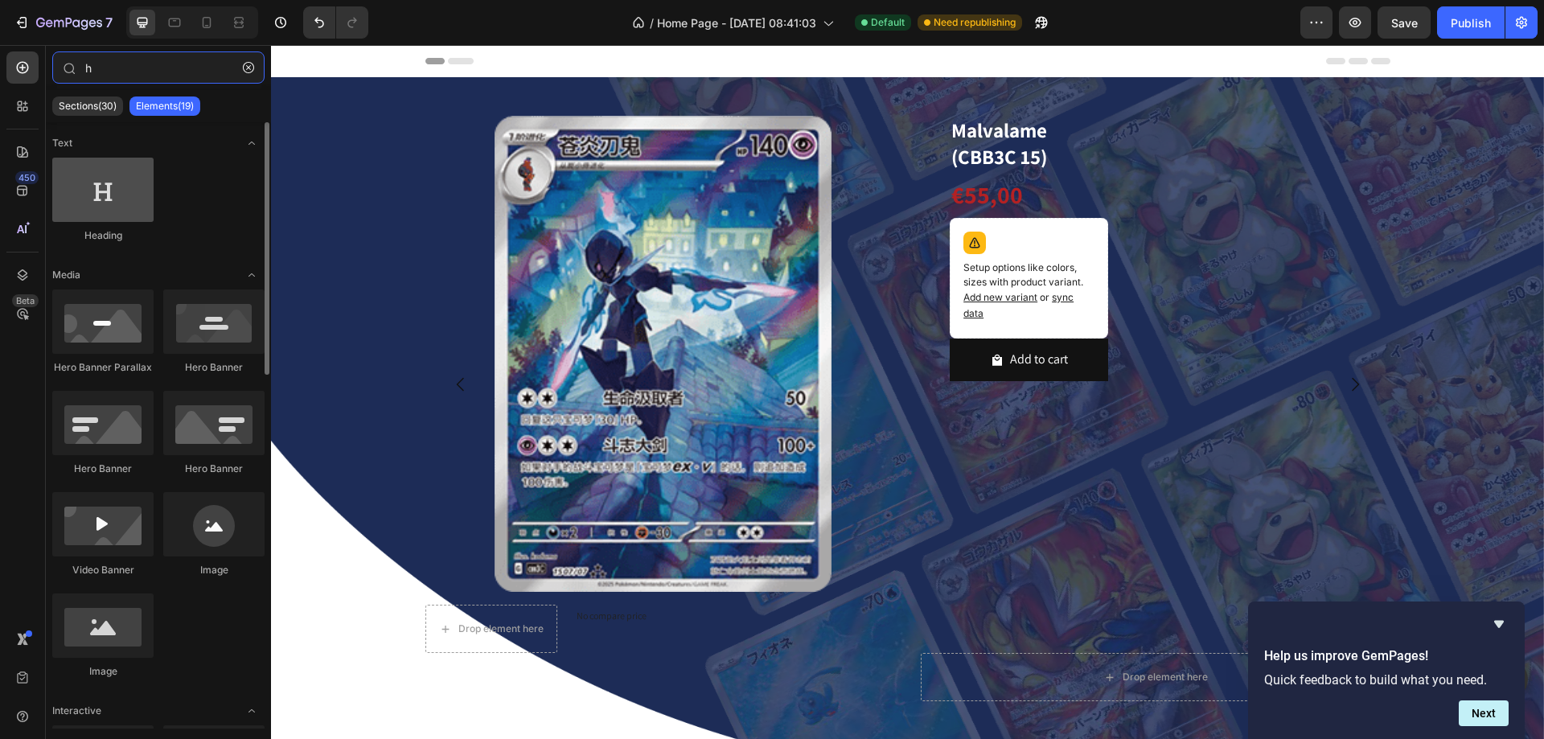
type input "h"
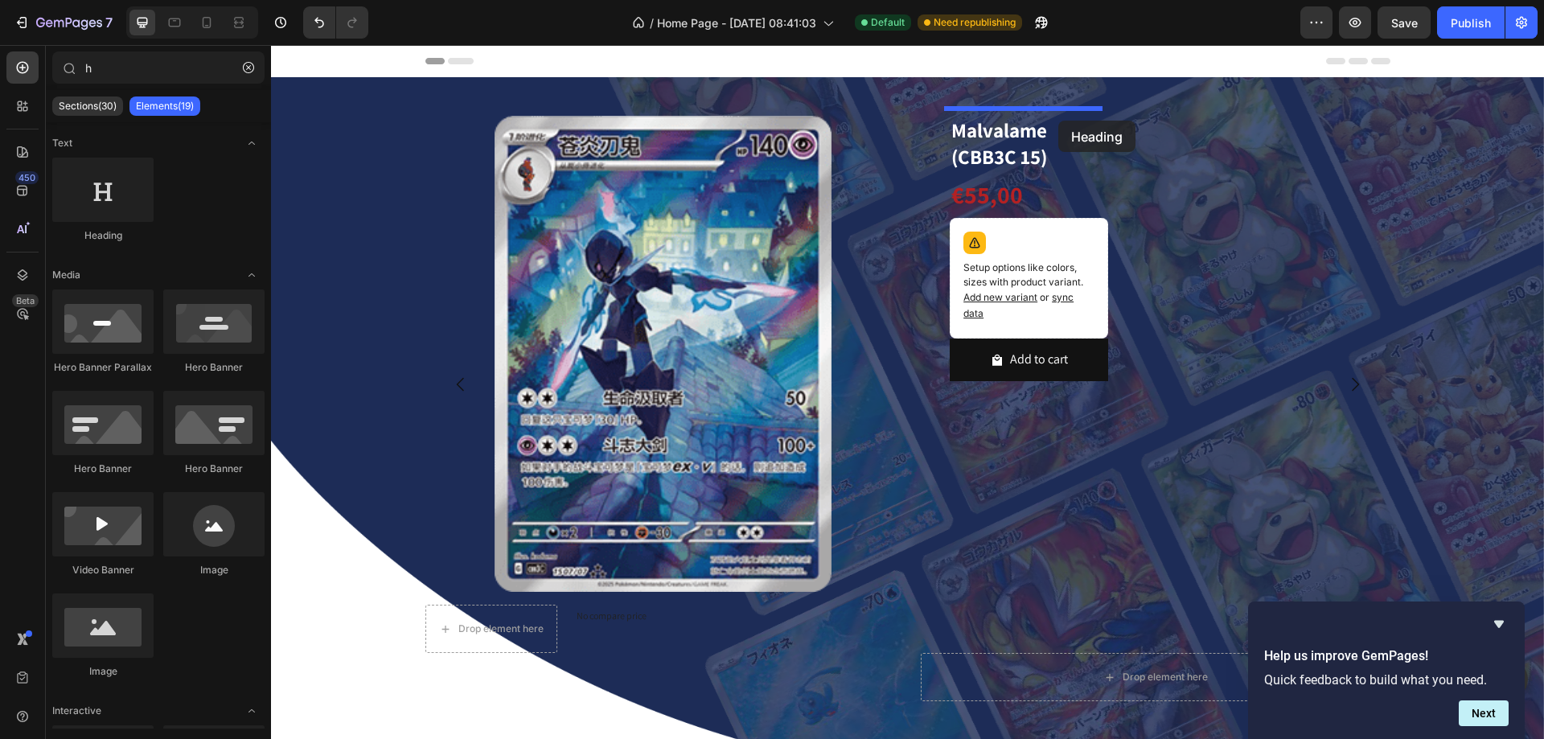
drag, startPoint x: 377, startPoint y: 251, endPoint x: 1058, endPoint y: 121, distance: 693.6
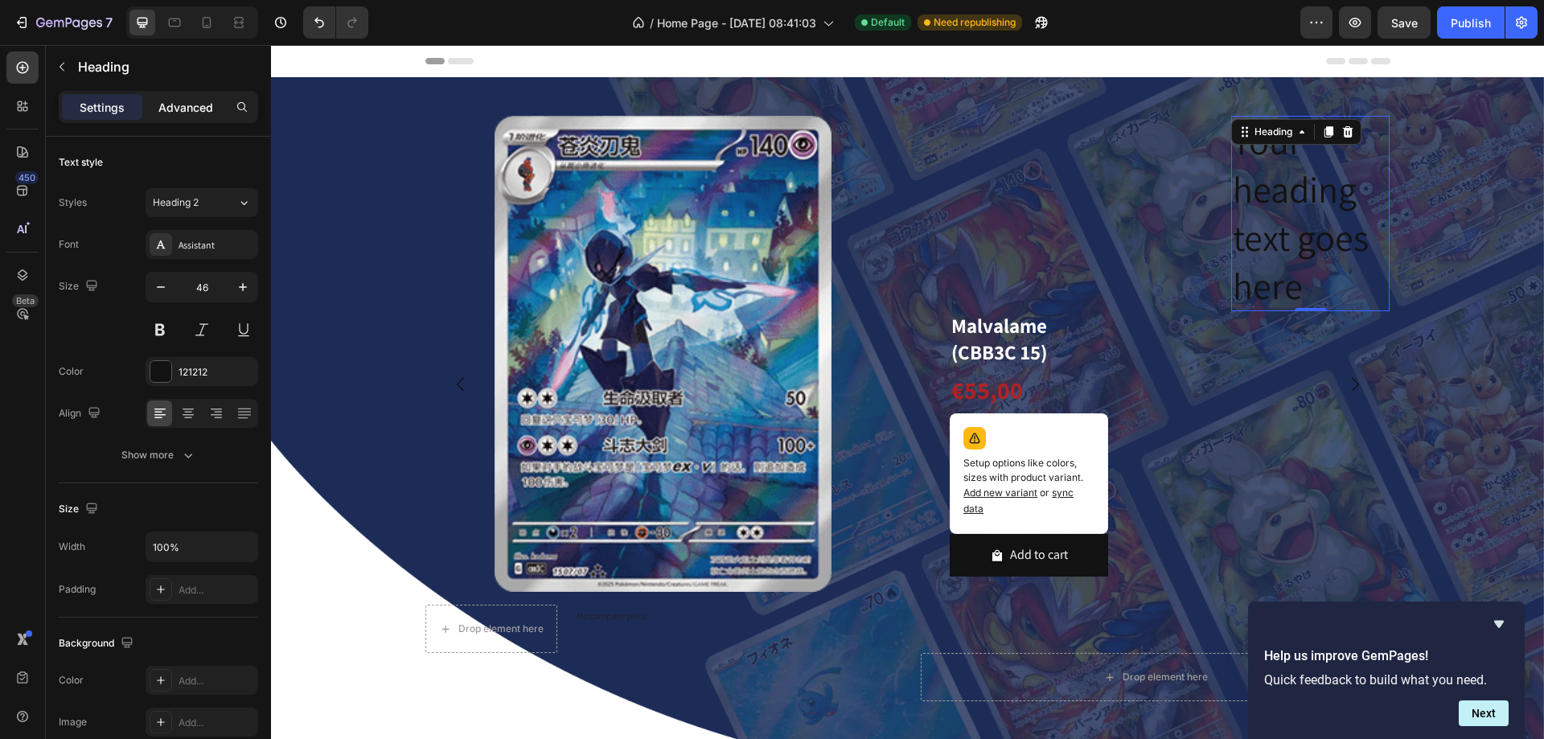
click at [180, 114] on p "Advanced" at bounding box center [185, 107] width 55 height 17
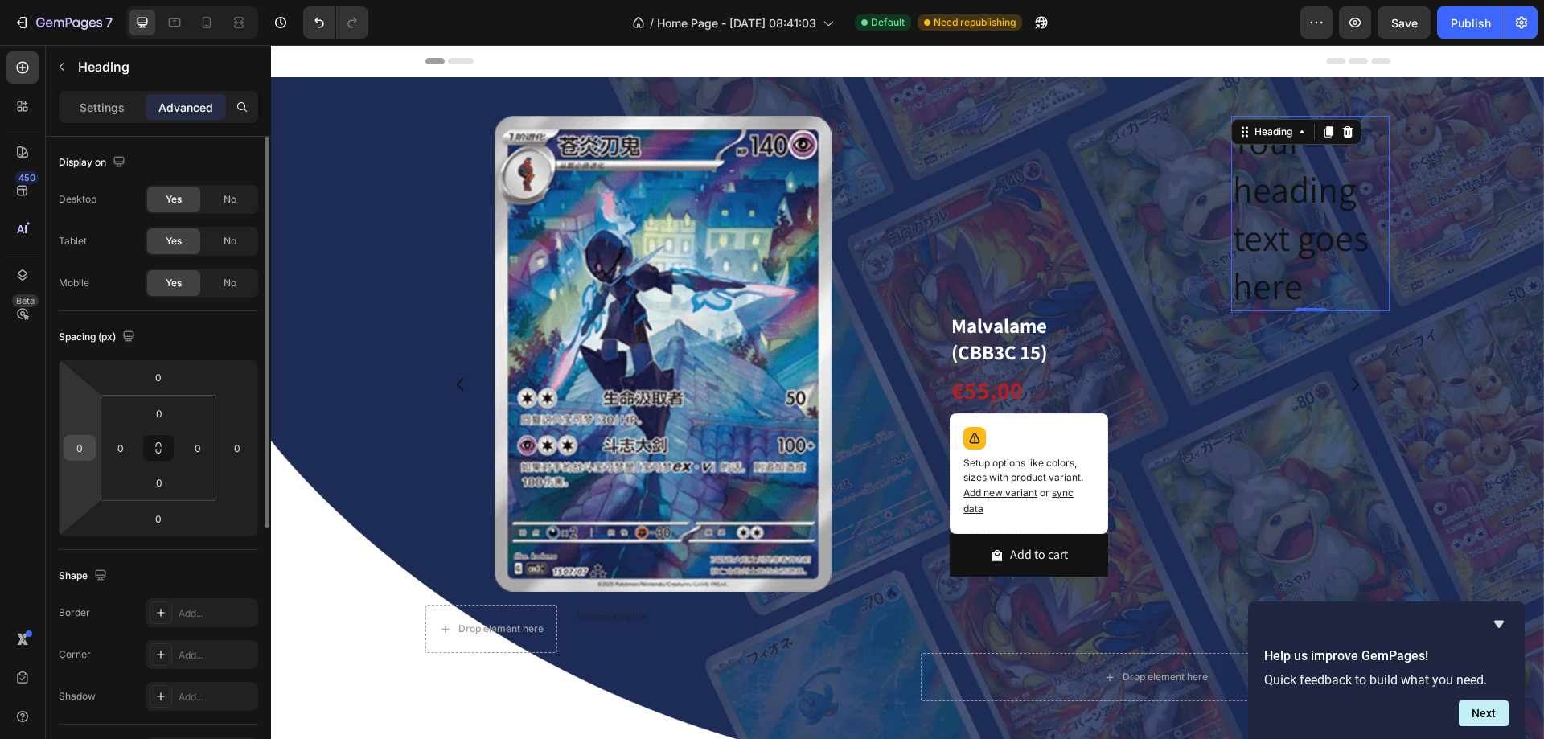
click at [93, 451] on div "0" at bounding box center [80, 448] width 32 height 26
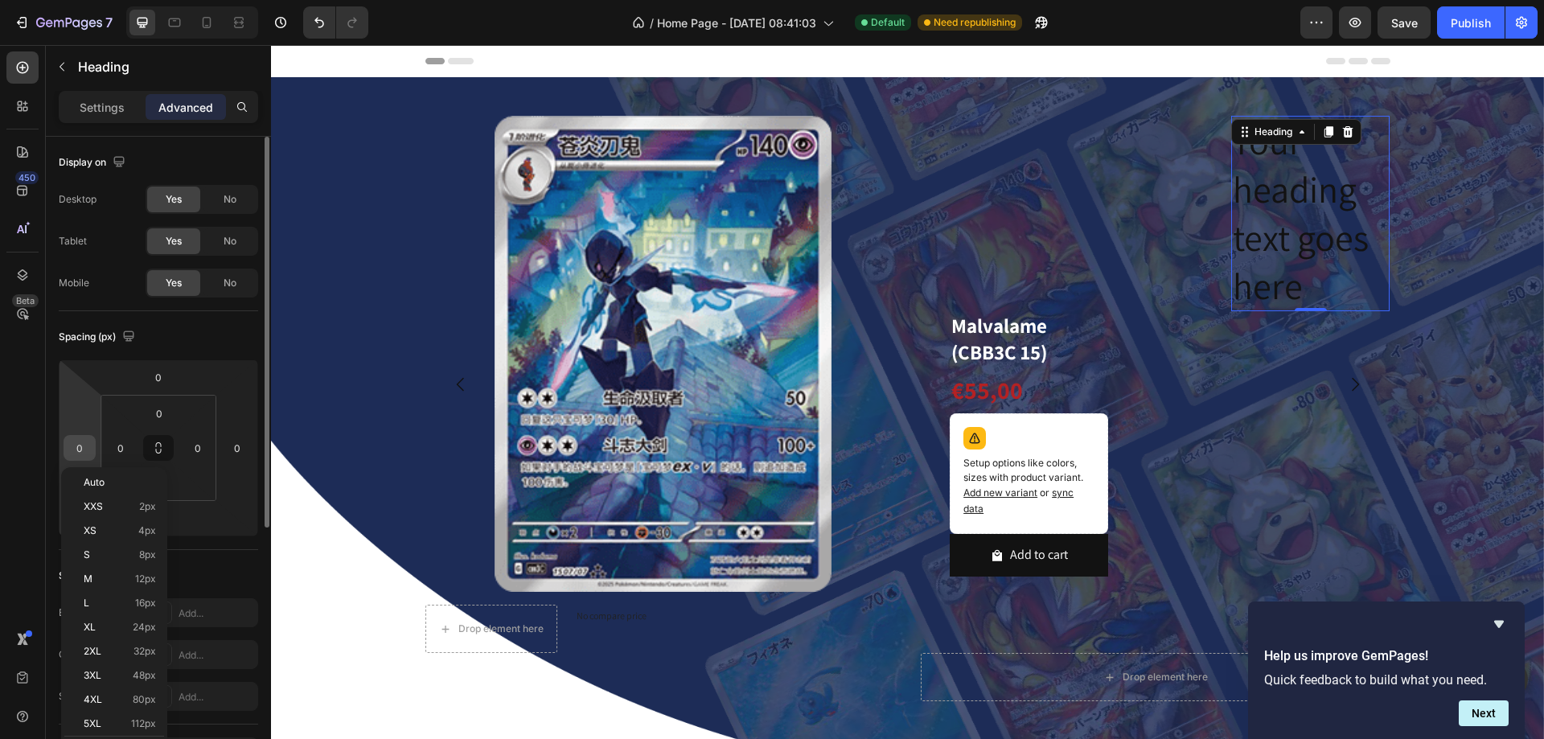
click at [87, 452] on input "0" at bounding box center [80, 448] width 24 height 24
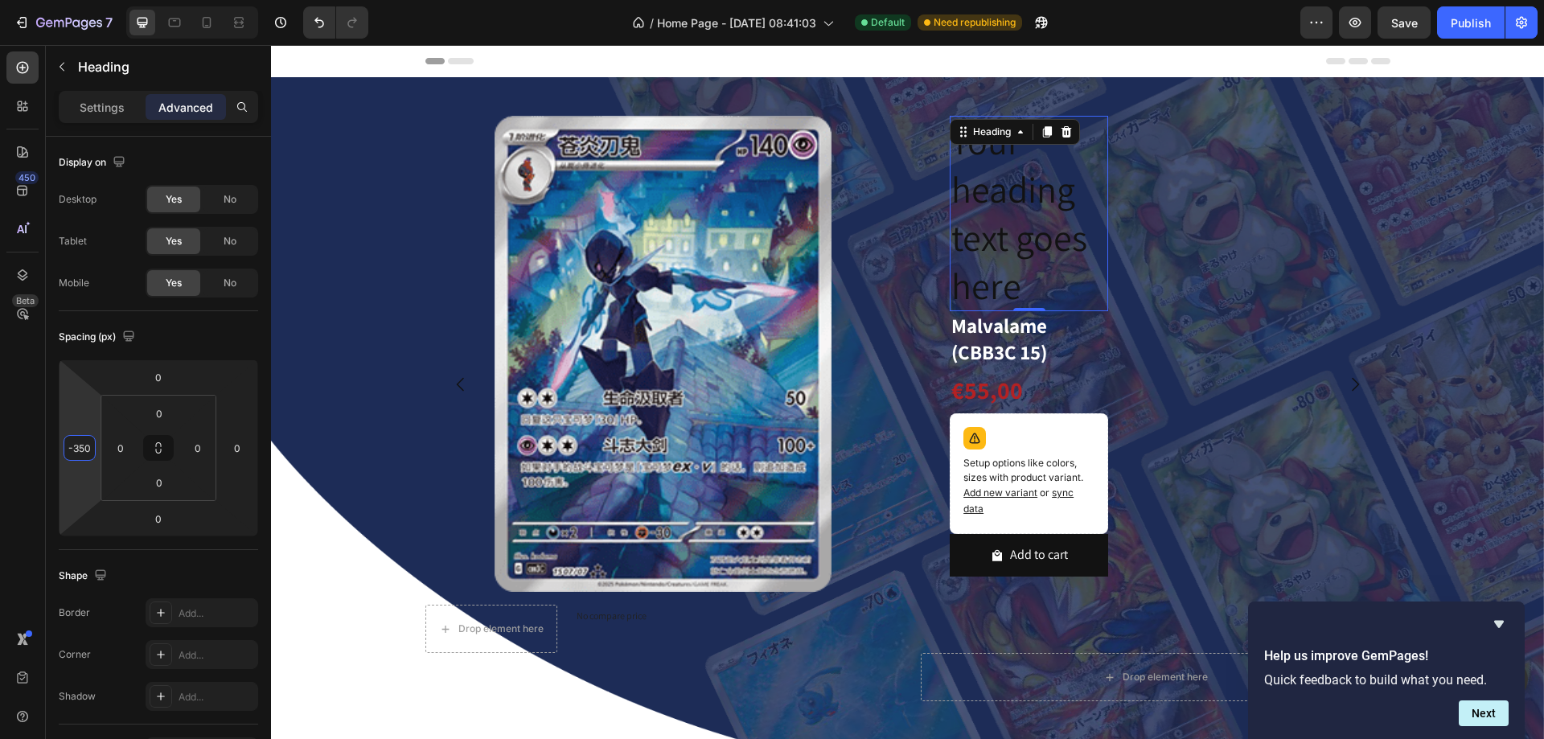
type input "-350"
click at [988, 197] on h2 "Your heading text goes here" at bounding box center [1029, 213] width 158 height 195
click at [988, 197] on p "Your heading text goes here" at bounding box center [1029, 213] width 155 height 192
click at [1004, 248] on p "Your heading text goes here" at bounding box center [1029, 213] width 155 height 192
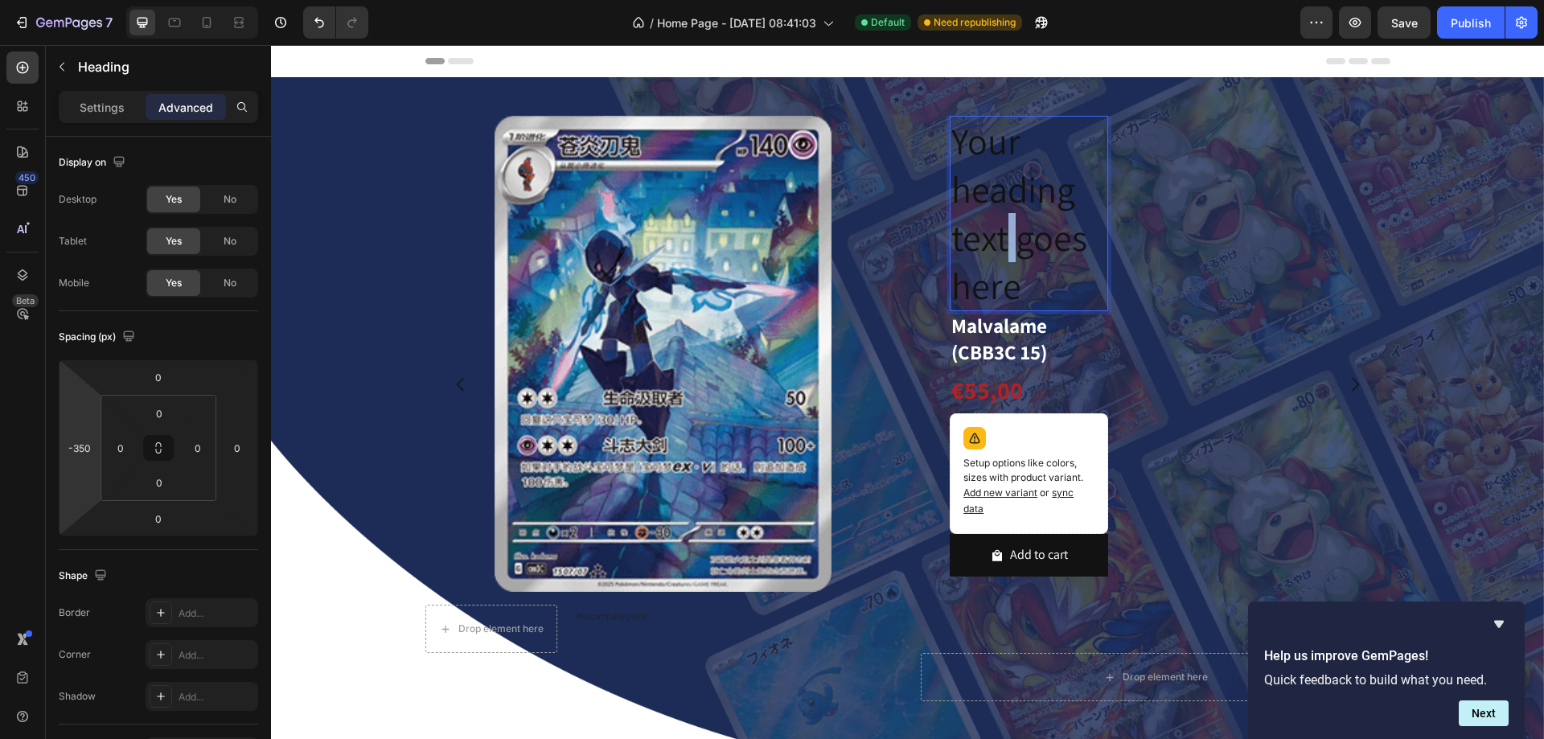
click at [1004, 248] on p "Your heading text goes here" at bounding box center [1029, 213] width 155 height 192
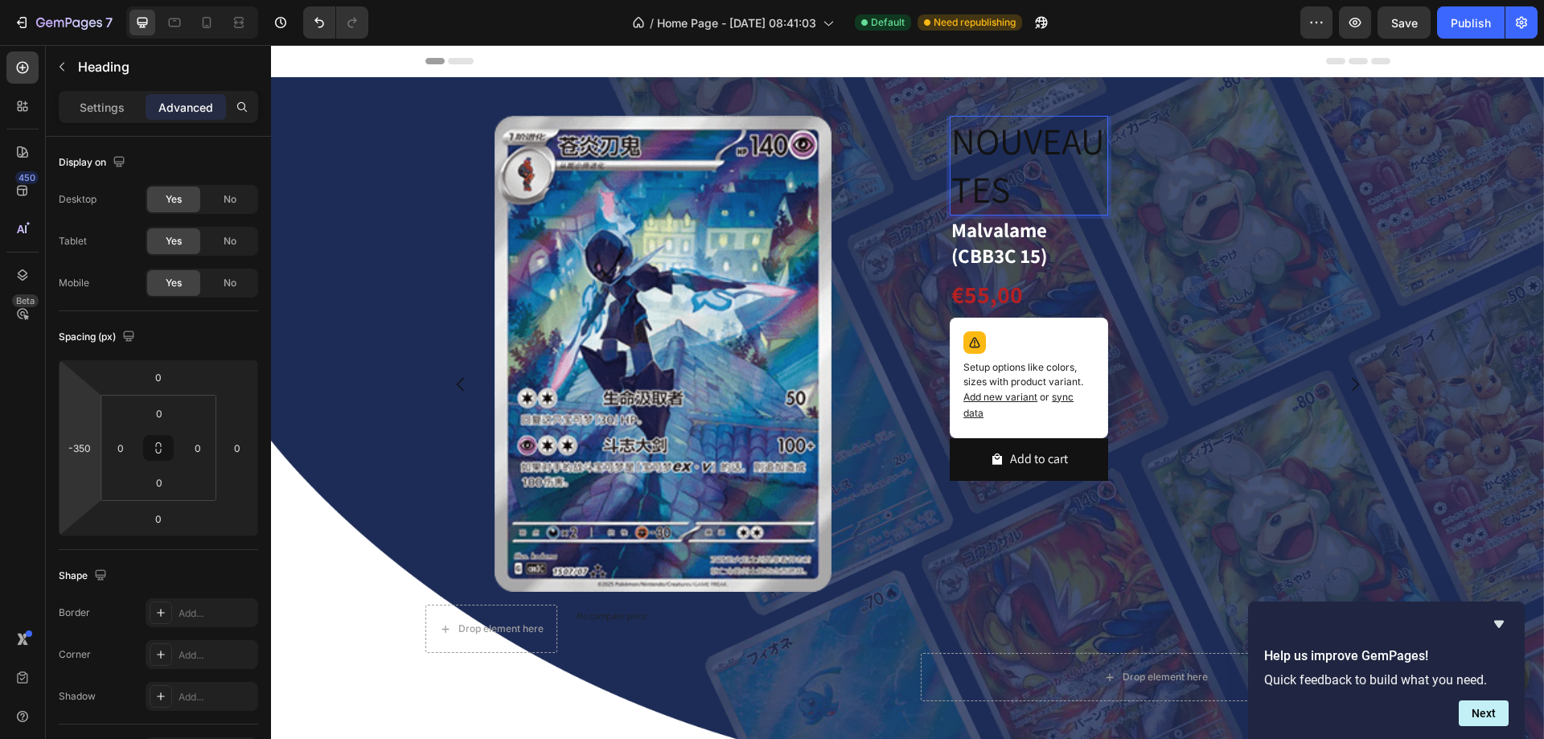
drag, startPoint x: 91, startPoint y: 109, endPoint x: 91, endPoint y: 125, distance: 16.1
click at [93, 109] on p "Settings" at bounding box center [102, 107] width 45 height 17
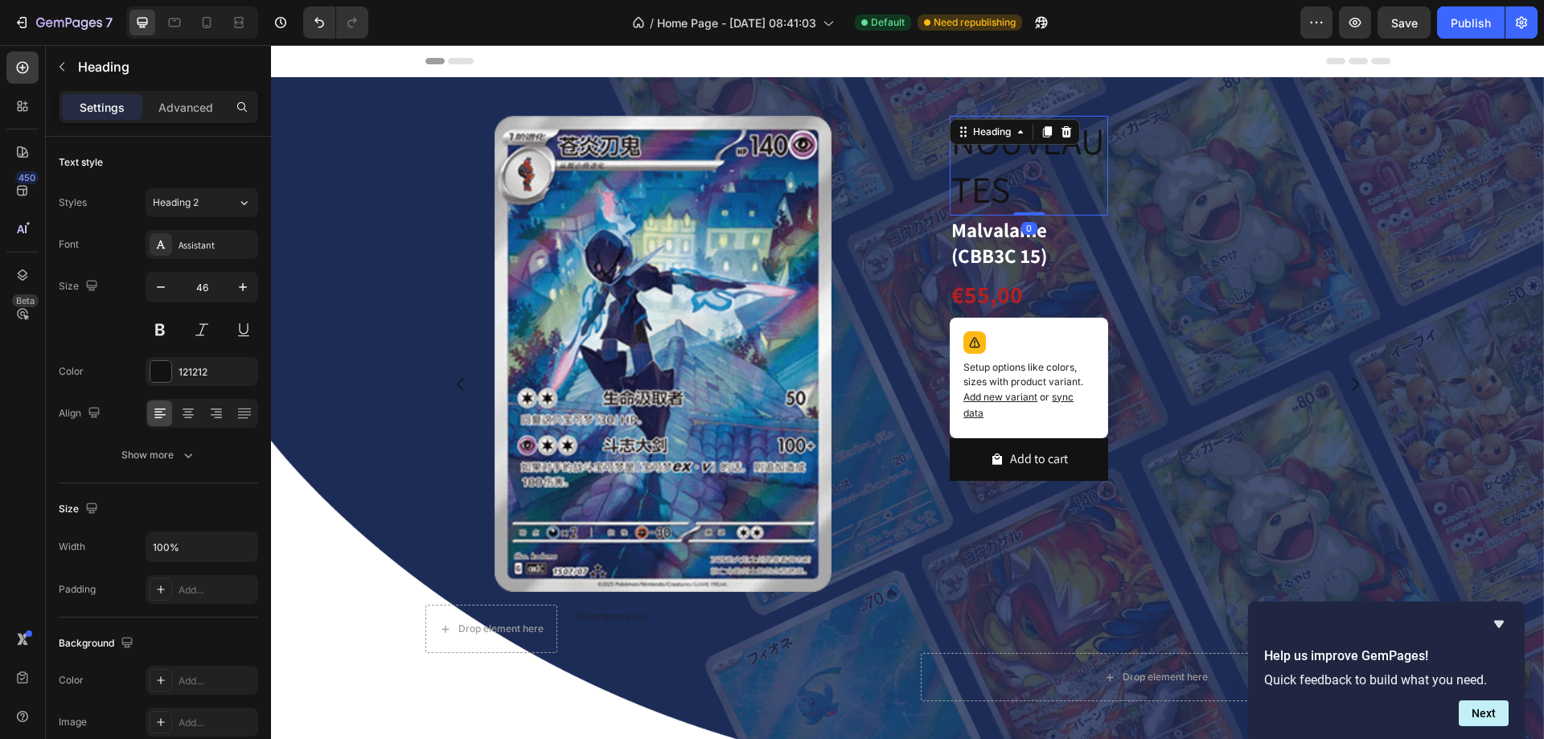
drag, startPoint x: 1034, startPoint y: 205, endPoint x: 1033, endPoint y: 174, distance: 31.4
click at [1033, 174] on div "NOUVEAUTES Heading 0" at bounding box center [1029, 166] width 158 height 100
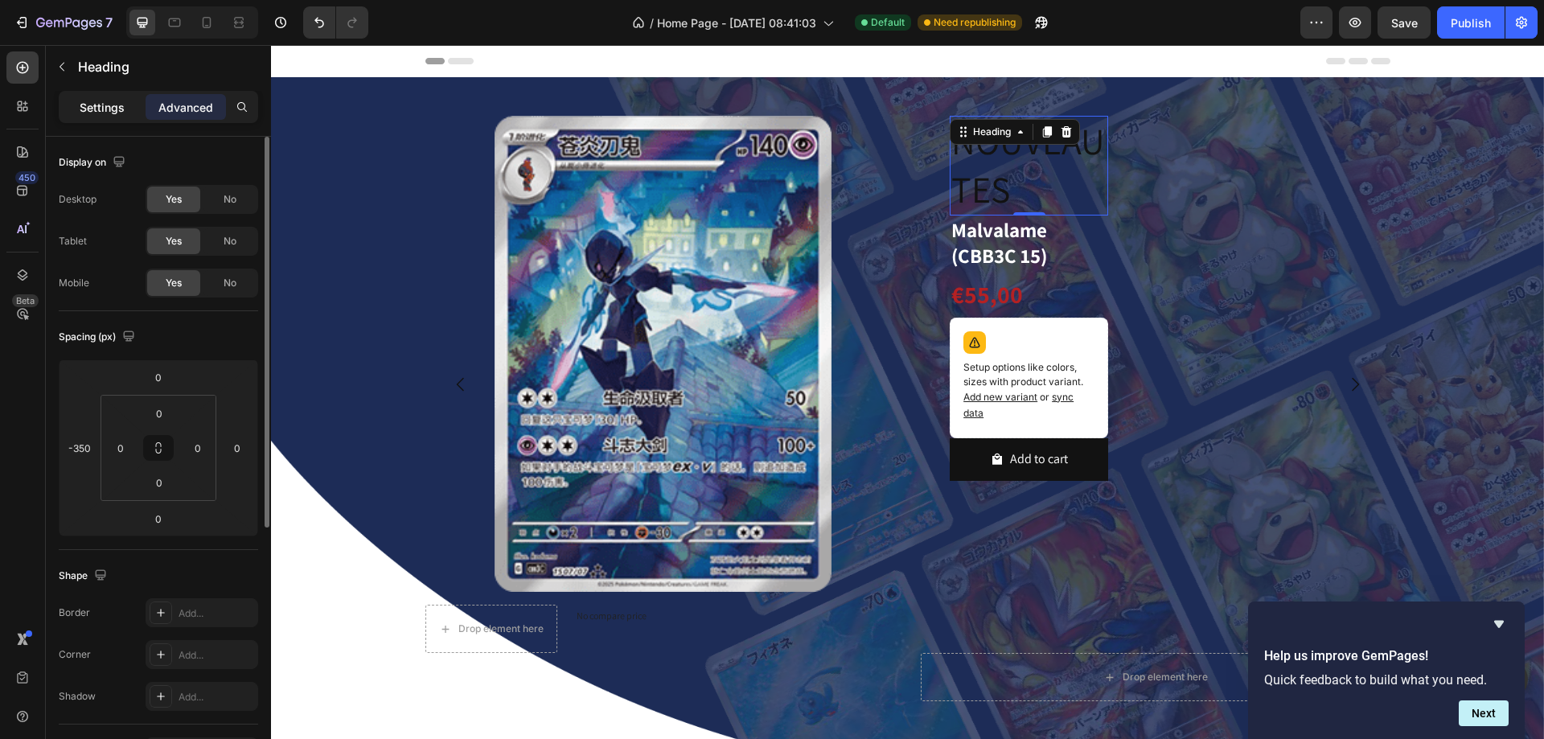
click at [110, 114] on p "Settings" at bounding box center [102, 107] width 45 height 17
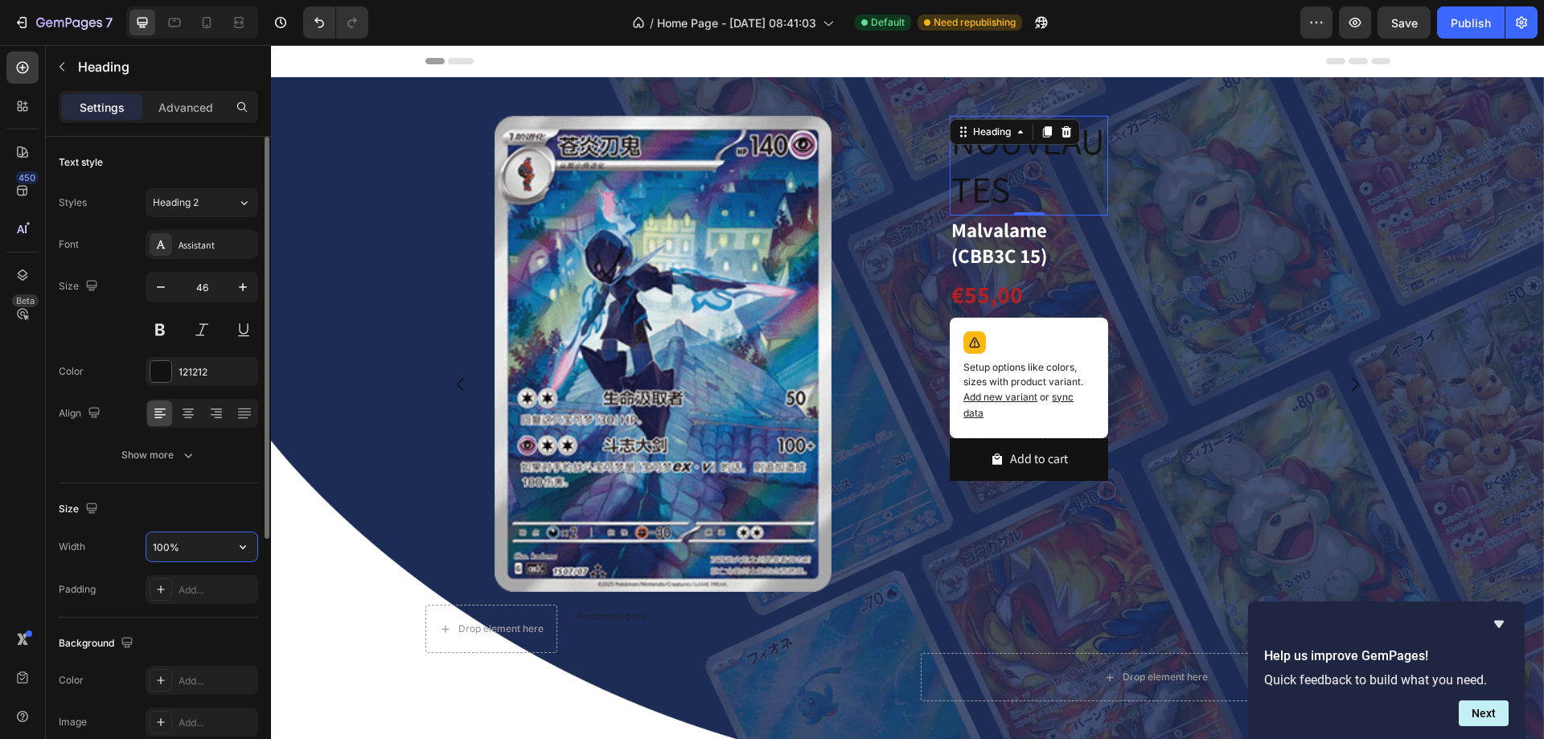
click at [150, 543] on input "100%" at bounding box center [201, 546] width 111 height 29
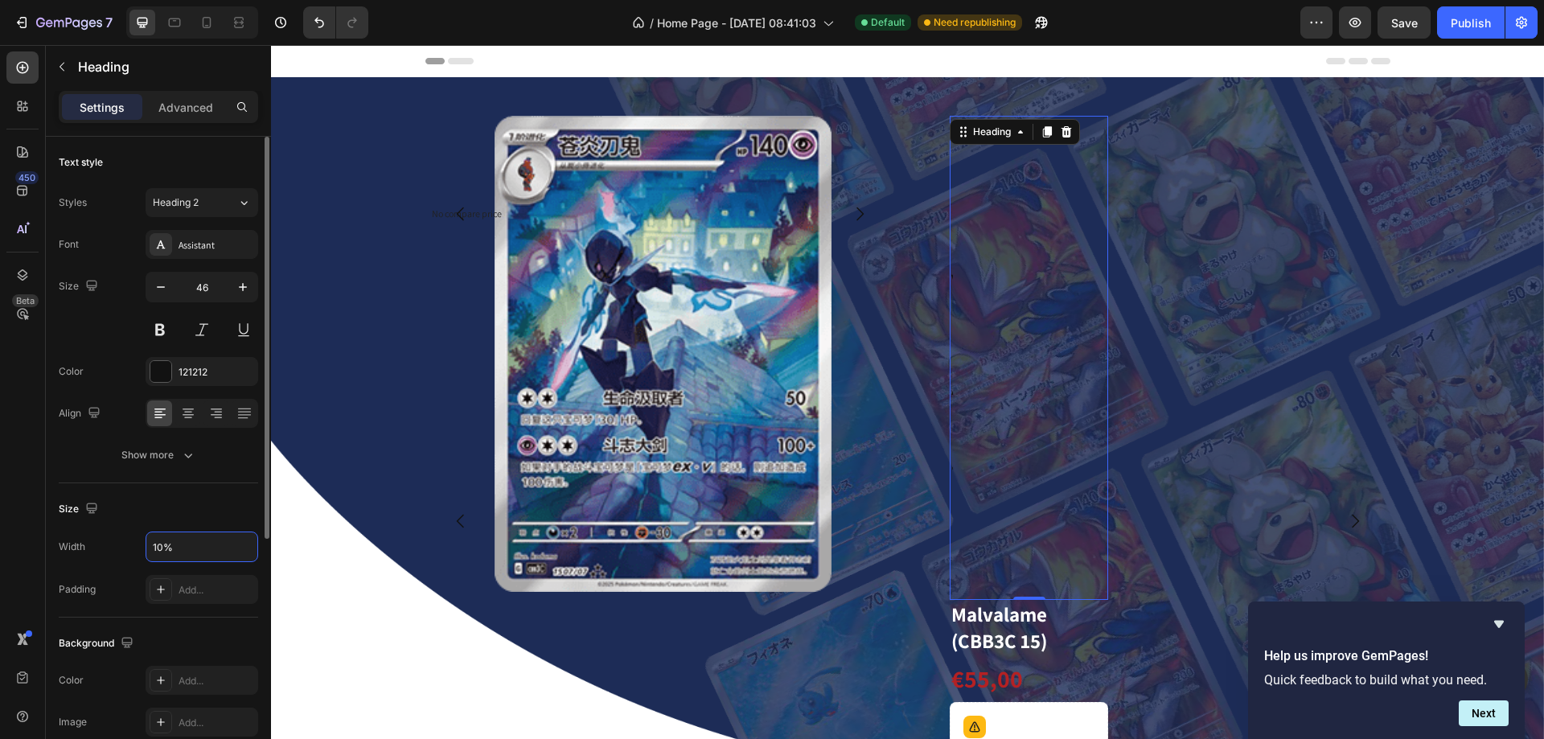
type input "100%"
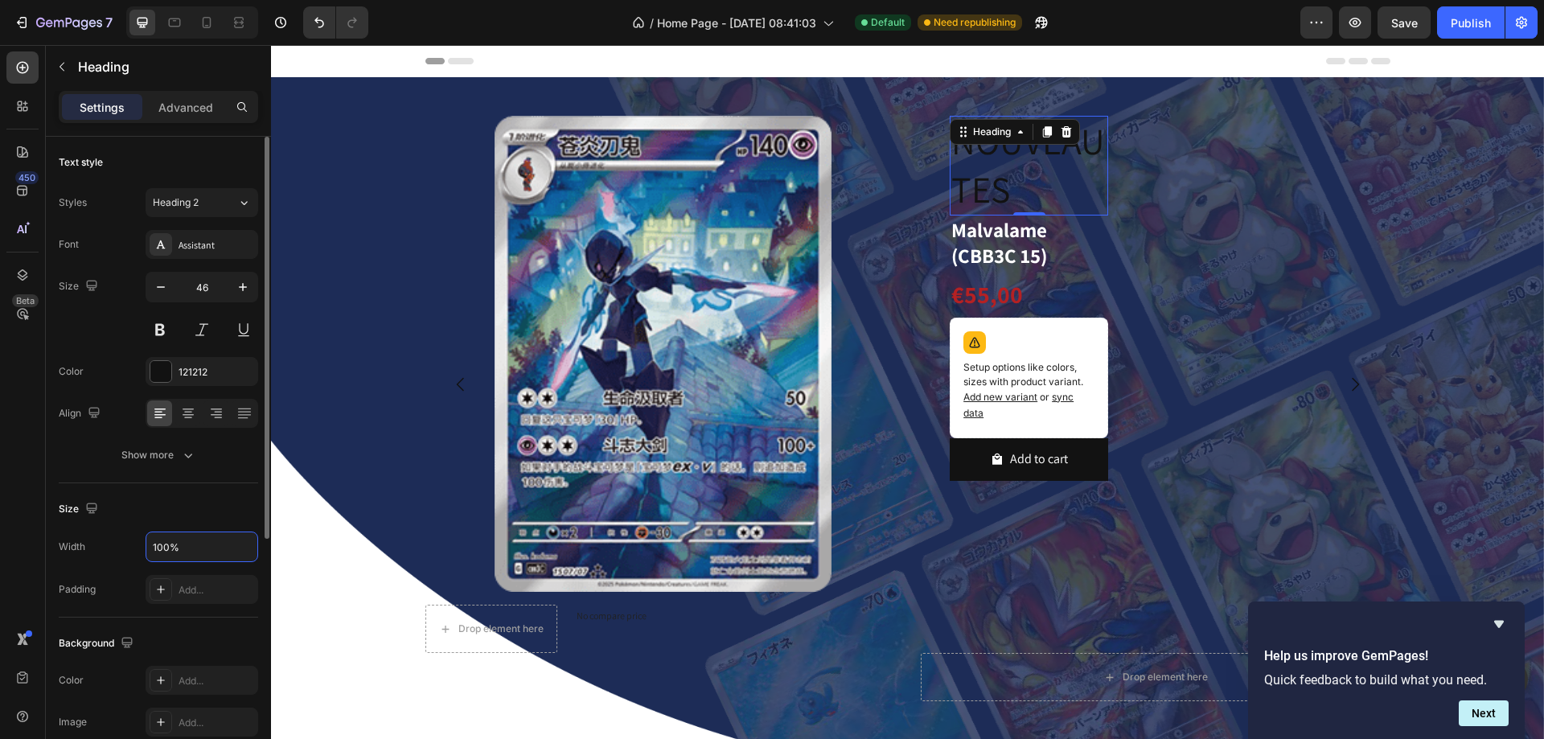
click at [179, 504] on div "Size" at bounding box center [158, 509] width 199 height 26
click at [433, 202] on img at bounding box center [663, 354] width 476 height 476
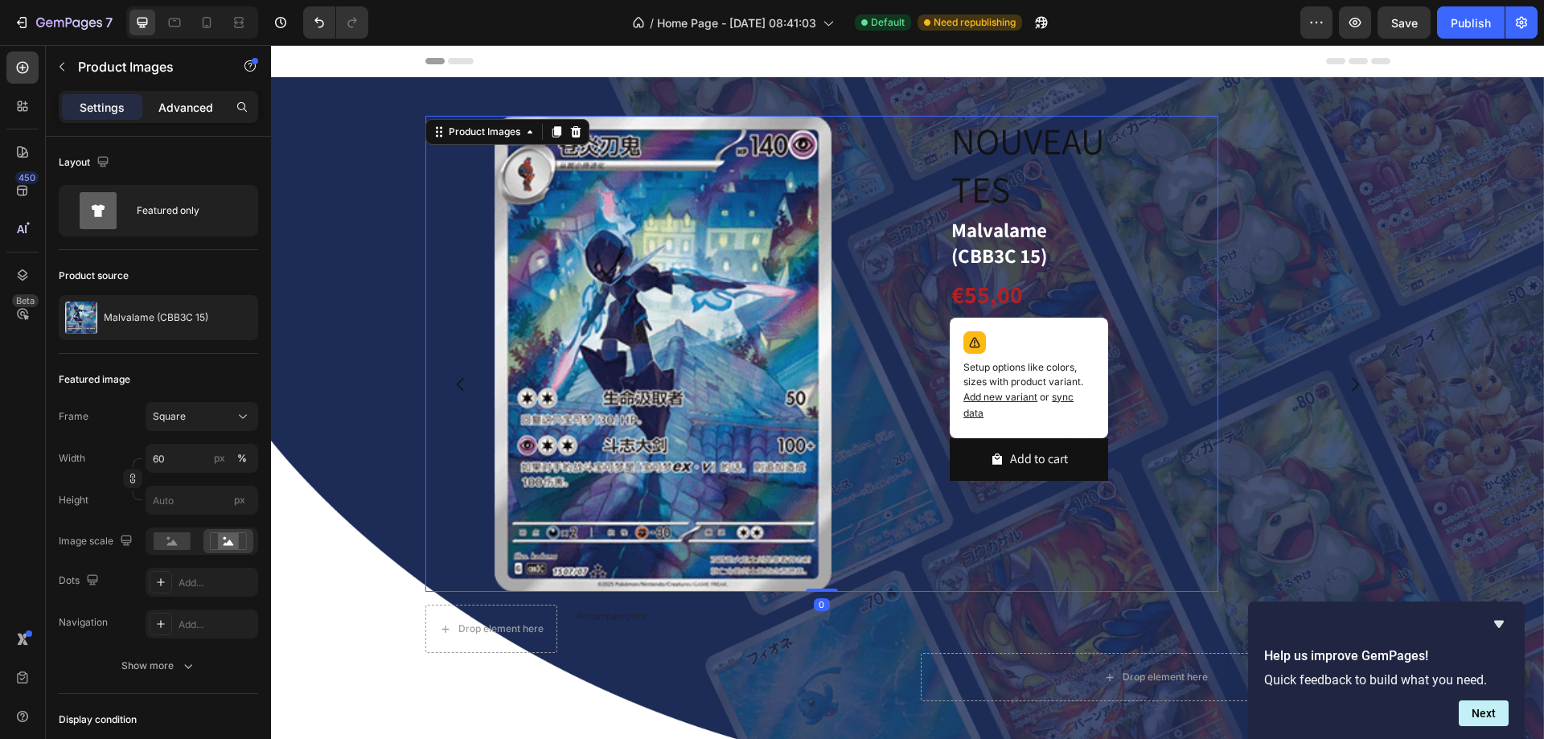
click at [193, 106] on p "Advanced" at bounding box center [185, 107] width 55 height 17
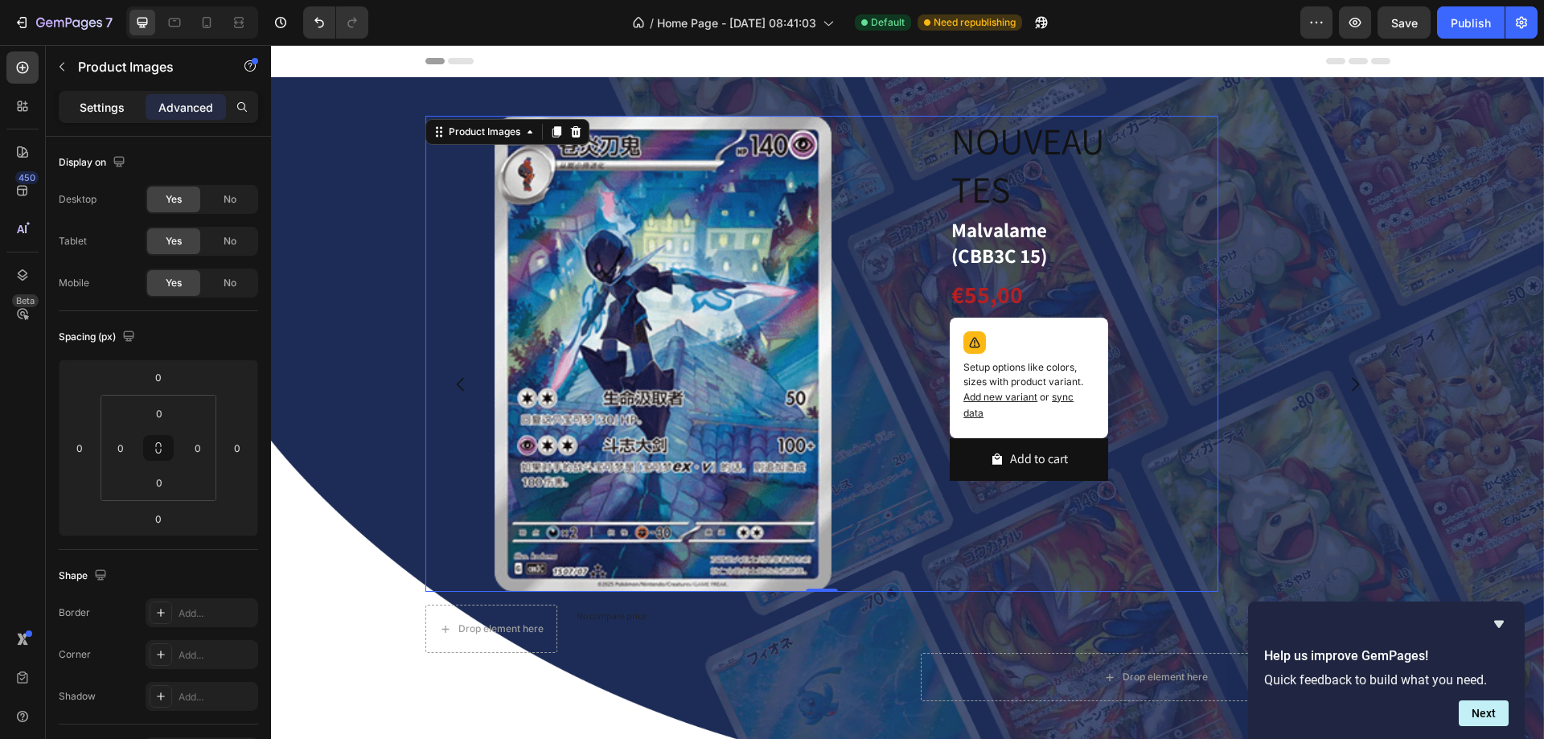
click at [128, 106] on div "Settings" at bounding box center [102, 107] width 80 height 26
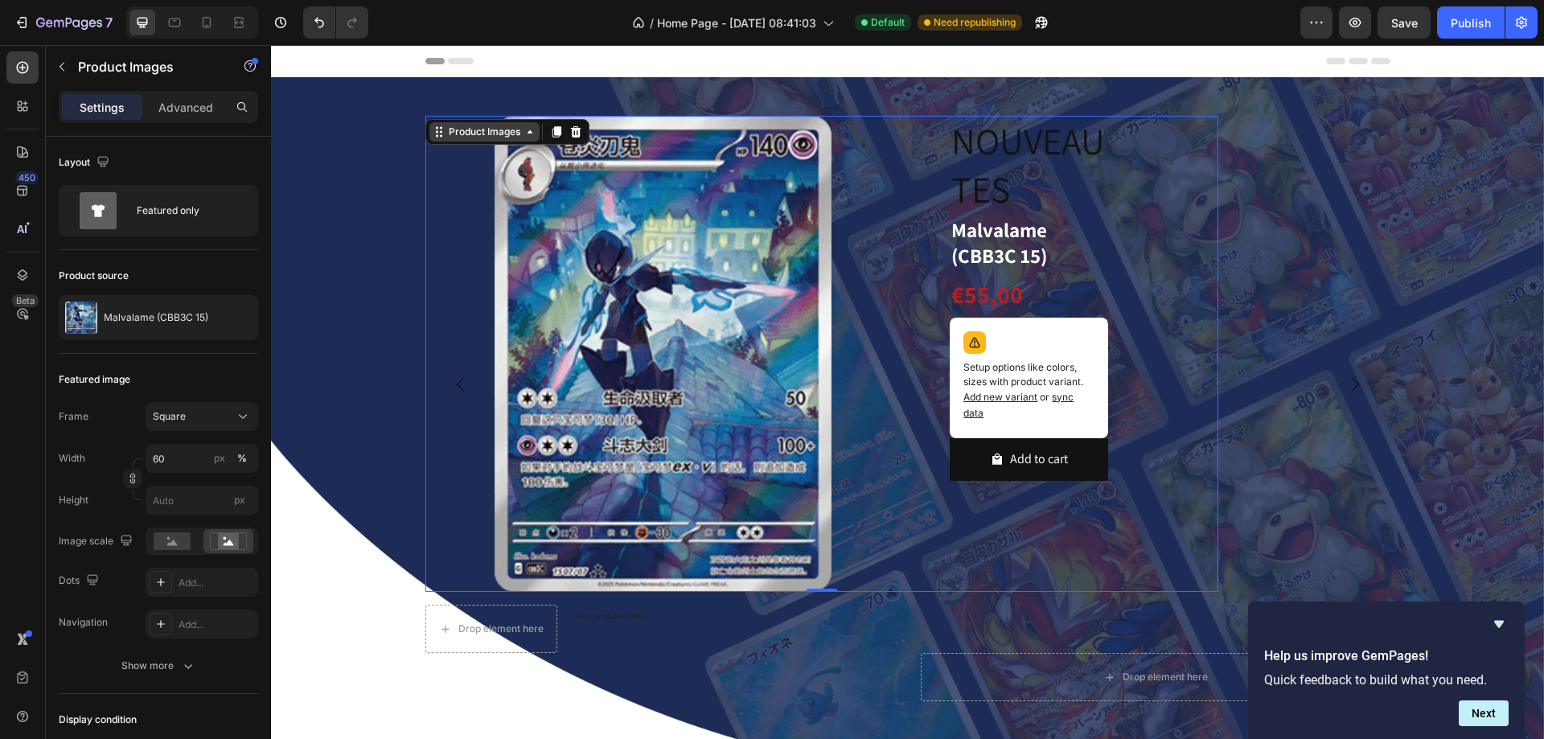
click at [510, 129] on div "Product Images" at bounding box center [485, 132] width 78 height 14
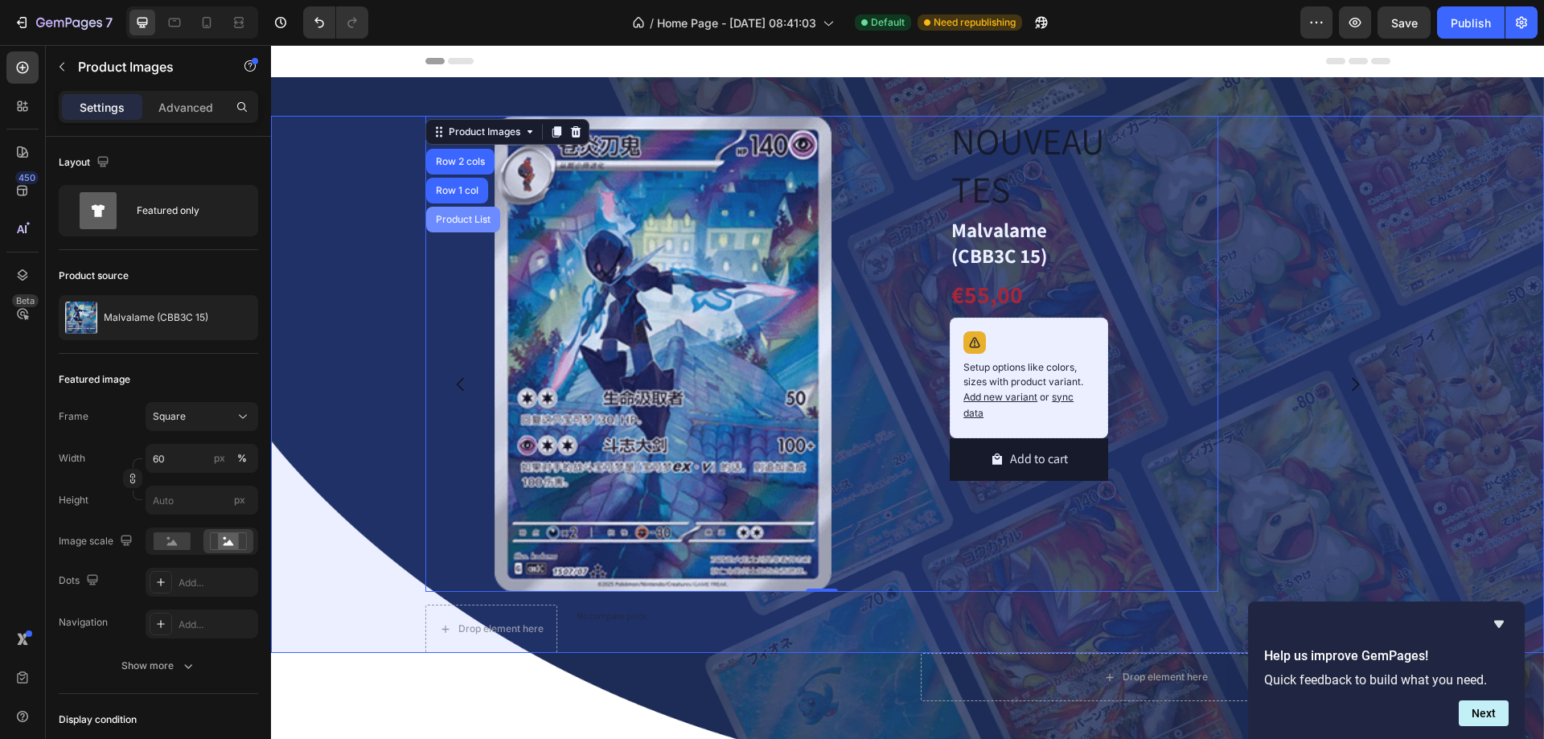
click at [462, 207] on div "Product List" at bounding box center [463, 220] width 74 height 26
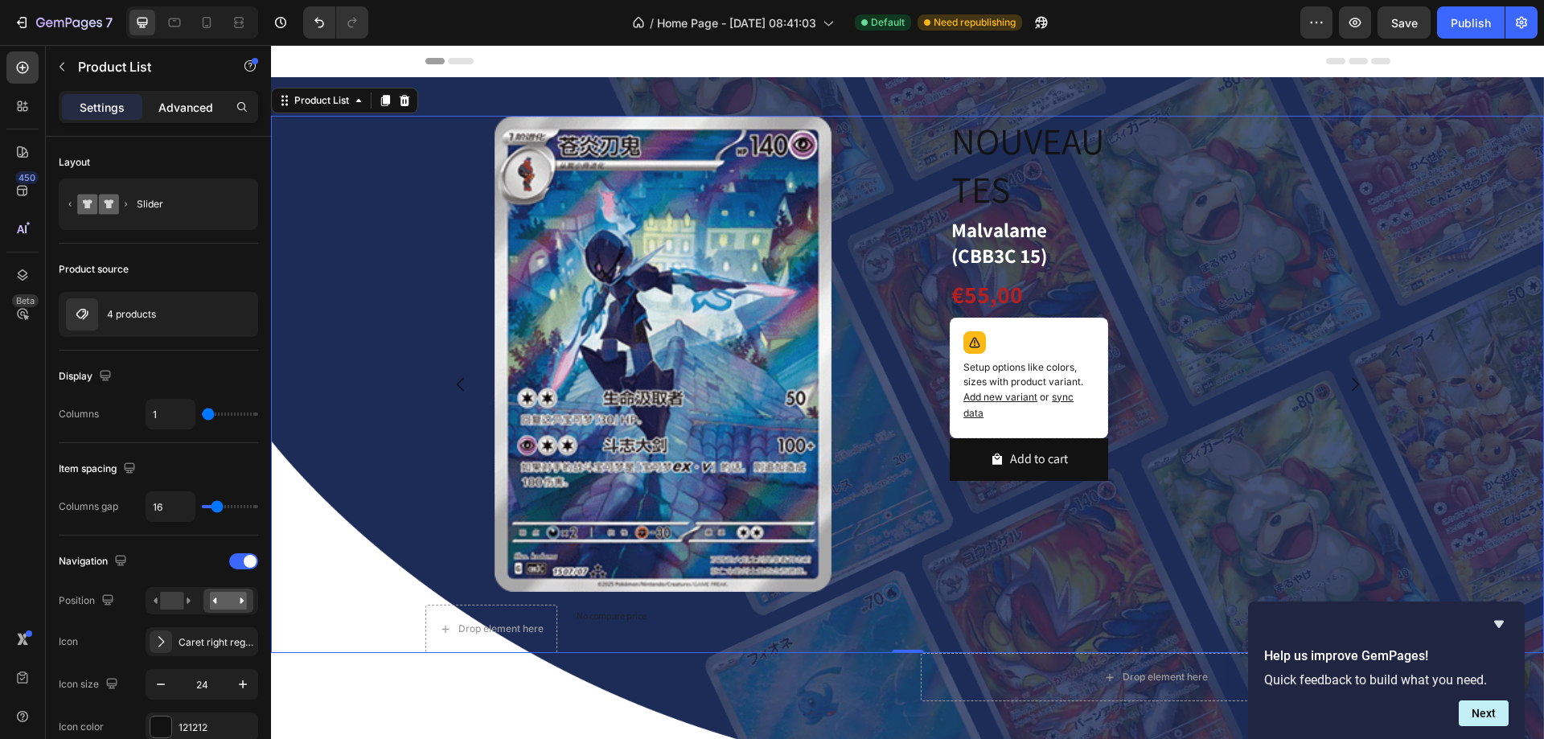
click at [162, 109] on p "Advanced" at bounding box center [185, 107] width 55 height 17
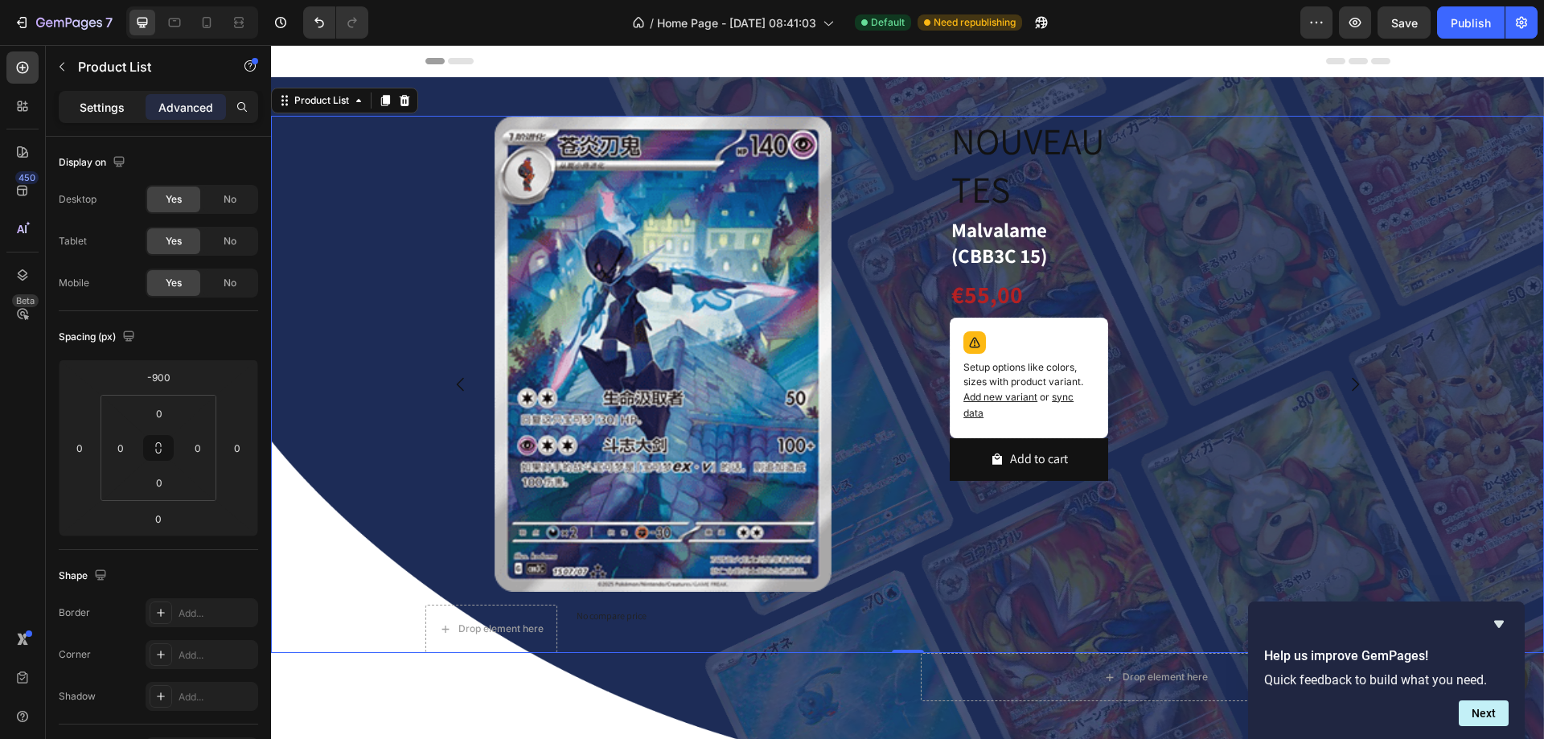
click at [110, 109] on p "Settings" at bounding box center [102, 107] width 45 height 17
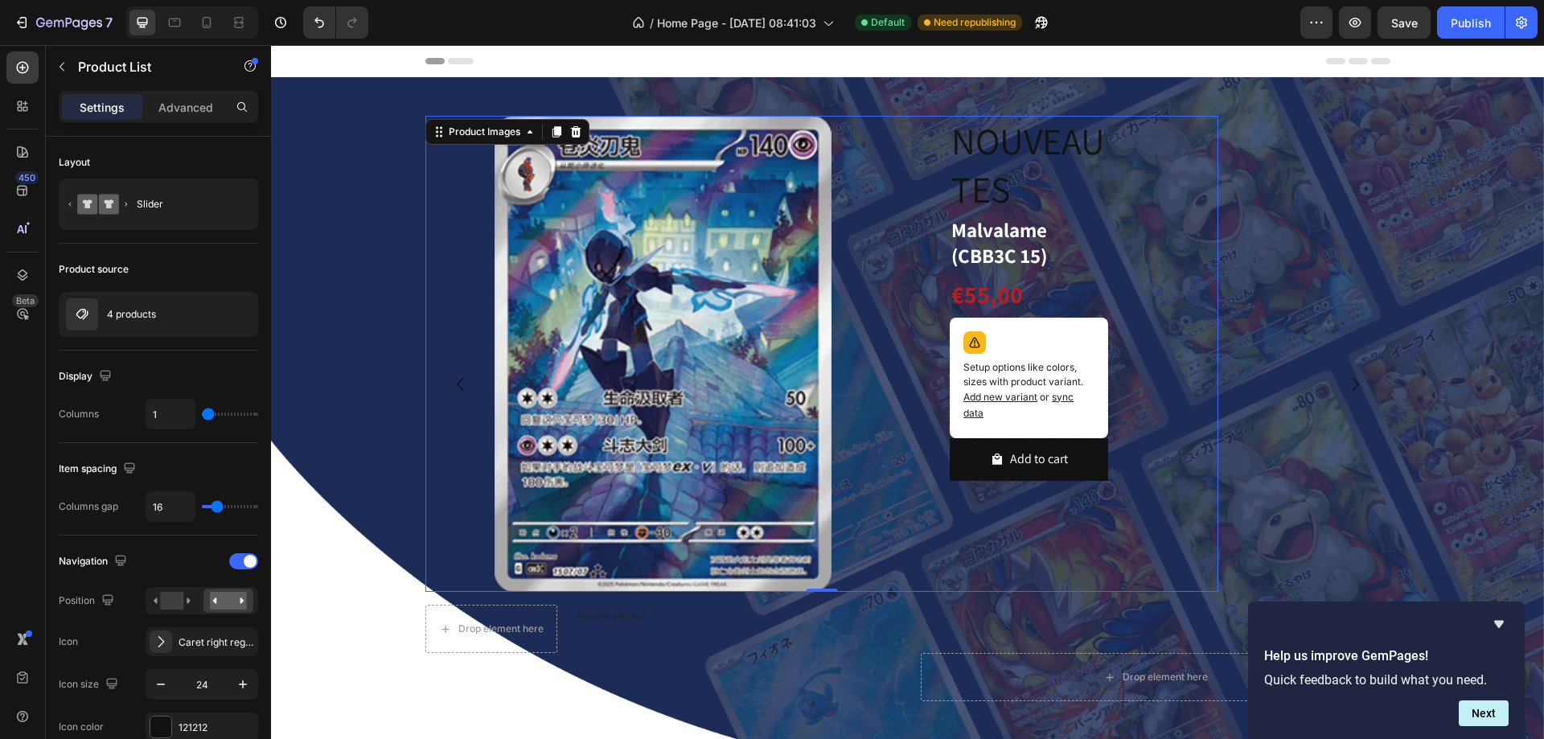
click at [1210, 251] on div at bounding box center [822, 354] width 794 height 476
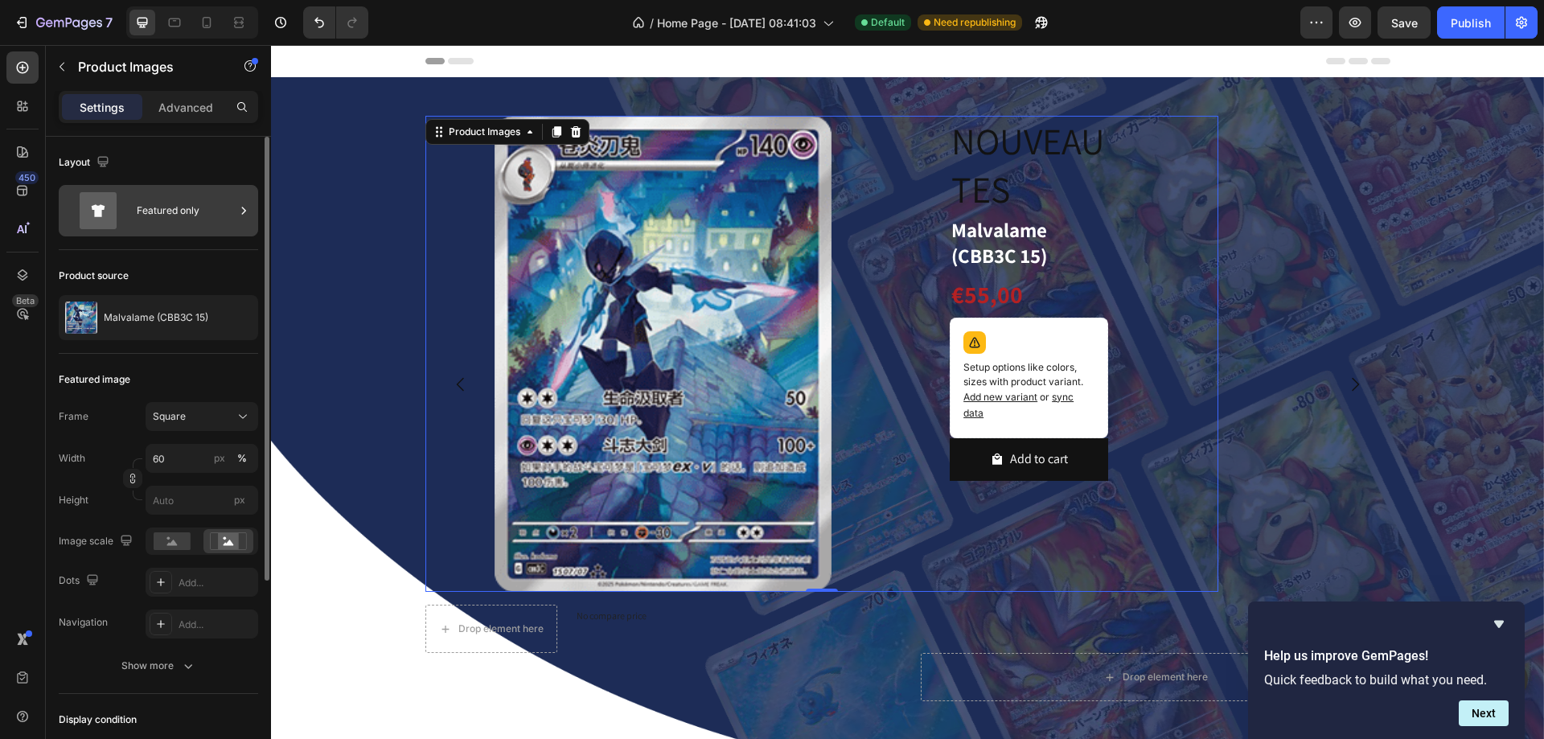
click at [182, 224] on div "Featured only" at bounding box center [186, 210] width 98 height 37
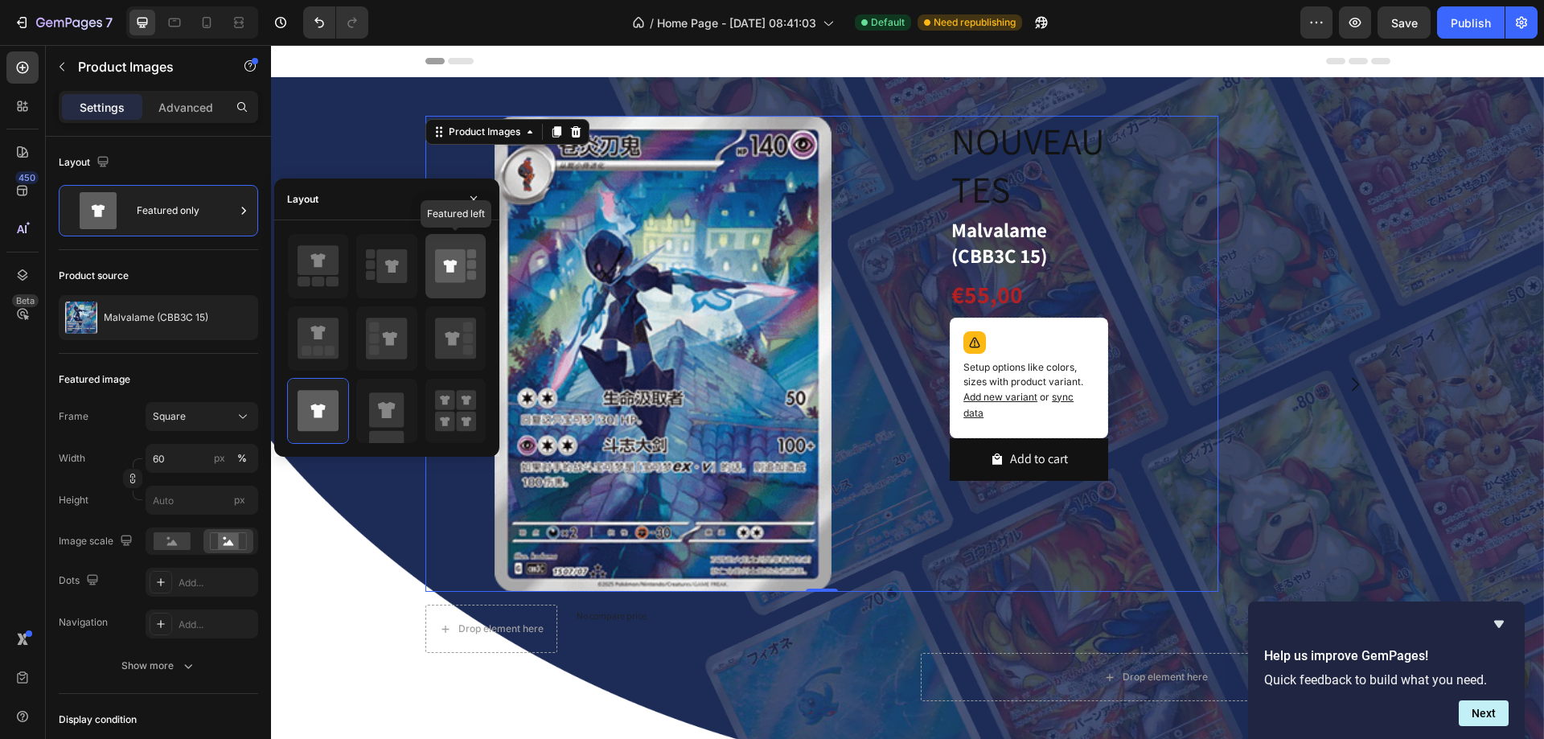
click at [438, 263] on icon at bounding box center [450, 266] width 31 height 34
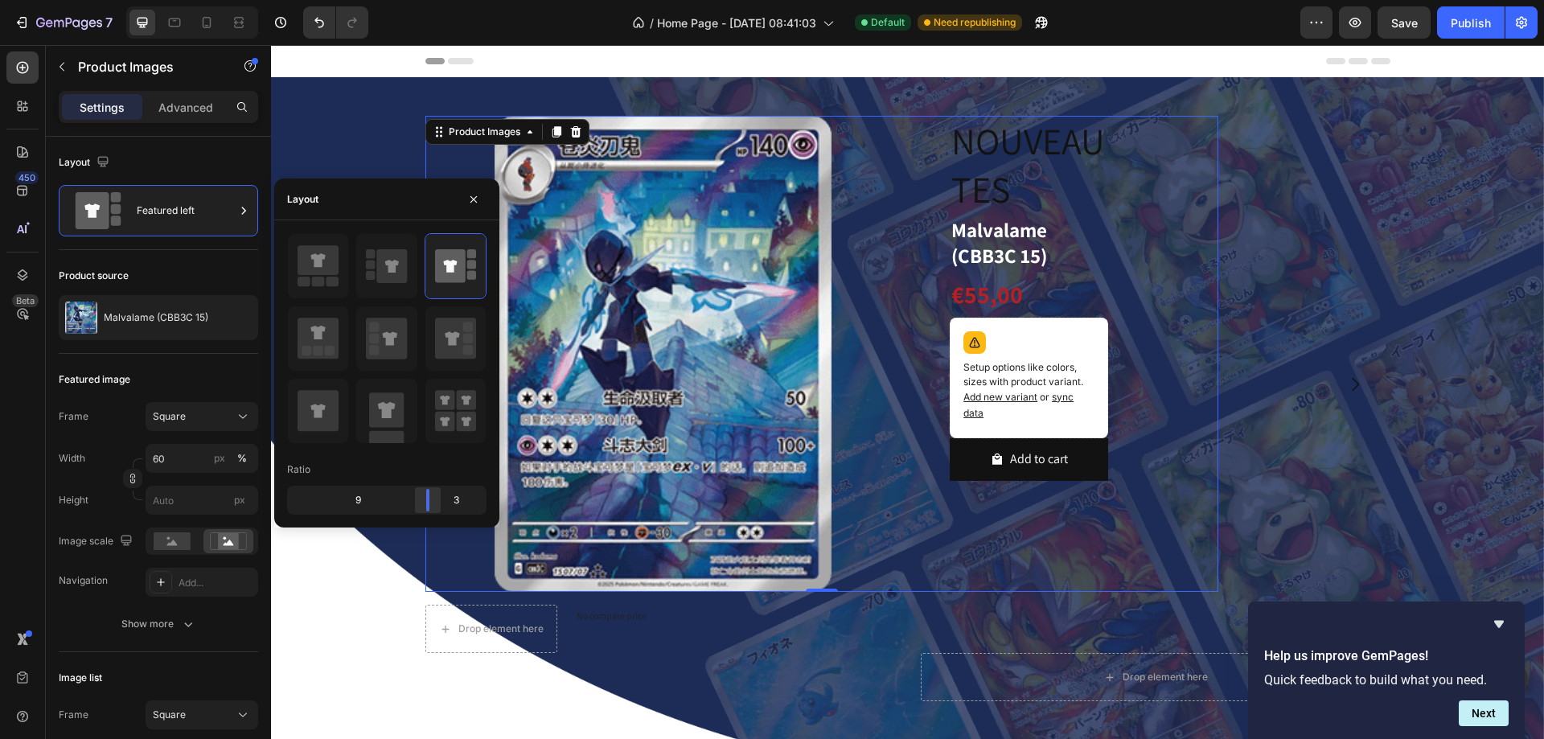
drag, startPoint x: 449, startPoint y: 499, endPoint x: 431, endPoint y: 499, distance: 17.7
click at [445, 0] on body "7 Version history / Home Page - [DATE] 08:41:03 Default Need republishing Previ…" at bounding box center [772, 0] width 1544 height 0
drag, startPoint x: 440, startPoint y: 499, endPoint x: 450, endPoint y: 499, distance: 10.5
click at [450, 0] on body "7 Version history / Home Page - [DATE] 08:41:03 Default Need republishing Previ…" at bounding box center [772, 0] width 1544 height 0
click at [314, 421] on icon at bounding box center [318, 410] width 41 height 41
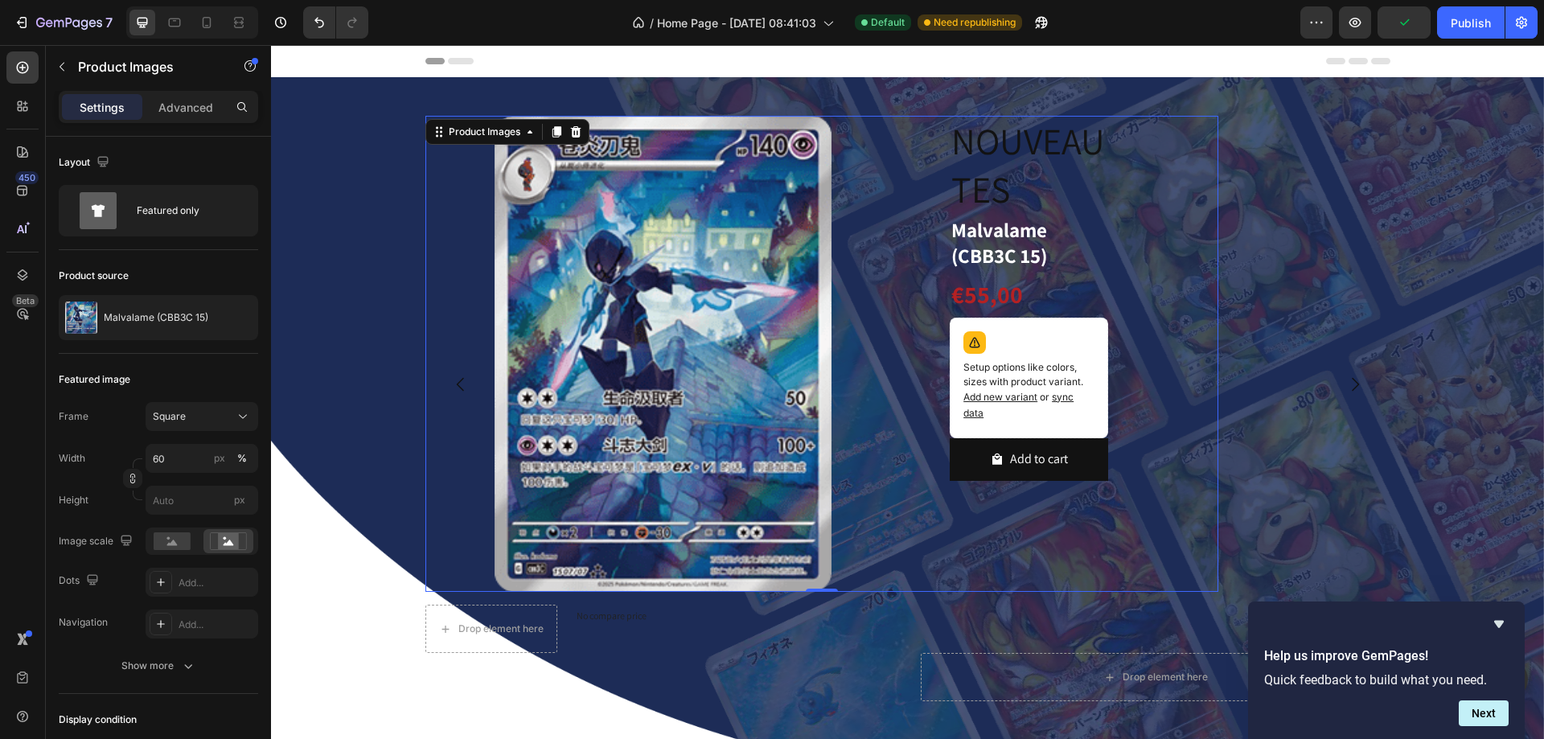
click at [797, 248] on img at bounding box center [663, 354] width 476 height 476
click at [880, 261] on img at bounding box center [663, 354] width 476 height 476
click at [927, 230] on div at bounding box center [822, 354] width 794 height 476
click at [992, 216] on h2 "Malvalame (CBB3C 15)" at bounding box center [1029, 243] width 158 height 55
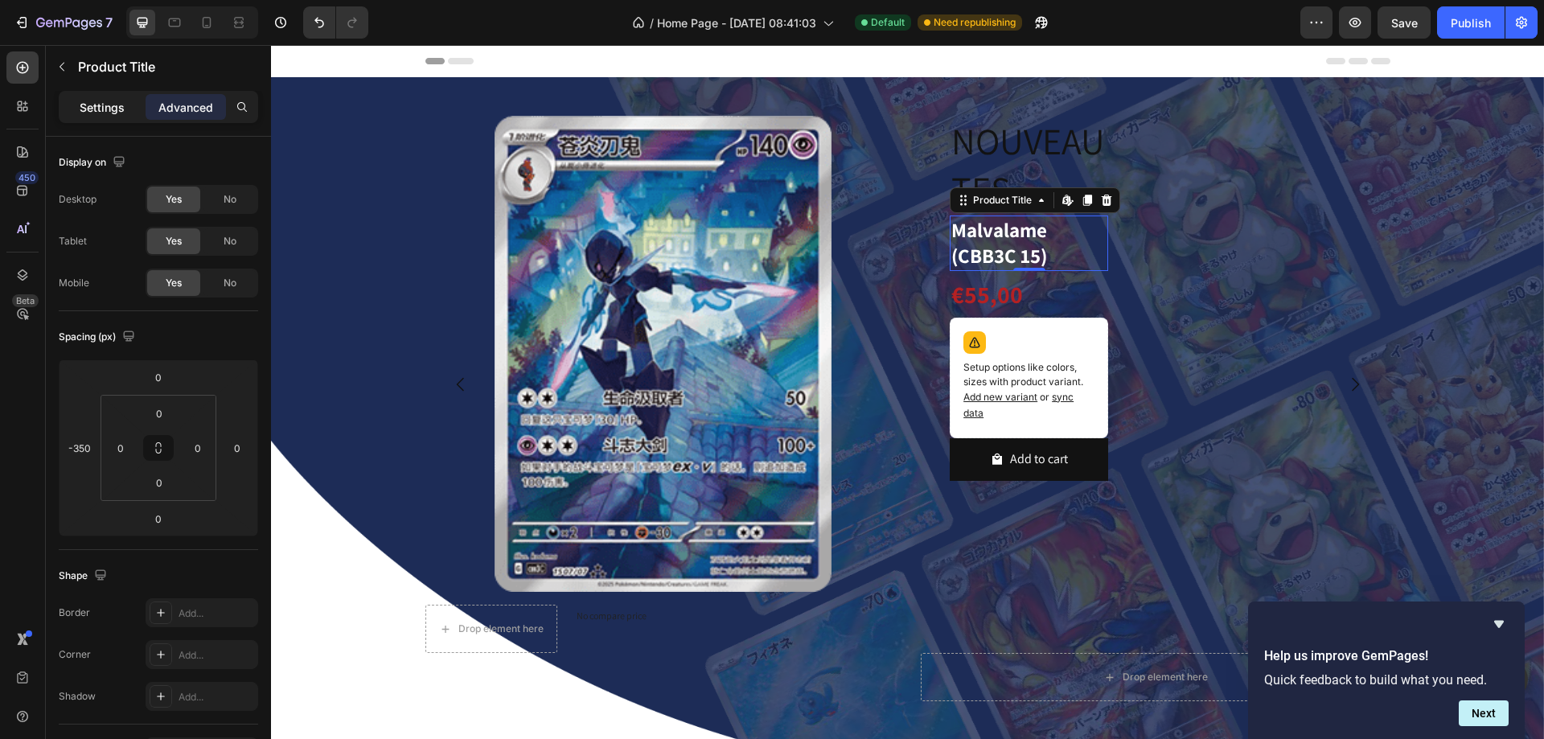
click at [99, 107] on p "Settings" at bounding box center [102, 107] width 45 height 17
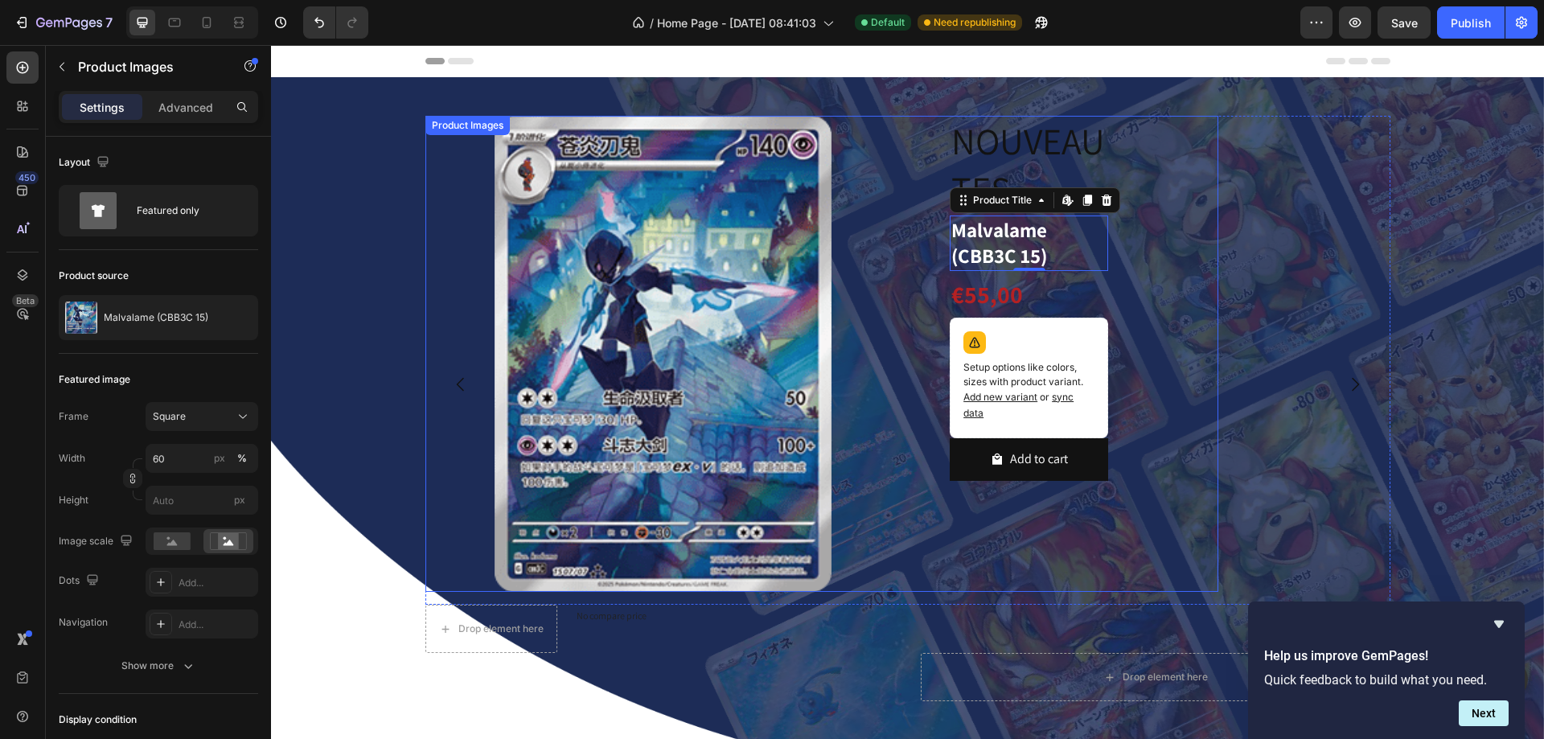
click at [1187, 209] on div at bounding box center [822, 354] width 794 height 476
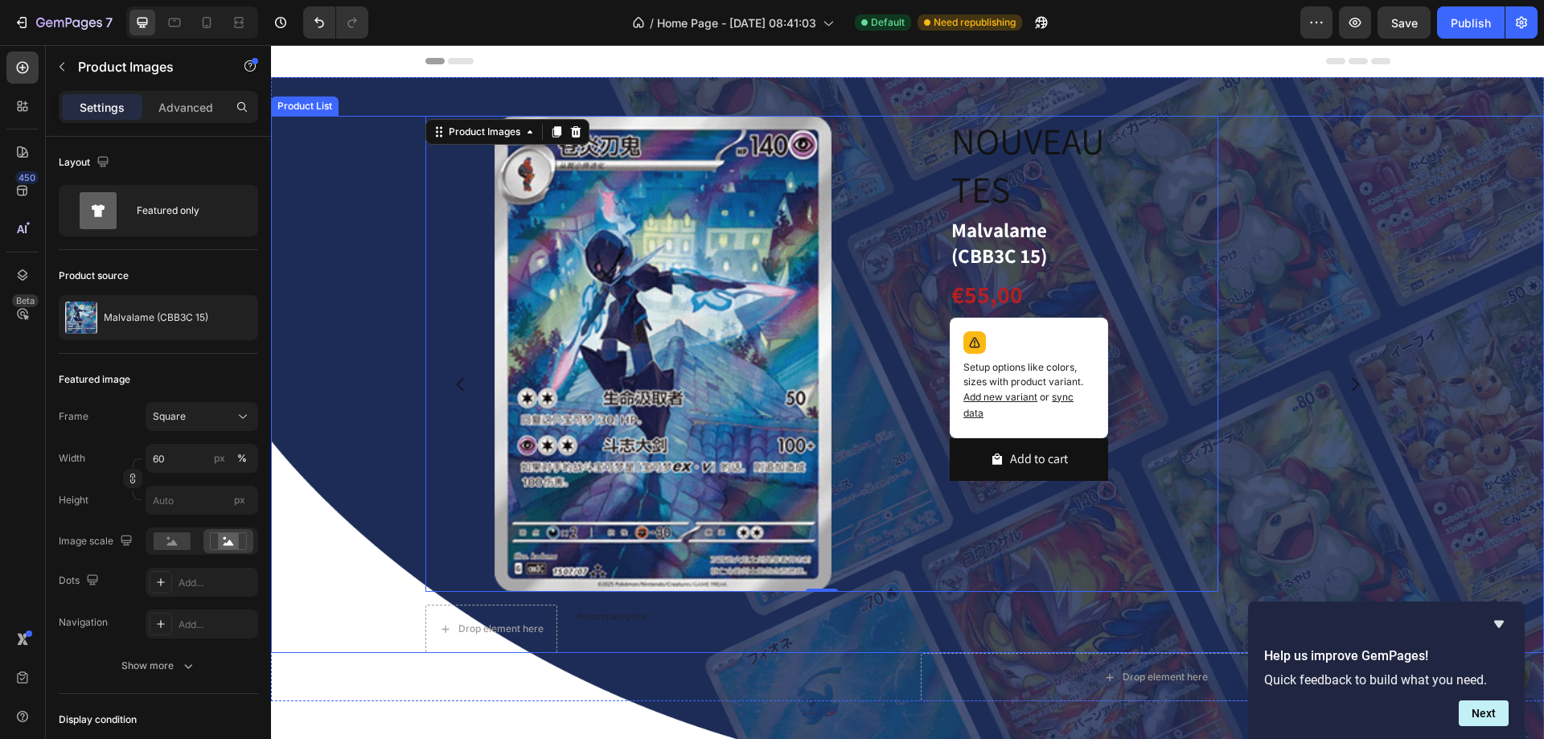
click at [340, 125] on div "Product Images 0 NOUVEAUTES Heading Malvalame (CBB3C 15) Product Title €55,00 P…" at bounding box center [907, 384] width 1273 height 537
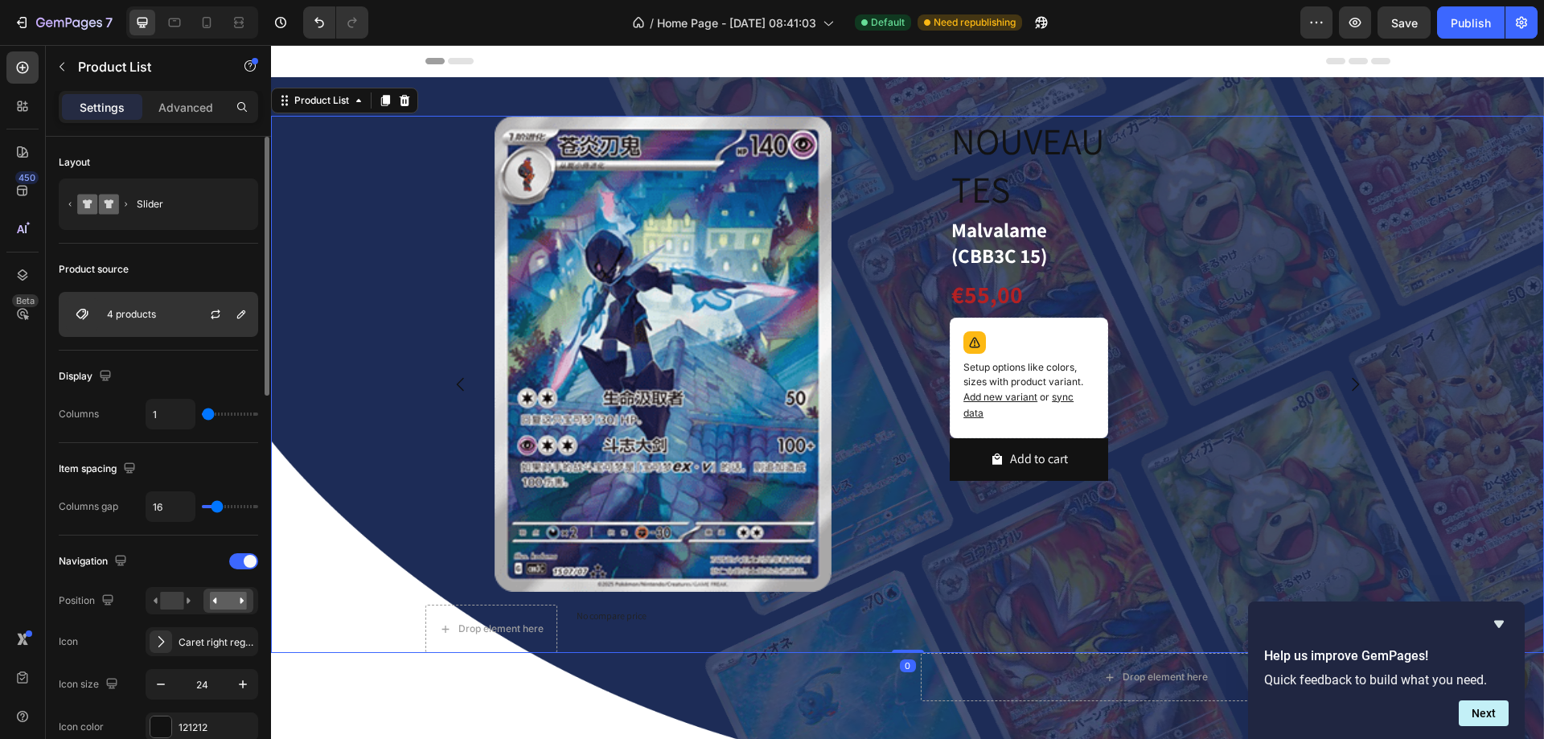
click at [150, 313] on p "4 products" at bounding box center [131, 314] width 49 height 11
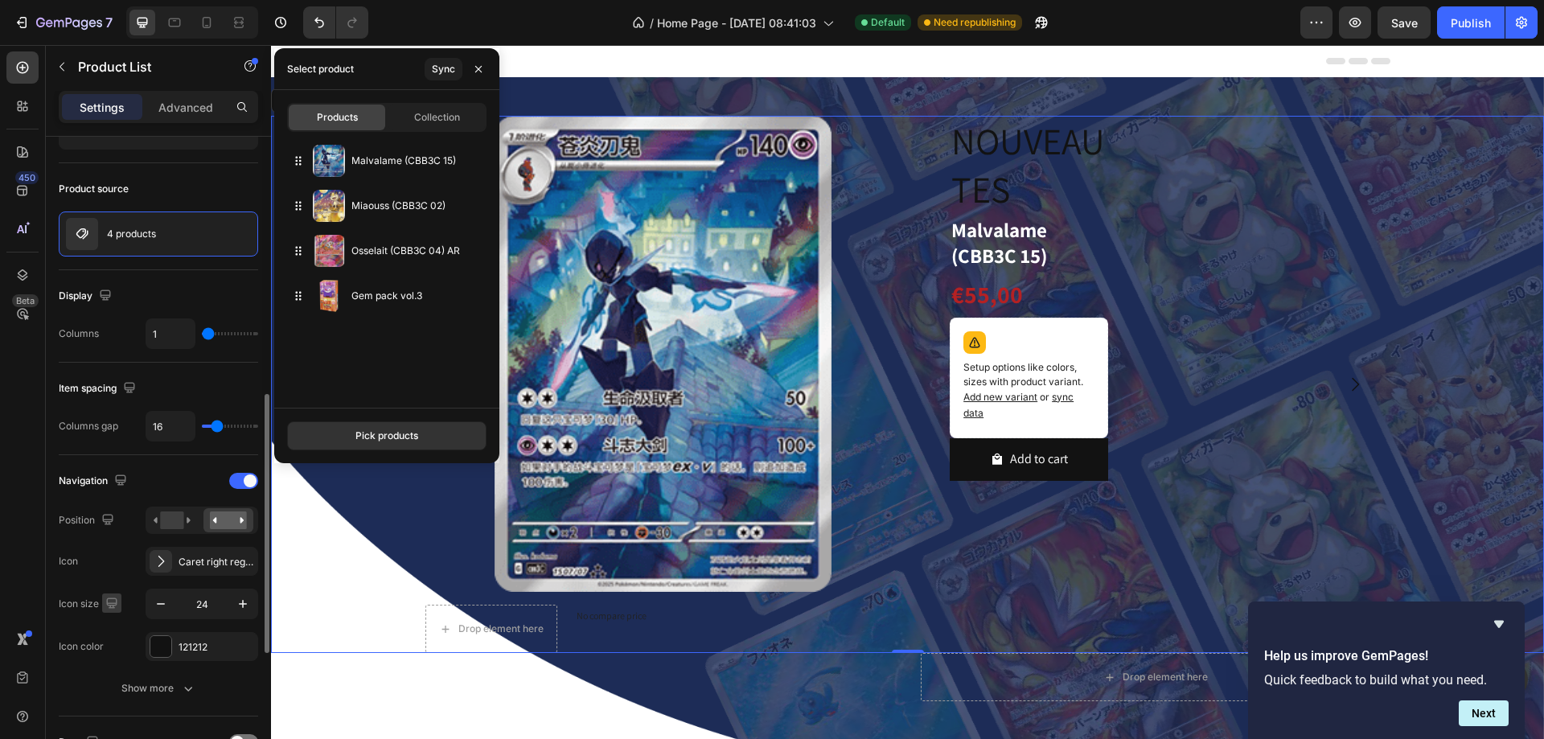
scroll to position [322, 0]
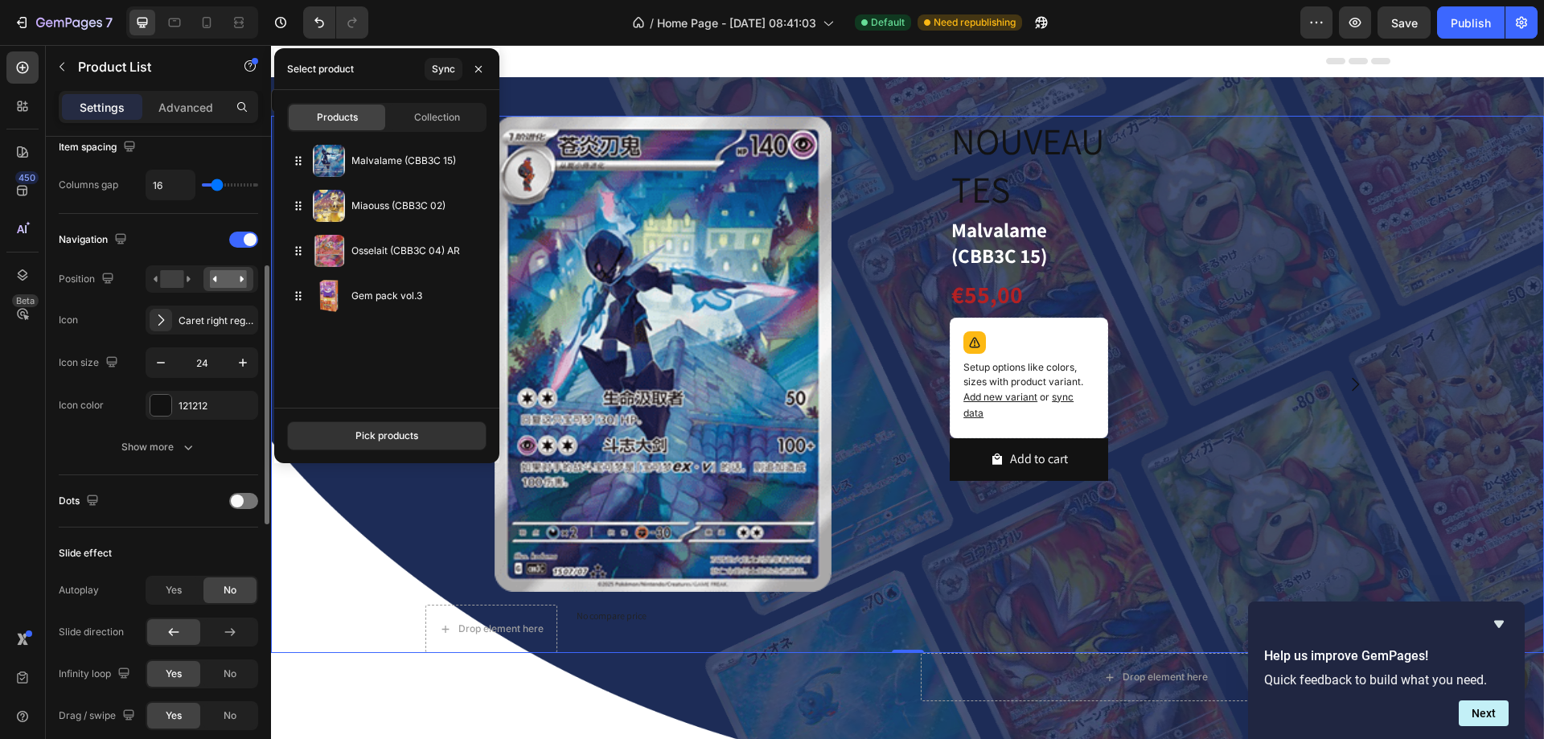
click at [129, 463] on div "Navigation Position Icon Caret right regular Icon size 24 Icon color 121212 Sho…" at bounding box center [158, 344] width 199 height 261
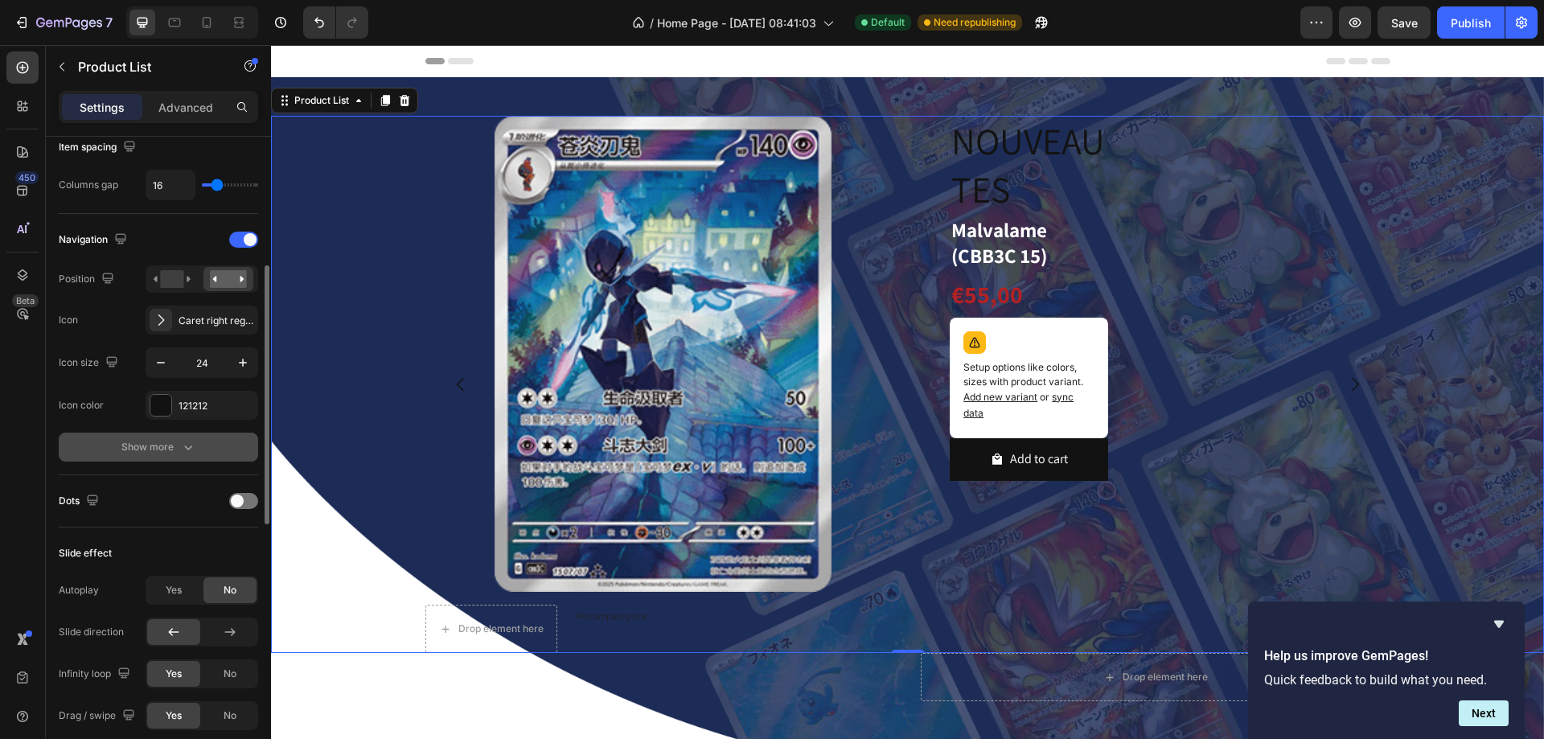
click at [129, 449] on div "Show more" at bounding box center [158, 447] width 75 height 16
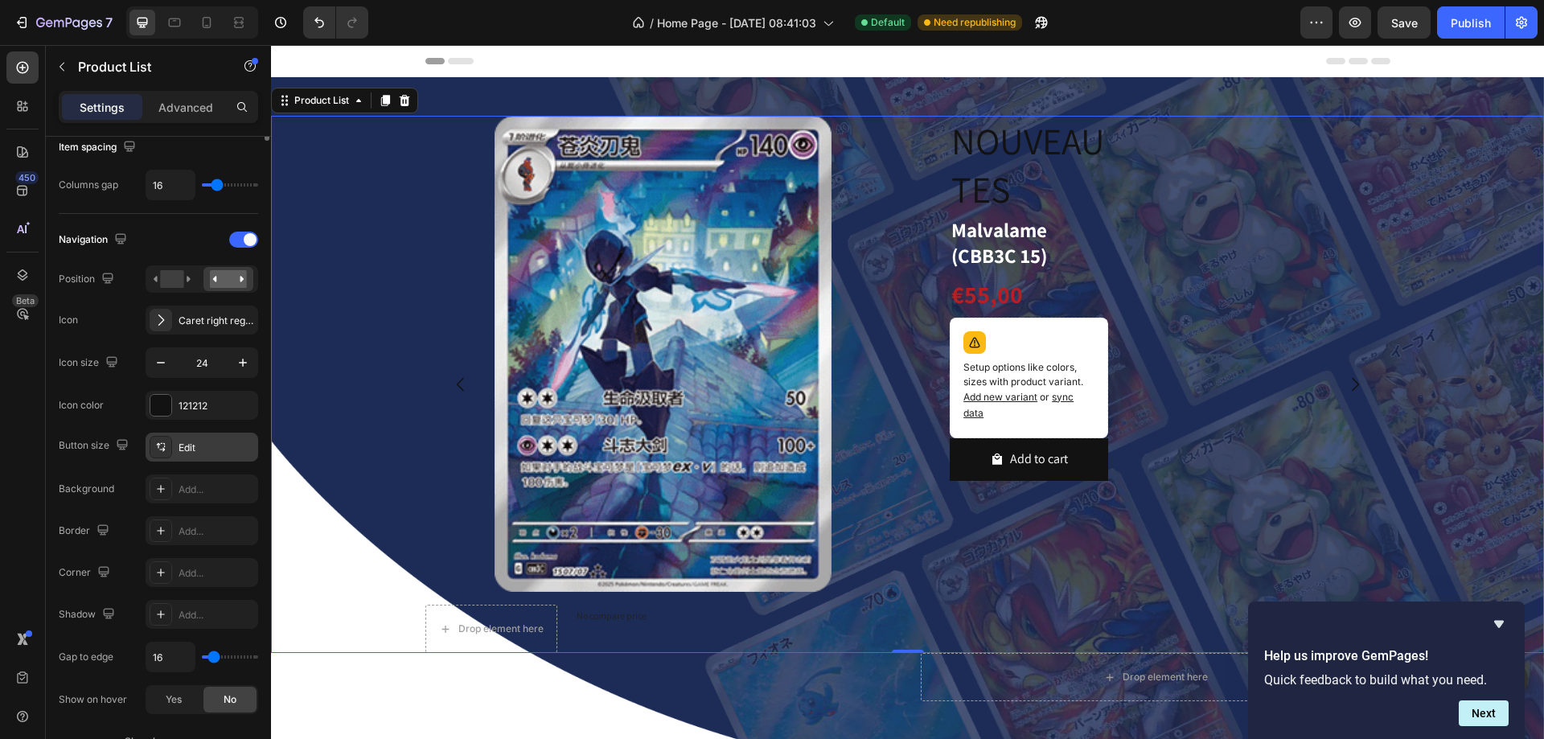
scroll to position [0, 0]
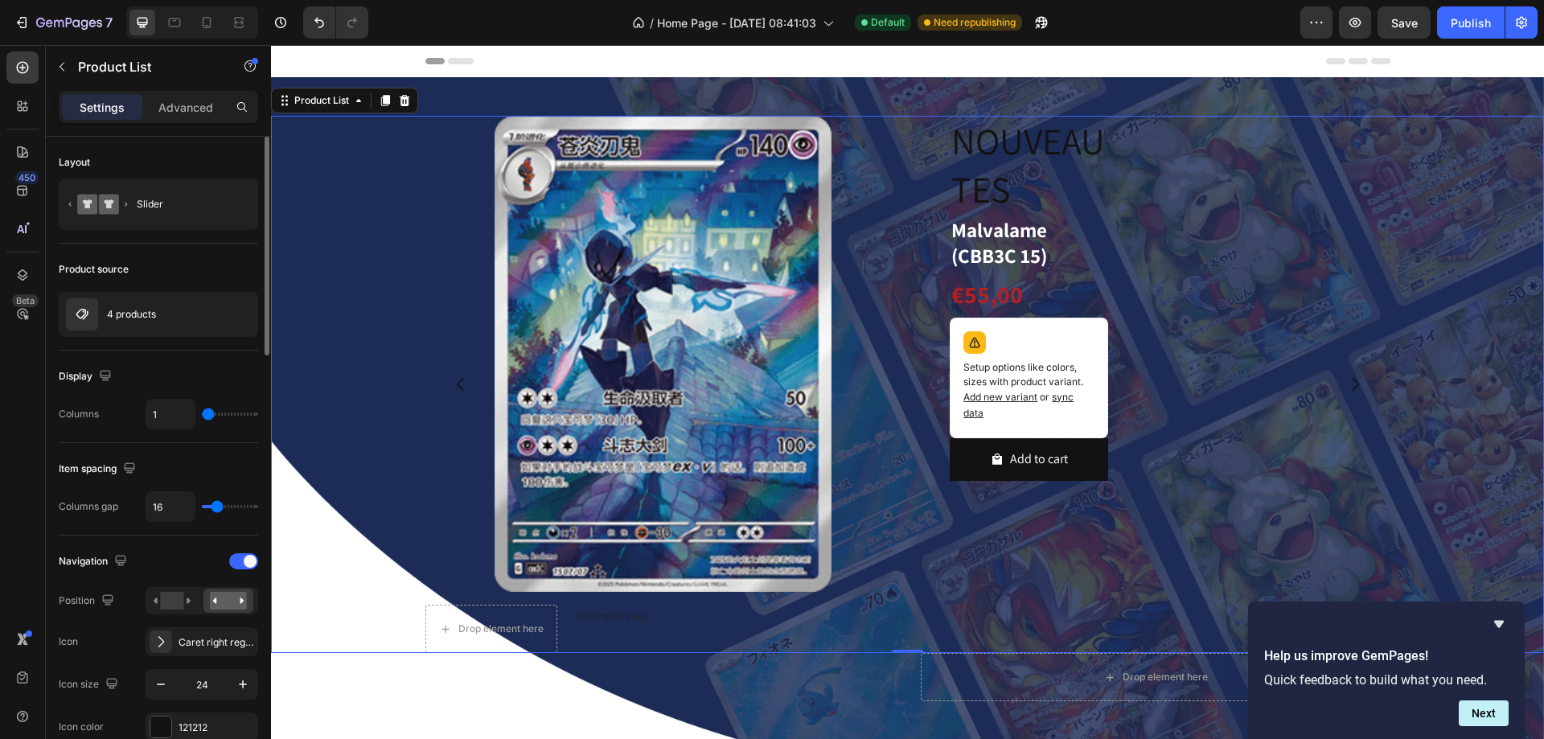
type input "10"
type input "9"
click at [213, 505] on input "range" at bounding box center [230, 506] width 56 height 3
type input "7"
type input "4"
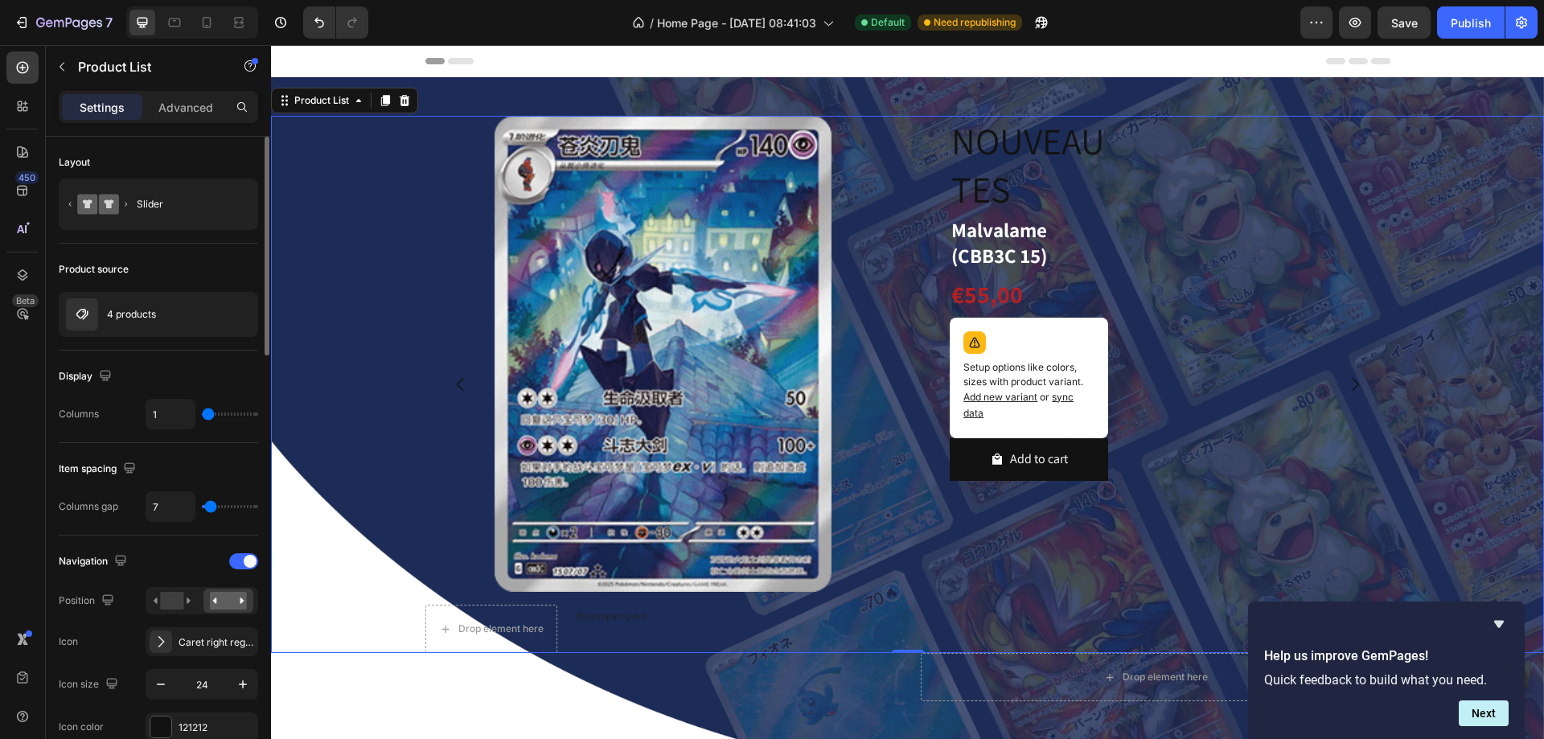
click at [211, 505] on input "range" at bounding box center [230, 506] width 56 height 3
type input "3"
type input "1"
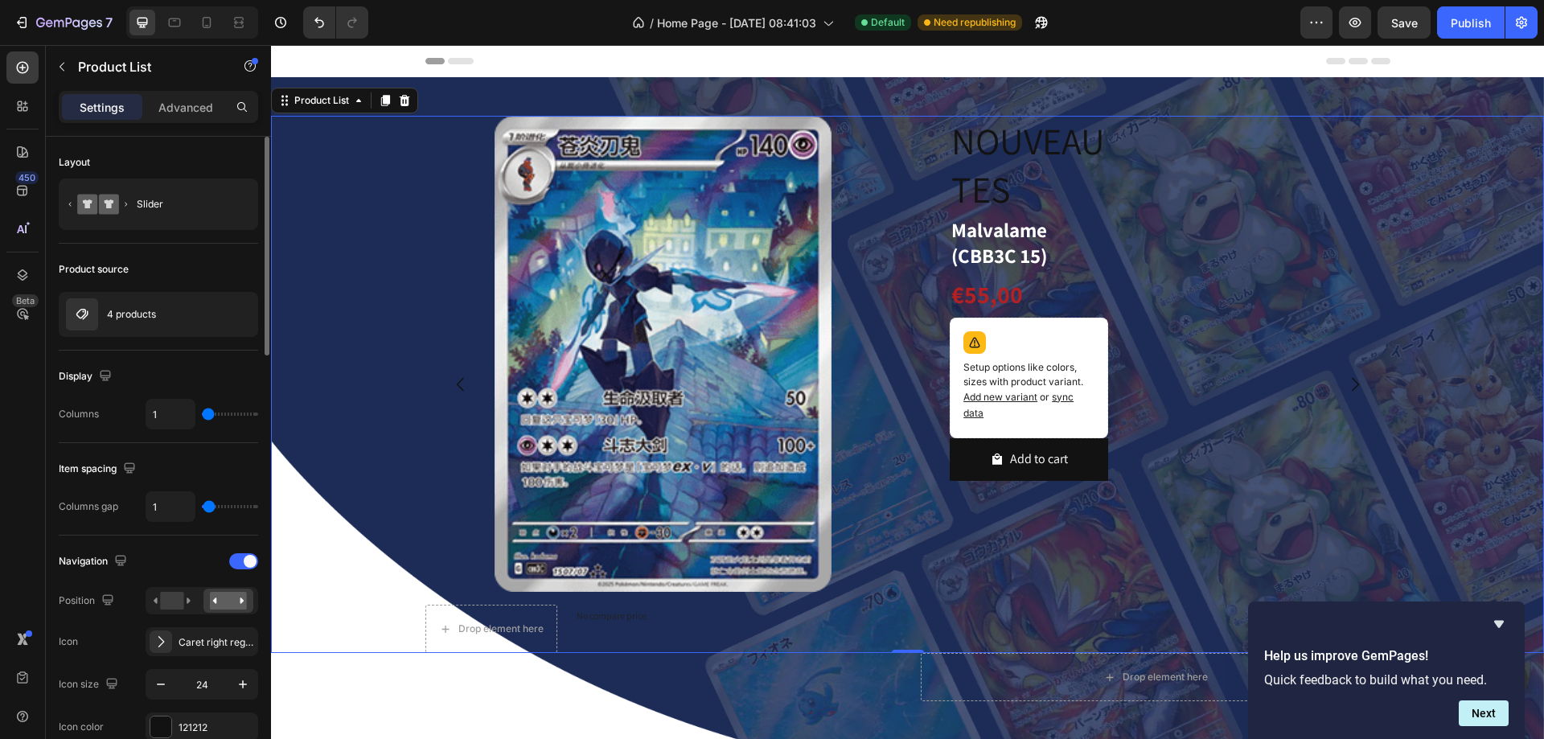
type input "0"
type input "4"
type input "13"
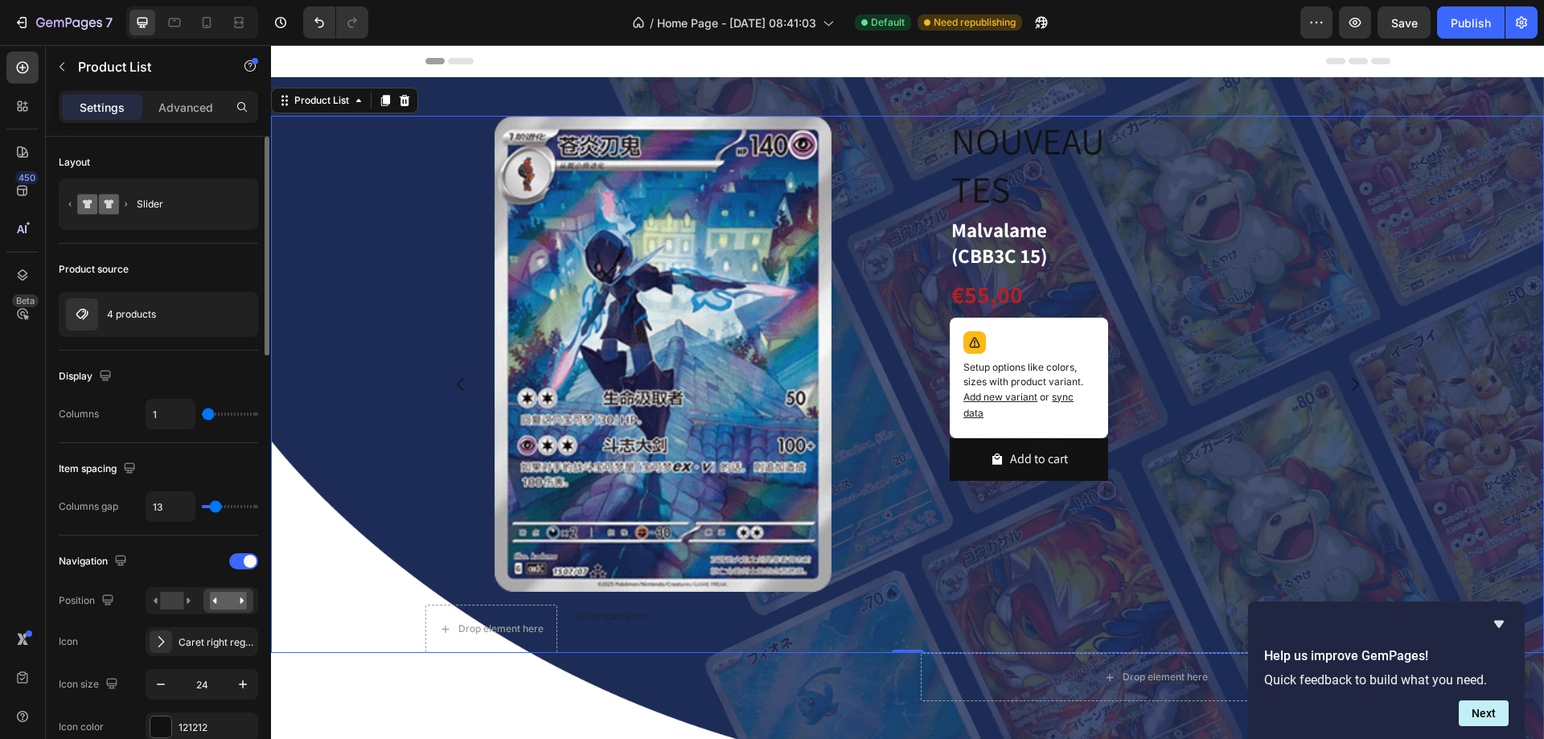
type input "13"
click at [216, 505] on input "range" at bounding box center [230, 506] width 56 height 3
click at [885, 314] on img at bounding box center [663, 354] width 476 height 476
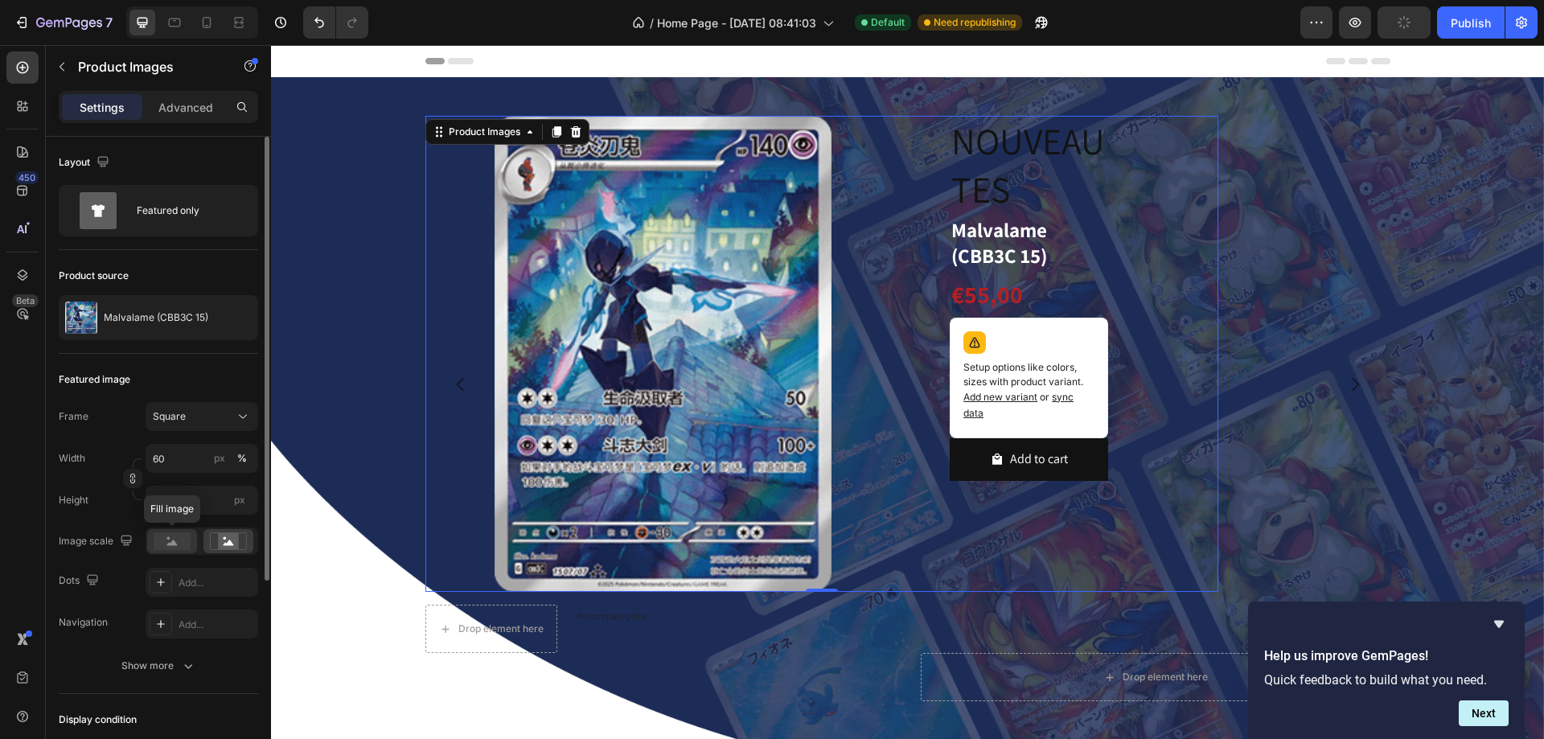
click at [160, 543] on rect at bounding box center [172, 541] width 37 height 18
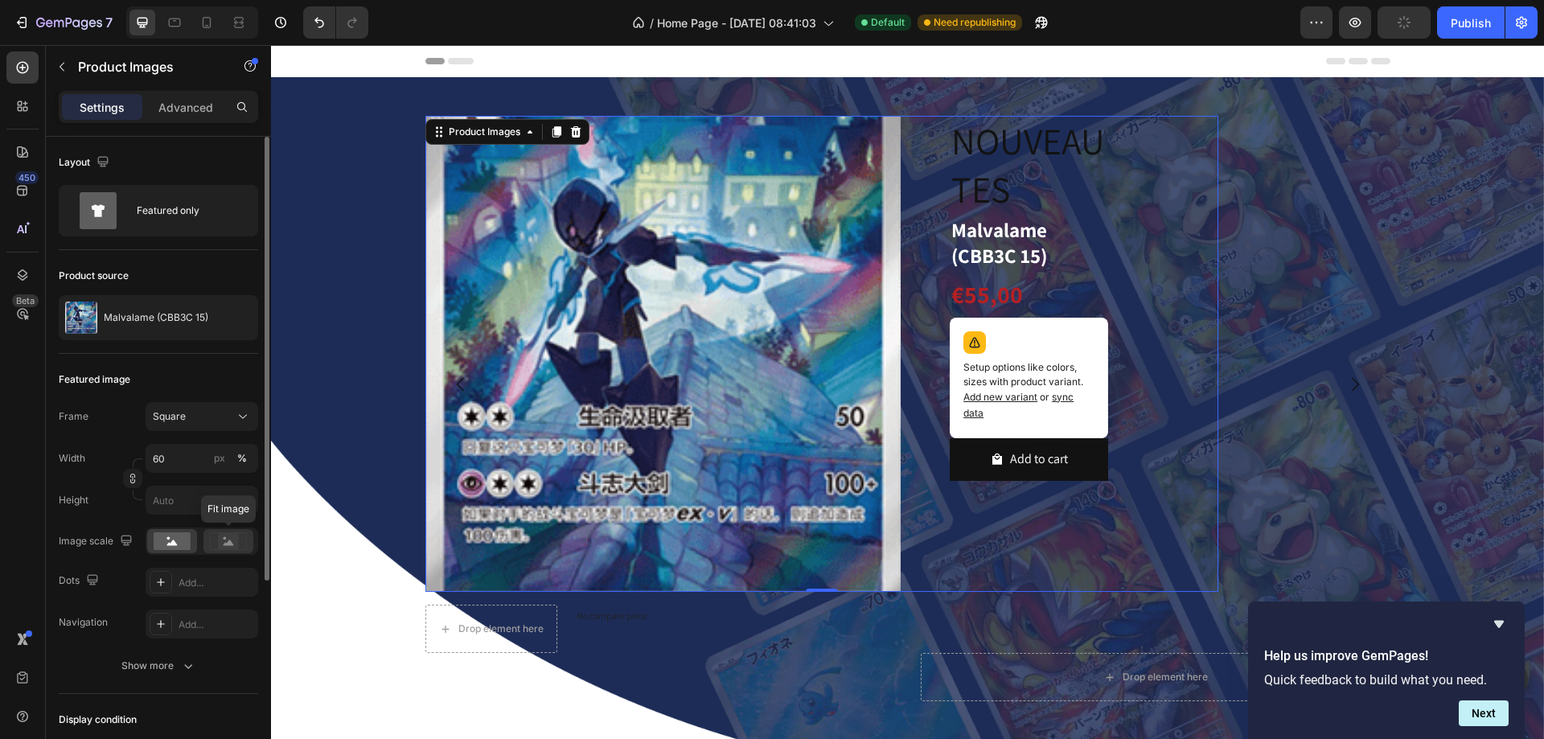
click at [232, 543] on icon at bounding box center [229, 543] width 10 height 6
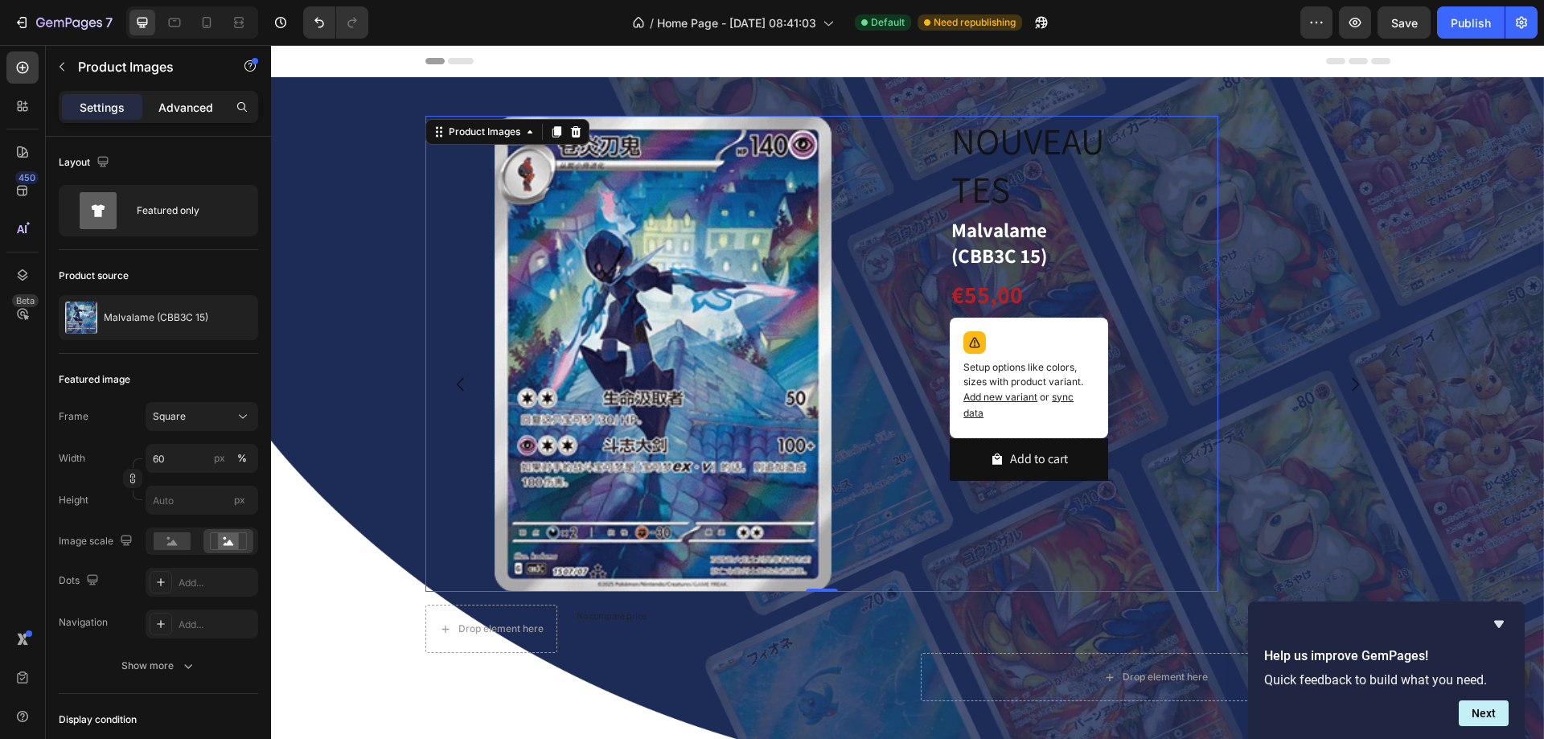
click at [181, 109] on p "Advanced" at bounding box center [185, 107] width 55 height 17
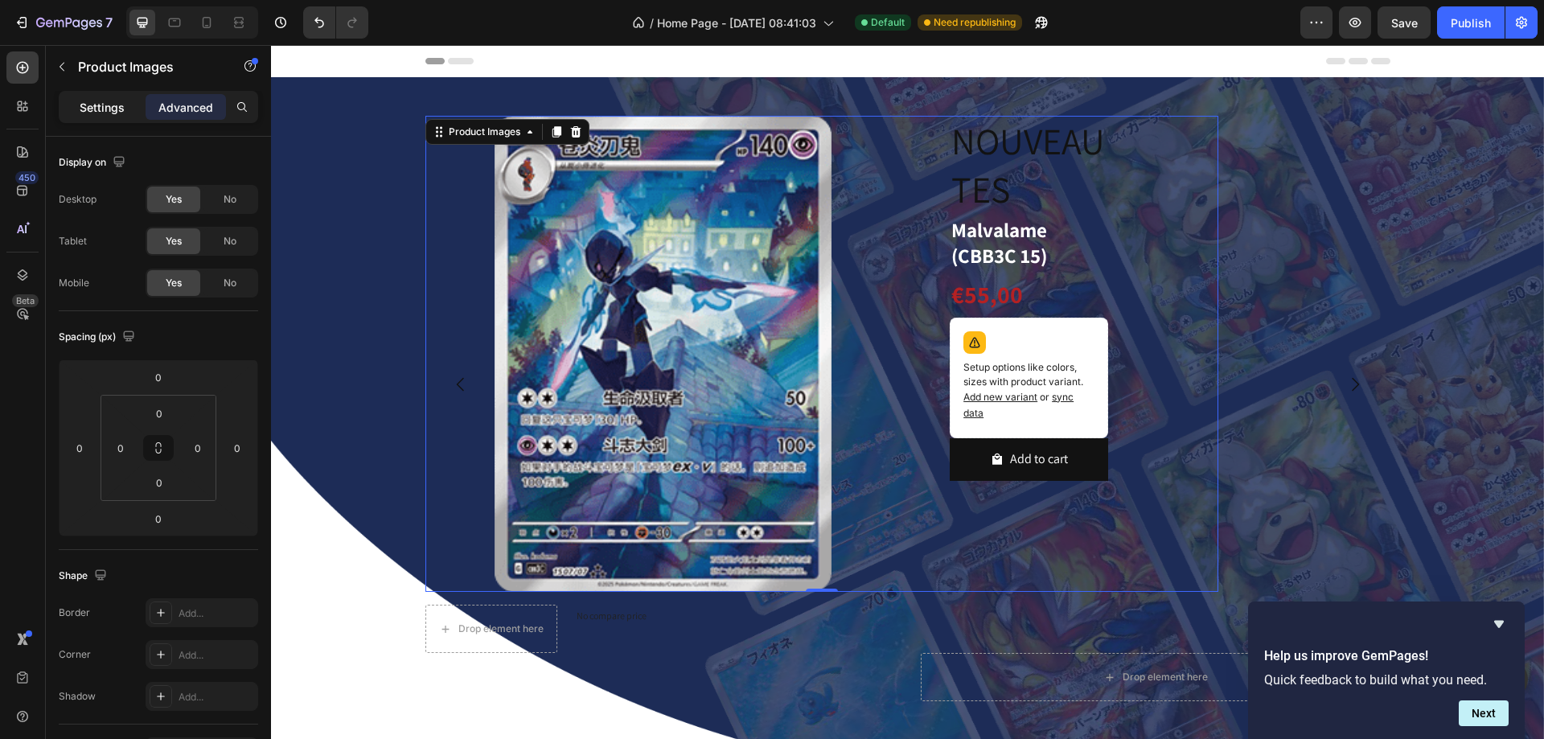
click at [72, 113] on div "Settings" at bounding box center [102, 107] width 80 height 26
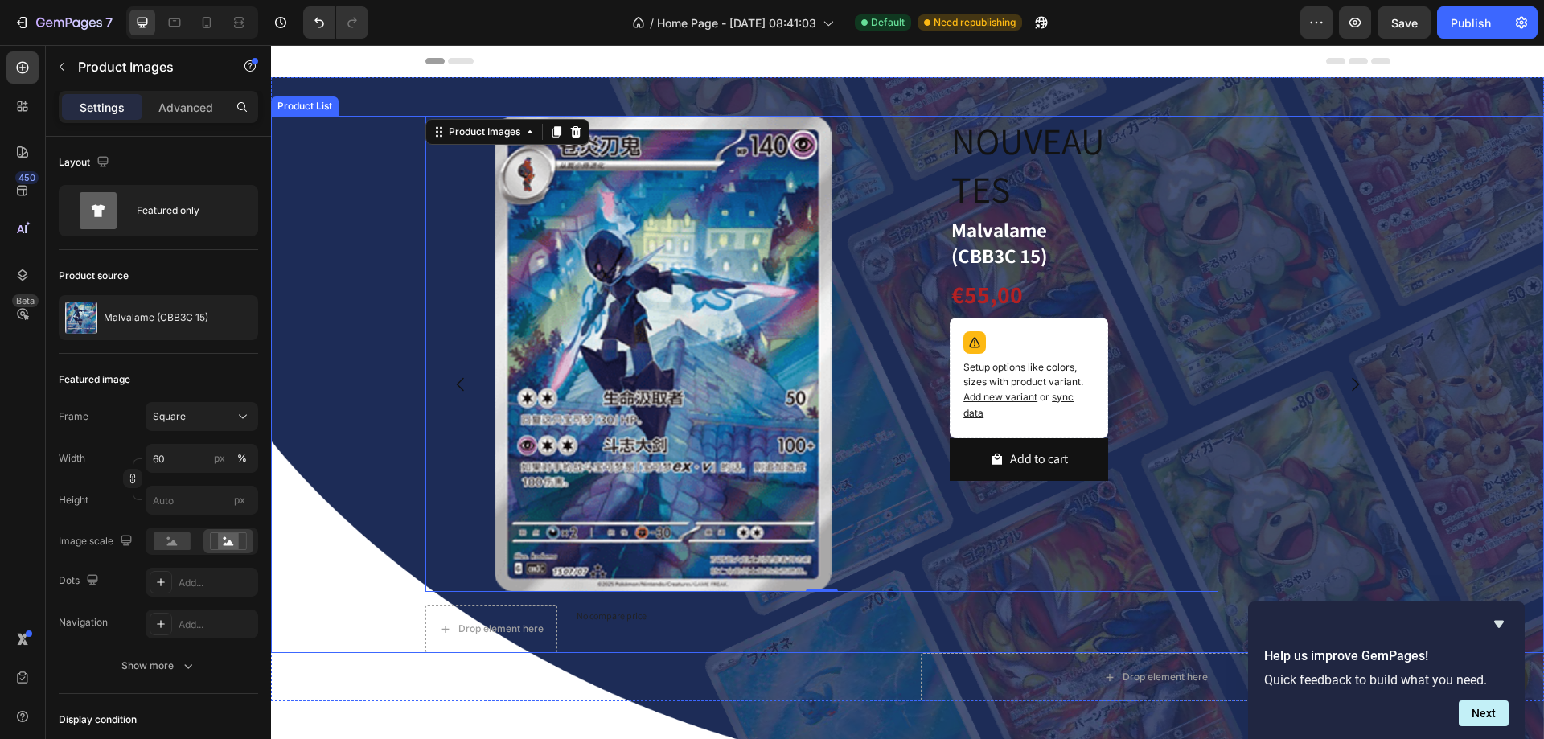
click at [1396, 226] on div "Product Images 0 NOUVEAUTES Heading Malvalame (CBB3C 15) Product Title €55,00 P…" at bounding box center [907, 384] width 1273 height 537
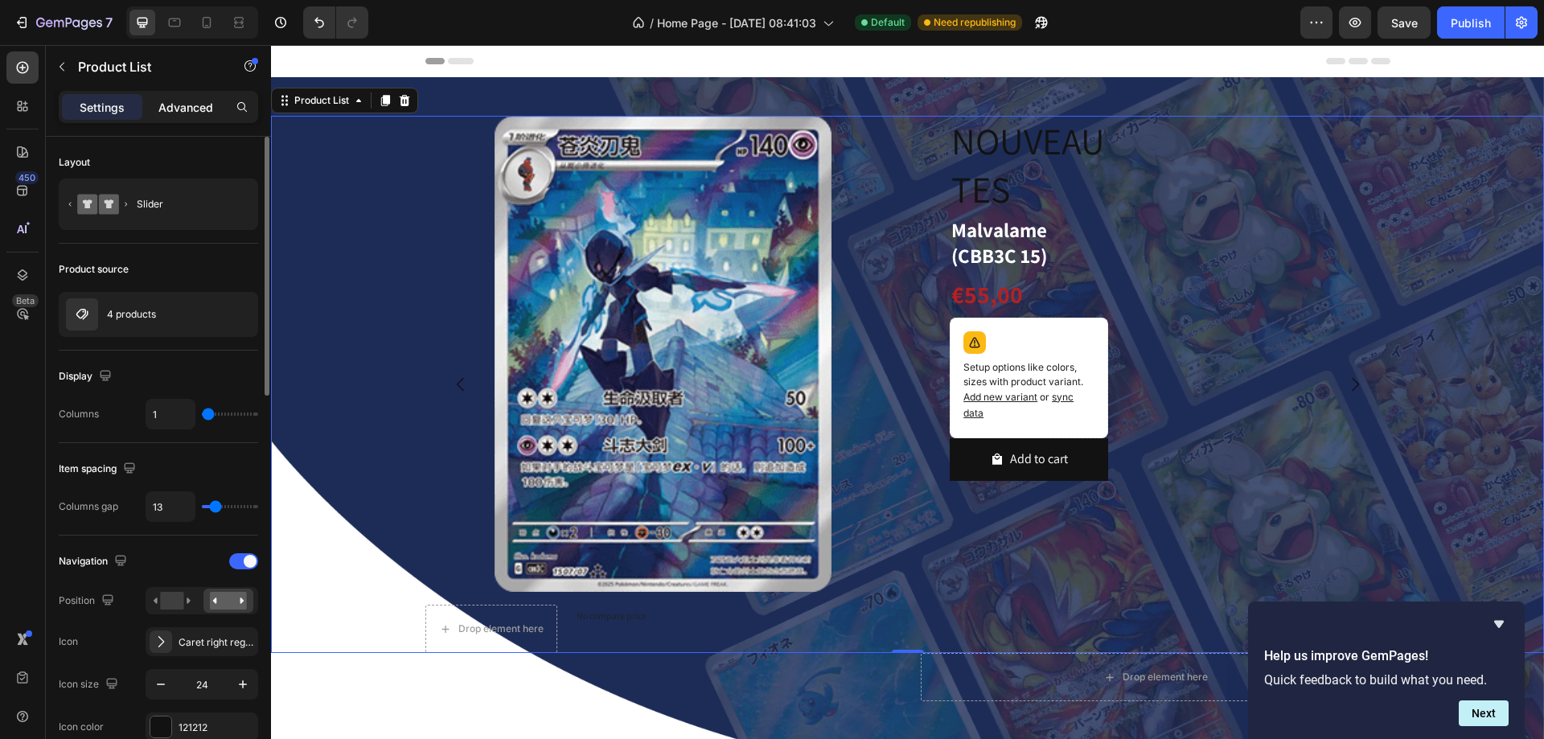
click at [166, 111] on p "Advanced" at bounding box center [185, 107] width 55 height 17
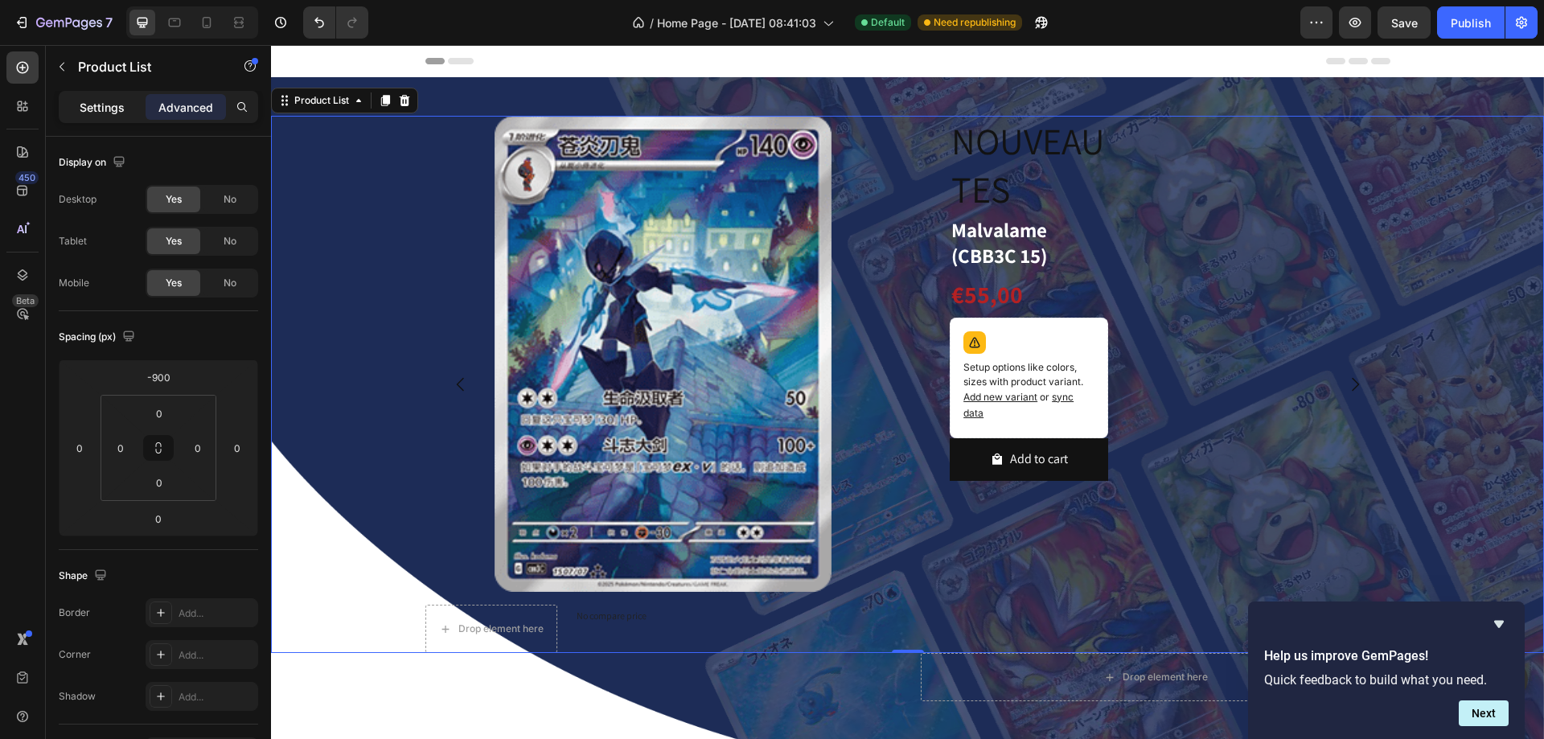
click at [97, 105] on p "Settings" at bounding box center [102, 107] width 45 height 17
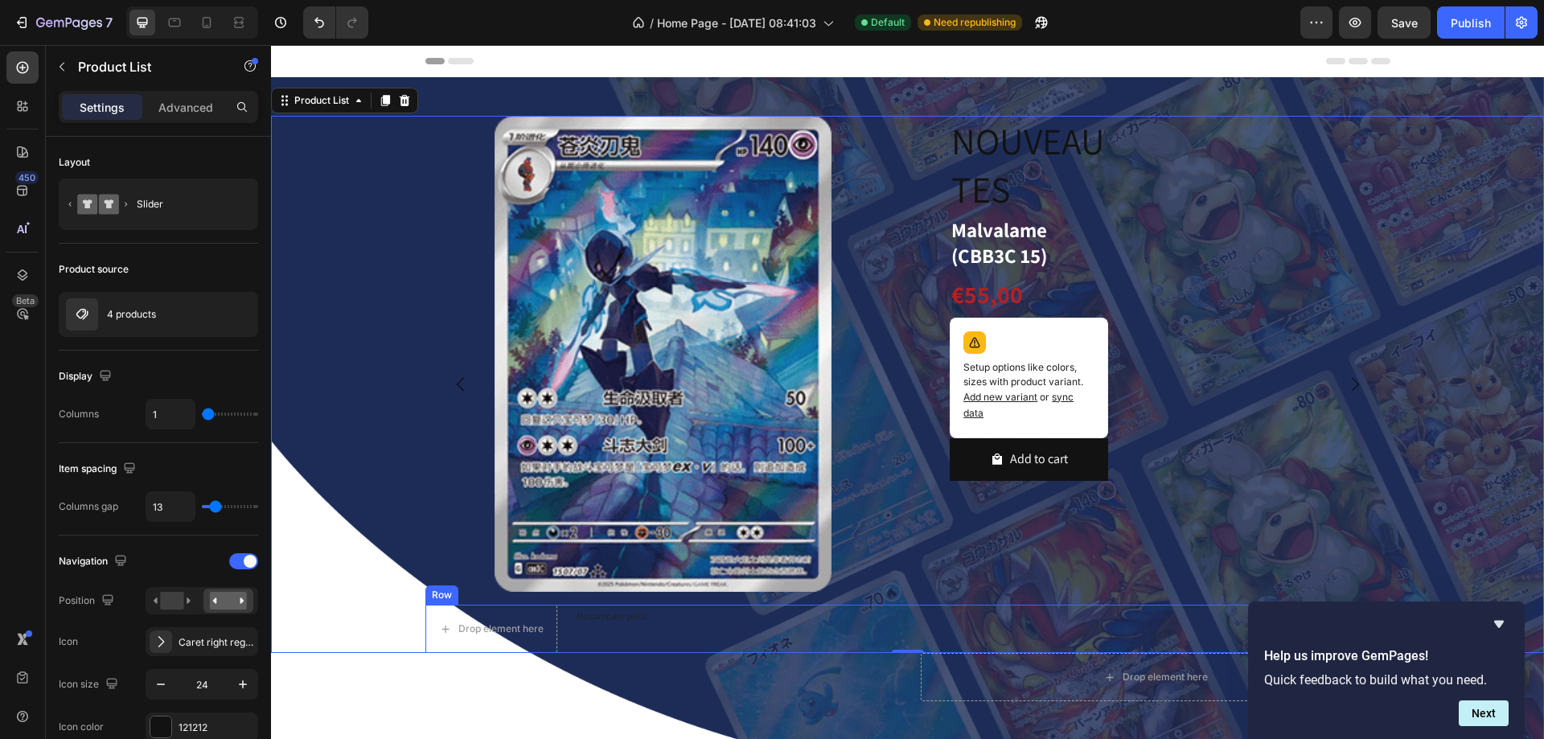
click at [825, 638] on div "Drop element here No compare price Product Price Row" at bounding box center [907, 629] width 965 height 48
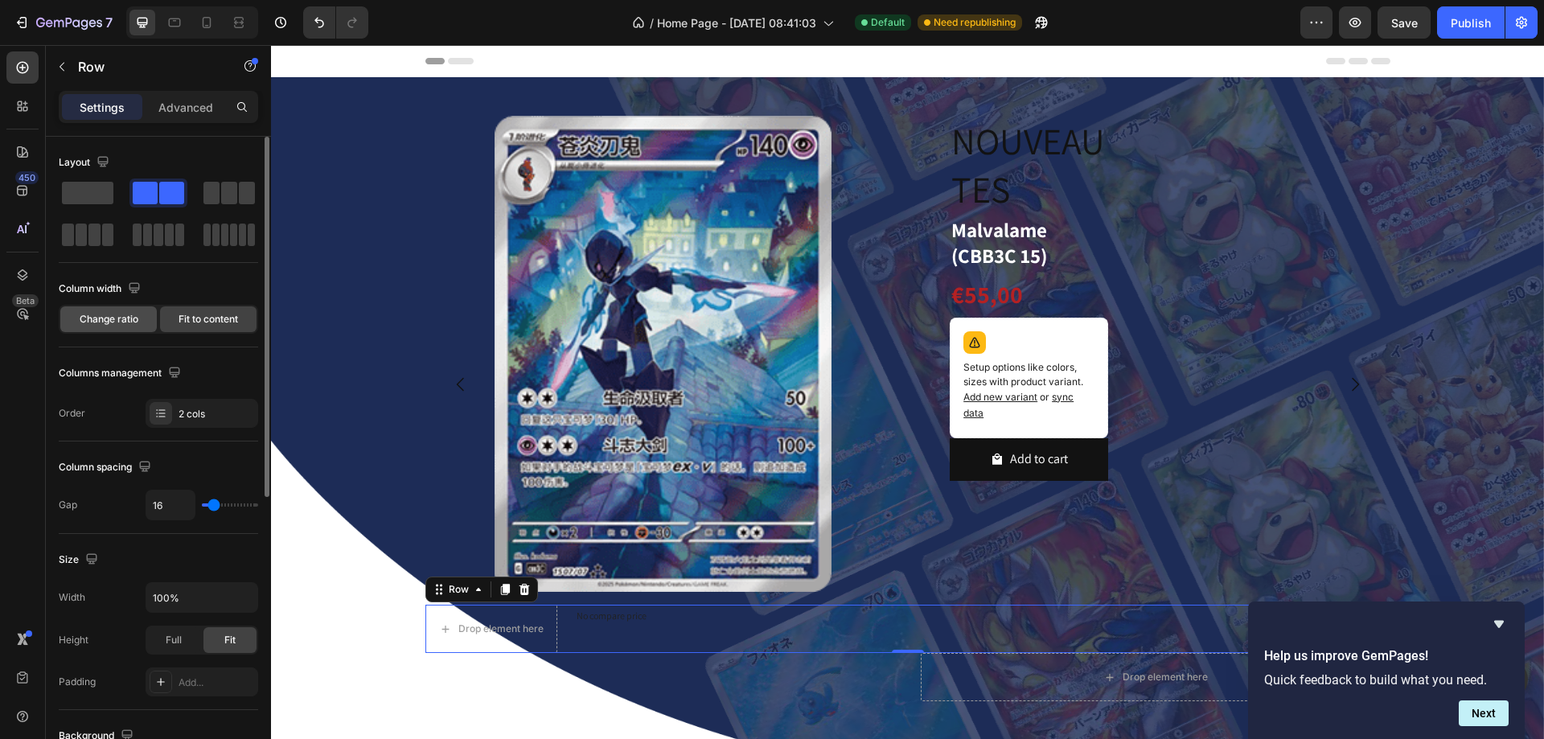
click at [125, 320] on span "Change ratio" at bounding box center [109, 319] width 59 height 14
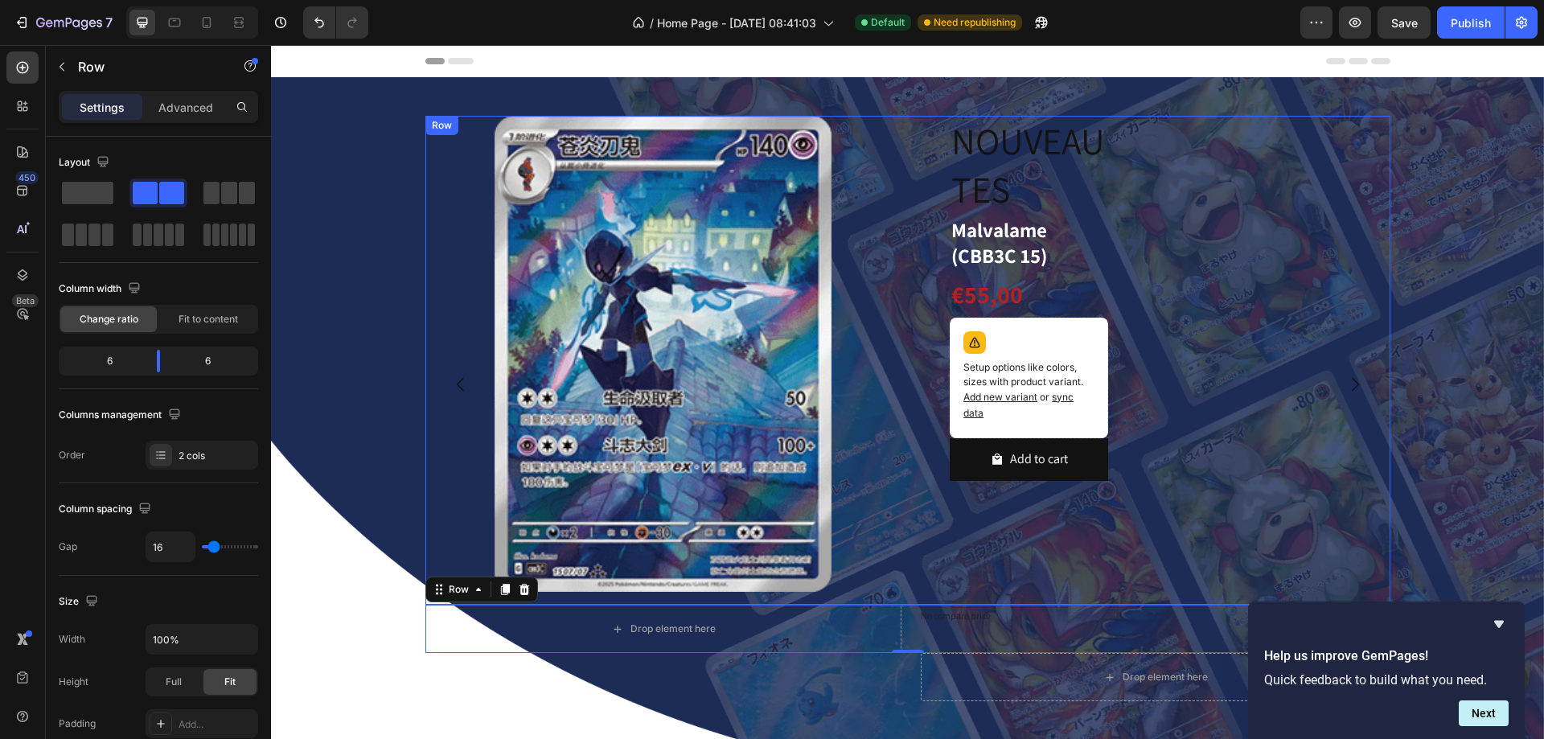
click at [891, 591] on div "Product Images" at bounding box center [822, 360] width 794 height 489
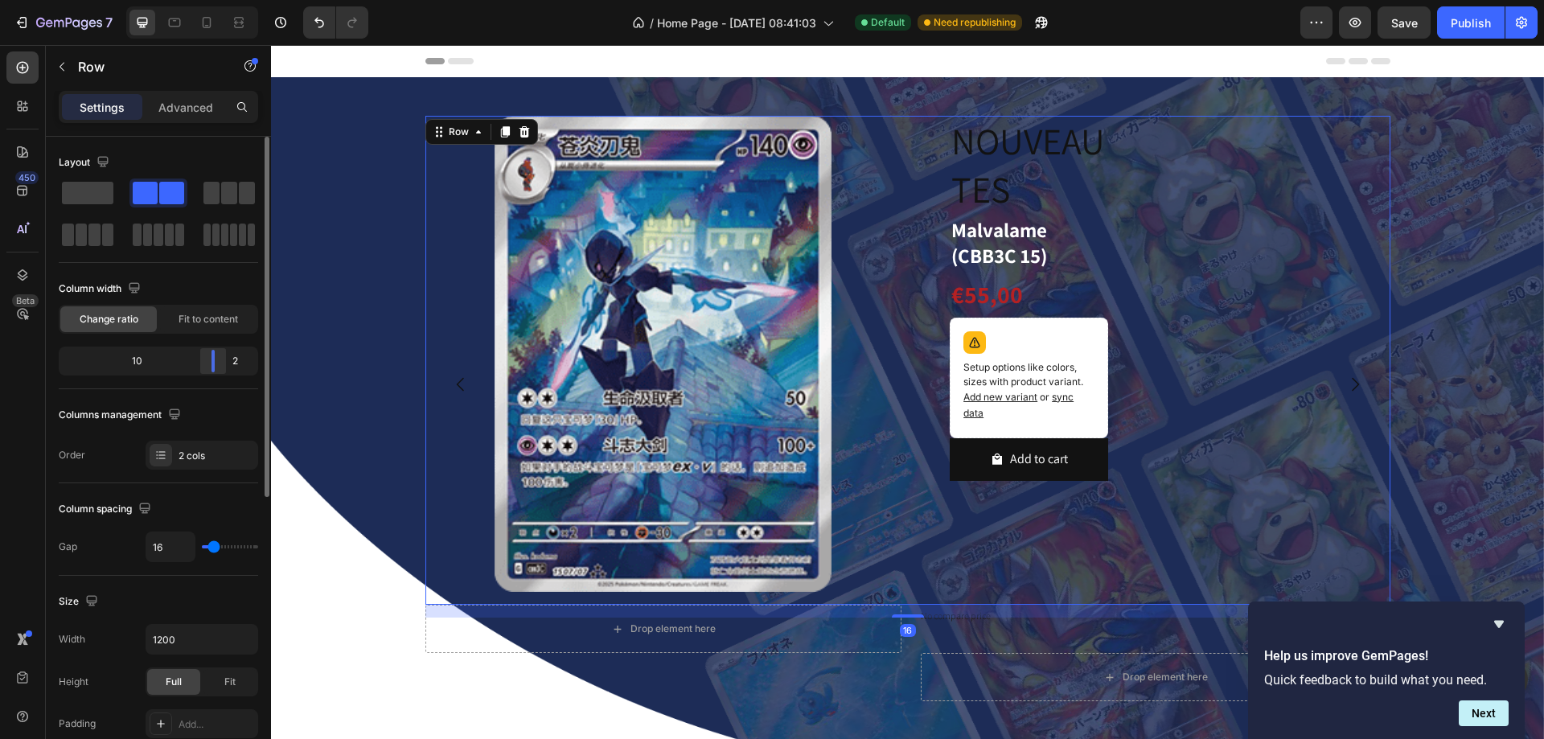
click at [205, 0] on body "7 Version history / Home Page - [DATE] 08:41:03 Default Need republishing Previ…" at bounding box center [772, 0] width 1544 height 0
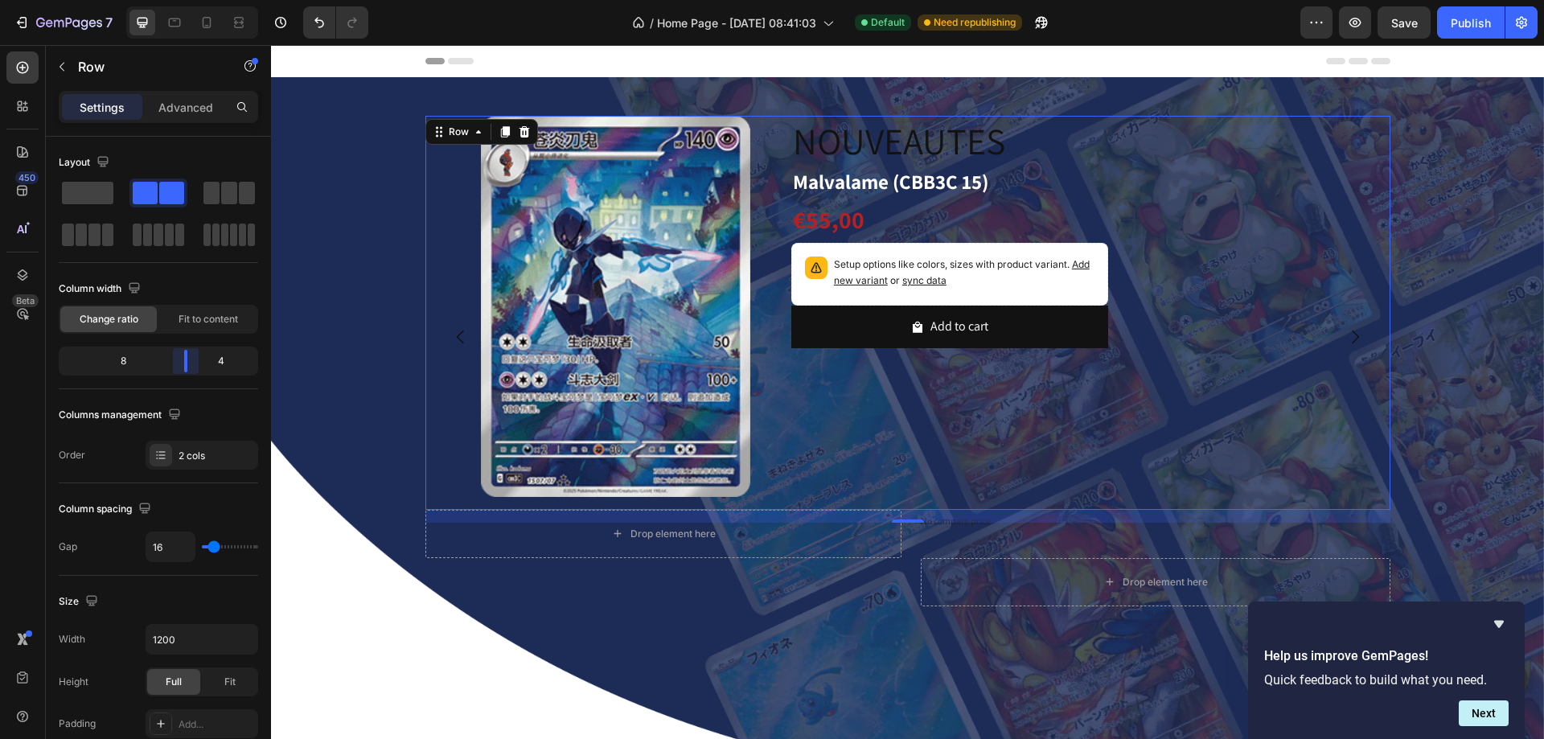
click at [195, 0] on body "7 Version history / Home Page - [DATE] 08:41:03 Default Need republishing Previ…" at bounding box center [772, 0] width 1544 height 0
click at [926, 135] on p "NOUVEAUTES" at bounding box center [950, 141] width 314 height 48
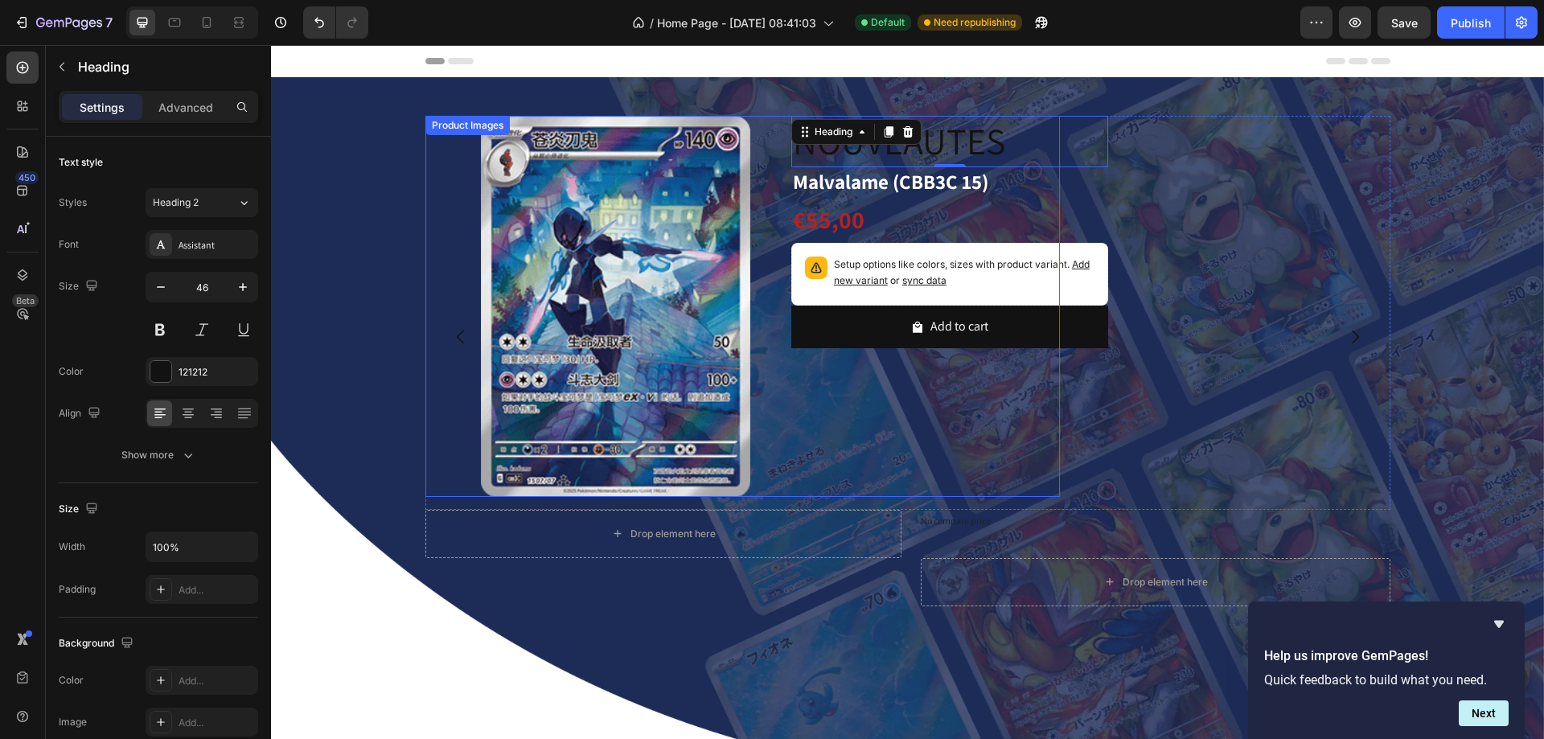
click at [640, 282] on img at bounding box center [615, 306] width 381 height 381
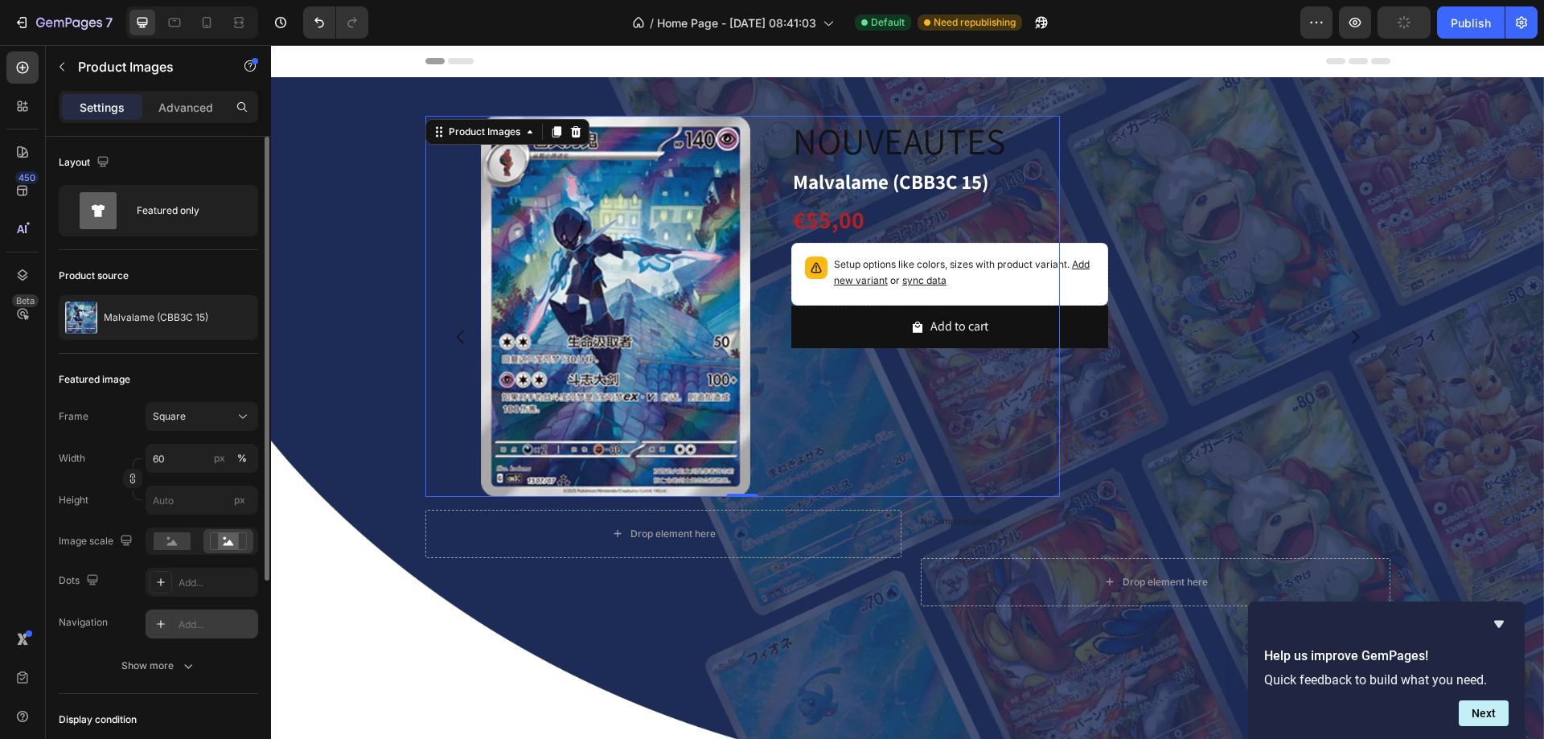
scroll to position [298, 0]
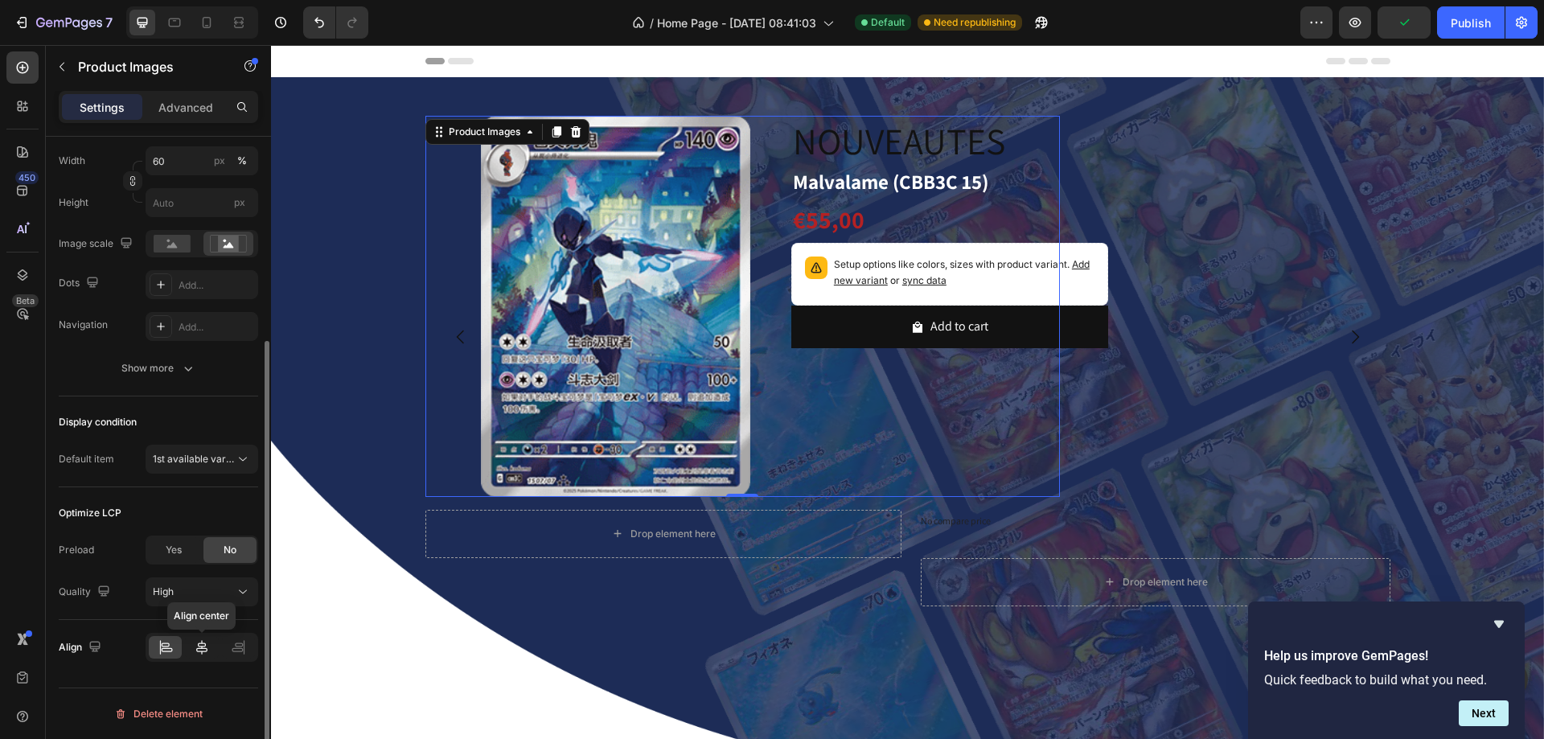
click at [204, 647] on icon at bounding box center [201, 647] width 11 height 14
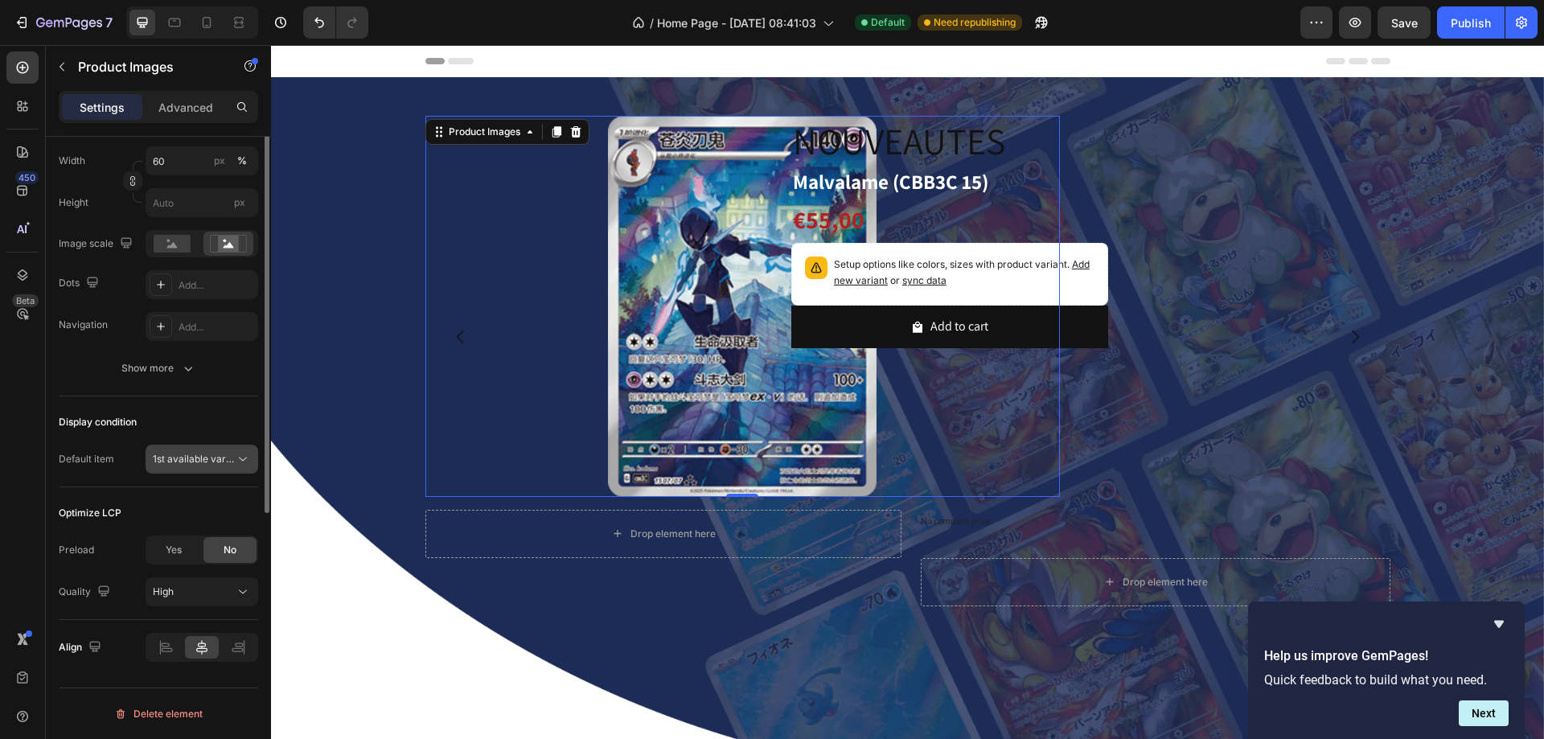
scroll to position [56, 0]
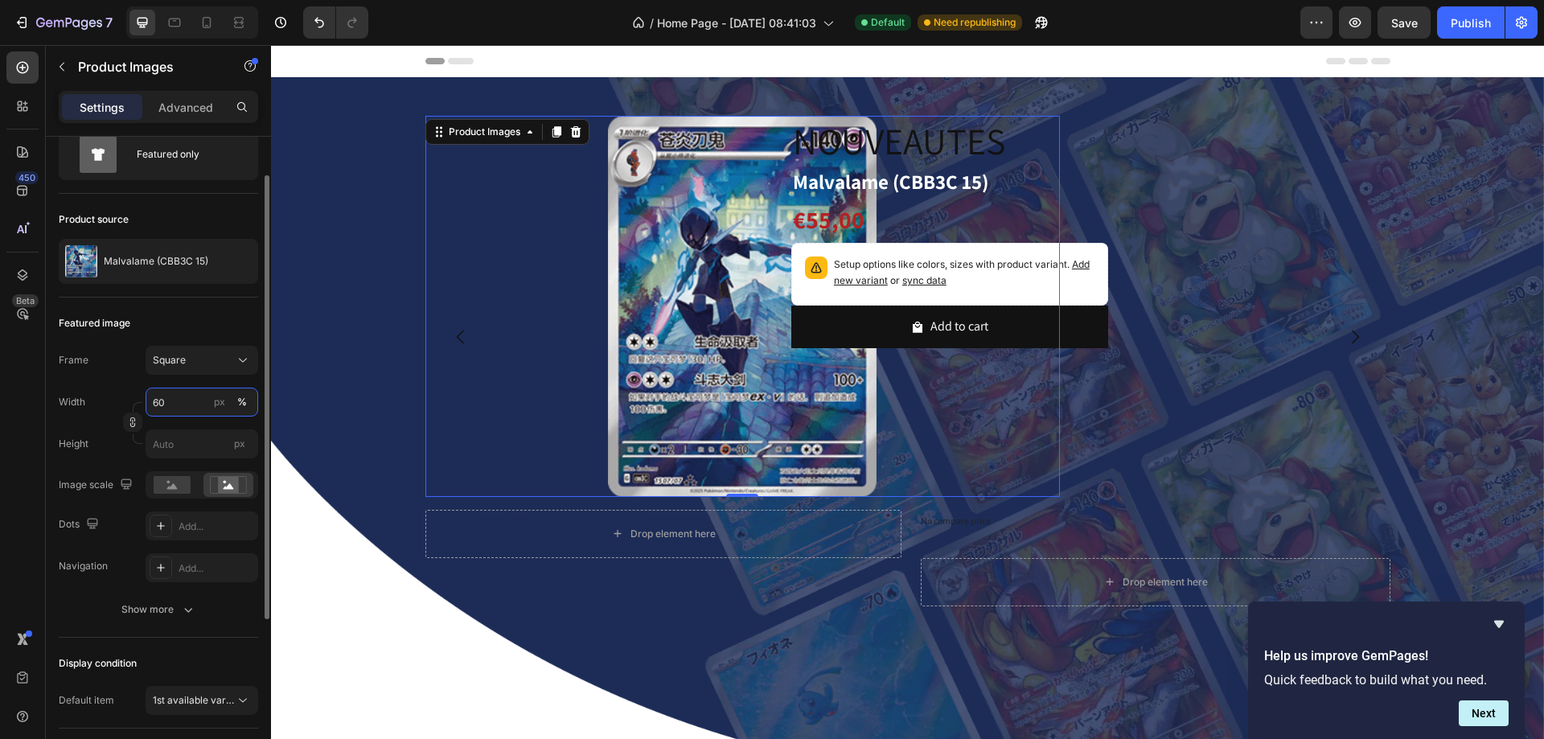
click at [168, 405] on input "60" at bounding box center [202, 402] width 113 height 29
type input "80"
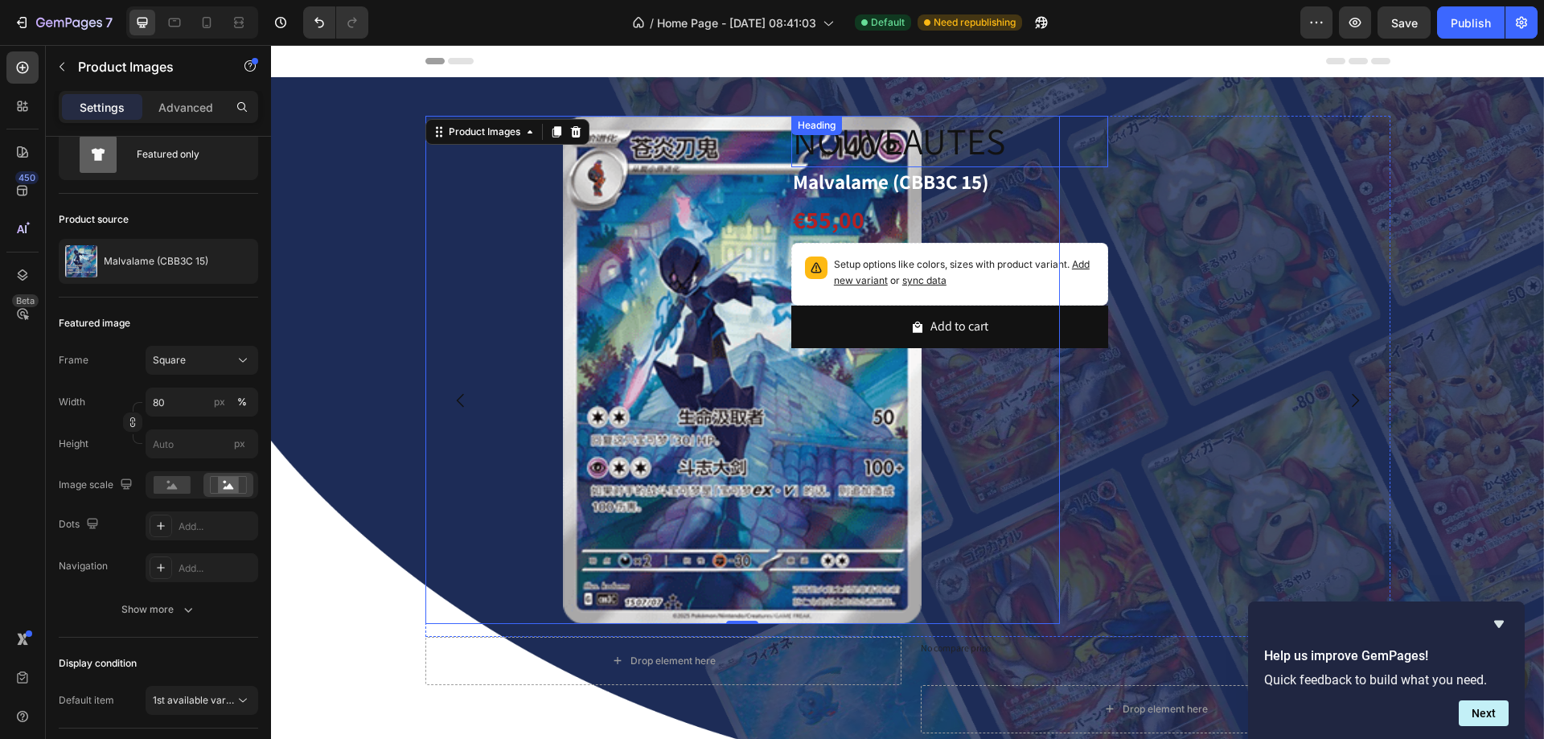
click at [974, 142] on p "NOUVEAUTES" at bounding box center [950, 141] width 314 height 48
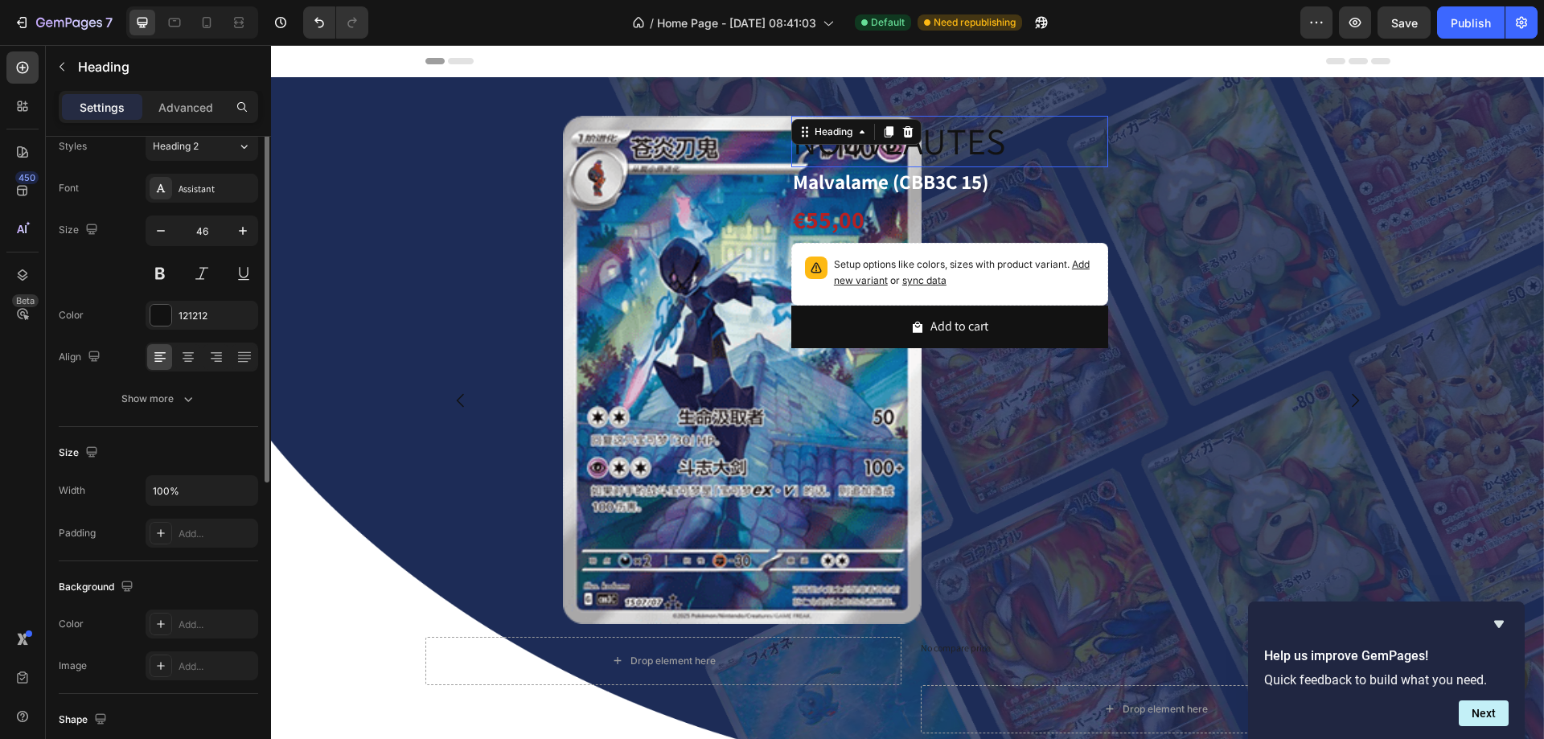
scroll to position [0, 0]
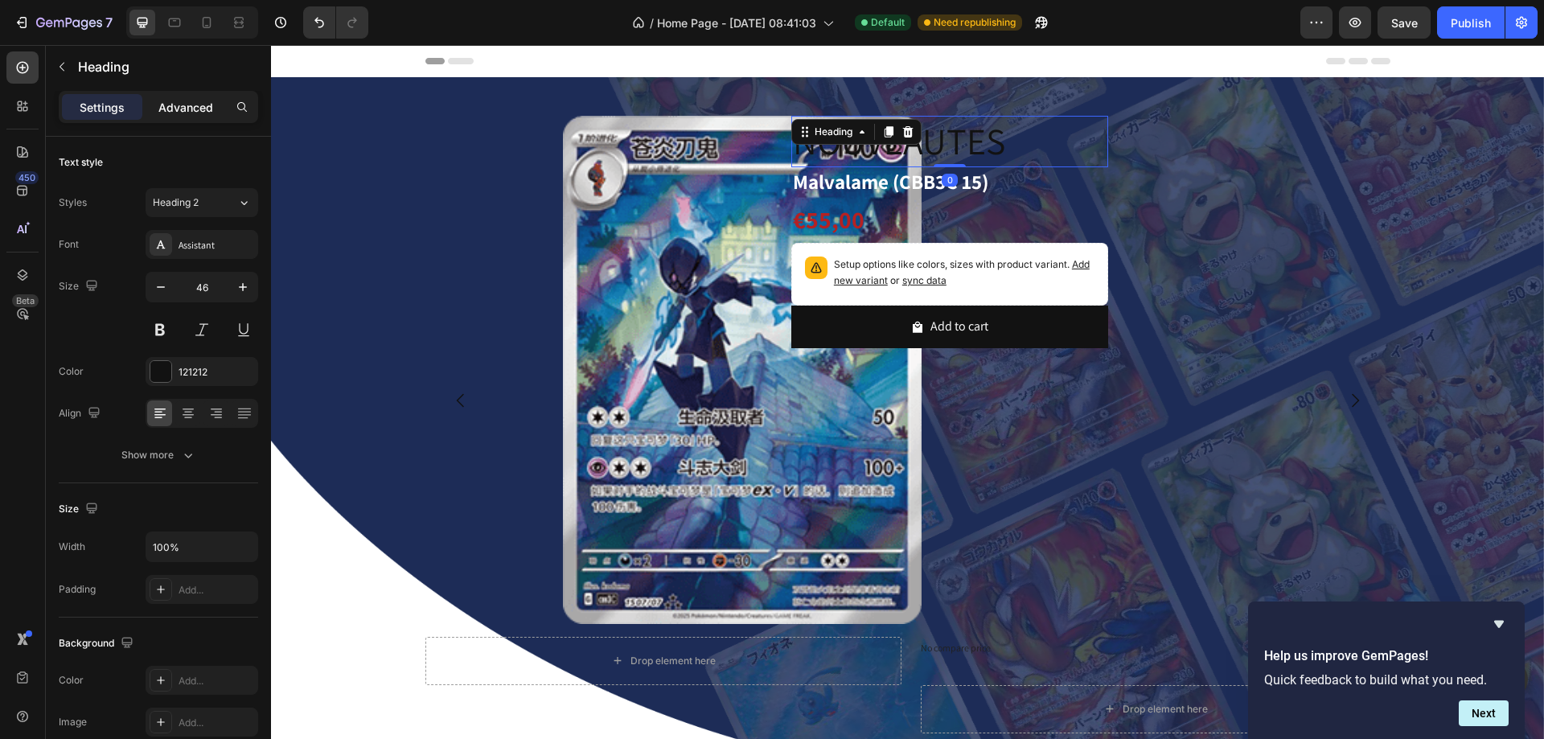
click at [183, 101] on p "Advanced" at bounding box center [185, 107] width 55 height 17
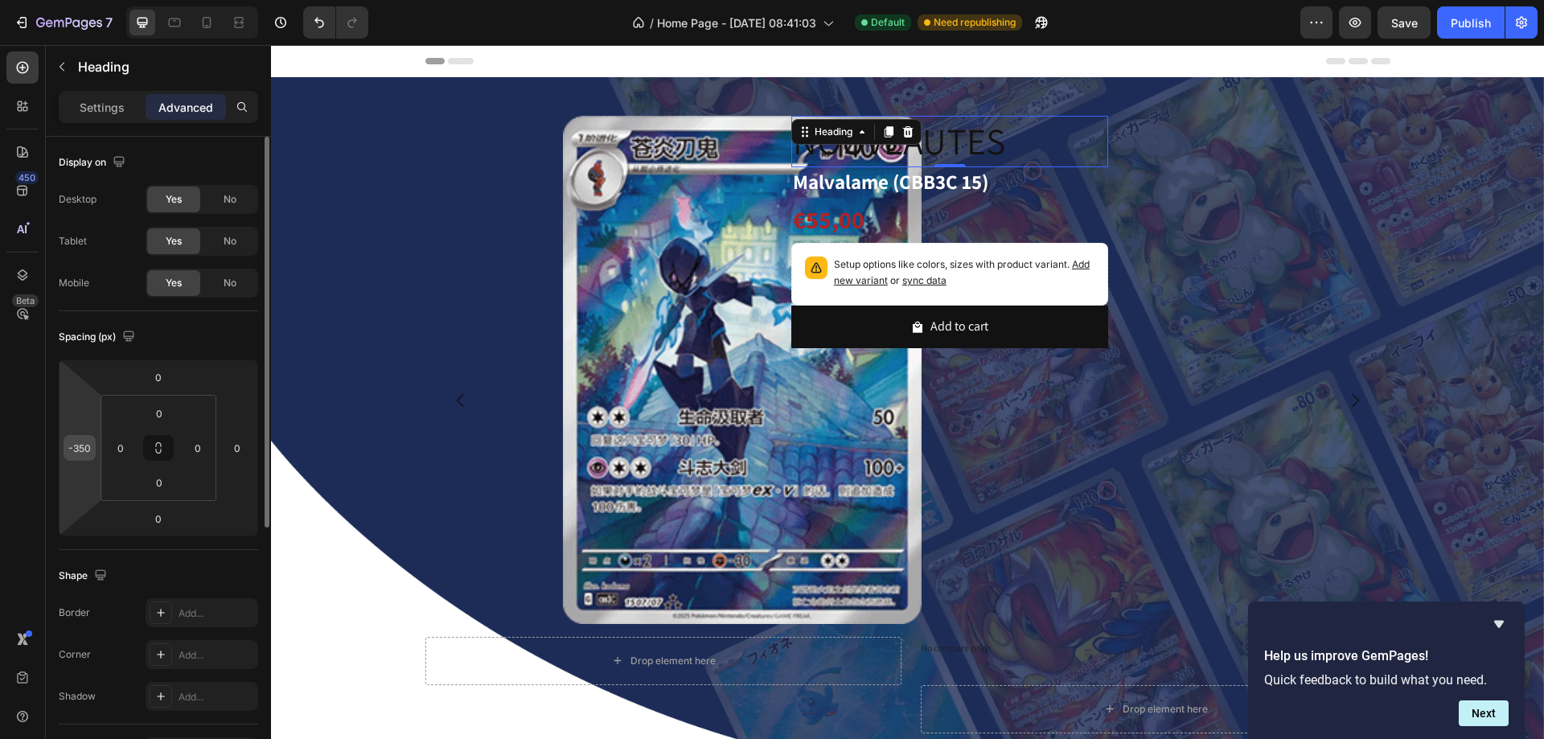
click at [79, 446] on input "-350" at bounding box center [80, 448] width 24 height 24
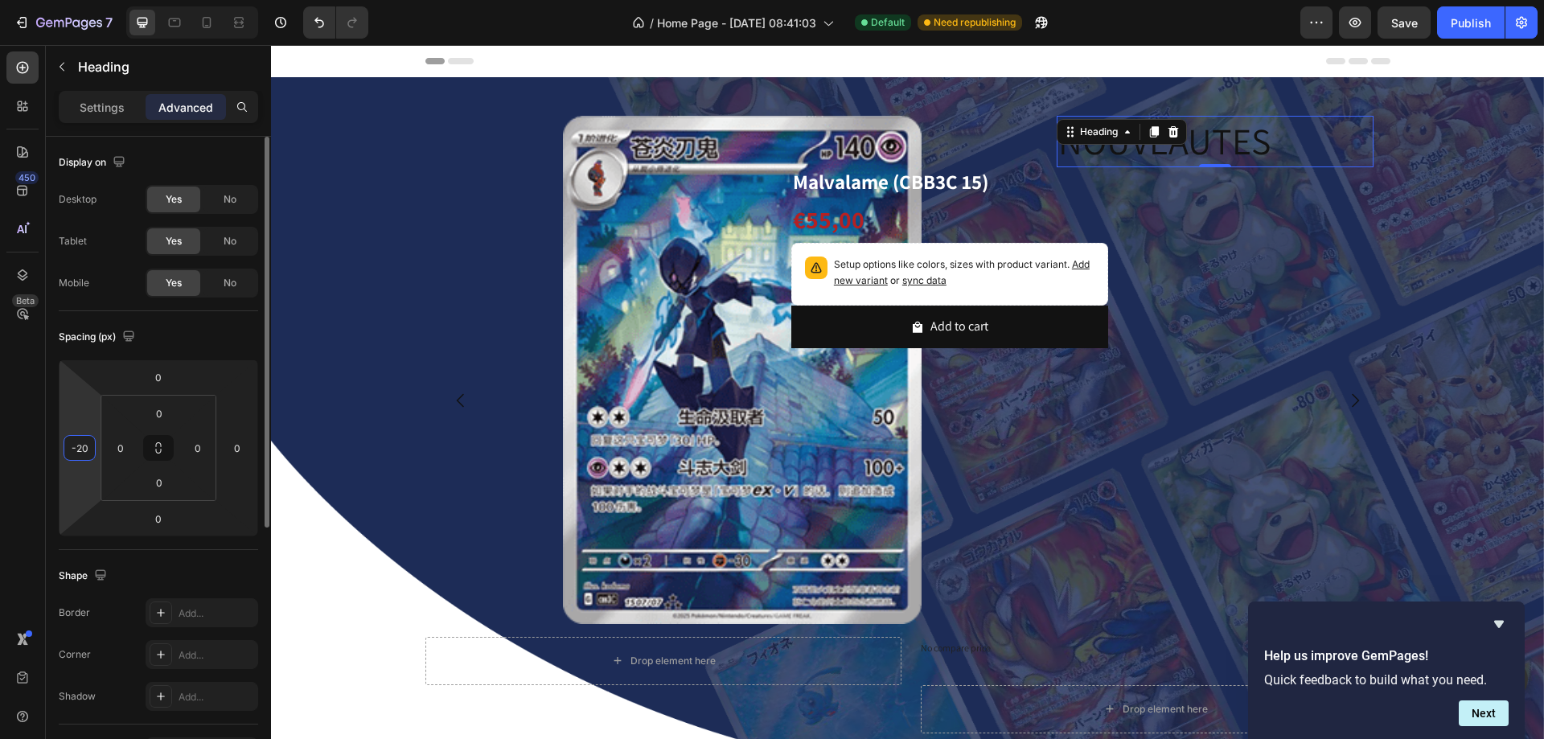
type input "-2"
click at [927, 171] on h2 "Malvalame (CBB3C 15)" at bounding box center [950, 182] width 318 height 30
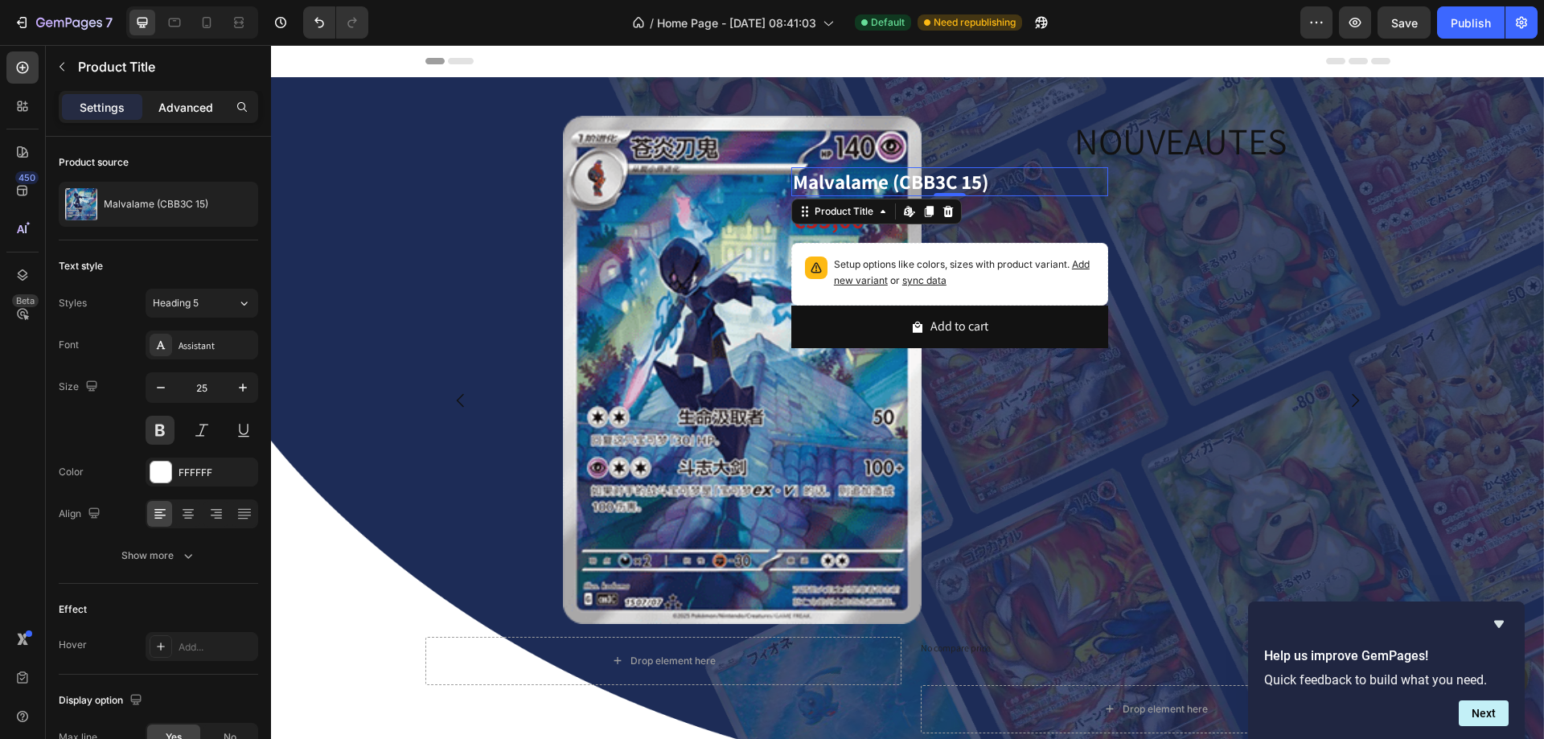
click at [191, 107] on p "Advanced" at bounding box center [185, 107] width 55 height 17
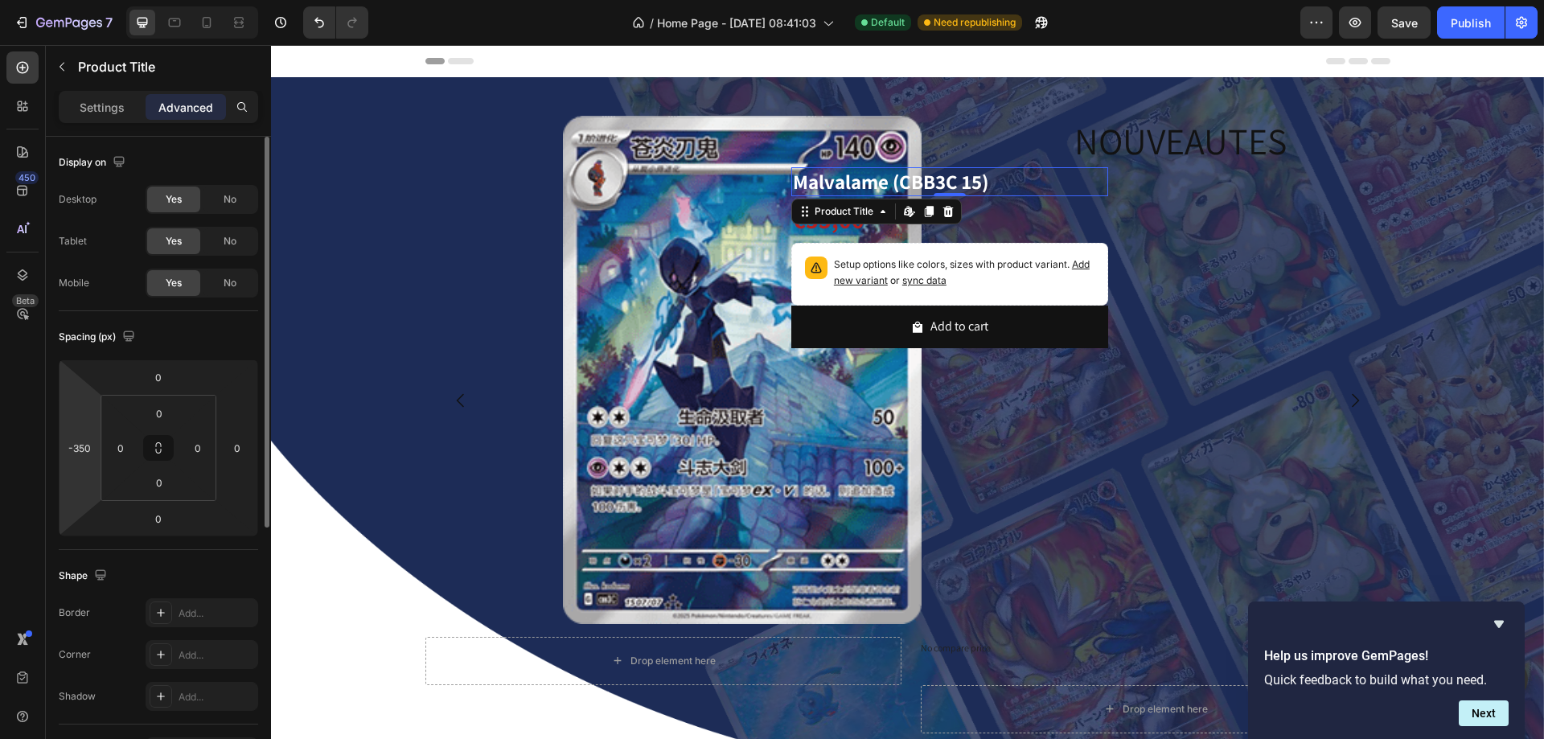
click at [89, 0] on html "7 Version history / Home Page - [DATE] 08:41:03 Default Need republishing Previ…" at bounding box center [772, 0] width 1544 height 0
click at [85, 451] on input "-350" at bounding box center [80, 448] width 24 height 24
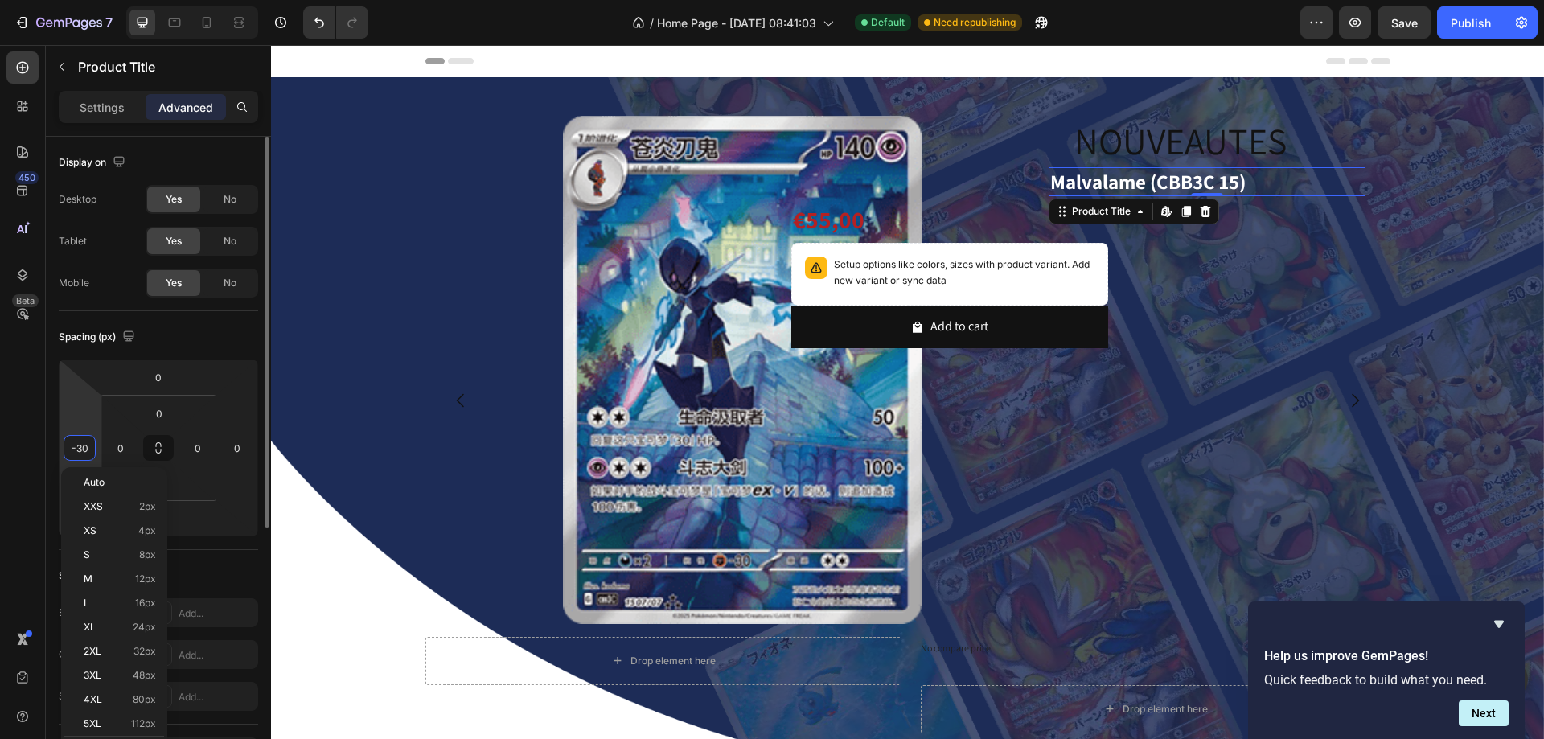
type input "-0"
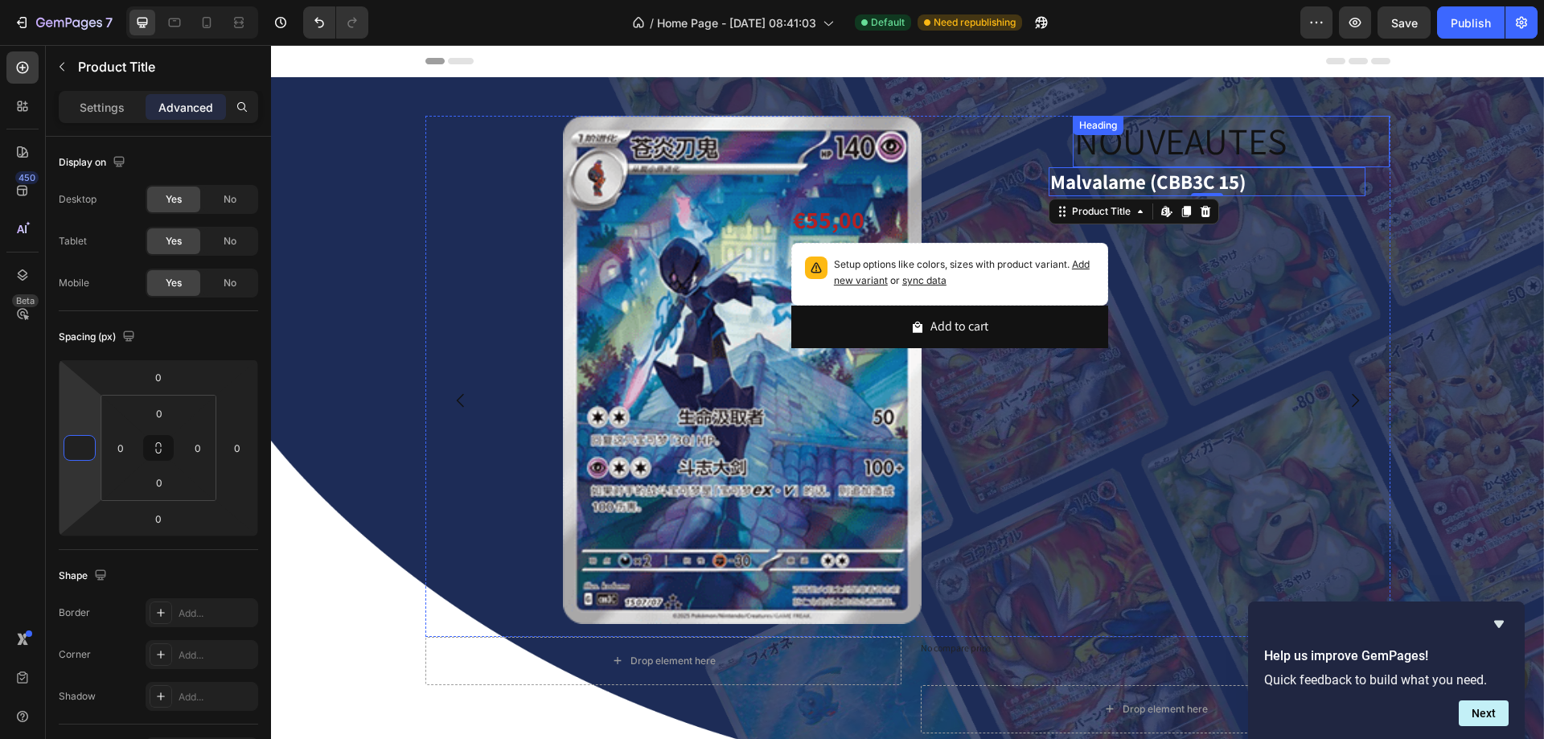
click at [1194, 127] on p "NOUVEAUTES" at bounding box center [1232, 141] width 314 height 48
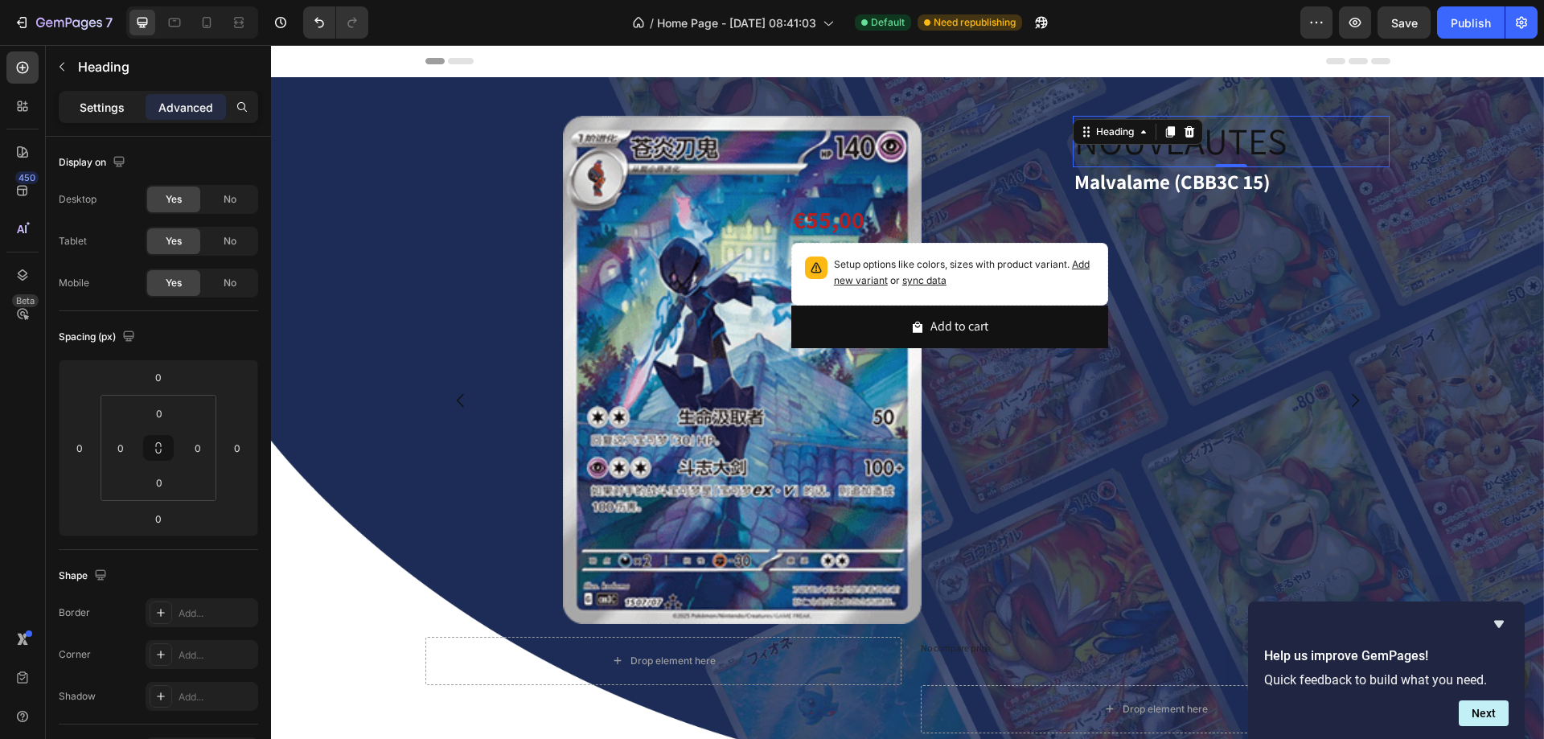
click at [93, 96] on div "Settings" at bounding box center [102, 107] width 80 height 26
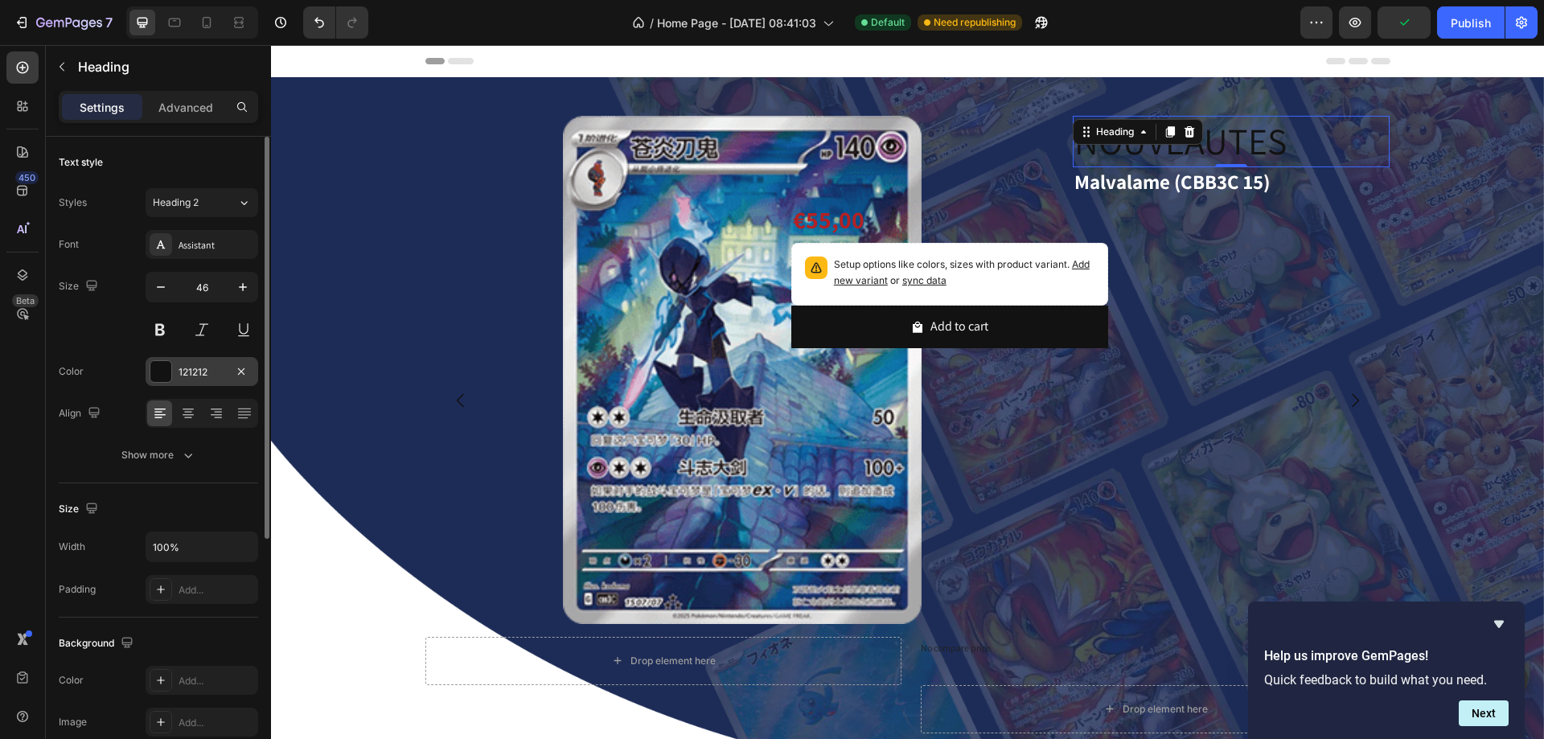
click at [165, 377] on div at bounding box center [160, 371] width 21 height 21
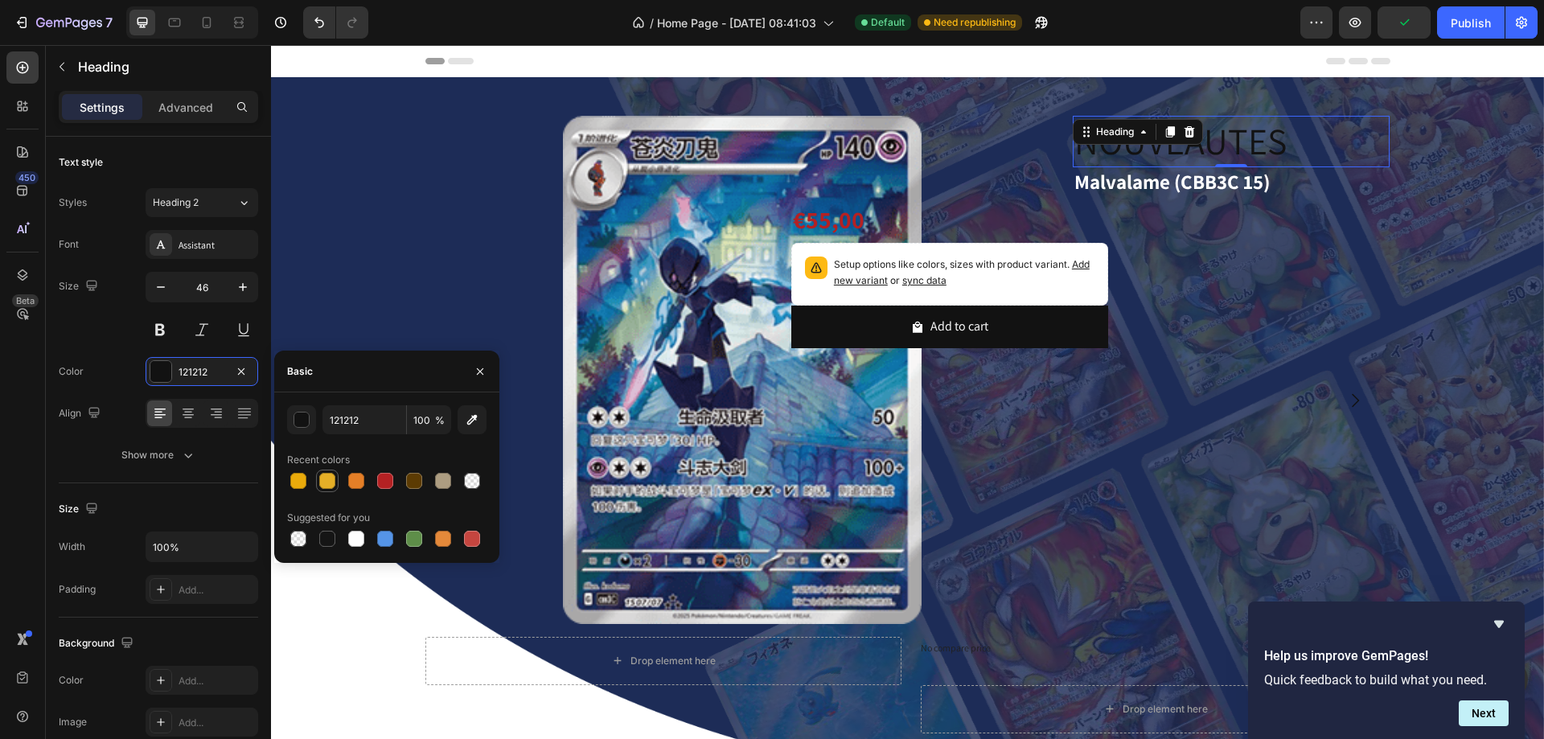
click at [323, 487] on div at bounding box center [327, 481] width 16 height 16
type input "E5AF27"
click at [155, 322] on button at bounding box center [160, 329] width 29 height 29
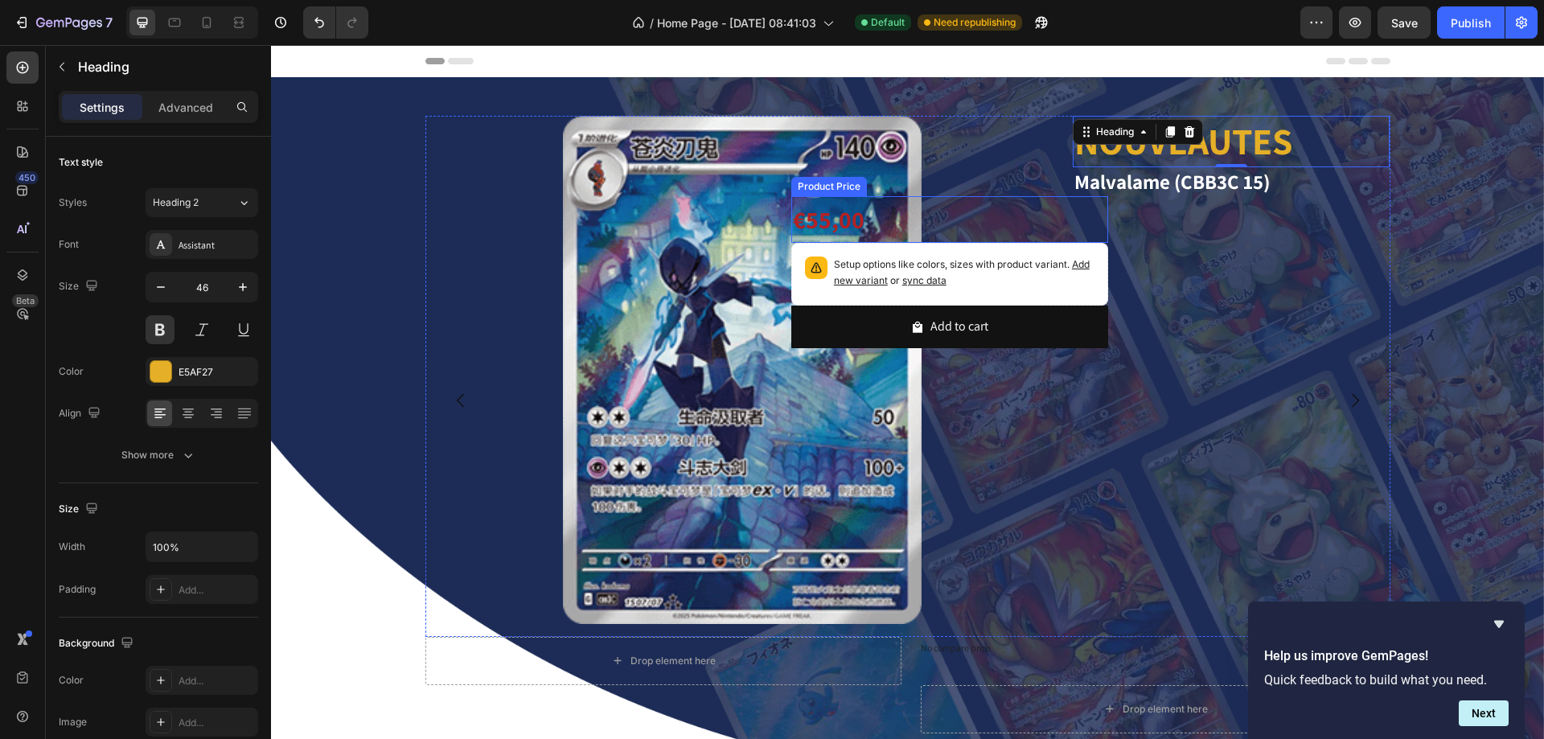
click at [982, 220] on div "€55,00" at bounding box center [950, 219] width 318 height 47
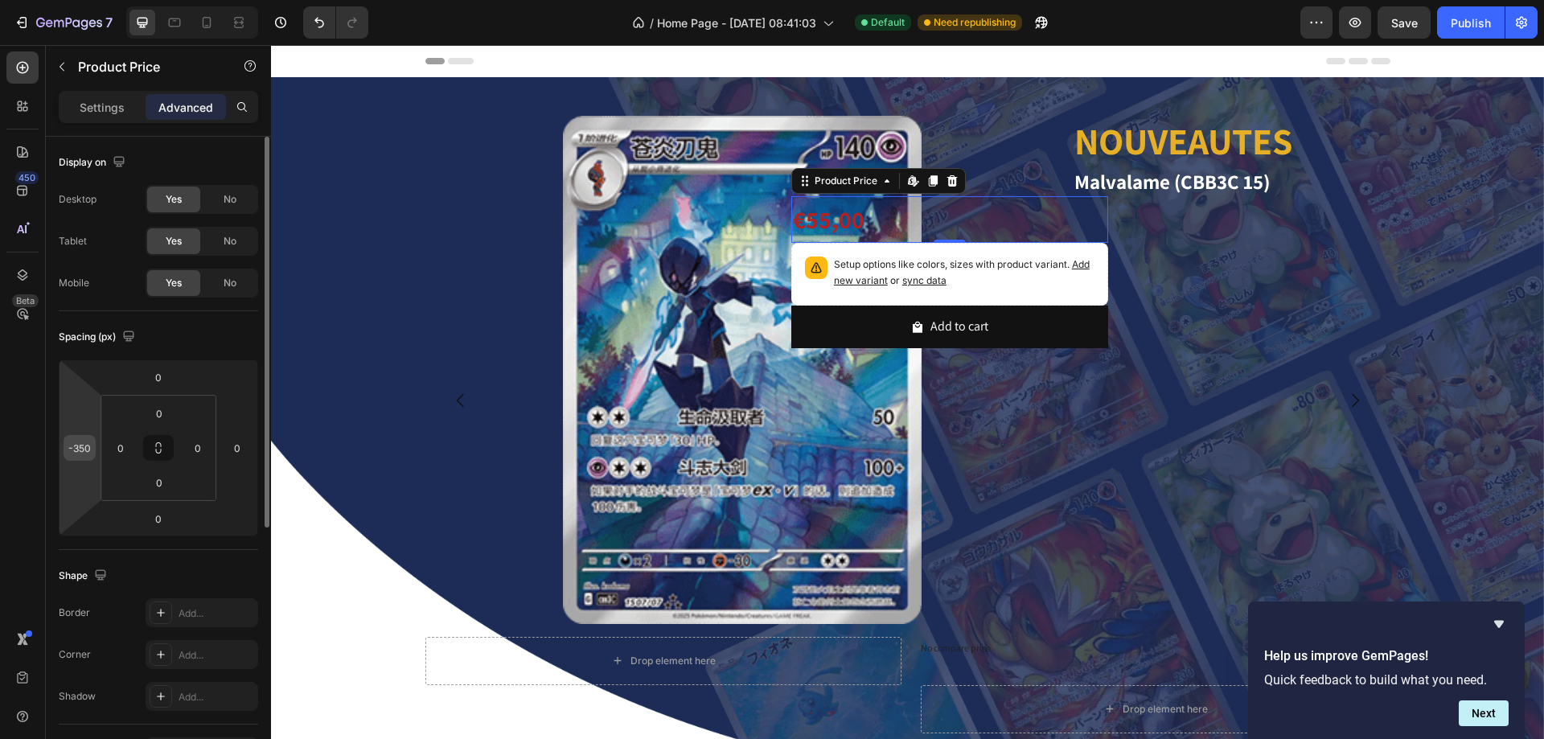
click at [84, 439] on input "-350" at bounding box center [80, 448] width 24 height 24
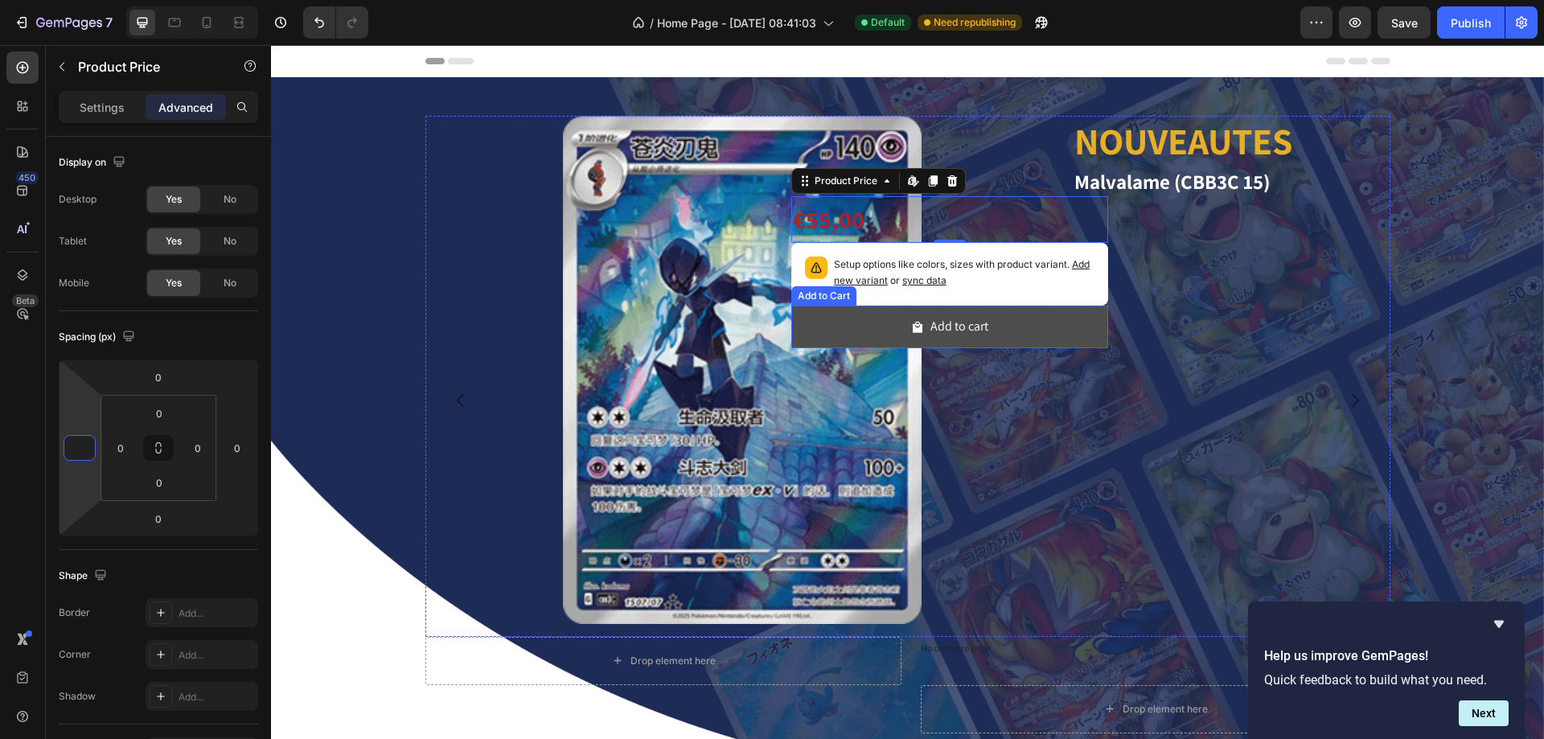
click at [876, 314] on button "Add to cart" at bounding box center [950, 327] width 318 height 43
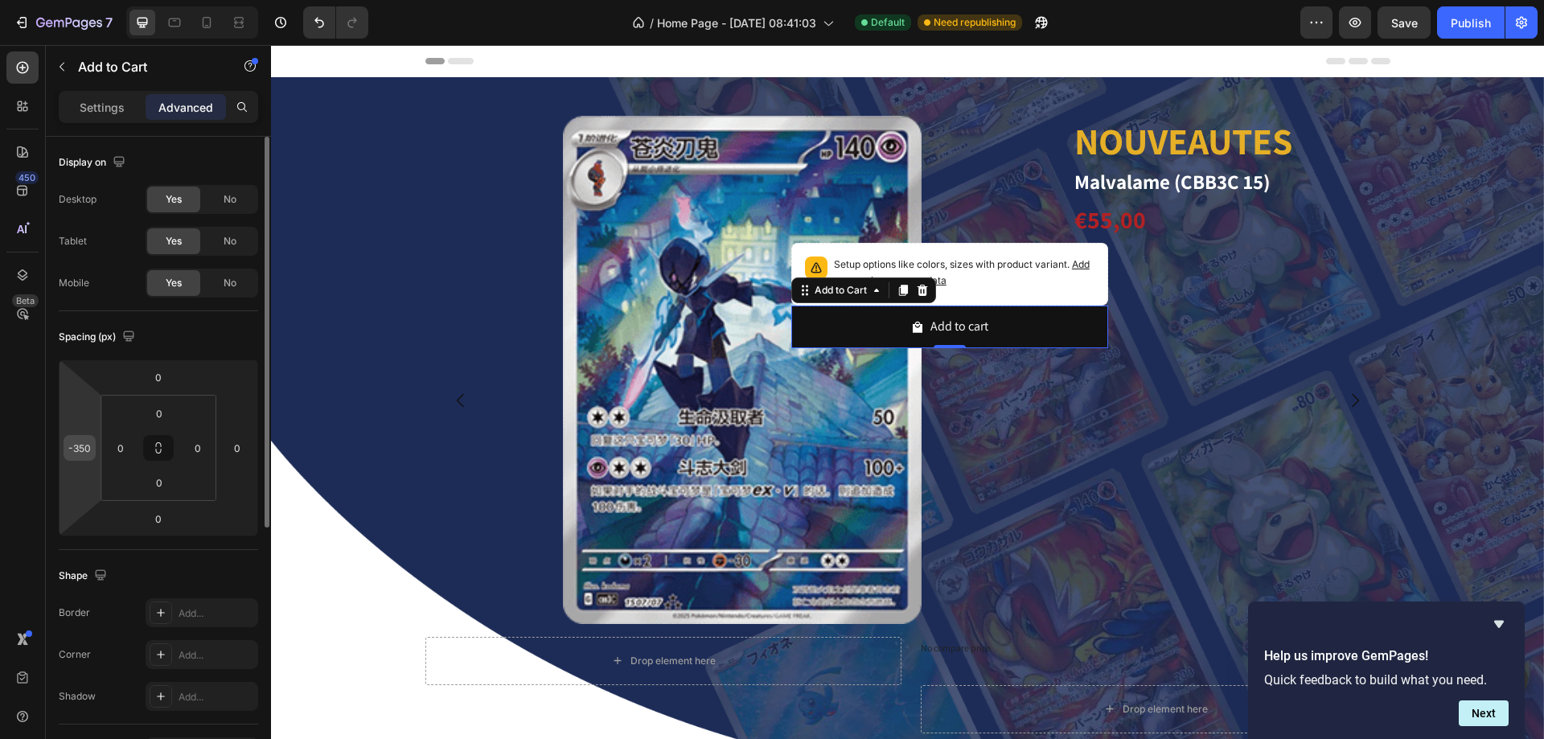
click at [92, 458] on div "-350" at bounding box center [80, 448] width 32 height 26
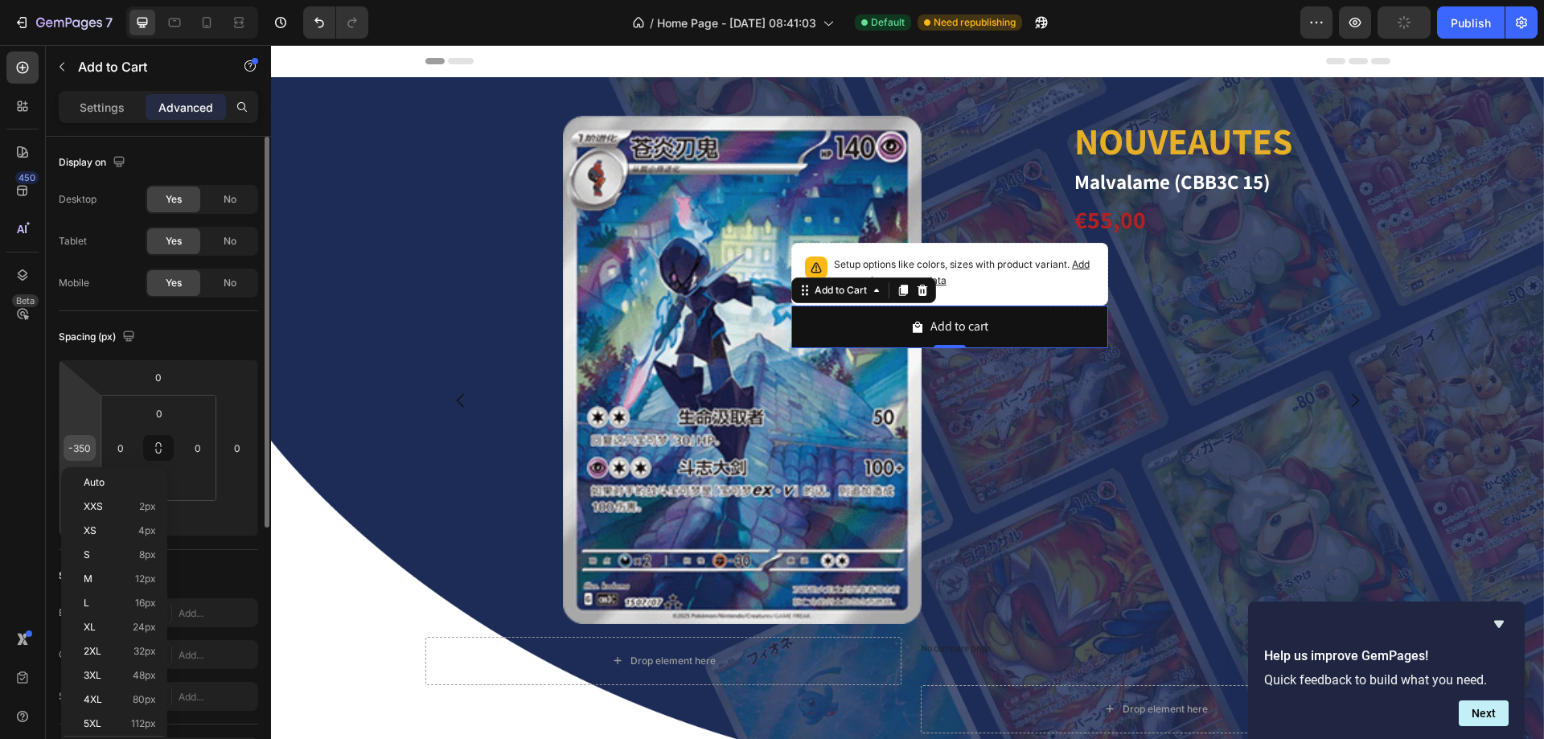
click at [88, 454] on input "-350" at bounding box center [80, 448] width 24 height 24
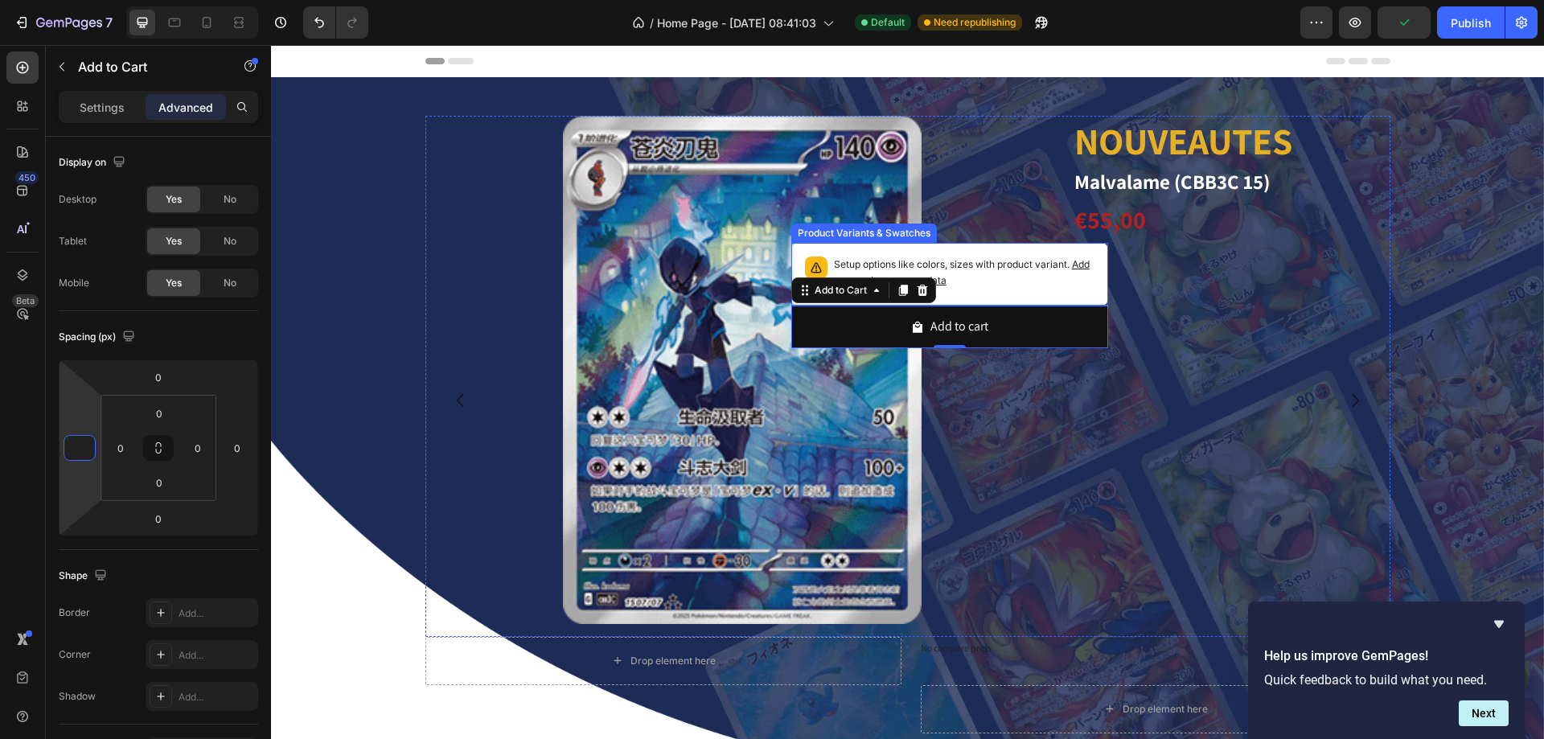
click at [993, 261] on p "Setup options like colors, sizes with product variant. Add new variant or sync …" at bounding box center [964, 273] width 261 height 32
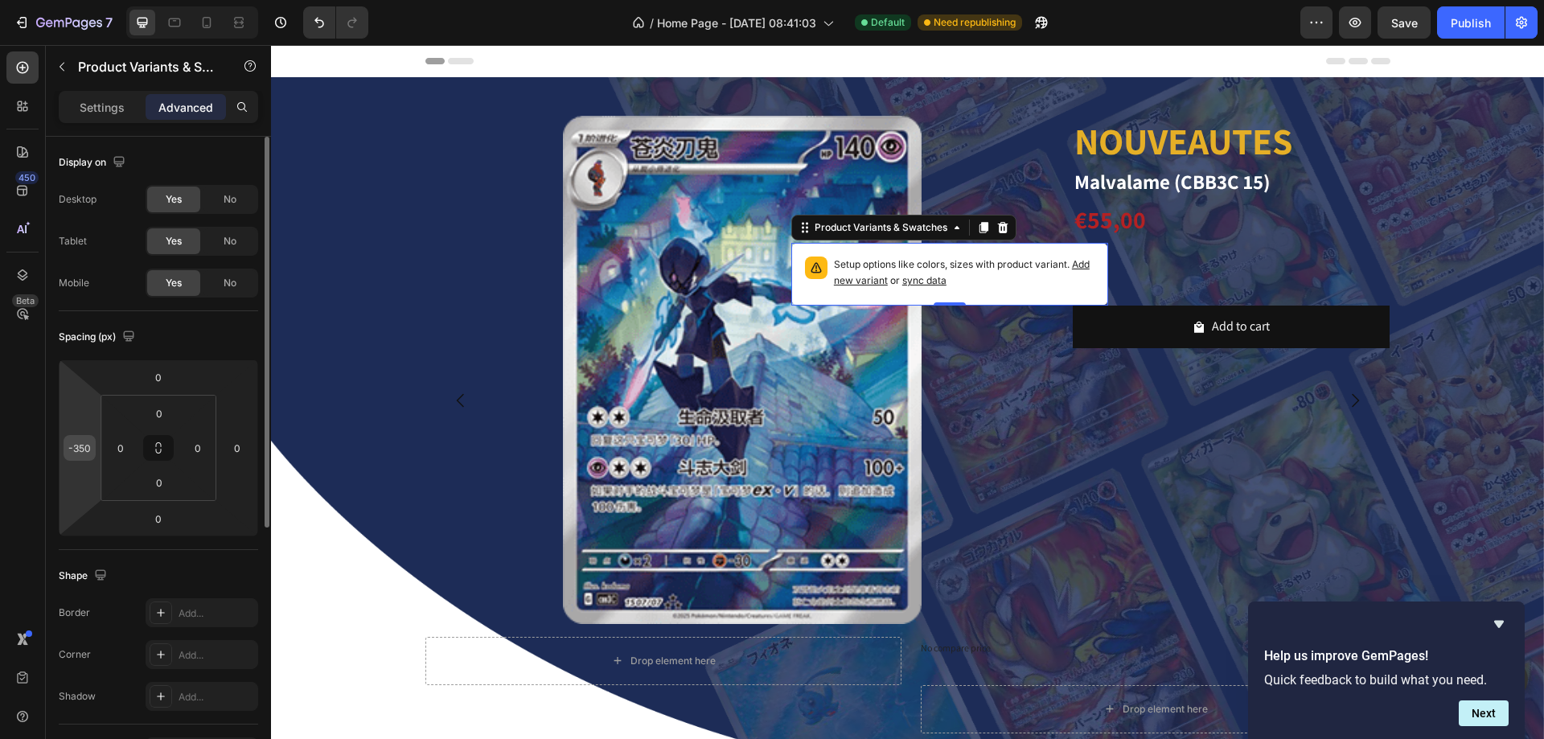
click at [80, 446] on input "-350" at bounding box center [80, 448] width 24 height 24
click at [1333, 413] on button "Carousel Next Arrow" at bounding box center [1355, 400] width 45 height 45
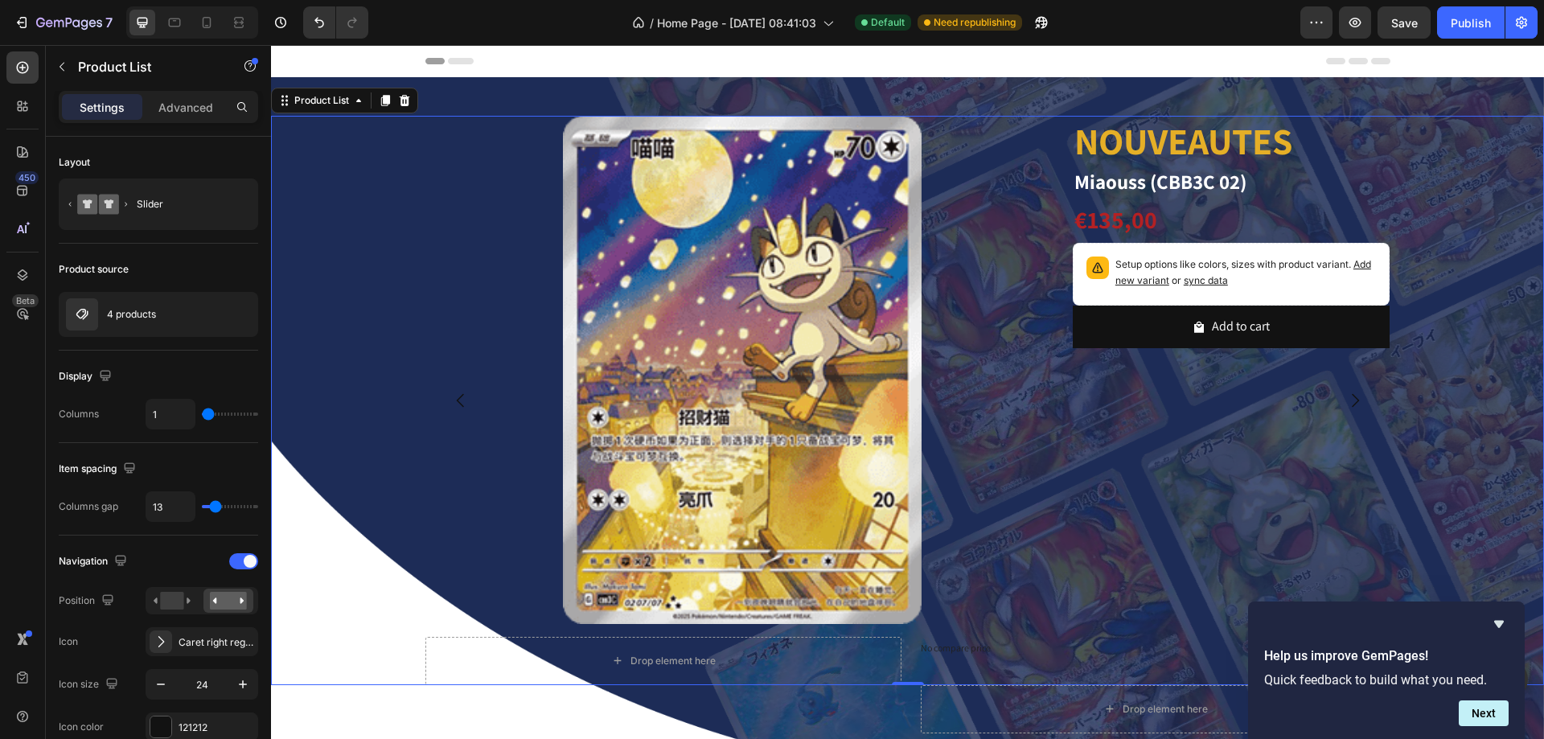
click at [450, 380] on button "Carousel Back Arrow" at bounding box center [460, 400] width 45 height 45
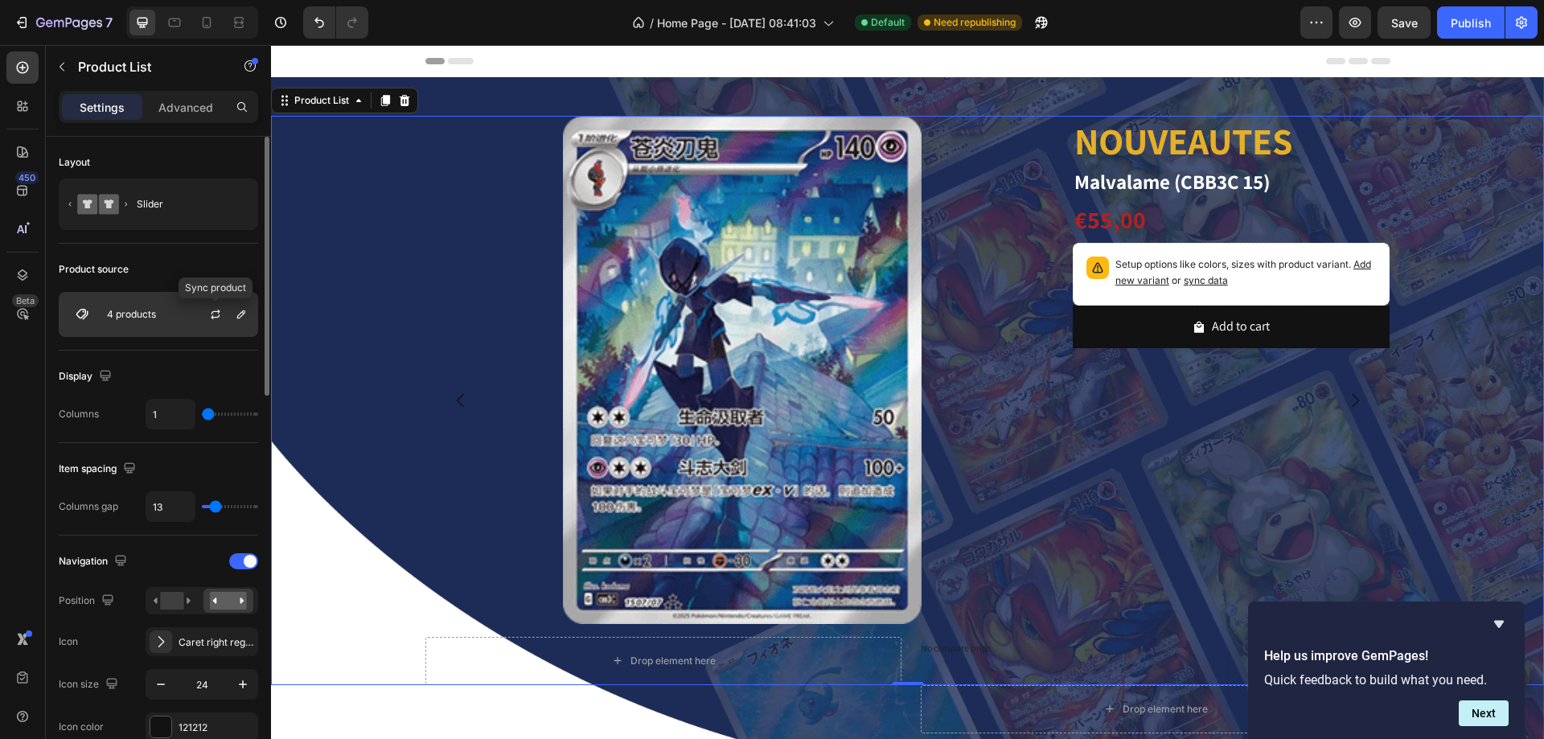
click at [195, 321] on div at bounding box center [222, 314] width 71 height 43
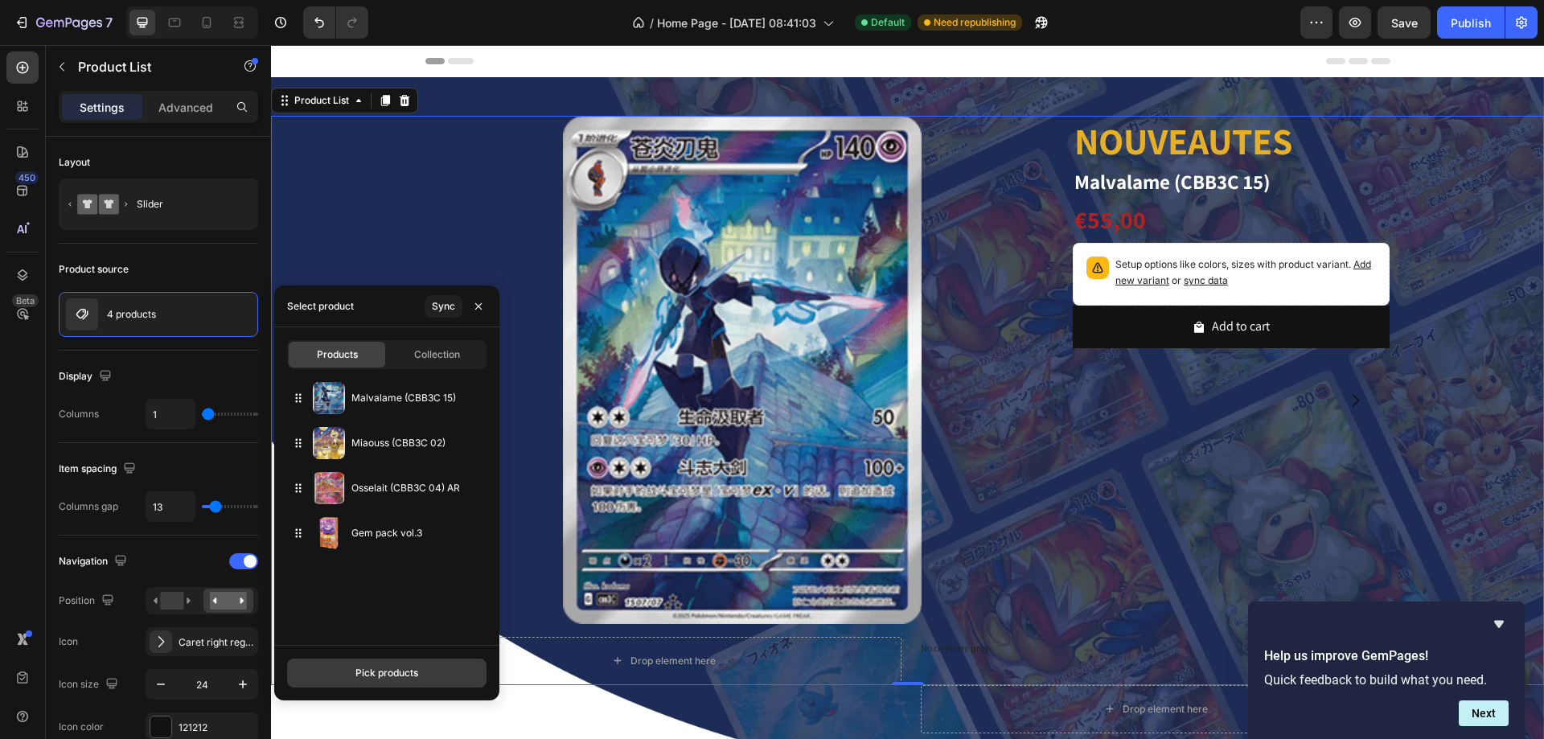
click at [375, 678] on div "Pick products" at bounding box center [387, 673] width 63 height 14
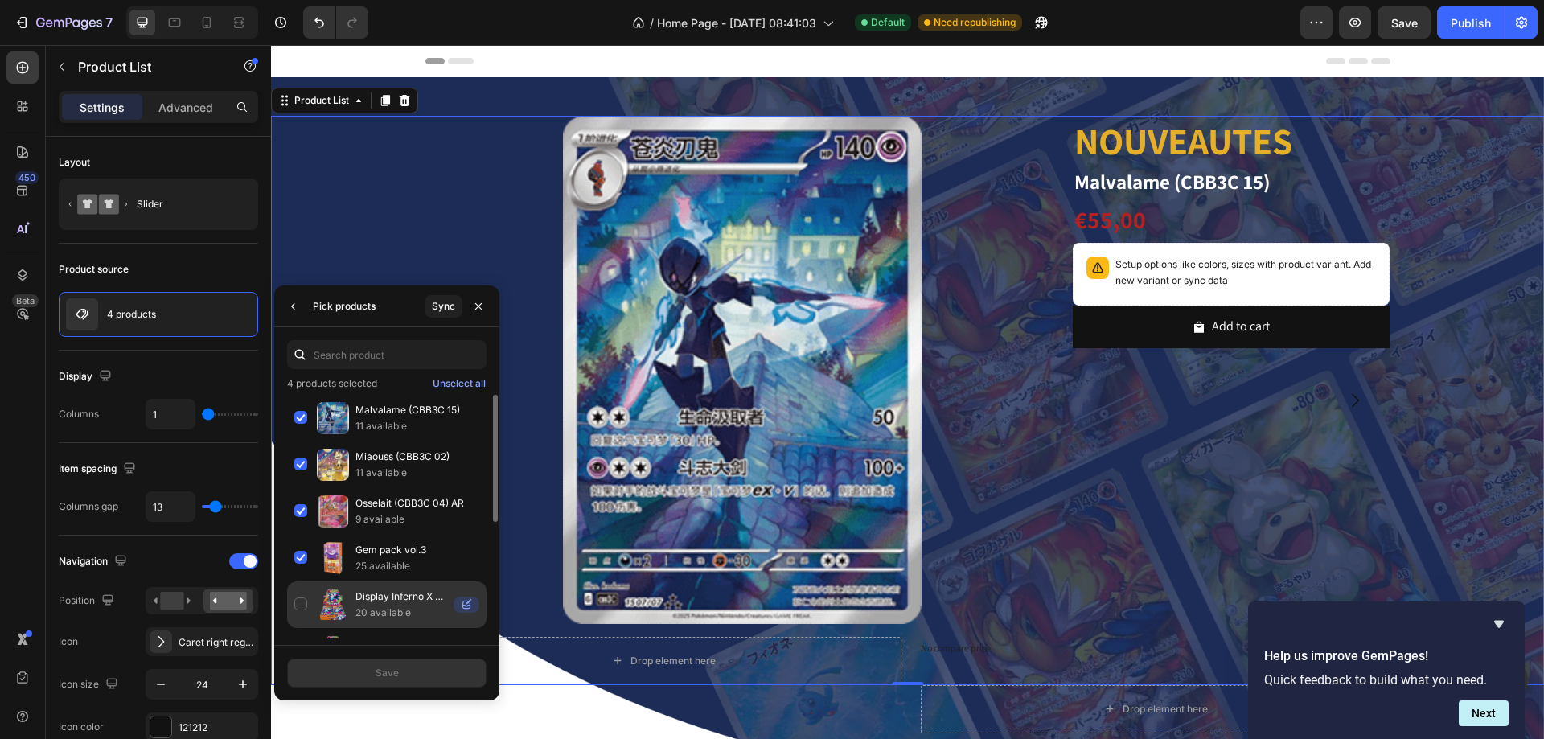
click at [304, 590] on div "Display Inferno X Japonais (Copie) 20 available" at bounding box center [386, 605] width 199 height 47
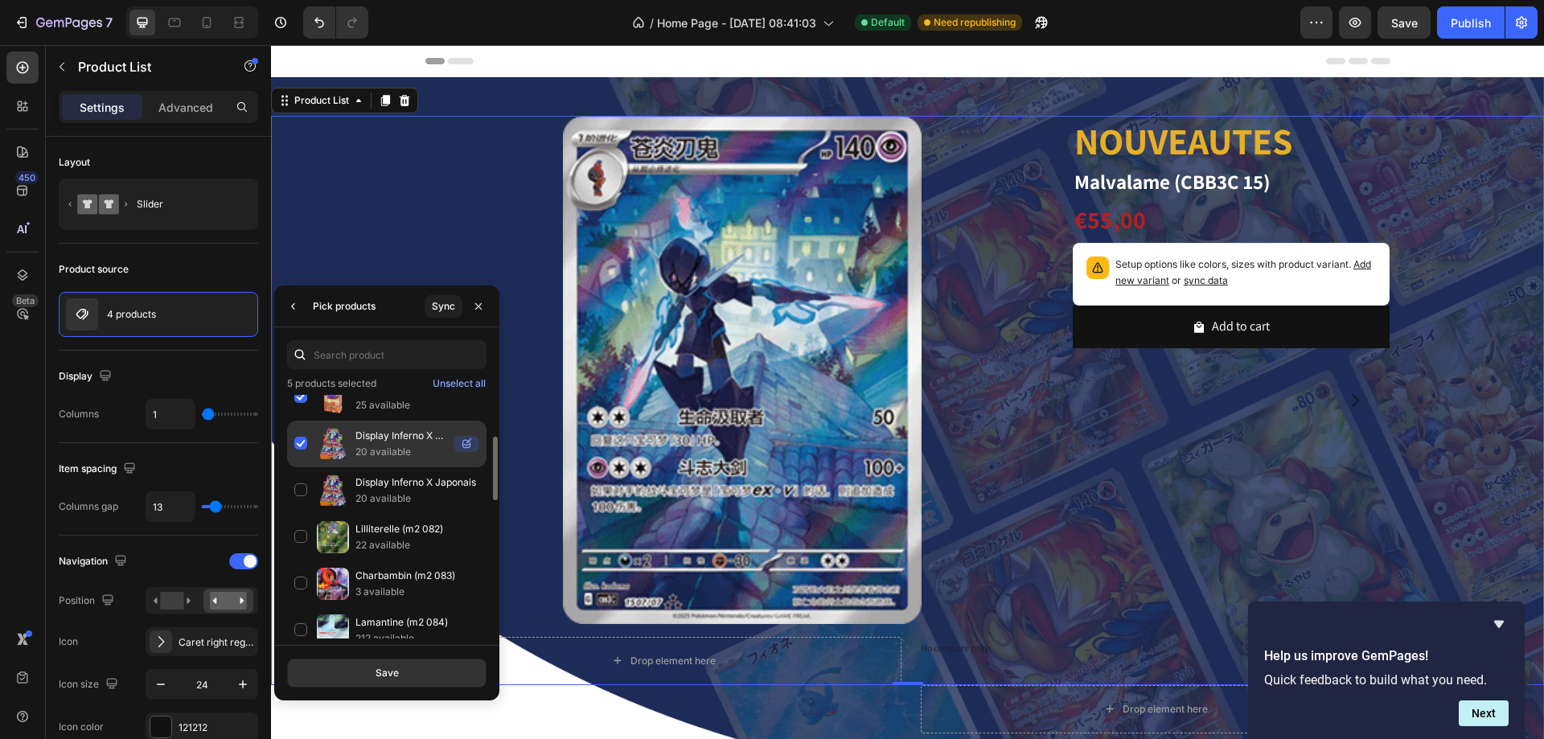
click at [304, 444] on div "Display Inferno X Japonais (Copie) 20 available" at bounding box center [386, 444] width 199 height 47
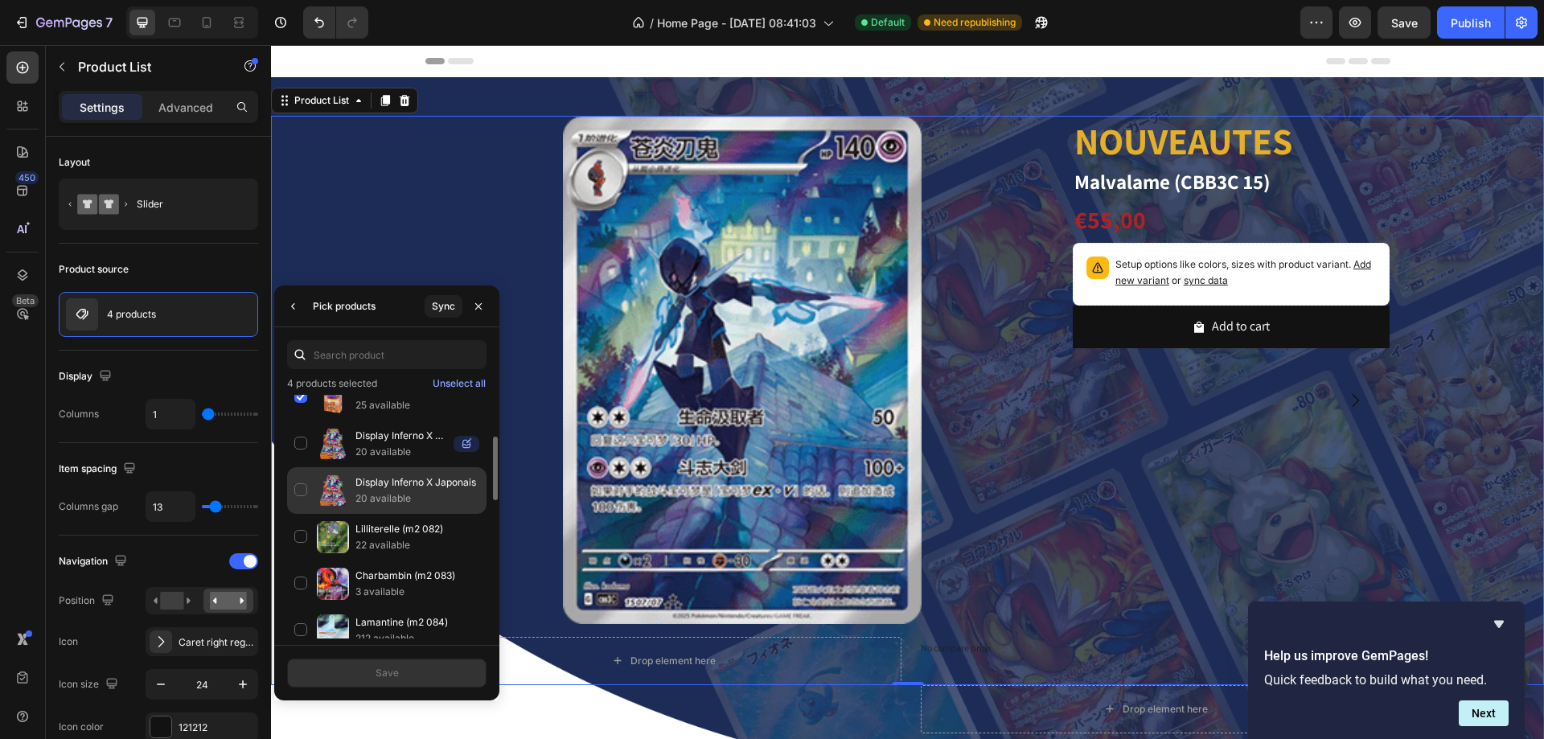
click at [297, 487] on div "Display Inferno X Japonais 20 available" at bounding box center [386, 490] width 199 height 47
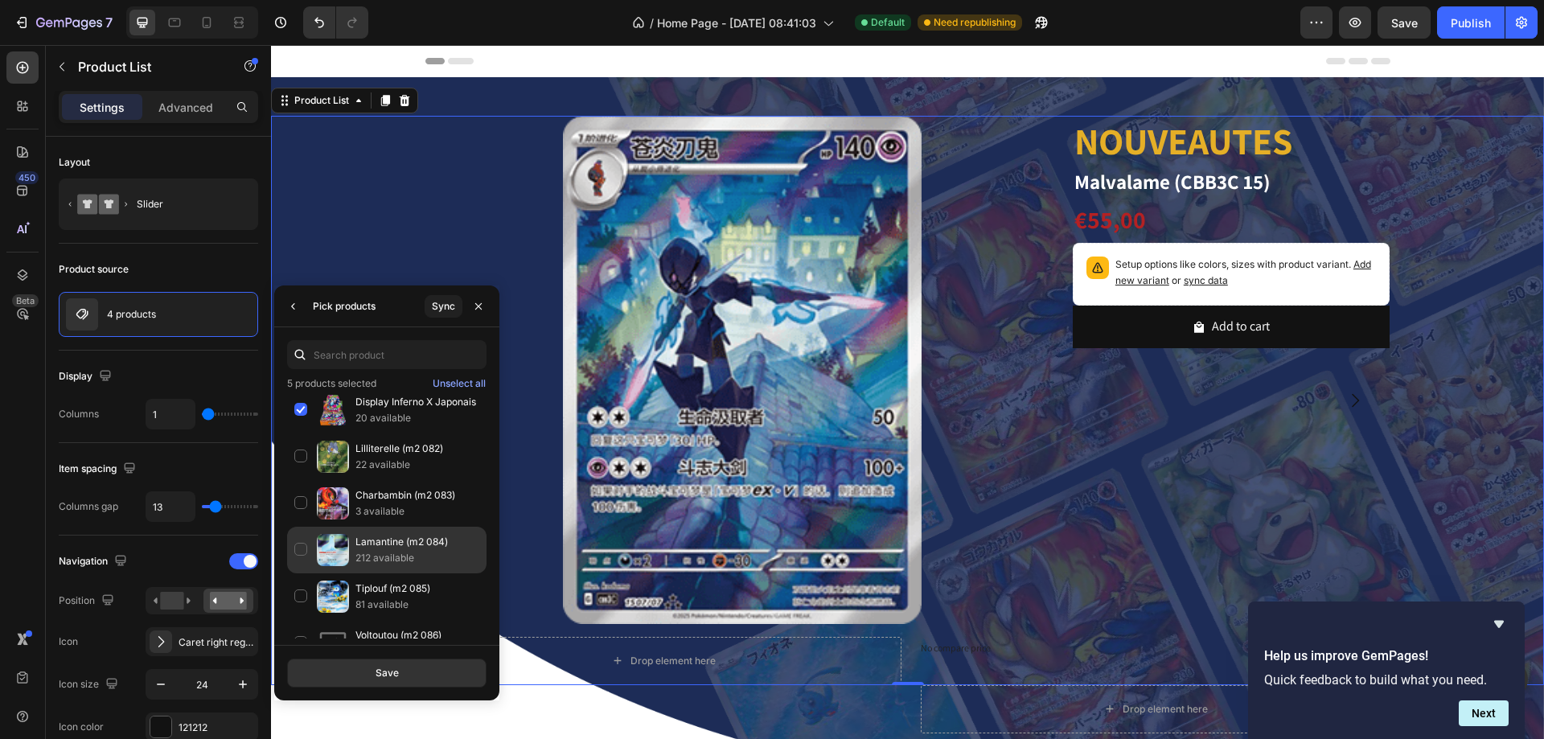
scroll to position [0, 0]
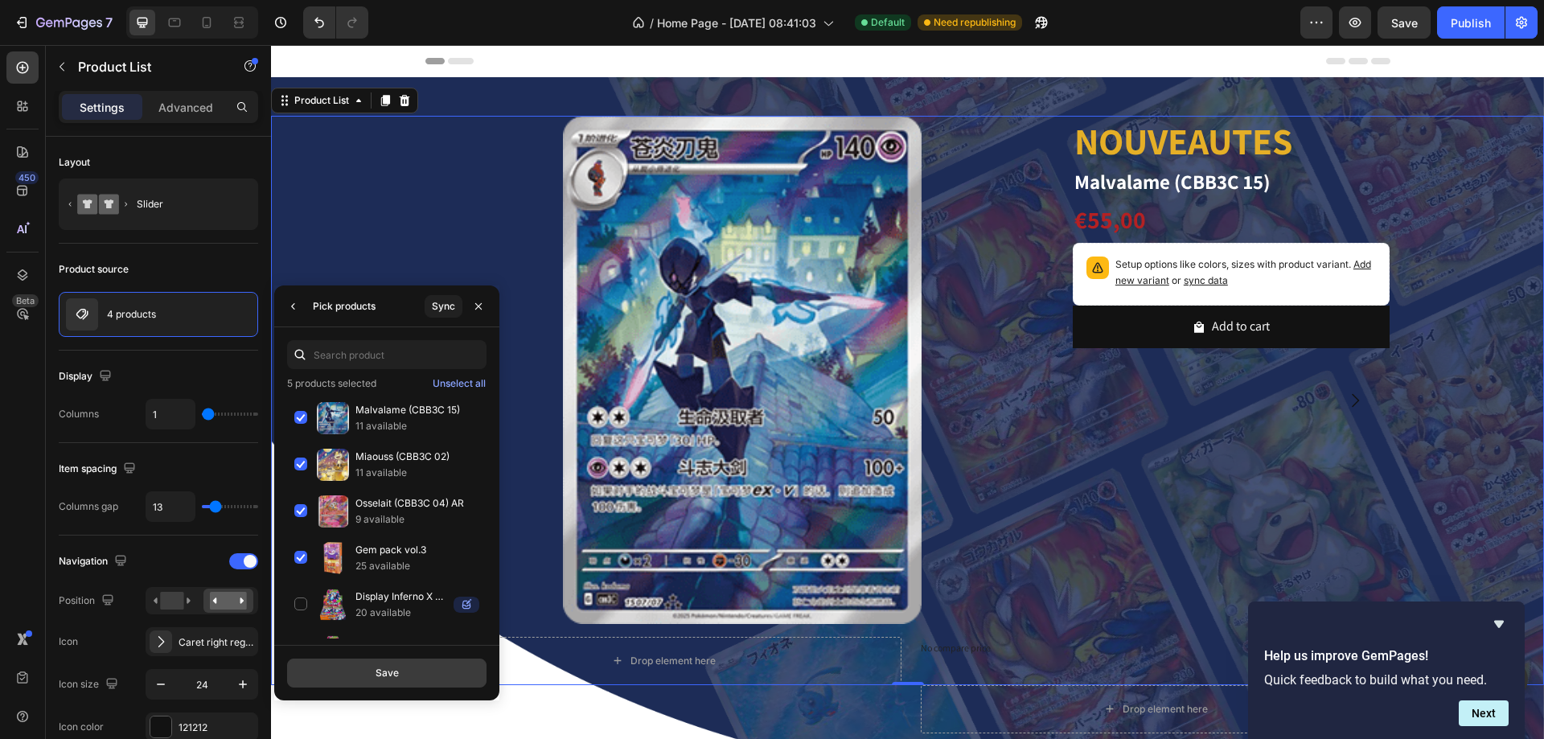
click at [388, 680] on div "Save" at bounding box center [387, 673] width 23 height 14
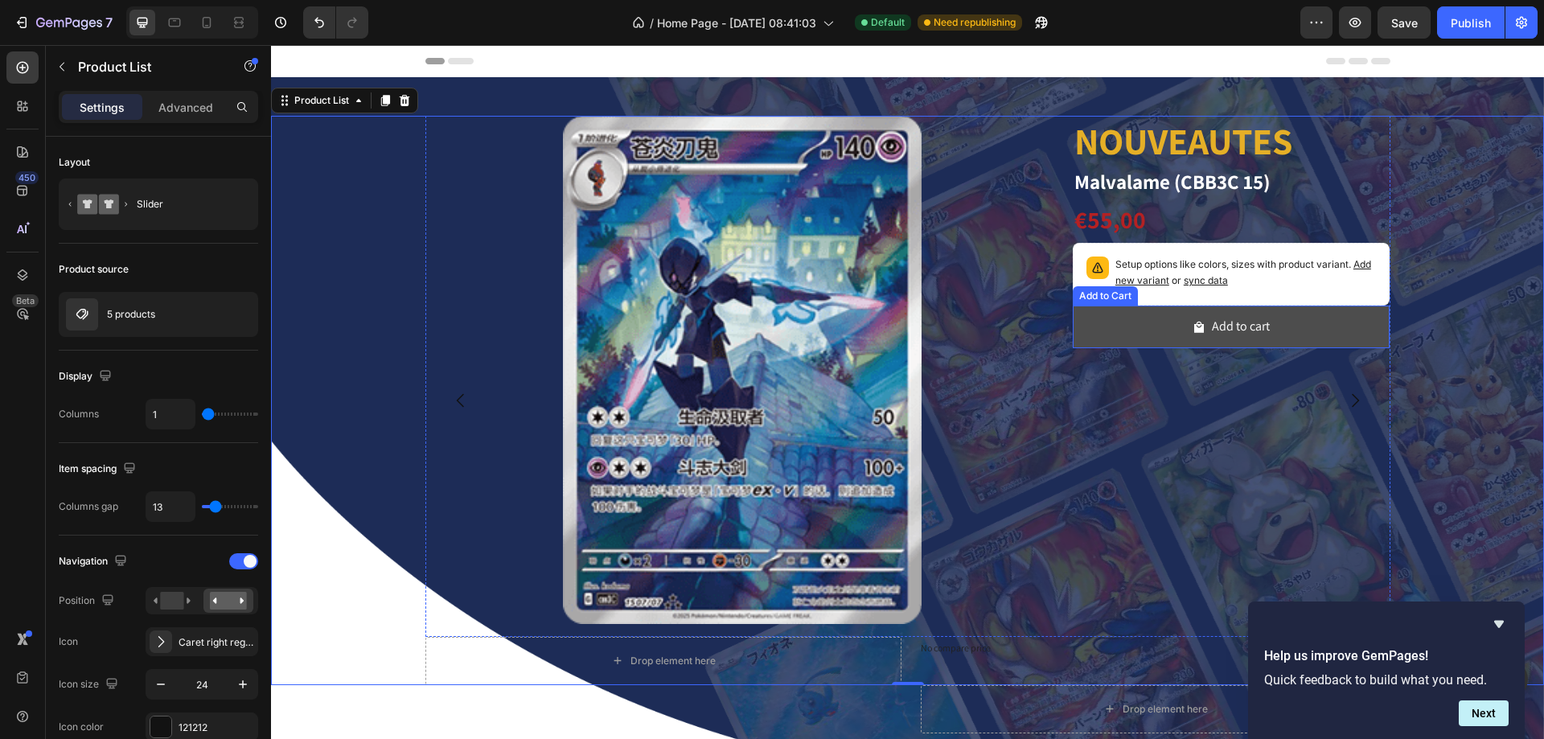
click at [1103, 327] on button "Add to cart" at bounding box center [1232, 327] width 318 height 43
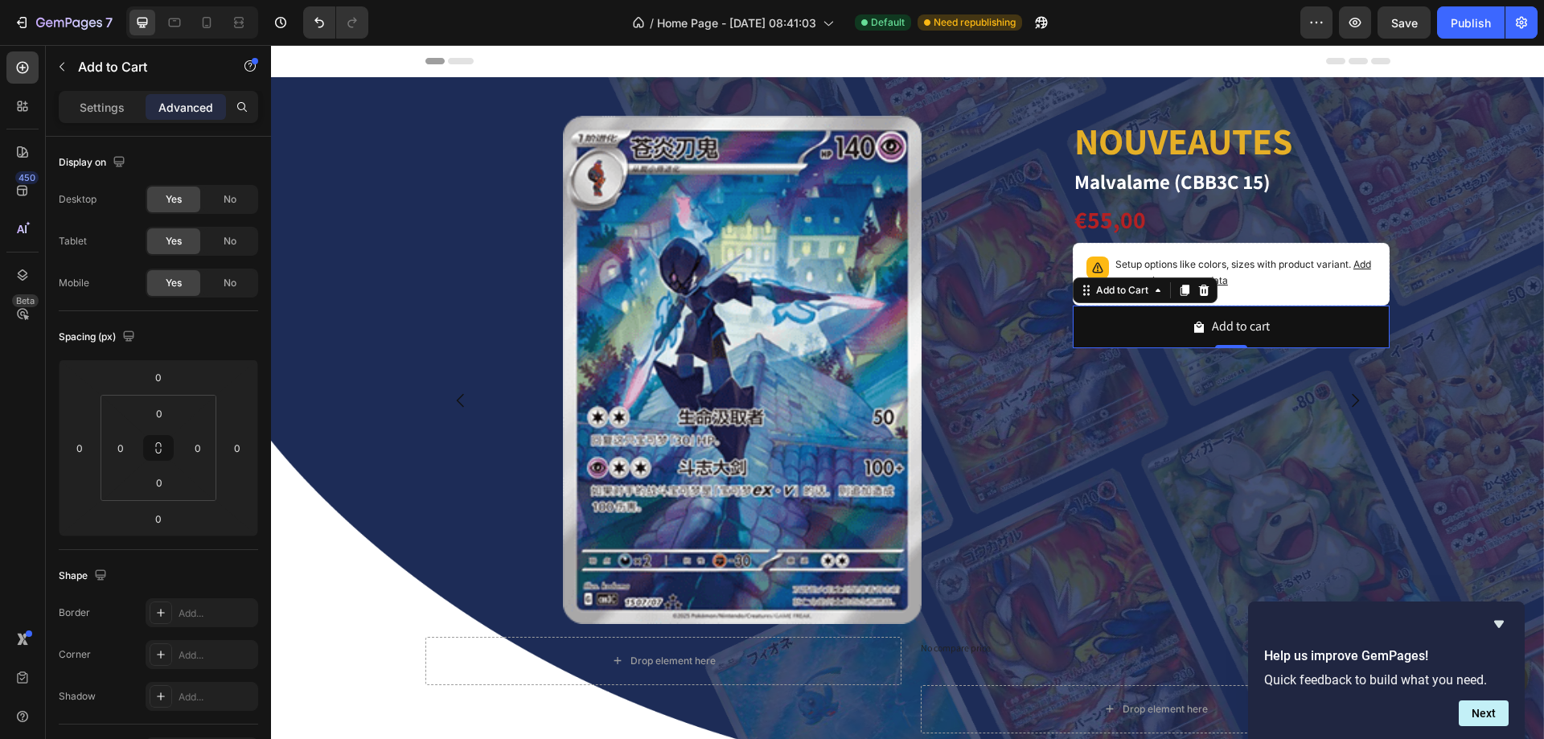
click at [101, 120] on div "Settings Advanced" at bounding box center [158, 107] width 199 height 32
click at [101, 114] on p "Settings" at bounding box center [102, 107] width 45 height 17
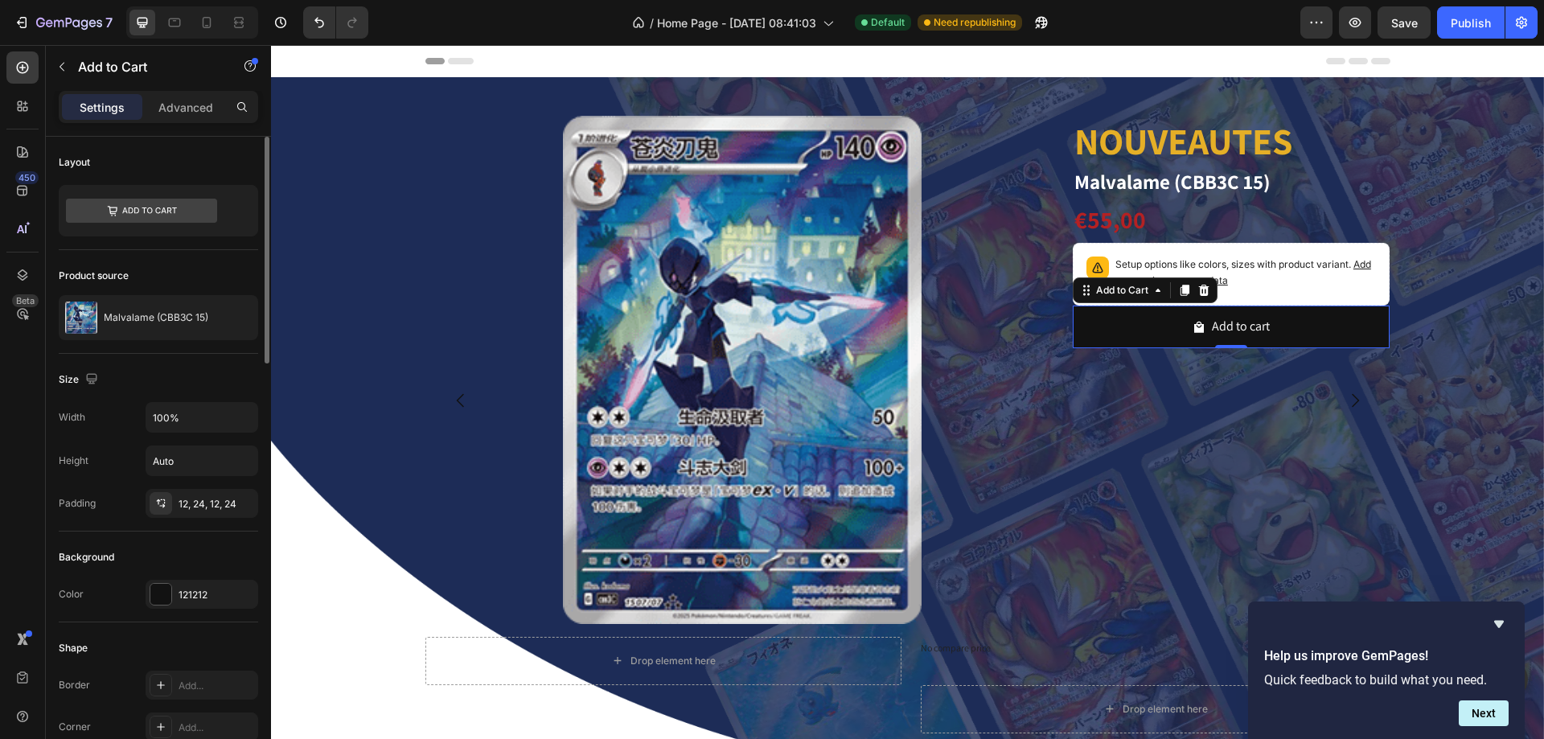
scroll to position [241, 0]
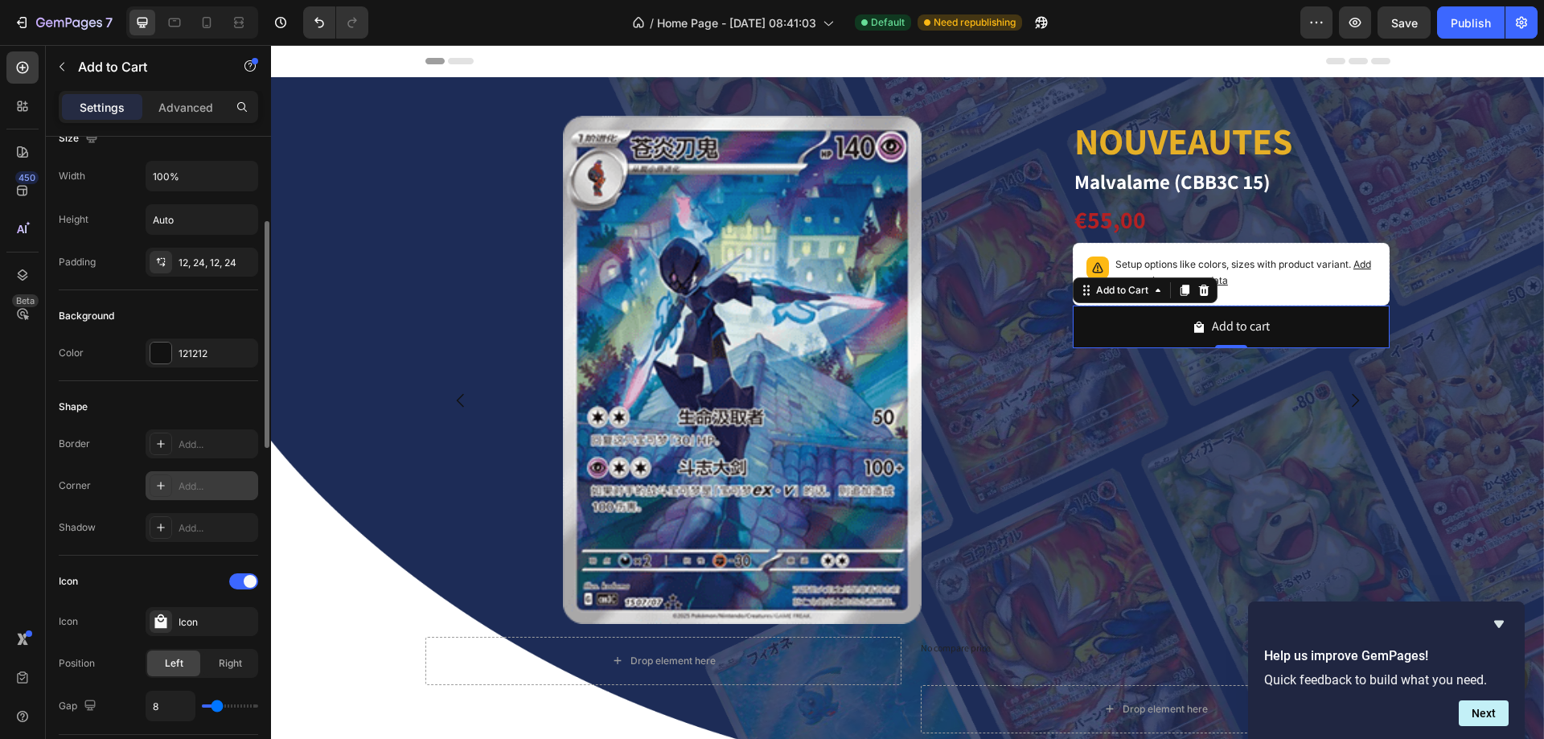
click at [185, 489] on div "Add..." at bounding box center [217, 486] width 76 height 14
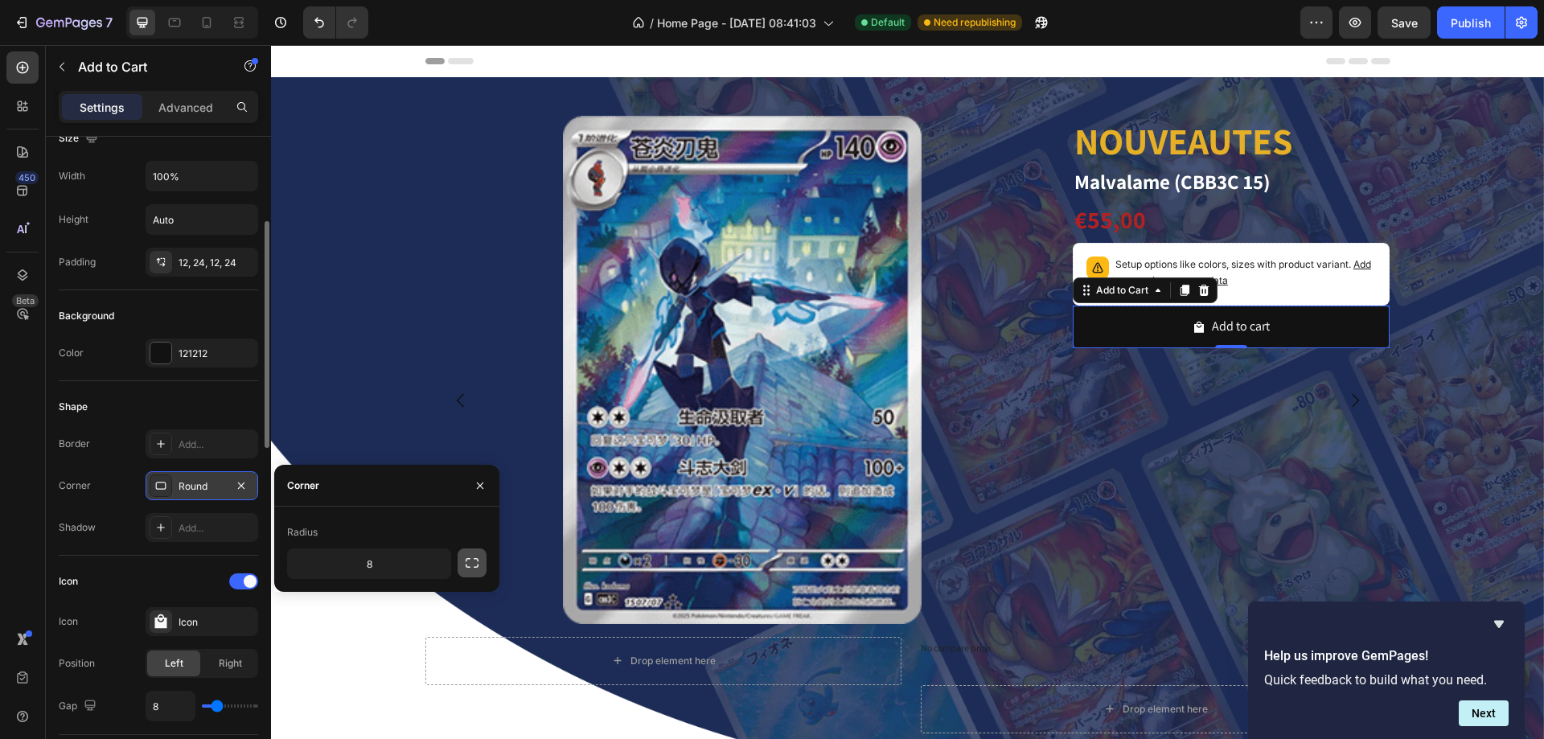
click at [467, 573] on button "button" at bounding box center [472, 563] width 29 height 29
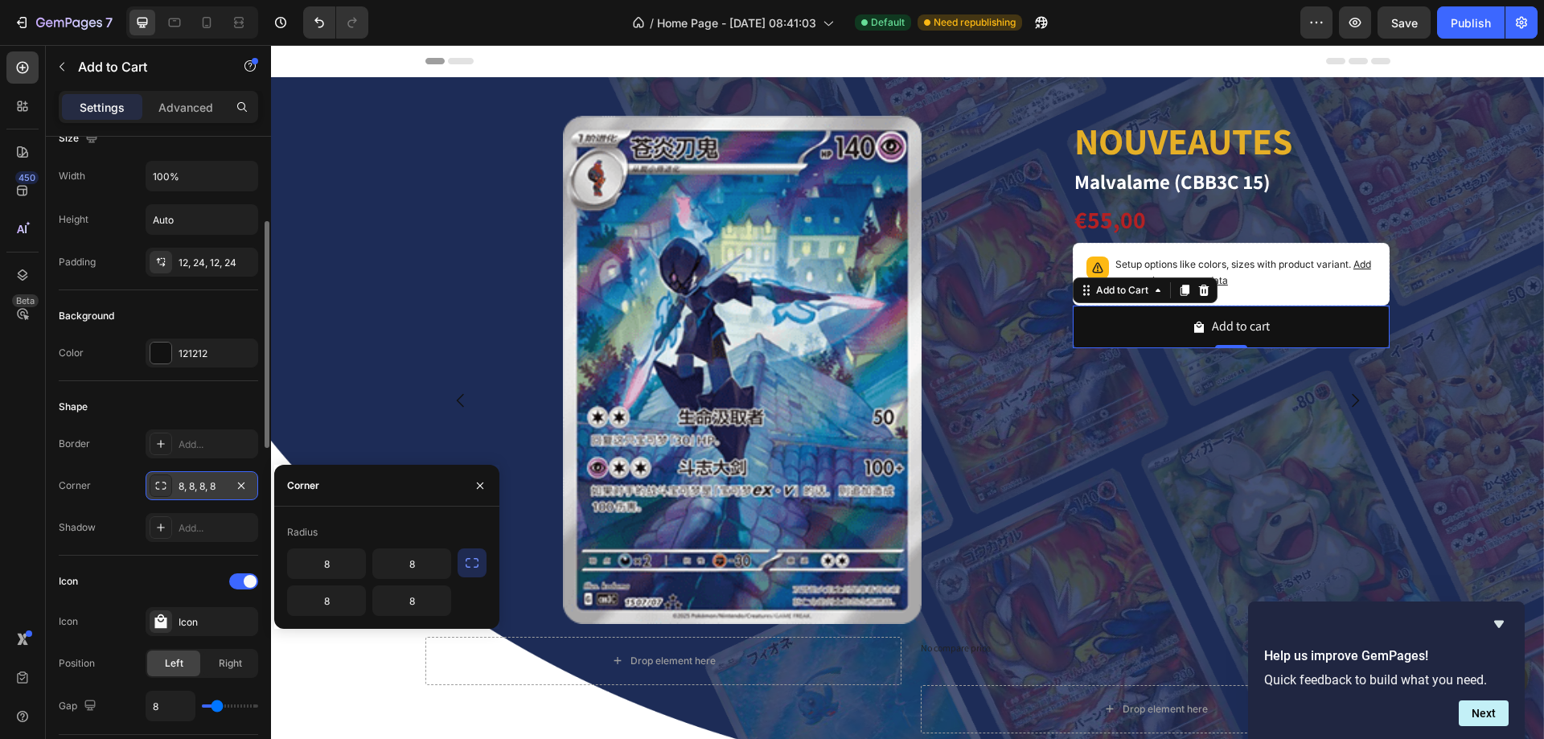
click at [169, 400] on div "Shape" at bounding box center [158, 407] width 199 height 26
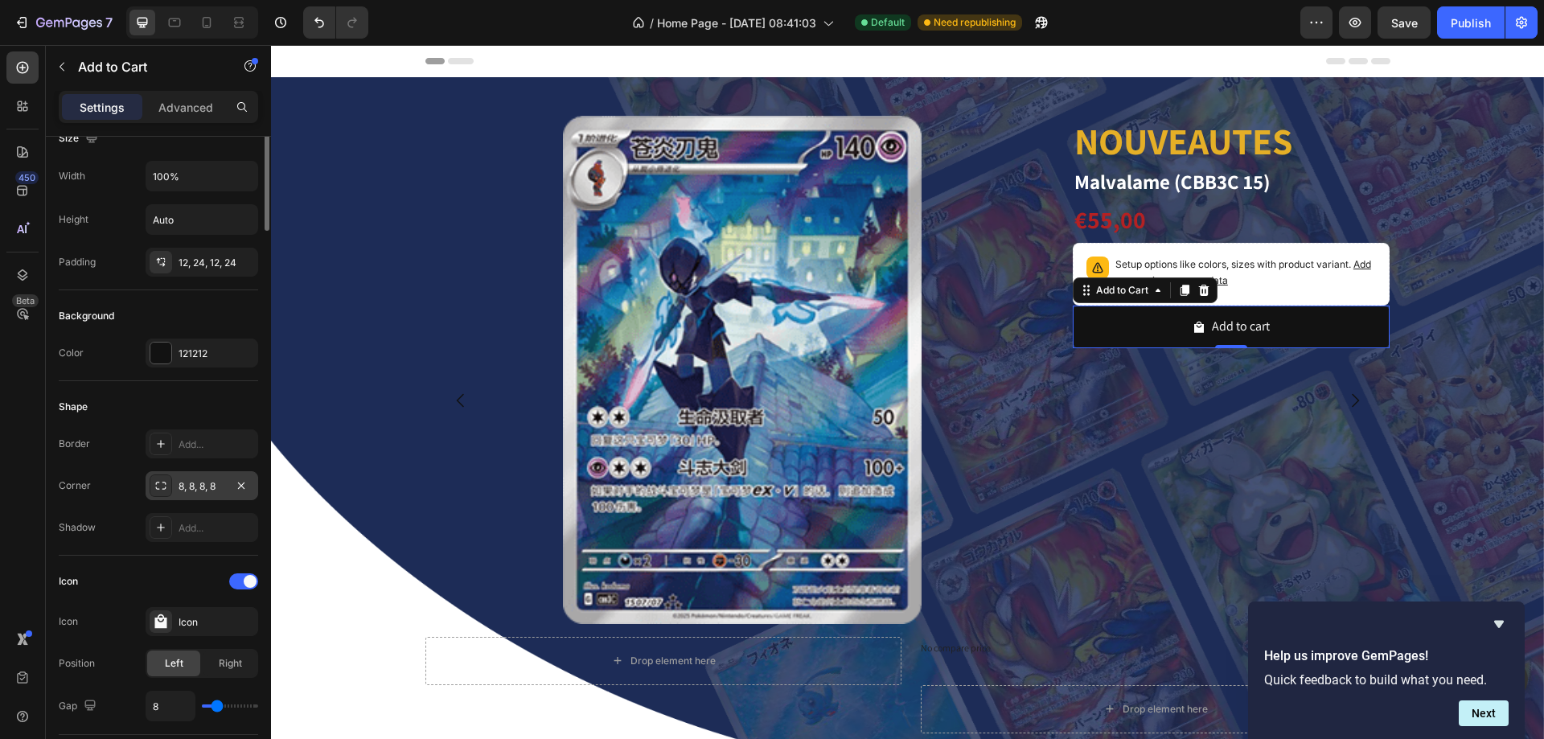
scroll to position [0, 0]
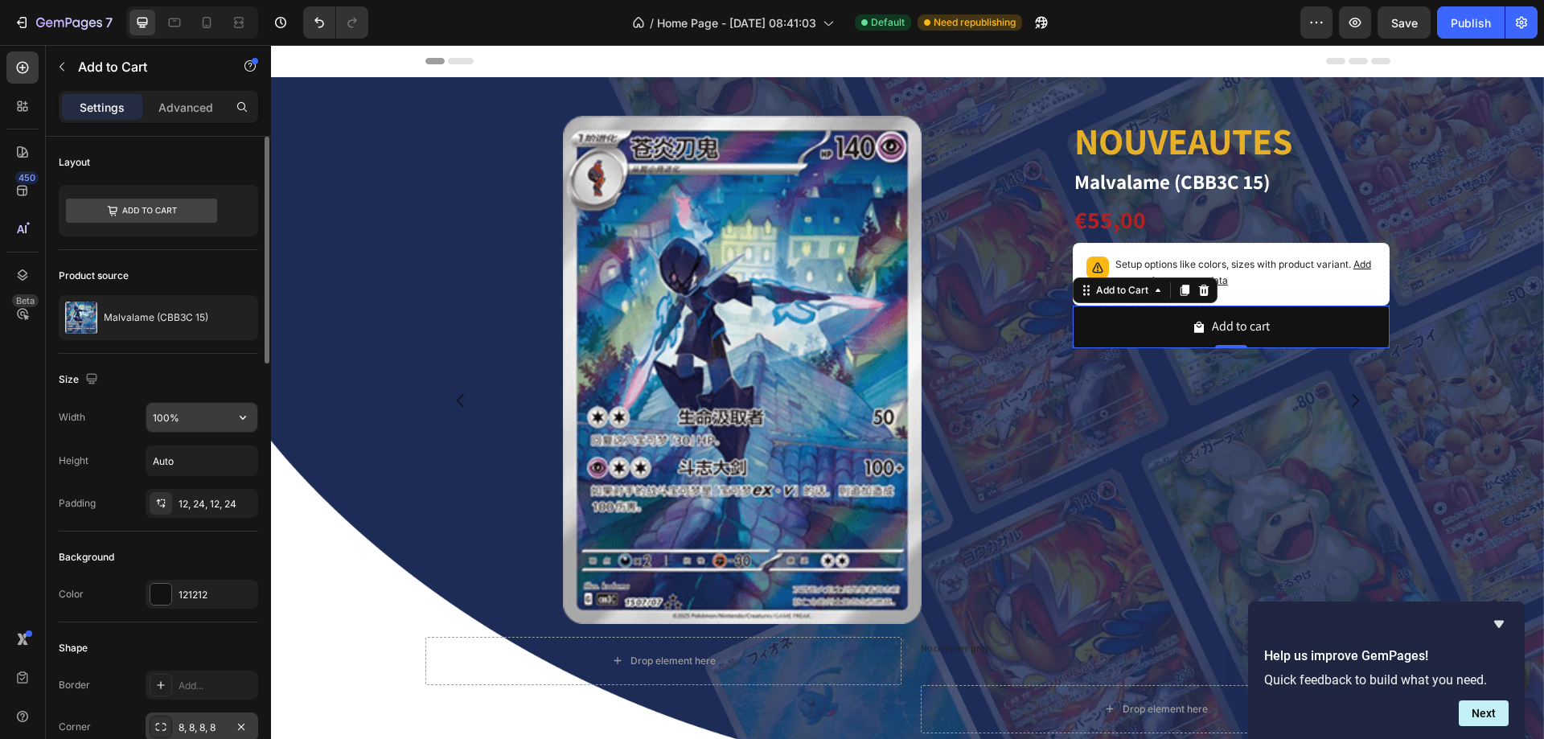
click at [158, 426] on input "100%" at bounding box center [201, 417] width 111 height 29
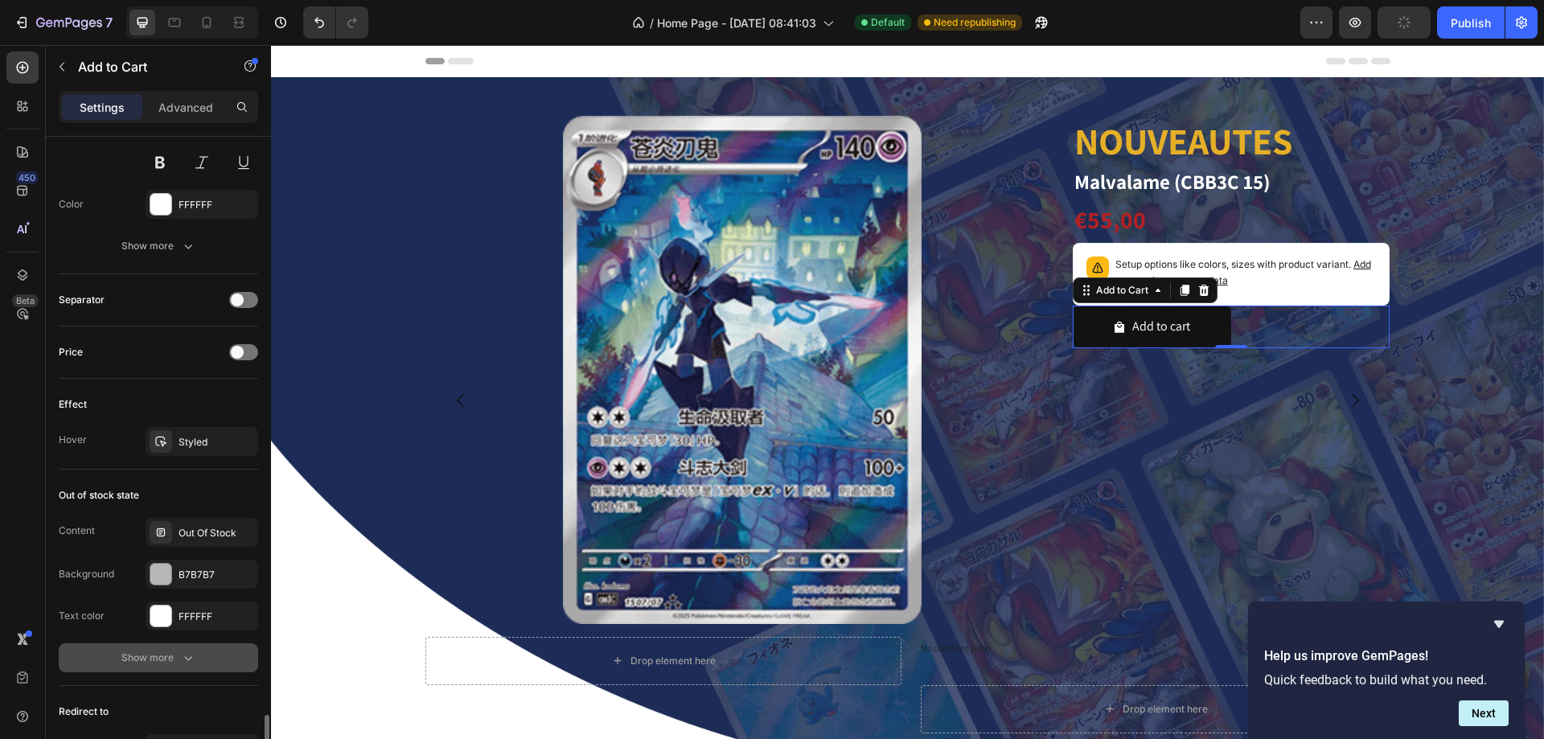
scroll to position [1202, 0]
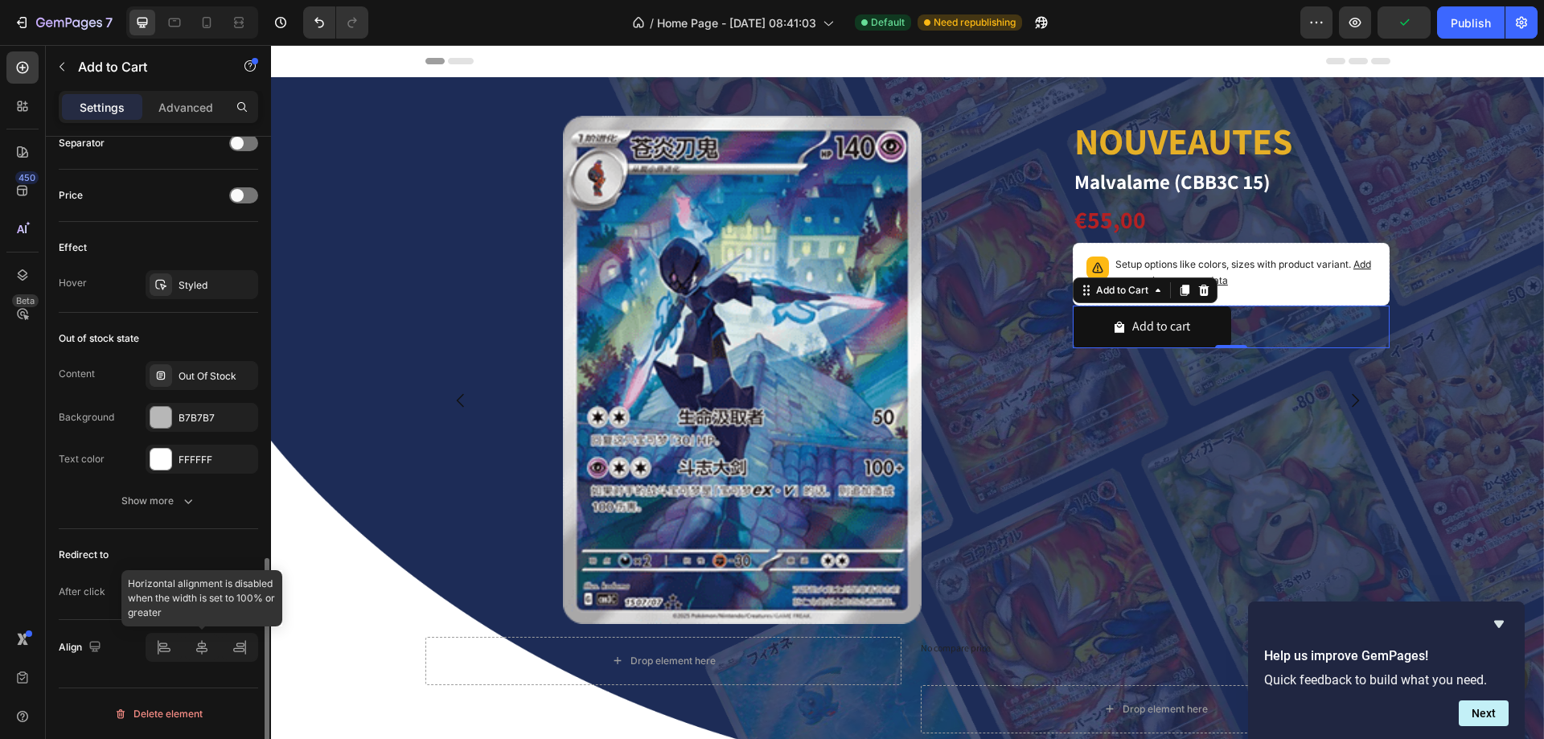
type input "50%"
click at [199, 647] on icon at bounding box center [201, 647] width 11 height 14
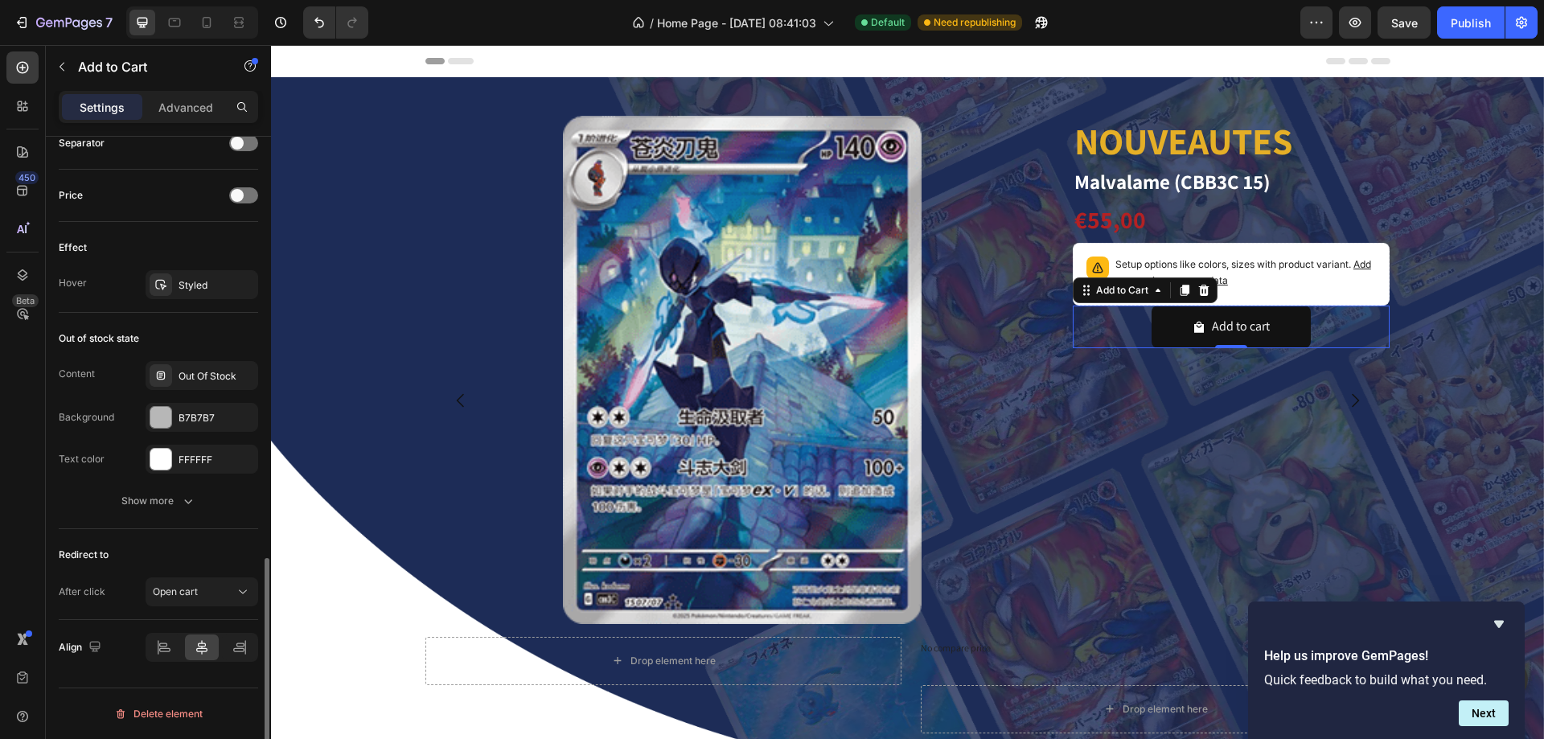
click at [1113, 317] on div "Add to cart Add to Cart 0" at bounding box center [1232, 327] width 318 height 43
click at [1127, 423] on div "NOUVEAUTES Heading Malvalame (CBB3C 15) Product Title €55,00 Product Price Prod…" at bounding box center [1232, 376] width 318 height 520
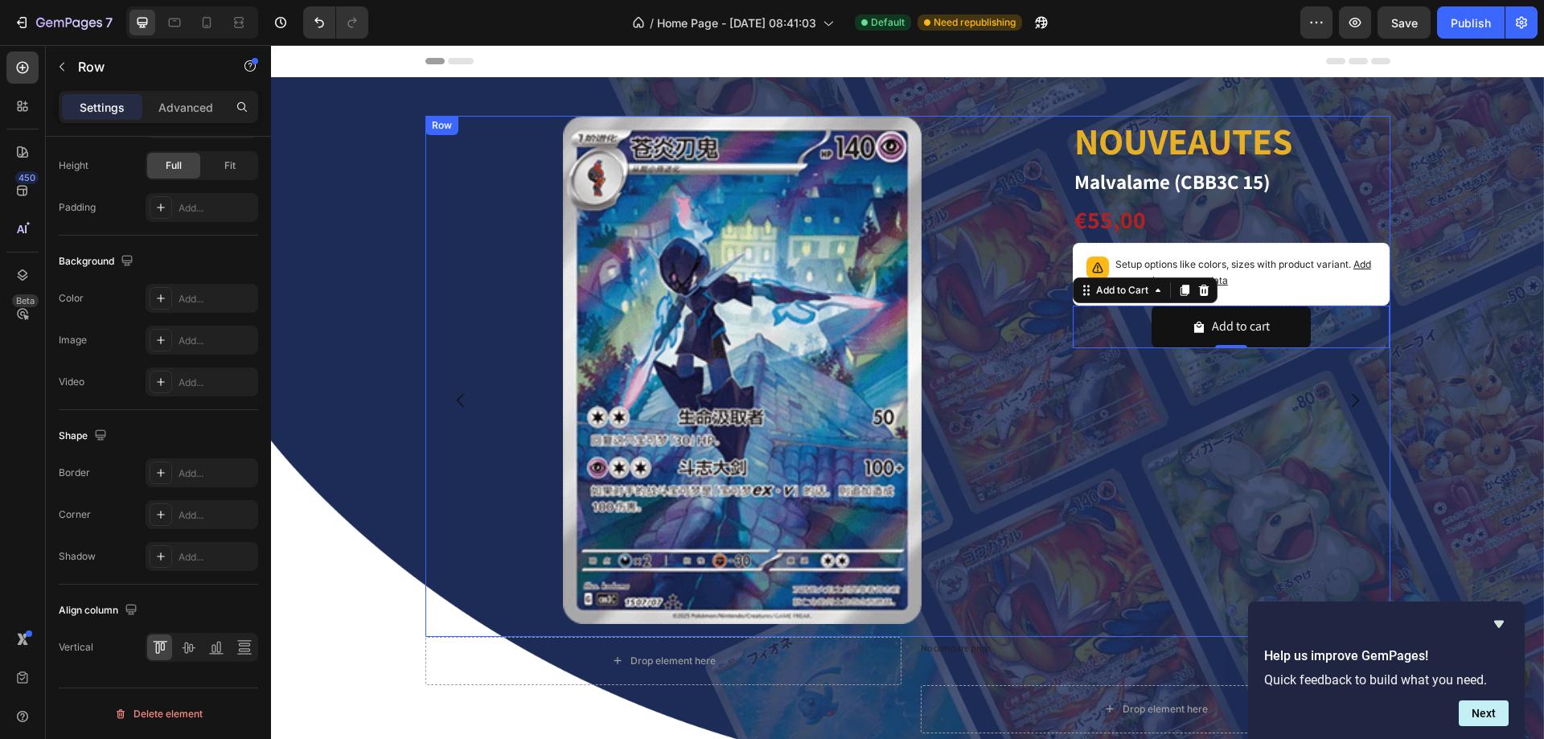
scroll to position [0, 0]
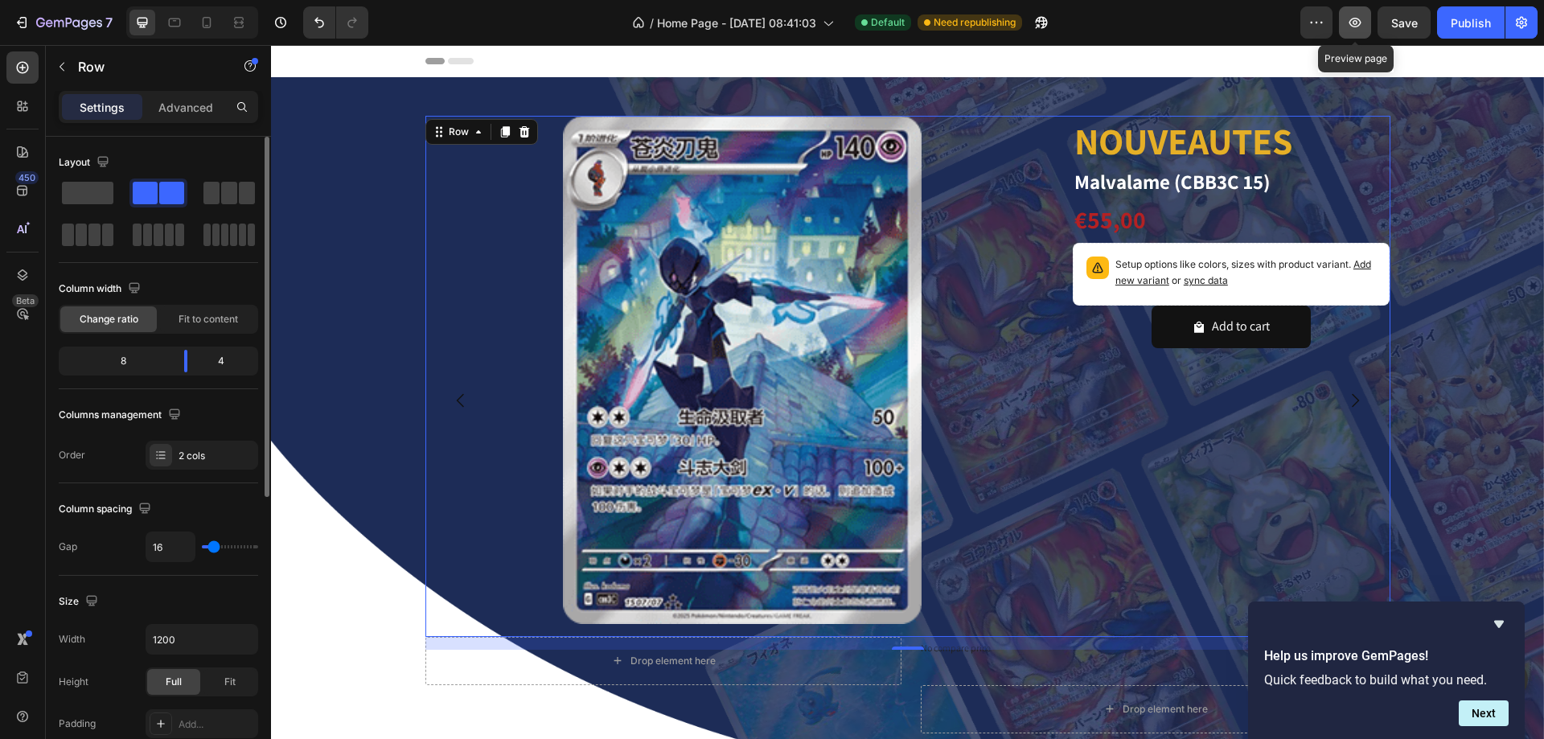
click at [1358, 28] on icon "button" at bounding box center [1355, 22] width 16 height 16
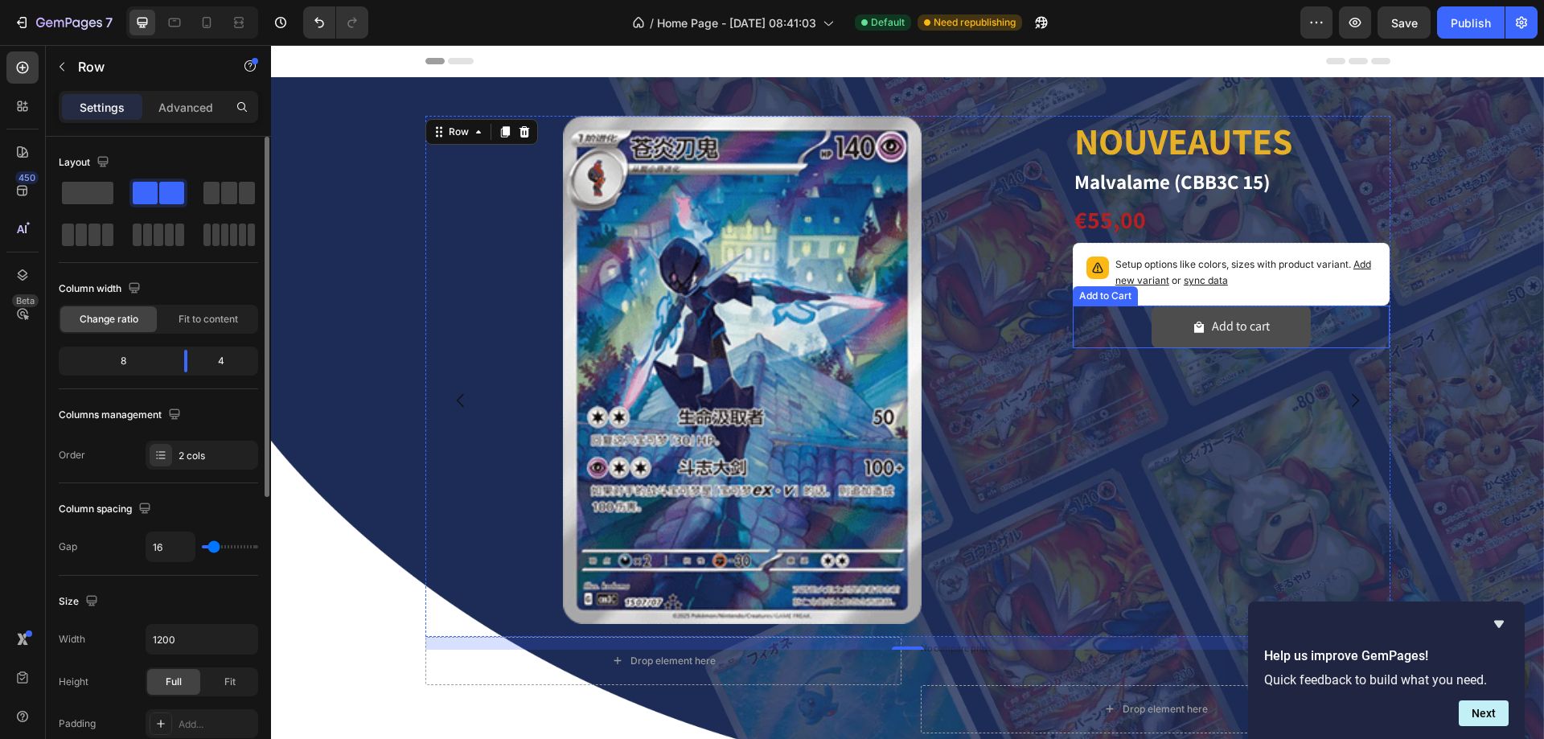
click at [1152, 333] on button "Add to cart" at bounding box center [1231, 327] width 158 height 43
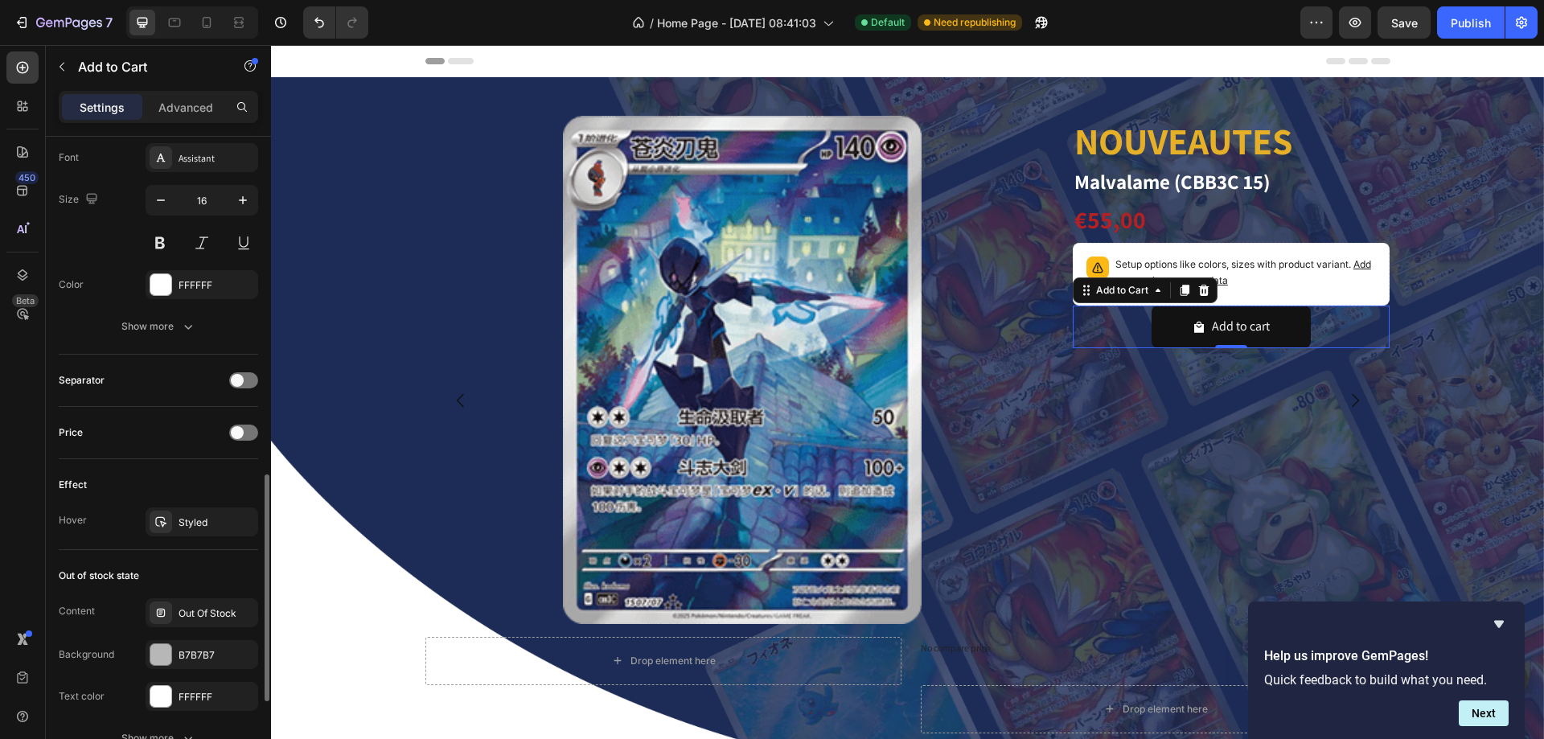
scroll to position [1202, 0]
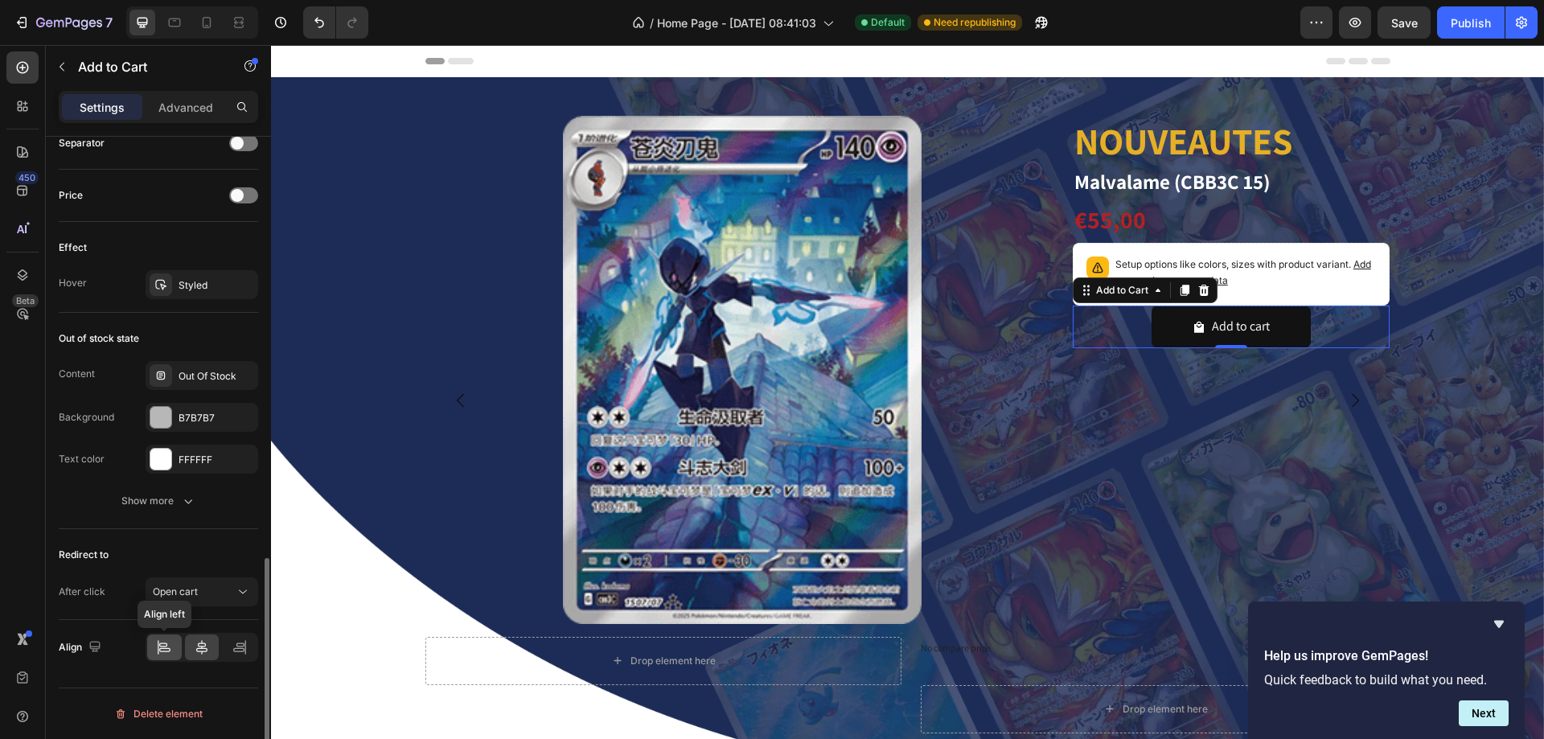
click at [164, 636] on div at bounding box center [164, 648] width 35 height 26
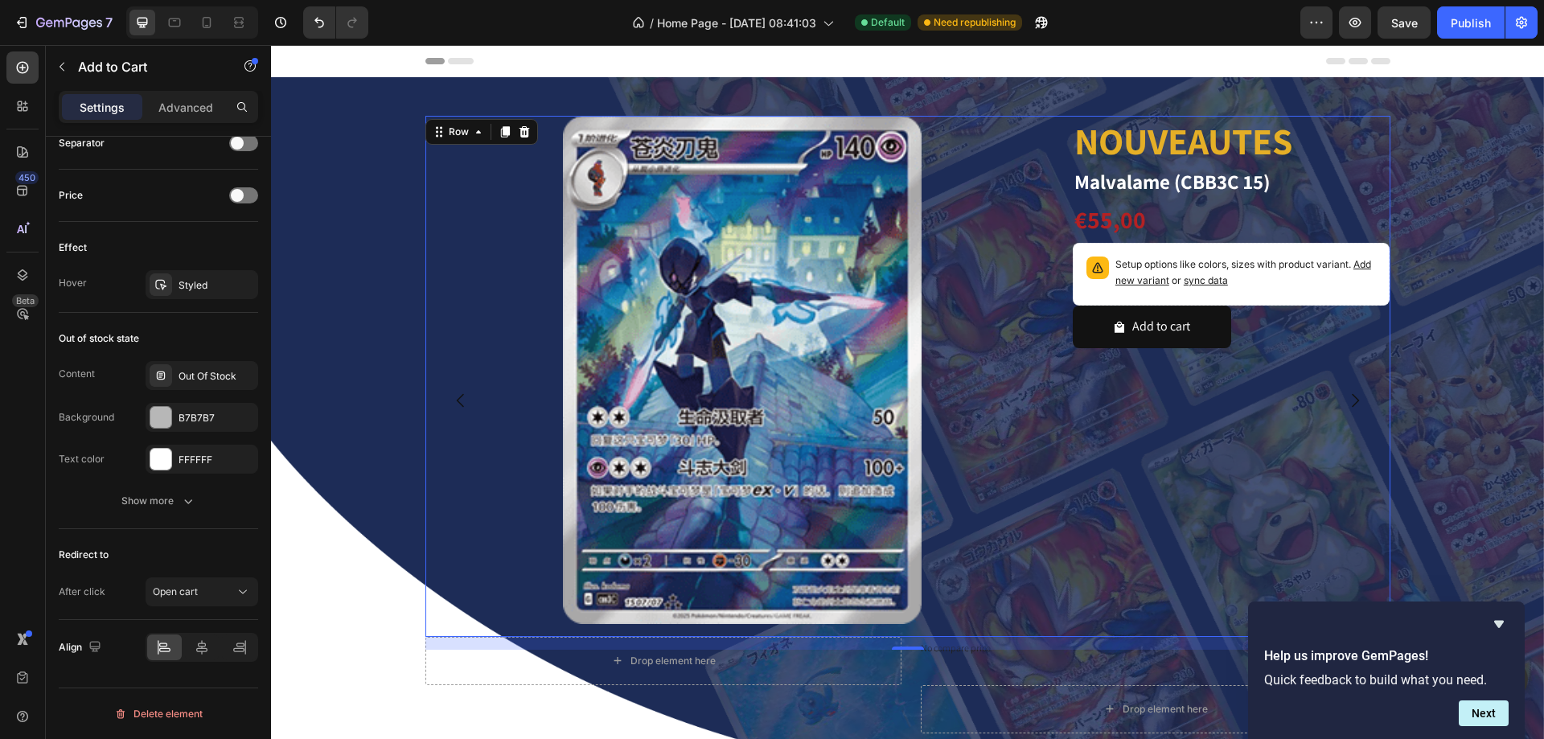
click at [1087, 450] on div "NOUVEAUTES Heading Malvalame (CBB3C 15) Product Title €55,00 Product Price Prod…" at bounding box center [1232, 376] width 318 height 520
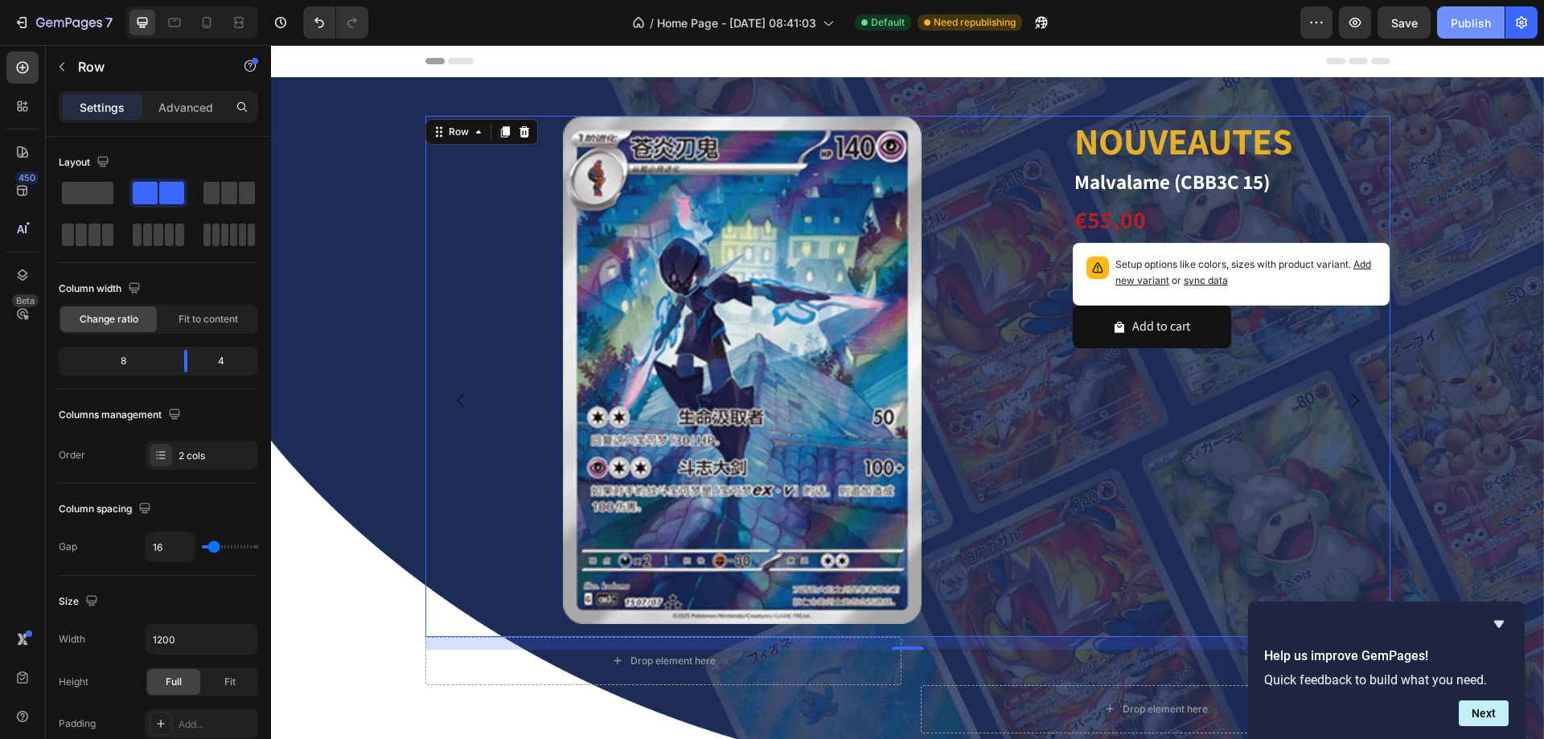
click at [1454, 17] on div "Publish" at bounding box center [1471, 22] width 40 height 17
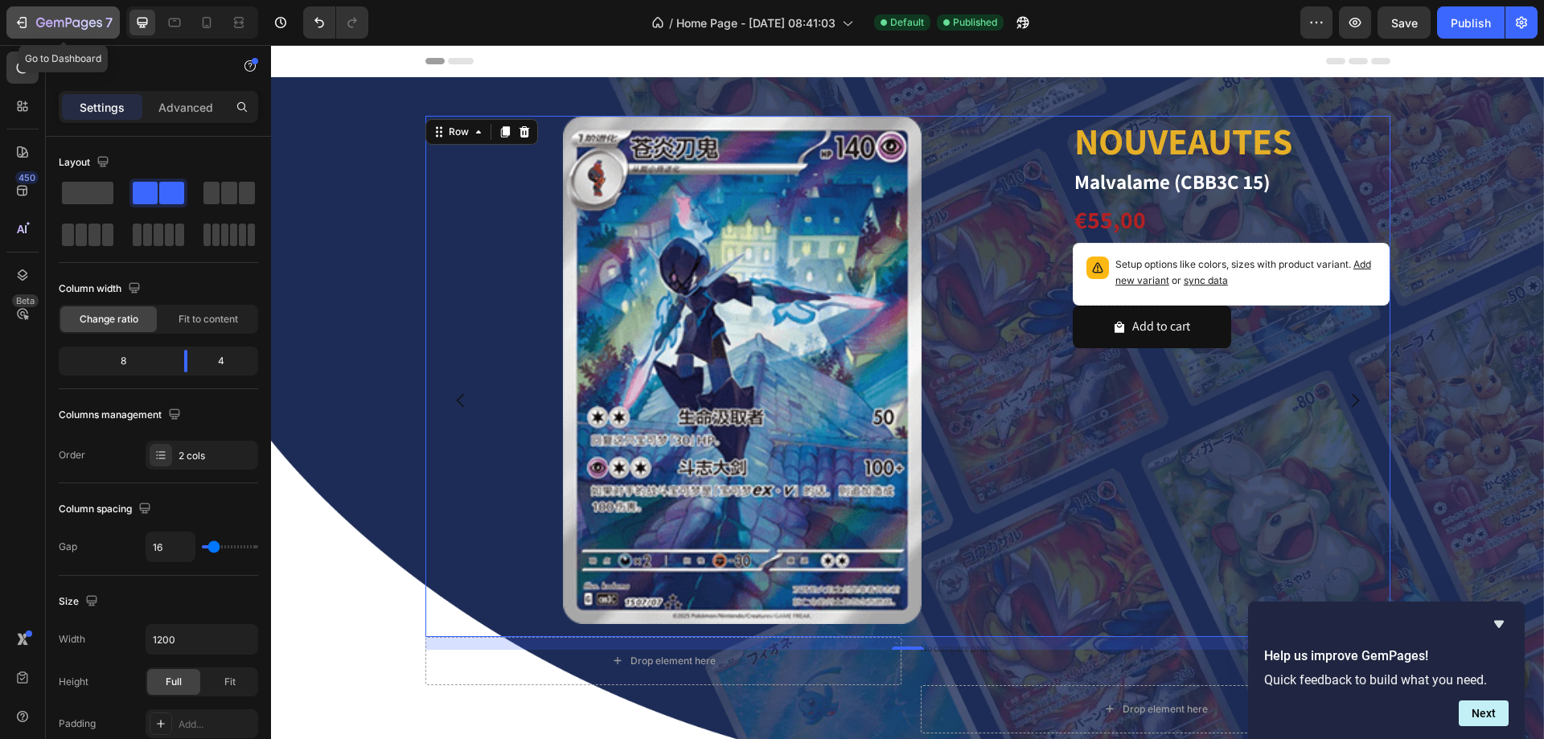
click at [30, 23] on div "7" at bounding box center [63, 22] width 99 height 19
